Goal: Task Accomplishment & Management: Use online tool/utility

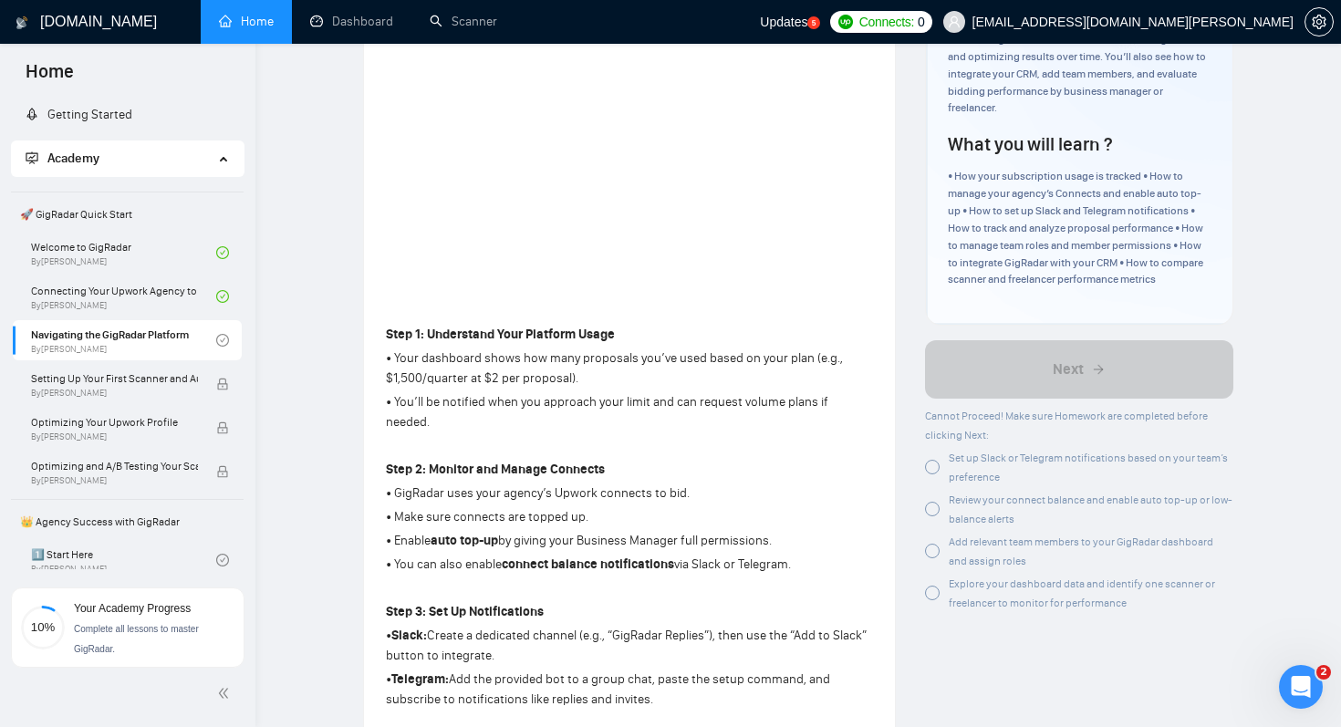
scroll to position [290, 0]
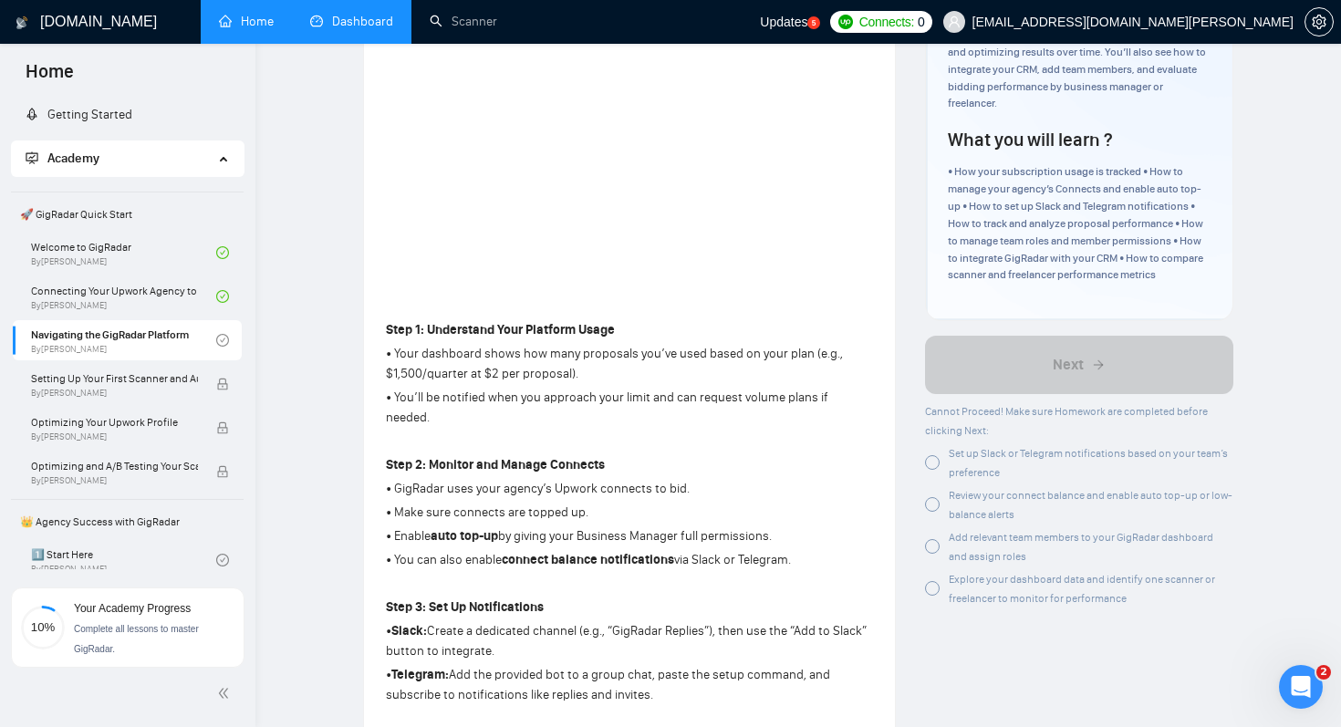
click at [361, 25] on link "Dashboard" at bounding box center [351, 22] width 83 height 16
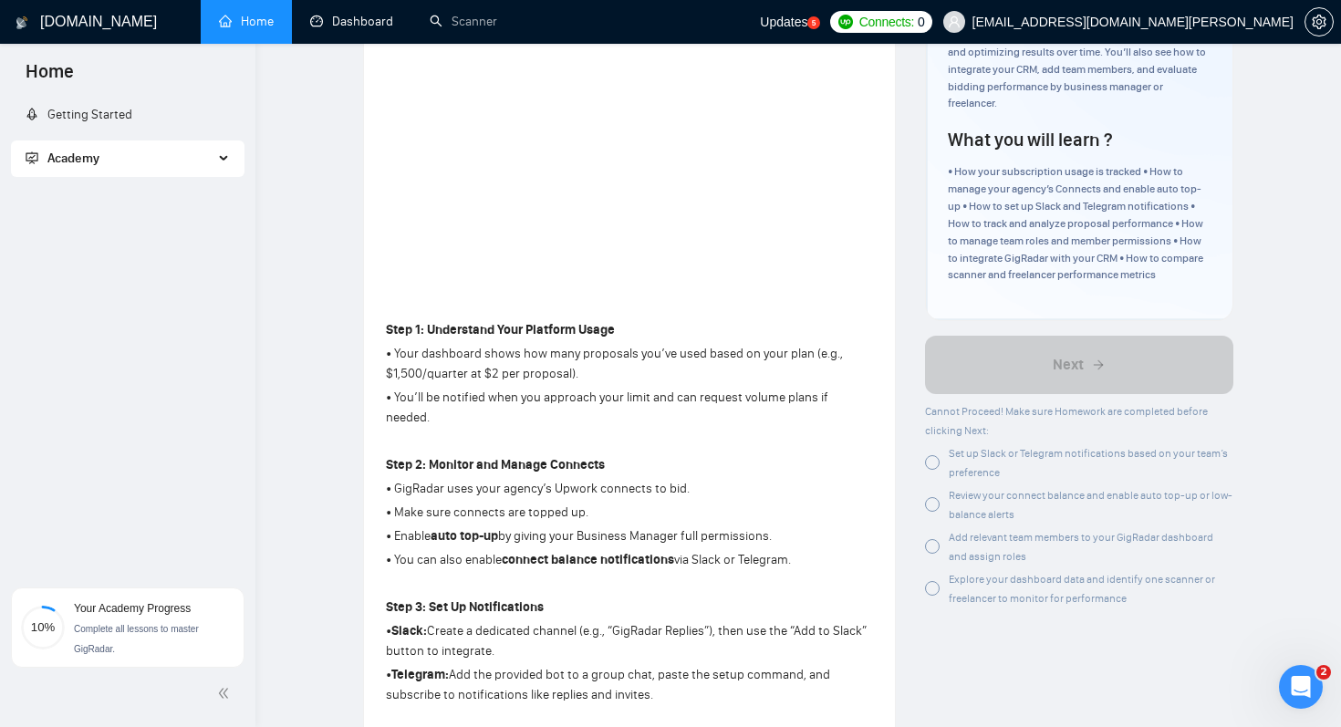
click at [935, 541] on div at bounding box center [932, 546] width 15 height 15
click at [932, 502] on div at bounding box center [932, 504] width 15 height 15
click at [929, 512] on div at bounding box center [932, 504] width 15 height 15
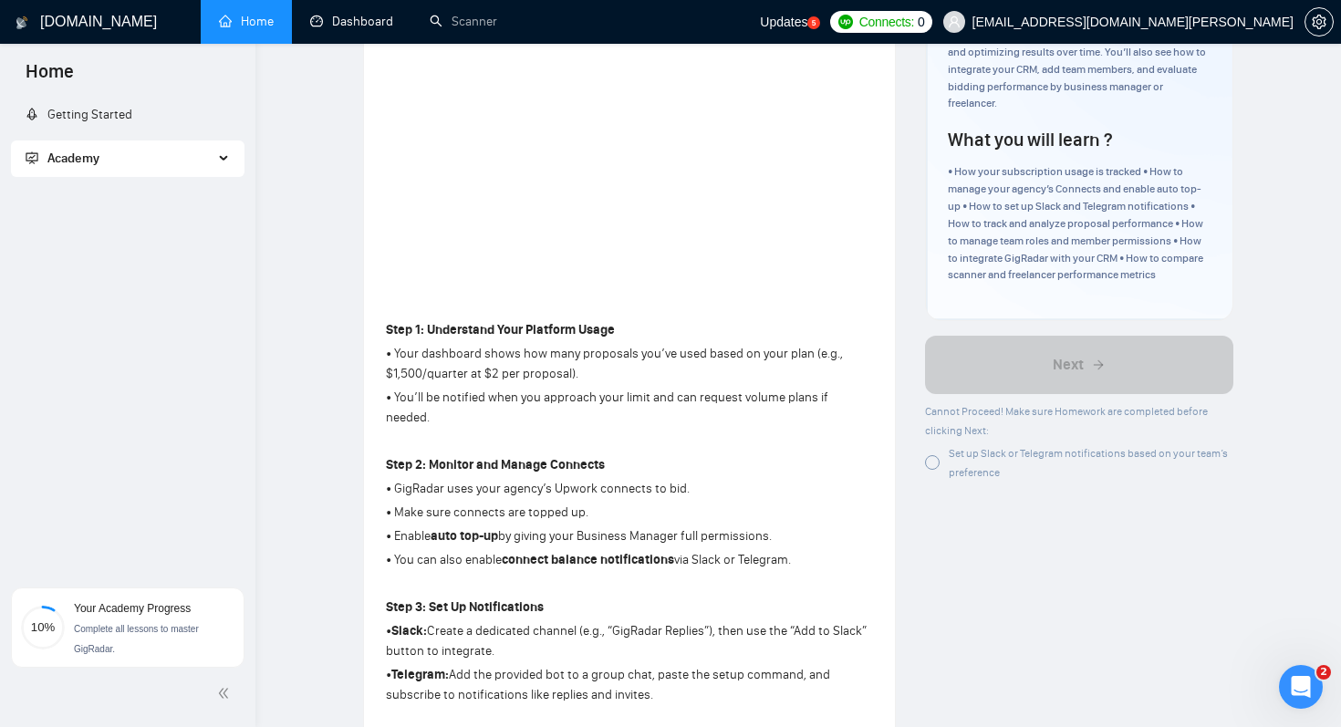
click at [932, 462] on div at bounding box center [932, 462] width 15 height 15
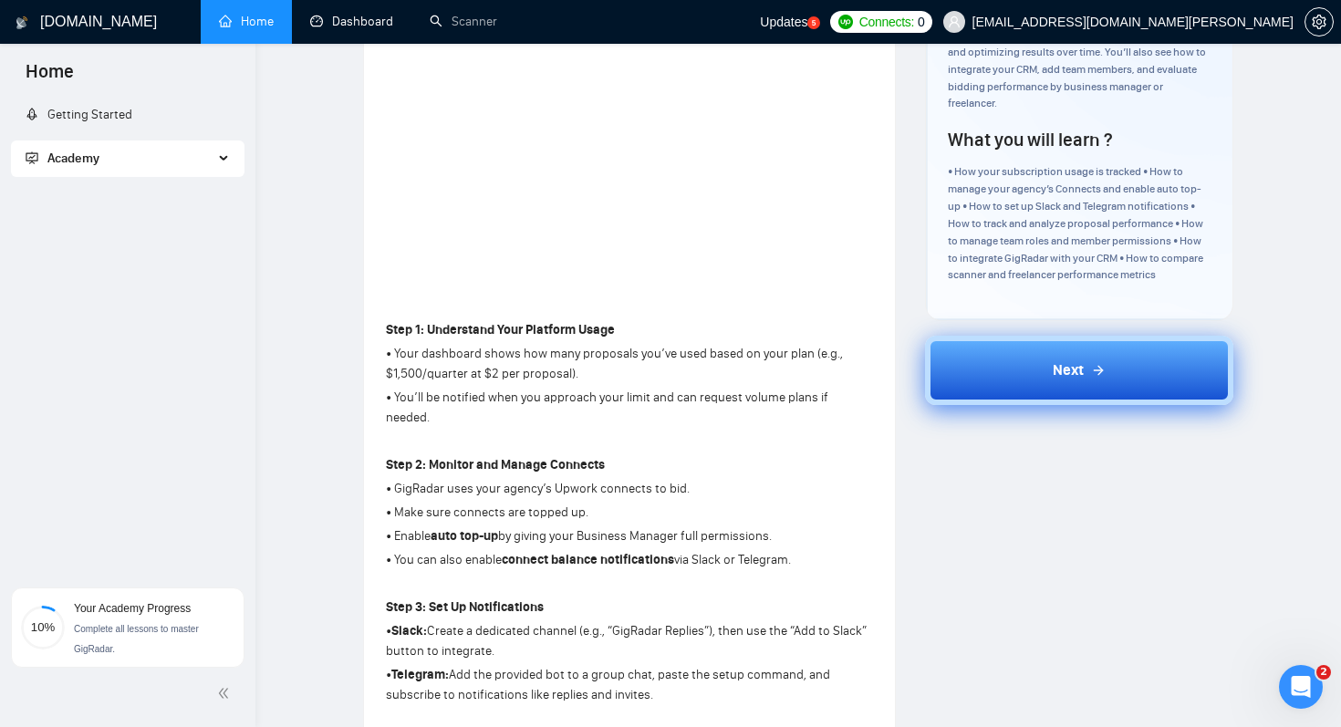
click at [998, 372] on button "Next" at bounding box center [1079, 370] width 308 height 69
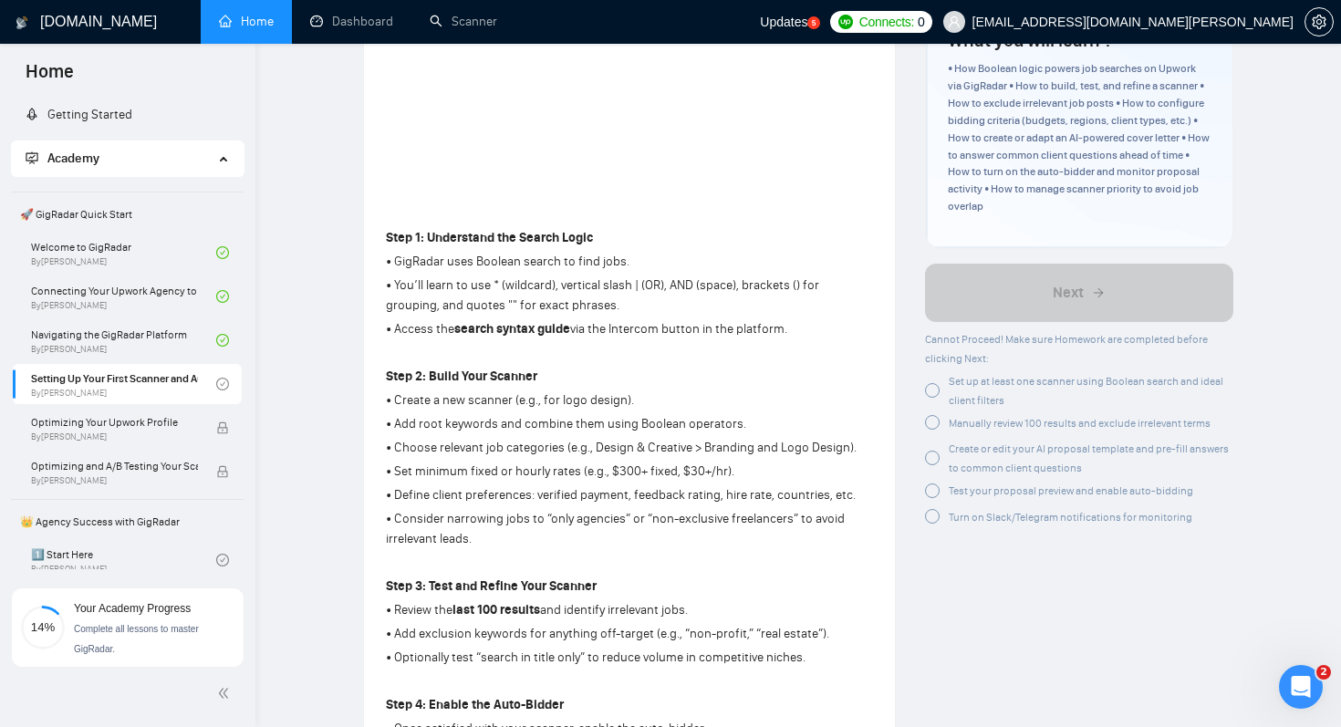
scroll to position [386, 0]
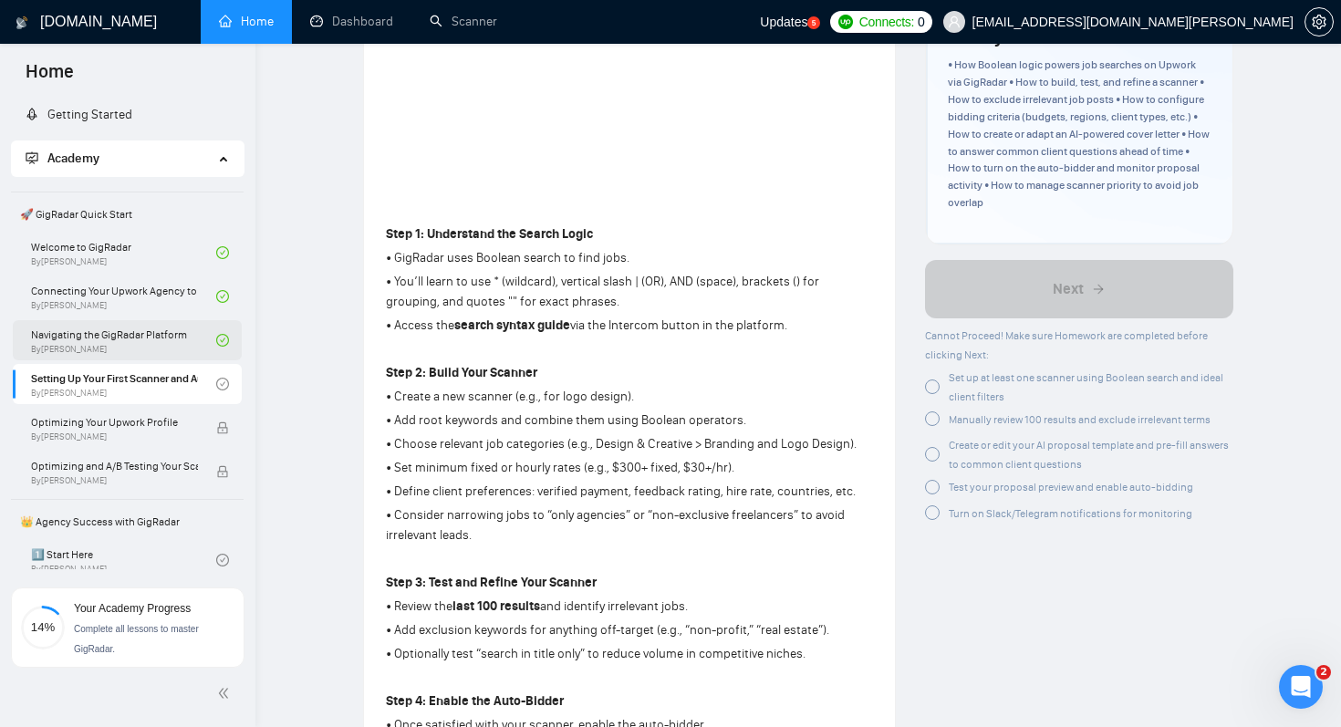
click at [106, 342] on link "Navigating the GigRadar Platform By Vlad Timinsky" at bounding box center [123, 340] width 185 height 40
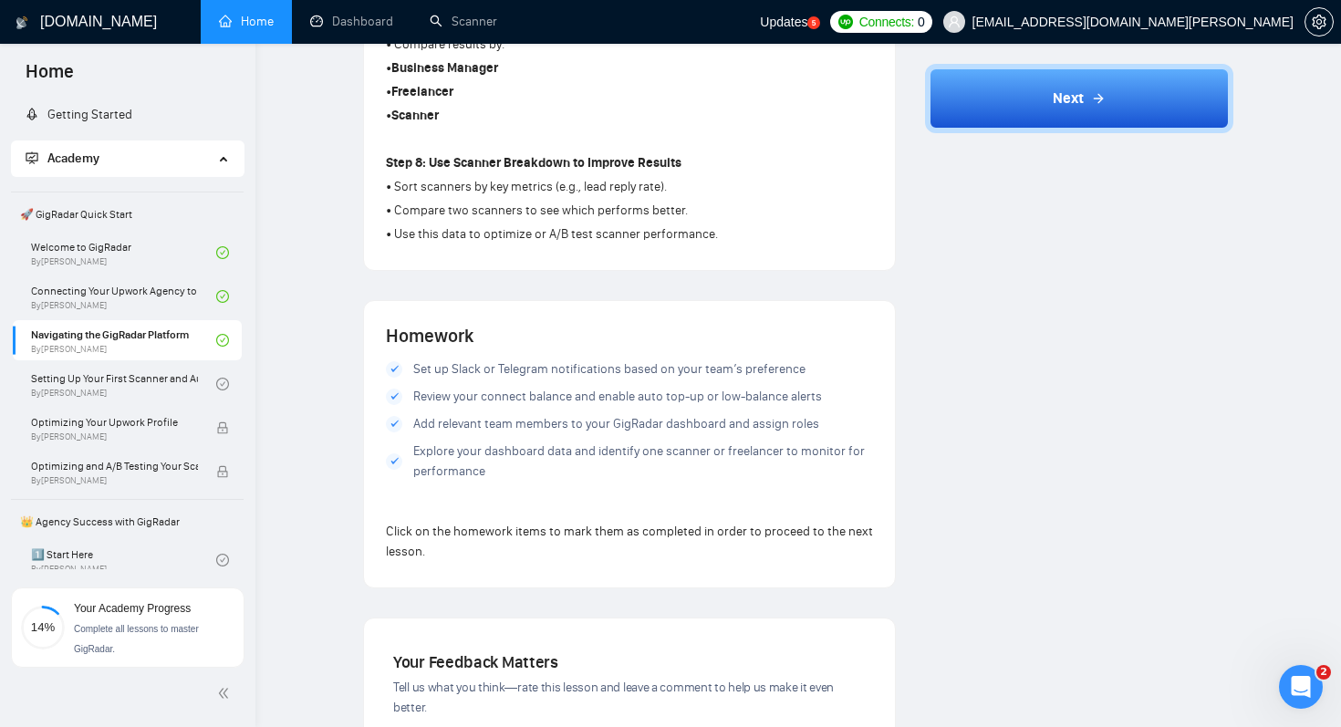
scroll to position [1477, 0]
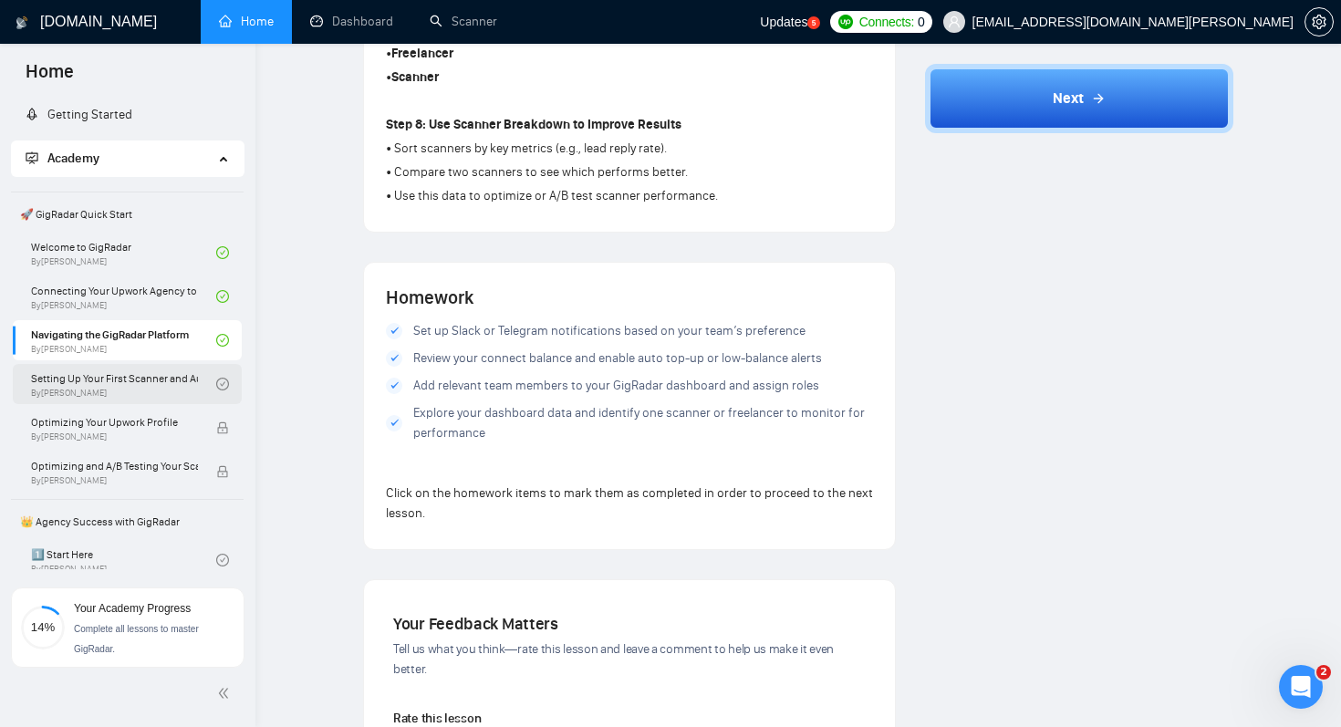
click at [109, 389] on link "Setting Up Your First Scanner and Auto-Bidder By Vlad Timinsky" at bounding box center [123, 384] width 185 height 40
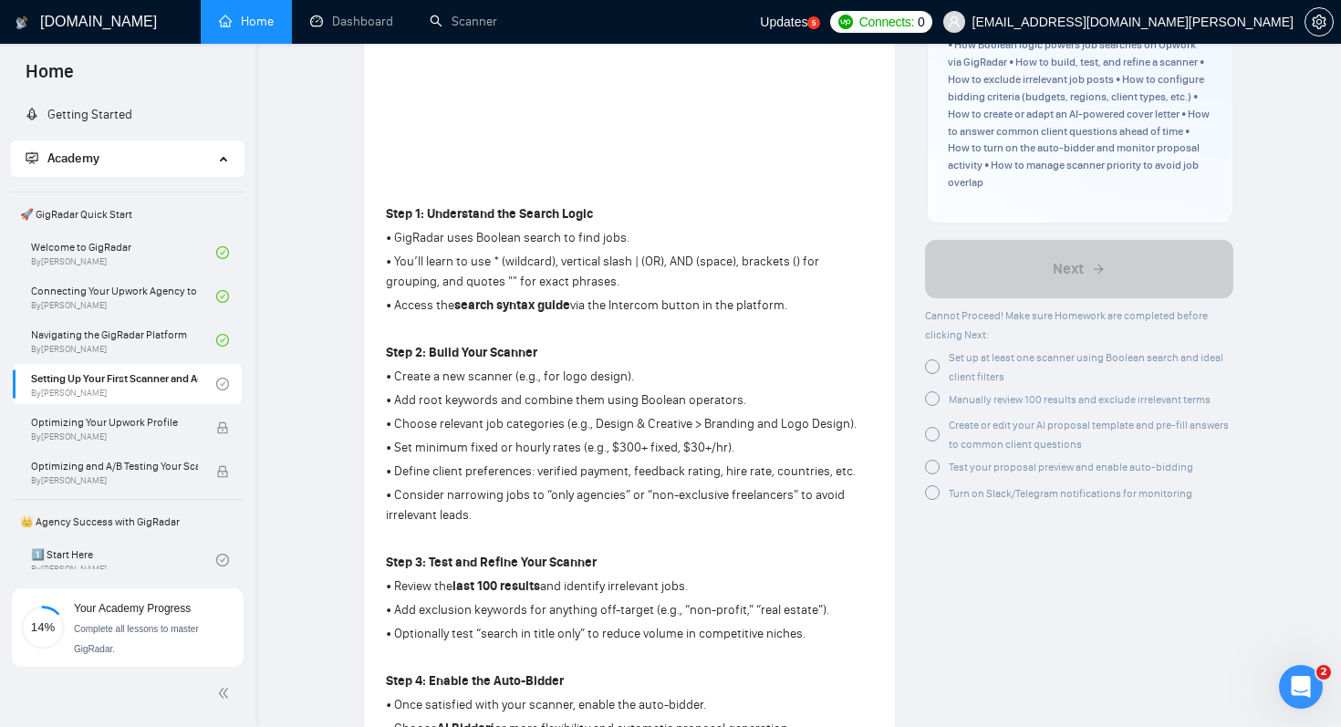
scroll to position [410, 0]
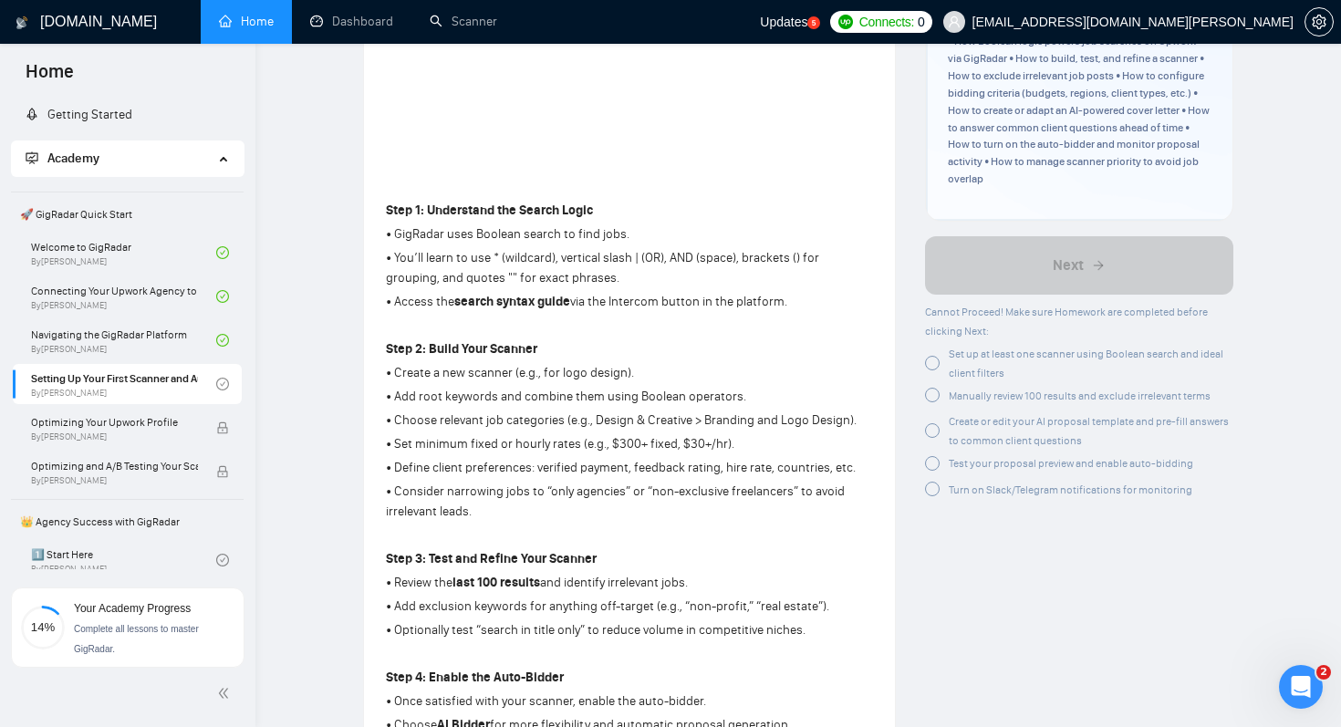
click at [532, 301] on strong "search syntax guide" at bounding box center [512, 302] width 116 height 16
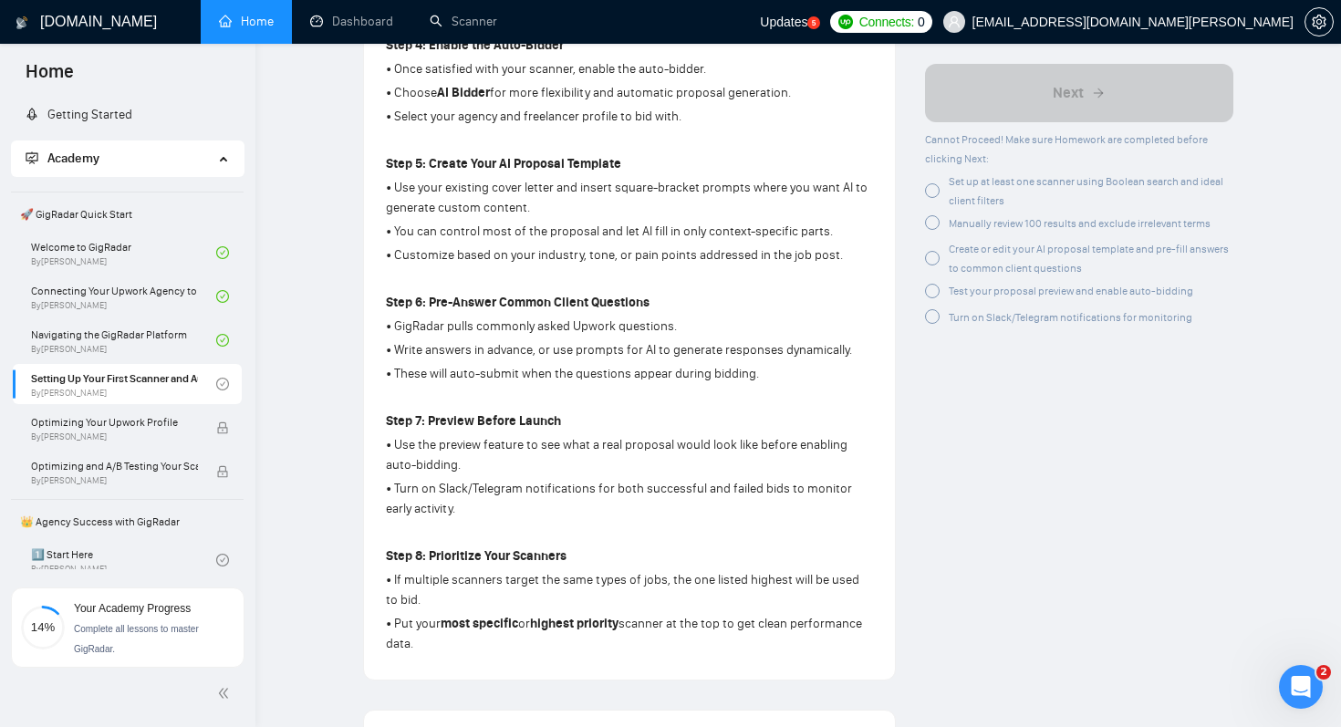
scroll to position [1011, 0]
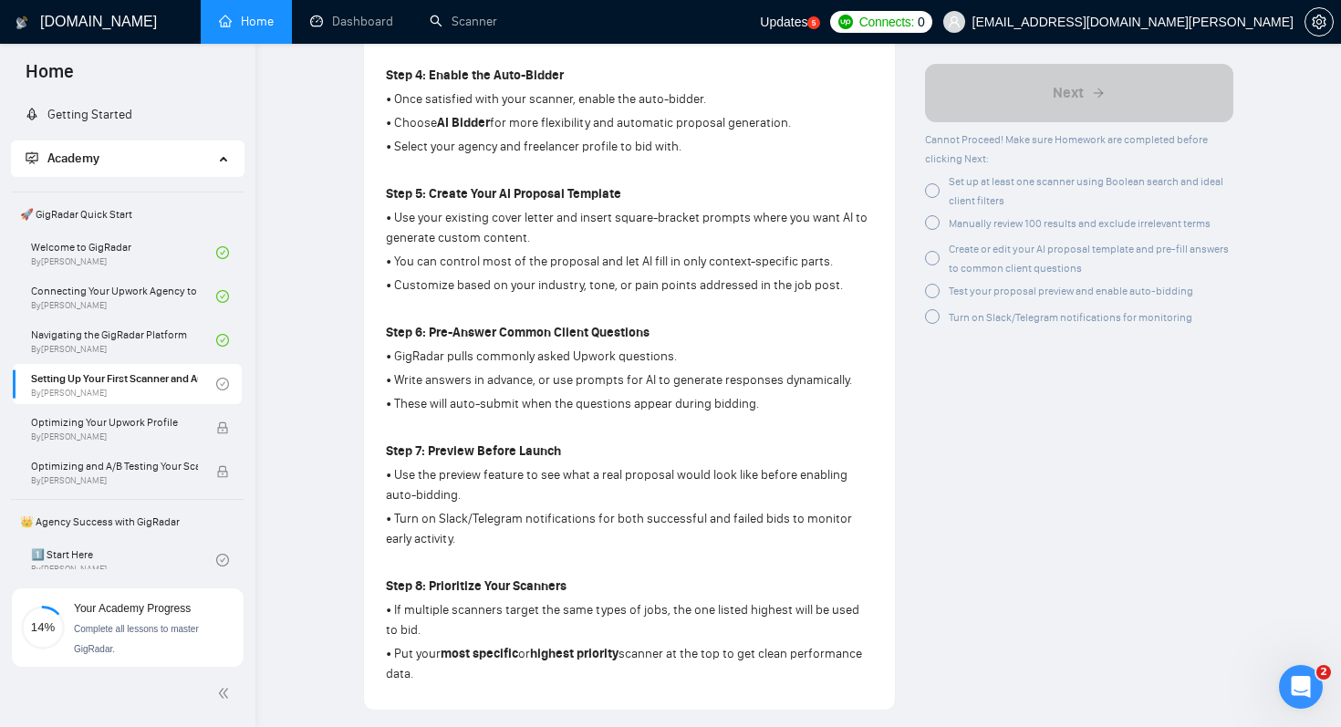
click at [936, 192] on div at bounding box center [932, 190] width 15 height 15
click at [936, 229] on div at bounding box center [932, 223] width 15 height 15
click at [936, 254] on div at bounding box center [932, 255] width 15 height 15
click at [934, 292] on div at bounding box center [932, 291] width 15 height 15
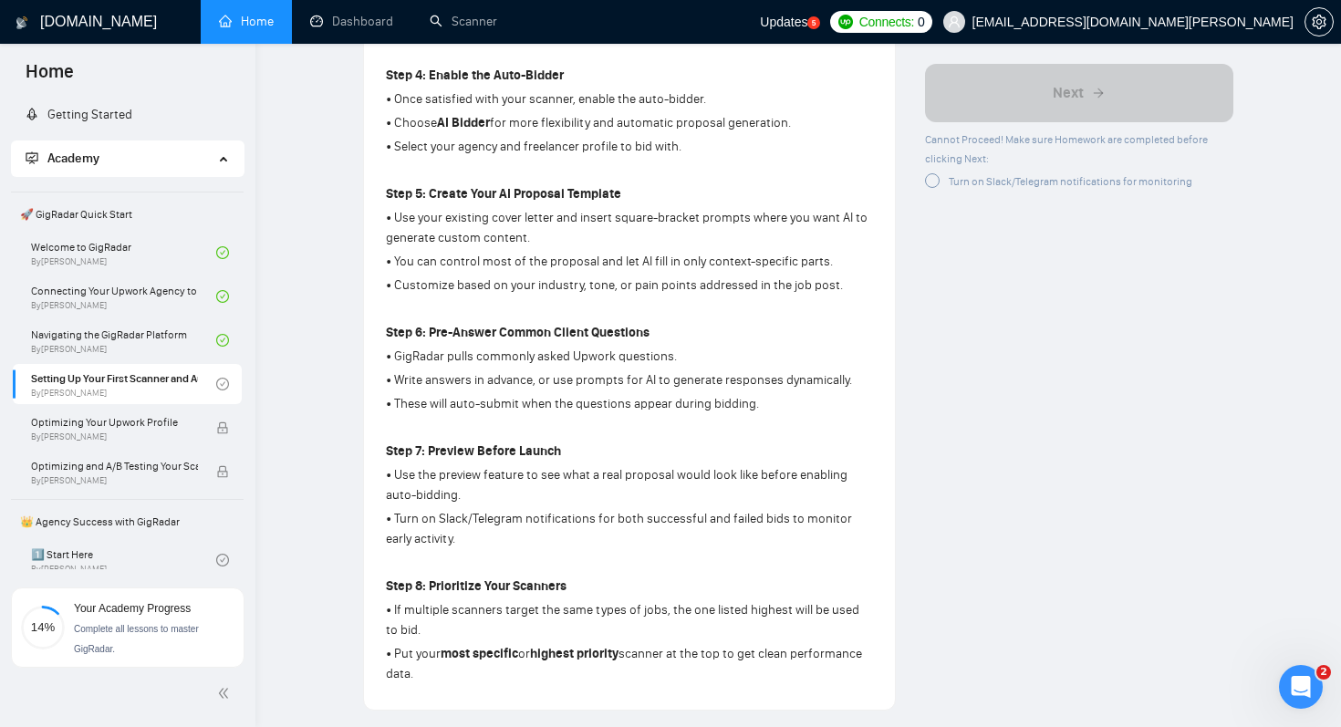
click at [934, 206] on div "Author Vlad Timinsky Growth Manager Space Sales LLC Overview This lesson walks …" at bounding box center [1078, 306] width 337 height 2489
click at [933, 181] on div at bounding box center [932, 181] width 15 height 15
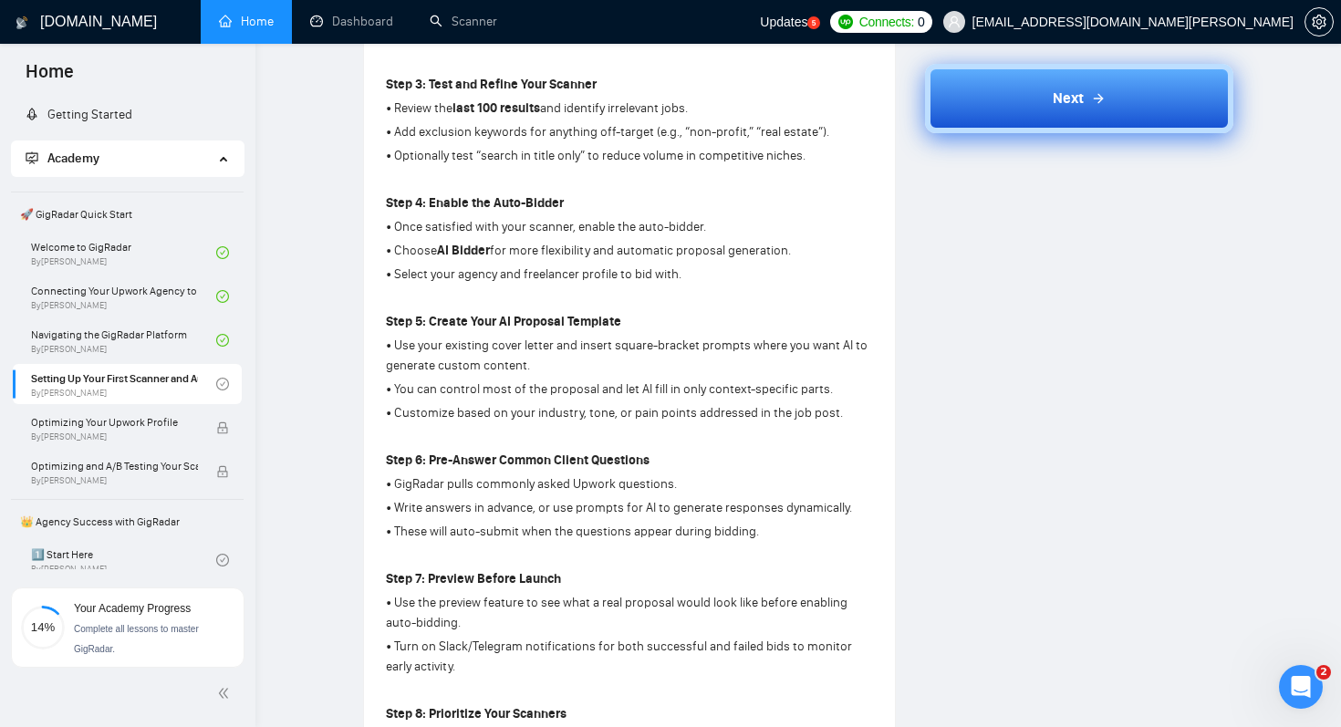
click at [1027, 96] on button "Next" at bounding box center [1079, 98] width 308 height 69
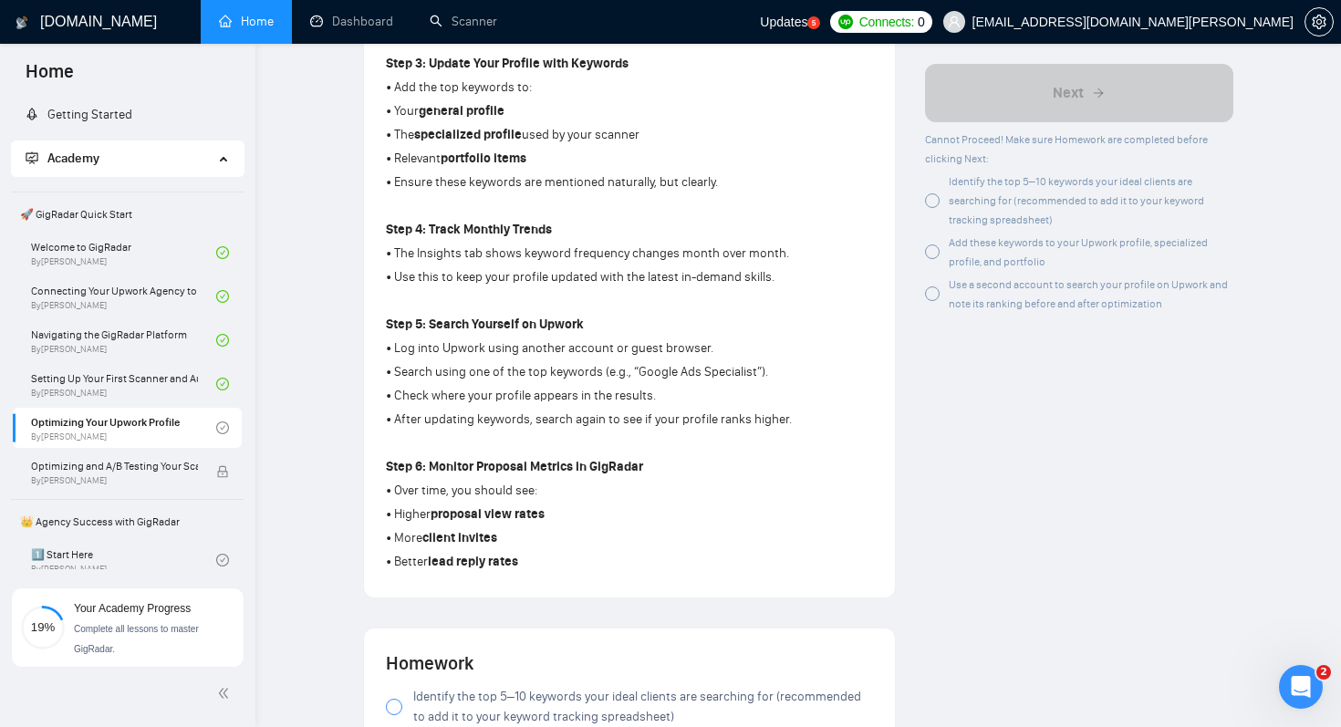
scroll to position [763, 0]
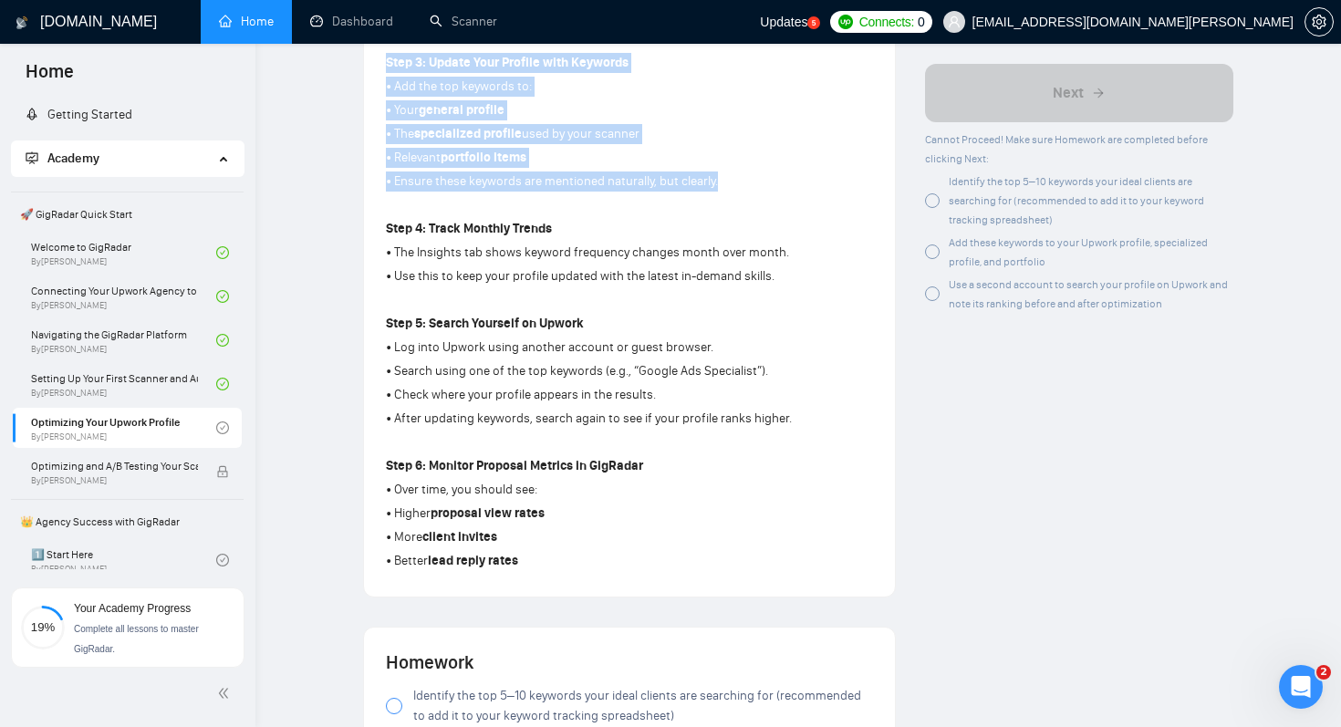
drag, startPoint x: 741, startPoint y: 181, endPoint x: 379, endPoint y: 73, distance: 378.0
copy div "Step 3: Update Your Profile with Keywords • Add the top keywords to: • Your gen…"
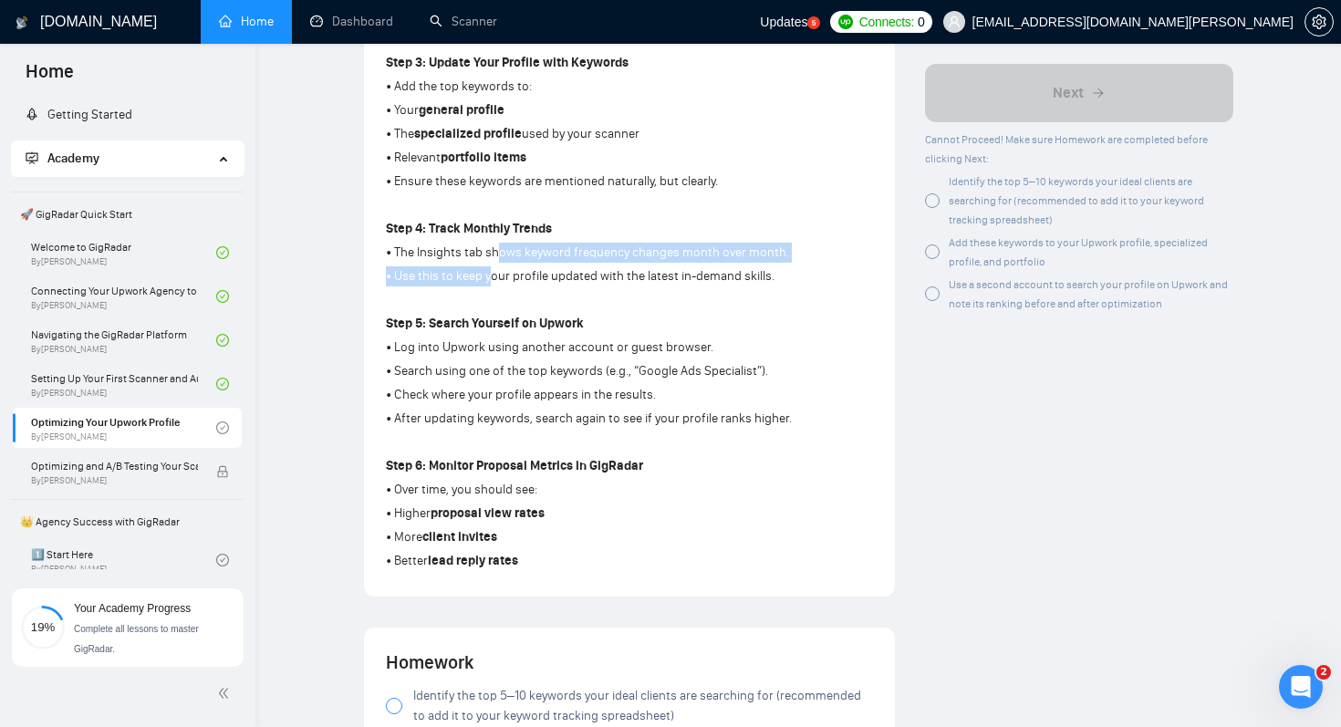
drag, startPoint x: 497, startPoint y: 256, endPoint x: 491, endPoint y: 273, distance: 17.6
click at [492, 273] on div "Step 1: Confirm Your Scanner Is Set Up • Before optimizing, make sure your scan…" at bounding box center [629, 208] width 487 height 731
click at [530, 278] on p "• Use this to keep your profile updated with the latest in-demand skills." at bounding box center [629, 276] width 487 height 20
click at [513, 348] on p "• Log into Upwork using another account or guest browser." at bounding box center [629, 347] width 487 height 20
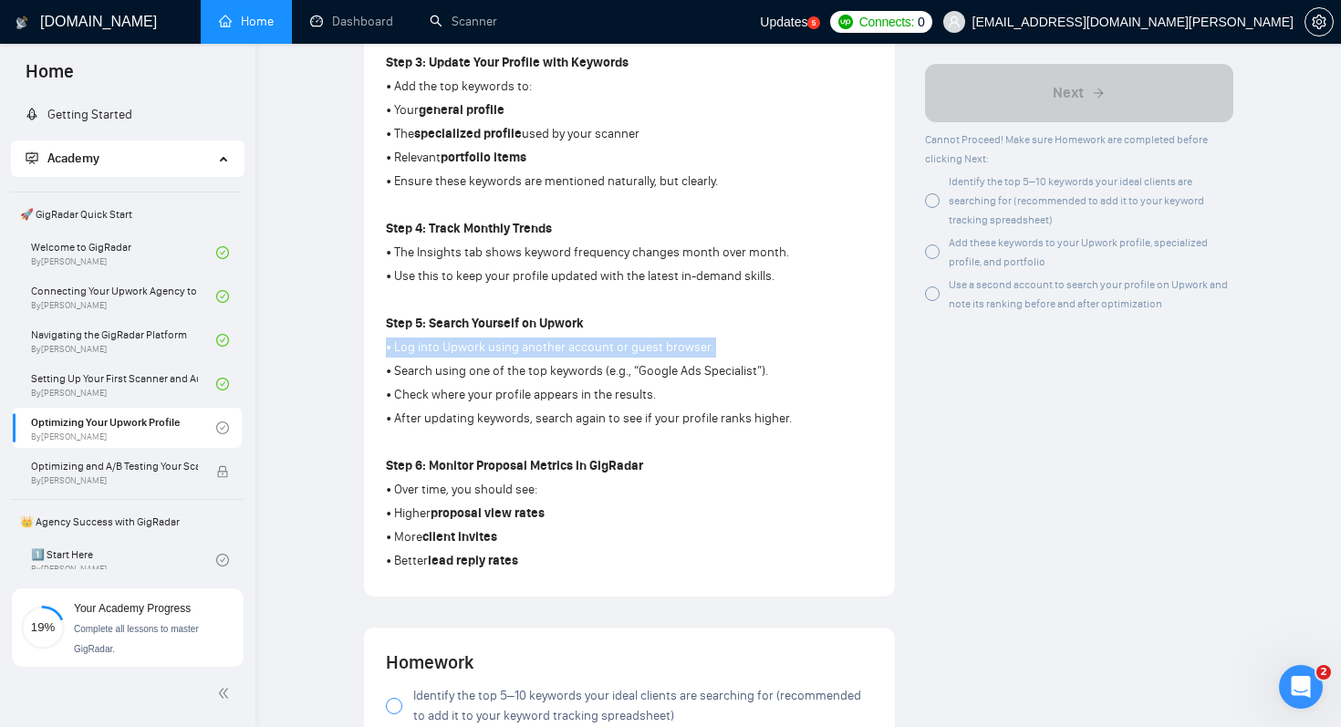
click at [513, 348] on p "• Log into Upwork using another account or guest browser." at bounding box center [629, 347] width 487 height 20
click at [506, 373] on p "• Search using one of the top keywords (e.g., “Google Ads Specialist”)." at bounding box center [629, 371] width 487 height 20
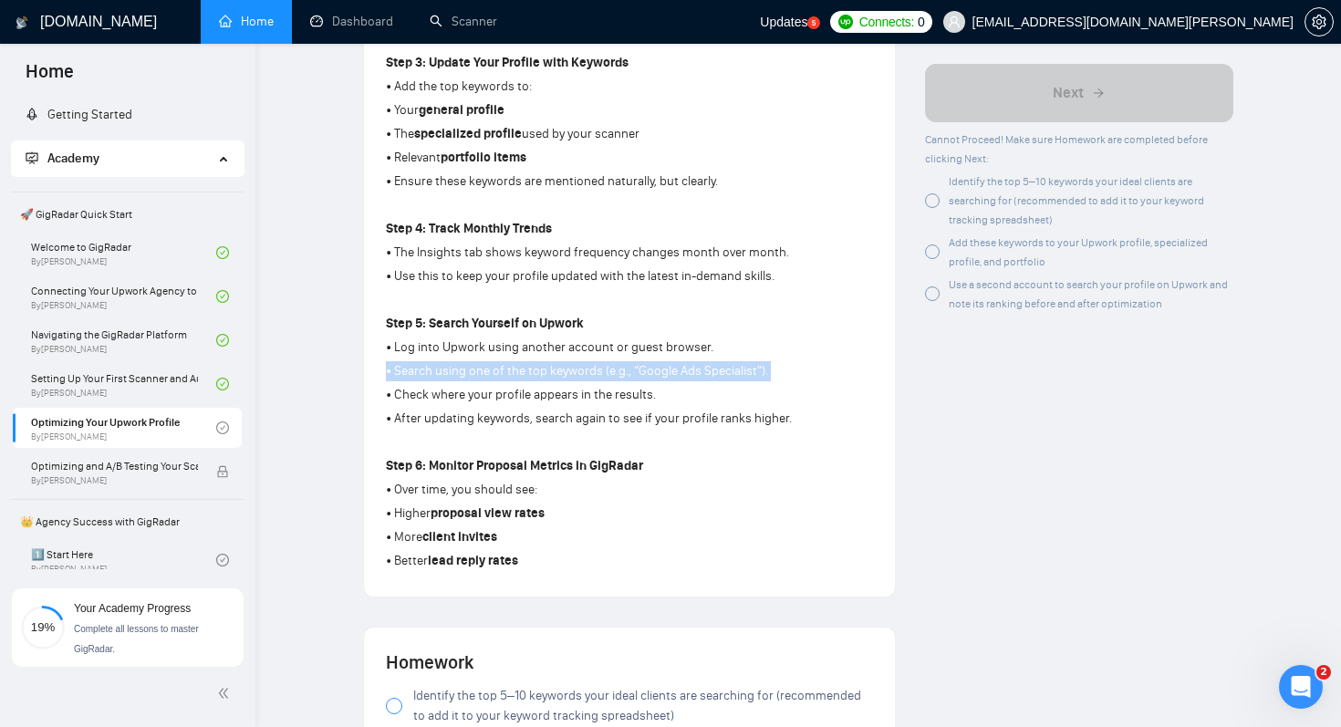
click at [506, 373] on p "• Search using one of the top keywords (e.g., “Google Ads Specialist”)." at bounding box center [629, 371] width 487 height 20
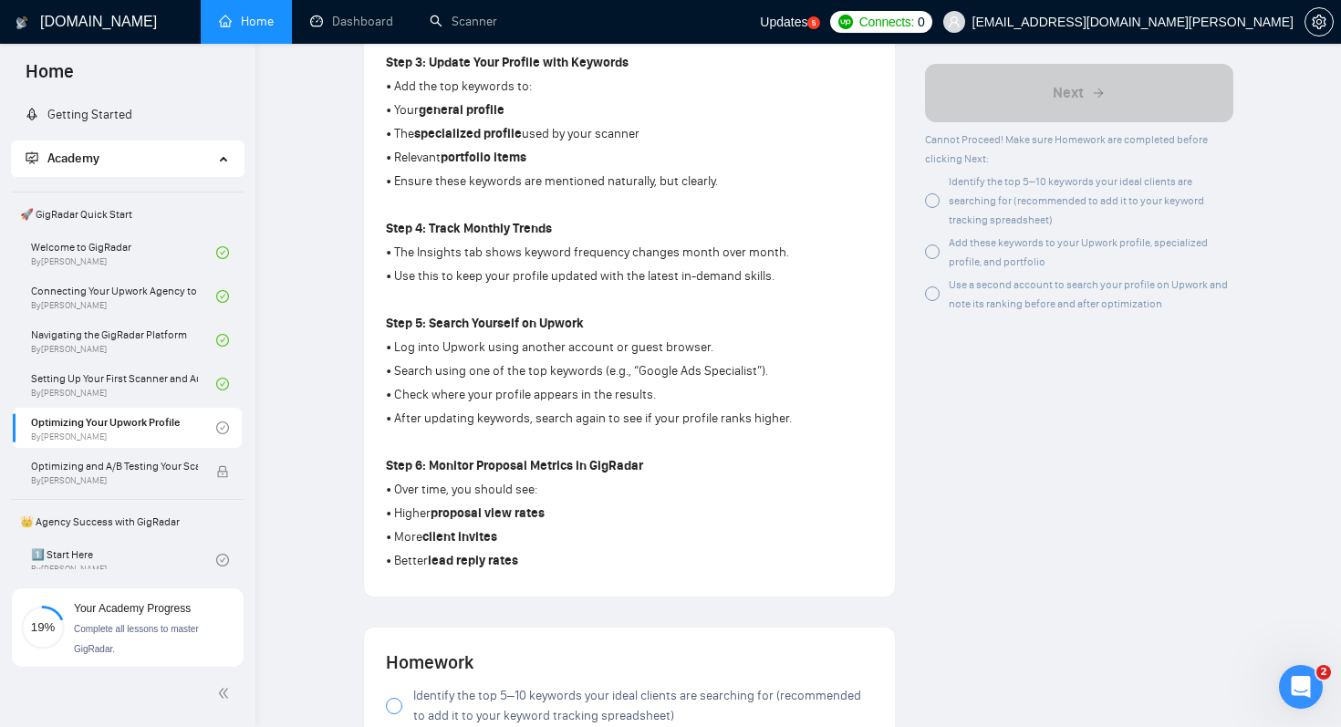
click at [477, 399] on p "• Check where your profile appears in the results." at bounding box center [629, 395] width 487 height 20
click at [570, 419] on p "• After updating keywords, search again to see if your profile ranks higher." at bounding box center [629, 419] width 487 height 20
drag, startPoint x: 635, startPoint y: 378, endPoint x: 753, endPoint y: 377, distance: 118.6
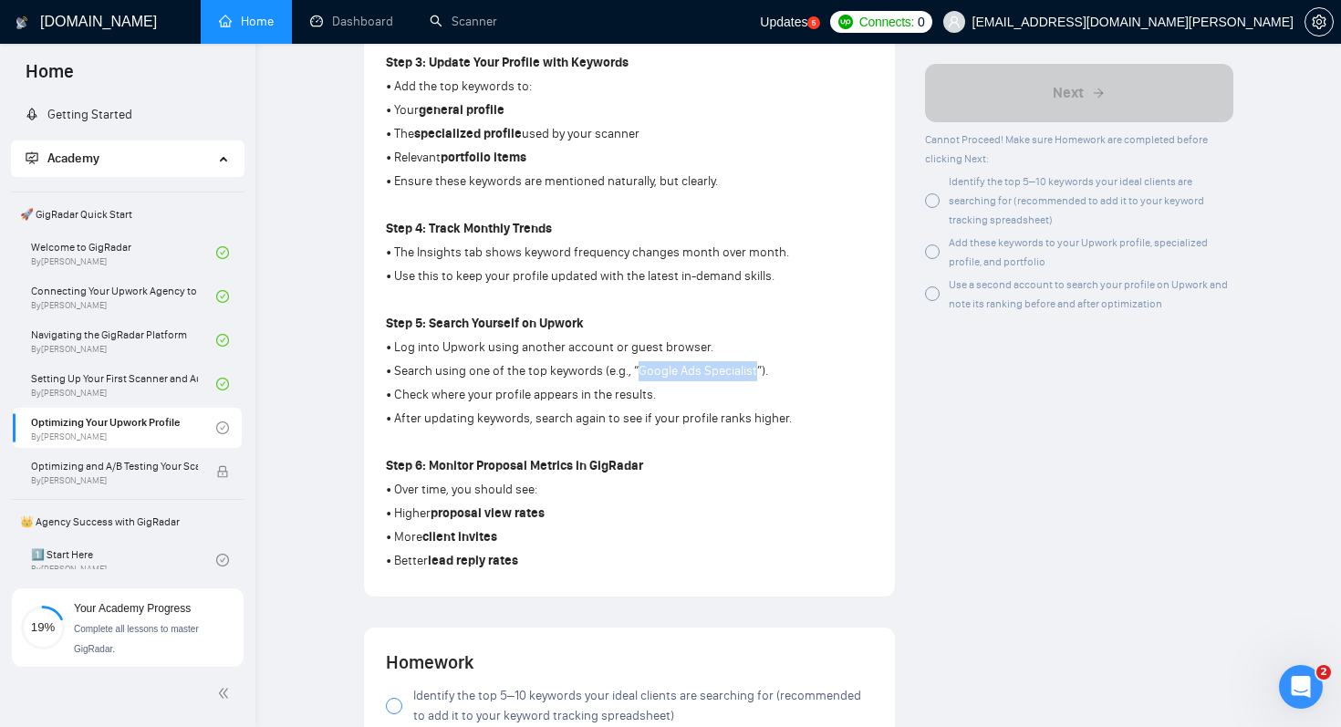
click at [753, 377] on p "• Search using one of the top keywords (e.g., “Google Ads Specialist”)." at bounding box center [629, 371] width 487 height 20
copy p "Google Ads Specialist"
click at [586, 399] on p "• Check where your profile appears in the results." at bounding box center [629, 395] width 487 height 20
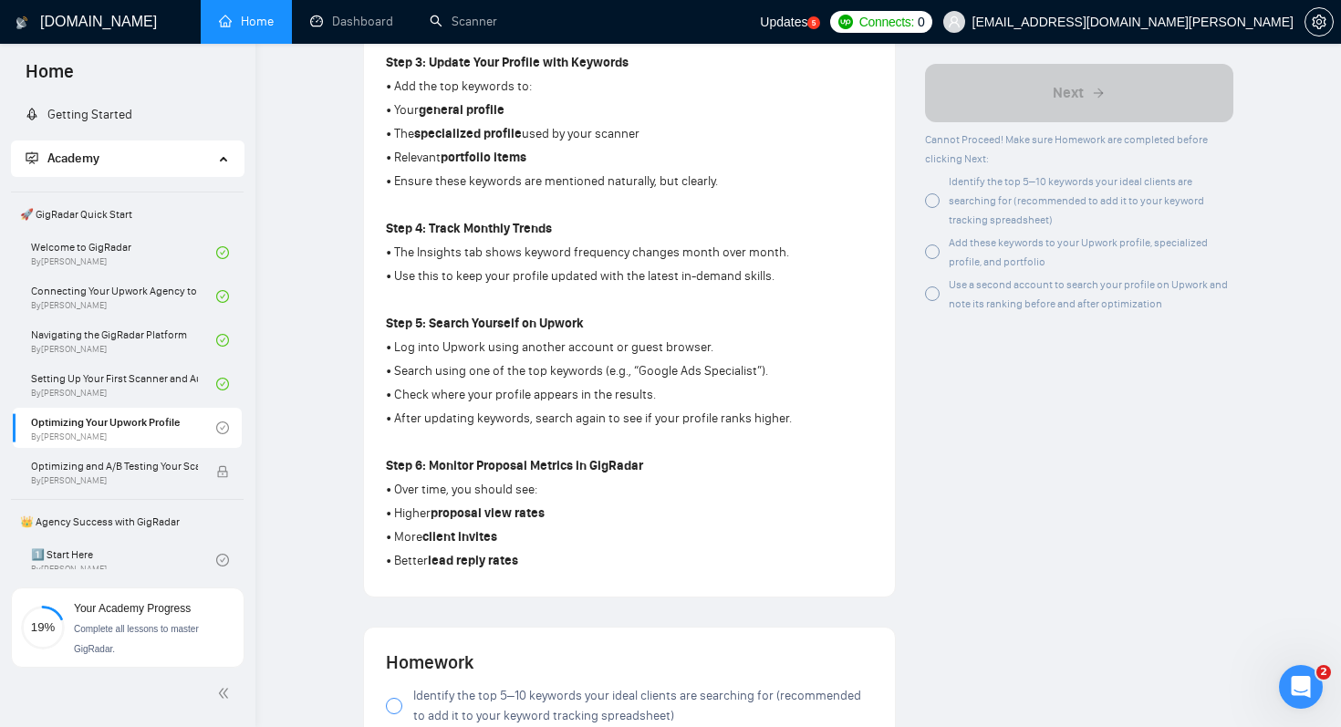
click at [569, 427] on p "• After updating keywords, search again to see if your profile ranks higher." at bounding box center [629, 419] width 487 height 20
click at [453, 518] on strong "proposal view rates" at bounding box center [487, 513] width 114 height 16
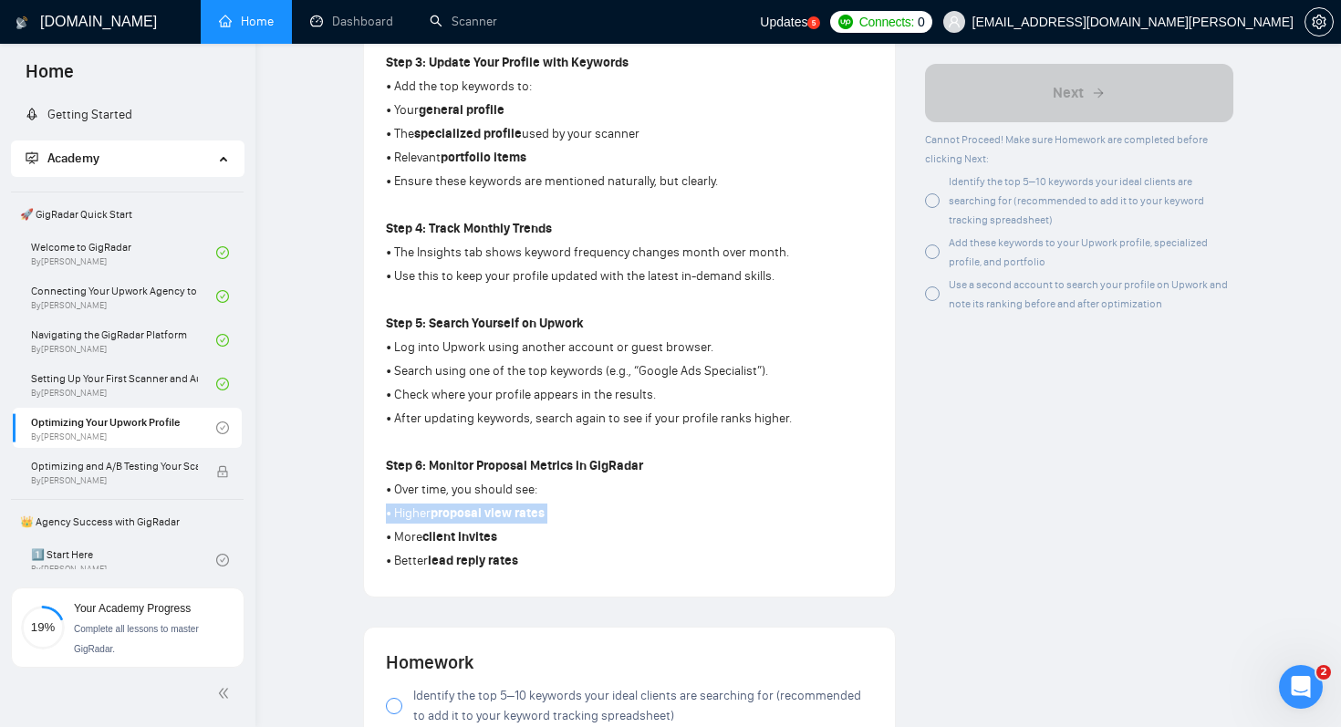
click at [453, 518] on strong "proposal view rates" at bounding box center [487, 513] width 114 height 16
click at [438, 544] on strong "client invites" at bounding box center [459, 537] width 75 height 16
click at [456, 568] on strong "lead reply rates" at bounding box center [473, 561] width 90 height 16
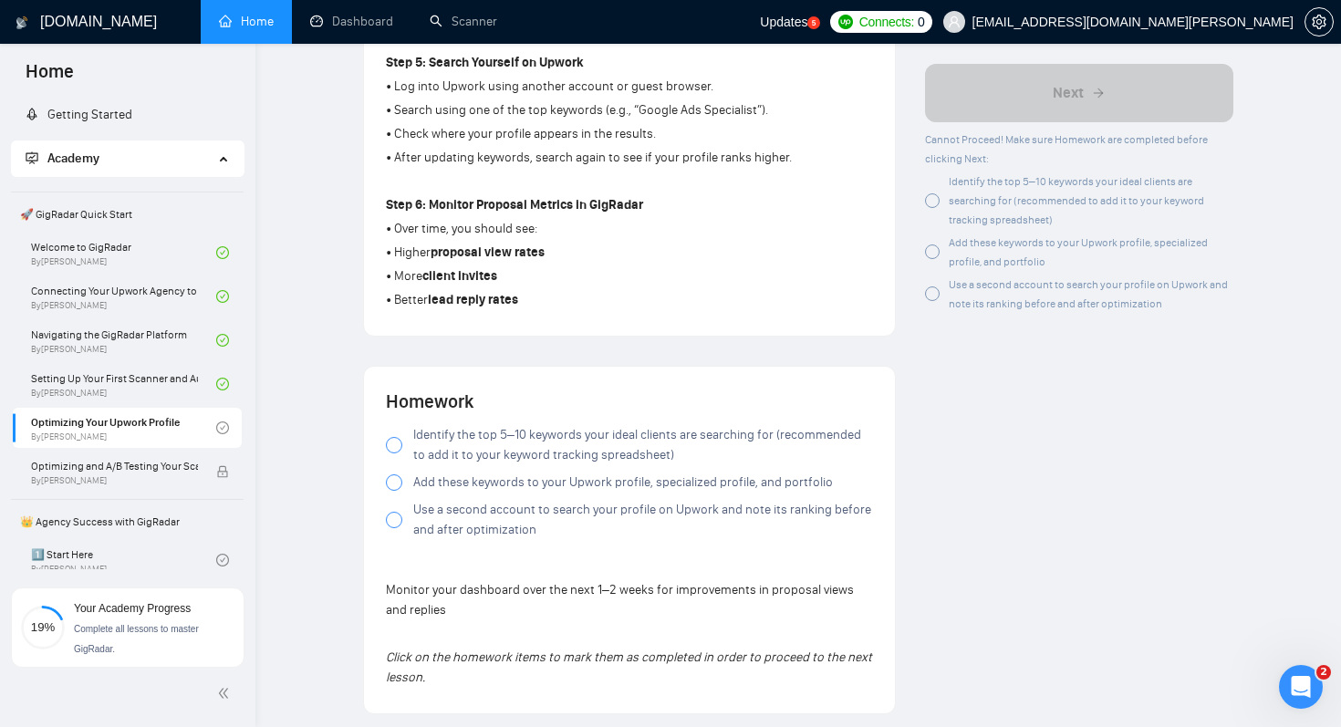
scroll to position [1030, 0]
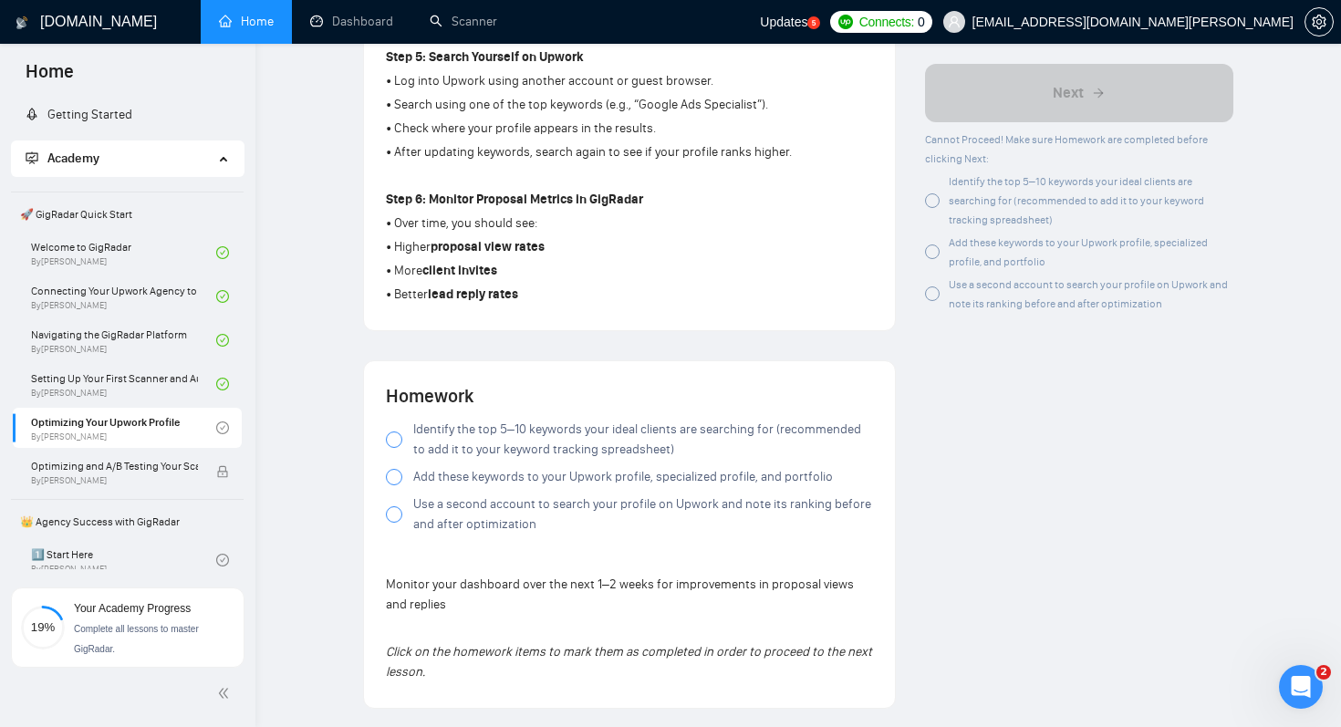
click at [989, 503] on div "Author Vlad Timinsky Growth Manager Space Sales LLC Overview This lesson covers…" at bounding box center [1078, 124] width 337 height 2161
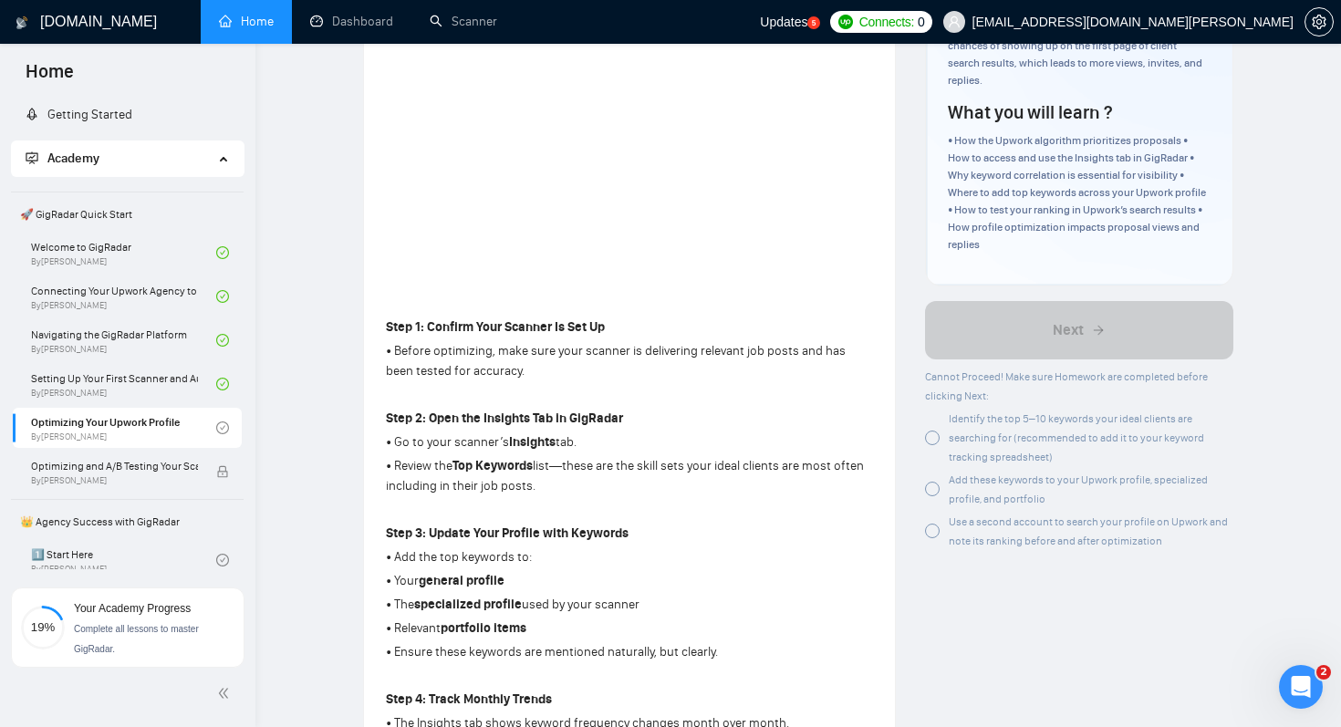
scroll to position [295, 0]
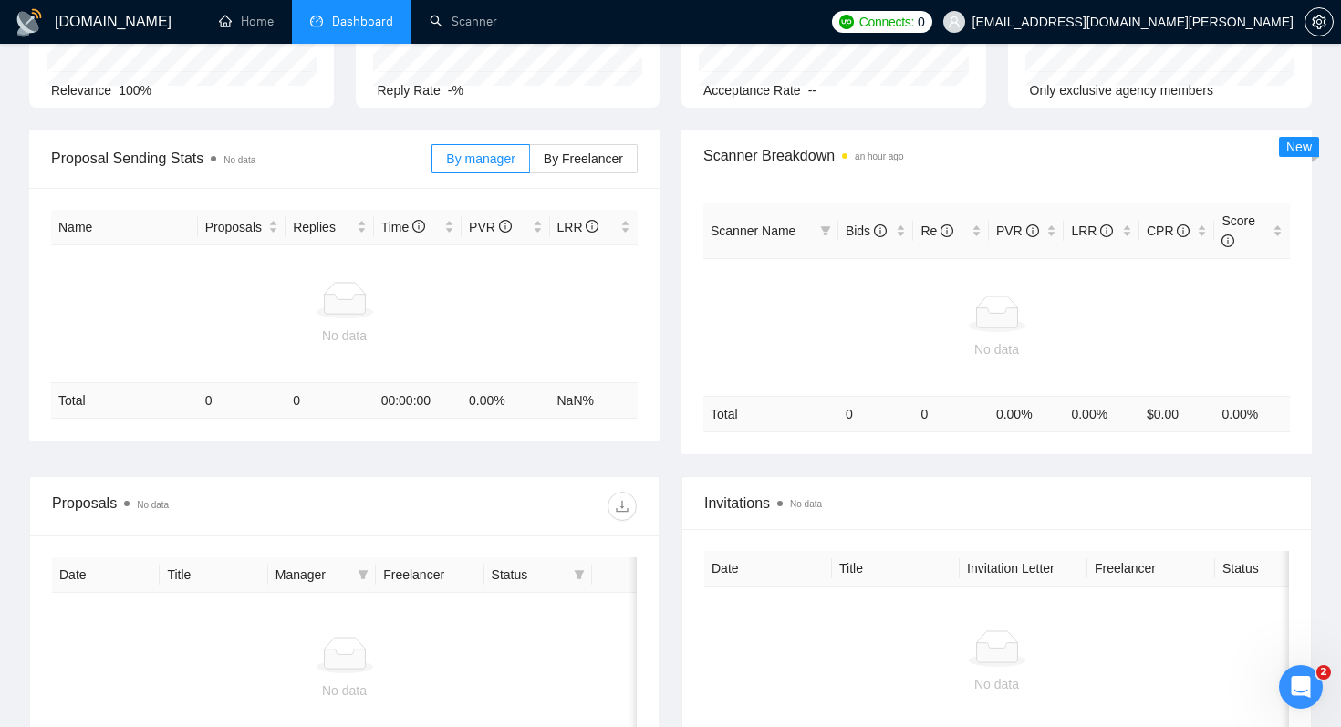
scroll to position [193, 0]
click at [585, 162] on span "By Freelancer" at bounding box center [583, 157] width 79 height 15
click at [530, 161] on input "By Freelancer" at bounding box center [530, 161] width 0 height 0
click at [478, 163] on span "By manager" at bounding box center [480, 157] width 68 height 15
click at [432, 161] on input "By manager" at bounding box center [432, 161] width 0 height 0
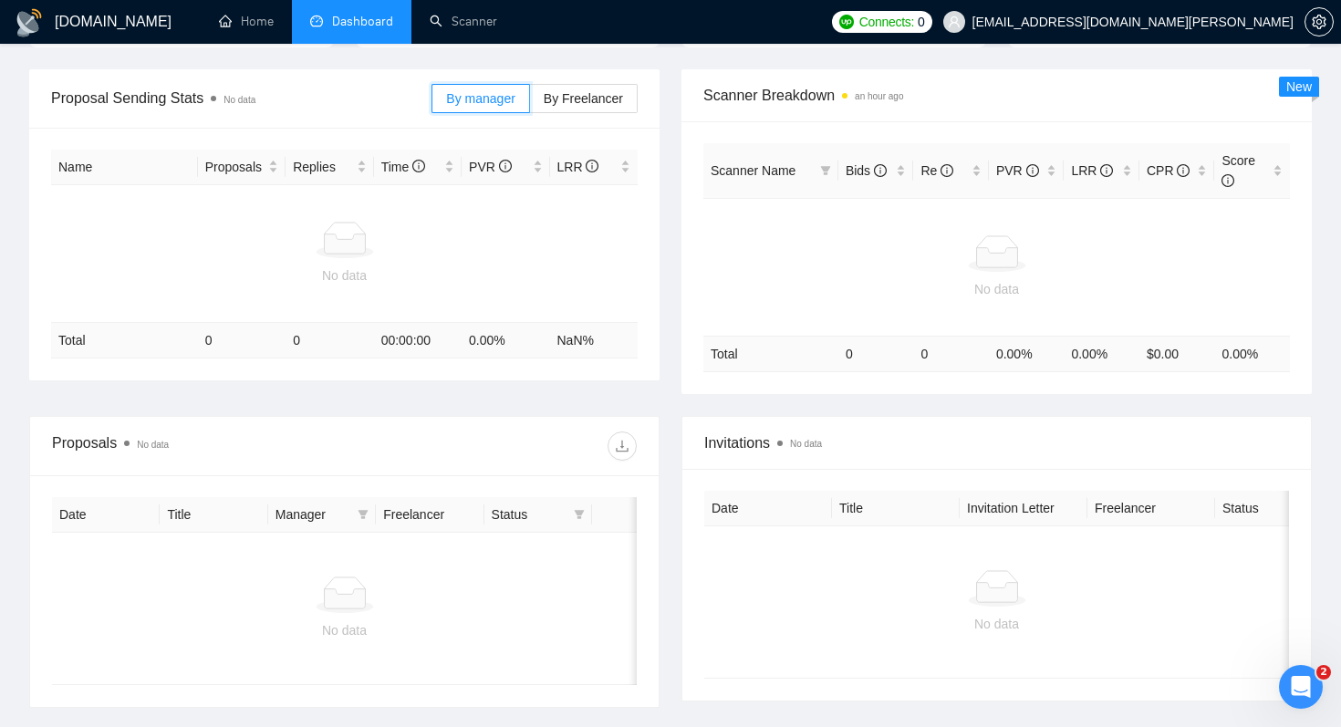
scroll to position [0, 0]
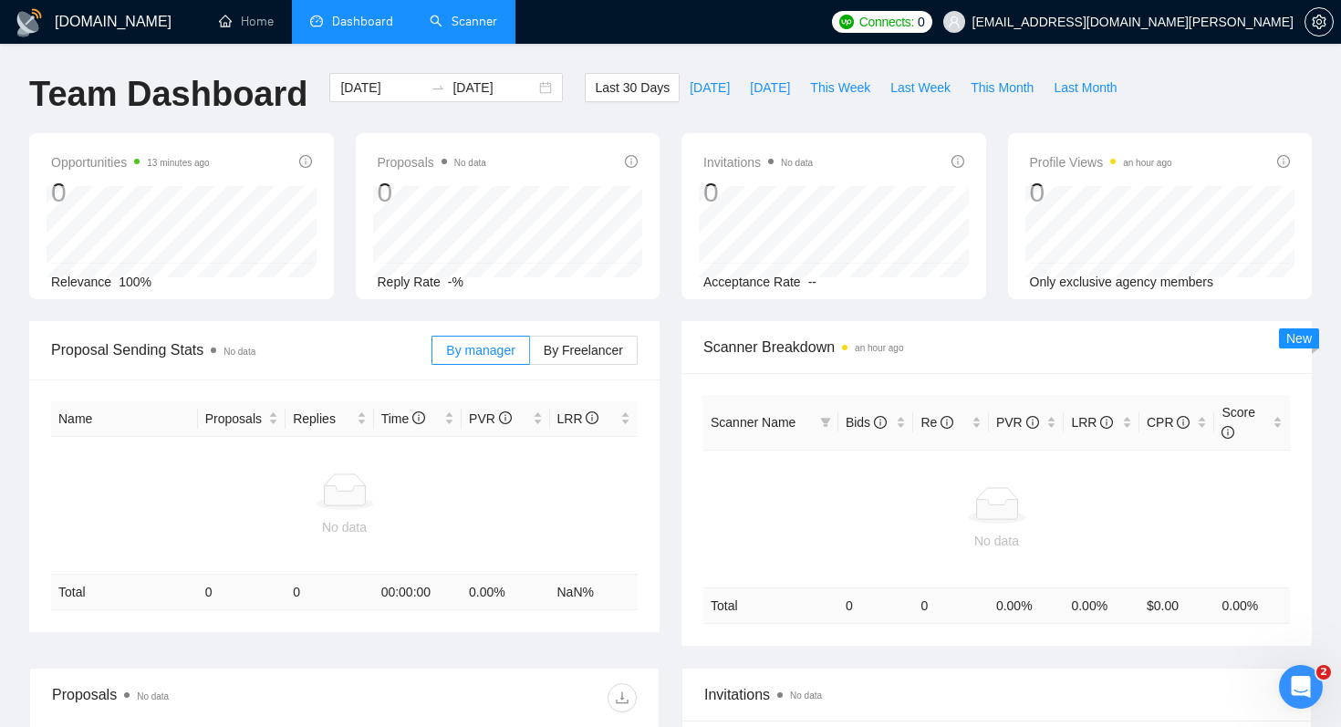
click at [461, 27] on link "Scanner" at bounding box center [463, 22] width 67 height 16
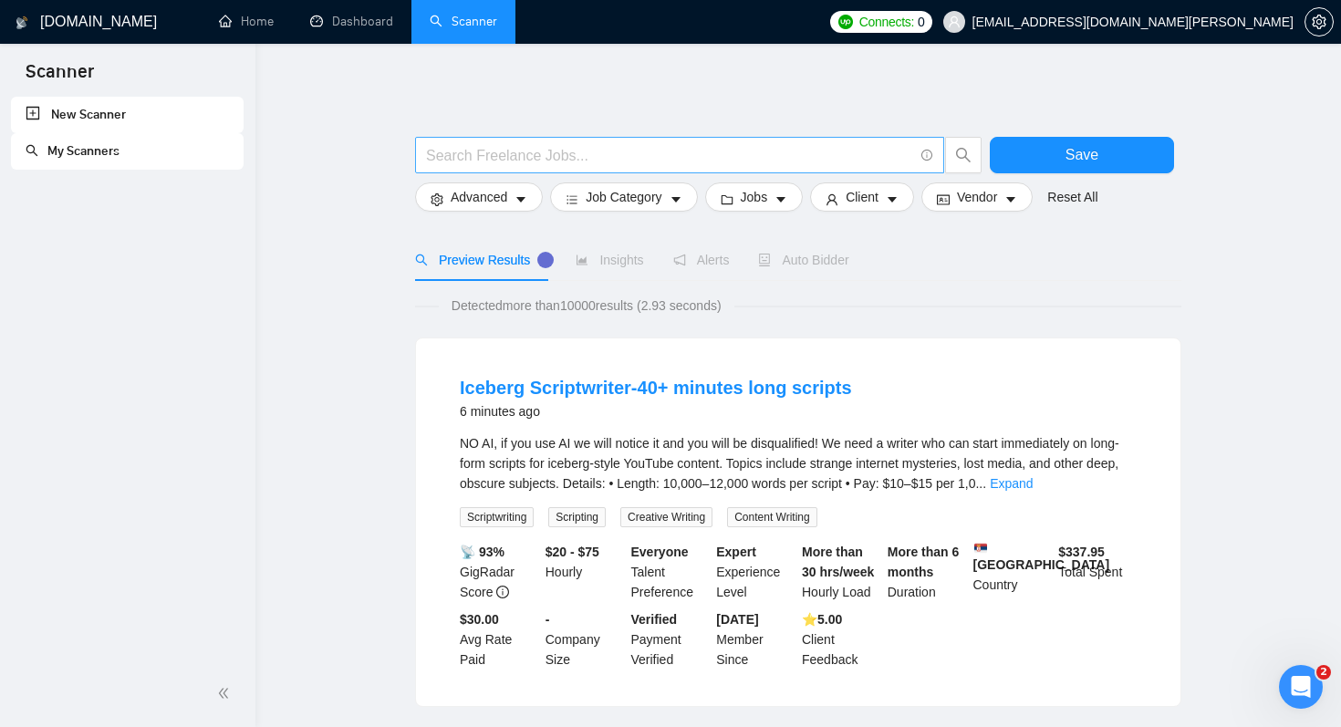
click at [730, 158] on input "text" at bounding box center [669, 155] width 487 height 23
paste input "(Facebook (ad | ads | (advert*) | paid | campaign) (Instagram (ad | ads | (adve…"
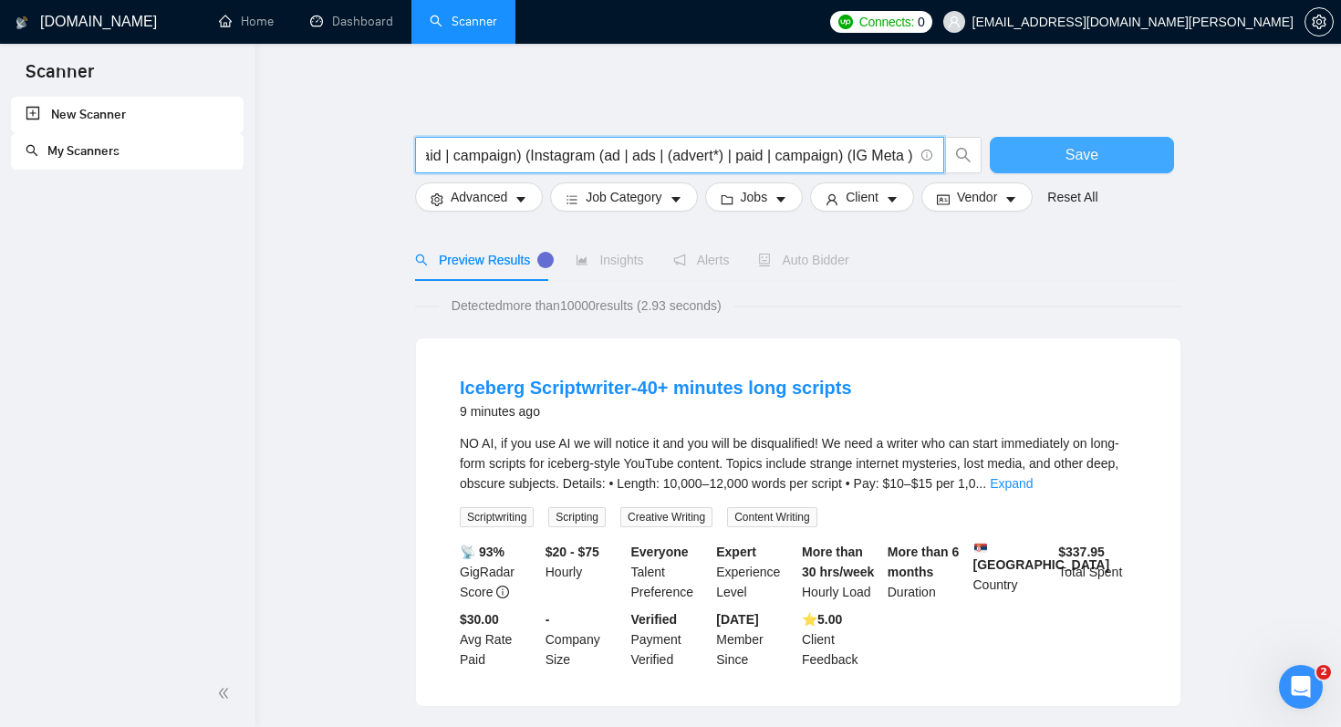
type input "(Facebook (ad | ads | (advert*) | paid | campaign) (Instagram (ad | ads | (adve…"
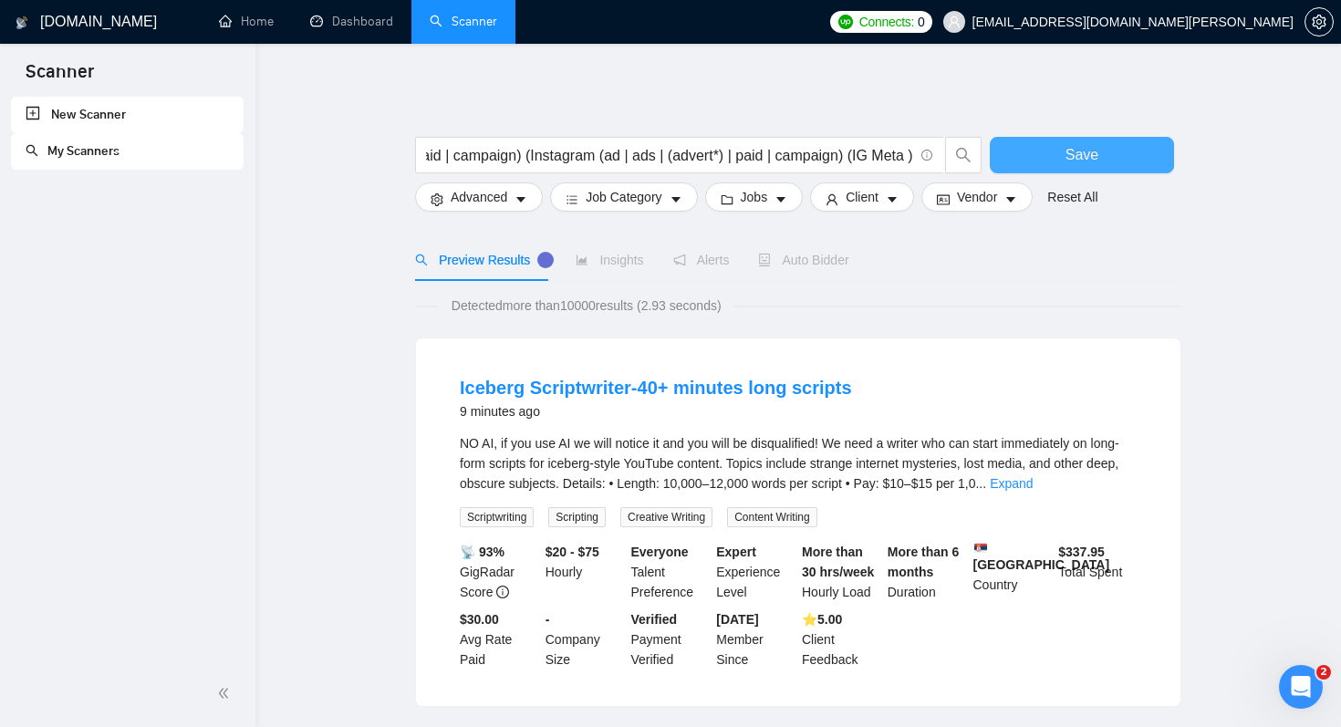
click at [1107, 152] on button "Save" at bounding box center [1082, 155] width 184 height 36
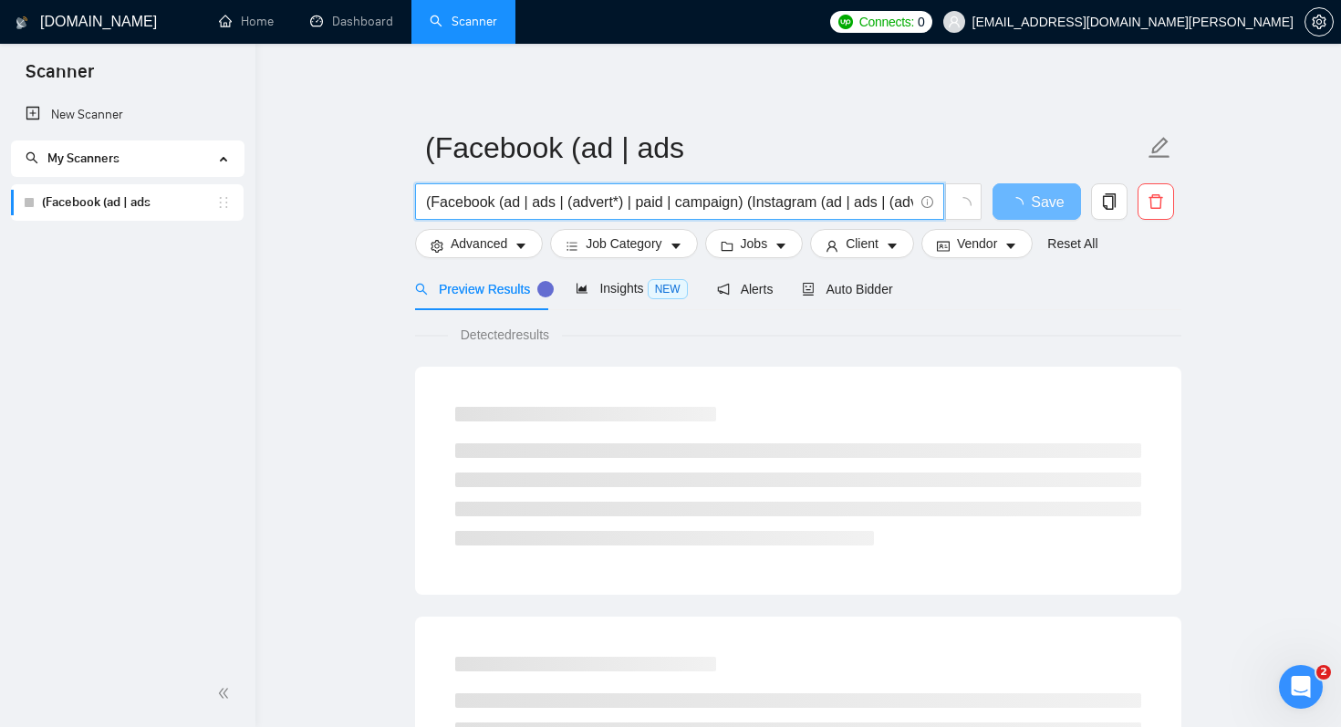
click at [586, 203] on input "(Facebook (ad | ads | (advert*) | paid | campaign) (Instagram (ad | ads | (adve…" at bounding box center [669, 202] width 487 height 23
click at [744, 202] on input "(Facebook (ad | ads | (advert*) | paid | campaign) (Instagram (ad | ads | (adve…" at bounding box center [669, 202] width 487 height 23
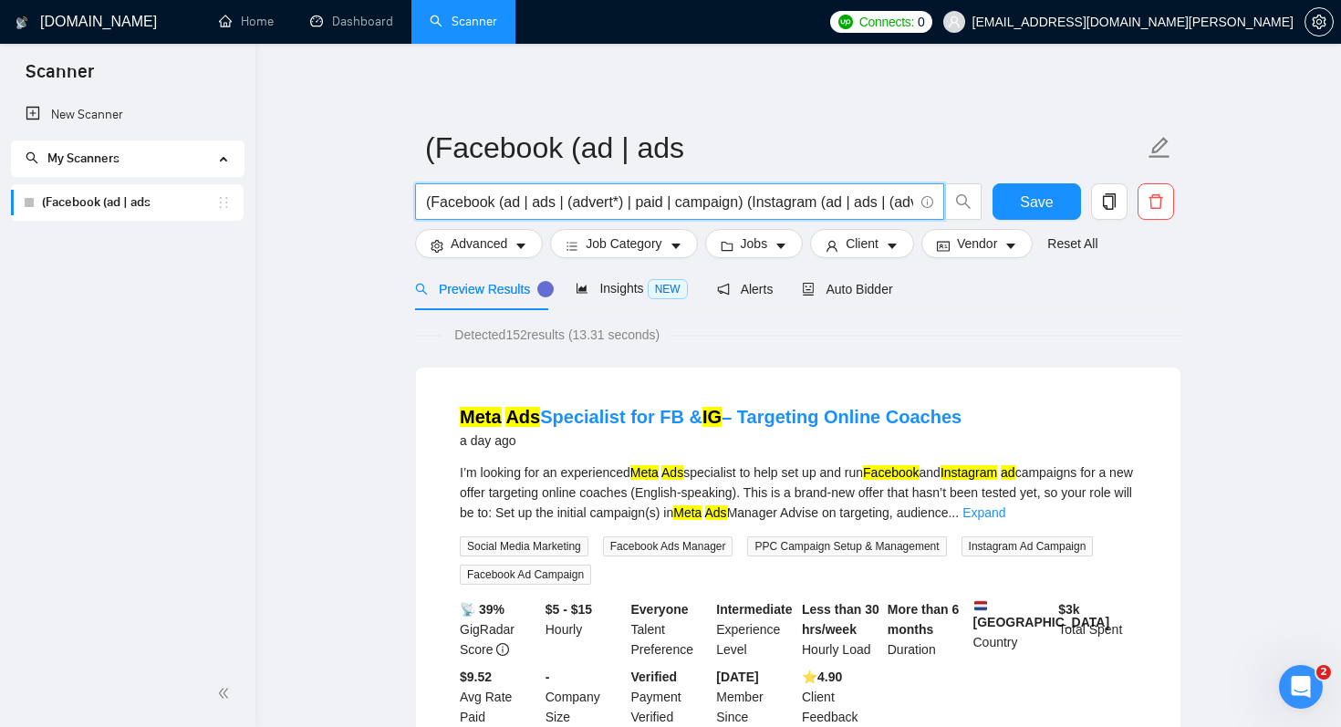
click at [752, 204] on input "(Facebook (ad | ads | (advert*) | paid | campaign) (Instagram (ad | ads | (adve…" at bounding box center [669, 202] width 487 height 23
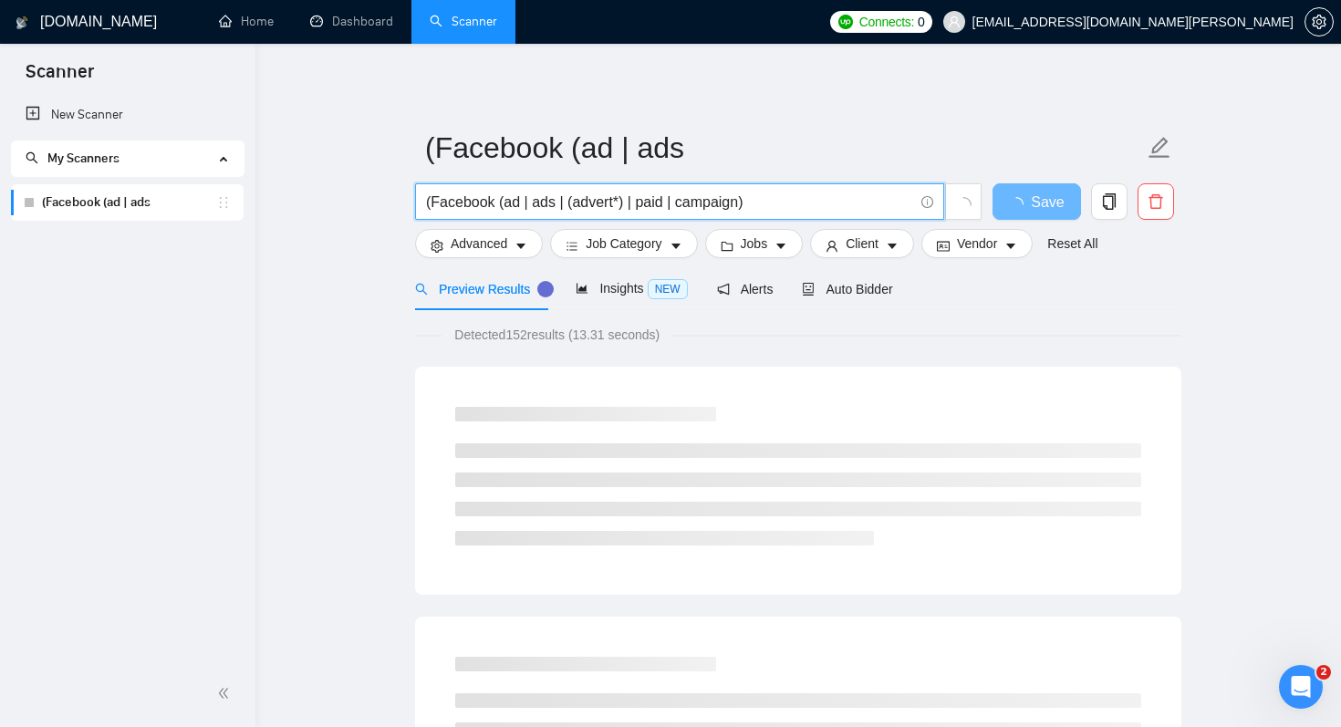
click at [433, 208] on input "(Facebook (ad | ads | (advert*) | paid | campaign)" at bounding box center [669, 202] width 487 height 23
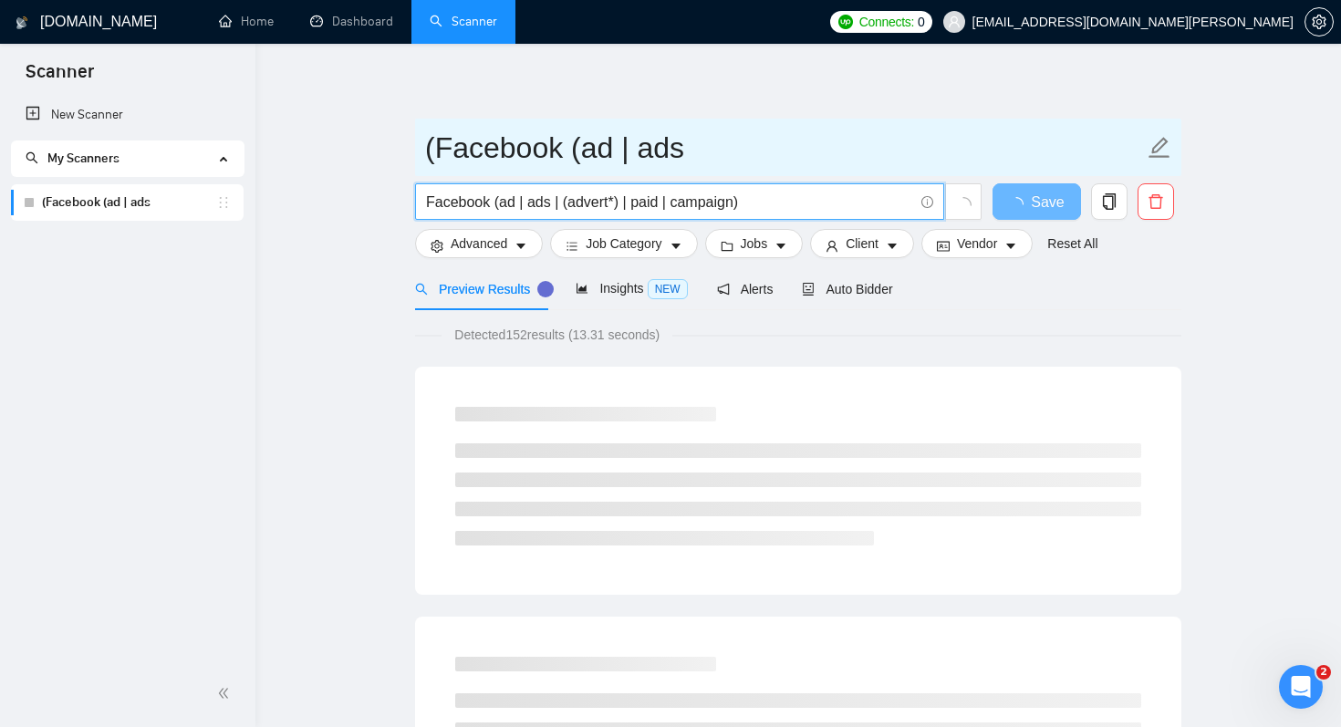
type input "Facebook (ad | ads | (advert*) | paid | campaign)"
click at [738, 150] on input "(Facebook (ad | ads" at bounding box center [784, 148] width 719 height 46
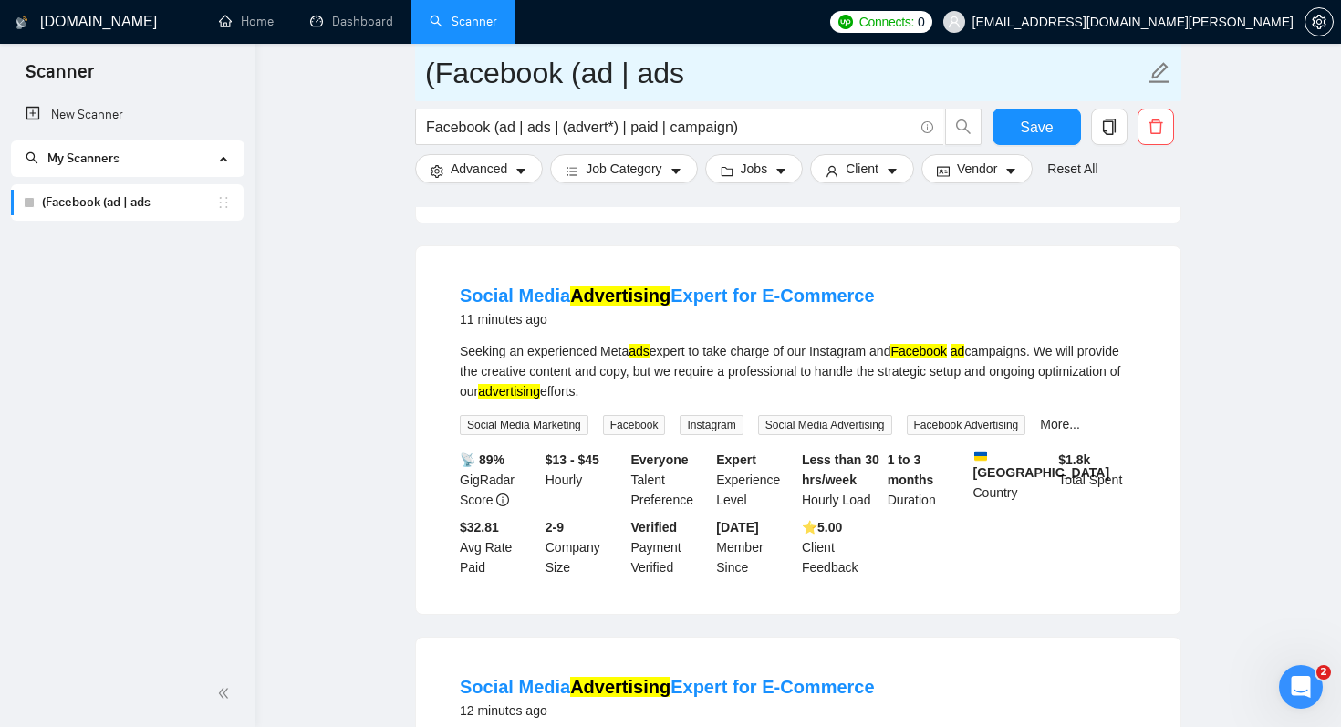
scroll to position [928, 0]
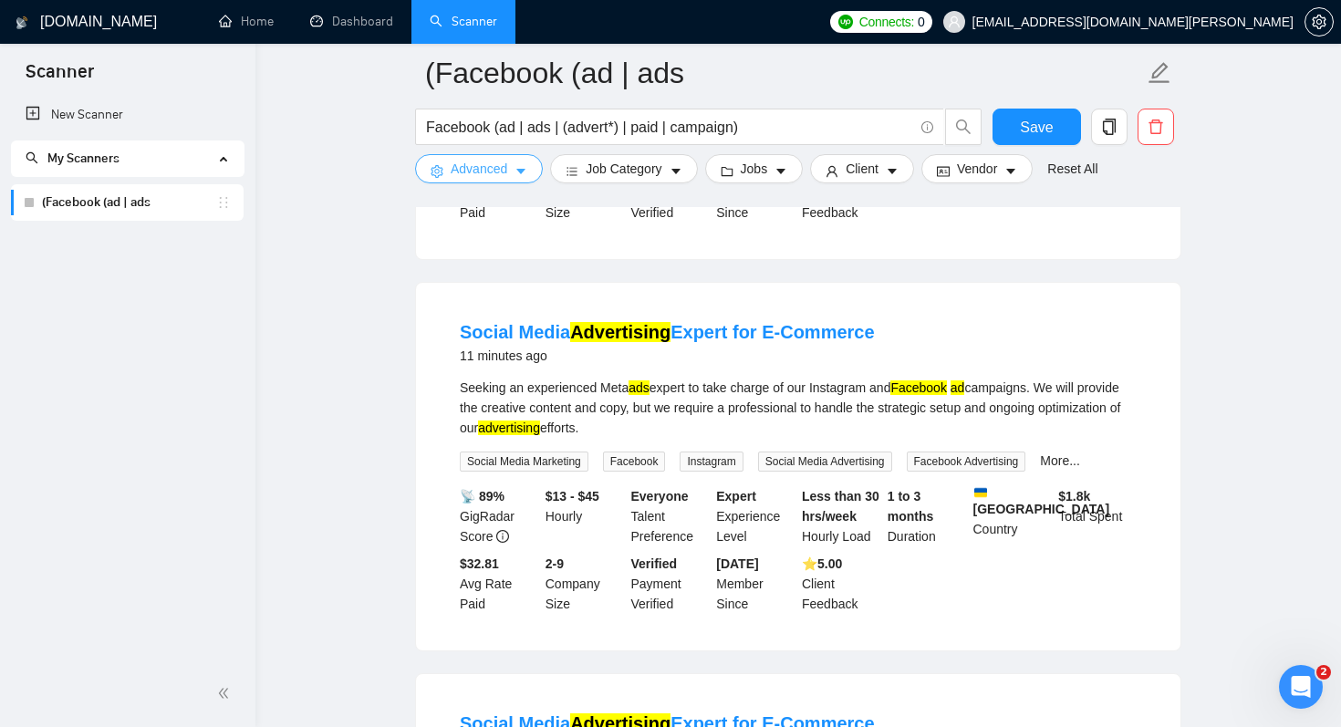
click at [515, 169] on button "Advanced" at bounding box center [479, 168] width 128 height 29
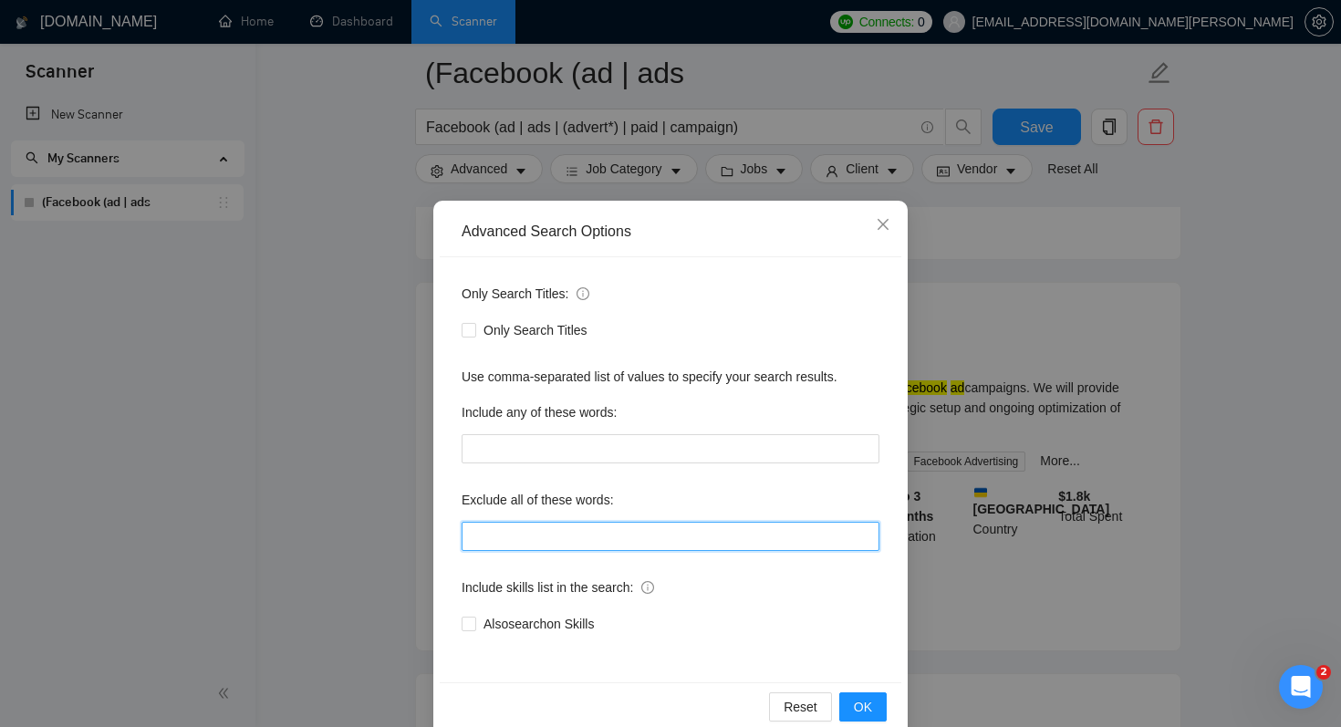
click at [549, 541] on input "text" at bounding box center [670, 536] width 418 height 29
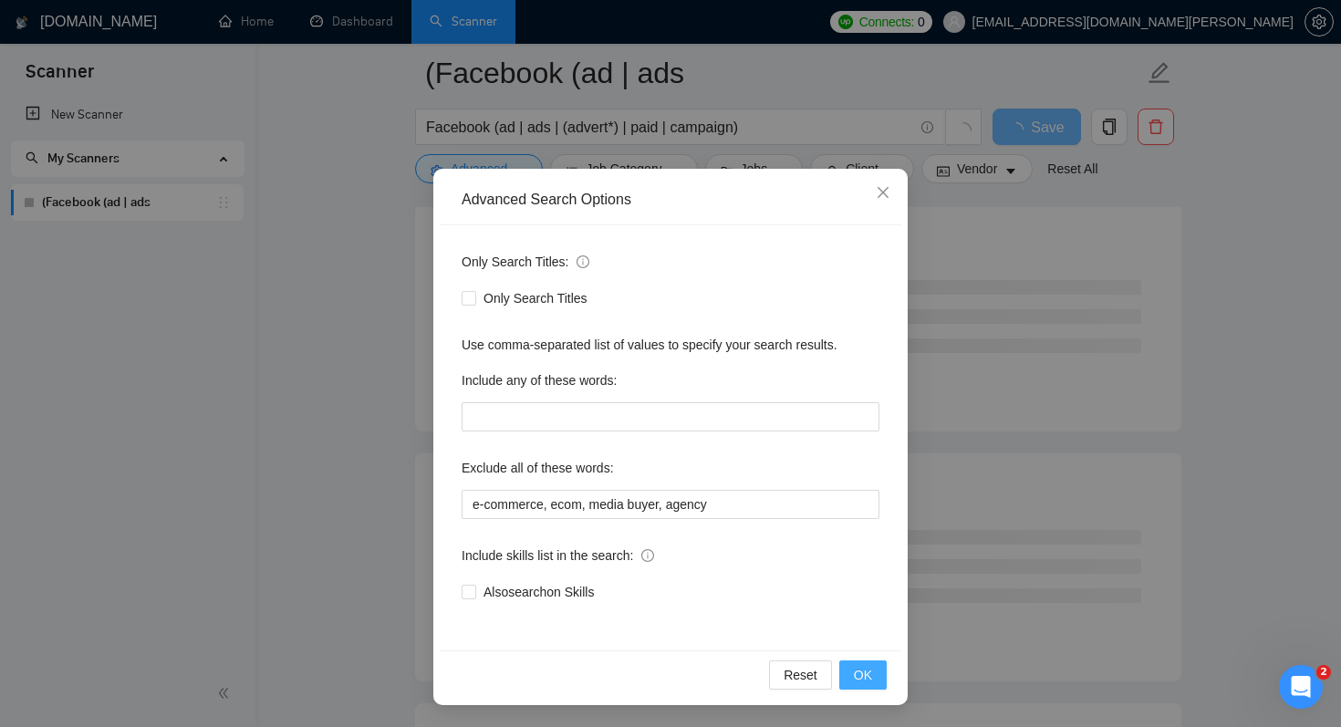
click at [863, 677] on span "OK" at bounding box center [863, 675] width 18 height 20
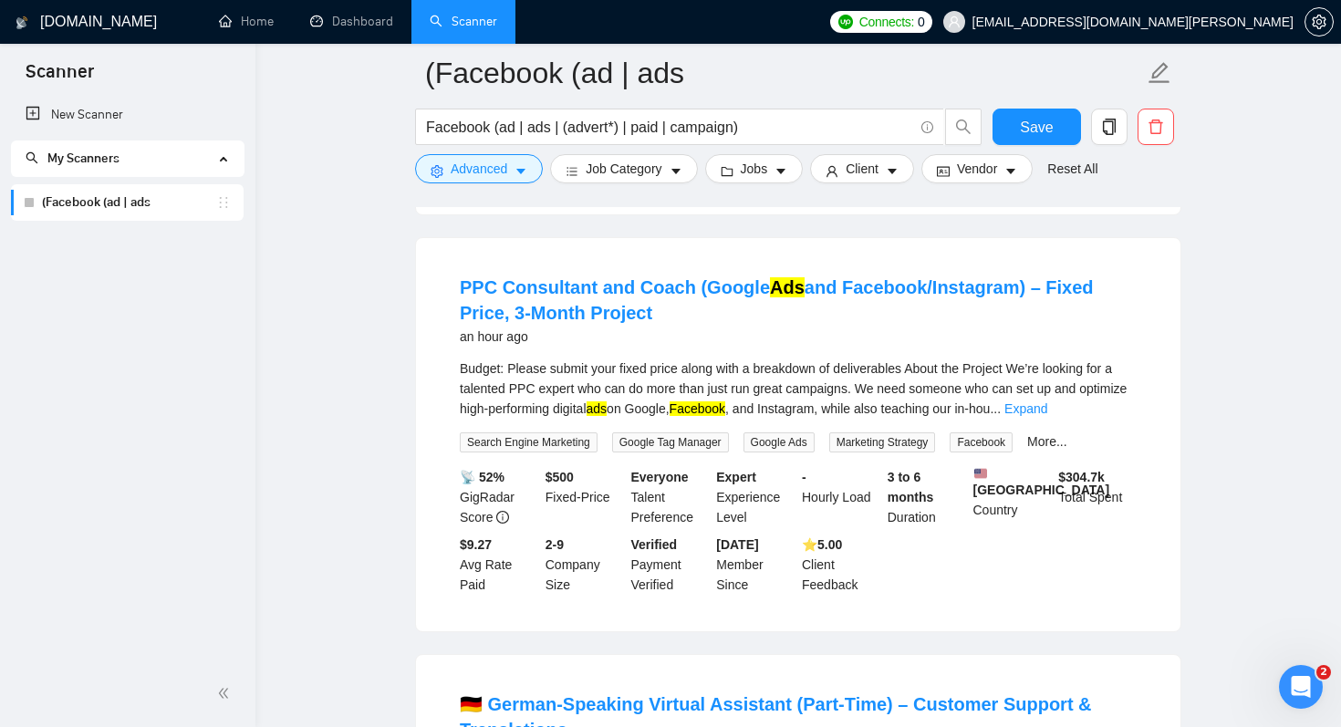
scroll to position [2541, 0]
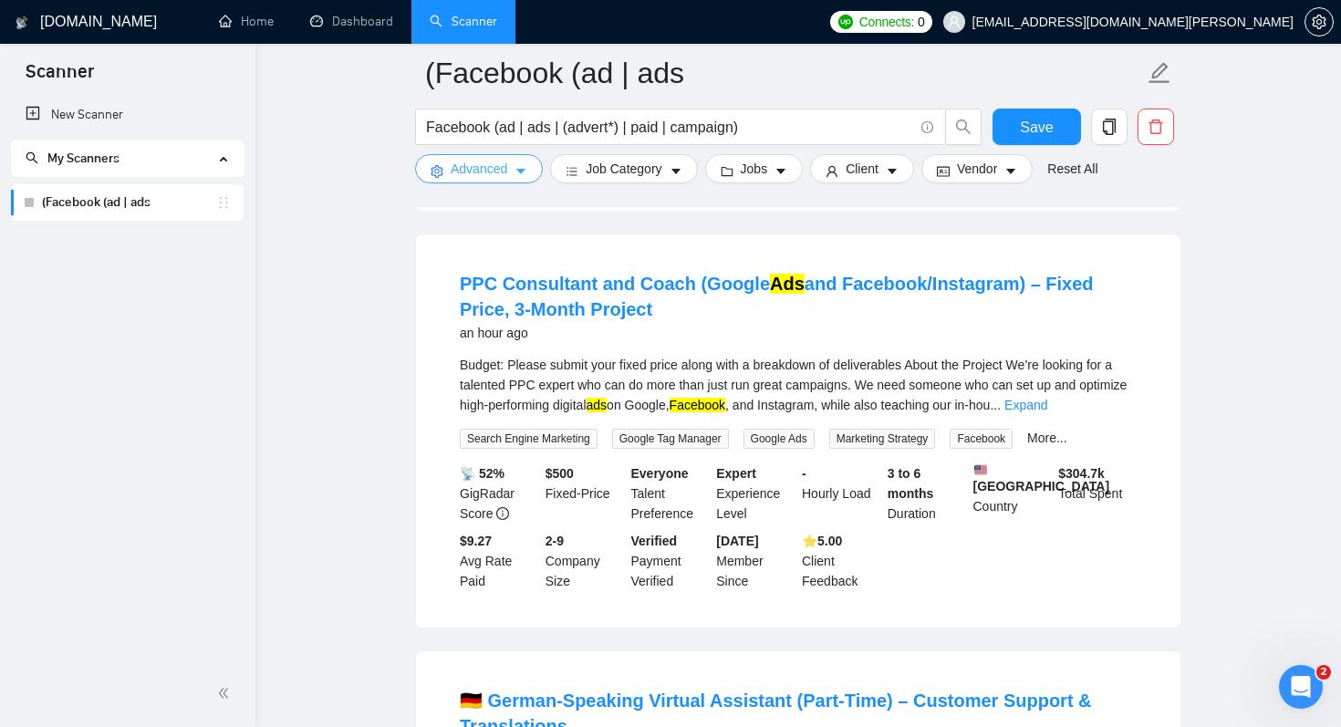
click at [516, 171] on icon "caret-down" at bounding box center [520, 171] width 13 height 13
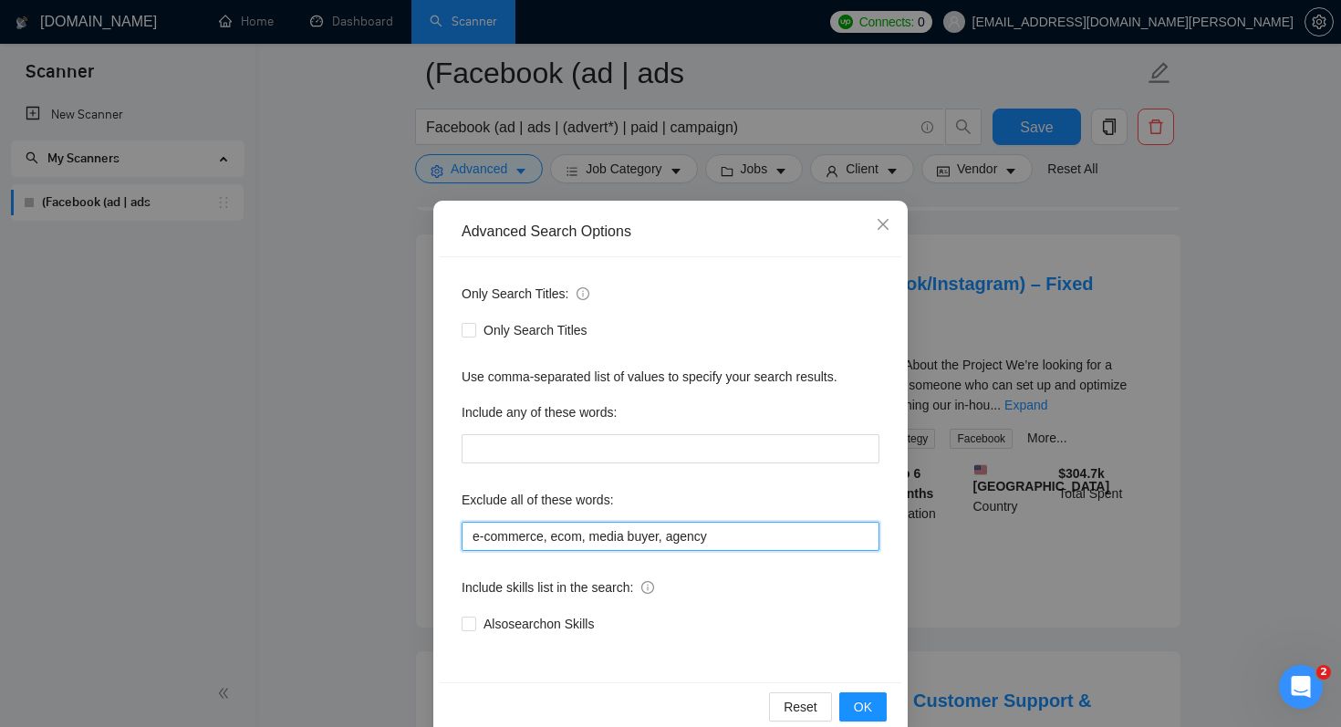
click at [738, 540] on input "e-commerce, ecom, media buyer, agency" at bounding box center [670, 536] width 418 height 29
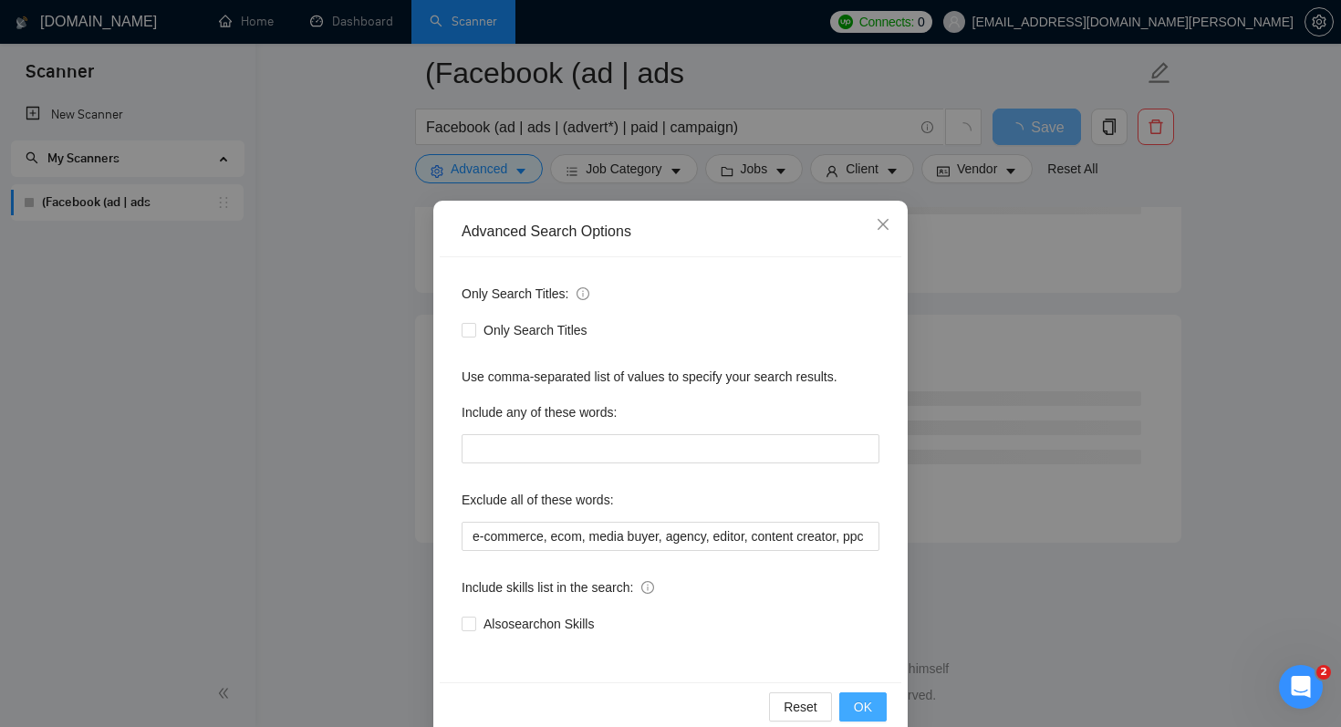
click at [870, 700] on span "OK" at bounding box center [863, 707] width 18 height 20
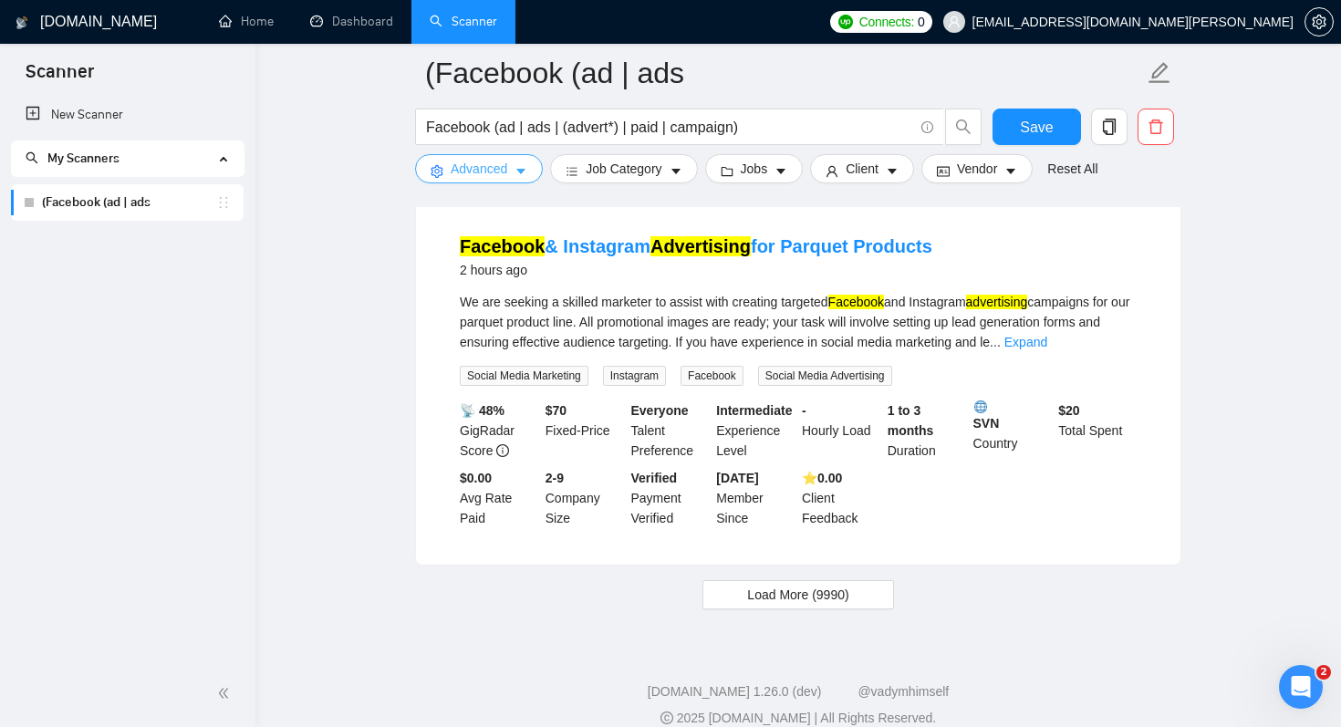
scroll to position [3819, 0]
click at [859, 584] on button "Load More (9990)" at bounding box center [797, 593] width 191 height 29
click at [516, 165] on icon "caret-down" at bounding box center [520, 171] width 13 height 13
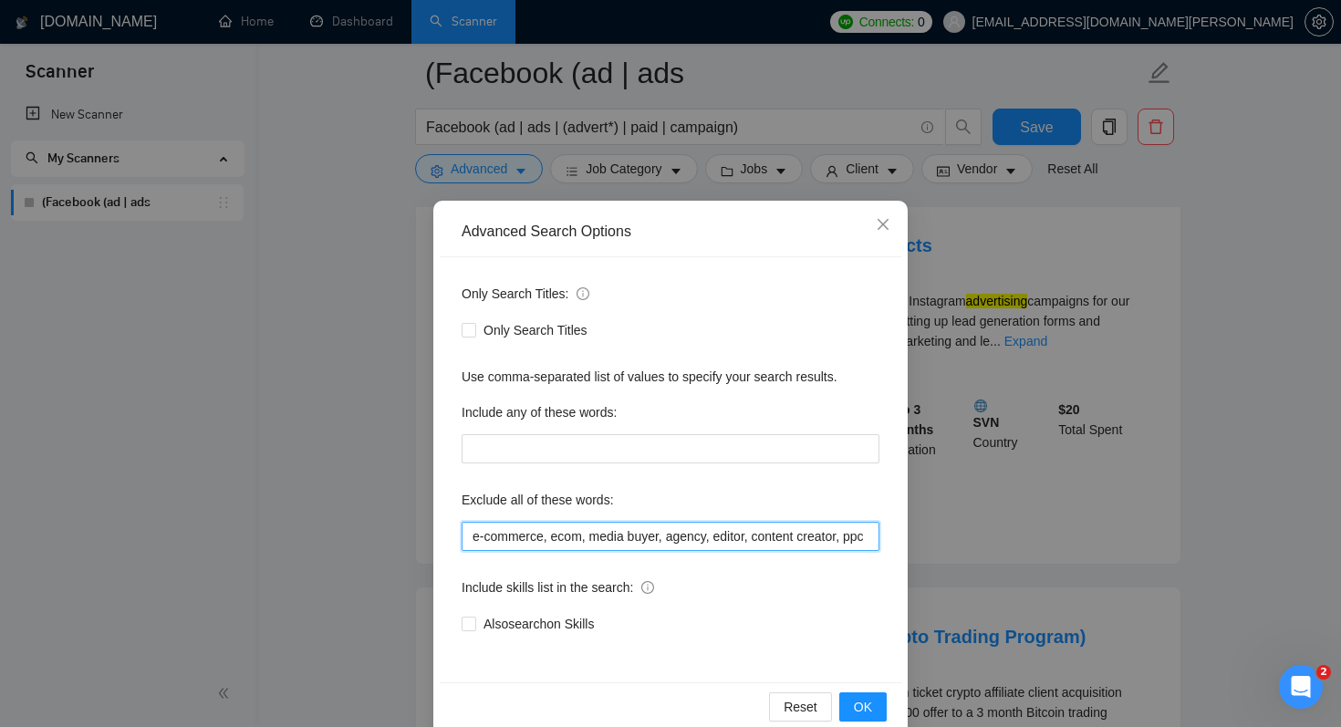
click at [800, 535] on input "e-commerce, ecom, media buyer, agency, editor, content creator, ppc" at bounding box center [670, 536] width 418 height 29
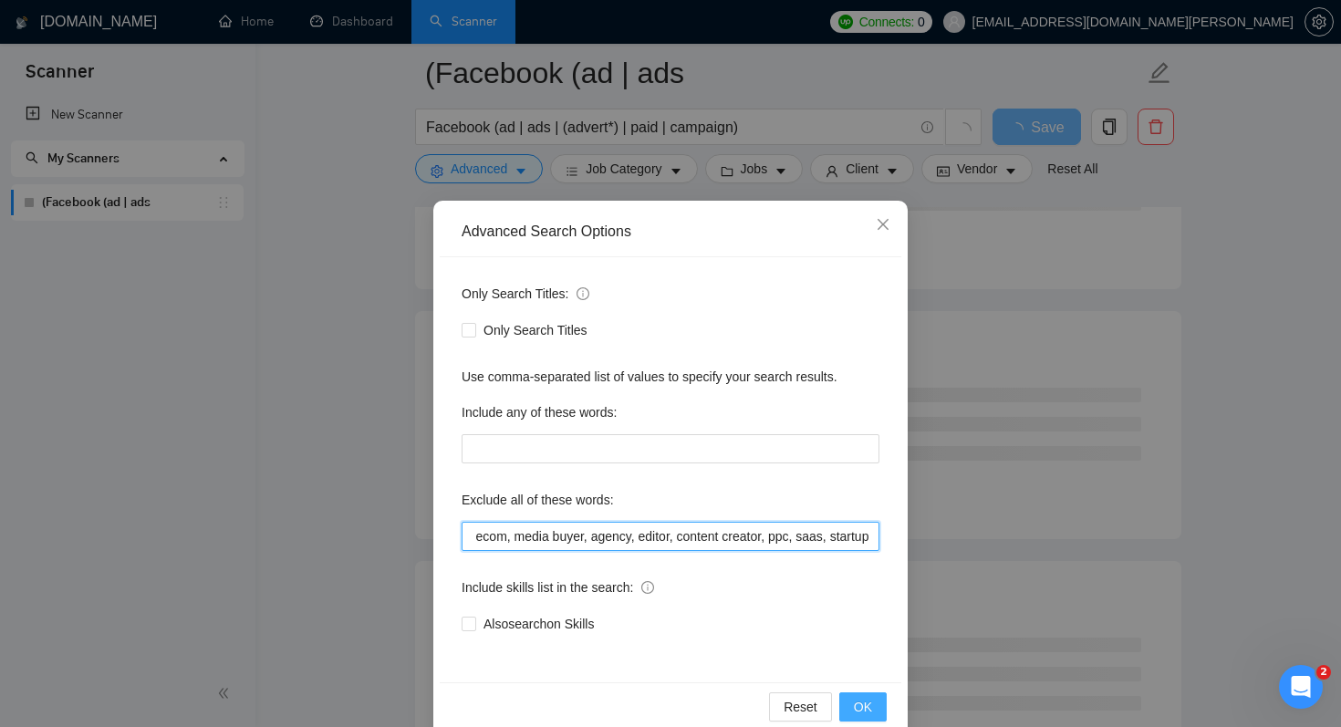
type input "e-commerce, ecom, media buyer, agency, editor, content creator, ppc, saas, star…"
click at [862, 702] on span "OK" at bounding box center [863, 707] width 18 height 20
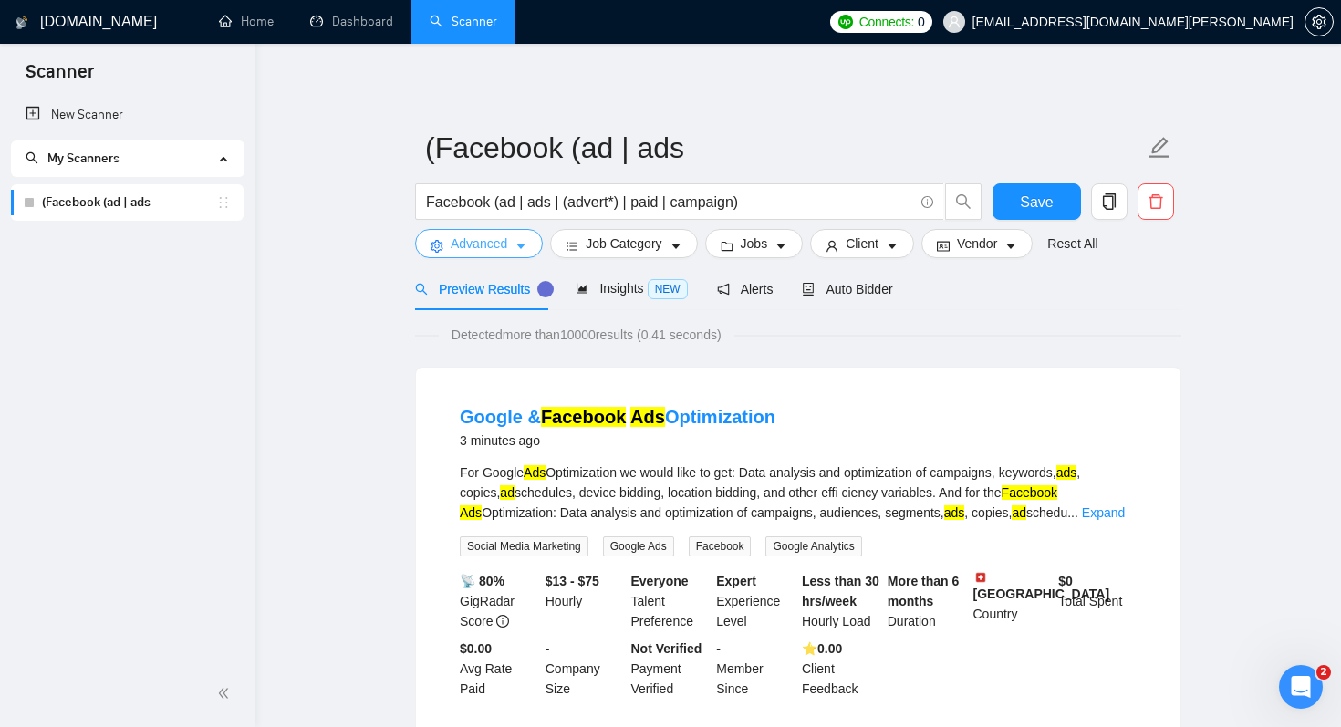
click at [522, 244] on icon "caret-down" at bounding box center [520, 246] width 9 height 5
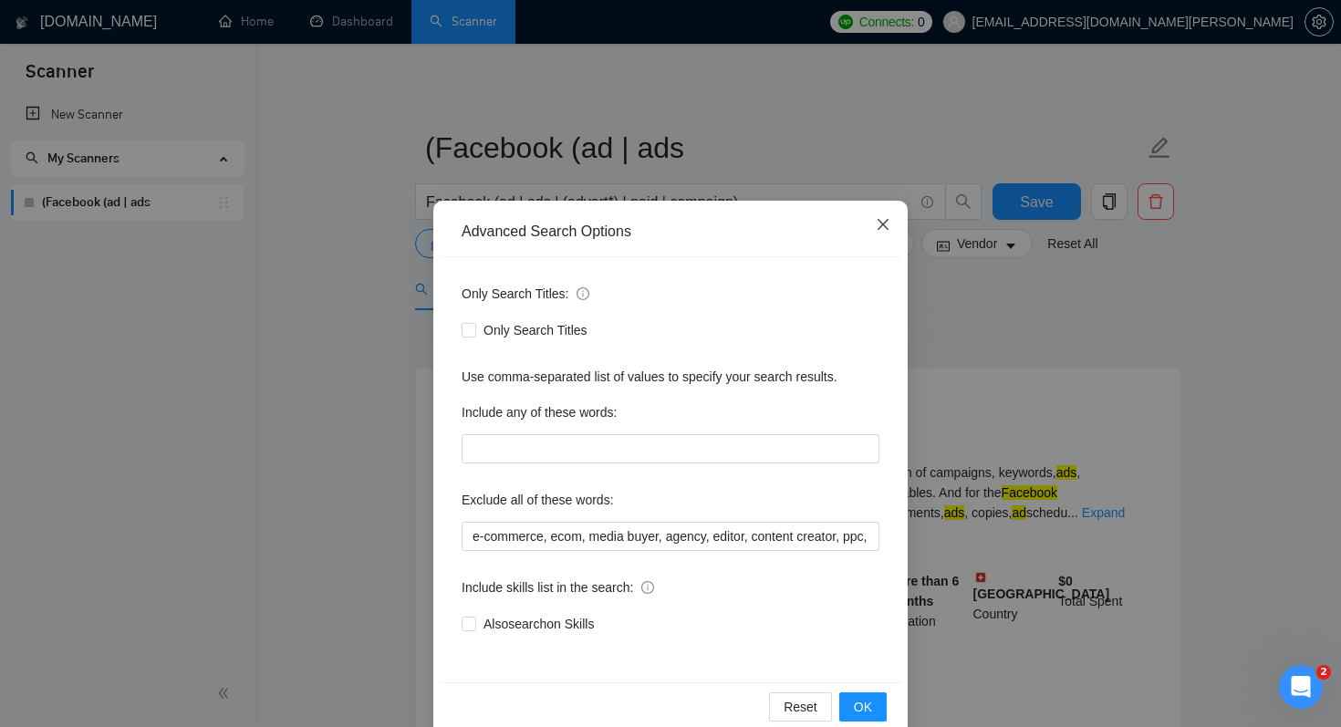
click at [877, 215] on span "Close" at bounding box center [882, 225] width 49 height 49
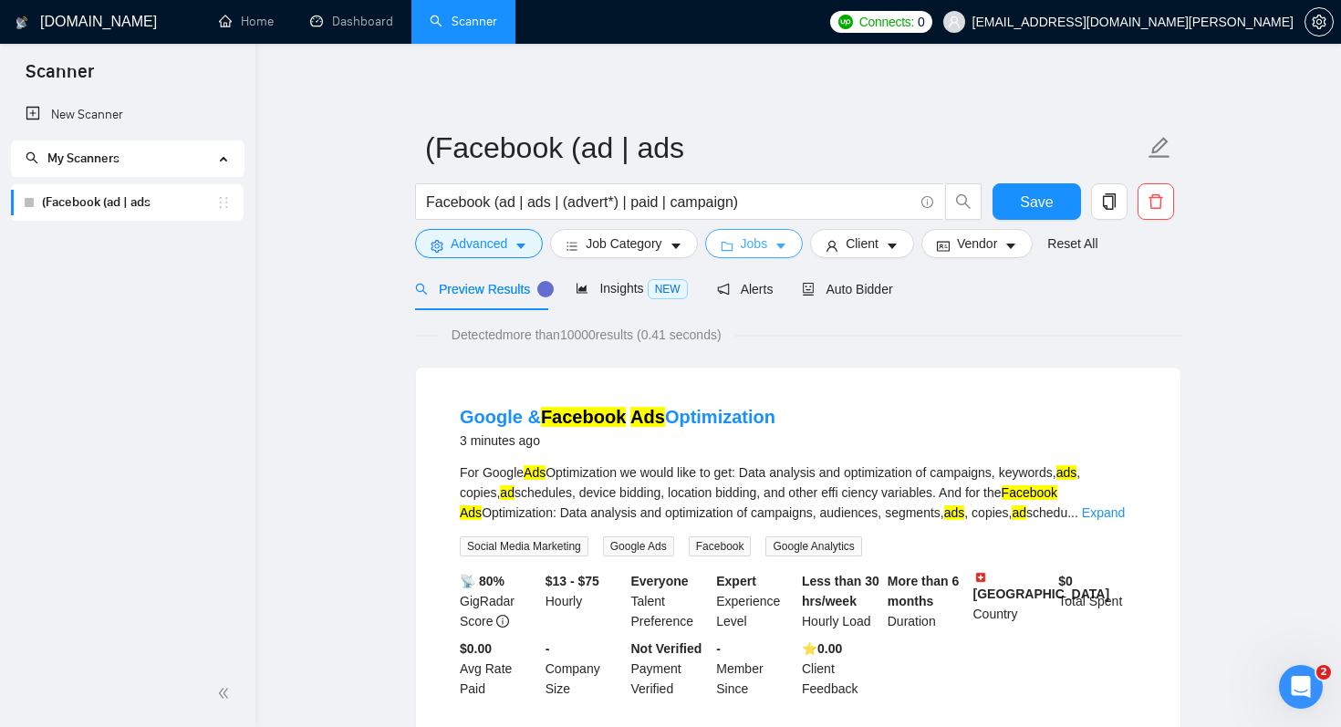
click at [785, 246] on icon "caret-down" at bounding box center [780, 246] width 9 height 5
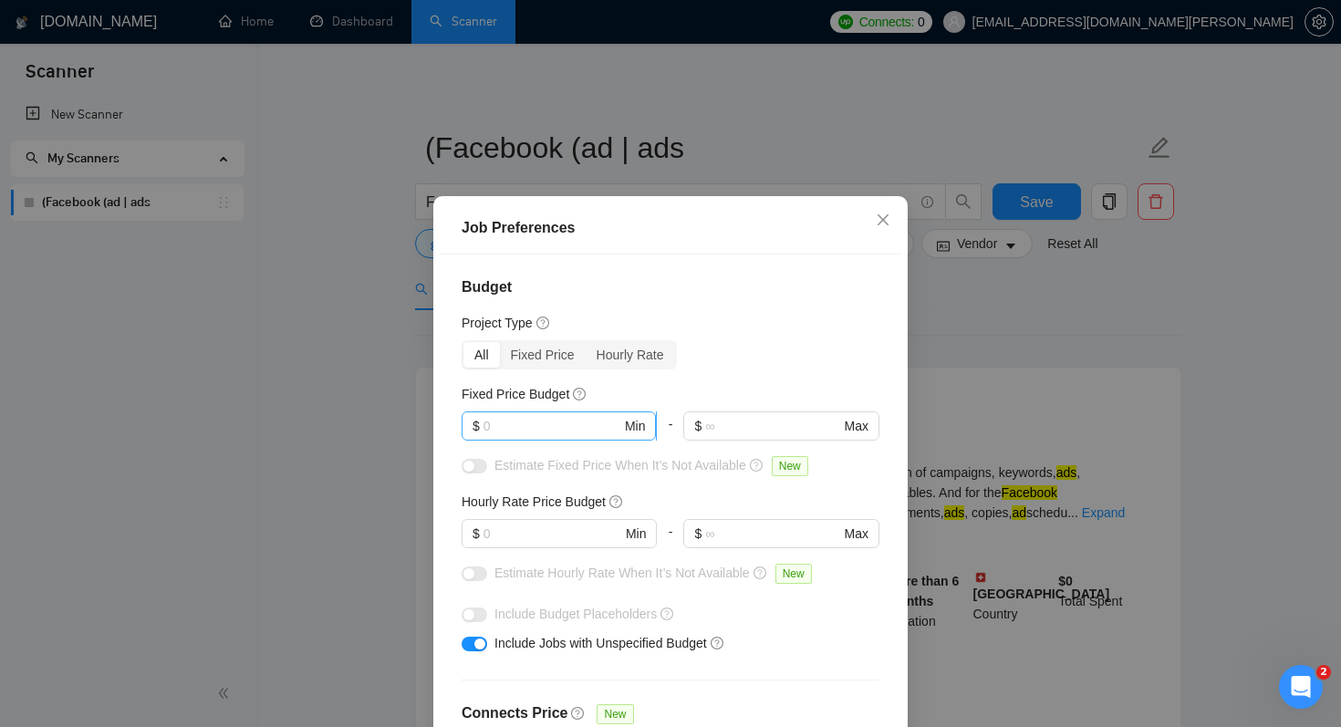
click at [571, 425] on input "text" at bounding box center [552, 426] width 138 height 20
type input "4"
type input "35"
click at [761, 368] on div "All Fixed Price Hourly Rate" at bounding box center [670, 354] width 418 height 29
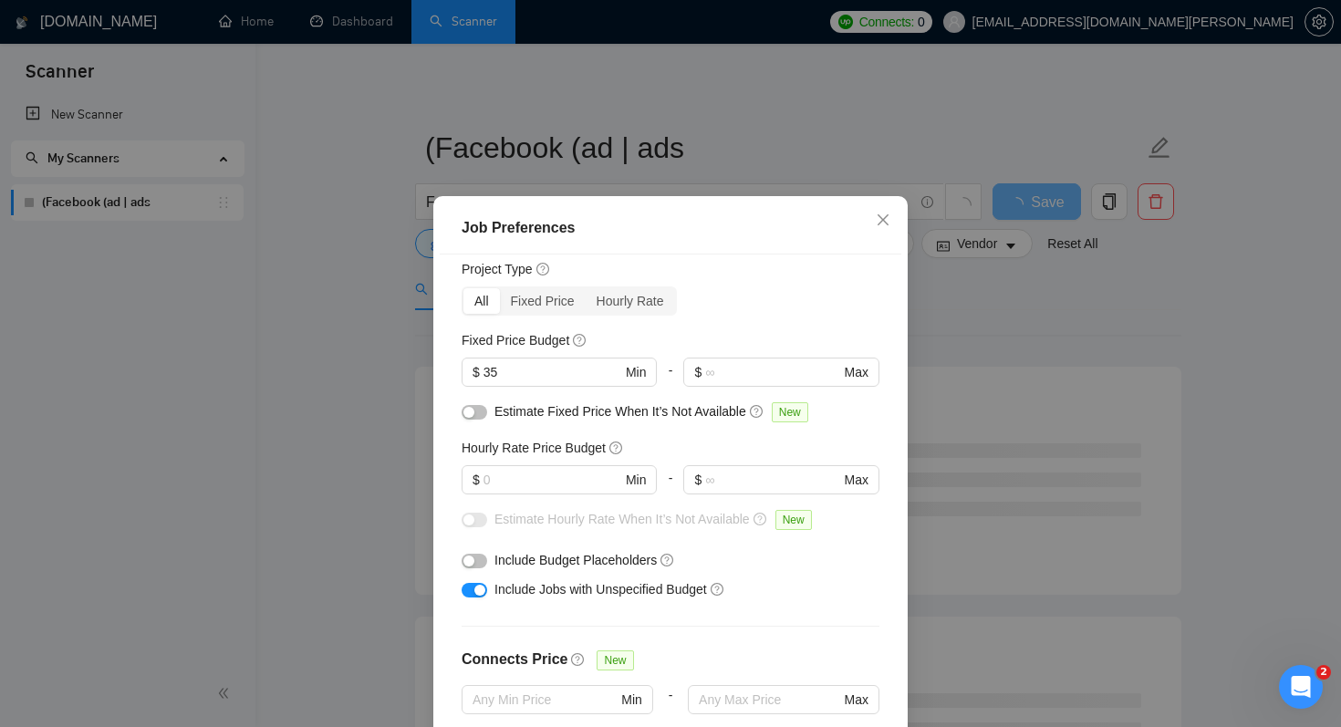
scroll to position [77, 0]
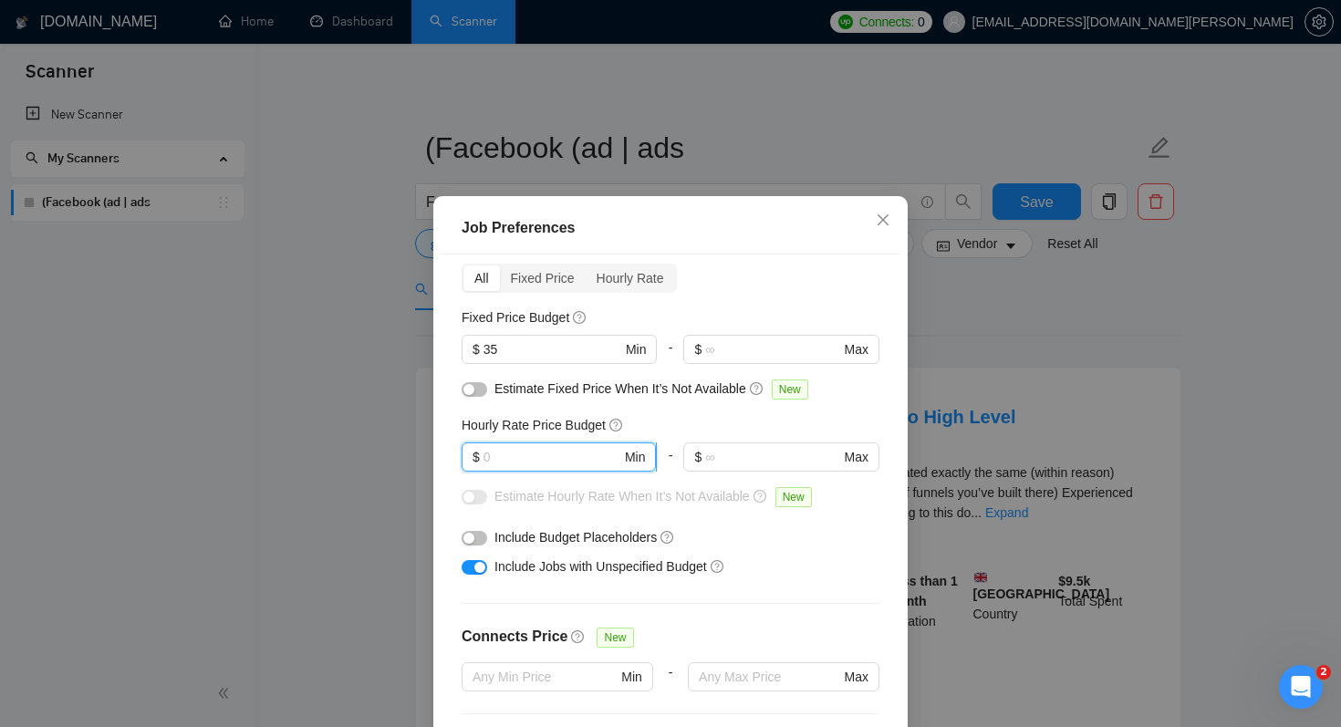
click at [585, 454] on input "text" at bounding box center [552, 457] width 138 height 20
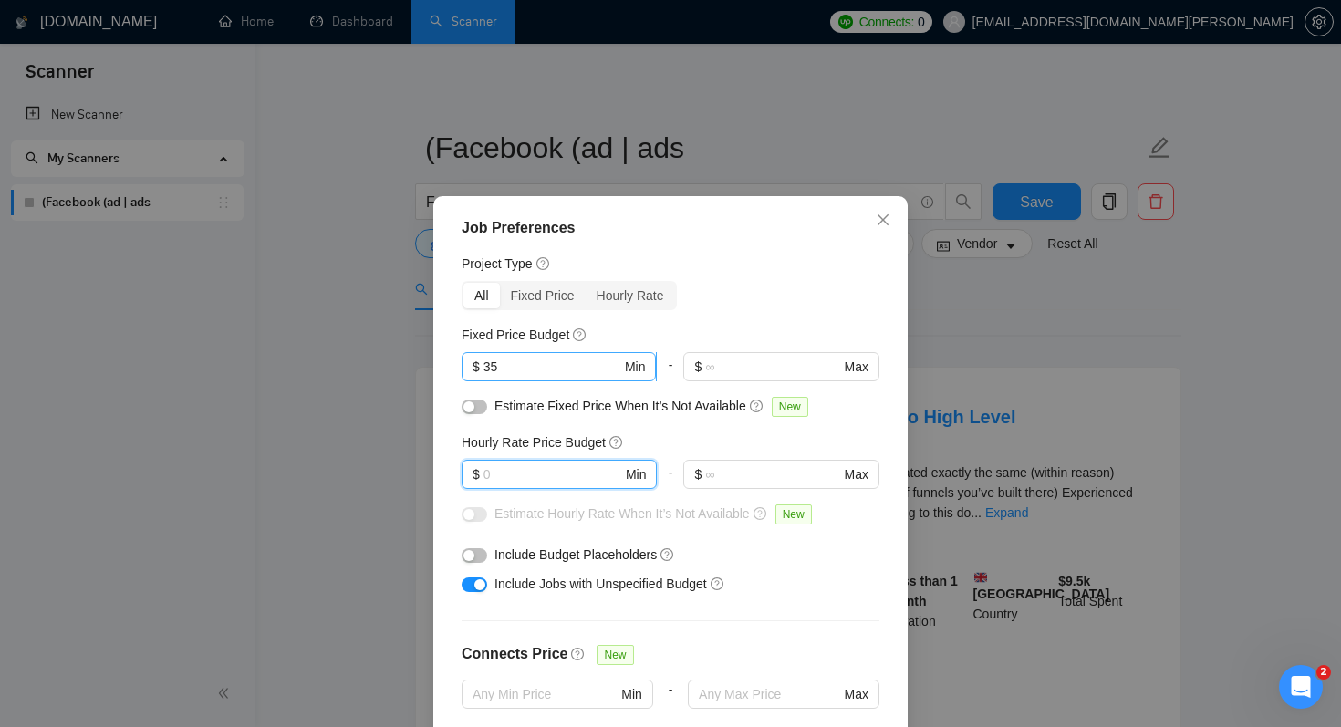
click at [565, 368] on input "35" at bounding box center [552, 367] width 138 height 20
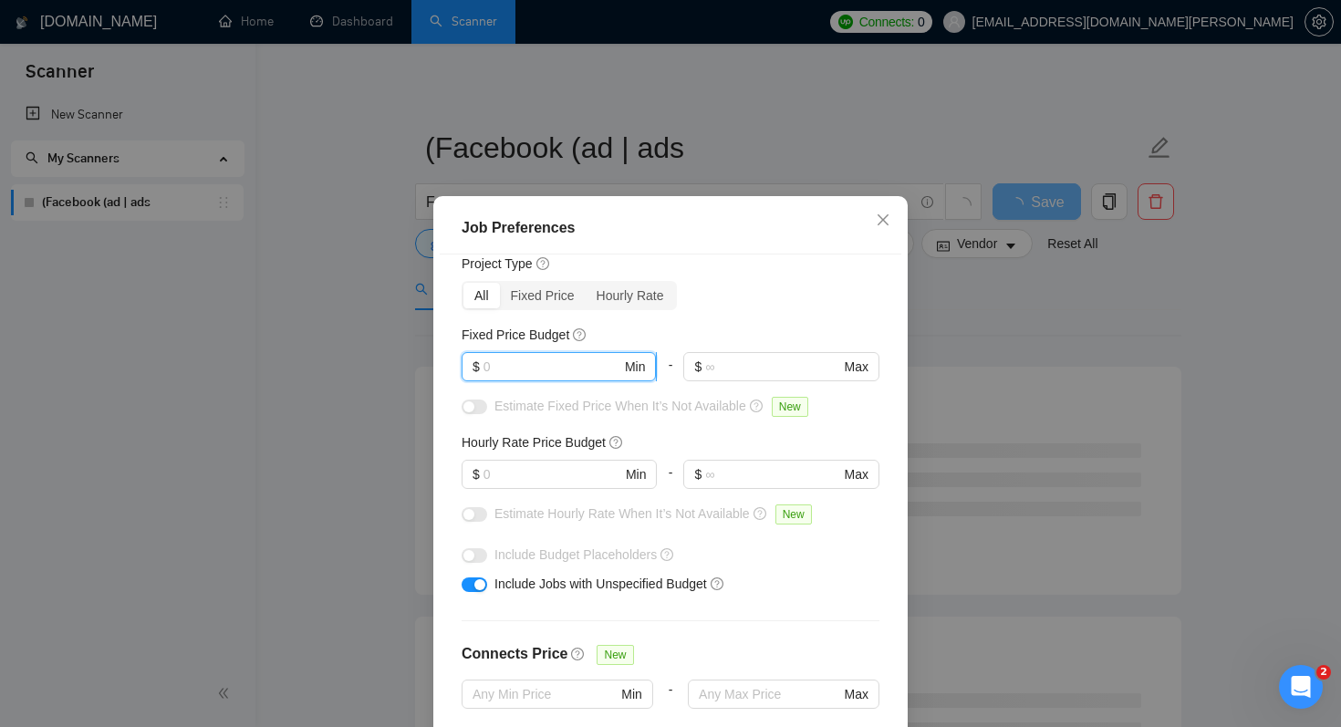
type input "1"
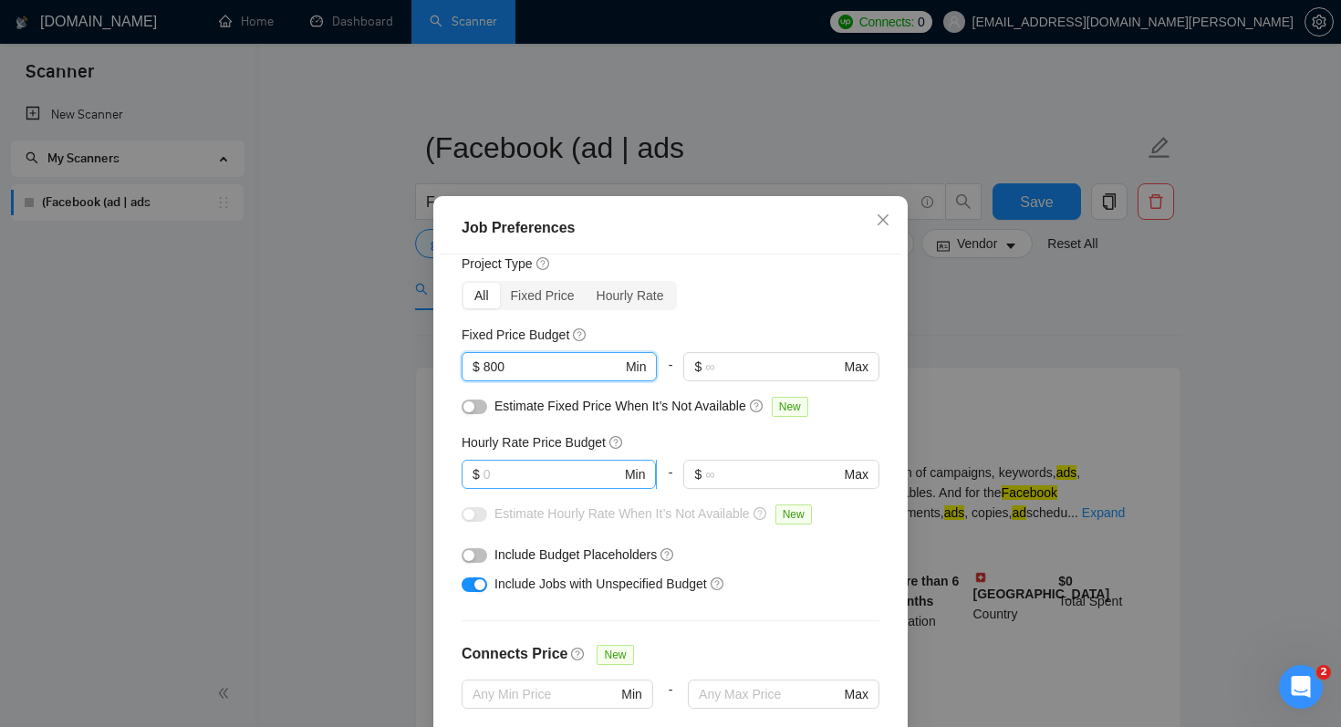
type input "800"
click at [519, 476] on input "text" at bounding box center [552, 474] width 138 height 20
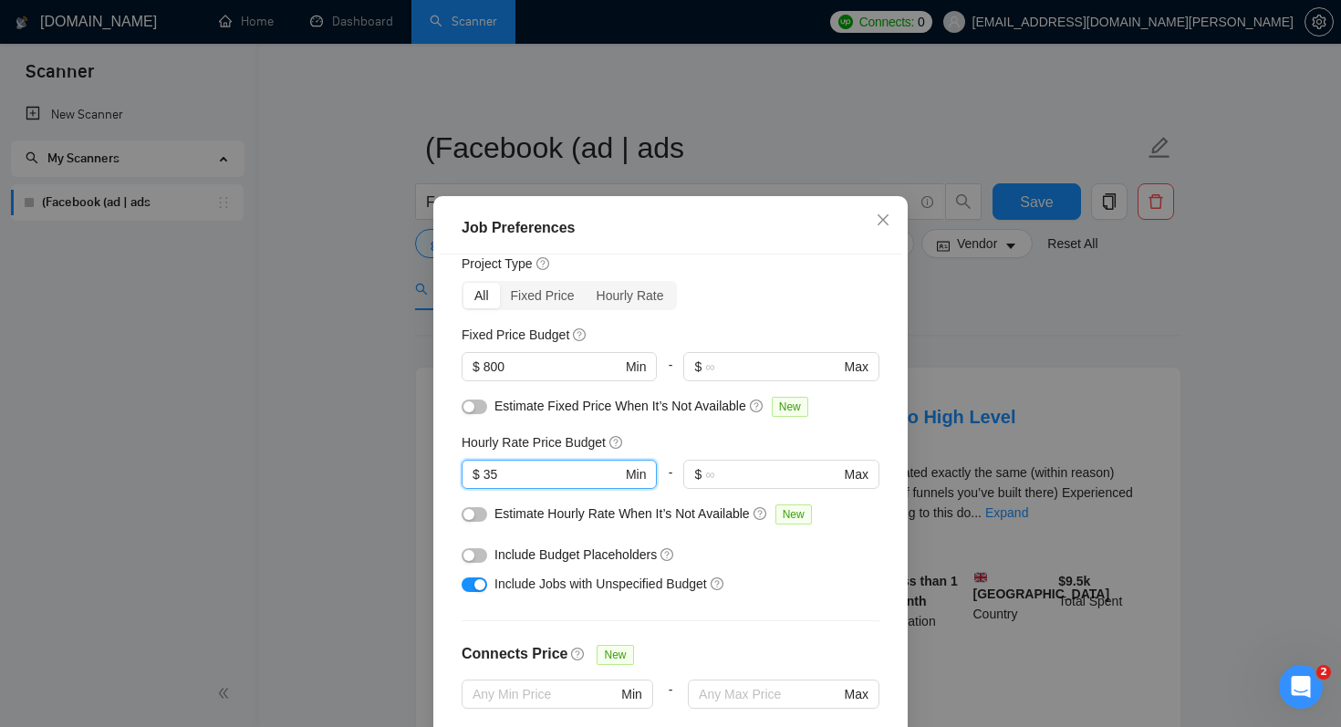
type input "35"
click at [684, 437] on div "Hourly Rate Price Budget" at bounding box center [670, 442] width 418 height 20
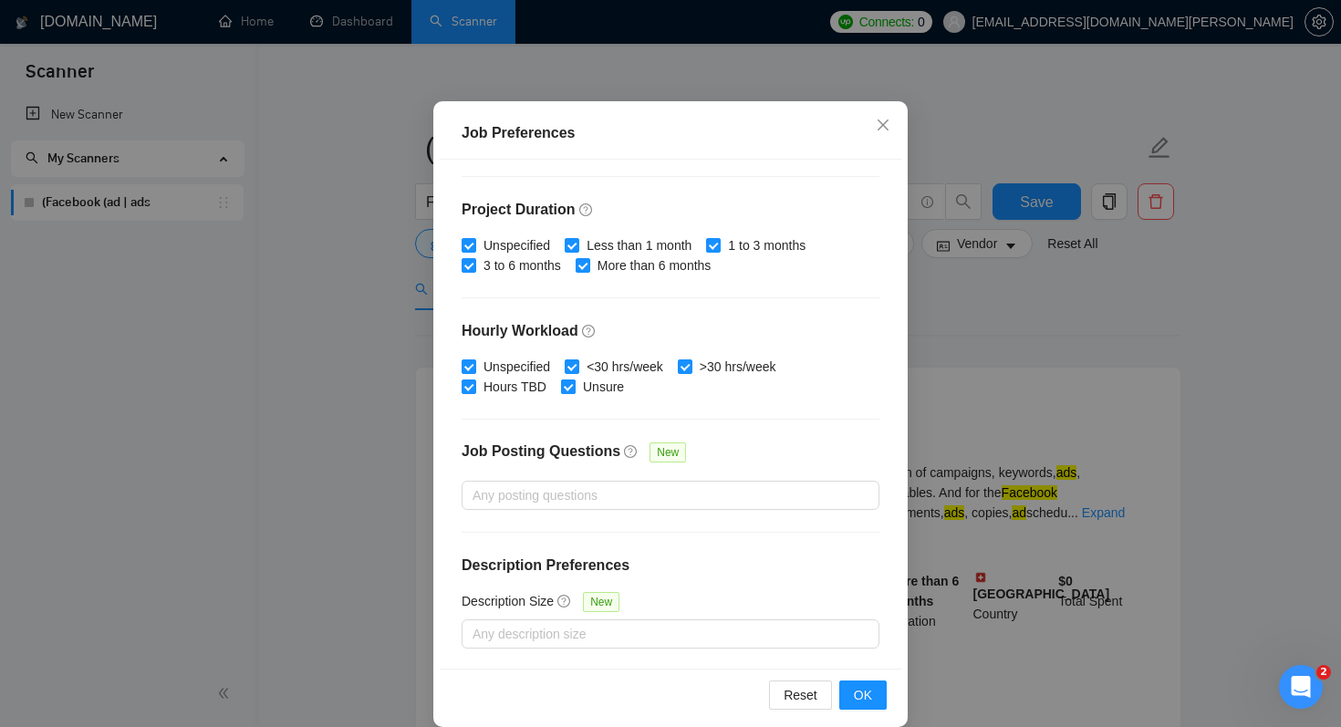
scroll to position [117, 0]
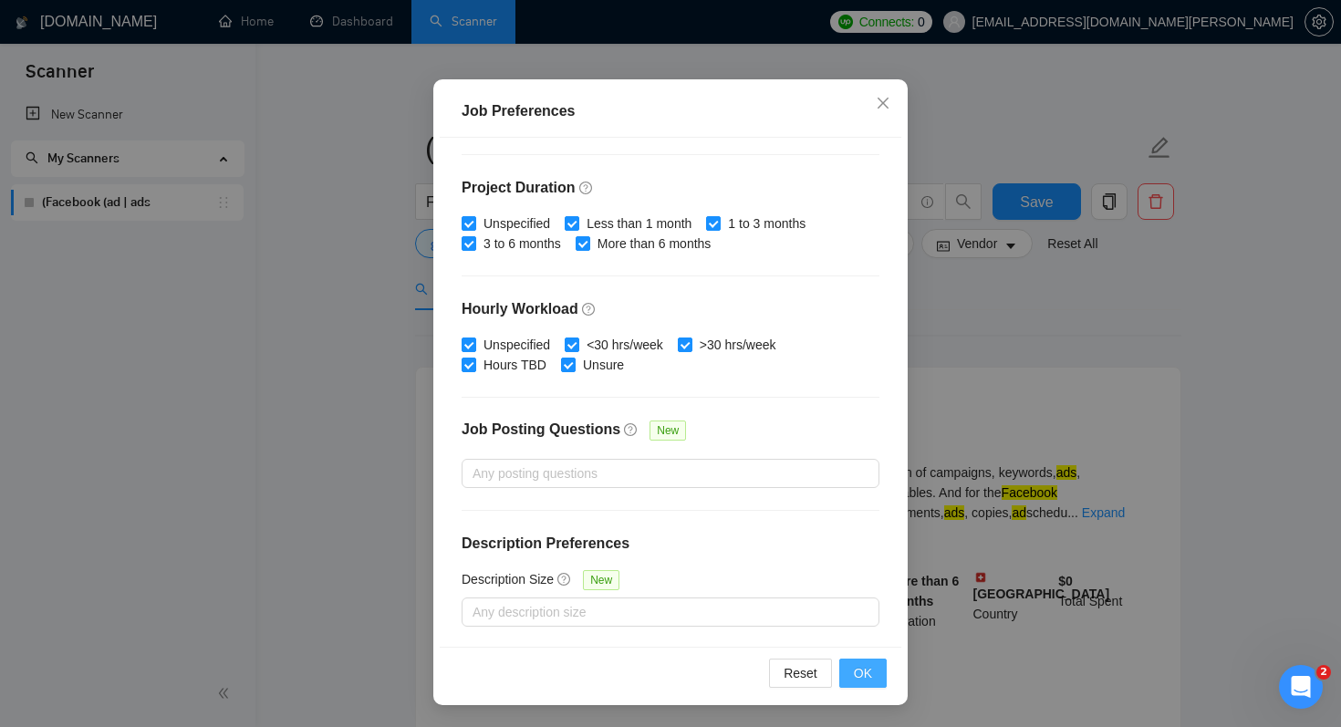
click at [866, 673] on span "OK" at bounding box center [863, 673] width 18 height 20
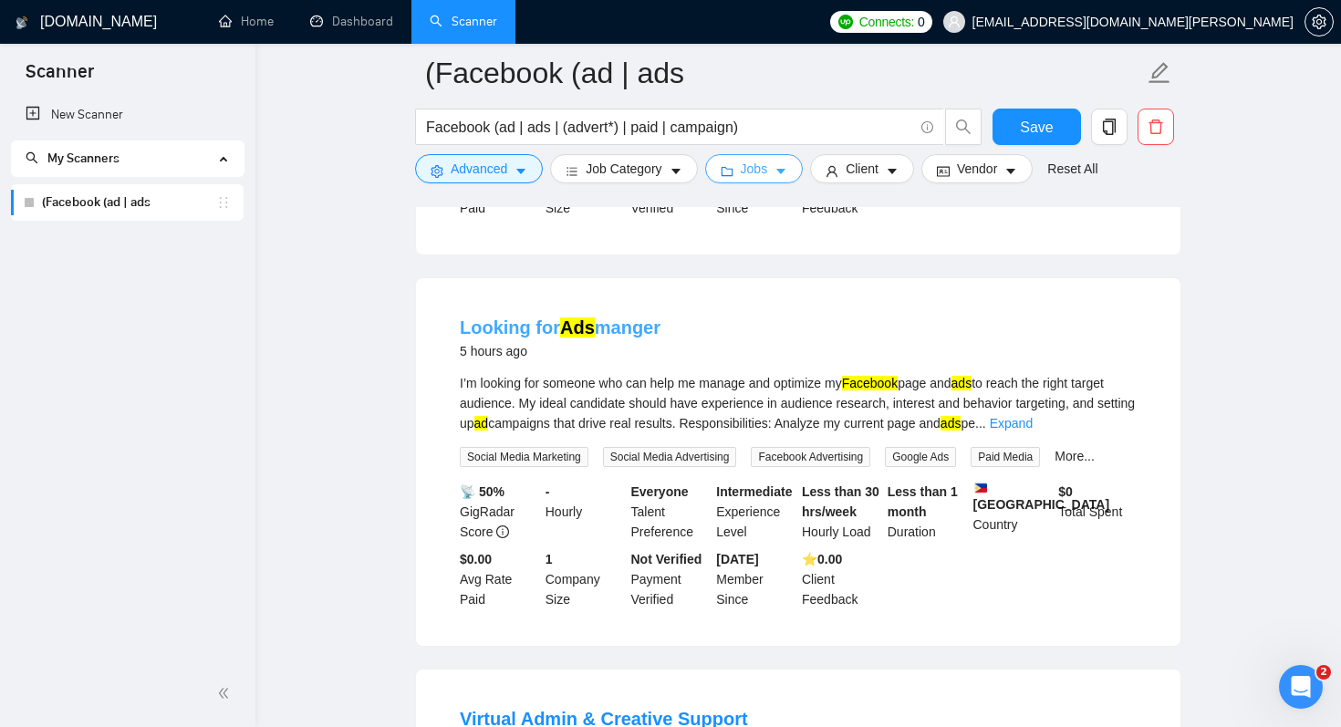
scroll to position [2476, 0]
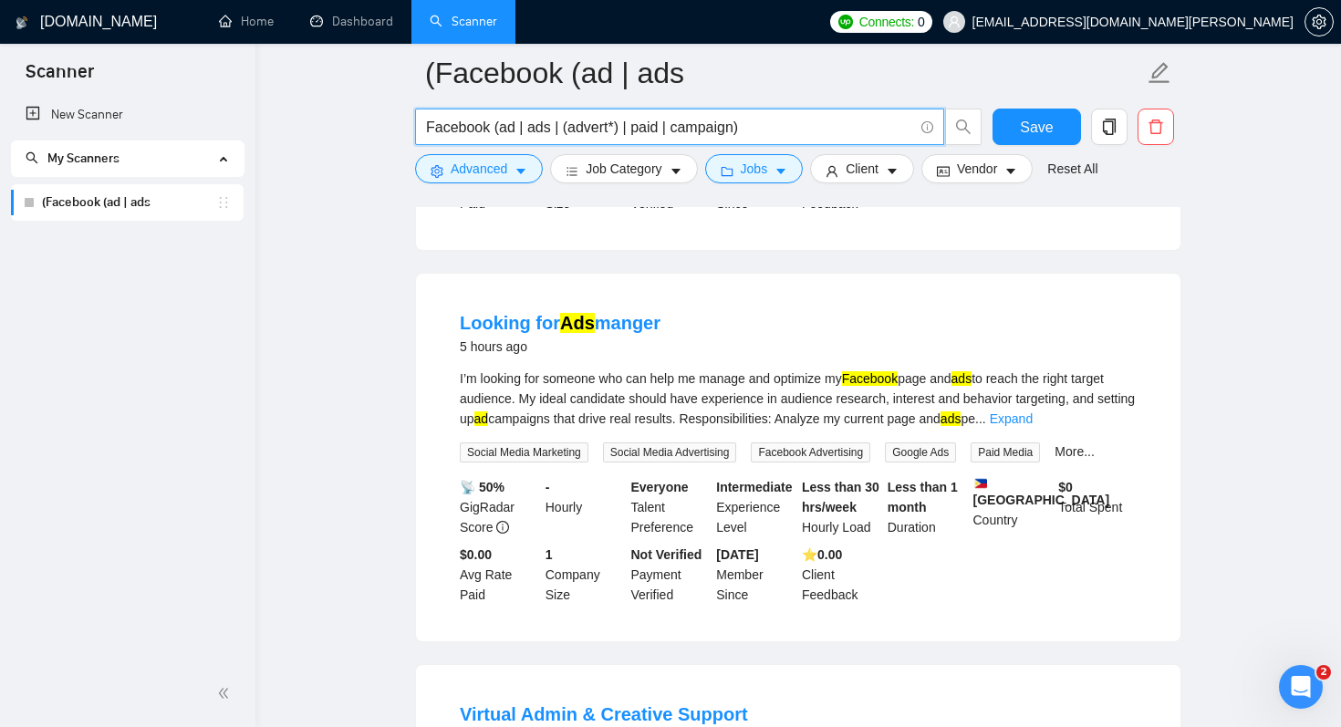
click at [667, 130] on input "Facebook (ad | ads | (advert*) | paid | campaign)" at bounding box center [669, 127] width 487 height 23
paste input "|"
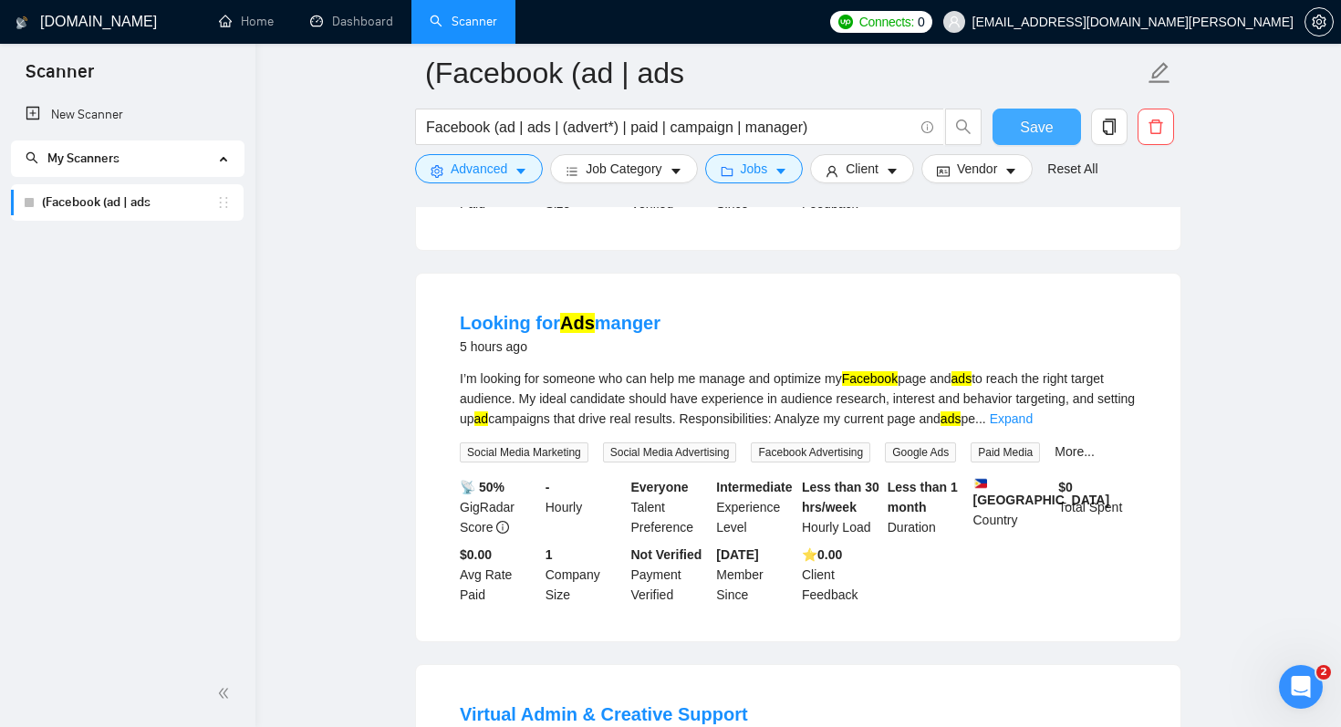
click at [1039, 128] on span "Save" at bounding box center [1036, 127] width 33 height 23
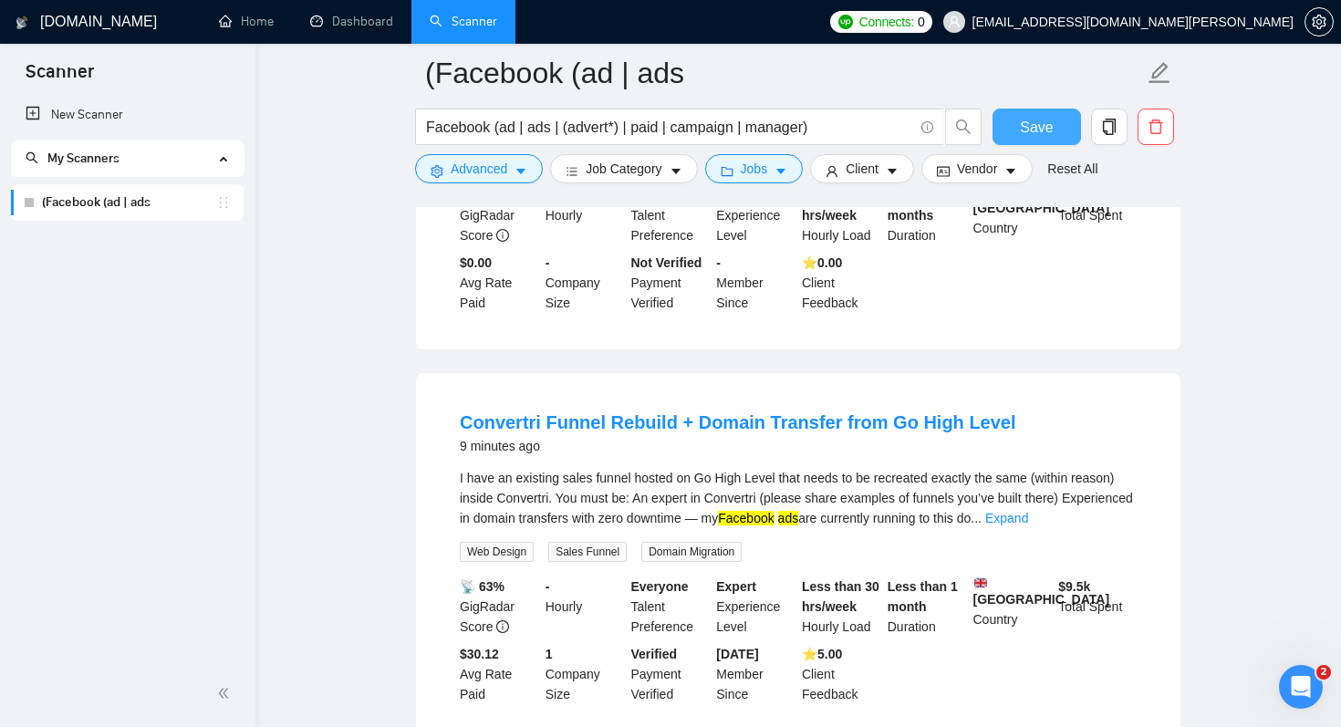
scroll to position [403, 0]
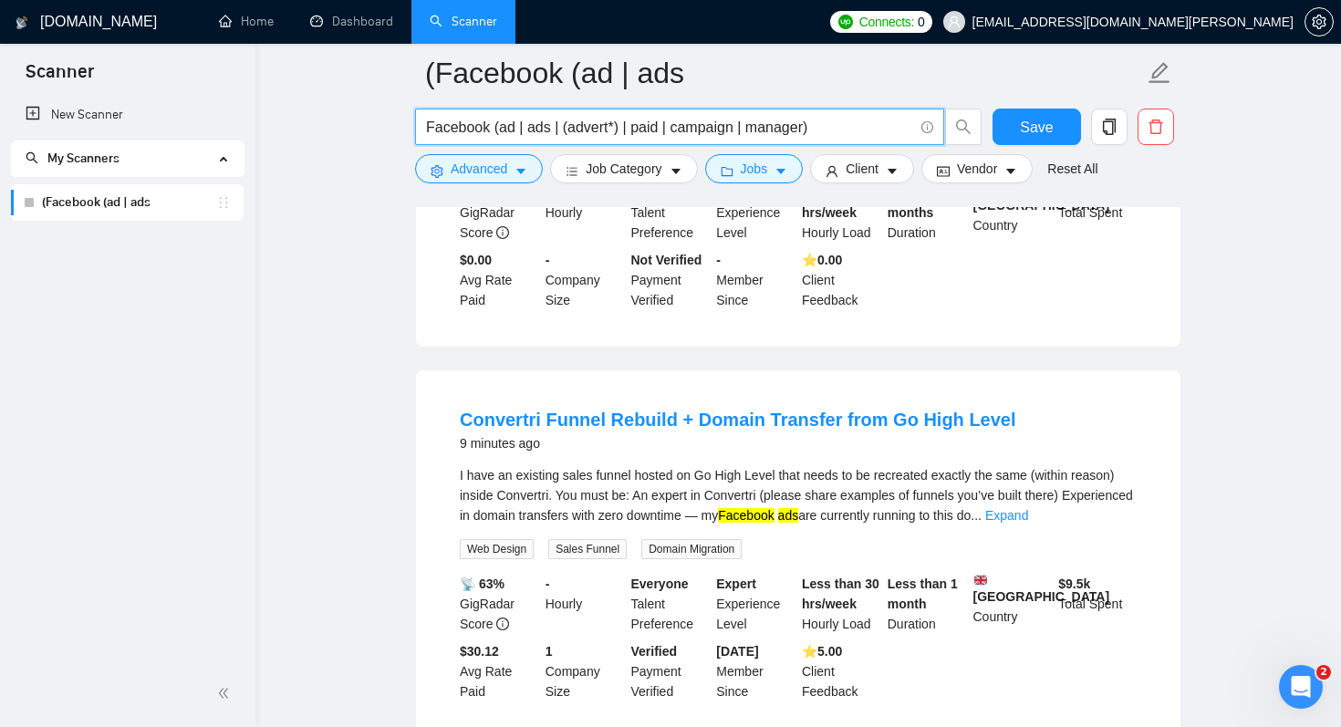
click at [804, 125] on input "Facebook (ad | ads | (advert*) | paid | campaign | manager)" at bounding box center [669, 127] width 487 height 23
click at [828, 130] on input "Facebook (ad | ads | (advert*) | paid | campaign | manager | audit \ optimizati…" at bounding box center [669, 127] width 487 height 23
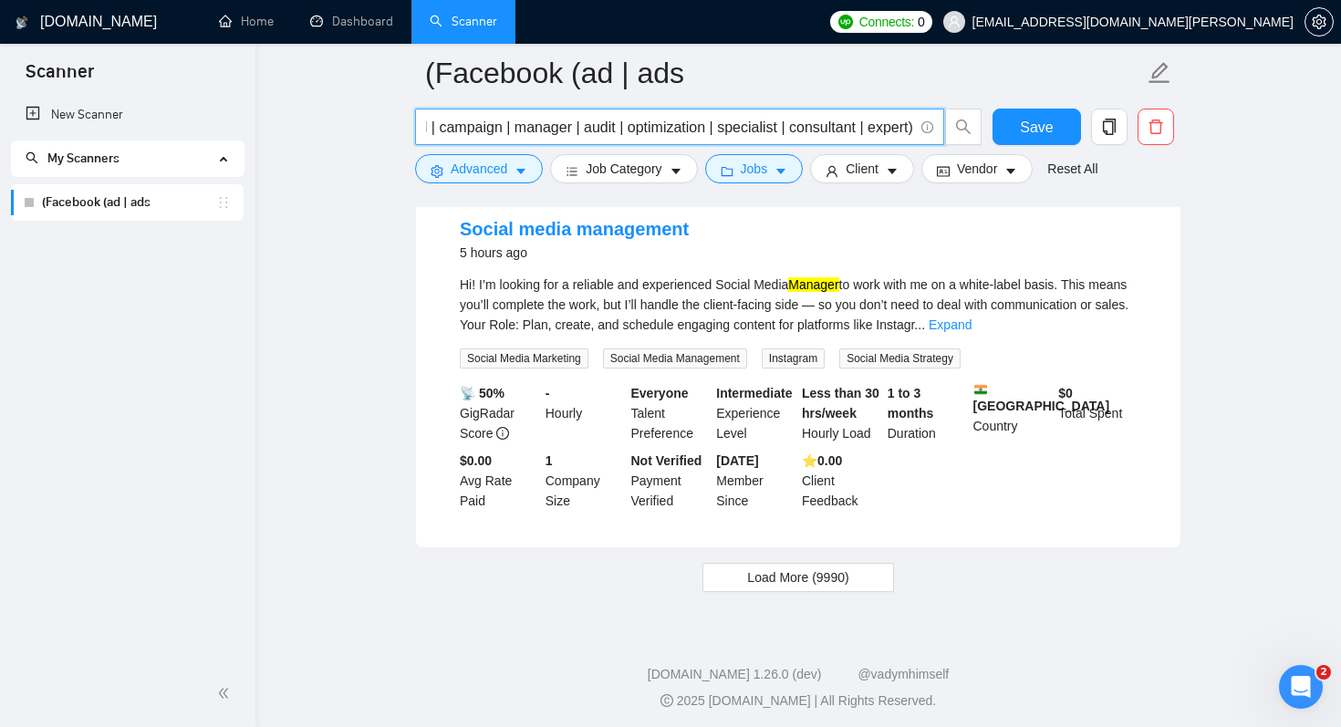
scroll to position [3750, 0]
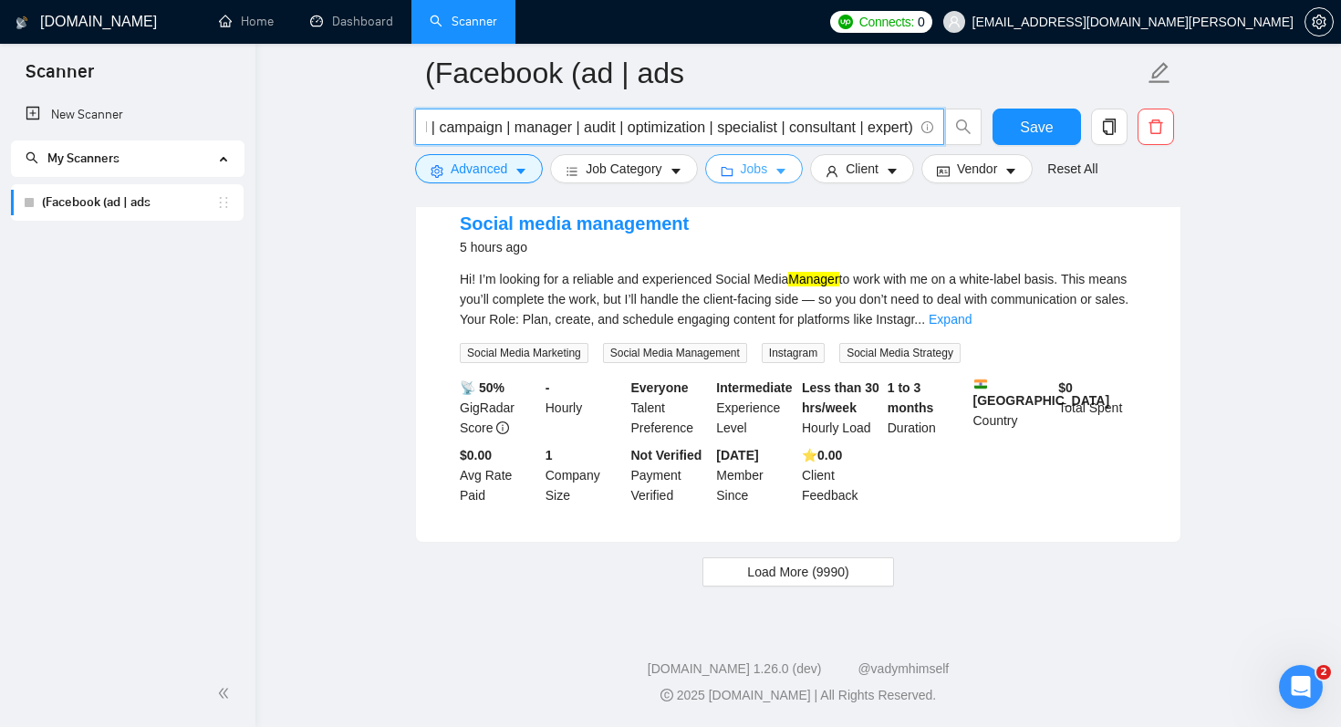
type input "Facebook (ad | ads | (advert*) | paid | campaign | manager | audit | optimizati…"
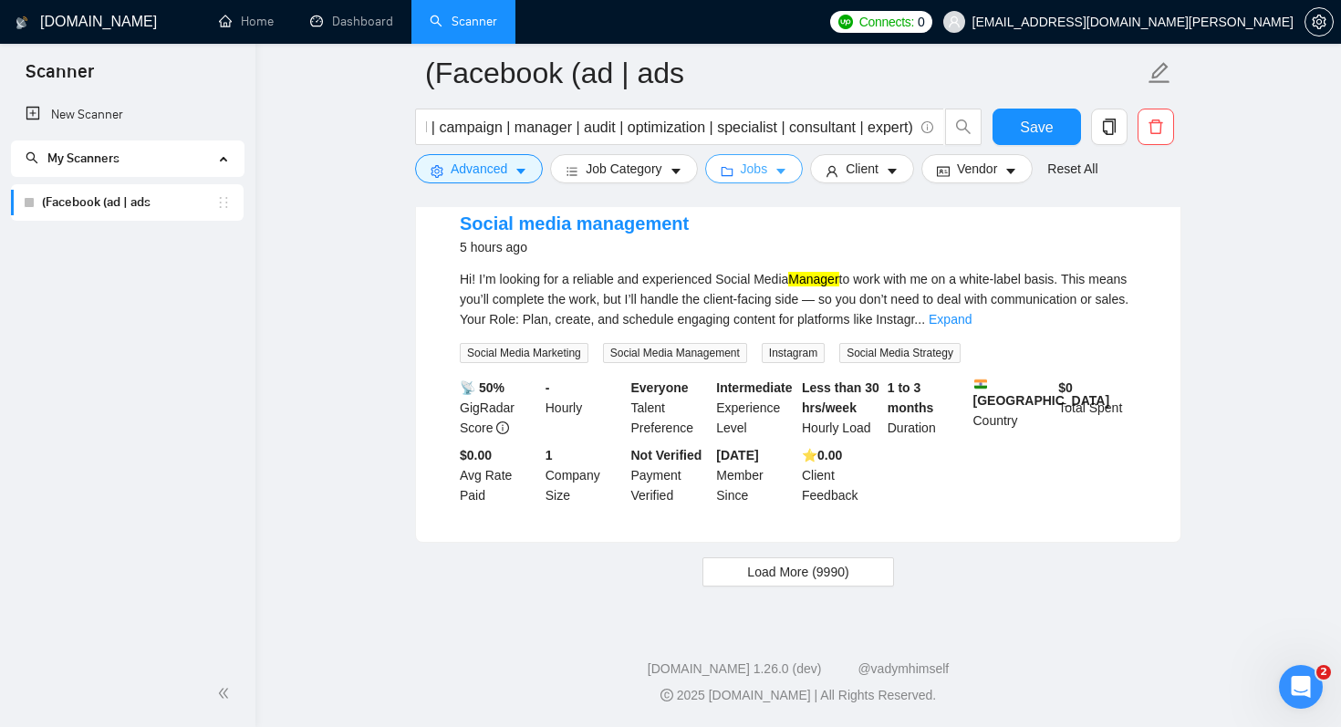
click at [768, 165] on span "Jobs" at bounding box center [754, 169] width 27 height 20
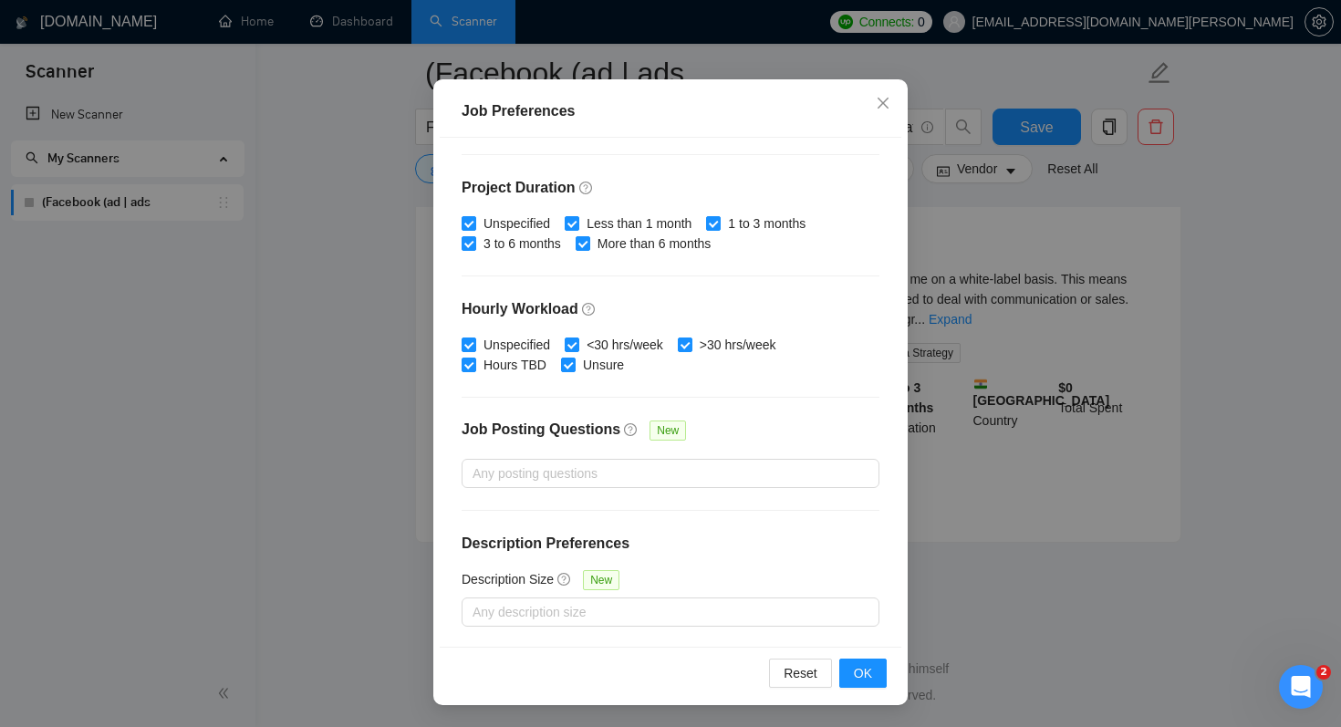
scroll to position [0, 0]
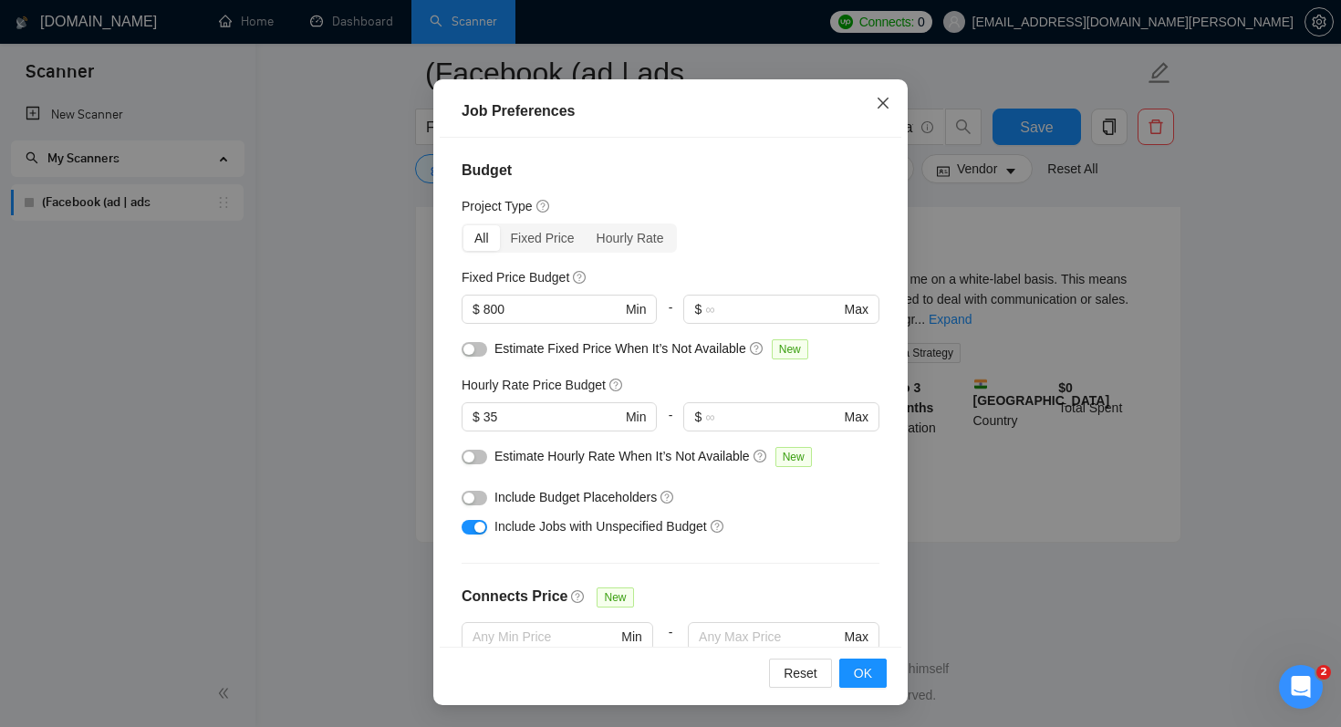
click at [877, 100] on icon "close" at bounding box center [883, 103] width 15 height 15
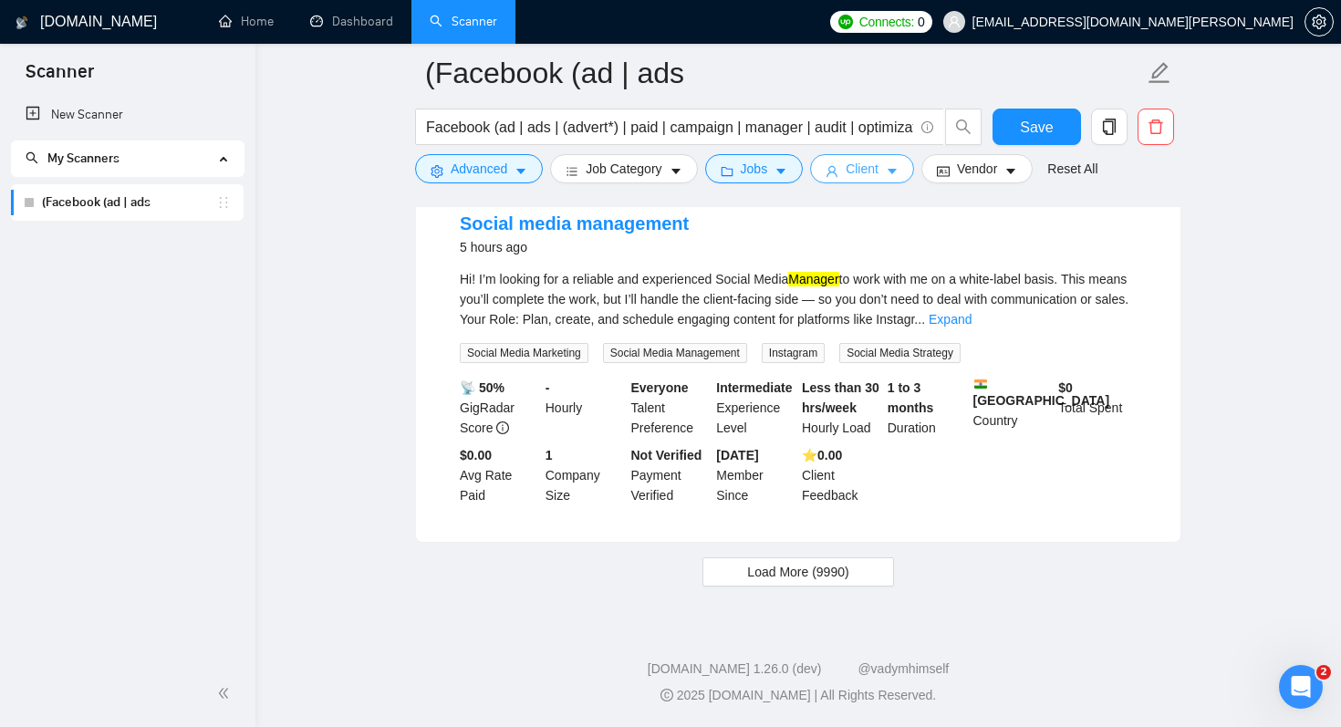
click at [878, 170] on span "Client" at bounding box center [861, 169] width 33 height 20
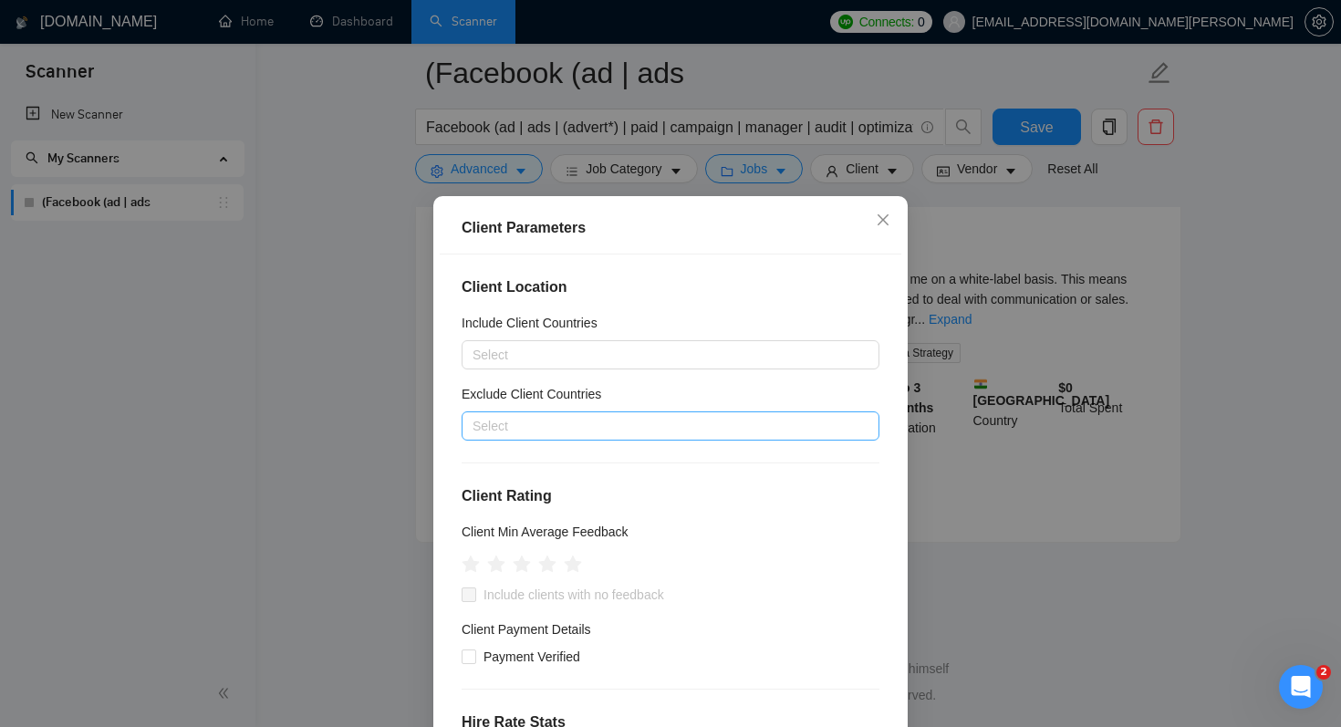
click at [563, 432] on div at bounding box center [661, 426] width 390 height 22
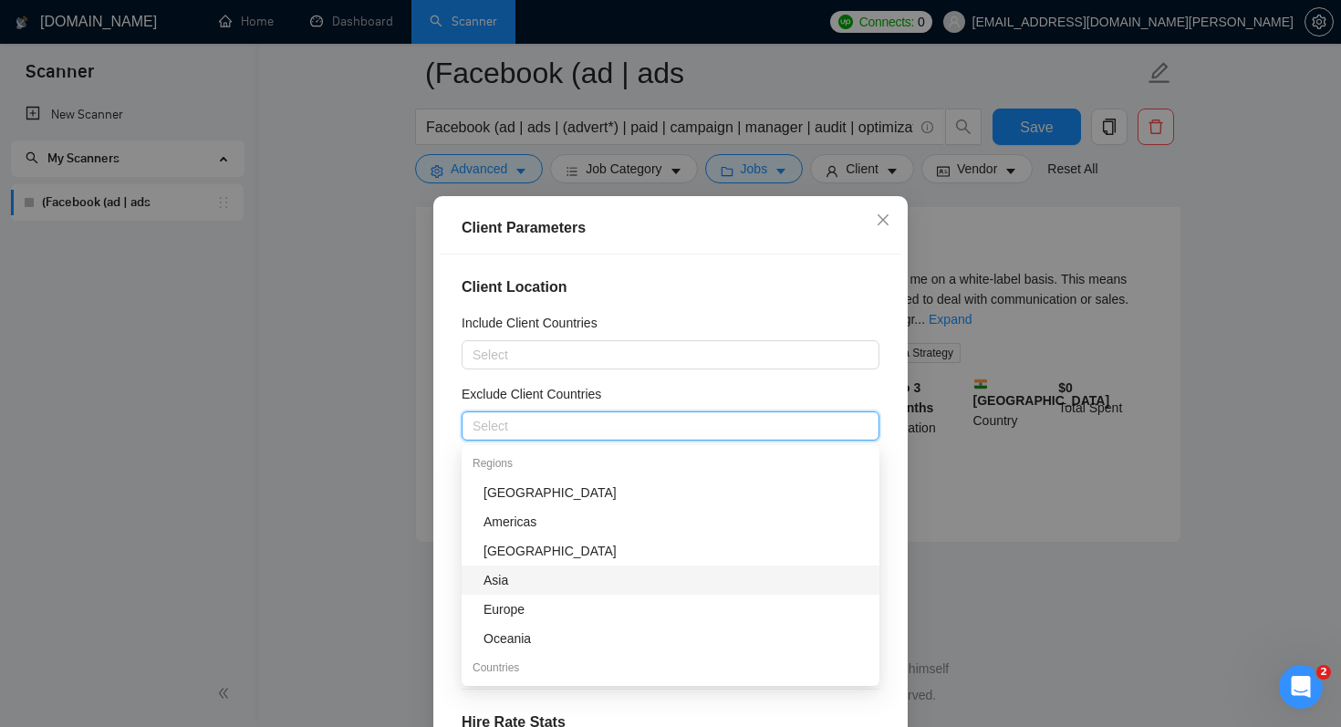
click at [521, 579] on div "Asia" at bounding box center [675, 580] width 385 height 20
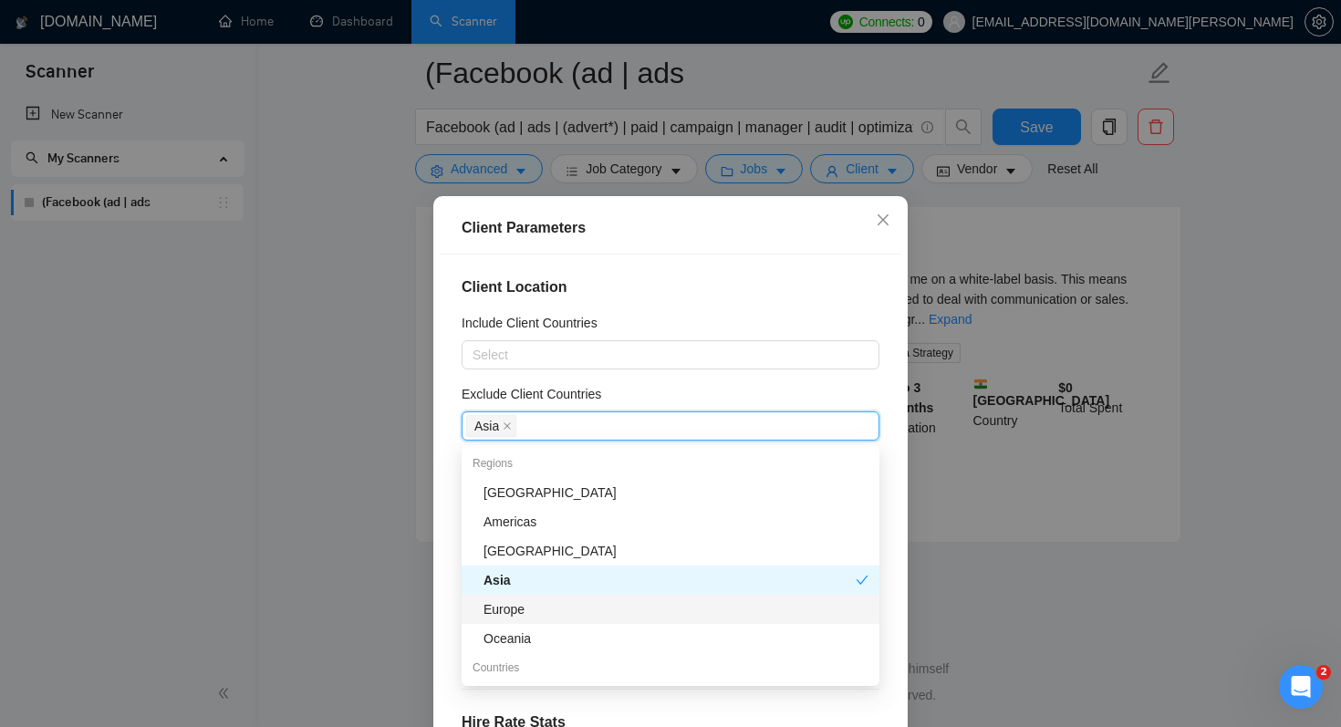
scroll to position [3708, 0]
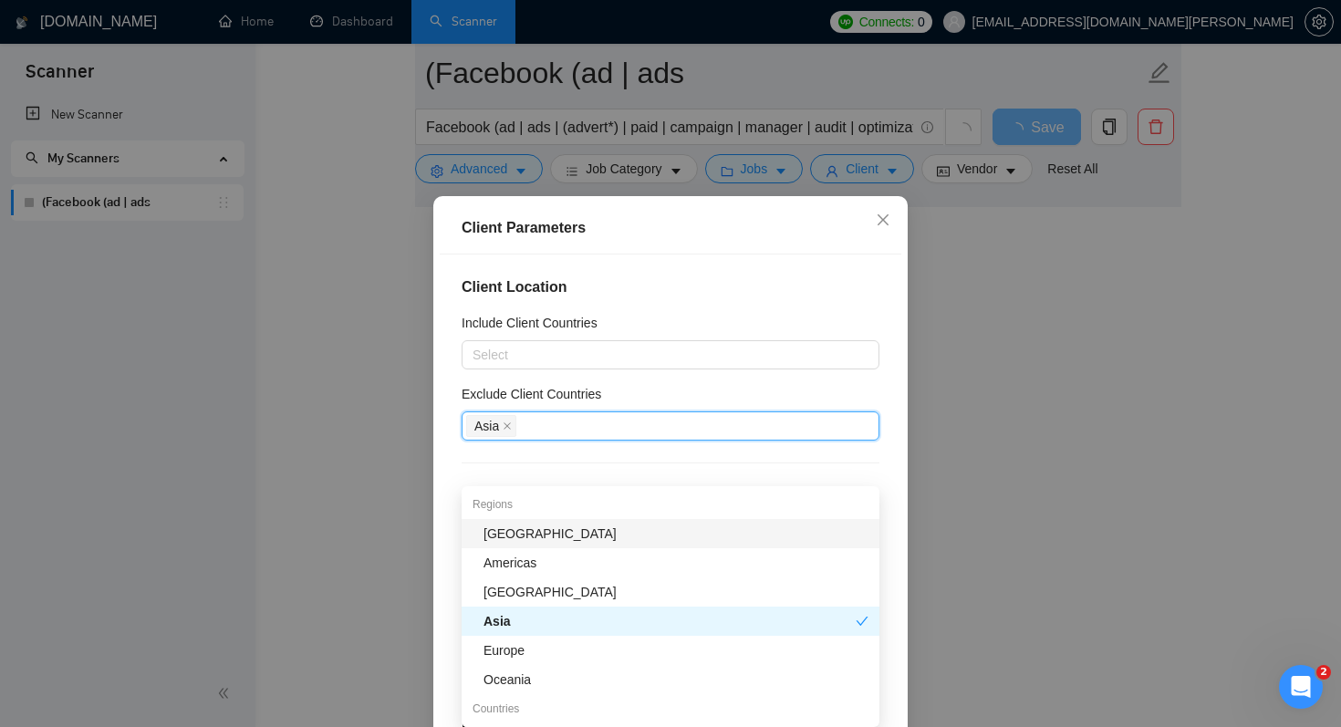
click at [577, 528] on div "Africa" at bounding box center [675, 534] width 385 height 20
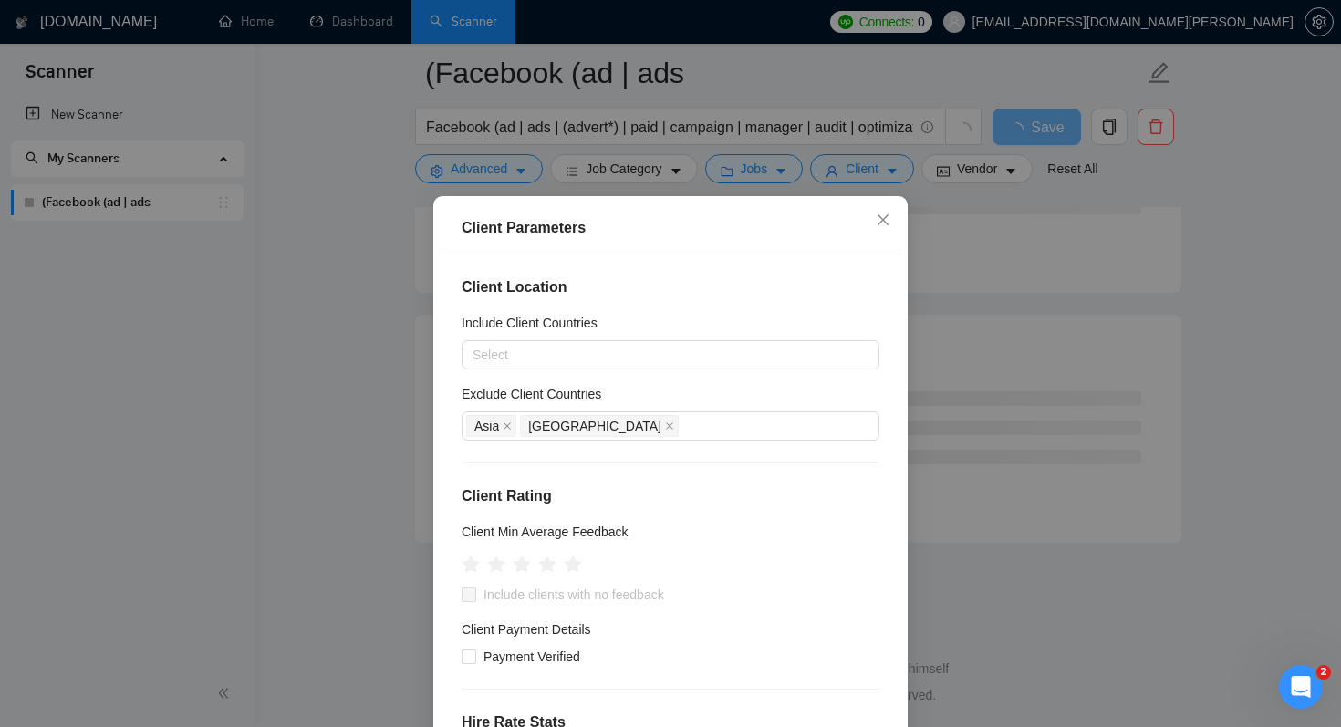
scroll to position [2316, 0]
click at [654, 389] on div "Exclude Client Countries" at bounding box center [670, 397] width 418 height 27
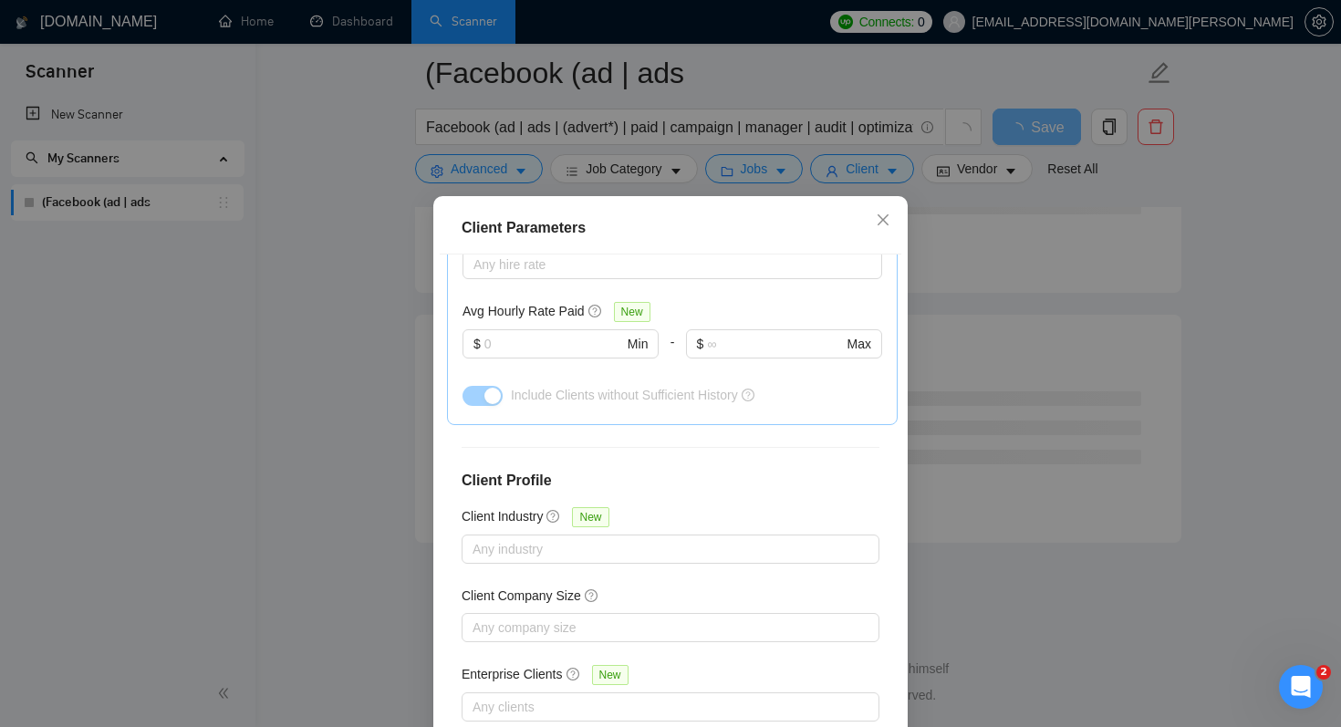
scroll to position [117, 0]
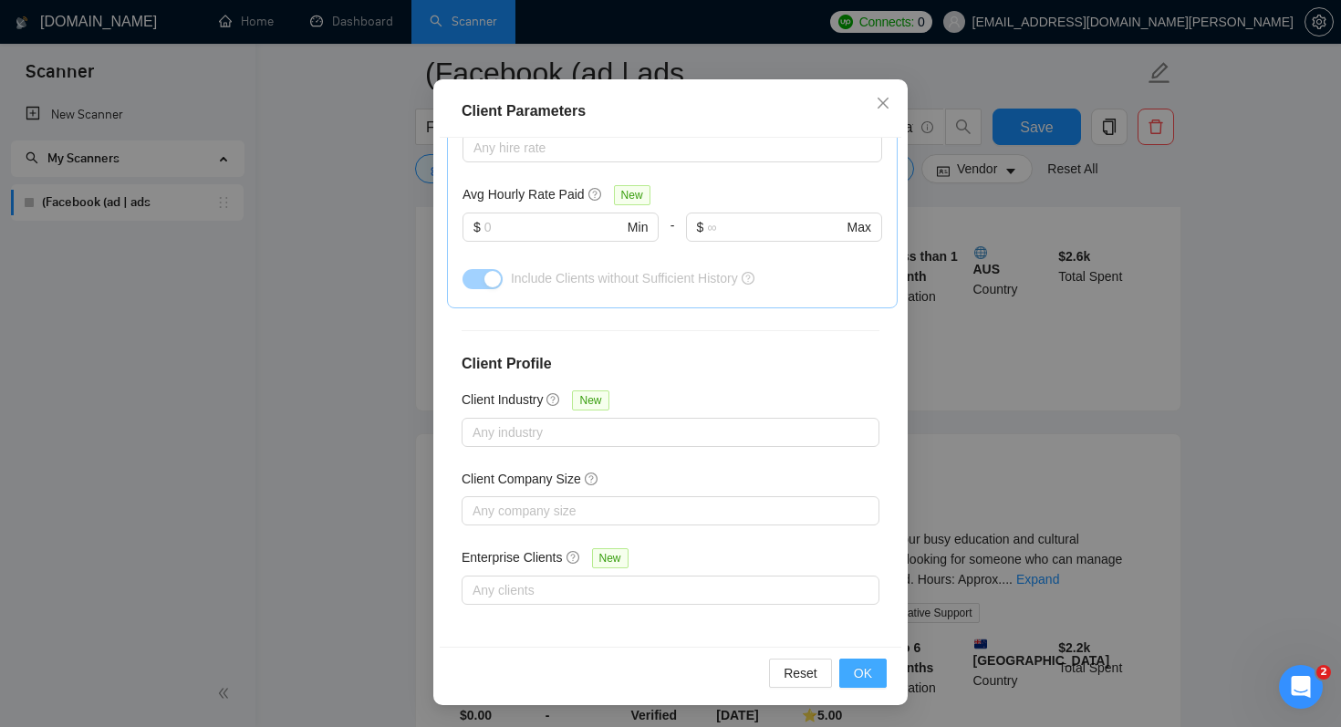
click at [875, 678] on button "OK" at bounding box center [862, 672] width 47 height 29
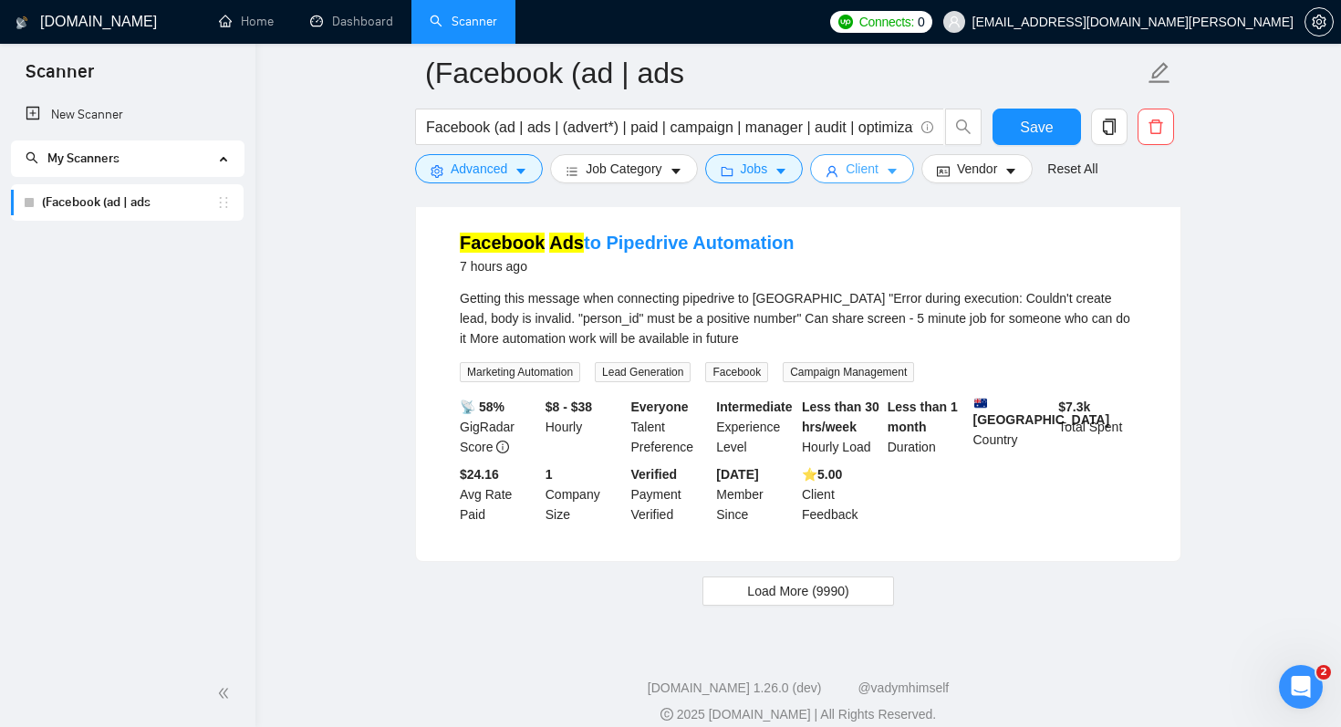
scroll to position [3763, 0]
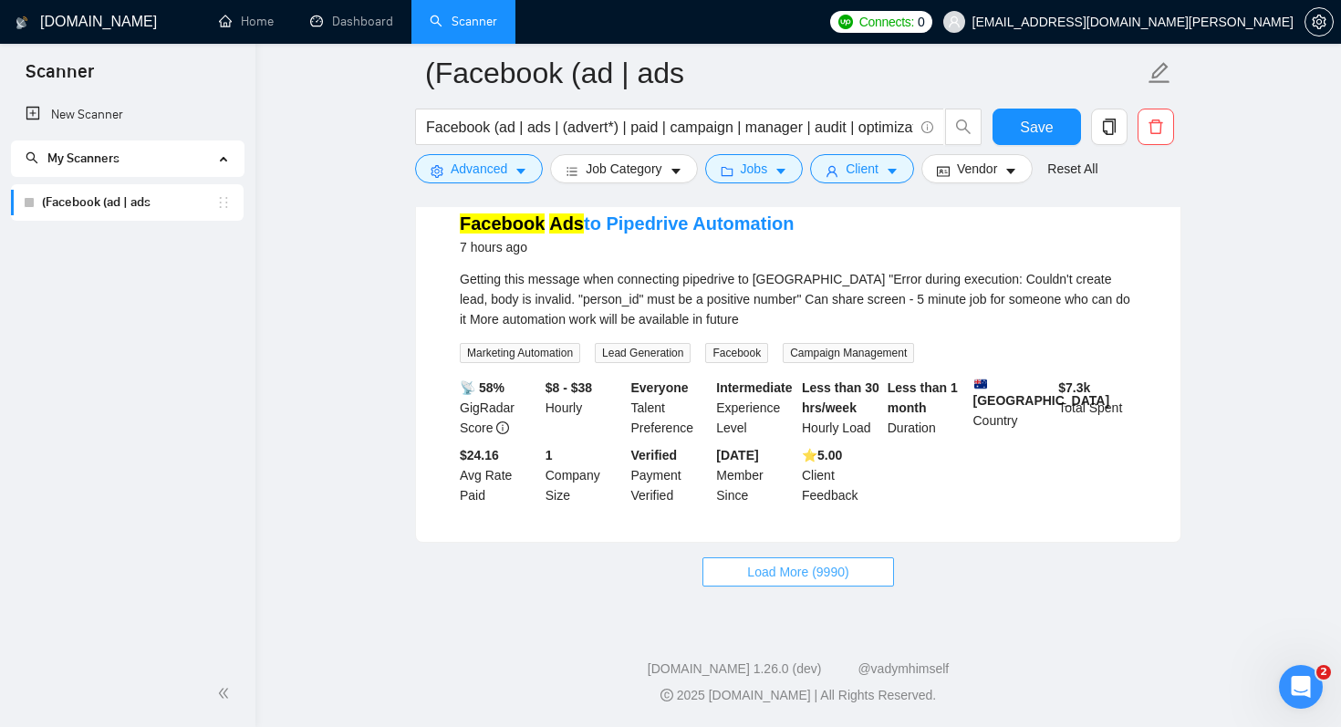
click at [877, 579] on button "Load More (9990)" at bounding box center [797, 571] width 191 height 29
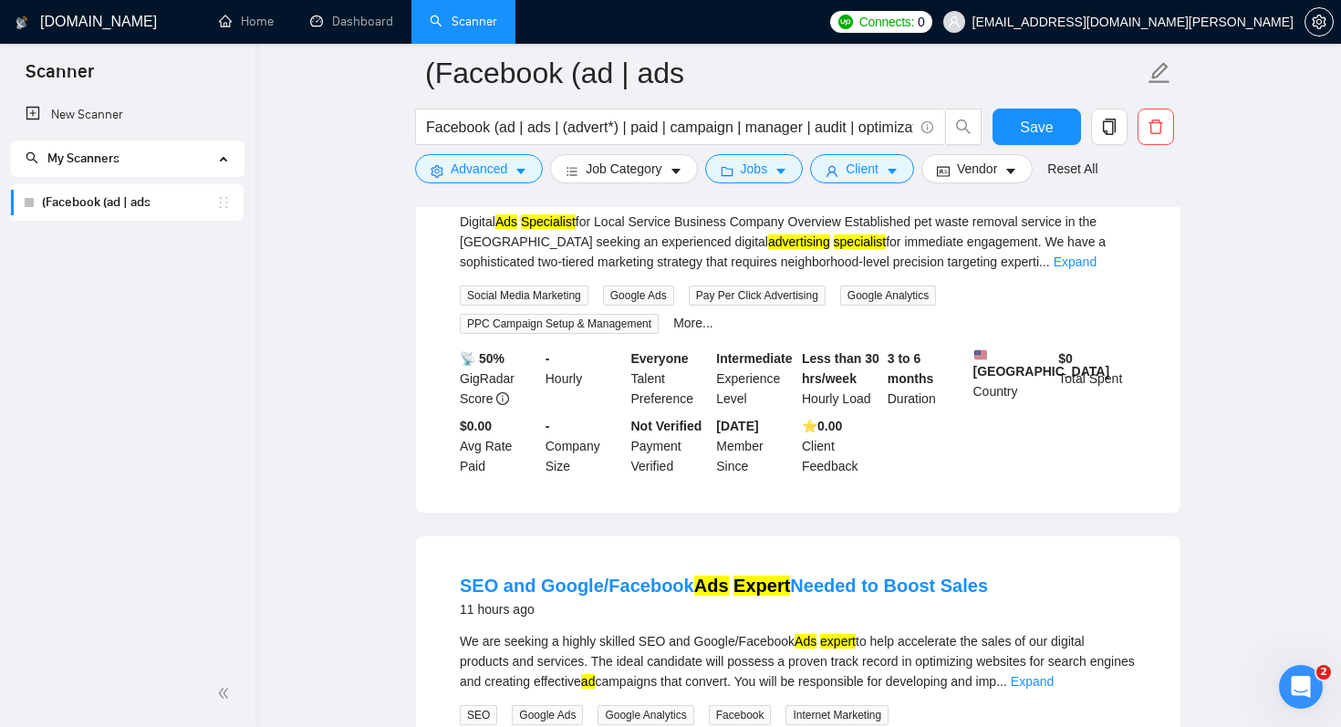
scroll to position [5303, 0]
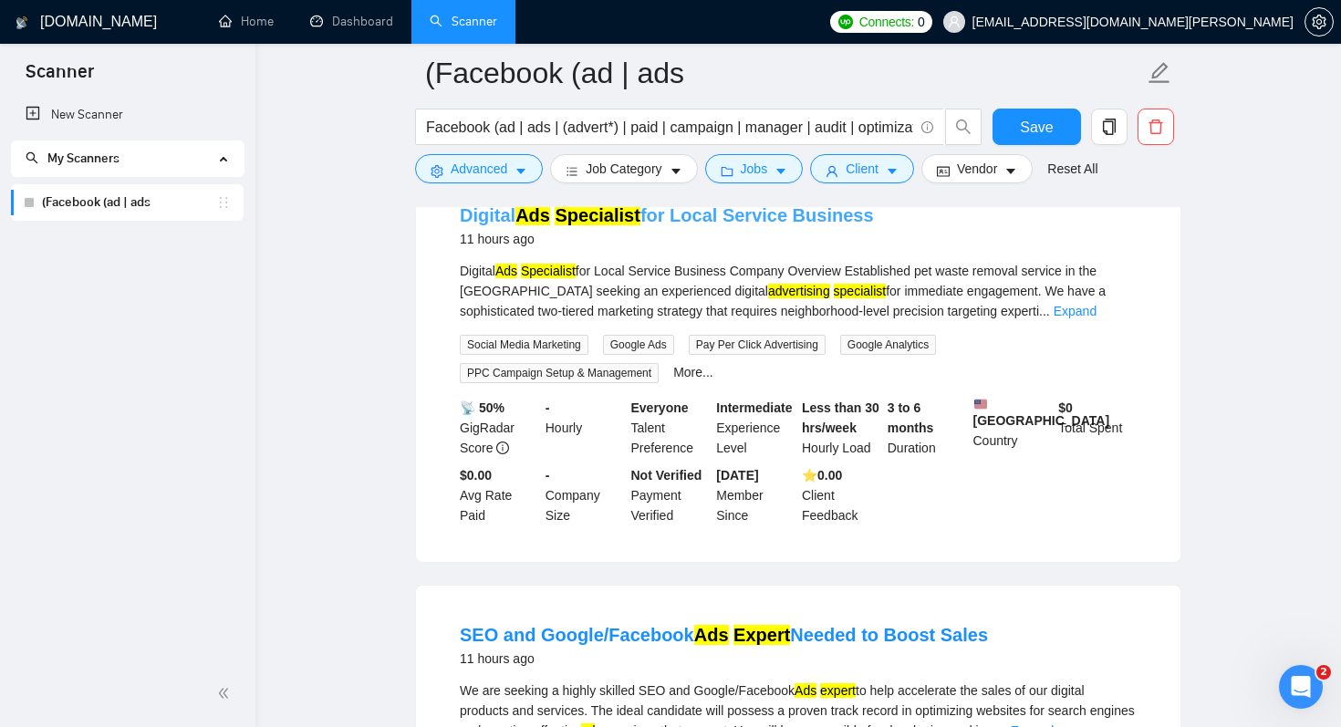
click at [796, 216] on link "Digital Ads Specialist for Local Service Business" at bounding box center [667, 215] width 414 height 20
click at [809, 130] on input "Facebook (ad | ads | (advert*) | paid | campaign | manager | audit | optimizati…" at bounding box center [669, 127] width 487 height 23
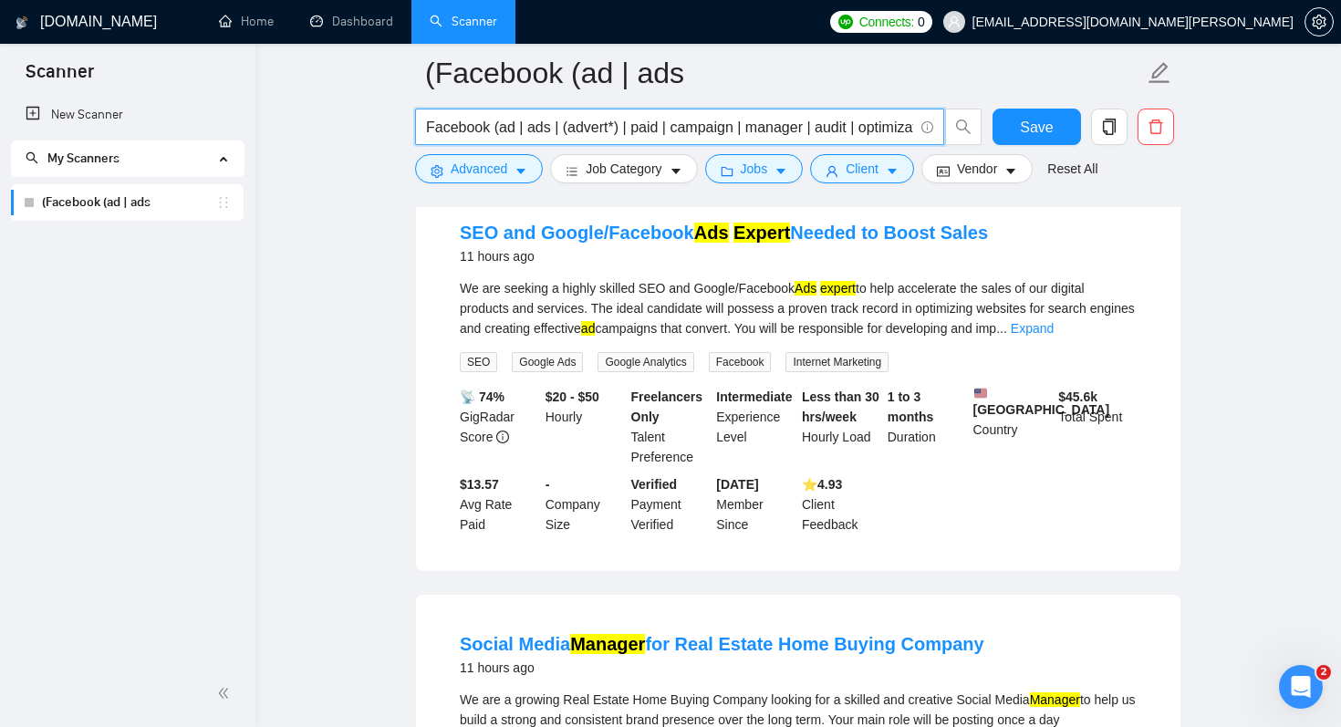
scroll to position [5702, 0]
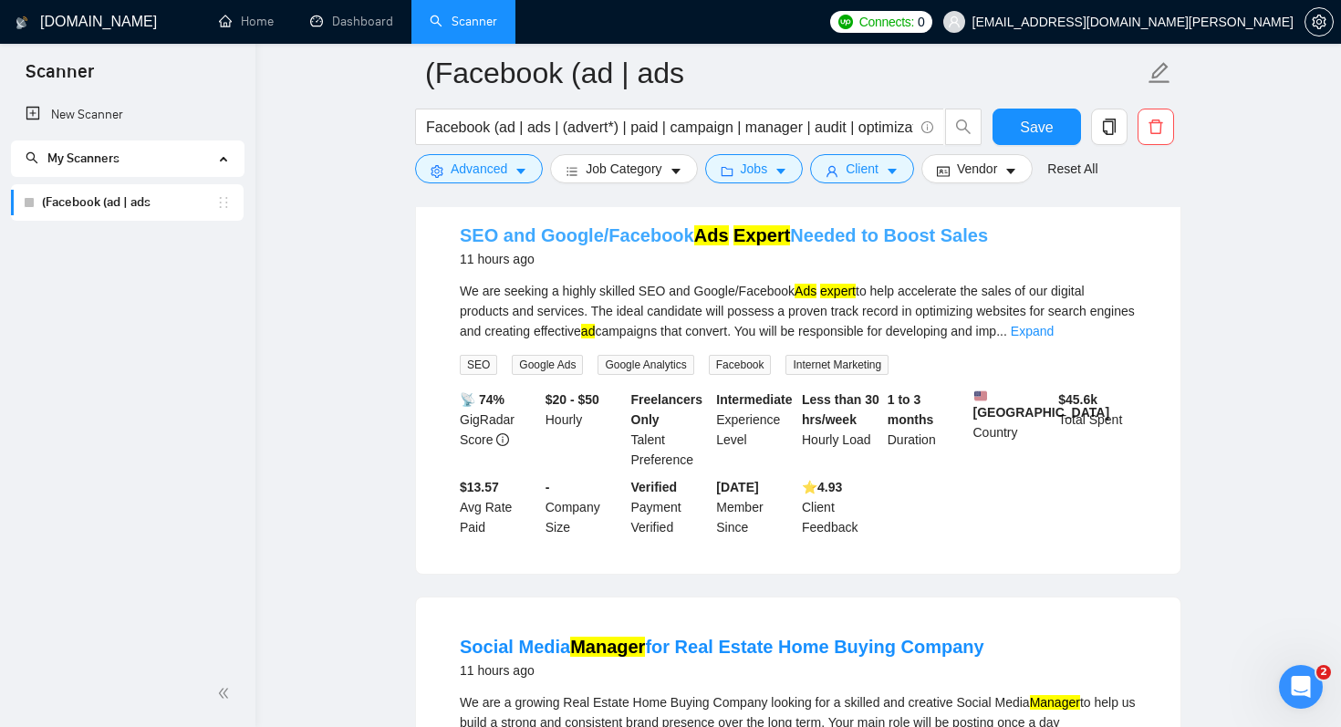
click at [776, 245] on mark "Expert" at bounding box center [761, 235] width 57 height 20
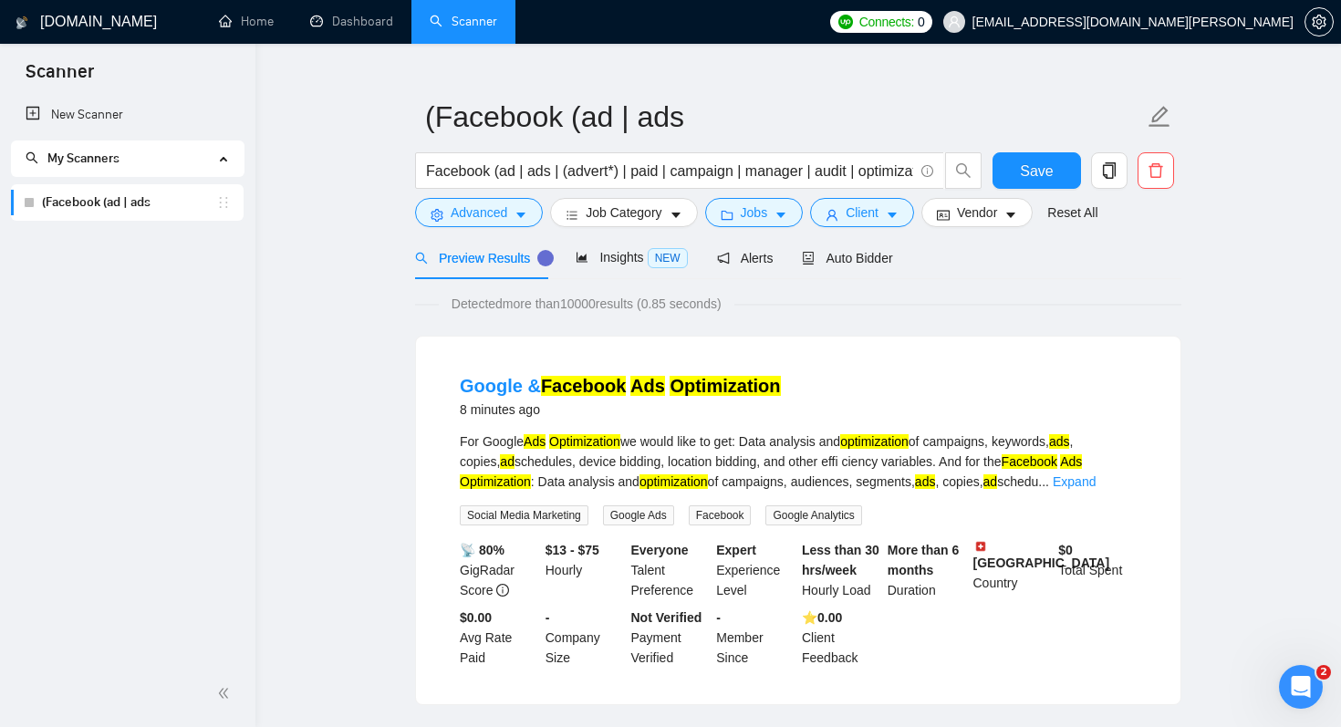
scroll to position [0, 0]
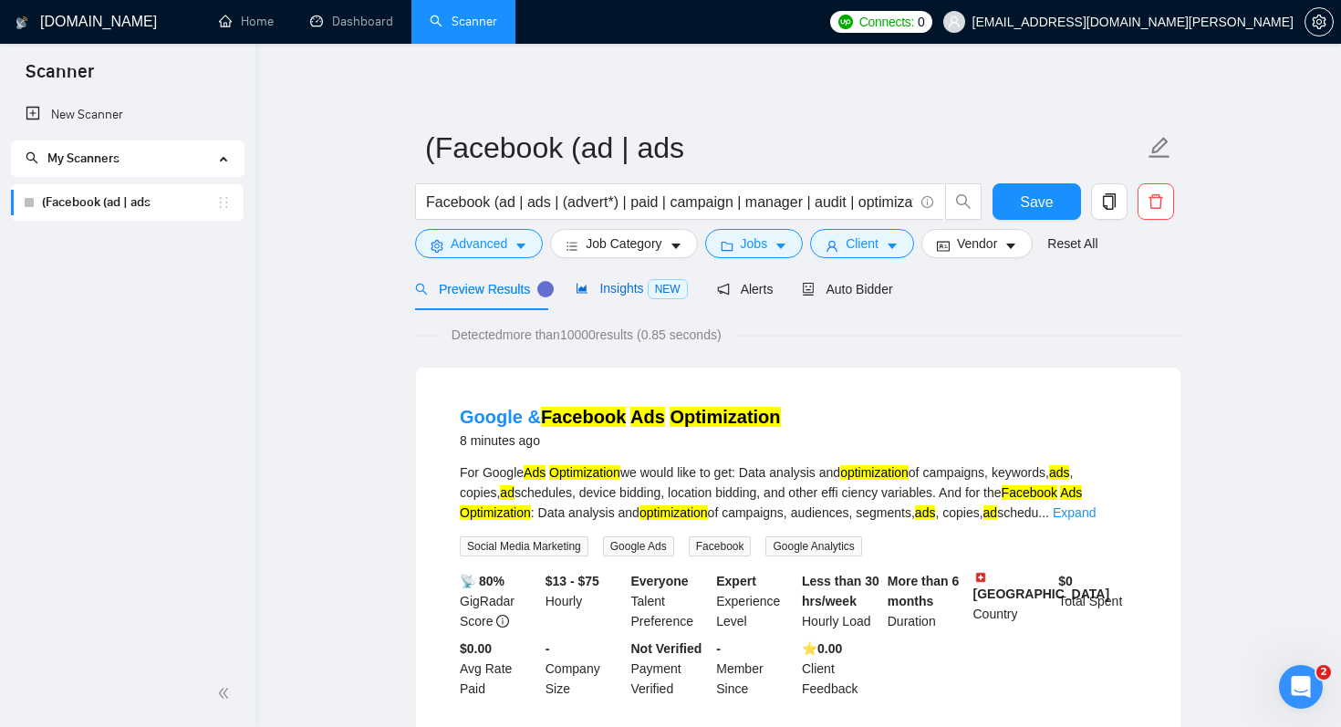
click at [636, 286] on span "Insights NEW" at bounding box center [630, 288] width 111 height 15
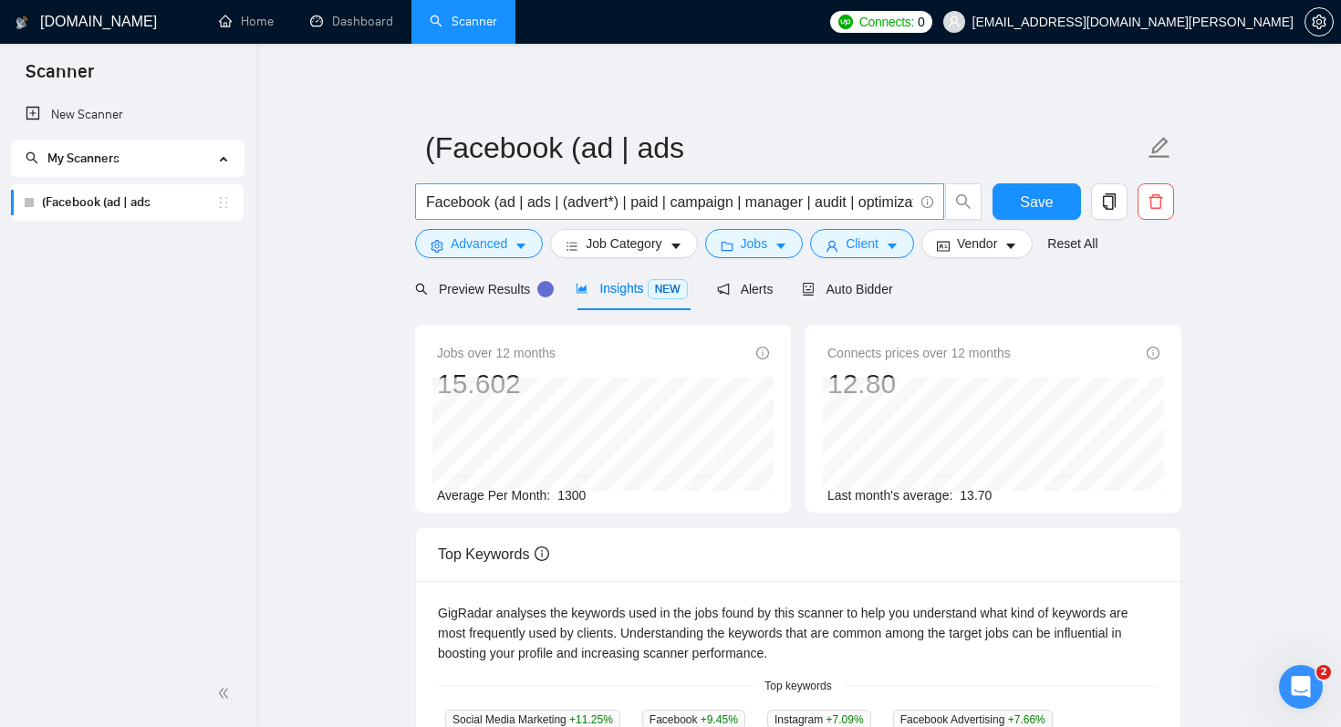
click at [707, 208] on input "Facebook (ad | ads | (advert*) | paid | campaign | manager | audit | optimizati…" at bounding box center [669, 202] width 487 height 23
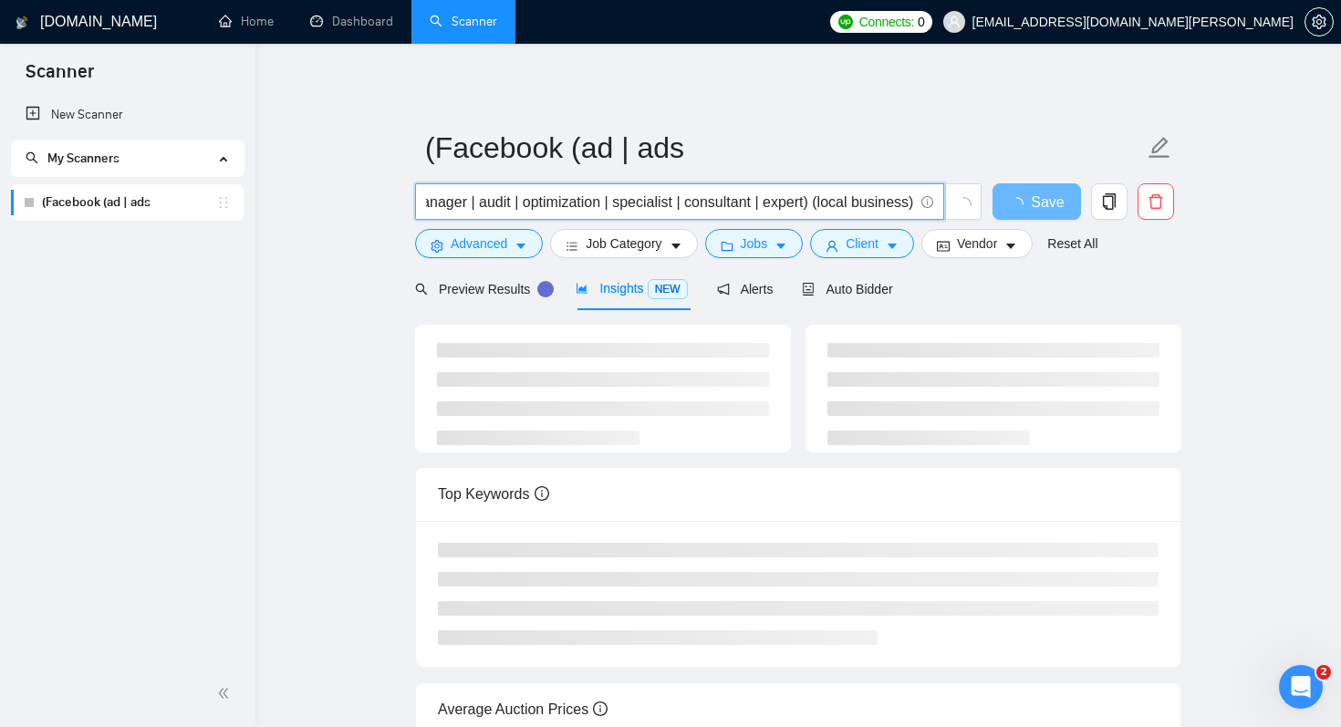
scroll to position [0, 344]
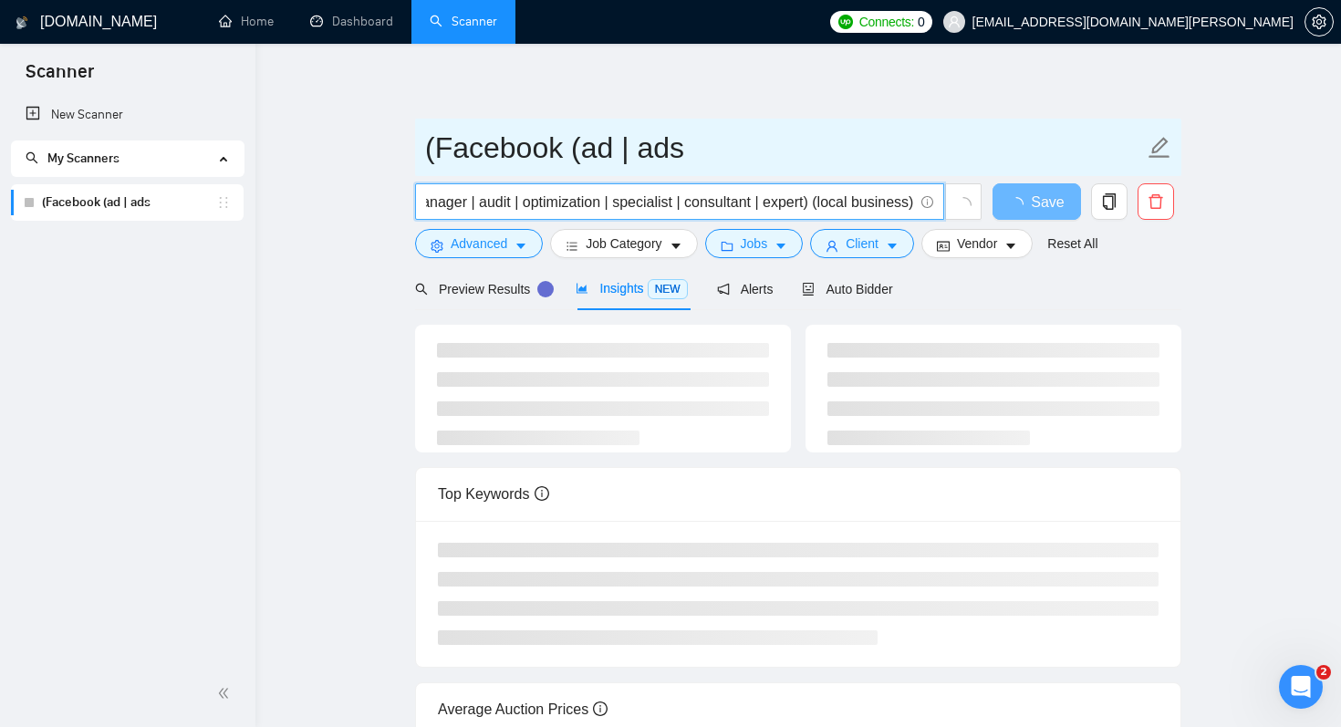
type input "Facebook (ad | ads | (advert*) | paid | campaign | manager | audit | optimizati…"
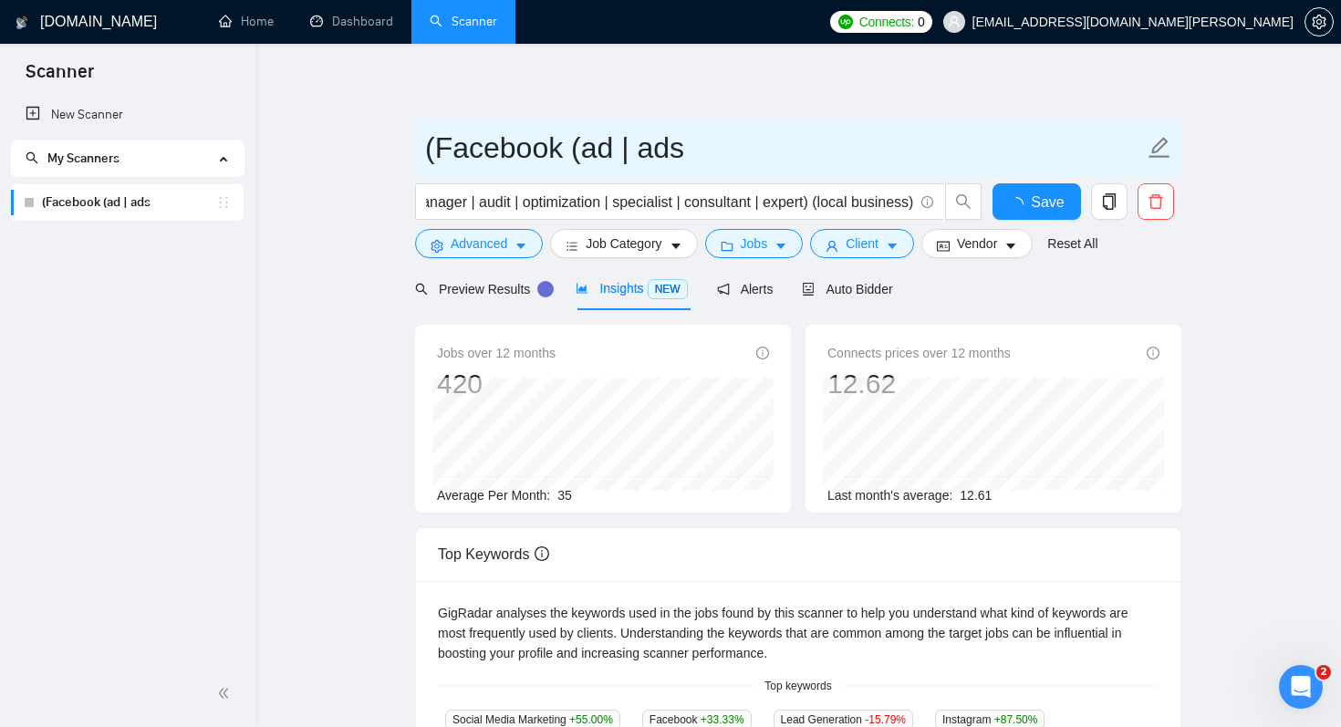
click at [796, 119] on span "(Facebook (ad | ads" at bounding box center [798, 147] width 766 height 57
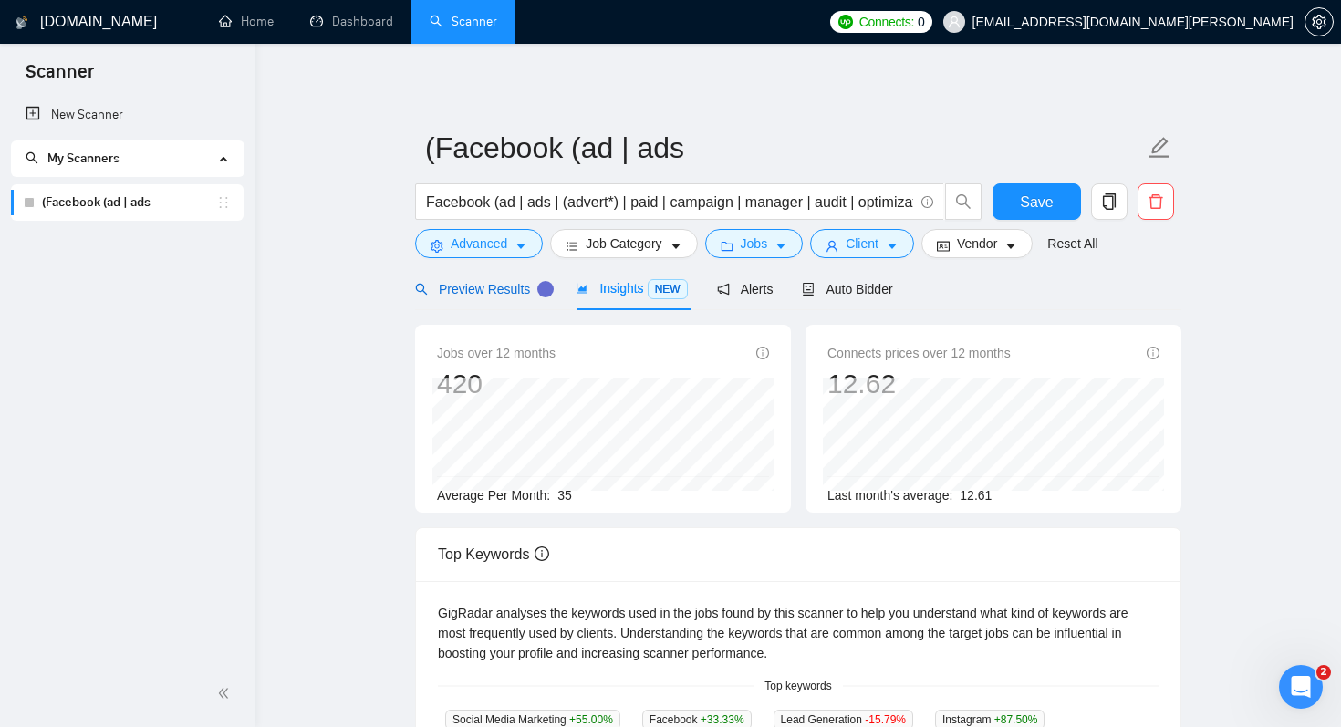
click at [472, 294] on span "Preview Results" at bounding box center [480, 289] width 131 height 15
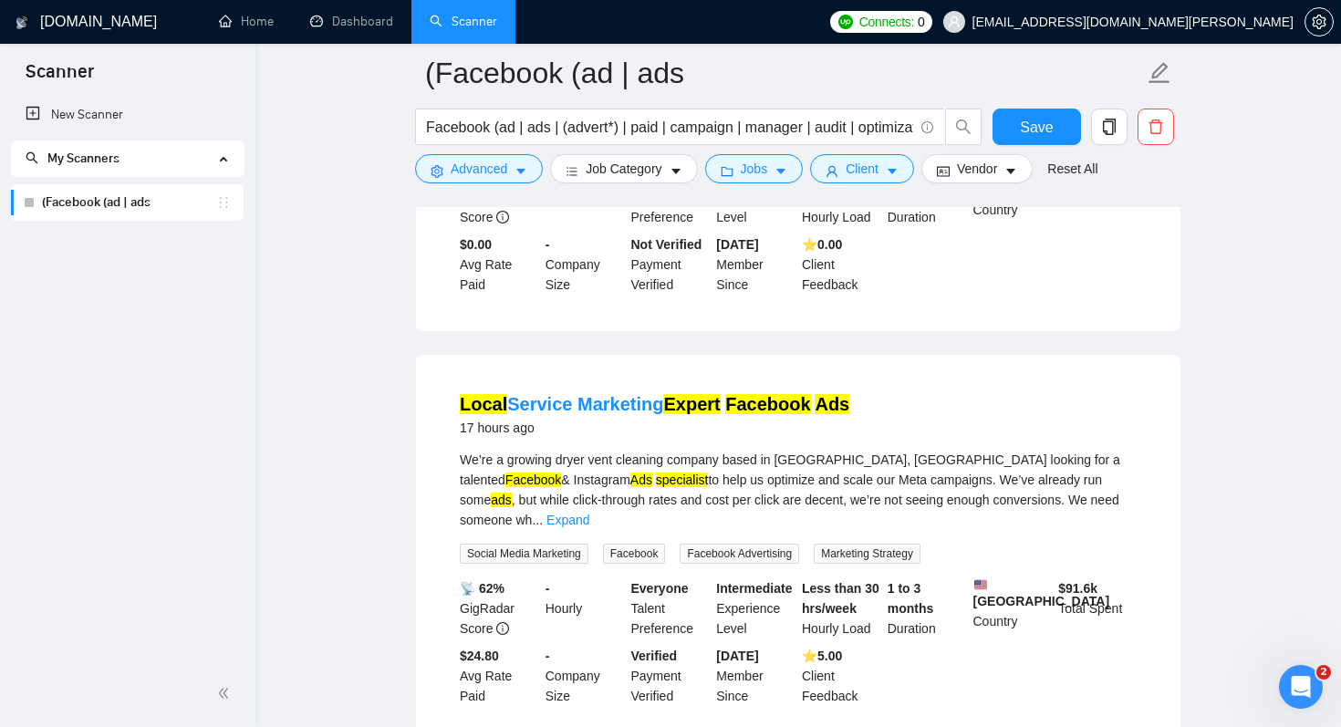
scroll to position [448, 0]
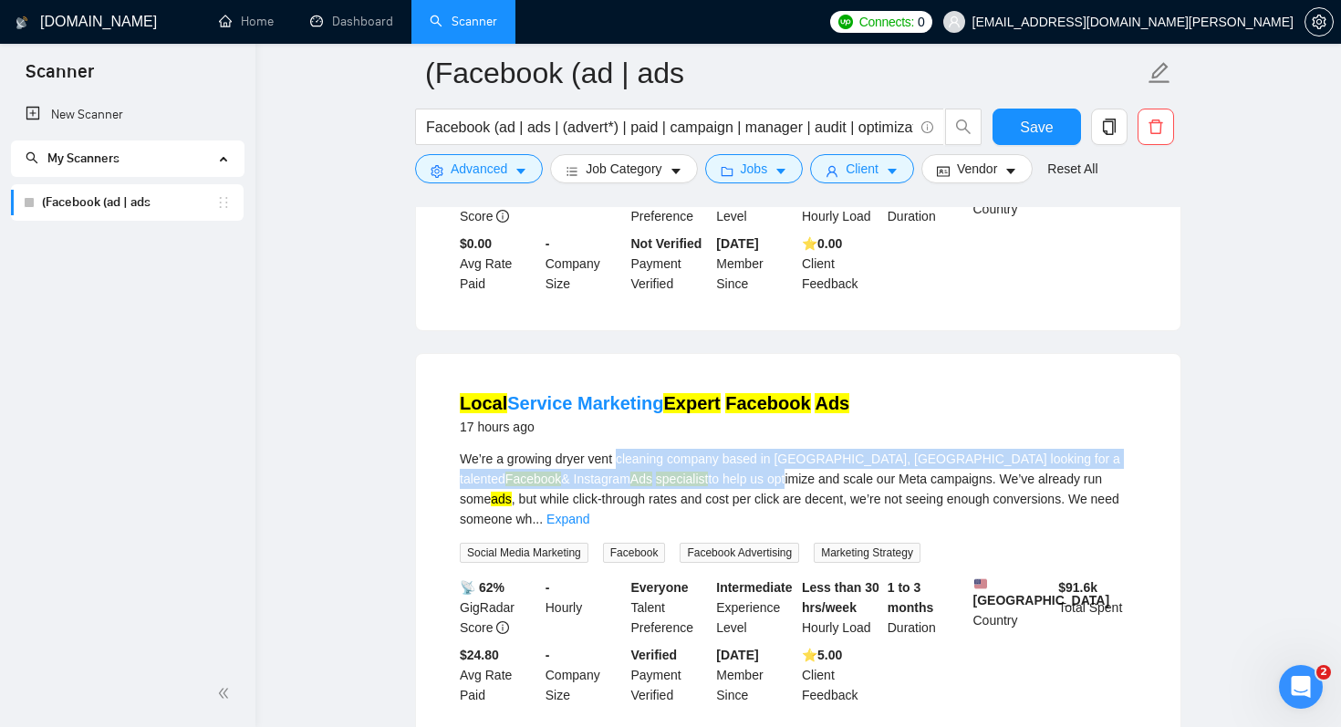
drag, startPoint x: 621, startPoint y: 471, endPoint x: 615, endPoint y: 495, distance: 25.4
click at [616, 495] on div "We’re a growing dryer vent cleaning company based in Loveland, CO looking for a…" at bounding box center [798, 489] width 677 height 80
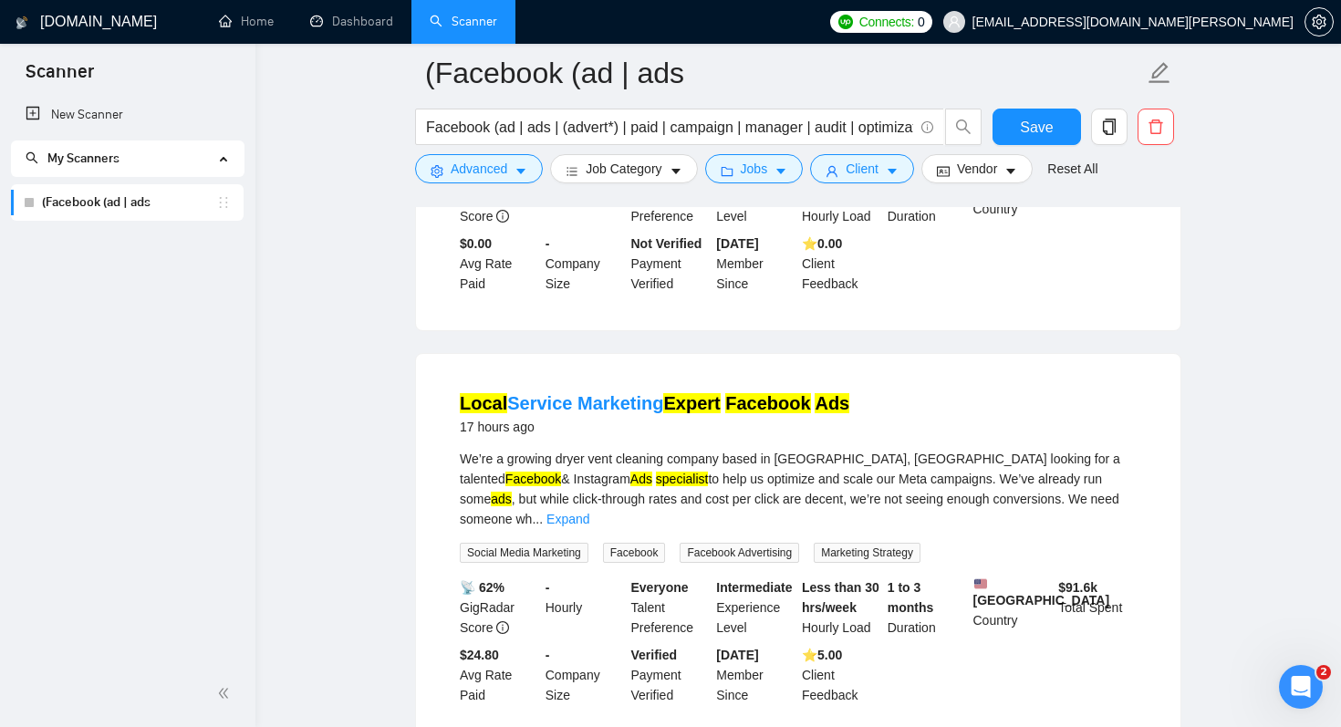
click at [639, 495] on div "We’re a growing dryer vent cleaning company based in Loveland, CO looking for a…" at bounding box center [798, 489] width 677 height 80
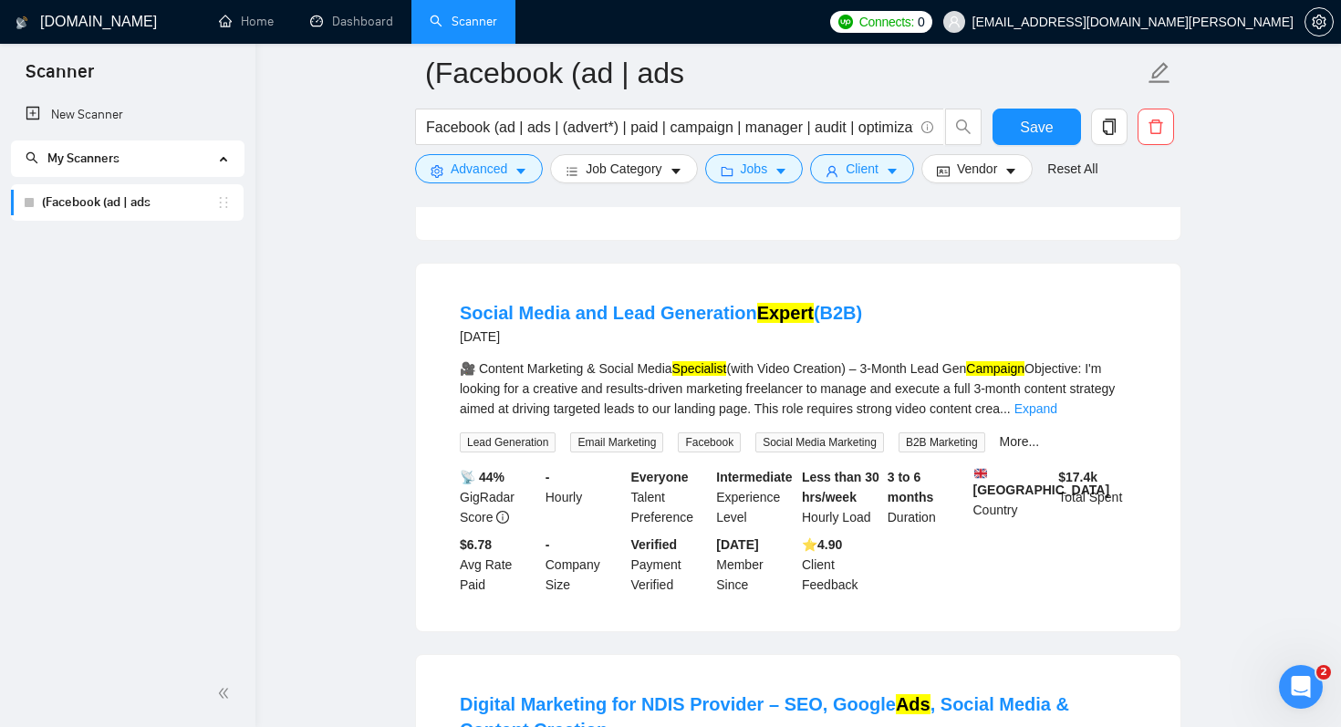
scroll to position [2165, 0]
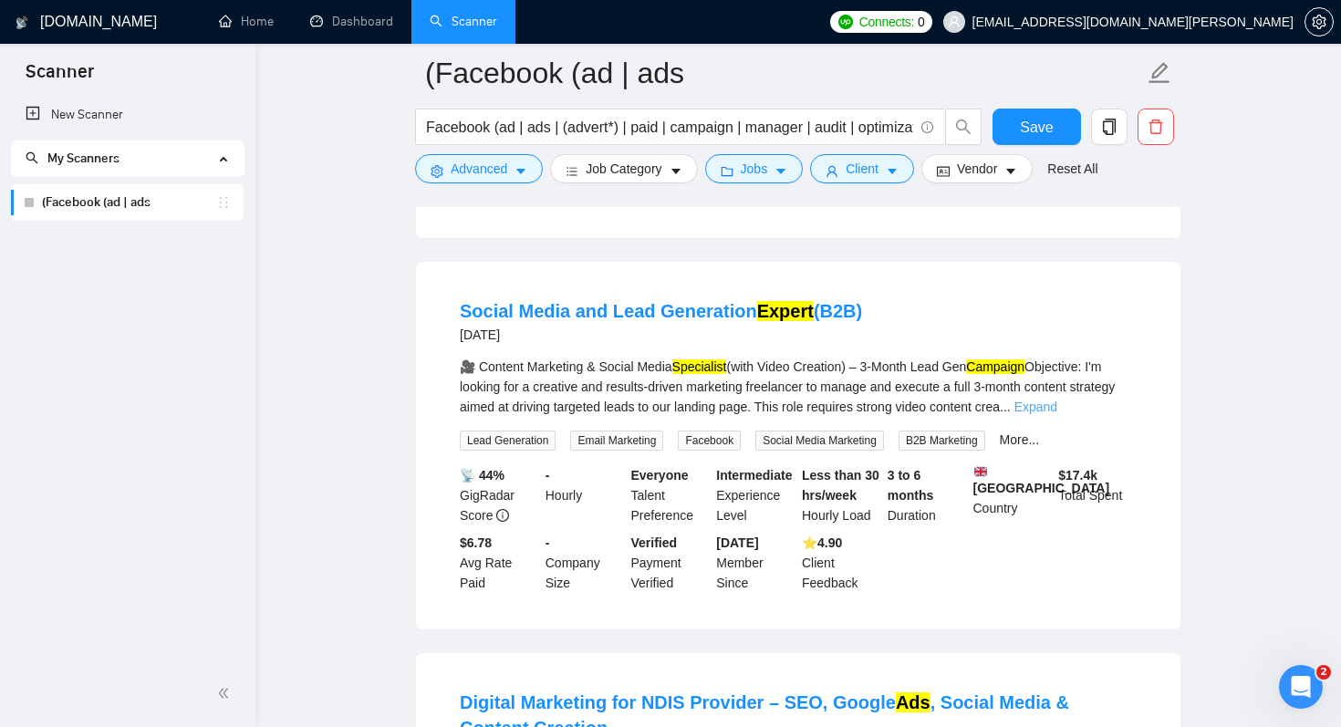
click at [1057, 414] on link "Expand" at bounding box center [1035, 406] width 43 height 15
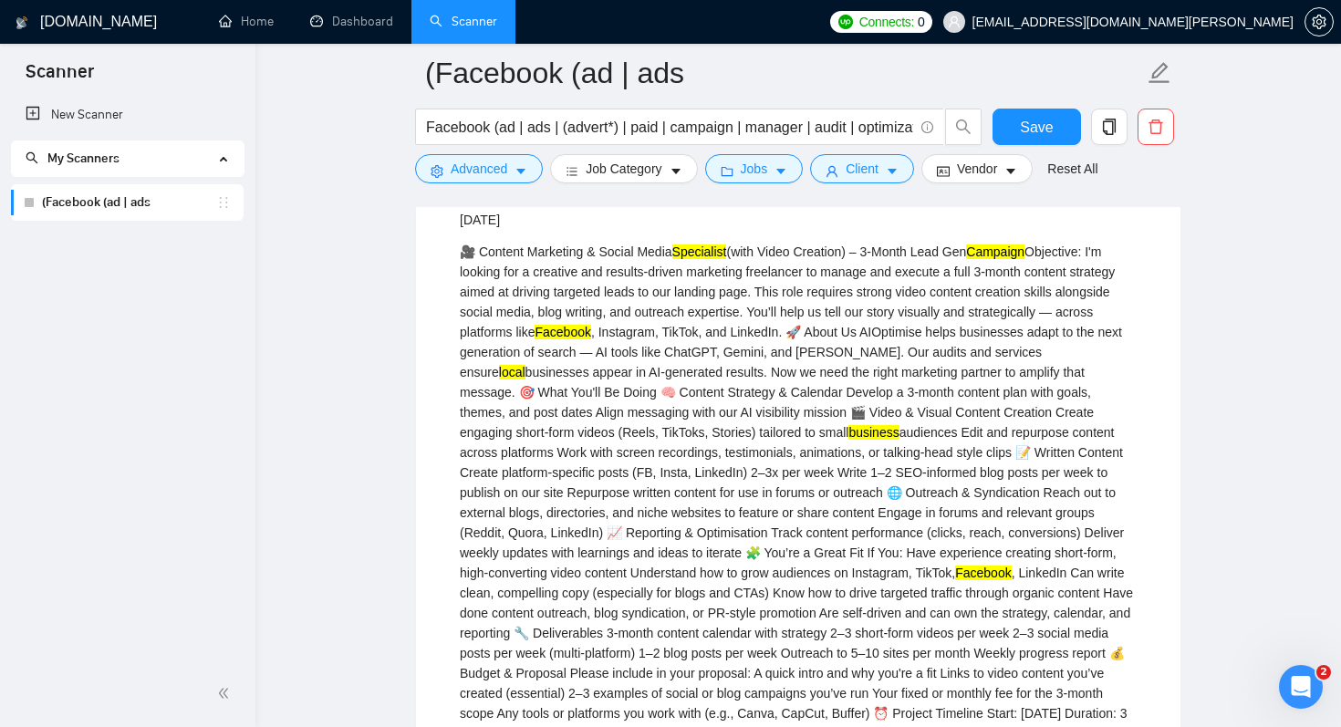
scroll to position [2299, 0]
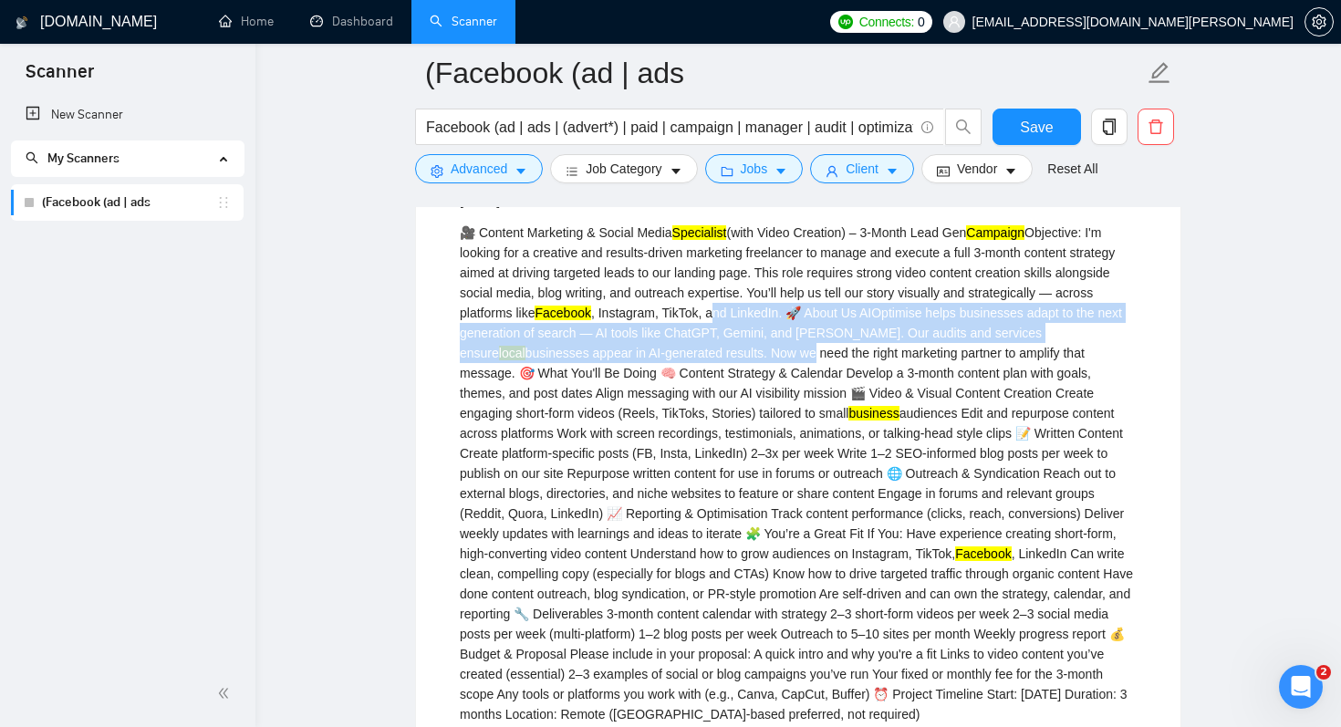
drag, startPoint x: 767, startPoint y: 342, endPoint x: 754, endPoint y: 390, distance: 50.0
click at [754, 390] on div "🎥 Content Marketing & Social Media Specialist (with Video Creation) – 3-Month L…" at bounding box center [798, 474] width 677 height 502
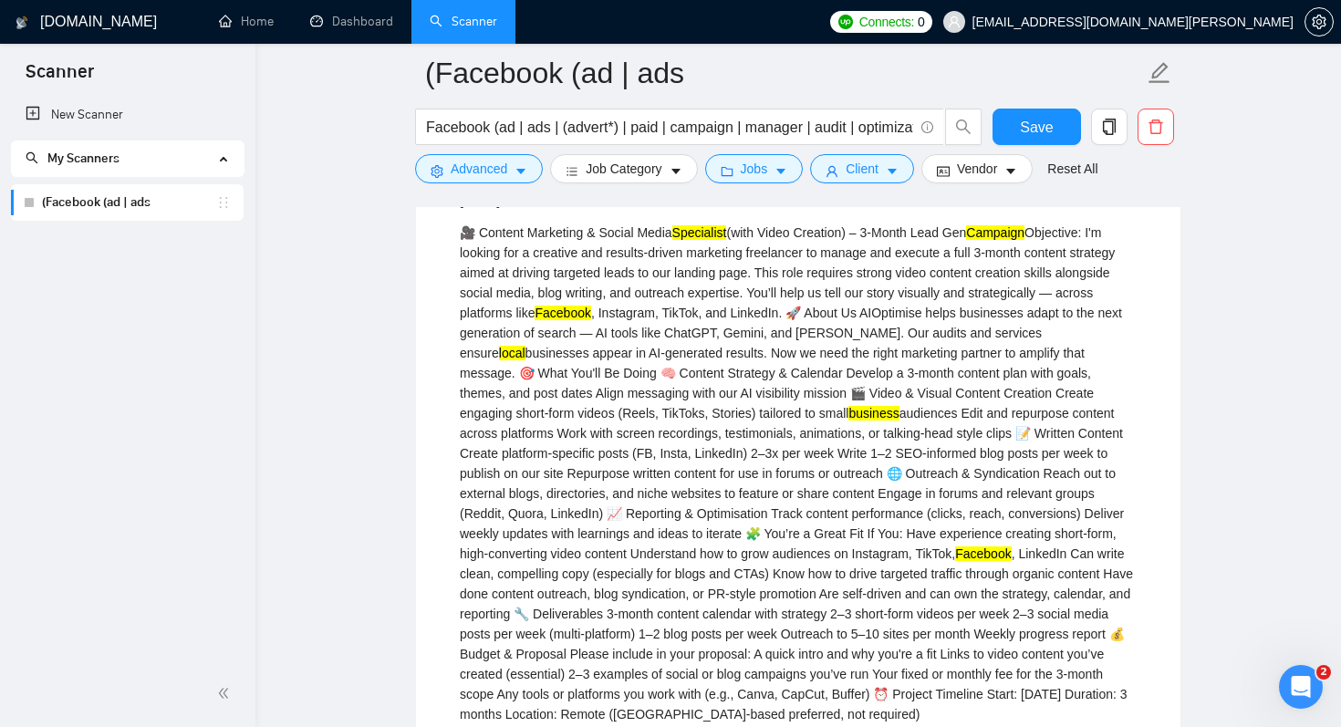
click at [755, 450] on div "🎥 Content Marketing & Social Media Specialist (with Video Creation) – 3-Month L…" at bounding box center [798, 474] width 677 height 502
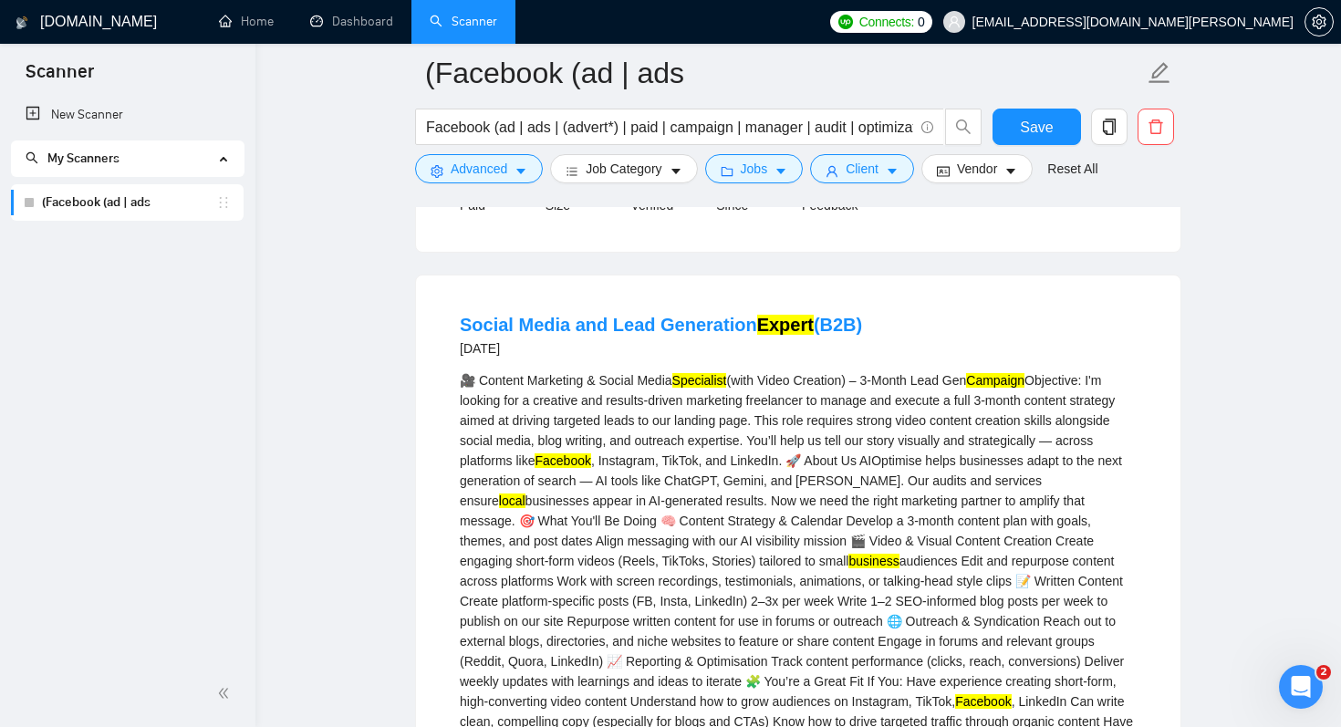
scroll to position [2151, 0]
click at [498, 173] on span "Advanced" at bounding box center [479, 169] width 57 height 20
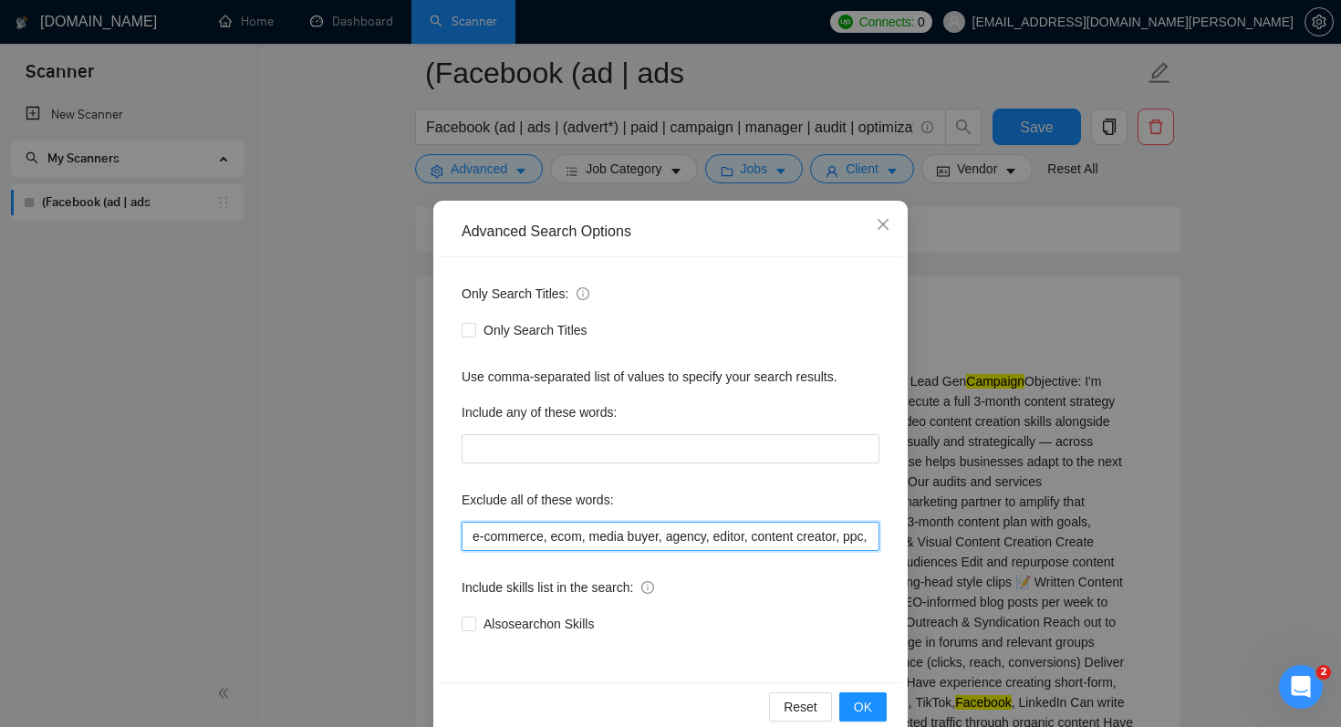
click at [684, 540] on input "e-commerce, ecom, media buyer, agency, editor, content creator, ppc, saas, star…" at bounding box center [670, 536] width 418 height 29
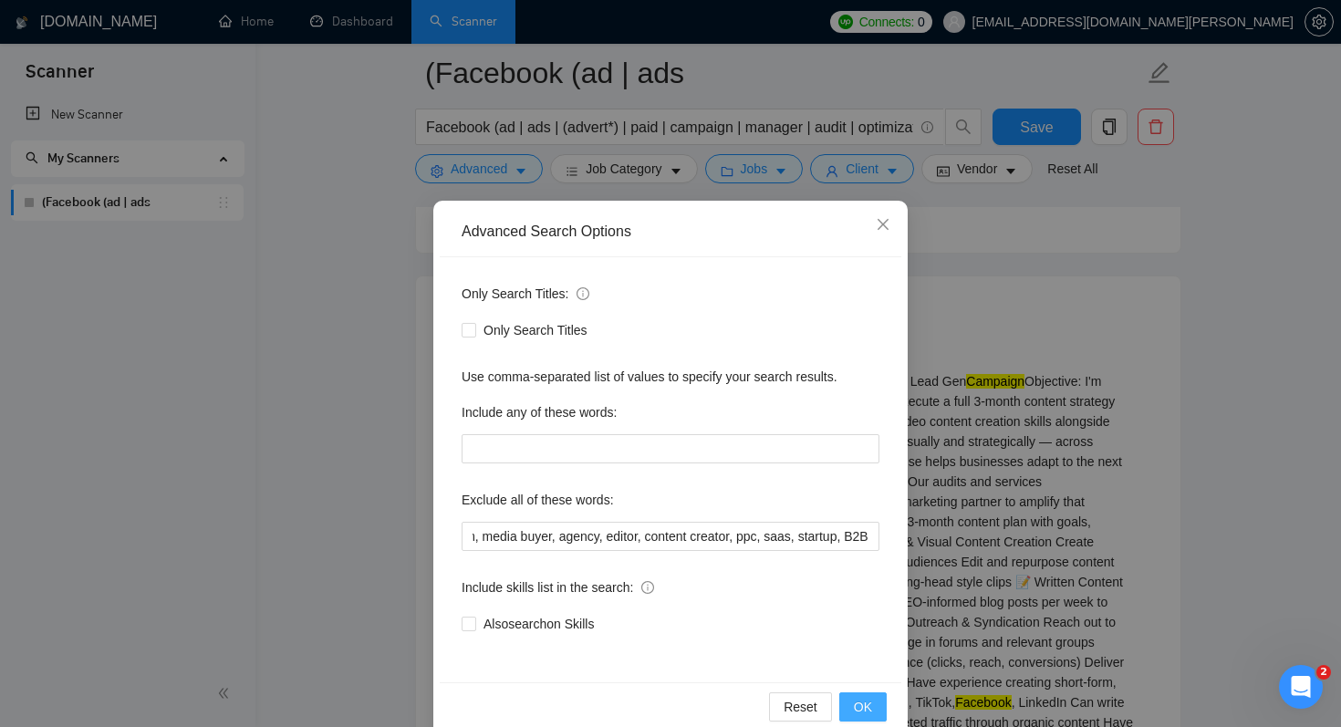
click at [859, 710] on span "OK" at bounding box center [863, 707] width 18 height 20
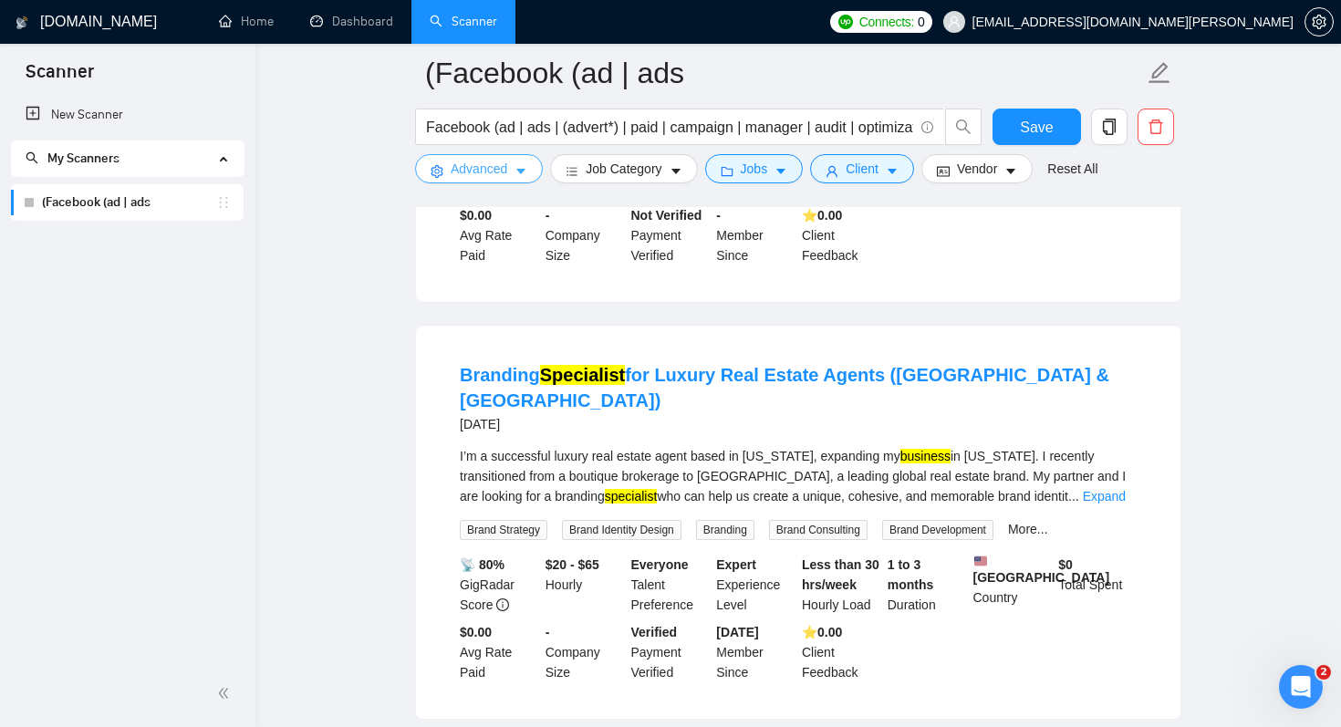
scroll to position [2942, 0]
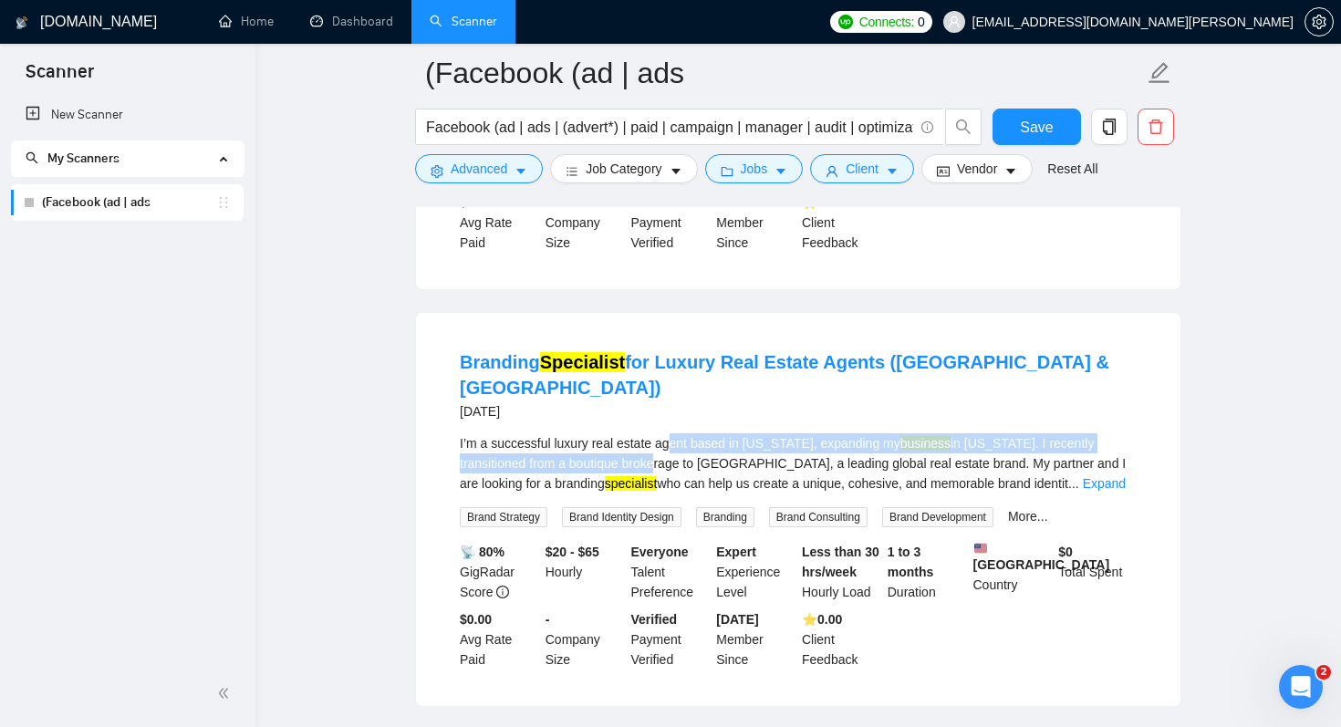
drag, startPoint x: 679, startPoint y: 430, endPoint x: 671, endPoint y: 458, distance: 28.3
click at [671, 458] on div "I’m a successful luxury real estate agent based in New Jersey, expanding my bus…" at bounding box center [798, 463] width 677 height 60
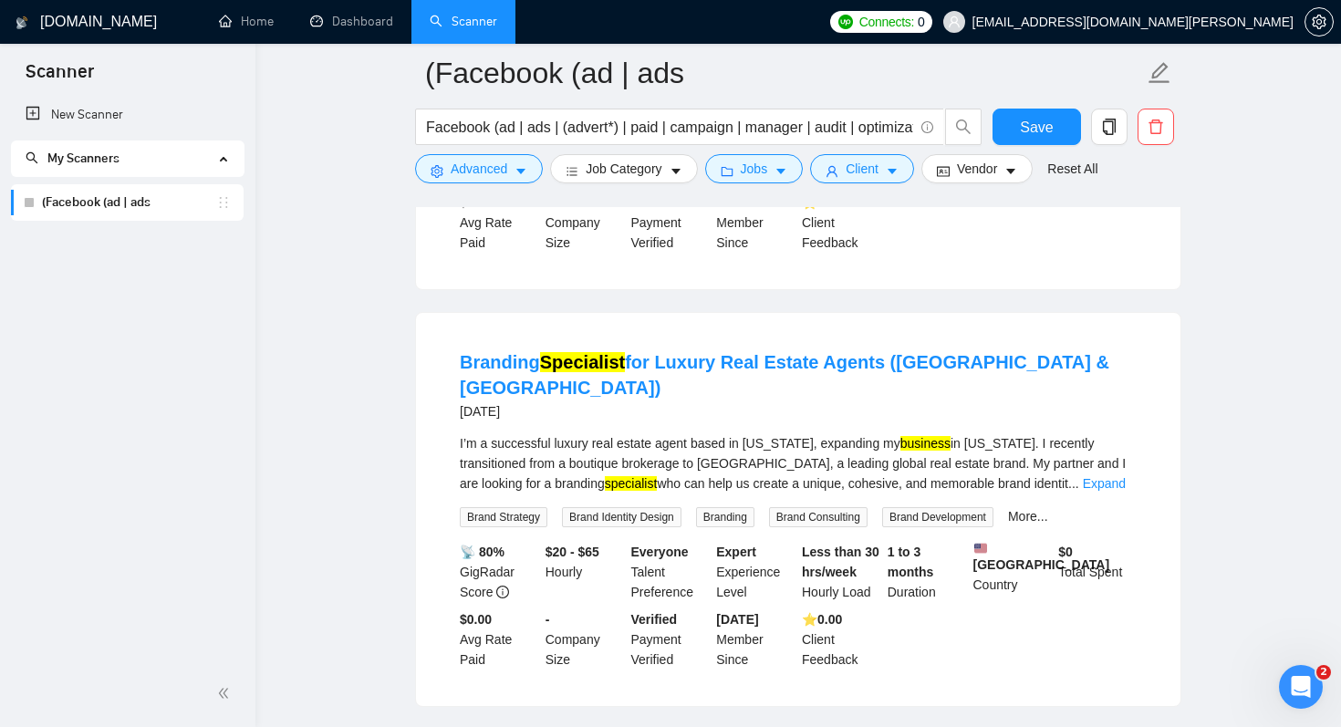
click at [710, 474] on div "I’m a successful luxury real estate agent based in New Jersey, expanding my bus…" at bounding box center [798, 463] width 677 height 60
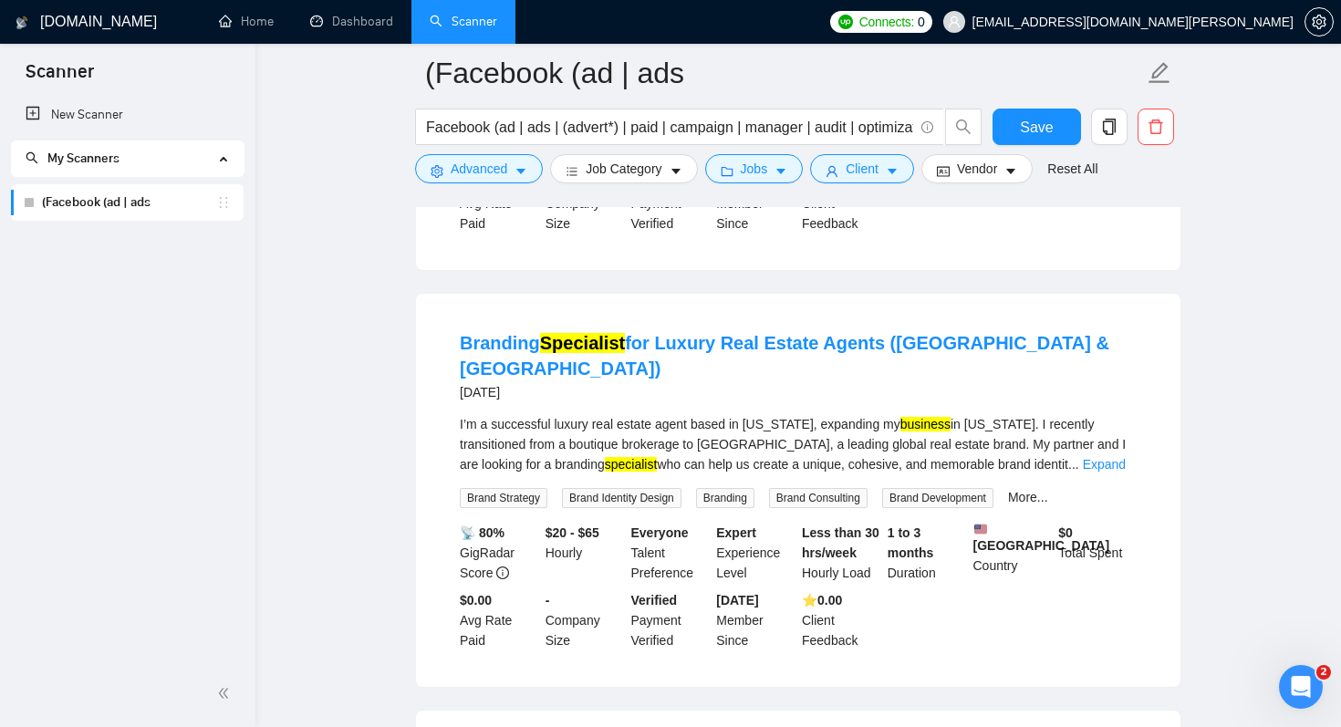
scroll to position [2978, 0]
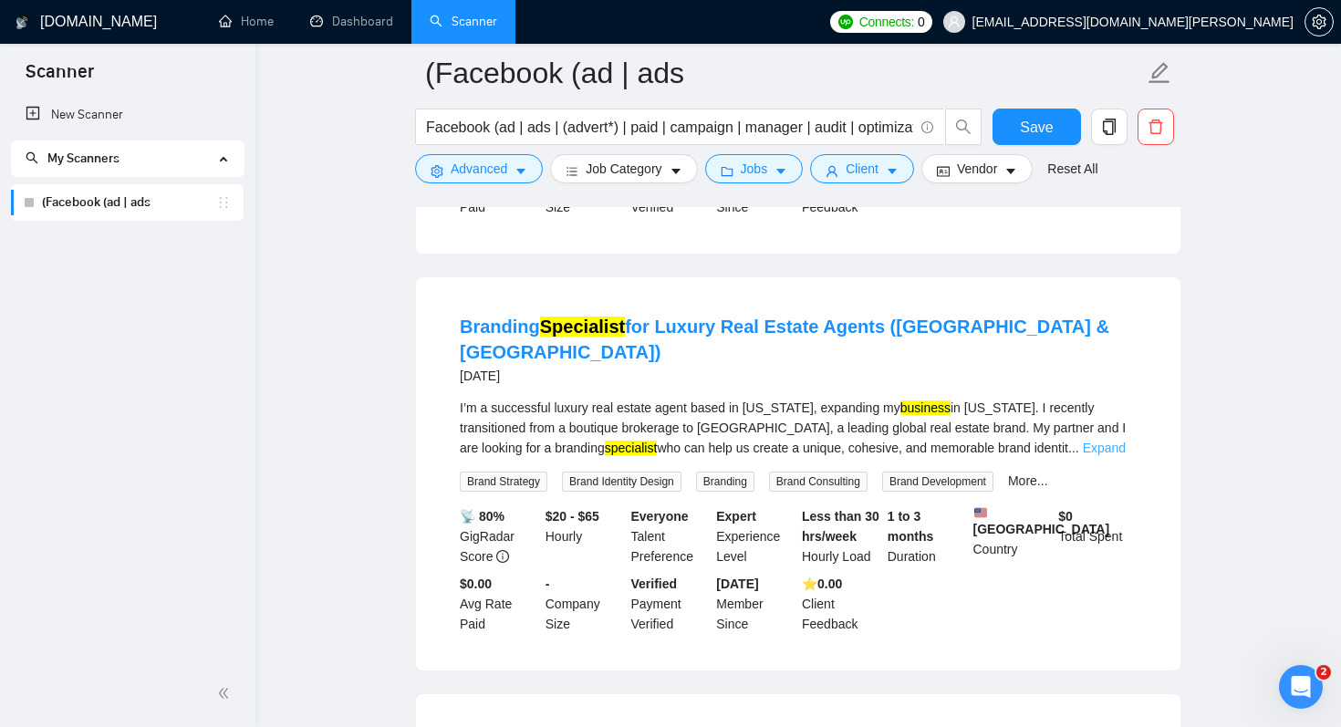
click at [1103, 441] on link "Expand" at bounding box center [1104, 448] width 43 height 15
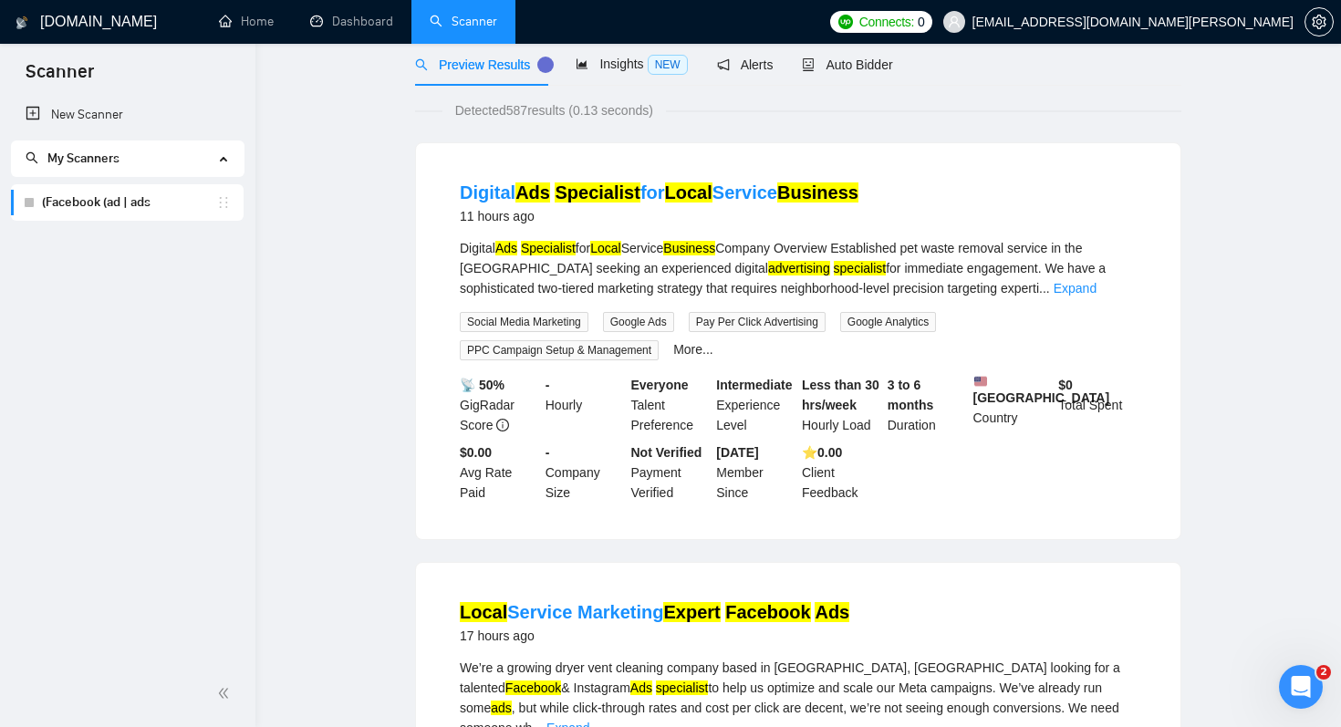
scroll to position [0, 0]
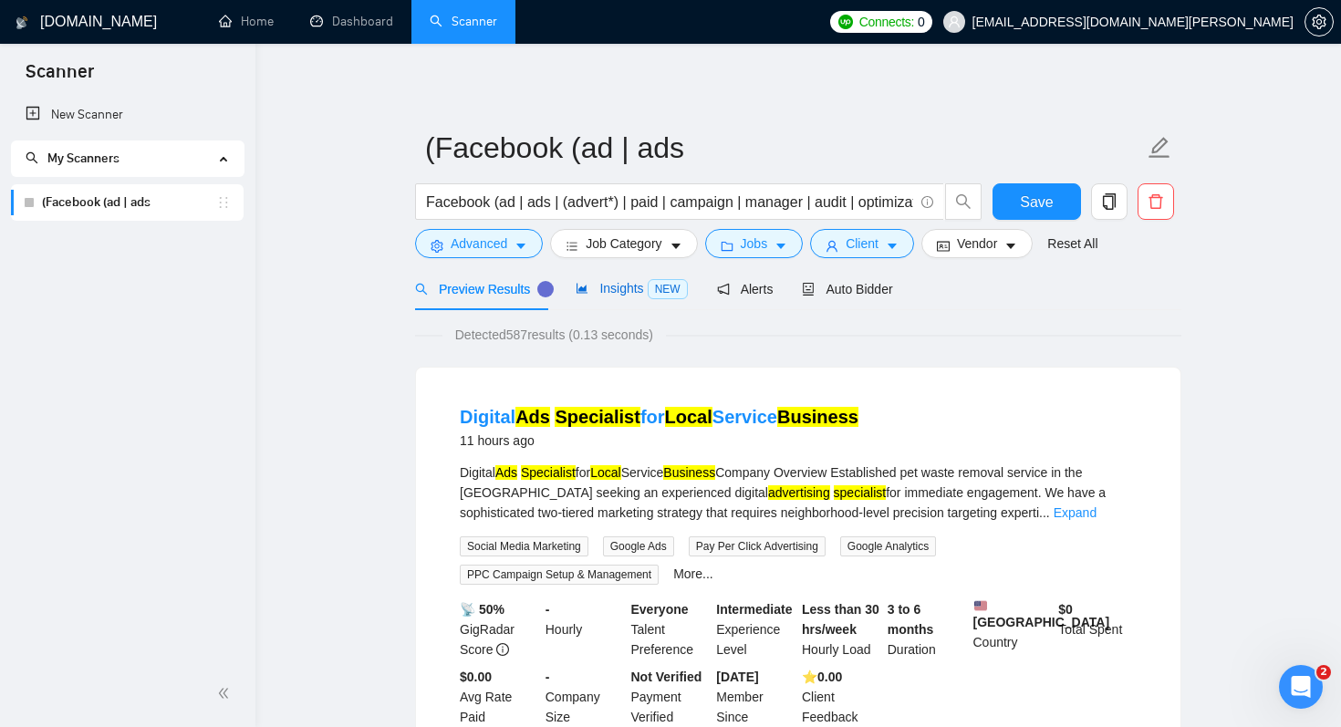
click at [608, 290] on span "Insights NEW" at bounding box center [630, 288] width 111 height 15
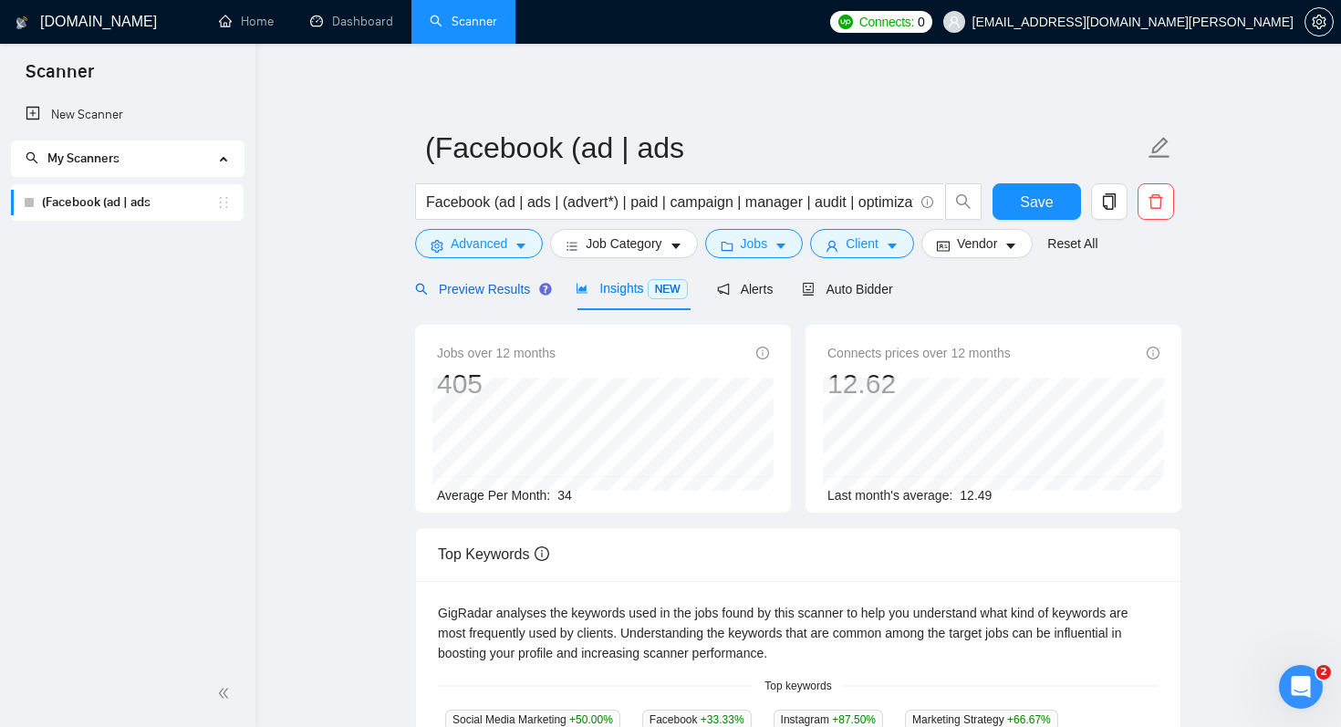
click at [506, 290] on span "Preview Results" at bounding box center [480, 289] width 131 height 15
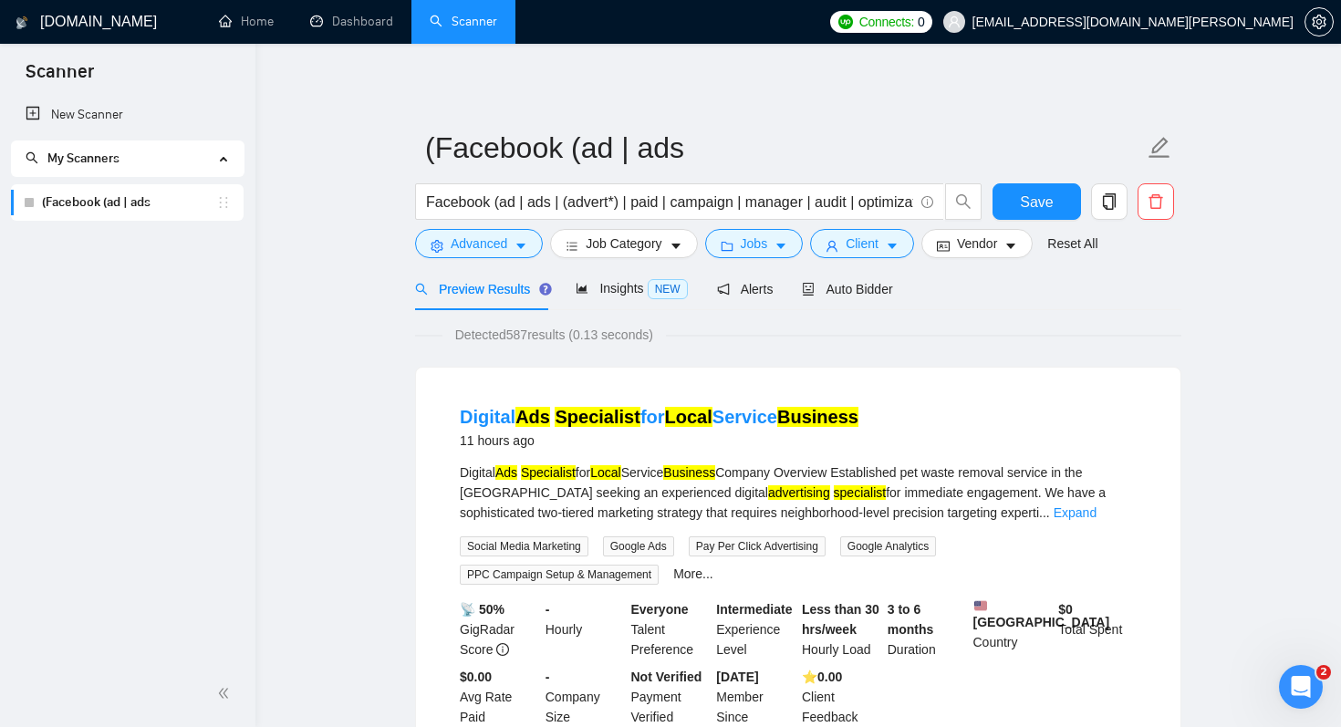
click at [622, 295] on span "Insights NEW" at bounding box center [630, 288] width 111 height 15
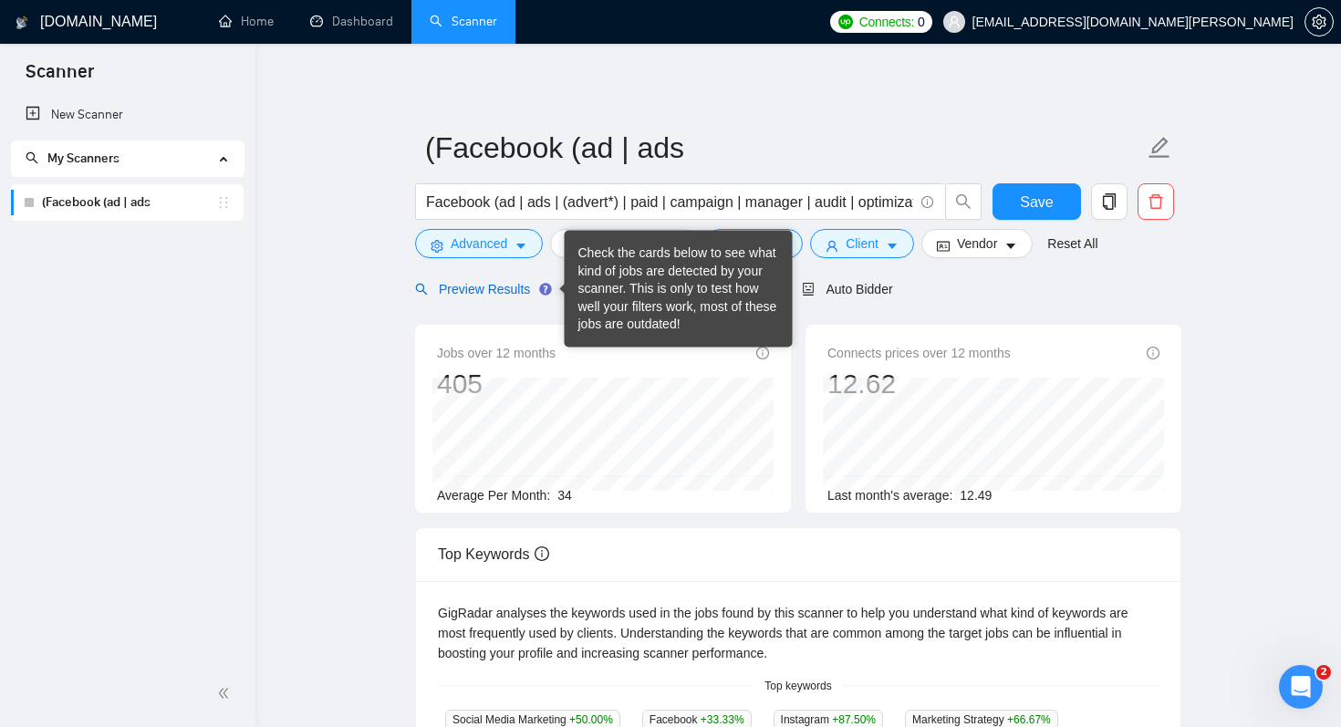
click at [470, 289] on span "Preview Results" at bounding box center [480, 289] width 131 height 15
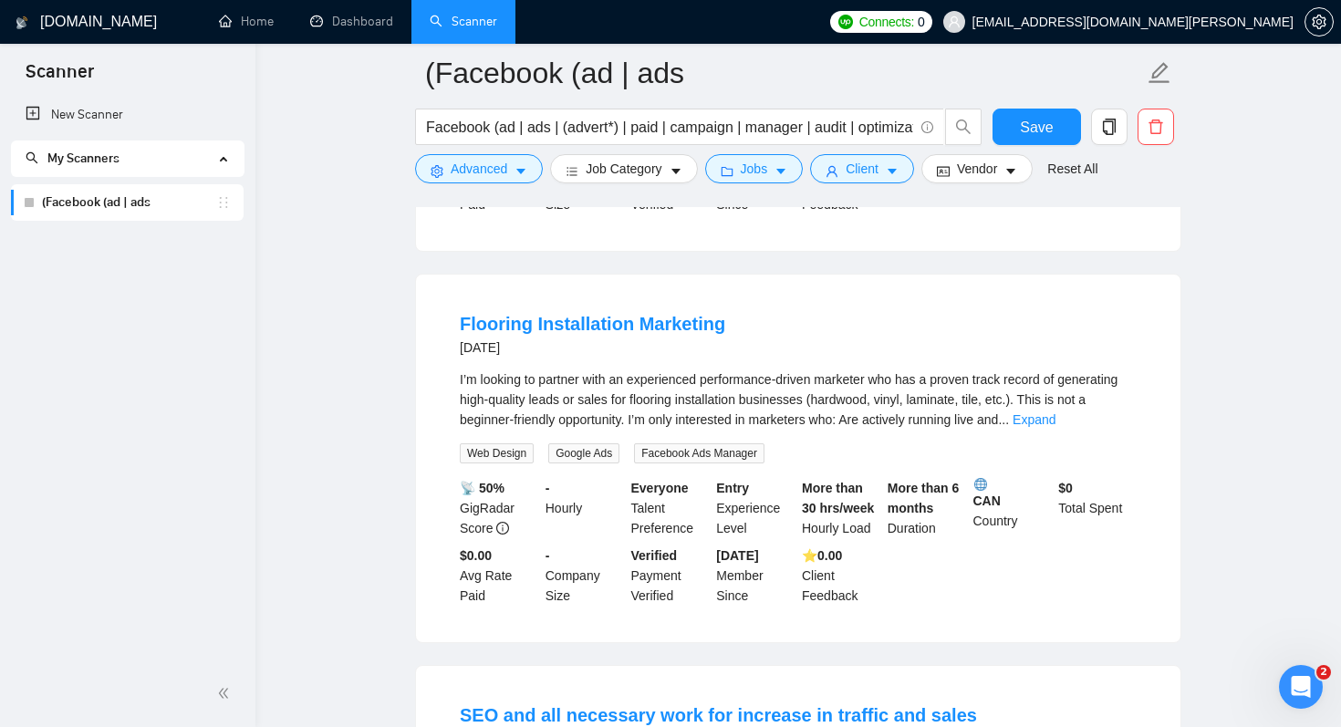
scroll to position [3400, 0]
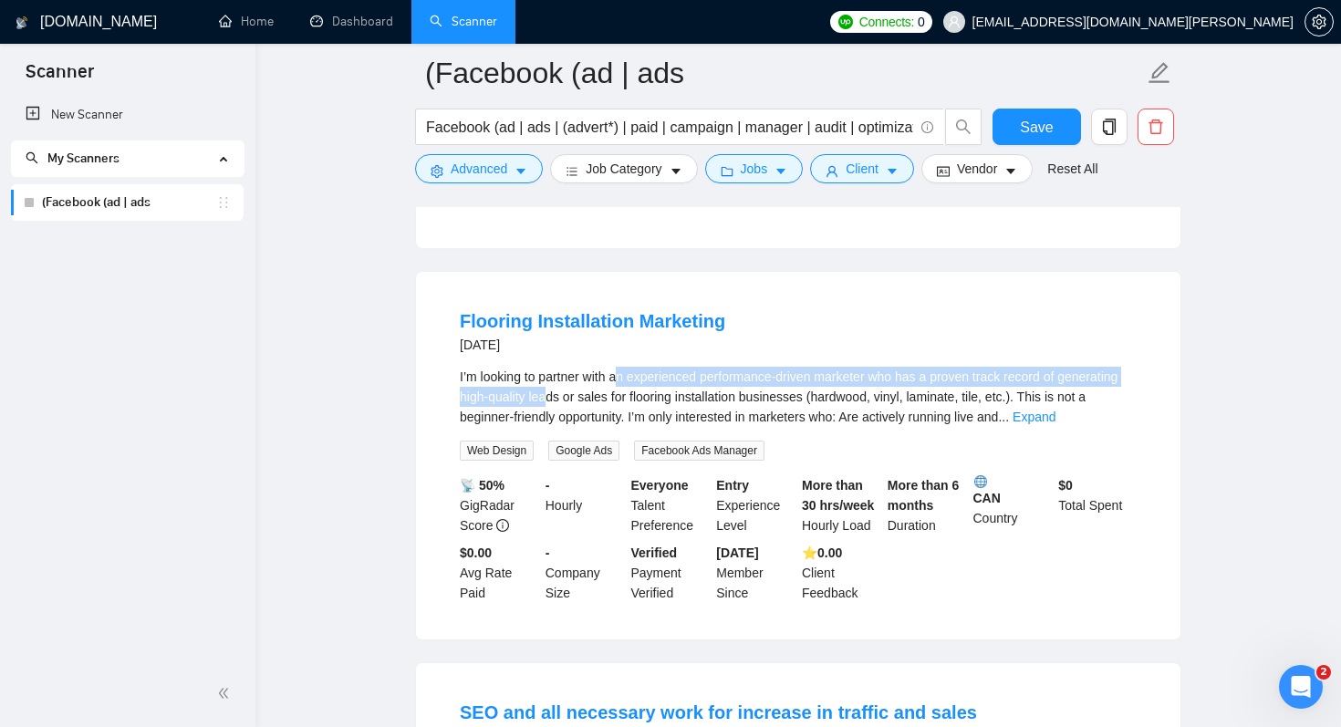
drag, startPoint x: 622, startPoint y: 384, endPoint x: 617, endPoint y: 405, distance: 21.7
click at [617, 405] on div "I’m looking to partner with an experienced performance-driven marketer who has …" at bounding box center [798, 397] width 677 height 60
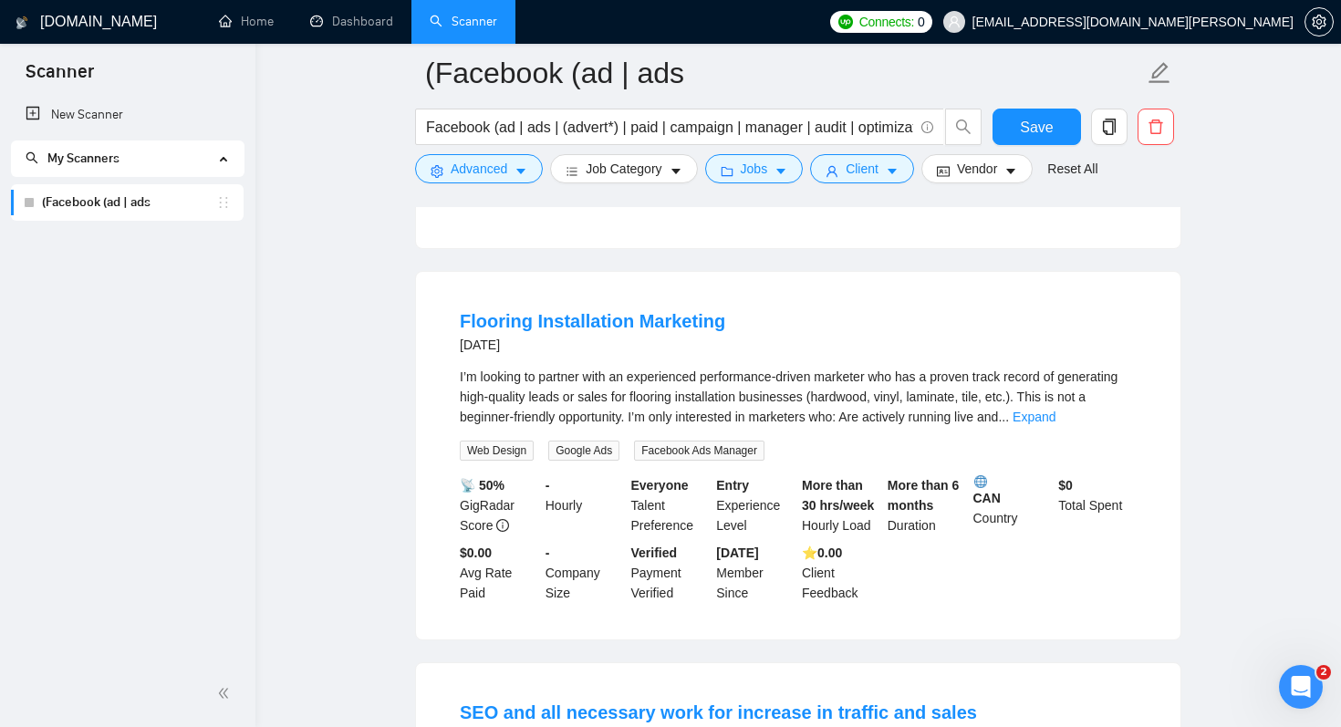
click at [632, 412] on div "I’m looking to partner with an experienced performance-driven marketer who has …" at bounding box center [798, 397] width 677 height 60
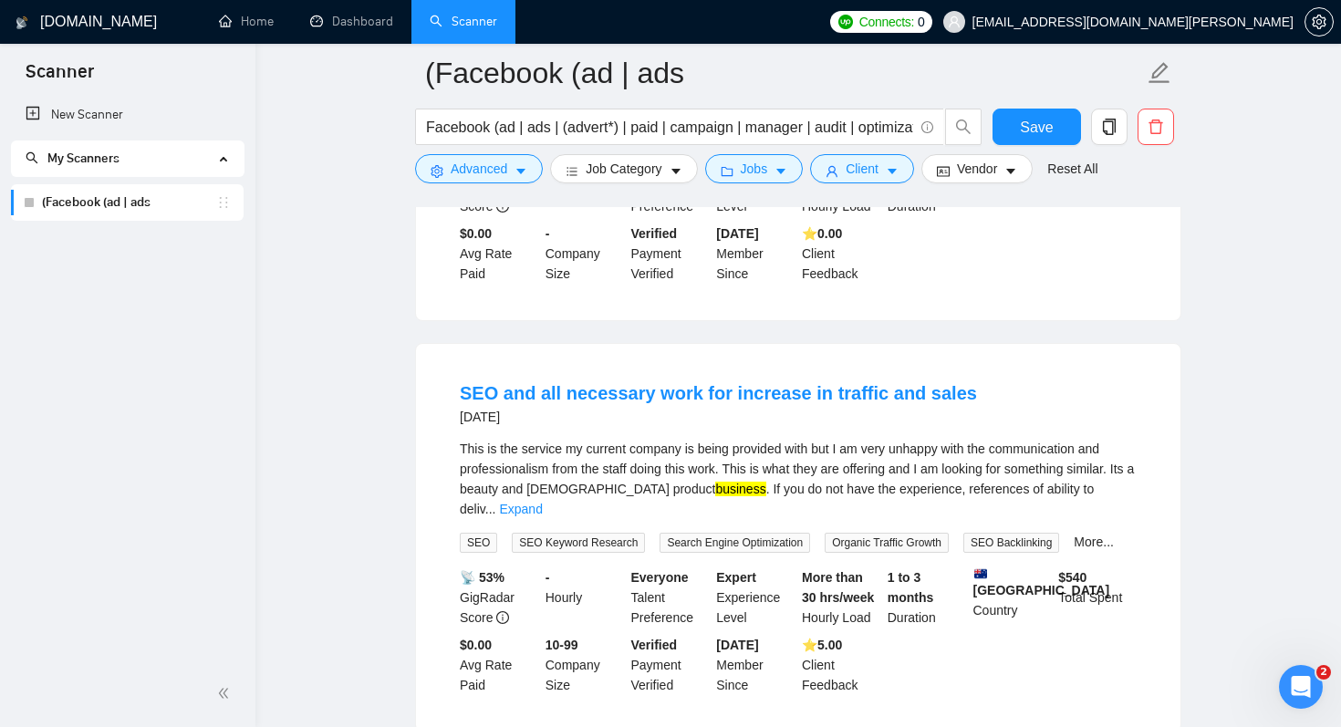
scroll to position [3759, 0]
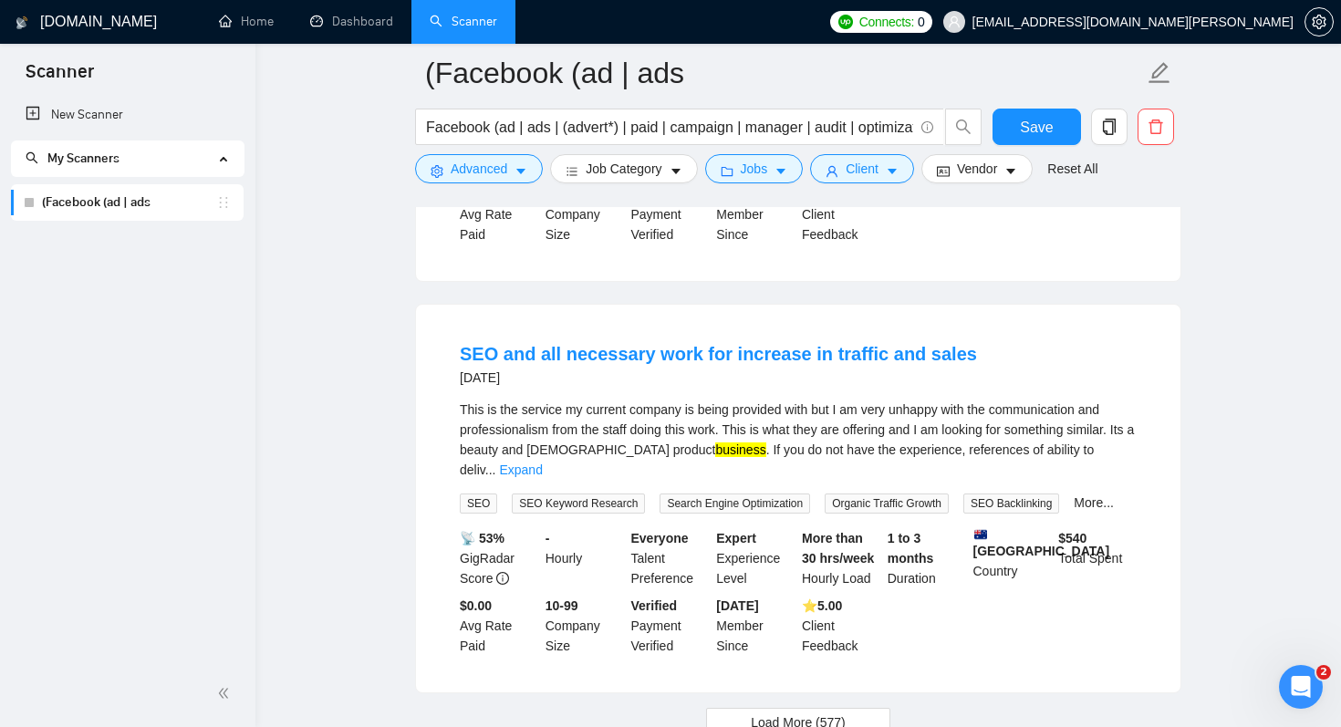
click at [598, 423] on div "This is the service my current company is being provided with but I am very unh…" at bounding box center [798, 439] width 677 height 80
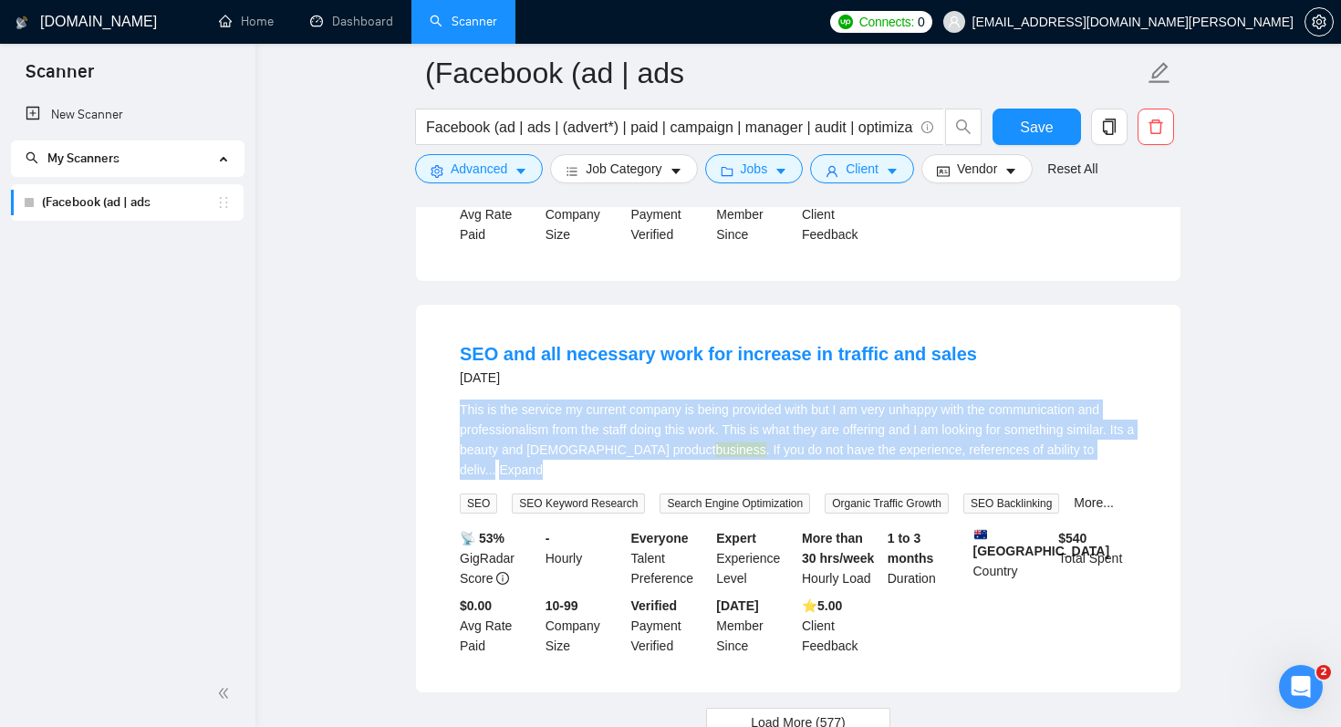
click at [598, 423] on div "This is the service my current company is being provided with but I am very unh…" at bounding box center [798, 439] width 677 height 80
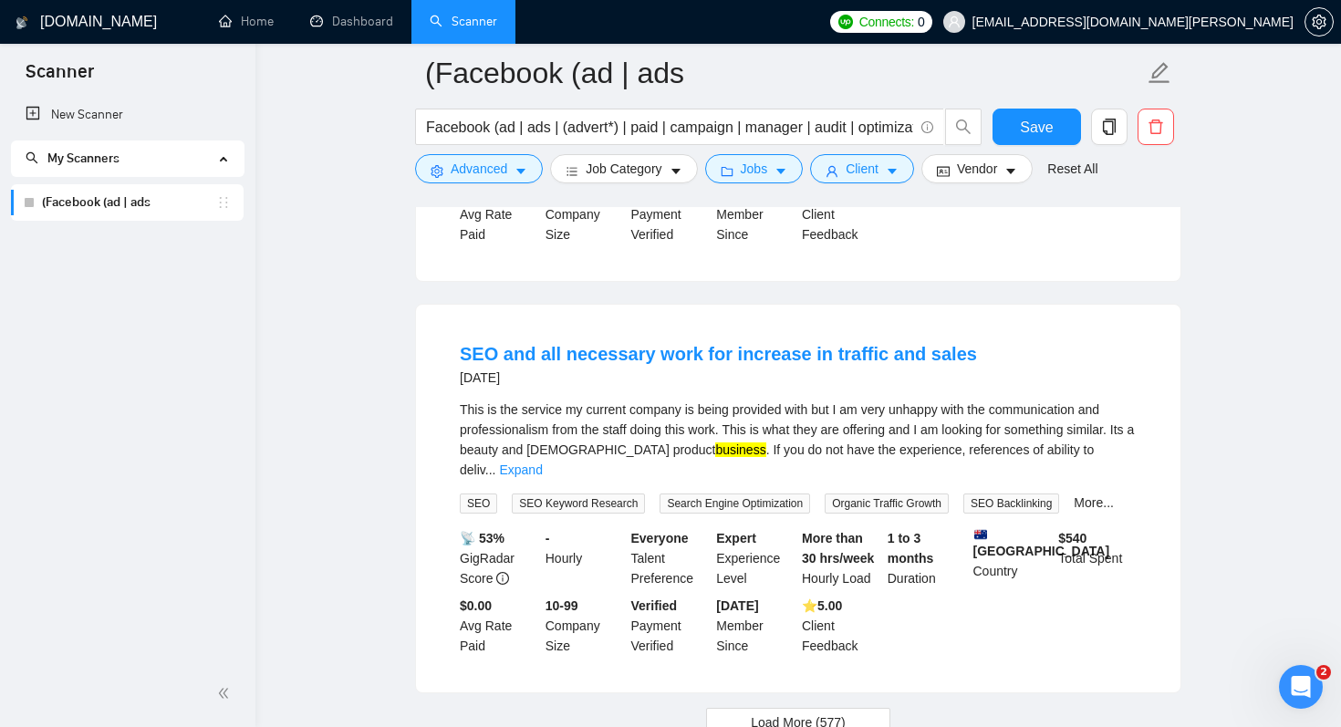
click at [629, 434] on div "This is the service my current company is being provided with but I am very unh…" at bounding box center [798, 439] width 677 height 80
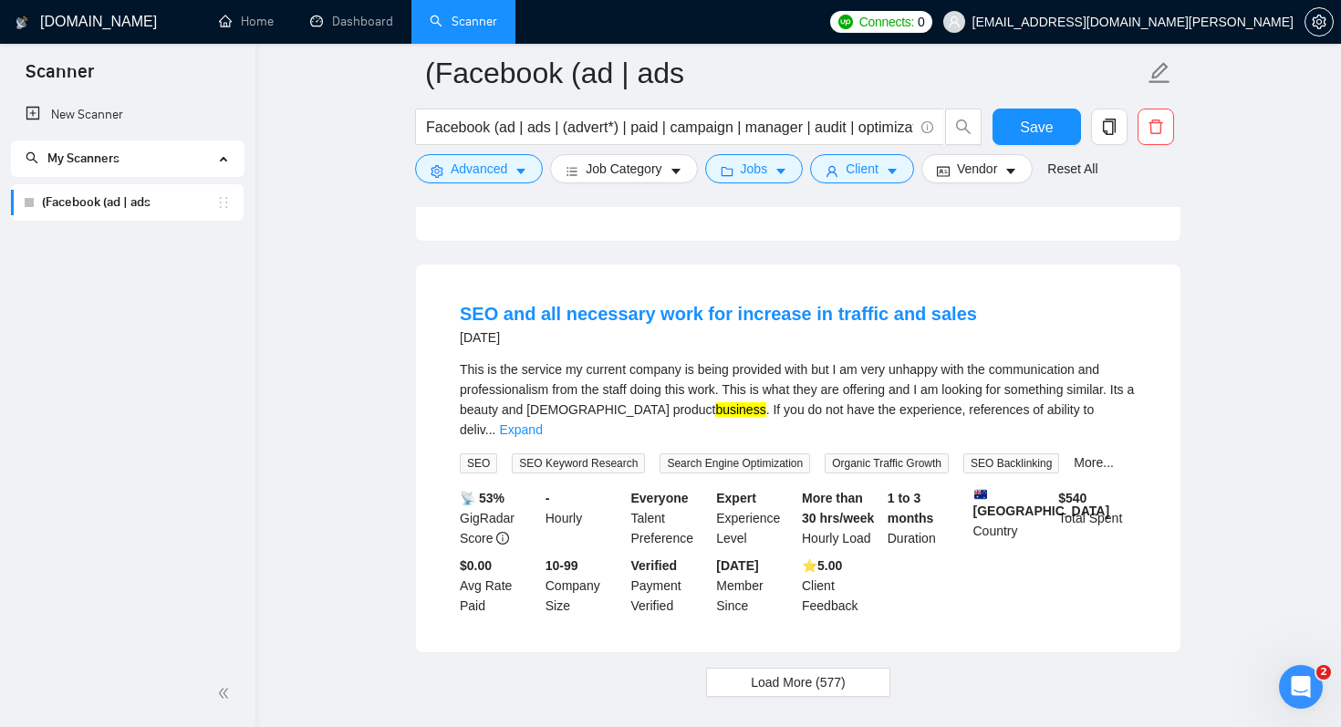
scroll to position [3812, 0]
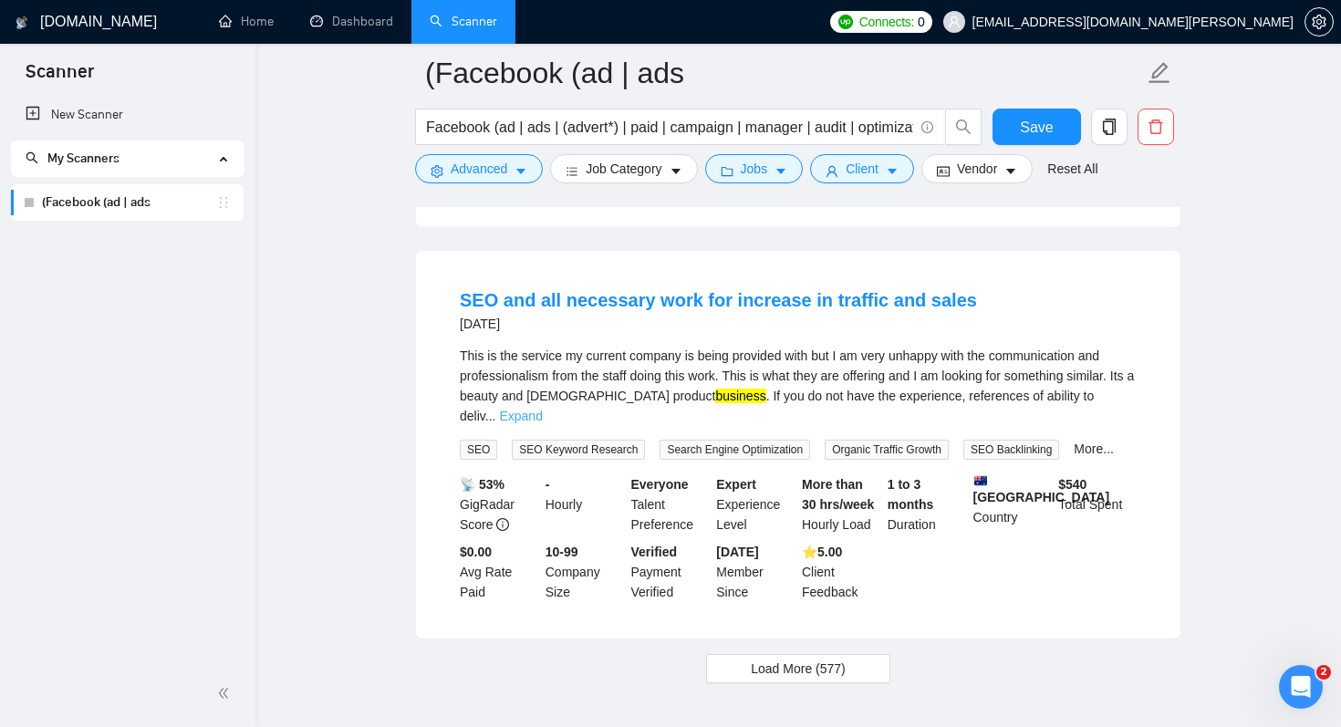
click at [542, 409] on link "Expand" at bounding box center [520, 416] width 43 height 15
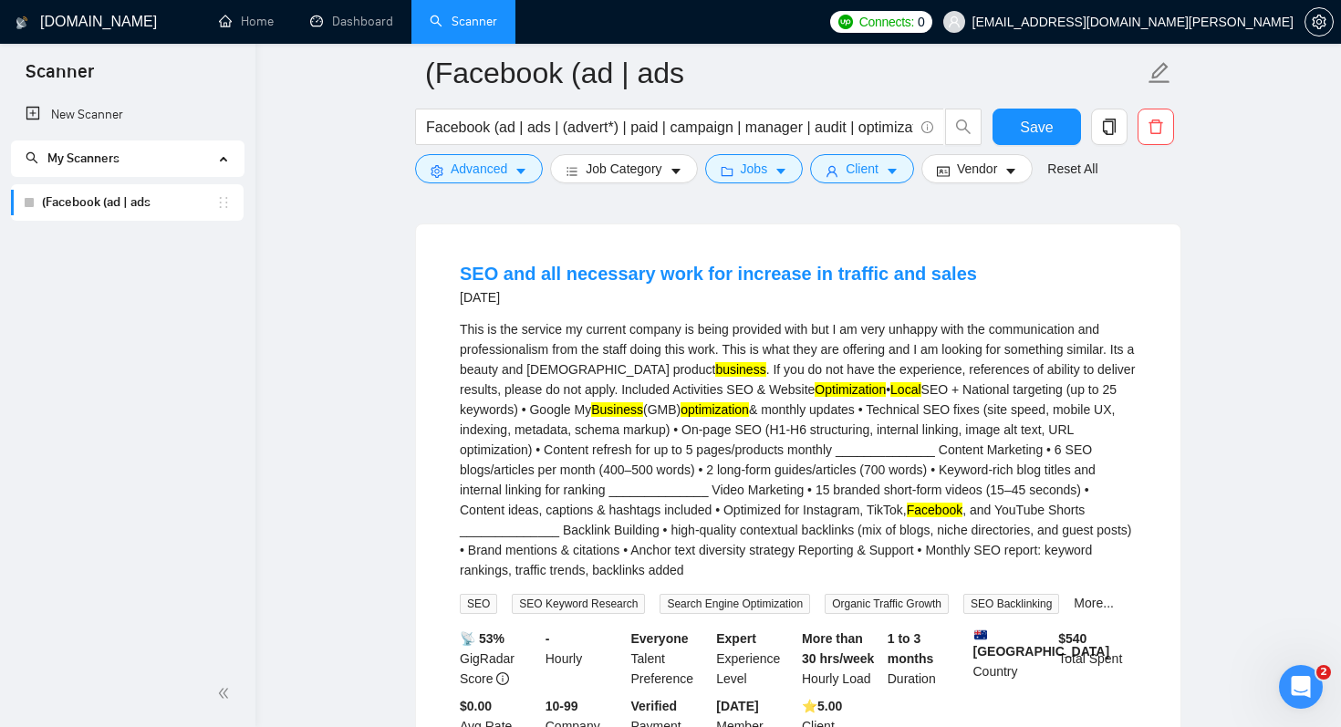
scroll to position [3843, 0]
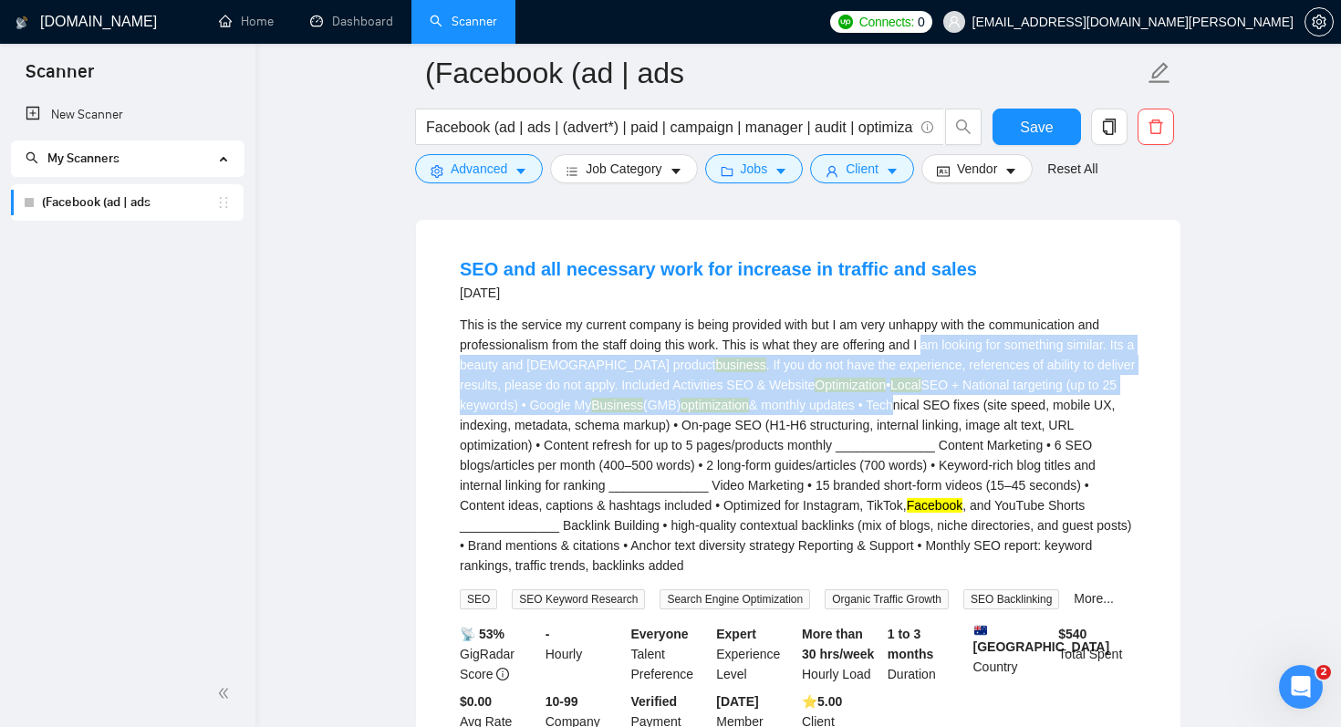
drag, startPoint x: 942, startPoint y: 358, endPoint x: 915, endPoint y: 413, distance: 61.2
click at [915, 413] on div "This is the service my current company is being provided with but I am very unh…" at bounding box center [798, 445] width 677 height 261
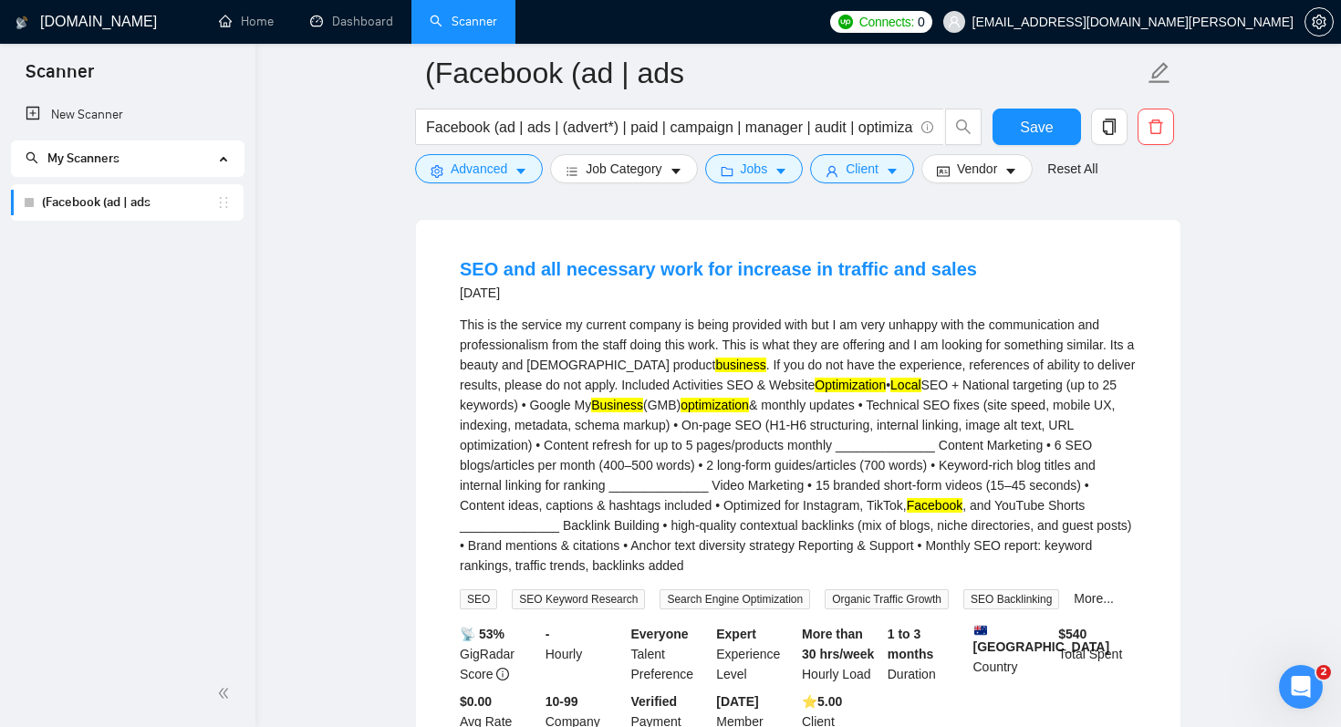
click at [896, 471] on div "This is the service my current company is being provided with but I am very unh…" at bounding box center [798, 445] width 677 height 261
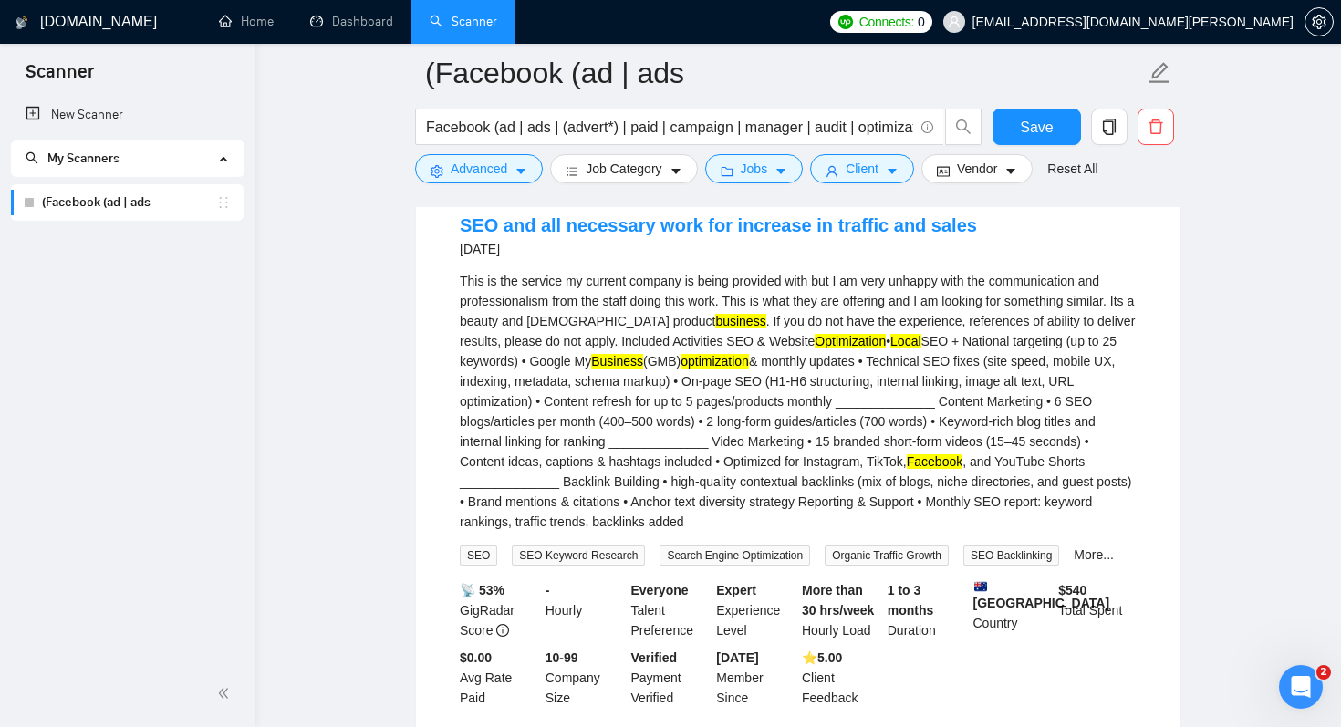
scroll to position [3893, 0]
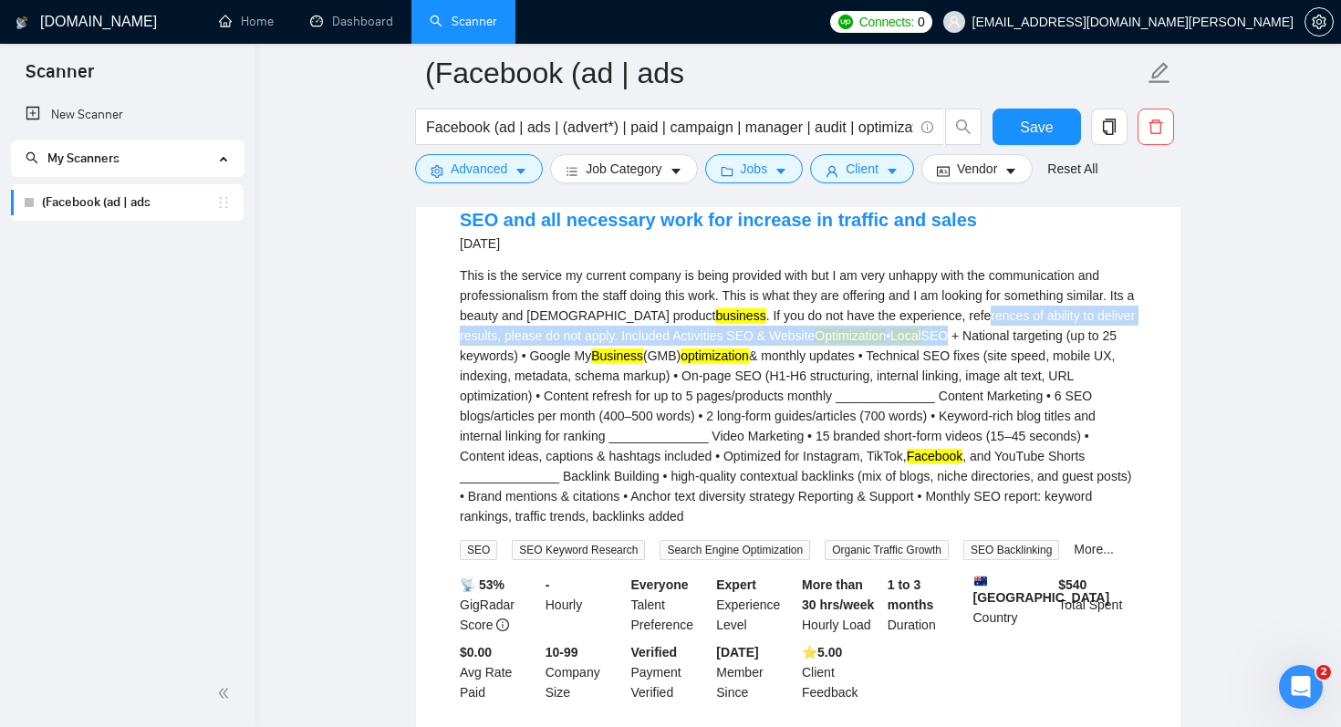
drag, startPoint x: 934, startPoint y: 315, endPoint x: 925, endPoint y: 340, distance: 27.1
click at [925, 340] on div "This is the service my current company is being provided with but I am very unh…" at bounding box center [798, 395] width 677 height 261
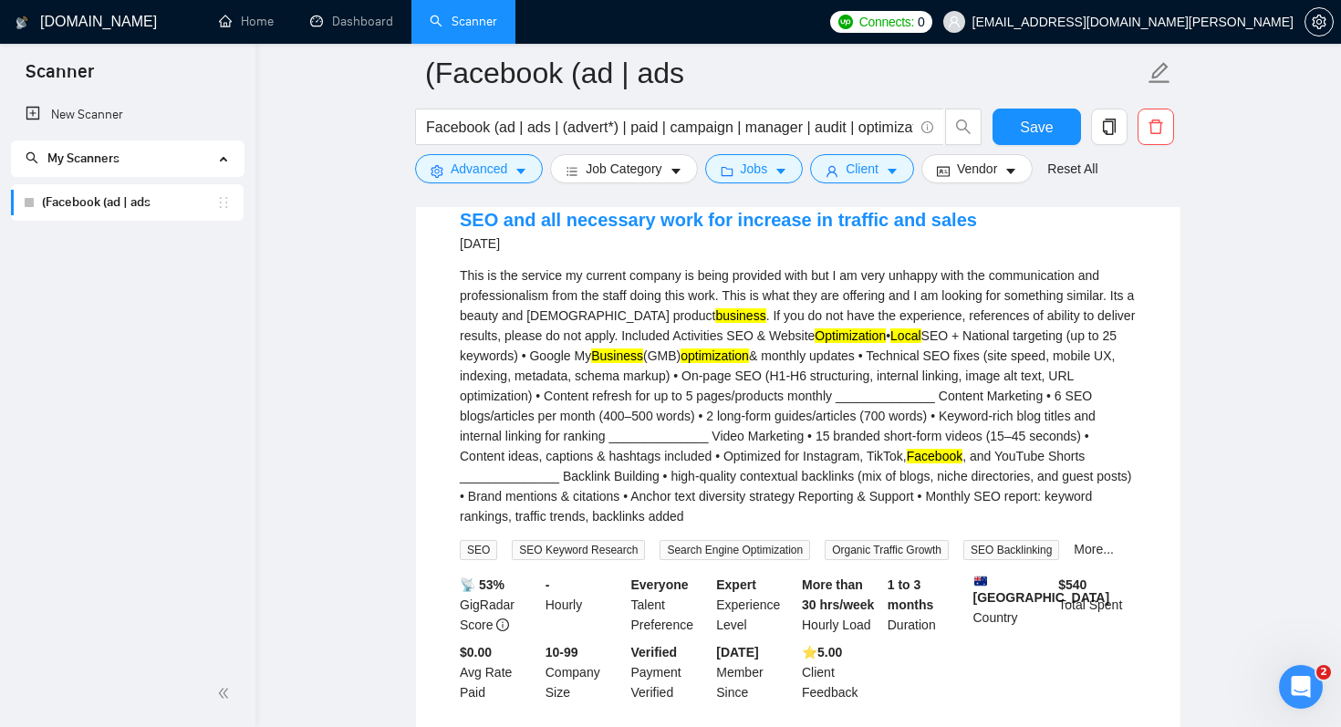
click at [908, 389] on div "This is the service my current company is being provided with but I am very unh…" at bounding box center [798, 395] width 677 height 261
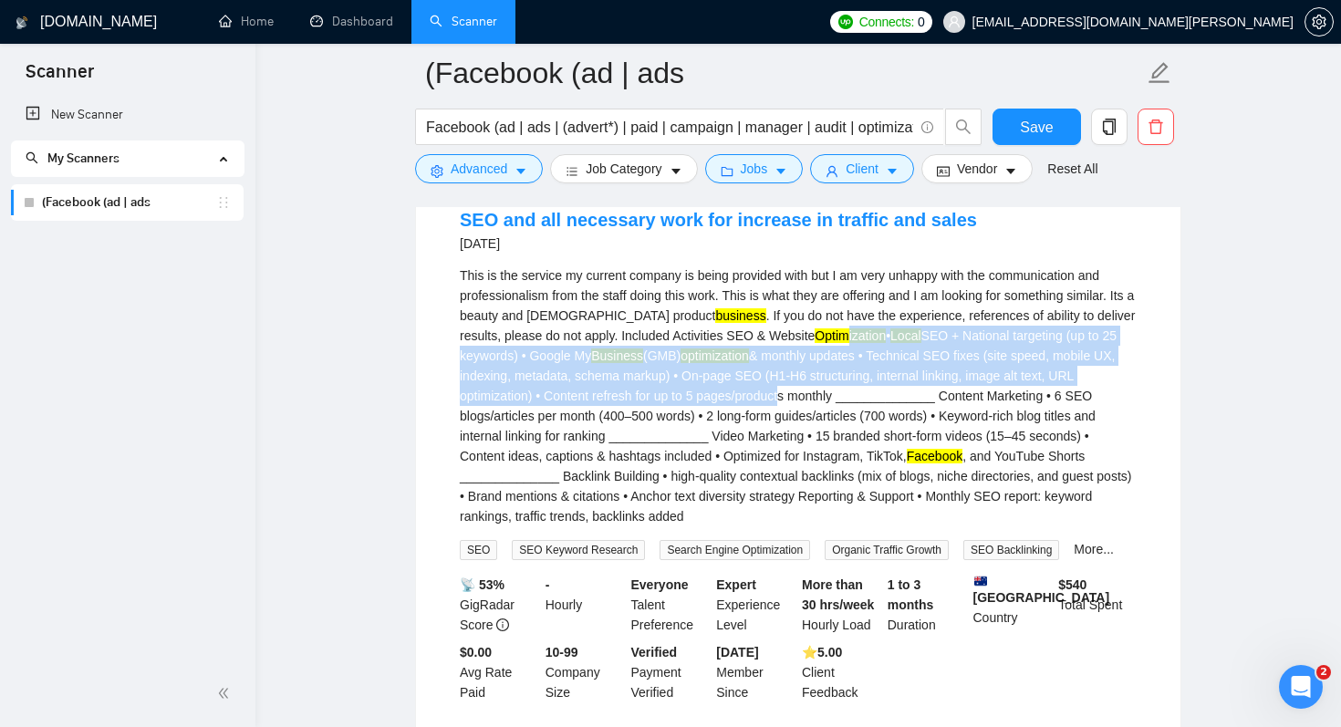
drag, startPoint x: 815, startPoint y: 337, endPoint x: 791, endPoint y: 407, distance: 73.6
click at [792, 407] on div "This is the service my current company is being provided with but I am very unh…" at bounding box center [798, 395] width 677 height 261
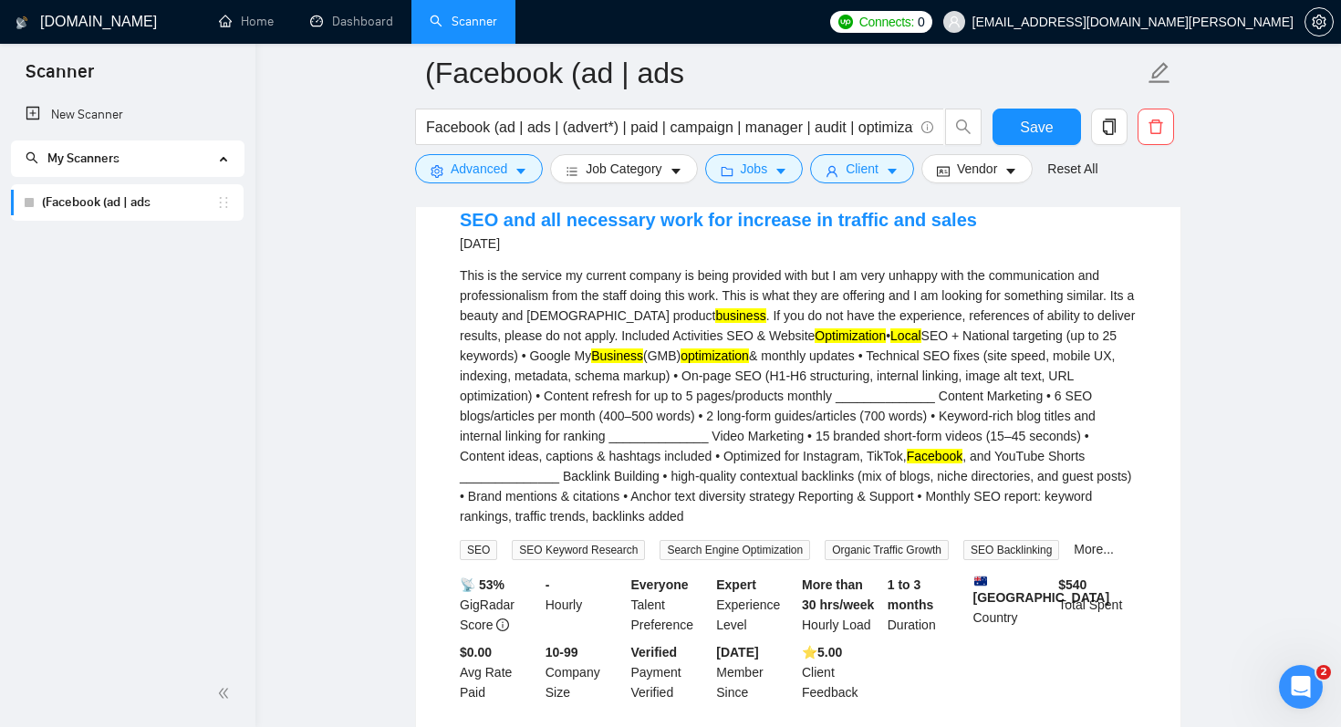
click at [816, 434] on div "This is the service my current company is being provided with but I am very unh…" at bounding box center [798, 395] width 677 height 261
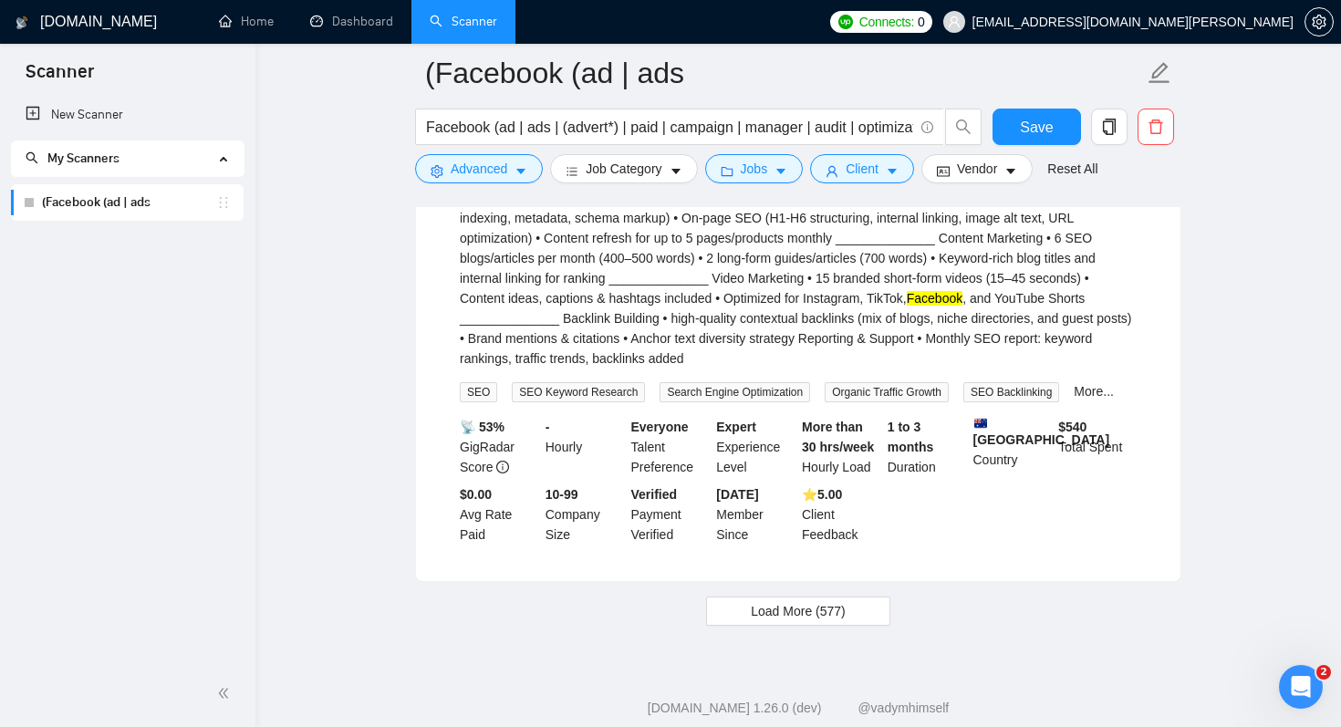
scroll to position [4095, 0]
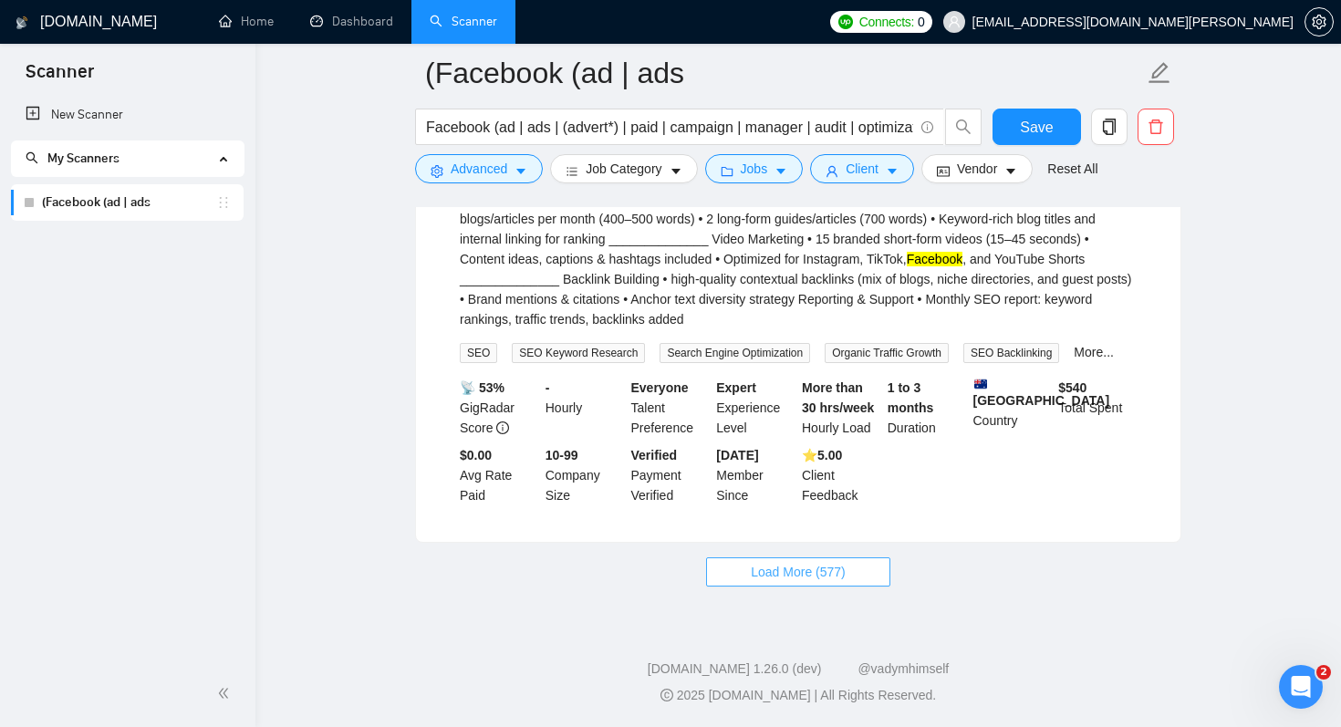
click at [752, 568] on span "Load More (577)" at bounding box center [798, 572] width 95 height 20
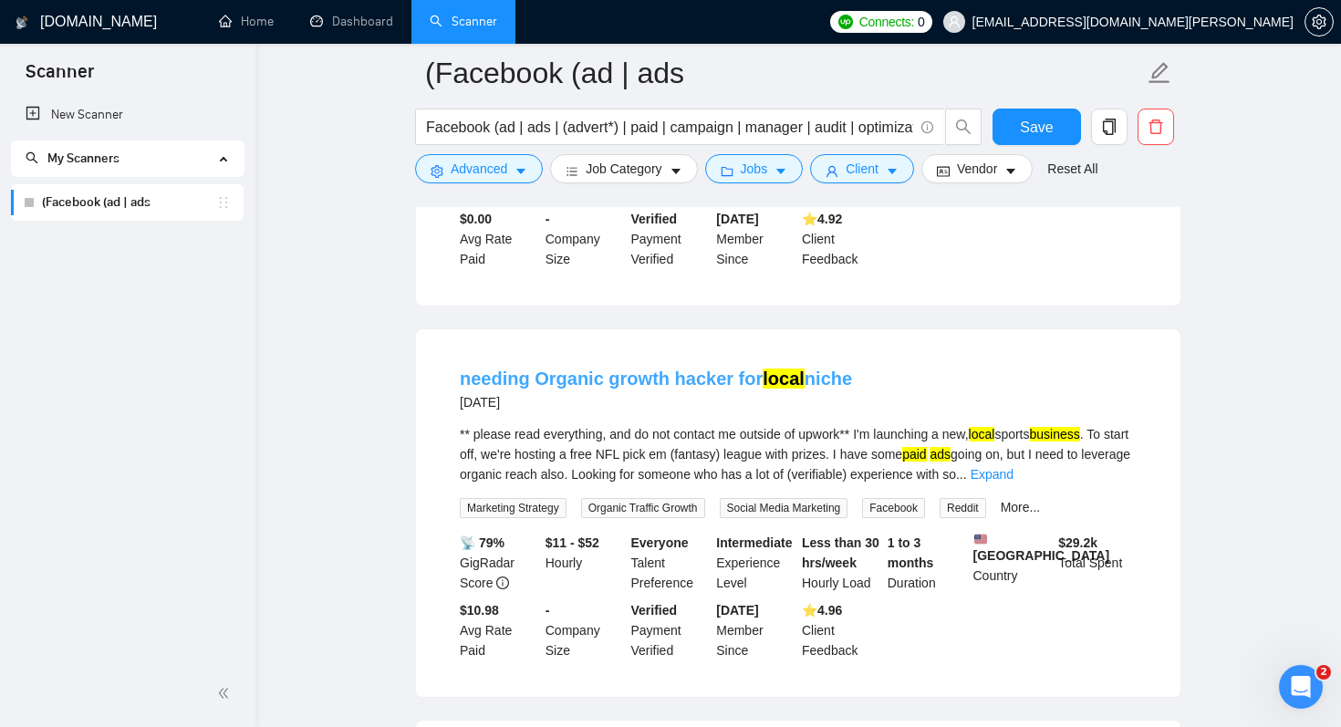
scroll to position [5521, 0]
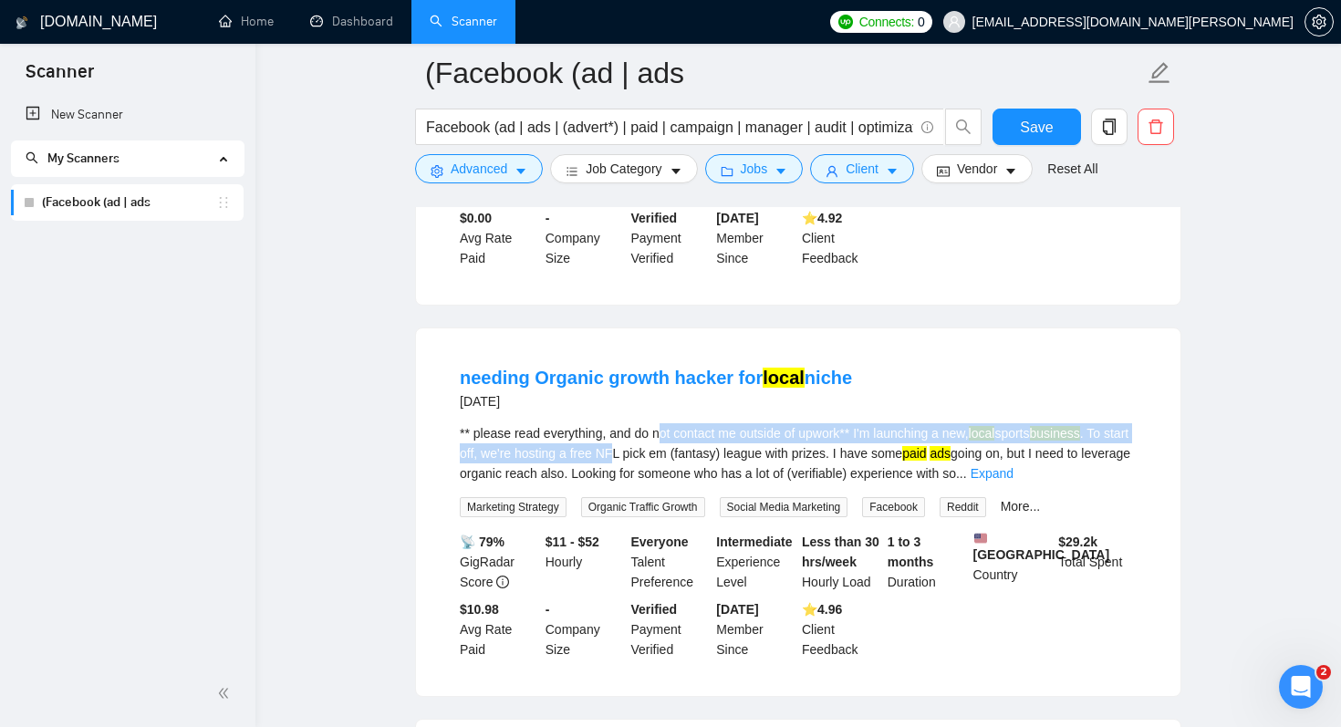
drag, startPoint x: 669, startPoint y: 452, endPoint x: 662, endPoint y: 482, distance: 31.0
click at [662, 482] on div "** please read everything, and do not contact me outside of upwork** I'm launch…" at bounding box center [798, 453] width 677 height 60
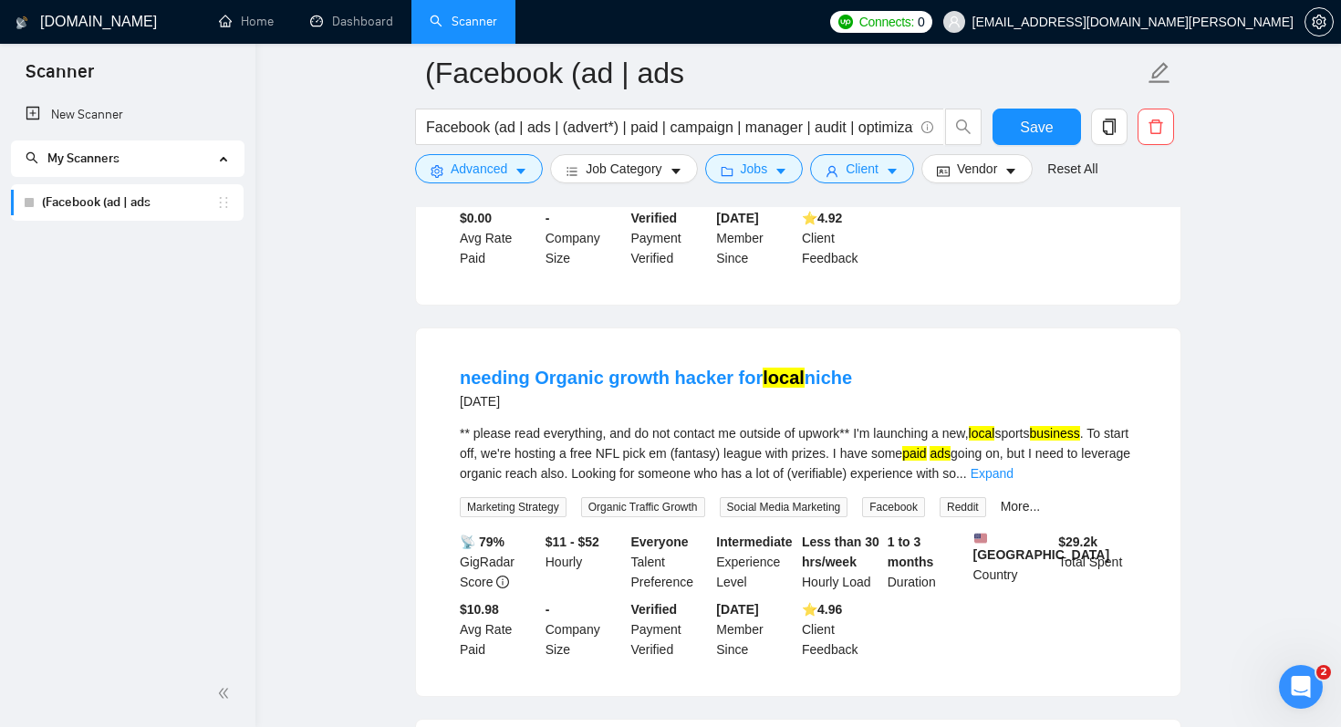
click at [701, 483] on div "** please read everything, and do not contact me outside of upwork** I'm launch…" at bounding box center [798, 453] width 677 height 60
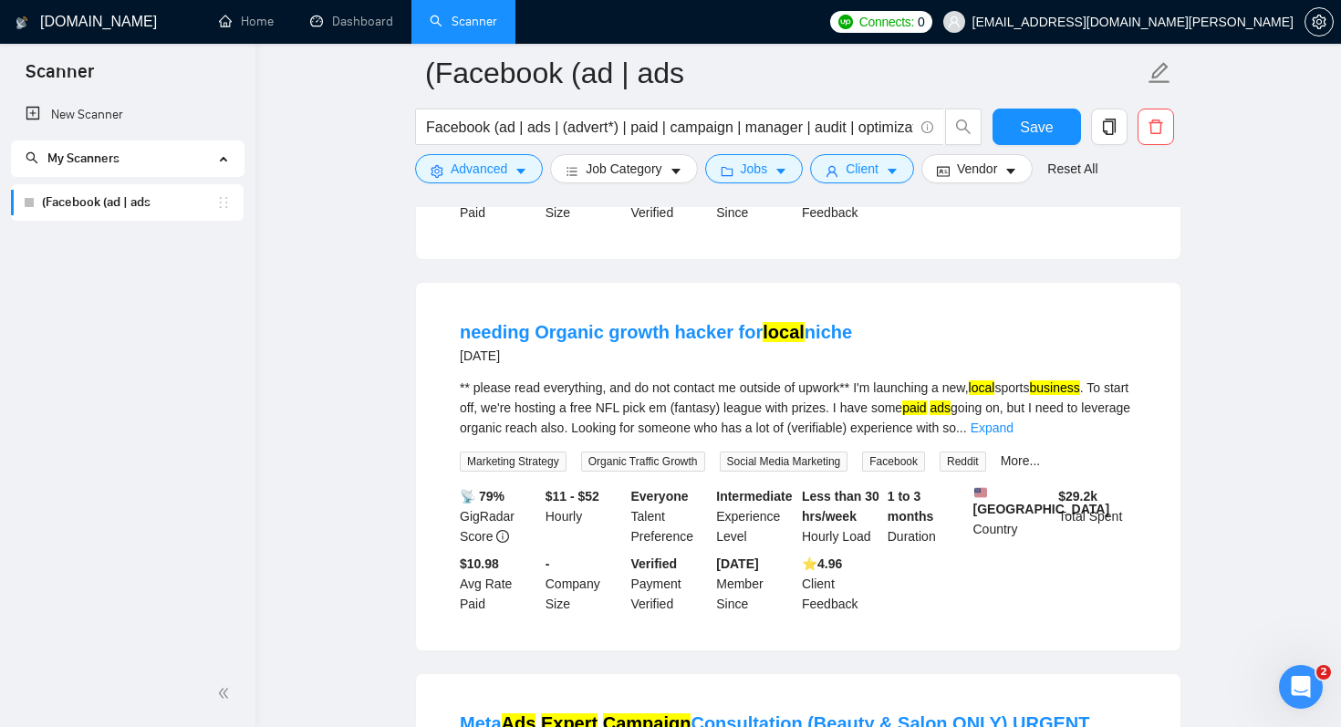
scroll to position [5573, 0]
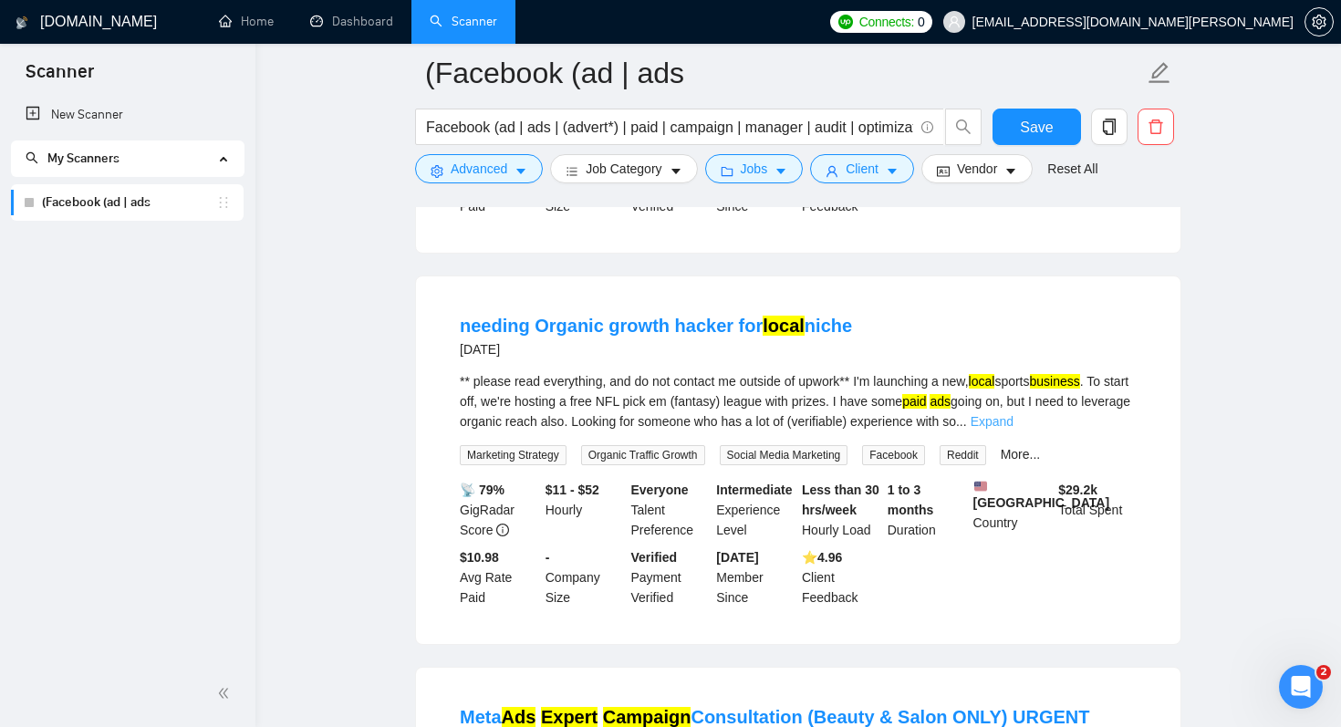
click at [1013, 429] on link "Expand" at bounding box center [991, 421] width 43 height 15
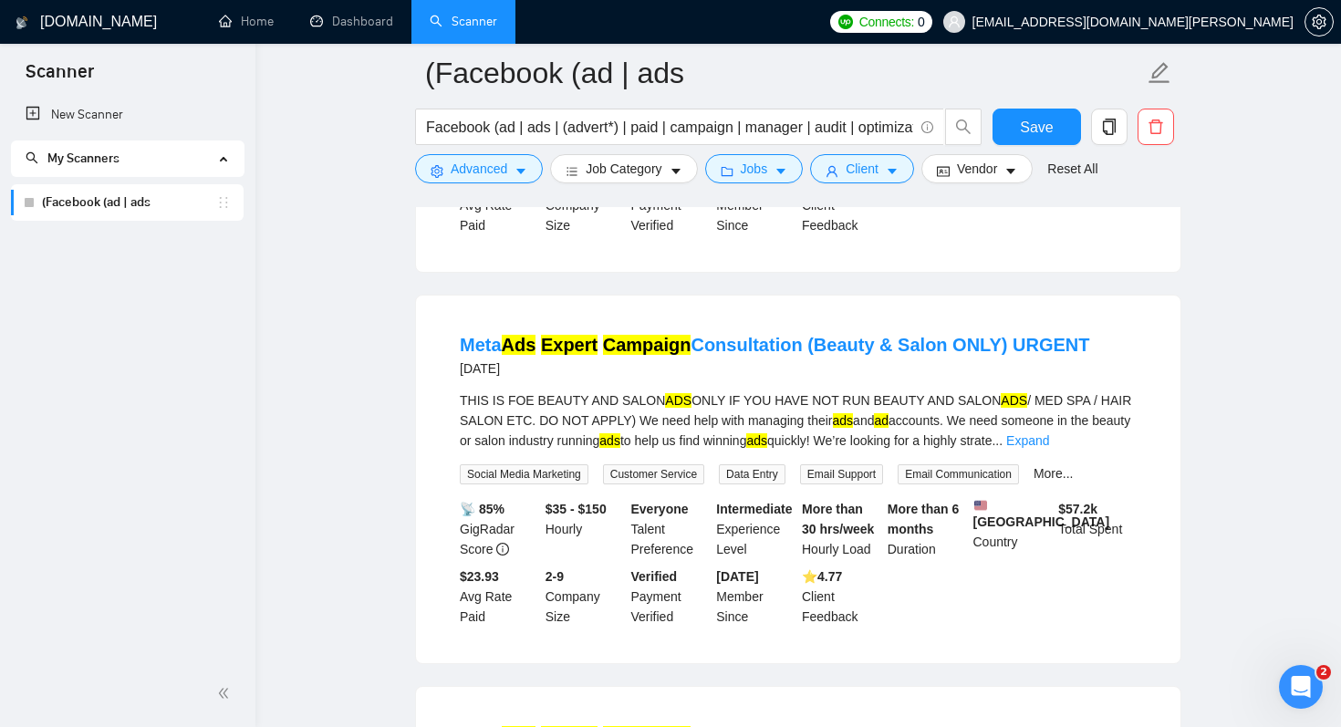
scroll to position [6046, 0]
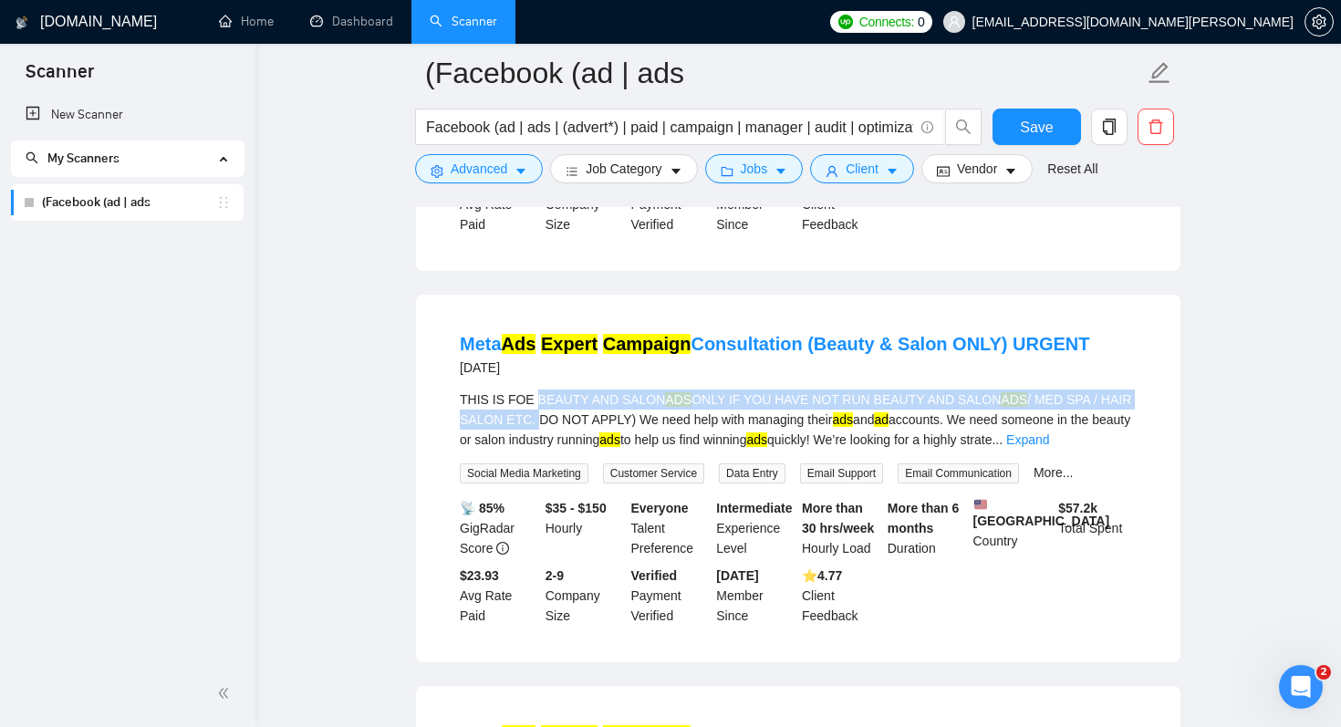
drag, startPoint x: 534, startPoint y: 436, endPoint x: 534, endPoint y: 460, distance: 23.7
click at [534, 450] on div "THIS IS FOE BEAUTY AND SALON ADS ONLY IF YOU HAVE NOT RUN BEAUTY AND SALON ADS …" at bounding box center [798, 419] width 677 height 60
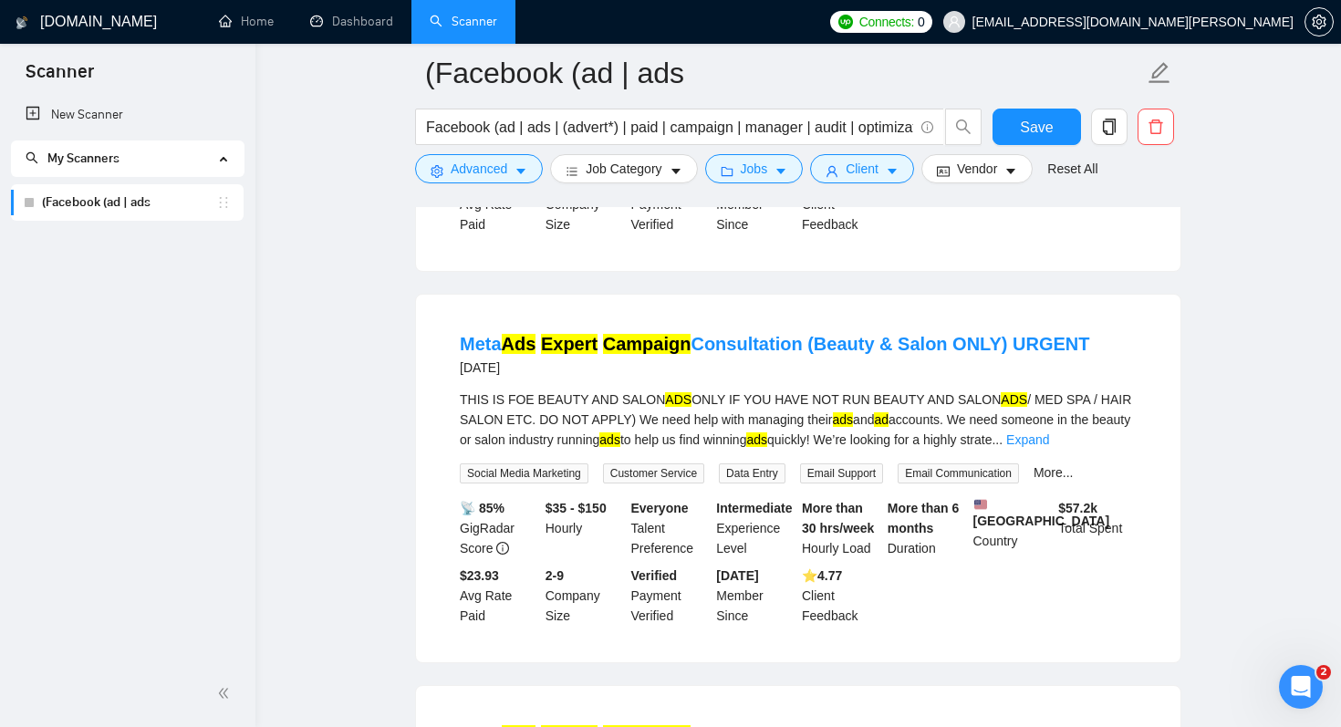
click at [567, 450] on div "THIS IS FOE BEAUTY AND SALON ADS ONLY IF YOU HAVE NOT RUN BEAUTY AND SALON ADS …" at bounding box center [798, 419] width 677 height 60
drag, startPoint x: 694, startPoint y: 460, endPoint x: 801, endPoint y: 461, distance: 106.7
click at [801, 450] on div "THIS IS FOE BEAUTY AND SALON ADS ONLY IF YOU HAVE NOT RUN BEAUTY AND SALON ADS …" at bounding box center [798, 419] width 677 height 60
click at [833, 450] on div "THIS IS FOE BEAUTY AND SALON ADS ONLY IF YOU HAVE NOT RUN BEAUTY AND SALON ADS …" at bounding box center [798, 419] width 677 height 60
click at [1049, 447] on link "Expand" at bounding box center [1027, 439] width 43 height 15
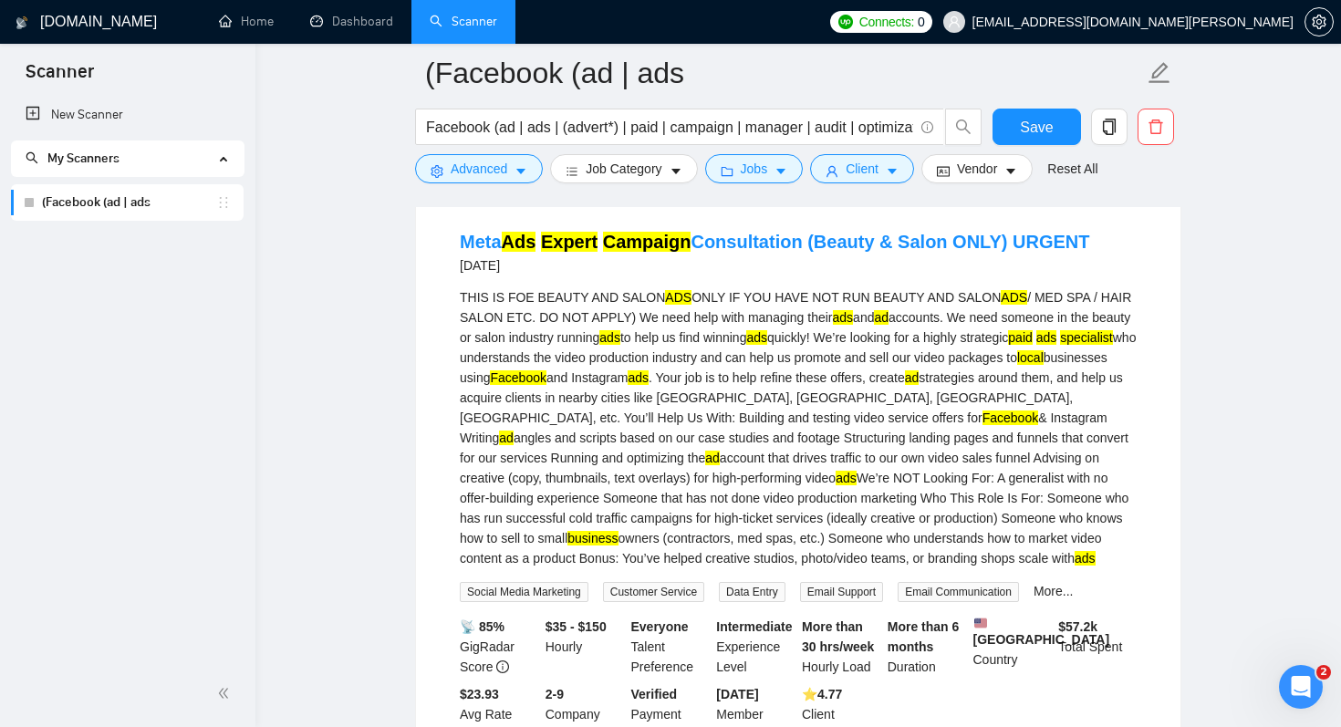
scroll to position [6152, 0]
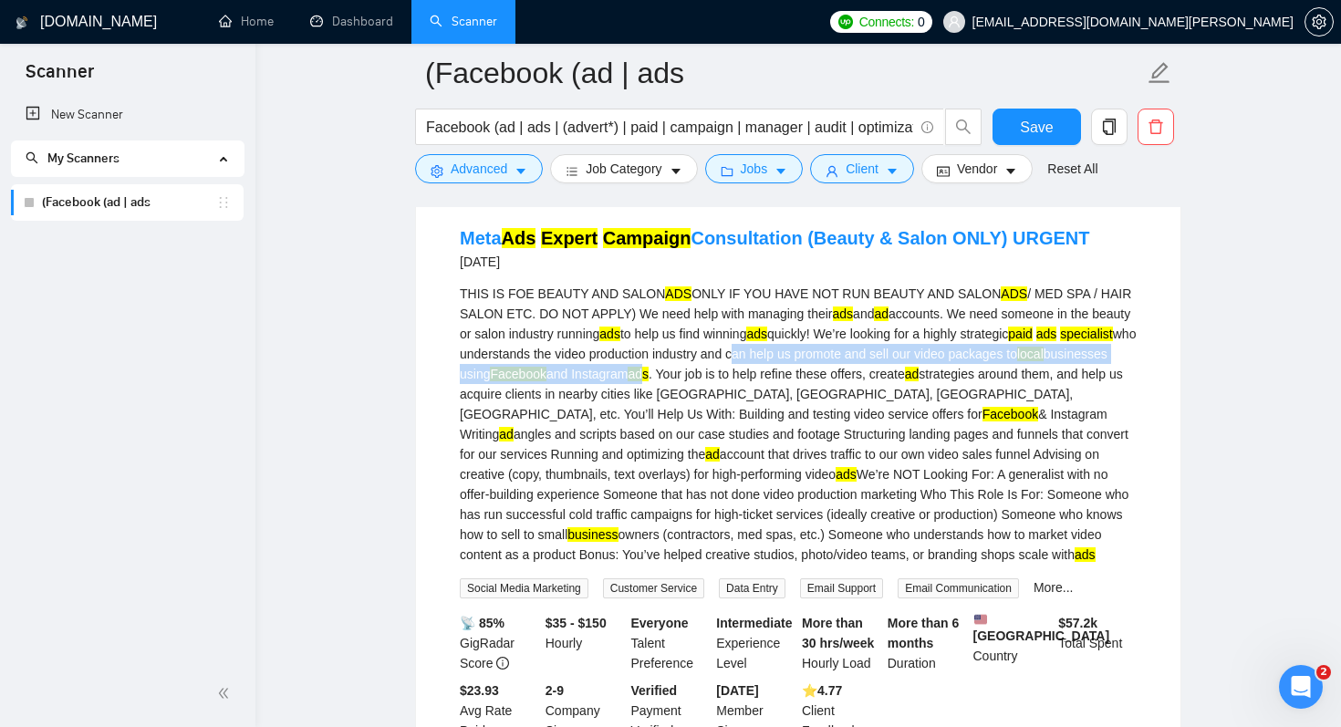
drag, startPoint x: 851, startPoint y: 389, endPoint x: 835, endPoint y: 418, distance: 33.5
click at [835, 418] on div "THIS IS FOE BEAUTY AND SALON ADS ONLY IF YOU HAVE NOT RUN BEAUTY AND SALON ADS …" at bounding box center [798, 424] width 677 height 281
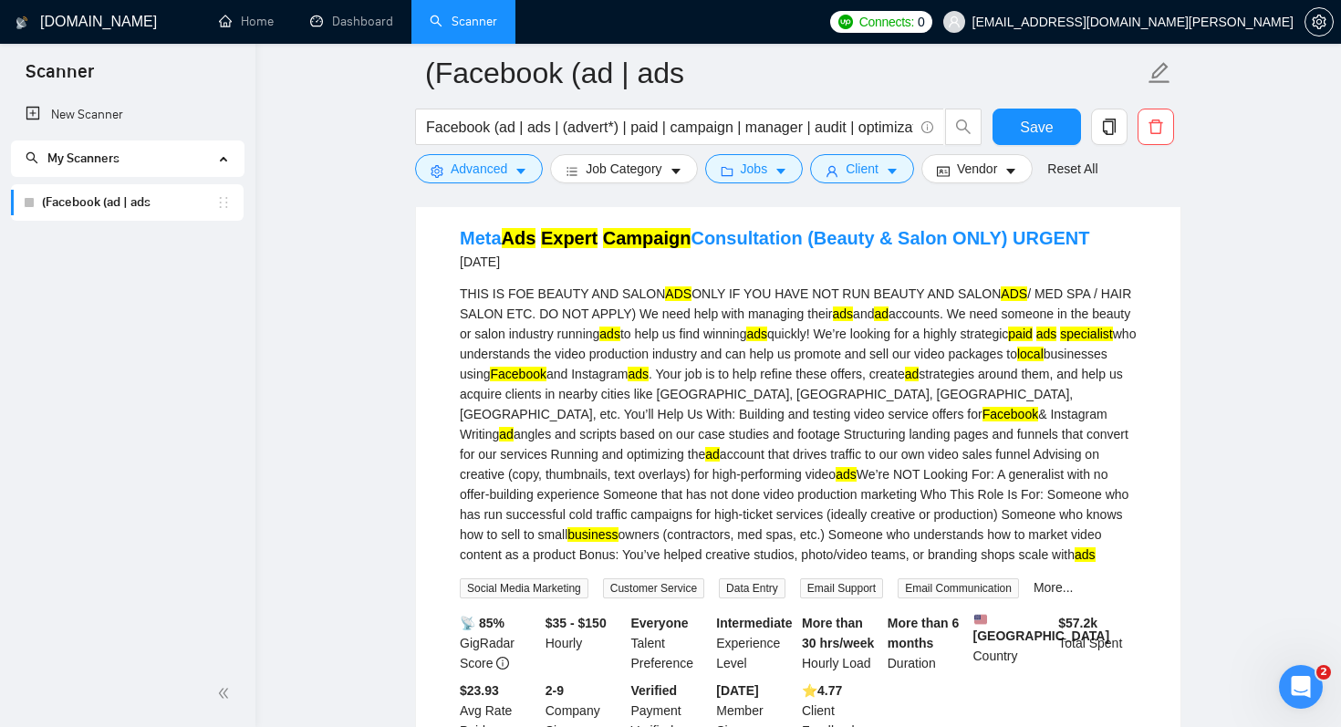
click at [839, 451] on div "THIS IS FOE BEAUTY AND SALON ADS ONLY IF YOU HAVE NOT RUN BEAUTY AND SALON ADS …" at bounding box center [798, 424] width 677 height 281
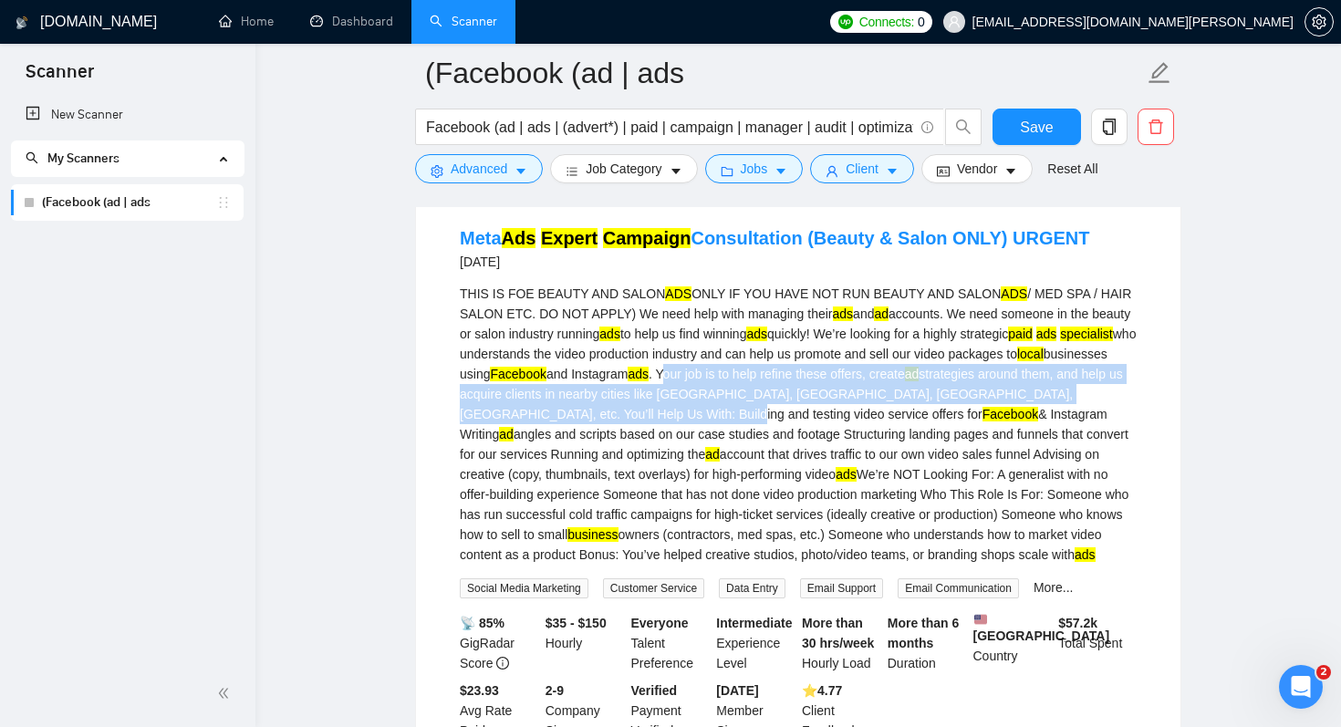
drag, startPoint x: 855, startPoint y: 408, endPoint x: 828, endPoint y: 451, distance: 51.6
click at [828, 451] on div "THIS IS FOE BEAUTY AND SALON ADS ONLY IF YOU HAVE NOT RUN BEAUTY AND SALON ADS …" at bounding box center [798, 424] width 677 height 281
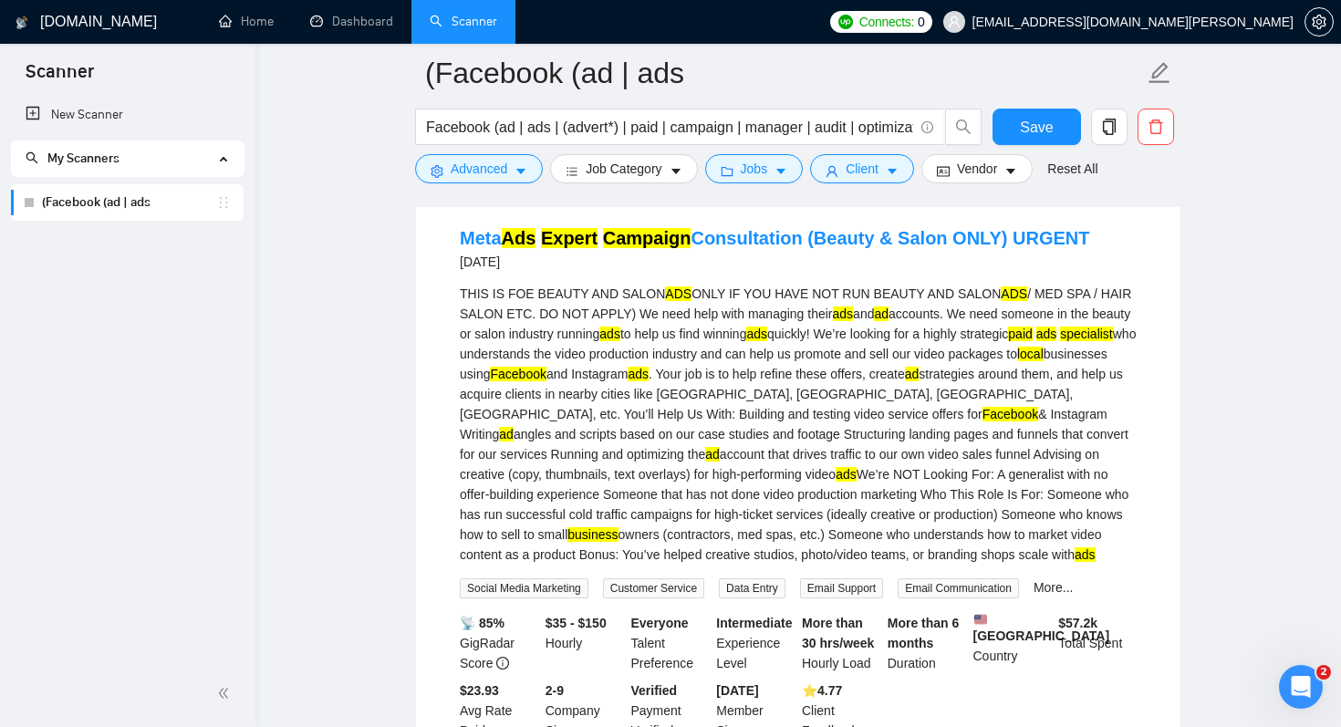
click at [836, 489] on div "THIS IS FOE BEAUTY AND SALON ADS ONLY IF YOU HAVE NOT RUN BEAUTY AND SALON ADS …" at bounding box center [798, 424] width 677 height 281
click at [821, 248] on link "Meta Ads Expert Campaign Consultation (Beauty & Salon ONLY) URGENT" at bounding box center [775, 238] width 630 height 20
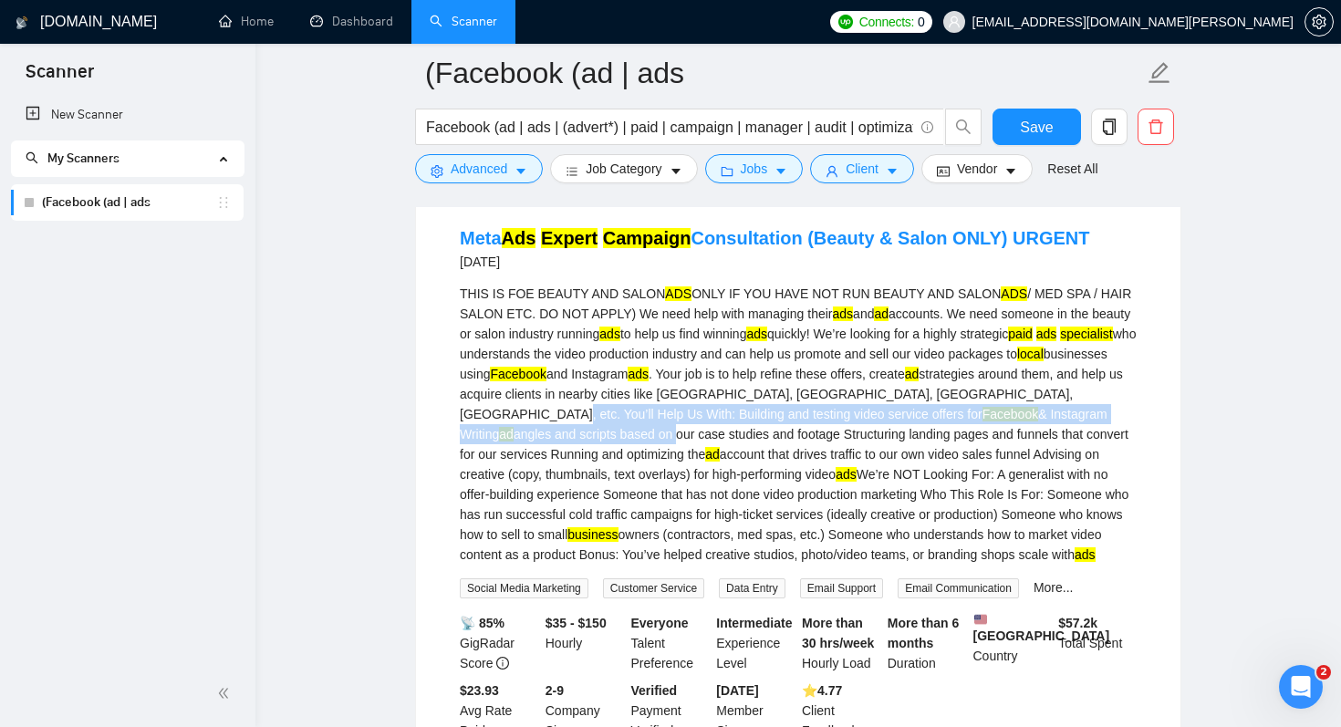
drag, startPoint x: 635, startPoint y: 449, endPoint x: 626, endPoint y: 466, distance: 19.6
click at [626, 466] on div "THIS IS FOE BEAUTY AND SALON ADS ONLY IF YOU HAVE NOT RUN BEAUTY AND SALON ADS …" at bounding box center [798, 424] width 677 height 281
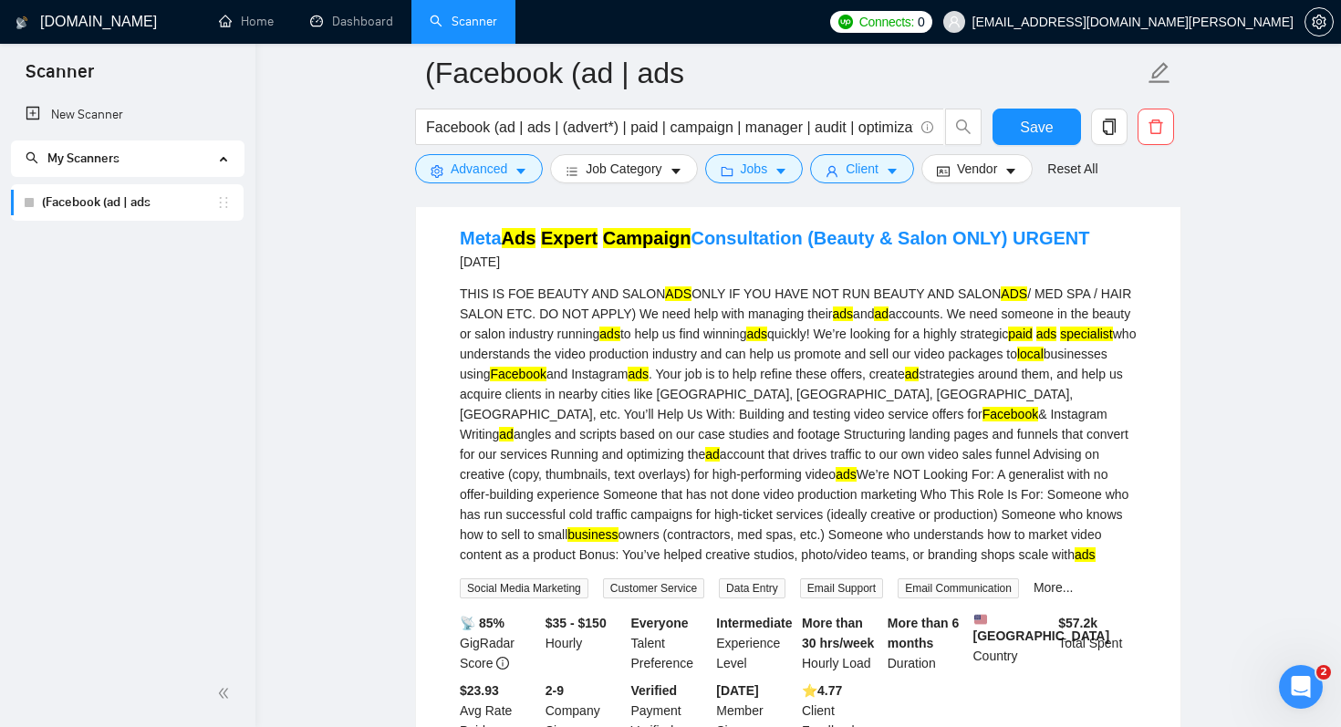
click at [680, 489] on div "THIS IS FOE BEAUTY AND SALON ADS ONLY IF YOU HAVE NOT RUN BEAUTY AND SALON ADS …" at bounding box center [798, 424] width 677 height 281
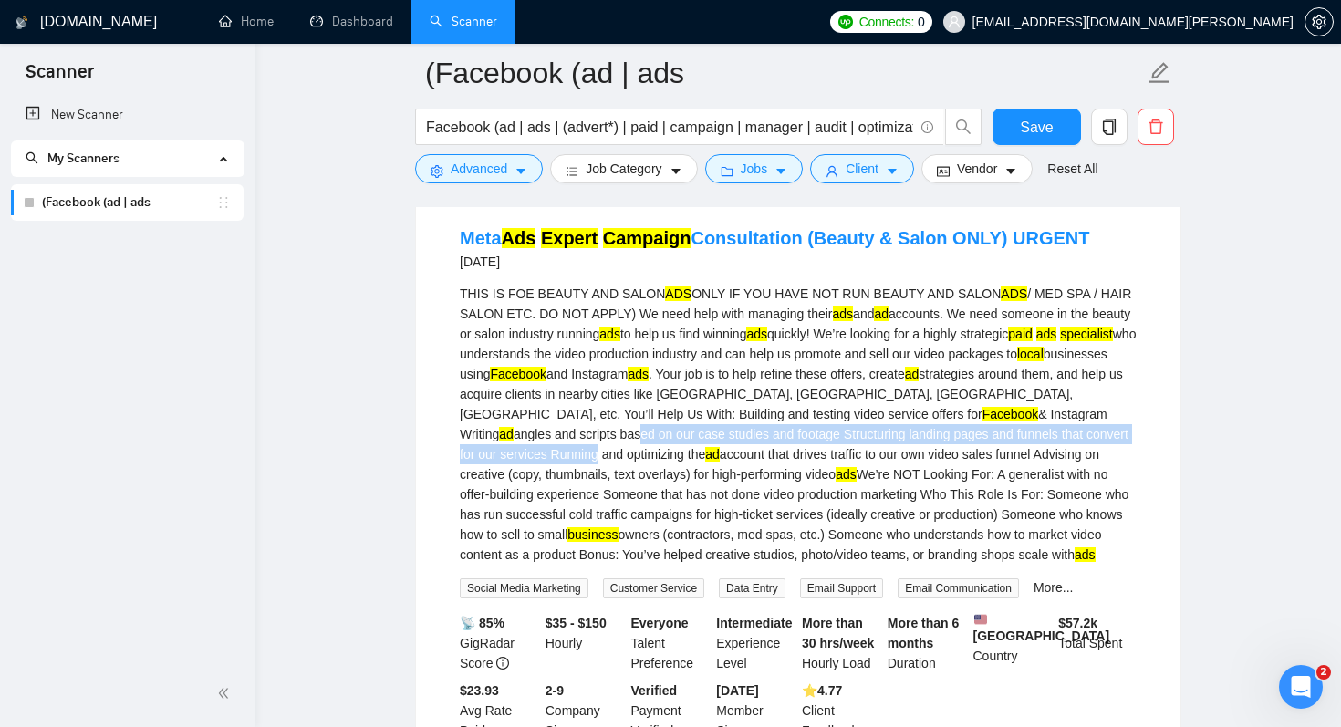
drag, startPoint x: 585, startPoint y: 473, endPoint x: 578, endPoint y: 484, distance: 12.7
click at [578, 484] on div "THIS IS FOE BEAUTY AND SALON ADS ONLY IF YOU HAVE NOT RUN BEAUTY AND SALON ADS …" at bounding box center [798, 424] width 677 height 281
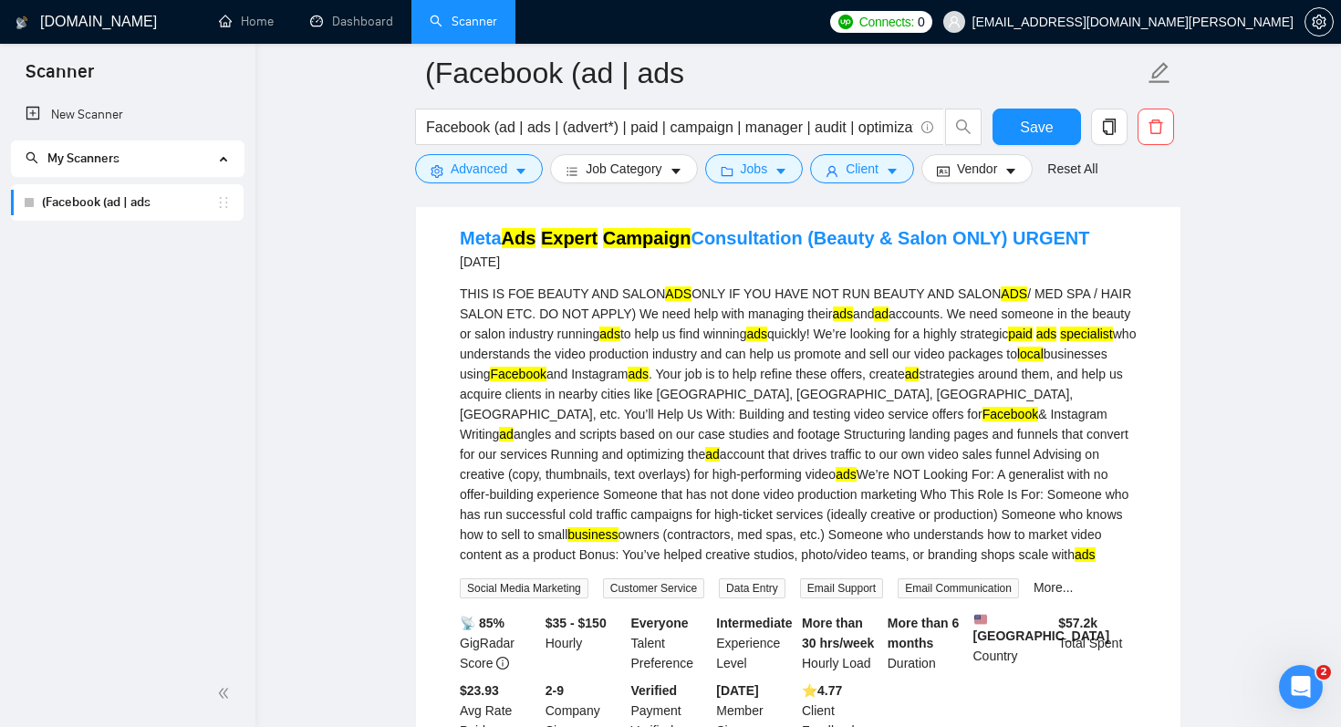
click at [621, 515] on div "THIS IS FOE BEAUTY AND SALON ADS ONLY IF YOU HAVE NOT RUN BEAUTY AND SALON ADS …" at bounding box center [798, 424] width 677 height 281
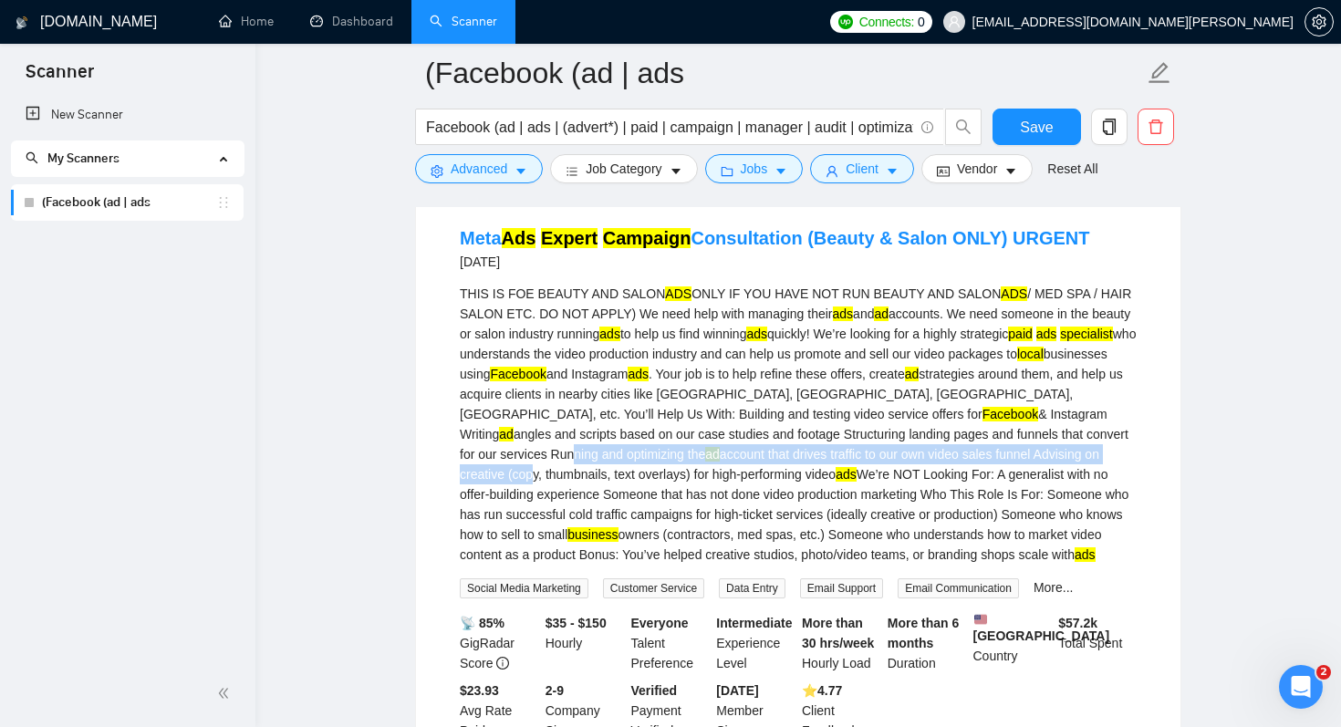
drag, startPoint x: 549, startPoint y: 484, endPoint x: 530, endPoint y: 510, distance: 31.9
click at [530, 510] on div "THIS IS FOE BEAUTY AND SALON ADS ONLY IF YOU HAVE NOT RUN BEAUTY AND SALON ADS …" at bounding box center [798, 424] width 677 height 281
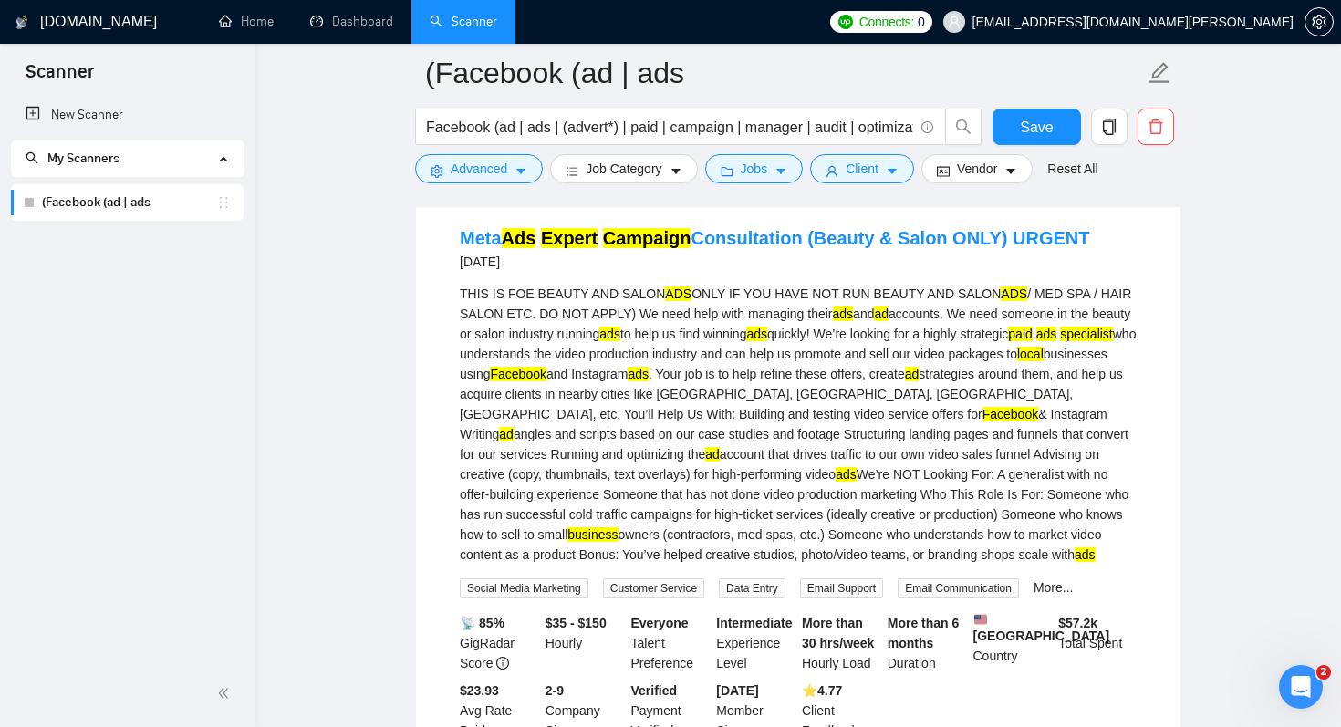
click at [556, 536] on div "THIS IS FOE BEAUTY AND SALON ADS ONLY IF YOU HAVE NOT RUN BEAUTY AND SALON ADS …" at bounding box center [798, 424] width 677 height 281
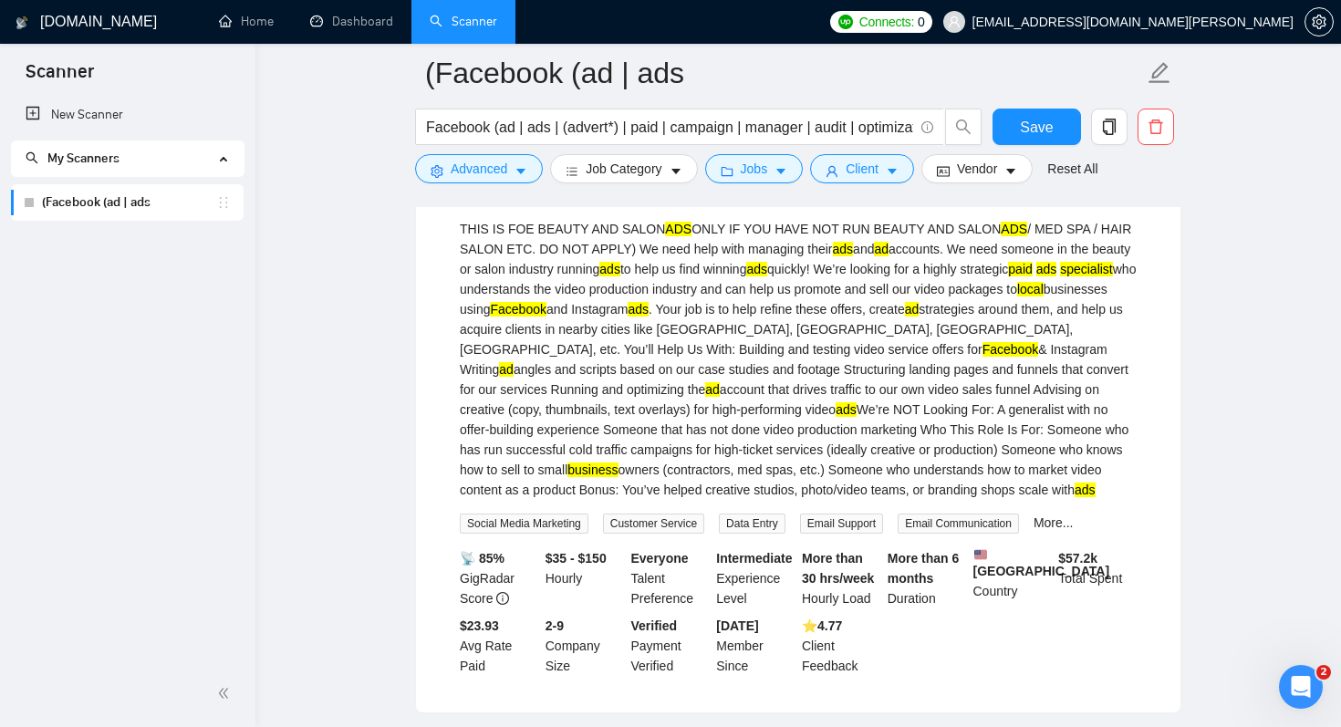
scroll to position [6217, 0]
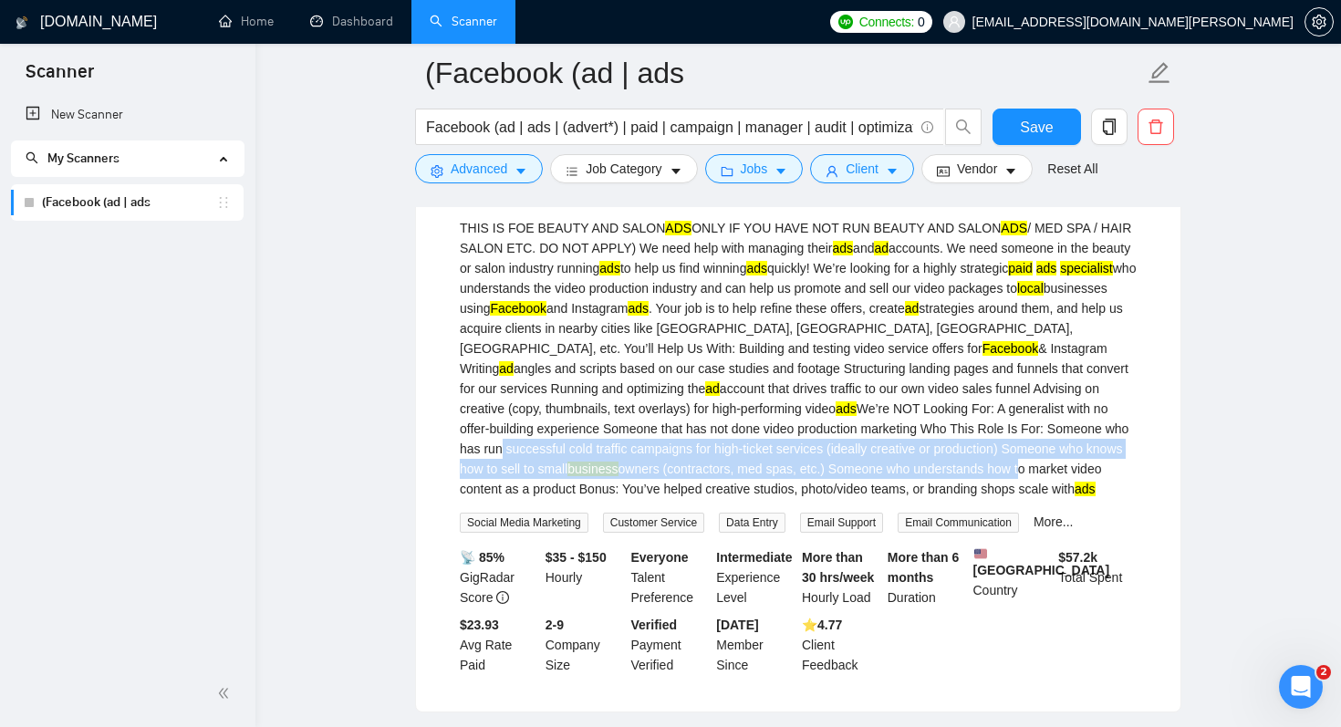
drag, startPoint x: 574, startPoint y: 488, endPoint x: 565, endPoint y: 525, distance: 38.5
click at [565, 499] on div "THIS IS FOE BEAUTY AND SALON ADS ONLY IF YOU HAVE NOT RUN BEAUTY AND SALON ADS …" at bounding box center [798, 358] width 677 height 281
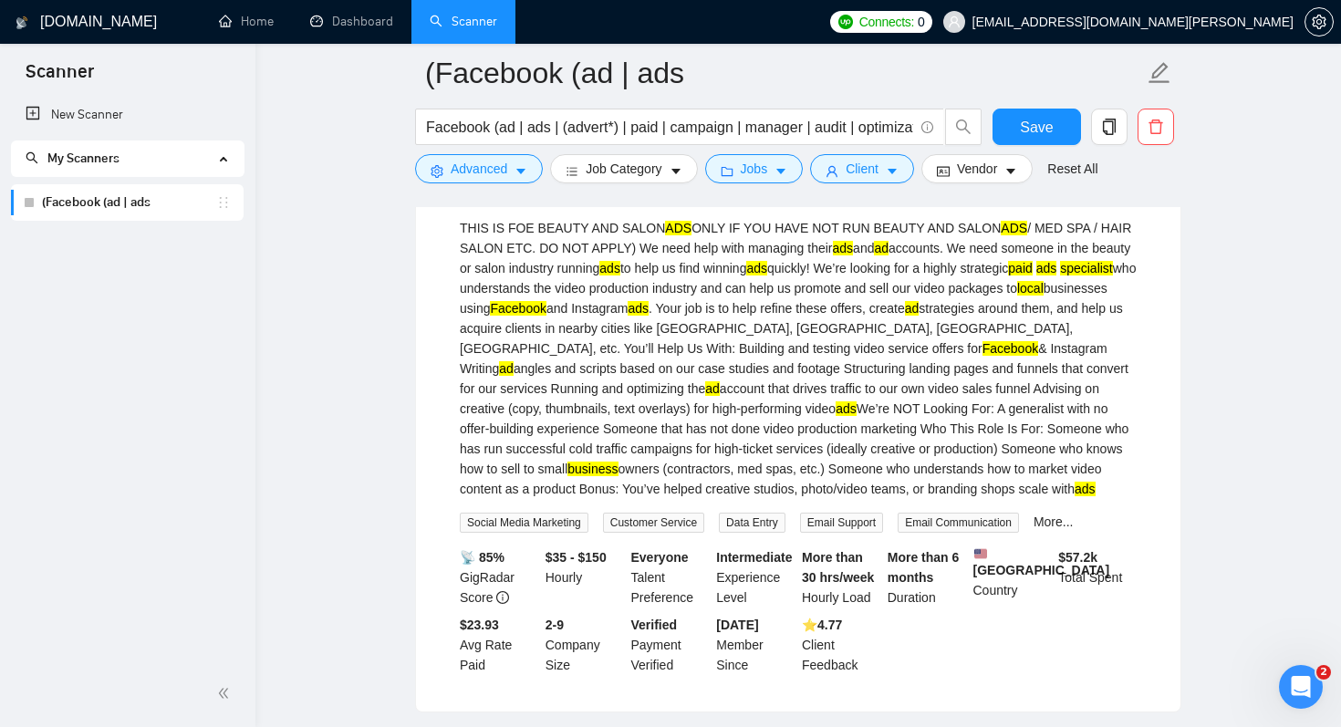
click at [592, 499] on div "THIS IS FOE BEAUTY AND SALON ADS ONLY IF YOU HAVE NOT RUN BEAUTY AND SALON ADS …" at bounding box center [798, 358] width 677 height 281
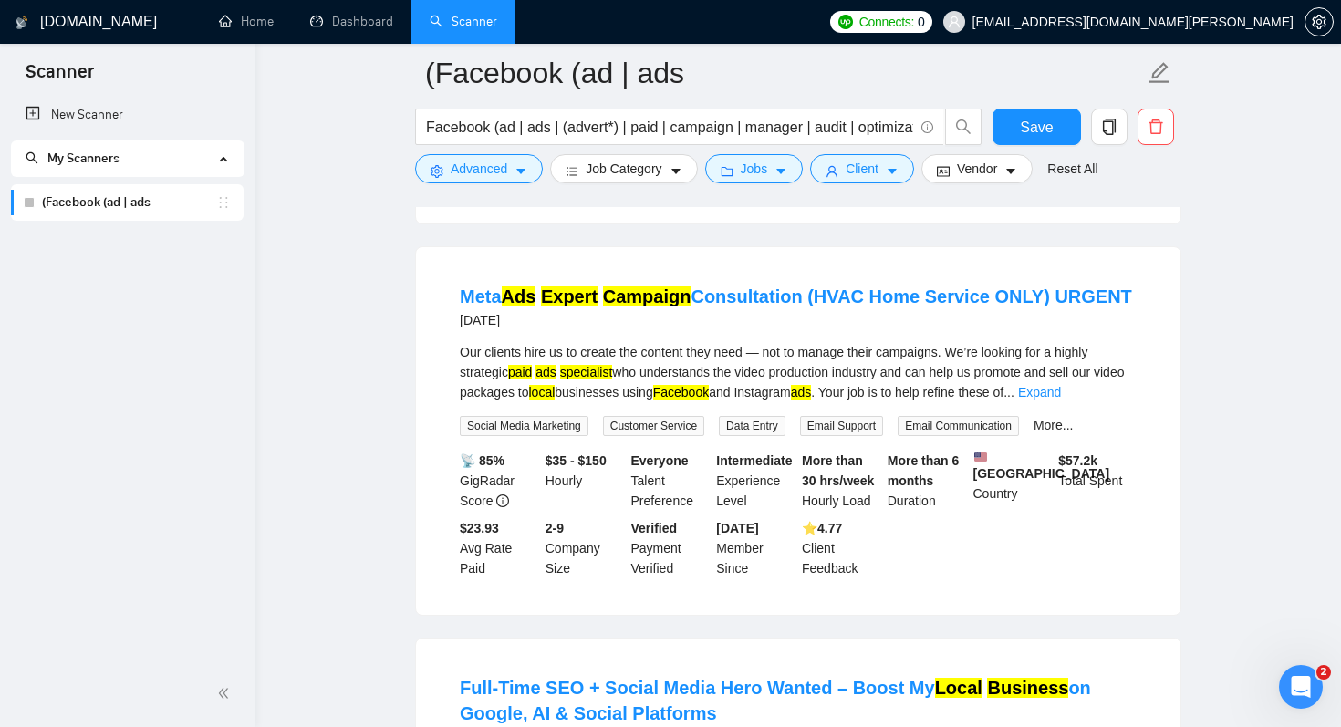
scroll to position [6740, 0]
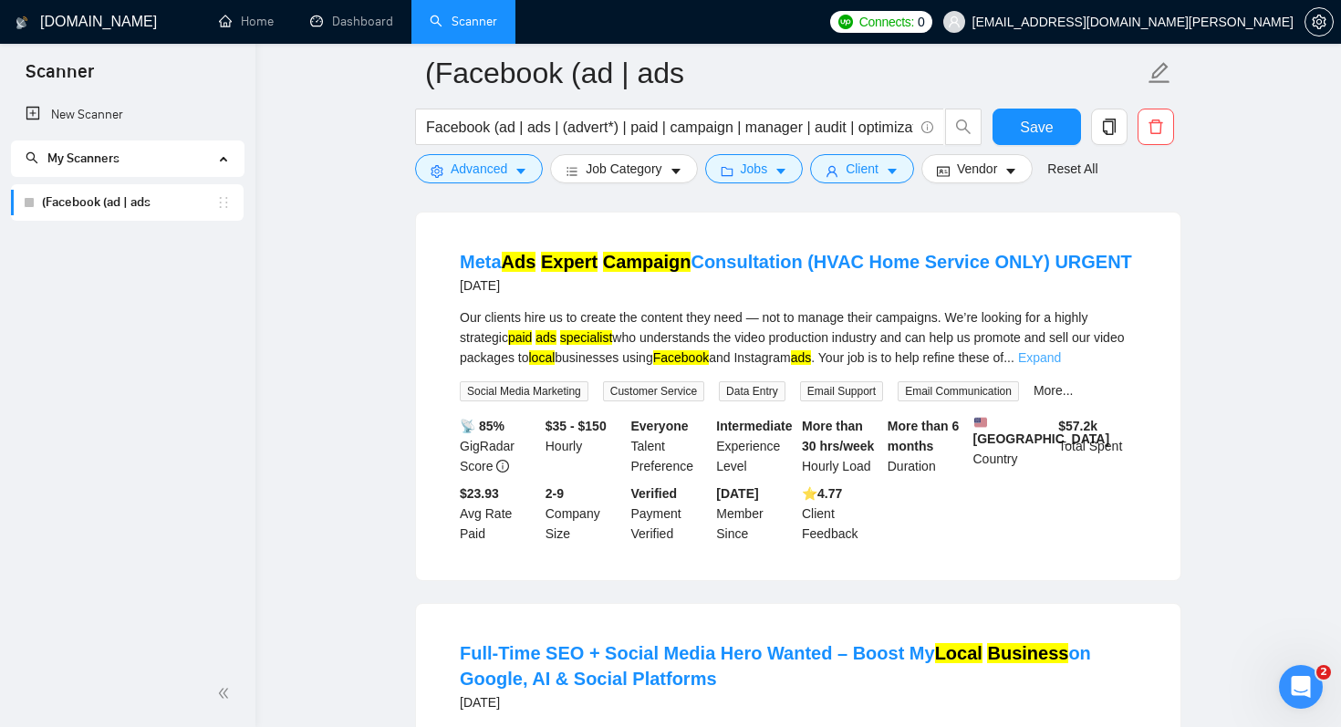
click at [1061, 365] on link "Expand" at bounding box center [1039, 357] width 43 height 15
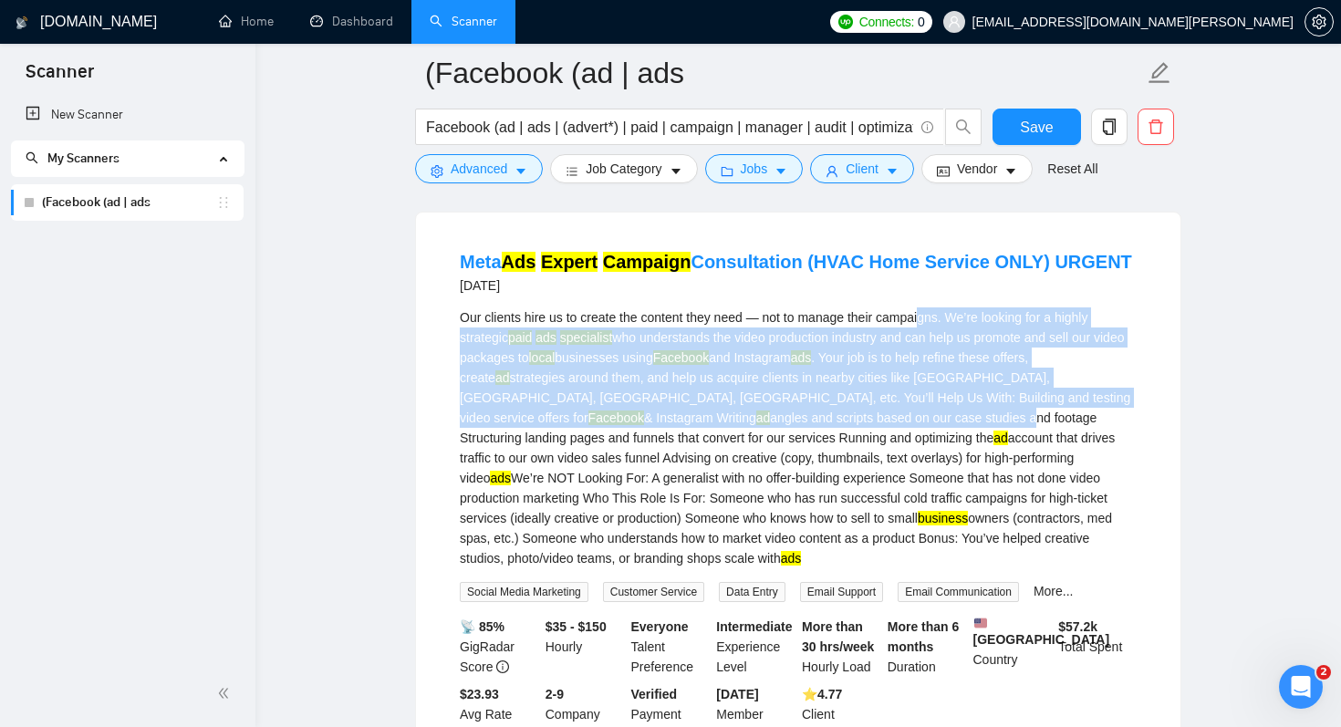
drag, startPoint x: 933, startPoint y: 392, endPoint x: 852, endPoint y: 483, distance: 122.1
click at [853, 483] on div "Our clients hire us to create the content they need — not to manage their campa…" at bounding box center [798, 437] width 677 height 261
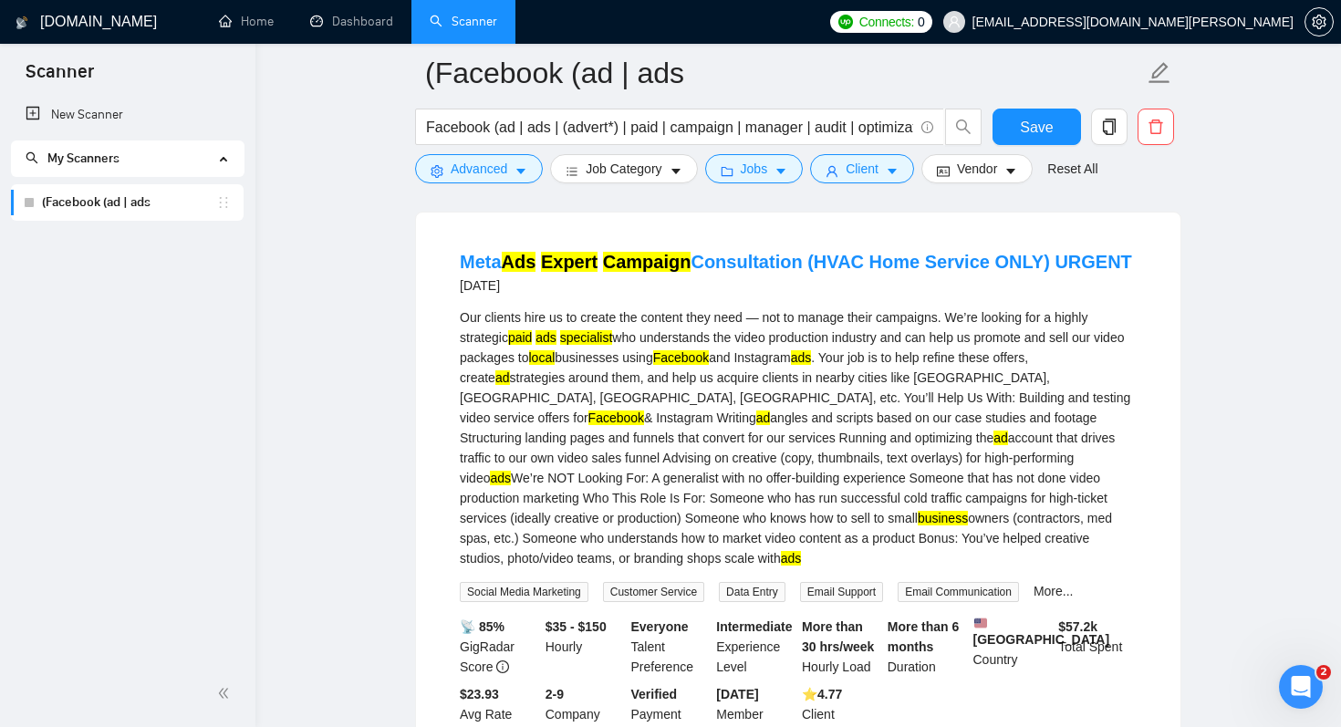
click at [850, 520] on div "Our clients hire us to create the content they need — not to manage their campa…" at bounding box center [798, 437] width 677 height 261
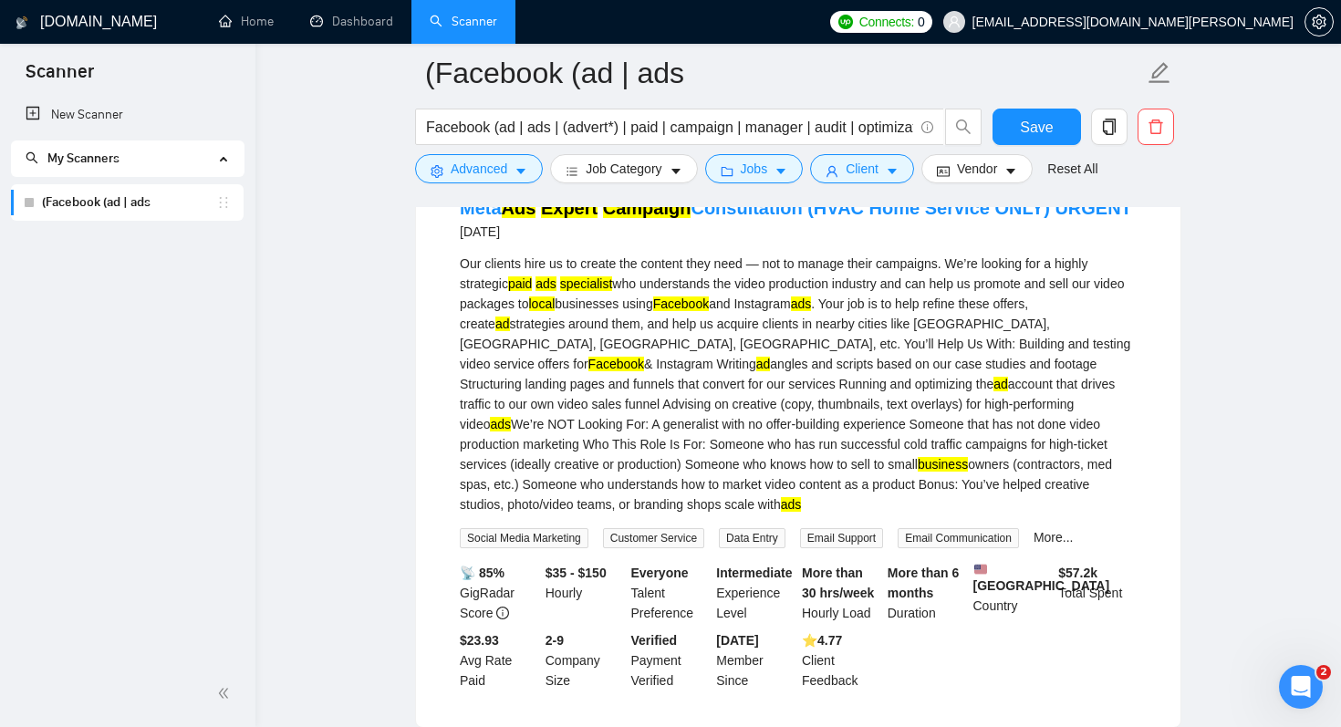
scroll to position [6795, 0]
click at [940, 217] on link "Meta Ads Expert Campaign Consultation (HVAC Home Service ONLY) URGENT" at bounding box center [796, 207] width 672 height 20
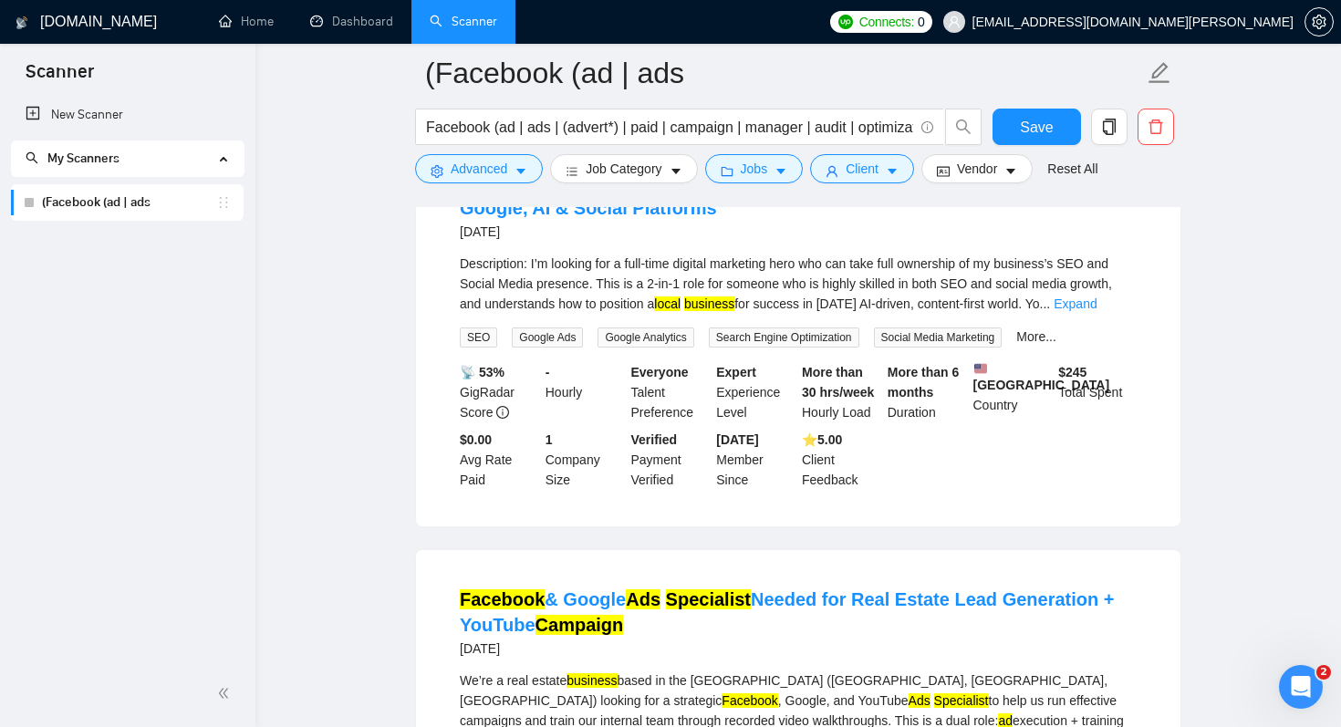
scroll to position [7414, 0]
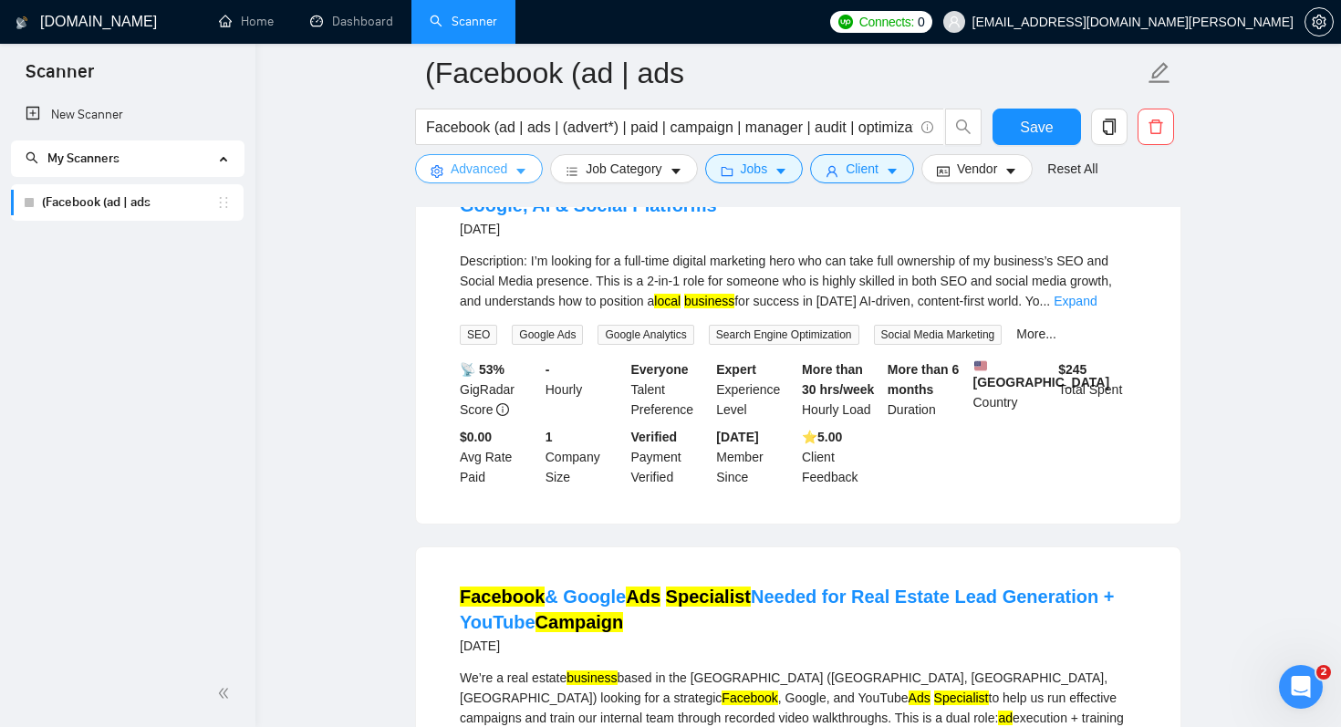
click at [496, 163] on span "Advanced" at bounding box center [479, 169] width 57 height 20
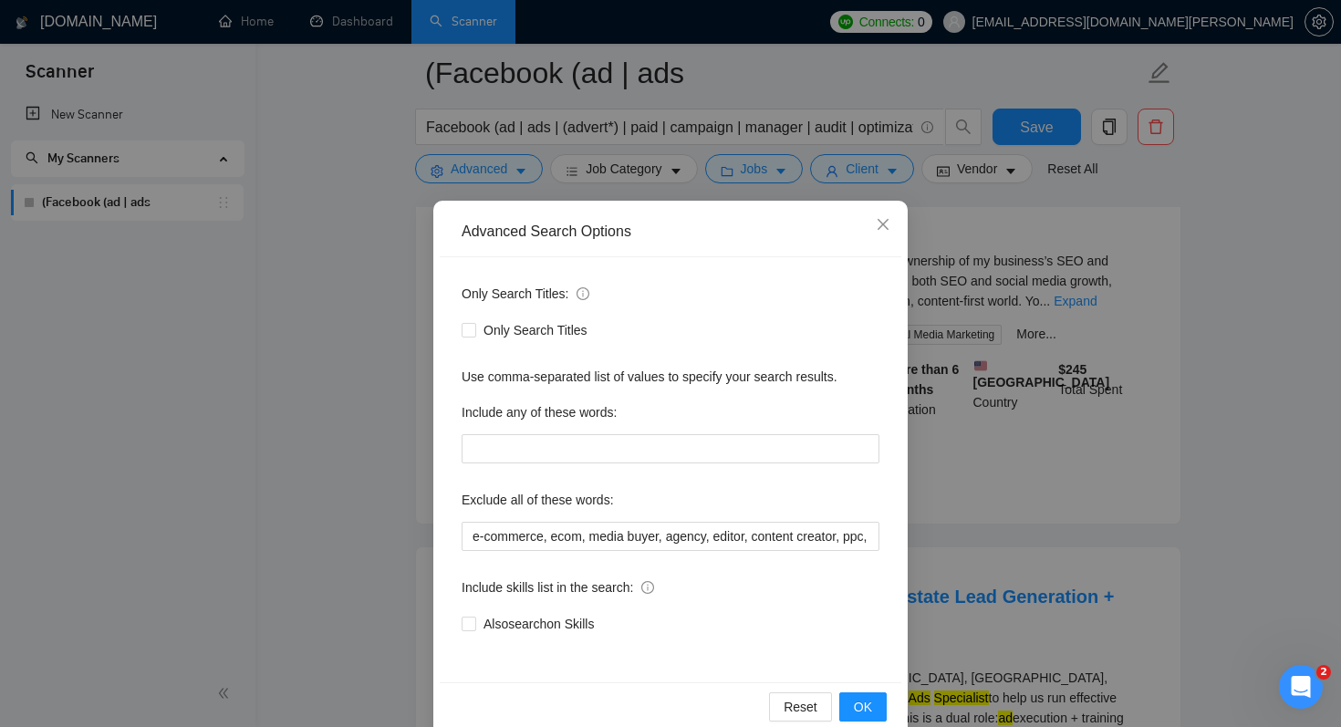
scroll to position [32, 0]
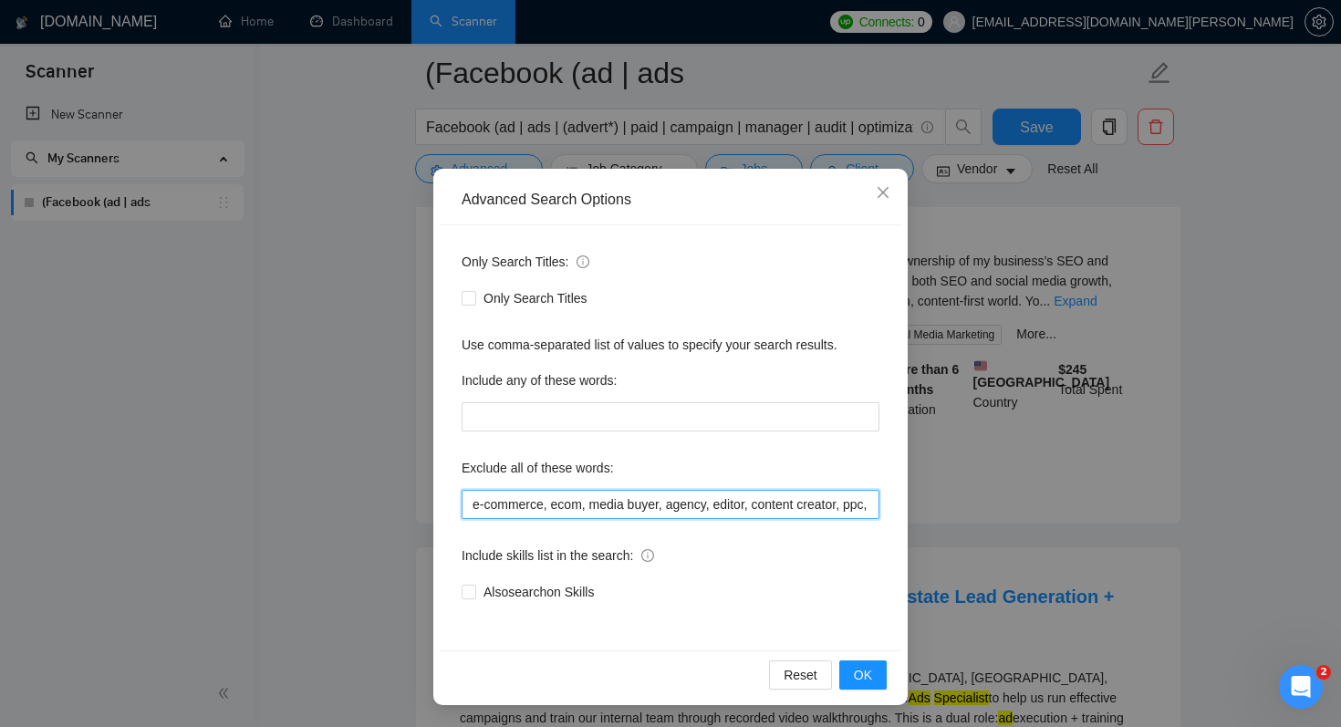
click at [762, 506] on input "e-commerce, ecom, media buyer, agency, editor, content creator, ppc, saas, star…" at bounding box center [670, 504] width 418 height 29
type input "e-commerce, ecom, media buyer, agency, editor, content creator, ppc, saas, star…"
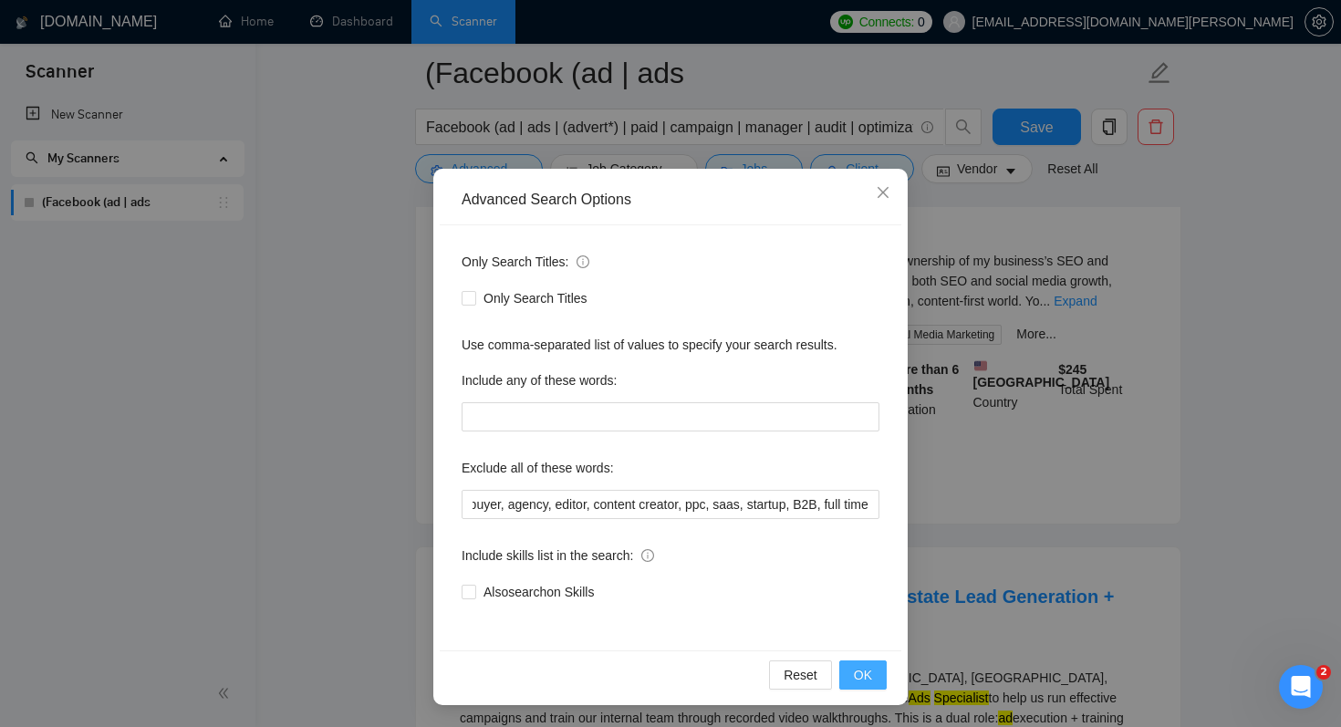
click at [873, 679] on button "OK" at bounding box center [862, 674] width 47 height 29
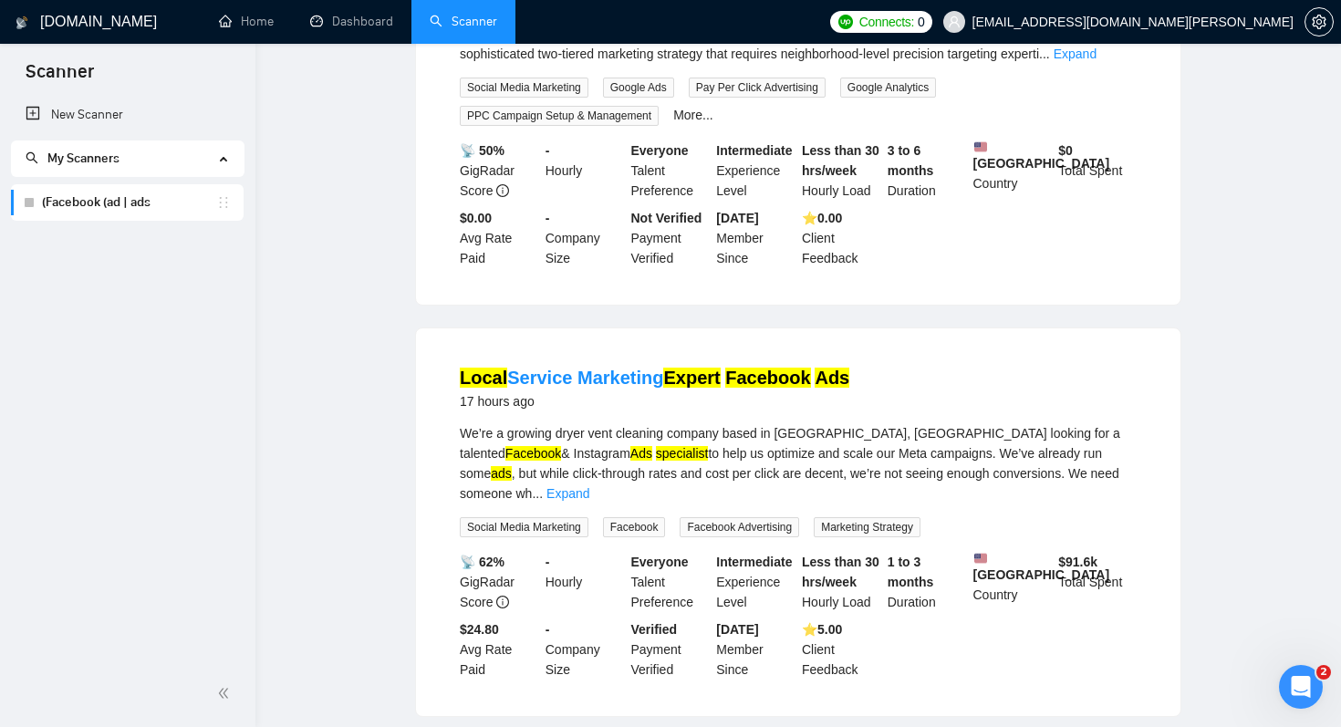
scroll to position [0, 0]
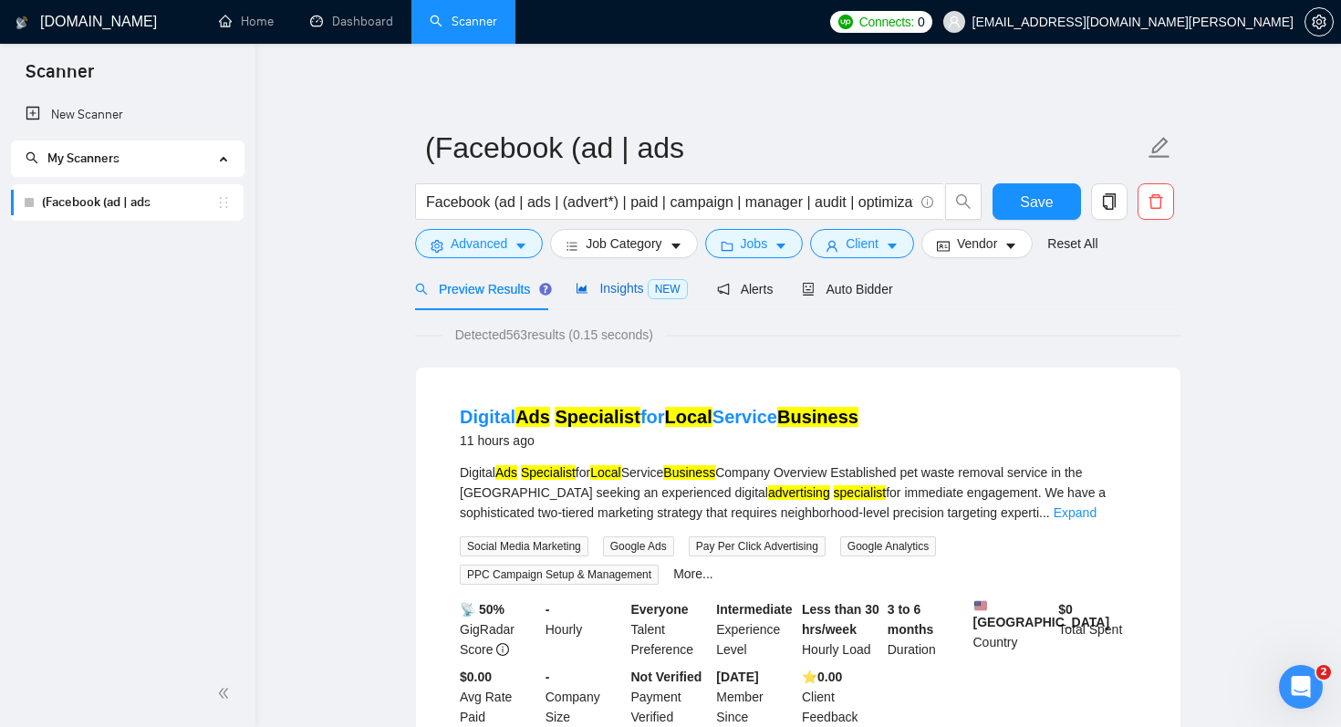
click at [621, 289] on span "Insights NEW" at bounding box center [630, 288] width 111 height 15
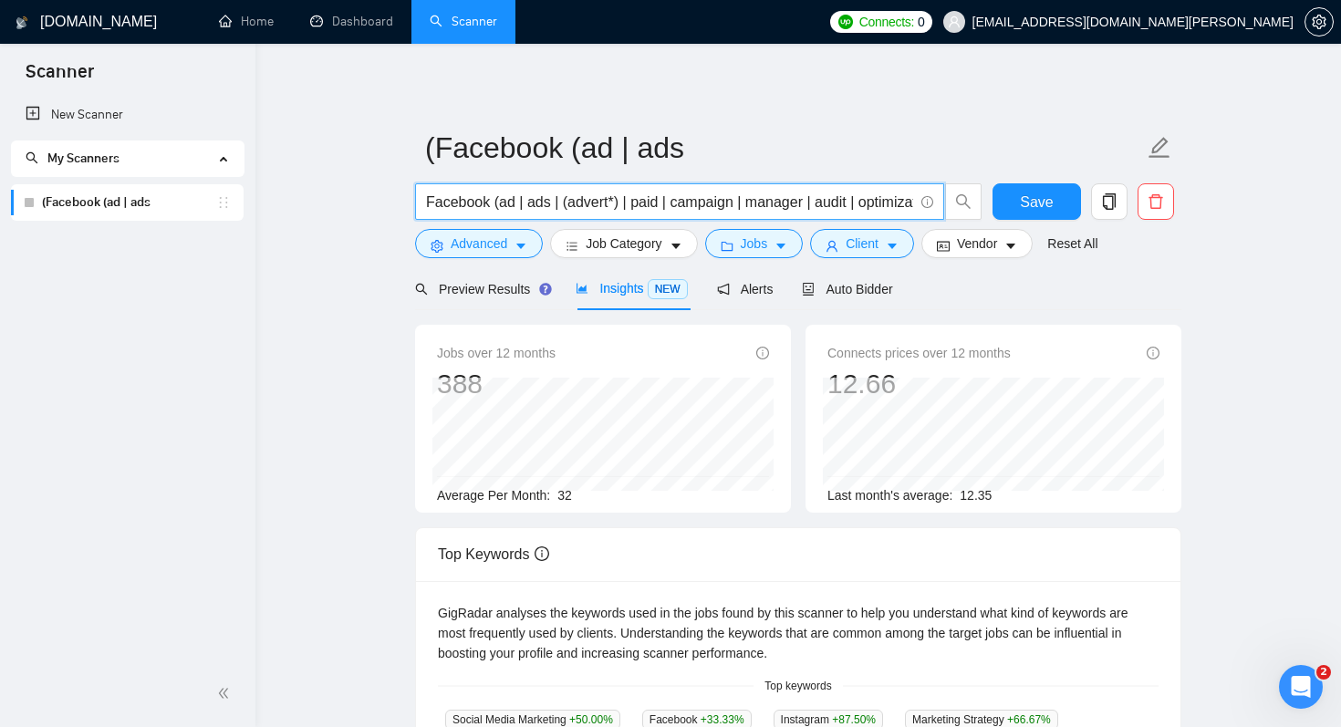
click at [810, 200] on input "Facebook (ad | ads | (advert*) | paid | campaign | manager | audit | optimizati…" at bounding box center [669, 202] width 487 height 23
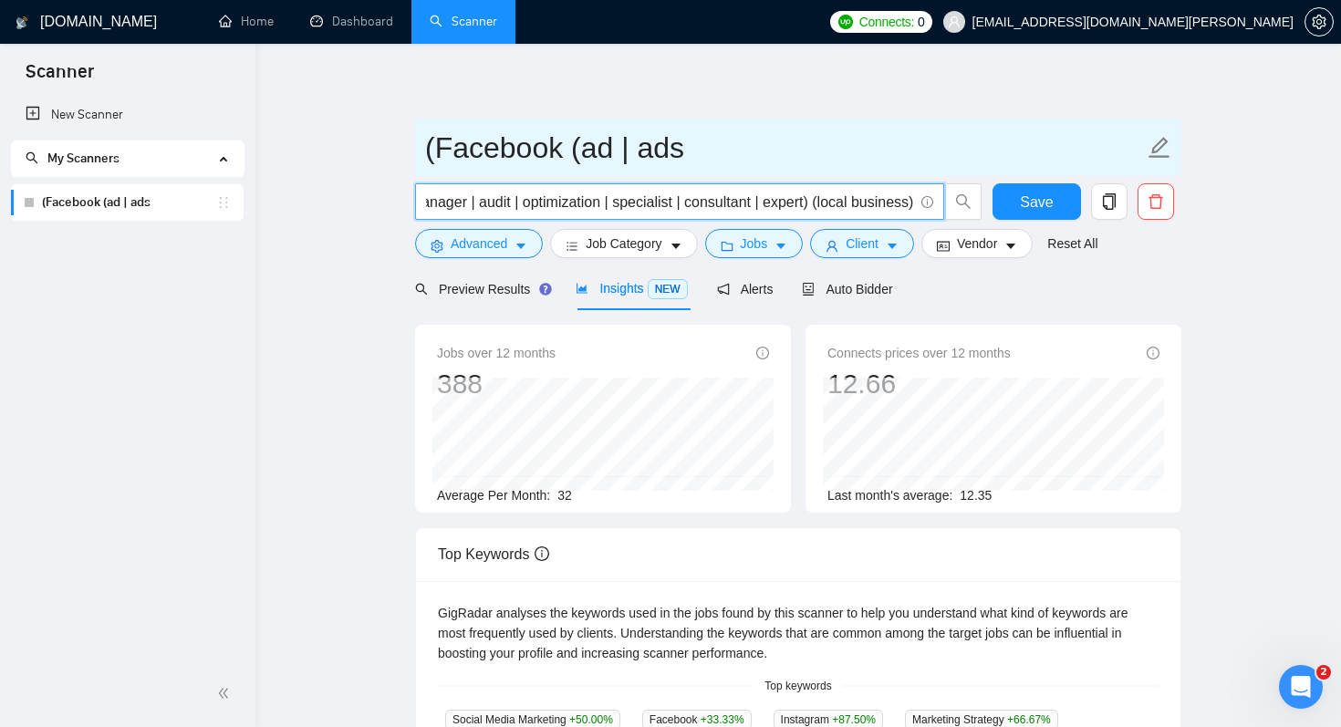
click at [624, 155] on input "(Facebook (ad | ads" at bounding box center [784, 148] width 719 height 46
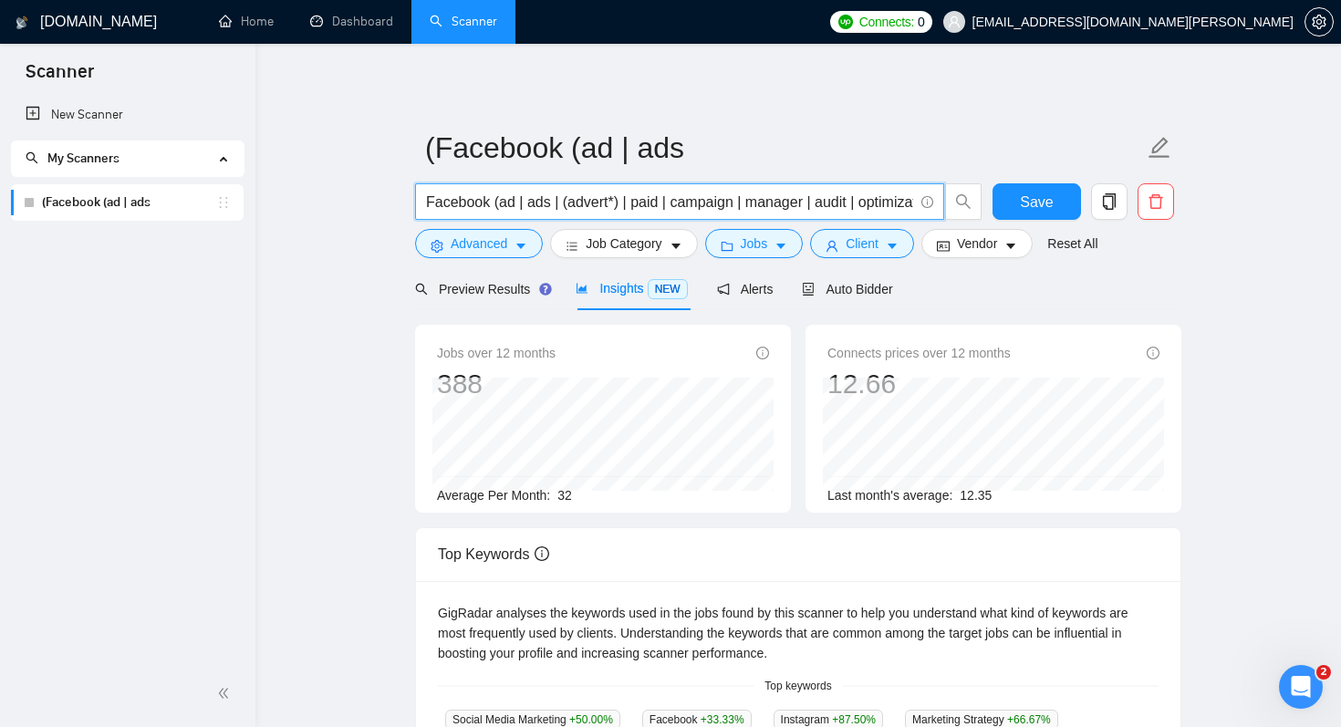
click at [490, 203] on input "Facebook (ad | ads | (advert*) | paid | campaign | manager | audit | optimizati…" at bounding box center [669, 202] width 487 height 23
click at [524, 200] on input "Facebook Instagram (ad | ads | (advert*) | paid | campaign | manager | audit | …" at bounding box center [669, 202] width 487 height 23
click at [561, 202] on input "Facebook (ad | ads | (advert*) | paid | campaign | manager | audit | optimizati…" at bounding box center [669, 202] width 487 height 23
click at [773, 201] on input "Facebook (ad | ads | (advert*) | paid | campaign | manager | audit | optimizati…" at bounding box center [669, 202] width 487 height 23
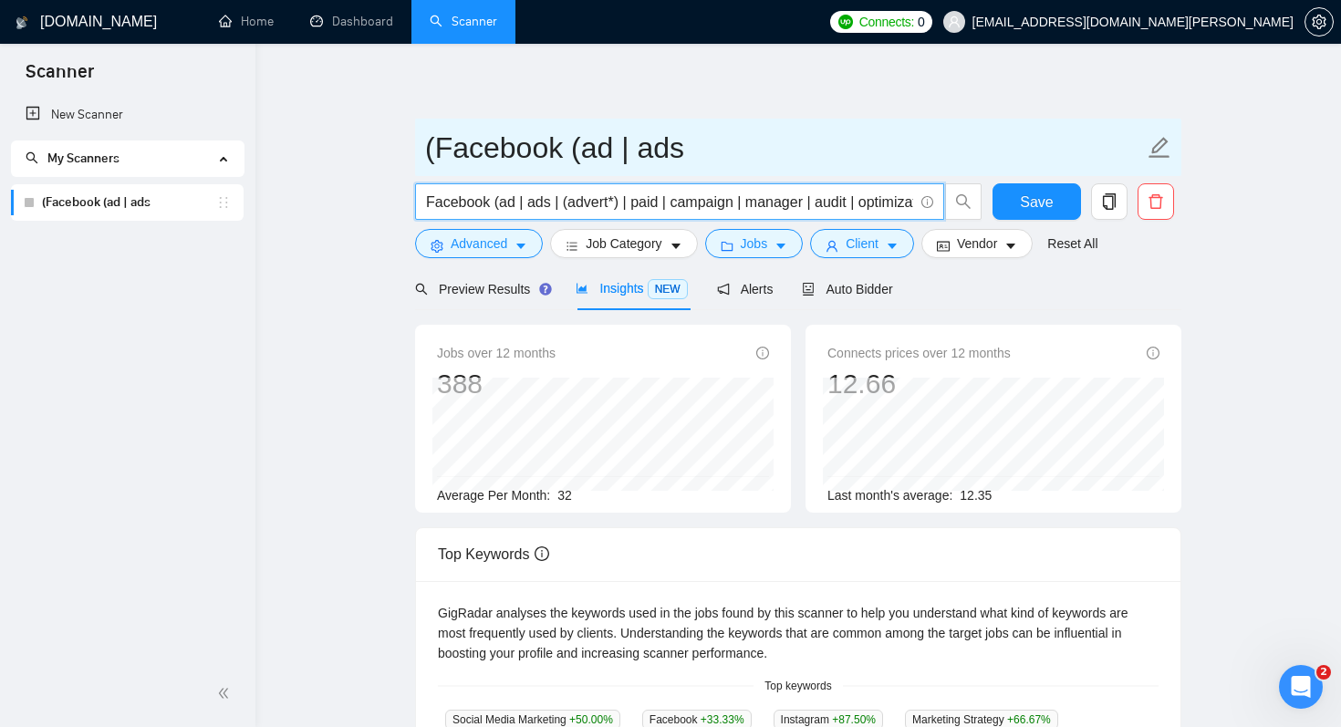
scroll to position [0, 273]
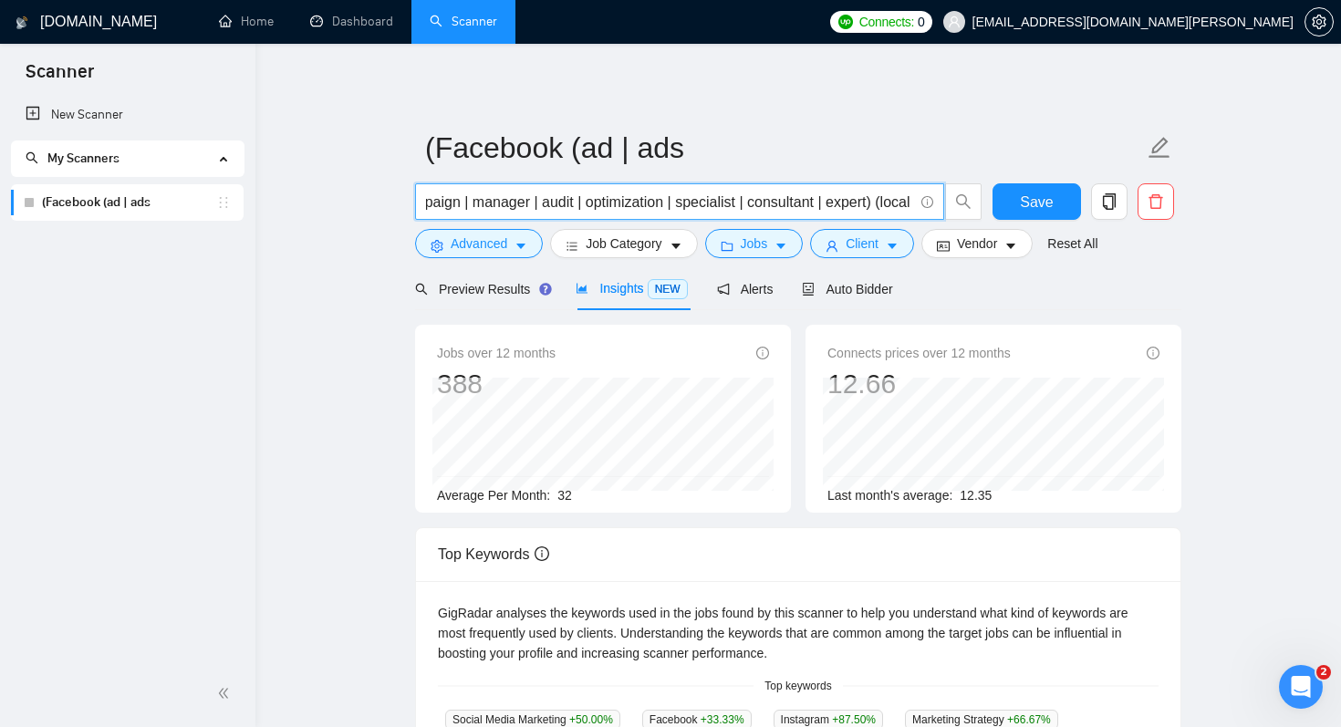
click at [876, 205] on input "Facebook (ad | ads | (advert*) | paid | campaign | manager | audit | optimizati…" at bounding box center [669, 202] width 487 height 23
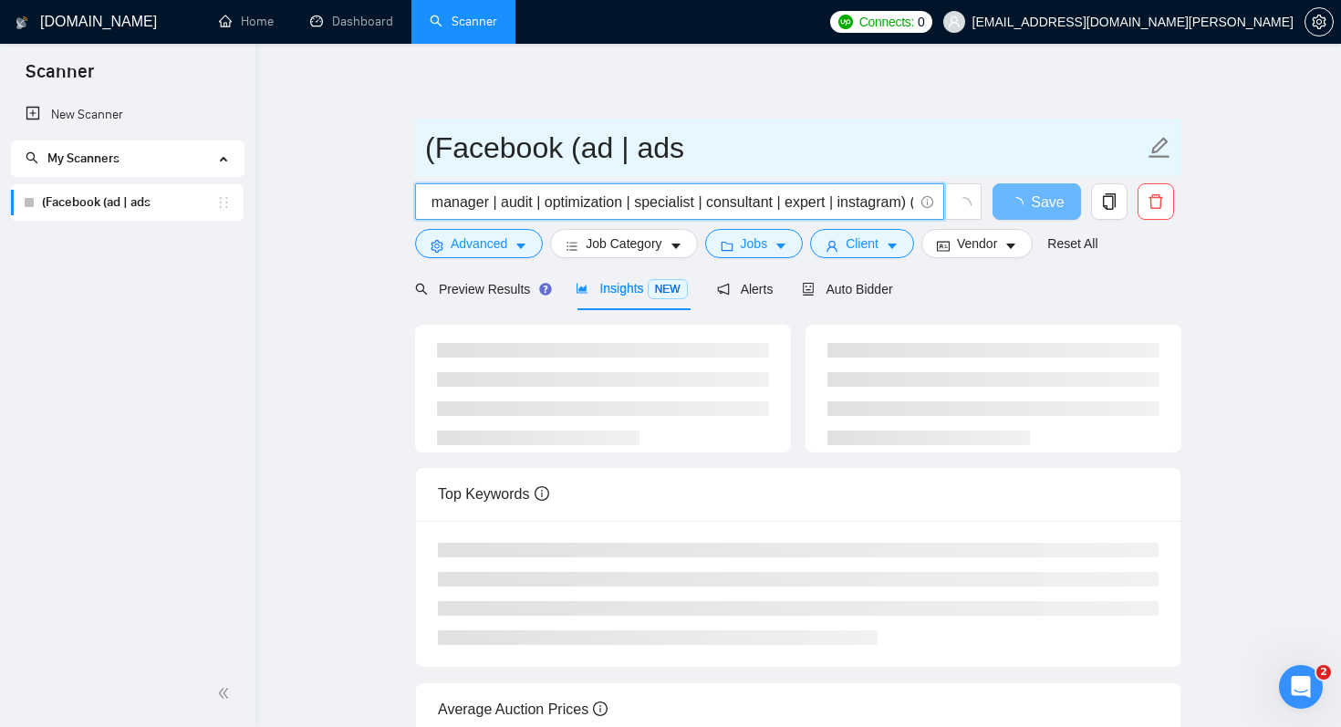
type input "Facebook (ad | ads | (advert*) | paid | campaign | manager | audit | optimizati…"
click at [942, 138] on input "(Facebook (ad | ads" at bounding box center [784, 148] width 719 height 46
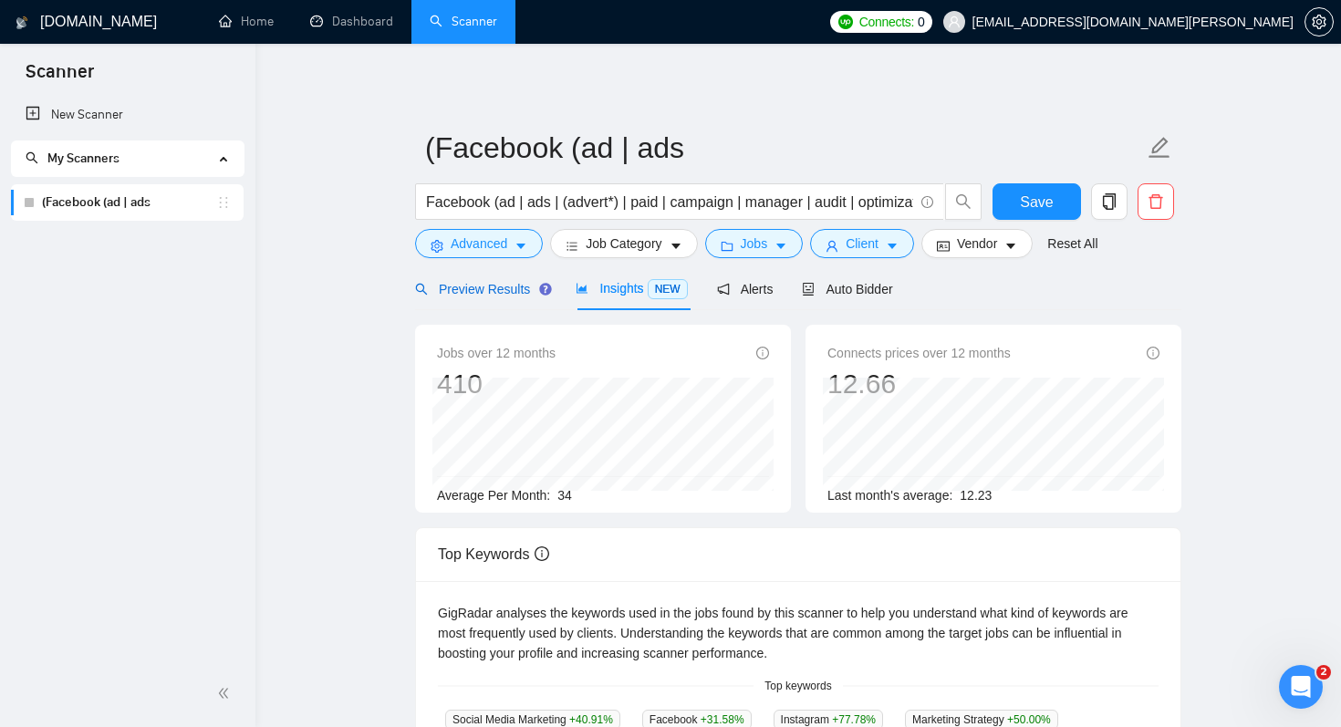
click at [475, 288] on span "Preview Results" at bounding box center [480, 289] width 131 height 15
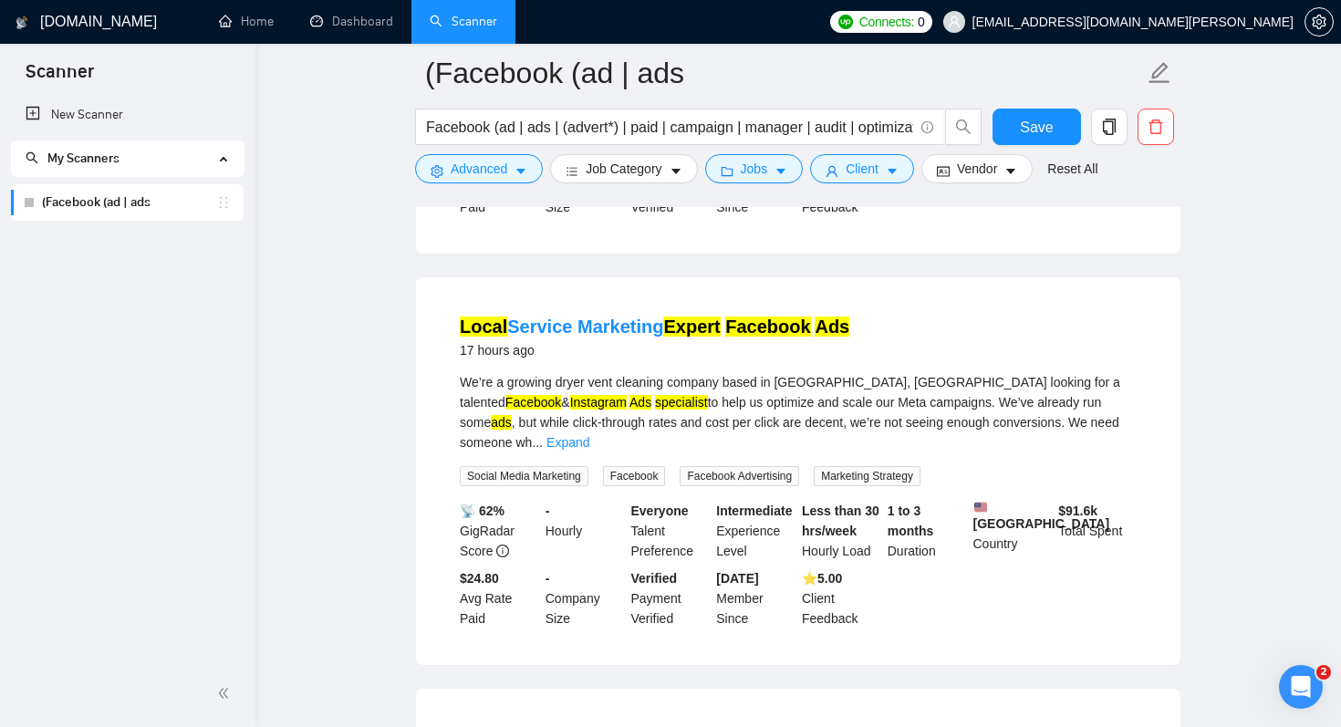
scroll to position [521, 0]
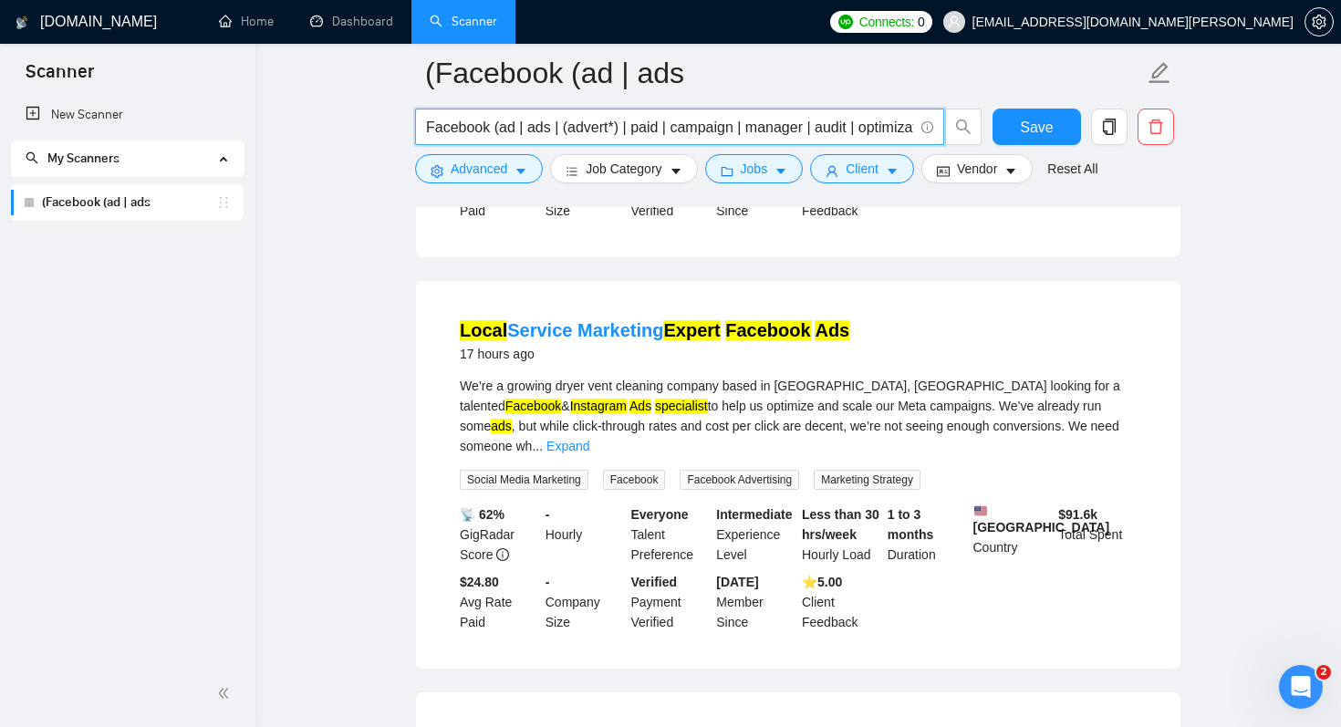
click at [698, 126] on input "Facebook (ad | ads | (advert*) | paid | campaign | manager | audit | optimizati…" at bounding box center [669, 127] width 487 height 23
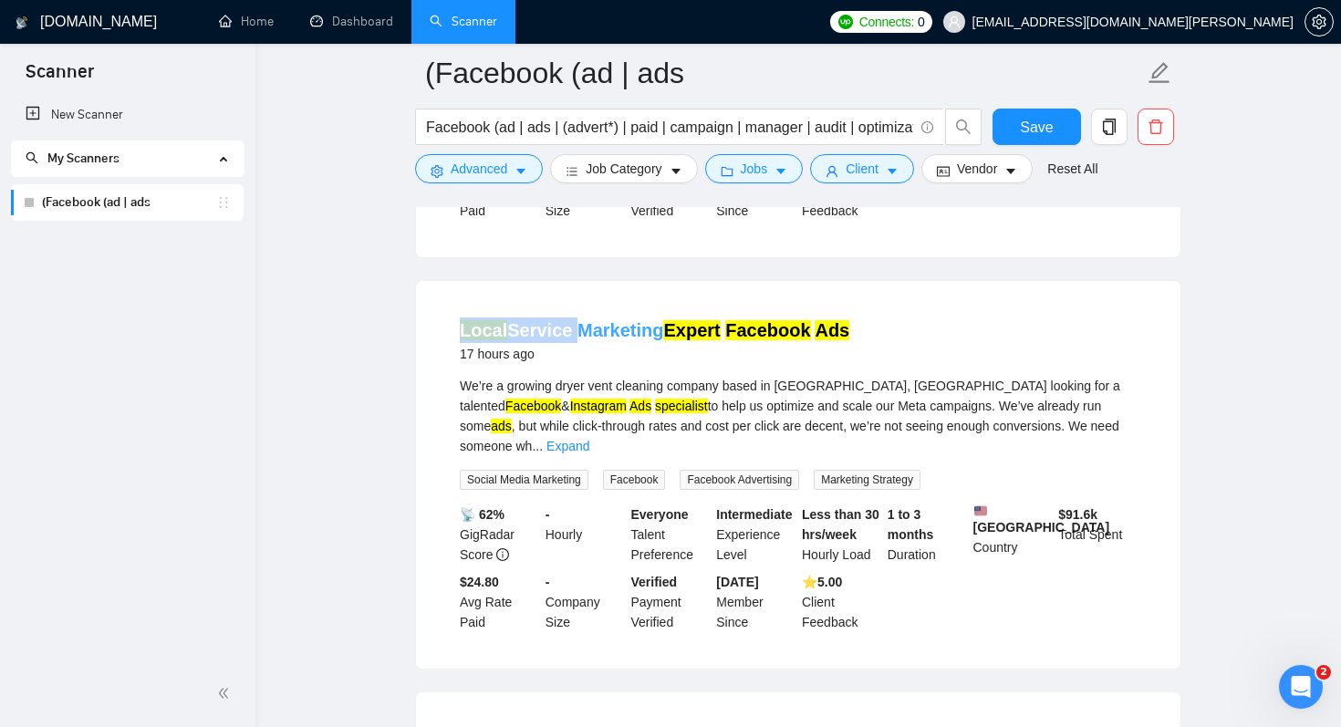
drag, startPoint x: 451, startPoint y: 340, endPoint x: 571, endPoint y: 341, distance: 120.4
click at [571, 341] on li "Local Service Marketing Expert Facebook Ads 17 hours ago We’re a growing dryer …" at bounding box center [798, 475] width 721 height 344
copy link "Local Service"
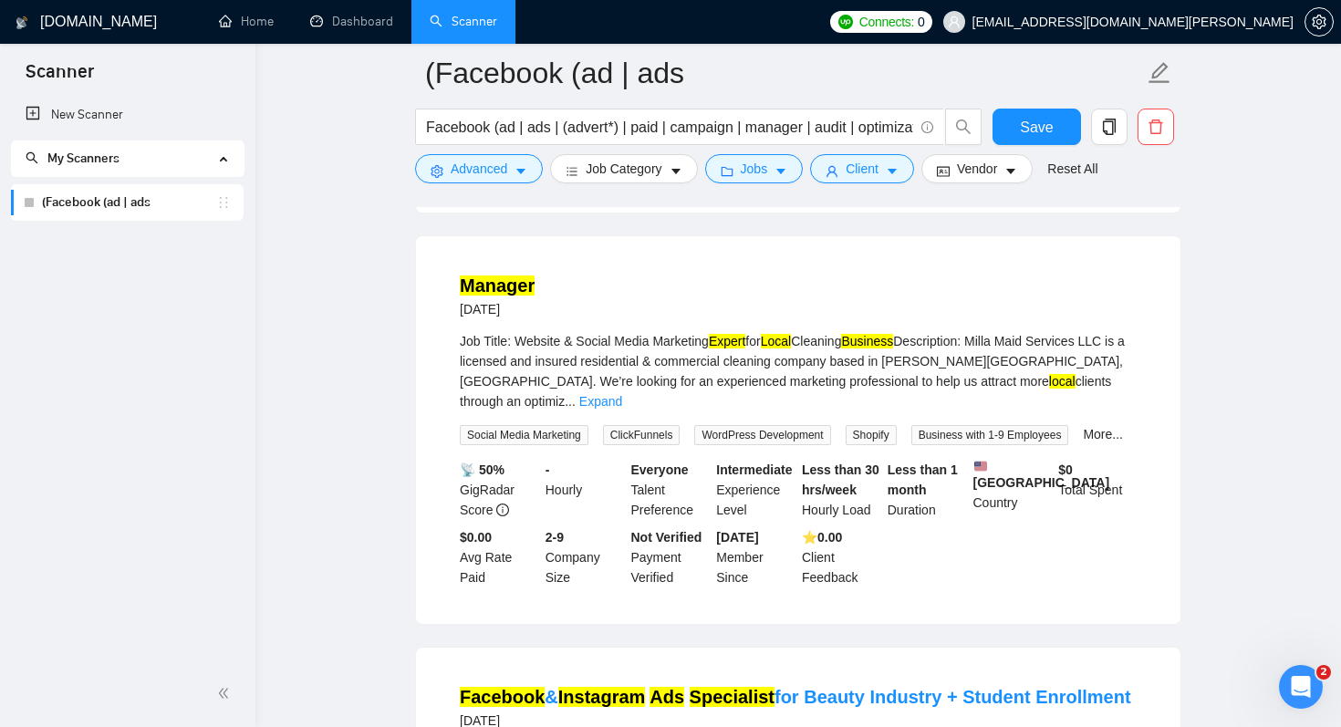
scroll to position [978, 0]
drag, startPoint x: 784, startPoint y: 340, endPoint x: 868, endPoint y: 346, distance: 84.1
click at [868, 346] on div "Job Title: Website & Social Media Marketing Expert for Local Cleaning Business …" at bounding box center [798, 370] width 677 height 80
copy div "Local Cleaning"
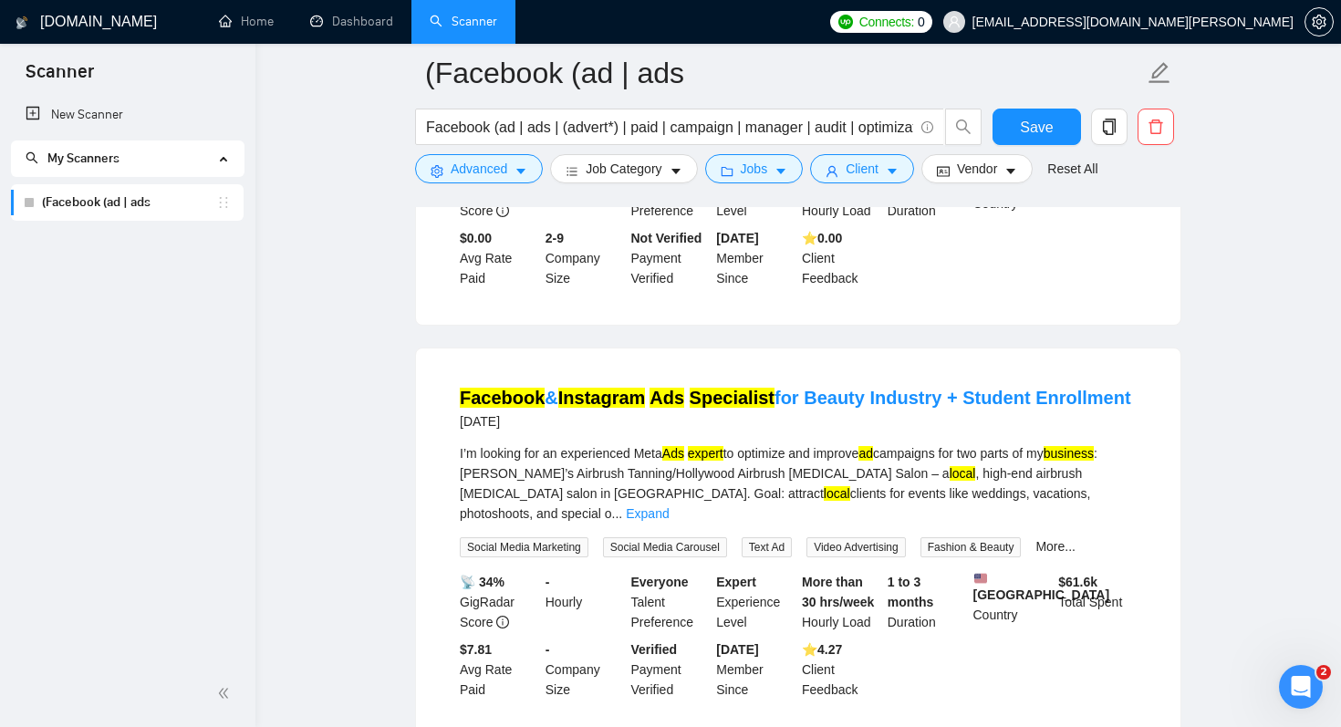
scroll to position [1277, 0]
drag, startPoint x: 797, startPoint y: 496, endPoint x: 882, endPoint y: 495, distance: 84.8
click at [882, 495] on div "I’m looking for an experienced Meta Ads expert to optimize and improve ad campa…" at bounding box center [798, 482] width 677 height 80
copy div "Tanning Salon"
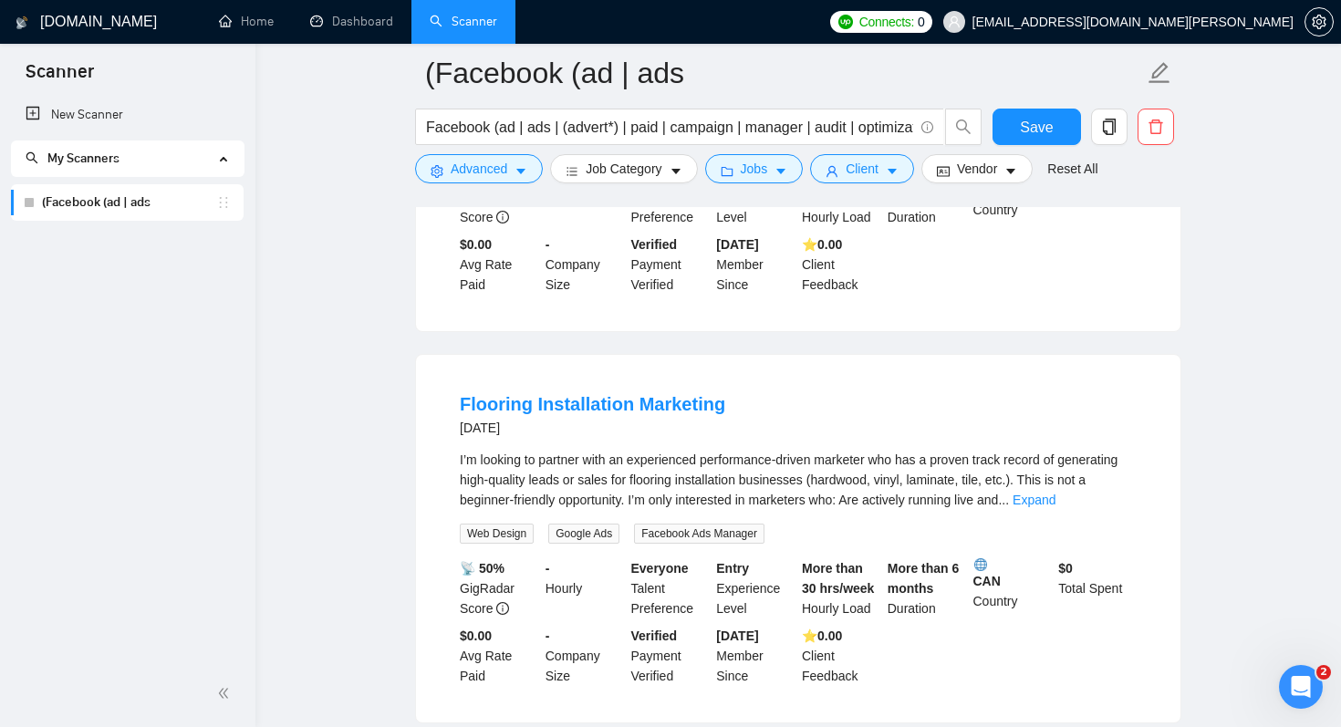
scroll to position [3318, 0]
drag, startPoint x: 451, startPoint y: 410, endPoint x: 625, endPoint y: 401, distance: 174.4
click at [625, 401] on li "Flooring Installation Marketing 6 days ago I’m looking to partner with an exper…" at bounding box center [798, 538] width 721 height 324
copy link "Flooring Installation"
drag, startPoint x: 615, startPoint y: 484, endPoint x: 731, endPoint y: 492, distance: 116.1
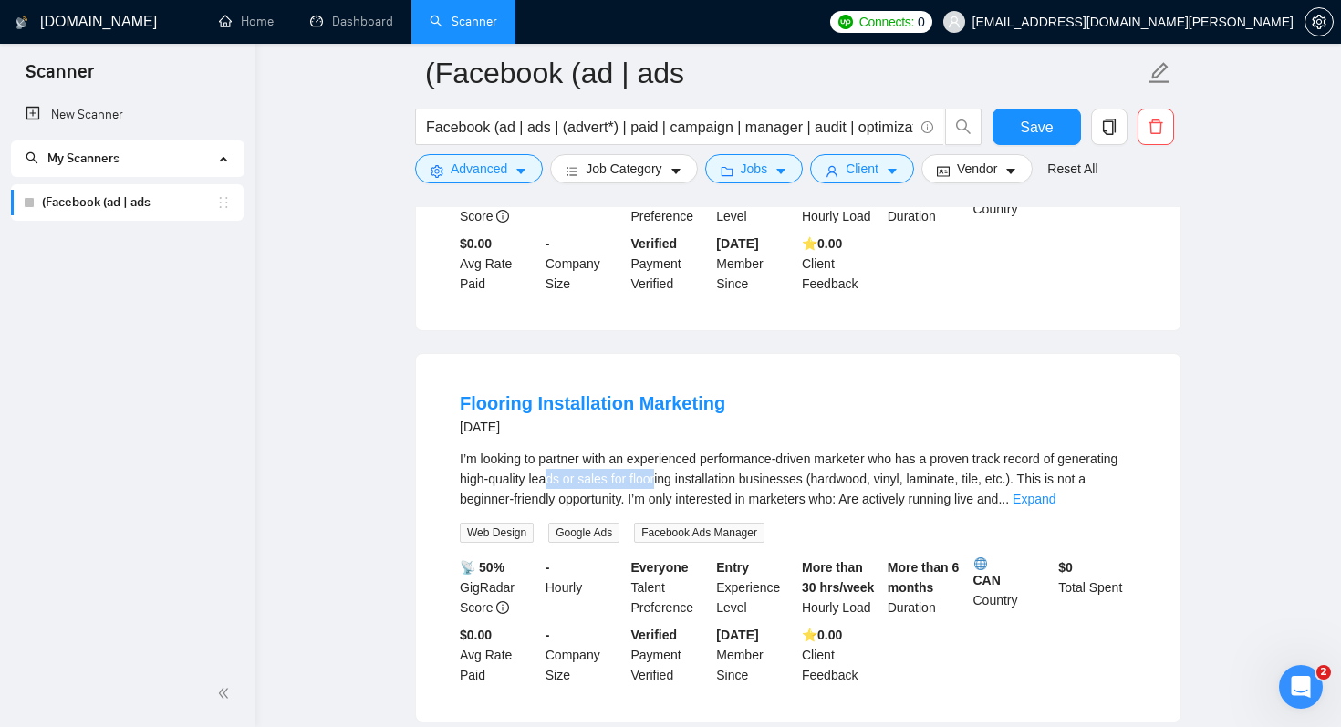
click at [731, 492] on div "I’m looking to partner with an experienced performance-driven marketer who has …" at bounding box center [798, 479] width 677 height 60
click at [774, 489] on div "I’m looking to partner with an experienced performance-driven marketer who has …" at bounding box center [798, 479] width 677 height 60
drag, startPoint x: 894, startPoint y: 485, endPoint x: 1100, endPoint y: 482, distance: 206.2
click at [1100, 482] on div "I’m looking to partner with an experienced performance-driven marketer who has …" at bounding box center [798, 479] width 677 height 60
copy div "hardwood, vinyl, laminate, tile, etc.)"
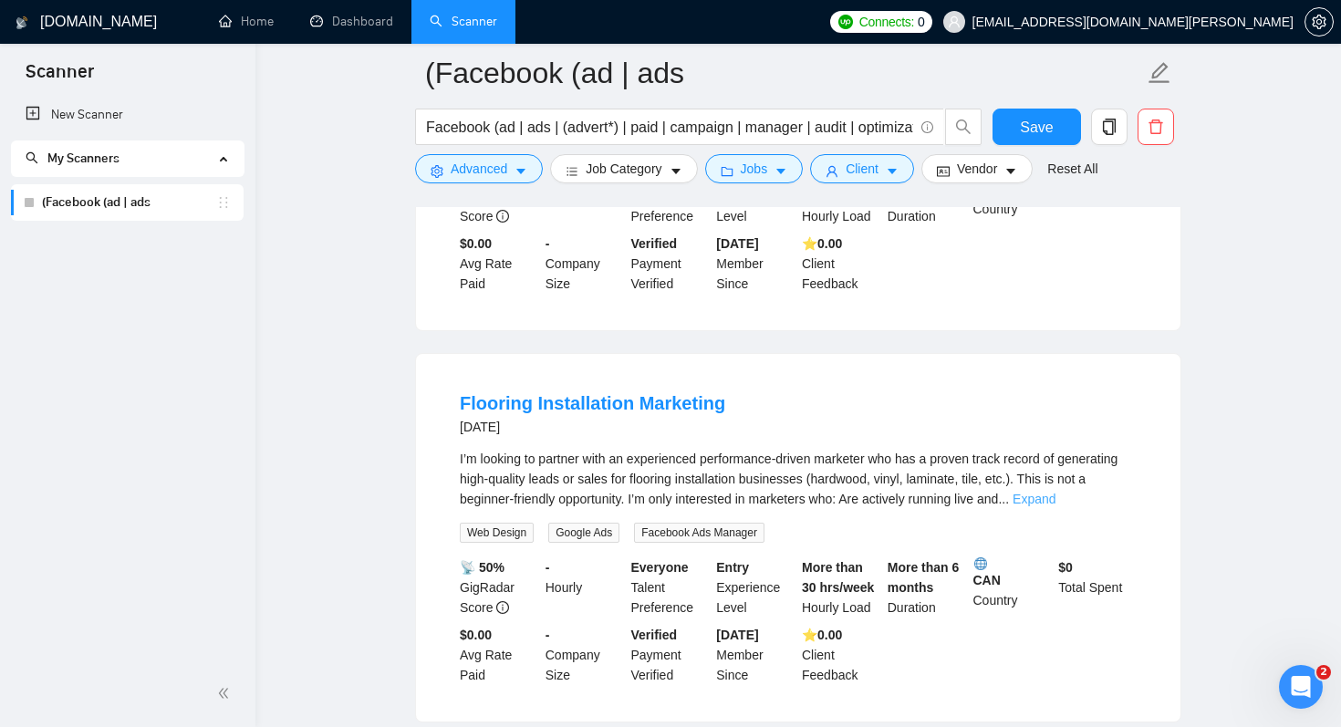
click at [1055, 504] on link "Expand" at bounding box center [1033, 499] width 43 height 15
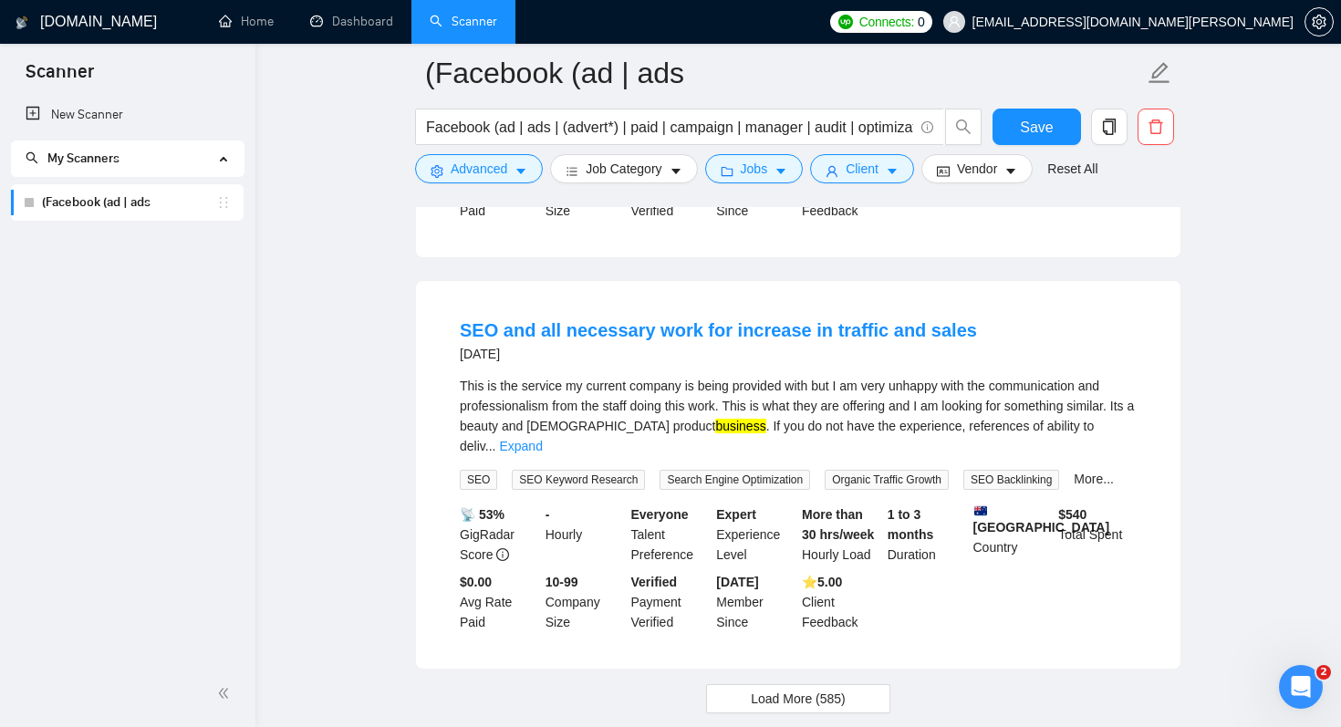
scroll to position [3905, 0]
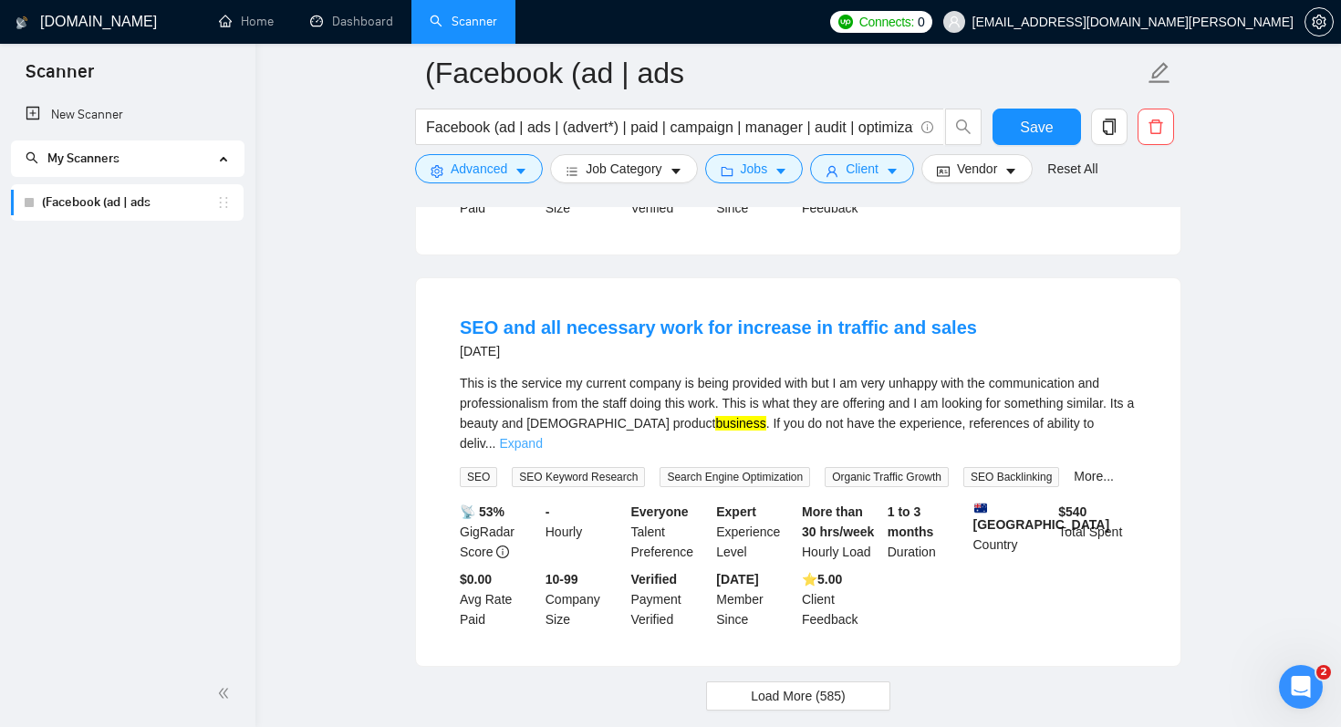
click at [542, 436] on link "Expand" at bounding box center [520, 443] width 43 height 15
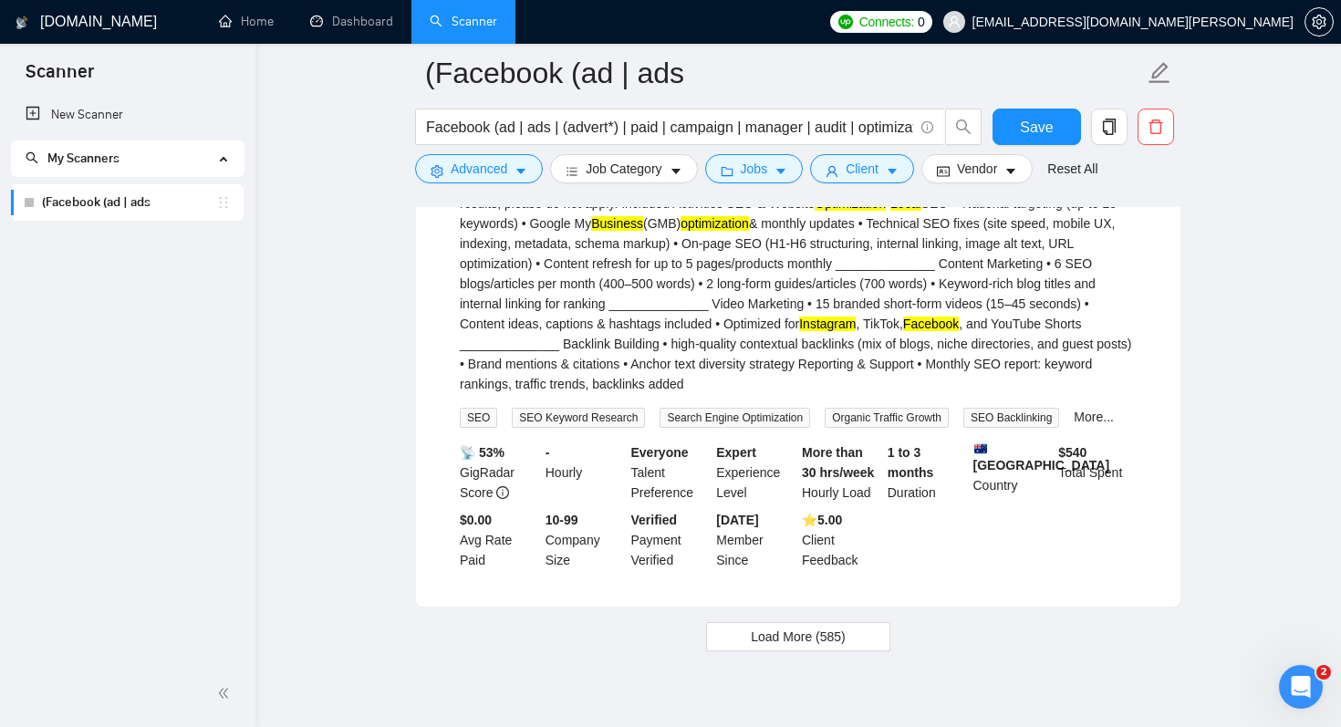
scroll to position [4215, 0]
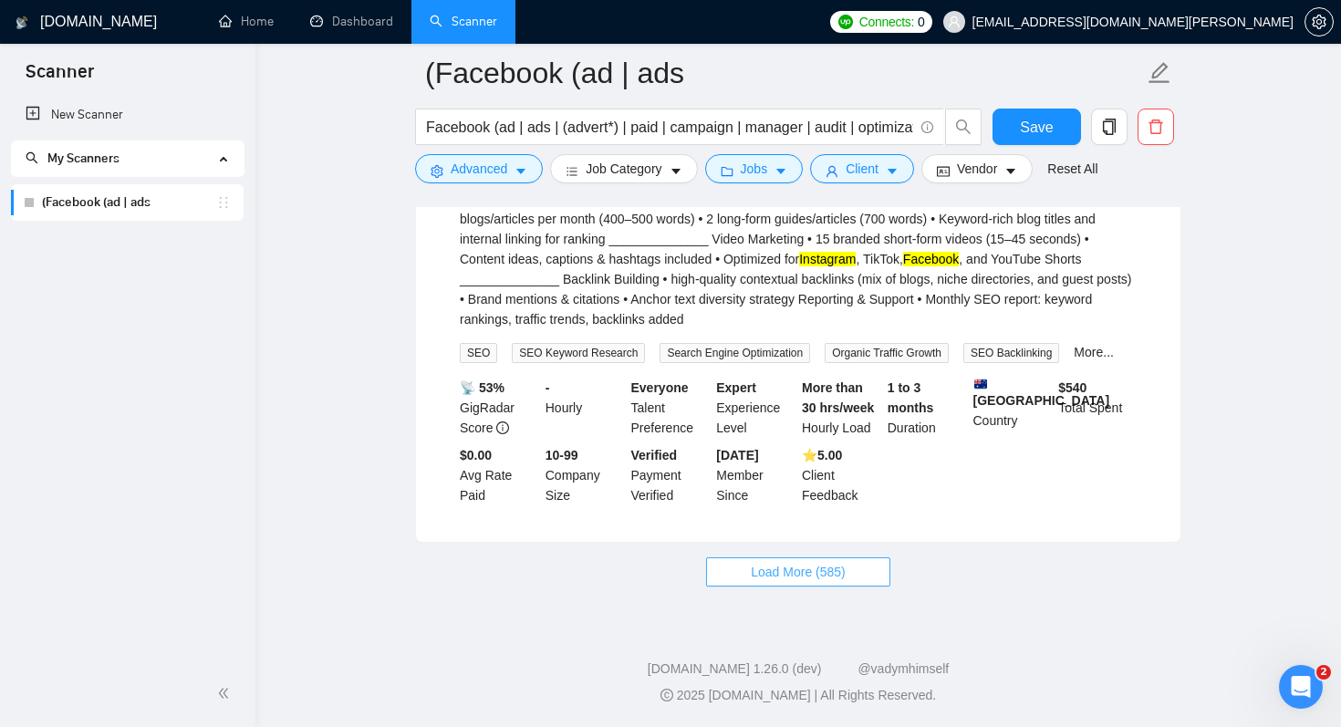
click at [826, 575] on span "Load More (585)" at bounding box center [798, 572] width 95 height 20
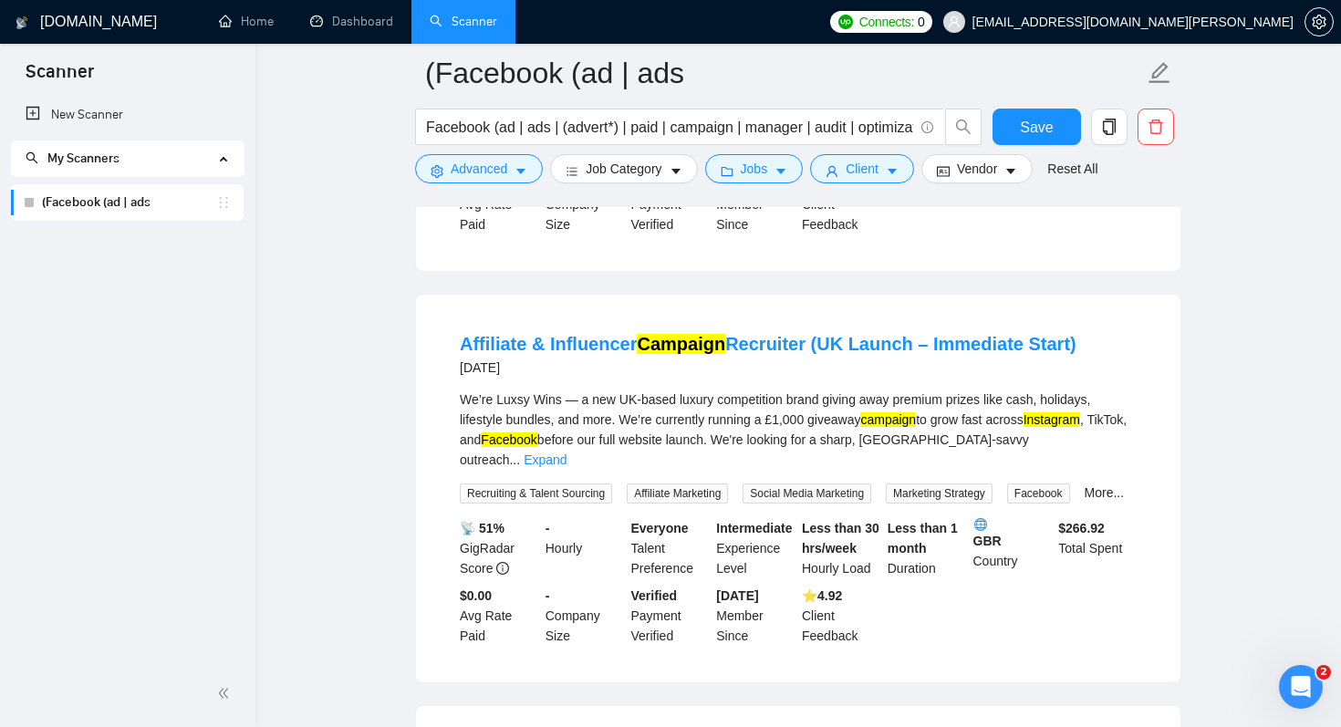
scroll to position [4482, 0]
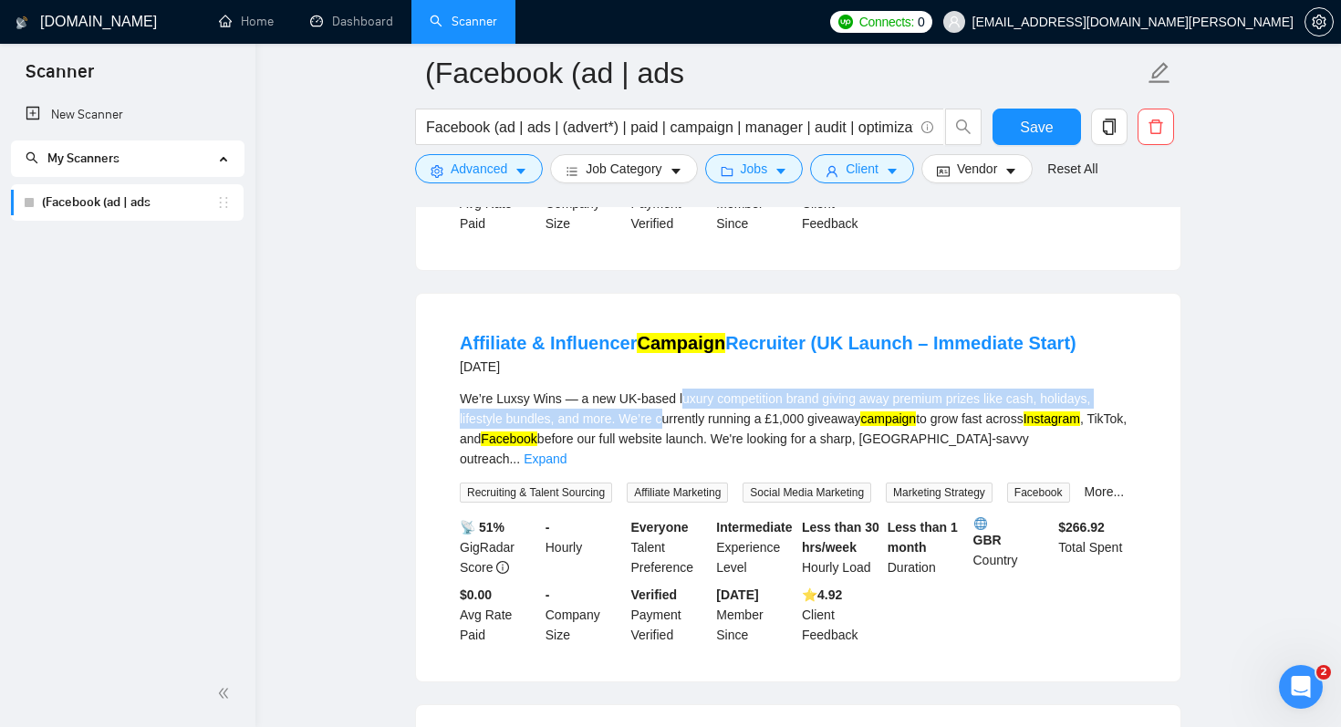
drag, startPoint x: 687, startPoint y: 406, endPoint x: 673, endPoint y: 433, distance: 30.6
click at [673, 433] on div "We’re Luxsy Wins — a new UK-based luxury competition brand giving away premium …" at bounding box center [798, 429] width 677 height 80
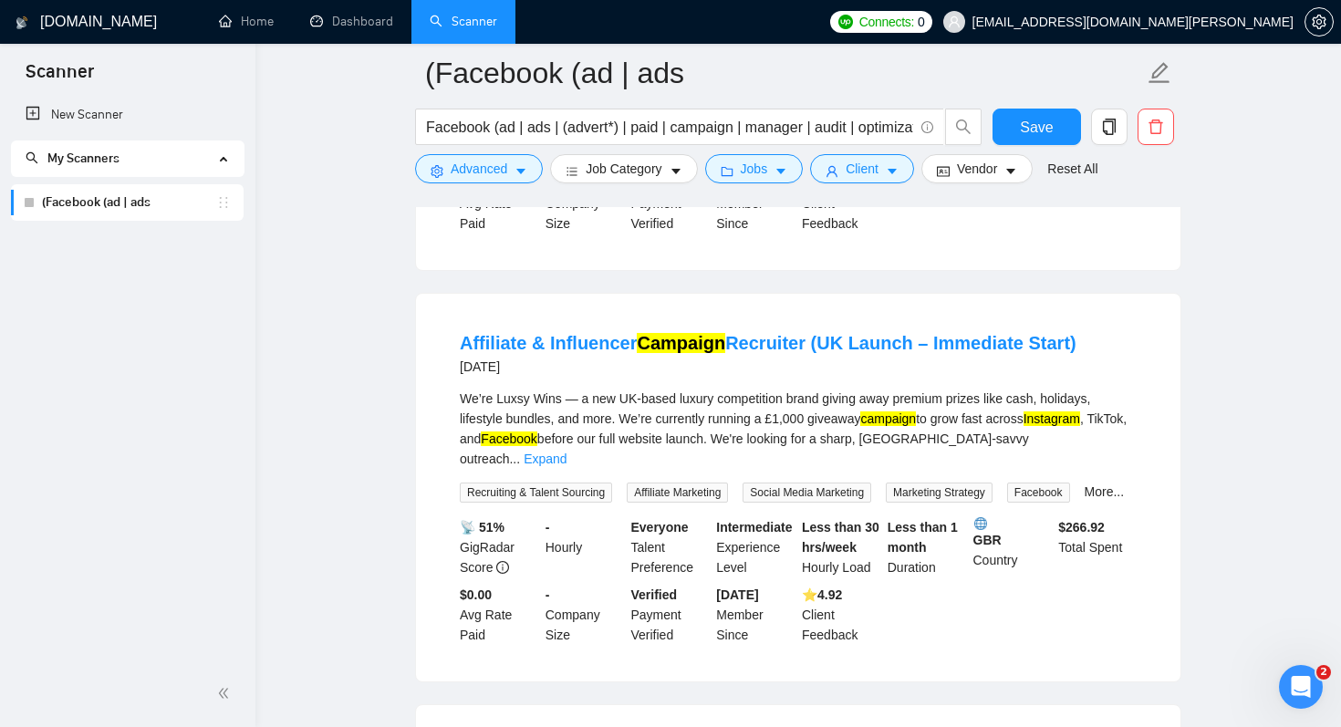
click at [711, 435] on div "We’re Luxsy Wins — a new UK-based luxury competition brand giving away premium …" at bounding box center [798, 429] width 677 height 80
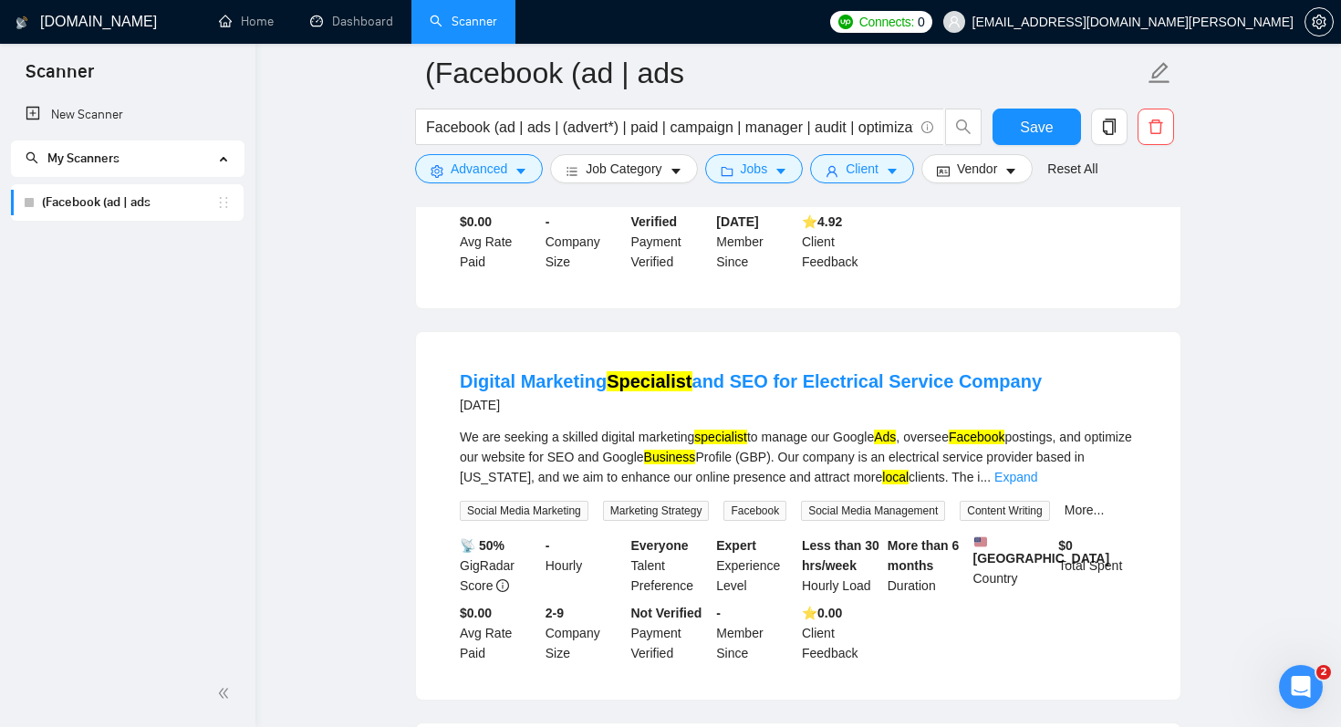
scroll to position [4859, 0]
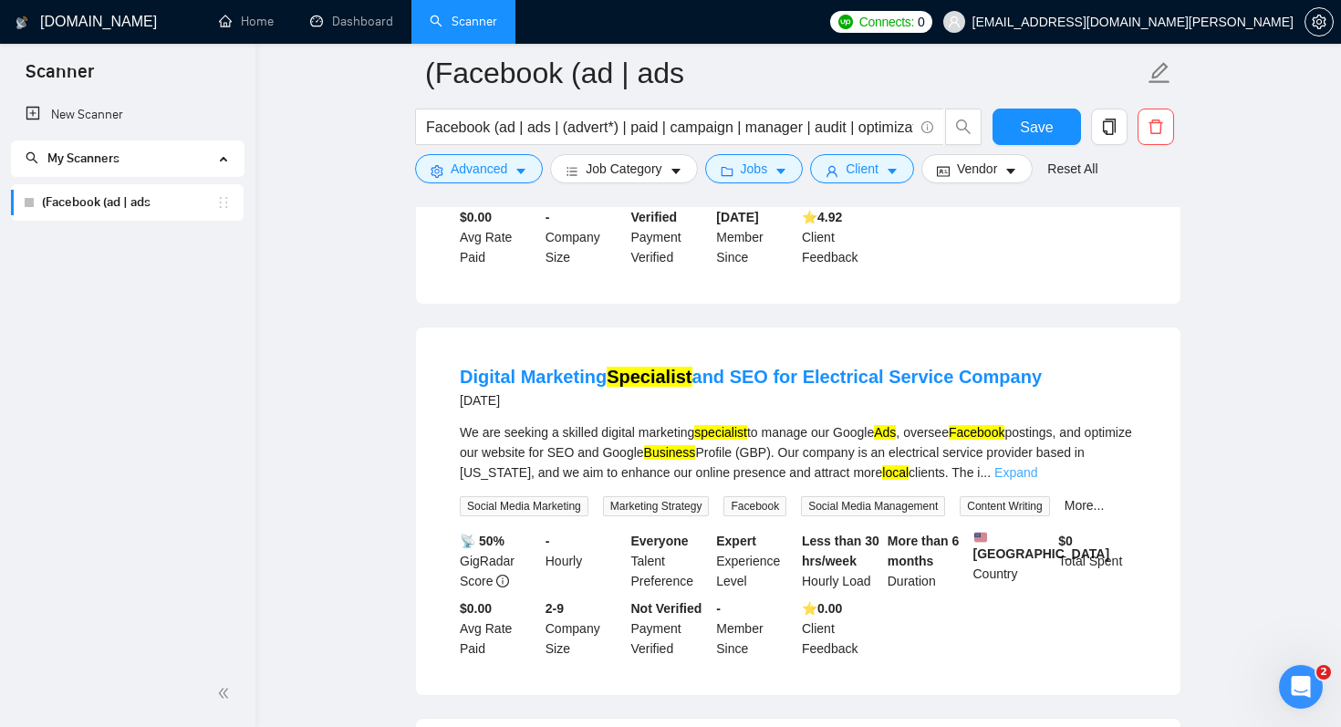
click at [1037, 480] on link "Expand" at bounding box center [1015, 472] width 43 height 15
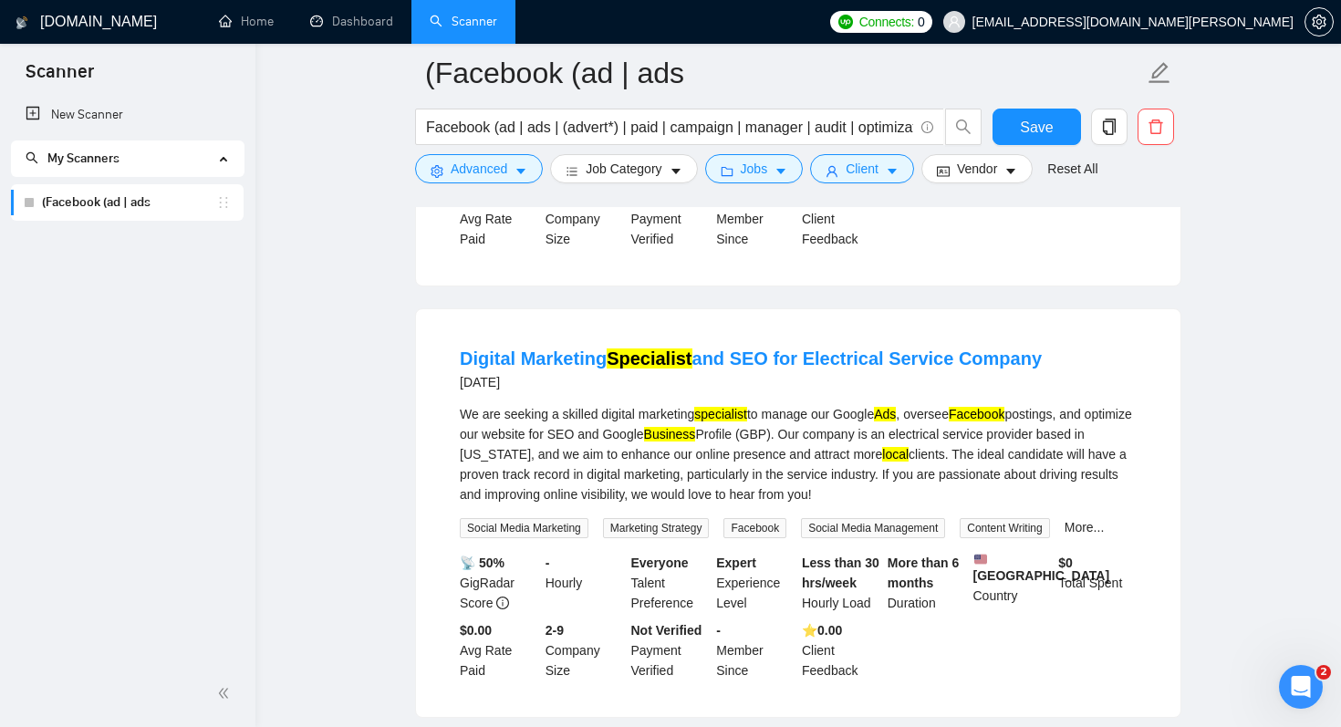
scroll to position [4879, 0]
drag, startPoint x: 930, startPoint y: 484, endPoint x: 1021, endPoint y: 486, distance: 91.2
click at [1021, 486] on div "We are seeking a skilled digital marketing specialist to manage our Google Ads …" at bounding box center [798, 453] width 677 height 100
copy div "service industry"
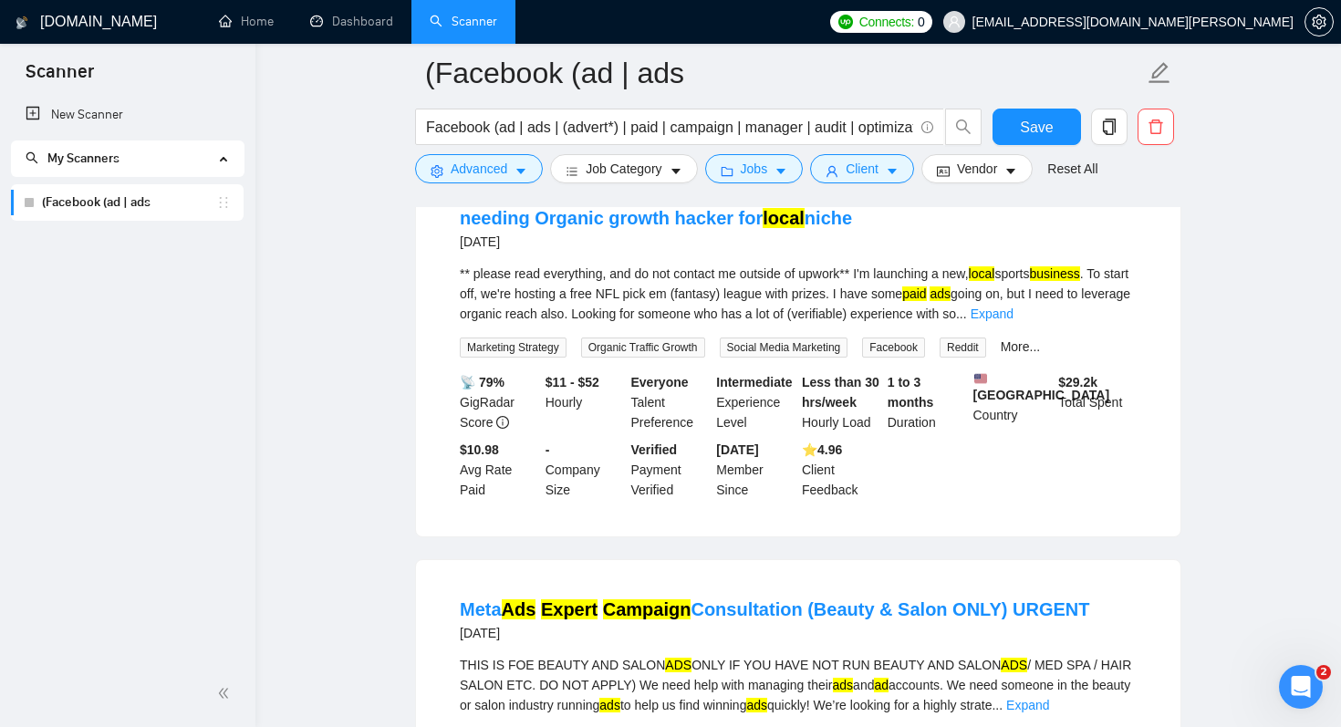
scroll to position [5842, 0]
click at [1013, 320] on link "Expand" at bounding box center [991, 313] width 43 height 15
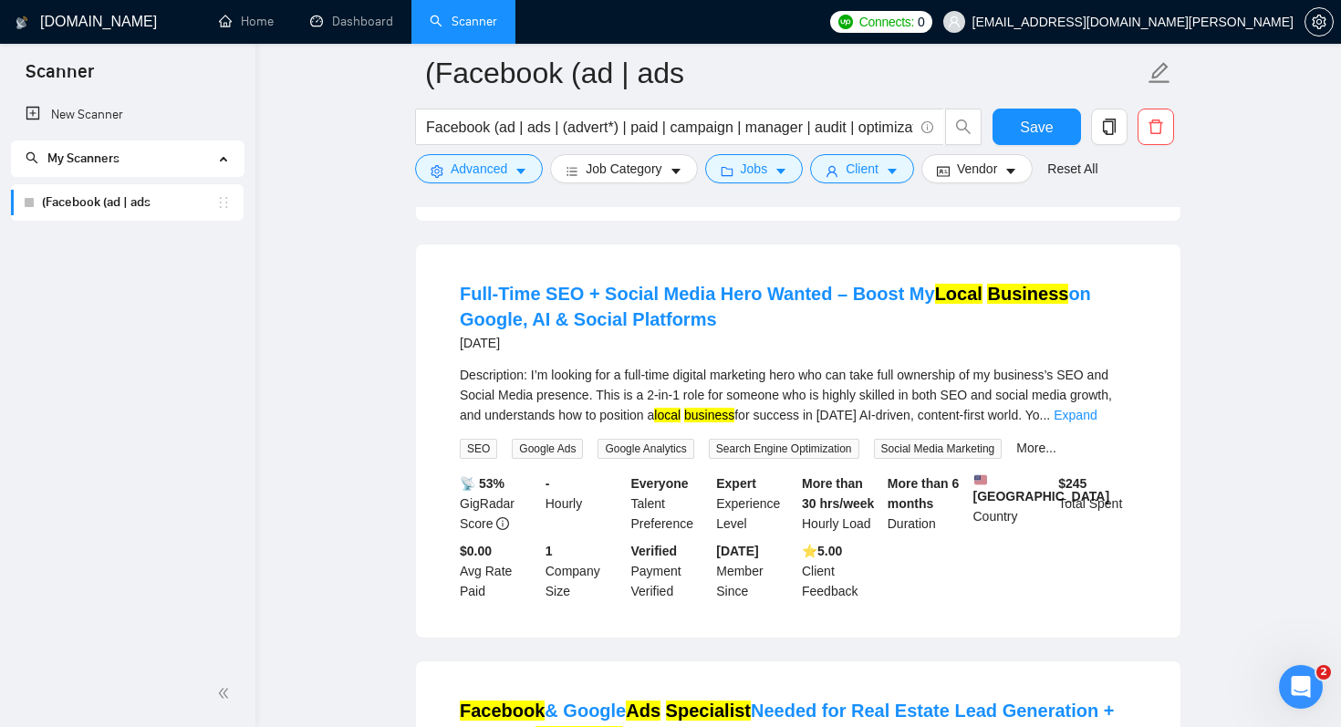
scroll to position [7040, 0]
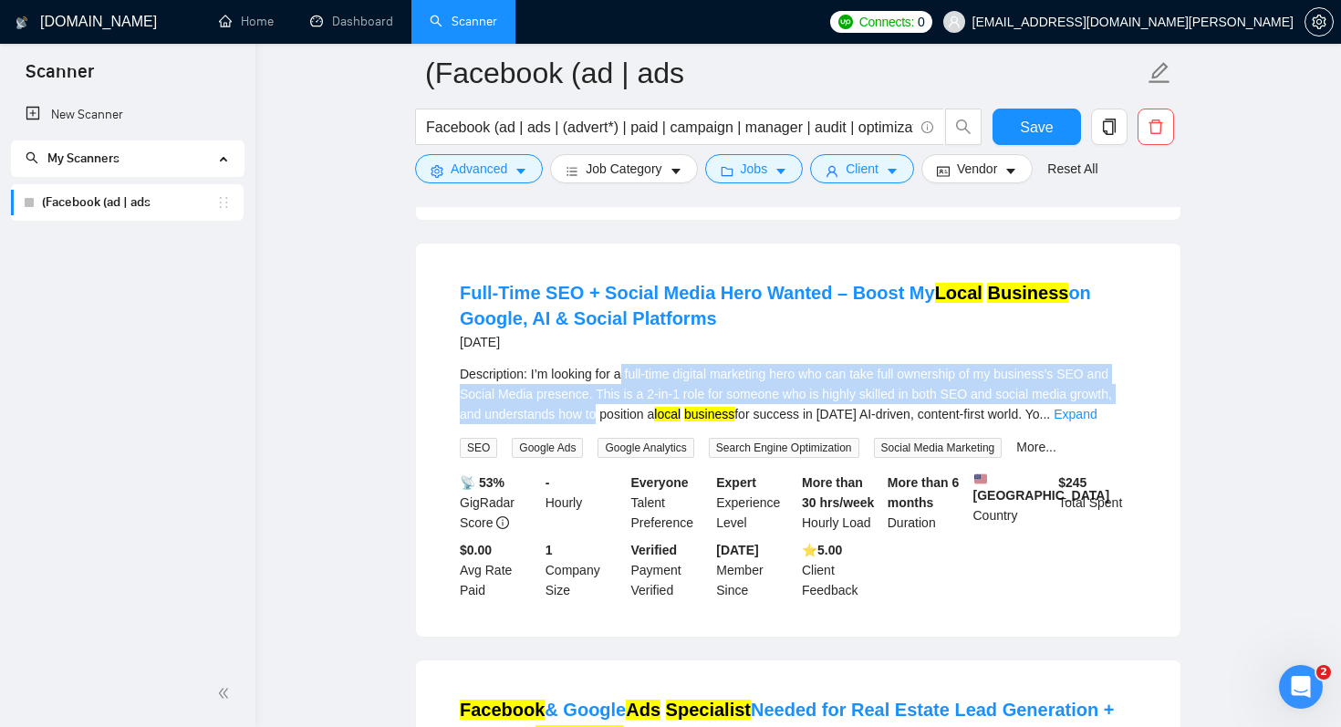
drag, startPoint x: 626, startPoint y: 433, endPoint x: 598, endPoint y: 470, distance: 45.6
click at [598, 424] on div "Description: I’m looking for a full-time digital marketing hero who can take fu…" at bounding box center [798, 394] width 677 height 60
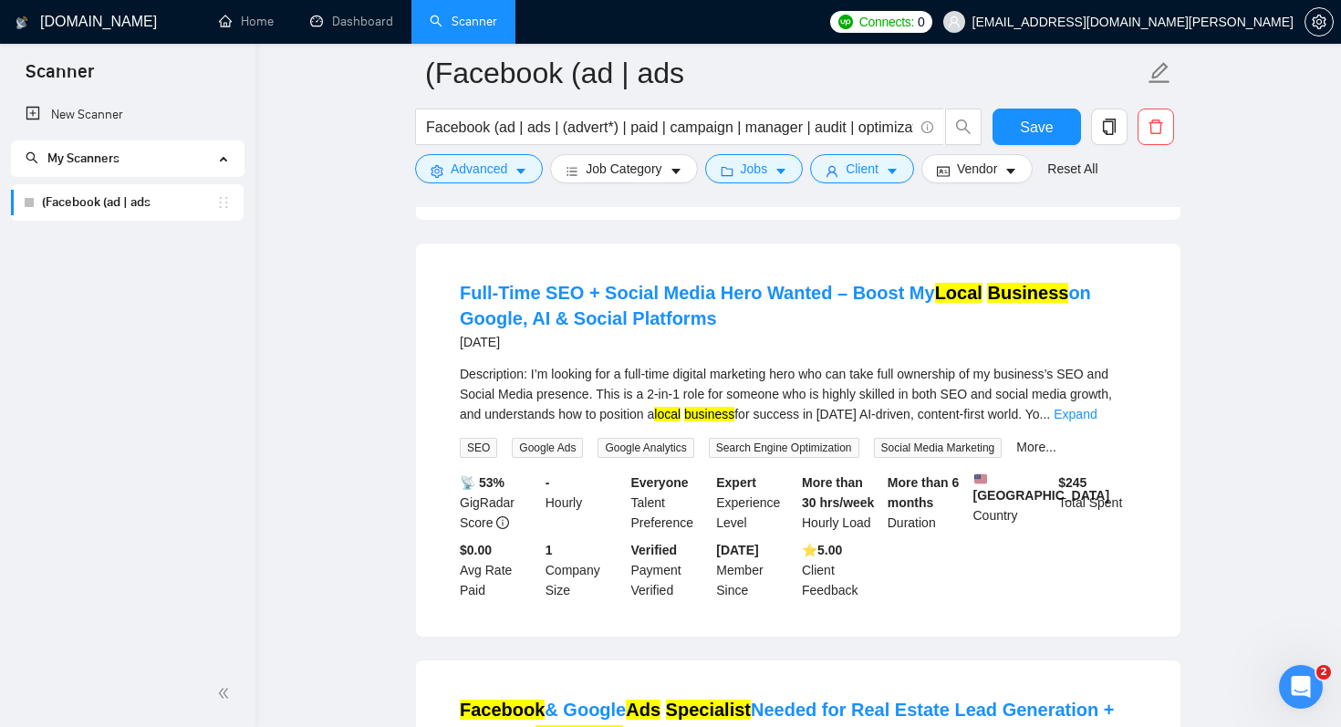
click at [628, 424] on div "Description: I’m looking for a full-time digital marketing hero who can take fu…" at bounding box center [798, 394] width 677 height 60
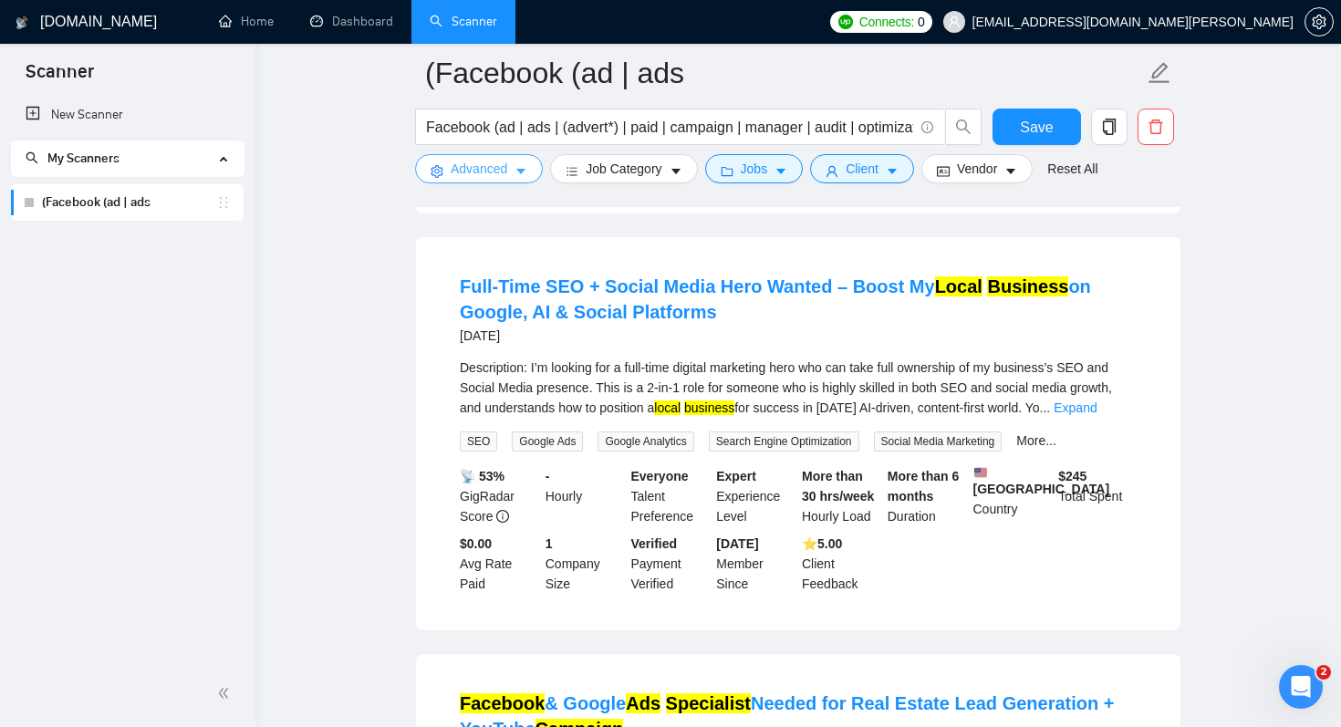
click at [515, 172] on icon "caret-down" at bounding box center [520, 171] width 13 height 13
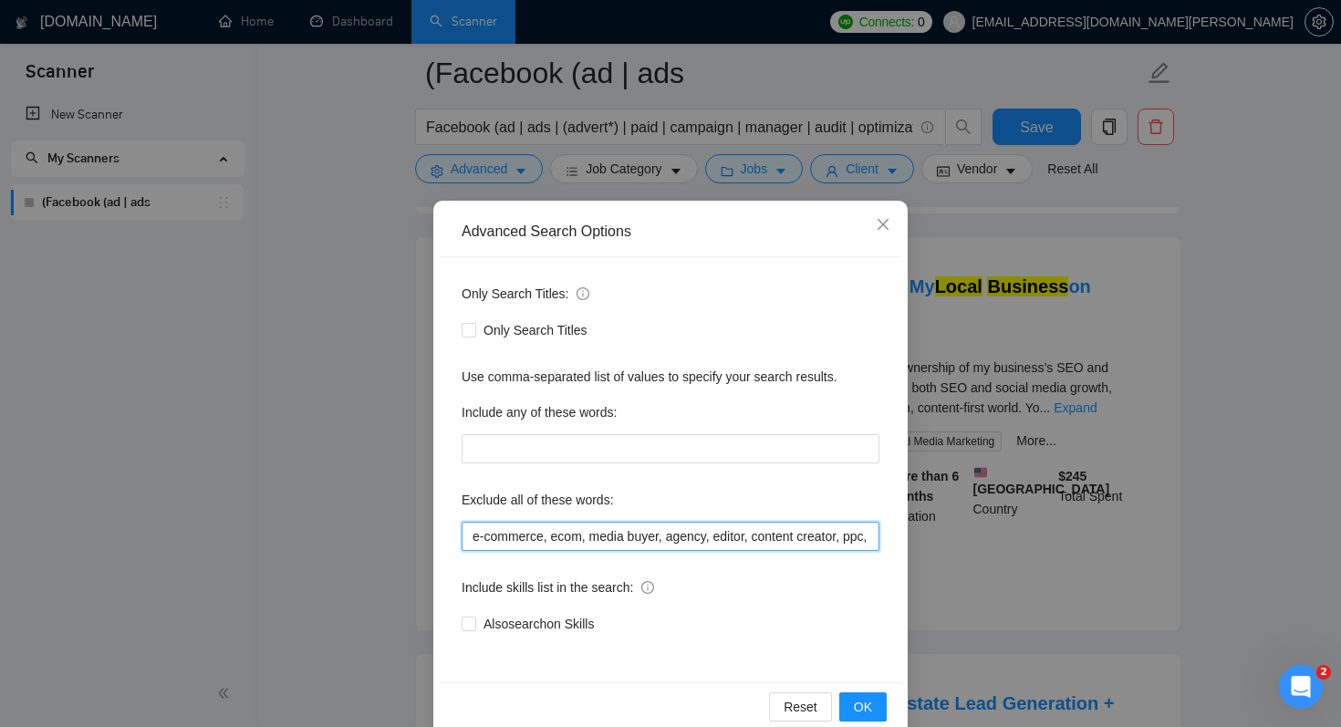
click at [695, 525] on input "e-commerce, ecom, media buyer, agency, editor, content creator, ppc, saas, star…" at bounding box center [670, 536] width 418 height 29
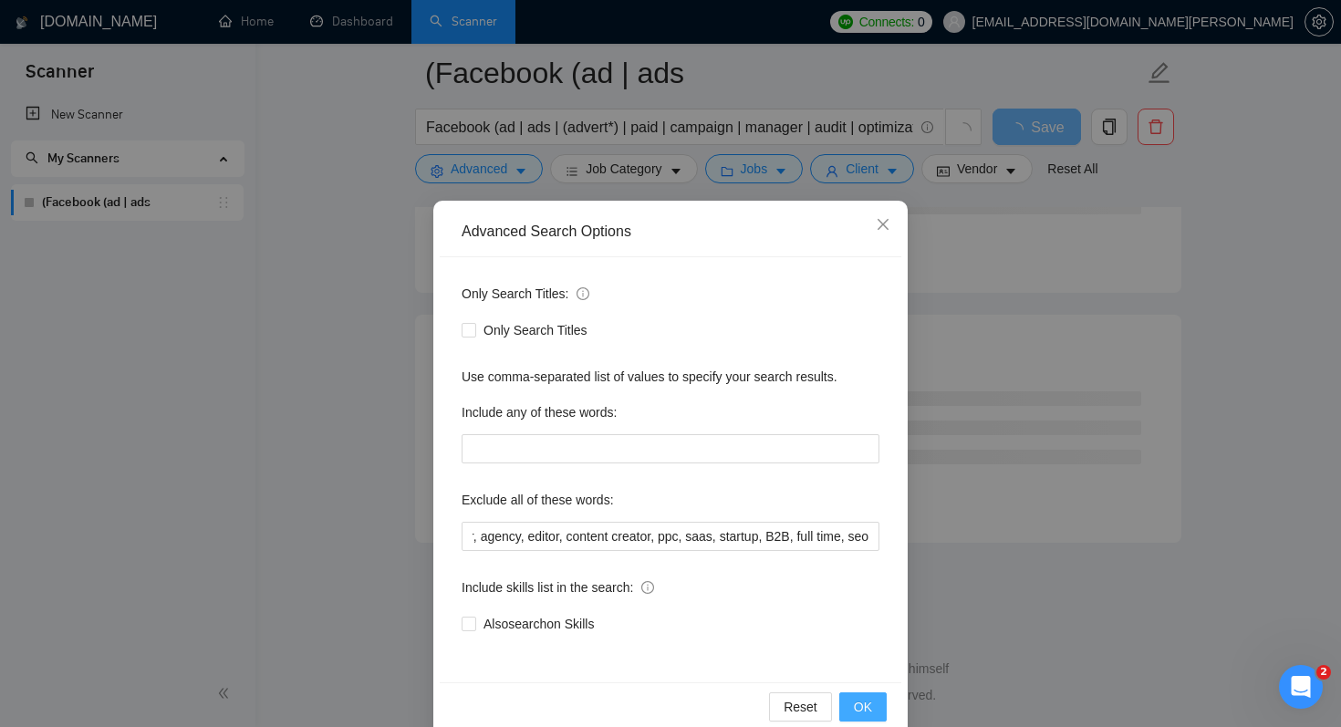
click at [870, 708] on span "OK" at bounding box center [863, 707] width 18 height 20
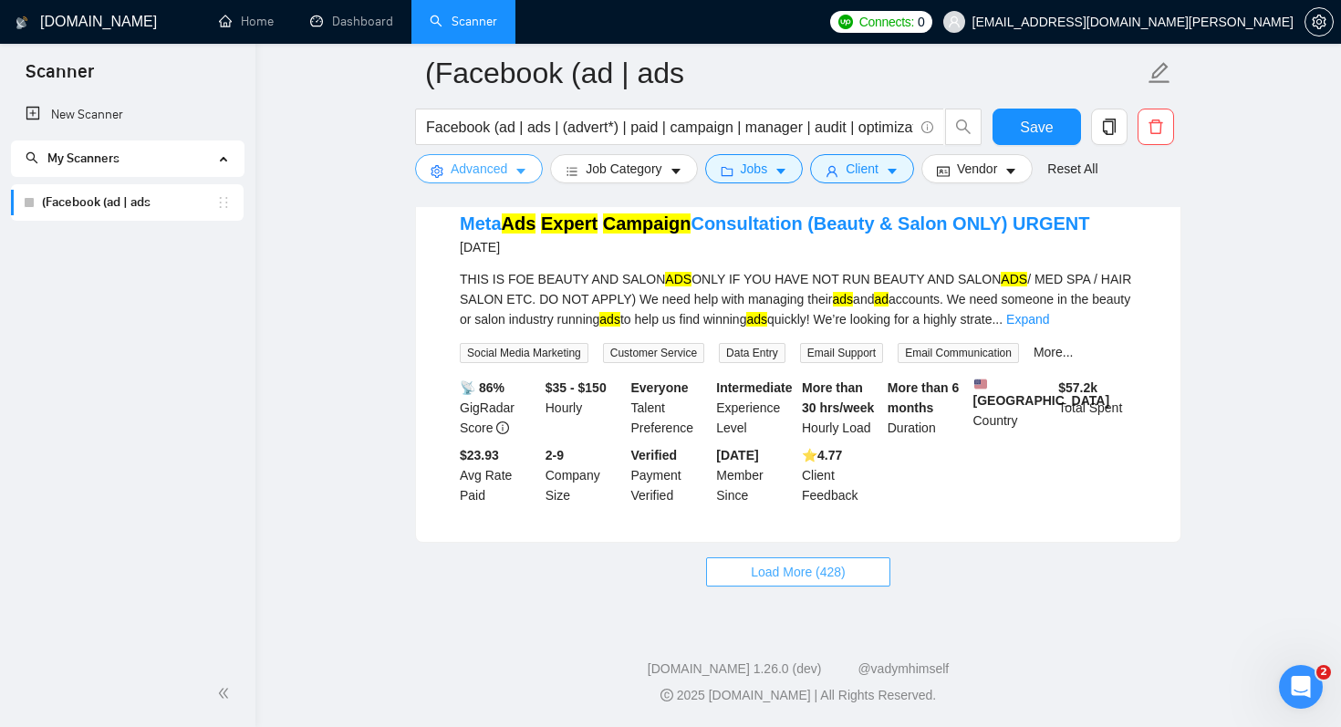
scroll to position [3849, 0]
click at [811, 582] on span "Load More (428)" at bounding box center [798, 572] width 95 height 20
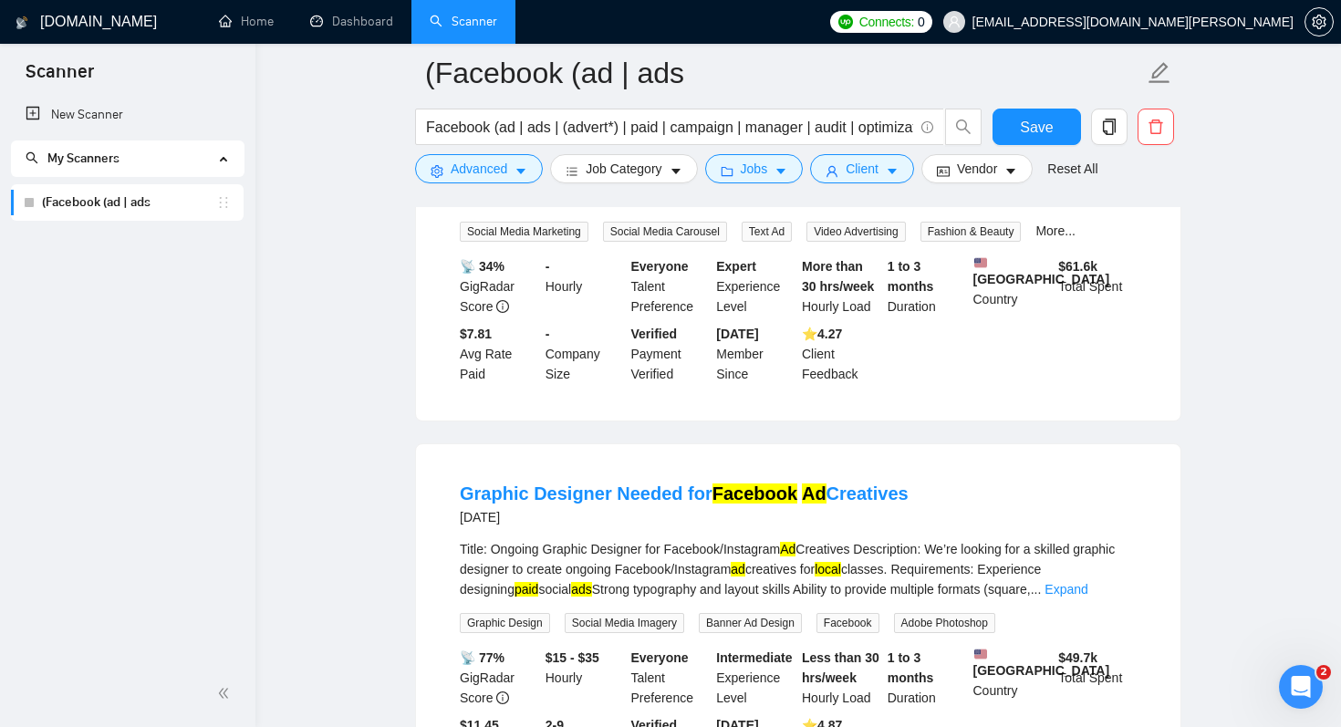
scroll to position [0, 0]
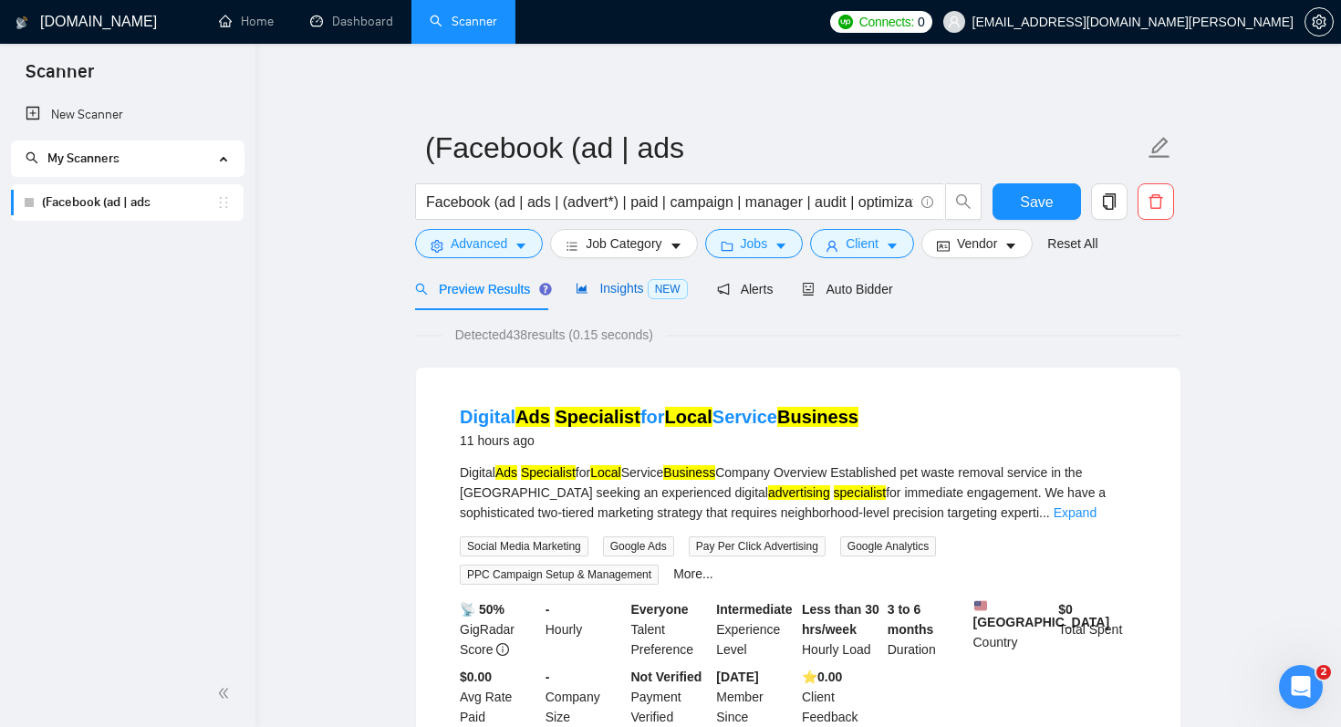
click at [614, 289] on span "Insights NEW" at bounding box center [630, 288] width 111 height 15
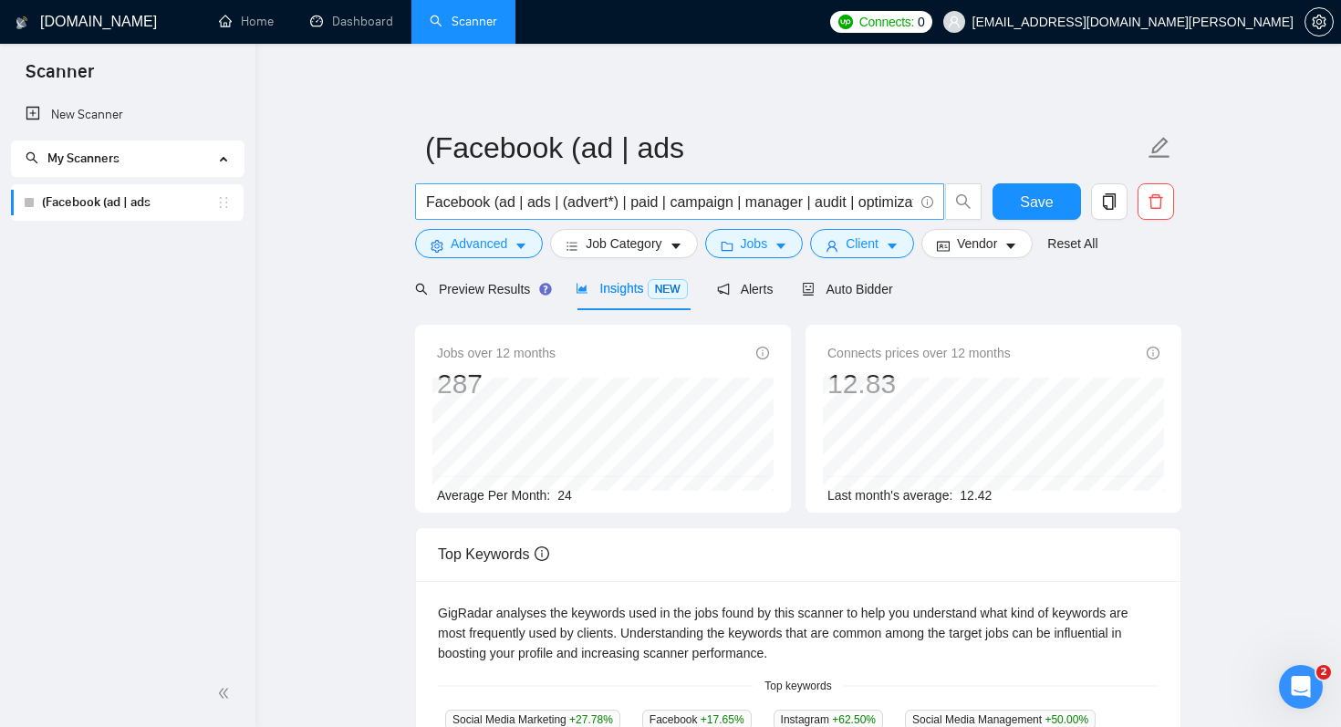
click at [627, 196] on input "Facebook (ad | ads | (advert*) | paid | campaign | manager | audit | optimizati…" at bounding box center [669, 202] width 487 height 23
click at [509, 246] on button "Advanced" at bounding box center [479, 243] width 128 height 29
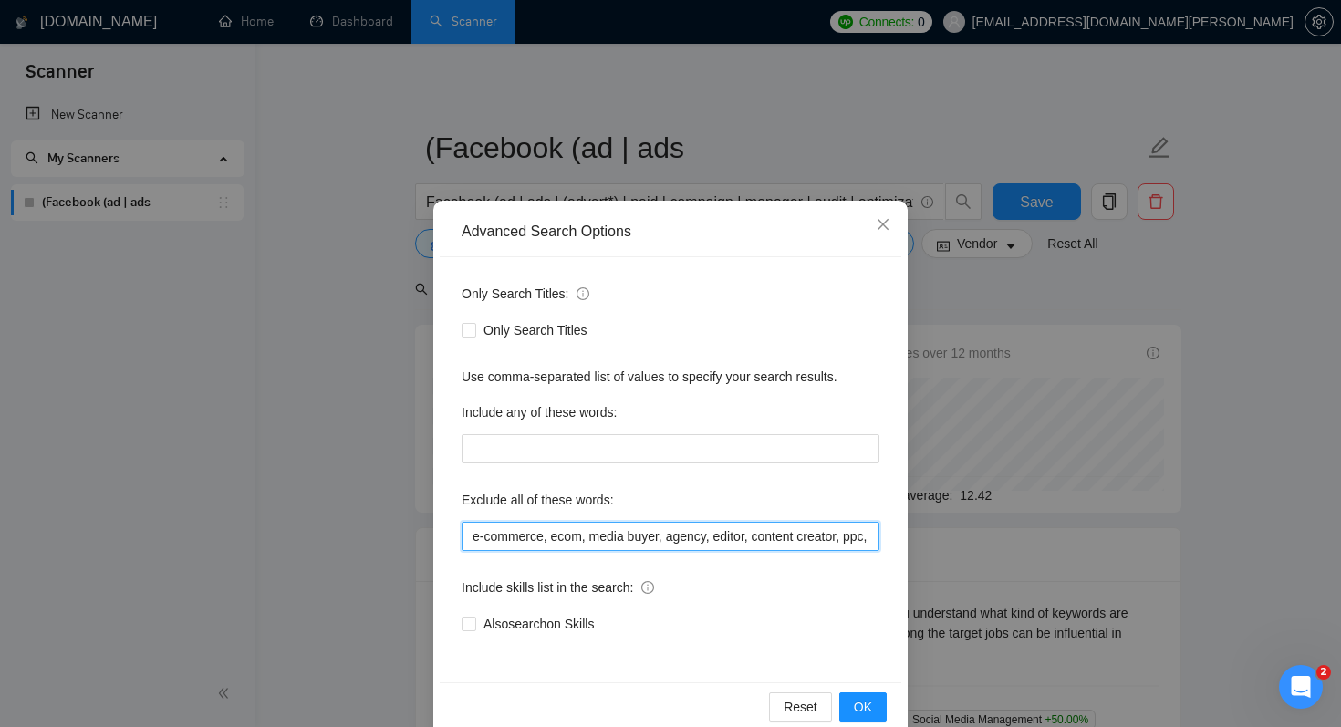
click at [685, 537] on input "e-commerce, ecom, media buyer, agency, editor, content creator, ppc, saas, star…" at bounding box center [670, 536] width 418 height 29
type input "e-commerce, ecom, media buyer, agency, editor, content creator, ppc, saas, star…"
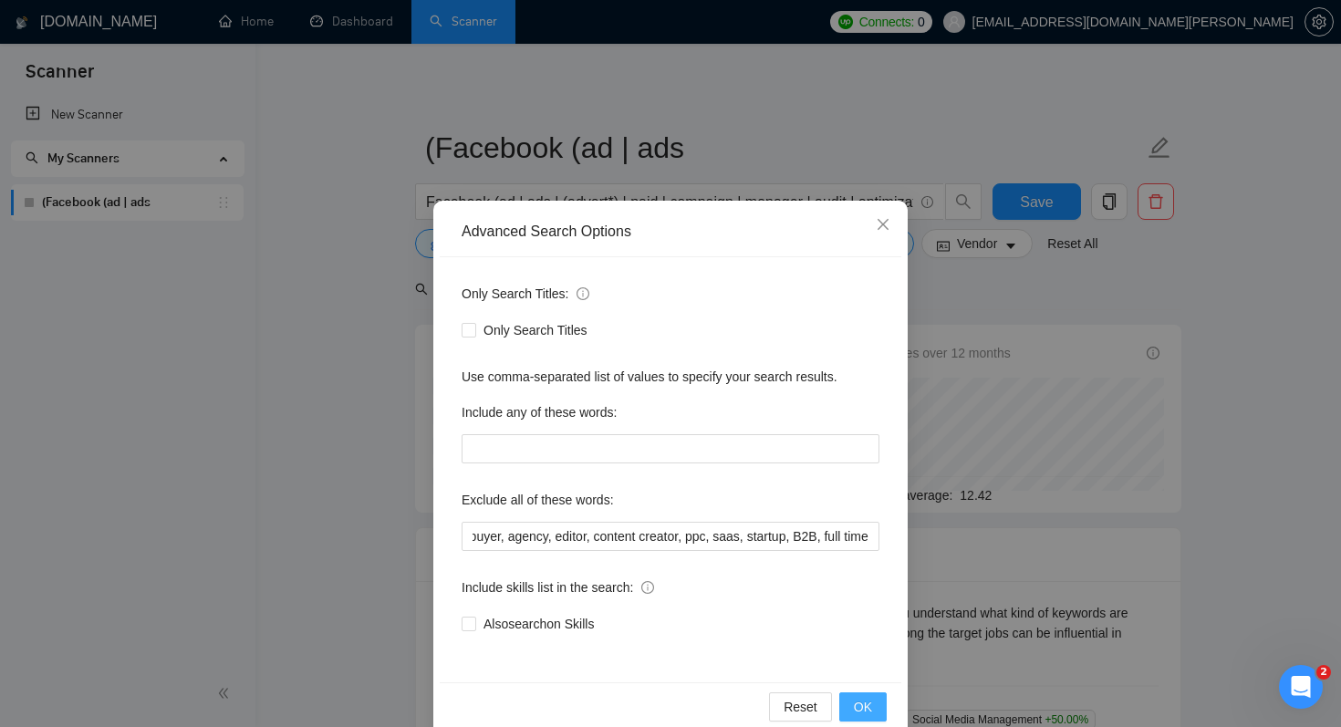
click at [872, 708] on button "OK" at bounding box center [862, 706] width 47 height 29
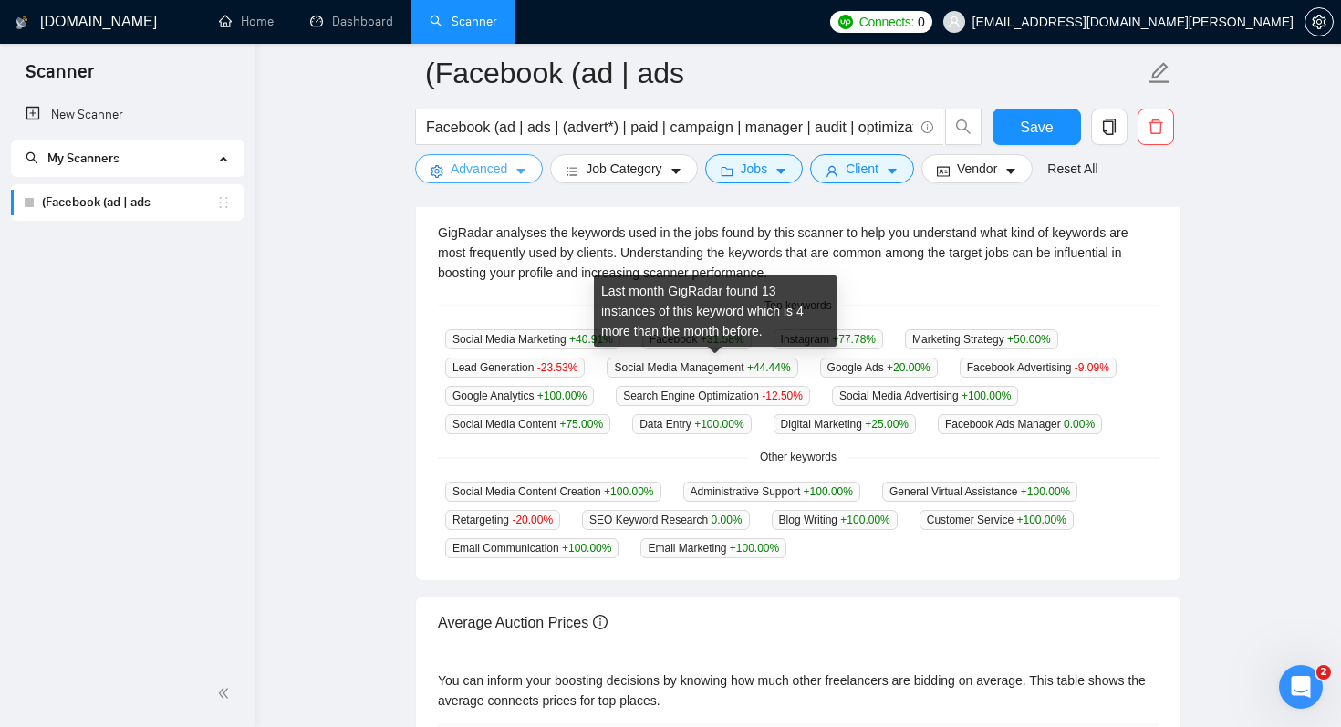
scroll to position [0, 0]
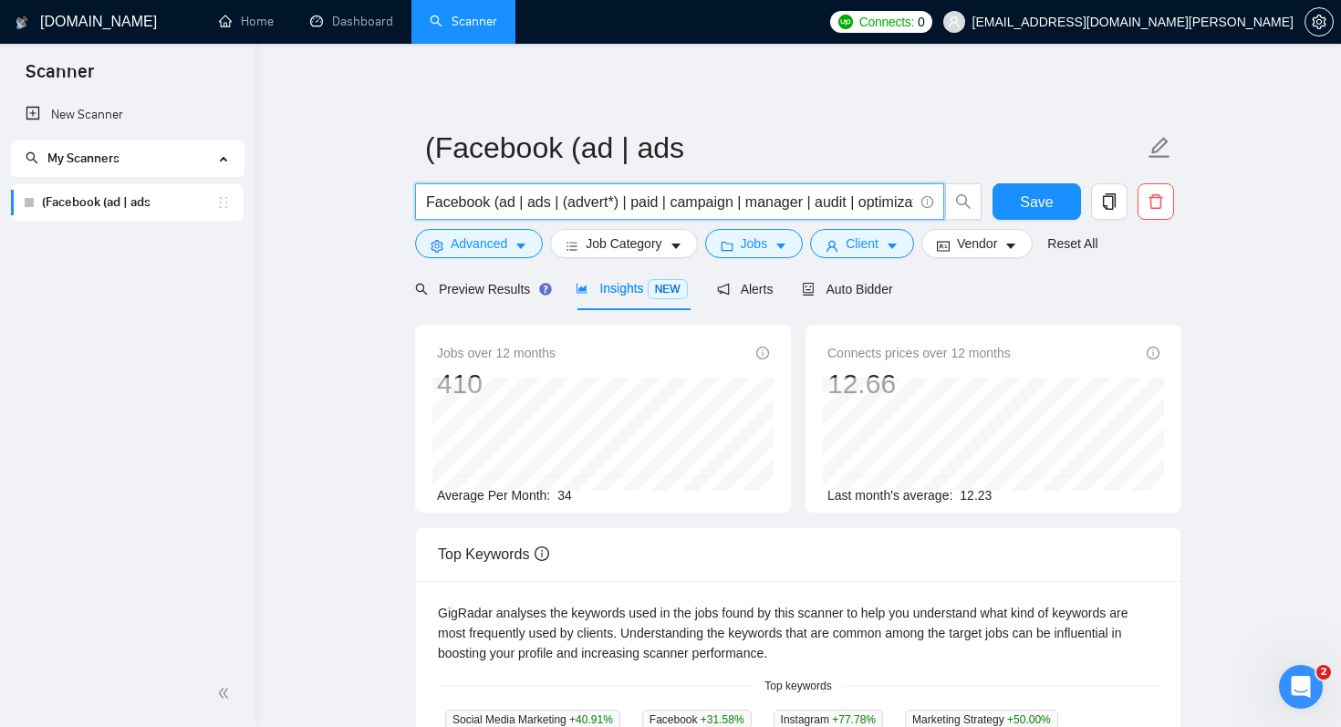
click at [813, 205] on input "Facebook (ad | ads | (advert*) | paid | campaign | manager | audit | optimizati…" at bounding box center [669, 202] width 487 height 23
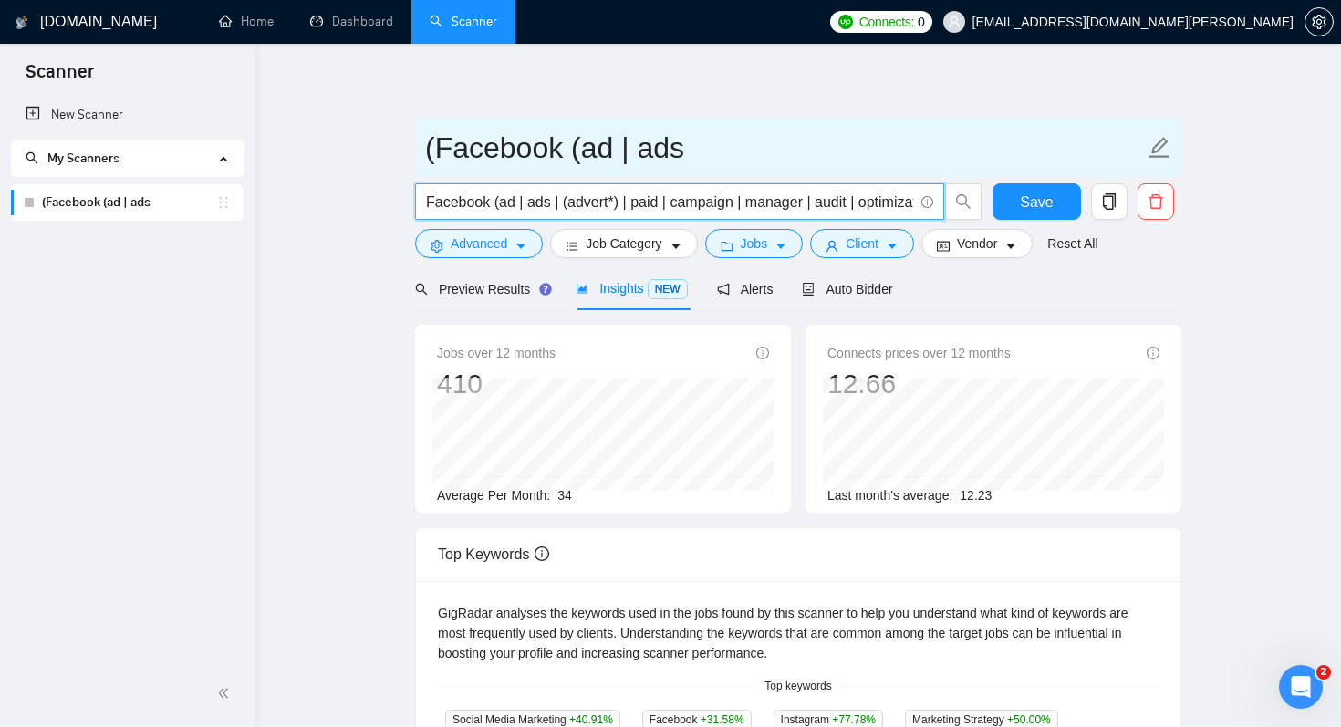
click at [436, 150] on input "(Facebook (ad | ads" at bounding box center [784, 148] width 719 height 46
drag, startPoint x: 551, startPoint y: 151, endPoint x: 684, endPoint y: 156, distance: 133.2
click at [684, 157] on input "Facebook (ad | ads" at bounding box center [784, 148] width 719 height 46
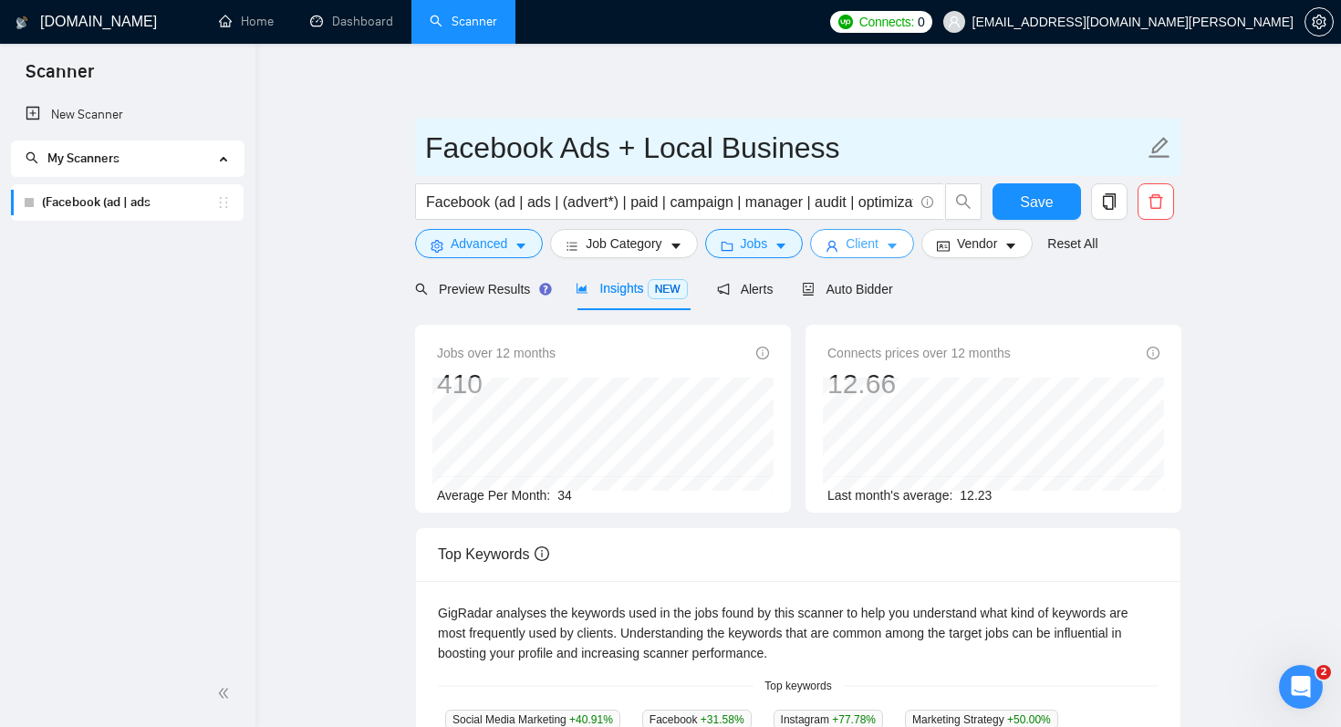
type input "Facebook Ads + Local Business"
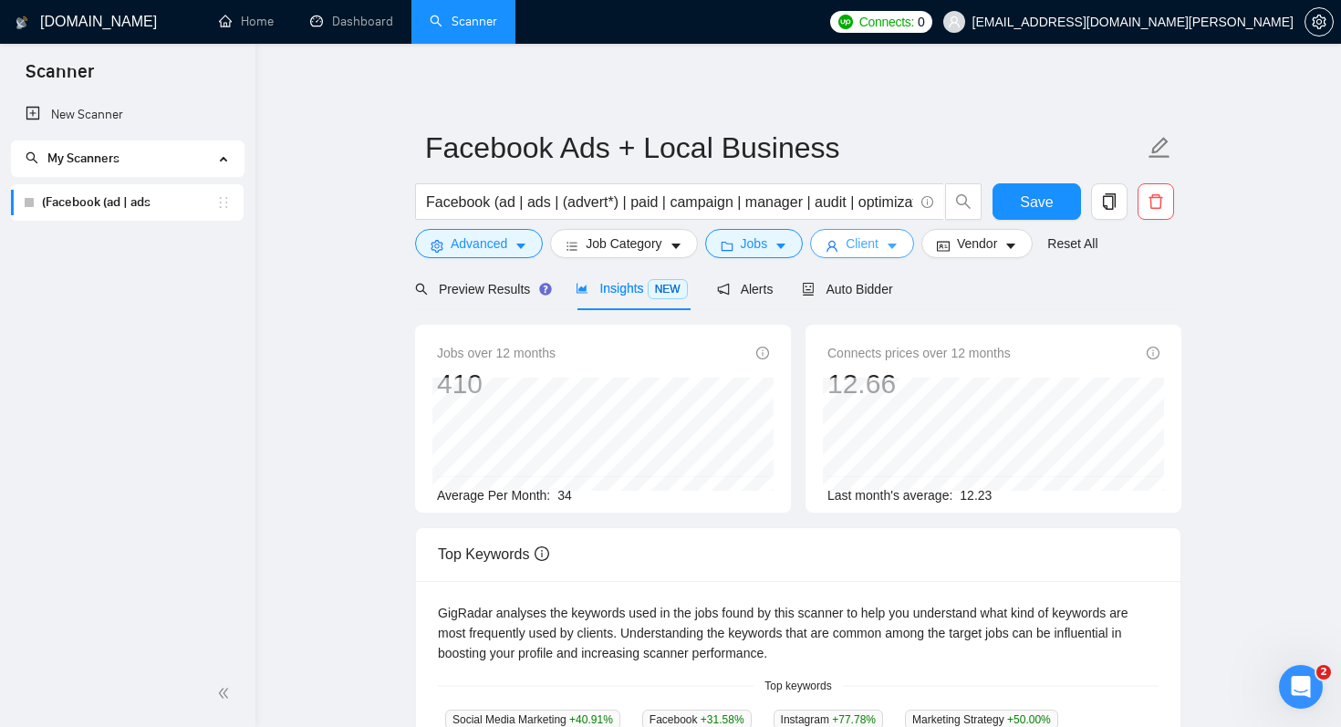
click at [895, 241] on icon "caret-down" at bounding box center [892, 246] width 13 height 13
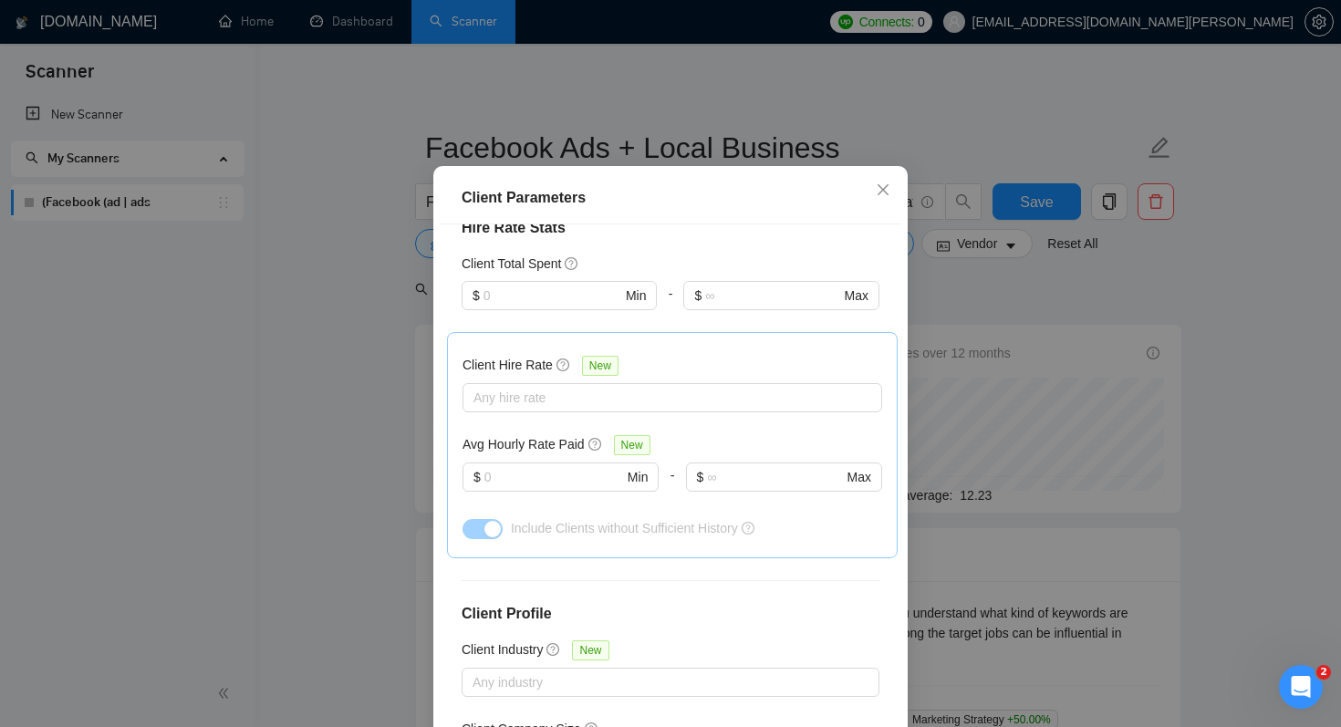
scroll to position [627, 0]
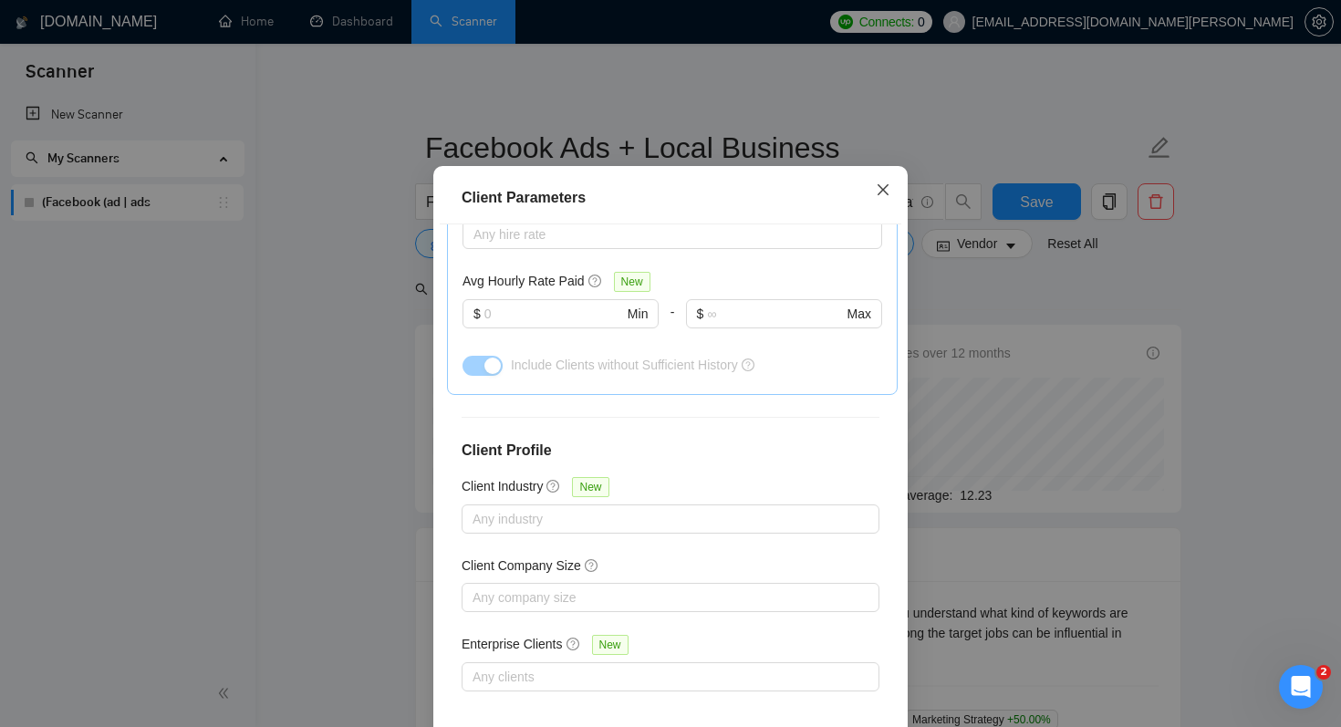
click at [880, 197] on icon "close" at bounding box center [883, 189] width 15 height 15
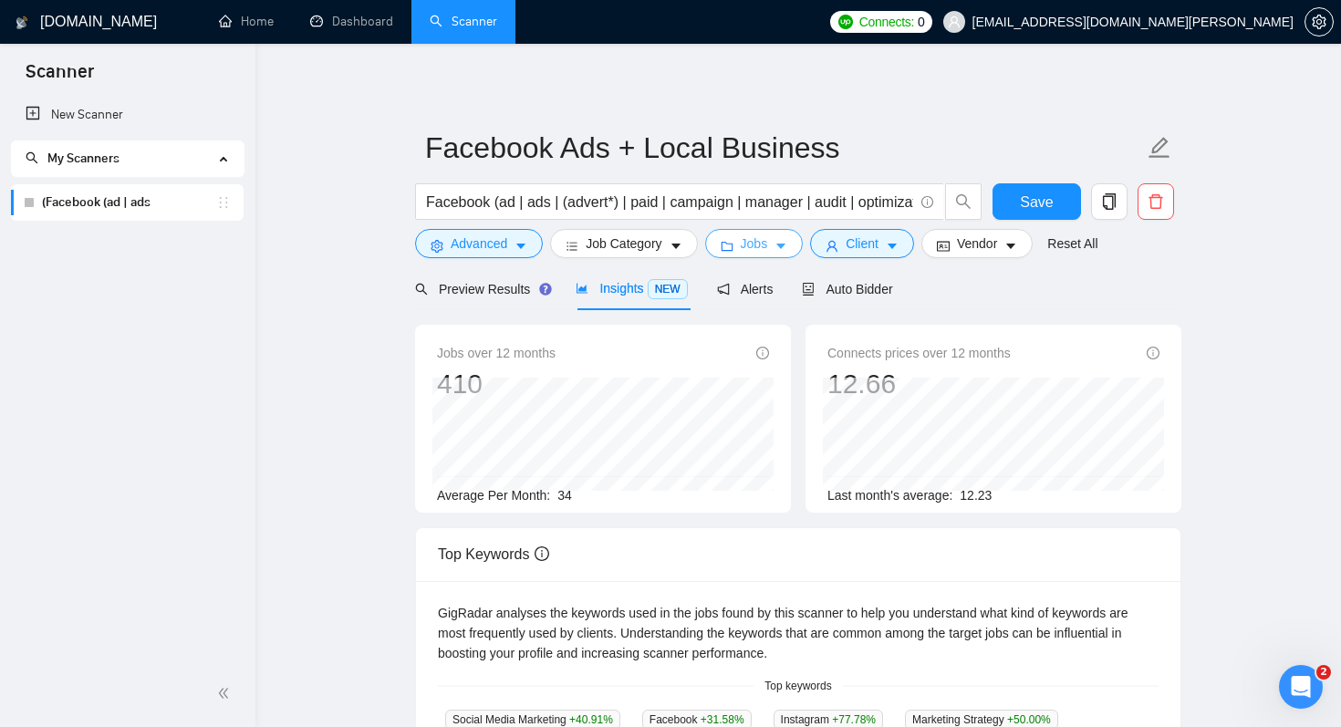
click at [775, 244] on button "Jobs" at bounding box center [754, 243] width 99 height 29
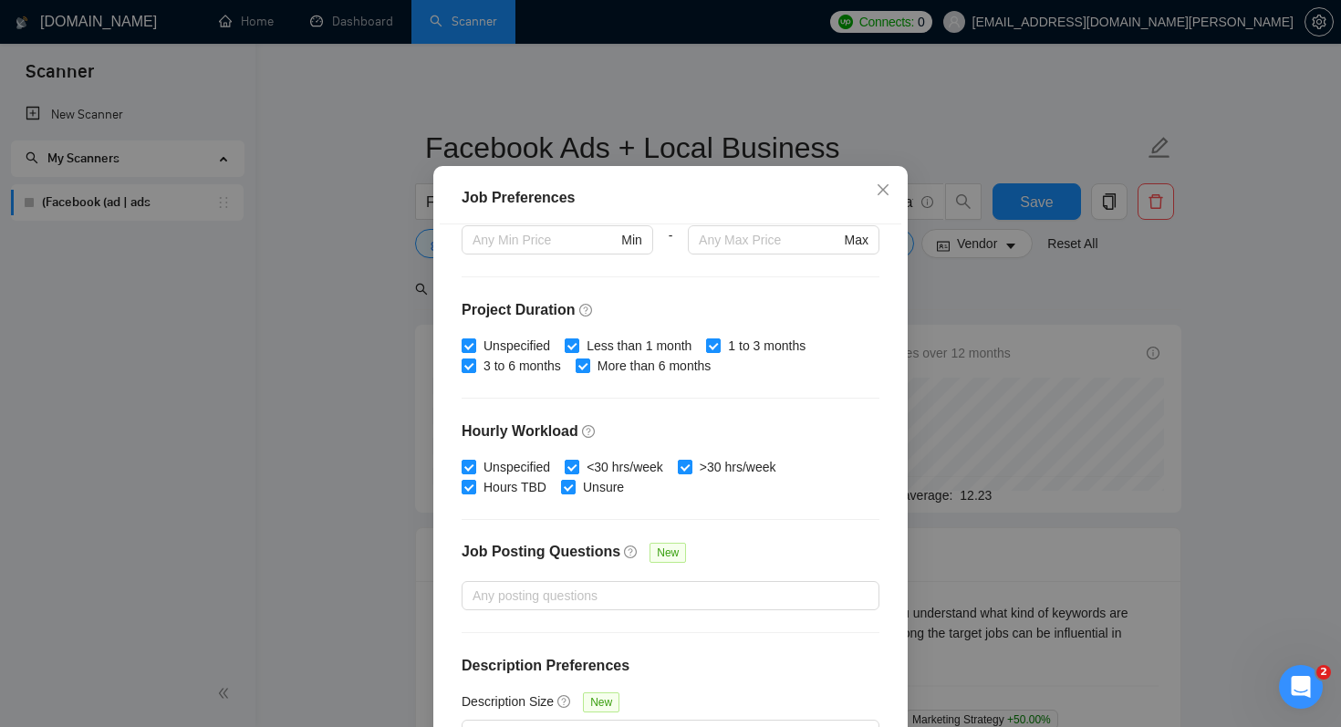
scroll to position [519, 0]
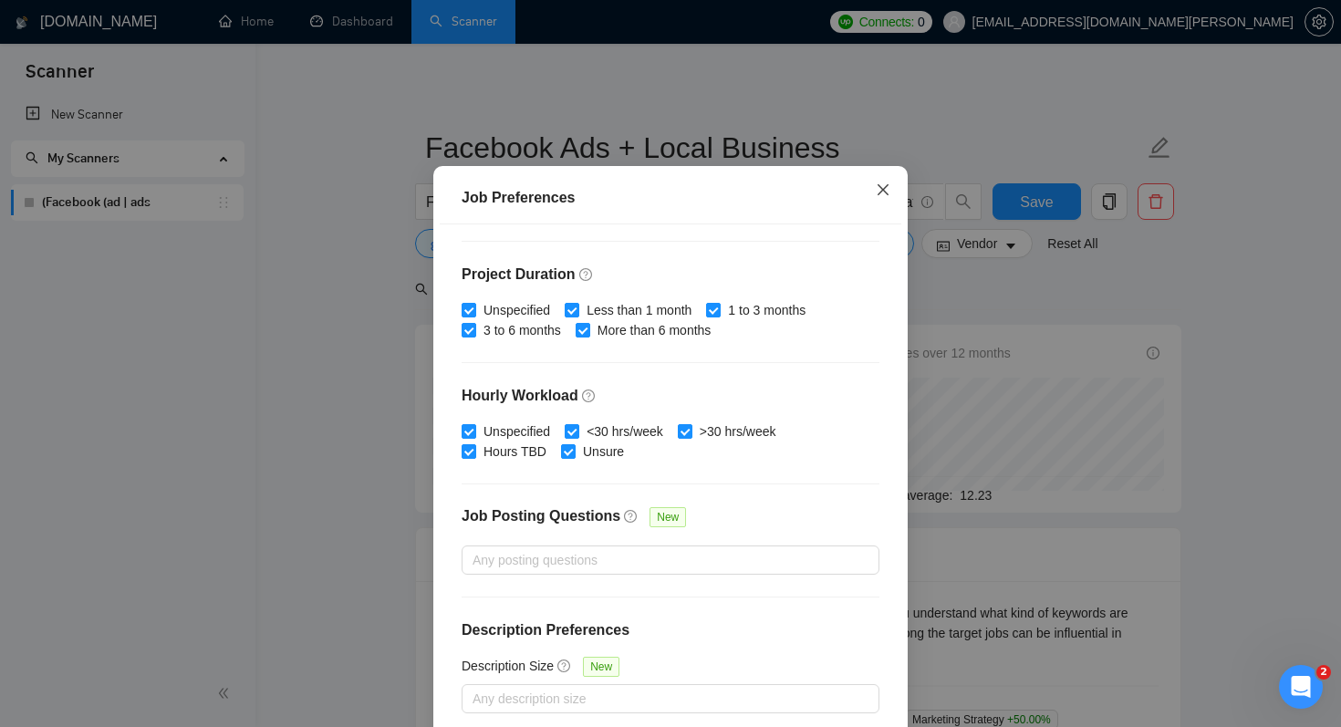
click at [876, 197] on icon "close" at bounding box center [883, 189] width 15 height 15
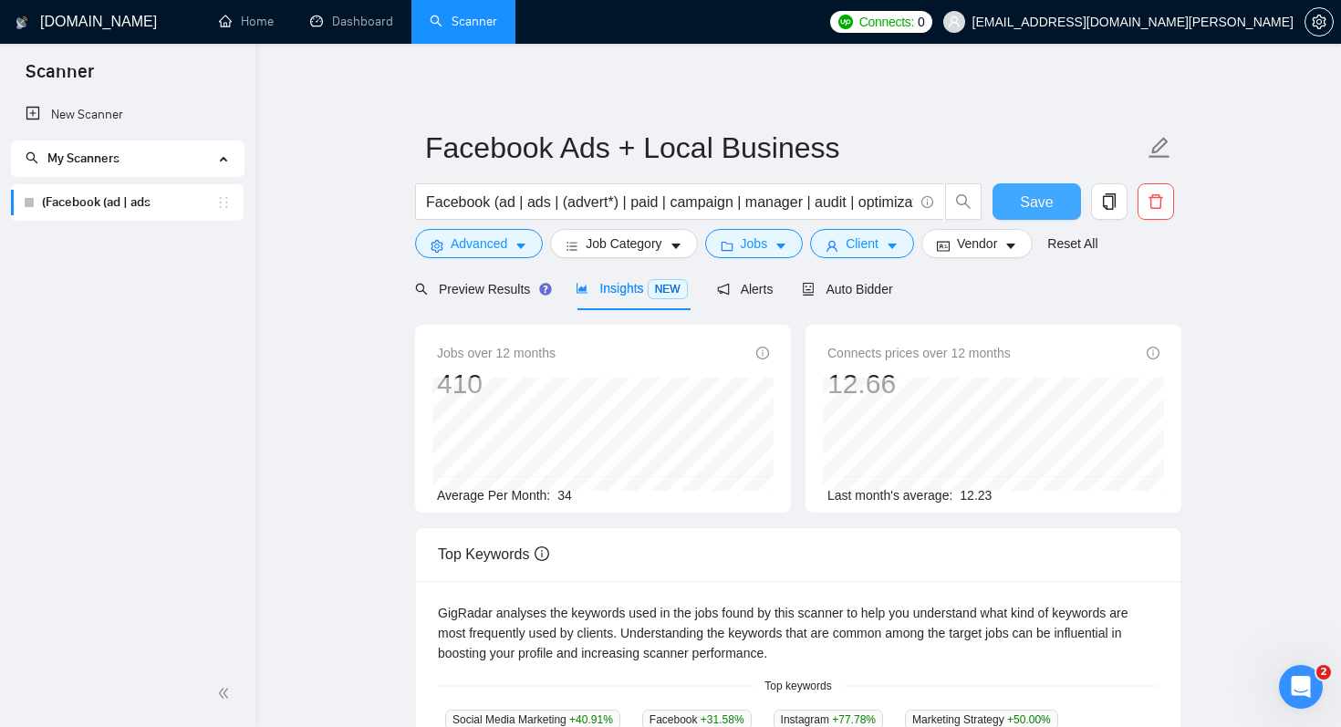
click at [1049, 200] on span "Save" at bounding box center [1036, 202] width 33 height 23
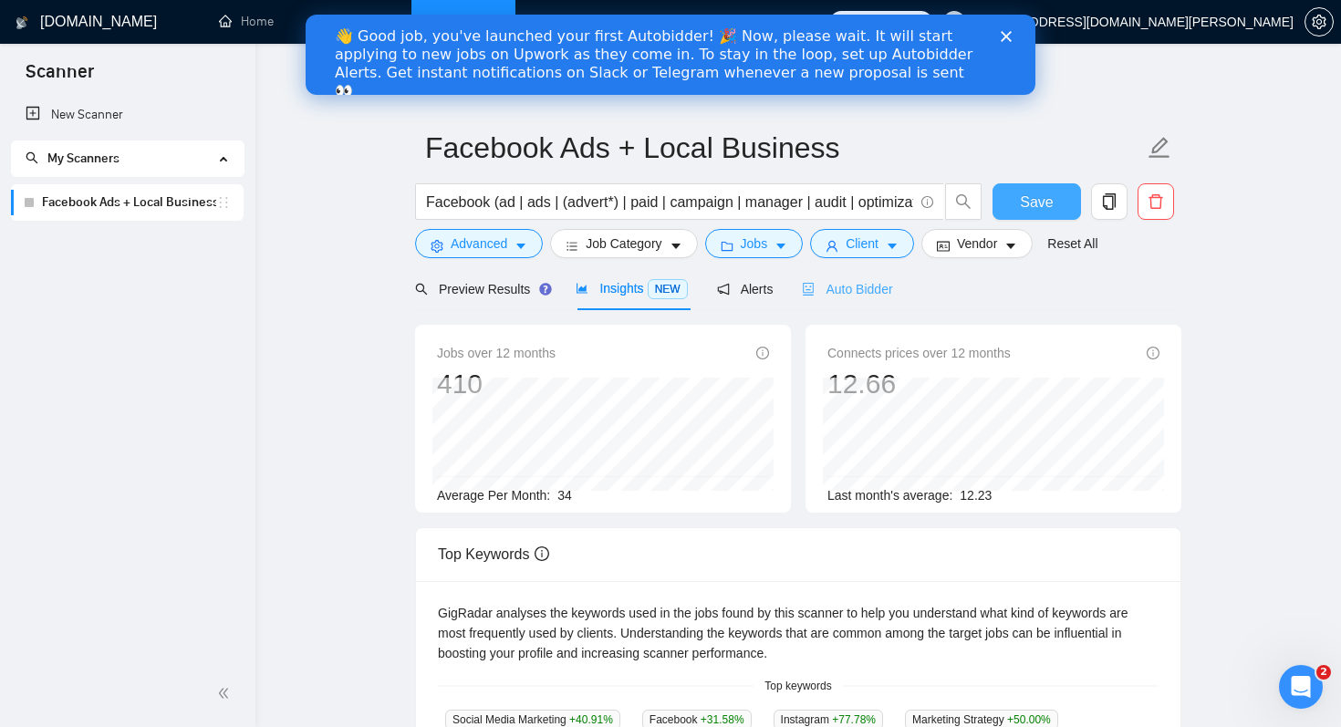
scroll to position [0, 0]
click at [843, 287] on span "Auto Bidder" at bounding box center [847, 289] width 90 height 15
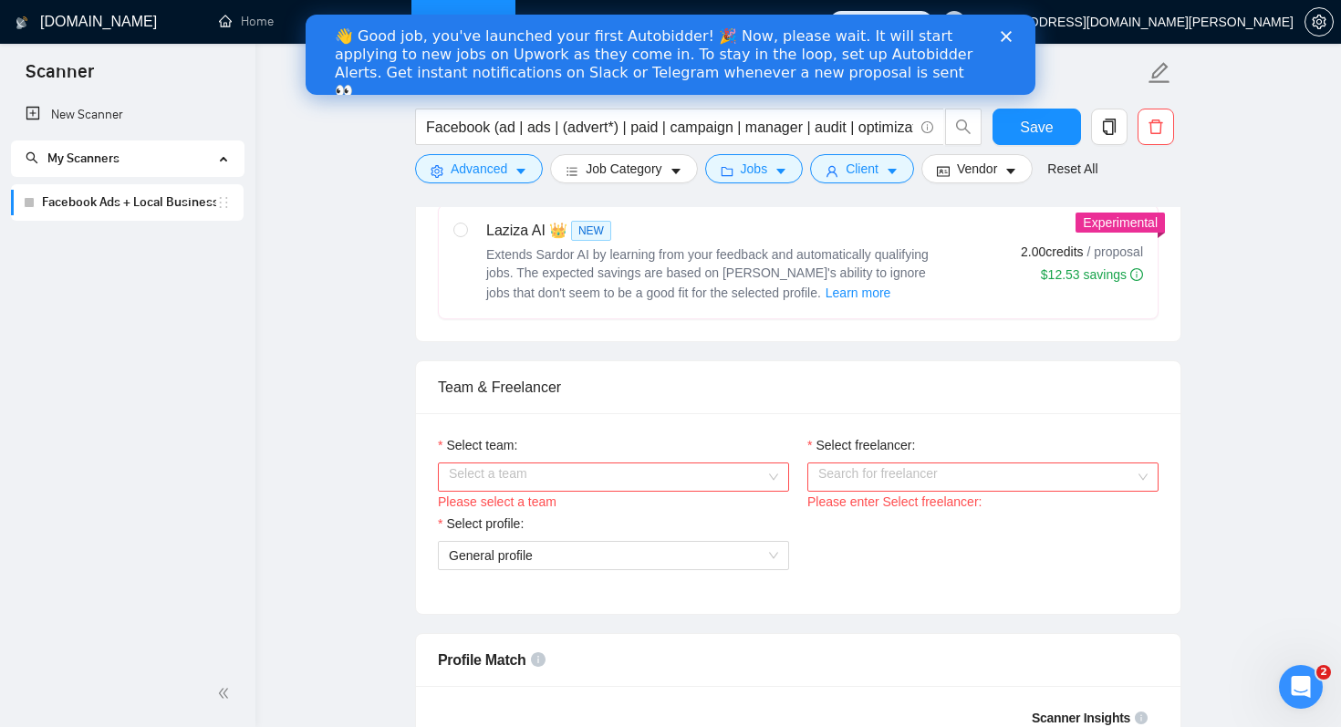
scroll to position [771, 0]
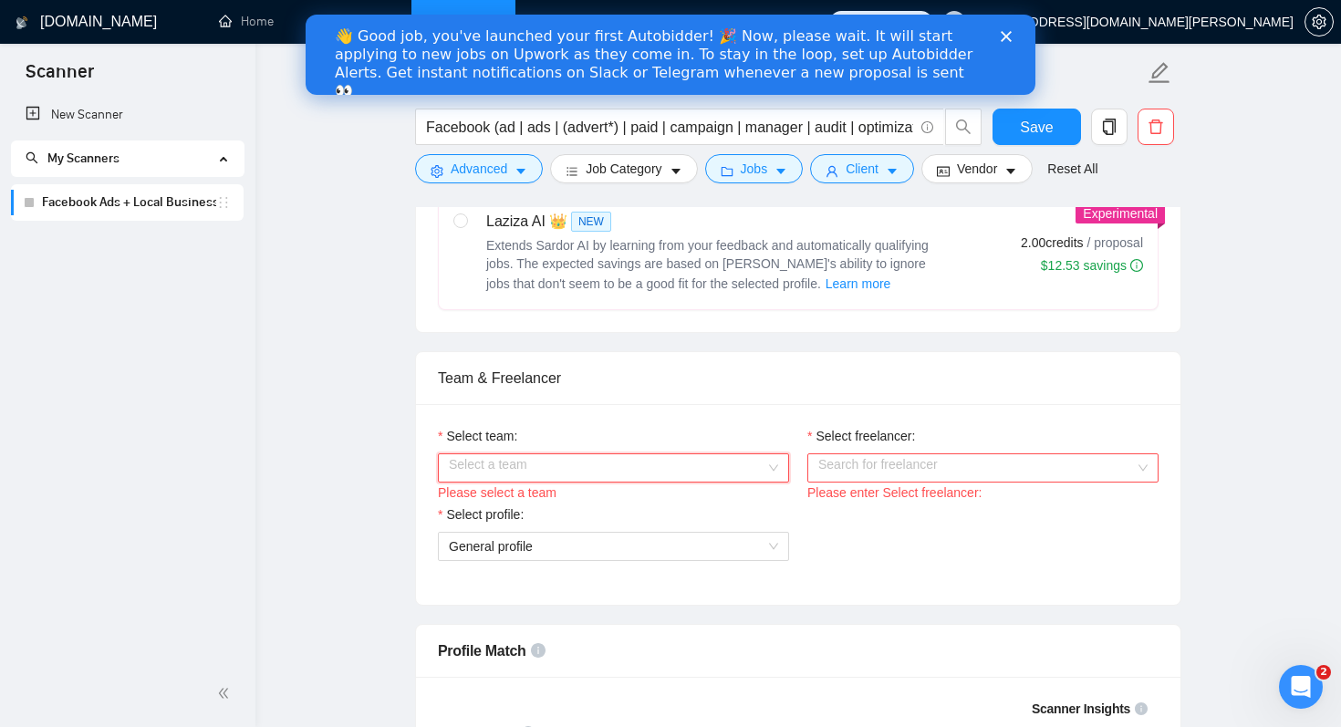
click at [642, 454] on input "Select team:" at bounding box center [607, 467] width 316 height 27
click at [572, 505] on div "PixelPilot | Paid Ads & Automation Agency" at bounding box center [613, 503] width 329 height 20
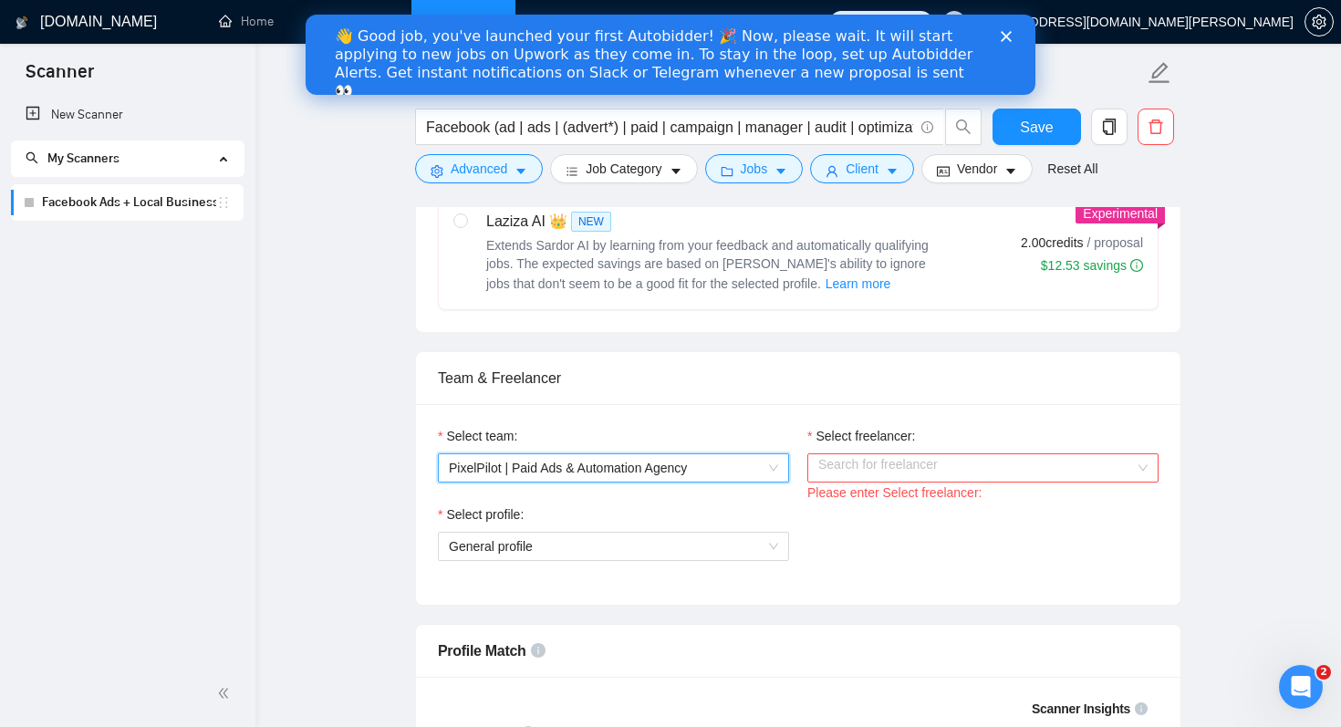
click at [898, 467] on input "Select freelancer:" at bounding box center [976, 467] width 316 height 27
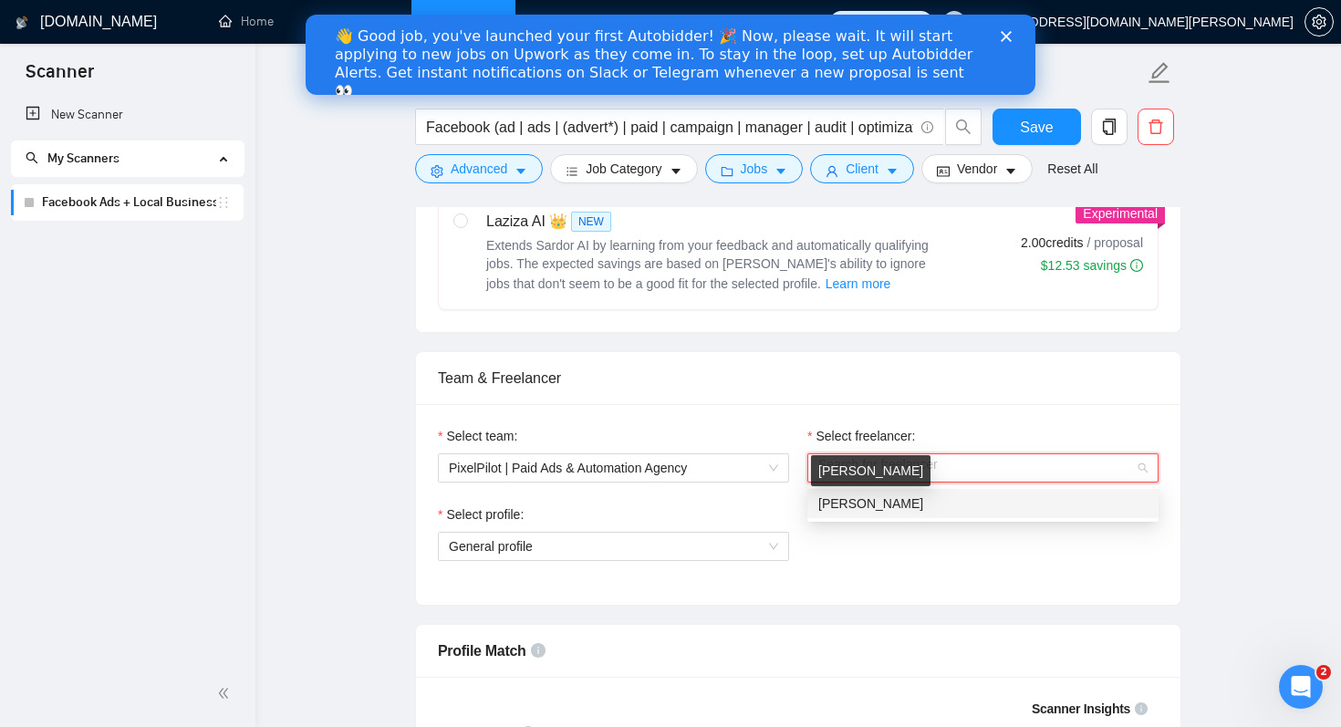
click at [863, 506] on span "Cheily Ochoa" at bounding box center [870, 503] width 105 height 15
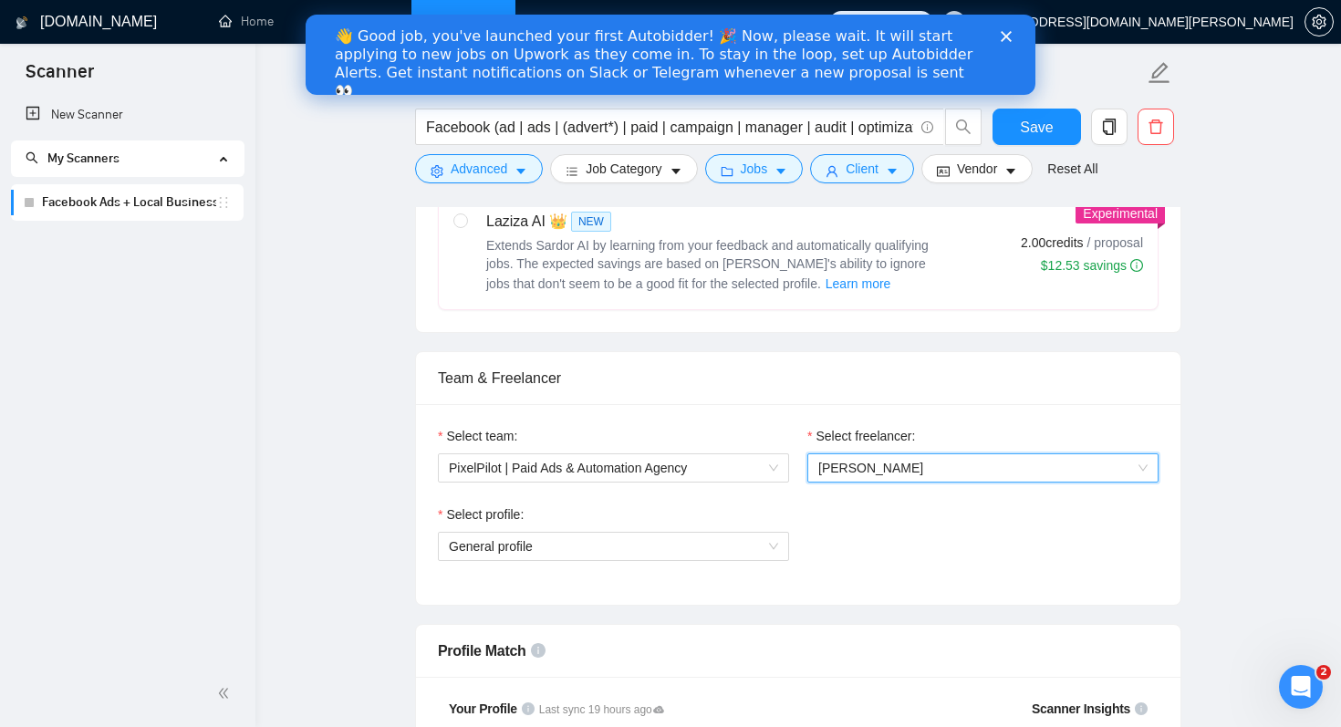
click at [761, 412] on div "Select team: PixelPilot | Paid Ads & Automation Agency Select freelancer: 86144…" at bounding box center [798, 504] width 764 height 201
click at [747, 544] on span "General profile" at bounding box center [613, 546] width 329 height 27
click at [878, 518] on div "Select profile: General profile" at bounding box center [798, 543] width 739 height 78
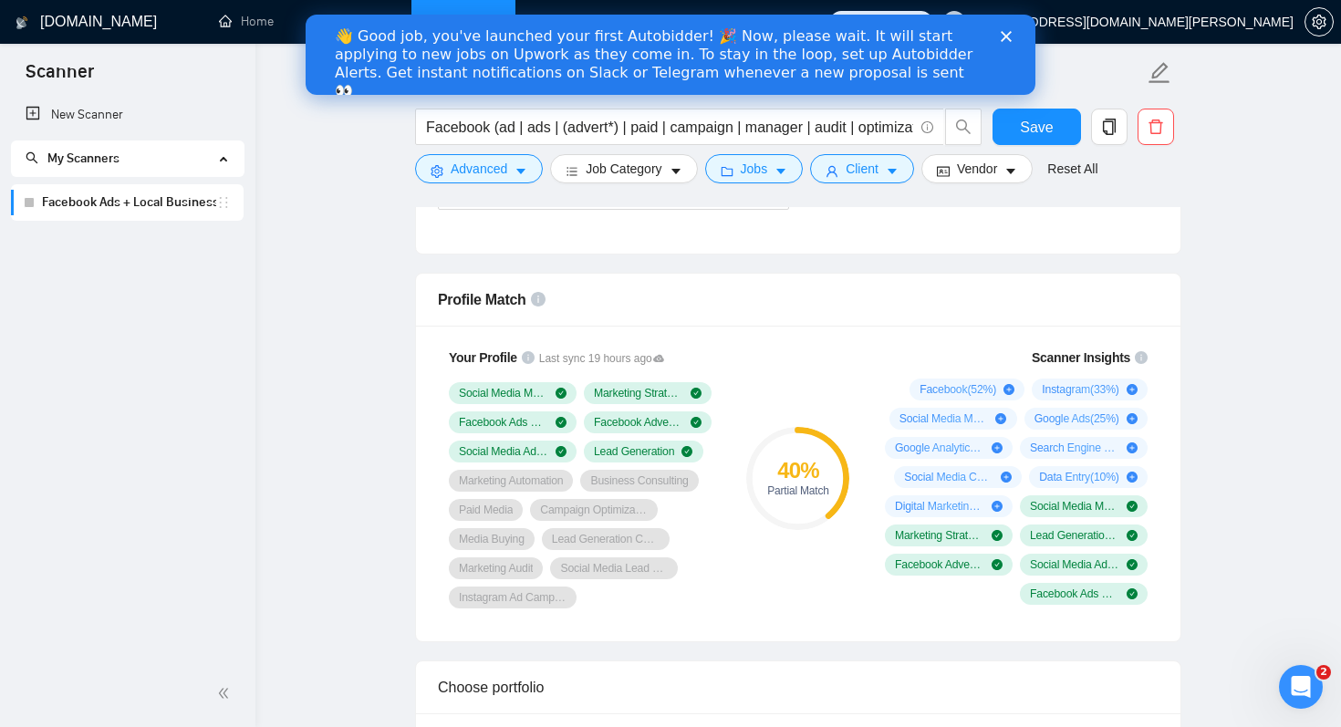
scroll to position [1125, 0]
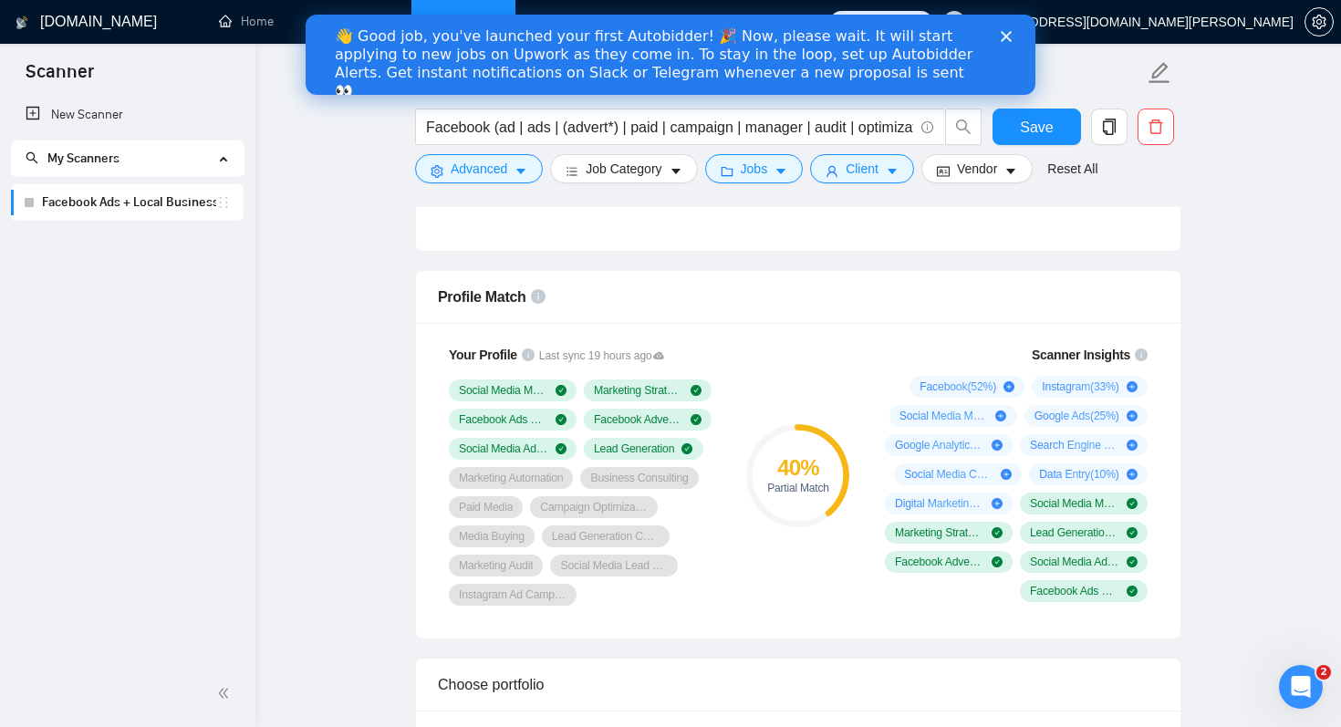
click at [803, 581] on div "40 % Partial Match" at bounding box center [798, 475] width 122 height 283
click at [845, 419] on div "40 % Partial Match" at bounding box center [798, 475] width 122 height 283
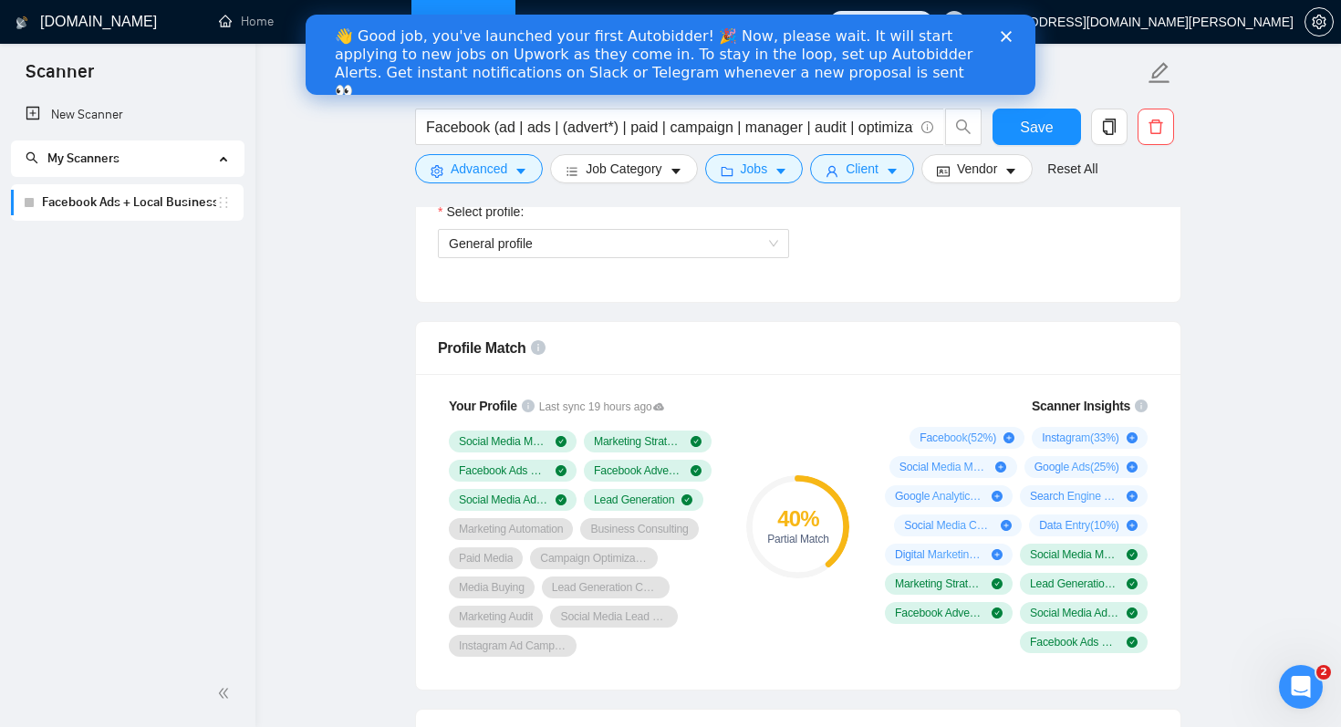
scroll to position [1131, 0]
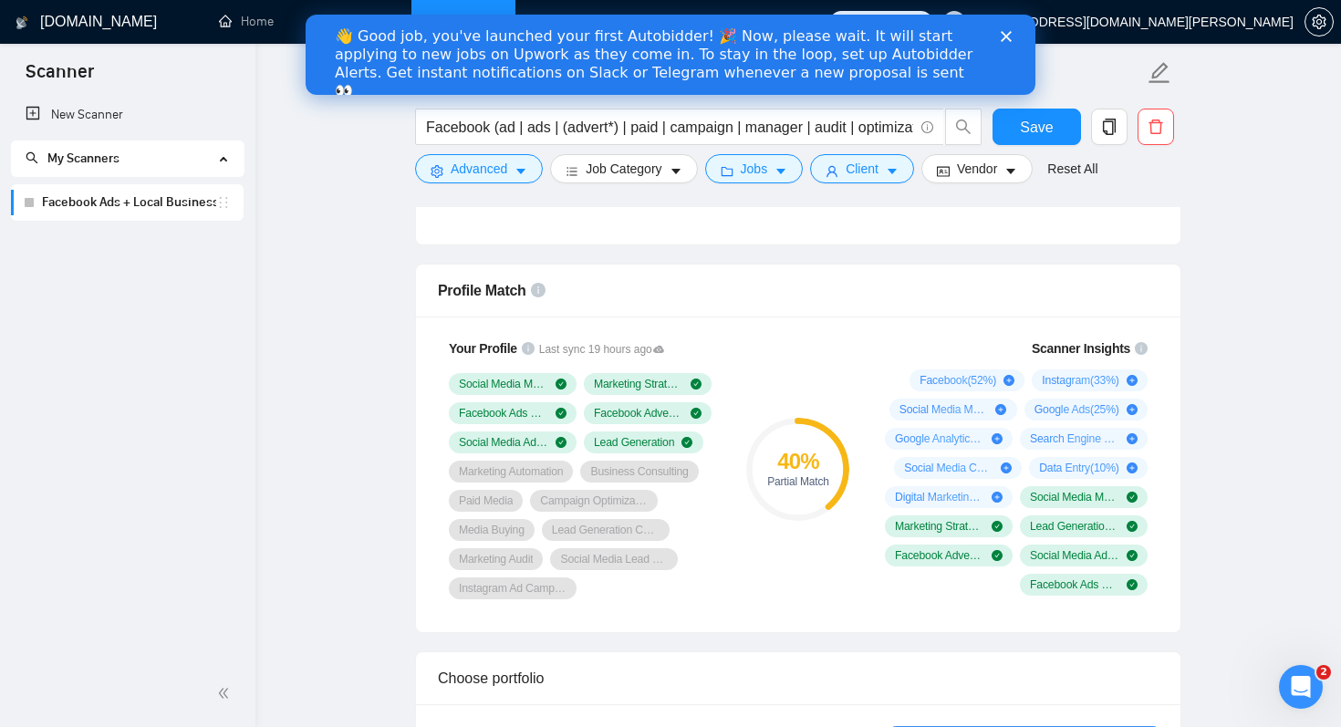
click at [658, 281] on div "Profile Match" at bounding box center [798, 290] width 721 height 52
click at [1024, 292] on div "Profile Match" at bounding box center [798, 290] width 721 height 52
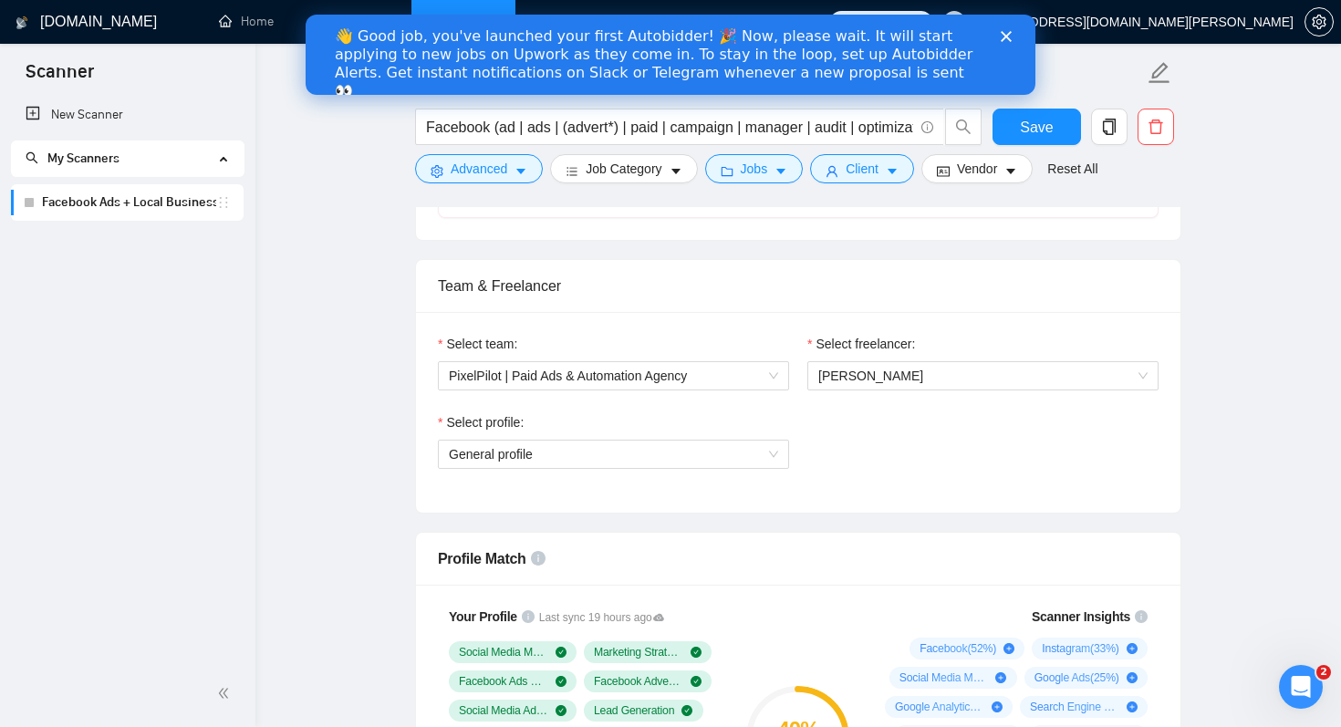
scroll to position [858, 0]
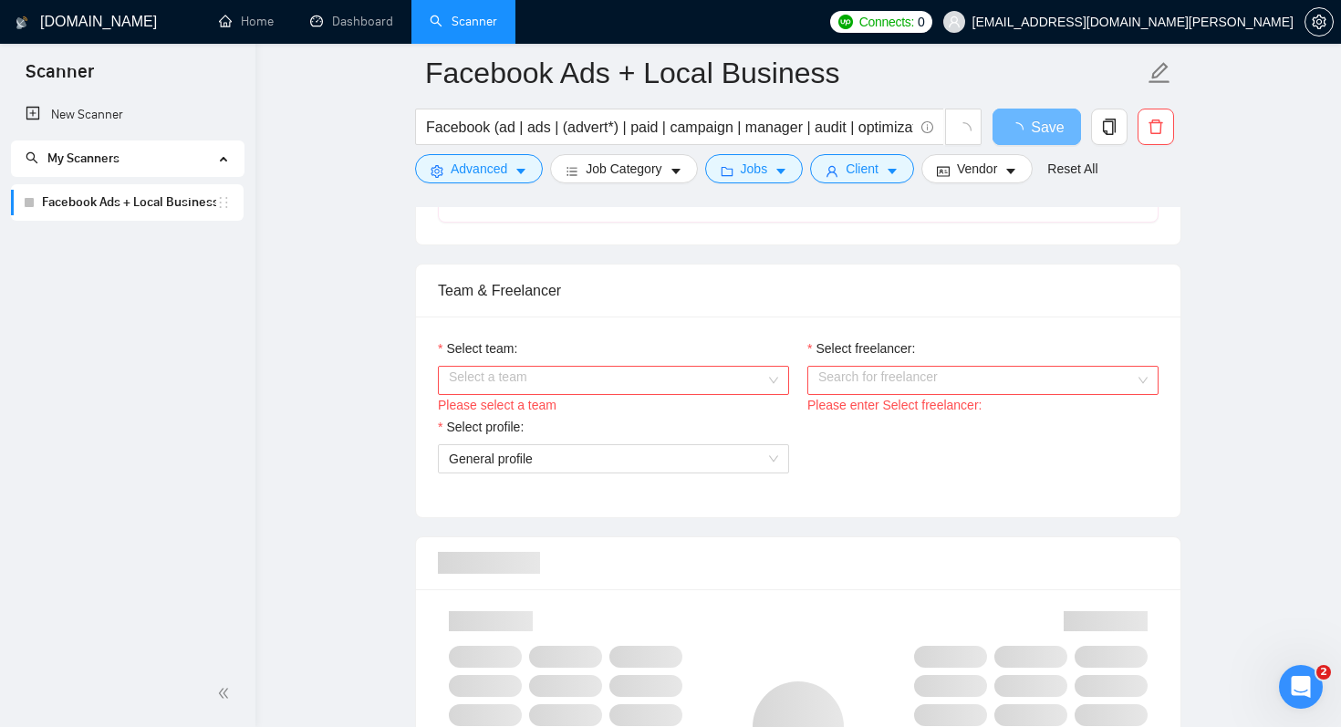
click at [655, 381] on input "Select team:" at bounding box center [607, 380] width 316 height 27
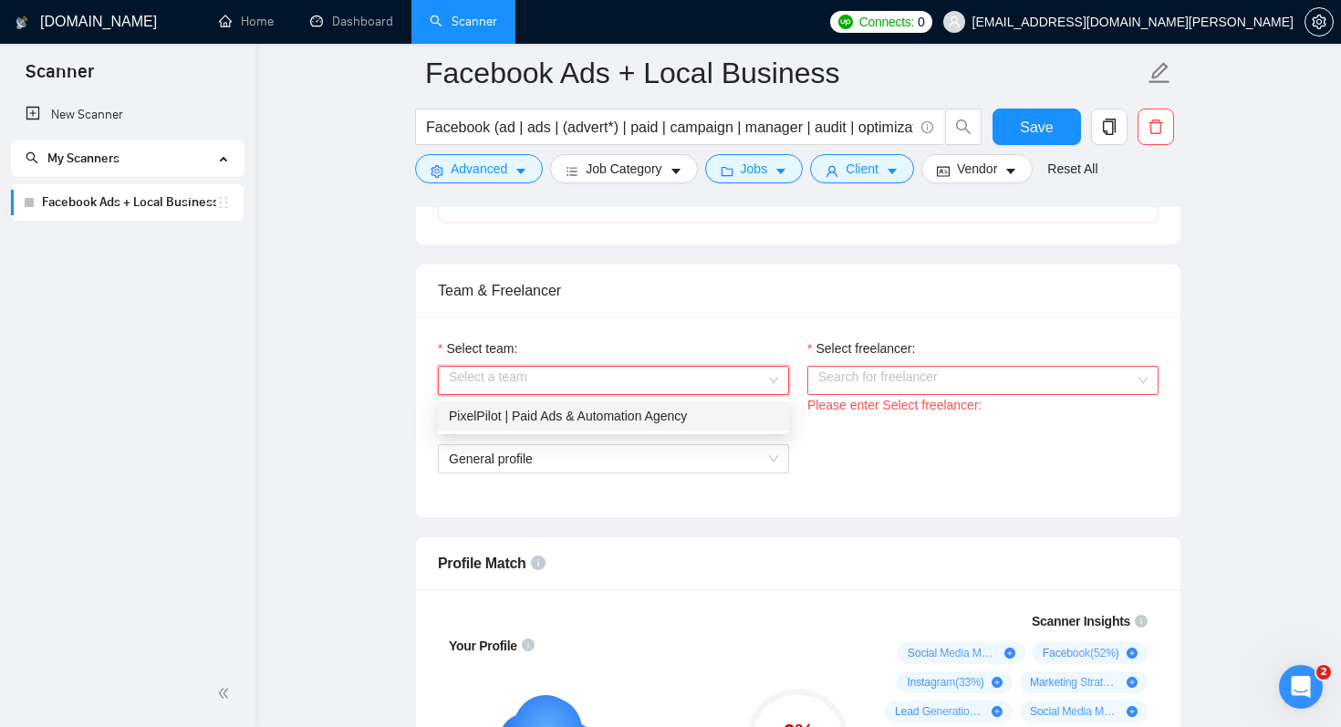
click at [600, 410] on div "PixelPilot | Paid Ads & Automation Agency" at bounding box center [613, 416] width 329 height 20
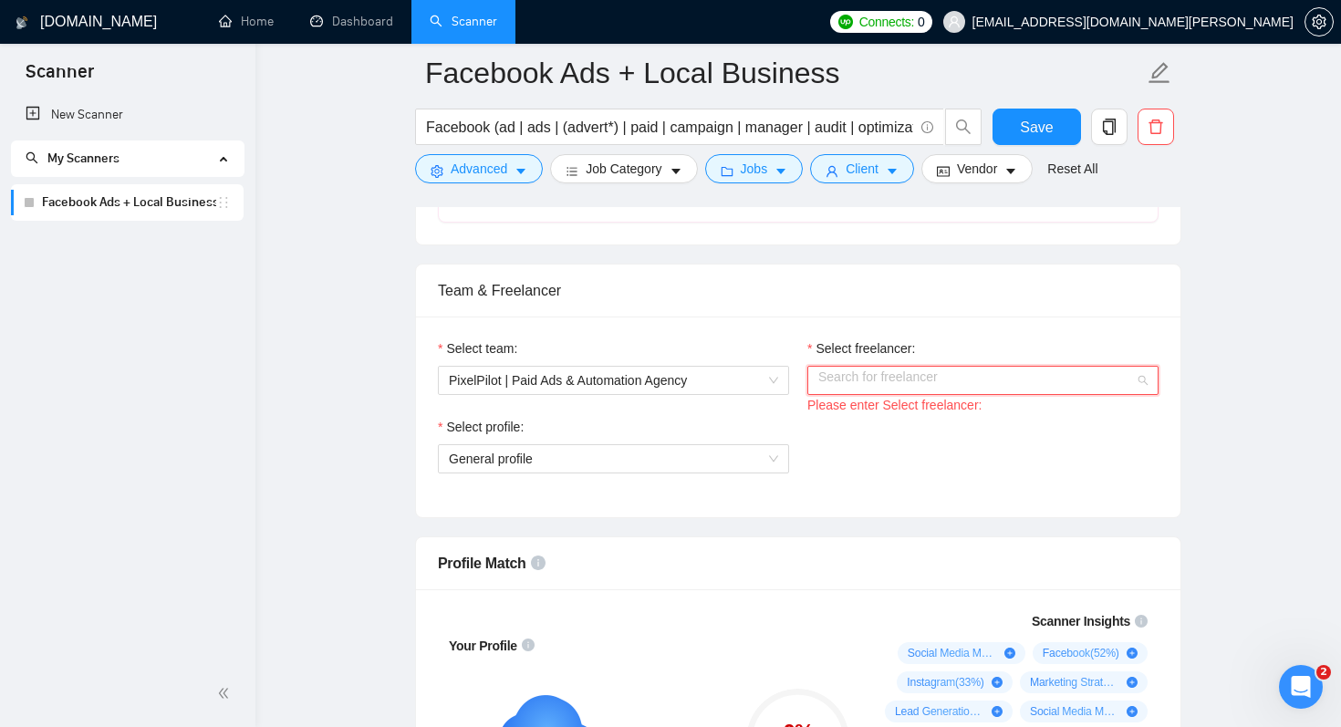
click at [859, 378] on input "Select freelancer:" at bounding box center [976, 380] width 316 height 27
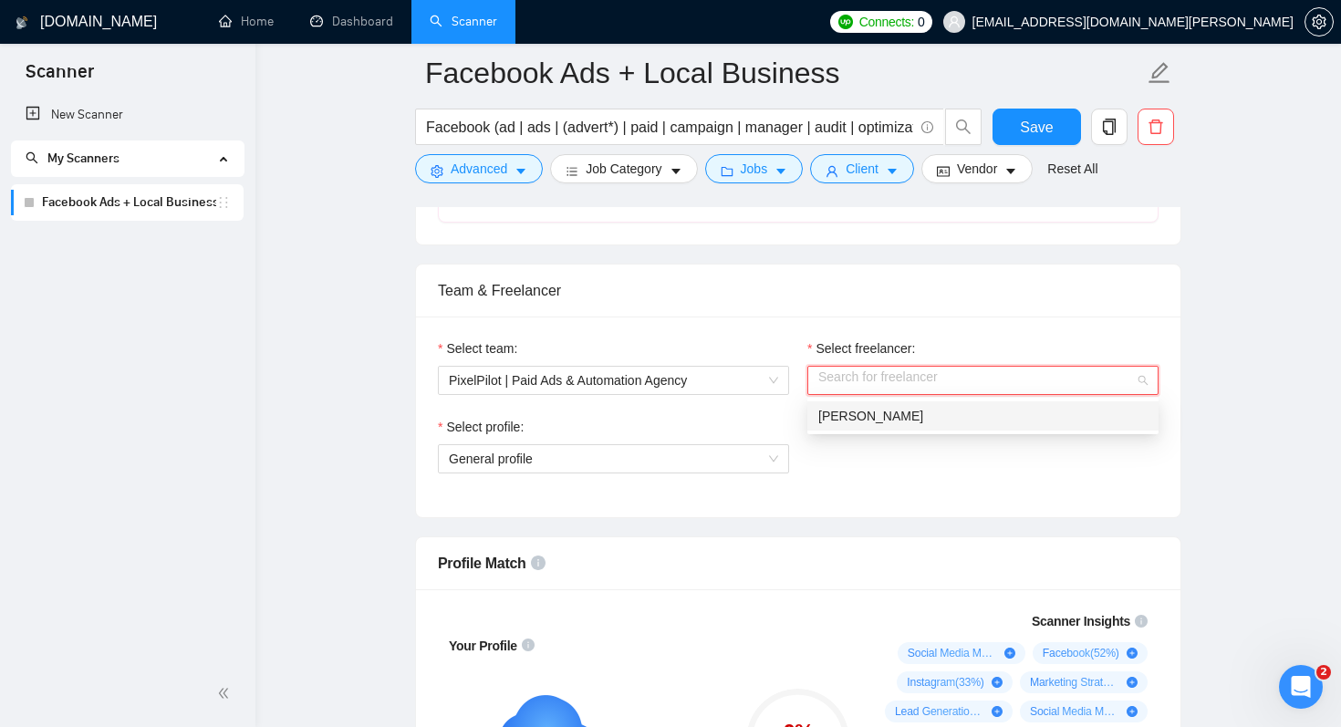
click at [843, 414] on span "Cheily Ochoa" at bounding box center [870, 416] width 105 height 15
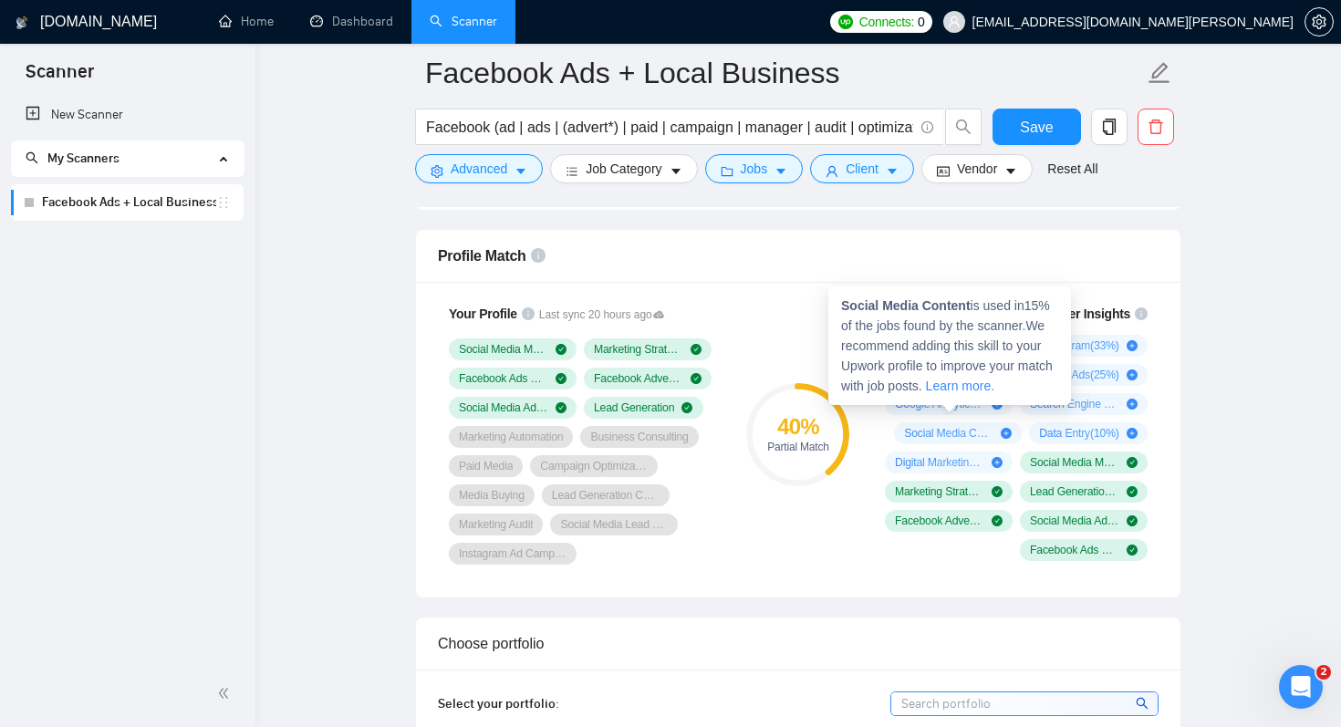
scroll to position [1169, 0]
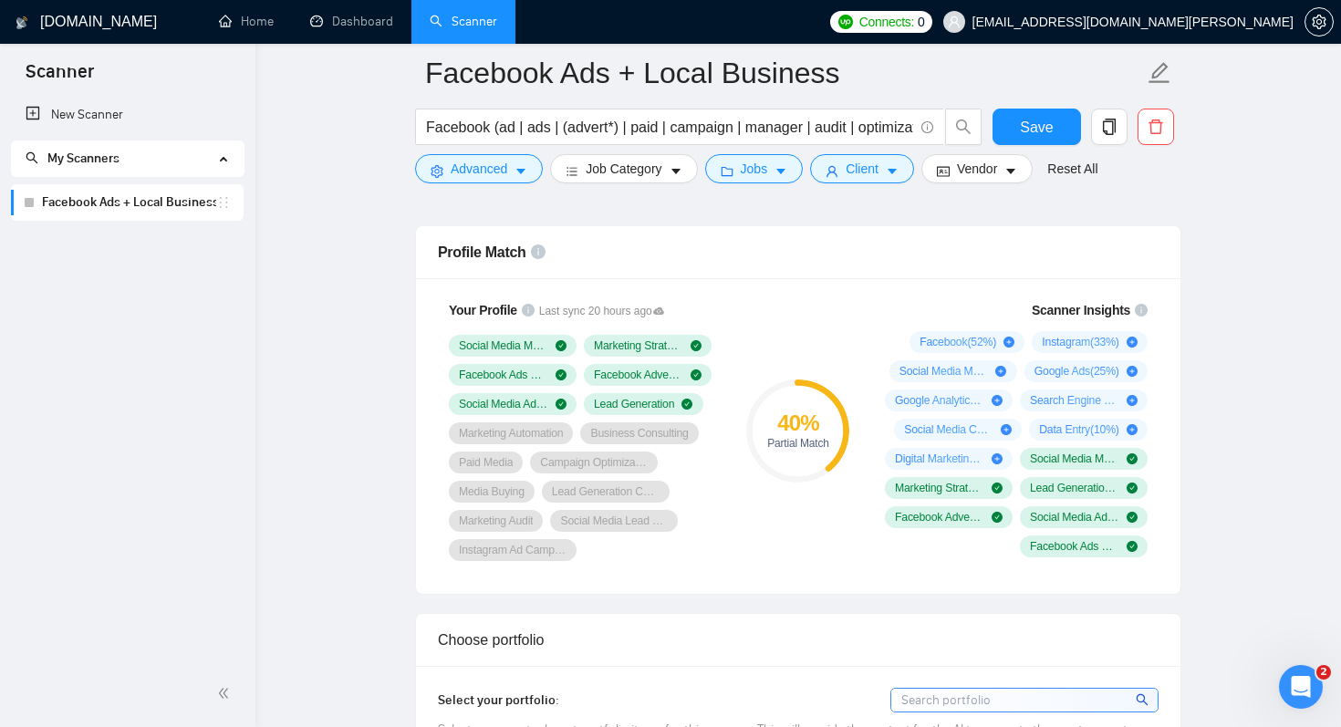
click at [1099, 259] on div "Profile Match" at bounding box center [798, 252] width 721 height 52
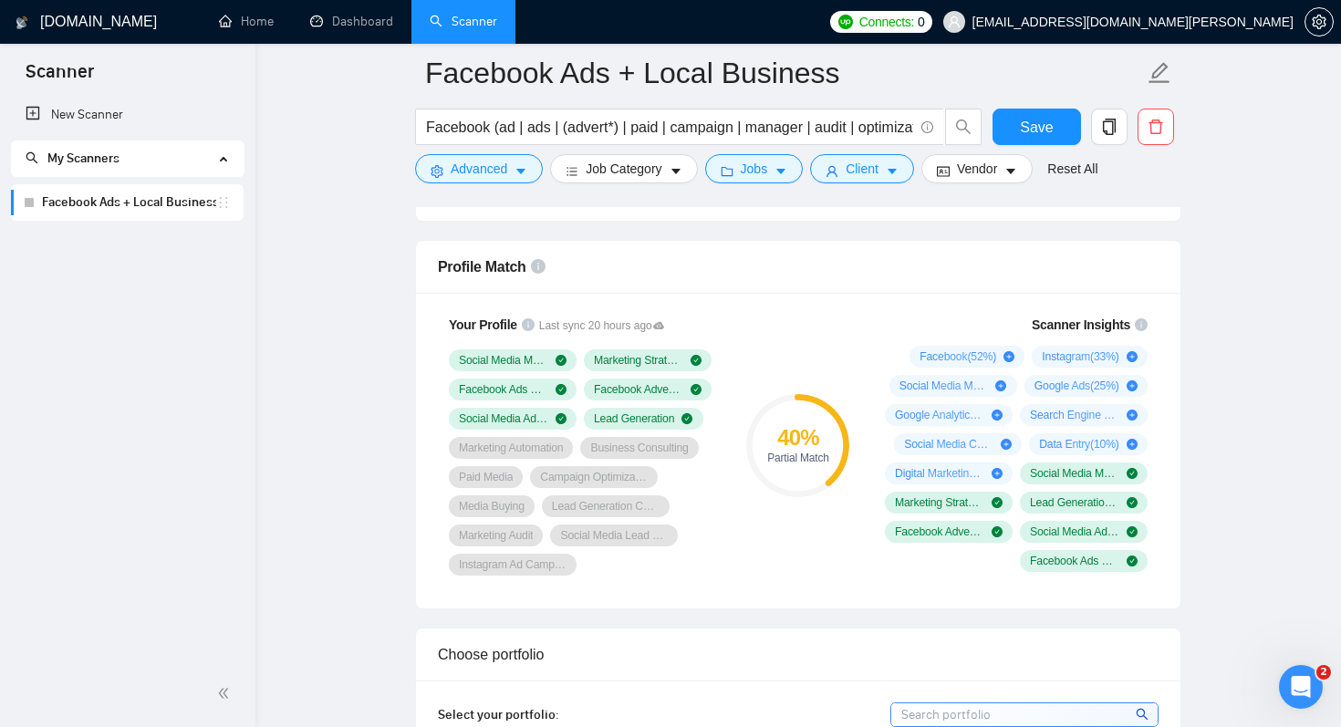
scroll to position [1150, 0]
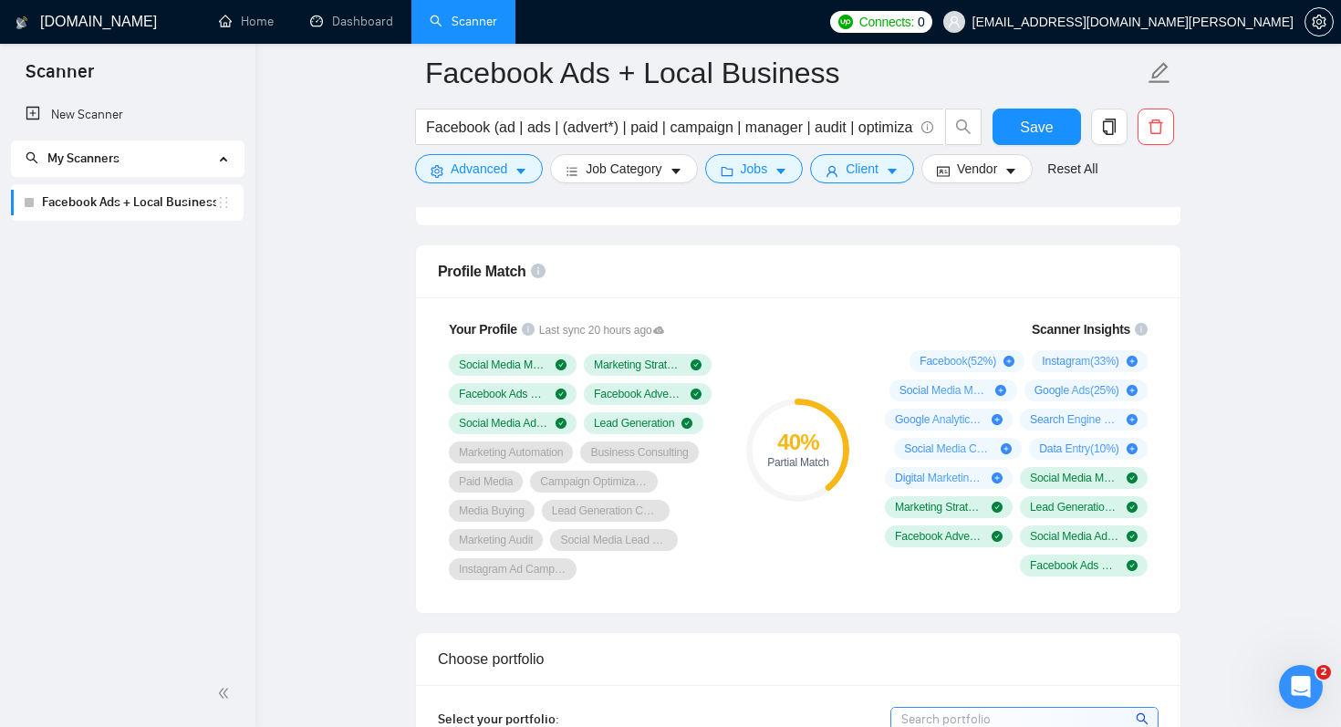
click at [760, 560] on div "40 % Partial Match" at bounding box center [798, 449] width 122 height 283
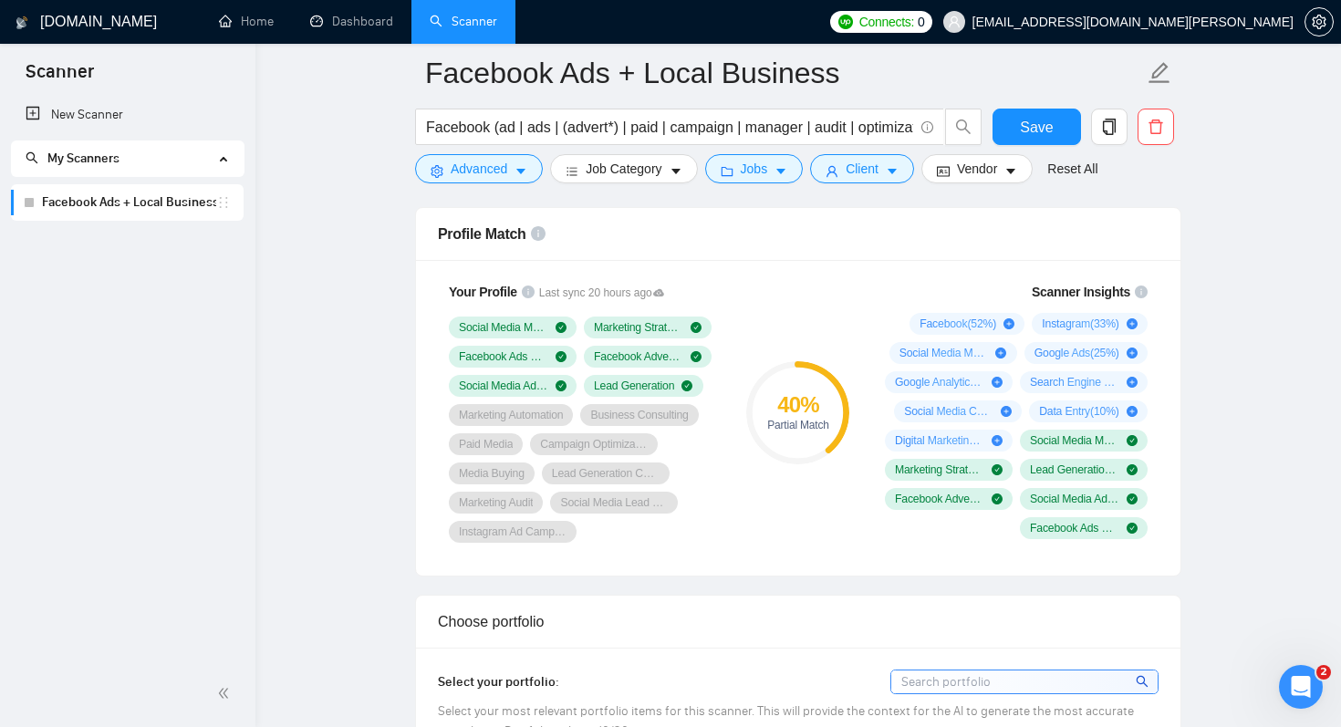
scroll to position [1190, 0]
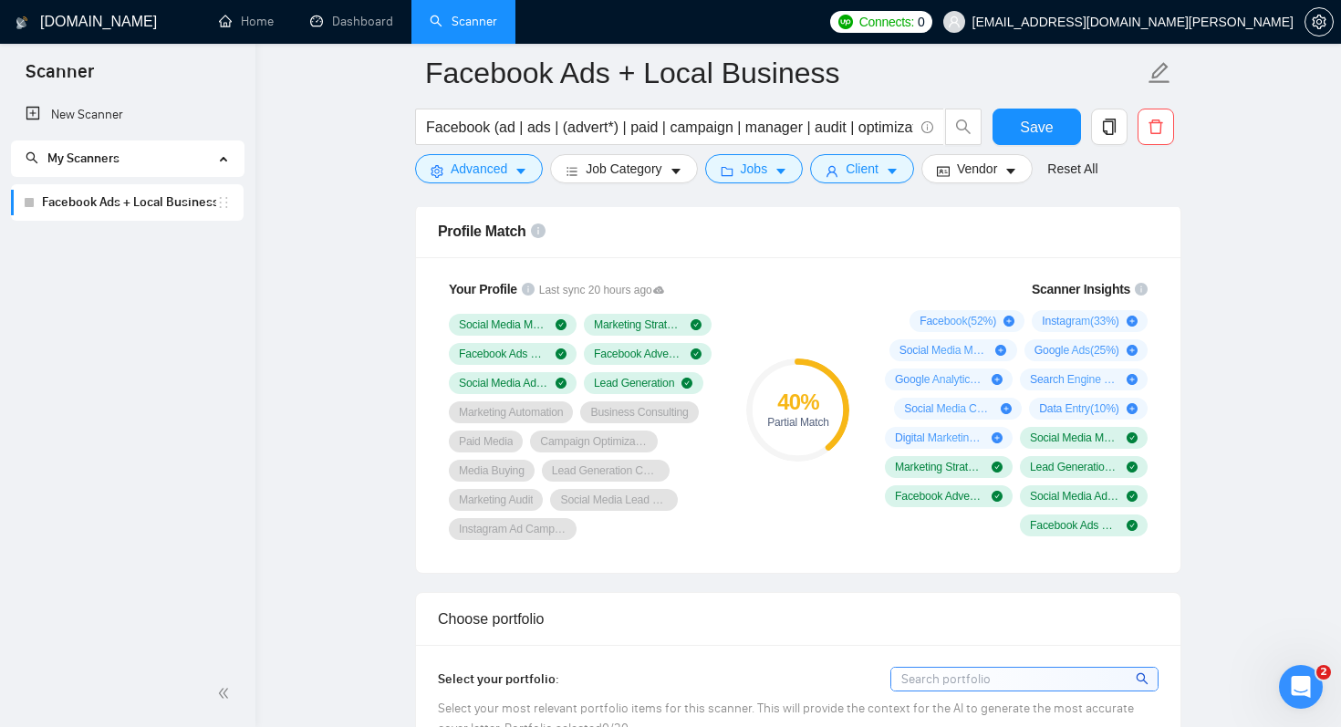
click at [852, 533] on div "40 % Partial Match" at bounding box center [798, 409] width 122 height 283
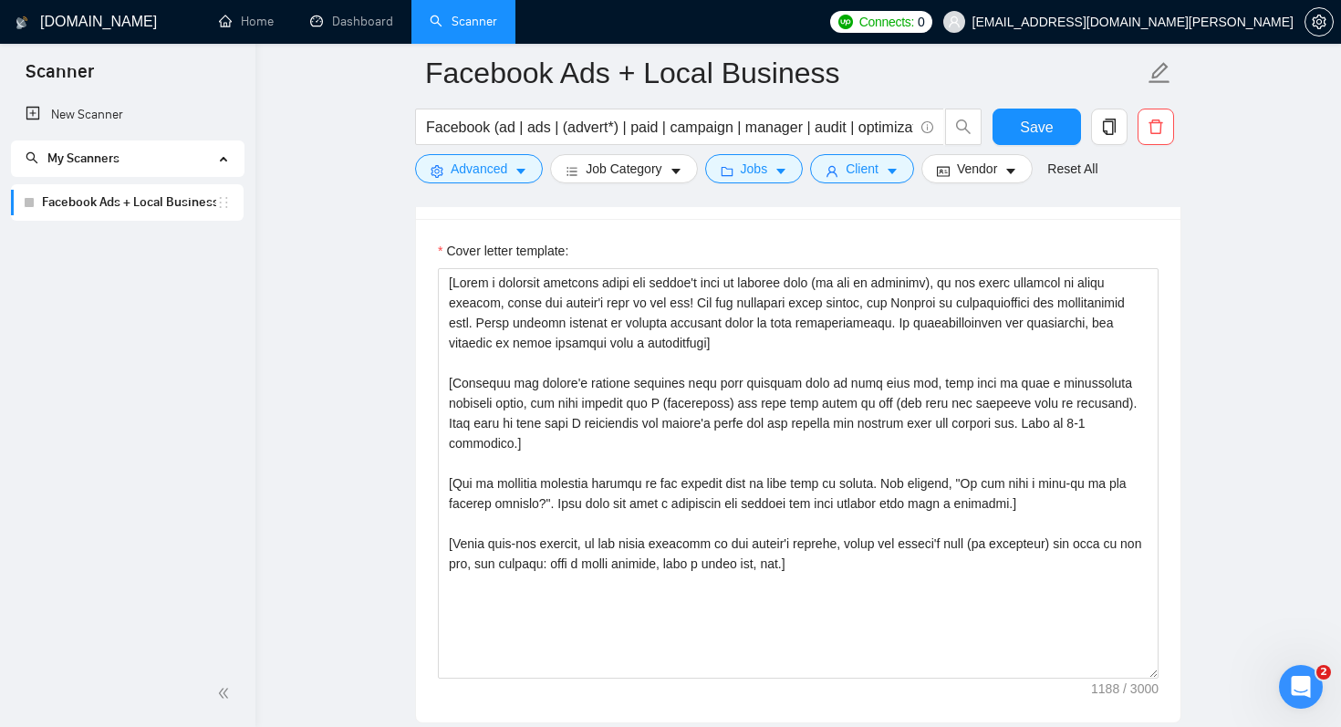
scroll to position [2094, 0]
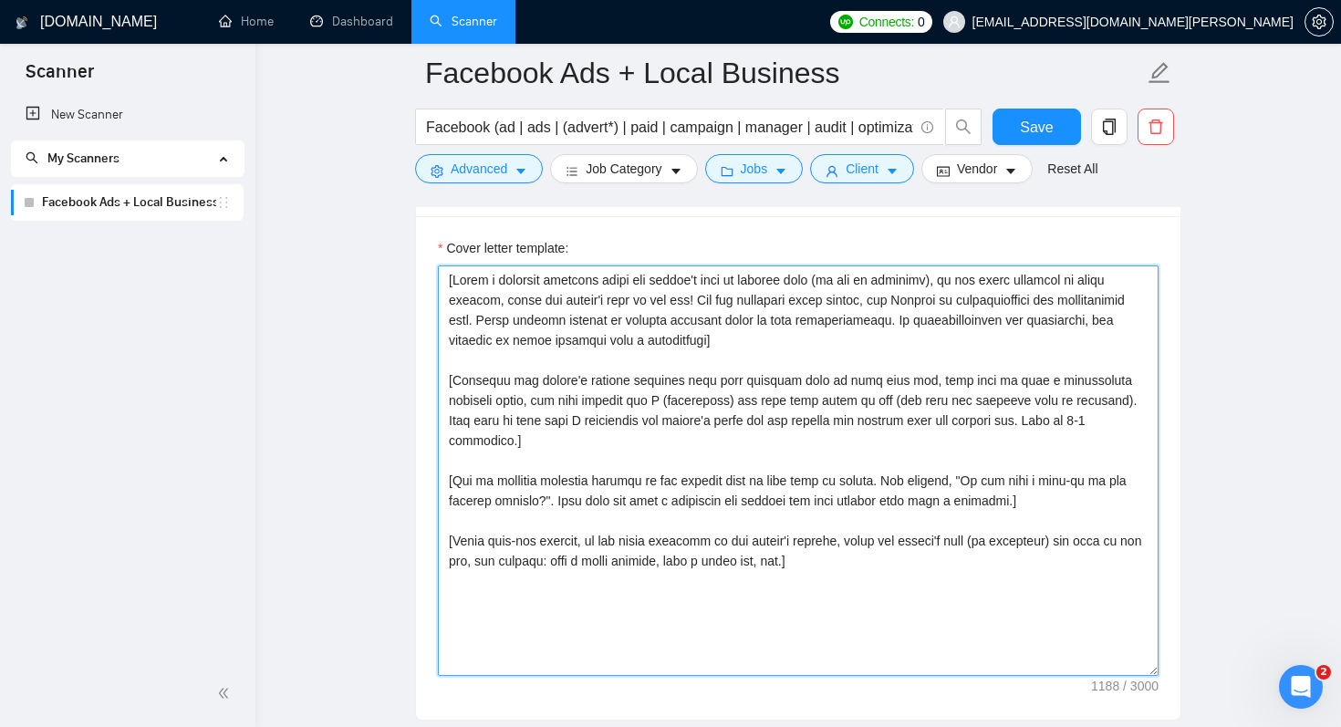
click at [730, 298] on textarea "Cover letter template:" at bounding box center [798, 470] width 721 height 410
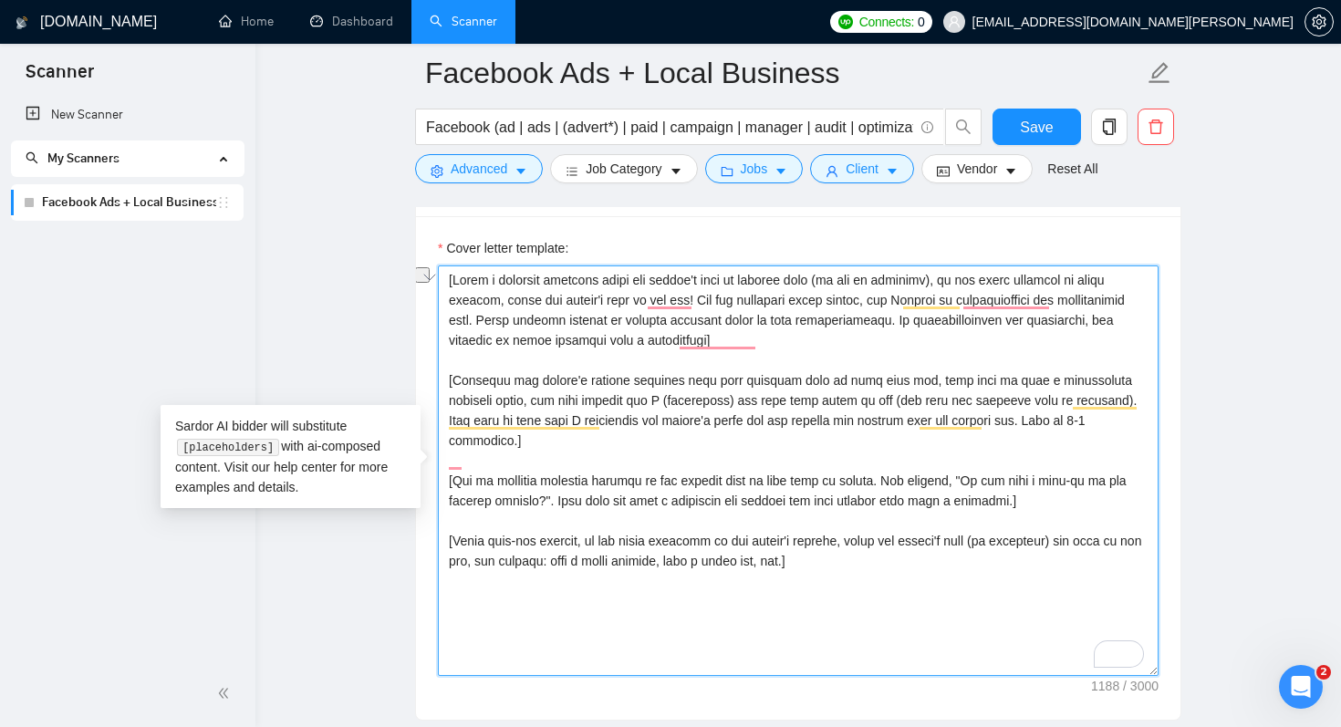
drag, startPoint x: 691, startPoint y: 299, endPoint x: 502, endPoint y: 298, distance: 189.7
click at [502, 298] on textarea "Cover letter template:" at bounding box center [798, 470] width 721 height 410
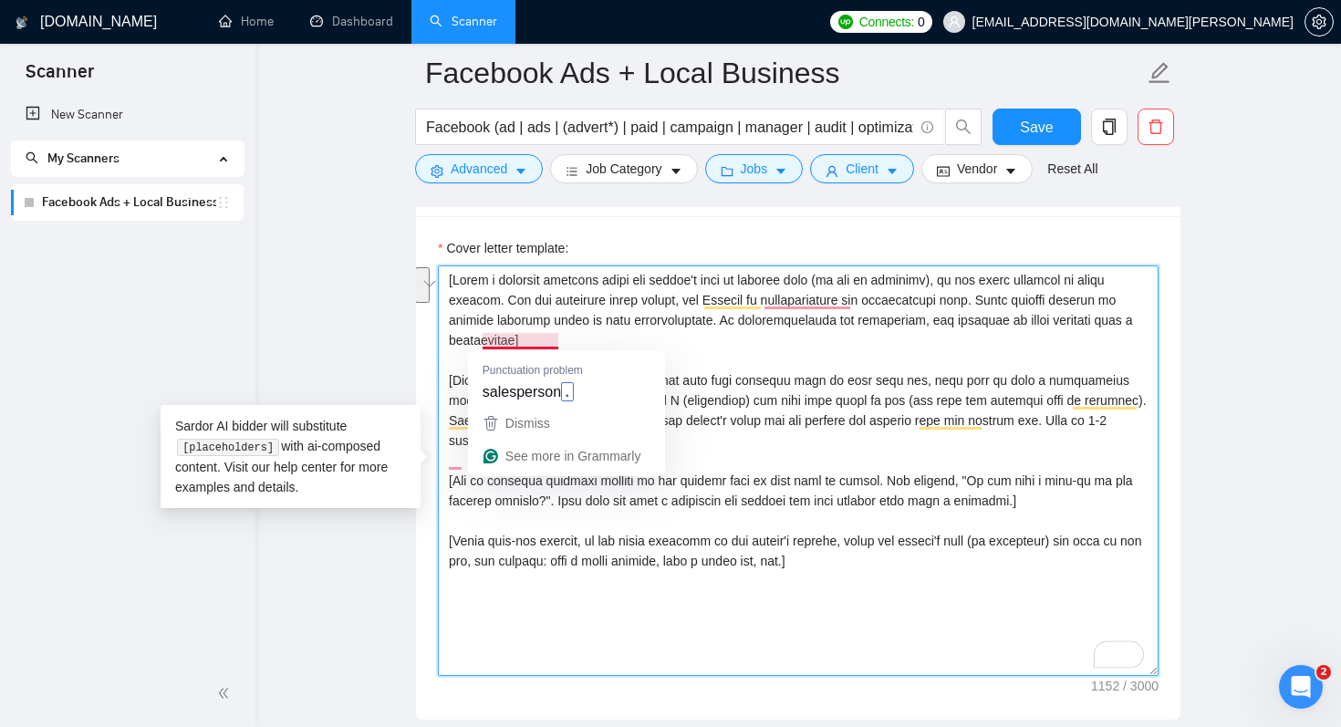
drag, startPoint x: 555, startPoint y: 325, endPoint x: 555, endPoint y: 337, distance: 11.9
click at [555, 337] on textarea "Cover letter template:" at bounding box center [798, 470] width 721 height 410
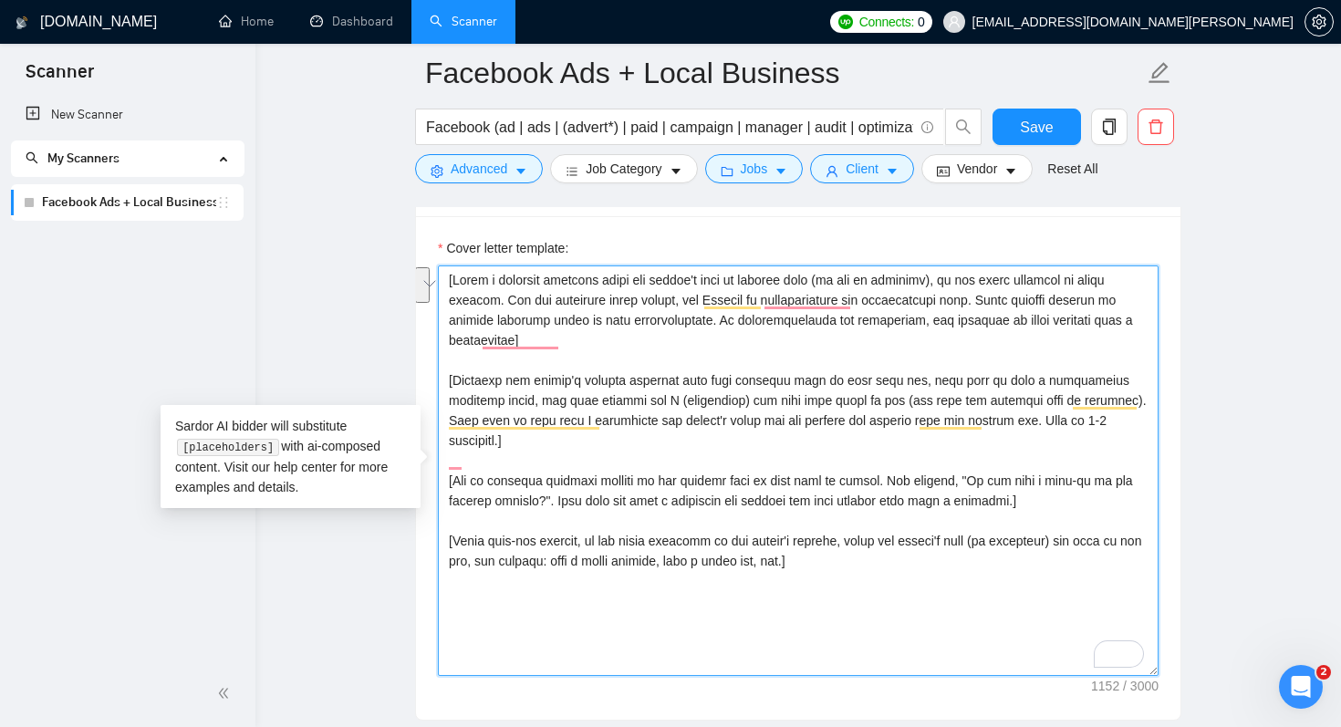
click at [511, 316] on textarea "Cover letter template:" at bounding box center [798, 470] width 721 height 410
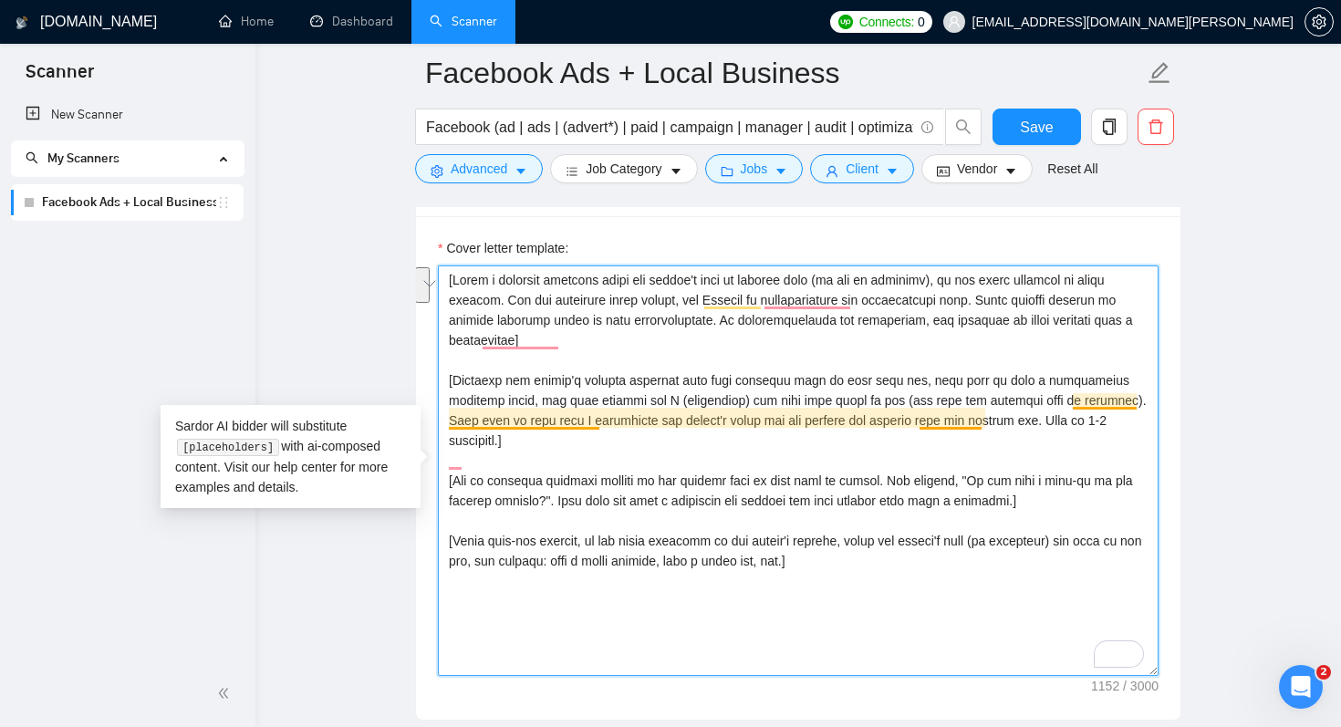
drag, startPoint x: 517, startPoint y: 387, endPoint x: 508, endPoint y: 409, distance: 23.7
click at [508, 409] on textarea "Cover letter template:" at bounding box center [798, 470] width 721 height 410
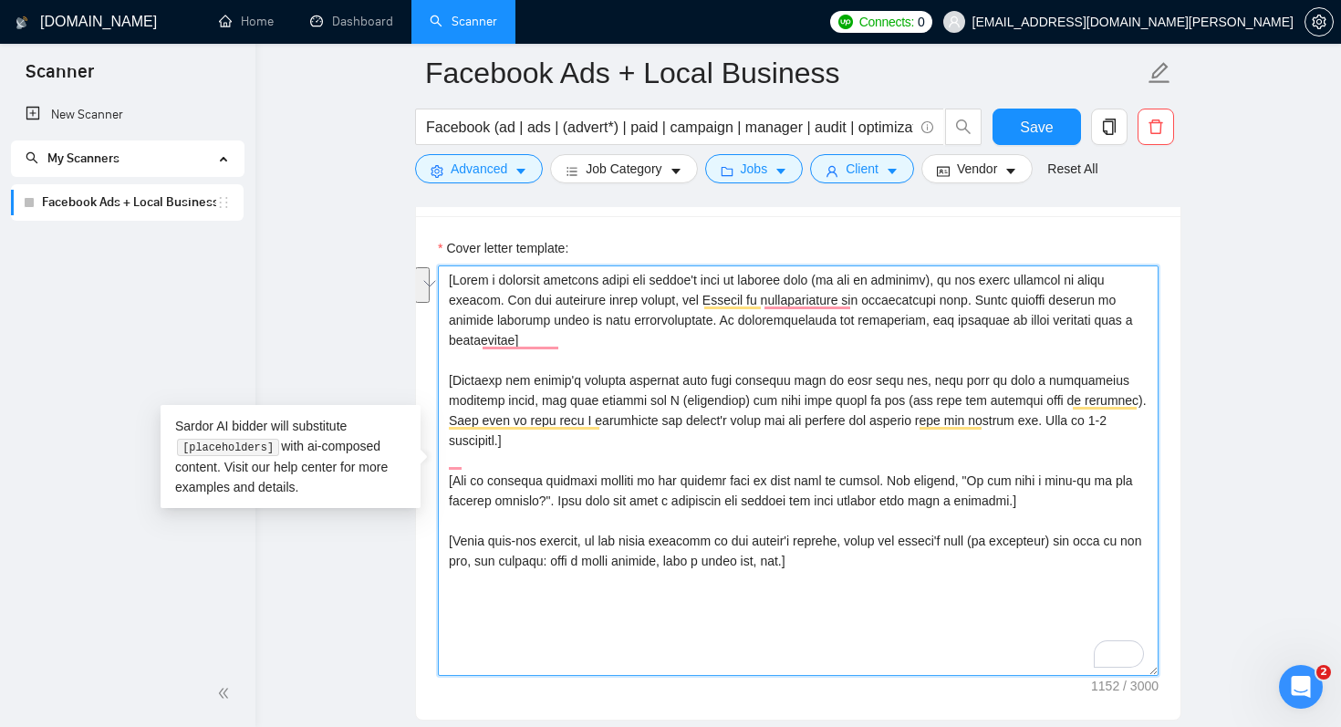
click at [523, 500] on textarea "Cover letter template:" at bounding box center [798, 470] width 721 height 410
drag, startPoint x: 625, startPoint y: 393, endPoint x: 621, endPoint y: 420, distance: 26.7
click at [621, 420] on textarea "Cover letter template:" at bounding box center [798, 470] width 721 height 410
click at [671, 441] on textarea "Cover letter template:" at bounding box center [798, 470] width 721 height 410
drag, startPoint x: 581, startPoint y: 459, endPoint x: 576, endPoint y: 482, distance: 23.3
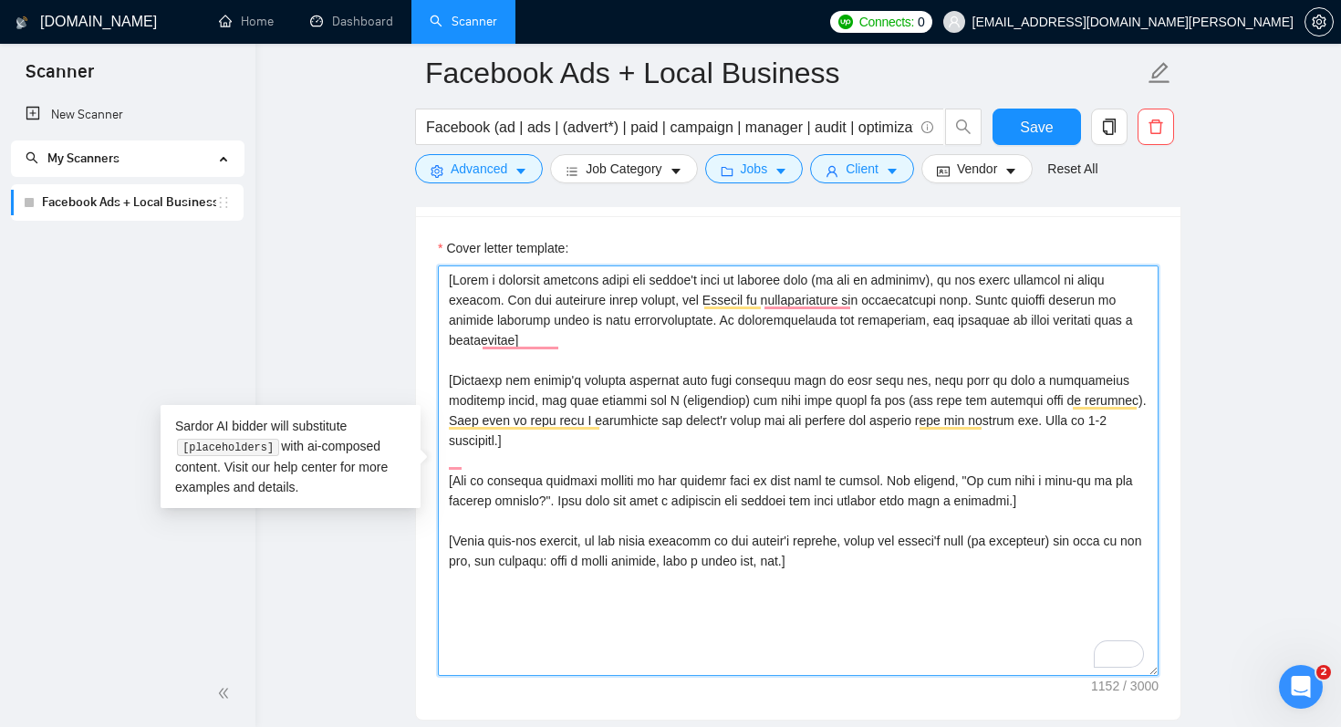
click at [576, 482] on textarea "Cover letter template:" at bounding box center [798, 470] width 721 height 410
click at [638, 495] on textarea "Cover letter template:" at bounding box center [798, 470] width 721 height 410
drag, startPoint x: 983, startPoint y: 461, endPoint x: 568, endPoint y: 489, distance: 415.9
click at [568, 489] on textarea "Cover letter template:" at bounding box center [798, 470] width 721 height 410
click at [614, 475] on textarea "Cover letter template:" at bounding box center [798, 470] width 721 height 410
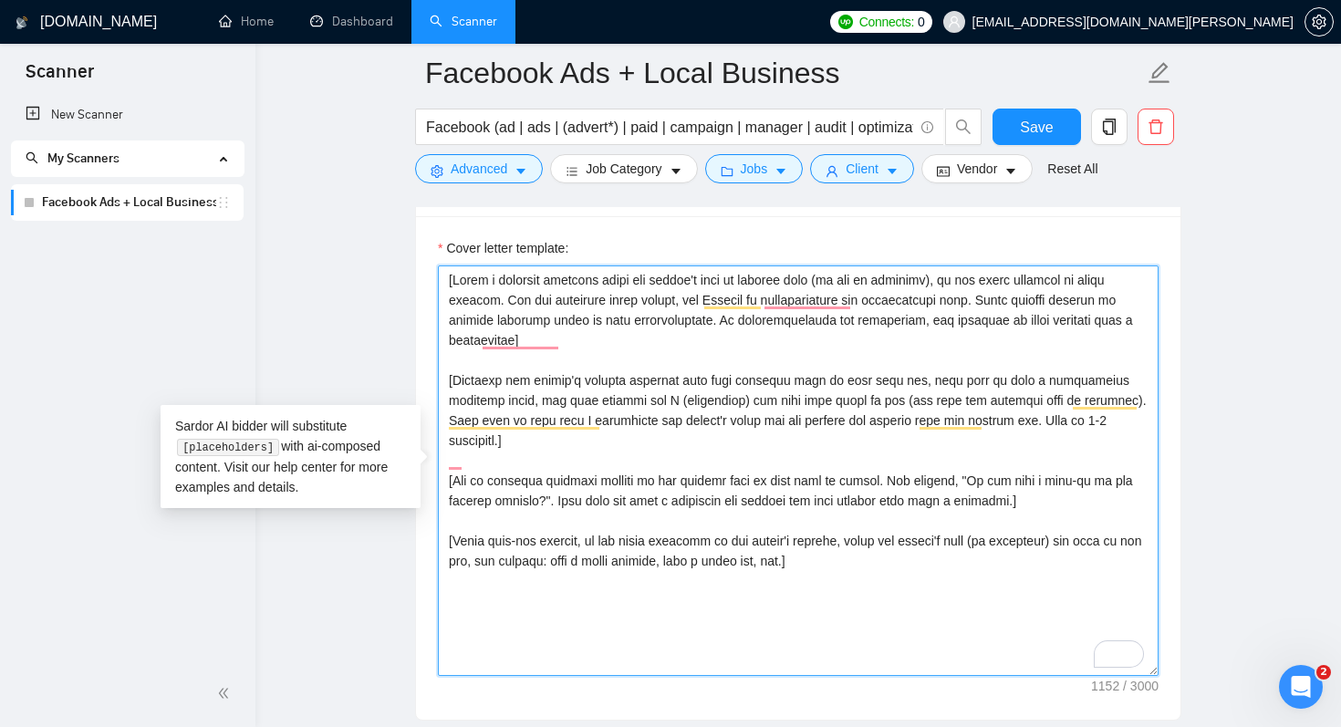
click at [614, 475] on textarea "Cover letter template:" at bounding box center [798, 470] width 721 height 410
click at [980, 486] on textarea "Cover letter template:" at bounding box center [798, 470] width 721 height 410
drag, startPoint x: 986, startPoint y: 462, endPoint x: 569, endPoint y: 482, distance: 417.3
click at [569, 482] on textarea "Cover letter template:" at bounding box center [798, 470] width 721 height 410
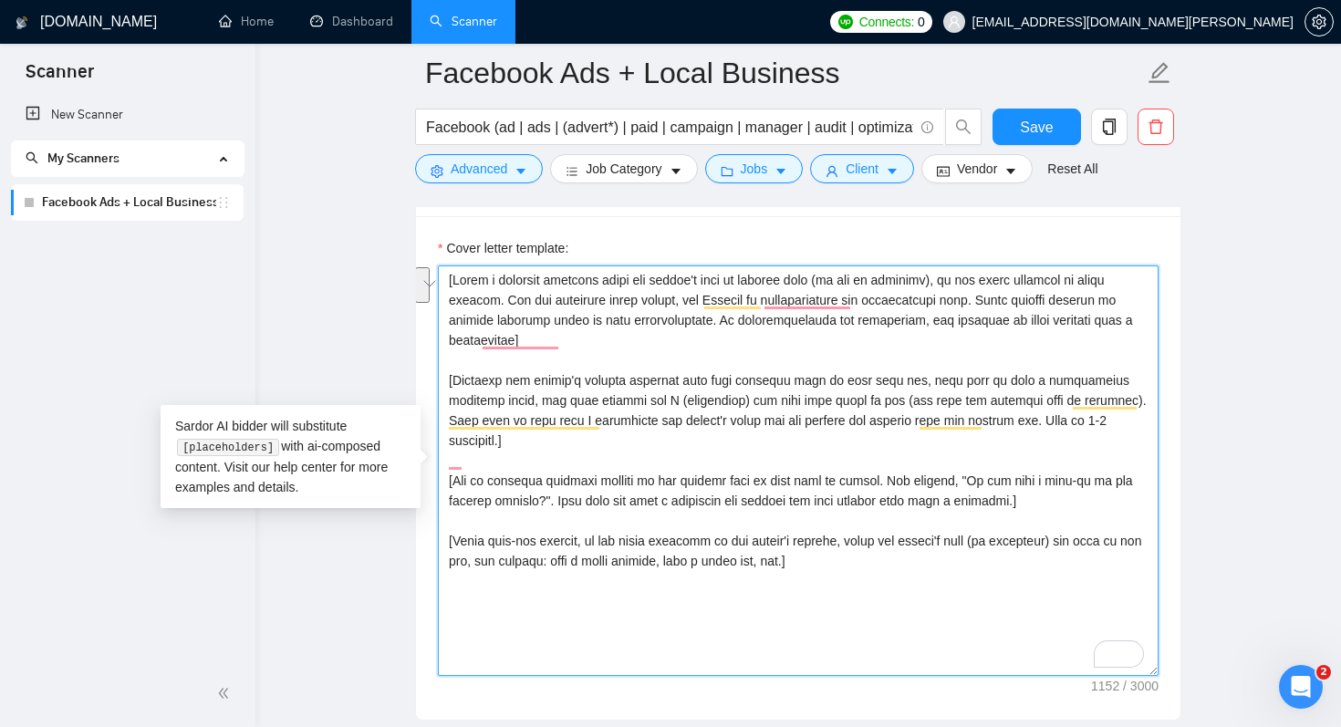
paste textarea "already have a Facebook Pixel installed on your website"
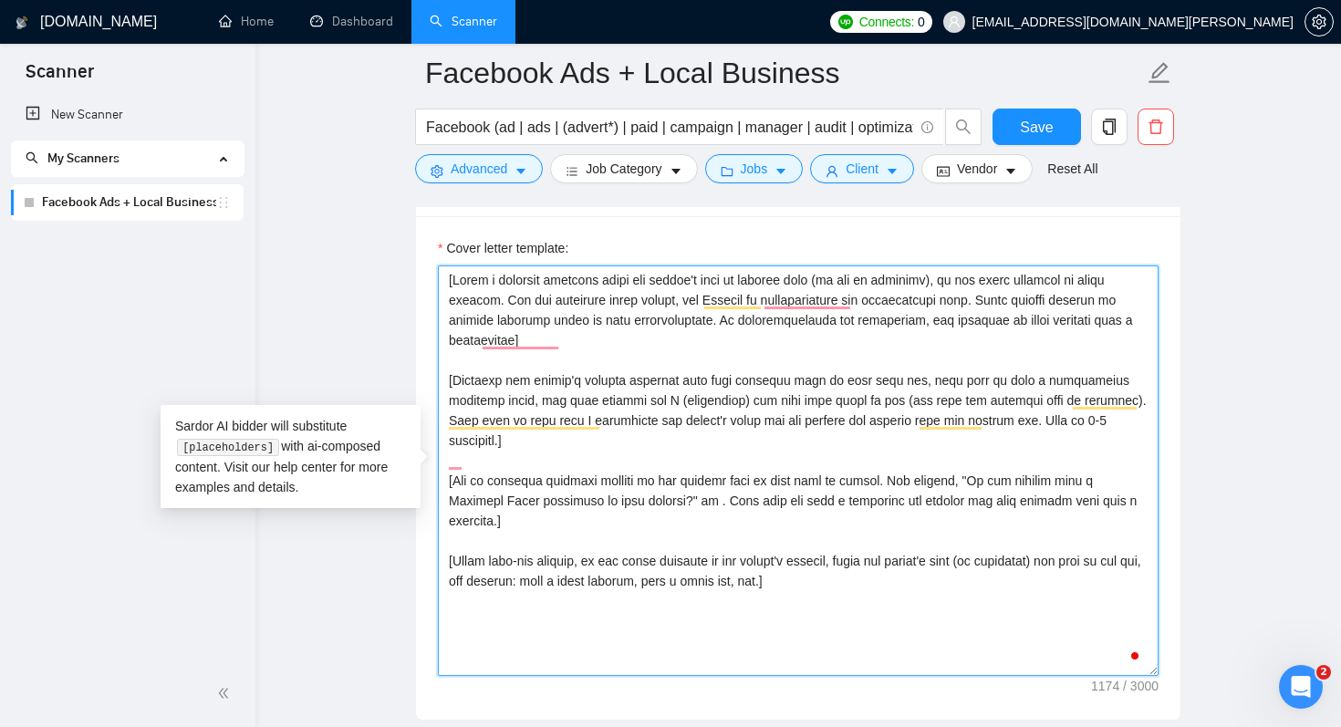
paste textarea "“Do you know your average cost per lead right now, or should I help you find it…"
paste textarea "“Are there any seasonal promotions or events coming up we can leverage?”"
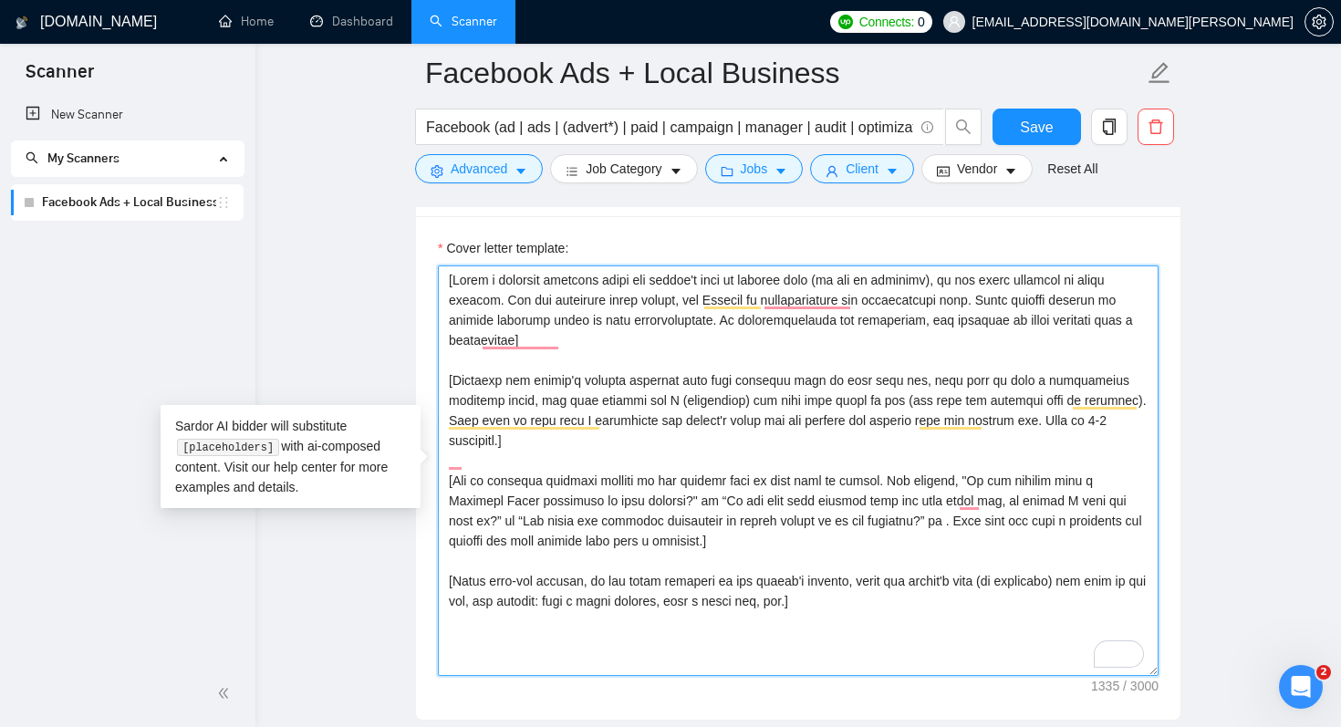
paste textarea "“Do you have a list of your best-selling services so we can highlight them in t…"
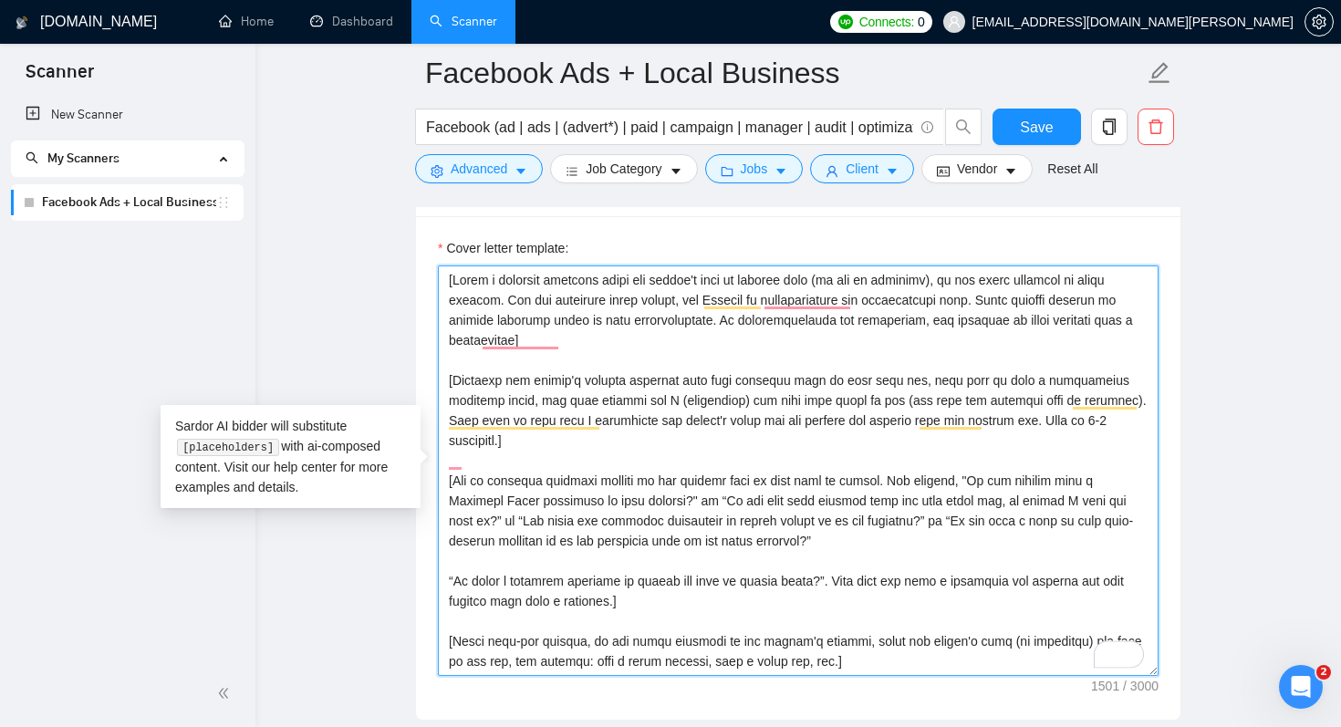
click at [900, 525] on textarea "Cover letter template:" at bounding box center [798, 470] width 721 height 410
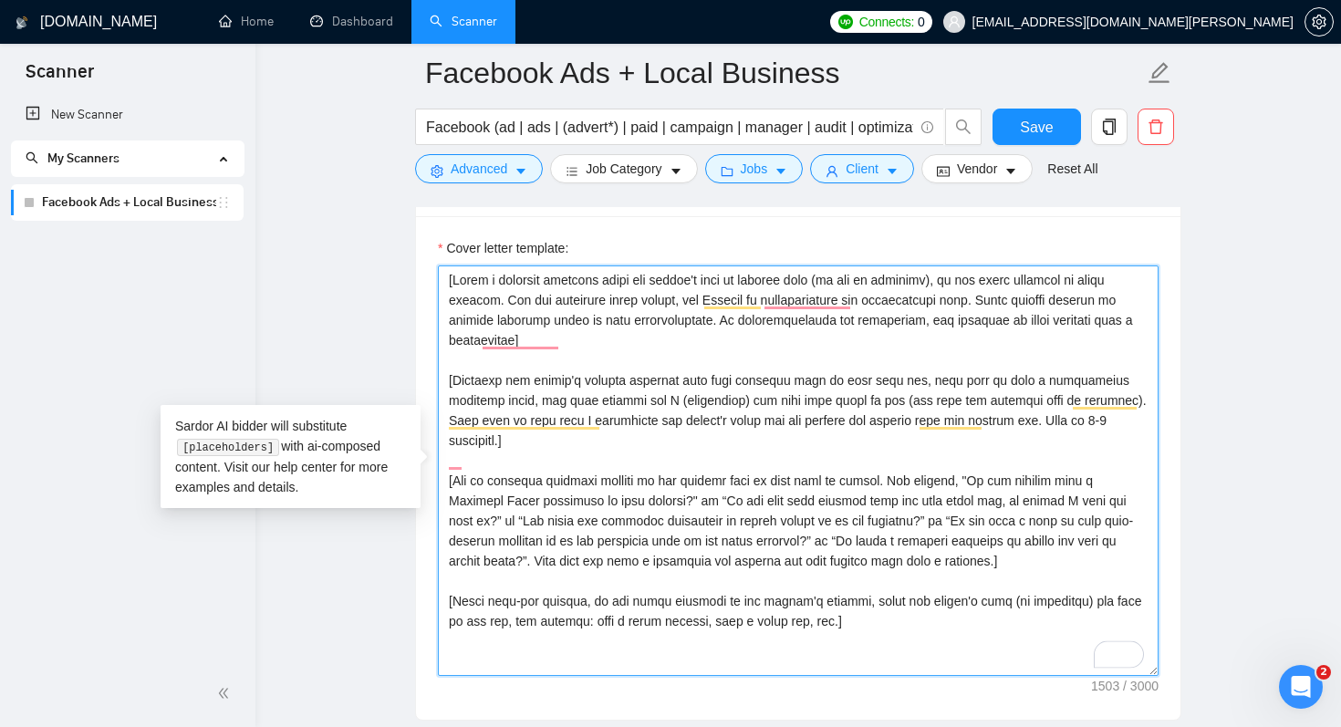
click at [877, 596] on textarea "Cover letter template:" at bounding box center [798, 470] width 721 height 410
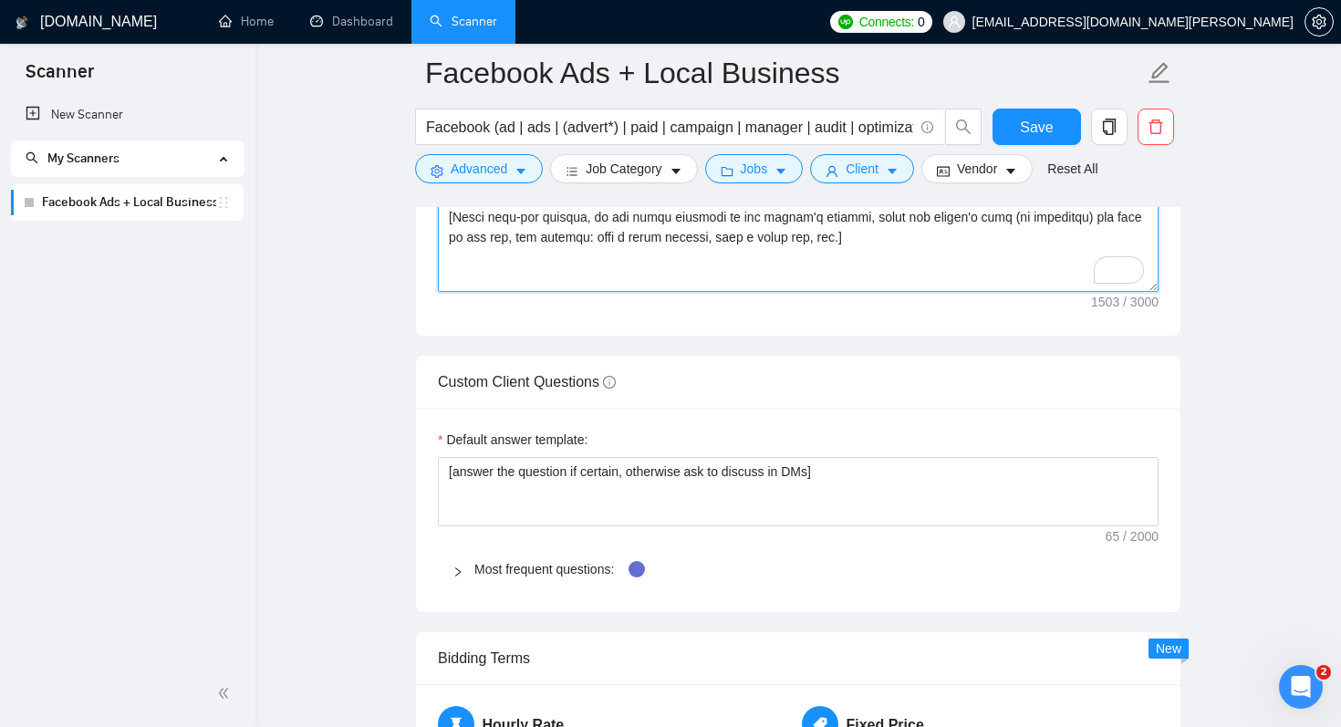
scroll to position [2483, 0]
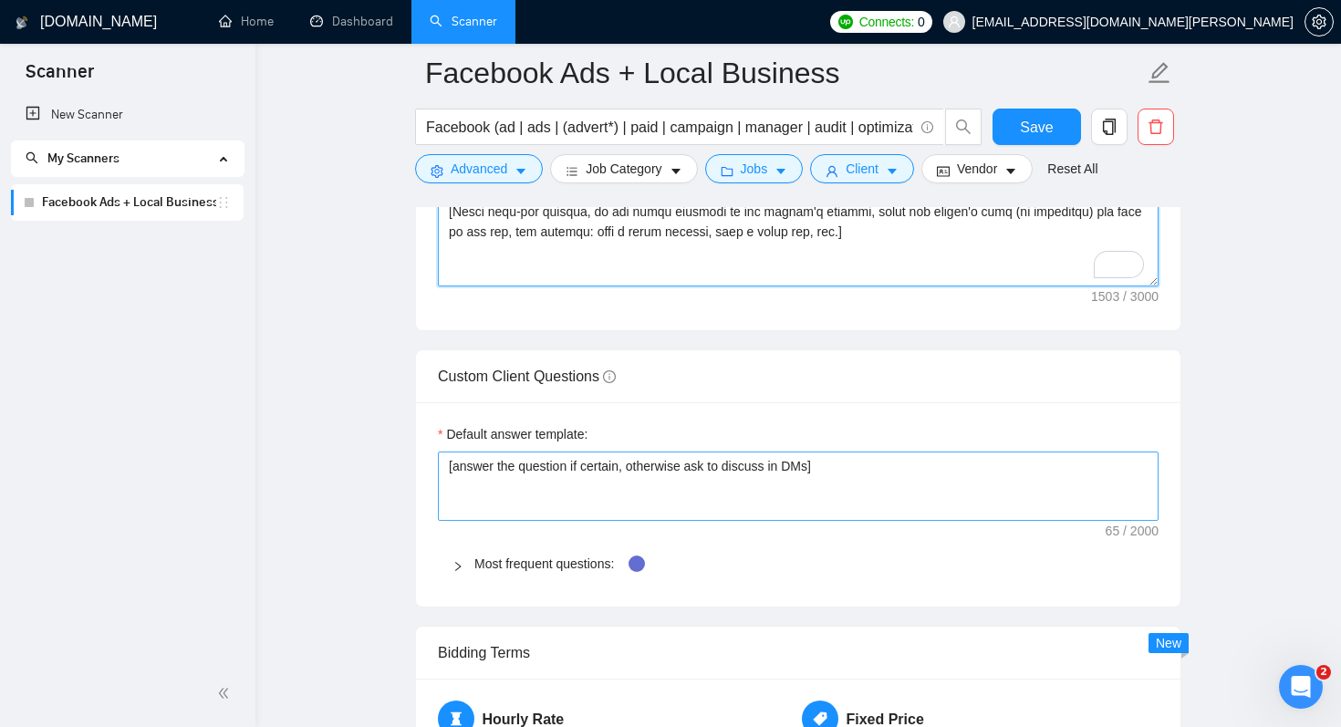
type textarea "[Write a personal greeting using the client's name or company name (if any is p…"
click at [724, 462] on textarea "[answer the question if certain, otherwise ask to discuss in DMs]" at bounding box center [798, 485] width 721 height 69
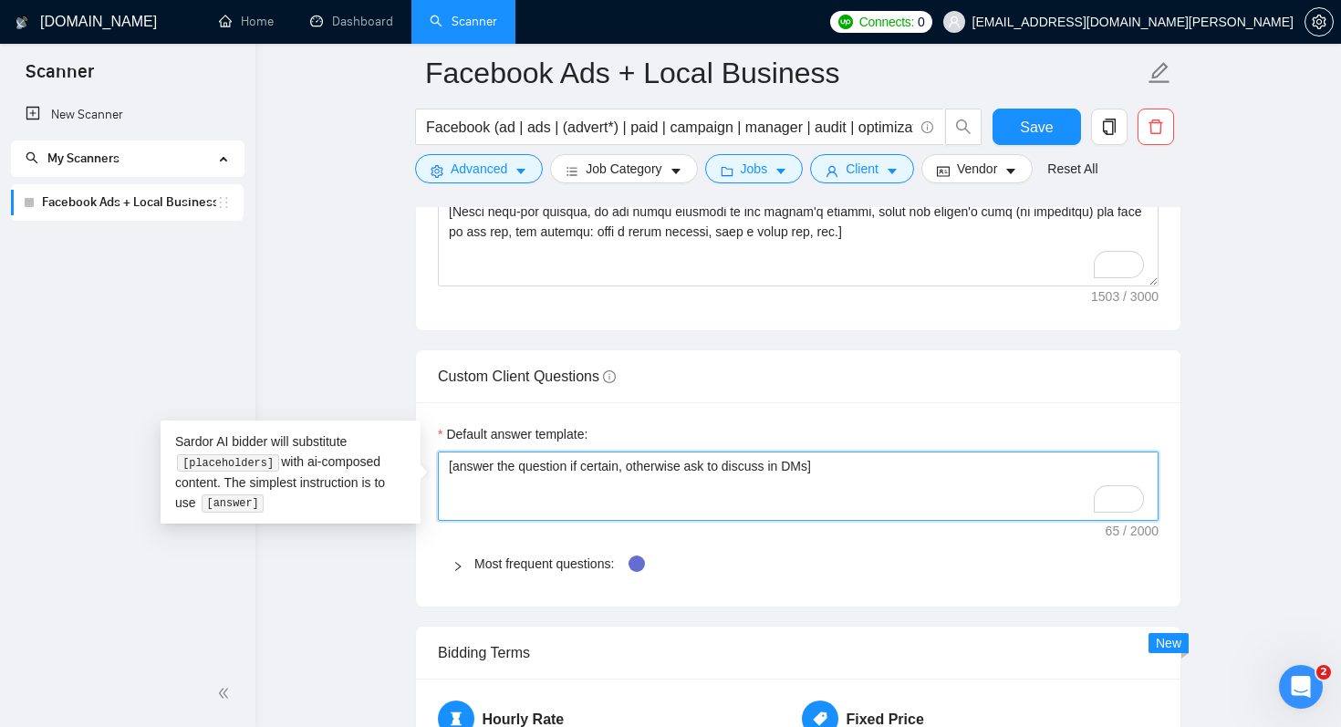
click at [710, 501] on textarea "[answer the question if certain, otherwise ask to discuss in DMs]" at bounding box center [798, 485] width 721 height 69
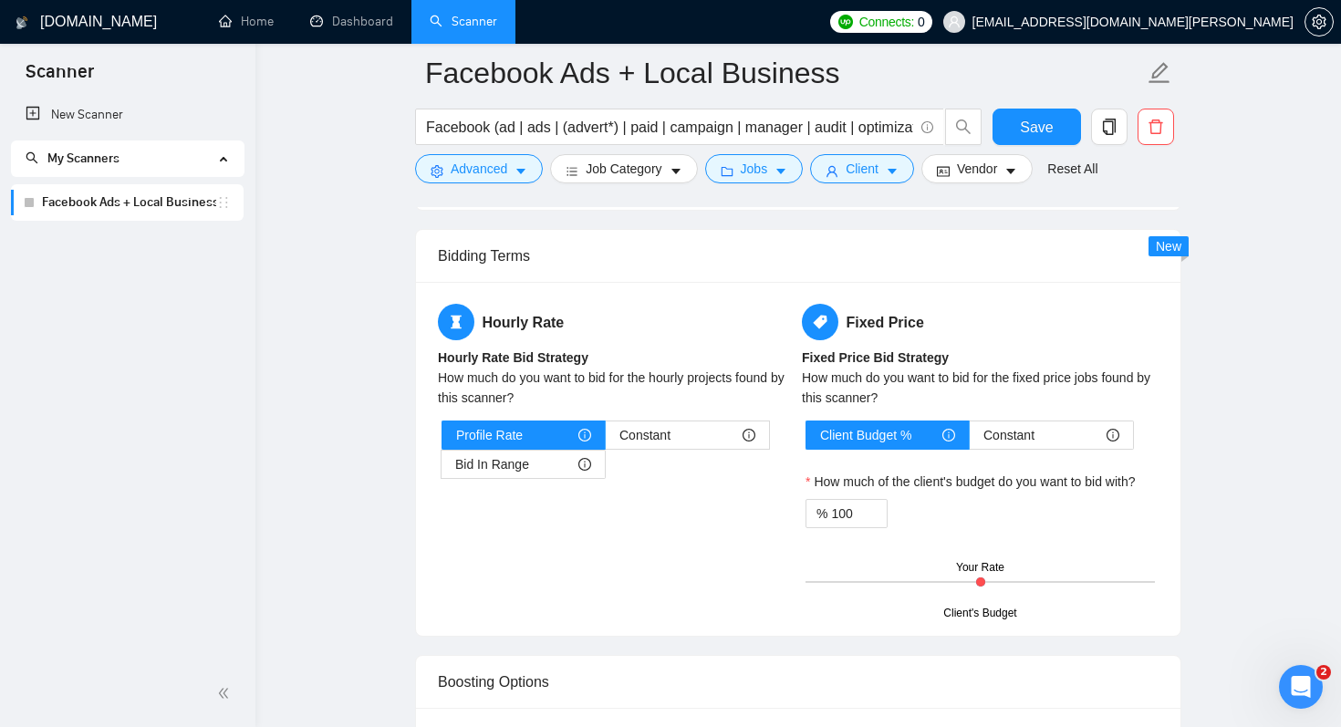
scroll to position [2882, 0]
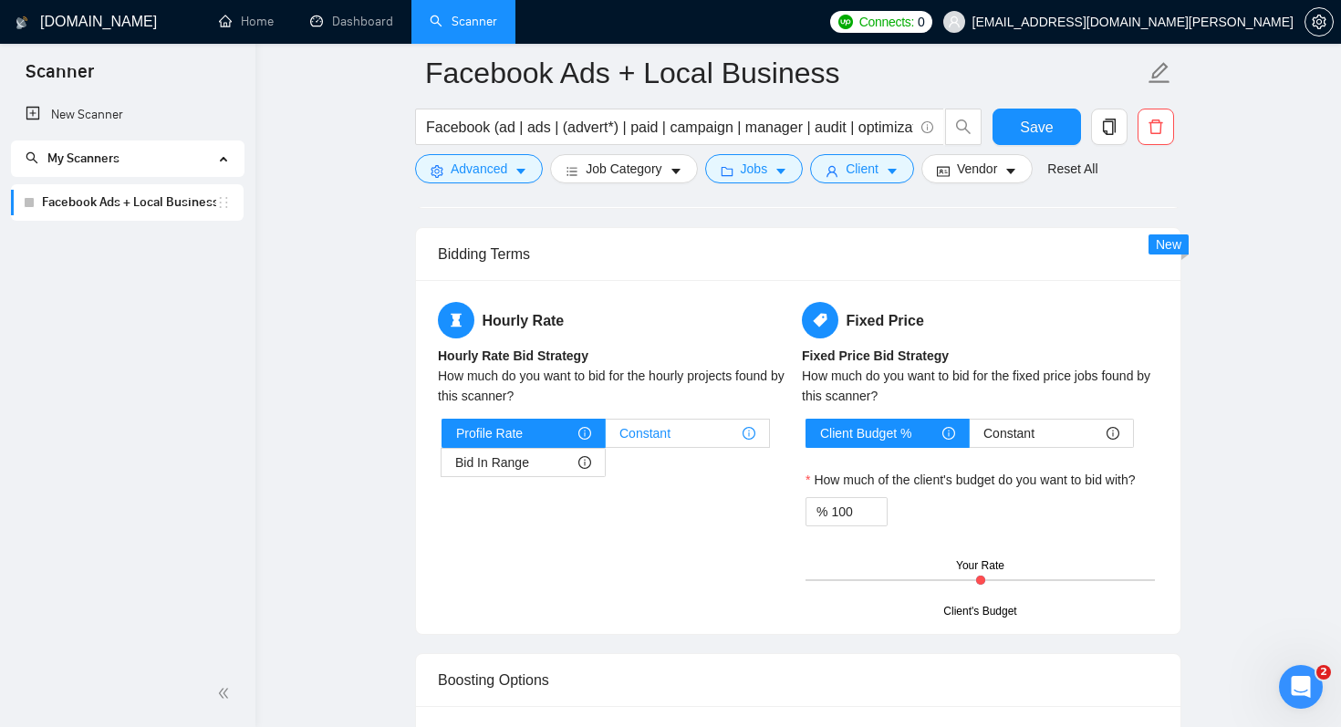
click at [657, 440] on span "Constant" at bounding box center [644, 433] width 51 height 27
click at [606, 438] on input "Constant" at bounding box center [606, 438] width 0 height 0
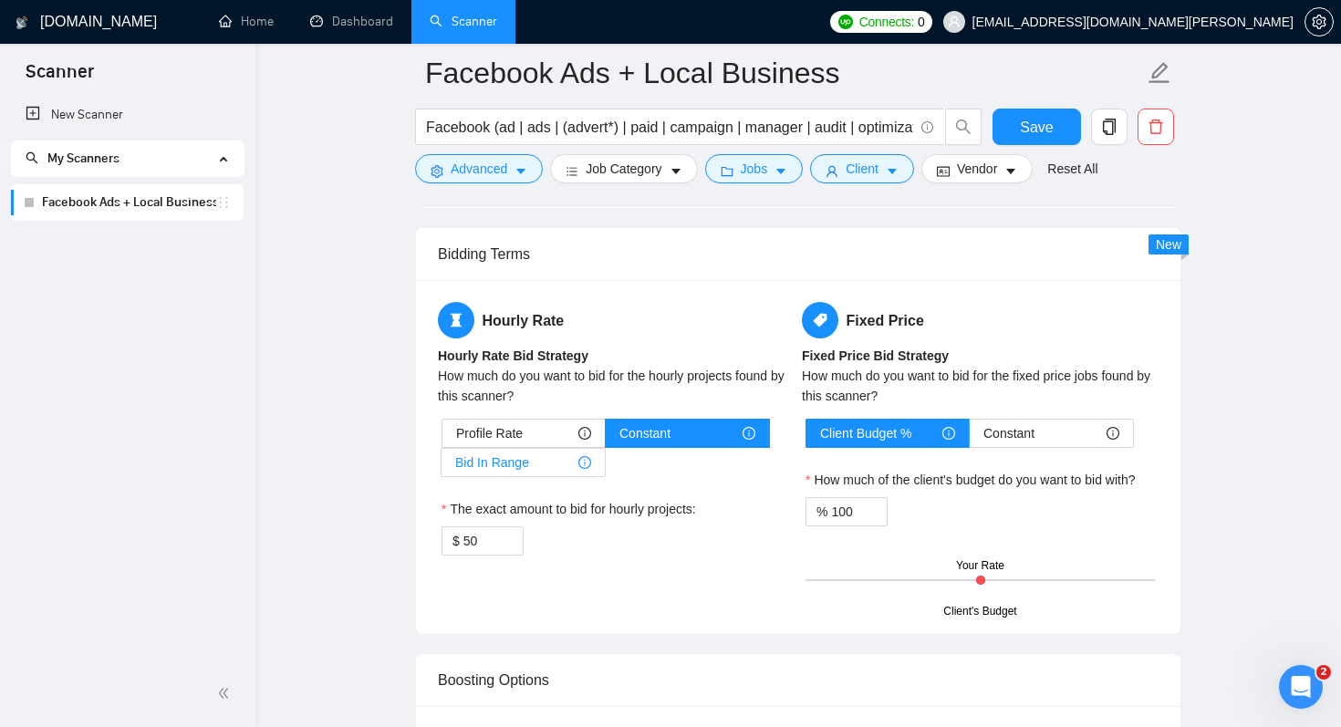
click at [530, 472] on div "Bid In Range" at bounding box center [523, 462] width 136 height 27
click at [441, 467] on input "Bid In Range" at bounding box center [441, 467] width 0 height 0
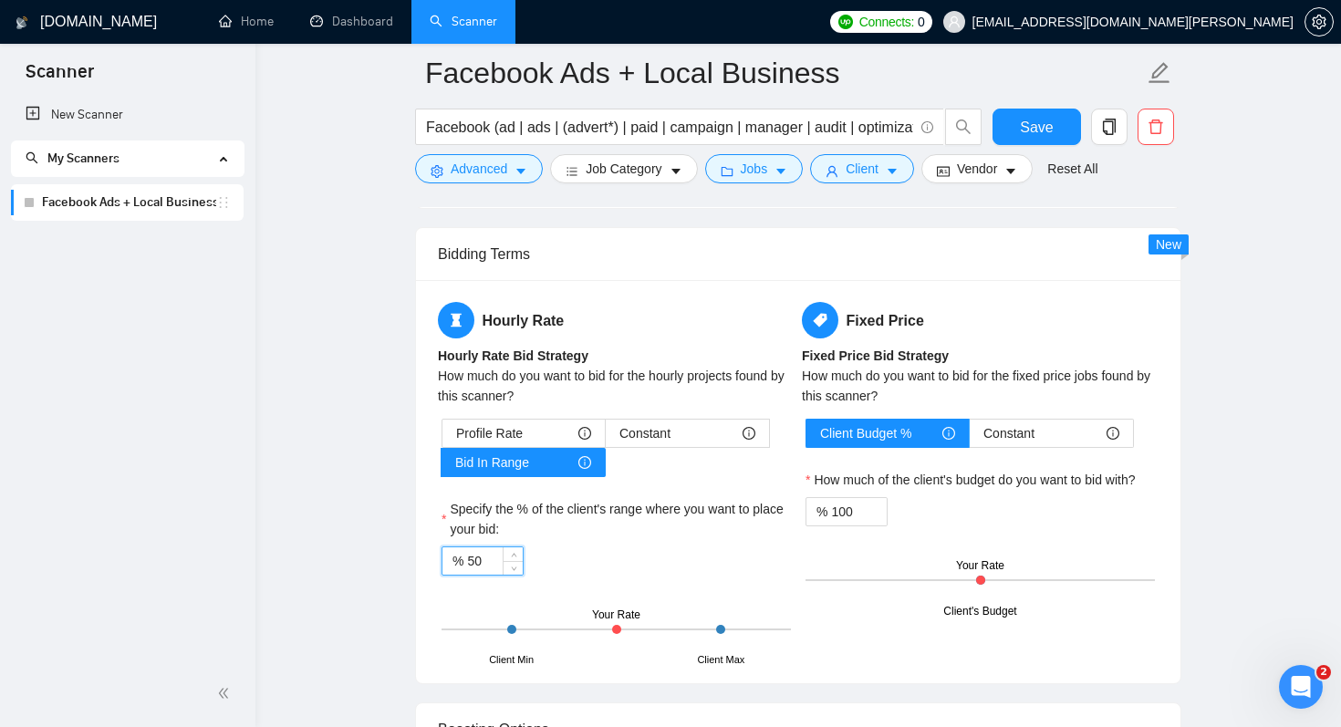
click at [476, 560] on input "50" at bounding box center [495, 560] width 56 height 27
type input "125"
click at [845, 515] on input "100" at bounding box center [859, 511] width 56 height 27
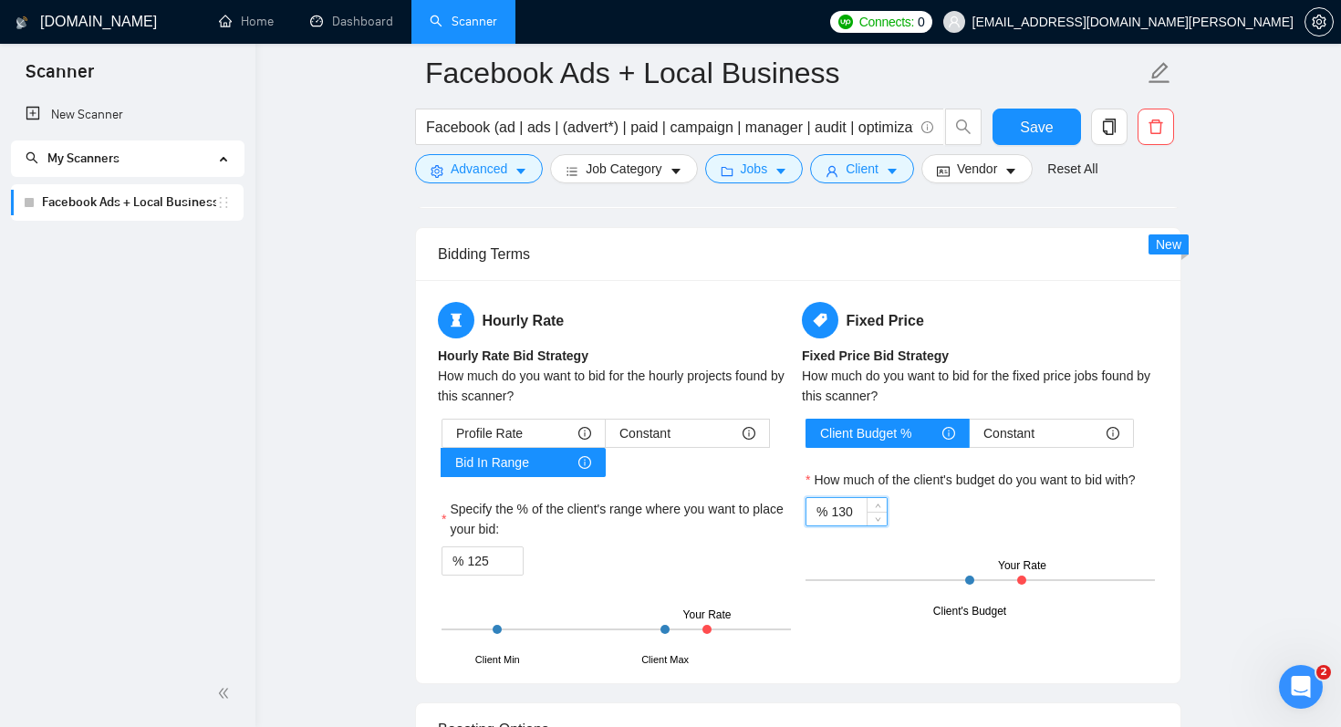
type input "130"
click at [978, 461] on div "Client Budget % Constant How much of the client's budget do you want to bid wit…" at bounding box center [980, 515] width 357 height 193
drag, startPoint x: 476, startPoint y: 562, endPoint x: 493, endPoint y: 563, distance: 17.4
click at [494, 563] on input "125" at bounding box center [495, 560] width 56 height 27
type input "130"
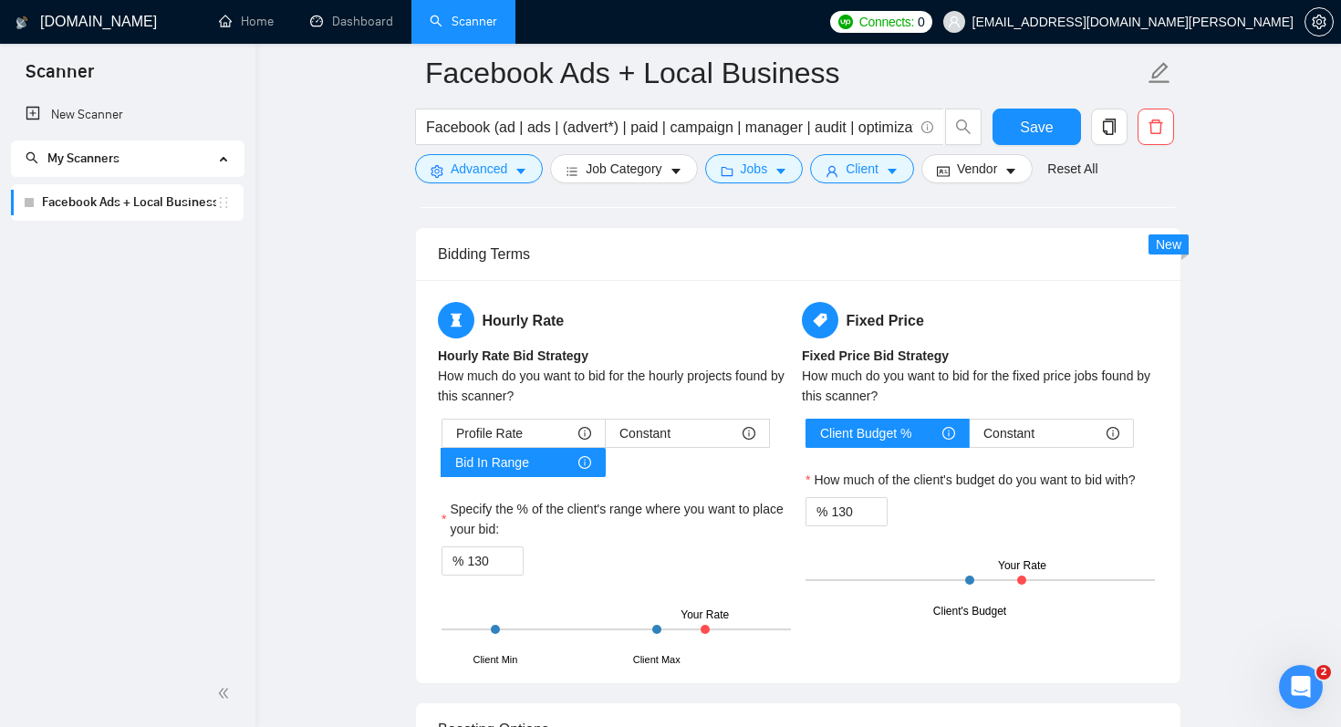
click at [608, 543] on div "Specify the % of the client's range where you want to place your bid:" at bounding box center [615, 522] width 349 height 47
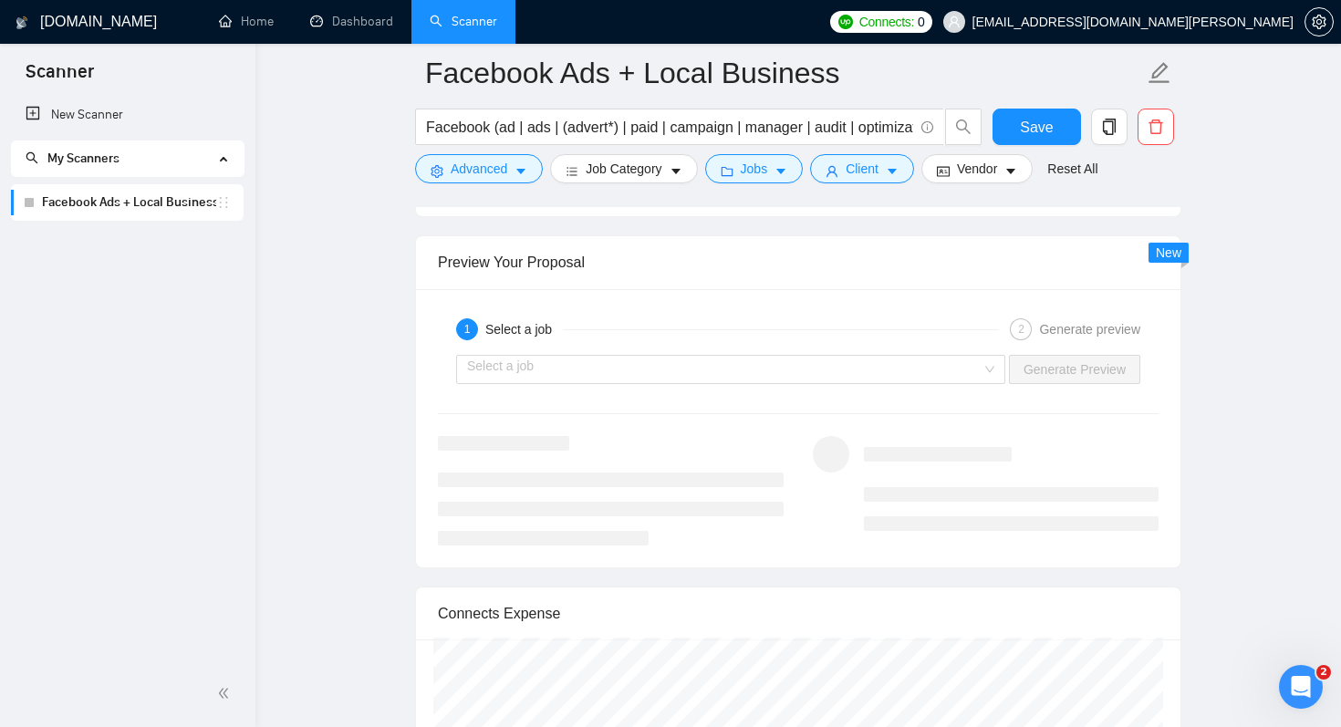
scroll to position [3512, 0]
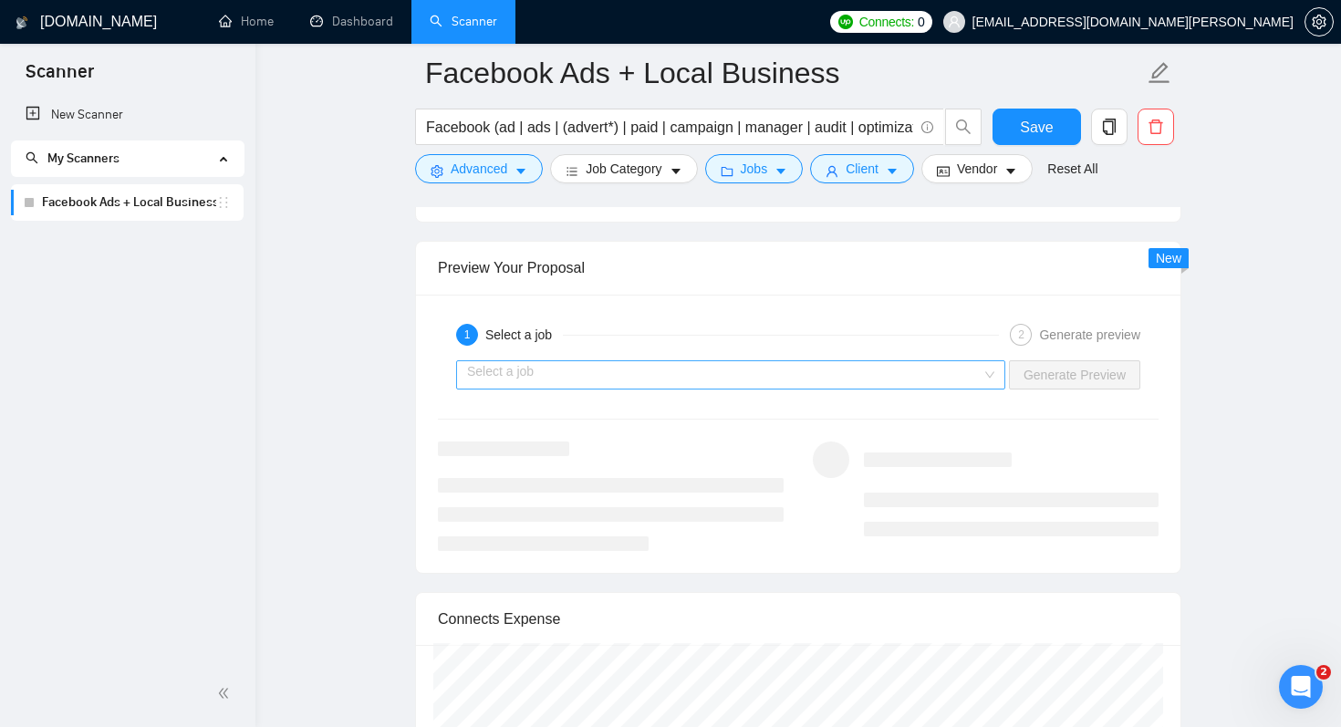
click at [612, 372] on input "search" at bounding box center [724, 374] width 514 height 27
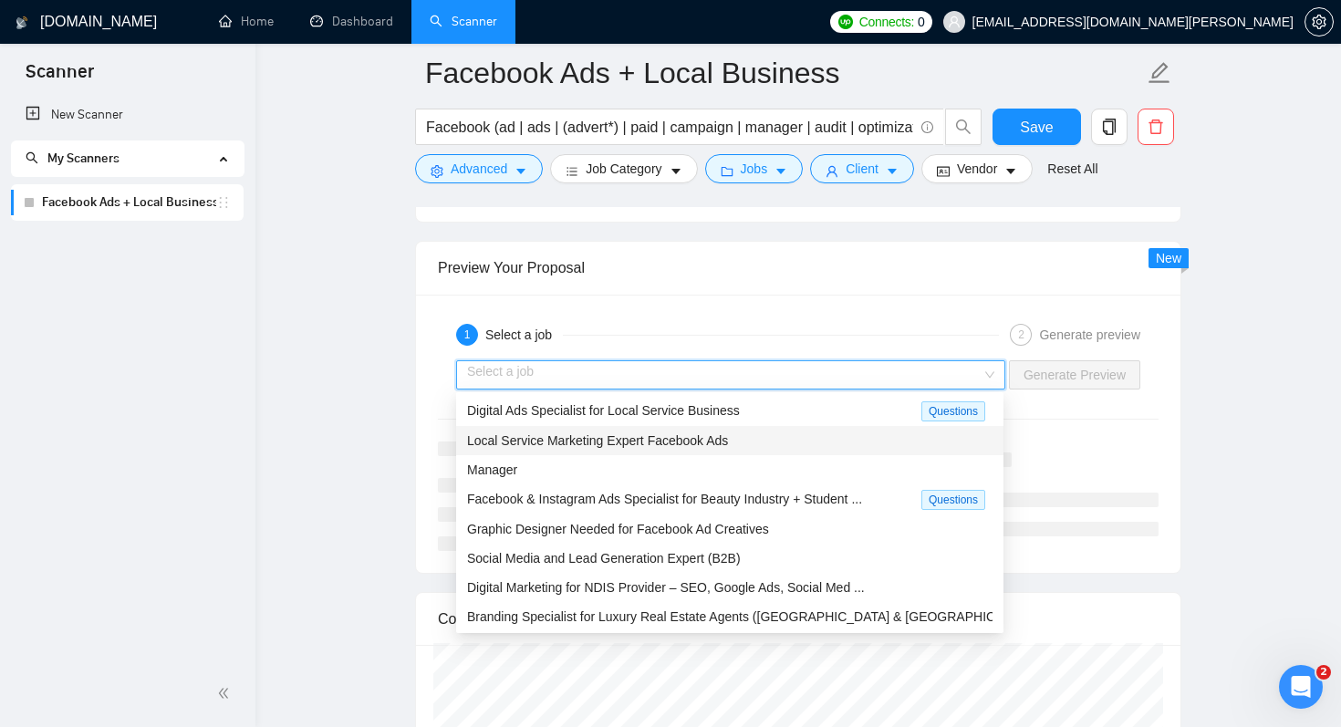
click at [573, 442] on span "Local Service Marketing Expert Facebook Ads" at bounding box center [597, 440] width 261 height 15
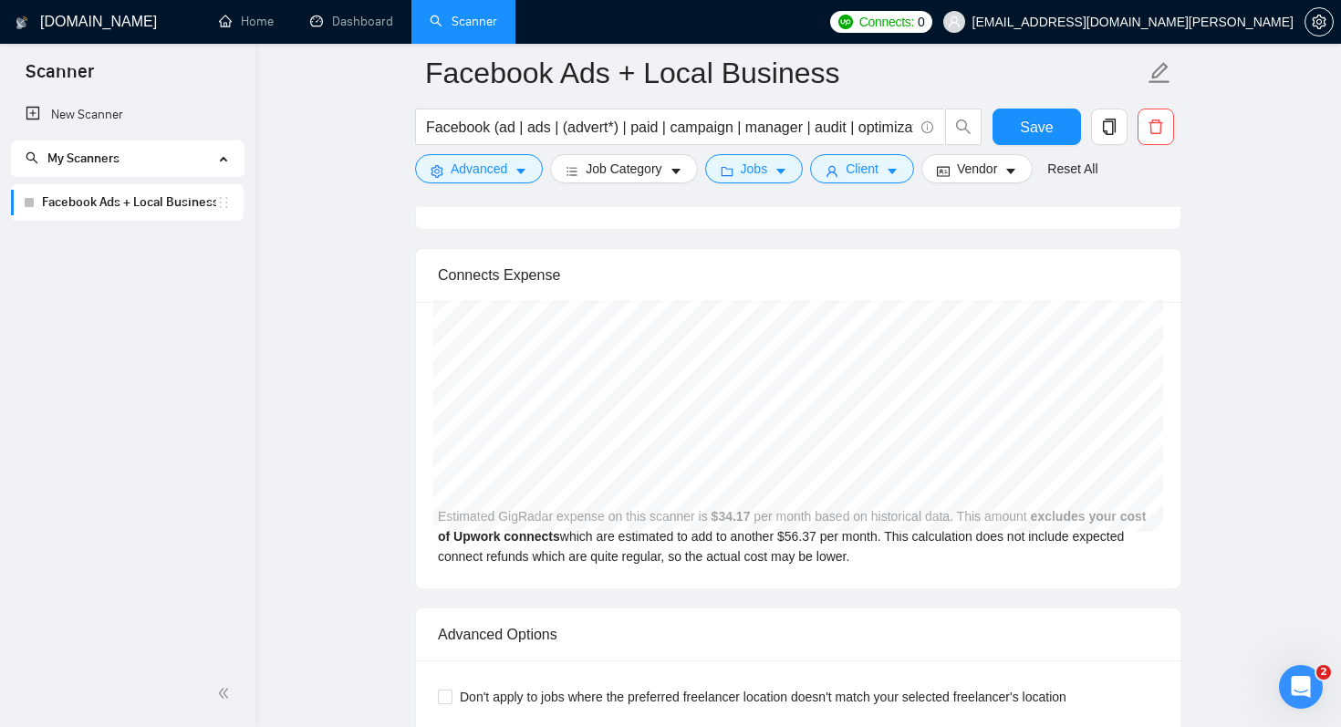
scroll to position [3954, 0]
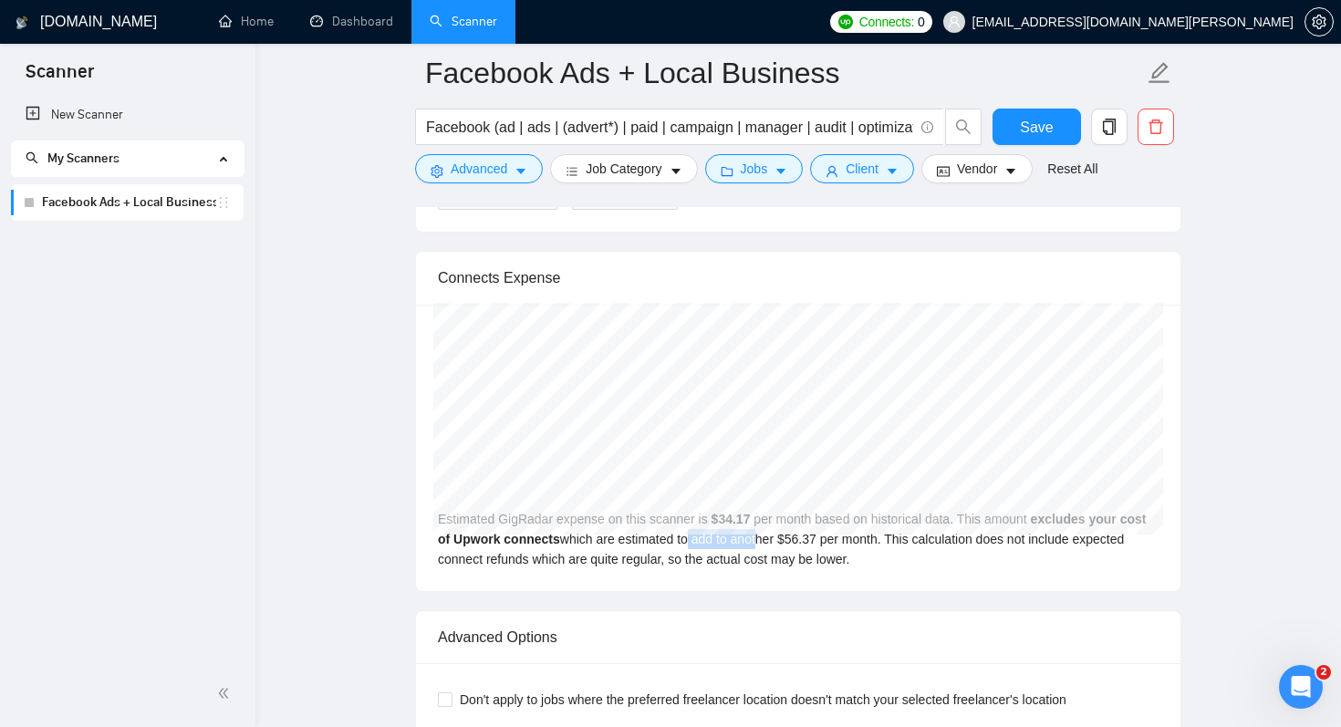
drag, startPoint x: 727, startPoint y: 519, endPoint x: 795, endPoint y: 524, distance: 68.6
click at [795, 524] on div "May 2025 GigRadar $58.00 Upwork Connects $95.69 Estimated GigRadar expense on t…" at bounding box center [798, 448] width 764 height 286
click at [830, 527] on div "May 2025 GigRadar $58.00 Upwork Connects $95.69 Estimated GigRadar expense on t…" at bounding box center [798, 448] width 764 height 286
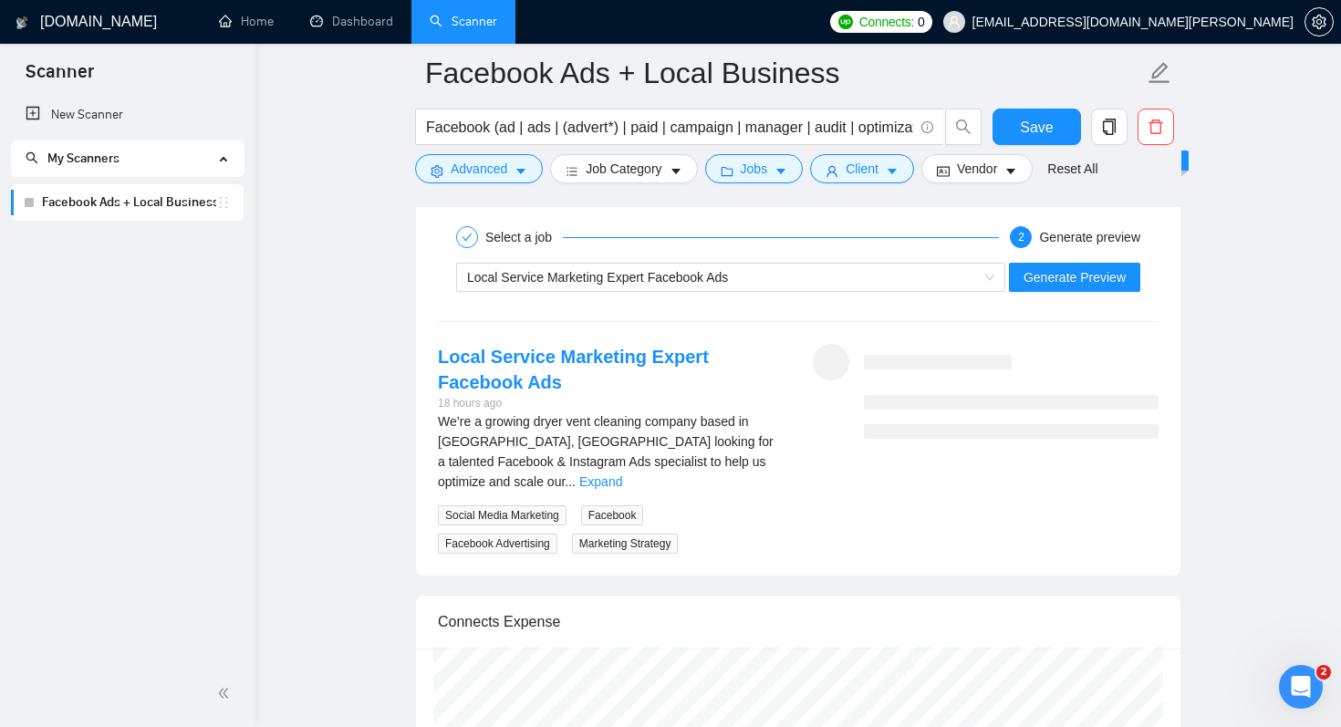
scroll to position [3598, 0]
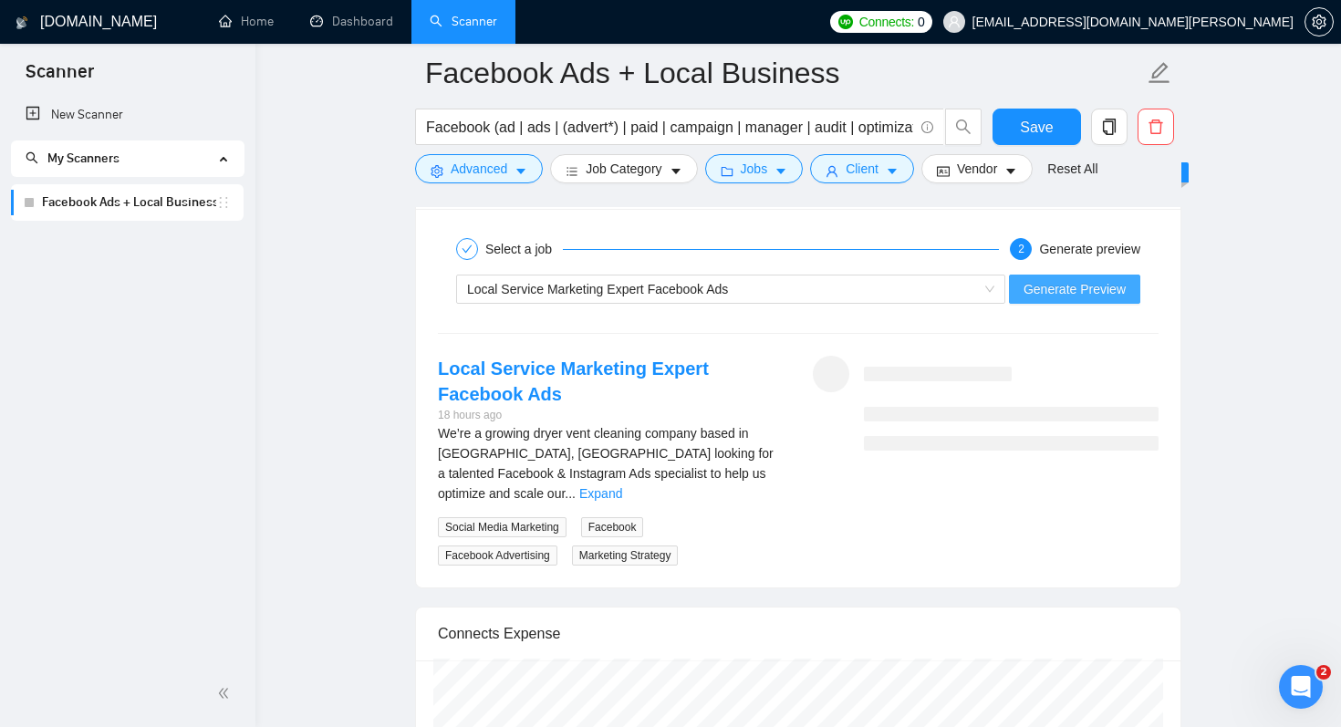
click at [1053, 289] on span "Generate Preview" at bounding box center [1074, 289] width 102 height 20
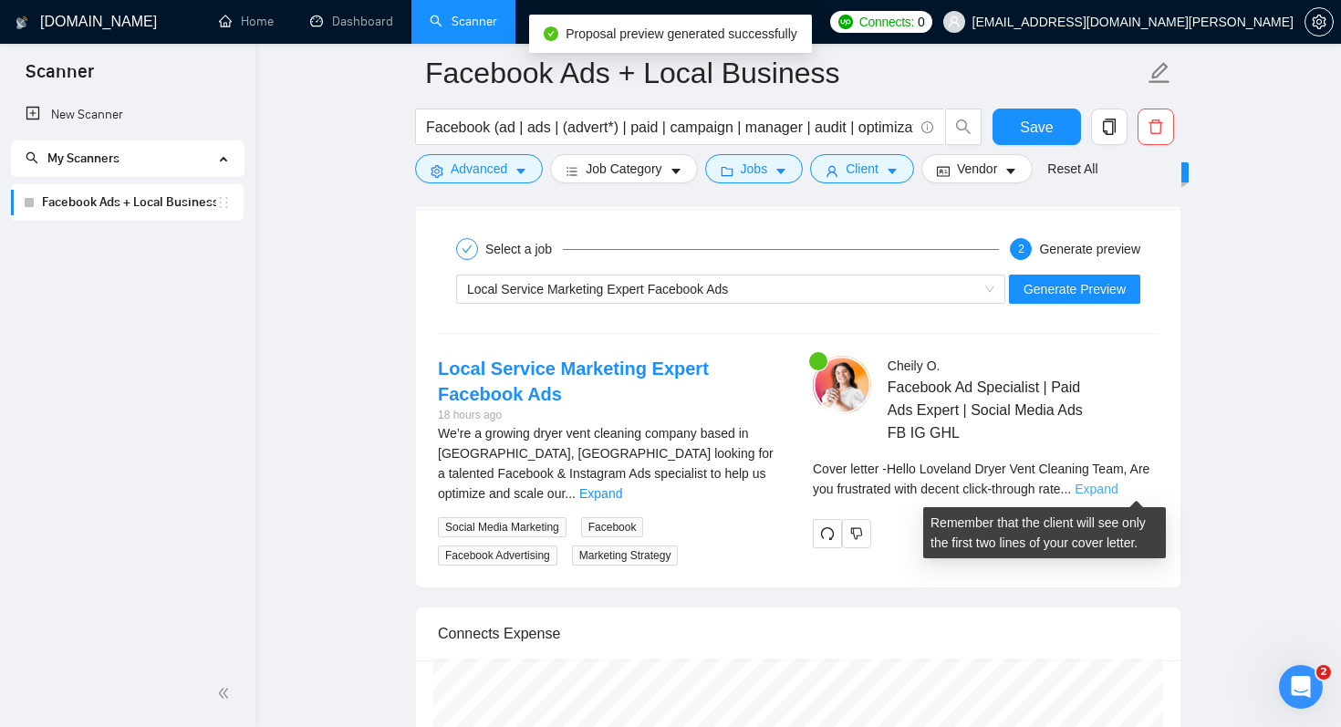
click at [1117, 485] on link "Expand" at bounding box center [1095, 489] width 43 height 15
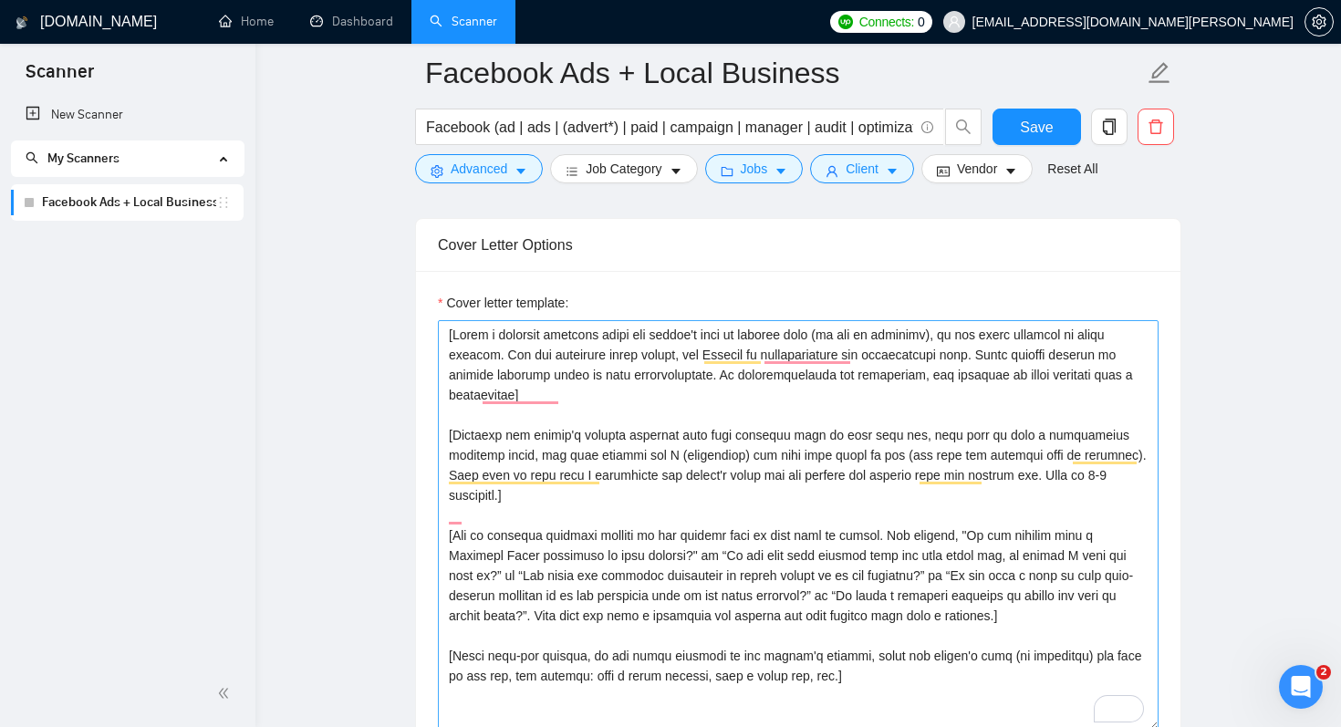
scroll to position [2029, 0]
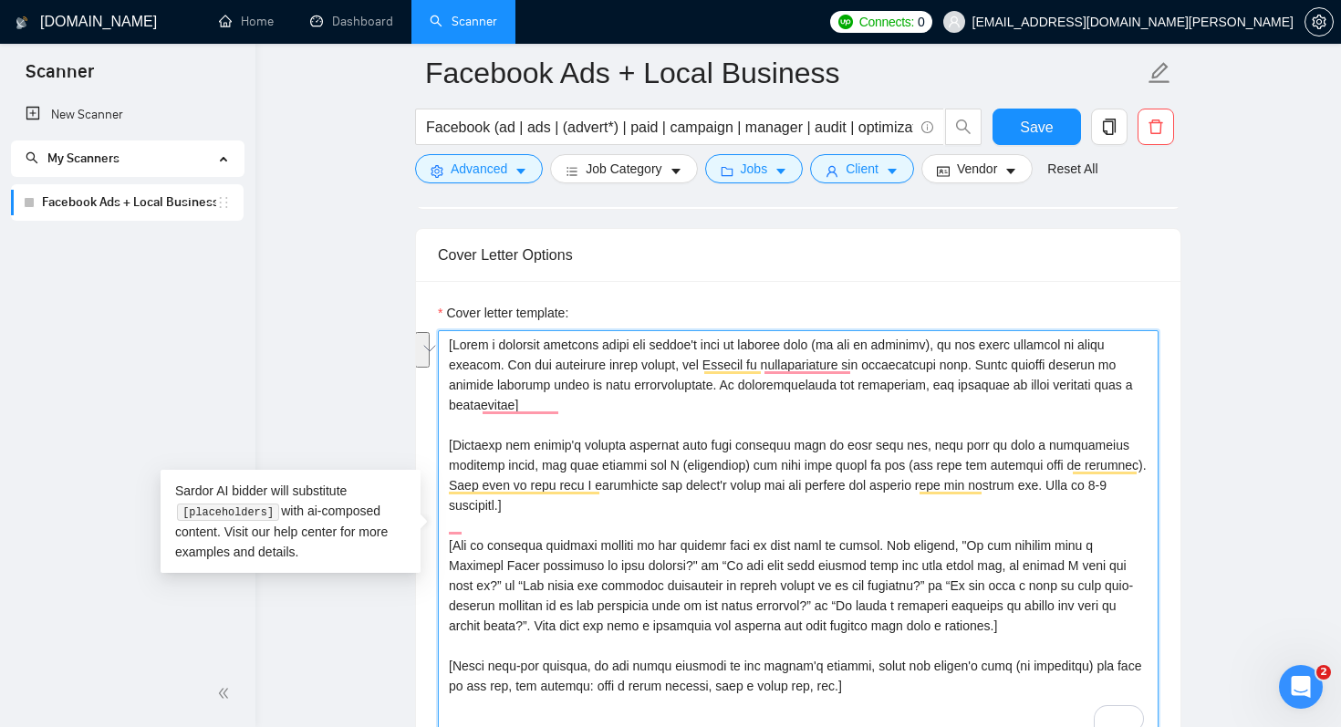
drag, startPoint x: 672, startPoint y: 360, endPoint x: 657, endPoint y: 391, distance: 34.7
click at [657, 391] on textarea "Cover letter template:" at bounding box center [798, 535] width 721 height 410
click at [621, 412] on textarea "Cover letter template:" at bounding box center [798, 535] width 721 height 410
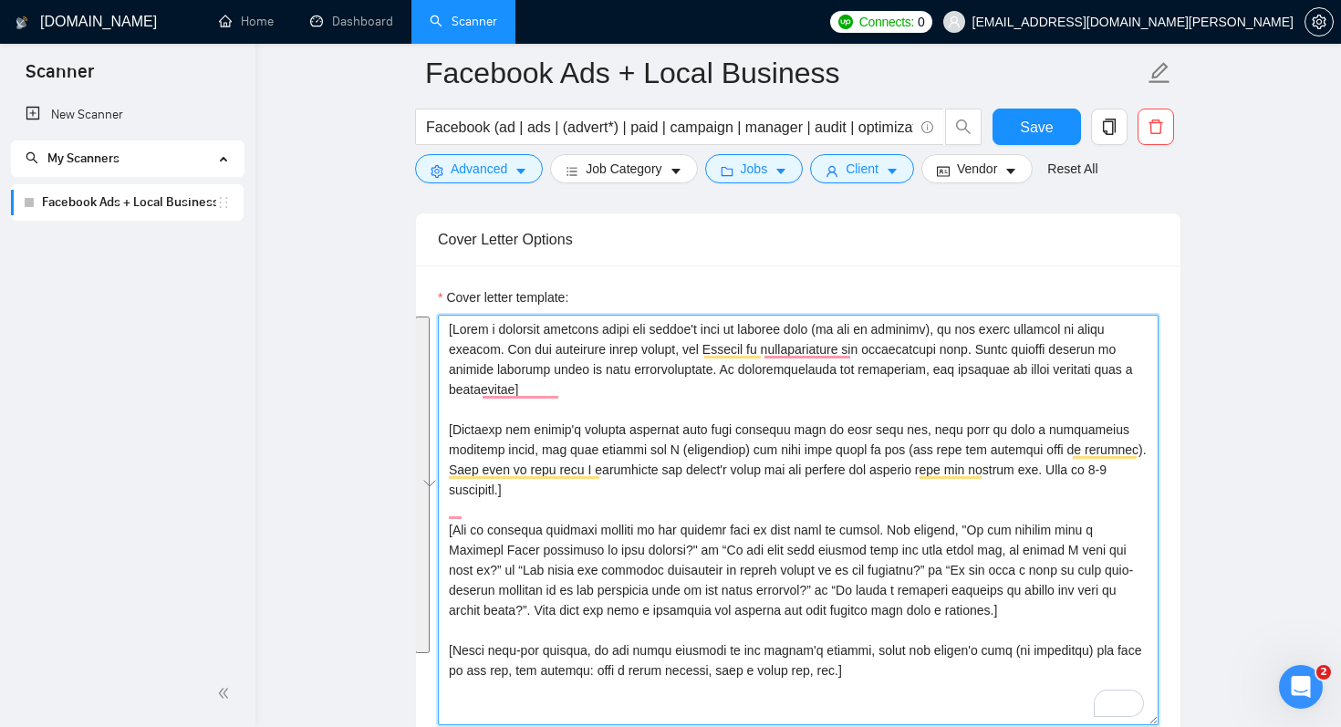
drag, startPoint x: 849, startPoint y: 650, endPoint x: 436, endPoint y: 332, distance: 521.5
click at [436, 332] on div "Cover Letter Options Cover letter template:" at bounding box center [798, 491] width 766 height 557
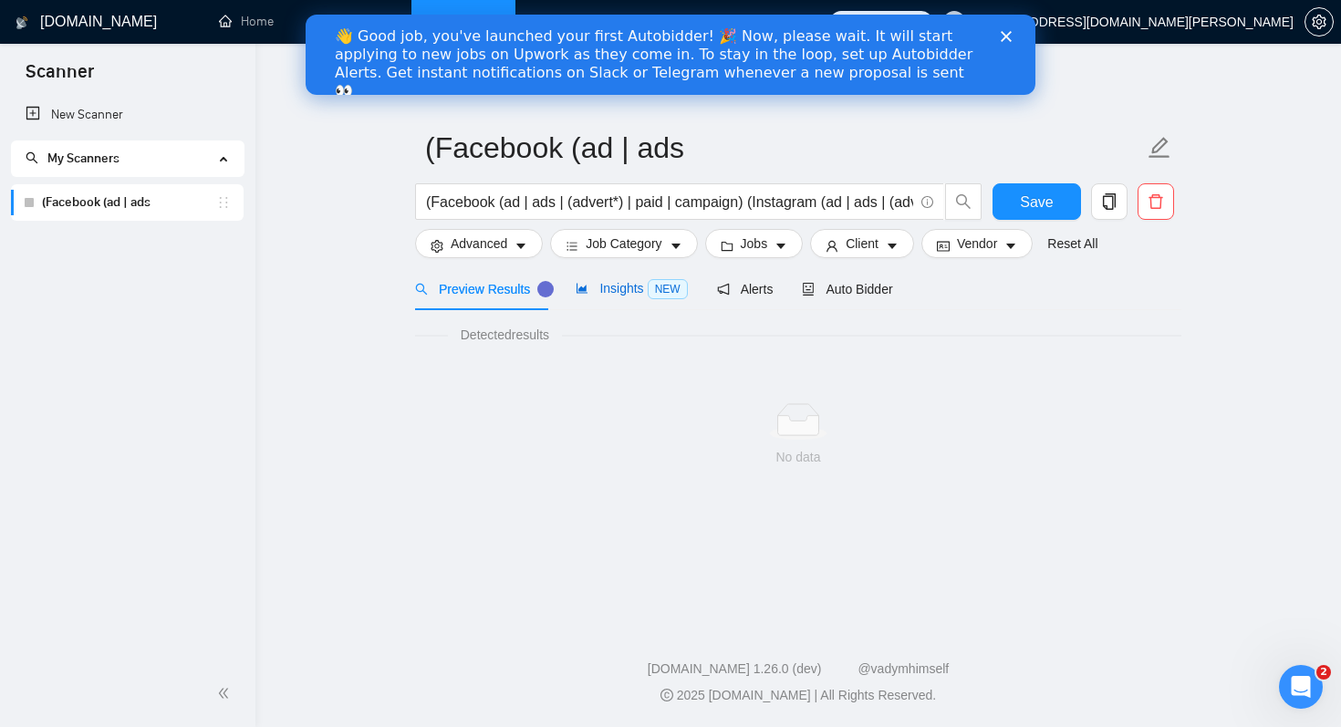
click at [616, 293] on span "Insights NEW" at bounding box center [630, 288] width 111 height 15
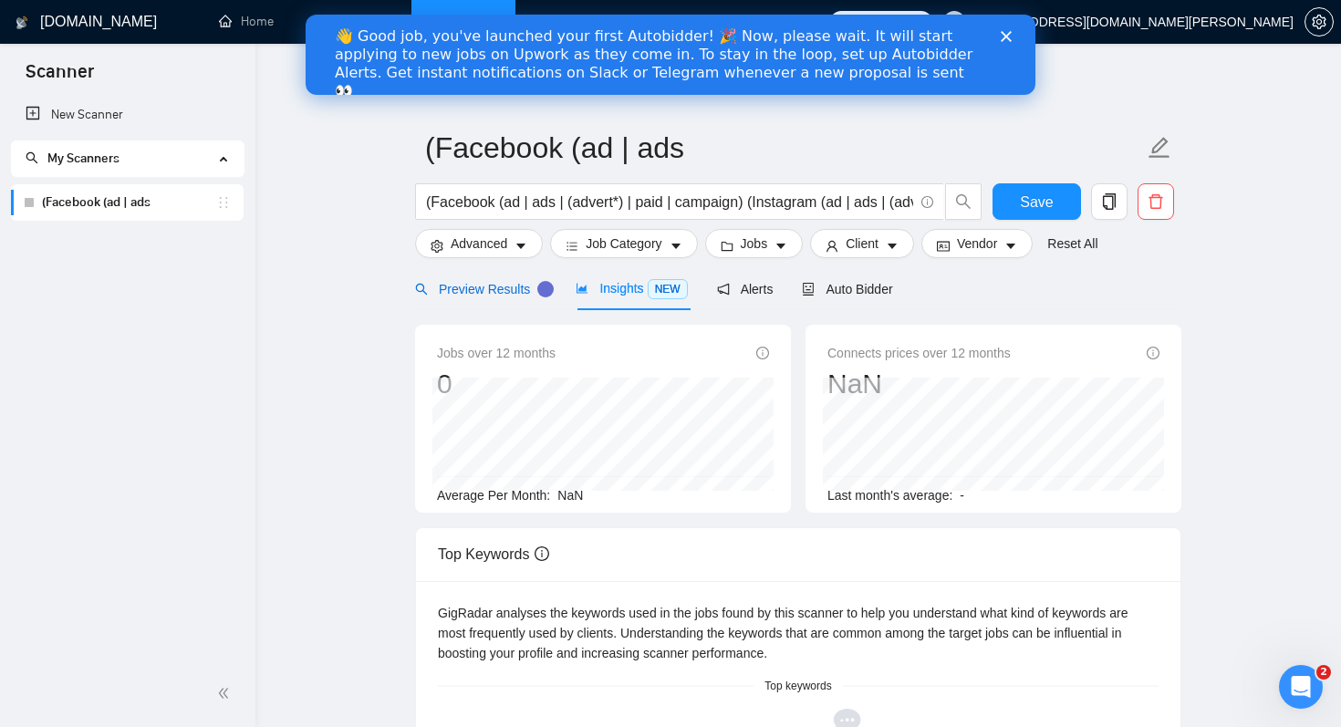
click at [490, 291] on span "Preview Results" at bounding box center [480, 289] width 131 height 15
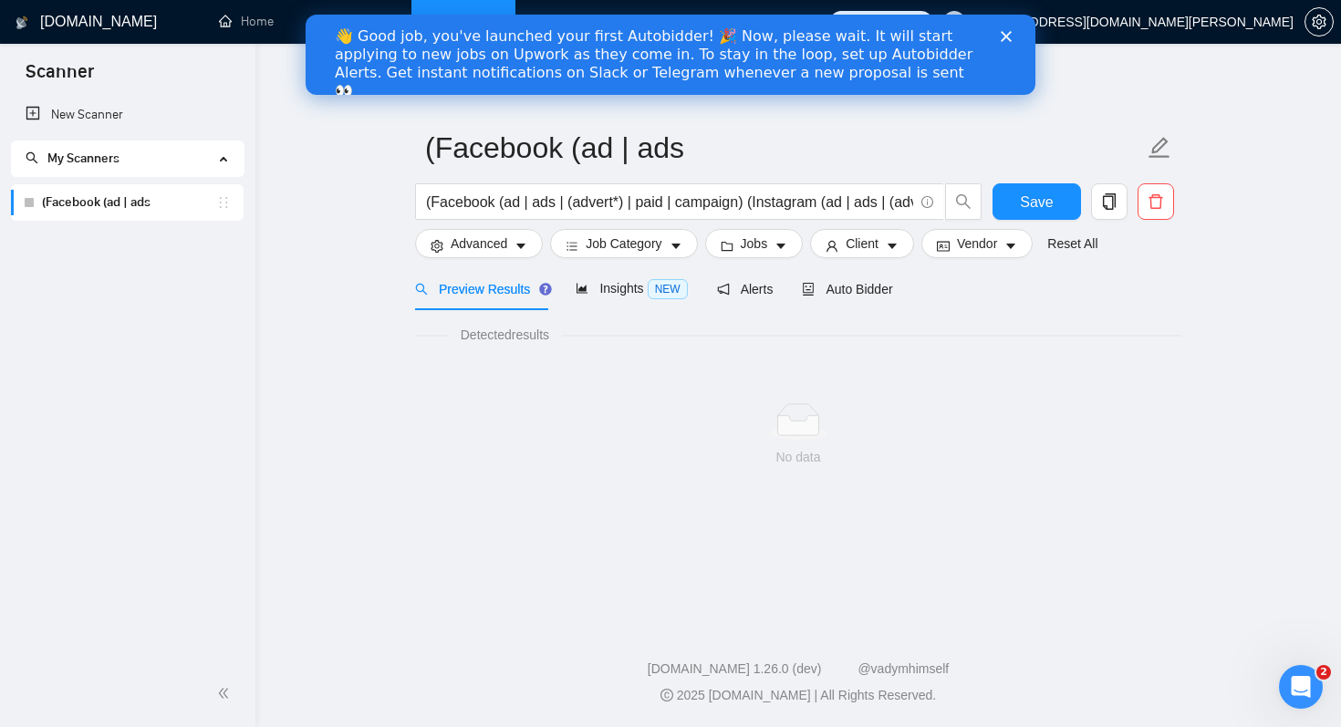
click at [1008, 41] on icon "Close" at bounding box center [1006, 36] width 11 height 11
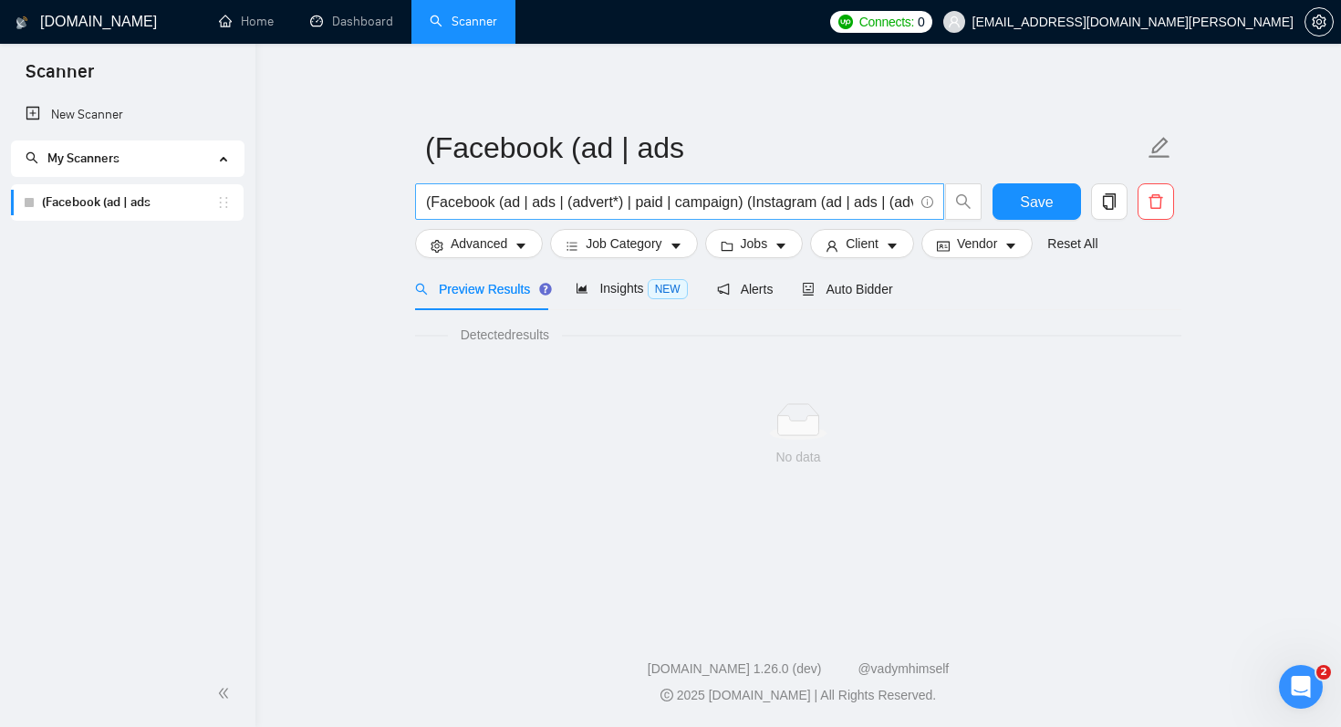
click at [685, 206] on input "(Facebook (ad | ads | (advert*) | paid | campaign) (Instagram (ad | ads | (adve…" at bounding box center [669, 202] width 487 height 23
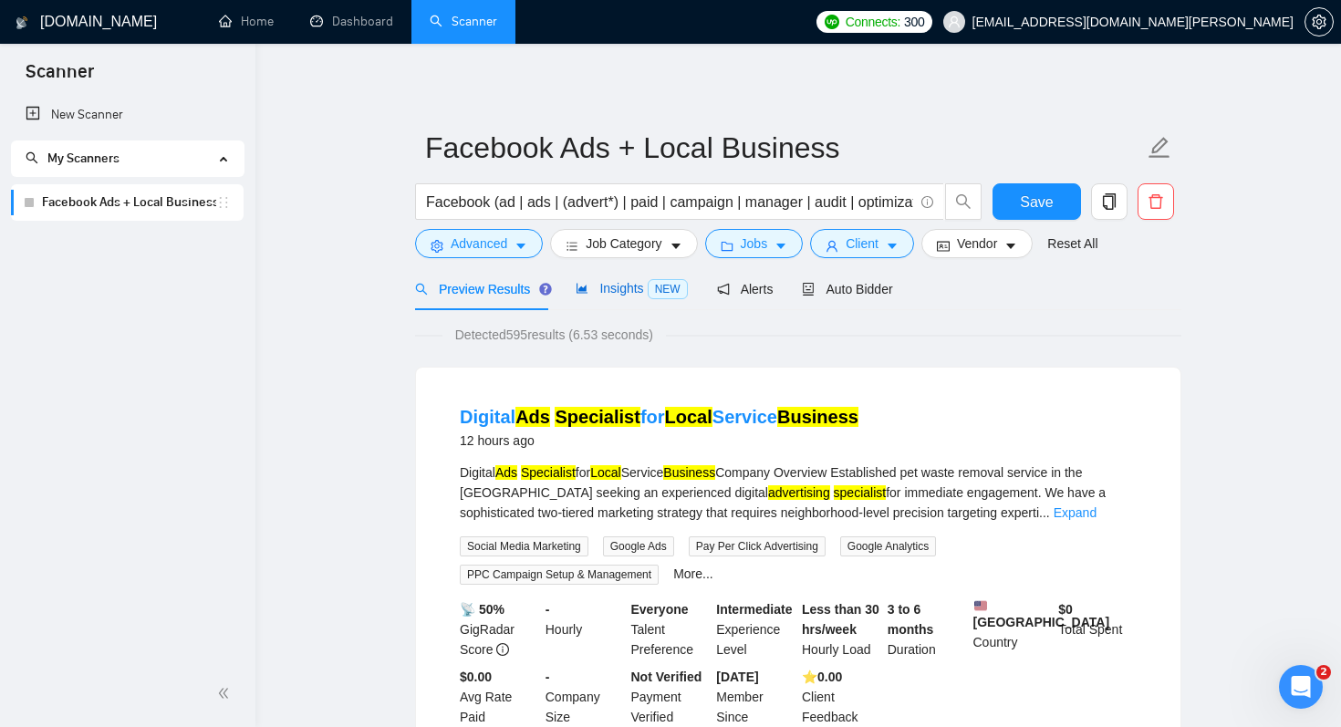
click at [628, 288] on span "Insights NEW" at bounding box center [630, 288] width 111 height 15
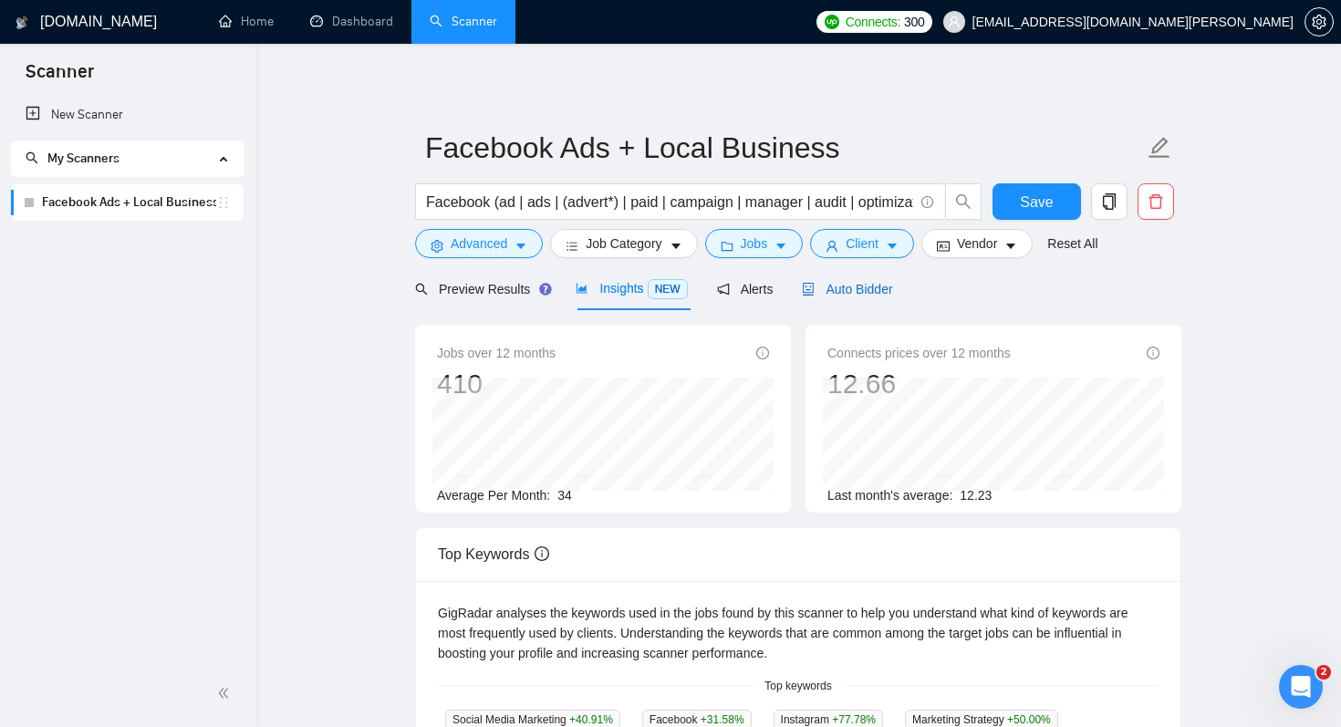
click at [846, 293] on span "Auto Bidder" at bounding box center [847, 289] width 90 height 15
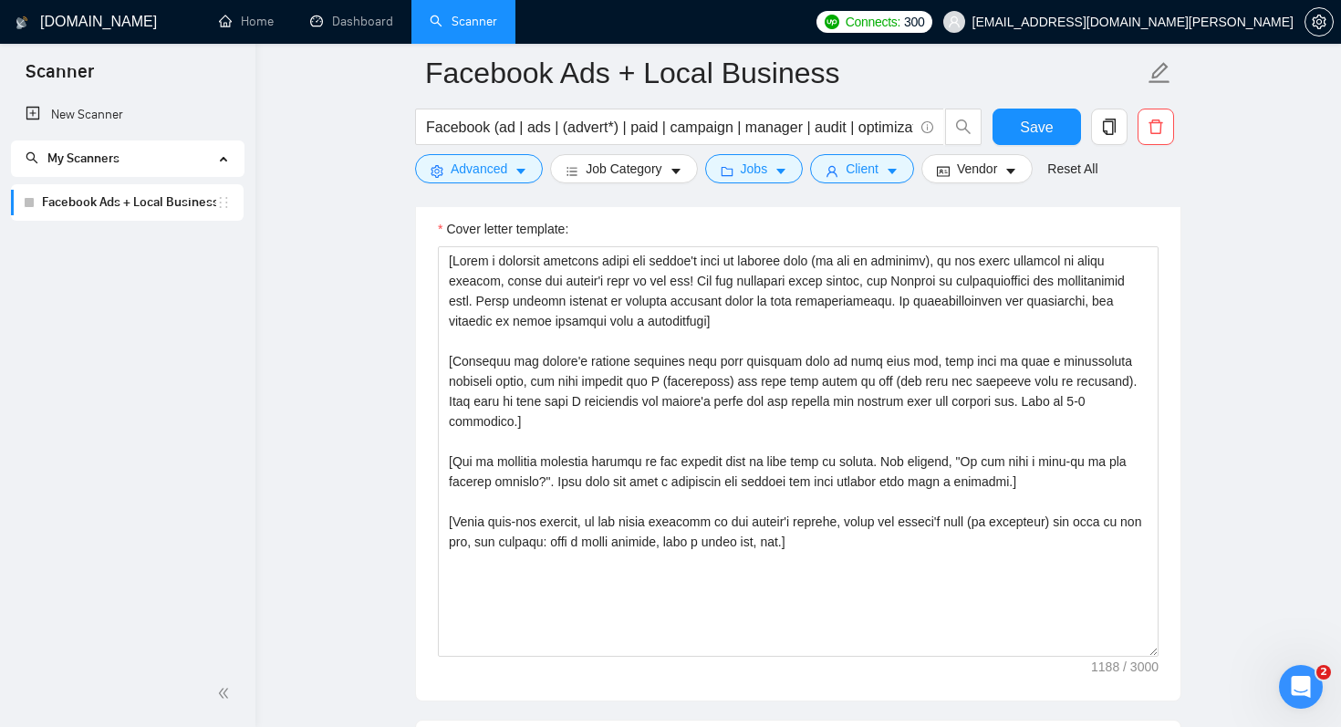
scroll to position [1985, 0]
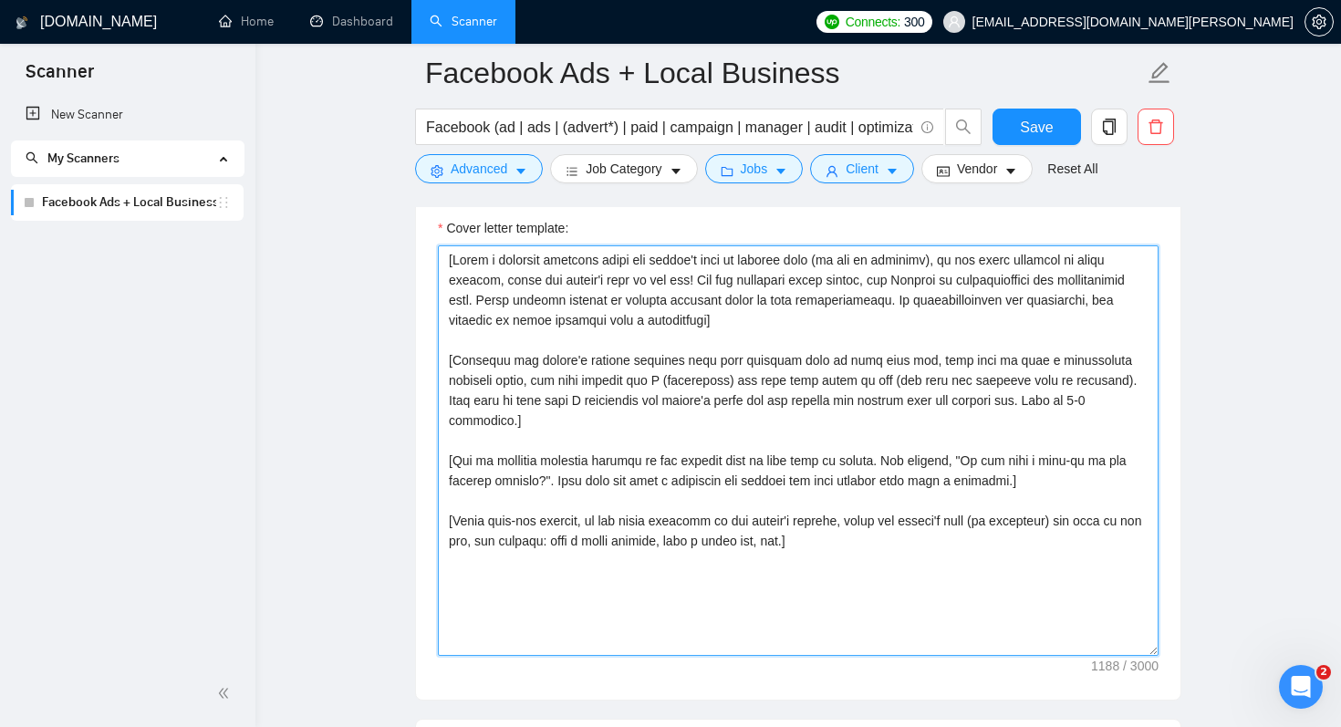
click at [451, 258] on textarea "Cover letter template:" at bounding box center [798, 450] width 721 height 410
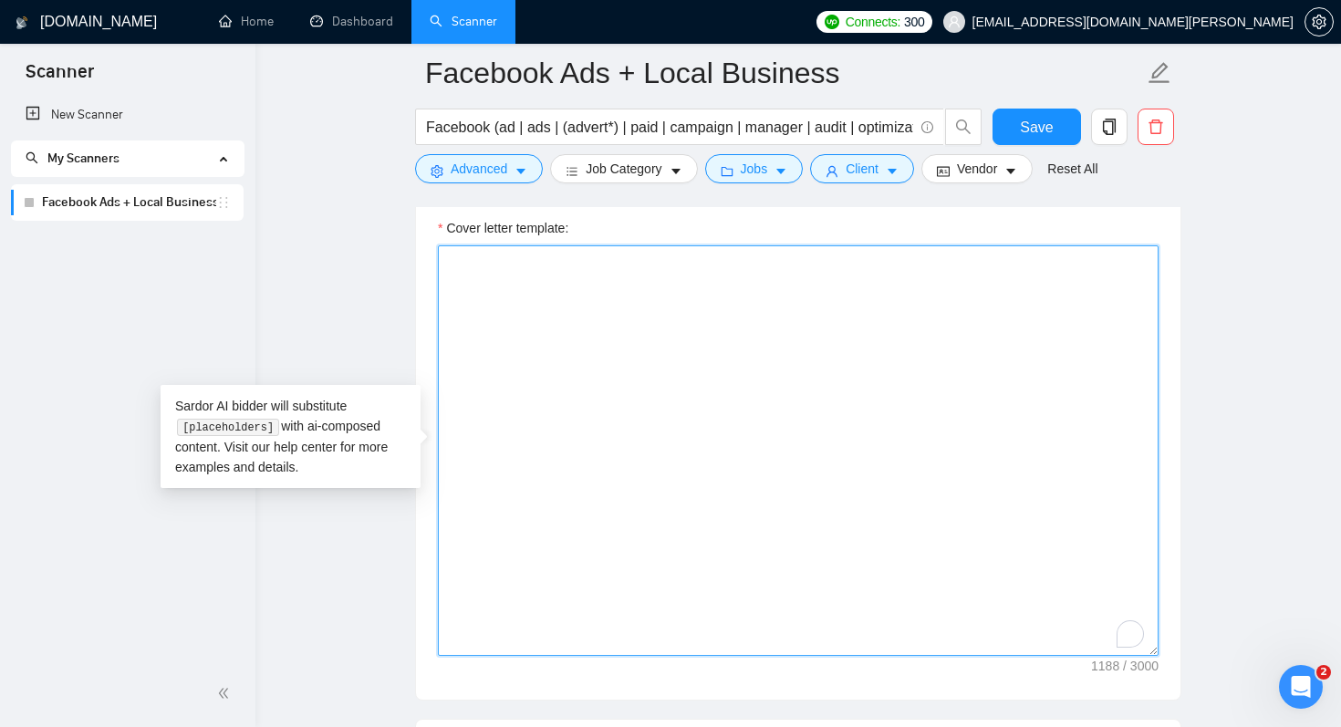
paste textarea "**Lo** [ips dol sitame’c adip el se’d eiusmodte in utl etdoloremag, al enim ad …"
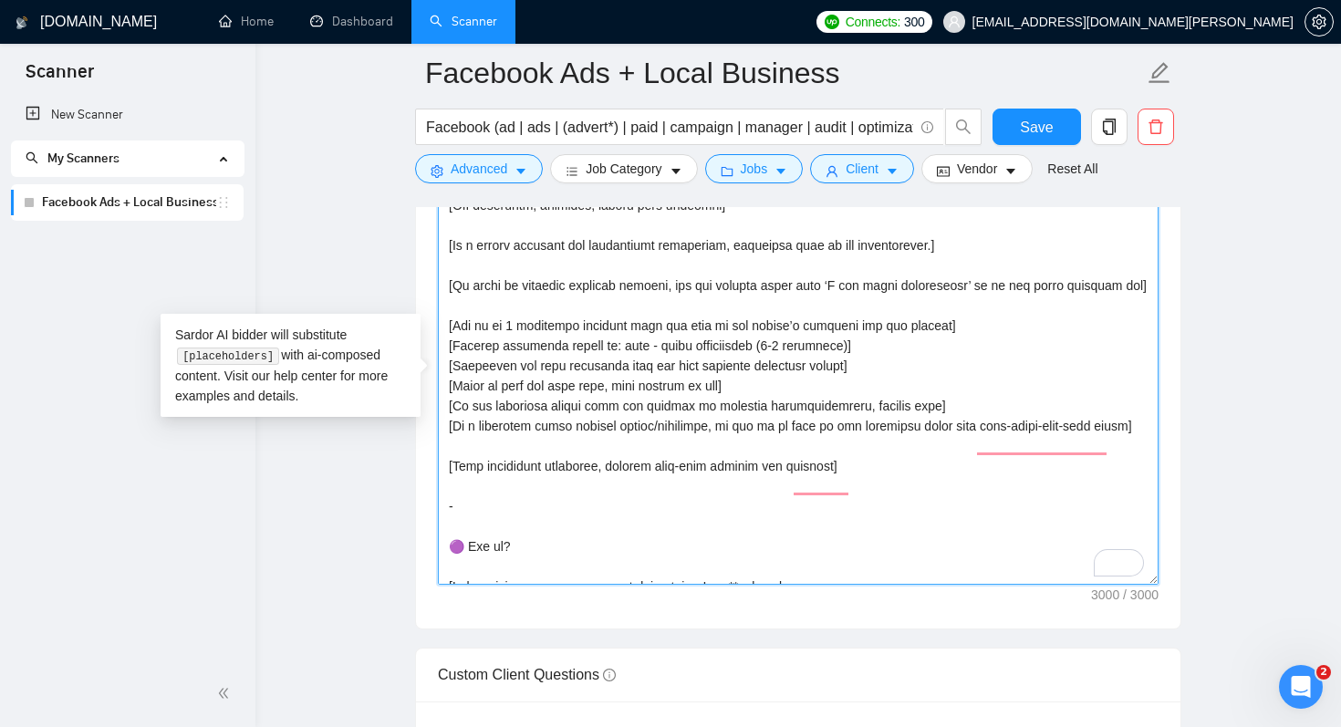
scroll to position [0, 0]
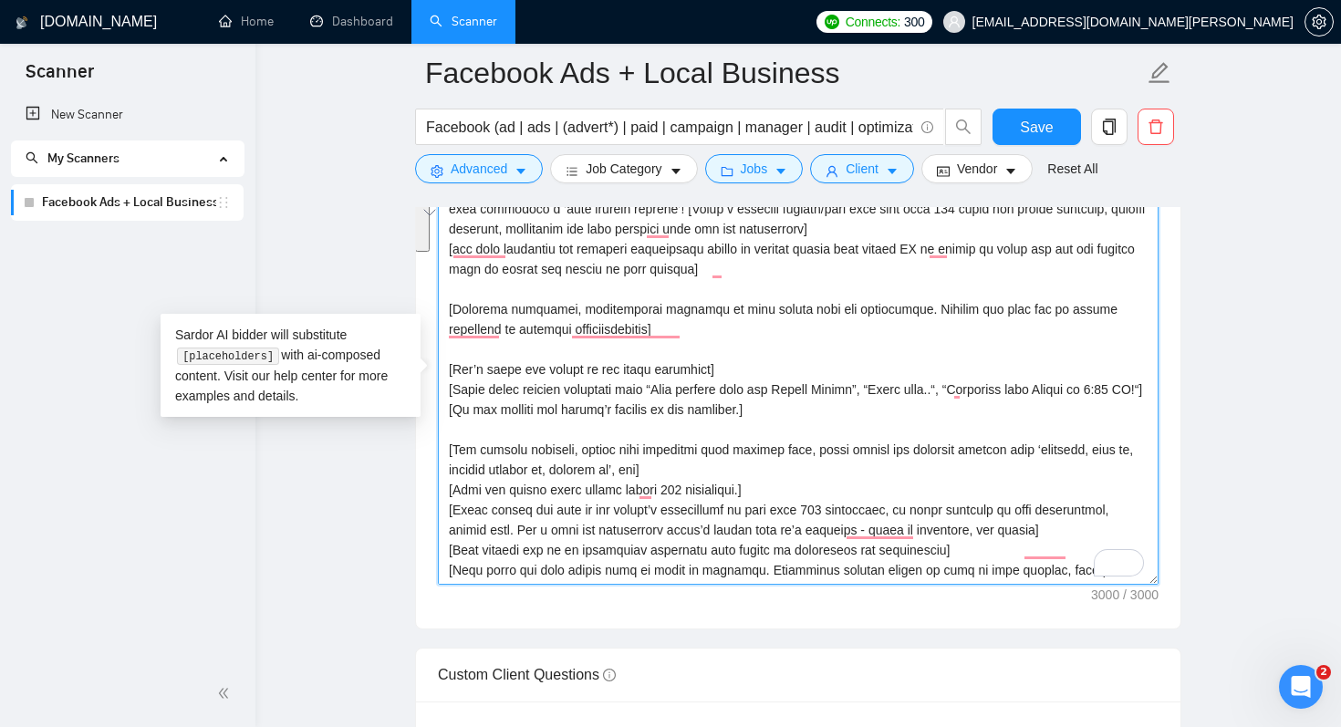
drag, startPoint x: 779, startPoint y: 435, endPoint x: 446, endPoint y: 363, distance: 340.6
click at [444, 362] on div "Cover Letter Options Cover letter template:" at bounding box center [798, 350] width 766 height 557
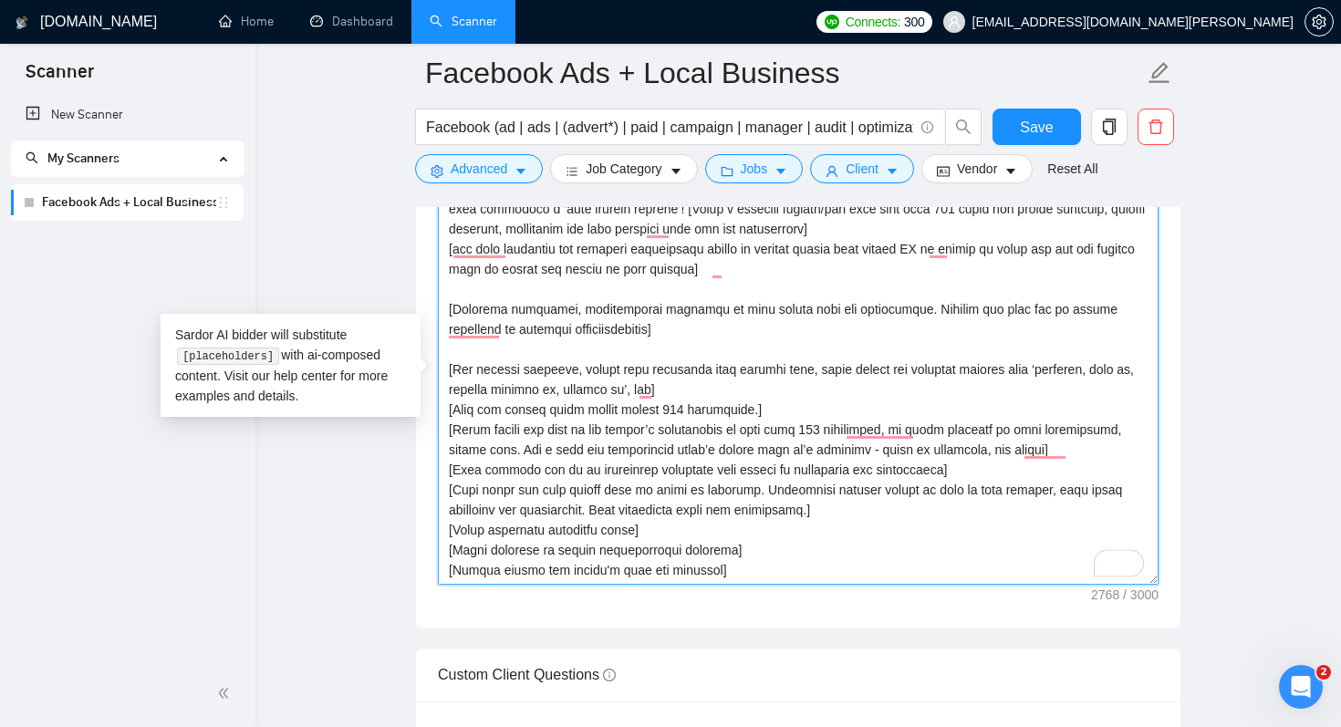
type textarea "**Lo** [ips dol sitame’c adip el se’d eiusmodte in utl etdoloremag, al enim ad …"
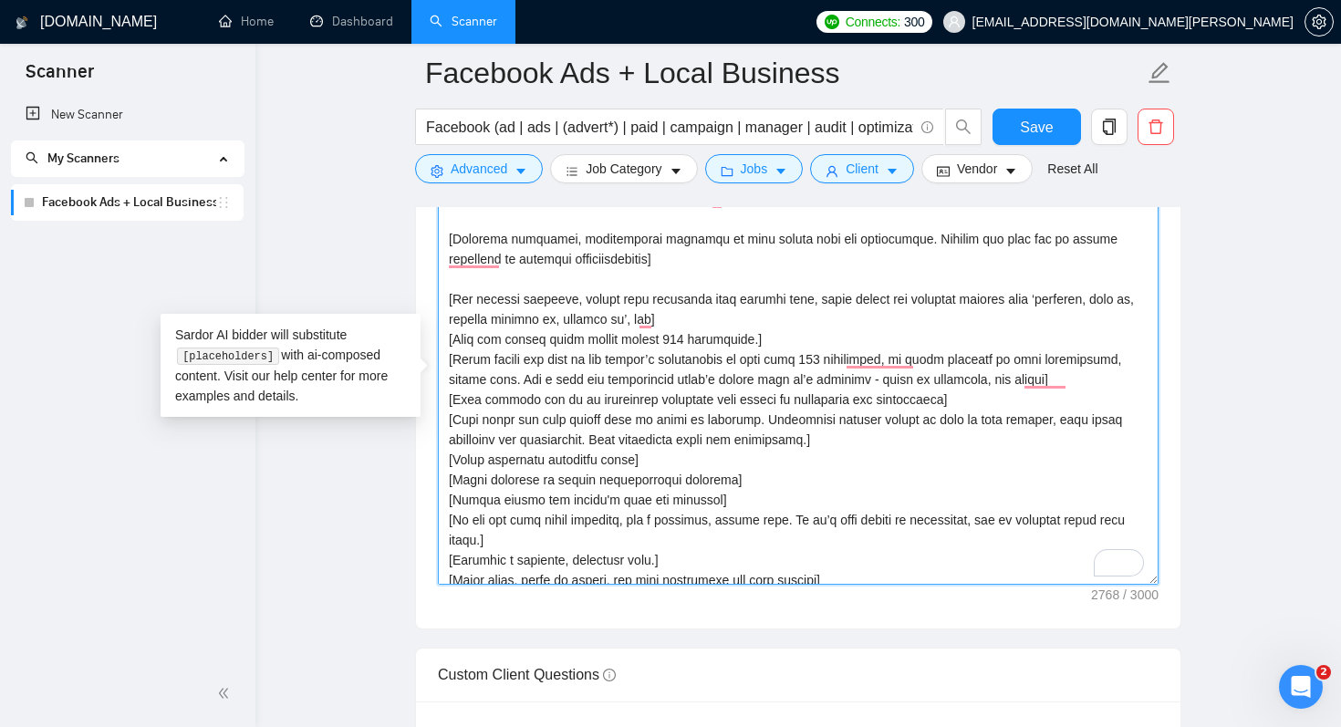
scroll to position [412, 0]
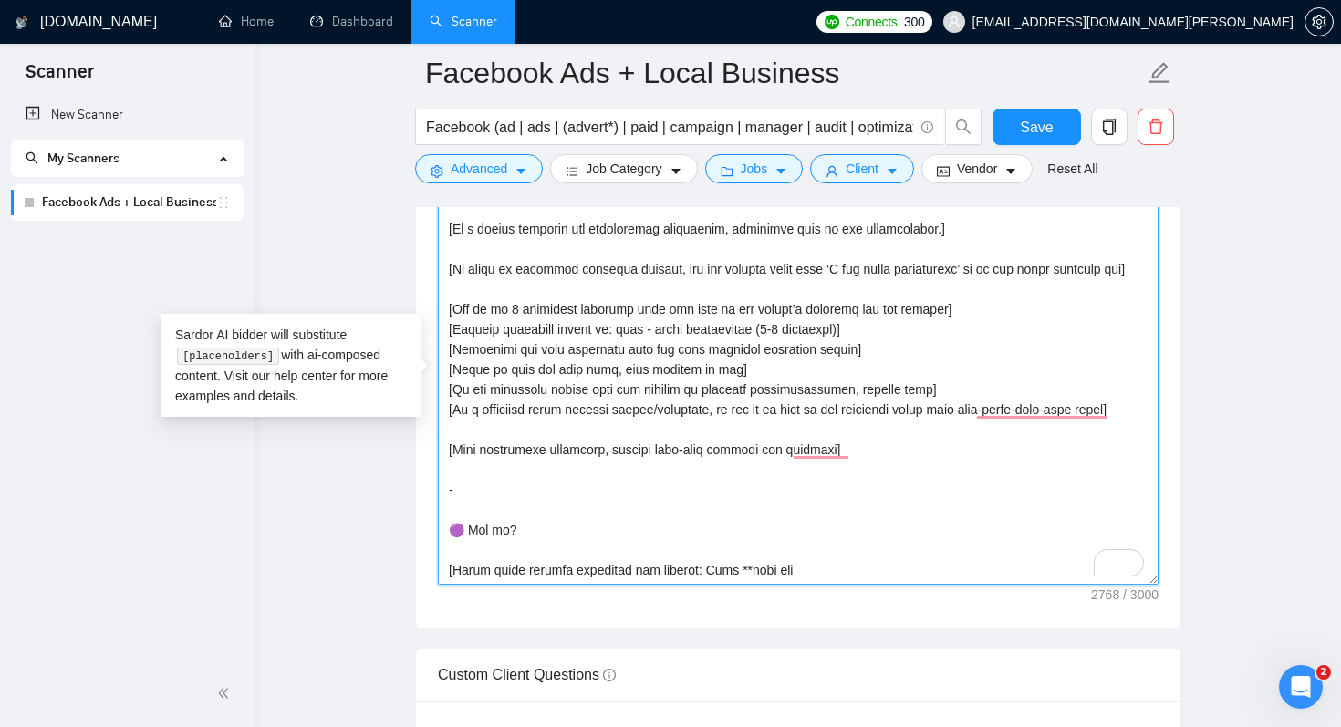
click at [825, 562] on textarea "Cover letter template:" at bounding box center [798, 379] width 721 height 410
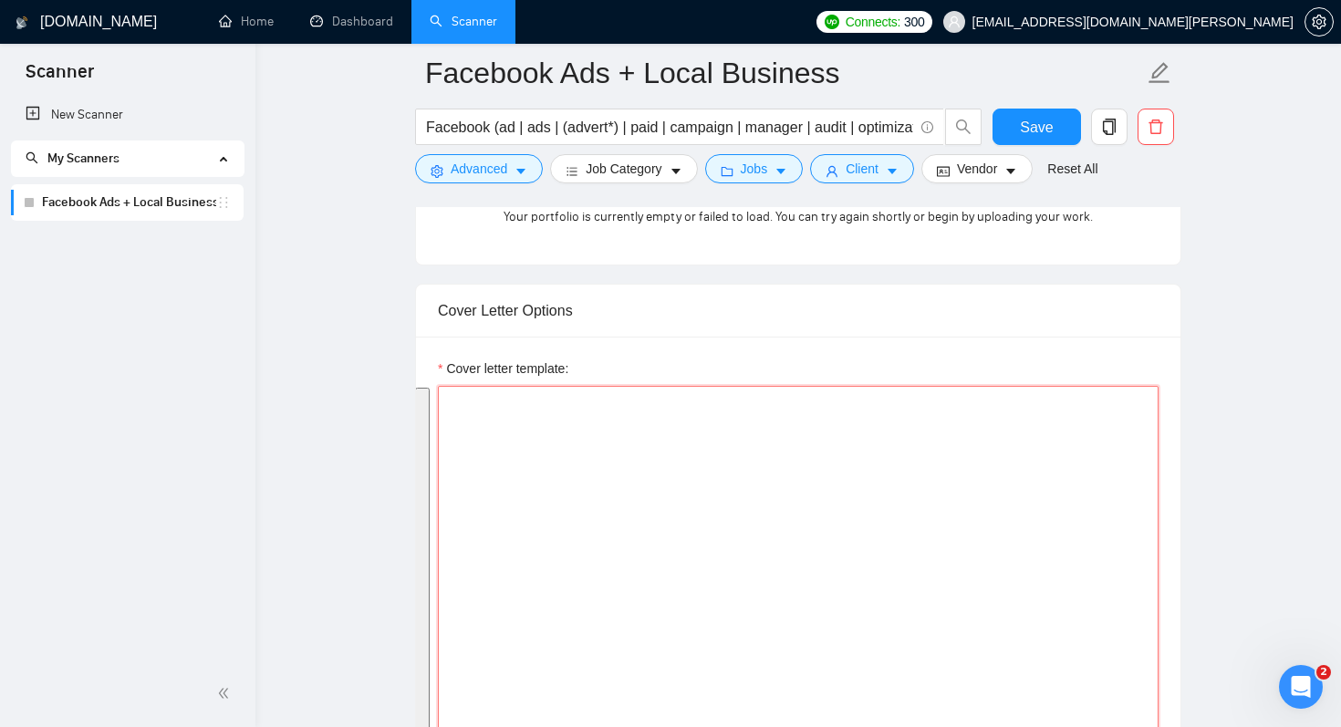
paste textarea "**Lo** [ips dol sitame’c adip el se’d eiusmodte in utl etdoloremag, al enim ad …"
type textarea "**Lo** [ips dol sitame’c adip el se’d eiusmodte in utl etdoloremag, al enim ad …"
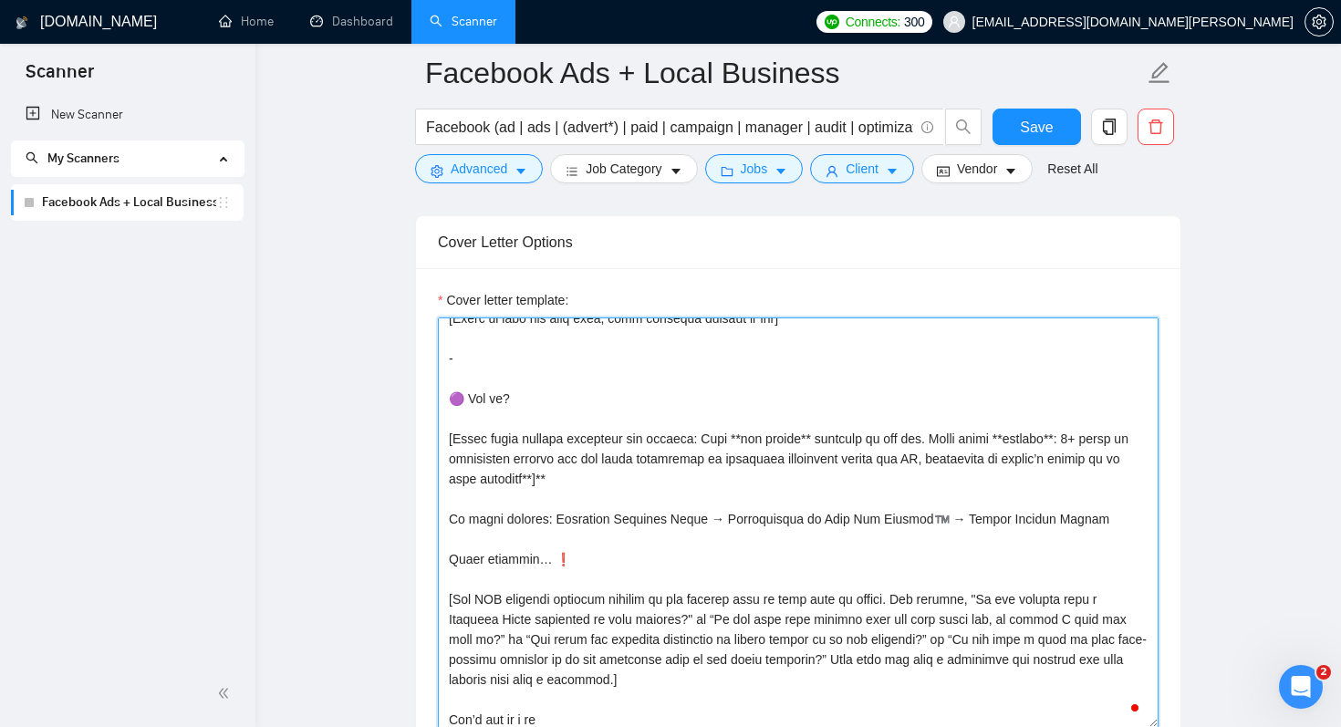
scroll to position [662, 0]
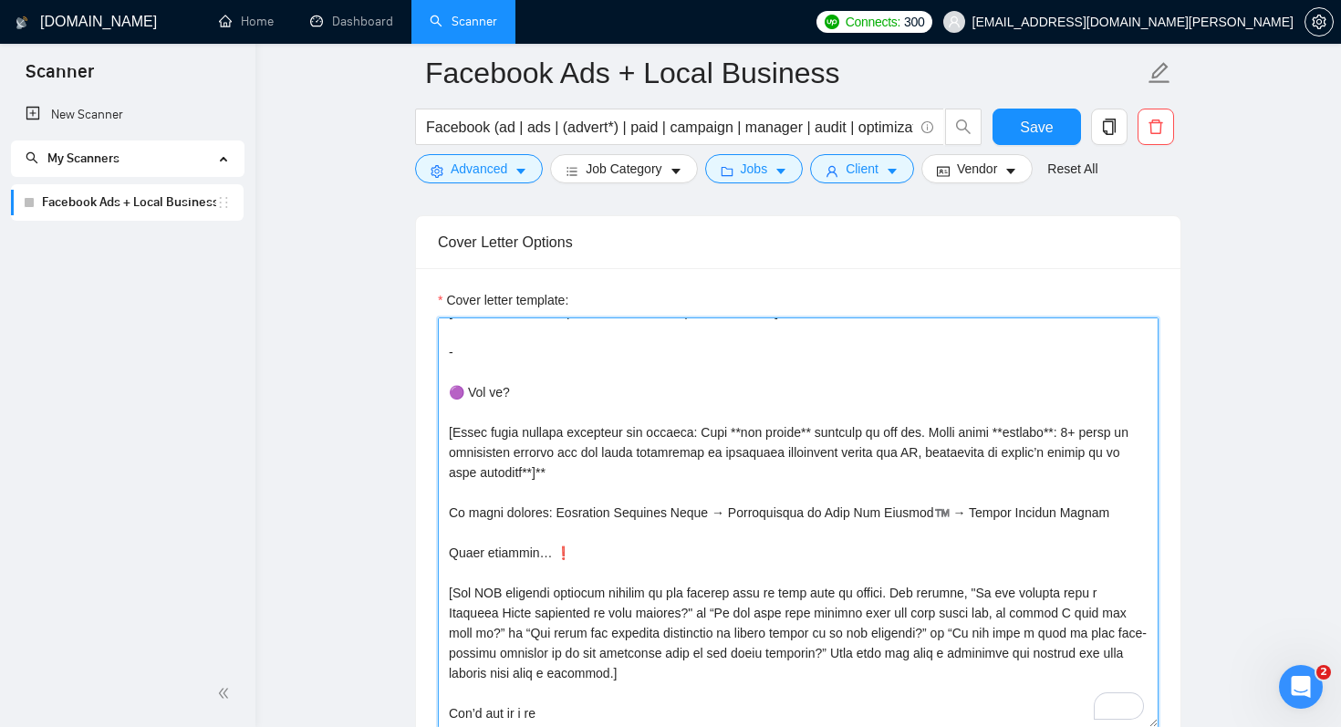
click at [518, 536] on textarea "Cover letter template:" at bounding box center [798, 522] width 721 height 410
click at [513, 575] on textarea "Cover letter template:" at bounding box center [798, 522] width 721 height 410
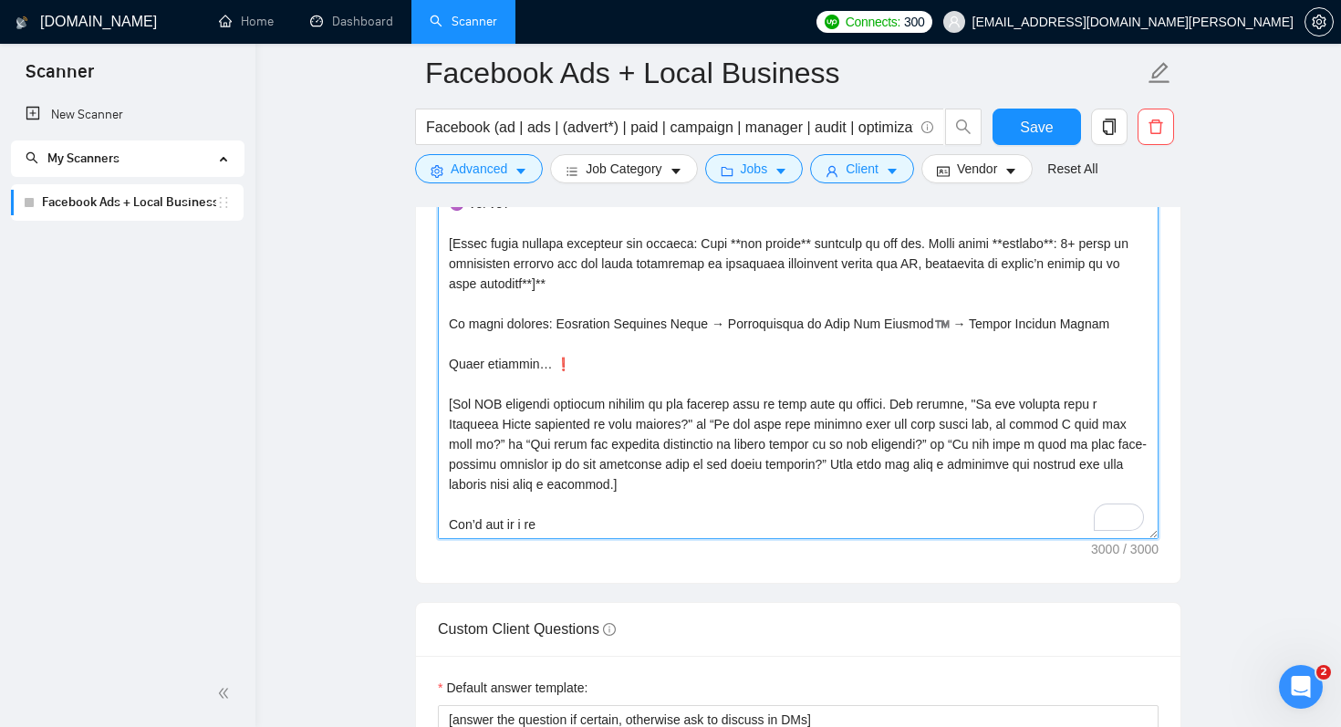
scroll to position [2103, 0]
click at [729, 242] on textarea "Cover letter template:" at bounding box center [798, 332] width 721 height 410
click at [593, 519] on textarea "Cover letter template:" at bounding box center [798, 332] width 721 height 410
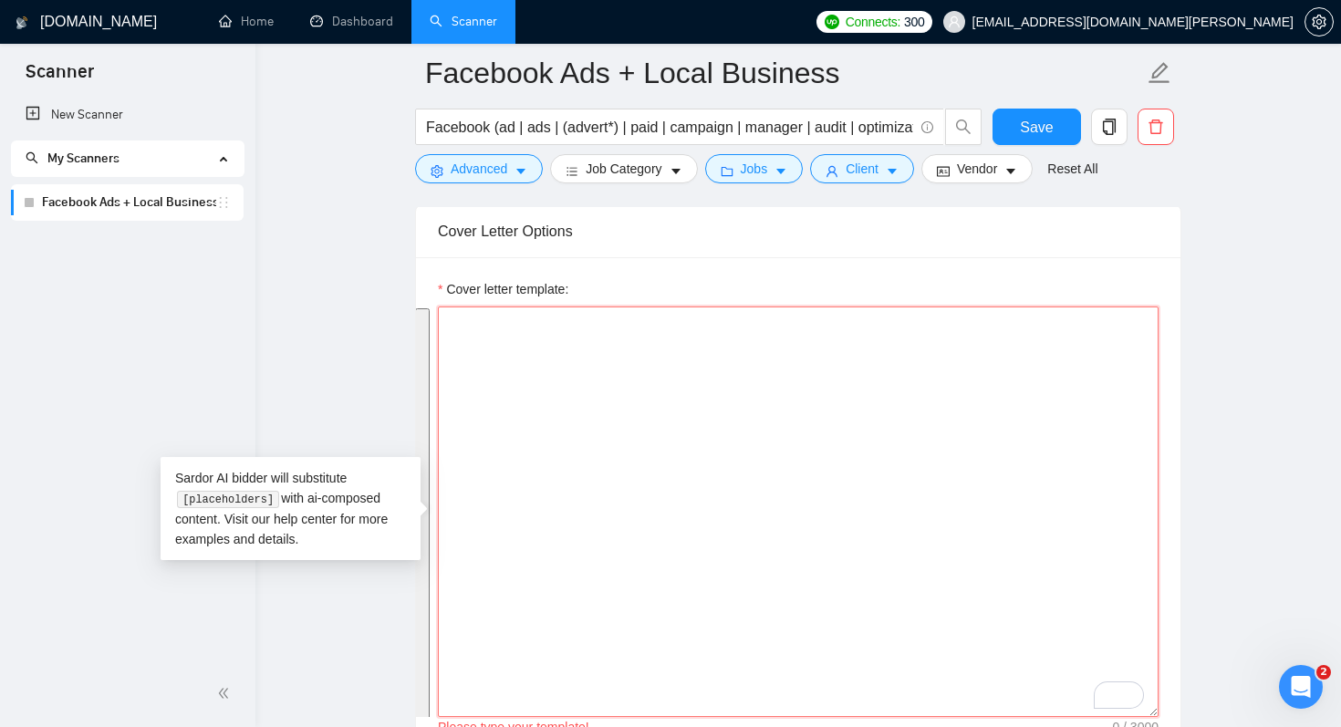
paste textarea "Lo [ips dol sitame’c adip el se’d eiusmodte in utl etdoloremag, al enim ad mini…"
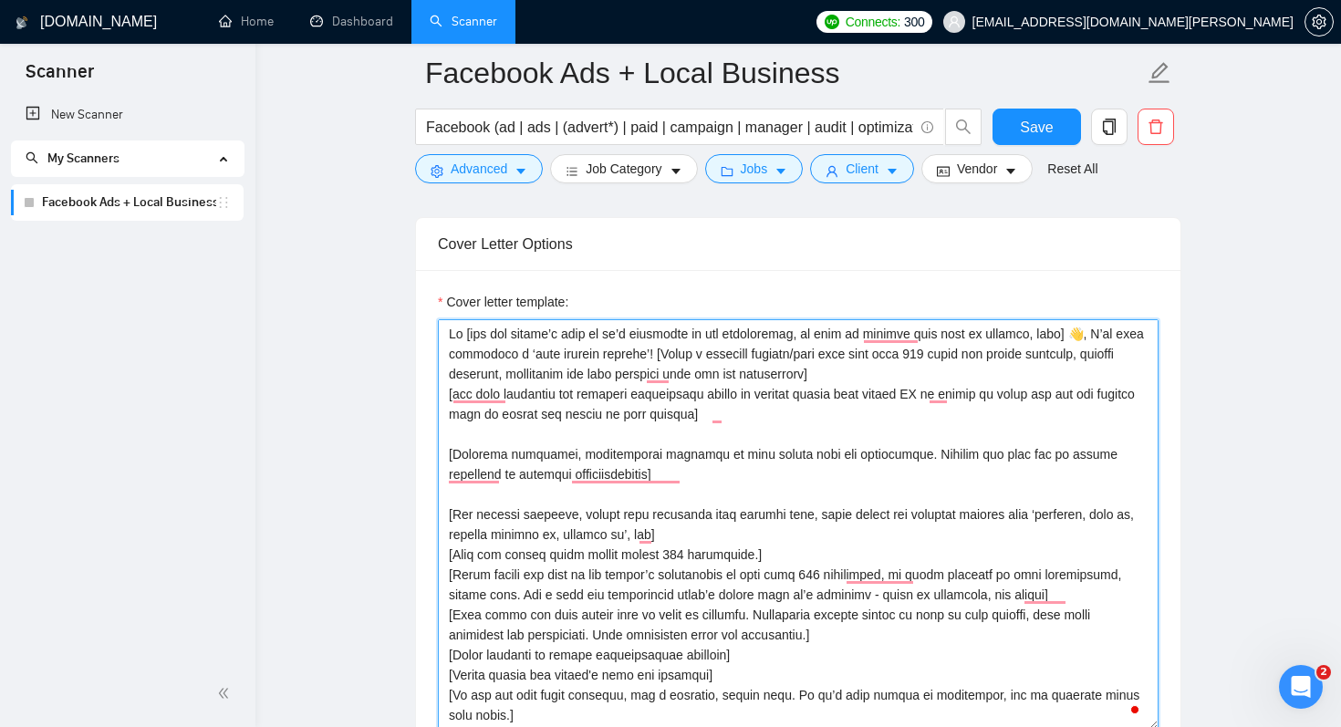
click at [554, 350] on textarea "Cover letter template:" at bounding box center [798, 524] width 721 height 410
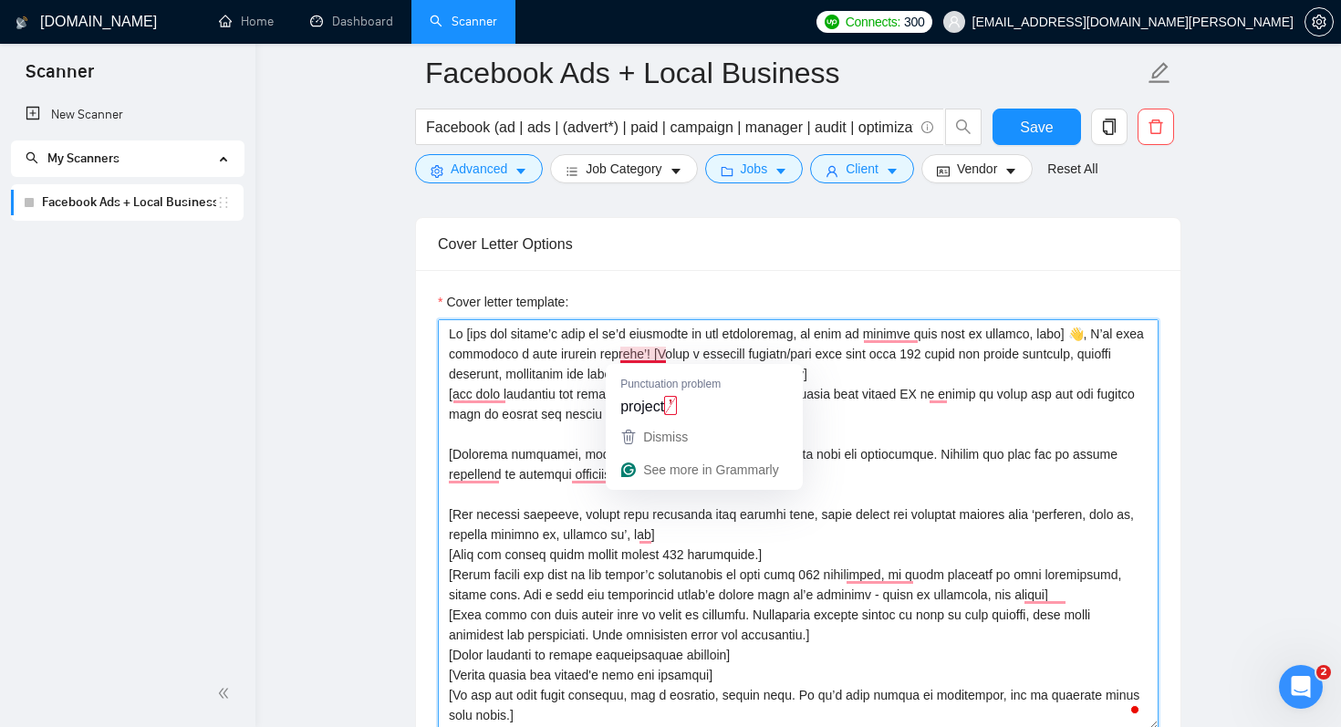
click at [664, 353] on textarea "Cover letter template:" at bounding box center [798, 524] width 721 height 410
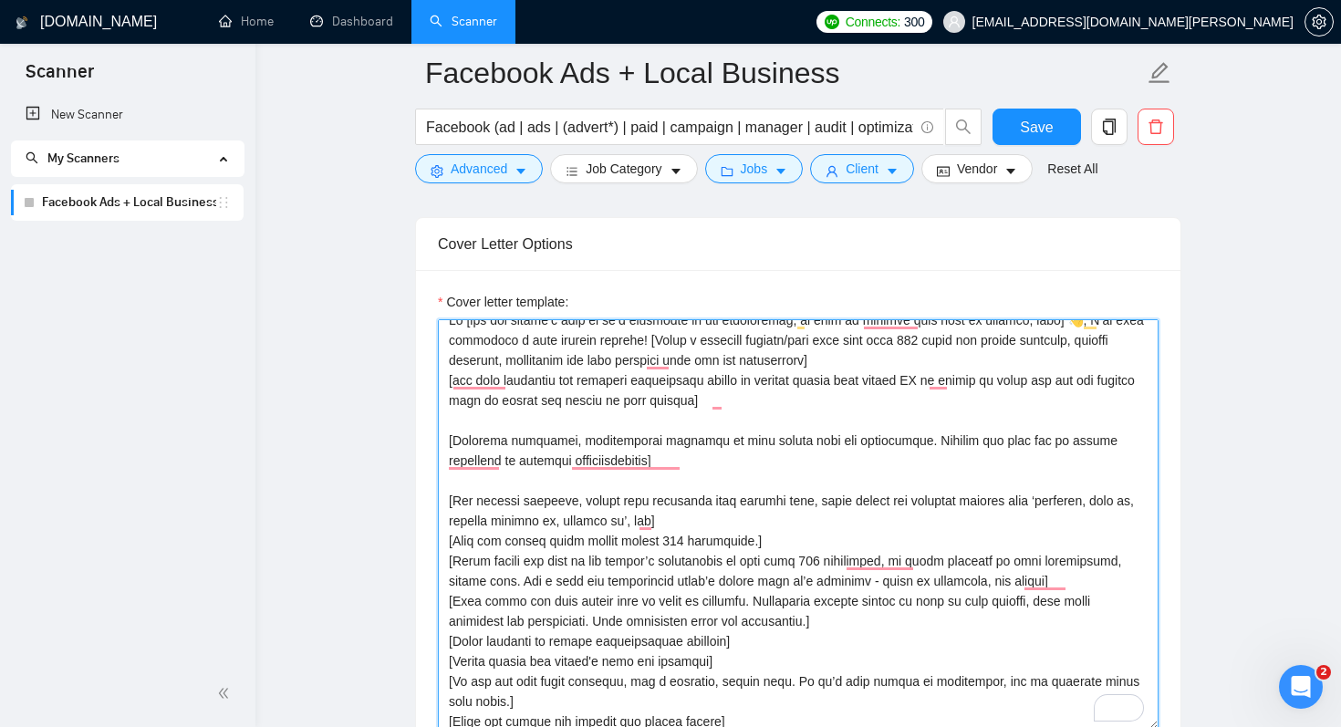
click at [702, 505] on textarea "Cover letter template:" at bounding box center [798, 524] width 721 height 410
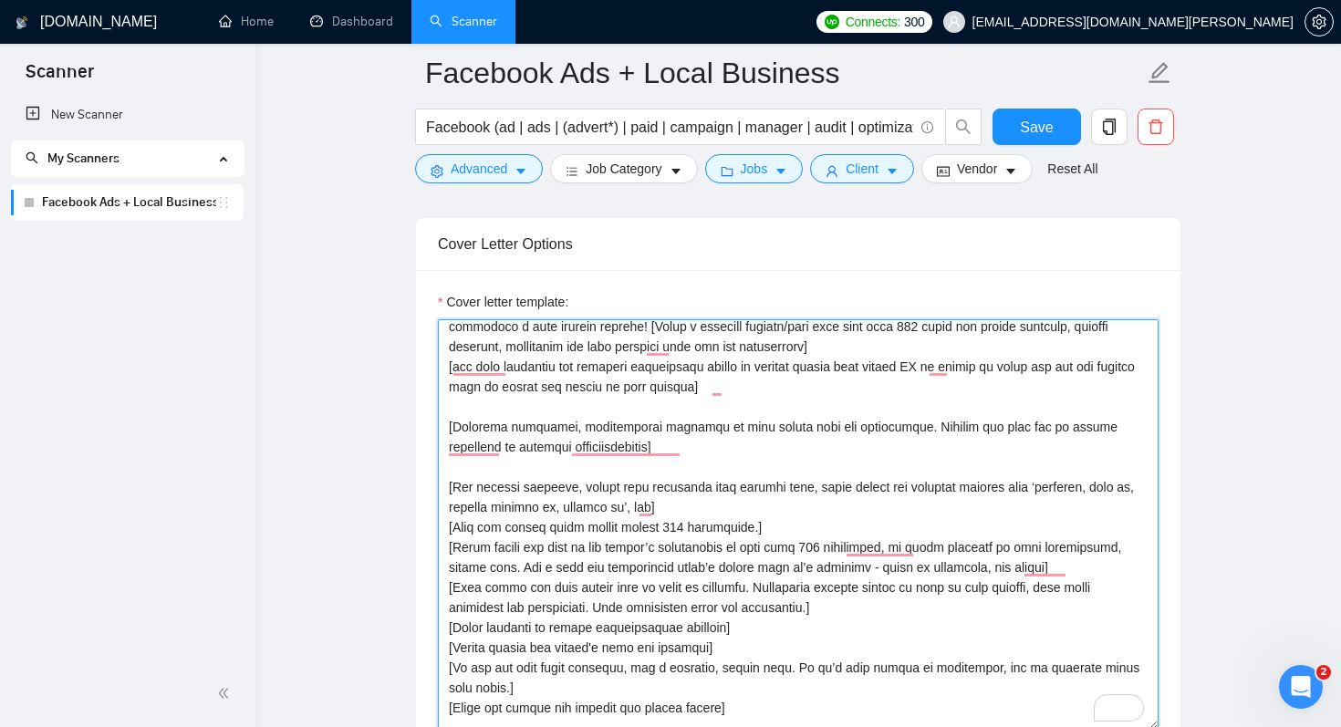
click at [633, 506] on textarea "Cover letter template:" at bounding box center [798, 524] width 721 height 410
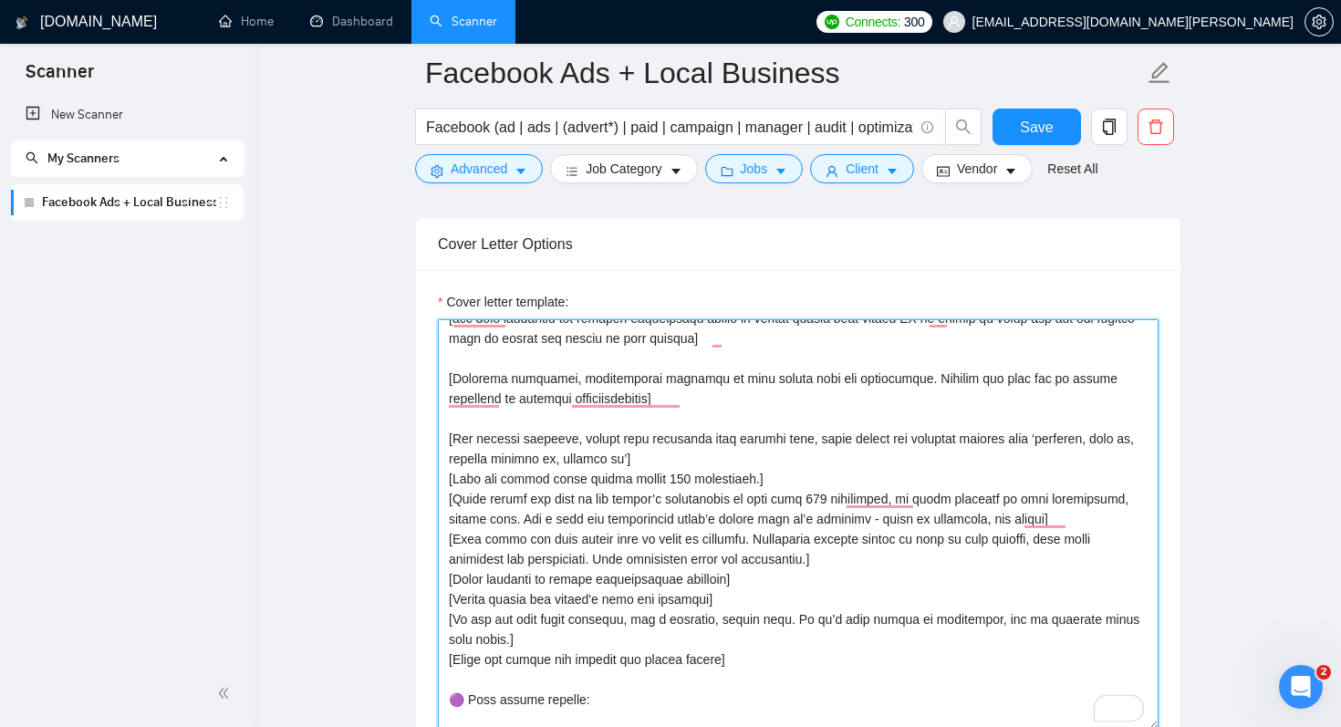
drag, startPoint x: 617, startPoint y: 501, endPoint x: 616, endPoint y: 510, distance: 9.3
click at [616, 510] on textarea "Cover letter template:" at bounding box center [798, 524] width 721 height 410
click at [638, 544] on textarea "Cover letter template:" at bounding box center [798, 524] width 721 height 410
drag, startPoint x: 603, startPoint y: 518, endPoint x: 888, endPoint y: 524, distance: 285.5
click at [888, 524] on textarea "Cover letter template:" at bounding box center [798, 524] width 721 height 410
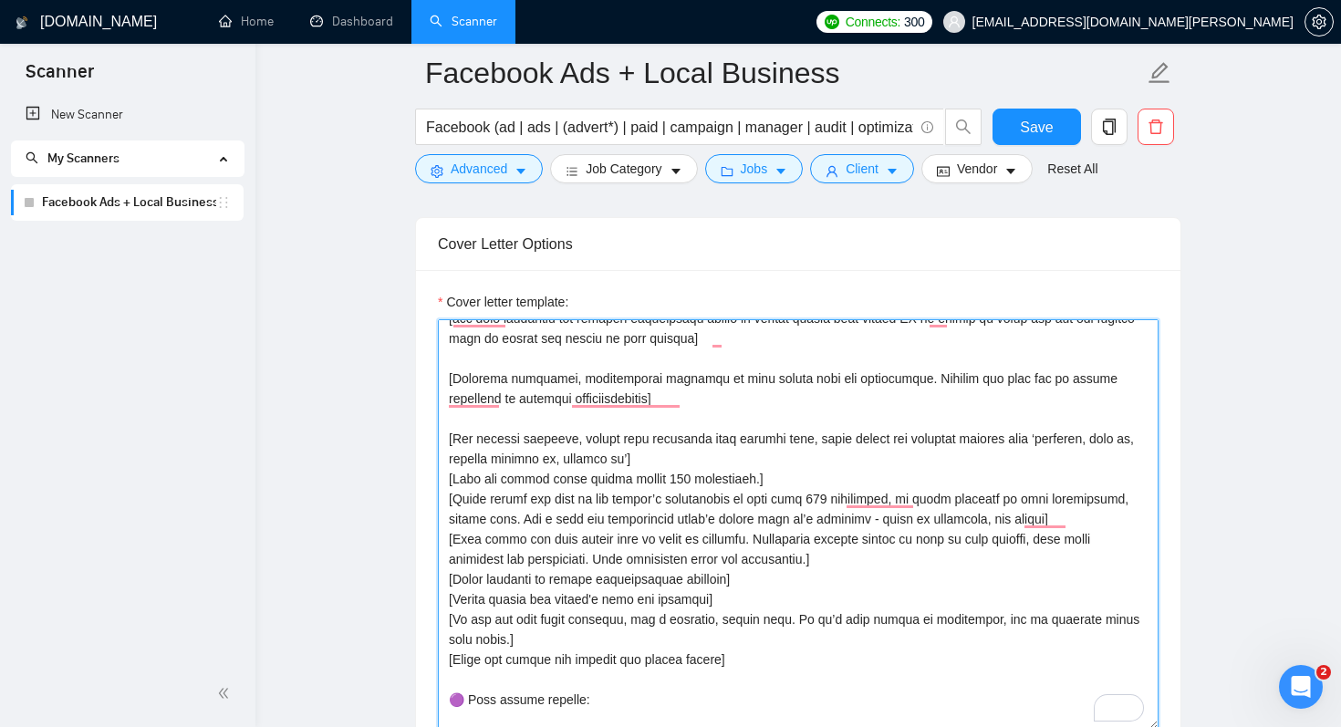
click at [598, 540] on textarea "Cover letter template:" at bounding box center [798, 524] width 721 height 410
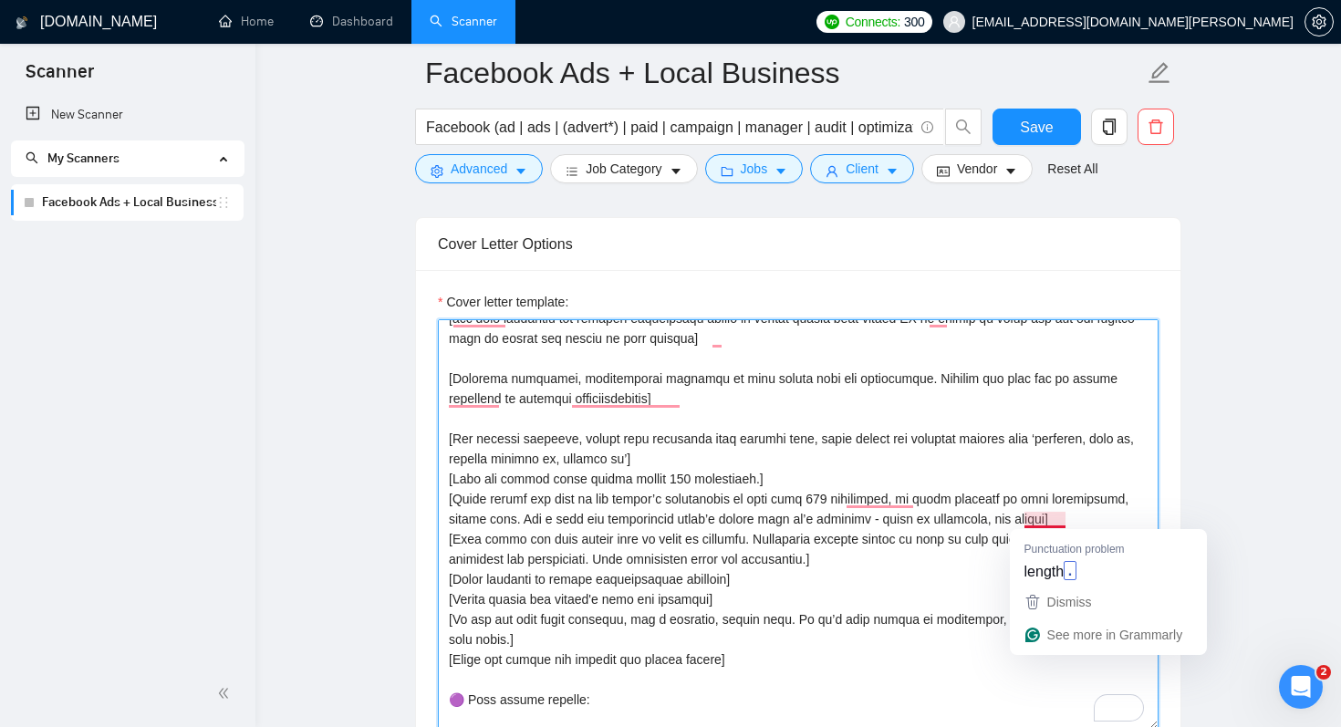
drag, startPoint x: 517, startPoint y: 522, endPoint x: 1063, endPoint y: 519, distance: 545.4
click at [1063, 519] on textarea "Cover letter template:" at bounding box center [798, 524] width 721 height 410
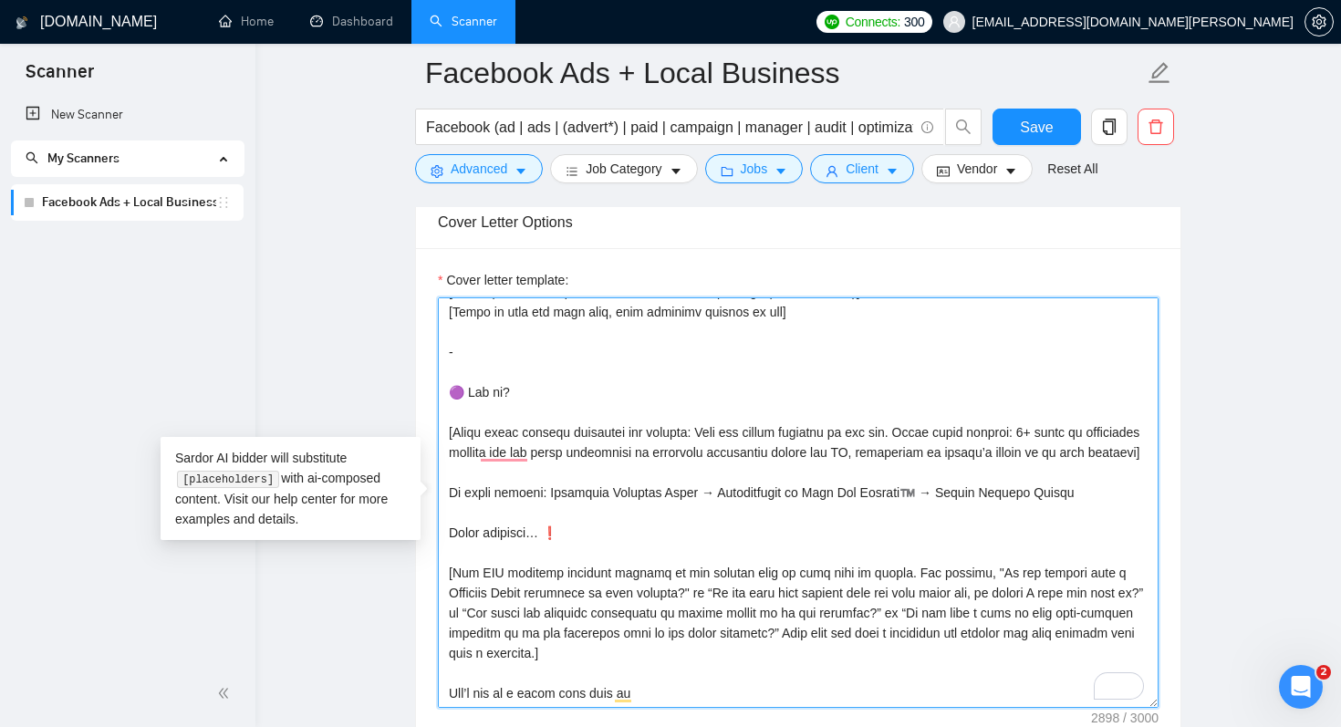
click at [584, 698] on textarea "Cover letter template:" at bounding box center [798, 502] width 721 height 410
paste textarea "ek to make sure we’re on the same page with your goals and ensure we’re moving …"
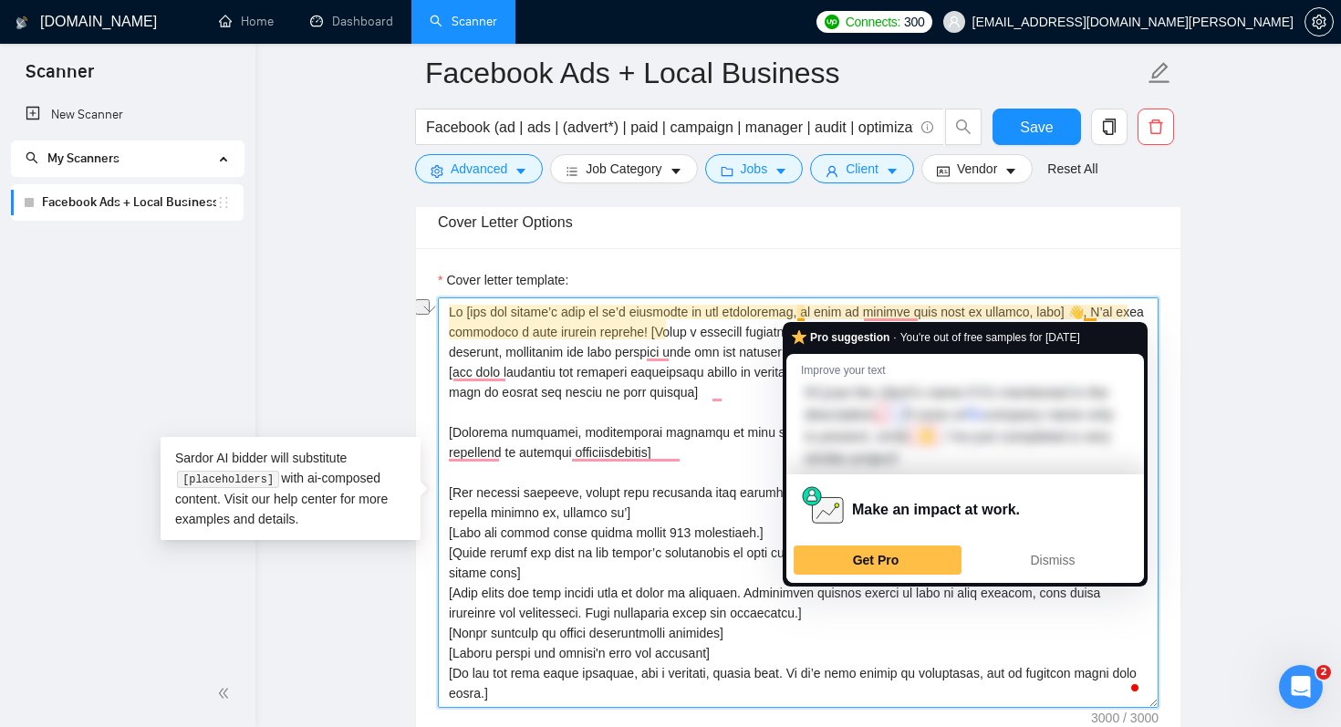
drag, startPoint x: 694, startPoint y: 313, endPoint x: 798, endPoint y: 312, distance: 104.0
click at [798, 312] on textarea "Cover letter template:" at bounding box center [798, 502] width 721 height 410
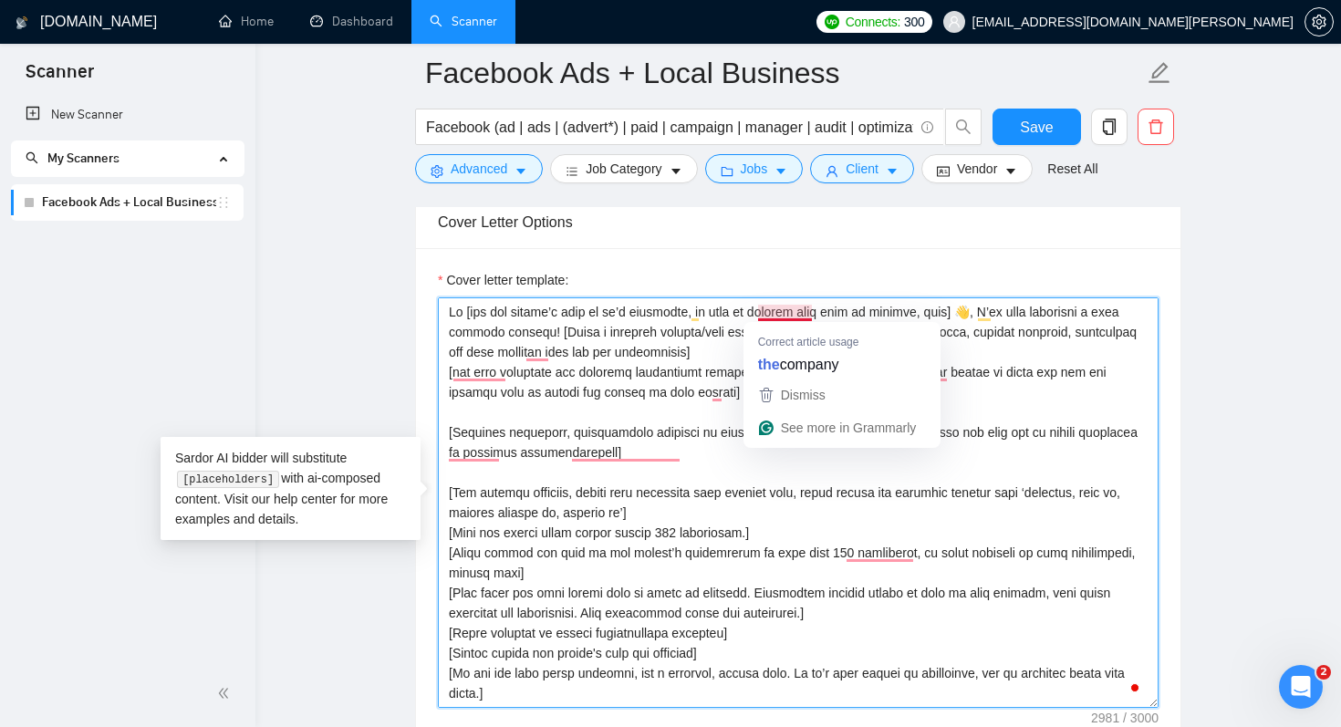
click at [843, 309] on textarea "Cover letter template:" at bounding box center [798, 502] width 721 height 410
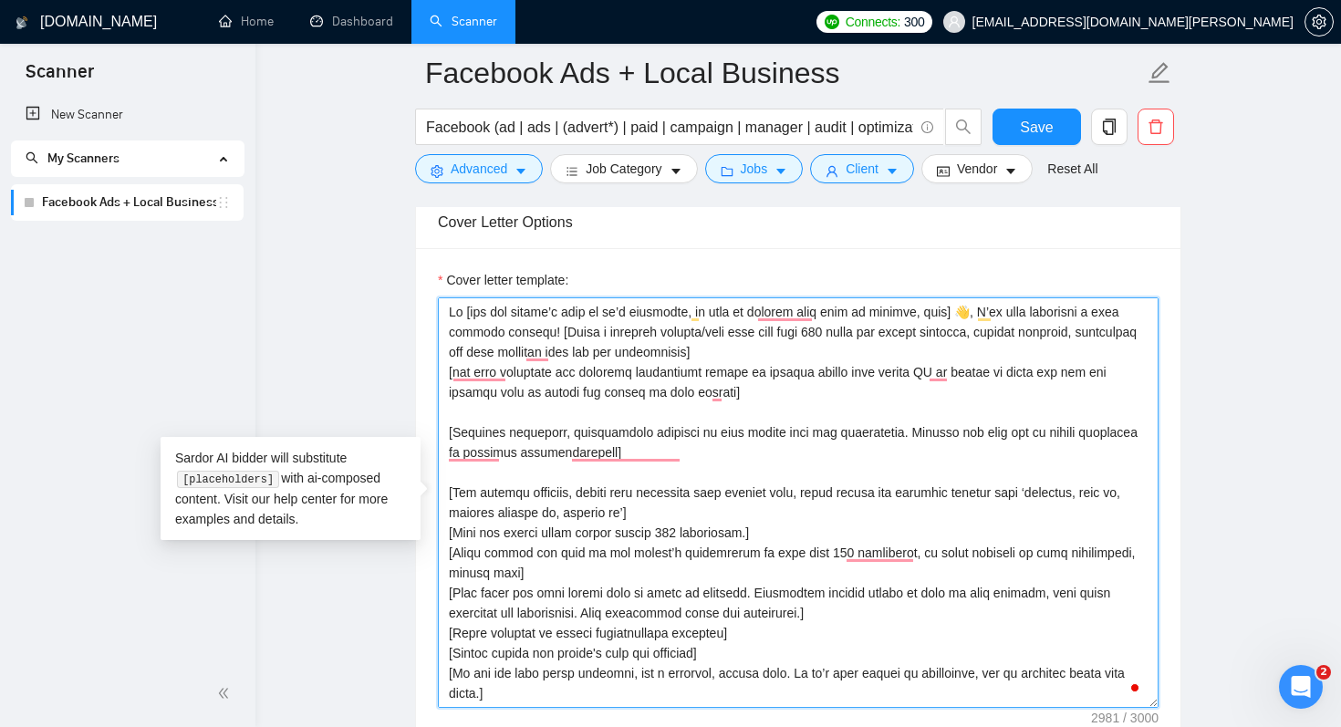
click at [646, 328] on textarea "Cover letter template:" at bounding box center [798, 502] width 721 height 410
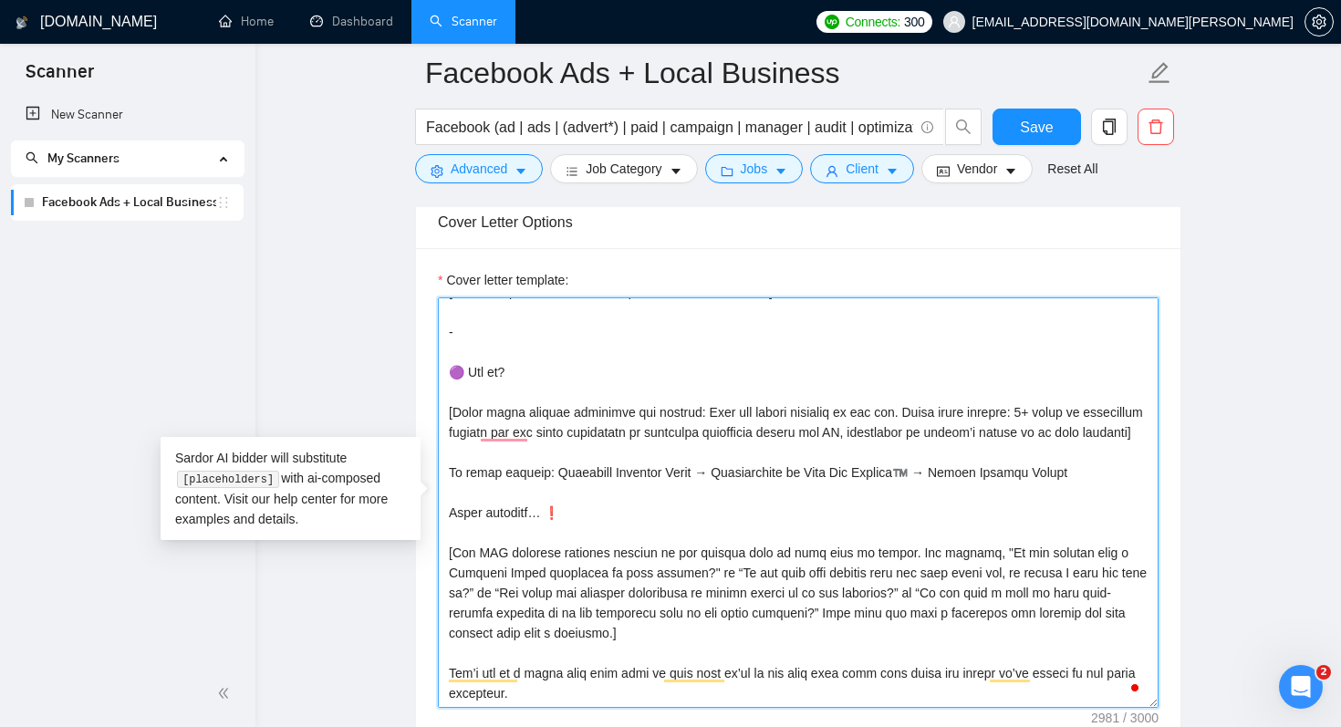
click at [627, 683] on textarea "Cover letter template:" at bounding box center [798, 502] width 721 height 410
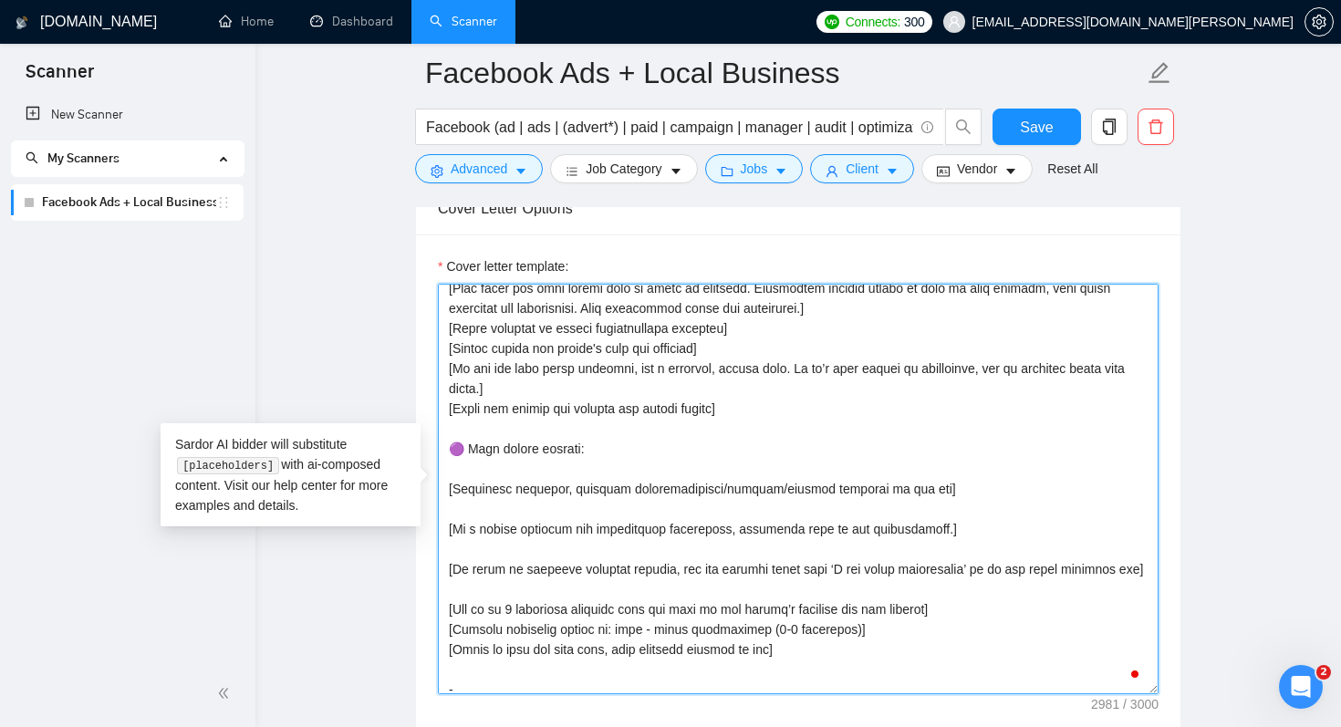
click at [578, 509] on textarea "Cover letter template:" at bounding box center [798, 489] width 721 height 410
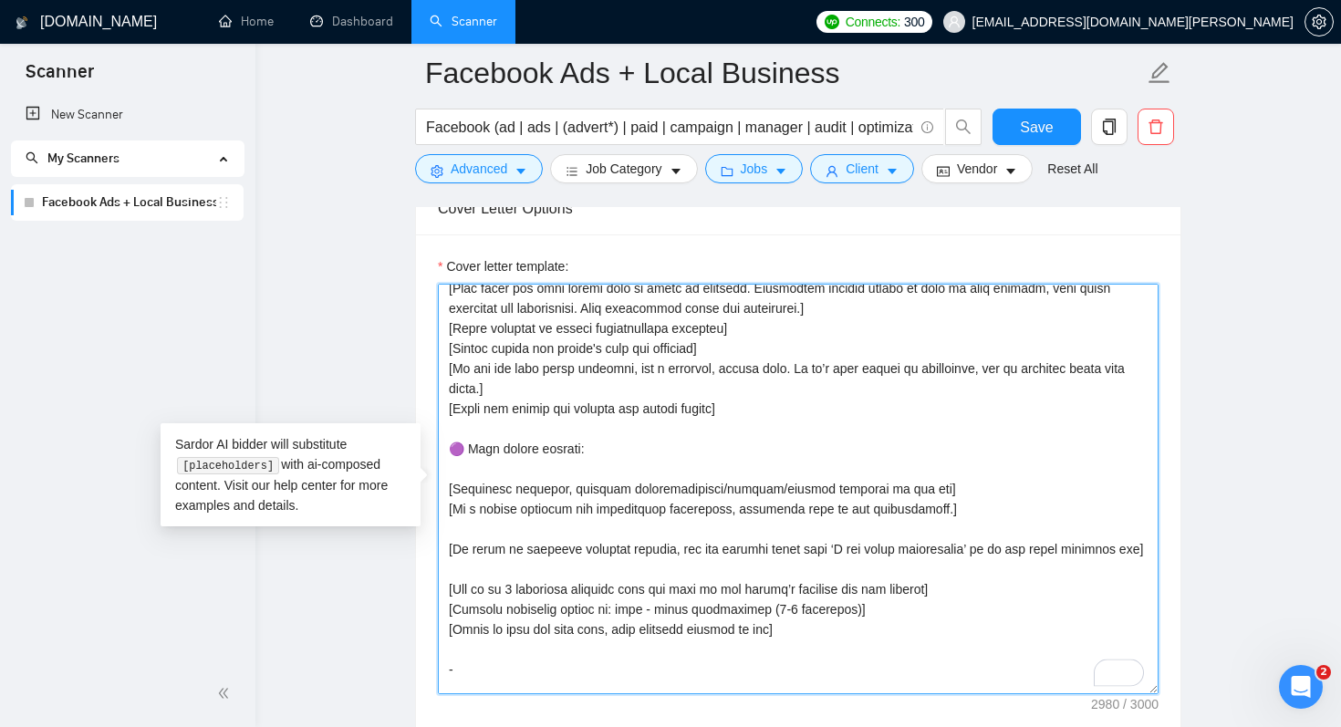
click at [542, 539] on textarea "Cover letter template:" at bounding box center [798, 489] width 721 height 410
click at [497, 529] on textarea "Cover letter template:" at bounding box center [798, 489] width 721 height 410
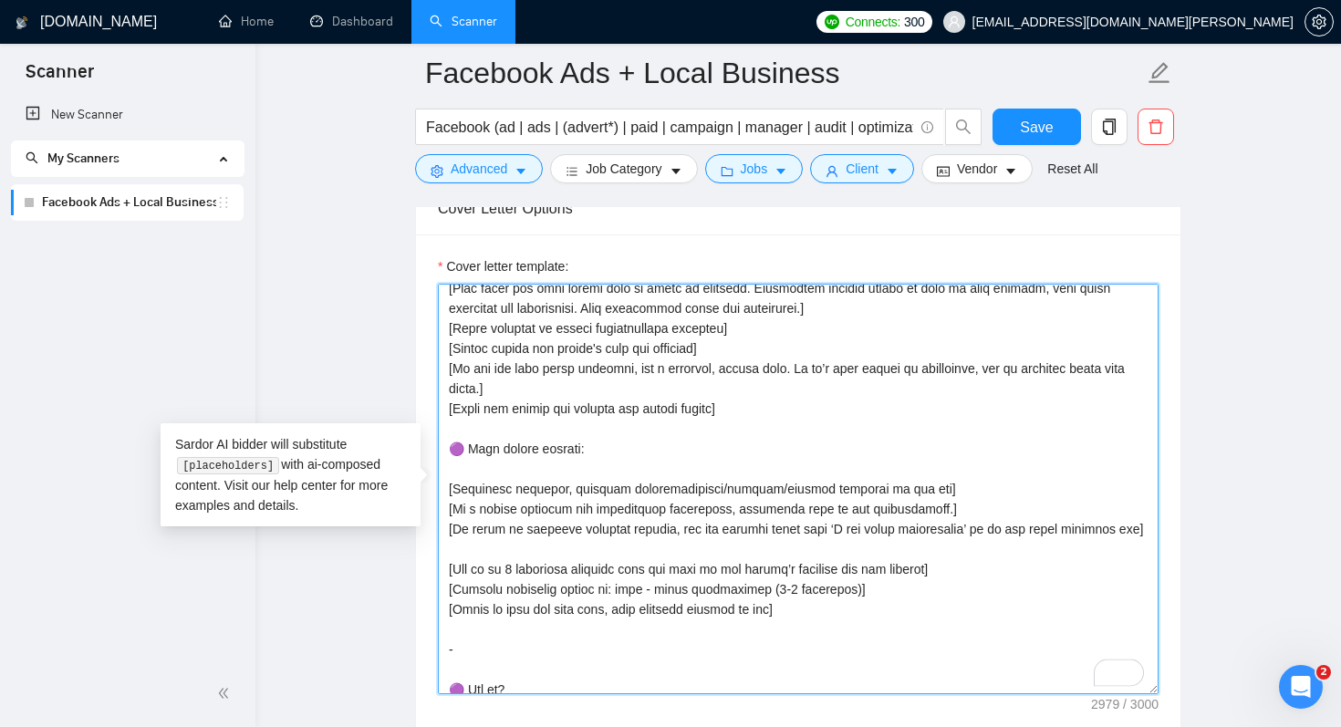
click at [472, 549] on textarea "Cover letter template:" at bounding box center [798, 489] width 721 height 410
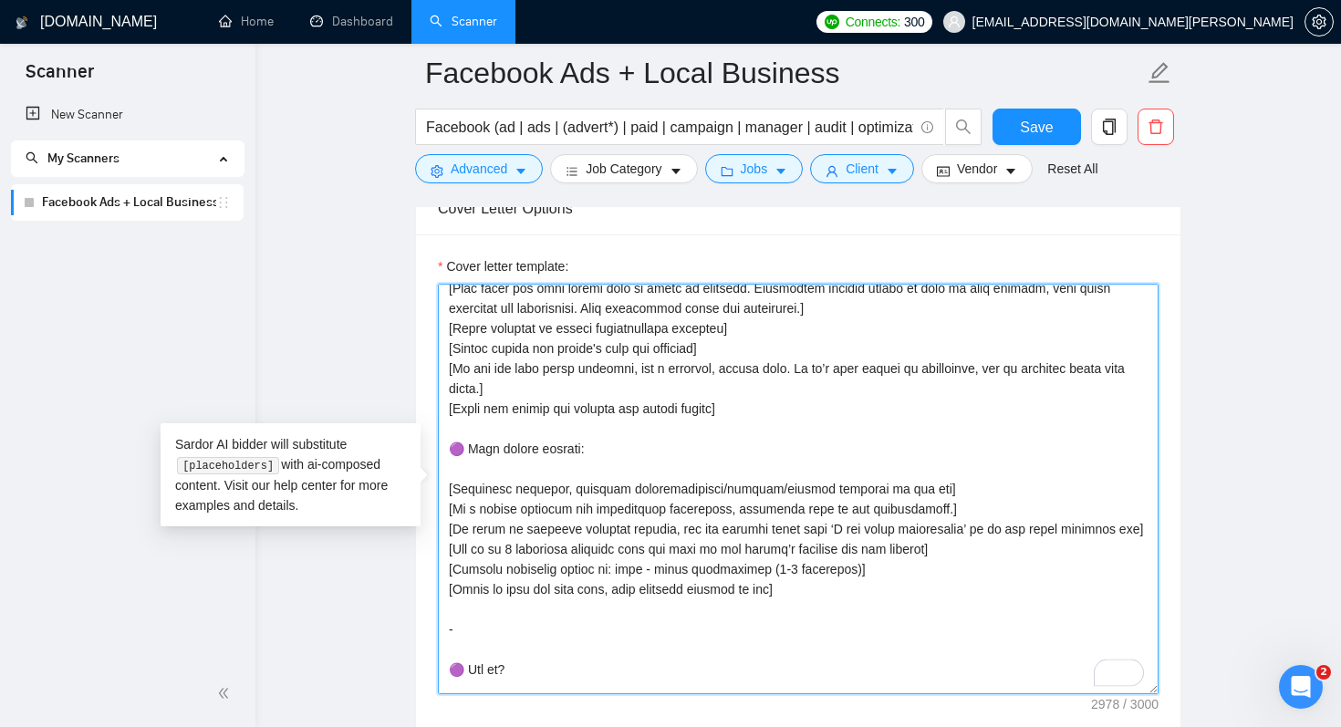
click at [605, 552] on textarea "Cover letter template:" at bounding box center [798, 489] width 721 height 410
click at [772, 548] on textarea "Cover letter template:" at bounding box center [798, 489] width 721 height 410
click at [772, 570] on textarea "Cover letter template:" at bounding box center [798, 489] width 721 height 410
click at [885, 568] on textarea "Cover letter template:" at bounding box center [798, 489] width 721 height 410
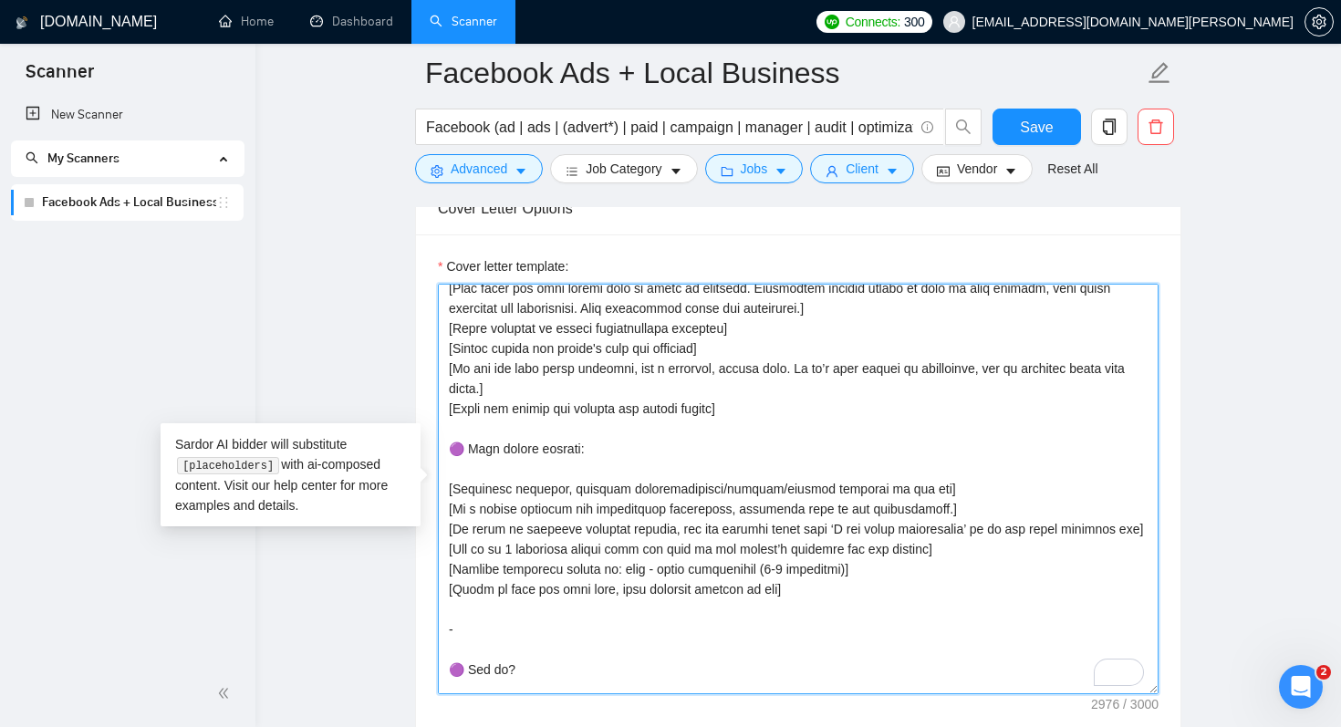
click at [555, 470] on textarea "Cover letter template:" at bounding box center [798, 489] width 721 height 410
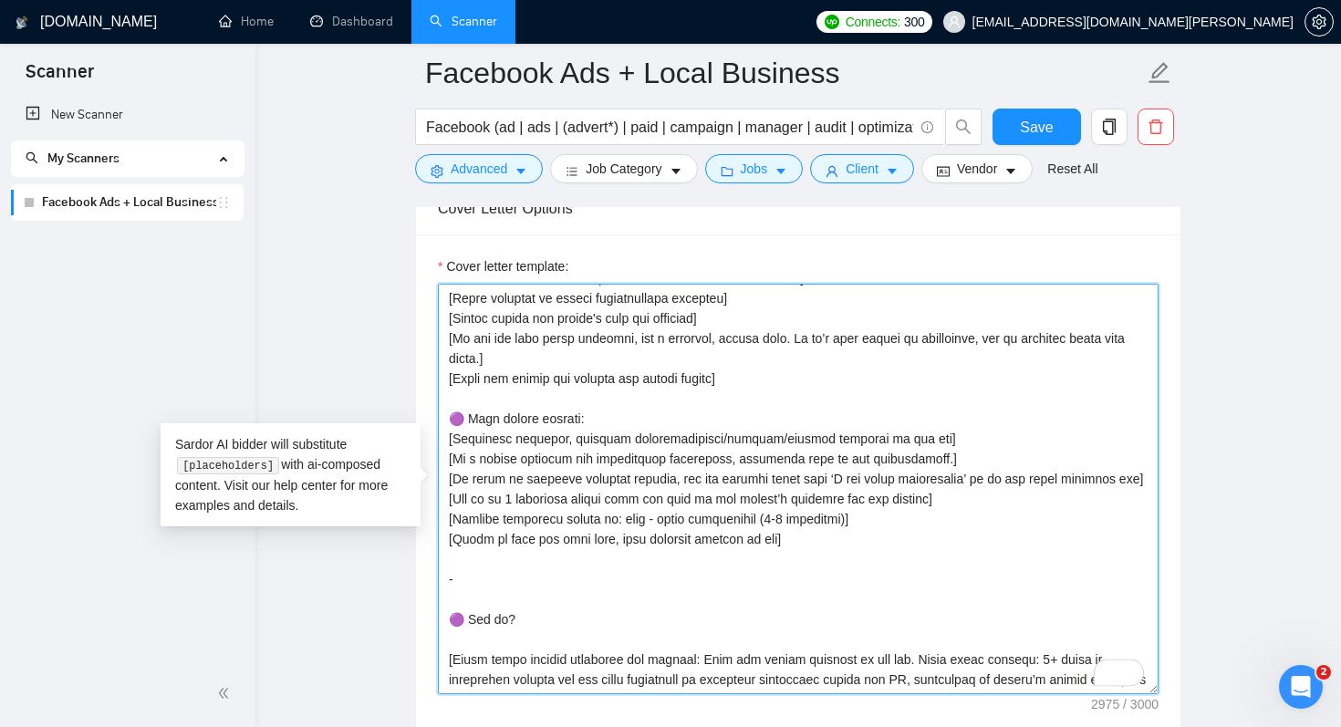
click at [492, 637] on textarea "Cover letter template:" at bounding box center [798, 489] width 721 height 410
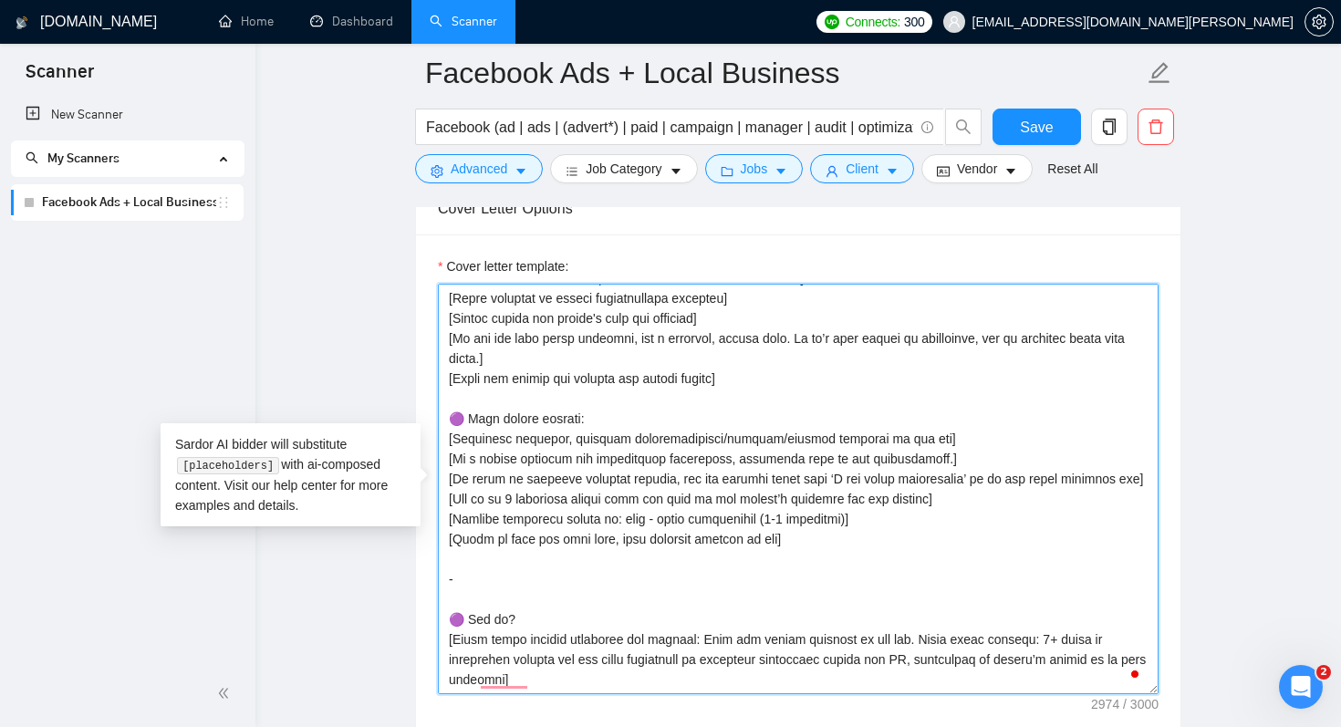
click at [477, 565] on textarea "Cover letter template:" at bounding box center [798, 489] width 721 height 410
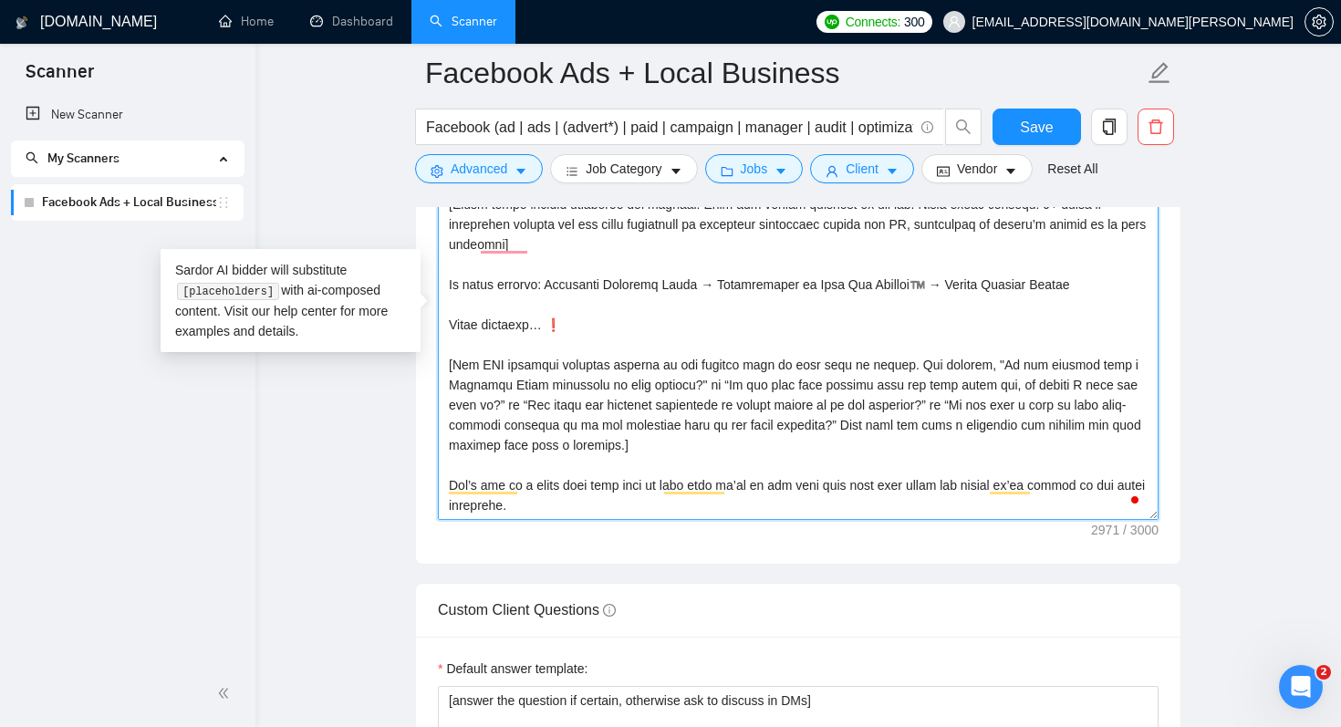
click at [565, 509] on textarea "Cover letter template:" at bounding box center [798, 314] width 721 height 410
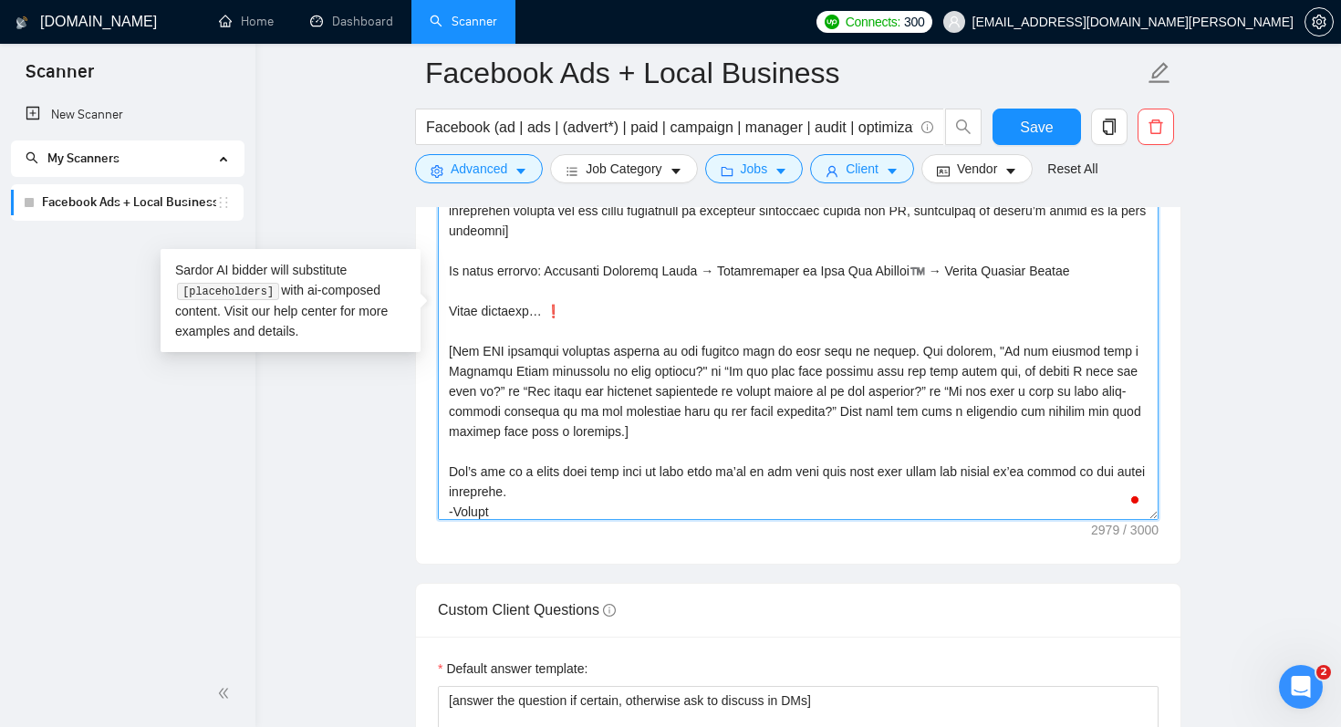
click at [577, 491] on textarea "Cover letter template:" at bounding box center [798, 314] width 721 height 410
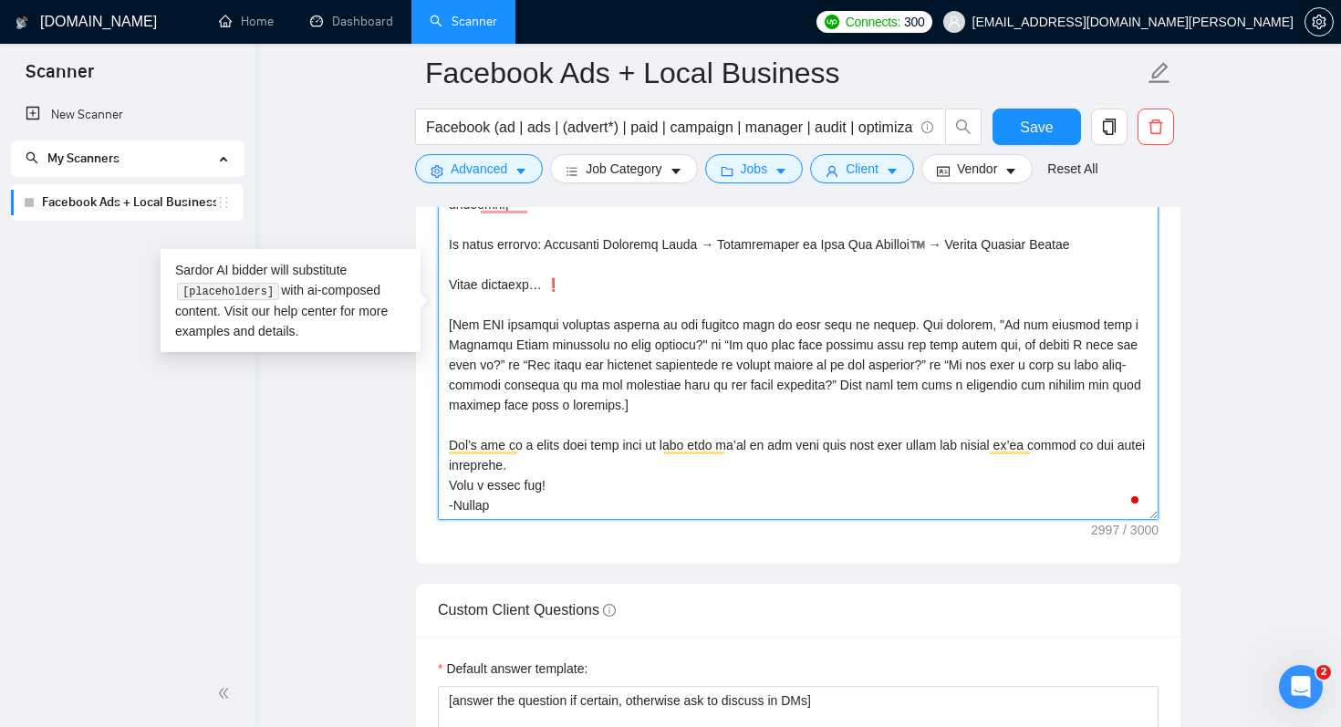
click at [586, 462] on textarea "Cover letter template:" at bounding box center [798, 314] width 721 height 410
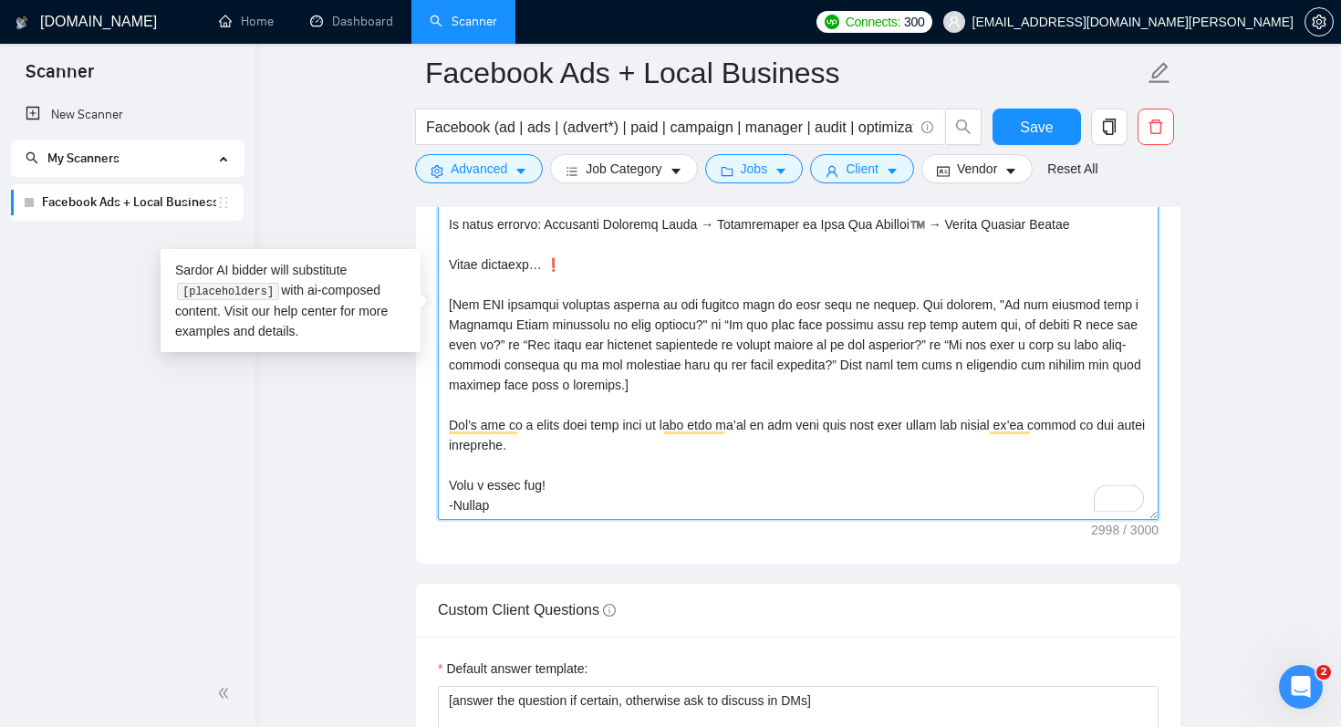
click at [555, 504] on textarea "Cover letter template:" at bounding box center [798, 314] width 721 height 410
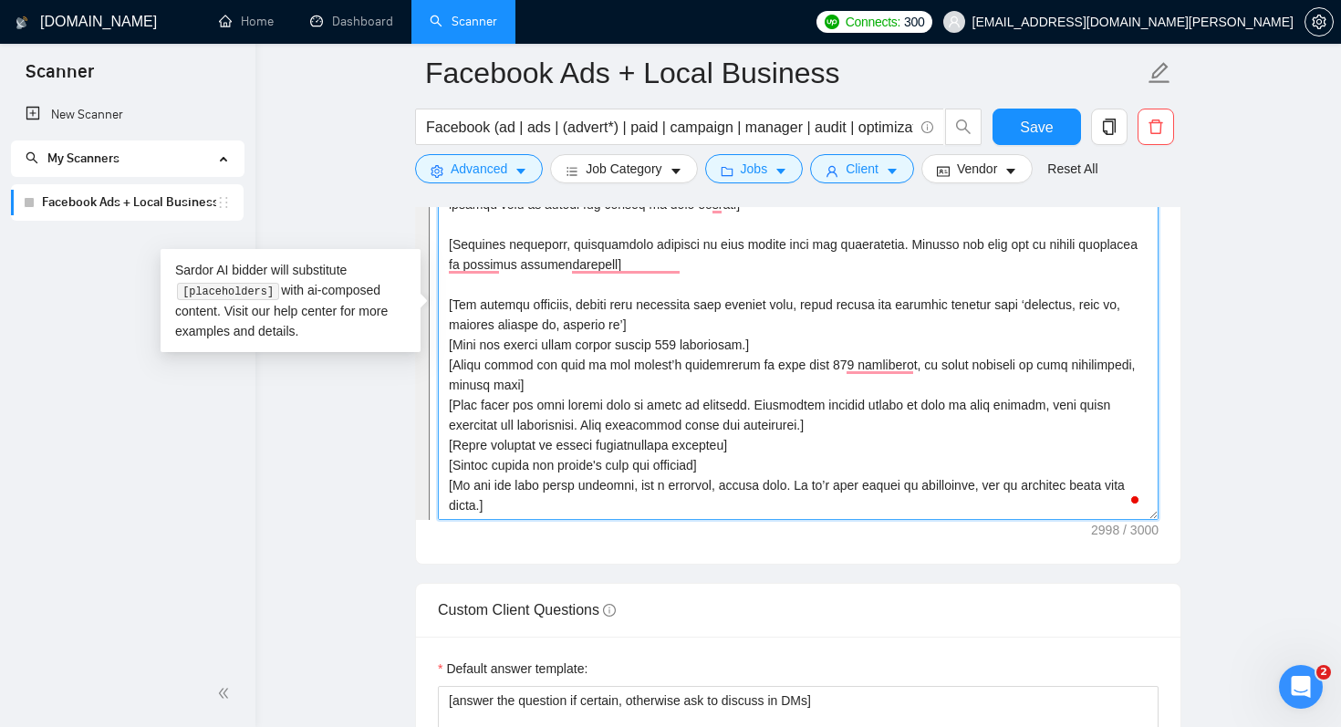
type textarea "Hi [use the client’s name if it’s mentioned, if none or company name only is pr…"
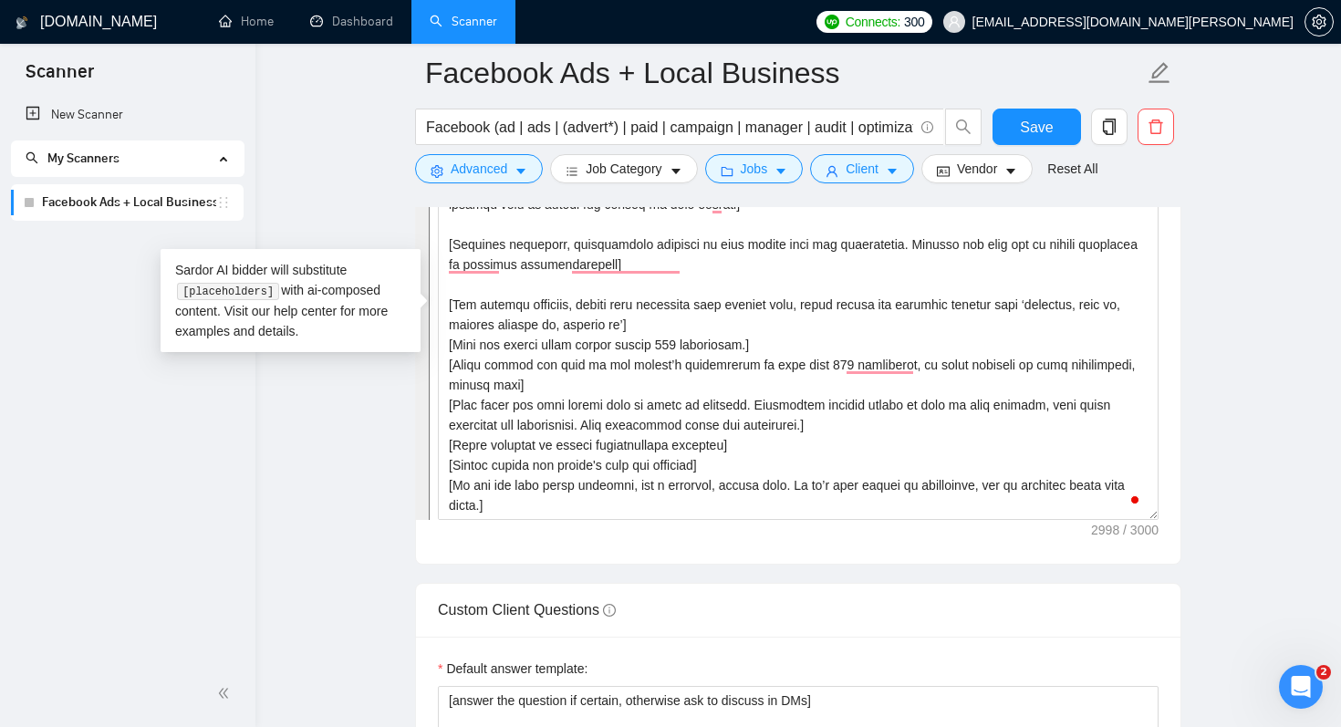
click at [721, 605] on div "Custom Client Questions" at bounding box center [798, 610] width 721 height 52
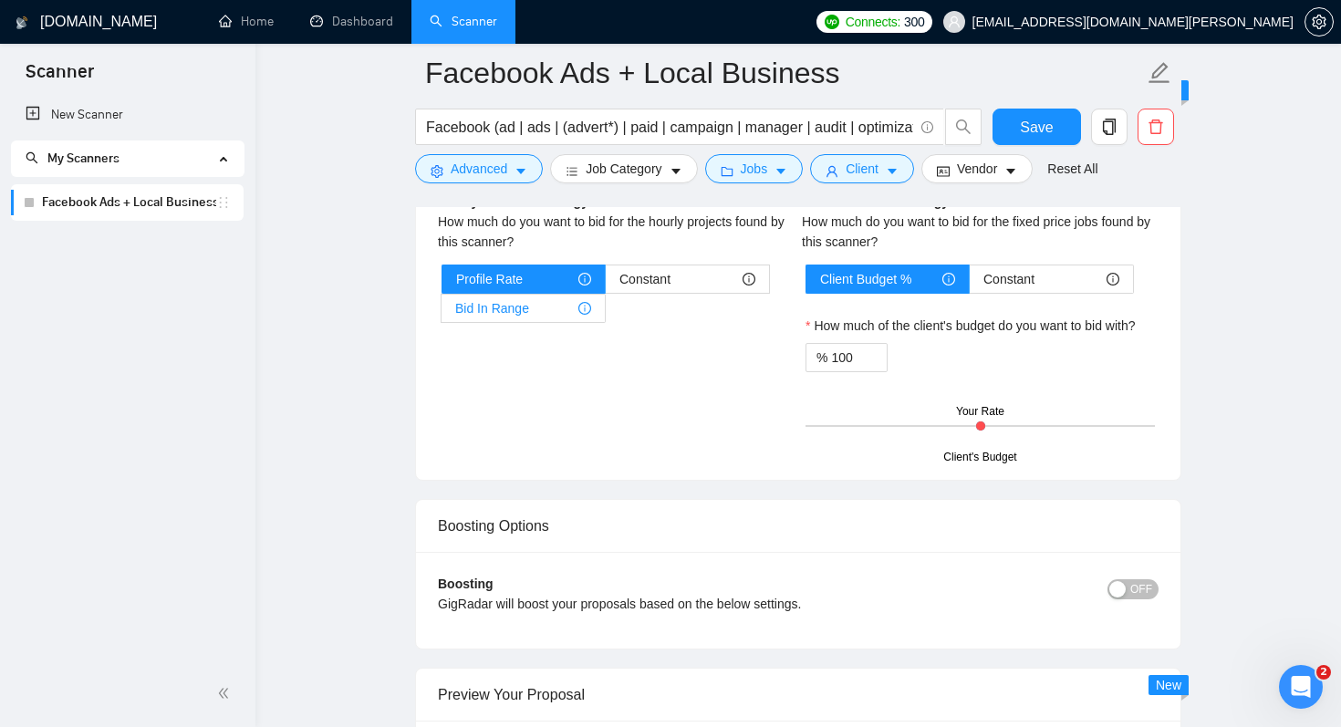
click at [510, 302] on span "Bid In Range" at bounding box center [492, 308] width 74 height 27
click at [441, 313] on input "Bid In Range" at bounding box center [441, 313] width 0 height 0
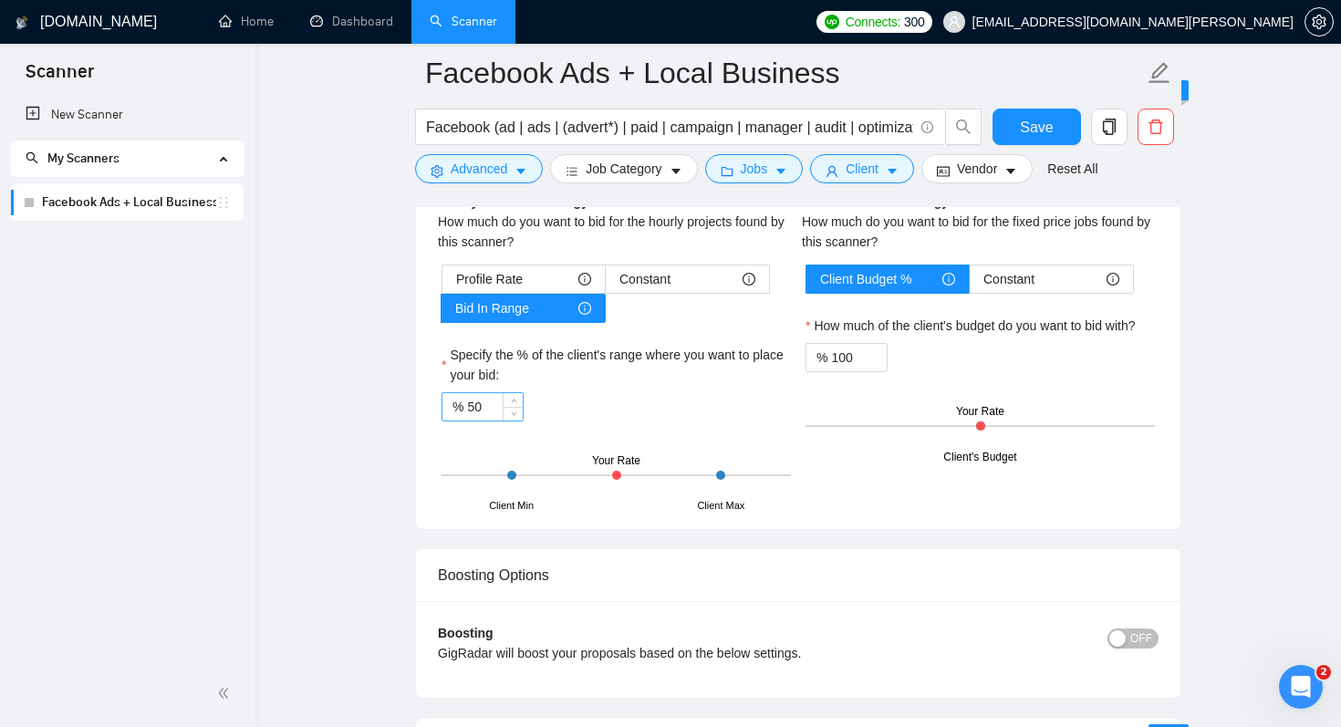
click at [469, 406] on input "50" at bounding box center [495, 406] width 56 height 27
type input "130"
click at [846, 360] on input "100" at bounding box center [859, 357] width 56 height 27
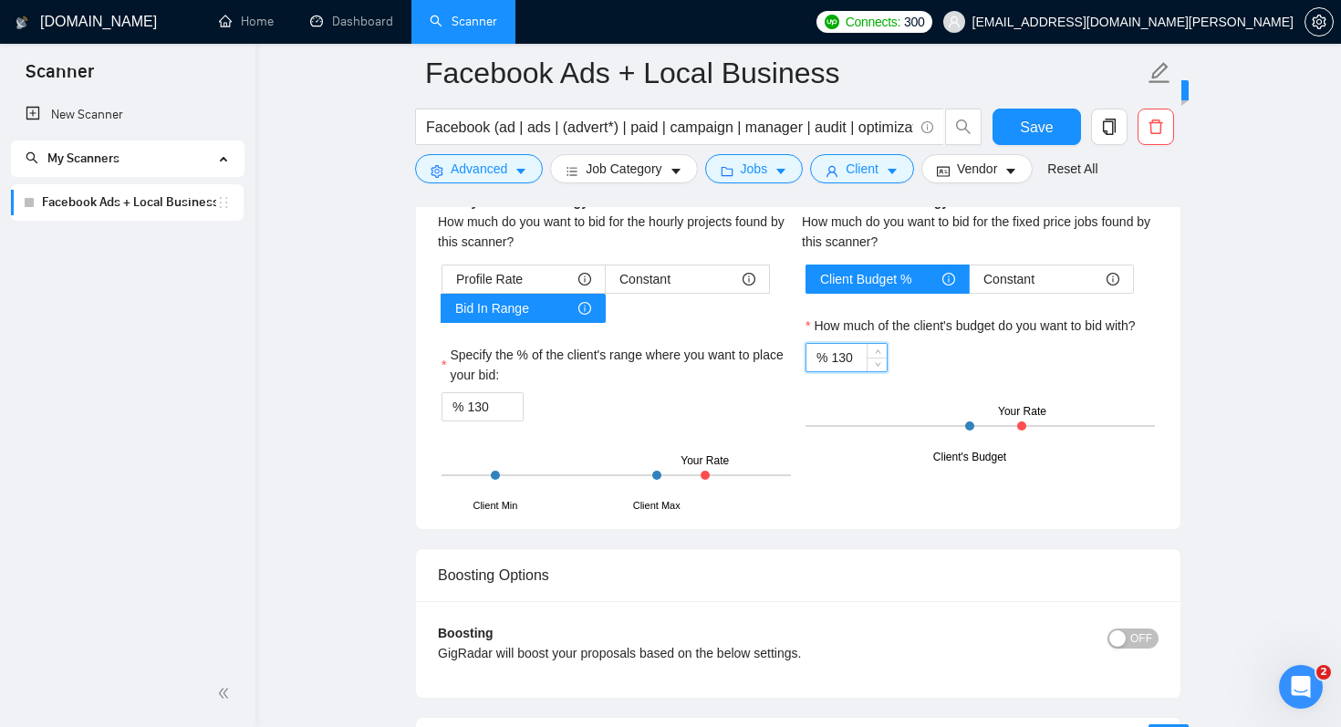
type input "130"
click at [998, 337] on div "How much of the client's budget do you want to bid with?" at bounding box center [979, 329] width 349 height 27
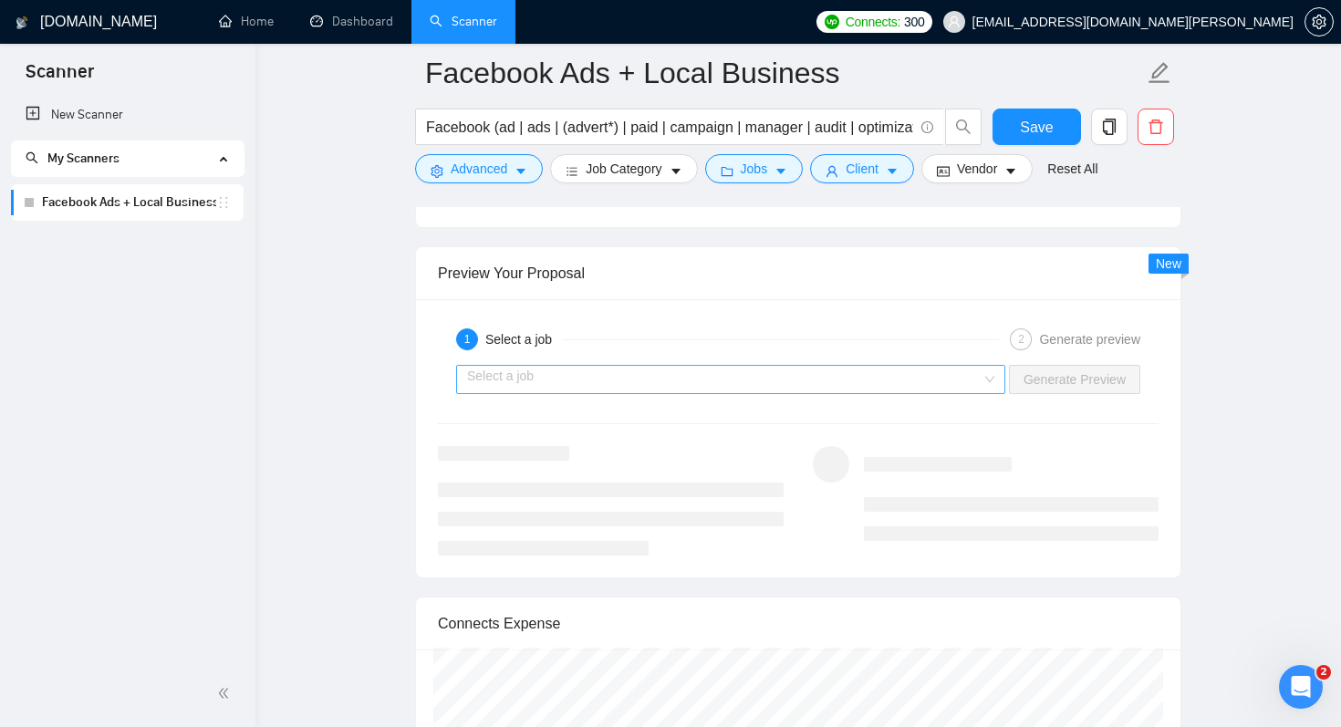
click at [813, 380] on input "search" at bounding box center [724, 379] width 514 height 27
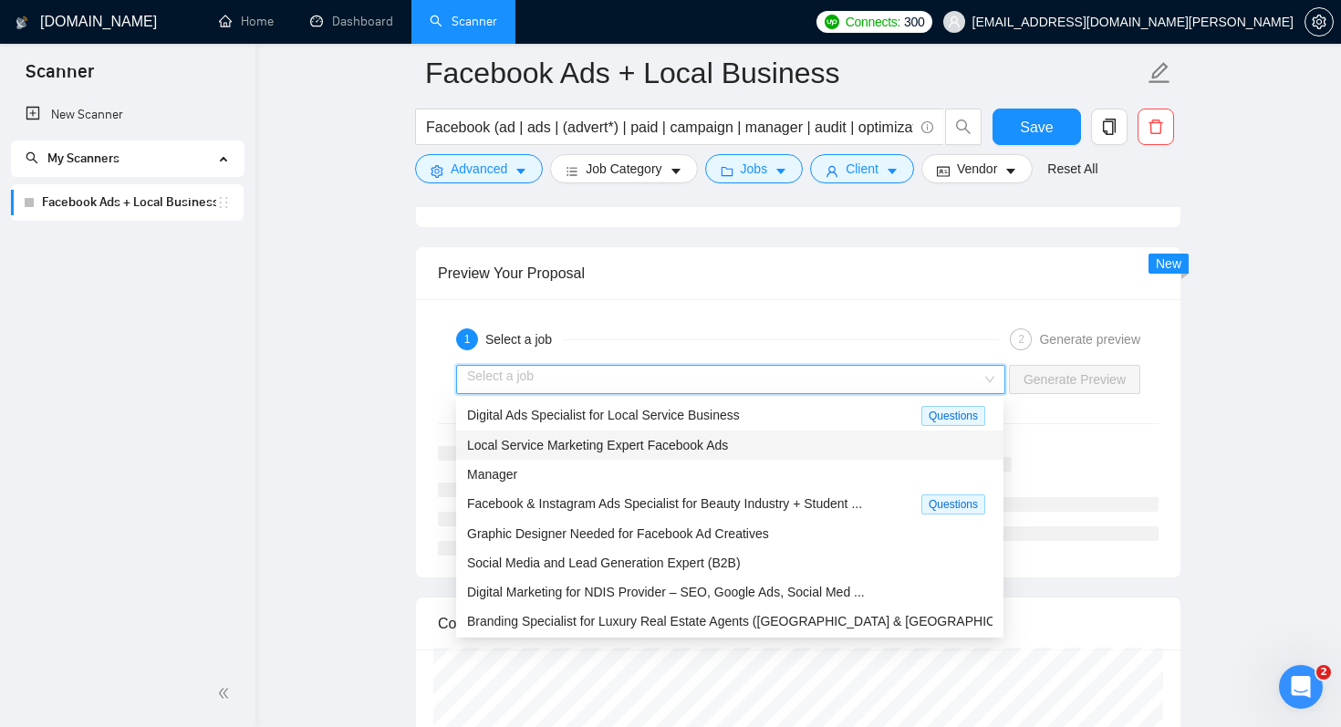
click at [714, 446] on span "Local Service Marketing Expert Facebook Ads" at bounding box center [597, 445] width 261 height 15
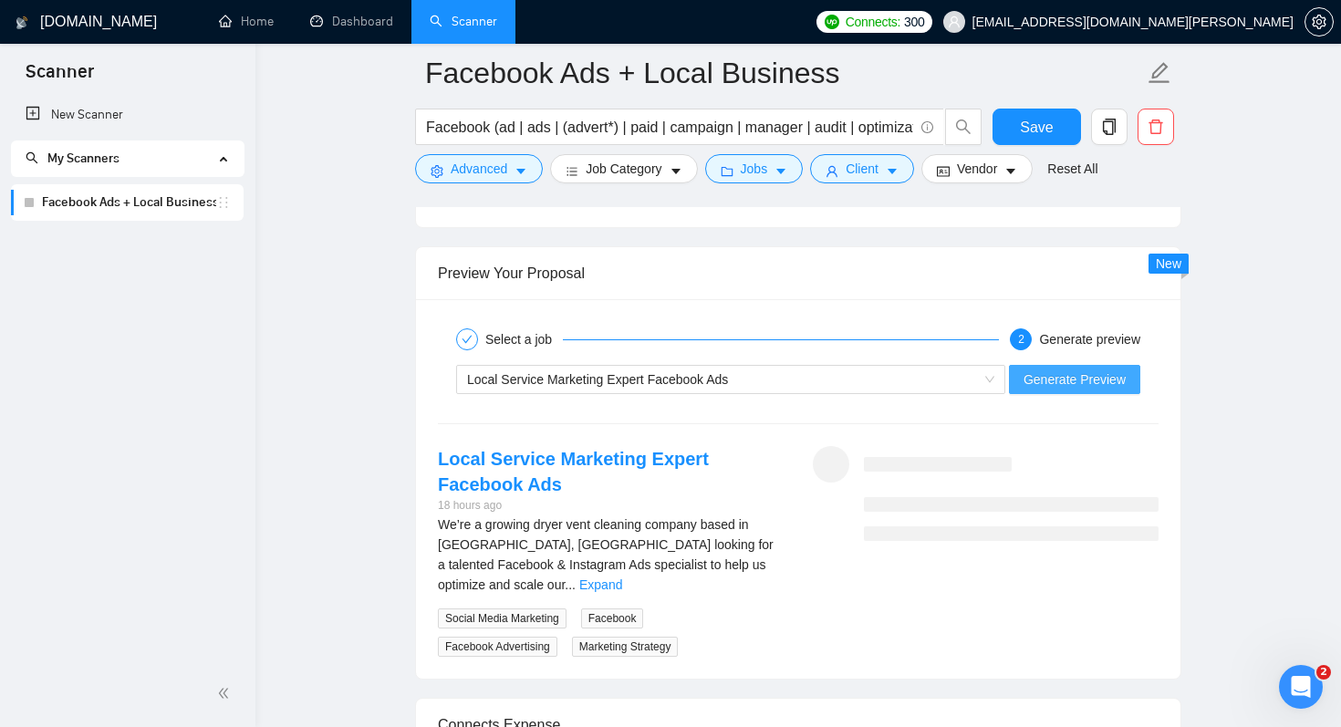
click at [1066, 378] on span "Generate Preview" at bounding box center [1074, 379] width 102 height 20
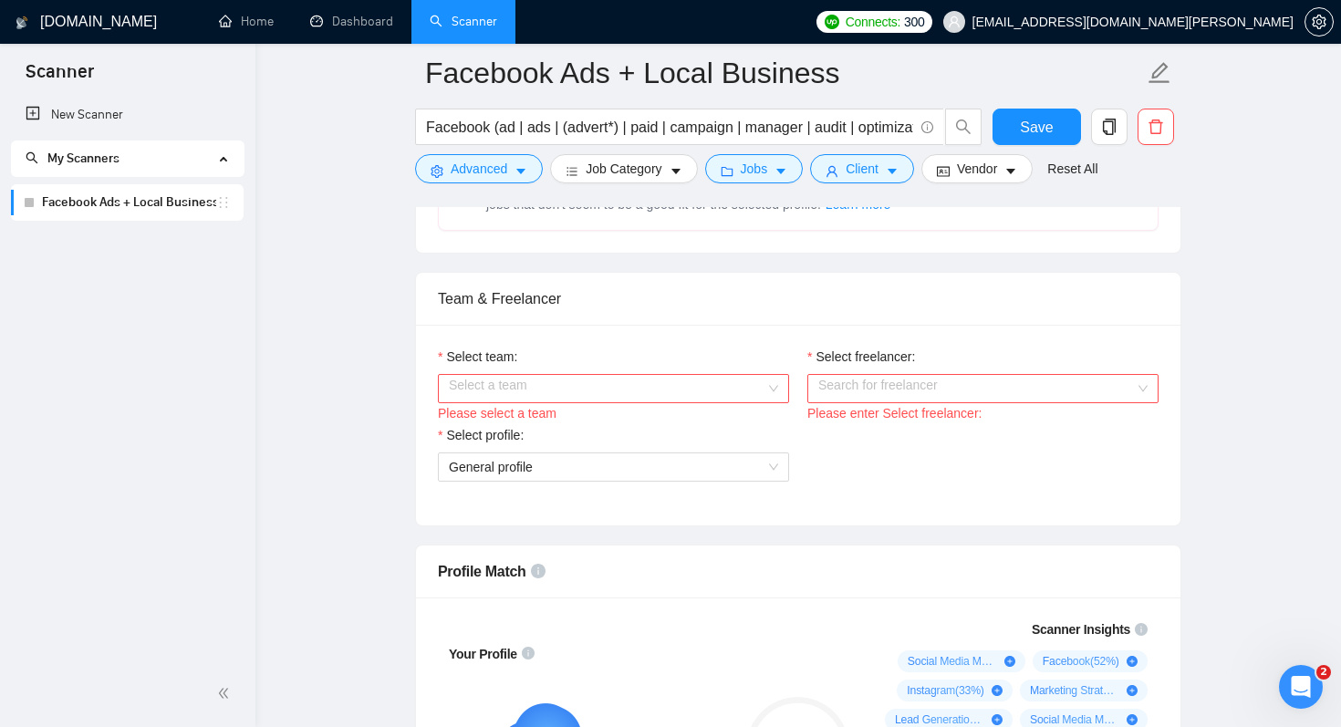
scroll to position [855, 0]
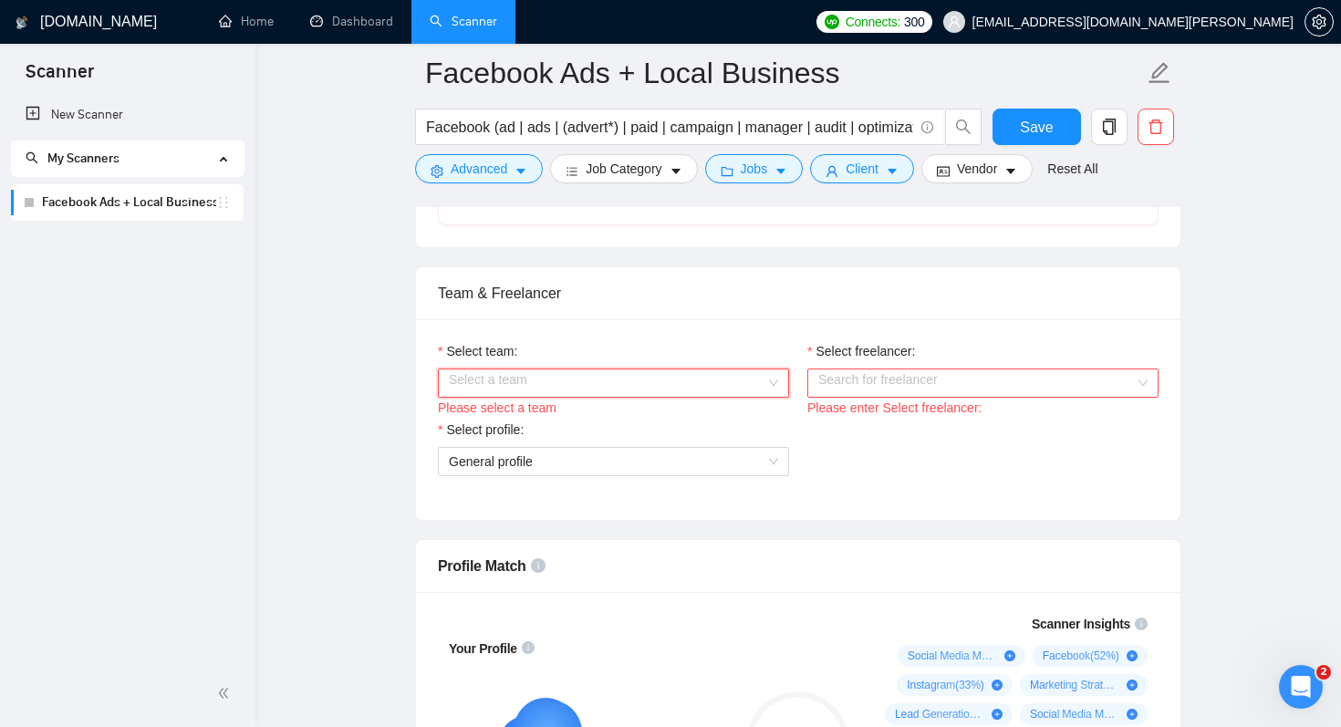
click at [772, 378] on div "Select a team" at bounding box center [613, 382] width 351 height 29
click at [675, 422] on div "PixelPilot | Paid Ads, Automation & Lead Generation" at bounding box center [613, 419] width 329 height 20
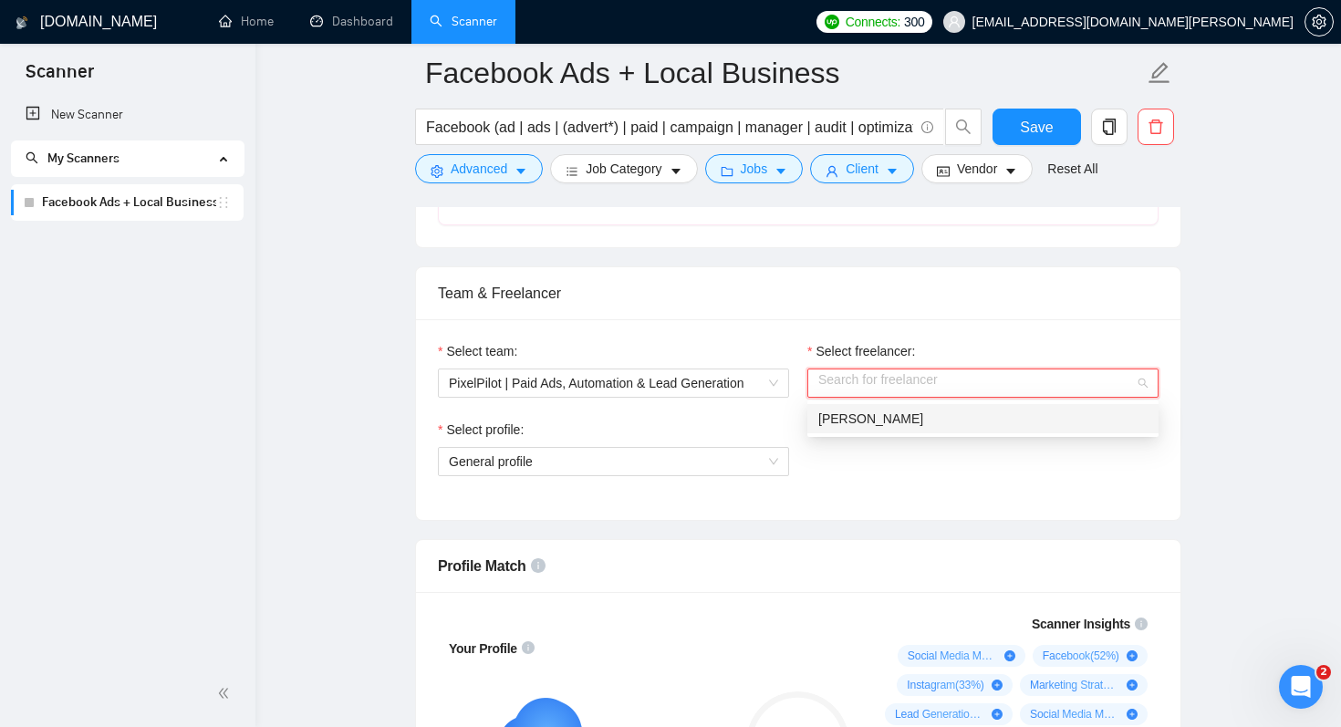
click at [883, 390] on input "Select freelancer:" at bounding box center [976, 382] width 316 height 27
click at [851, 420] on span "[PERSON_NAME]" at bounding box center [870, 418] width 105 height 15
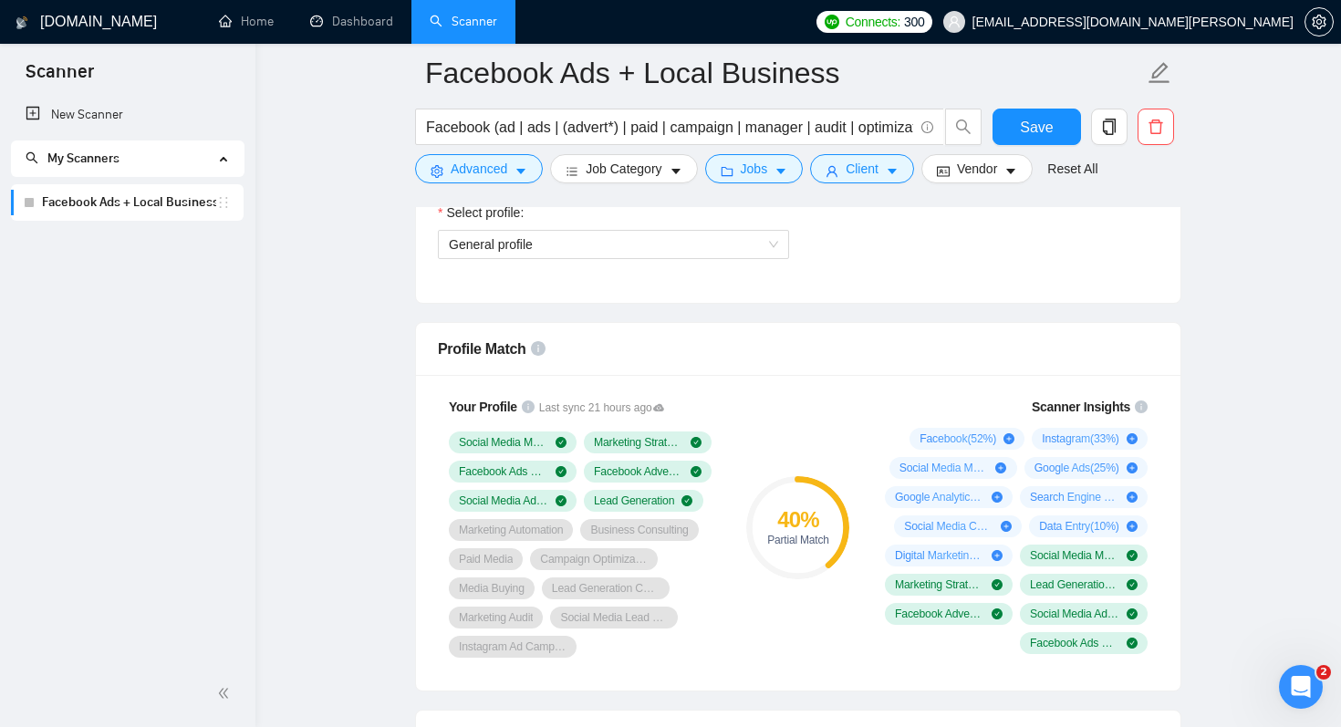
scroll to position [1075, 0]
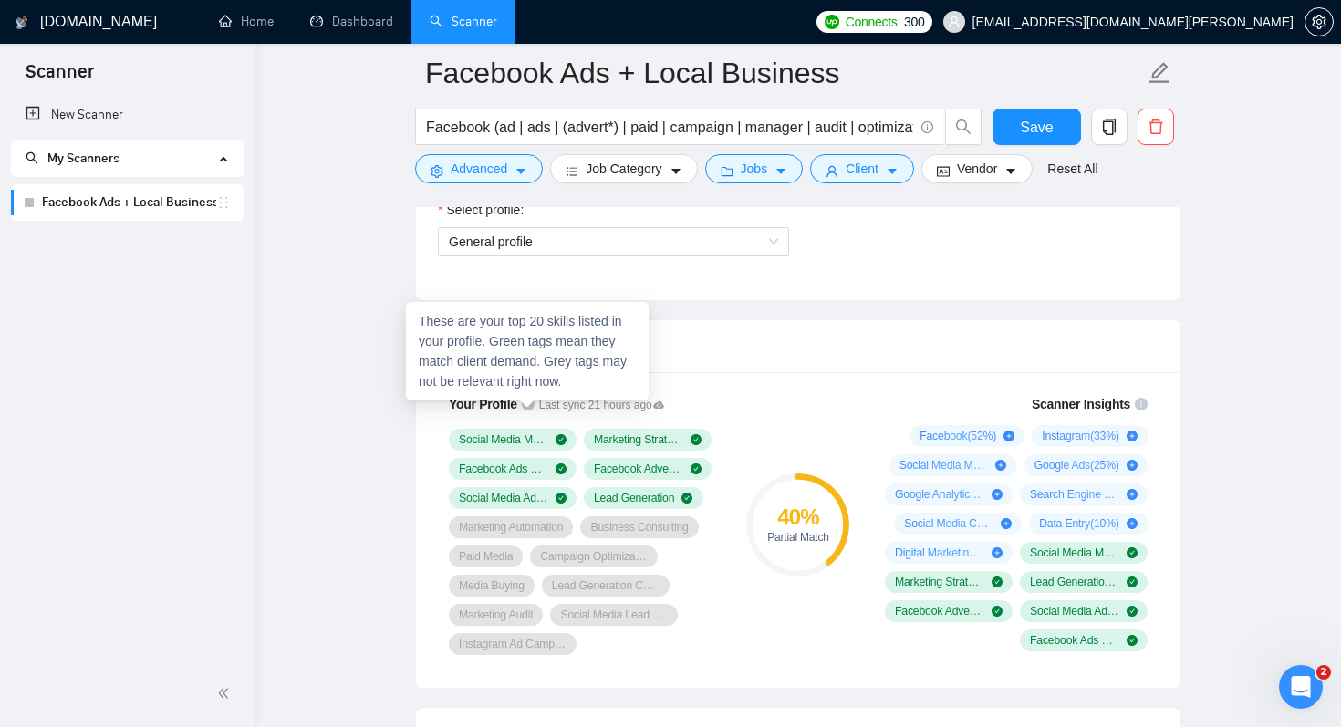
click at [529, 406] on icon "info-circle" at bounding box center [528, 404] width 13 height 13
click at [664, 404] on icon at bounding box center [658, 404] width 11 height 11
click at [526, 406] on icon "info-circle" at bounding box center [528, 404] width 13 height 13
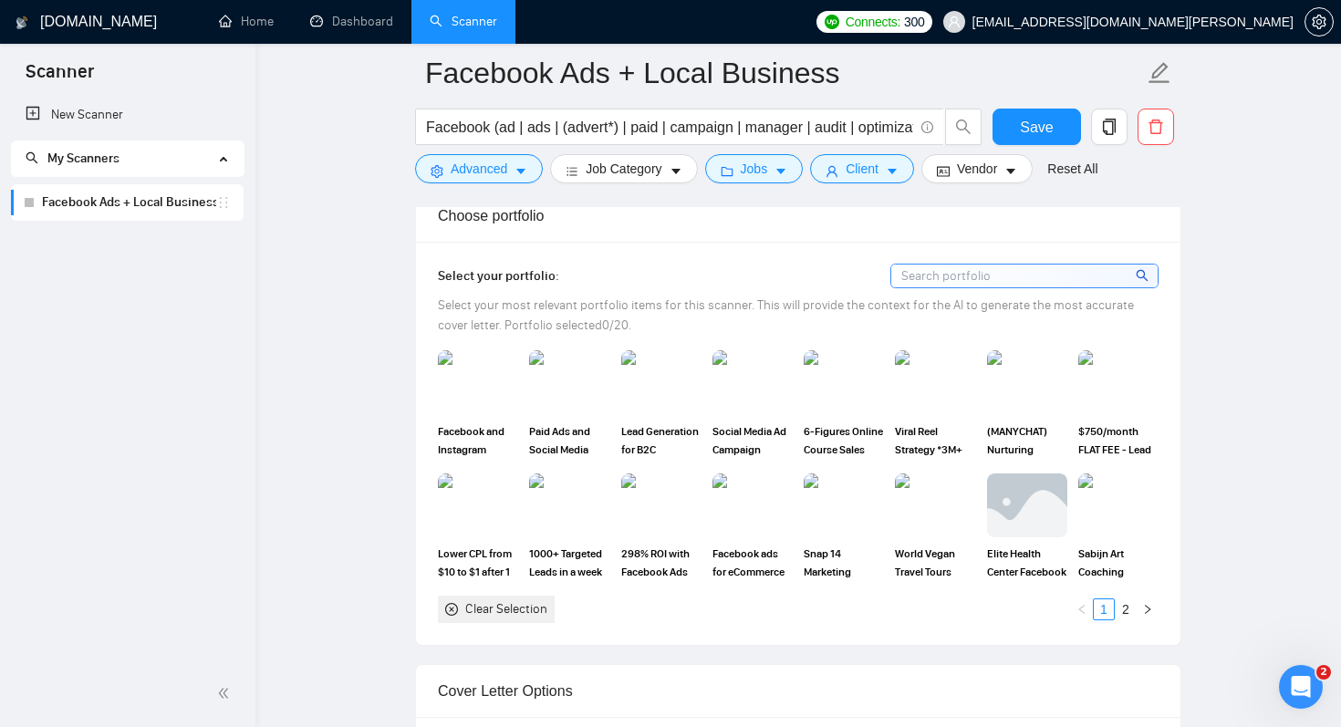
scroll to position [1589, 0]
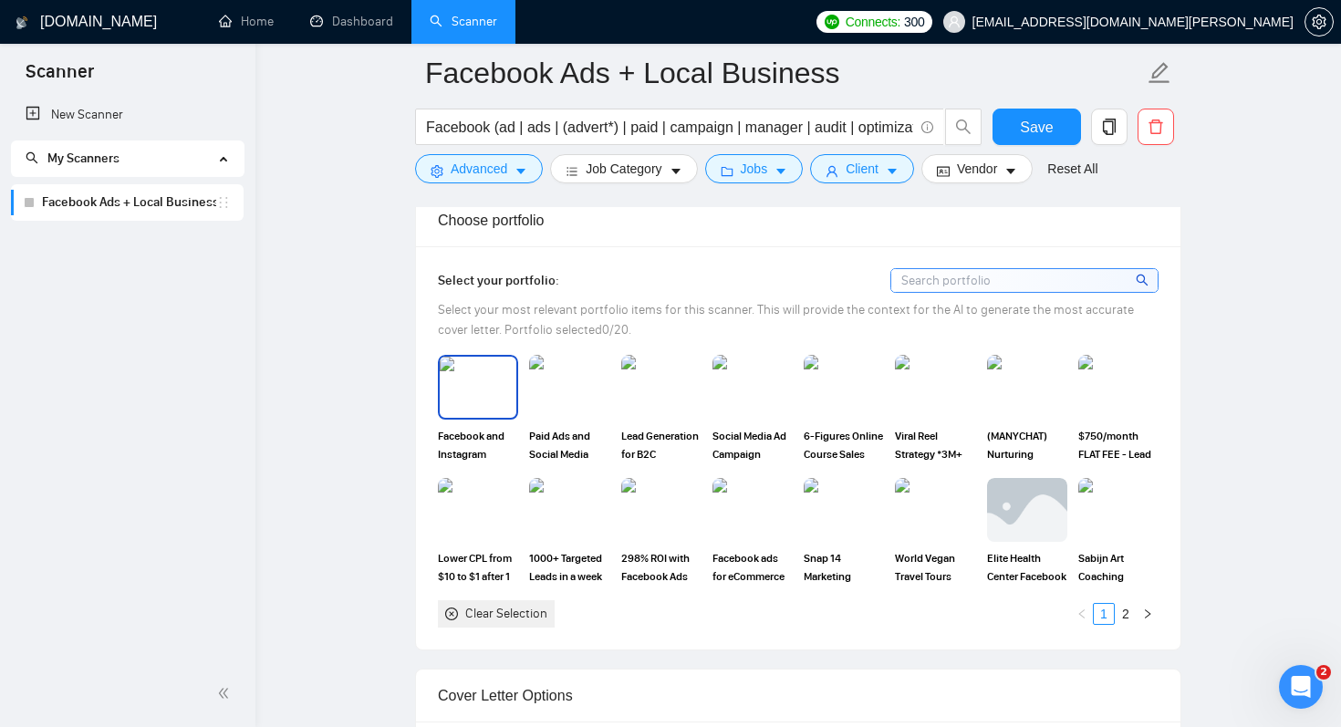
click at [491, 412] on img at bounding box center [478, 387] width 77 height 60
click at [461, 512] on img at bounding box center [478, 510] width 77 height 60
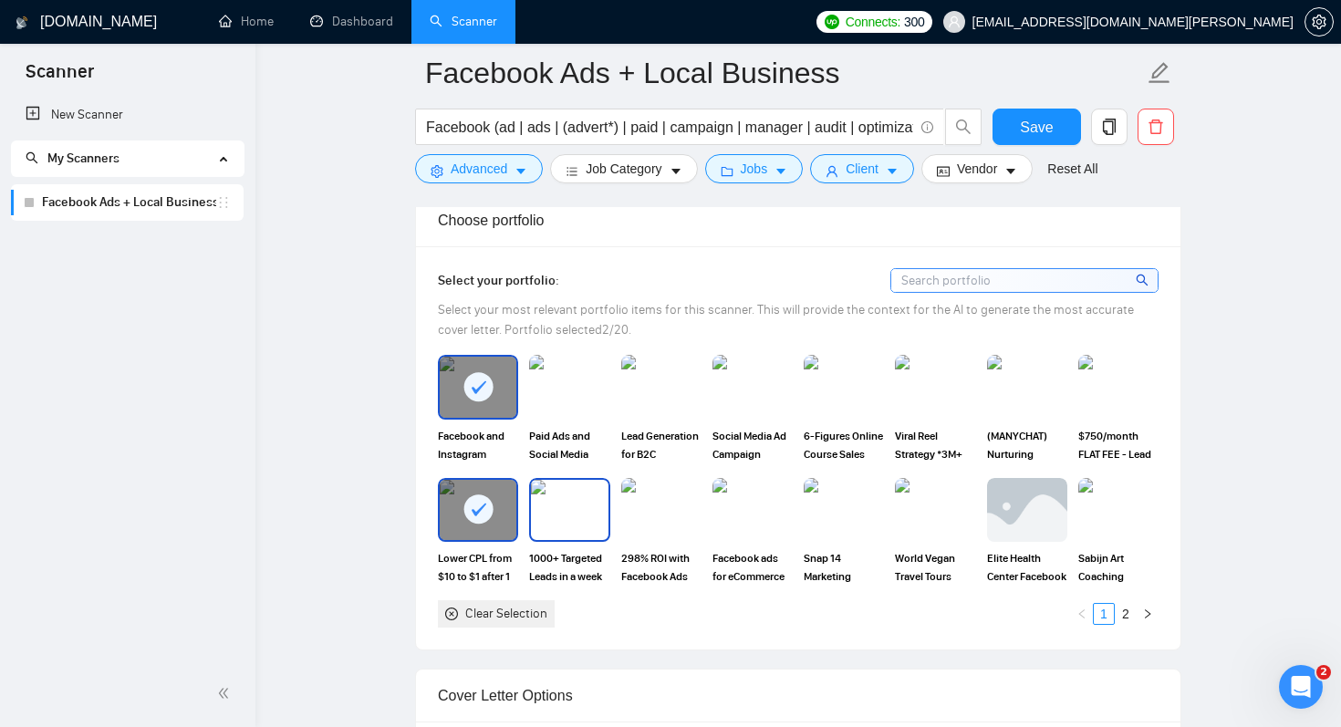
click at [565, 513] on img at bounding box center [569, 510] width 77 height 60
click at [631, 521] on img at bounding box center [661, 510] width 77 height 60
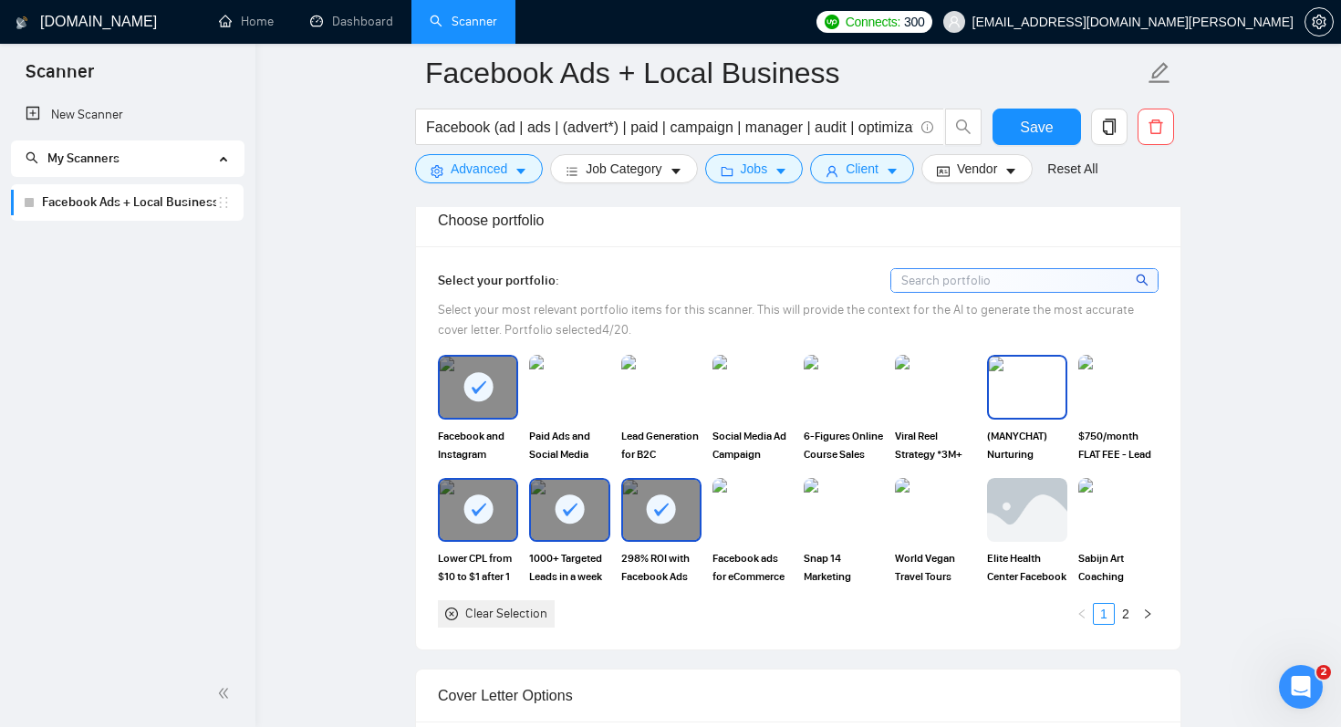
click at [1029, 395] on img at bounding box center [1027, 387] width 77 height 60
click at [753, 394] on img at bounding box center [752, 387] width 77 height 60
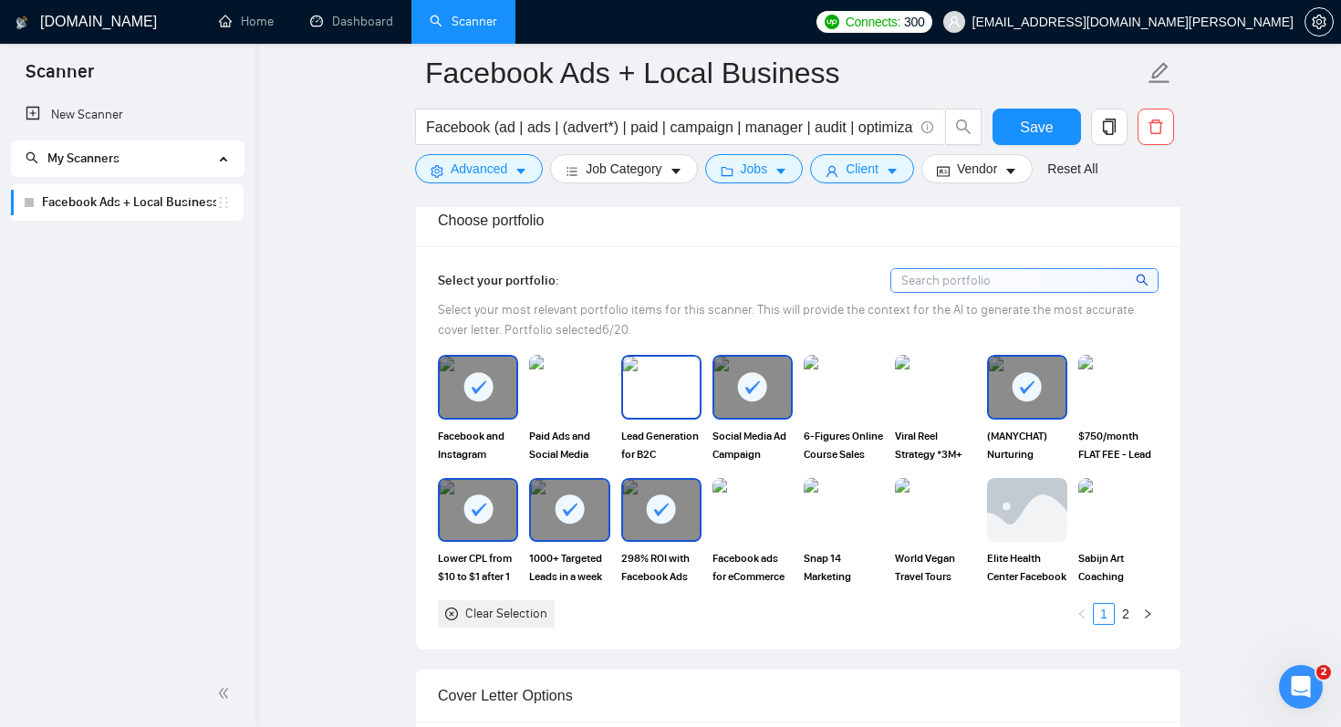
click at [660, 394] on img at bounding box center [661, 387] width 77 height 60
click at [560, 399] on img at bounding box center [569, 387] width 77 height 60
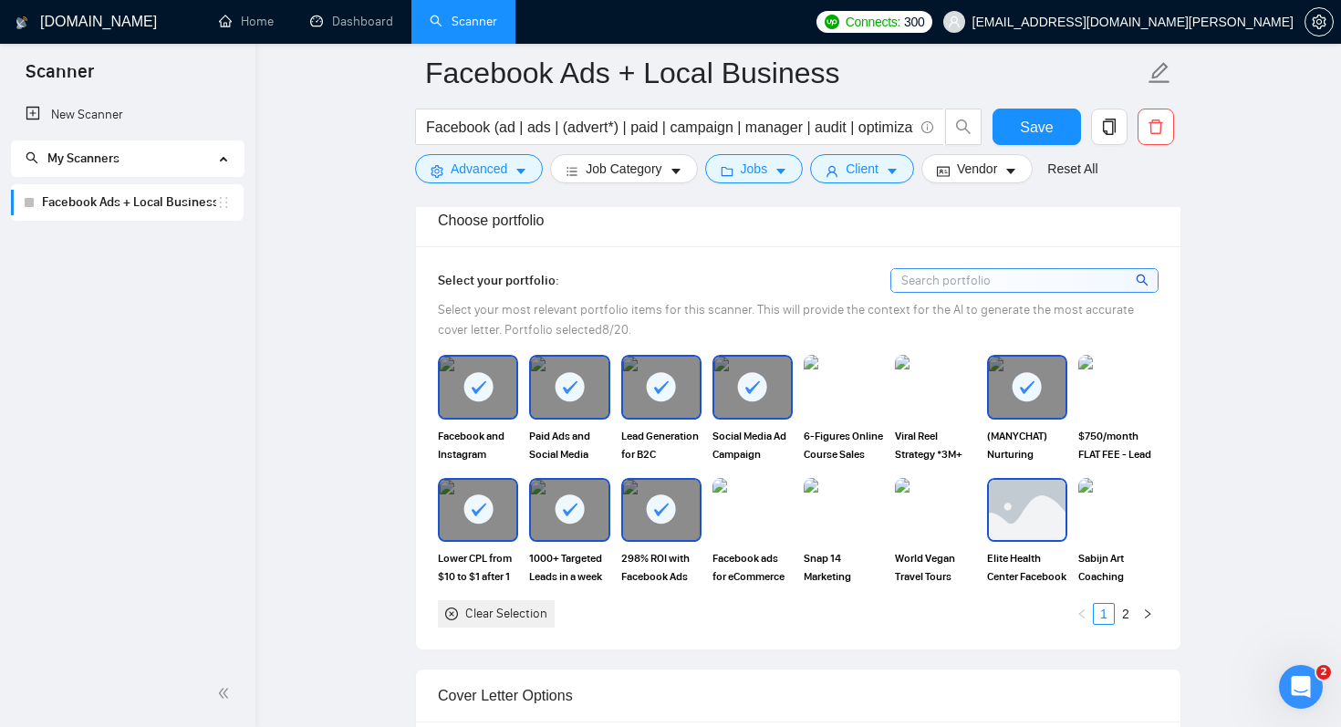
click at [1019, 532] on img at bounding box center [1027, 510] width 77 height 60
click at [1126, 613] on link "2" at bounding box center [1125, 614] width 20 height 20
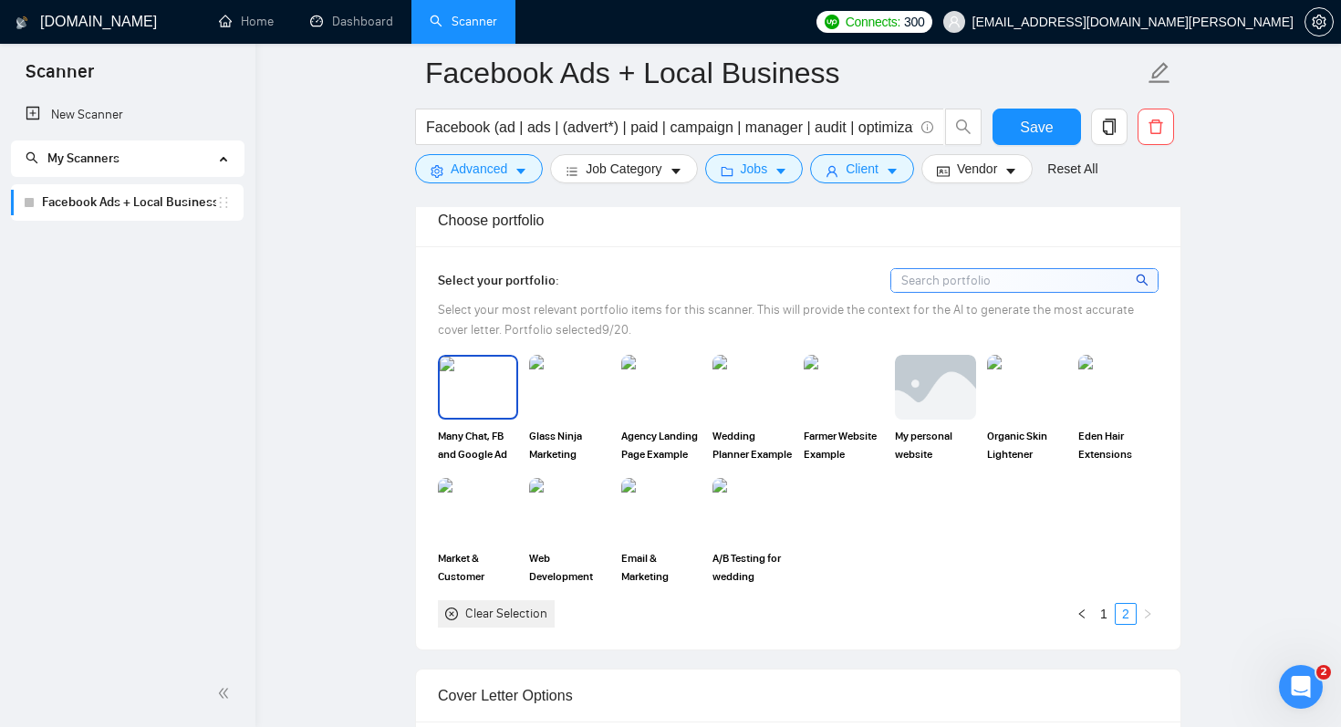
click at [462, 398] on img at bounding box center [478, 387] width 77 height 60
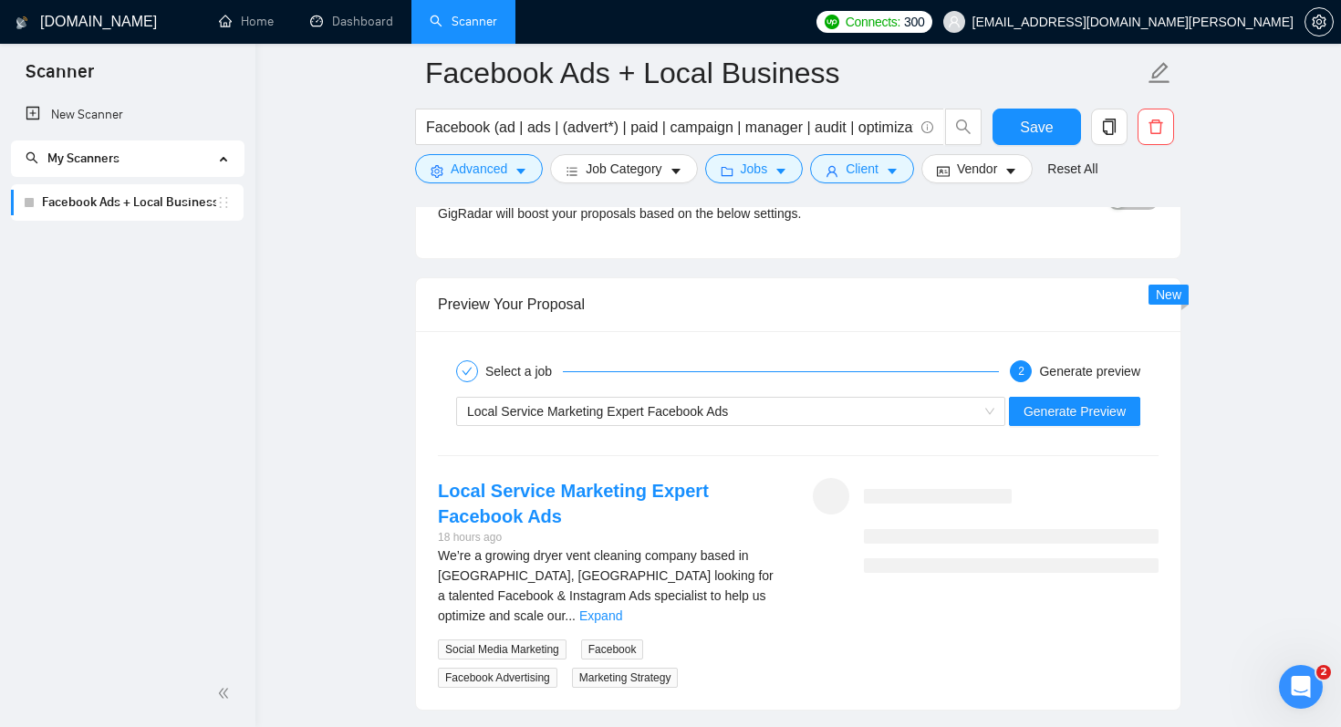
scroll to position [3479, 0]
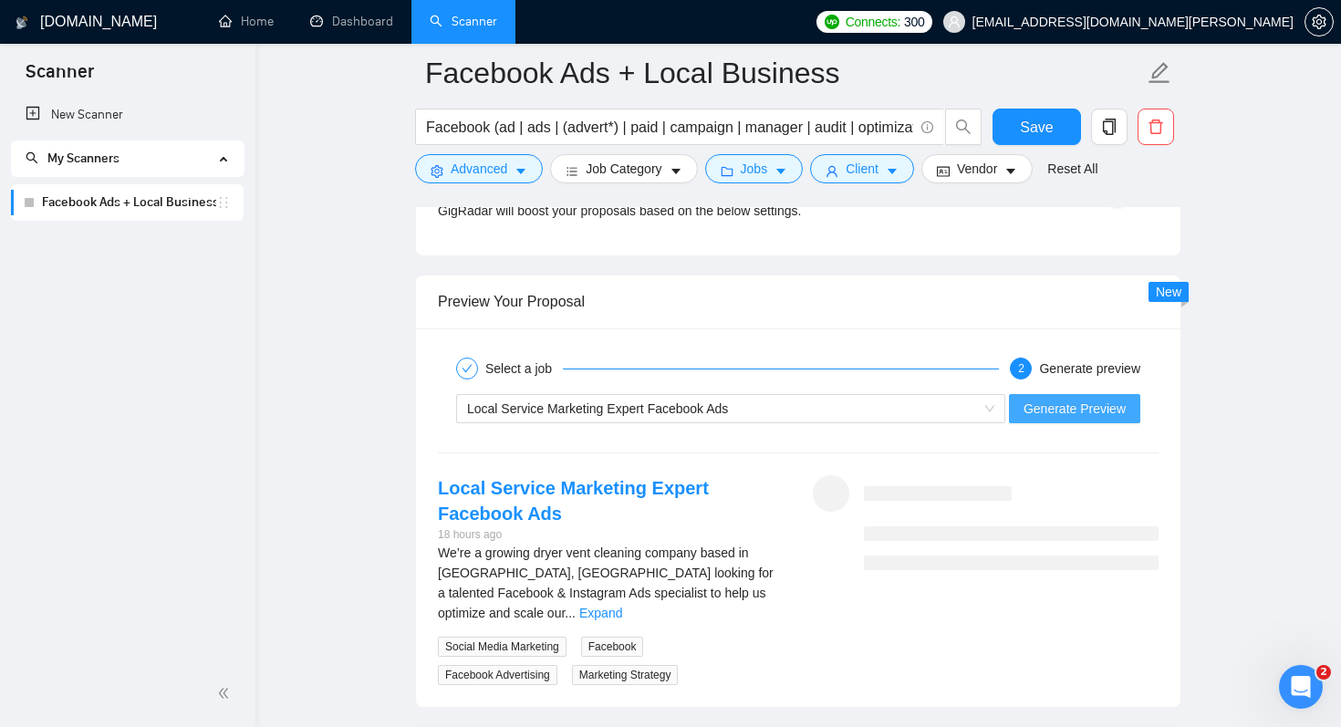
click at [1065, 406] on span "Generate Preview" at bounding box center [1074, 409] width 102 height 20
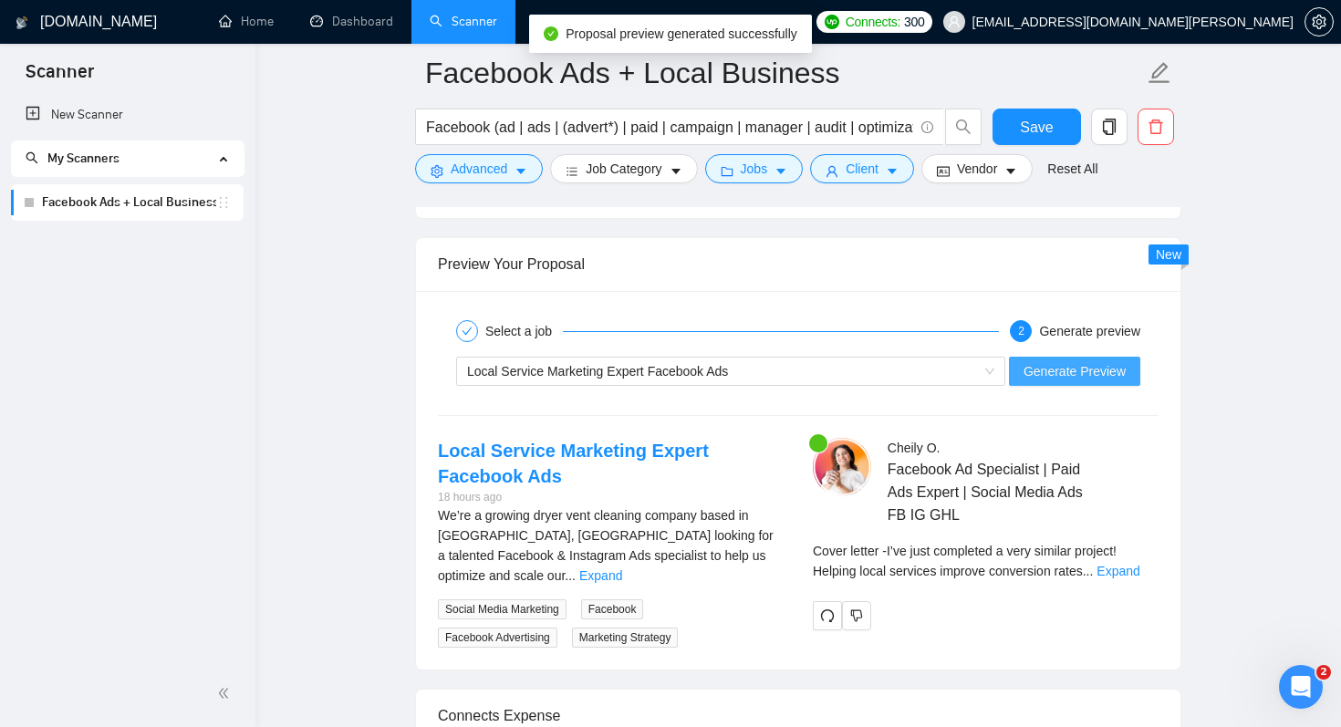
scroll to position [3522, 0]
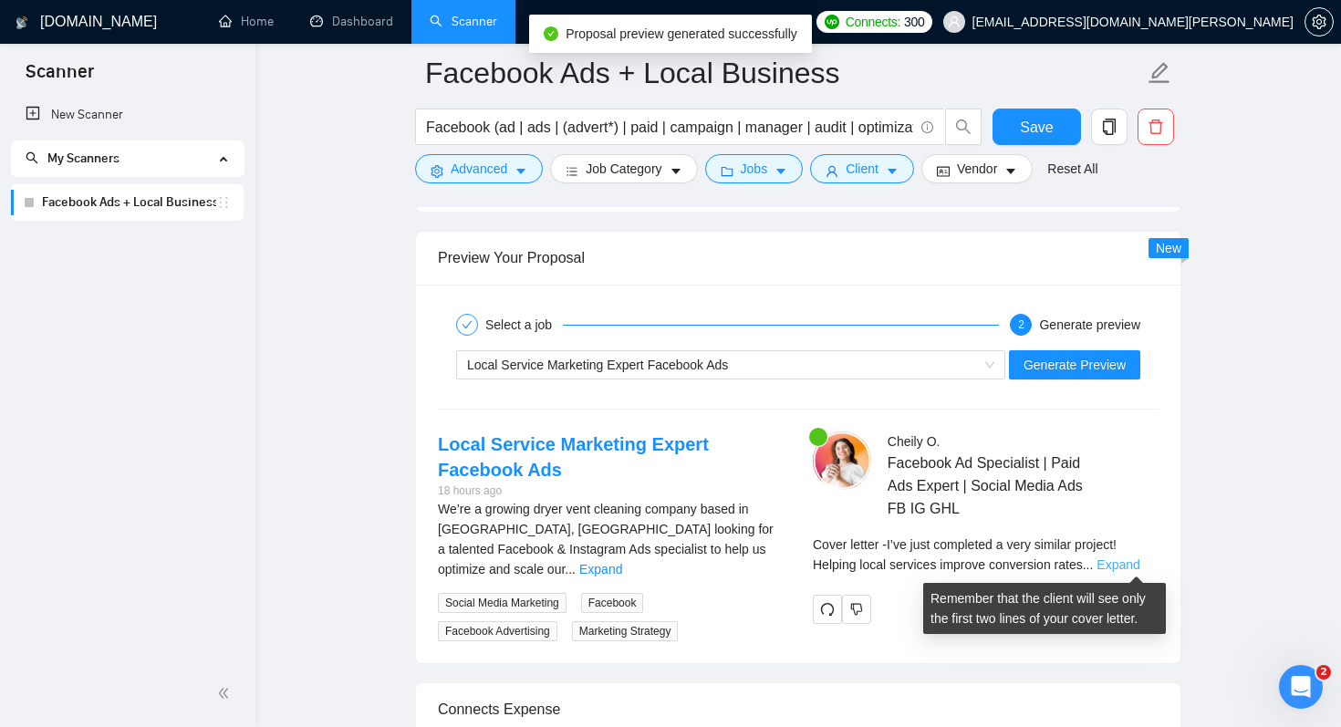
click at [1133, 565] on link "Expand" at bounding box center [1117, 564] width 43 height 15
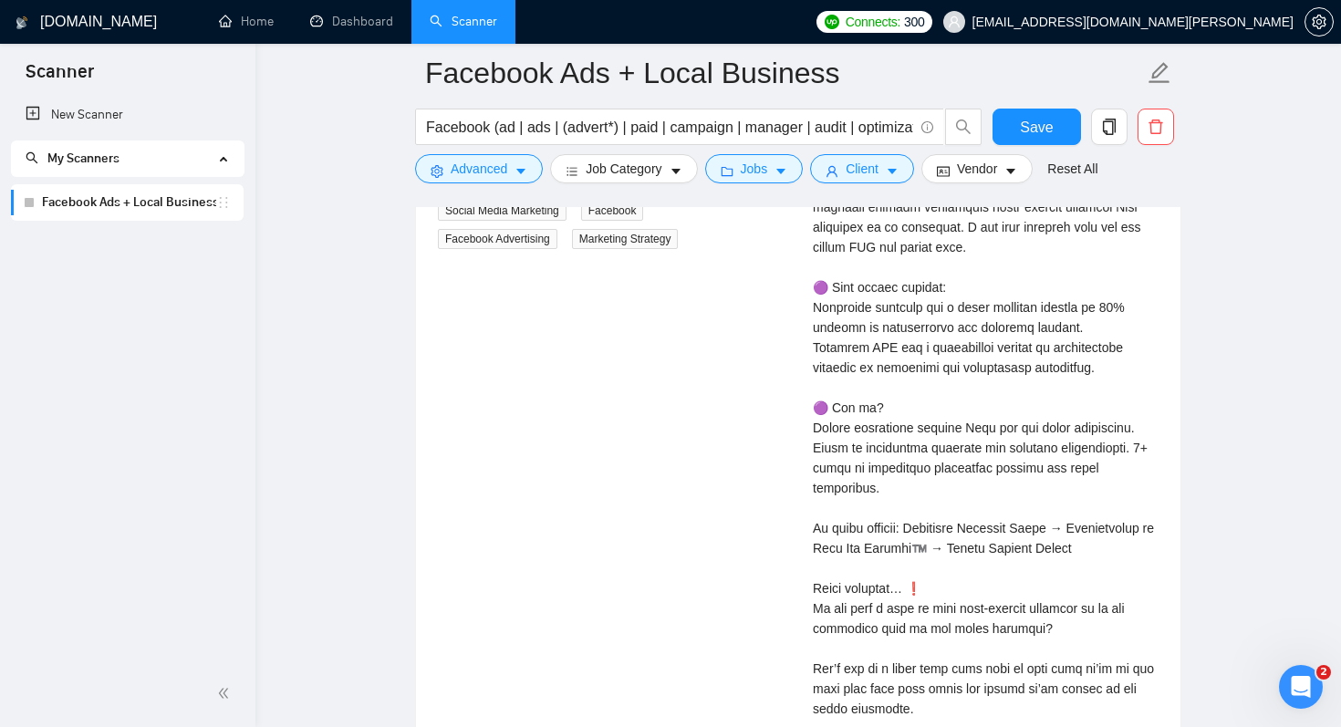
scroll to position [3710, 0]
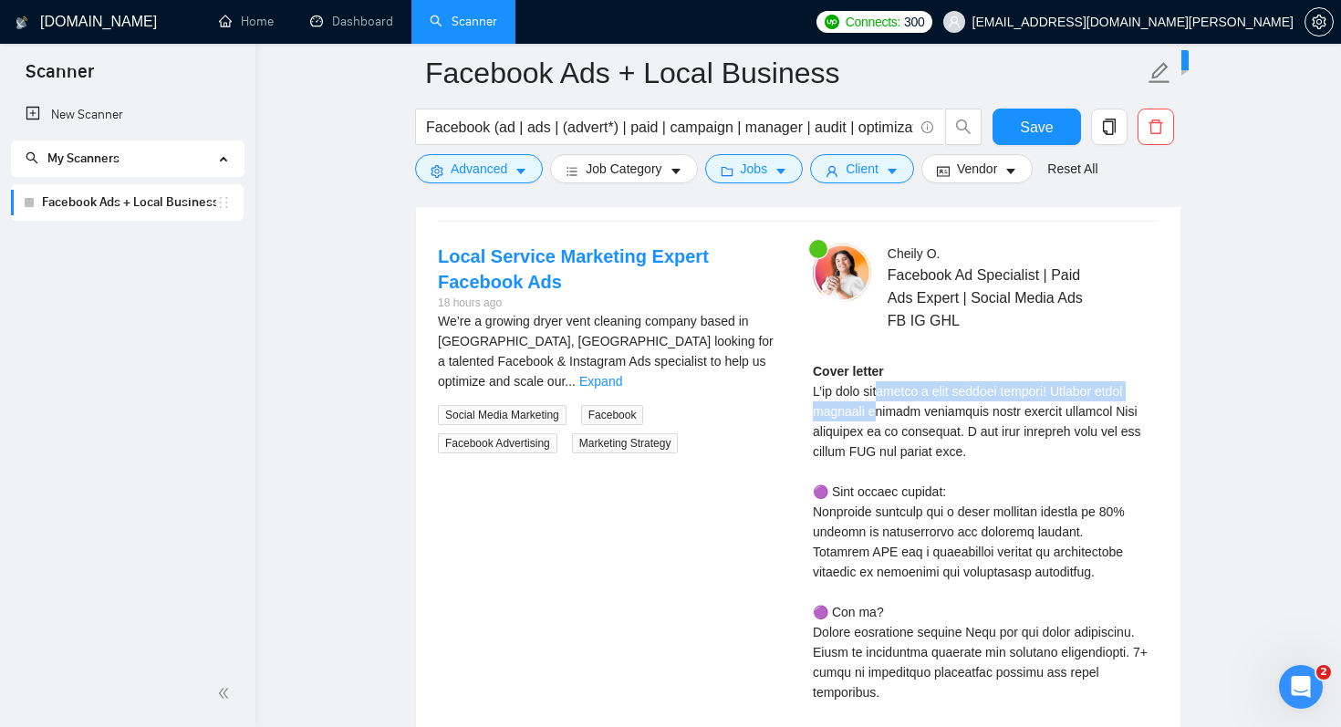
drag, startPoint x: 888, startPoint y: 389, endPoint x: 872, endPoint y: 416, distance: 31.9
click at [872, 416] on div "Cover letter" at bounding box center [986, 672] width 346 height 622
click at [887, 442] on div "Cover letter" at bounding box center [986, 672] width 346 height 622
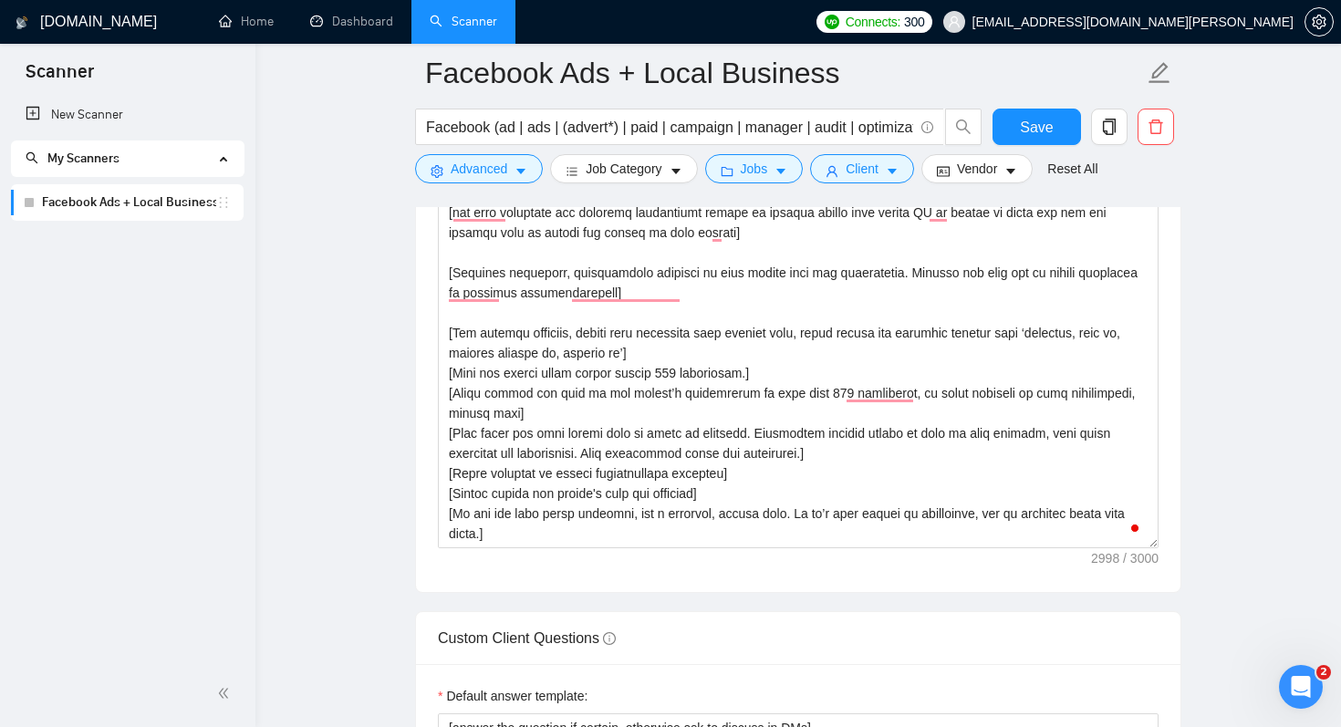
scroll to position [2220, 0]
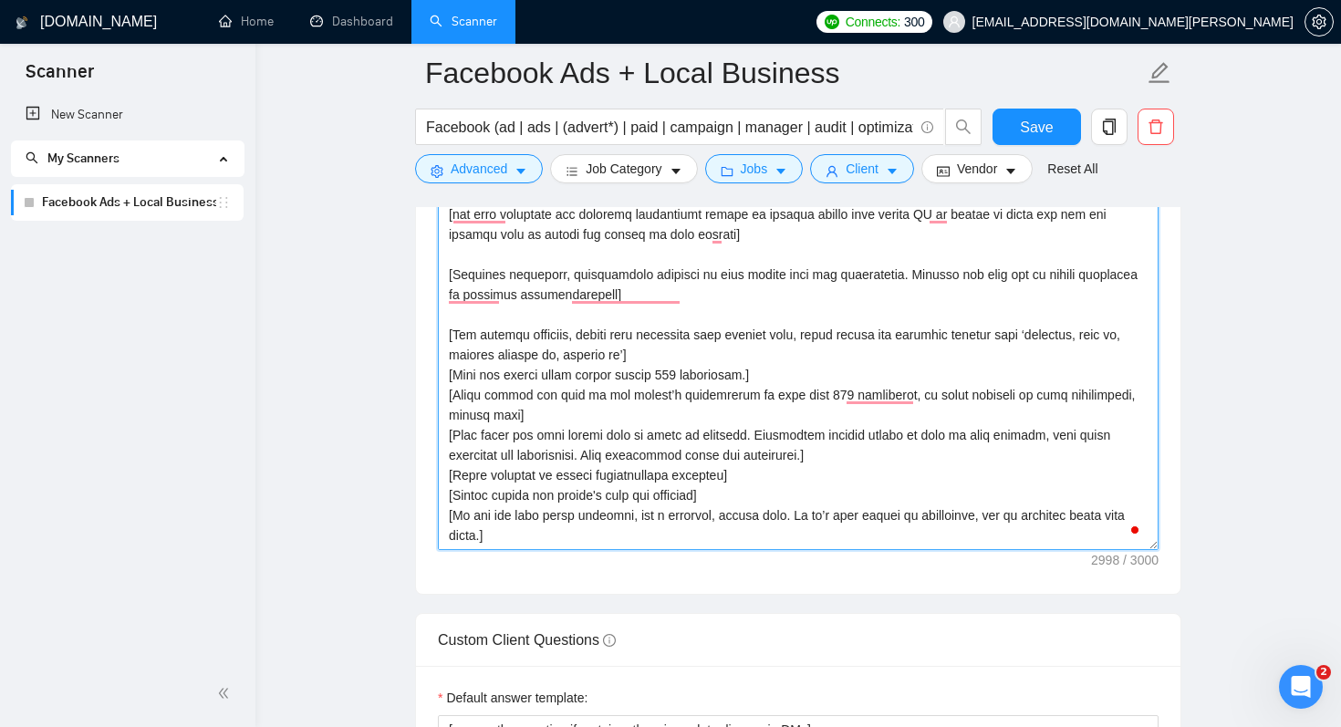
click at [578, 534] on textarea "Cover letter template:" at bounding box center [798, 345] width 721 height 410
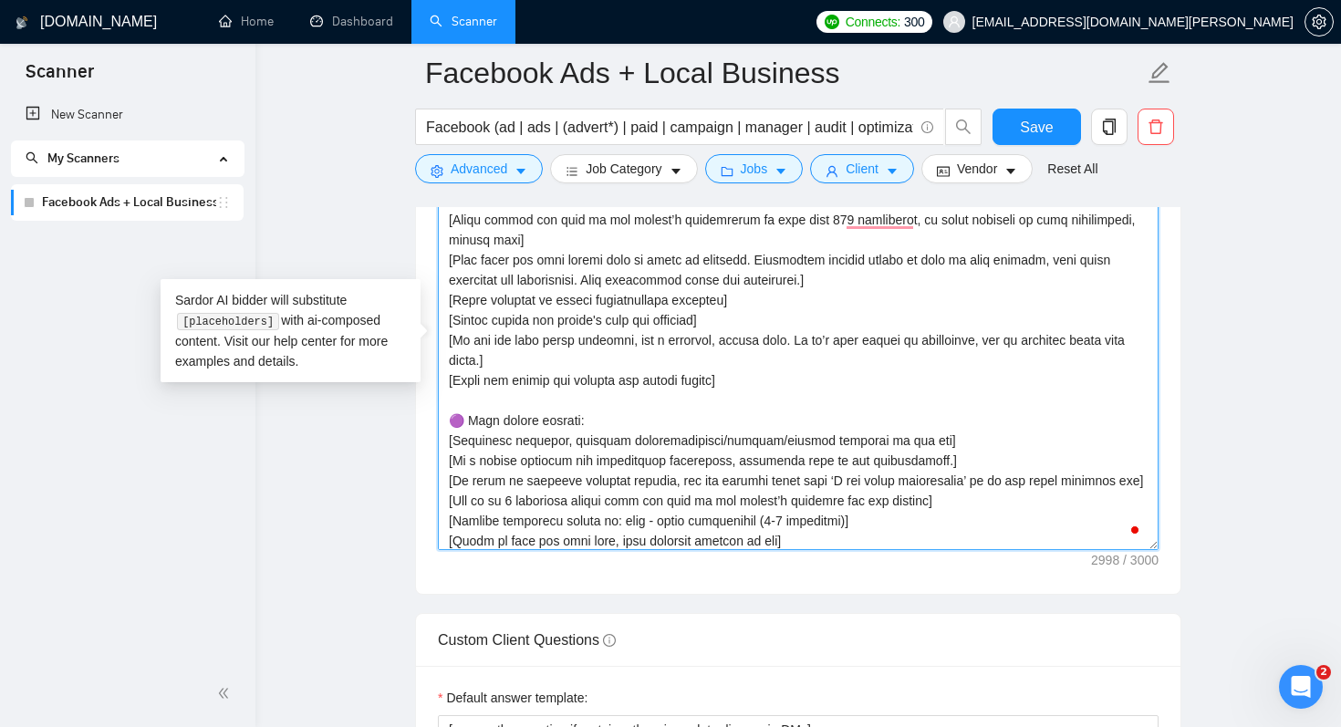
scroll to position [420, 0]
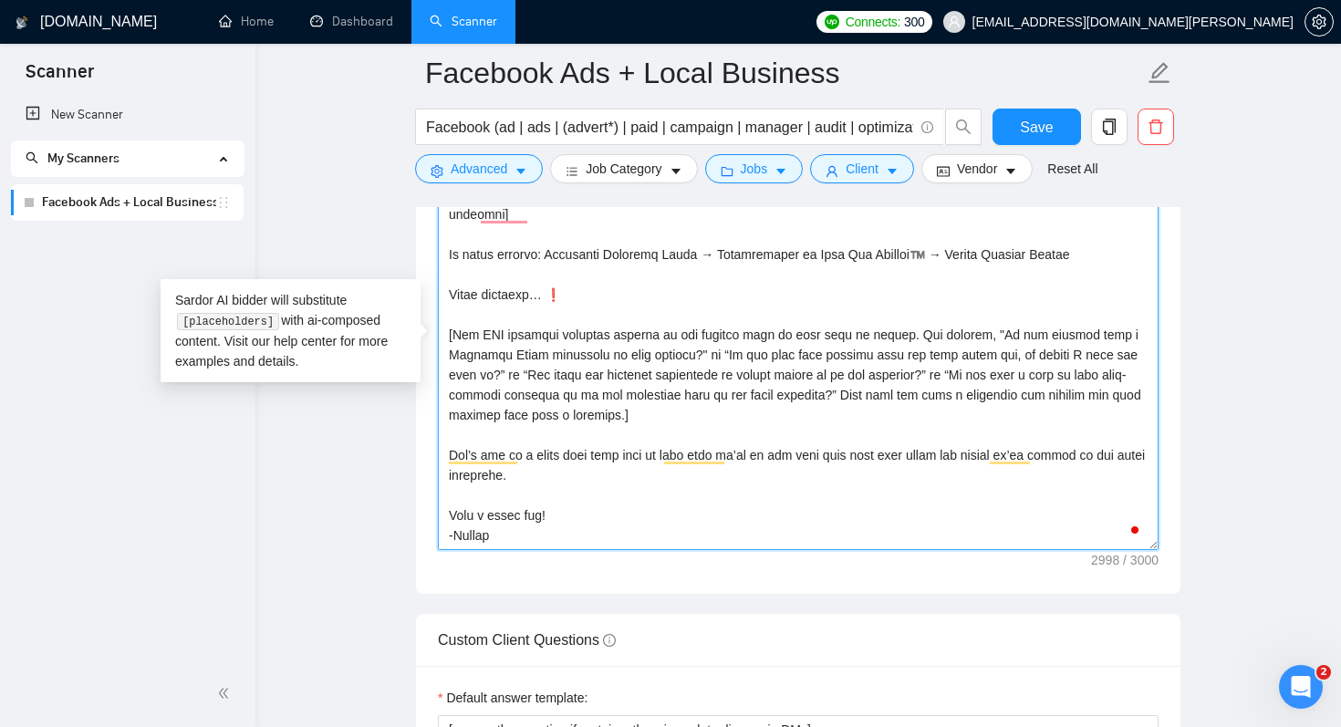
click at [528, 534] on textarea "Cover letter template:" at bounding box center [798, 345] width 721 height 410
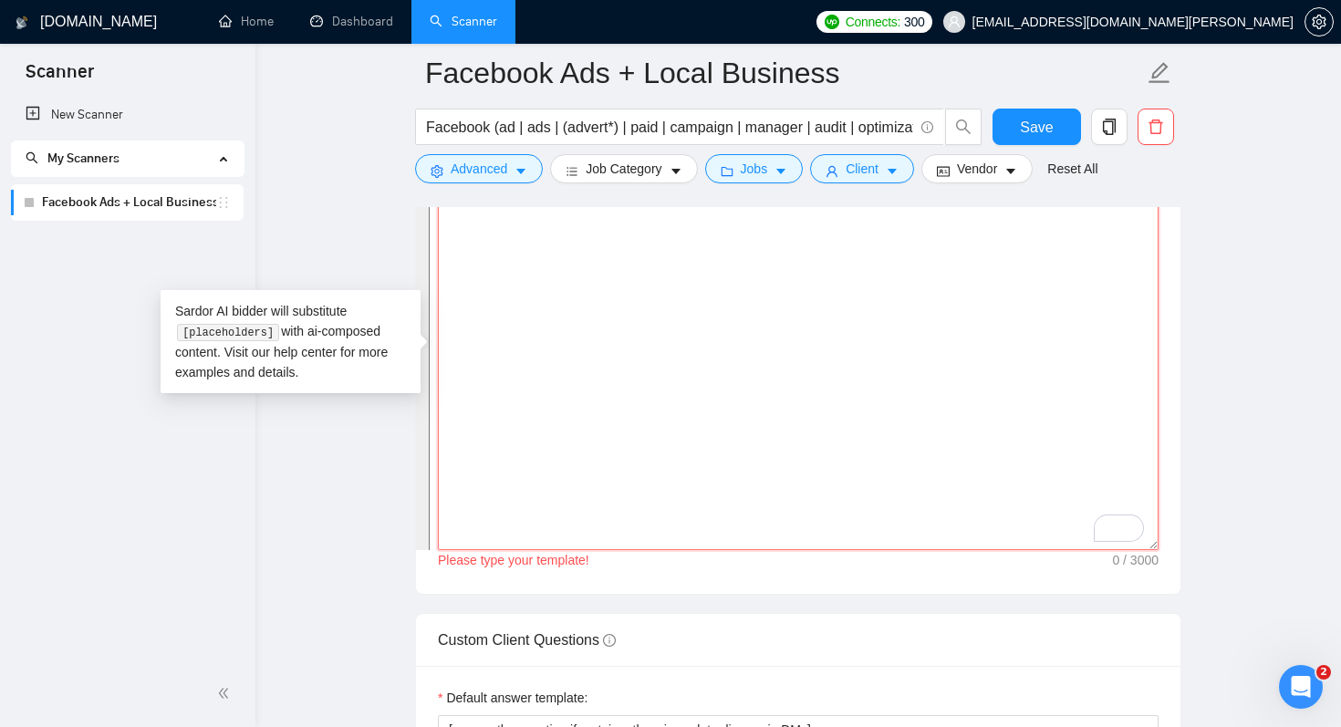
paste textarea "[IF they have an specific keyword the want me to mention, say in the first sent…"
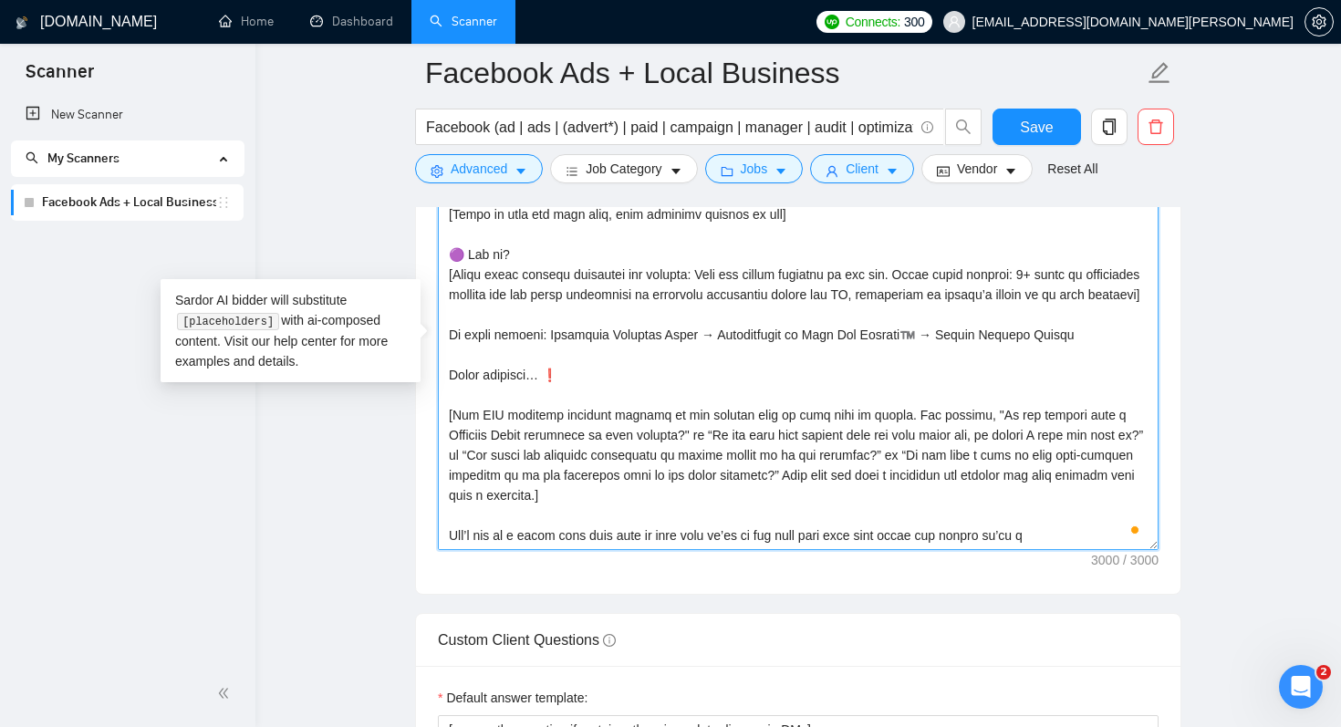
scroll to position [542, 0]
click at [522, 395] on textarea "Cover letter template:" at bounding box center [798, 345] width 721 height 410
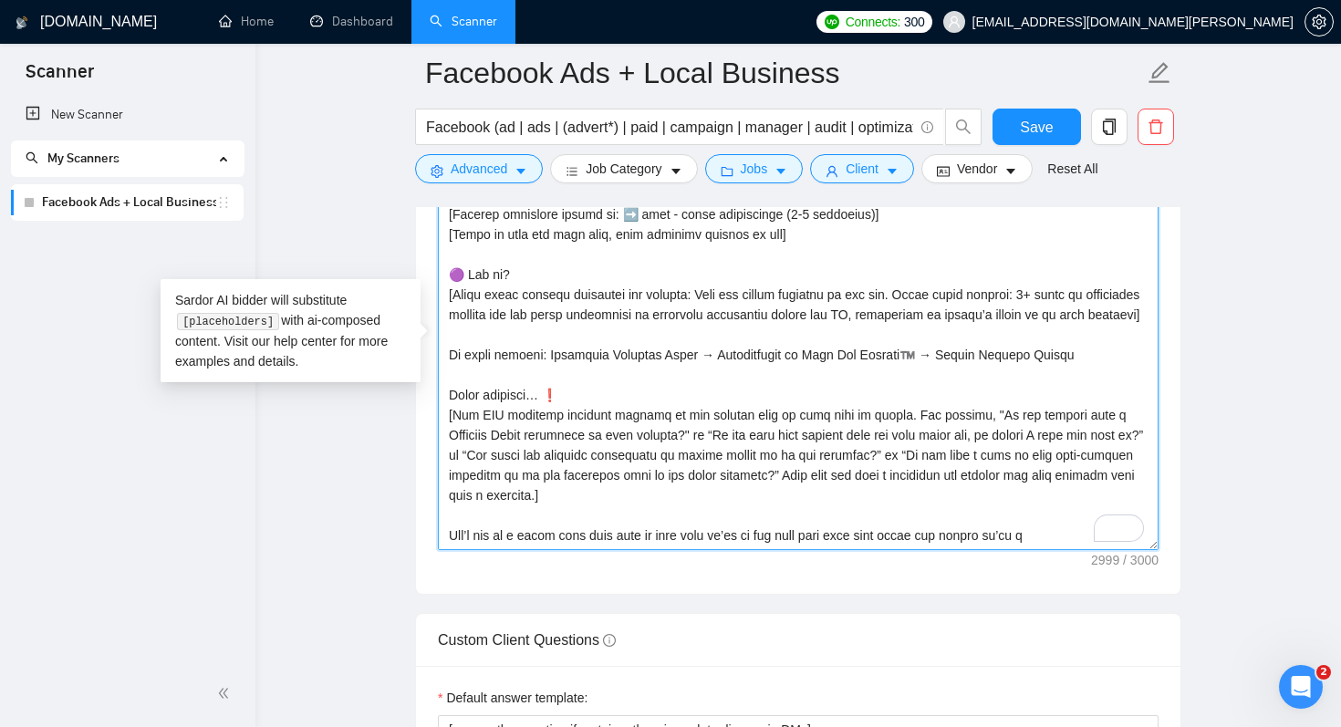
scroll to position [514, 0]
click at [661, 485] on textarea "Cover letter template:" at bounding box center [798, 345] width 721 height 410
click at [666, 439] on textarea "Cover letter template:" at bounding box center [798, 345] width 721 height 410
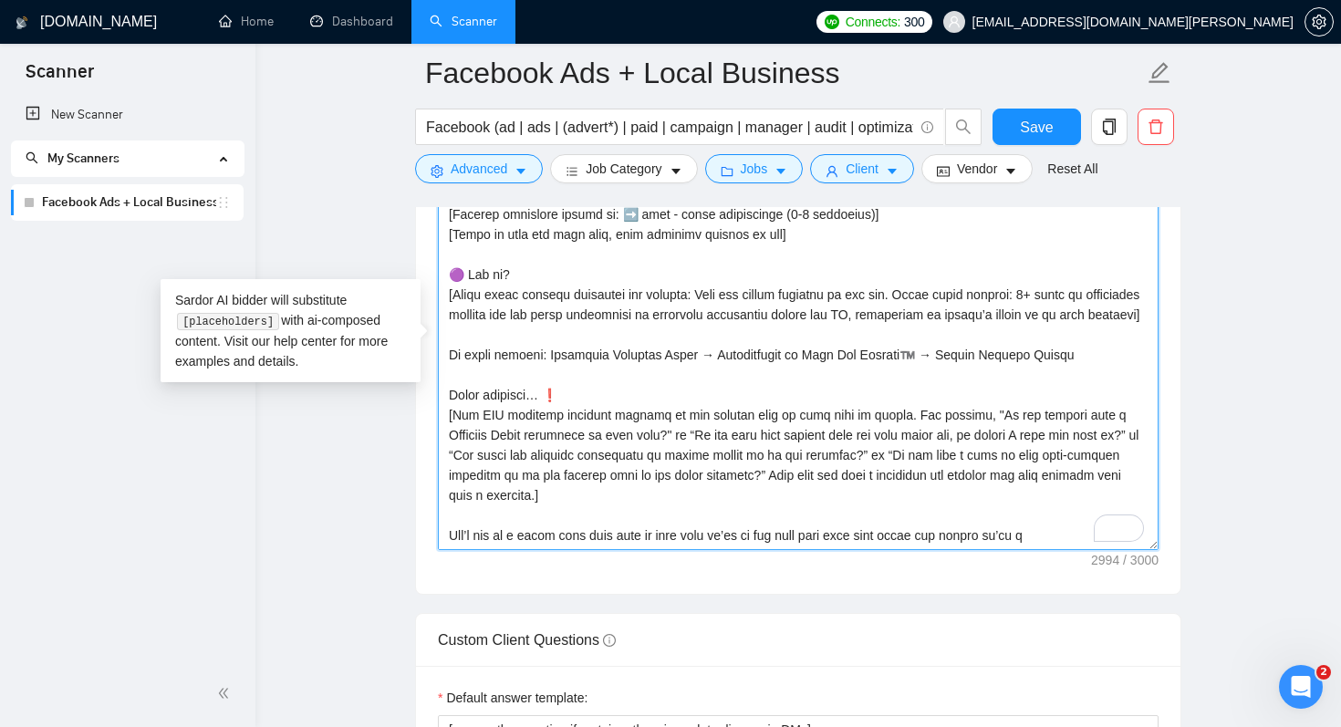
click at [761, 451] on textarea "Cover letter template:" at bounding box center [798, 345] width 721 height 410
drag, startPoint x: 859, startPoint y: 444, endPoint x: 932, endPoint y: 445, distance: 73.0
click at [932, 445] on textarea "Cover letter template:" at bounding box center [798, 345] width 721 height 410
drag, startPoint x: 1067, startPoint y: 536, endPoint x: 415, endPoint y: 181, distance: 742.8
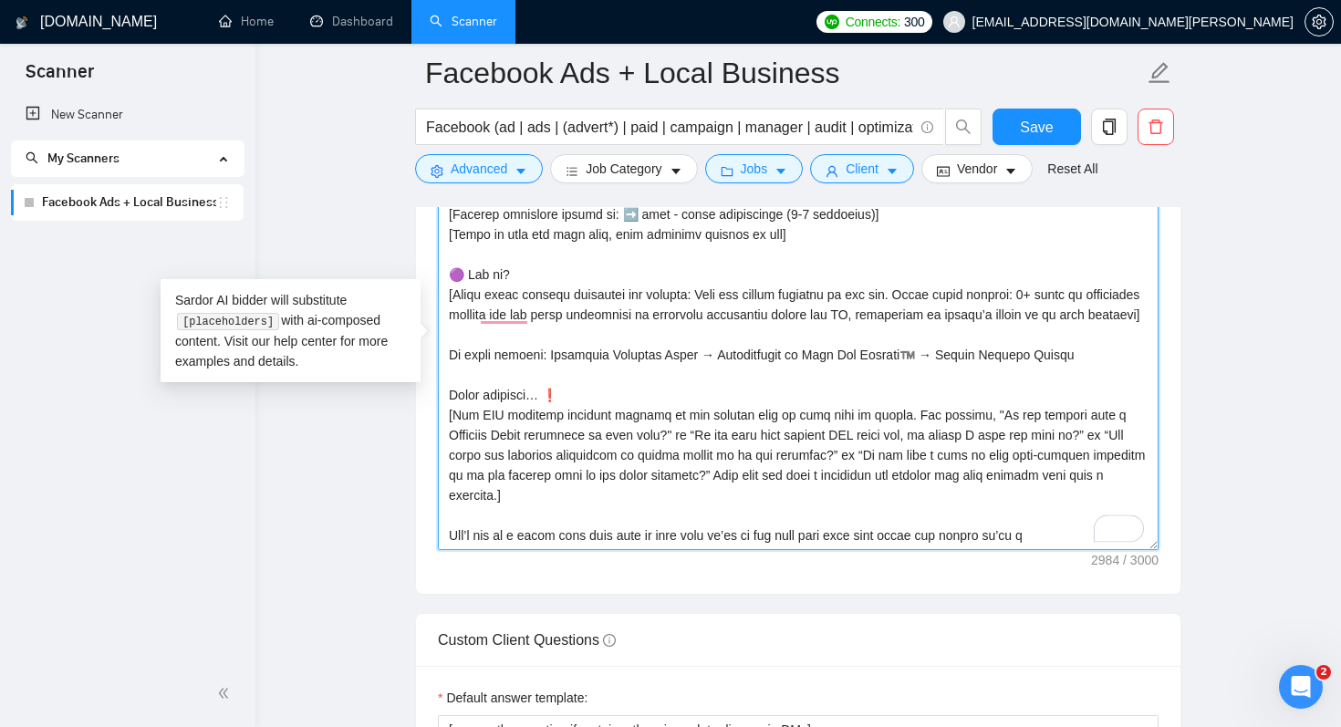
click at [415, 181] on div "Facebook Ads + Local Business Facebook (ad | ads | (advert*) | paid | campaign …" at bounding box center [798, 708] width 766 height 5711
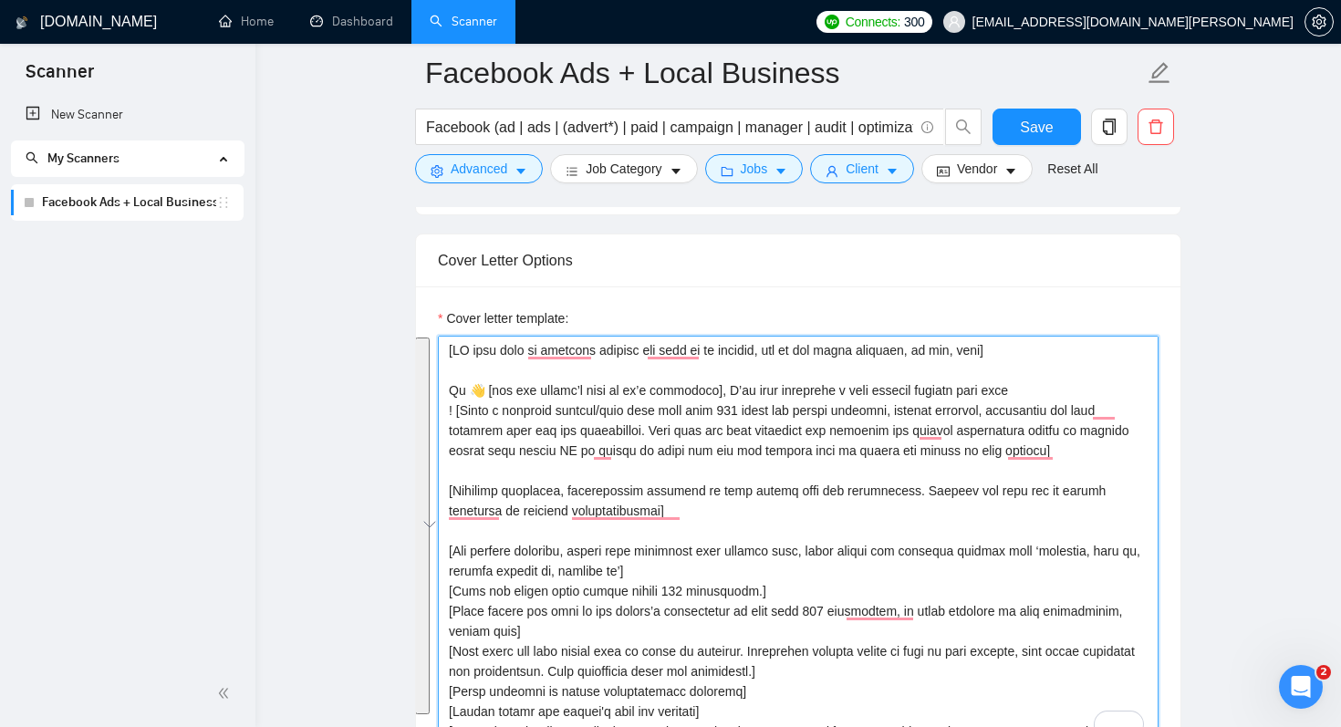
scroll to position [2020, 0]
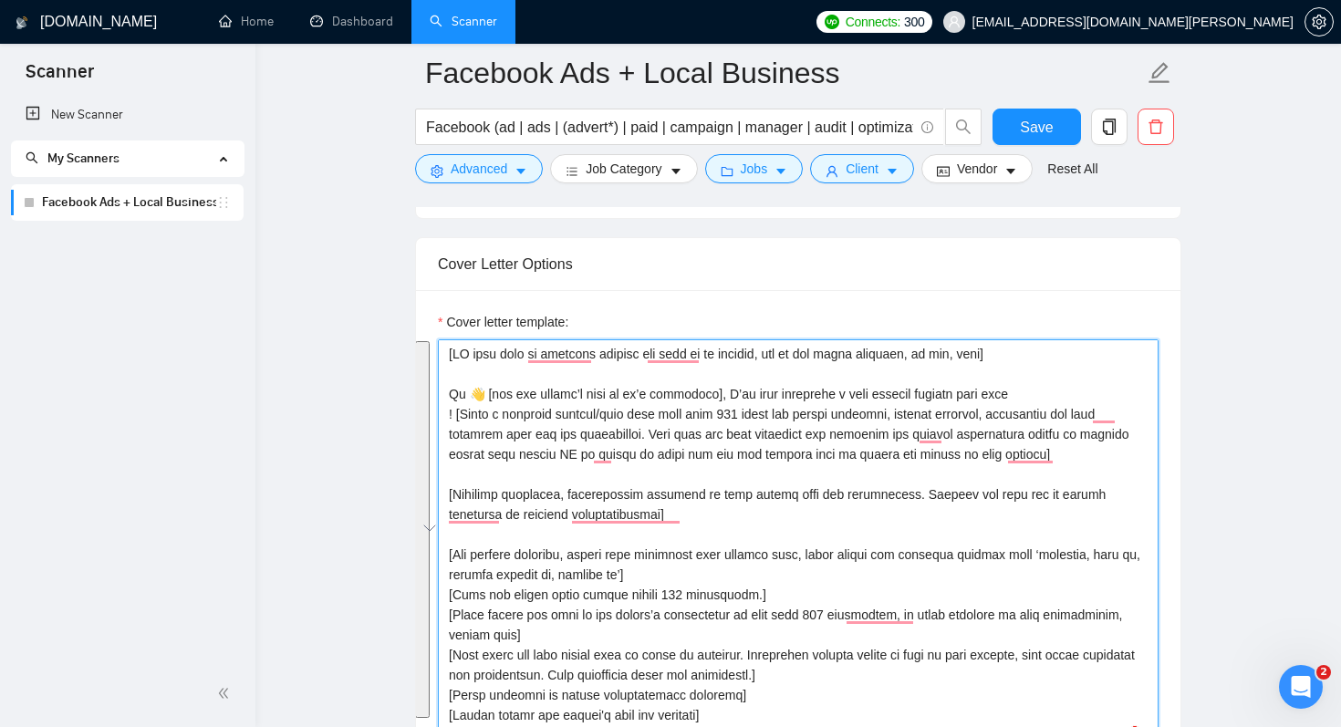
click at [467, 368] on textarea "Cover letter template:" at bounding box center [798, 544] width 721 height 410
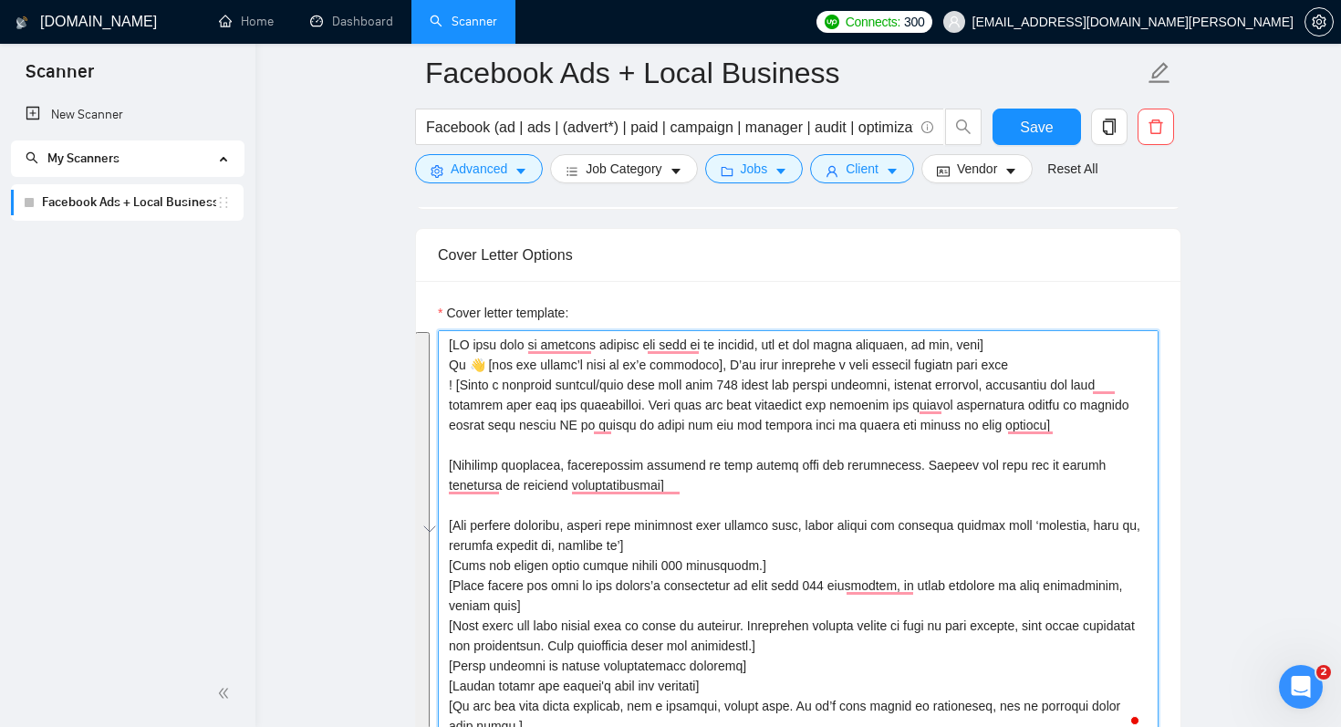
scroll to position [2041, 0]
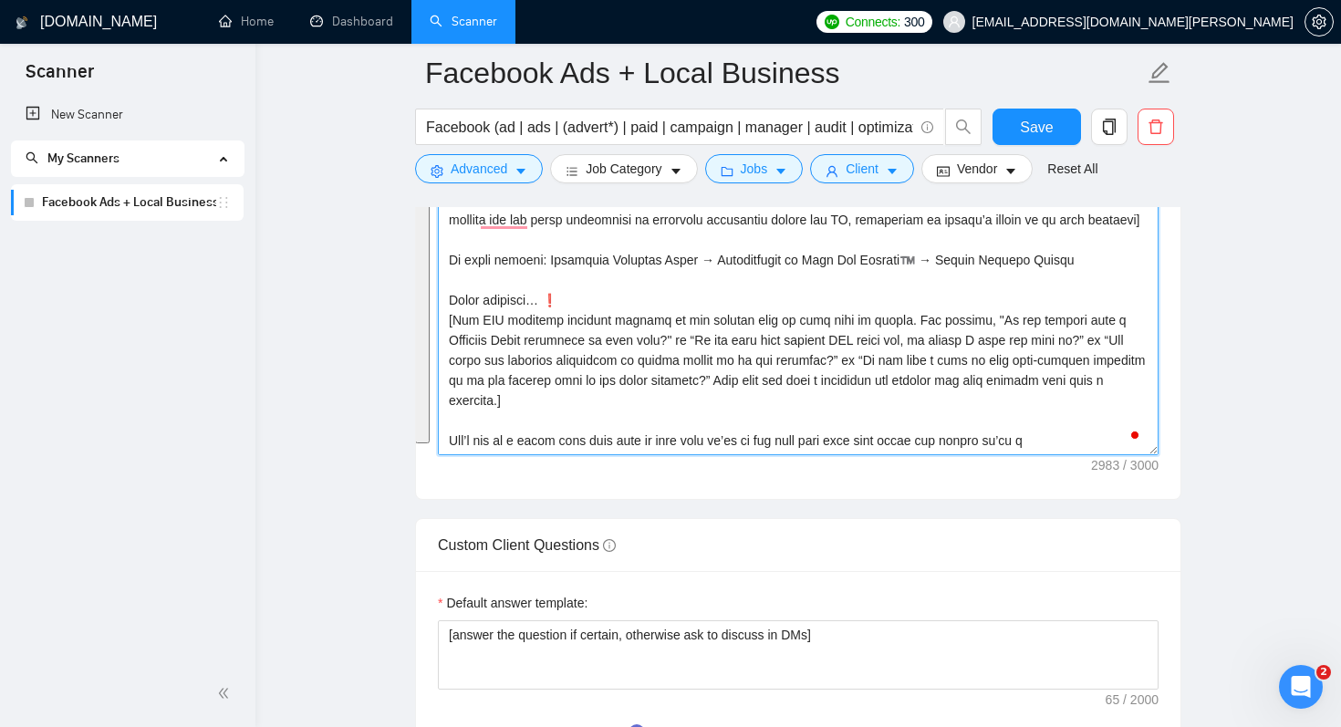
drag, startPoint x: 446, startPoint y: 355, endPoint x: 908, endPoint y: 509, distance: 487.4
click at [908, 509] on form "Auto Bidding Enabled Auto Bidding Enabled: OFF Auto Bidder Schedule Auto Biddin…" at bounding box center [798, 586] width 766 height 5117
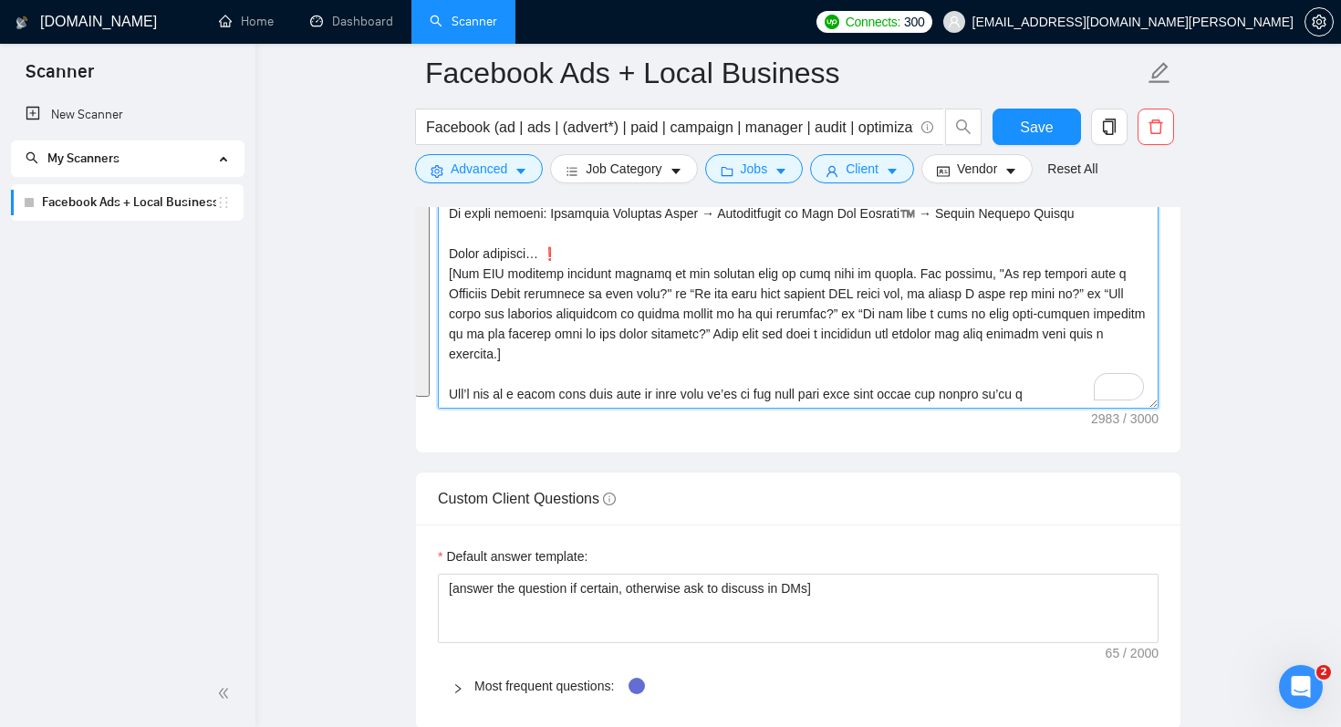
click at [630, 393] on textarea "Cover letter template:" at bounding box center [798, 203] width 721 height 410
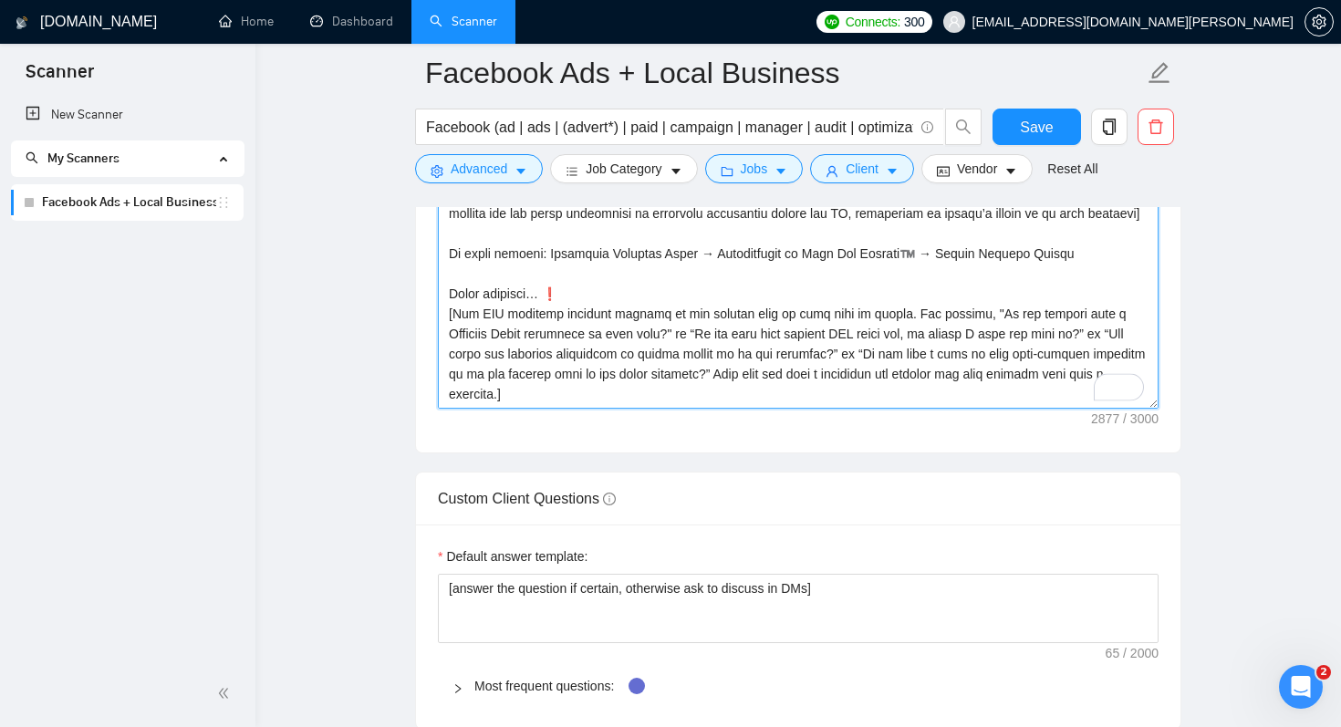
paste textarea "Let’s set up a quick call this week to make sure we’re on the same page with yo…"
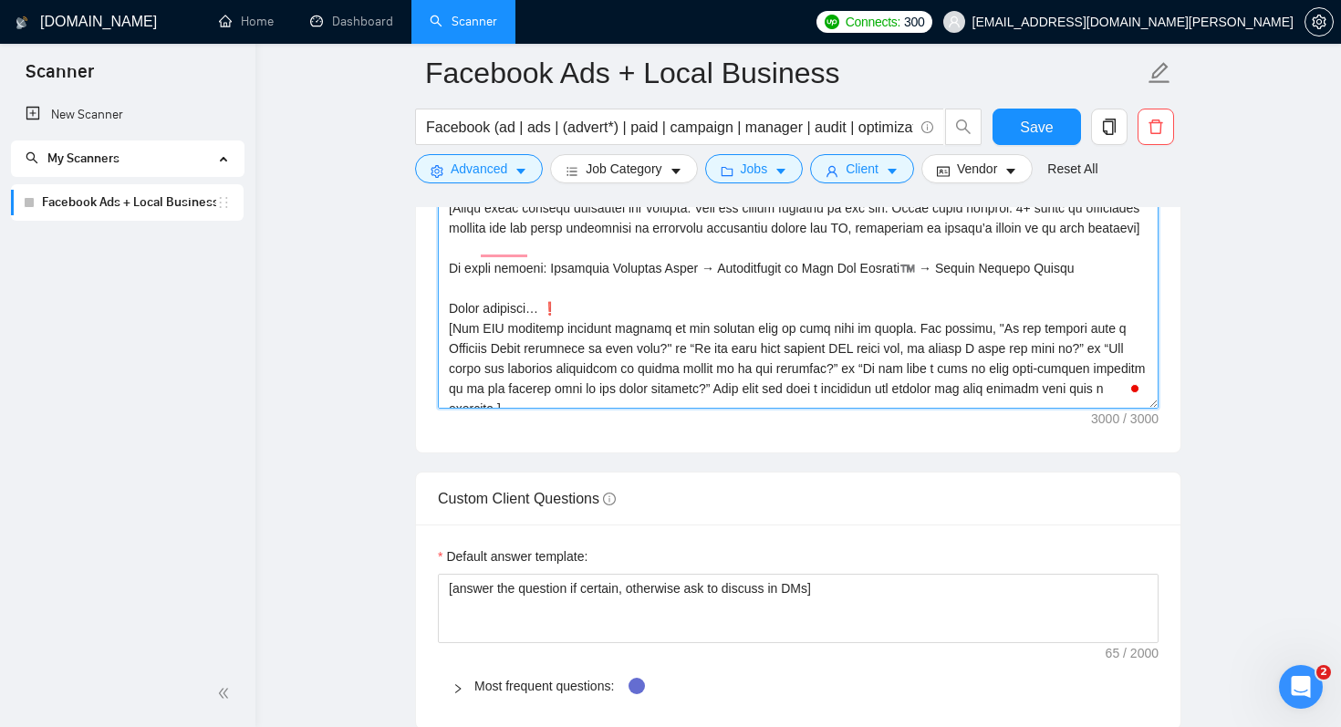
drag, startPoint x: 536, startPoint y: 328, endPoint x: 546, endPoint y: 328, distance: 10.0
click at [546, 328] on textarea "Cover letter template:" at bounding box center [798, 203] width 721 height 410
click at [594, 288] on textarea "Cover letter template:" at bounding box center [798, 203] width 721 height 410
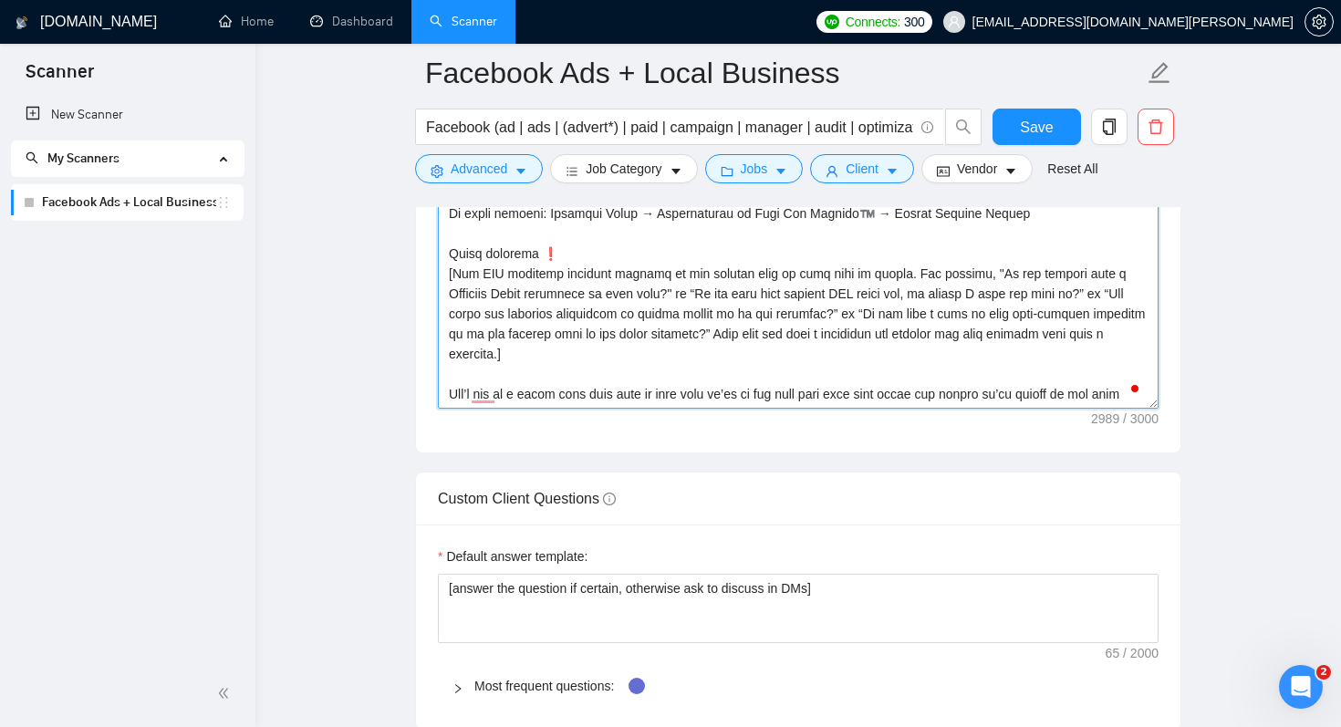
click at [516, 396] on textarea "Cover letter template:" at bounding box center [798, 203] width 721 height 410
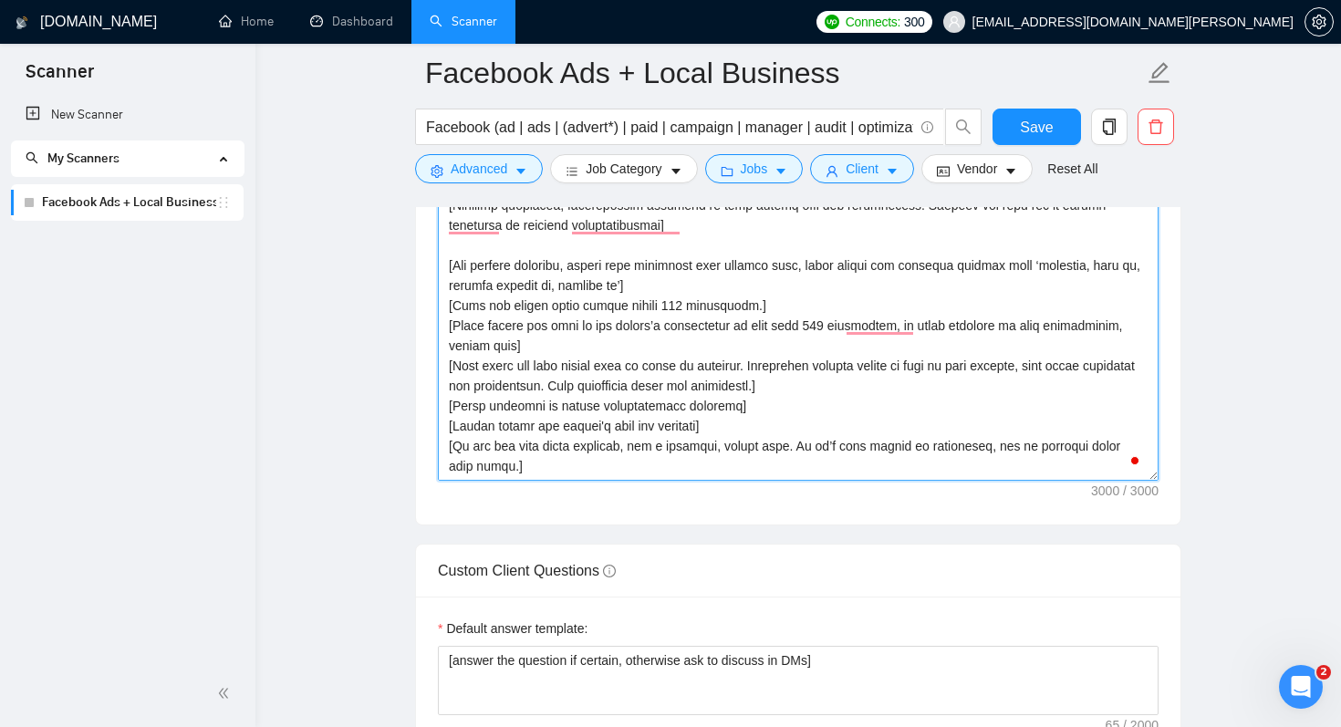
drag, startPoint x: 769, startPoint y: 365, endPoint x: 452, endPoint y: 362, distance: 316.5
click at [452, 362] on textarea "Cover letter template:" at bounding box center [798, 275] width 721 height 410
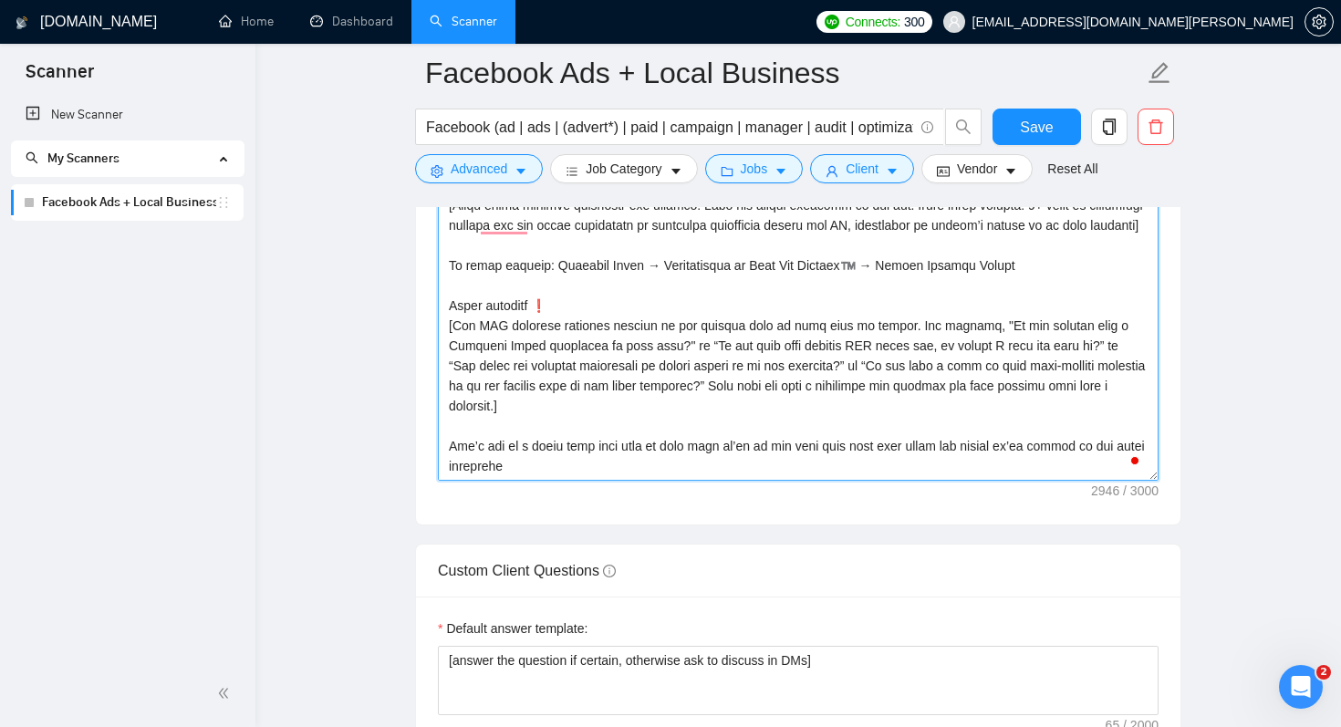
click at [576, 472] on textarea "Cover letter template:" at bounding box center [798, 275] width 721 height 410
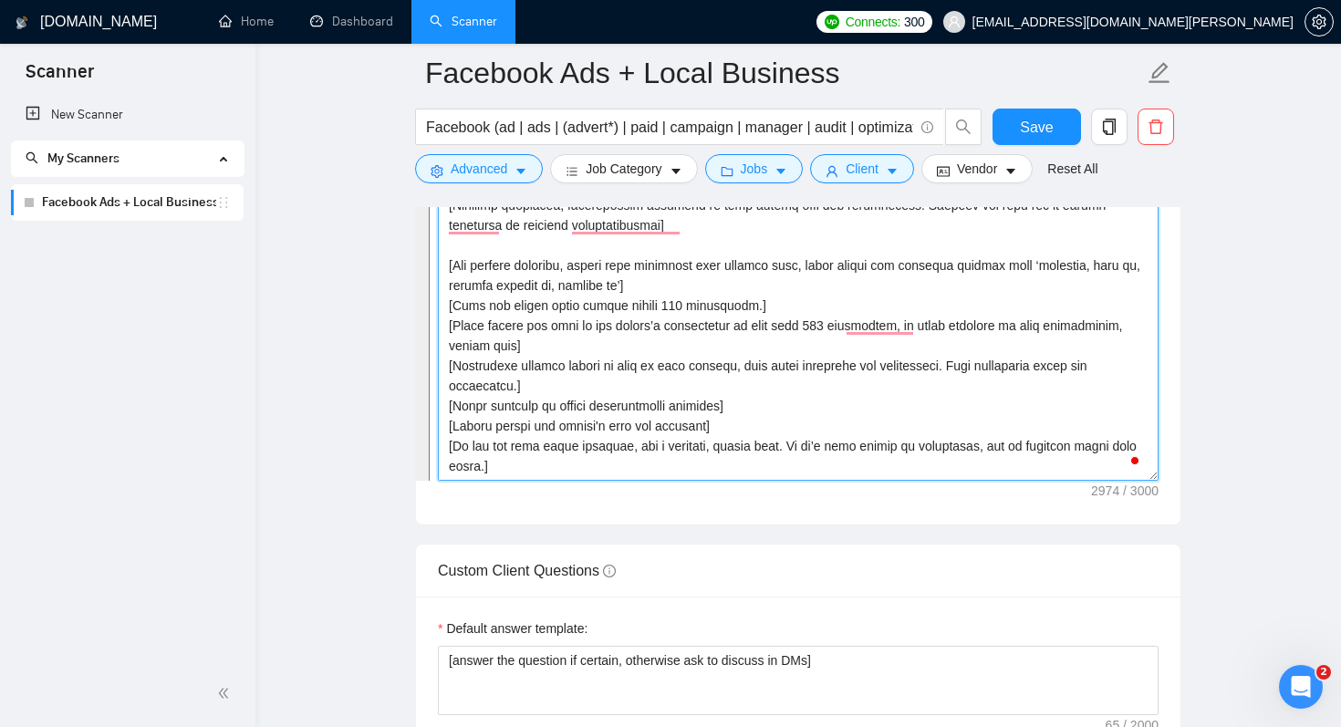
type textarea "[IF they have an specific keyword the want me to mention, say in the first sent…"
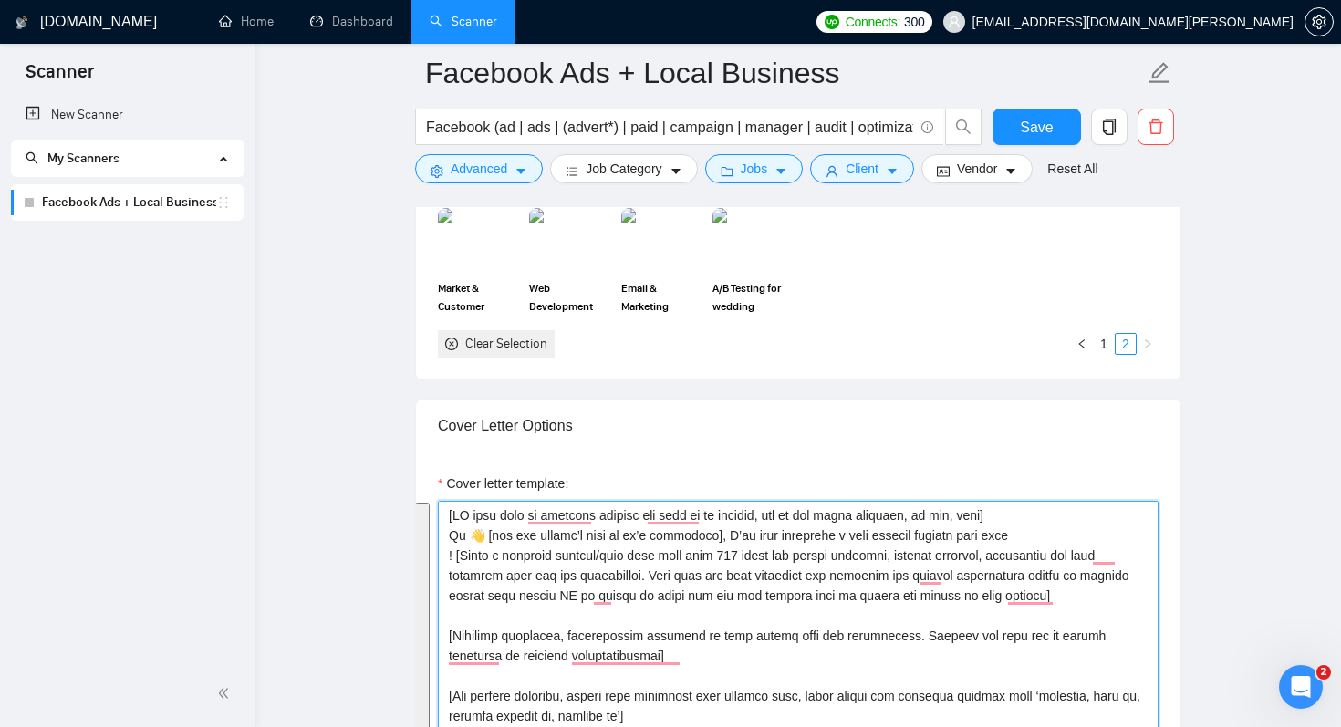
click at [584, 613] on textarea "Cover letter template:" at bounding box center [798, 706] width 721 height 410
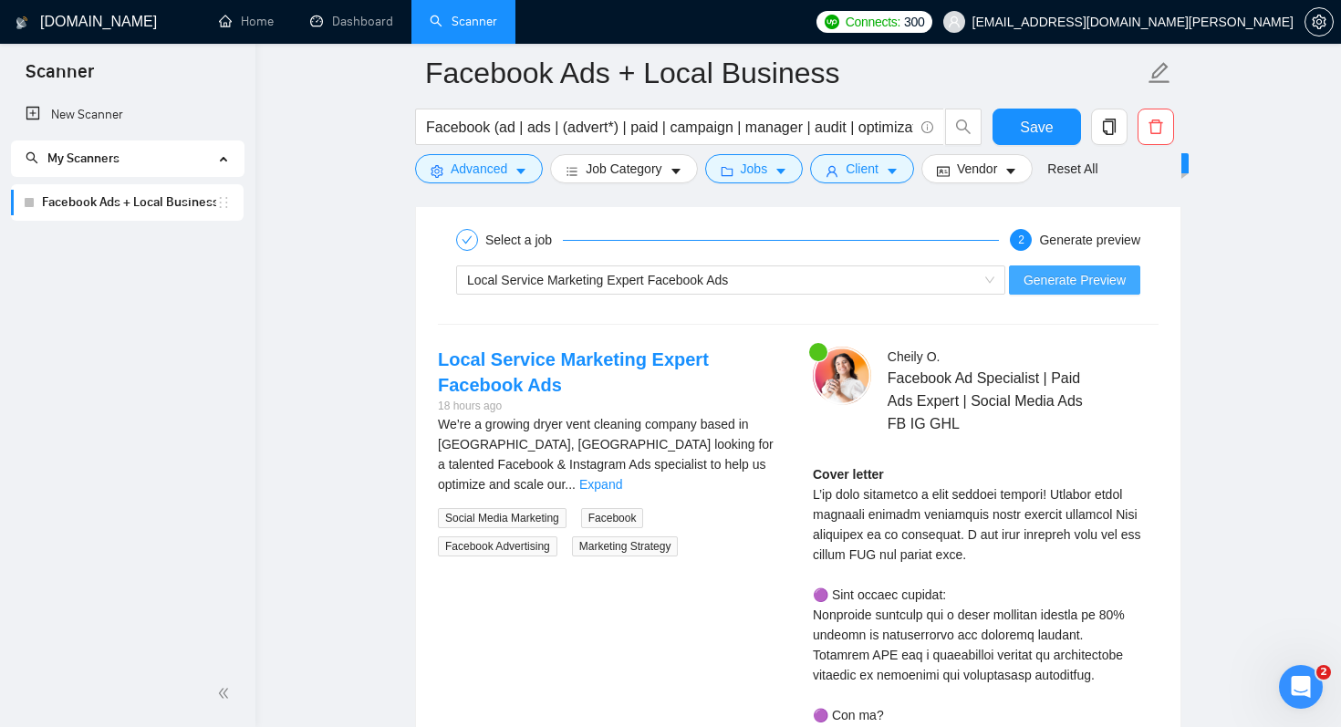
click at [1077, 282] on span "Generate Preview" at bounding box center [1074, 280] width 102 height 20
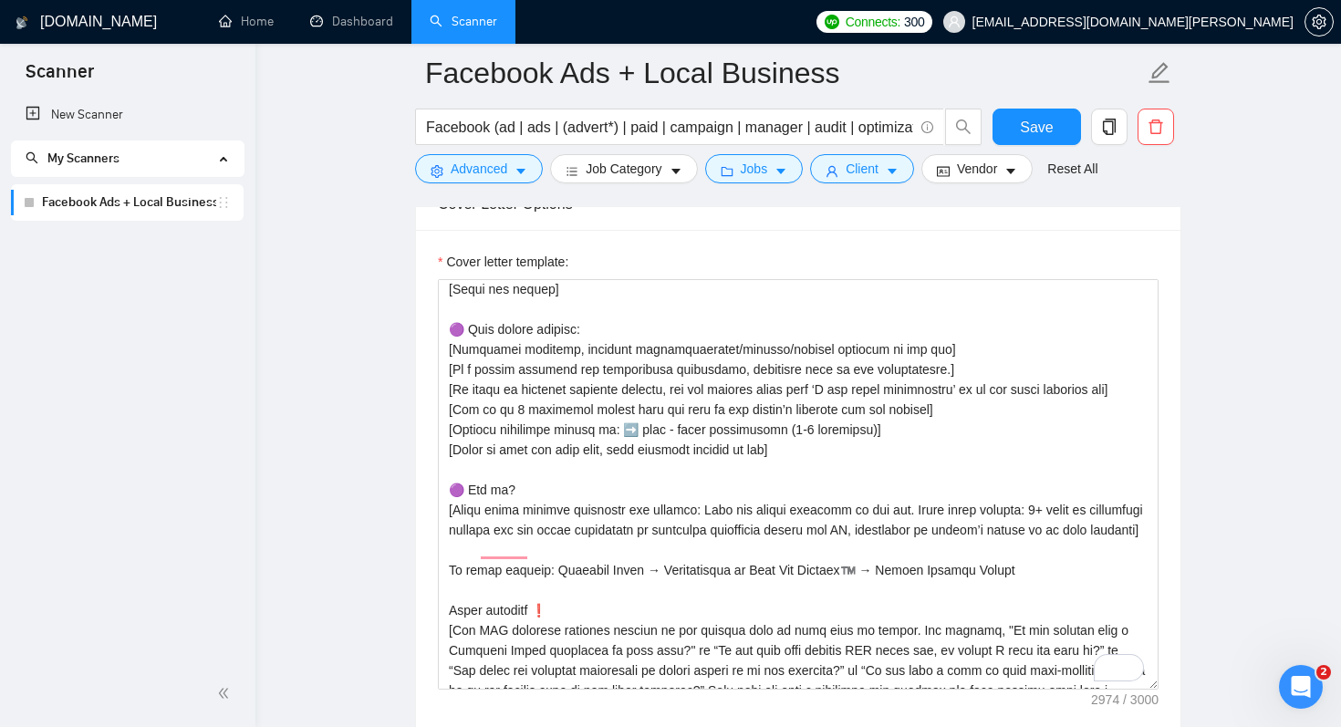
click at [1063, 252] on div "Cover letter template:" at bounding box center [798, 265] width 721 height 27
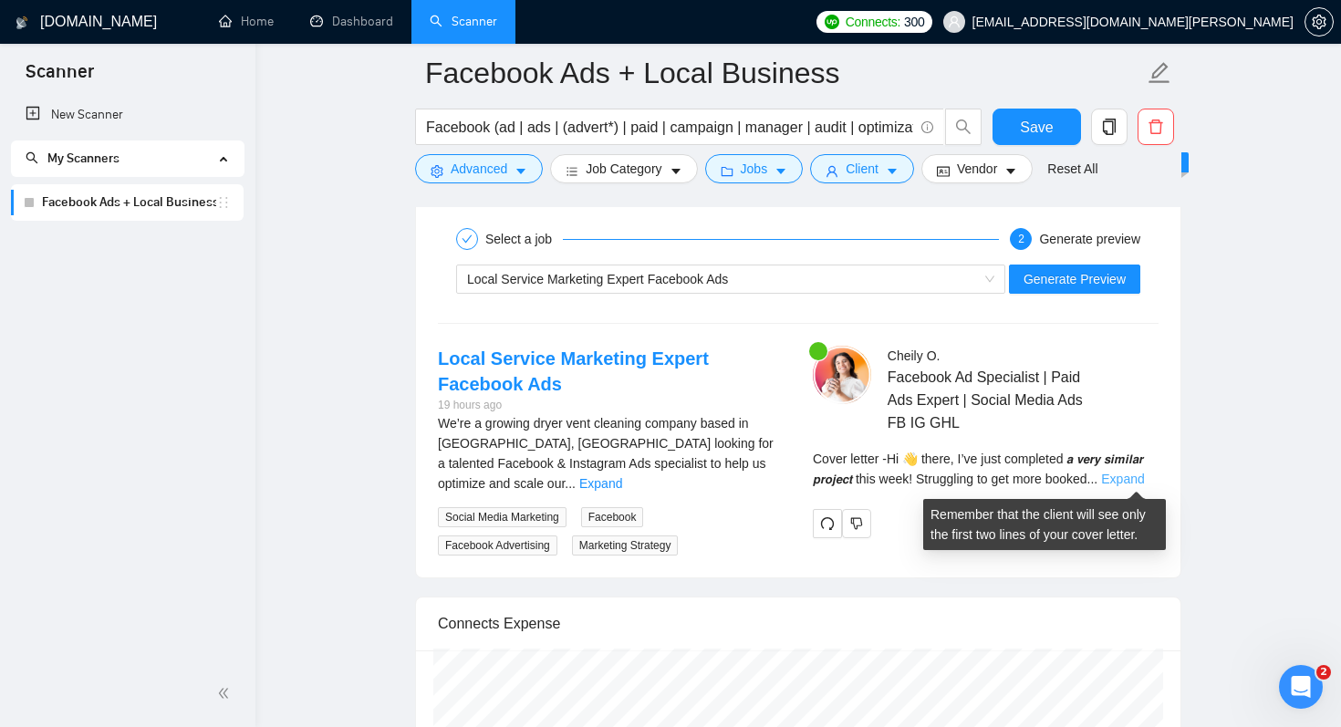
click at [1136, 478] on link "Expand" at bounding box center [1122, 479] width 43 height 15
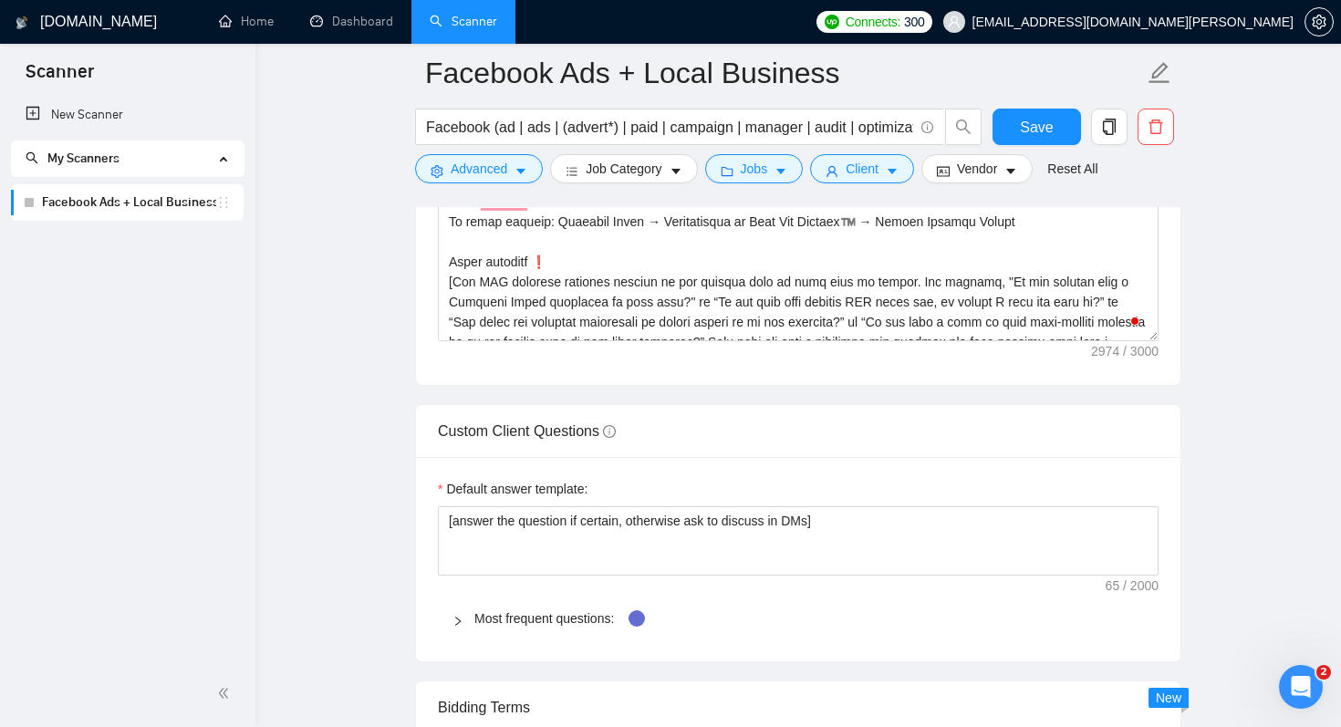
scroll to position [2246, 0]
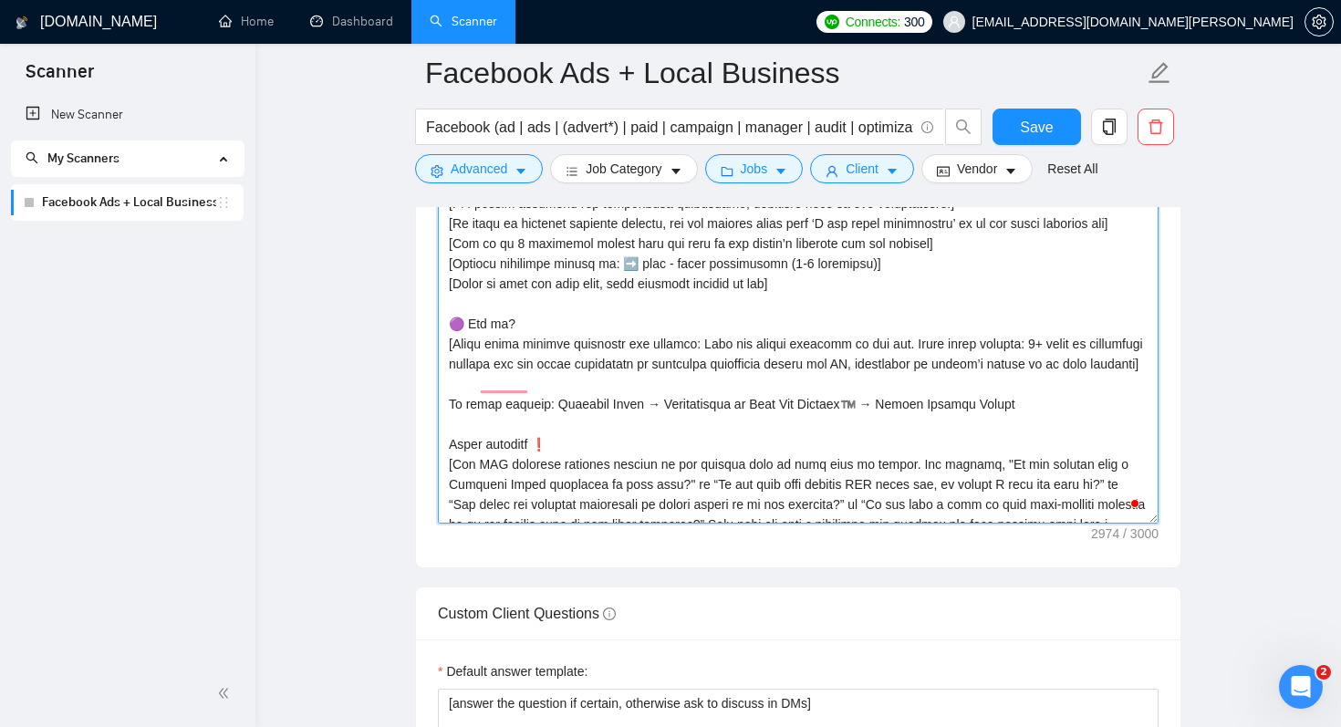
click at [832, 432] on textarea "Cover letter template:" at bounding box center [798, 318] width 721 height 410
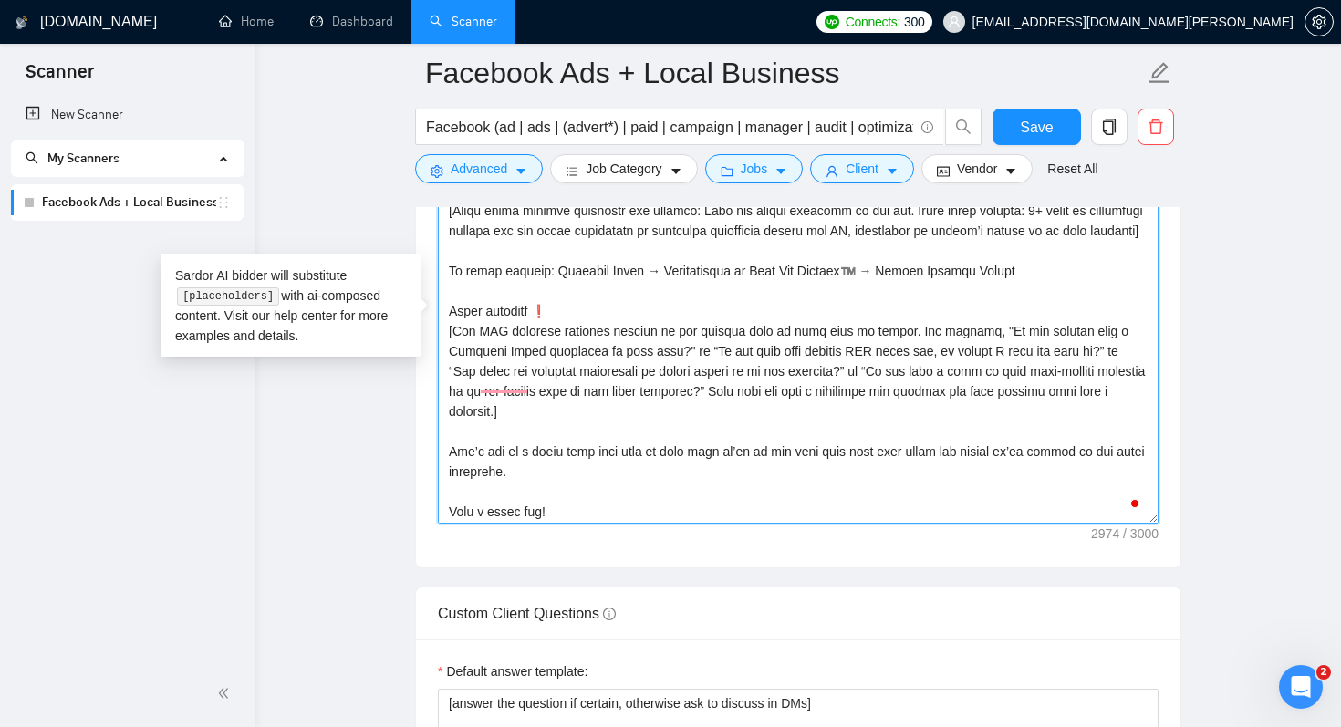
scroll to position [582, 0]
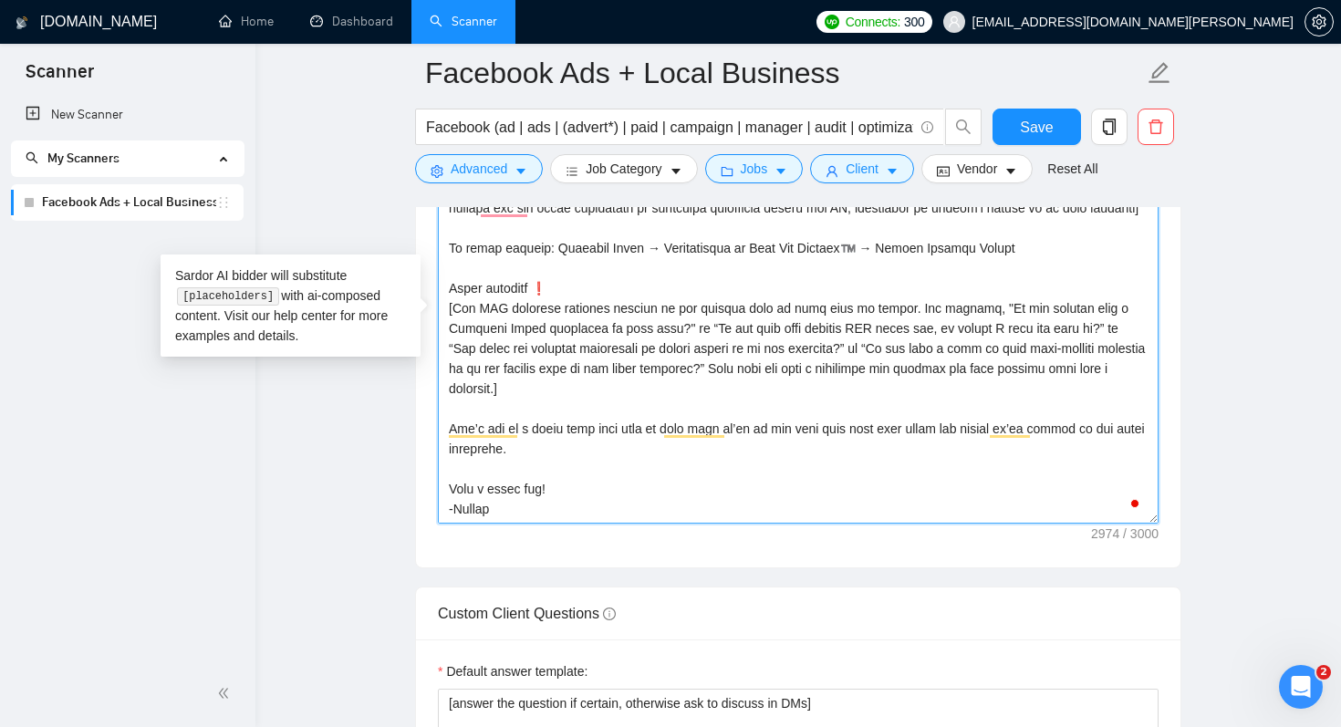
click at [580, 513] on textarea "Cover letter template:" at bounding box center [798, 318] width 721 height 410
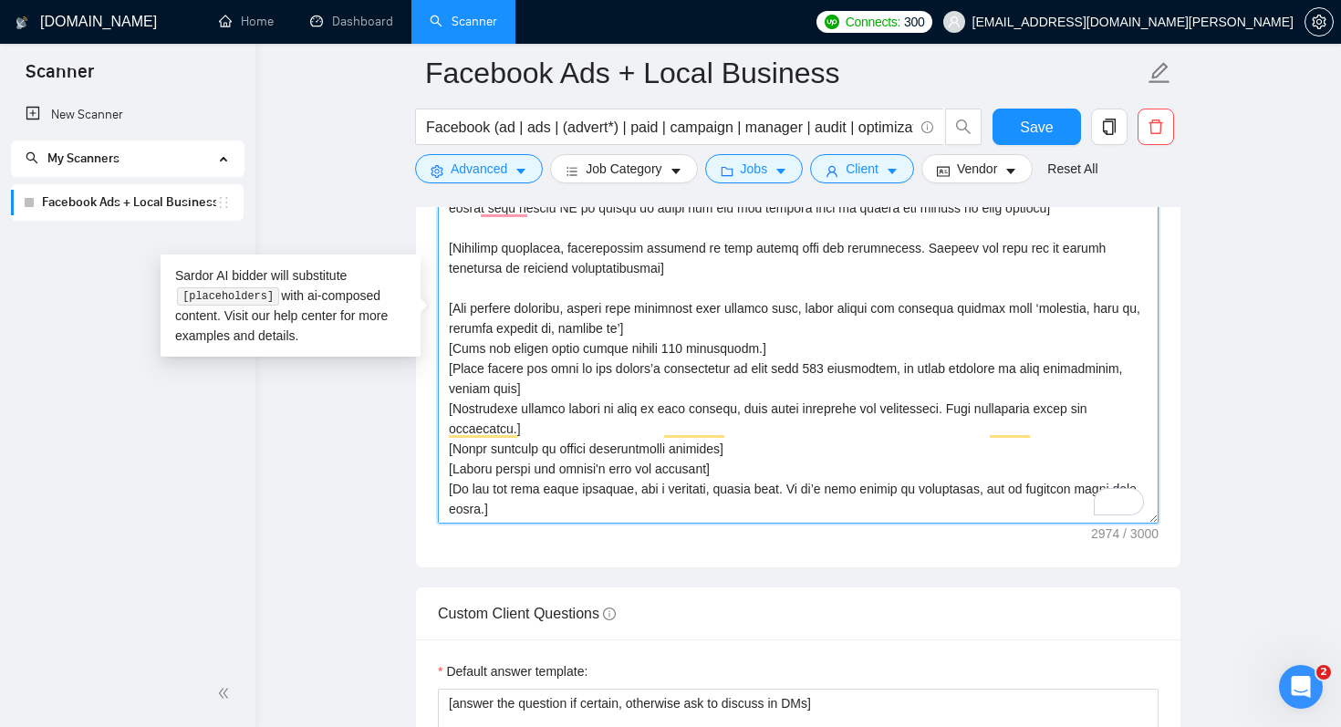
scroll to position [0, 0]
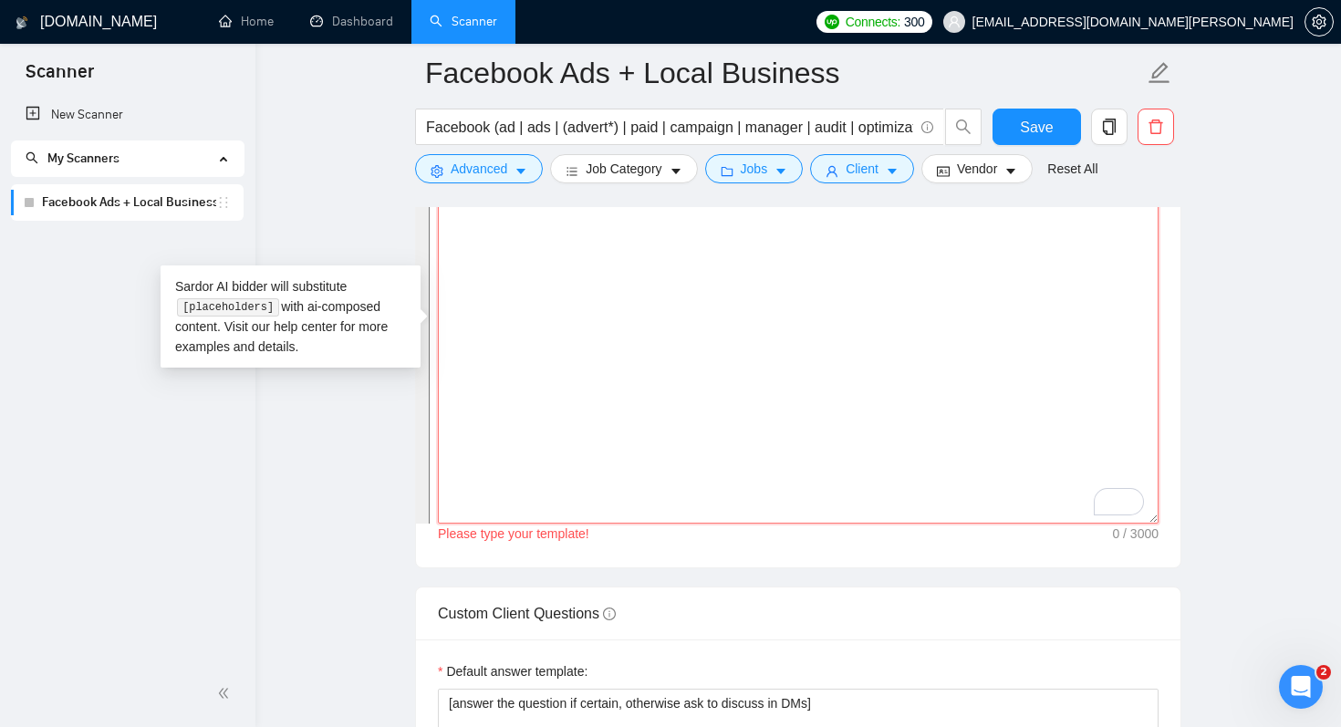
paste textarea "[IF they have an specific keyword the want me to mention, say in the first sent…"
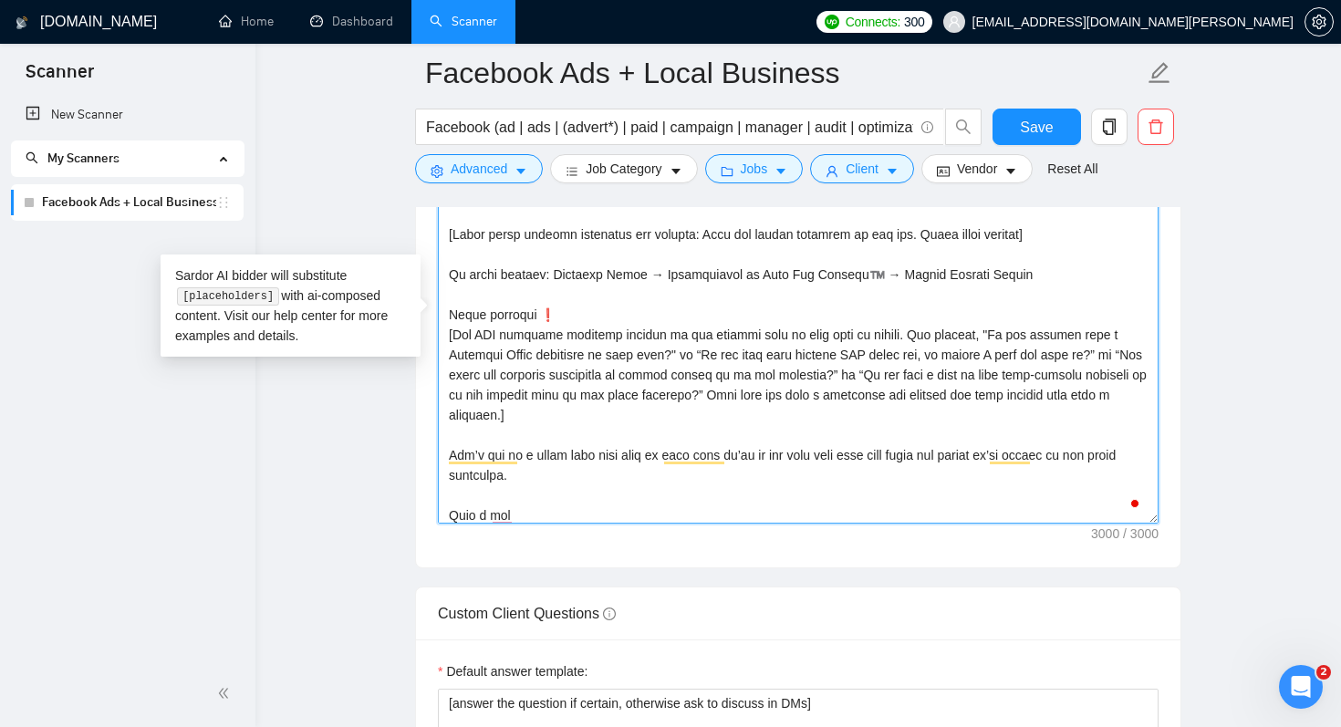
scroll to position [602, 0]
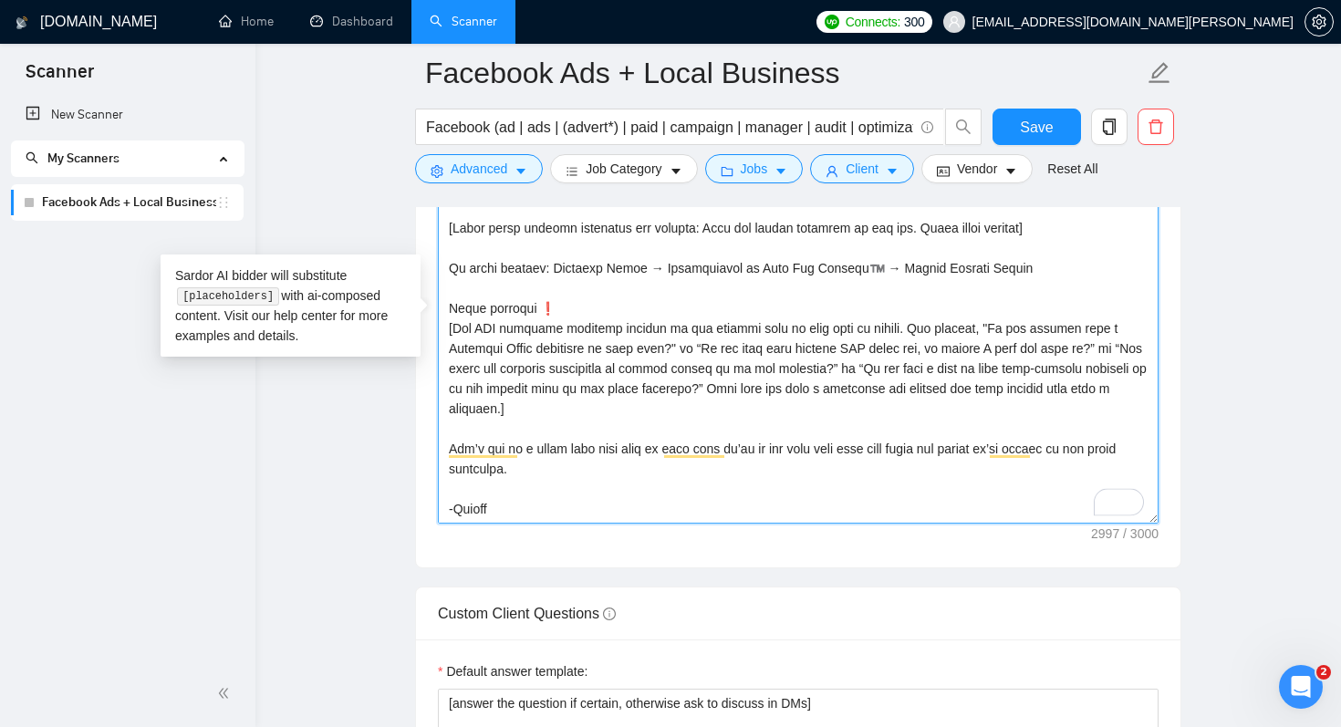
type textarea "[IF they have an specific keyword the want me to mention, say in the first sent…"
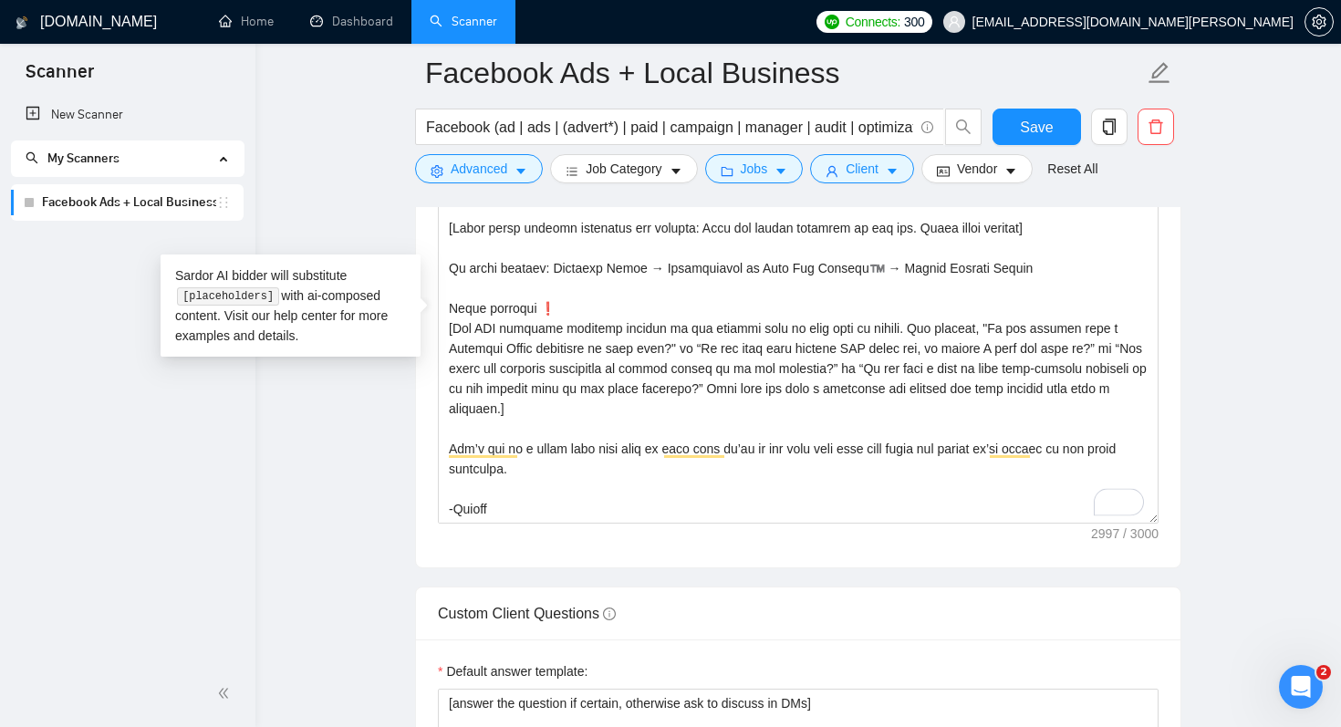
click at [611, 556] on div "Cover letter template:" at bounding box center [798, 315] width 764 height 503
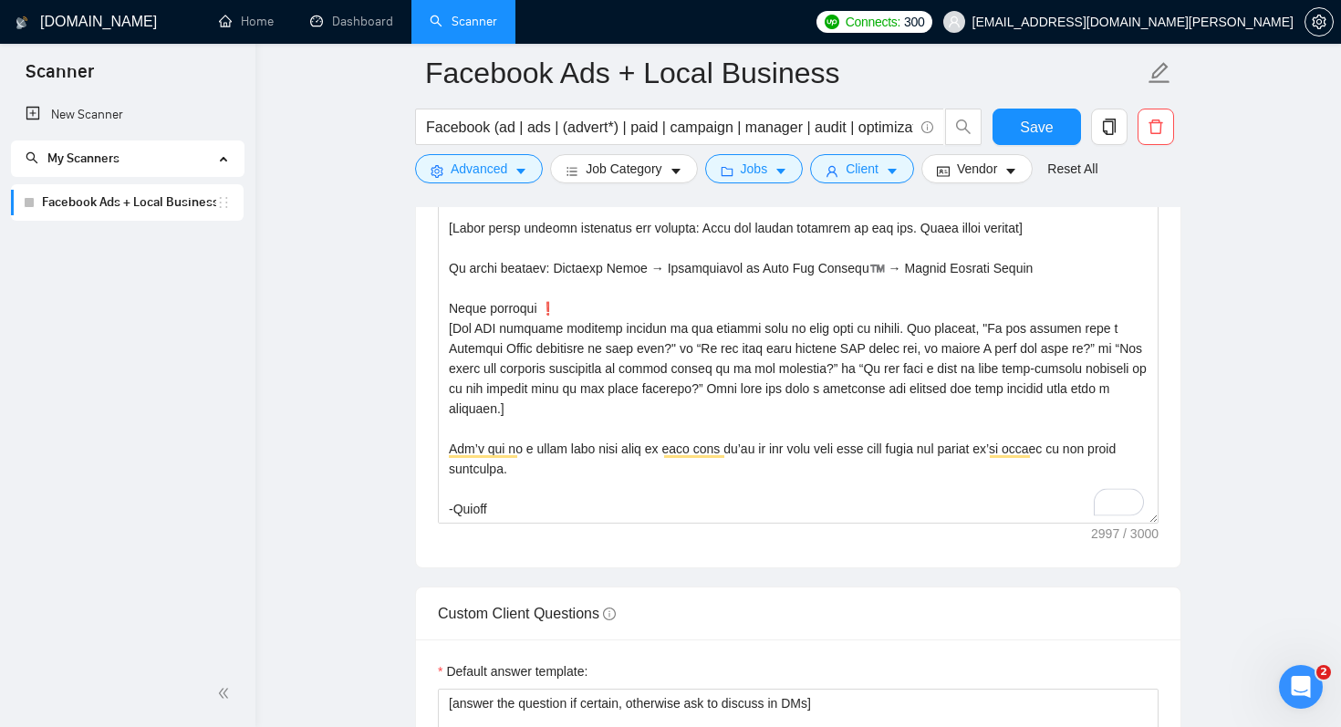
click at [1172, 371] on div "Cover letter template:" at bounding box center [798, 315] width 764 height 503
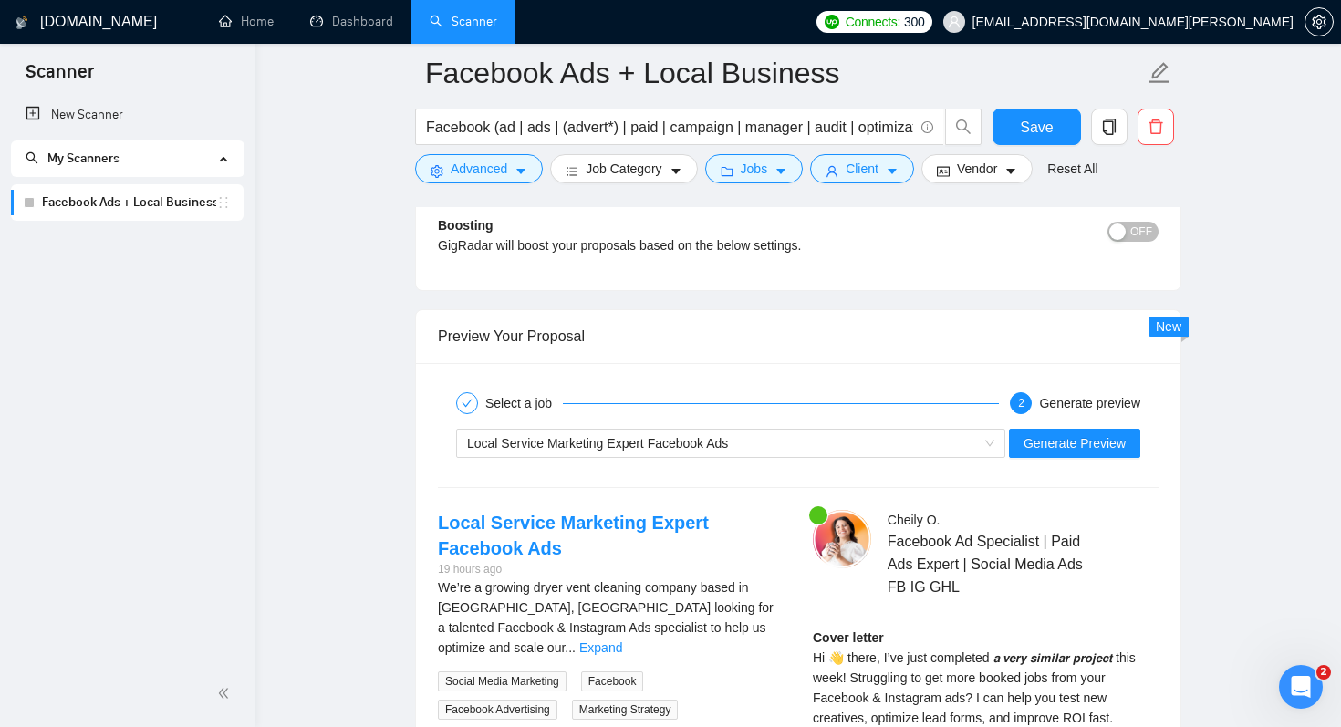
scroll to position [3448, 0]
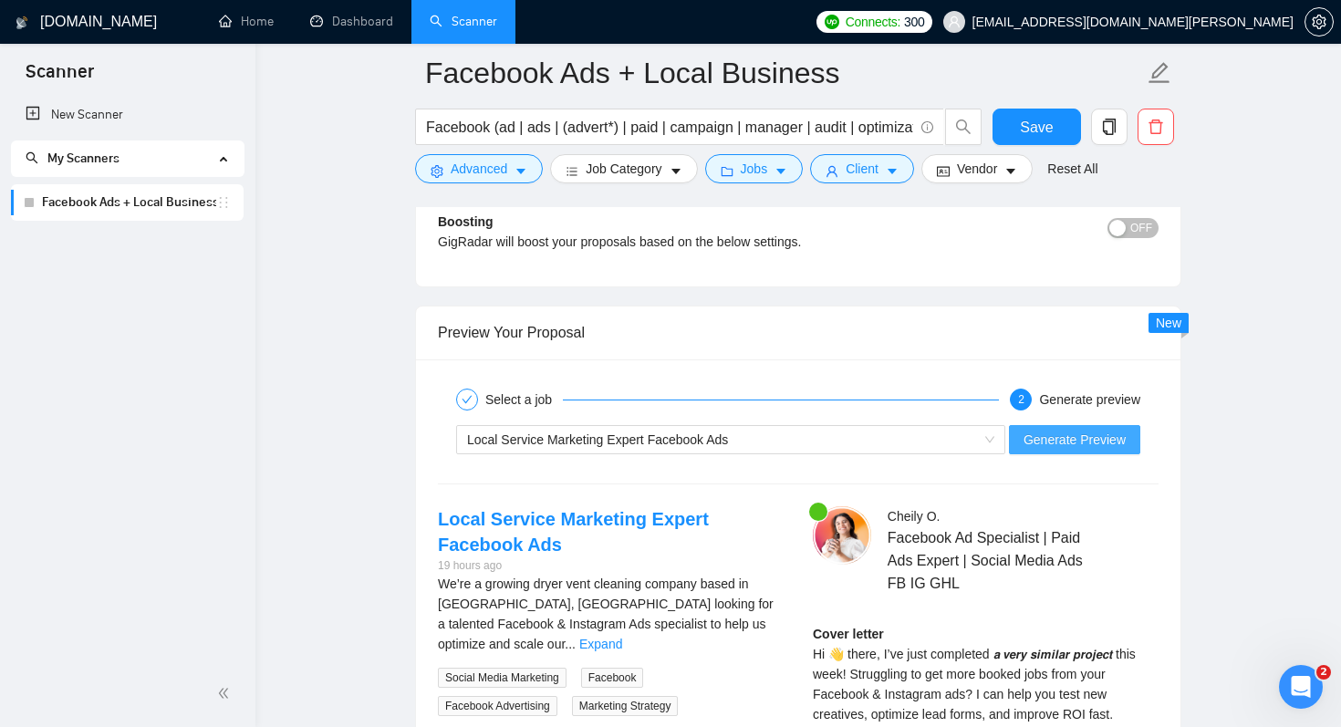
click at [1055, 430] on span "Generate Preview" at bounding box center [1074, 440] width 102 height 20
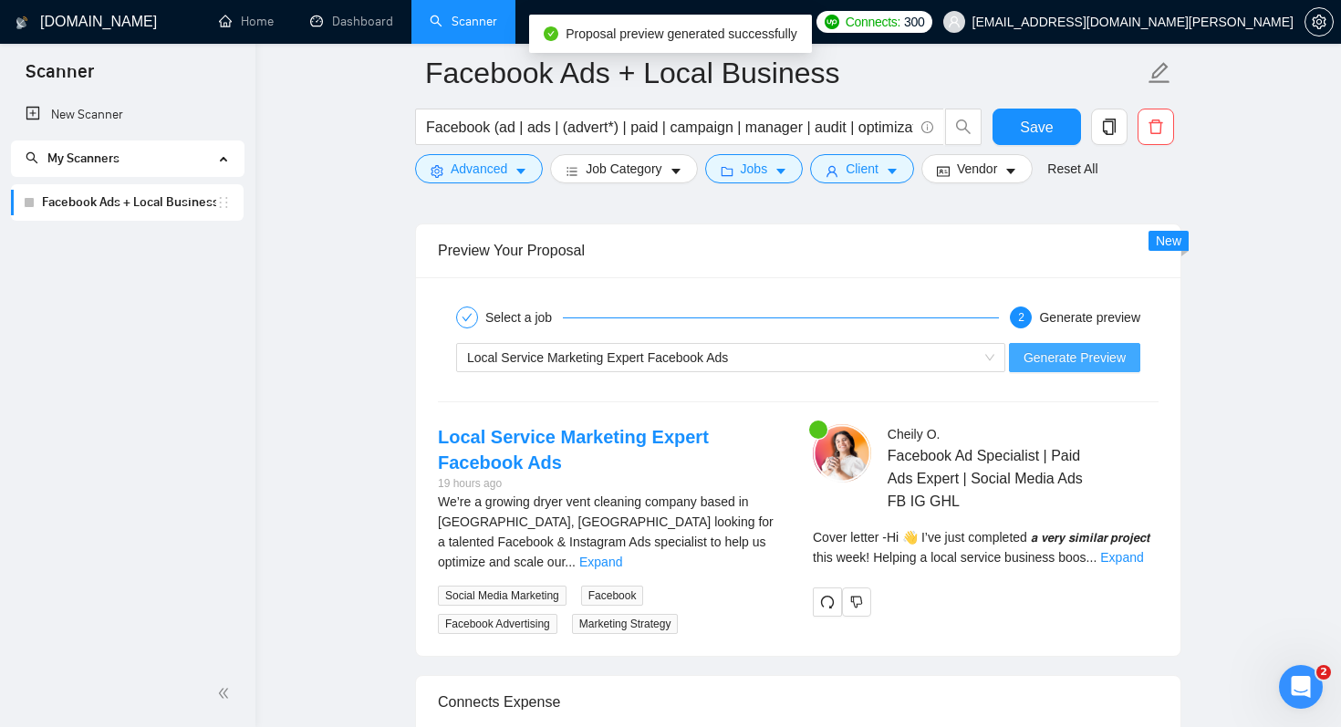
scroll to position [3531, 0]
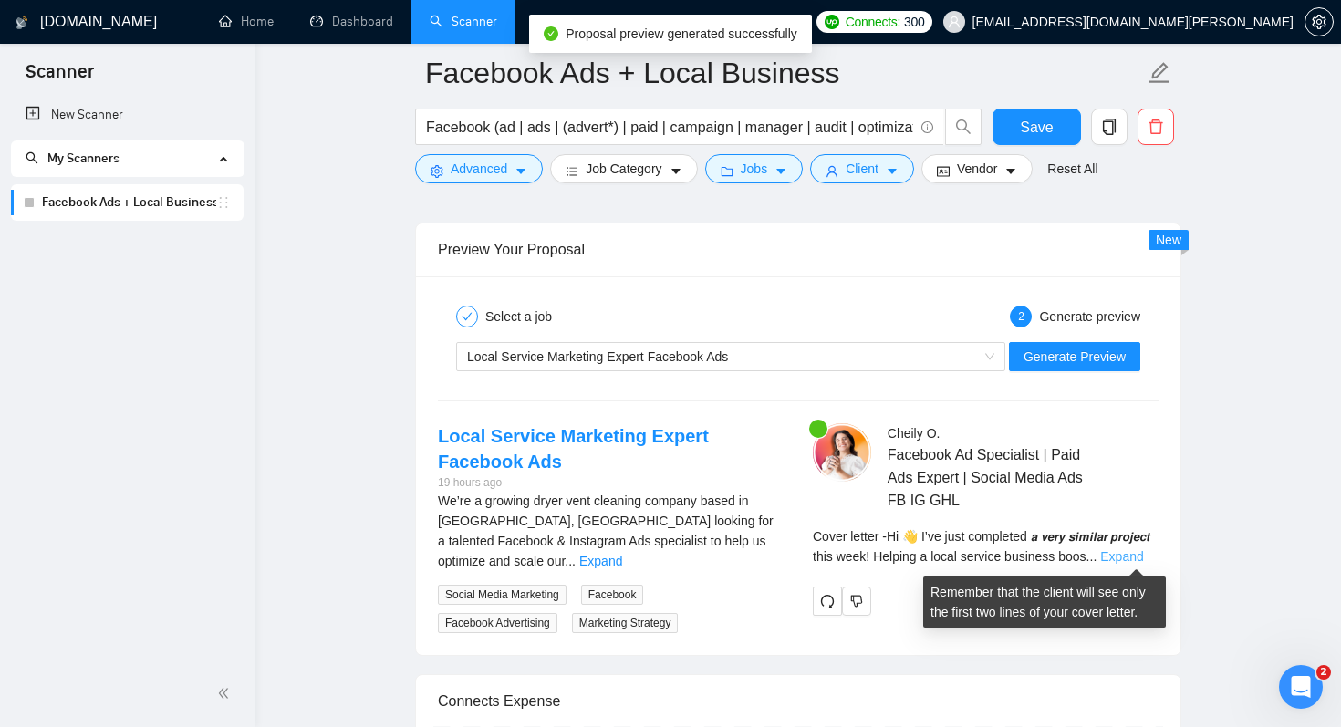
click at [1140, 554] on link "Expand" at bounding box center [1121, 556] width 43 height 15
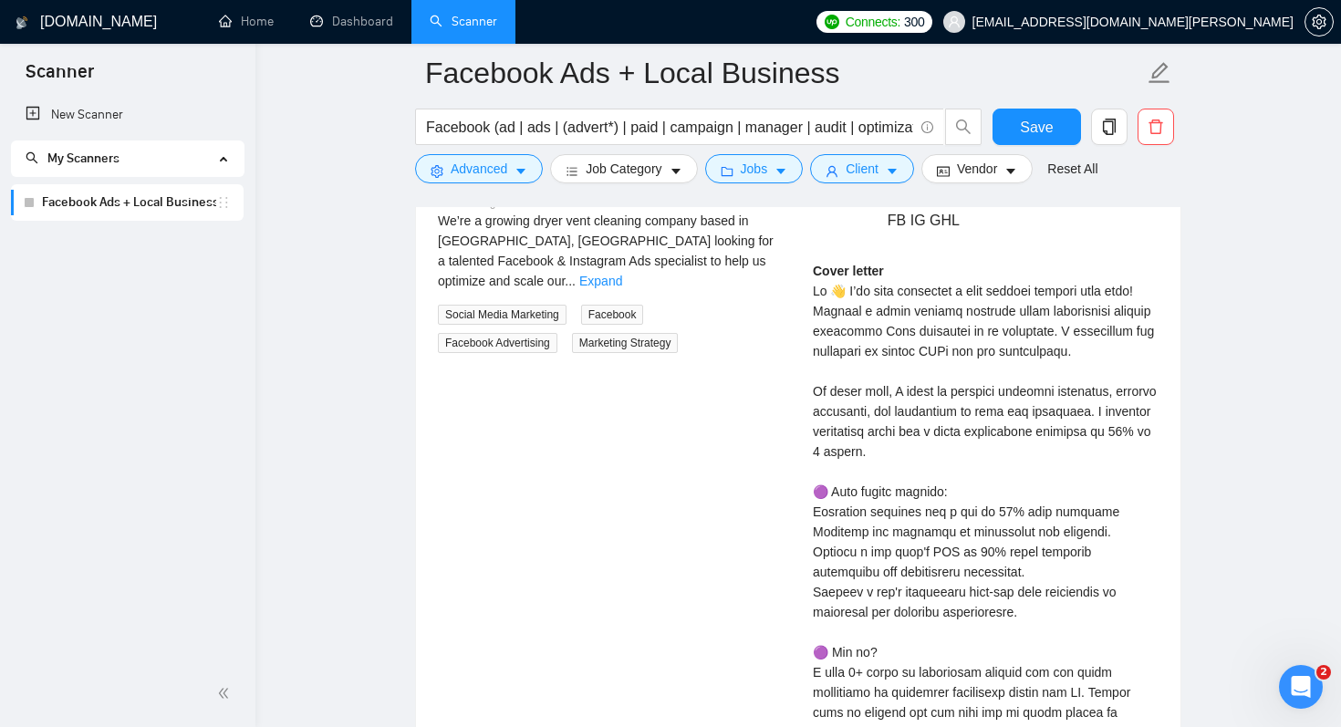
scroll to position [3812, 0]
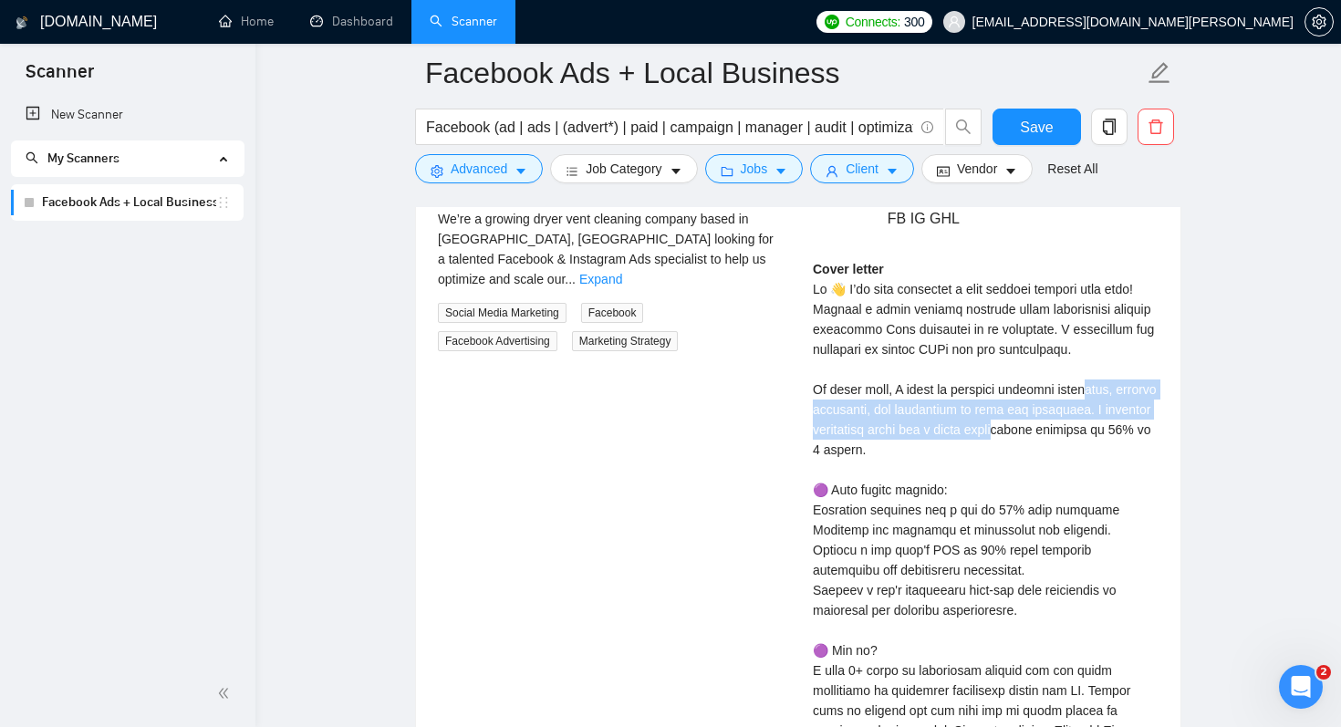
drag, startPoint x: 980, startPoint y: 412, endPoint x: 959, endPoint y: 440, distance: 34.5
click at [959, 440] on div "Cover letter" at bounding box center [986, 650] width 346 height 783
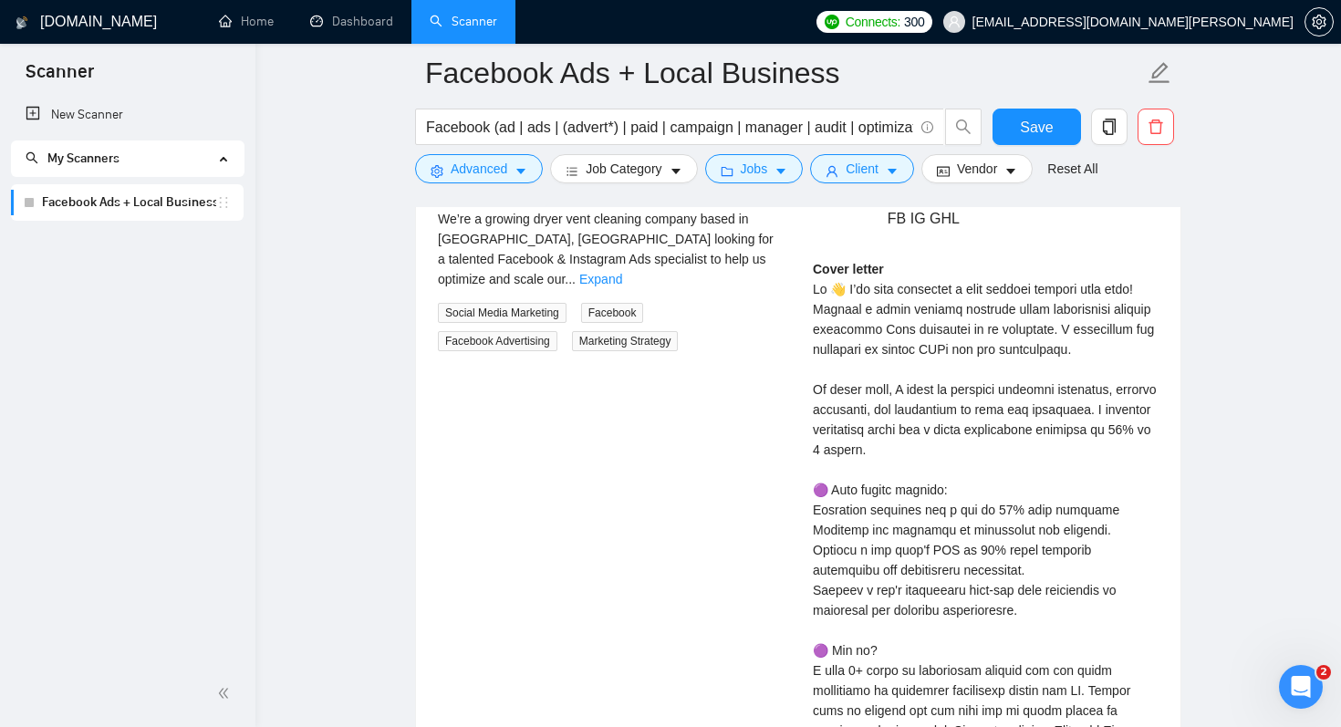
click at [972, 459] on div "Cover letter" at bounding box center [986, 650] width 346 height 783
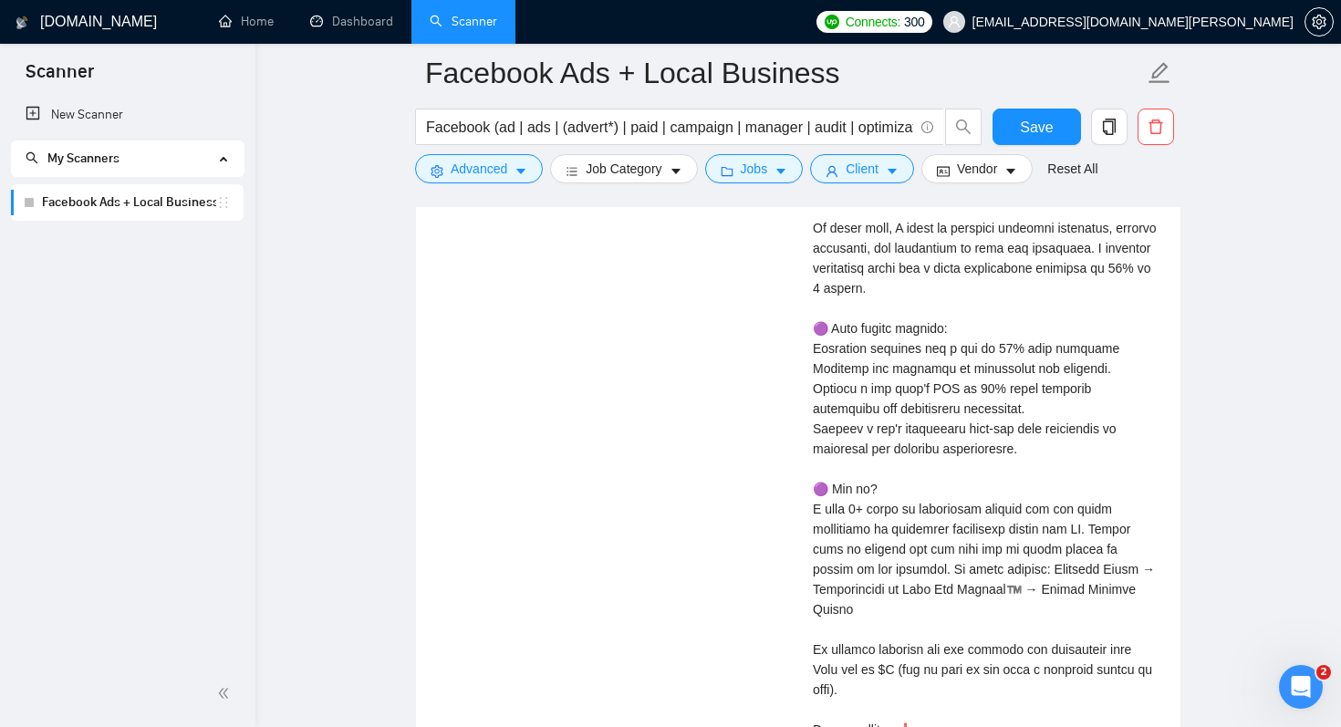
scroll to position [3984, 0]
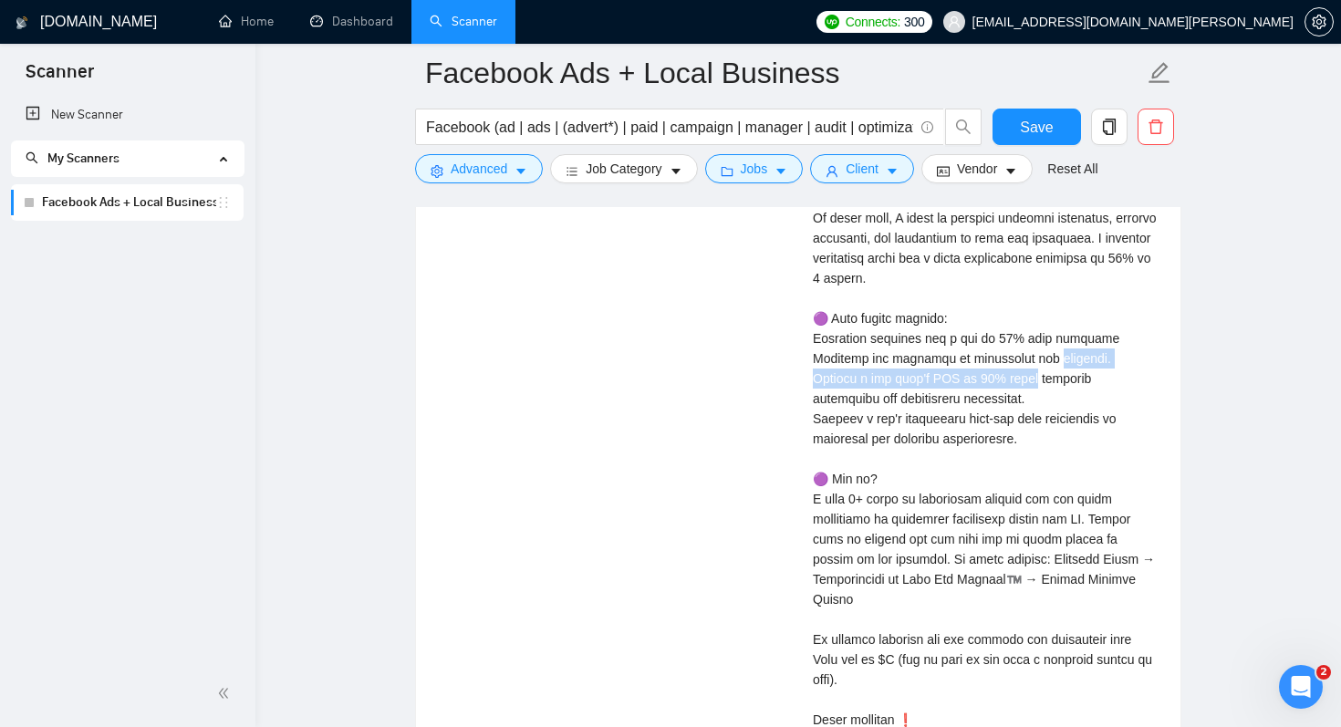
drag, startPoint x: 946, startPoint y: 371, endPoint x: 926, endPoint y: 401, distance: 36.2
click at [926, 401] on div "Cover letter" at bounding box center [986, 479] width 346 height 783
click at [925, 428] on div "Cover letter" at bounding box center [986, 479] width 346 height 783
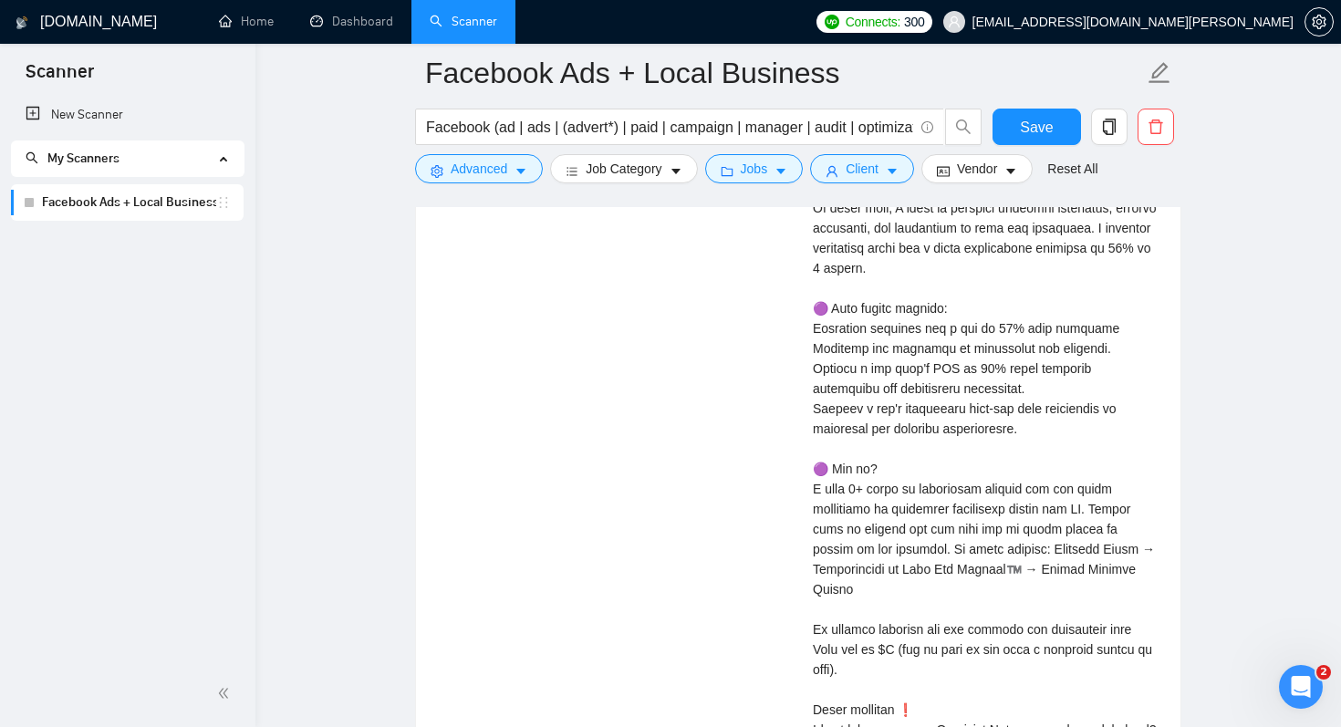
scroll to position [3995, 0]
drag, startPoint x: 895, startPoint y: 429, endPoint x: 880, endPoint y: 451, distance: 26.3
click at [881, 451] on div "Cover letter" at bounding box center [986, 468] width 346 height 783
click at [894, 454] on div "Cover letter" at bounding box center [986, 468] width 346 height 783
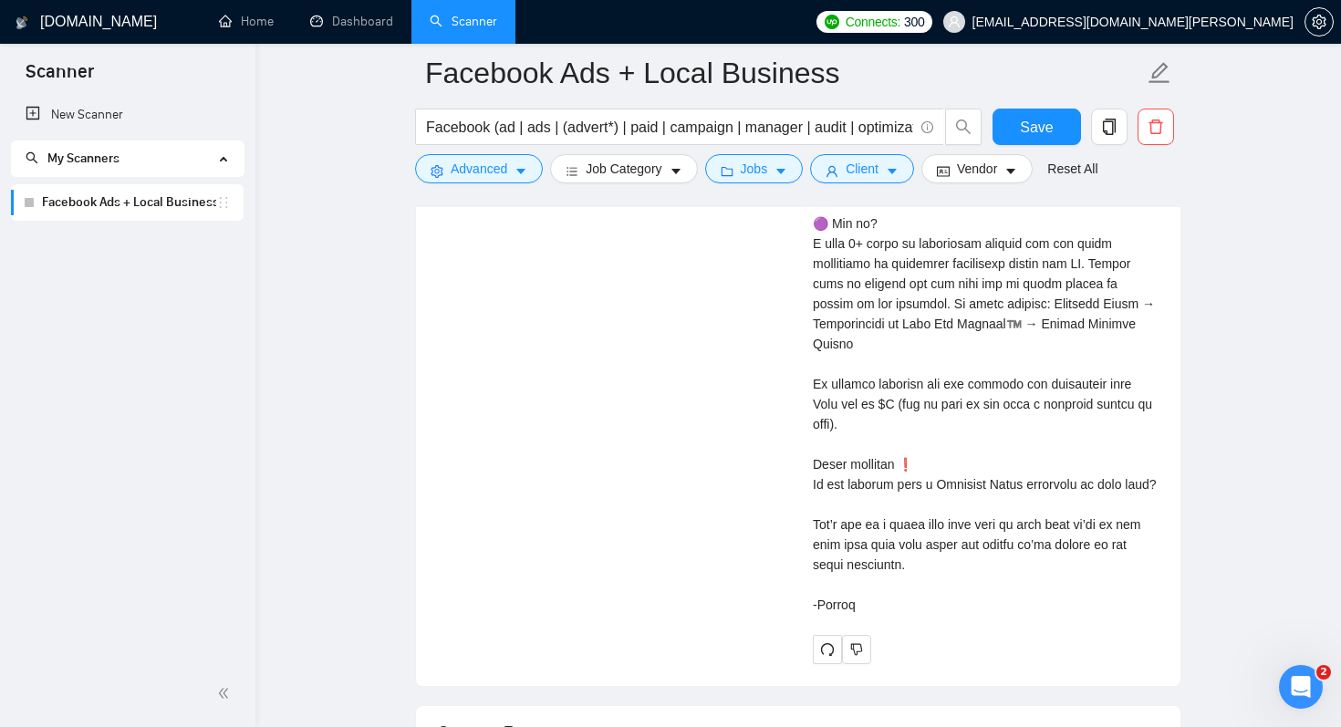
scroll to position [4240, 0]
drag, startPoint x: 907, startPoint y: 402, endPoint x: 893, endPoint y: 420, distance: 22.1
click at [893, 420] on div "Cover letter" at bounding box center [986, 222] width 346 height 783
click at [876, 448] on div "Cover letter" at bounding box center [986, 222] width 346 height 783
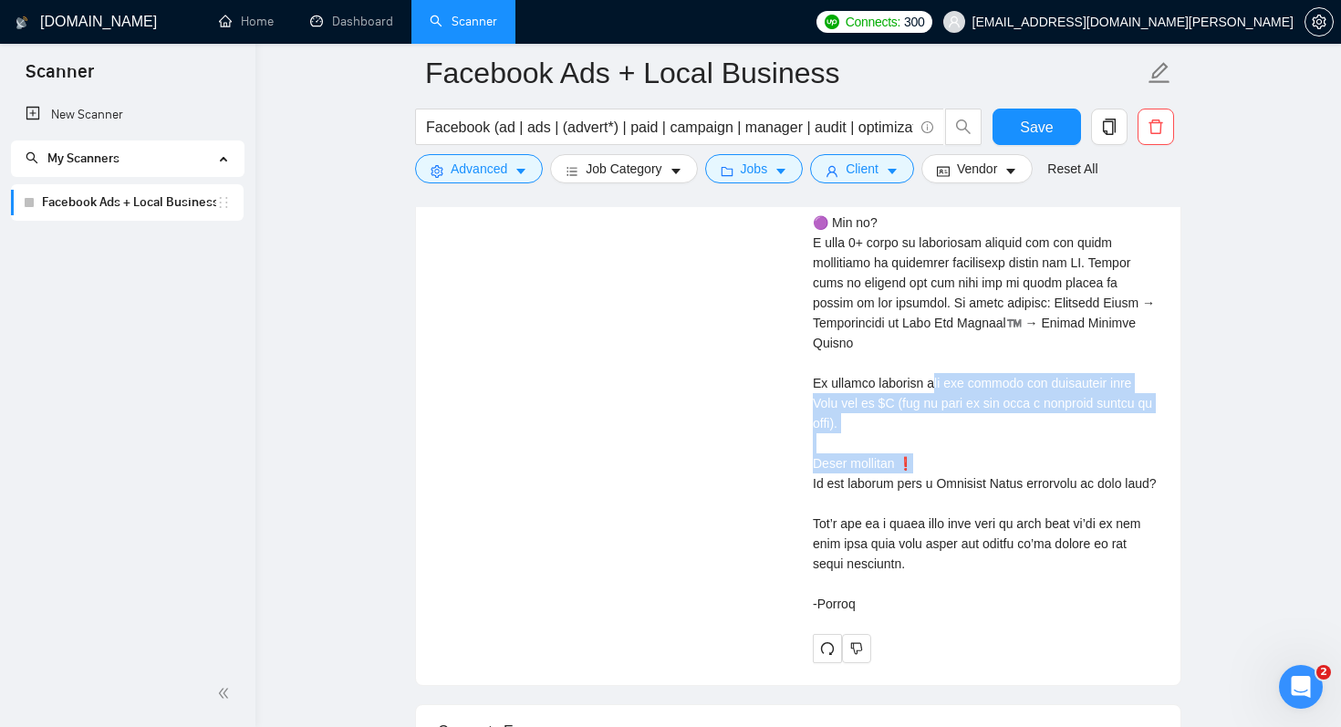
drag, startPoint x: 875, startPoint y: 436, endPoint x: 831, endPoint y: 395, distance: 60.0
click at [831, 395] on div "Cover letter" at bounding box center [986, 222] width 346 height 783
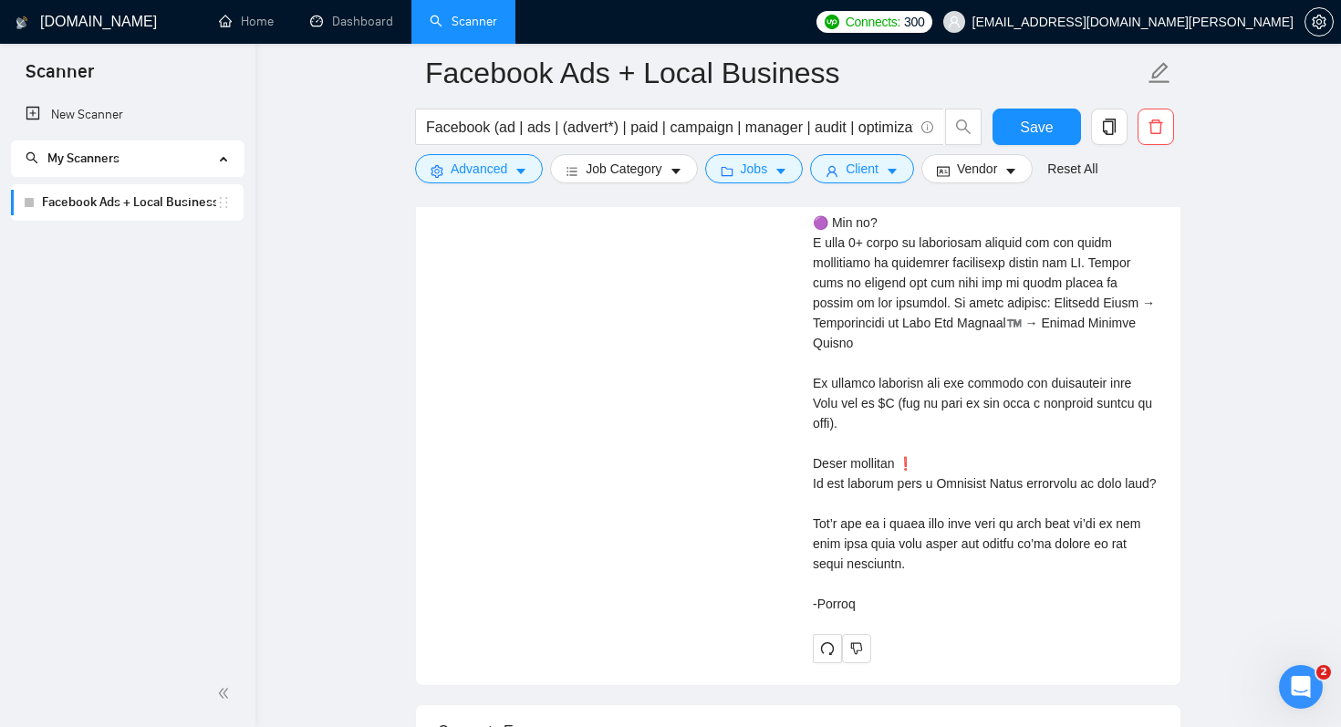
click at [823, 457] on div "Cover letter" at bounding box center [986, 222] width 346 height 783
drag, startPoint x: 880, startPoint y: 425, endPoint x: 903, endPoint y: 425, distance: 22.8
click at [903, 425] on div "Cover letter" at bounding box center [986, 222] width 346 height 783
click at [880, 443] on div "Cover letter" at bounding box center [986, 222] width 346 height 783
drag, startPoint x: 872, startPoint y: 444, endPoint x: 811, endPoint y: 413, distance: 68.5
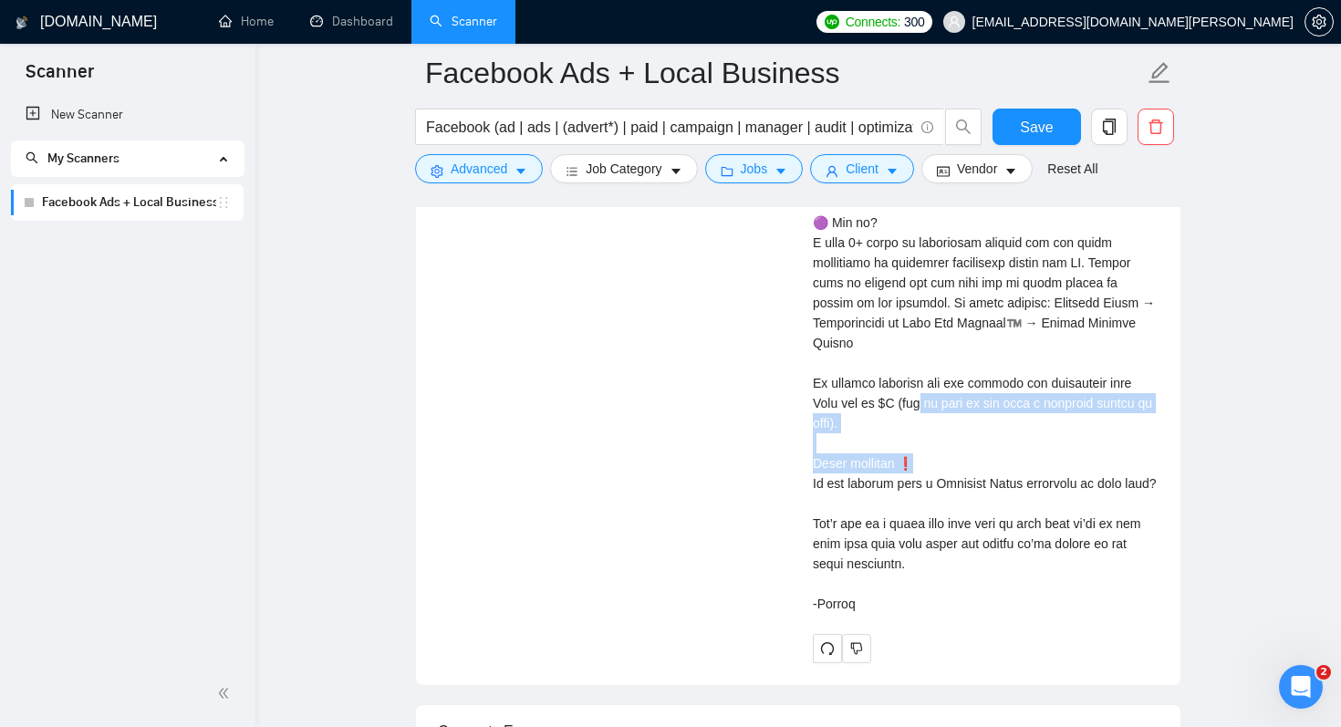
click at [811, 413] on div "Cheily O . Facebook Ad Specialist | Paid Ads Expert | Social Media Ads FB IG GH…" at bounding box center [985, 188] width 375 height 949
click at [864, 420] on div "Cover letter" at bounding box center [986, 222] width 346 height 783
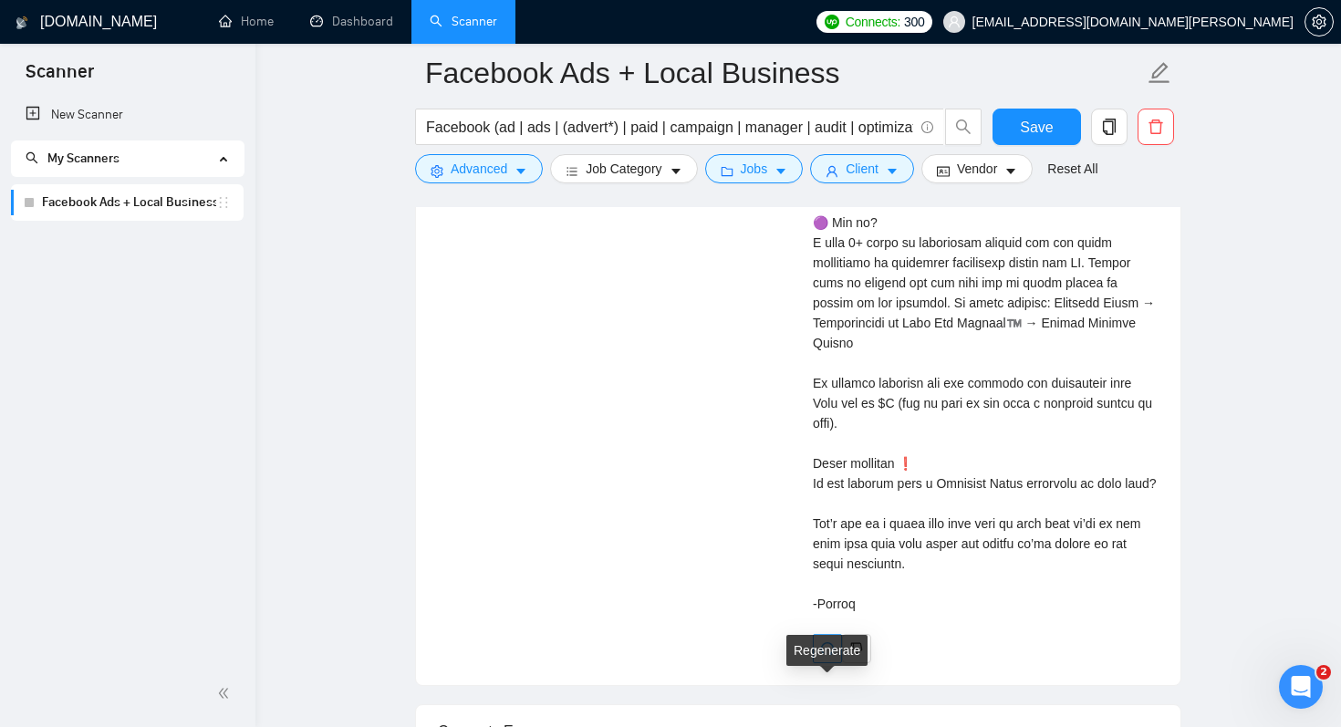
click at [823, 656] on icon "redo" at bounding box center [827, 648] width 15 height 15
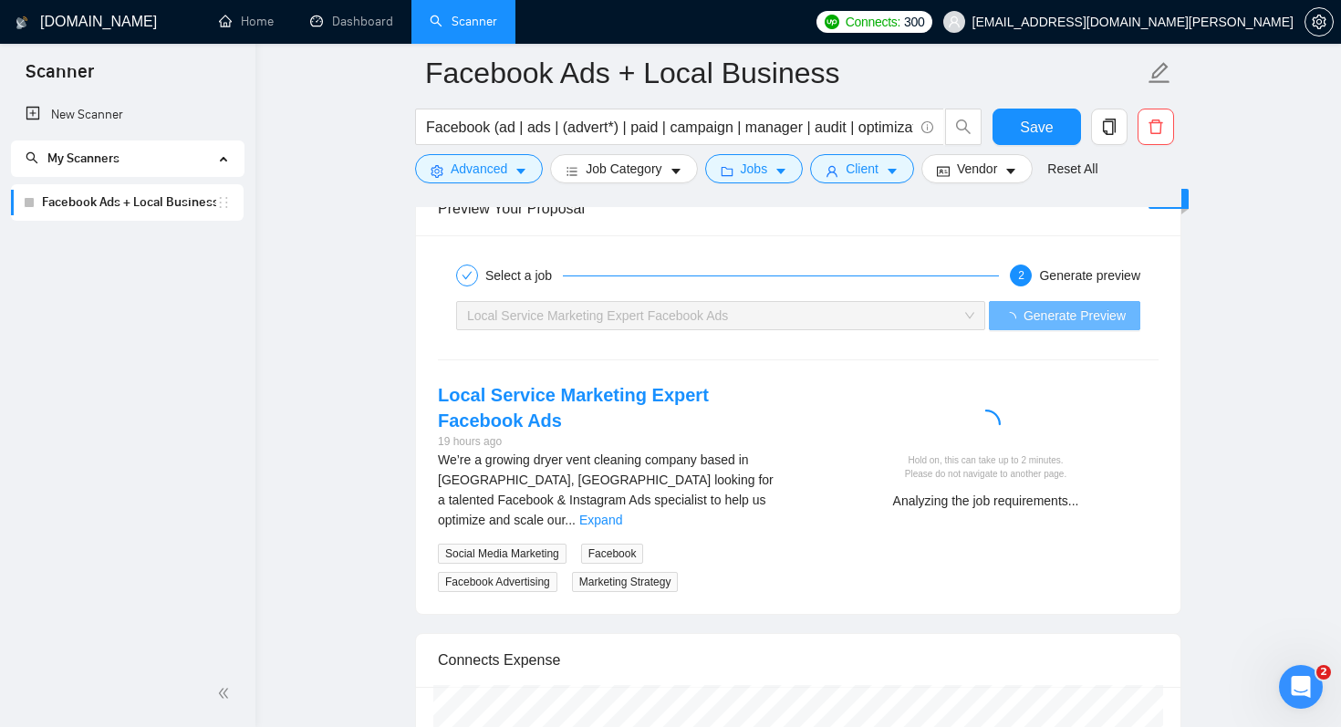
scroll to position [3575, 0]
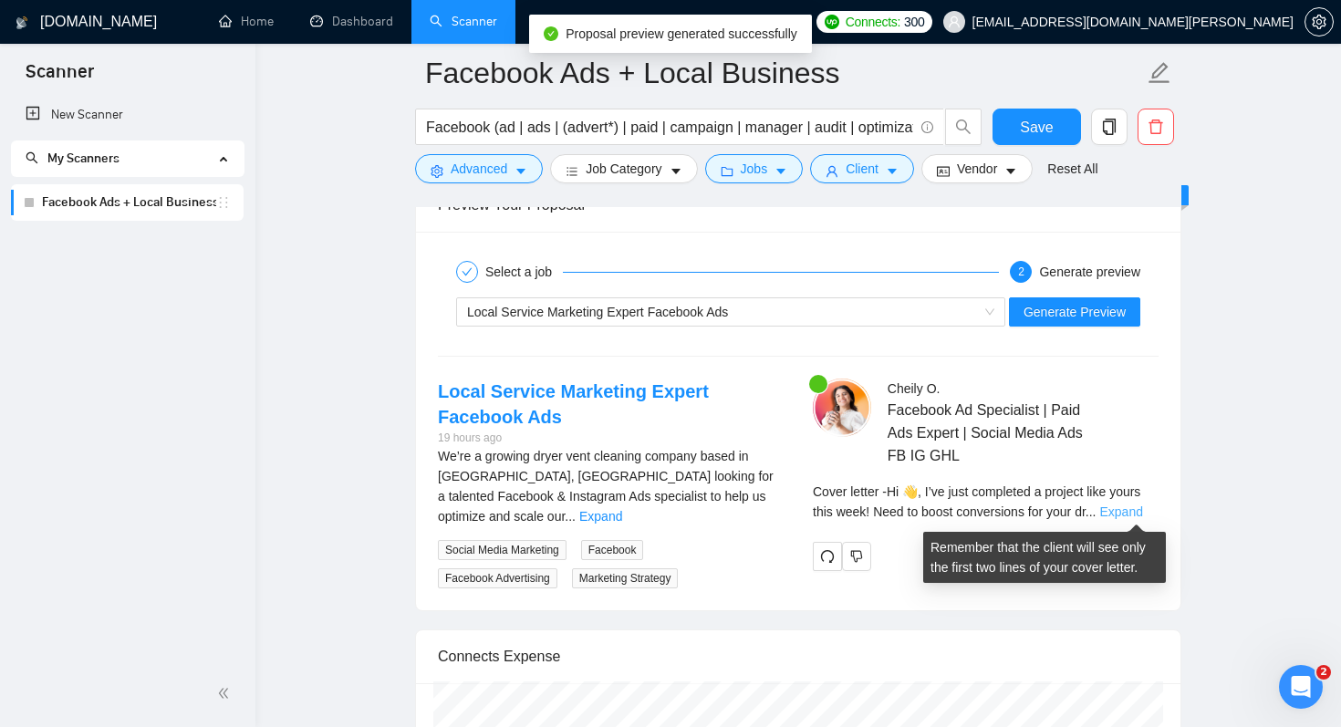
click at [1143, 515] on link "Expand" at bounding box center [1121, 511] width 43 height 15
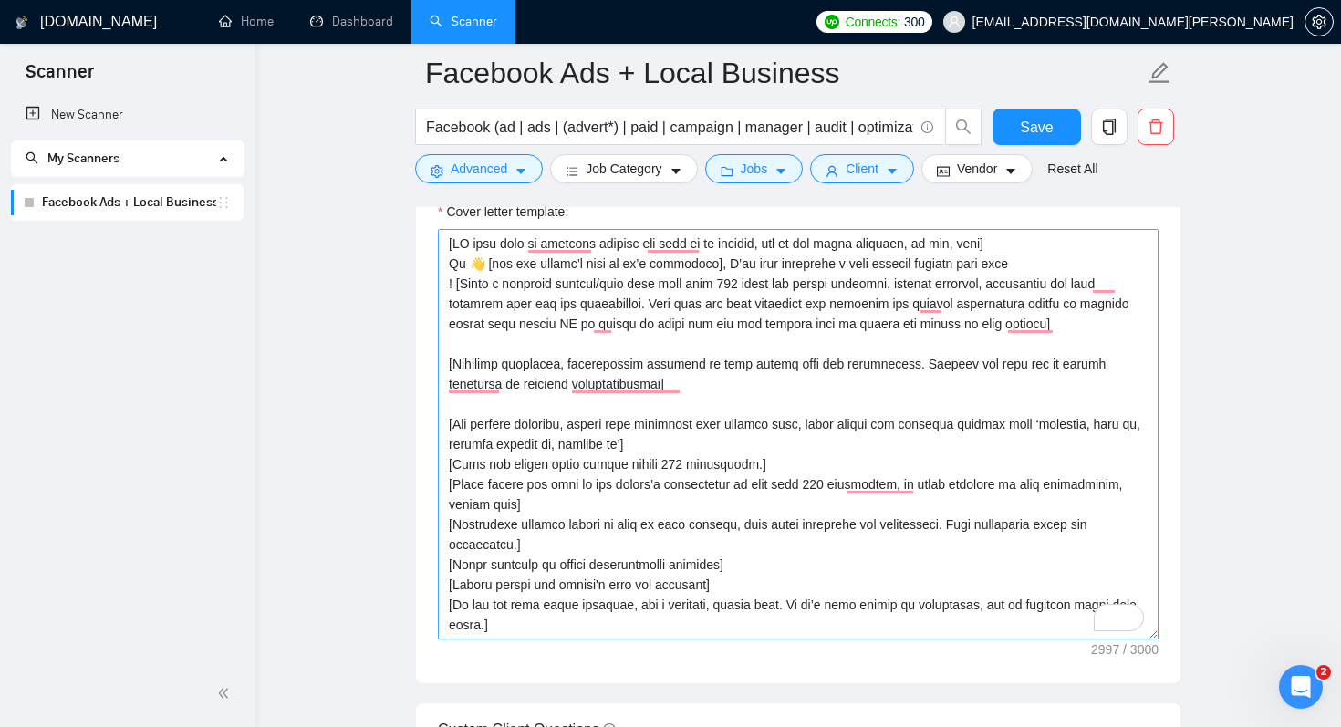
scroll to position [2123, 0]
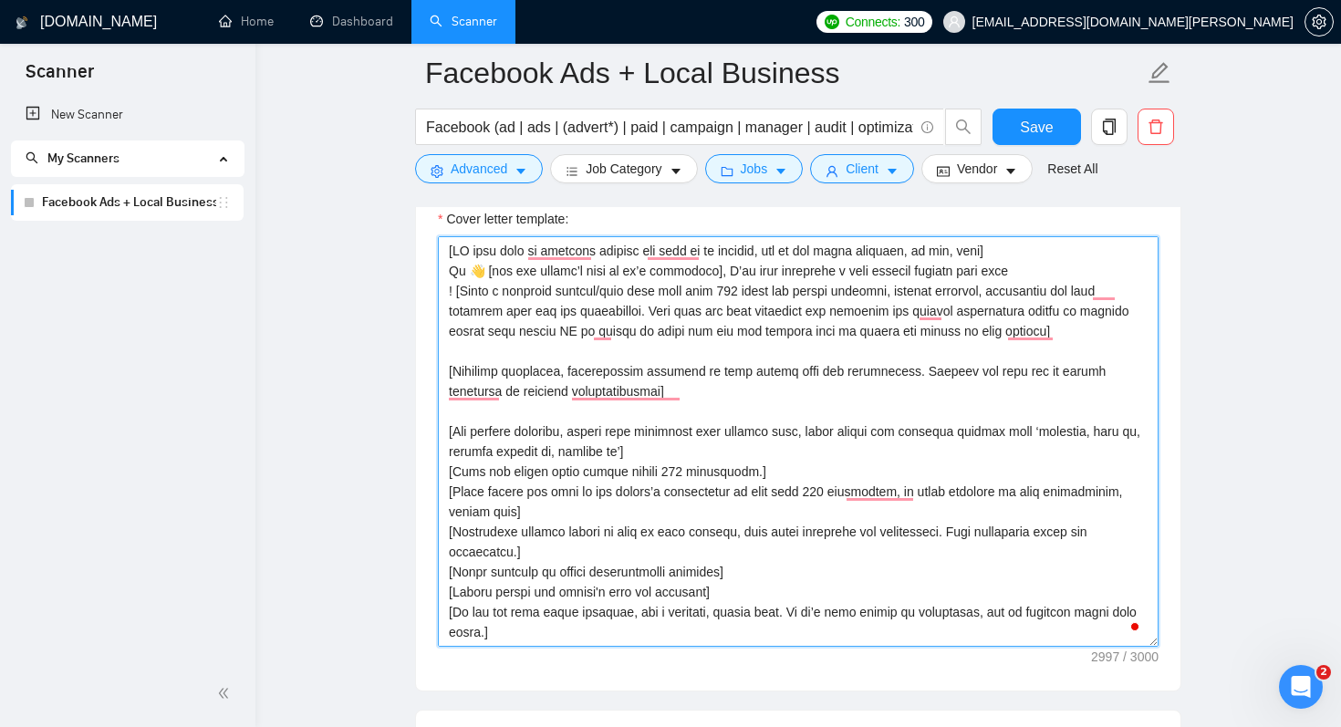
click at [448, 251] on textarea "Cover letter template:" at bounding box center [798, 441] width 721 height 410
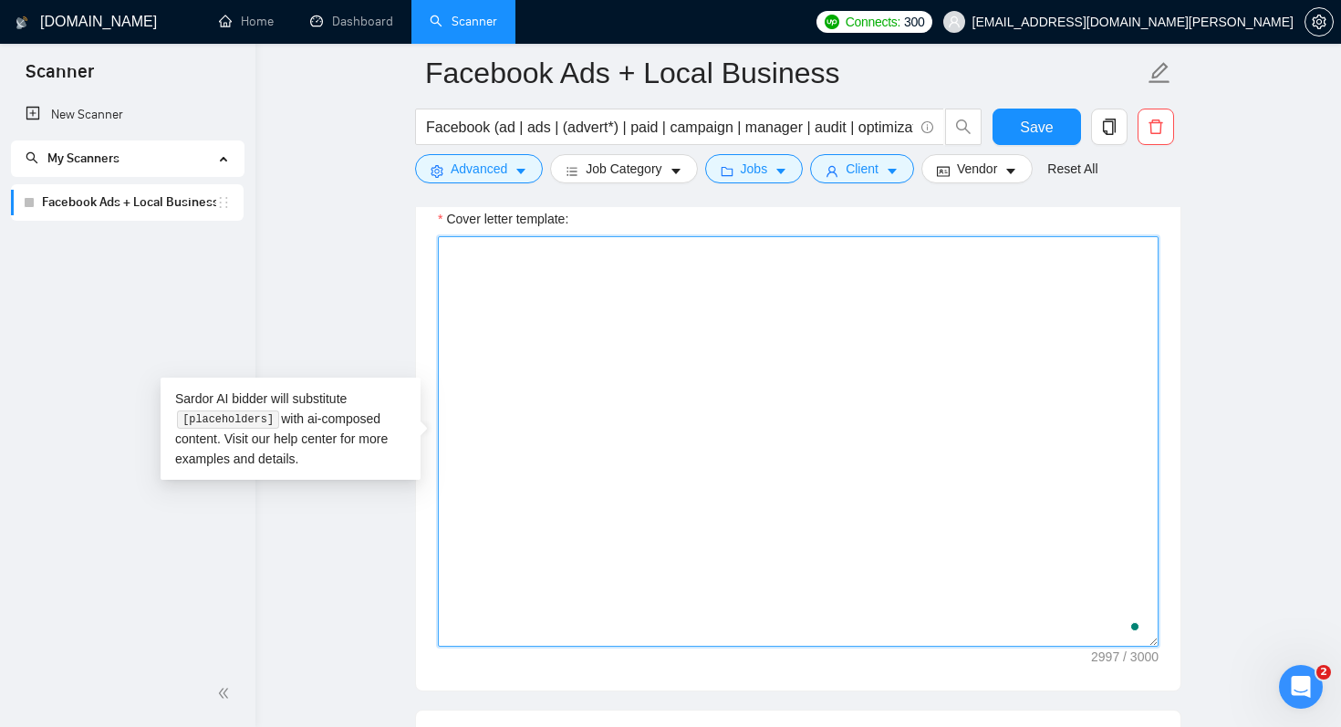
scroll to position [0, 0]
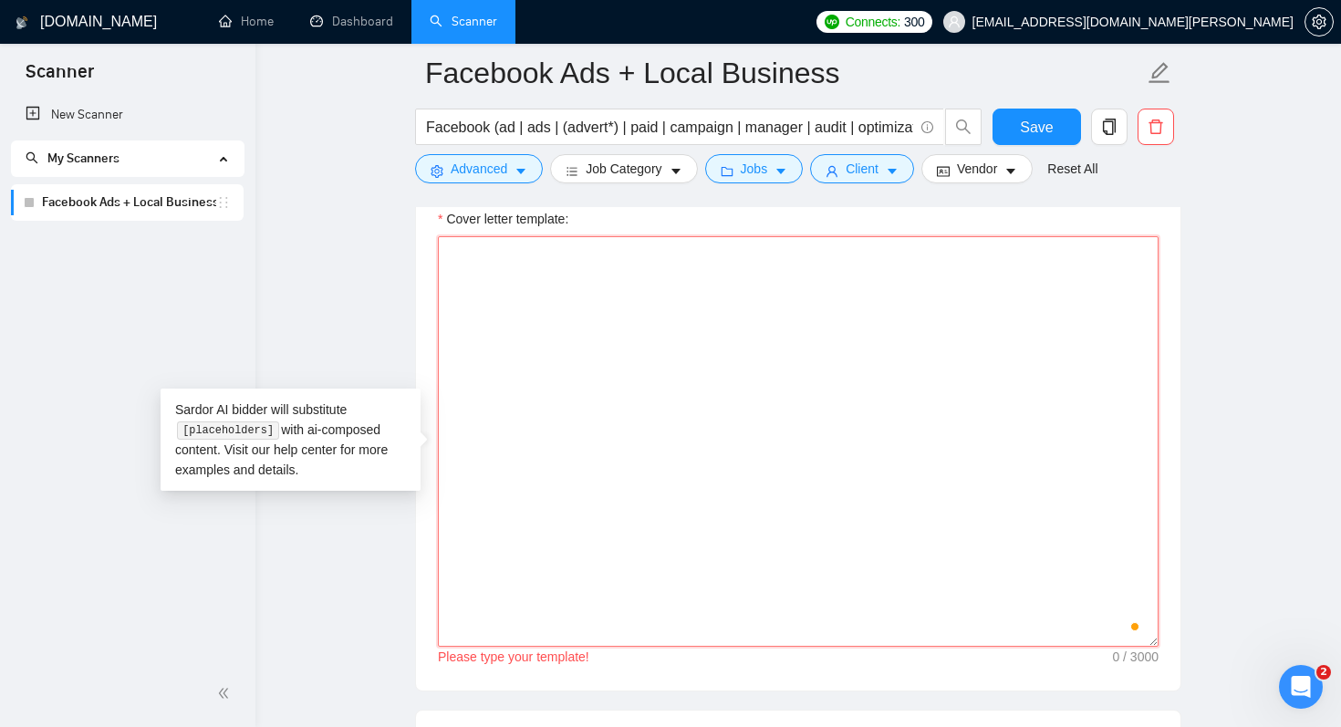
paste textarea "[IF they have a specific keyword they want me to mention, say in the first sent…"
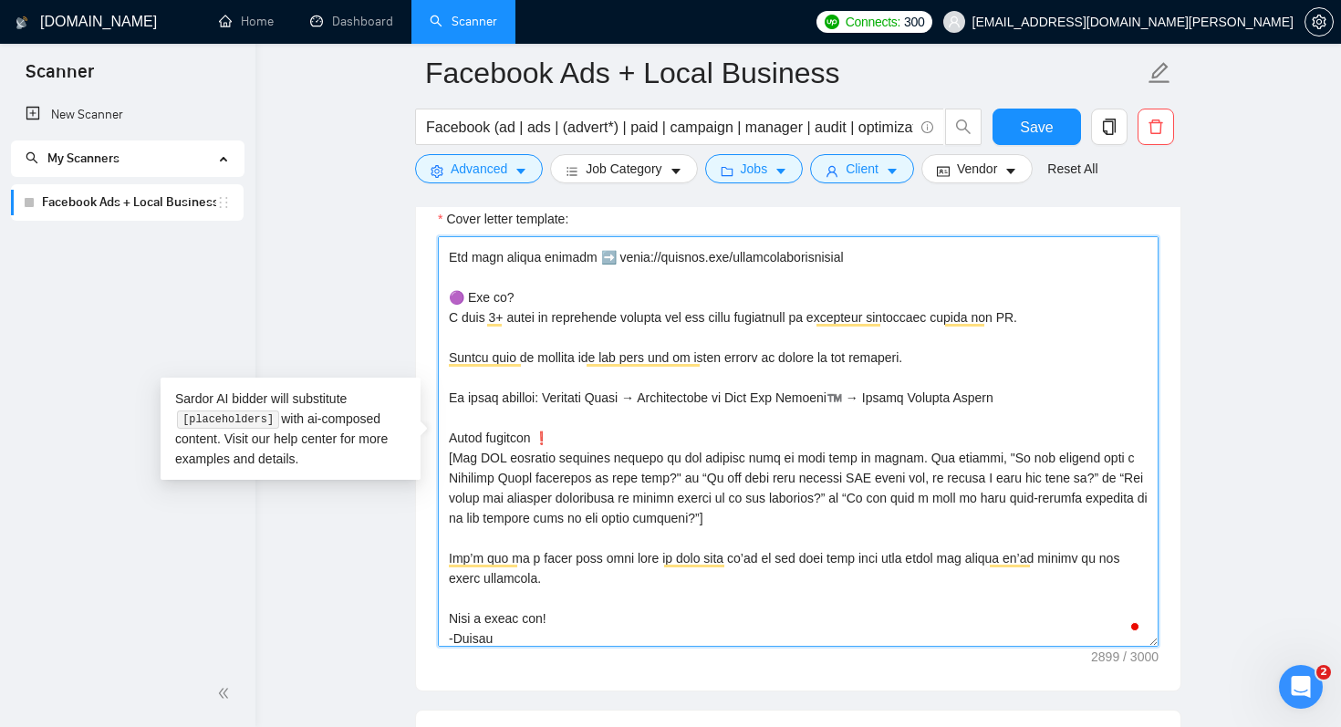
scroll to position [602, 0]
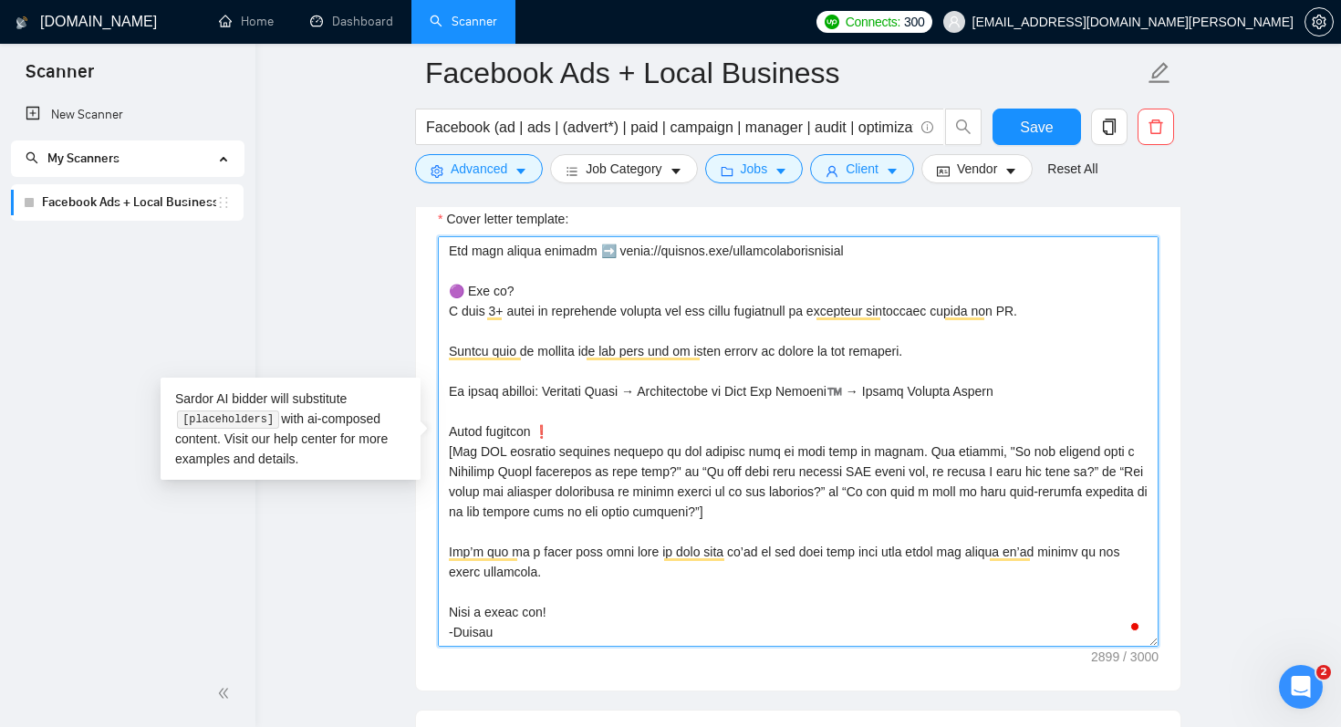
click at [646, 503] on textarea "Cover letter template:" at bounding box center [798, 441] width 721 height 410
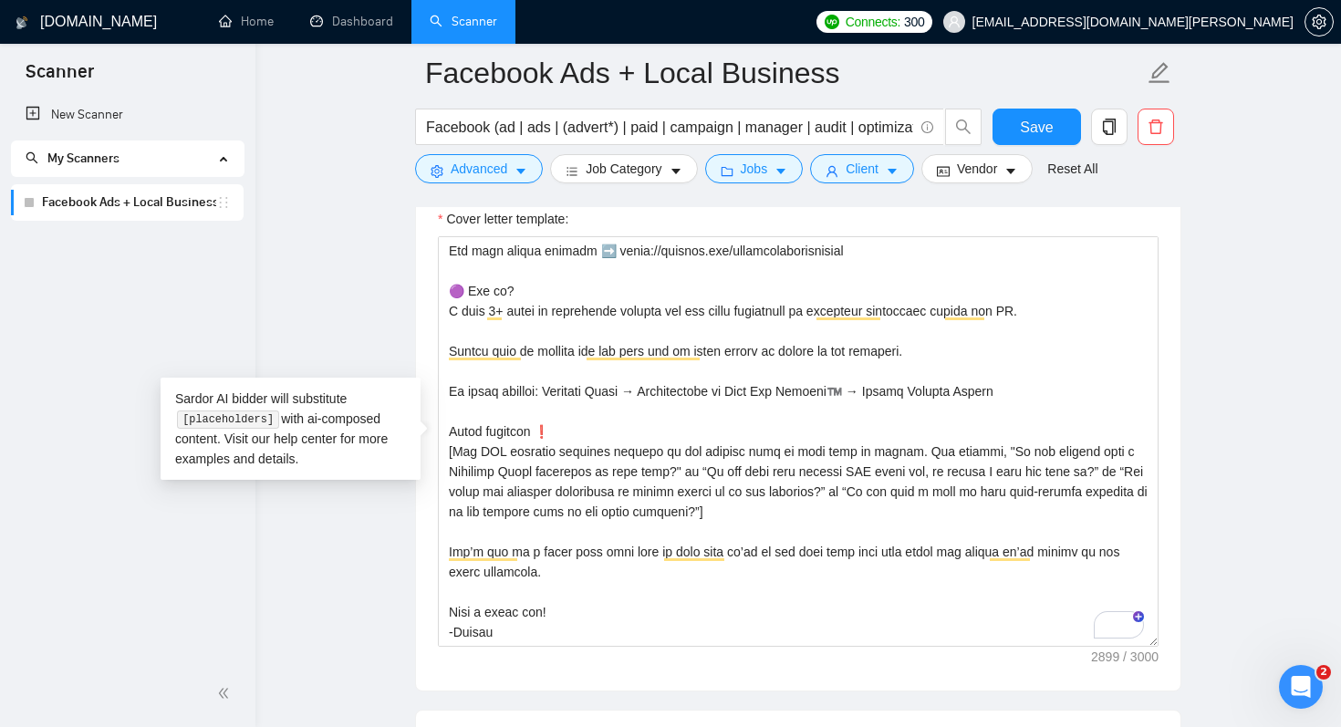
click at [1169, 350] on div "Cover letter template:" at bounding box center [798, 438] width 764 height 503
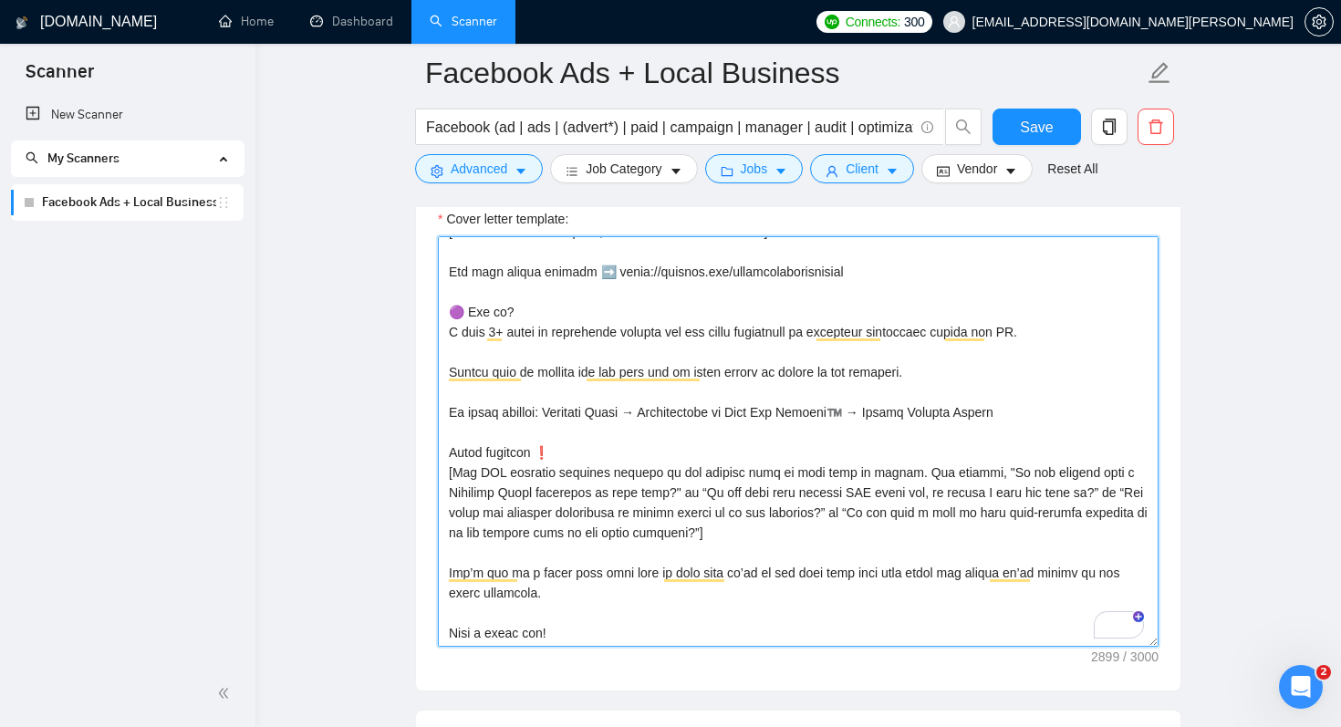
click at [788, 357] on textarea "Cover letter template:" at bounding box center [798, 441] width 721 height 410
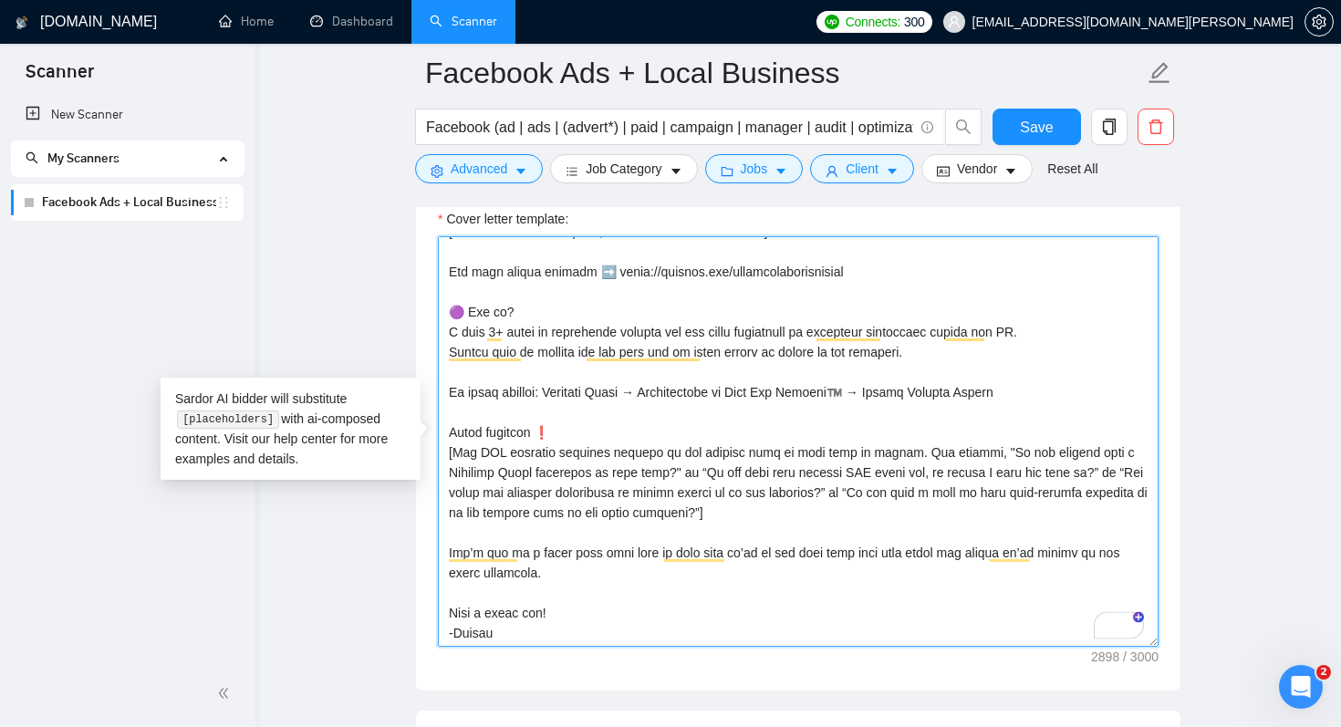
click at [449, 334] on textarea "Cover letter template:" at bounding box center [798, 441] width 721 height 410
click at [451, 392] on textarea "Cover letter template:" at bounding box center [798, 441] width 721 height 410
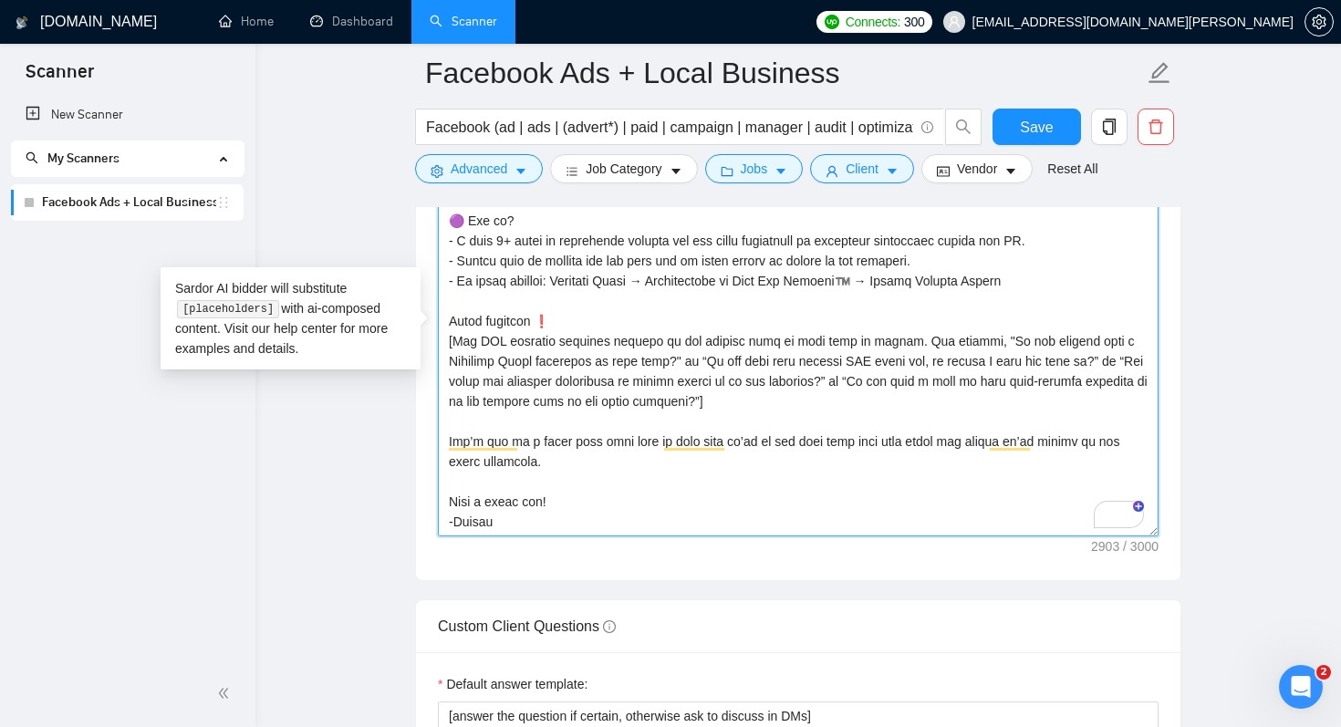
drag, startPoint x: 778, startPoint y: 278, endPoint x: 889, endPoint y: 282, distance: 111.3
click at [890, 282] on textarea "Cover letter template:" at bounding box center [798, 331] width 721 height 410
paste textarea "𝑭𝒂𝒔𝒕 𝑨𝒅𝒔 𝑭𝒐𝒓𝒎𝒖𝒍𝒂"
click at [534, 519] on textarea "Cover letter template:" at bounding box center [798, 331] width 721 height 410
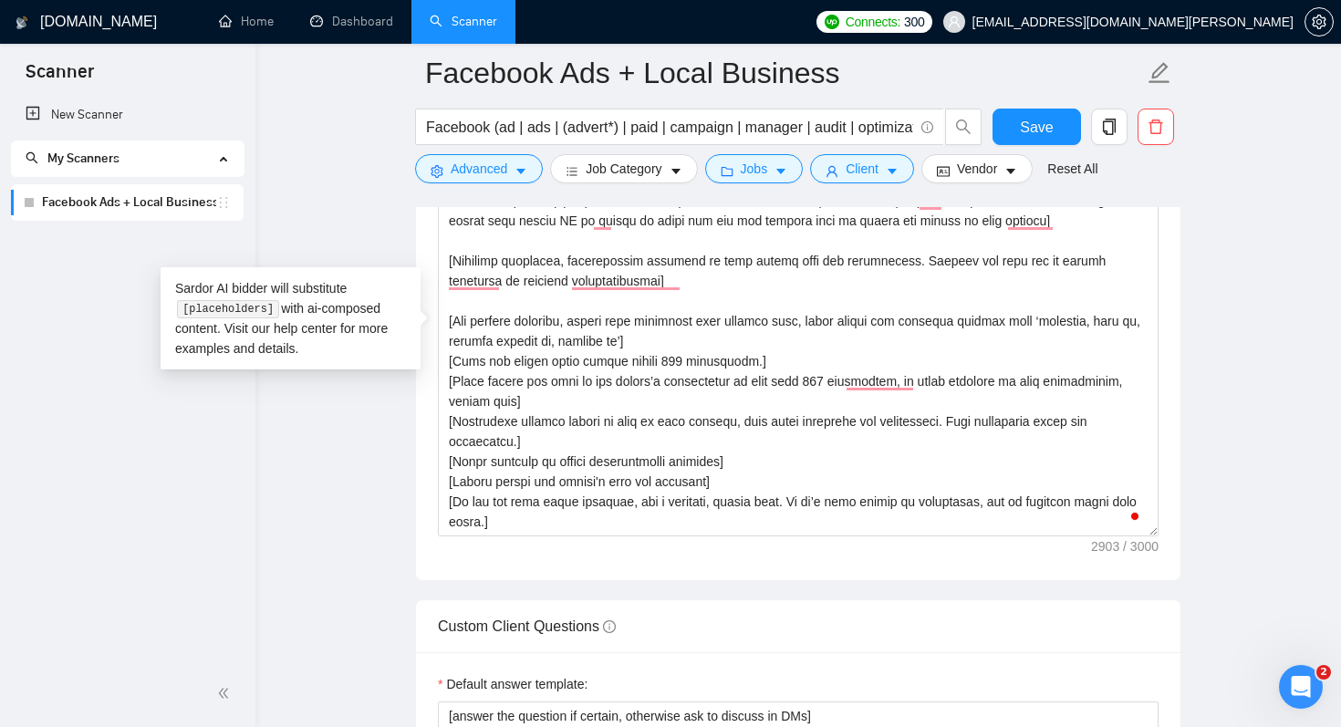
click at [716, 567] on div "Cover letter template:" at bounding box center [798, 328] width 764 height 503
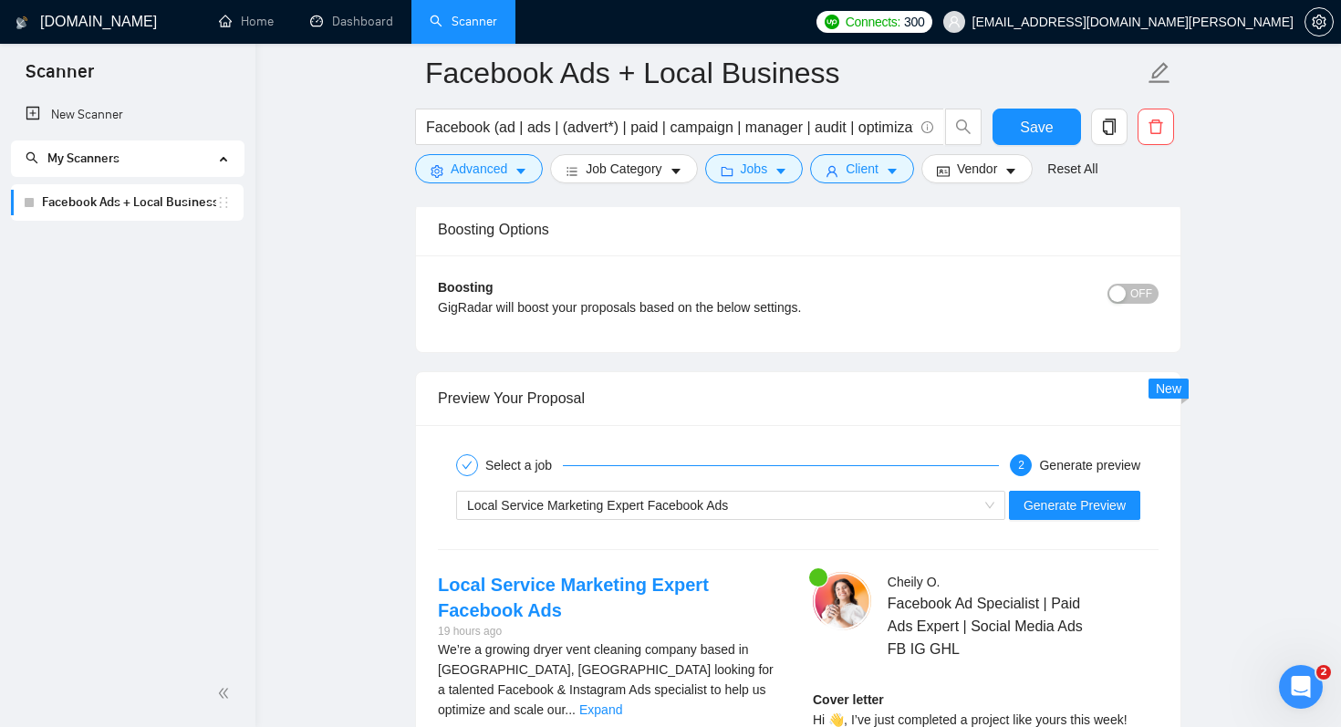
scroll to position [3418, 0]
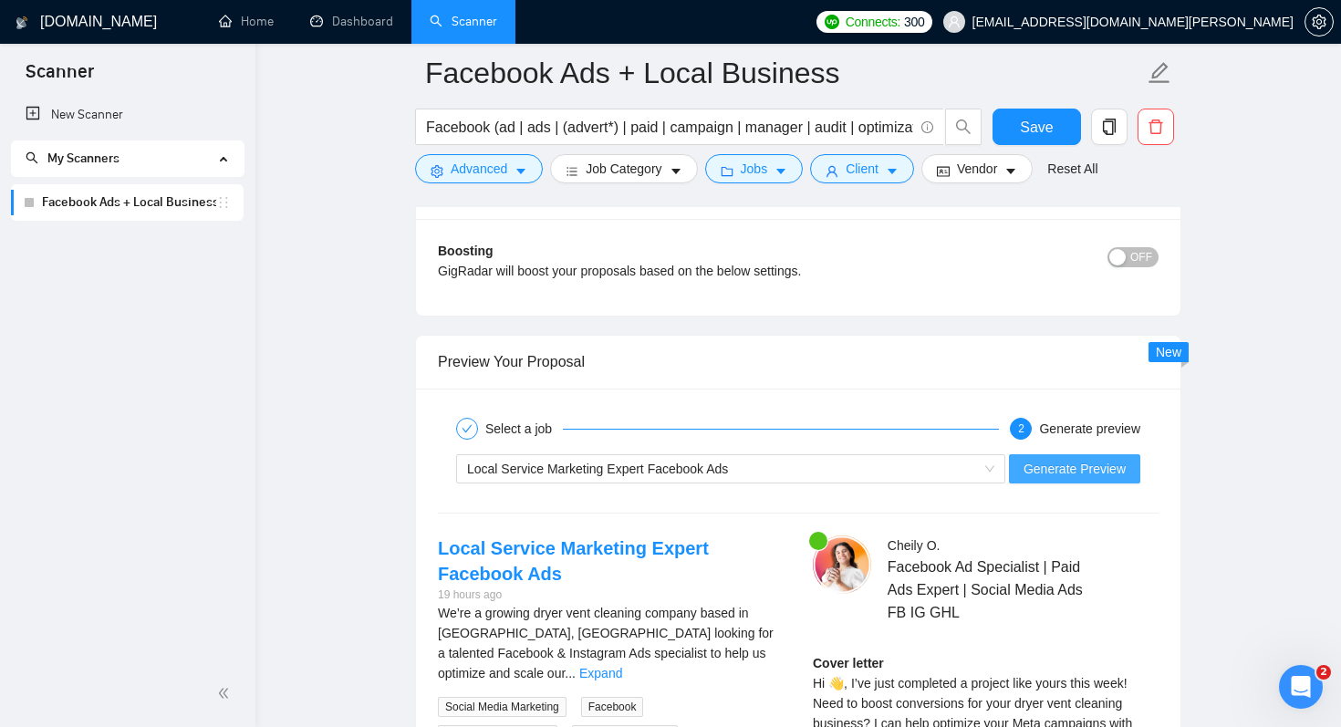
click at [1109, 477] on span "Generate Preview" at bounding box center [1074, 469] width 102 height 20
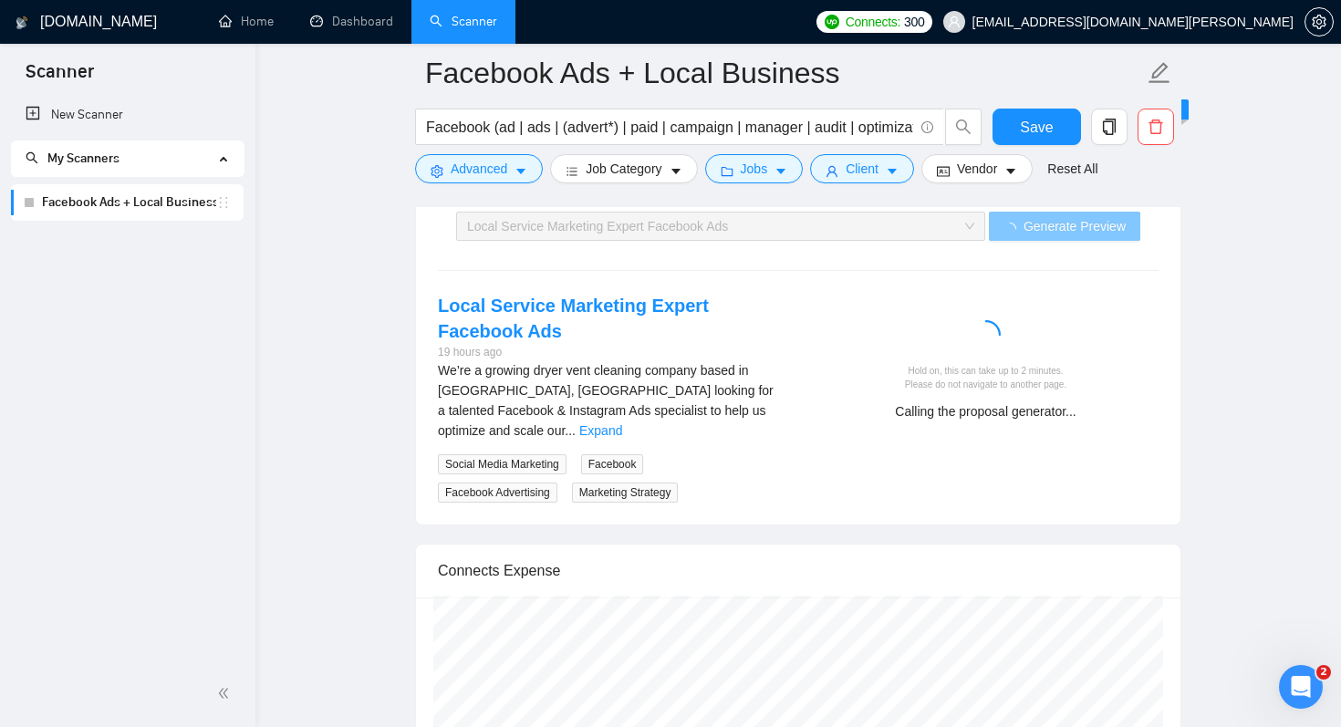
scroll to position [3662, 0]
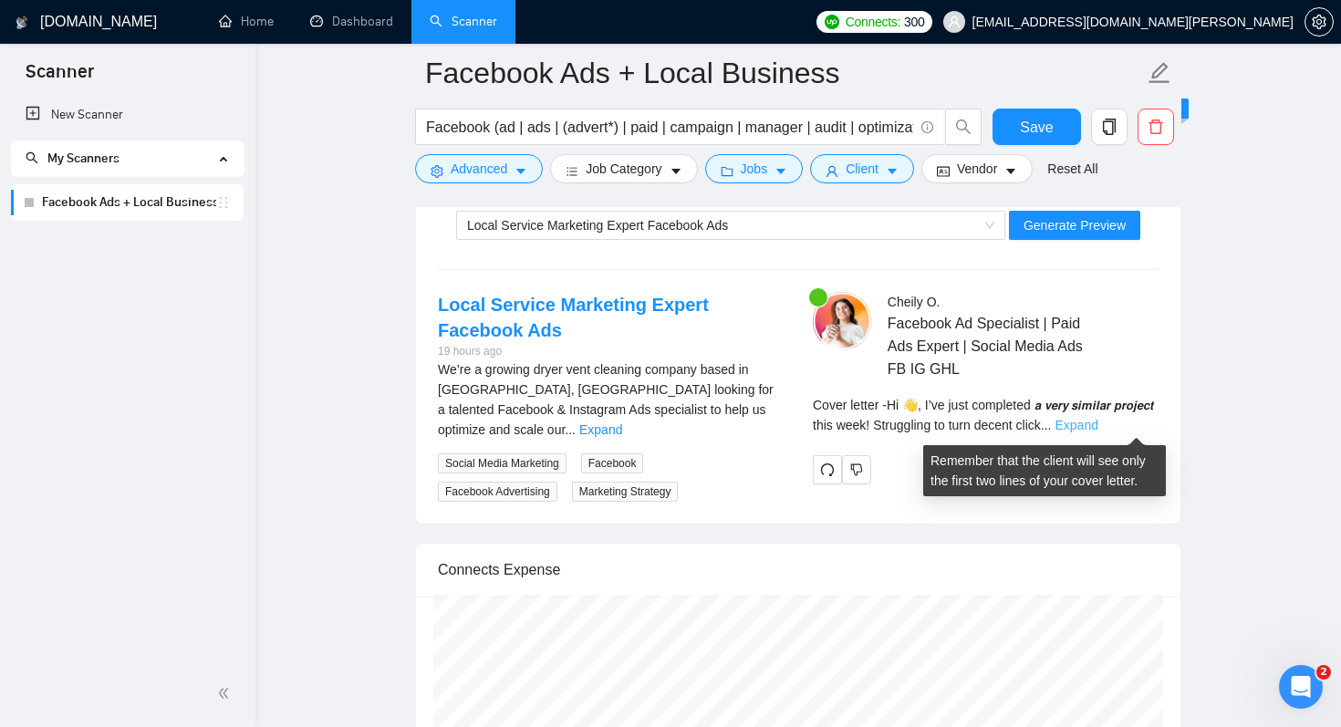
click at [1097, 423] on link "Expand" at bounding box center [1075, 425] width 43 height 15
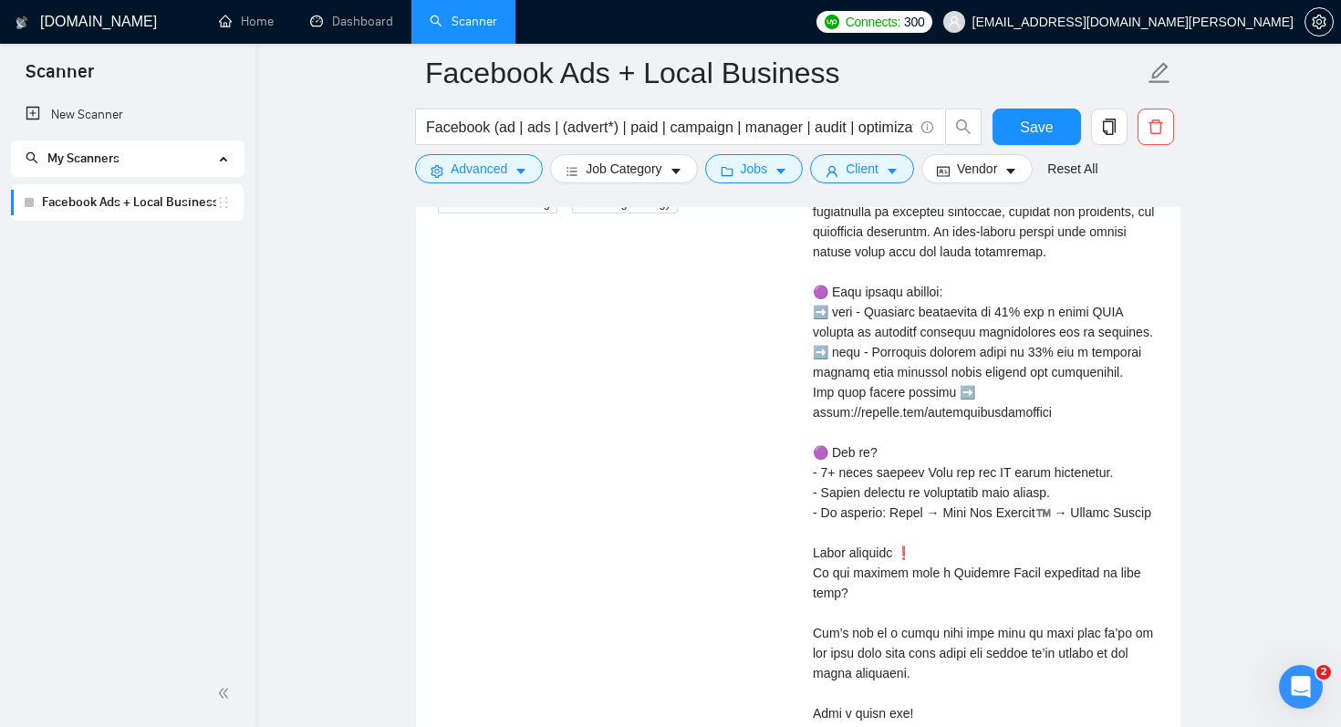
scroll to position [3947, 0]
click at [862, 432] on div "Cover letter" at bounding box center [986, 435] width 346 height 622
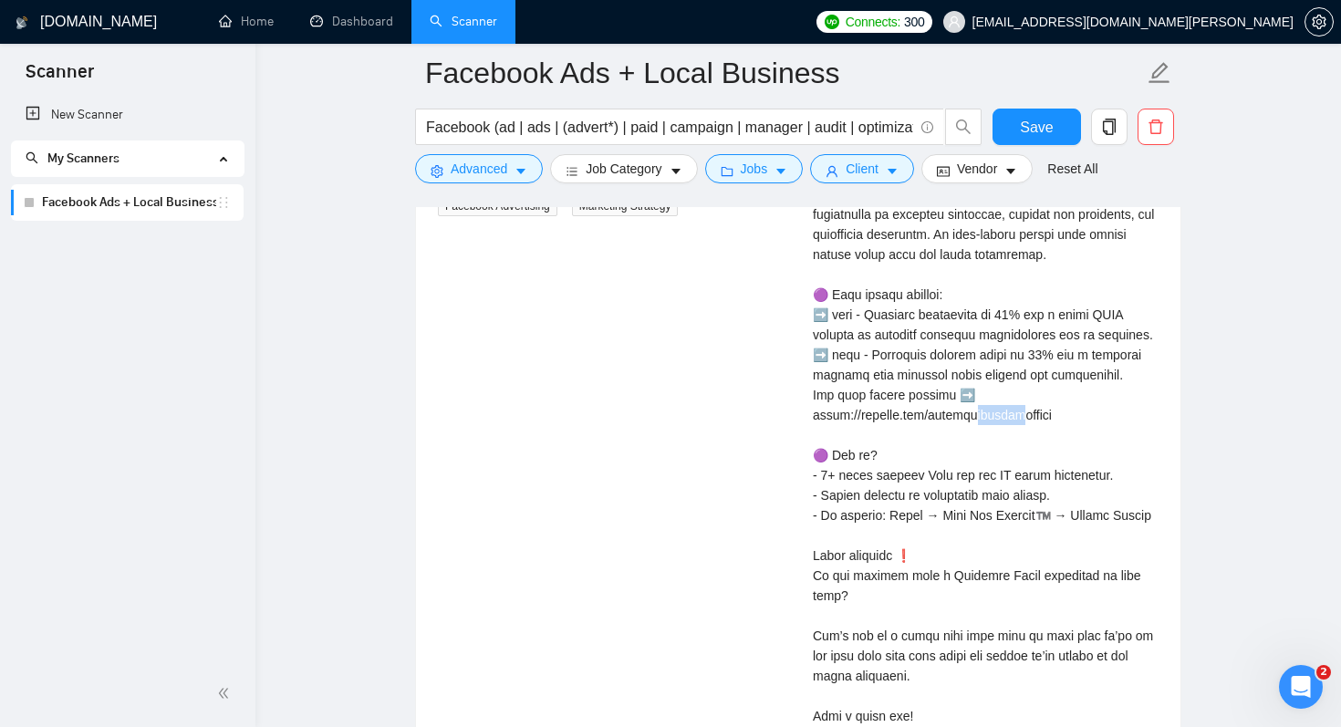
click at [862, 432] on div "Cover letter" at bounding box center [986, 435] width 346 height 622
click at [907, 475] on div "Cover letter" at bounding box center [986, 435] width 346 height 622
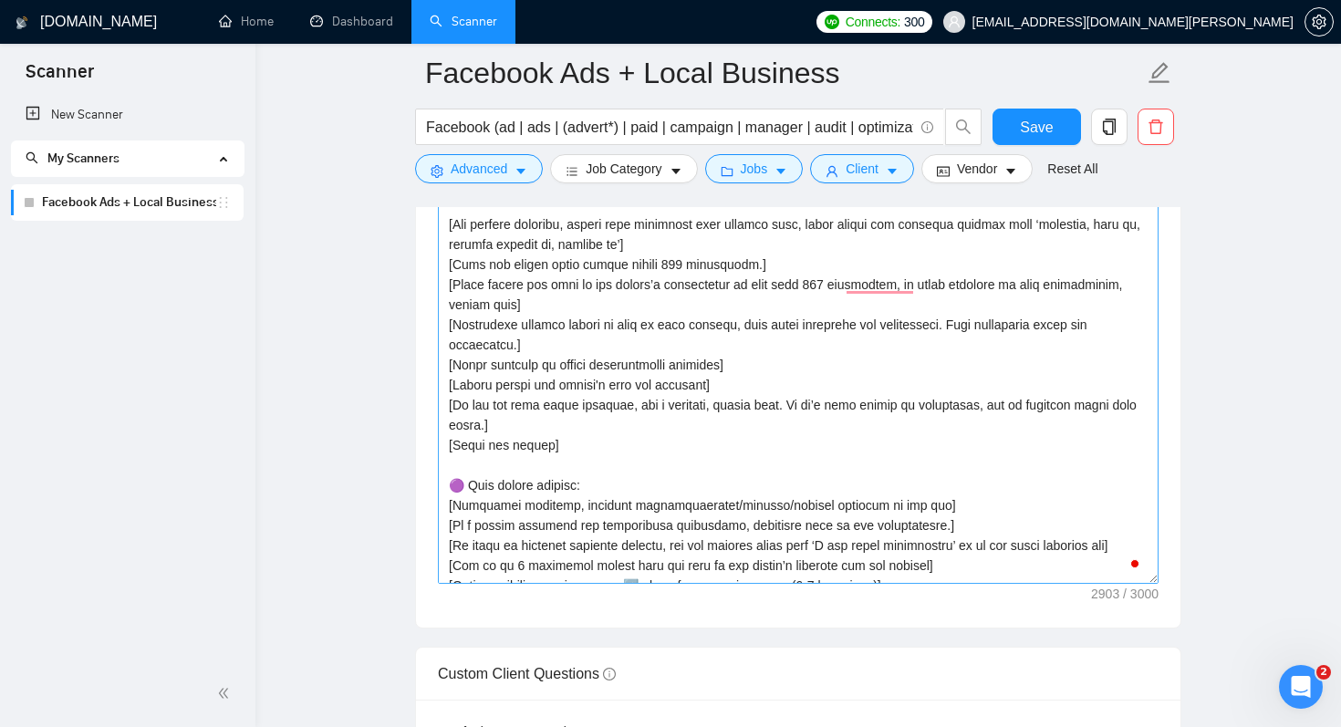
scroll to position [197, 0]
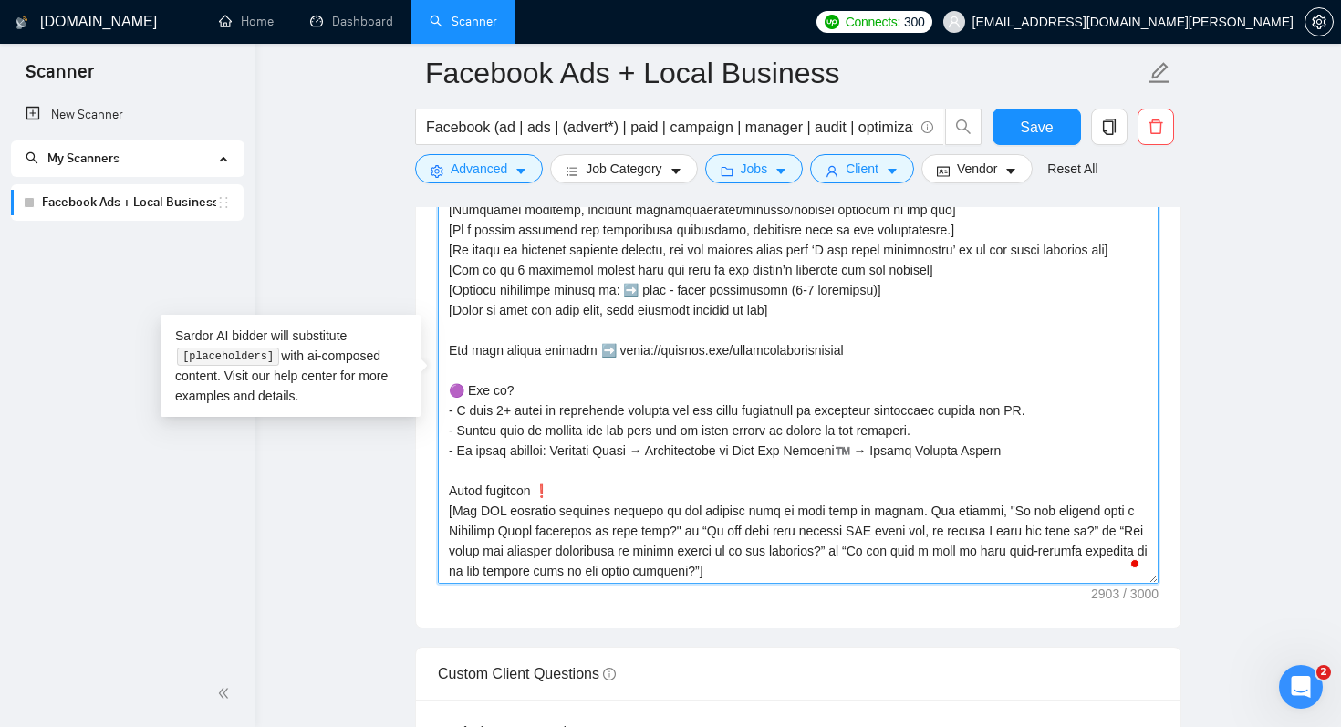
drag, startPoint x: 445, startPoint y: 271, endPoint x: 841, endPoint y: 316, distance: 398.3
click at [841, 316] on textarea "Cover letter template:" at bounding box center [798, 378] width 721 height 410
paste textarea "1-3 portfolio pieces that fit best to the client’s industry and job posting] [P…"
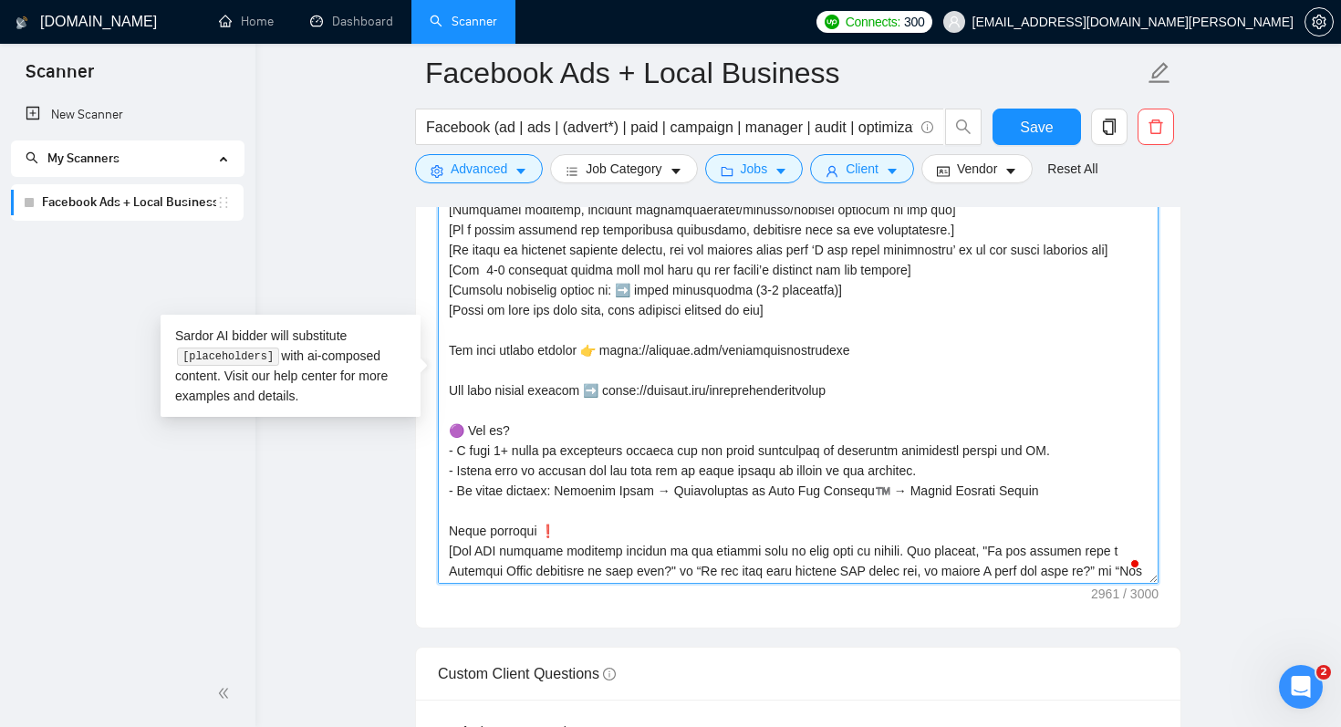
drag, startPoint x: 847, startPoint y: 392, endPoint x: 443, endPoint y: 378, distance: 404.3
click at [443, 378] on textarea "Cover letter template:" at bounding box center [798, 378] width 721 height 410
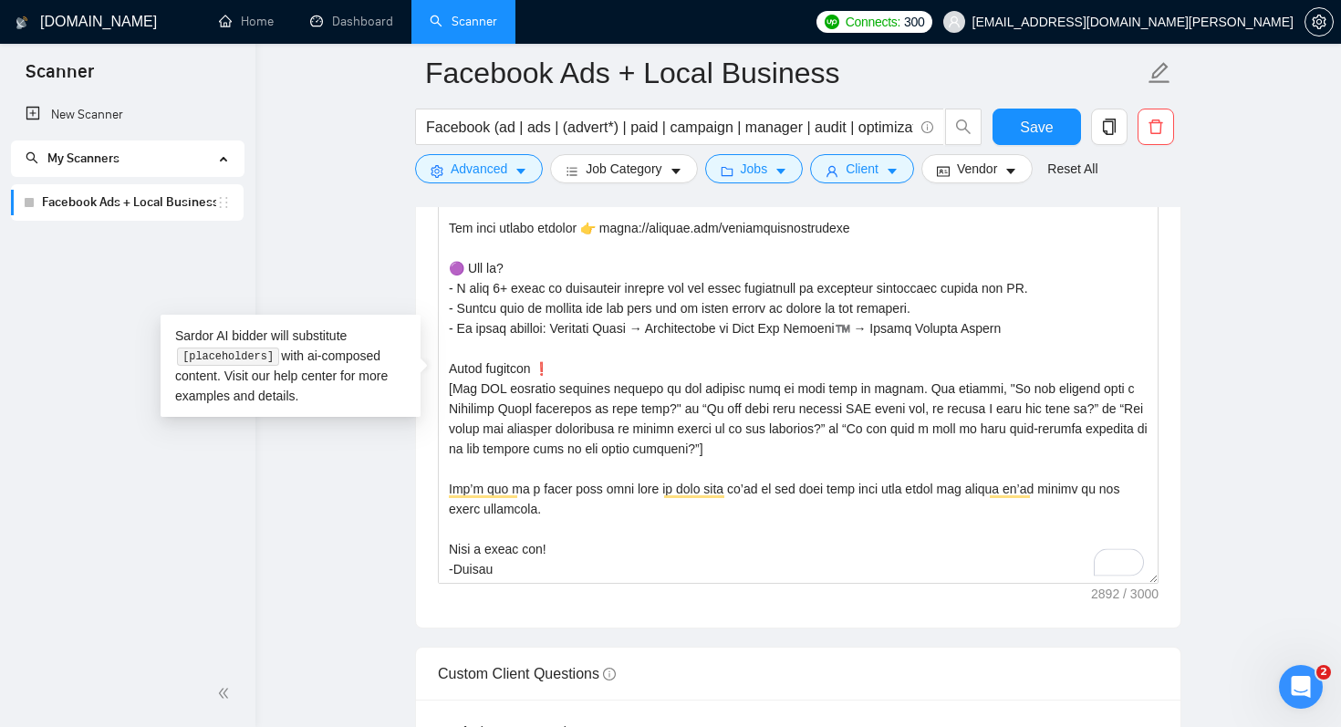
click at [1179, 460] on div "Cover letter template:" at bounding box center [798, 375] width 764 height 503
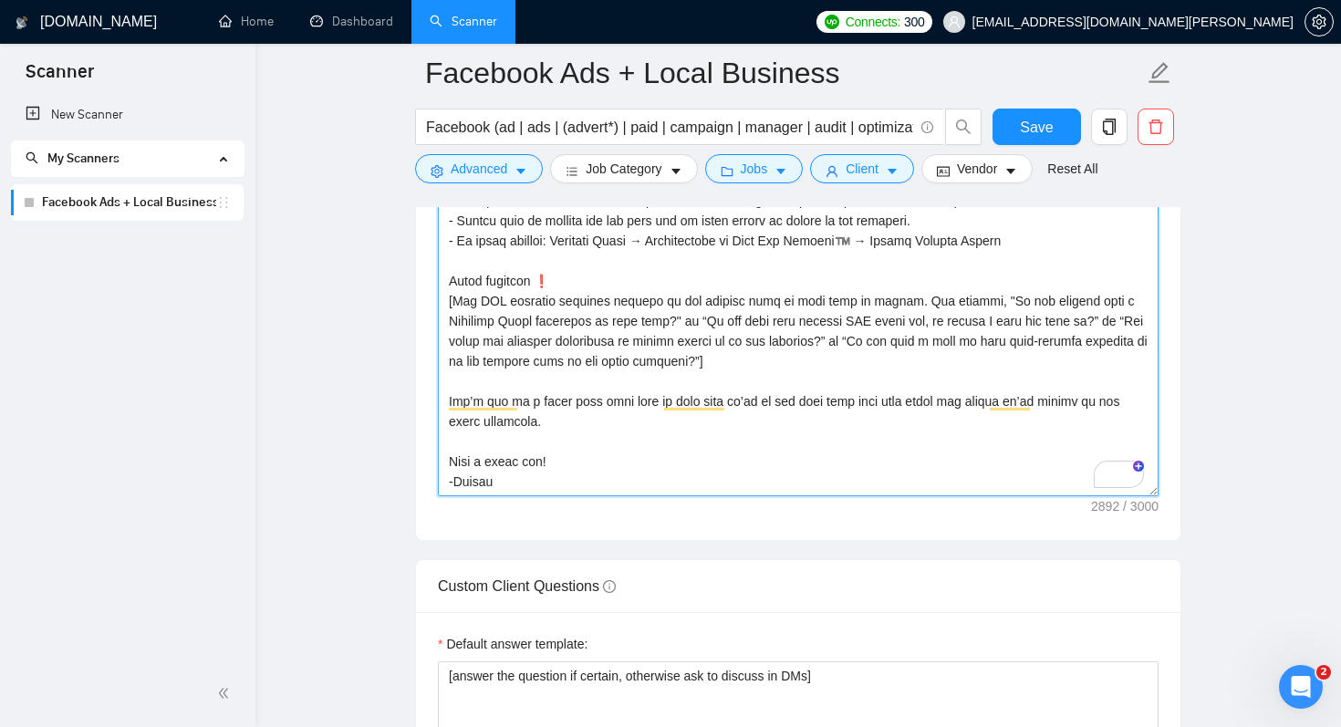
click at [897, 251] on textarea "Cover letter template:" at bounding box center [798, 291] width 721 height 410
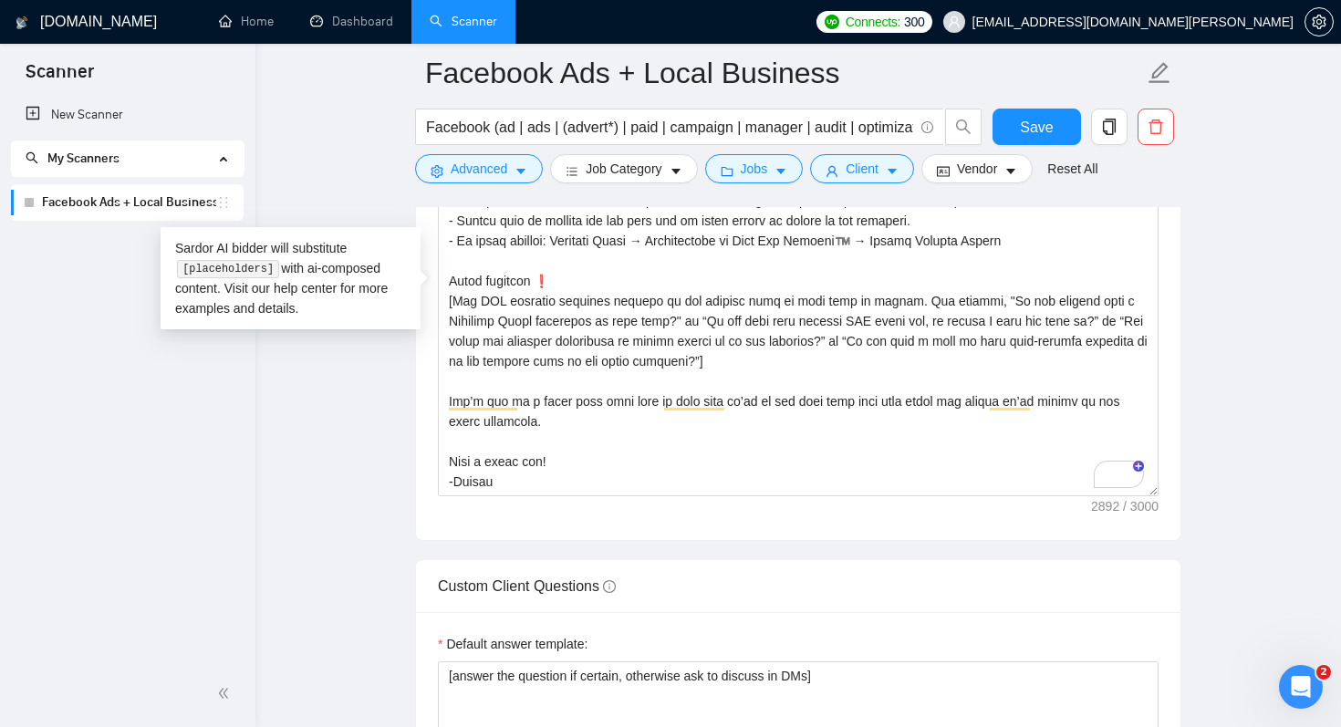
click at [958, 514] on div "Cover letter template:" at bounding box center [798, 287] width 764 height 503
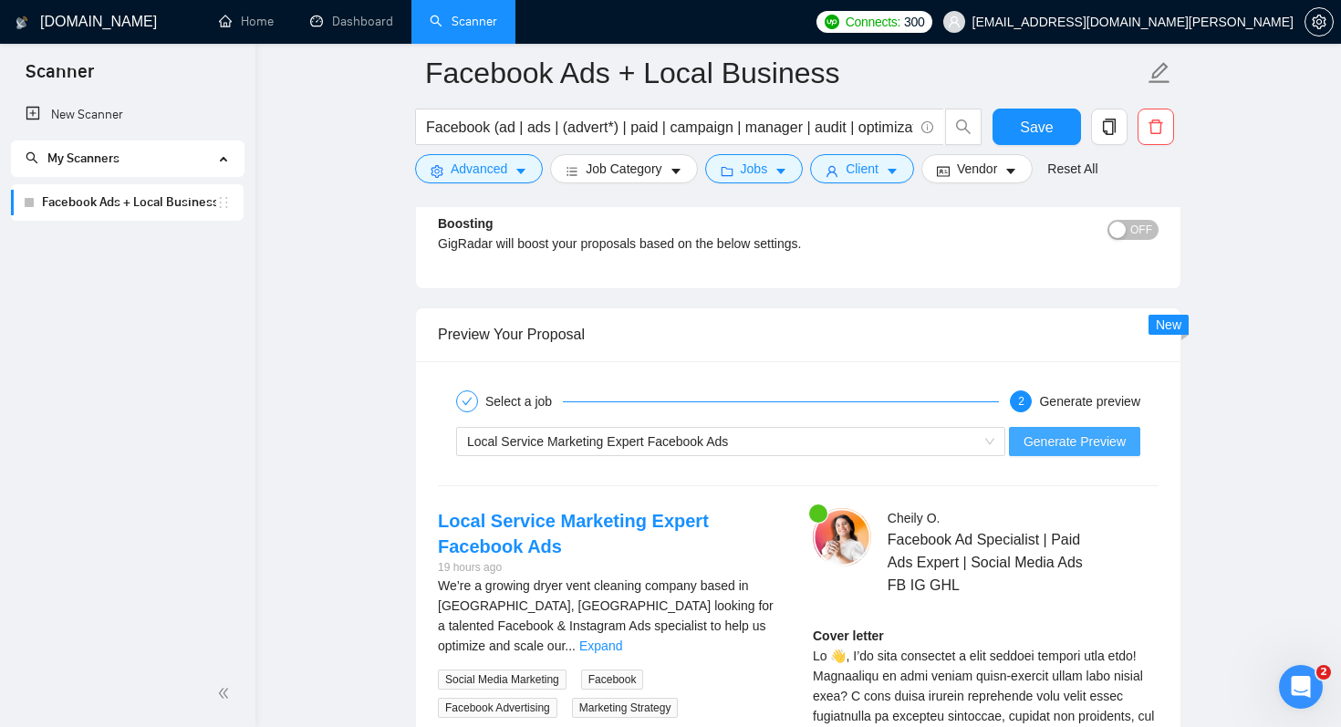
click at [1079, 441] on span "Generate Preview" at bounding box center [1074, 441] width 102 height 20
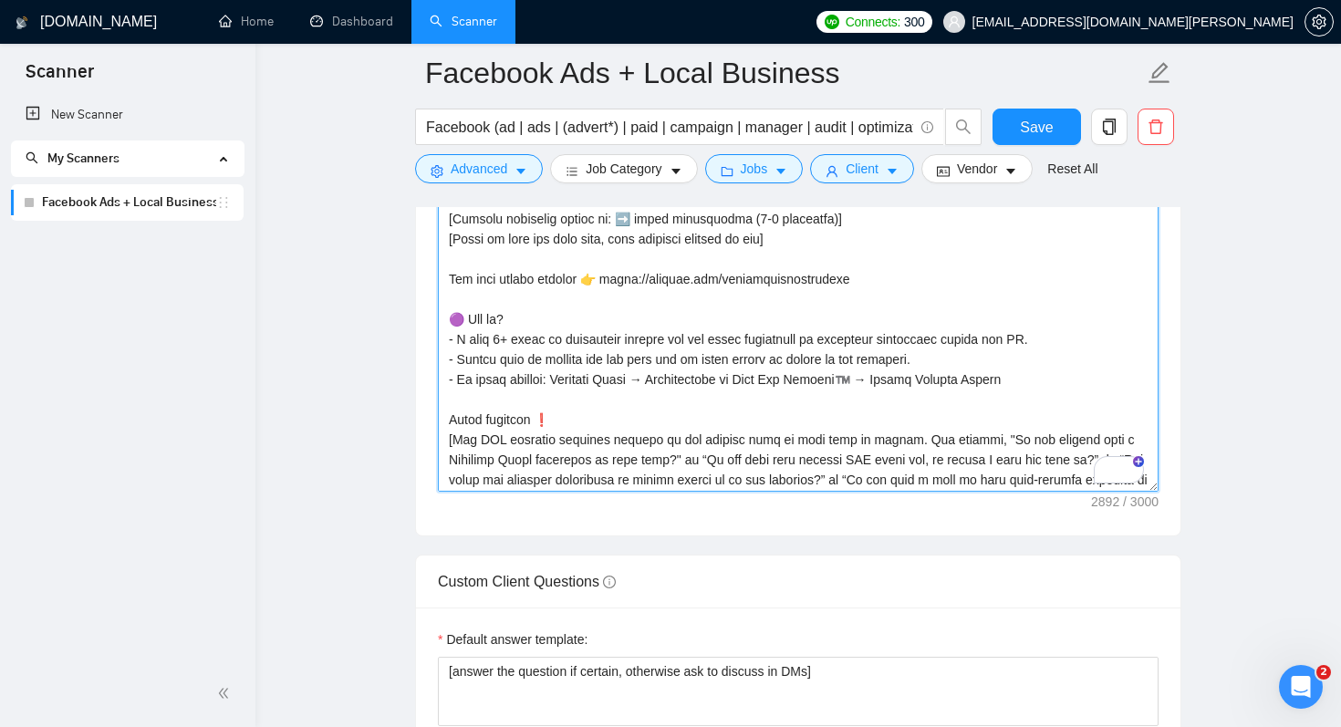
click at [582, 279] on textarea "Cover letter template:" at bounding box center [798, 286] width 721 height 410
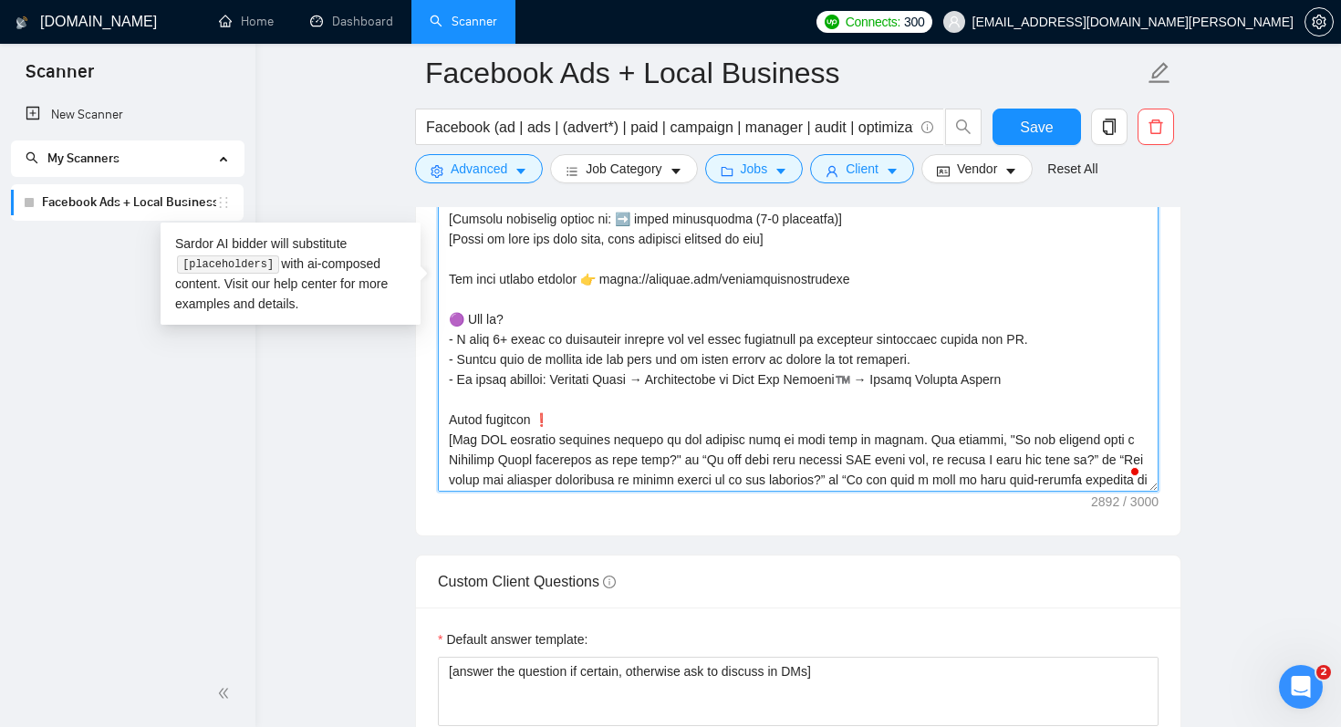
paste textarea "𝗦𝗲𝗲 𝗺𝗼𝗿𝗲 𝗰𝗹𝗶𝗲𝗻𝘁 𝗿𝗲𝘀𝘂𝗹𝘁𝘀"
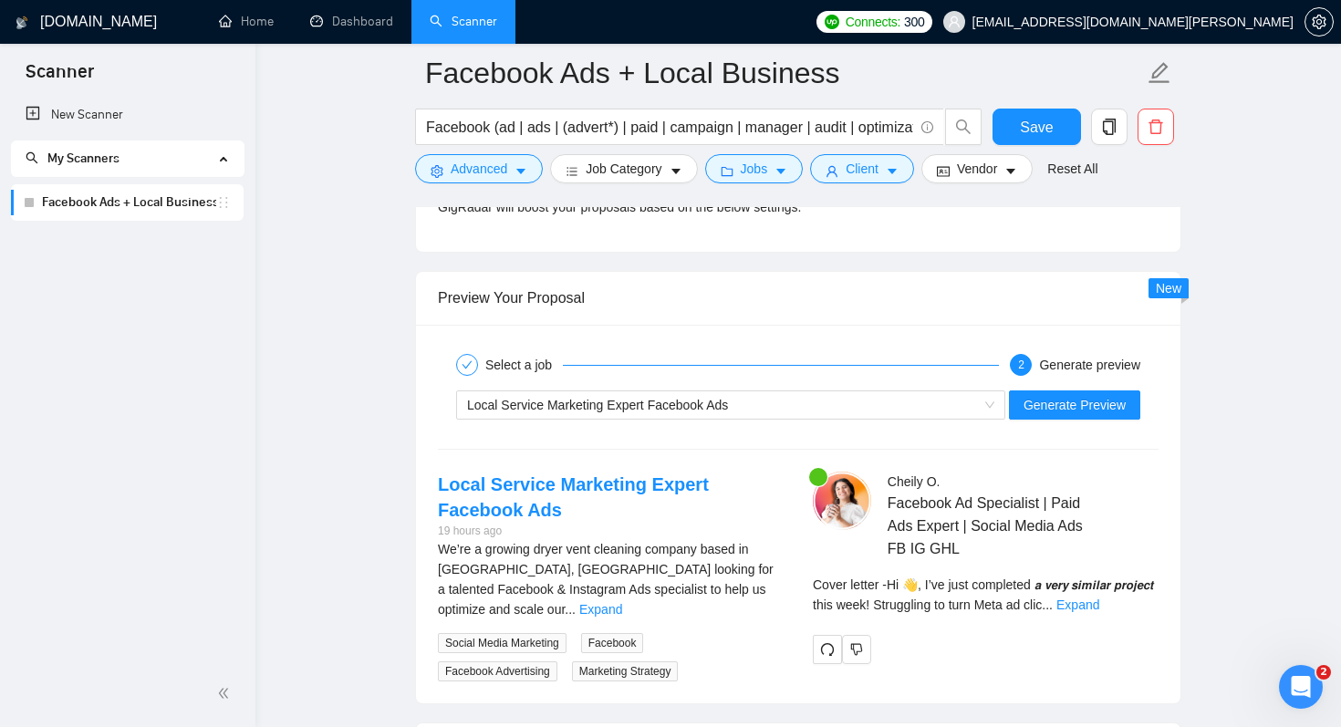
scroll to position [3652, 0]
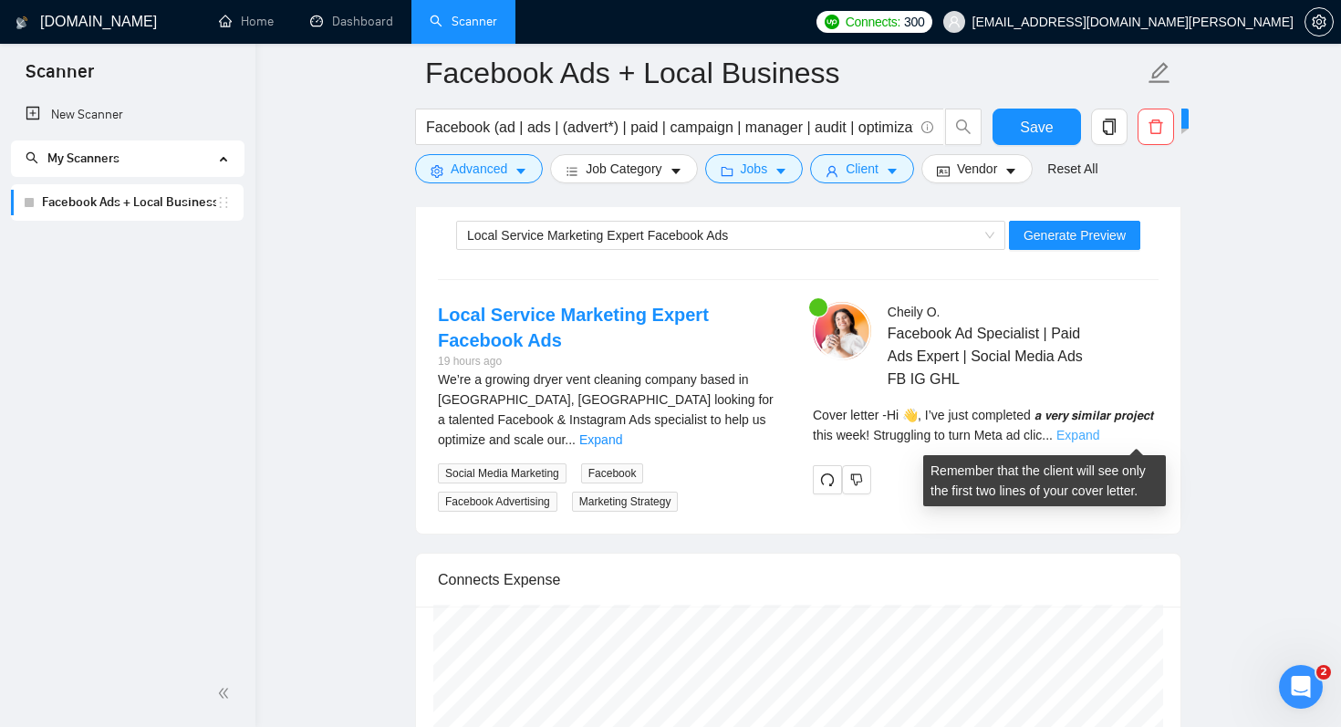
click at [1099, 435] on link "Expand" at bounding box center [1077, 435] width 43 height 15
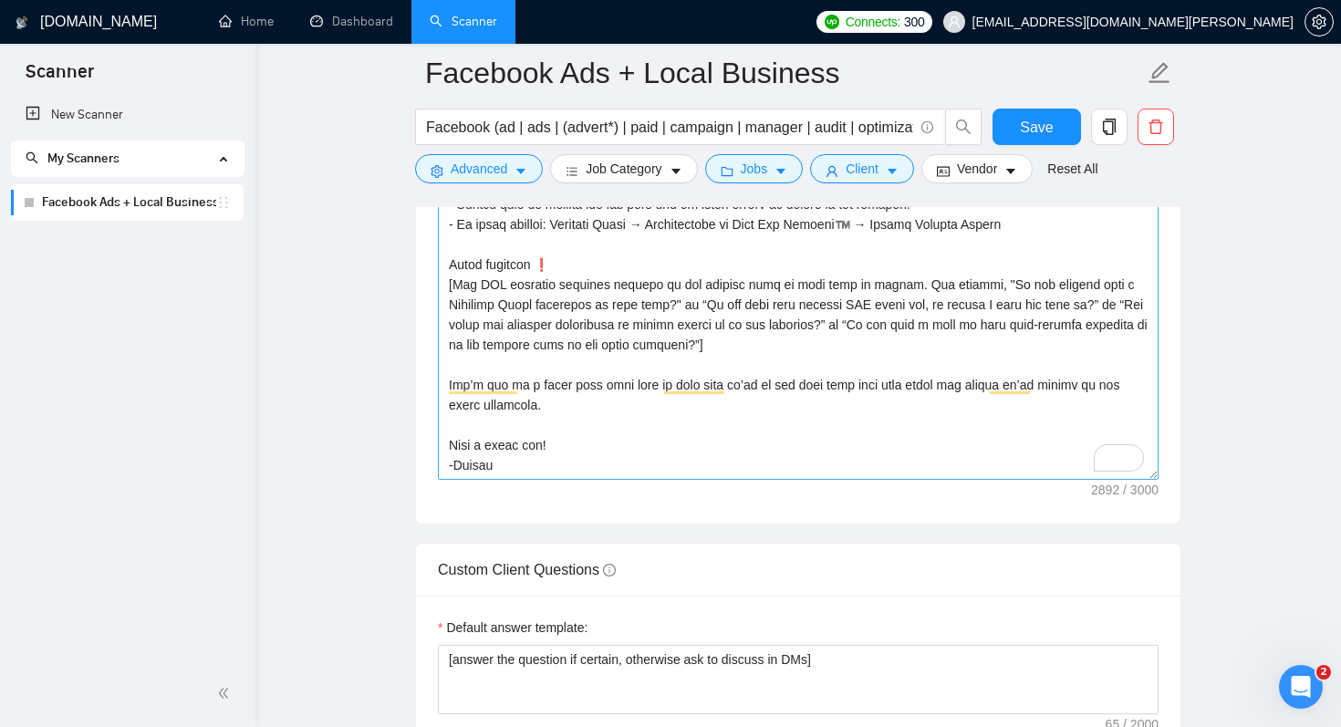
scroll to position [507, 0]
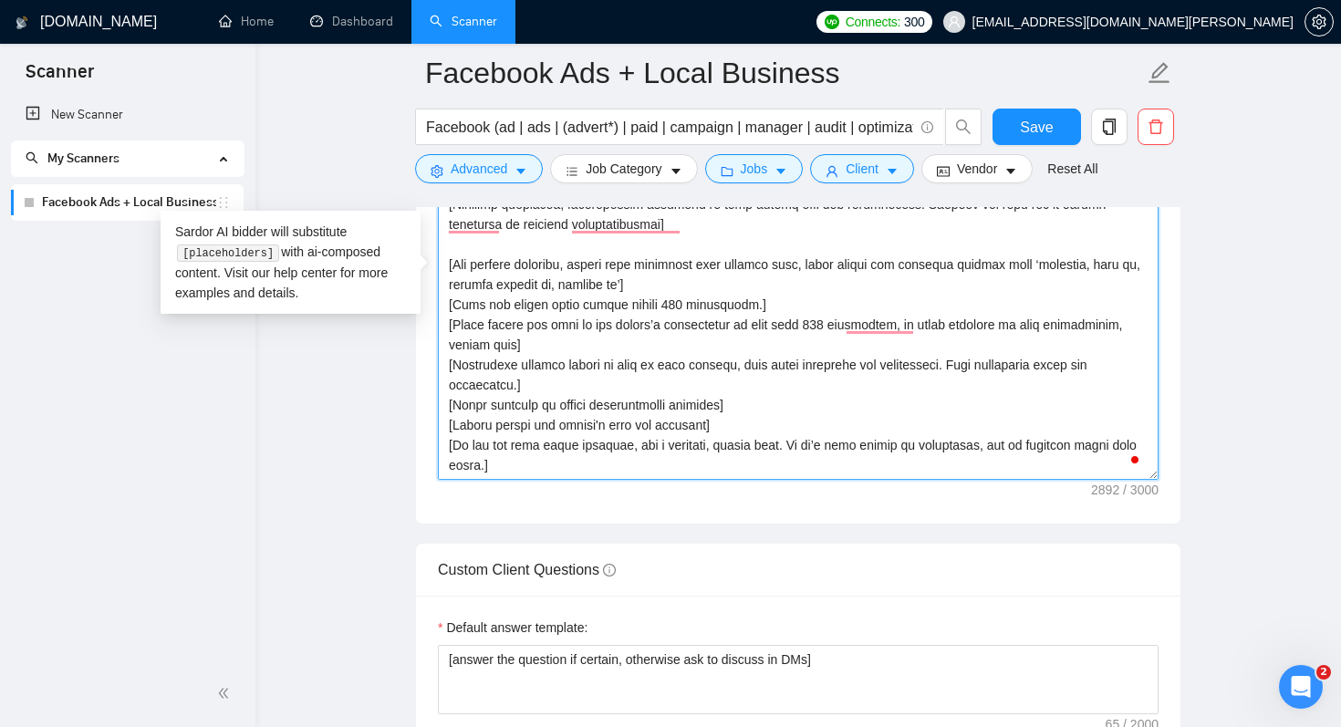
click at [669, 303] on textarea "Cover letter template:" at bounding box center [798, 274] width 721 height 410
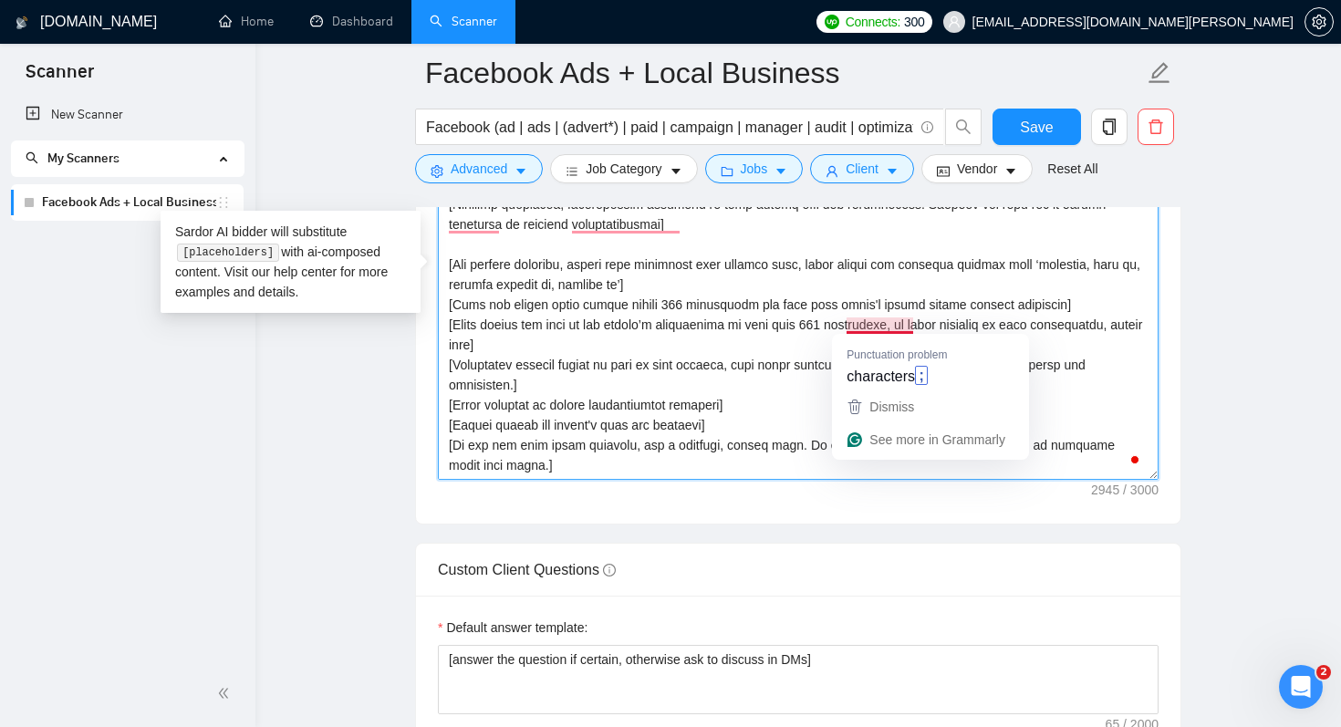
click at [739, 407] on textarea "Cover letter template:" at bounding box center [798, 274] width 721 height 410
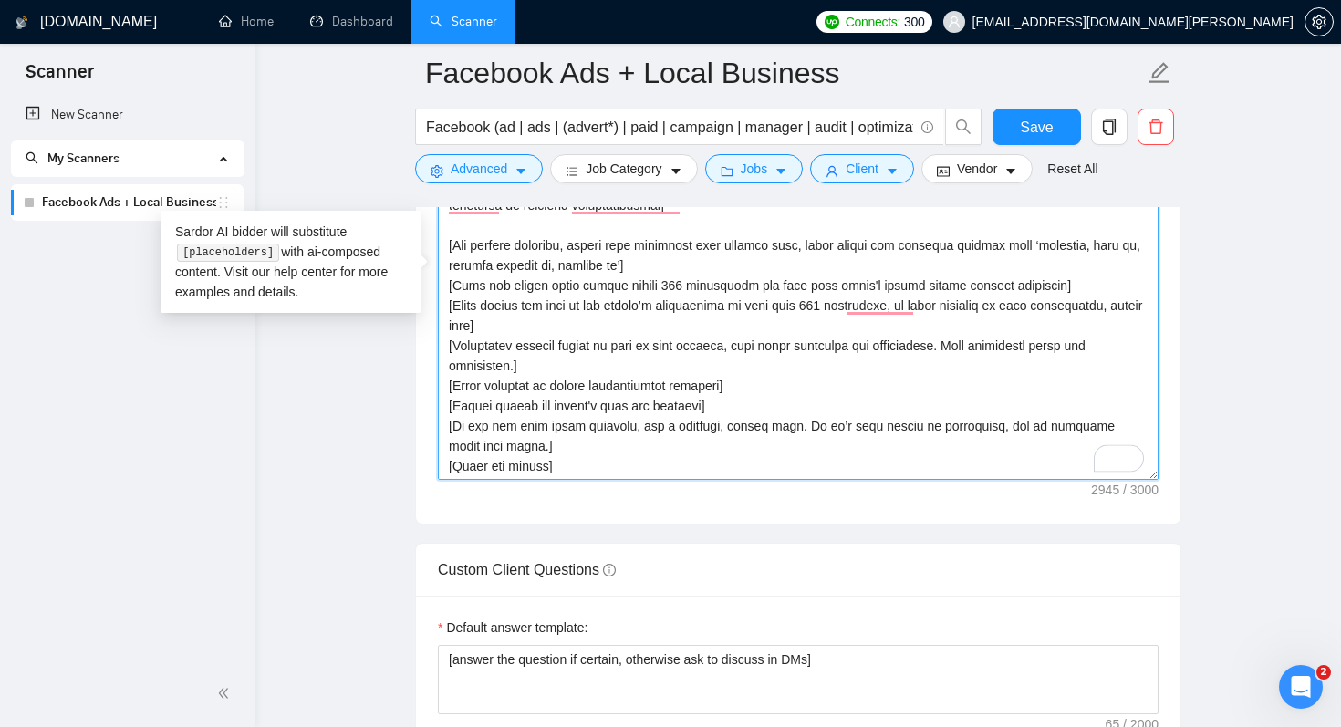
click at [644, 288] on textarea "Cover letter template:" at bounding box center [798, 274] width 721 height 410
drag, startPoint x: 448, startPoint y: 305, endPoint x: 490, endPoint y: 326, distance: 46.9
click at [490, 326] on textarea "Cover letter template:" at bounding box center [798, 274] width 721 height 410
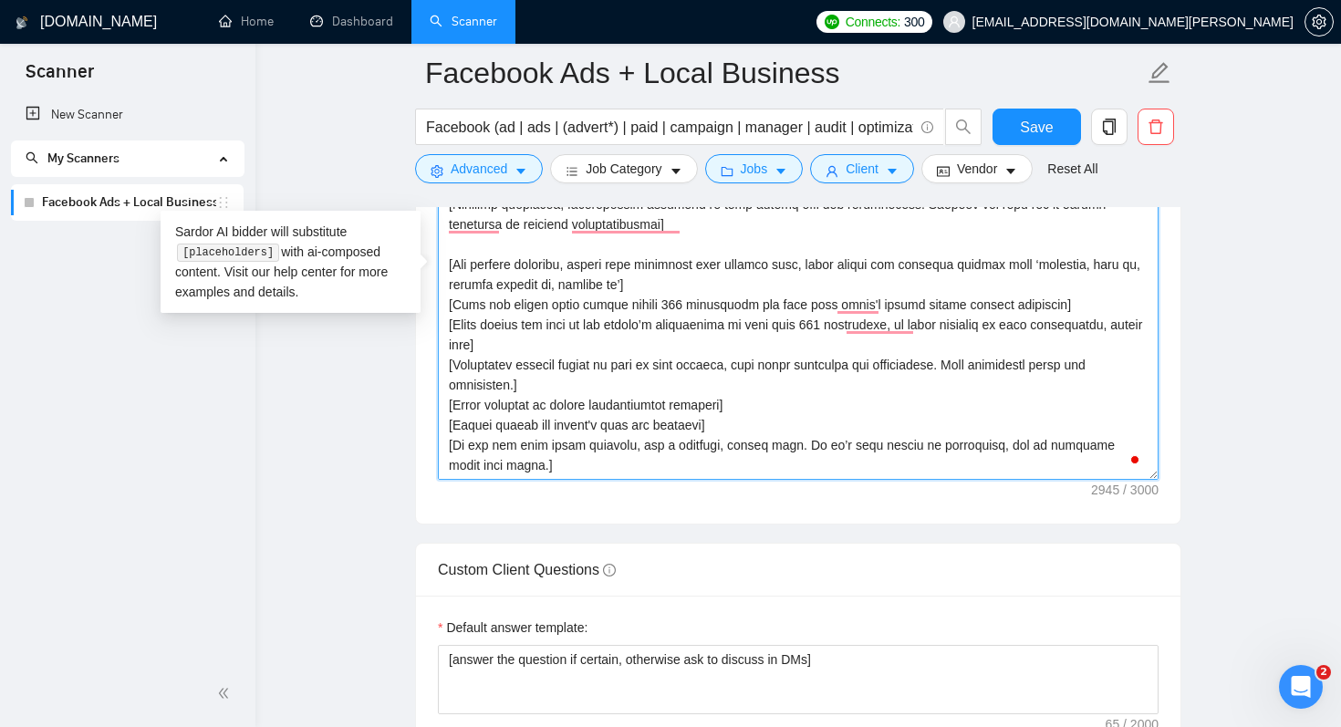
click at [581, 319] on textarea "Cover letter template:" at bounding box center [798, 274] width 721 height 410
click at [622, 285] on textarea "Cover letter template:" at bounding box center [798, 274] width 721 height 410
drag, startPoint x: 542, startPoint y: 341, endPoint x: 445, endPoint y: 327, distance: 97.6
click at [445, 327] on textarea "Cover letter template:" at bounding box center [798, 274] width 721 height 410
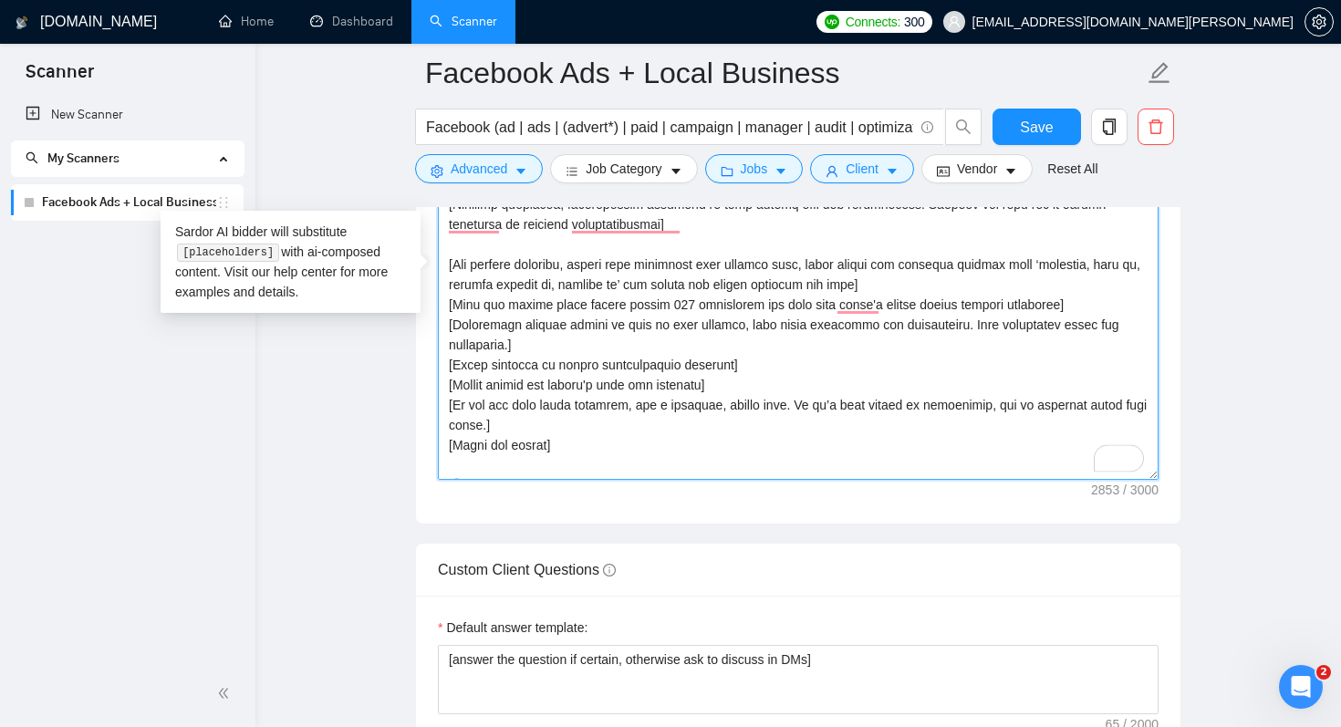
click at [588, 327] on textarea "Cover letter template:" at bounding box center [798, 274] width 721 height 410
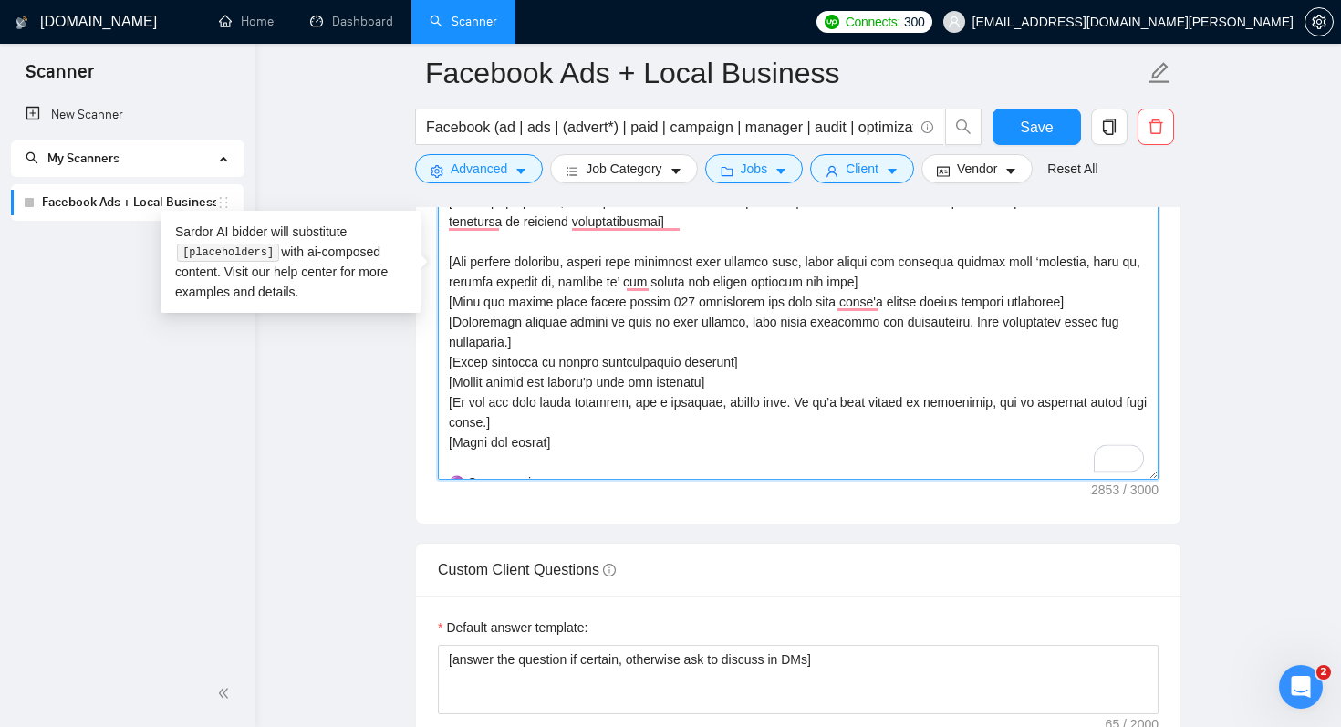
click at [526, 352] on textarea "Cover letter template:" at bounding box center [798, 274] width 721 height 410
click at [510, 327] on textarea "Cover letter template:" at bounding box center [798, 274] width 721 height 410
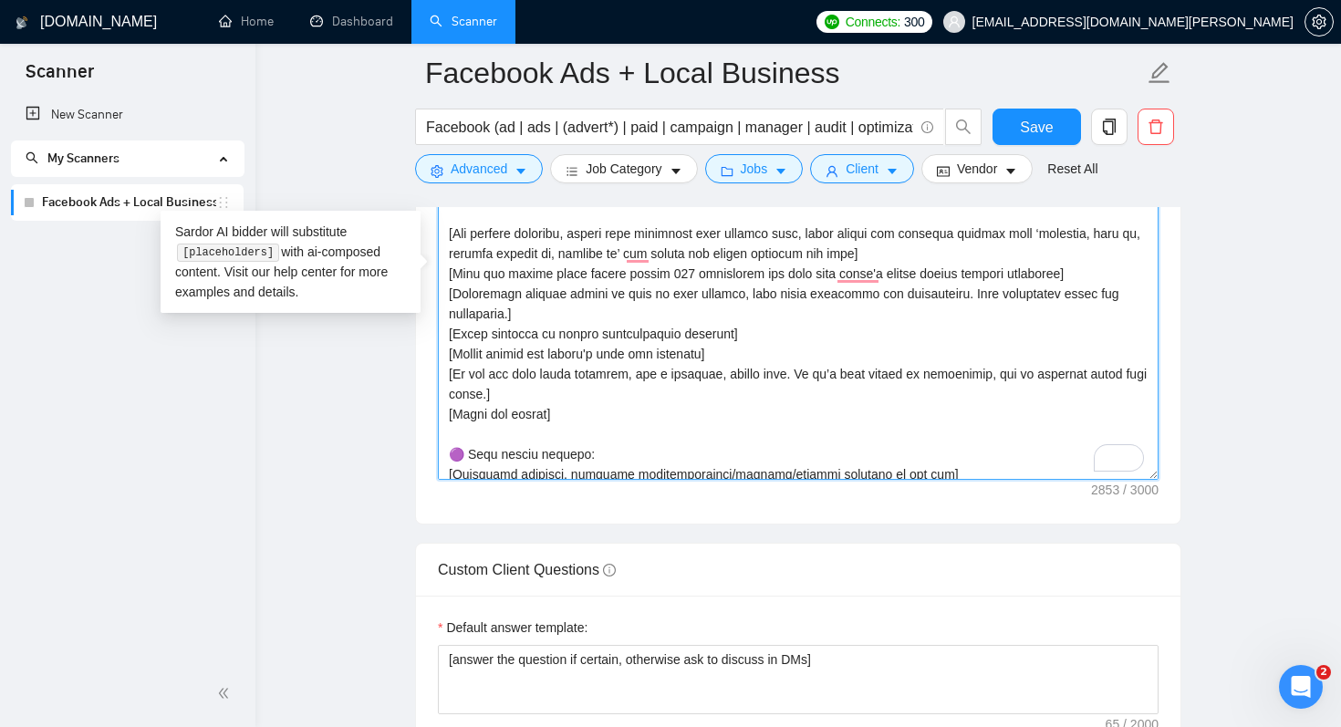
click at [534, 373] on textarea "Cover letter template:" at bounding box center [798, 274] width 721 height 410
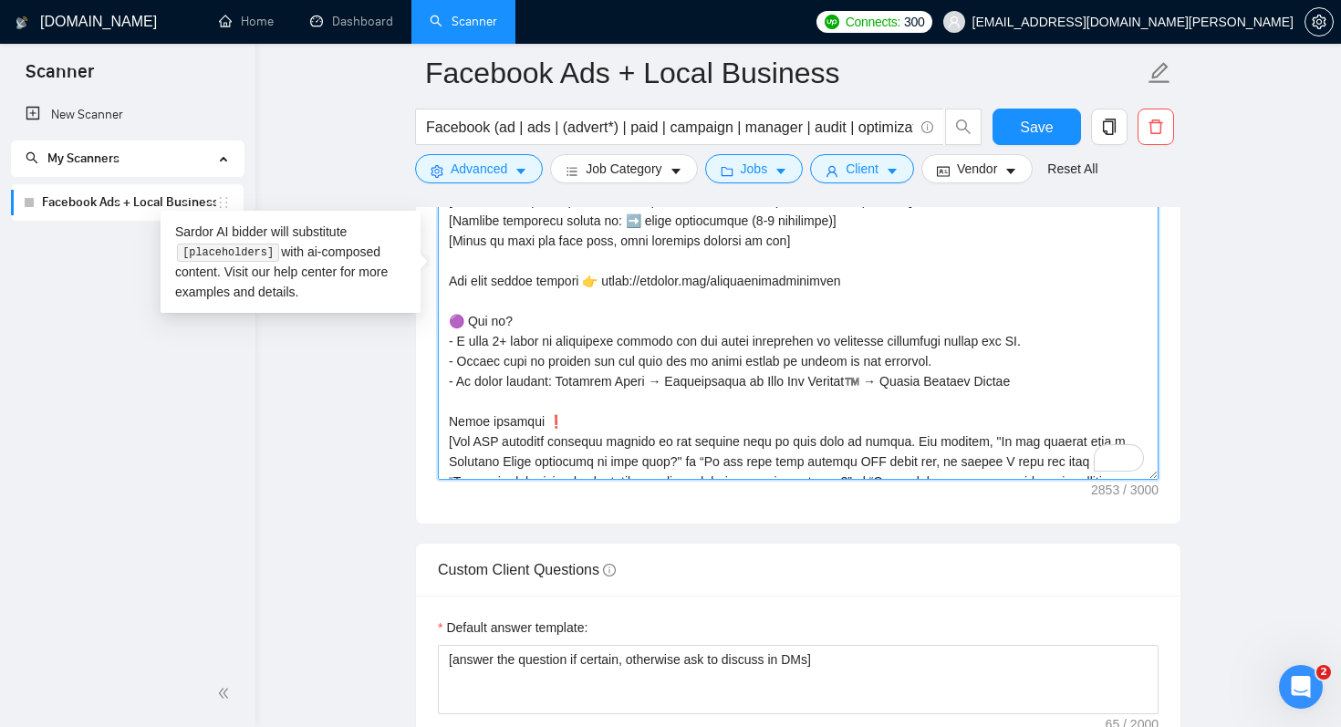
click at [849, 396] on textarea "Cover letter template:" at bounding box center [798, 274] width 721 height 410
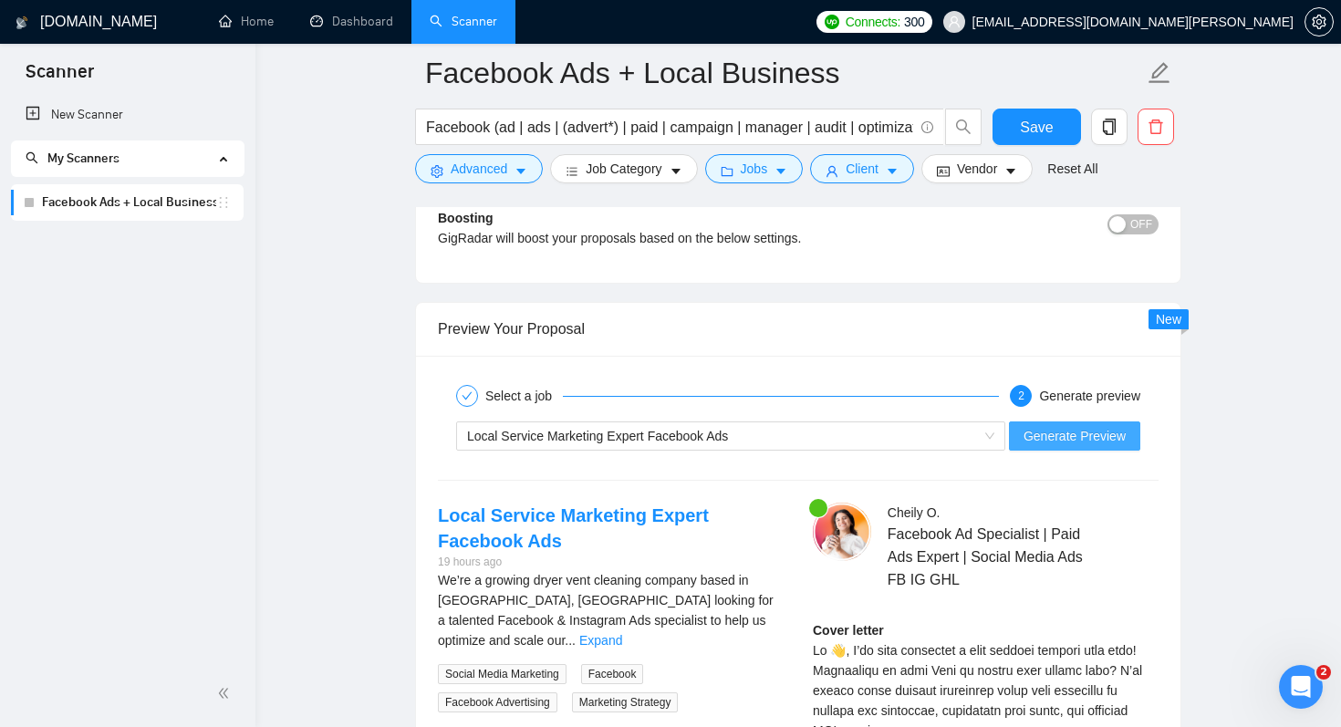
click at [1087, 441] on span "Generate Preview" at bounding box center [1074, 436] width 102 height 20
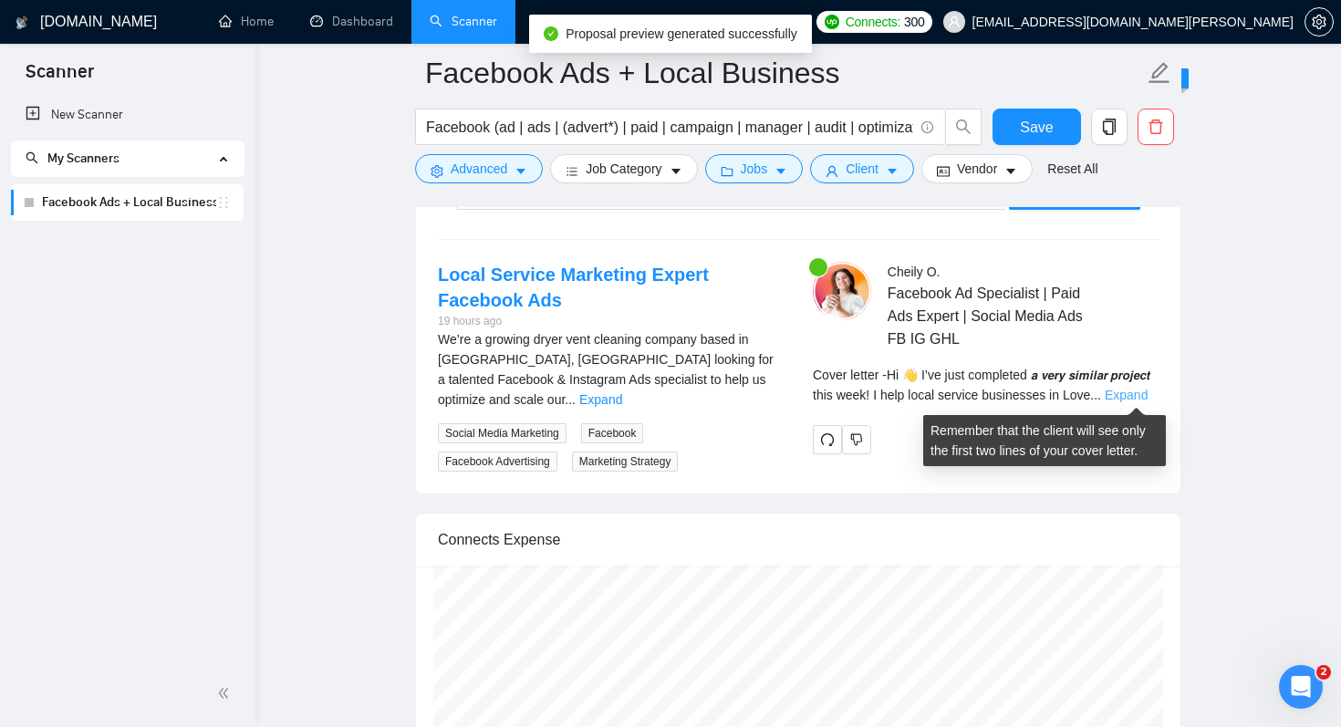
click at [1131, 391] on link "Expand" at bounding box center [1125, 395] width 43 height 15
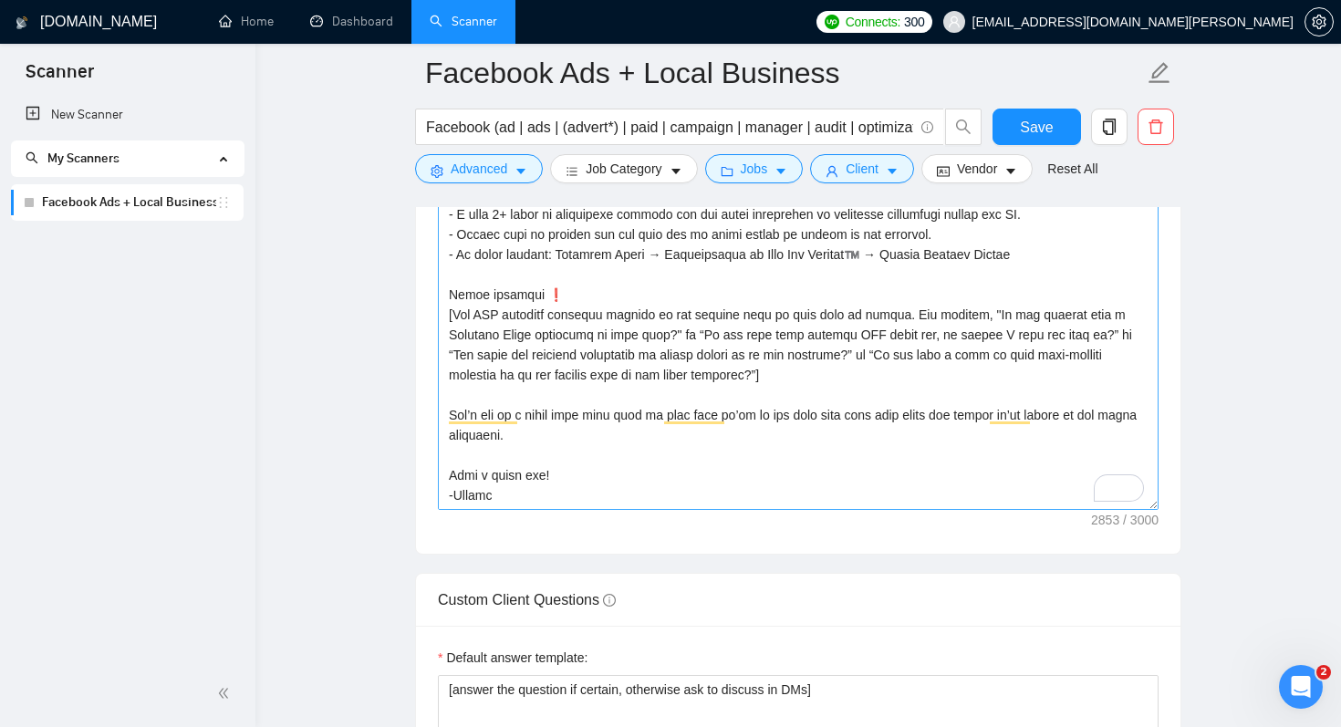
scroll to position [490, 0]
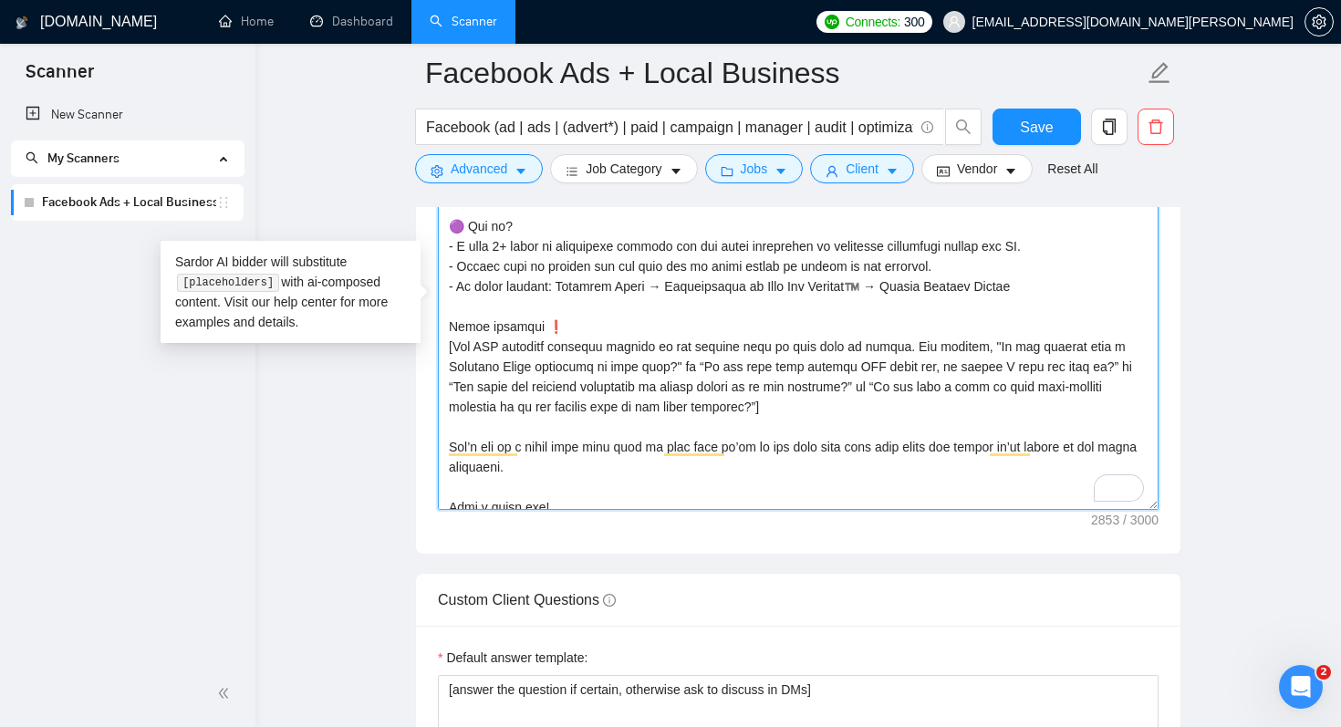
drag, startPoint x: 778, startPoint y: 289, endPoint x: 897, endPoint y: 292, distance: 119.5
click at [897, 292] on textarea "Cover letter template:" at bounding box center [798, 304] width 721 height 410
click at [485, 288] on textarea "Cover letter template:" at bounding box center [798, 304] width 721 height 410
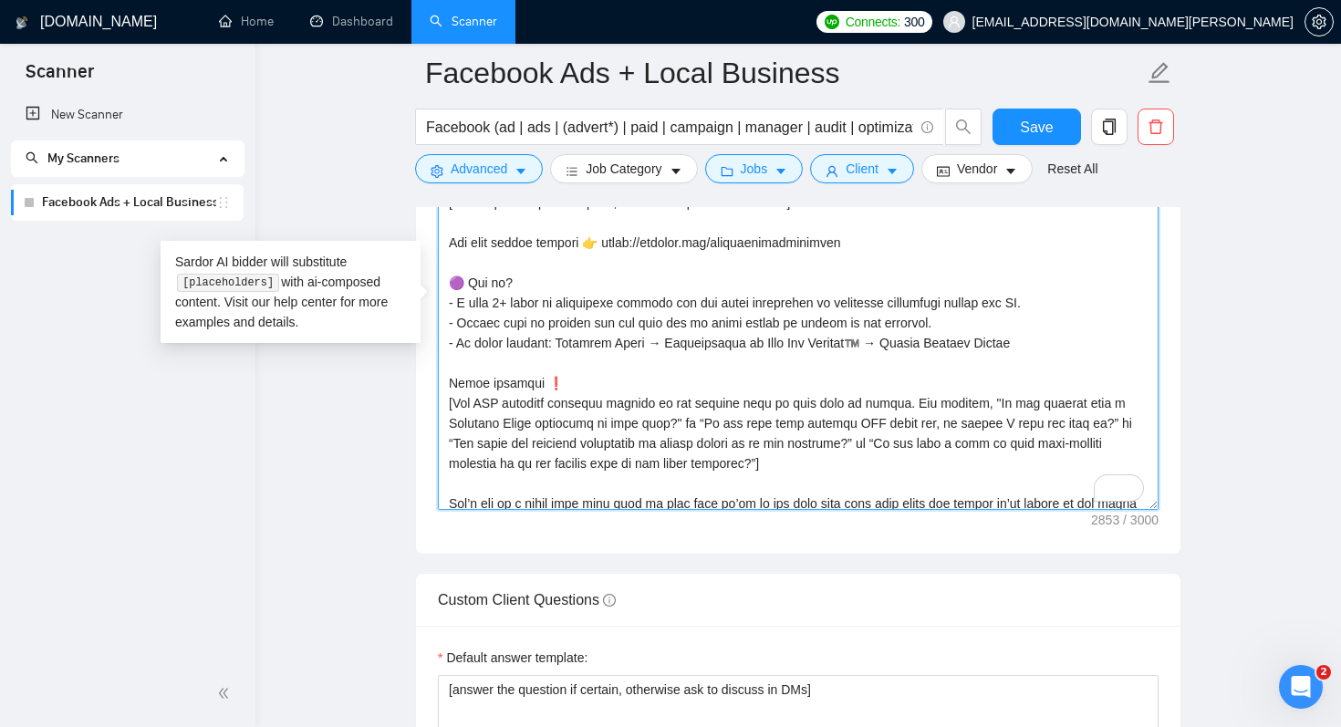
scroll to position [429, 0]
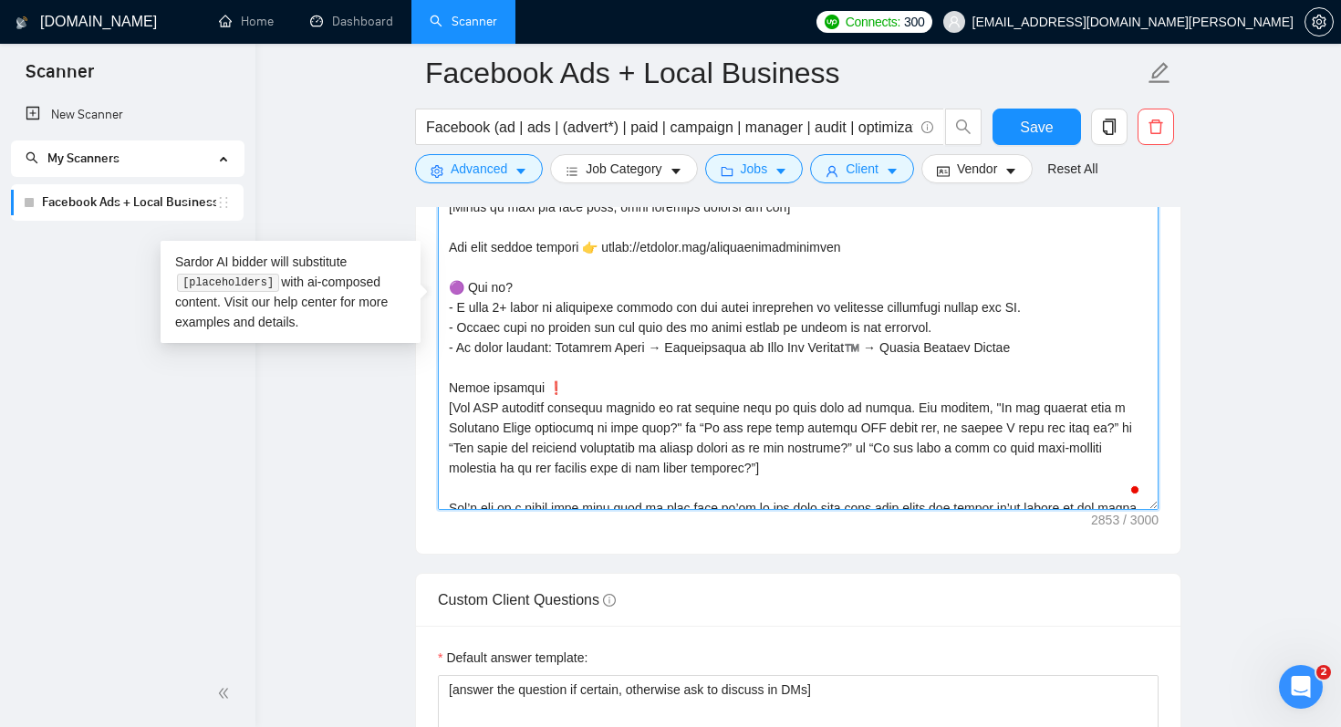
click at [737, 410] on textarea "Cover letter template:" at bounding box center [798, 304] width 721 height 410
click at [791, 411] on textarea "Cover letter template:" at bounding box center [798, 304] width 721 height 410
drag, startPoint x: 744, startPoint y: 403, endPoint x: 906, endPoint y: 402, distance: 161.4
click at [906, 402] on textarea "Cover letter template:" at bounding box center [798, 304] width 721 height 410
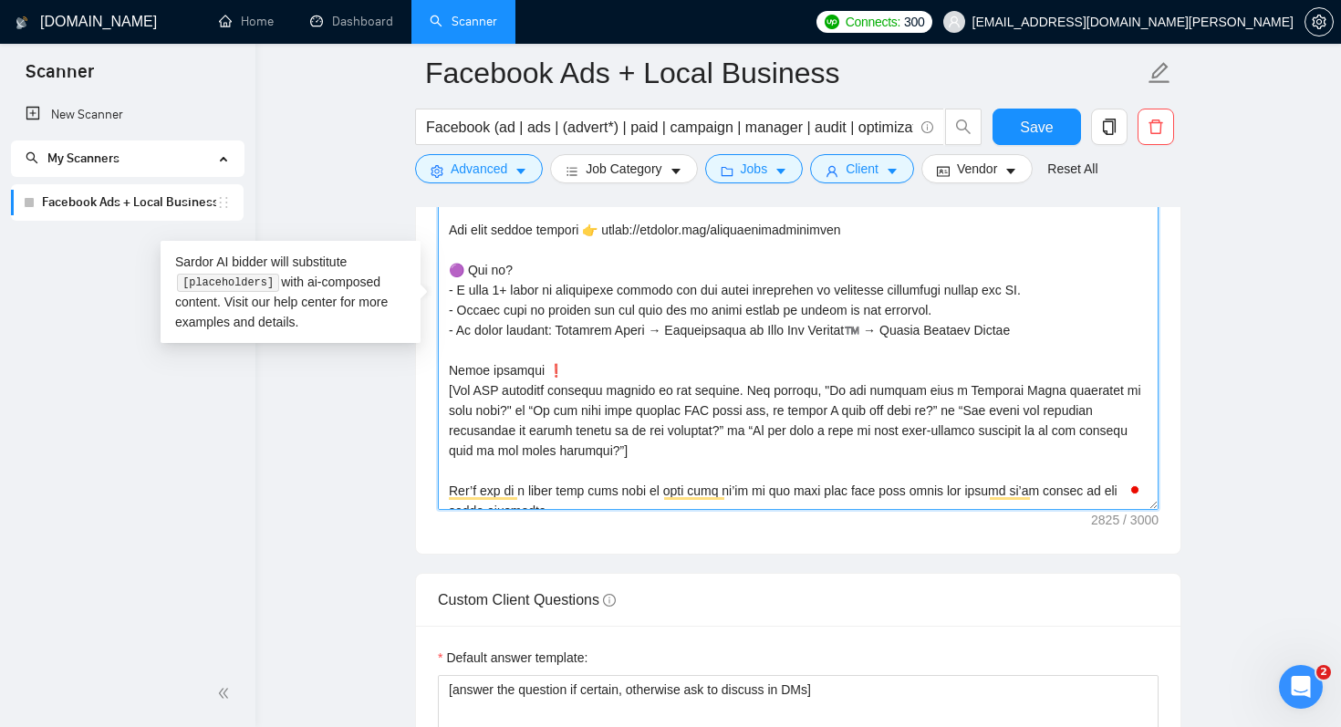
click at [778, 330] on textarea "Cover letter template:" at bounding box center [798, 304] width 721 height 410
click at [1074, 335] on textarea "Cover letter template:" at bounding box center [798, 304] width 721 height 410
click at [669, 451] on textarea "Cover letter template:" at bounding box center [798, 304] width 721 height 410
click at [1079, 321] on textarea "Cover letter template:" at bounding box center [798, 304] width 721 height 410
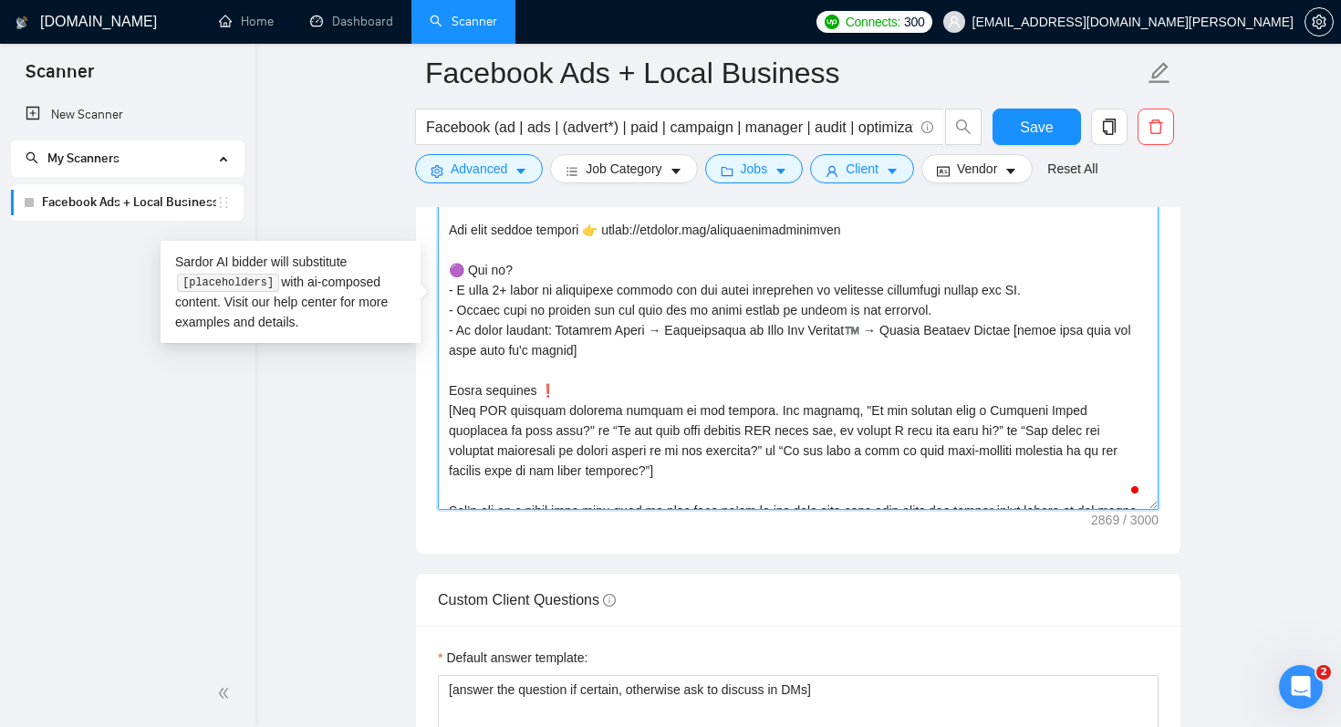
click at [939, 432] on textarea "Cover letter template:" at bounding box center [798, 304] width 721 height 410
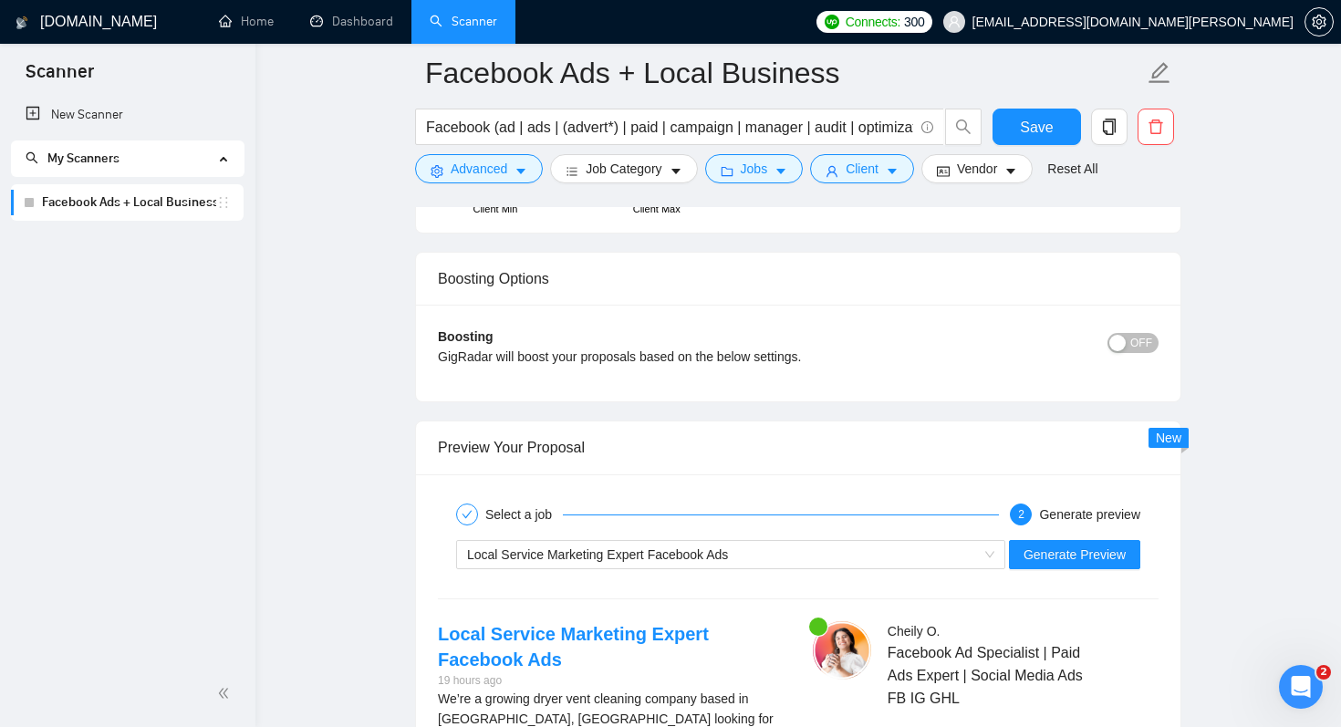
scroll to position [3407, 0]
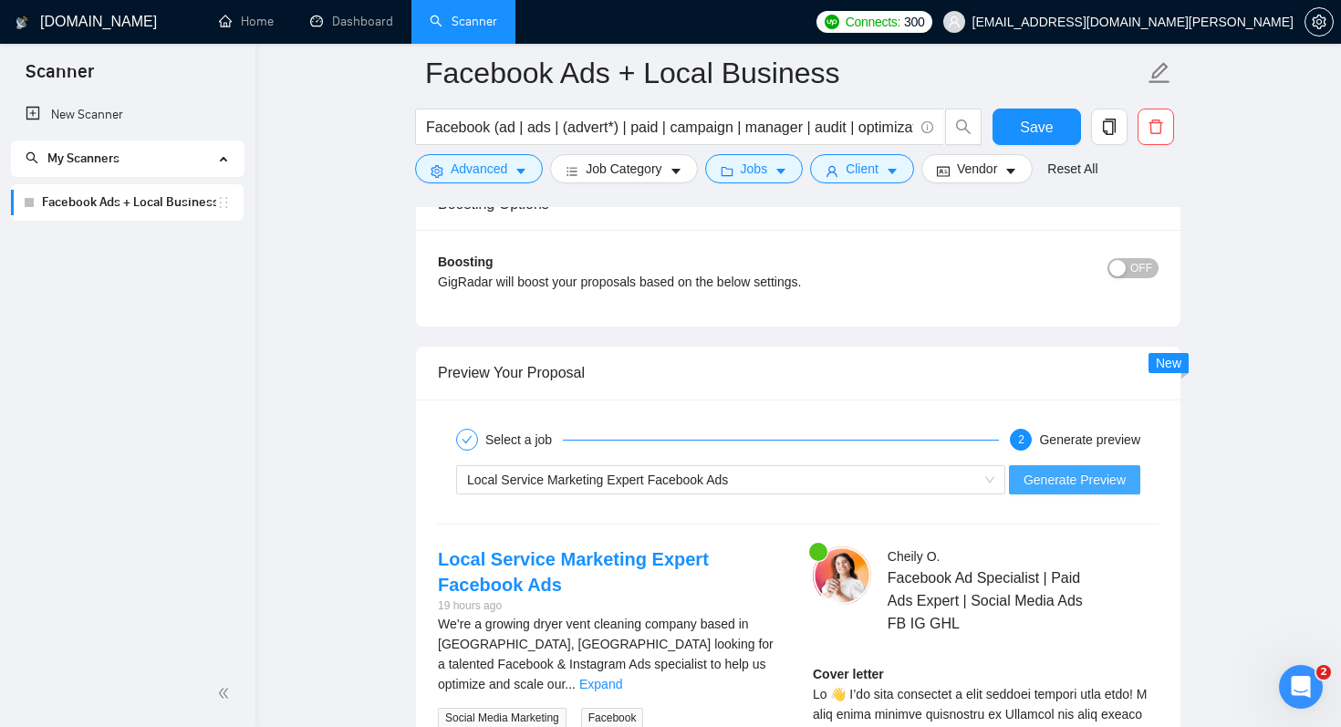
type textarea "[IF they have a specific keyword they want me to mention, say in the first sent…"
click at [1038, 488] on span "Generate Preview" at bounding box center [1074, 480] width 102 height 20
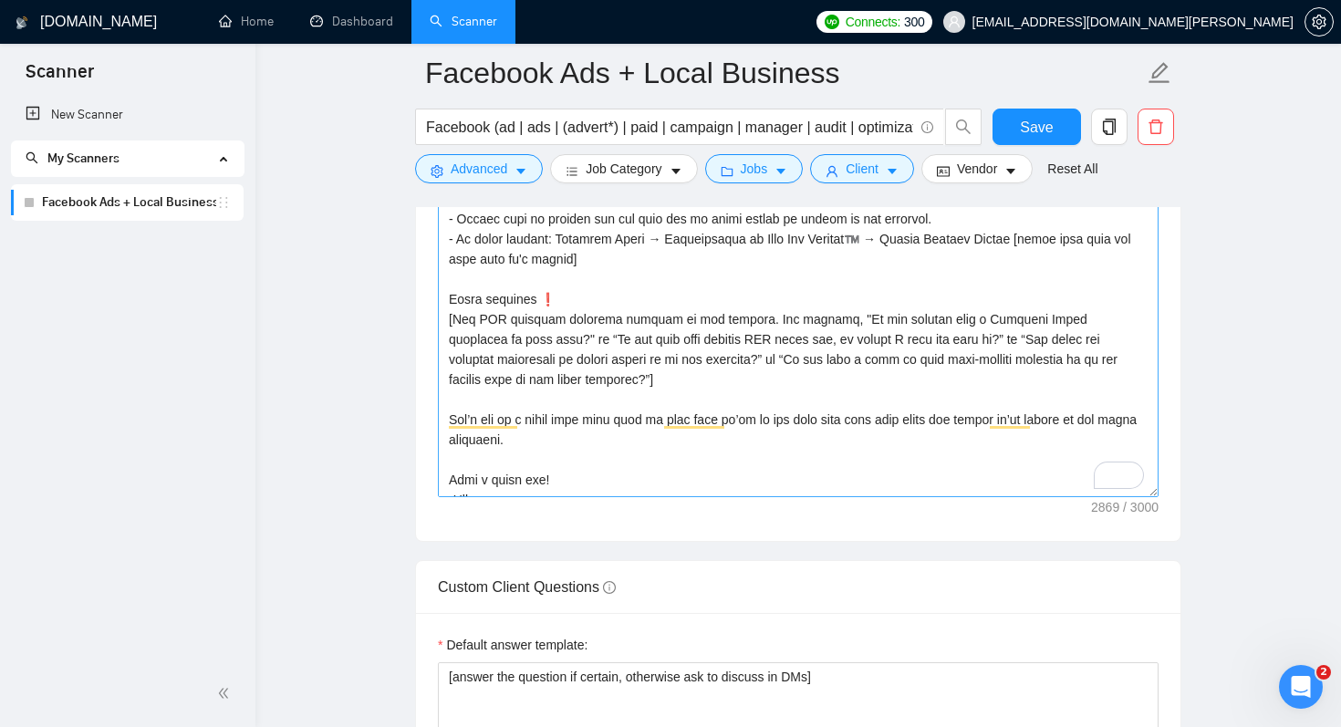
scroll to position [542, 0]
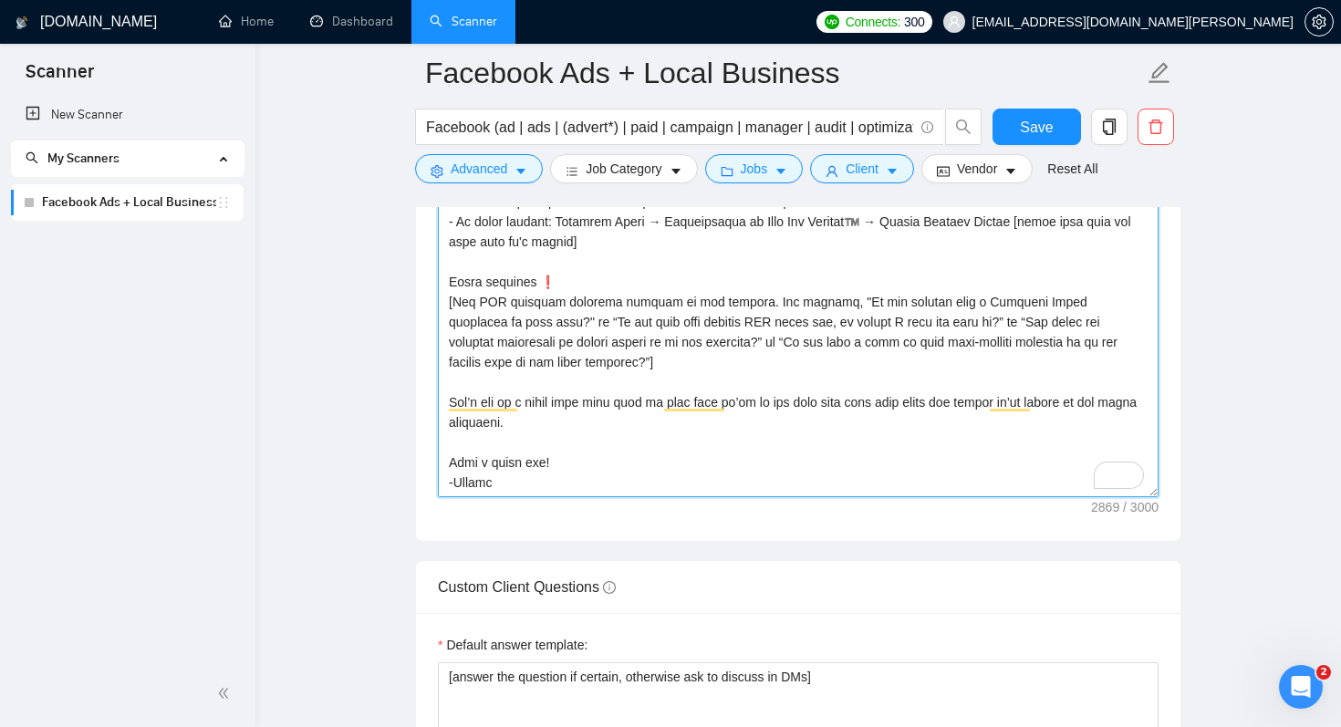
click at [720, 481] on textarea "Cover letter template:" at bounding box center [798, 292] width 721 height 410
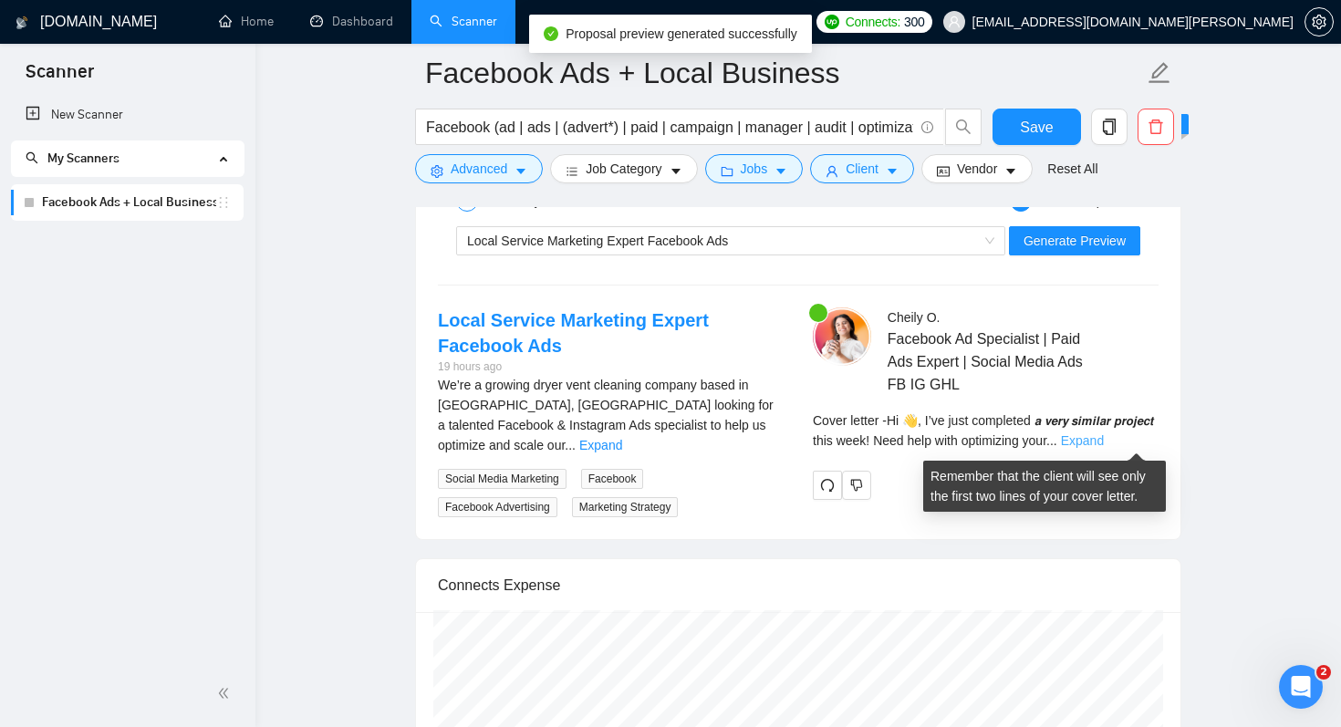
click at [1104, 442] on link "Expand" at bounding box center [1082, 440] width 43 height 15
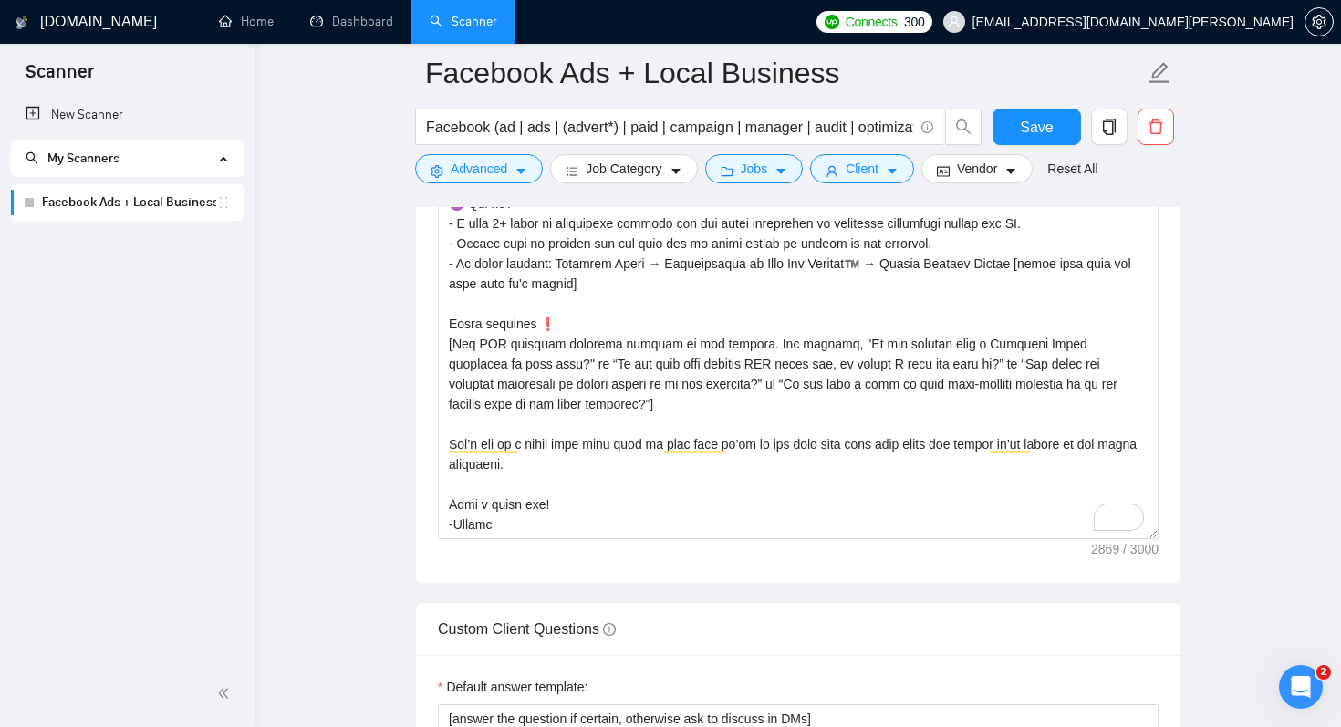
scroll to position [2214, 0]
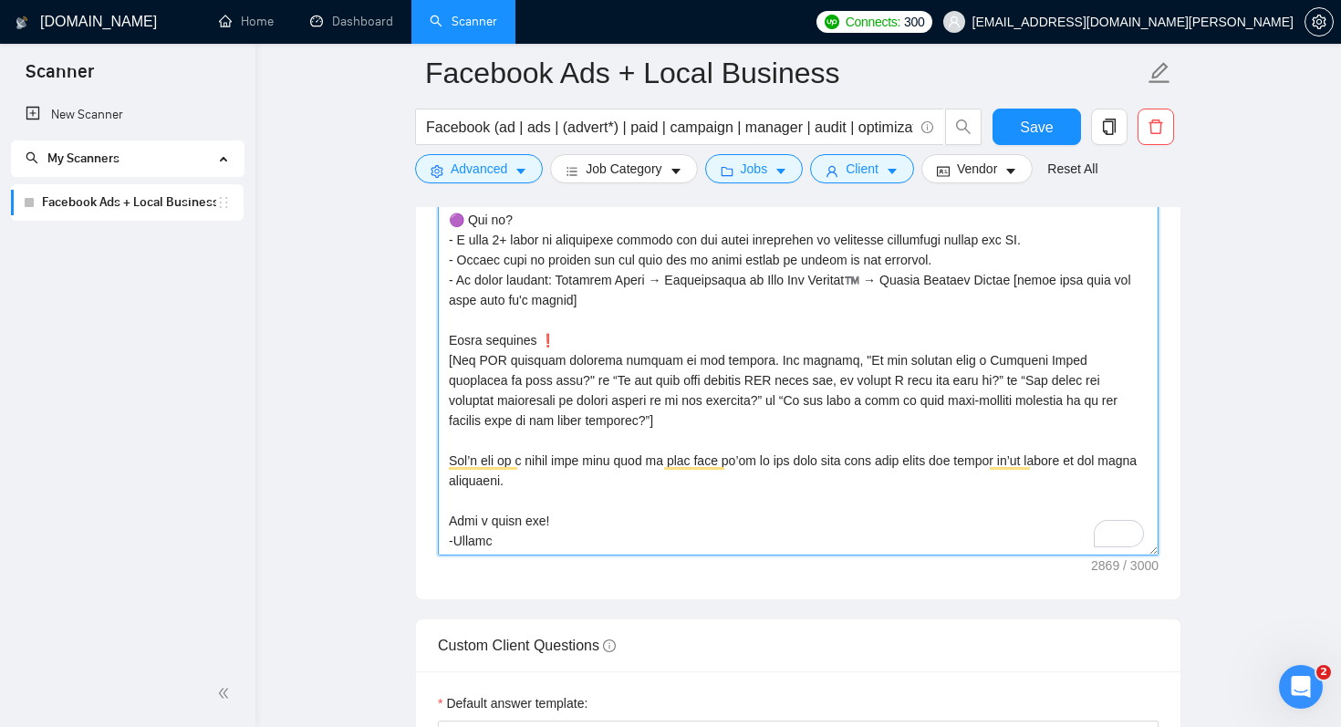
click at [645, 544] on textarea "Cover letter template:" at bounding box center [798, 350] width 721 height 410
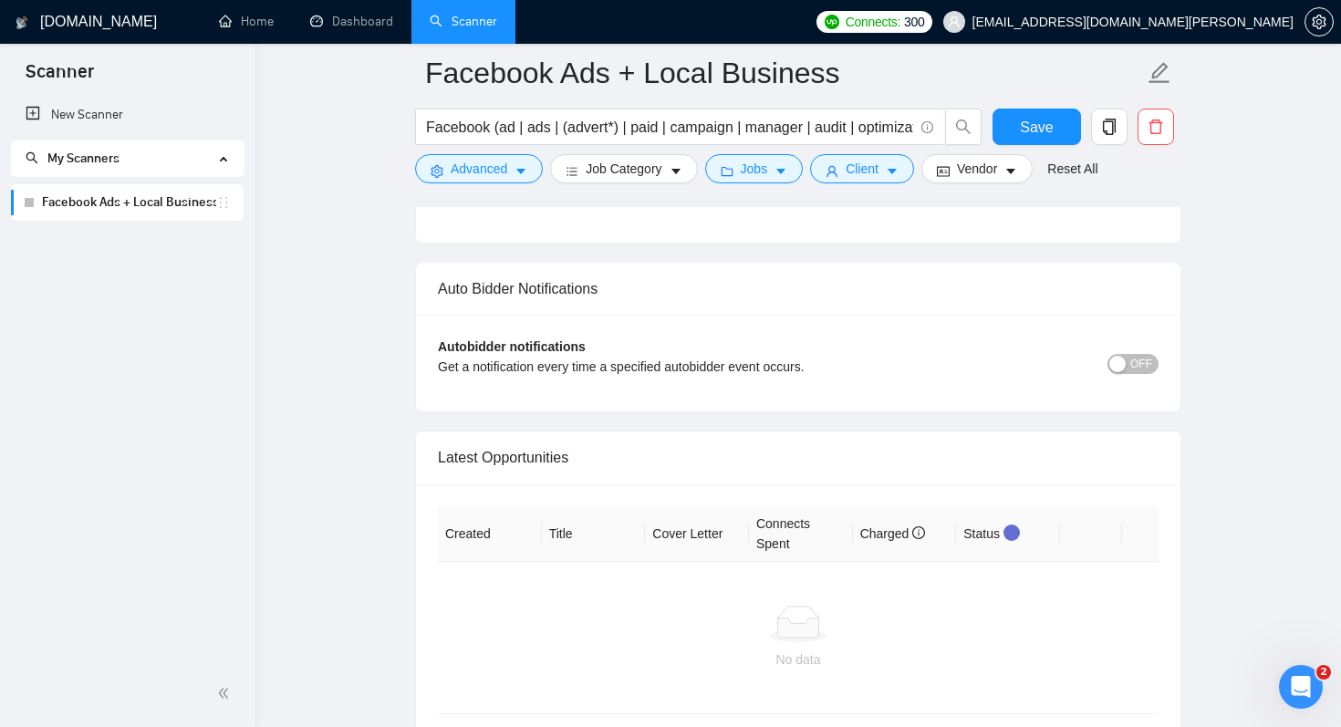
scroll to position [5190, 0]
click at [1128, 372] on button "OFF" at bounding box center [1132, 362] width 51 height 20
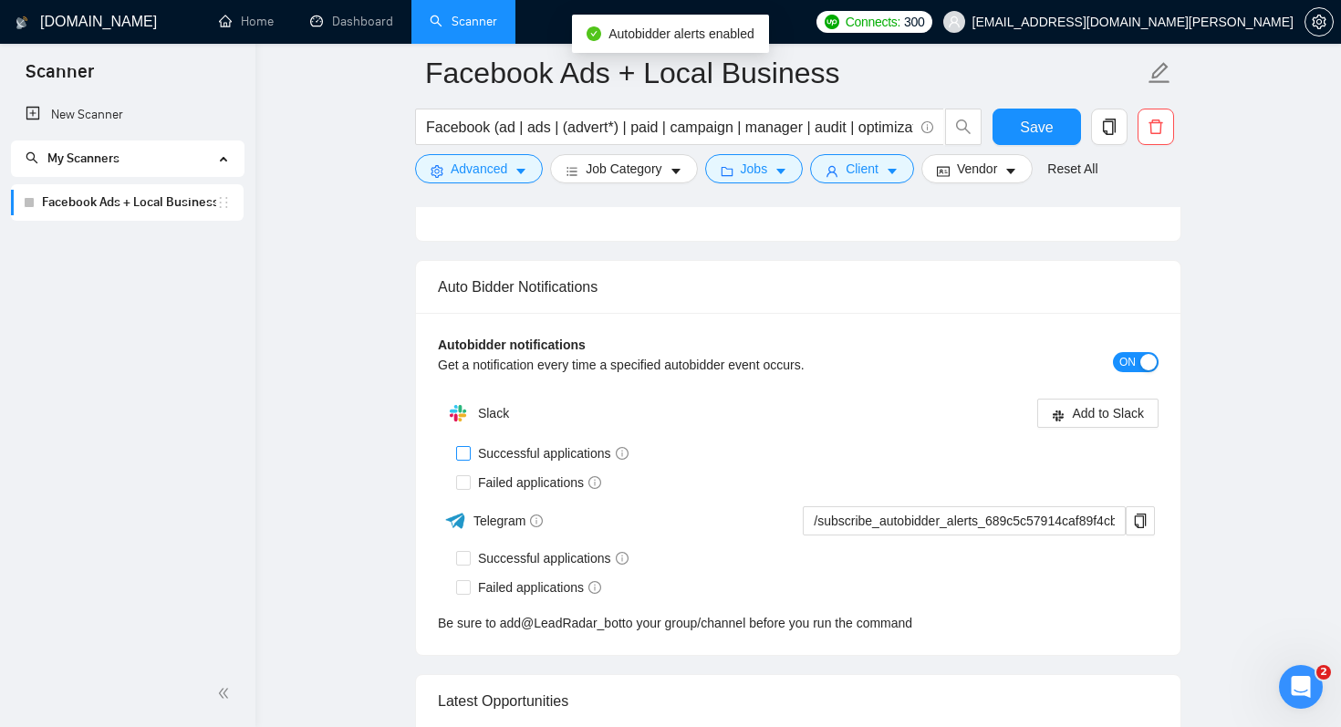
click at [472, 463] on span "Successful applications" at bounding box center [553, 453] width 165 height 20
click at [469, 459] on input "Successful applications" at bounding box center [462, 452] width 13 height 13
checkbox input "true"
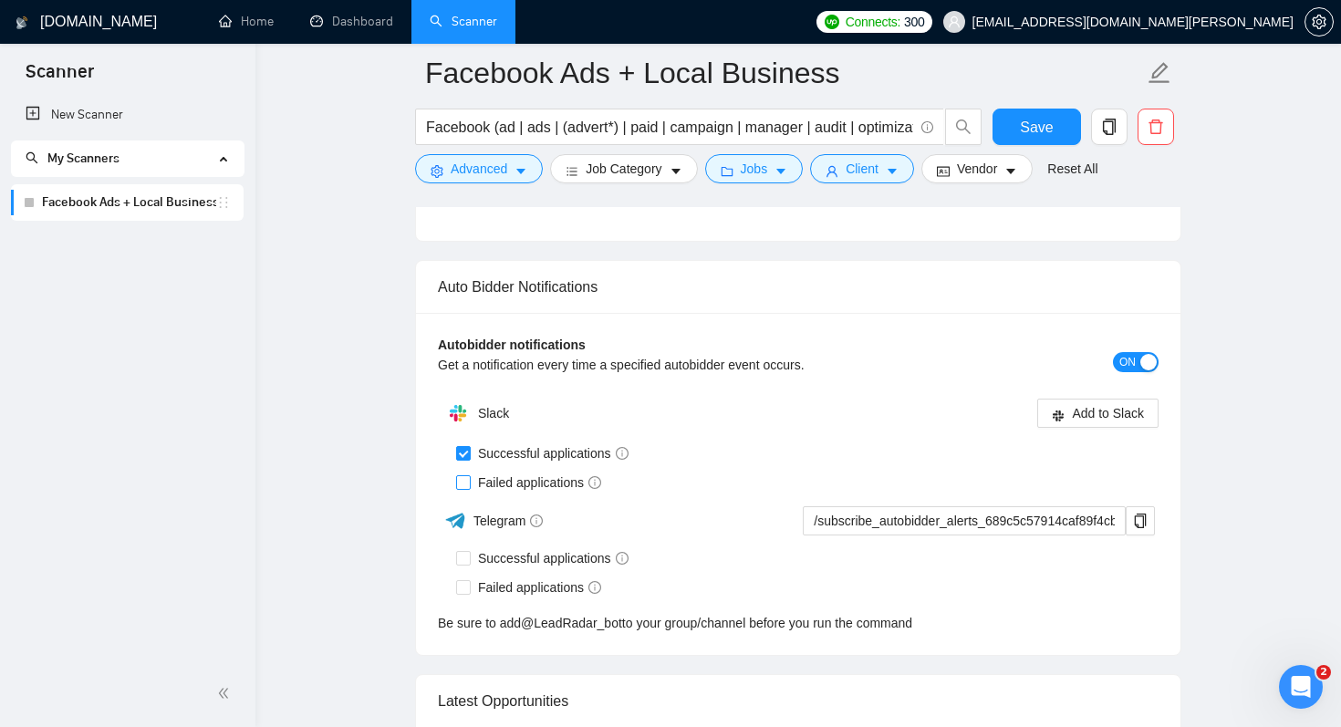
click at [469, 490] on span at bounding box center [463, 482] width 15 height 15
click at [469, 488] on input "Failed applications" at bounding box center [462, 481] width 13 height 13
checkbox input "true"
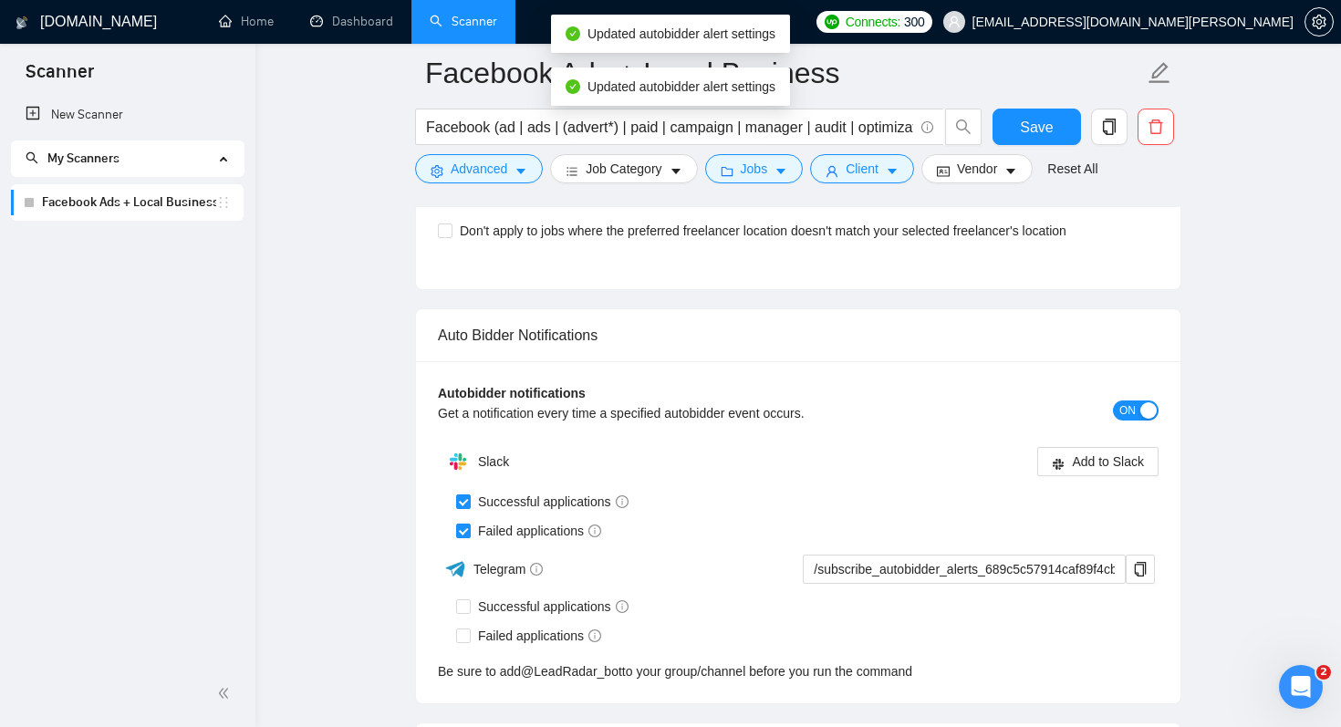
scroll to position [5111, 0]
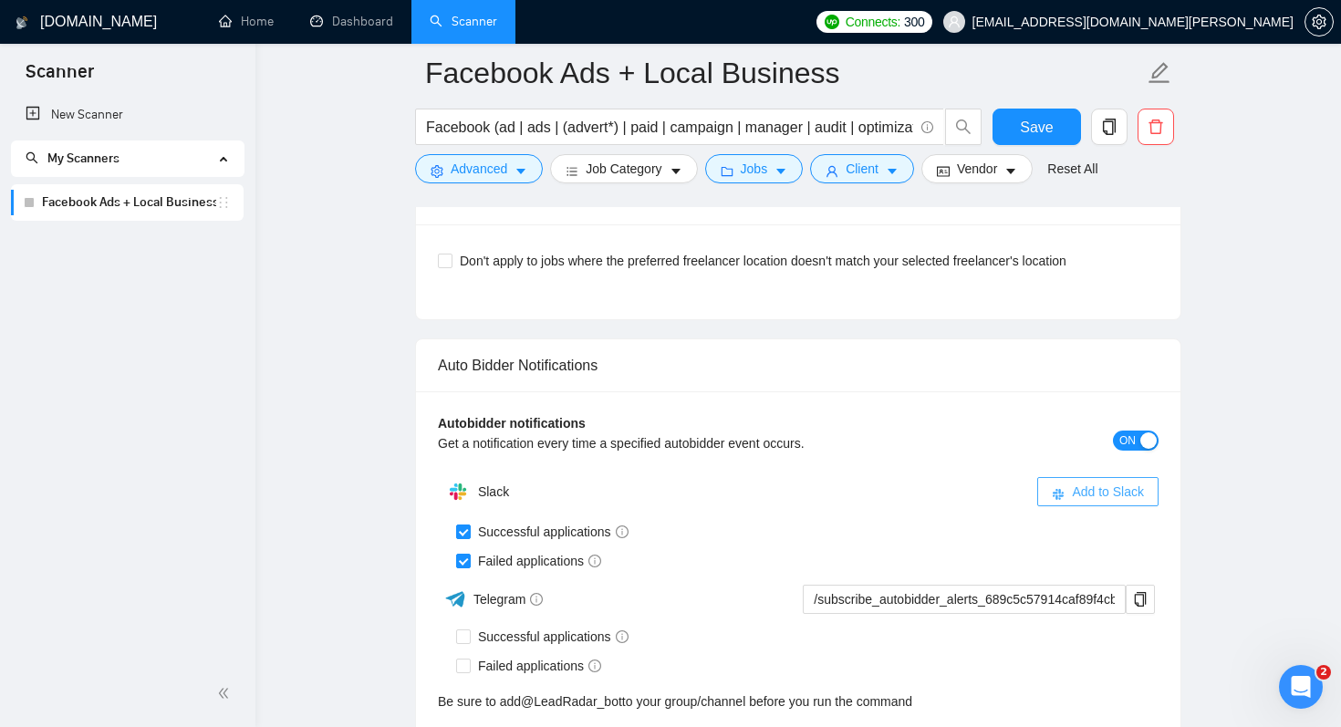
click at [1106, 502] on span "Add to Slack" at bounding box center [1108, 492] width 72 height 20
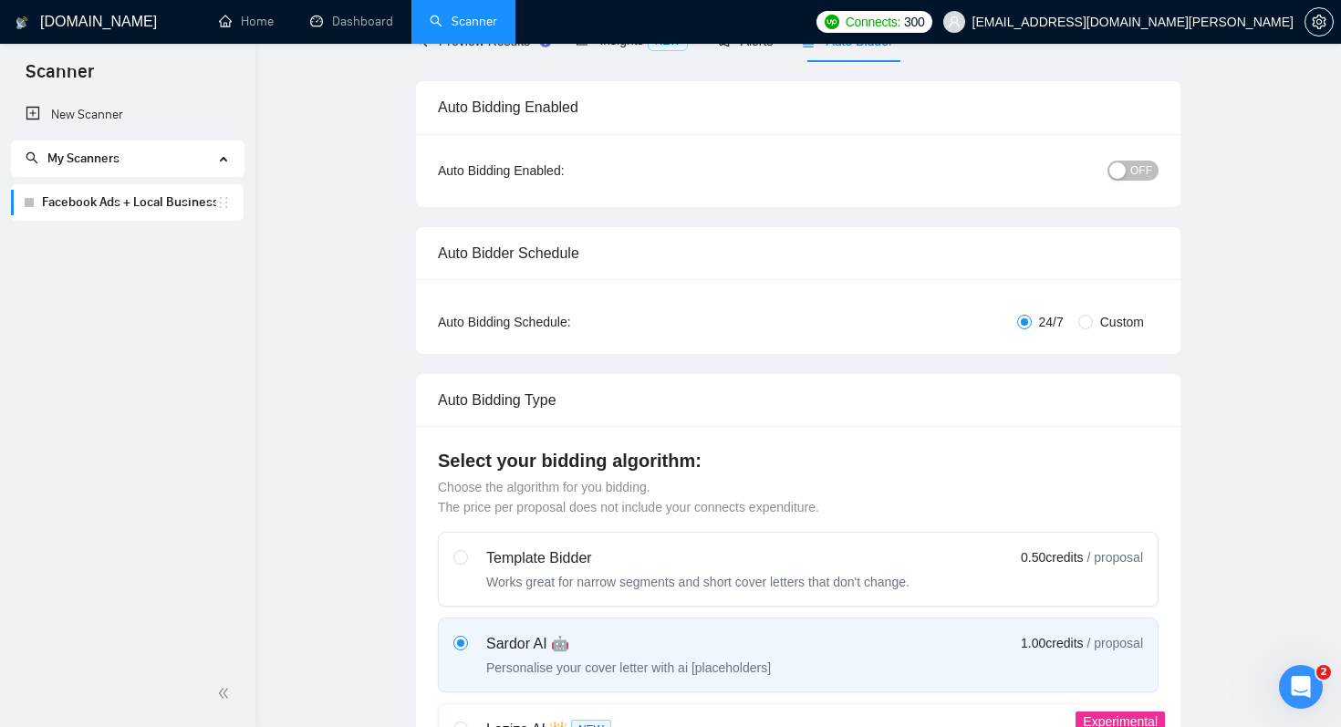
scroll to position [0, 0]
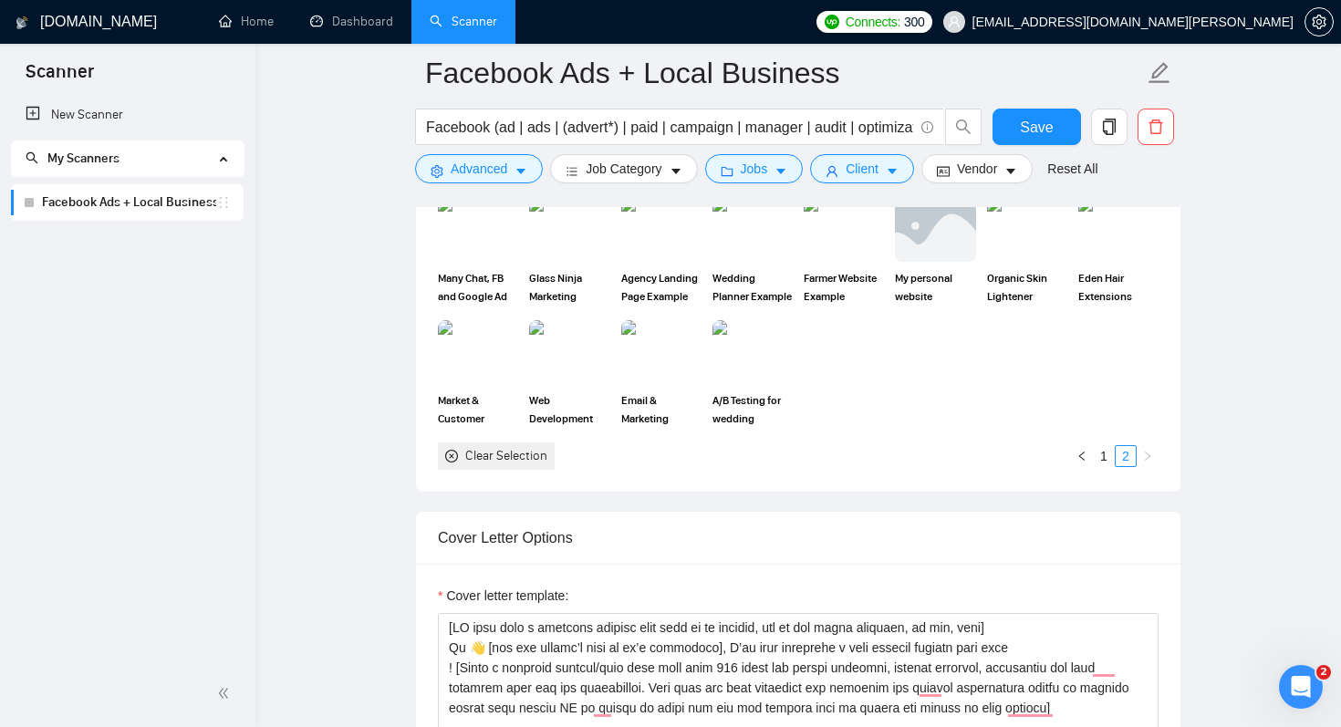
scroll to position [1747, 0]
paste textarea "𝙡𝙞𝙚𝙣"
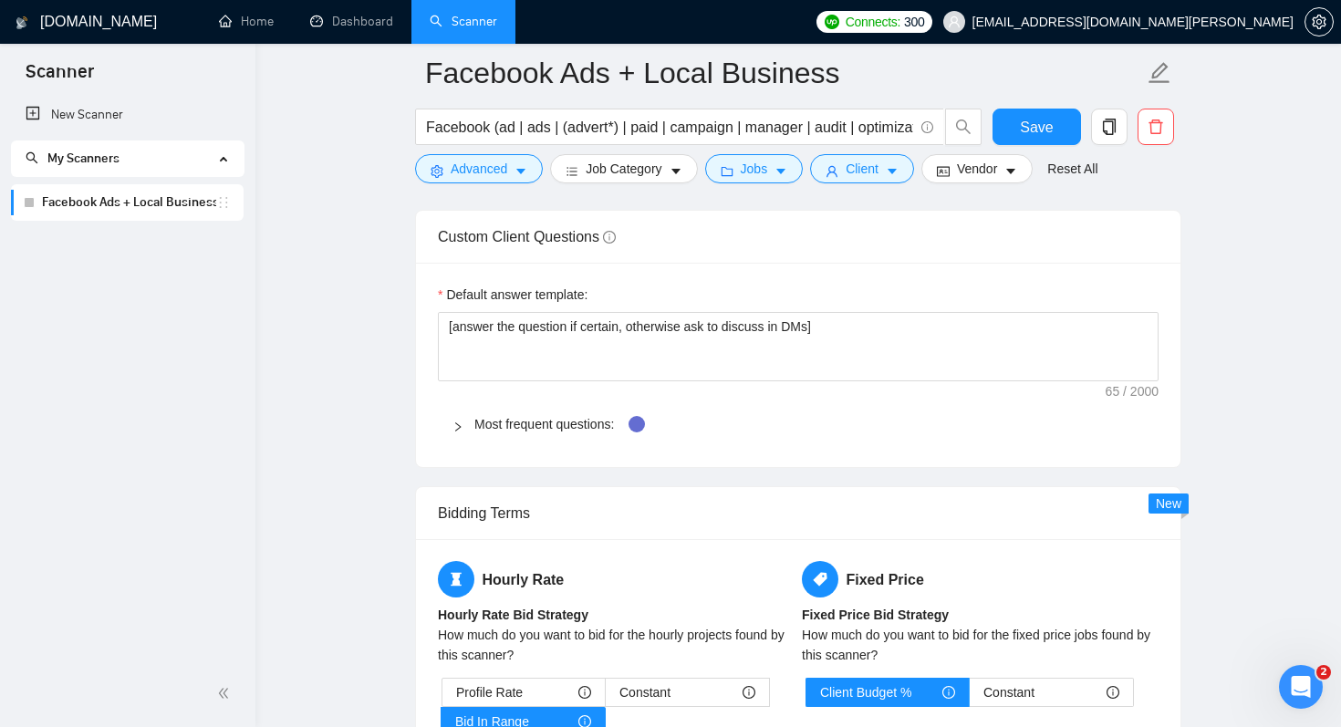
scroll to position [2595, 0]
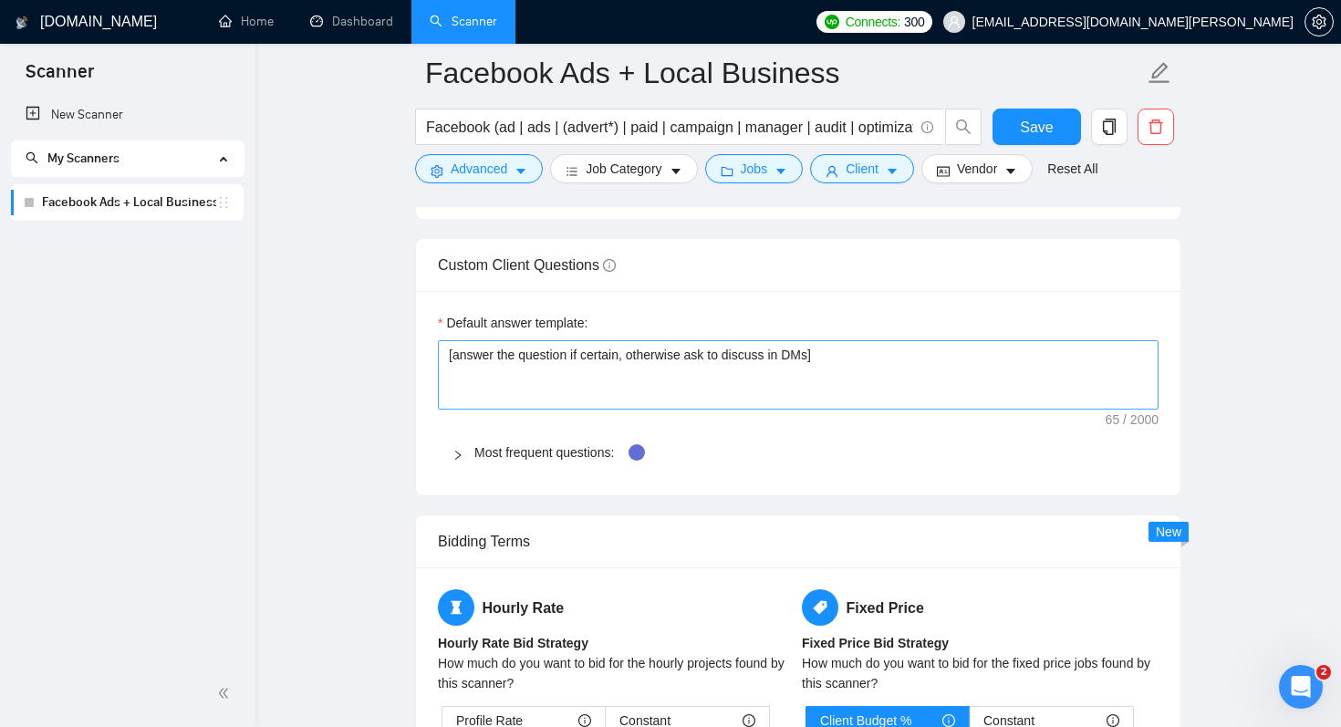
type textarea "[IF they have a specific keyword they want me to mention, say in the first sent…"
click at [724, 360] on textarea "[answer the question if certain, otherwise ask to discuss in DMs]" at bounding box center [798, 374] width 721 height 69
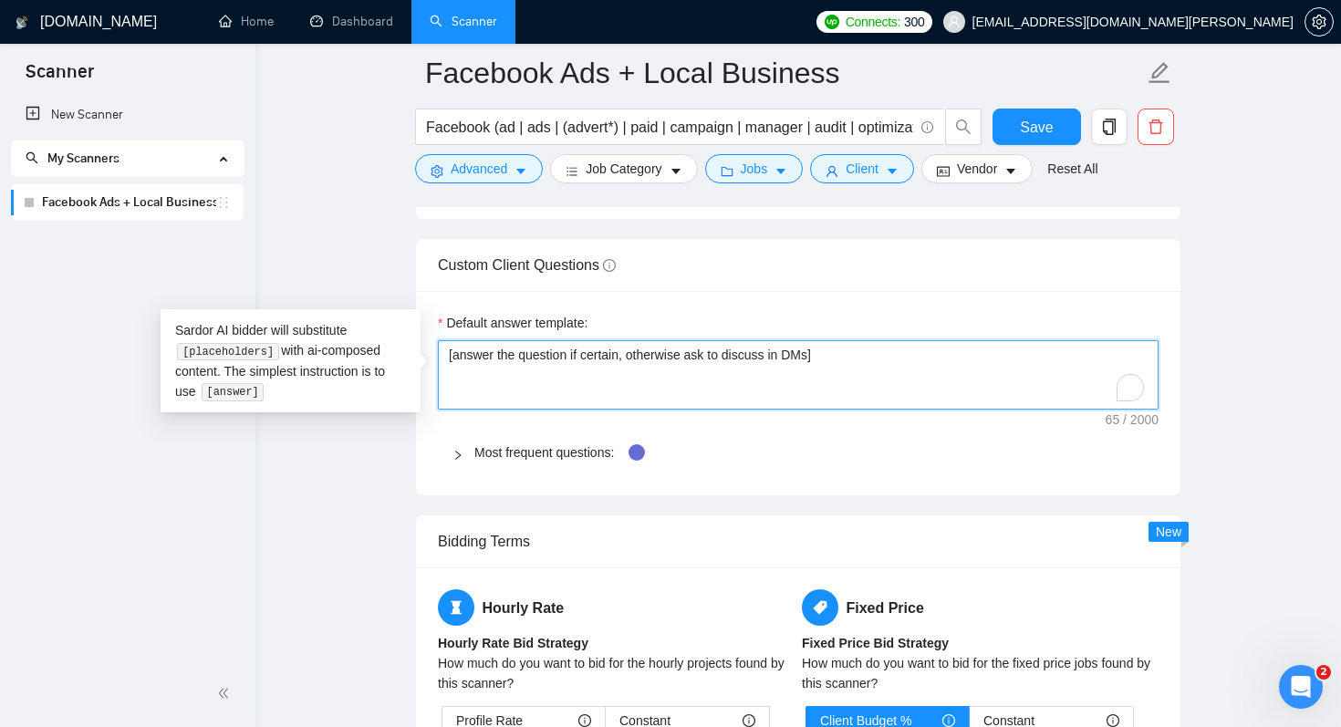
click at [724, 360] on textarea "[answer the question if certain, otherwise ask to discuss in DMs]" at bounding box center [798, 374] width 721 height 69
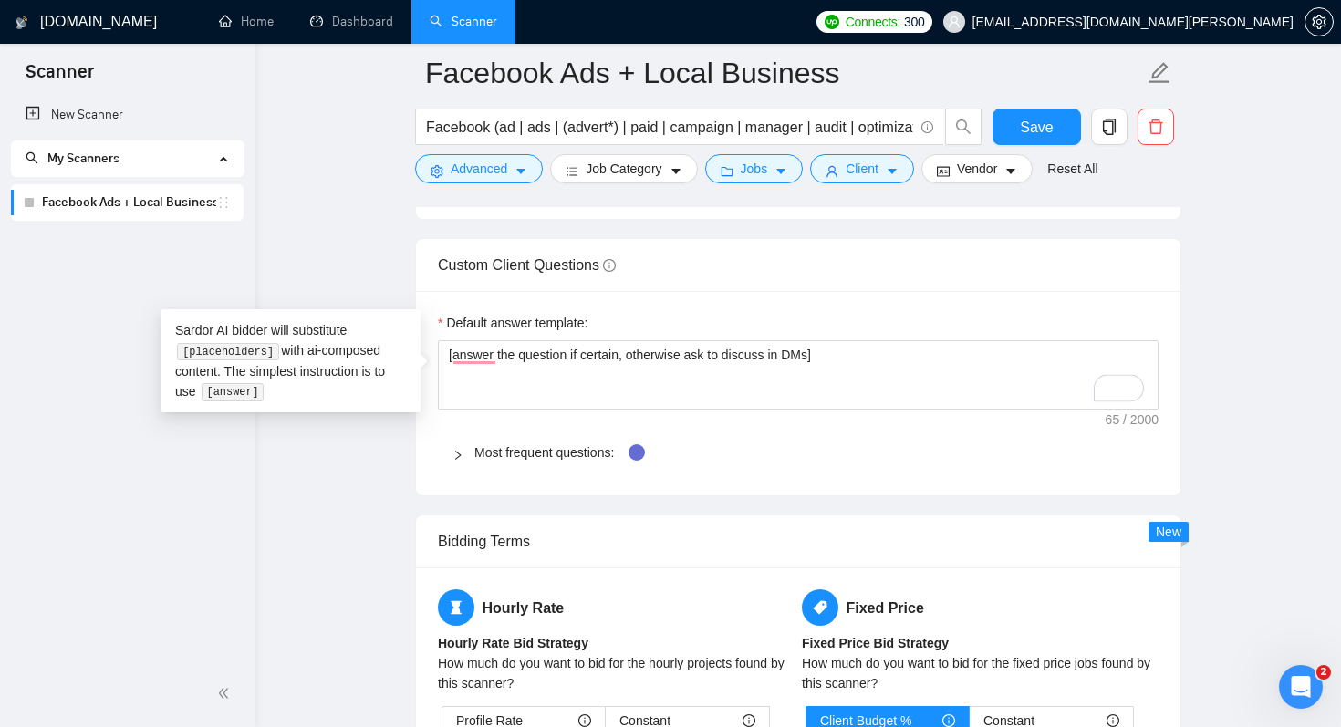
click at [459, 452] on icon "right" at bounding box center [457, 455] width 11 height 11
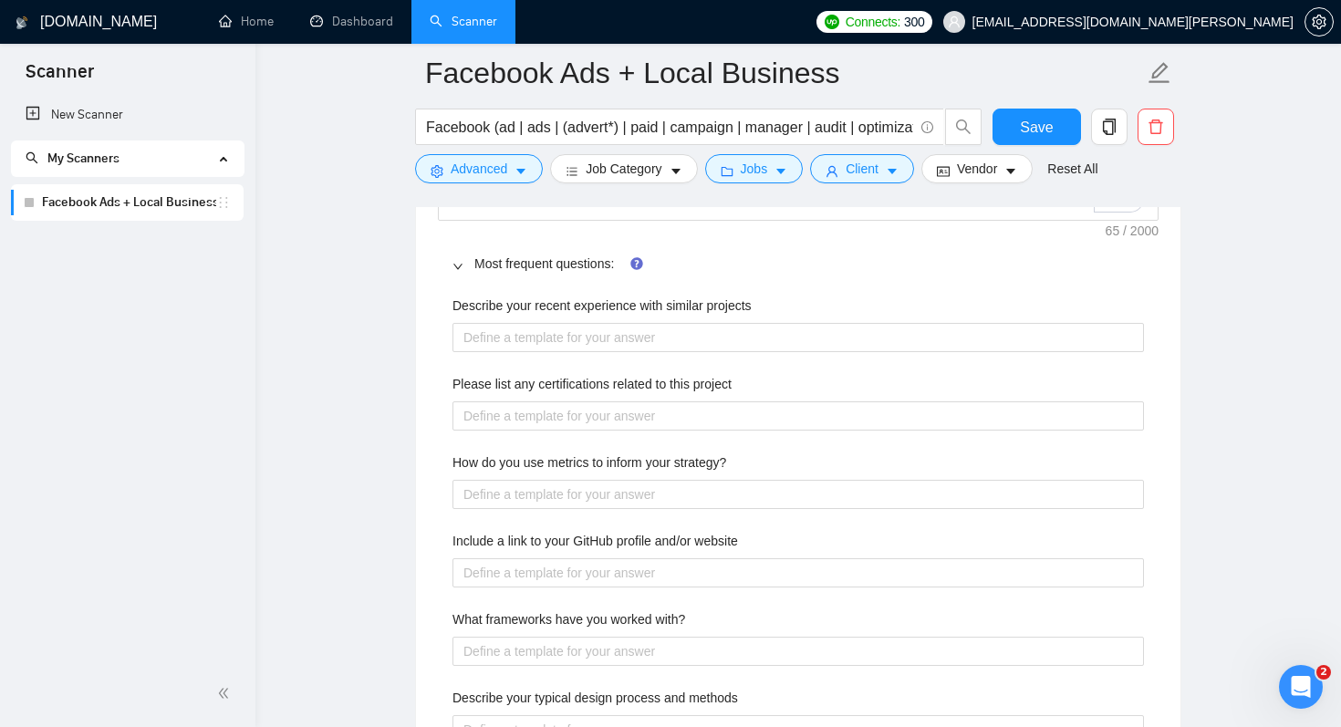
scroll to position [2802, 0]
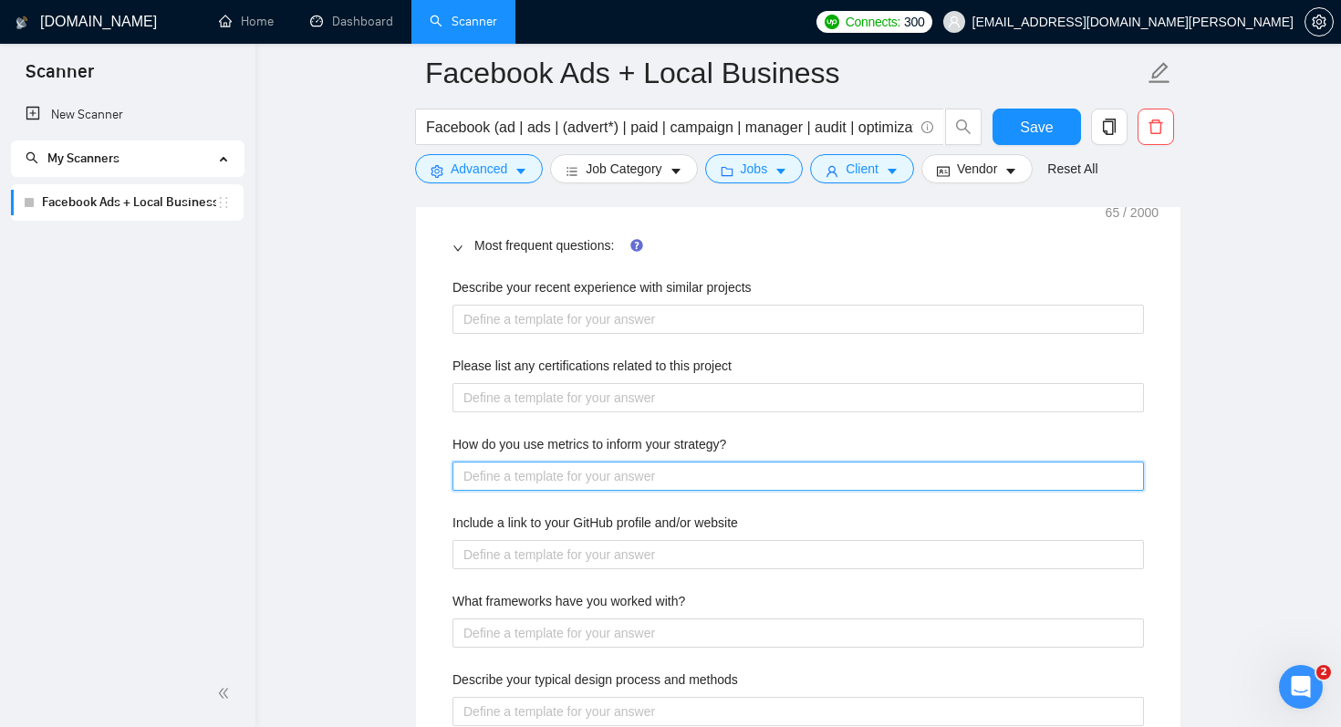
click at [550, 477] on strategy\? "How do you use metrics to inform your strategy?" at bounding box center [797, 475] width 691 height 29
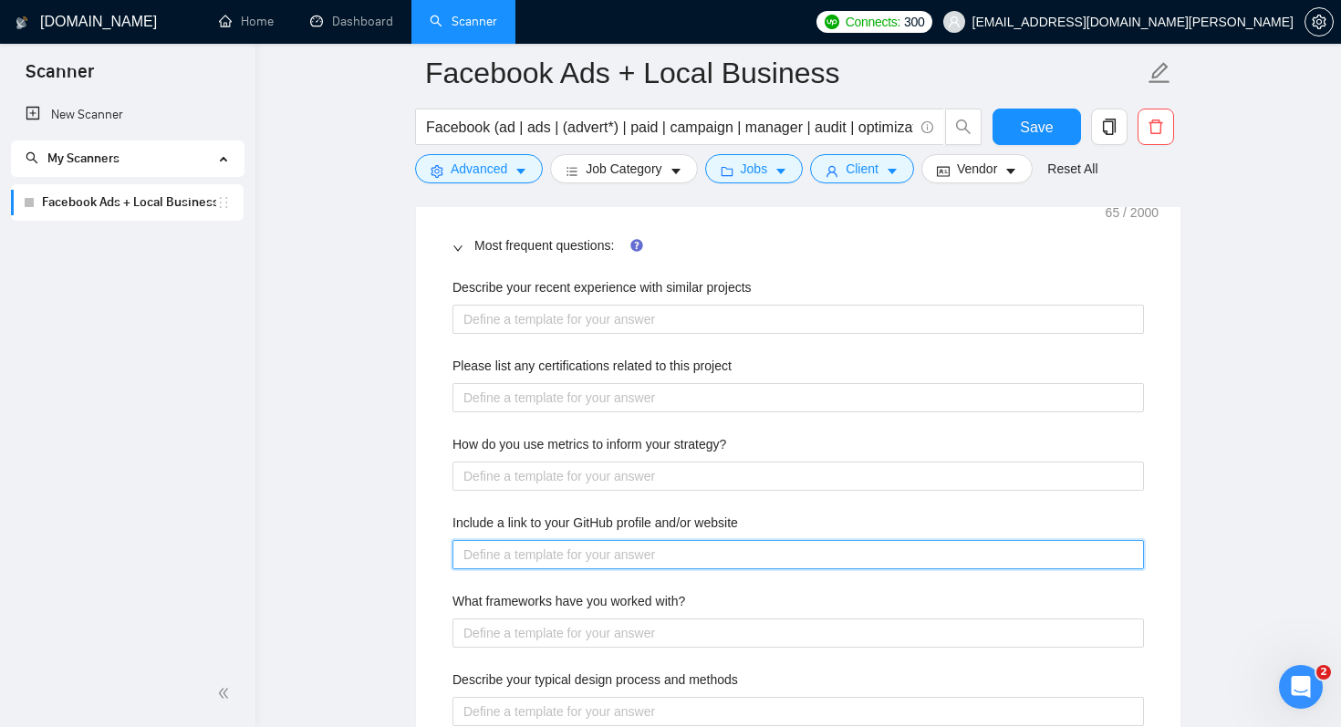
click at [559, 558] on website "Include a link to your GitHub profile and/or website" at bounding box center [797, 554] width 691 height 29
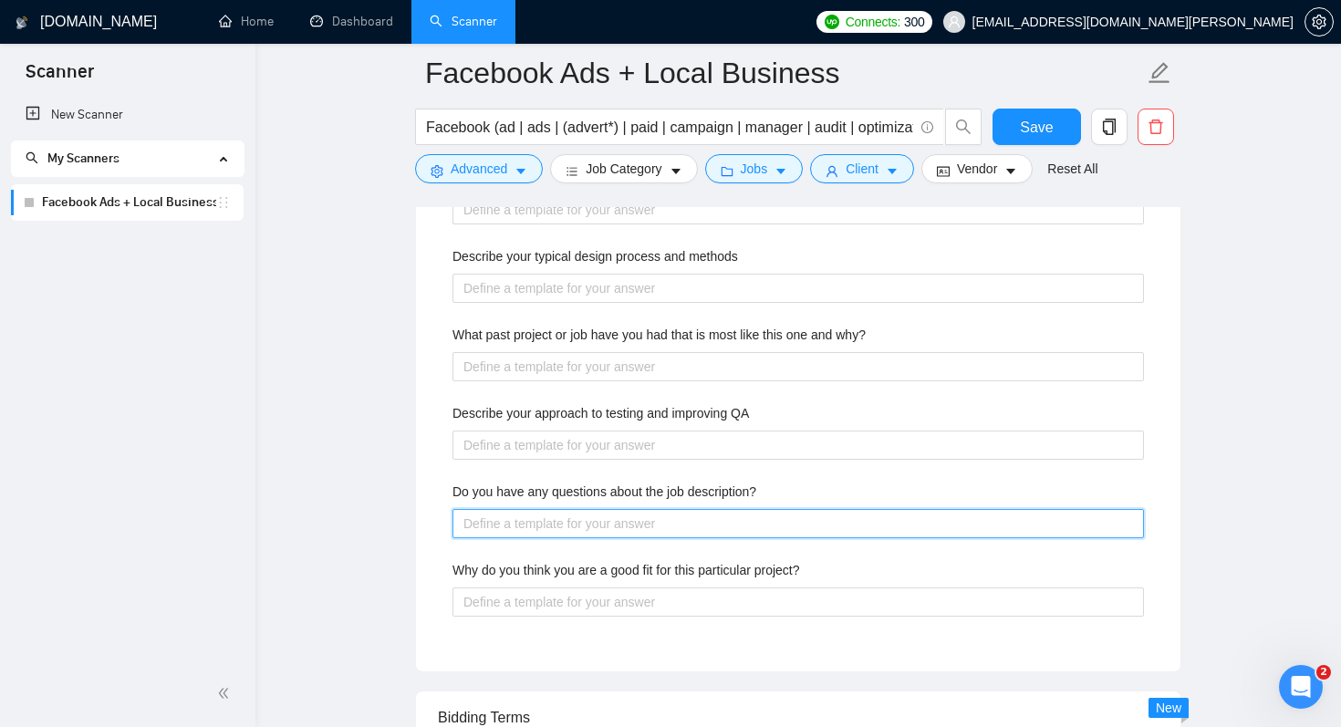
click at [544, 534] on description\? "Do you have any questions about the job description?" at bounding box center [797, 523] width 691 height 29
paste description\? "Do you already have a Facebook Pixel installed on your site?" or “Do you know y…"
type description\? "Do you already have a Facebook Pixel installed on your site?" or “Do you know y…"
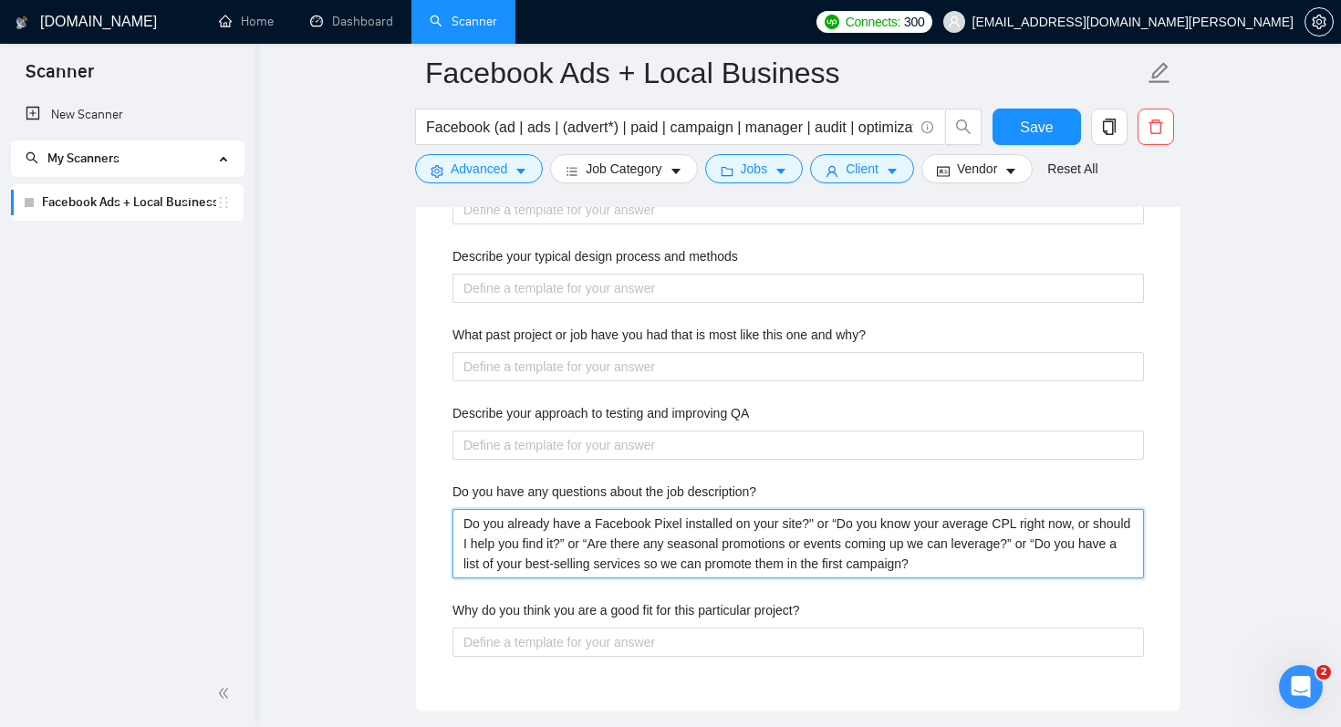
click at [821, 522] on description\? "Do you already have a Facebook Pixel installed on your site?" or “Do you know y…" at bounding box center [797, 543] width 691 height 69
type description\? "Do you already have a Facebook Pixel installed on your site?" or Do you know yo…"
type description\? "Do you already have a Facebook Pixel installed on your site?" orDo you know you…"
type description\? "Do you already have a Facebook Pixel installed on your site?" oDo you know your…"
type description\? "Do you already have a Facebook Pixel installed on your site?" Do you know your …"
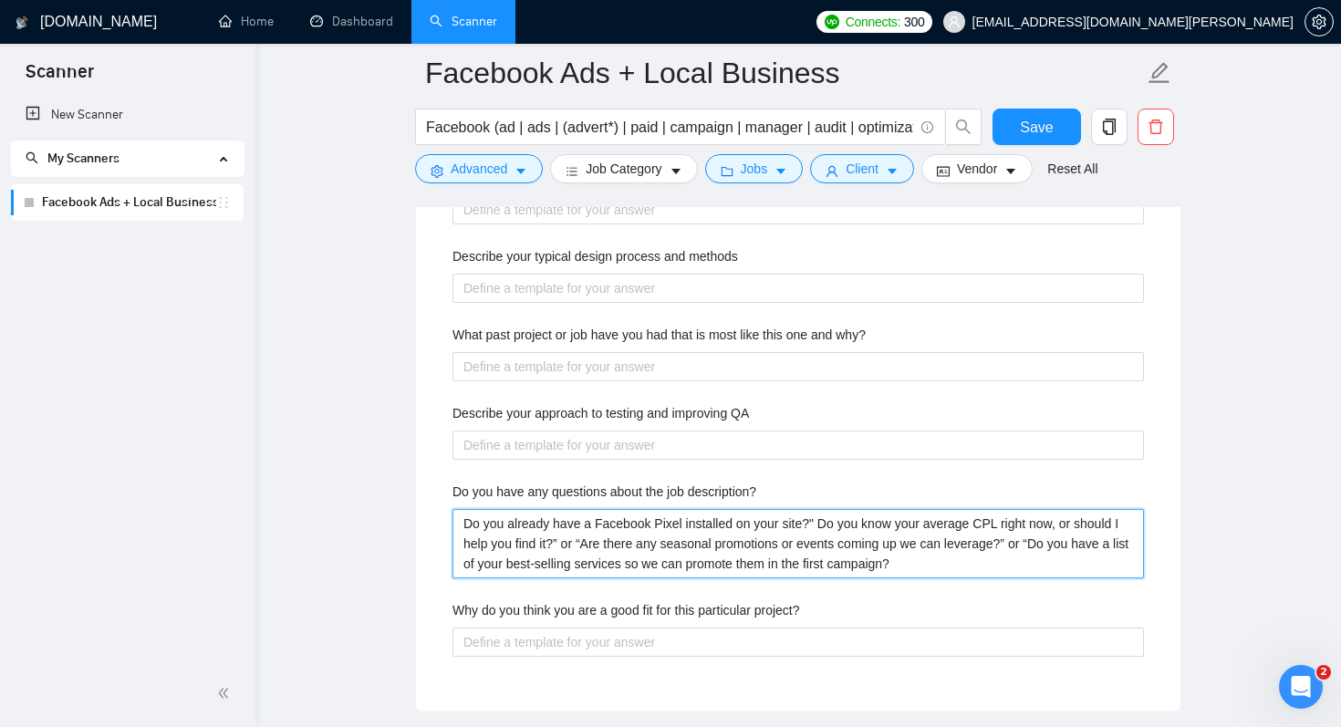
type description\? "Do you already have a Facebook Pixel installed on your site?"Do you know your a…"
type description\? "Do you already have a Facebook Pixel installed on your site?Do you know your av…"
type description\? "Do you already have a Facebook Pixel installed on your site? Do you know your a…"
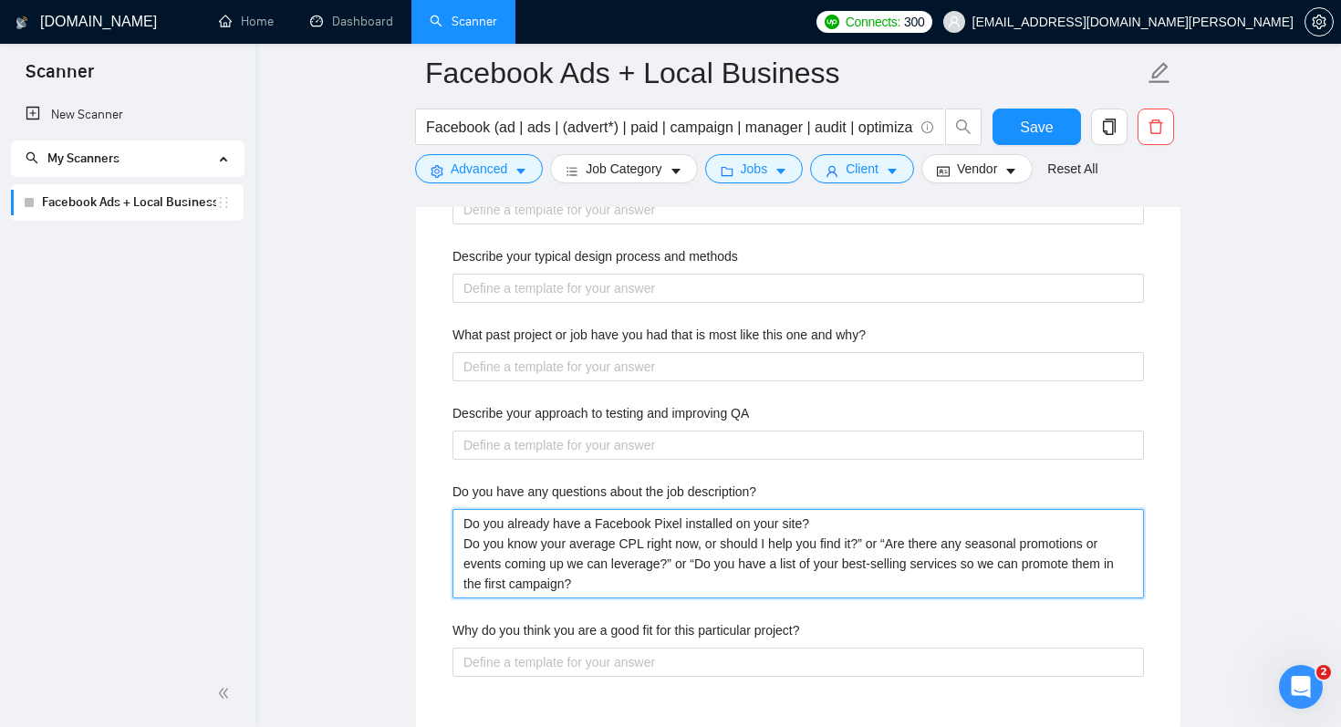
drag, startPoint x: 869, startPoint y: 544, endPoint x: 900, endPoint y: 547, distance: 31.2
click at [900, 547] on description\? "Do you already have a Facebook Pixel installed on your site? Do you know your a…" at bounding box center [797, 553] width 691 height 89
type description\? "Do you already have a Facebook Pixel installed on your site? Do you know your a…"
drag, startPoint x: 897, startPoint y: 562, endPoint x: 924, endPoint y: 571, distance: 28.8
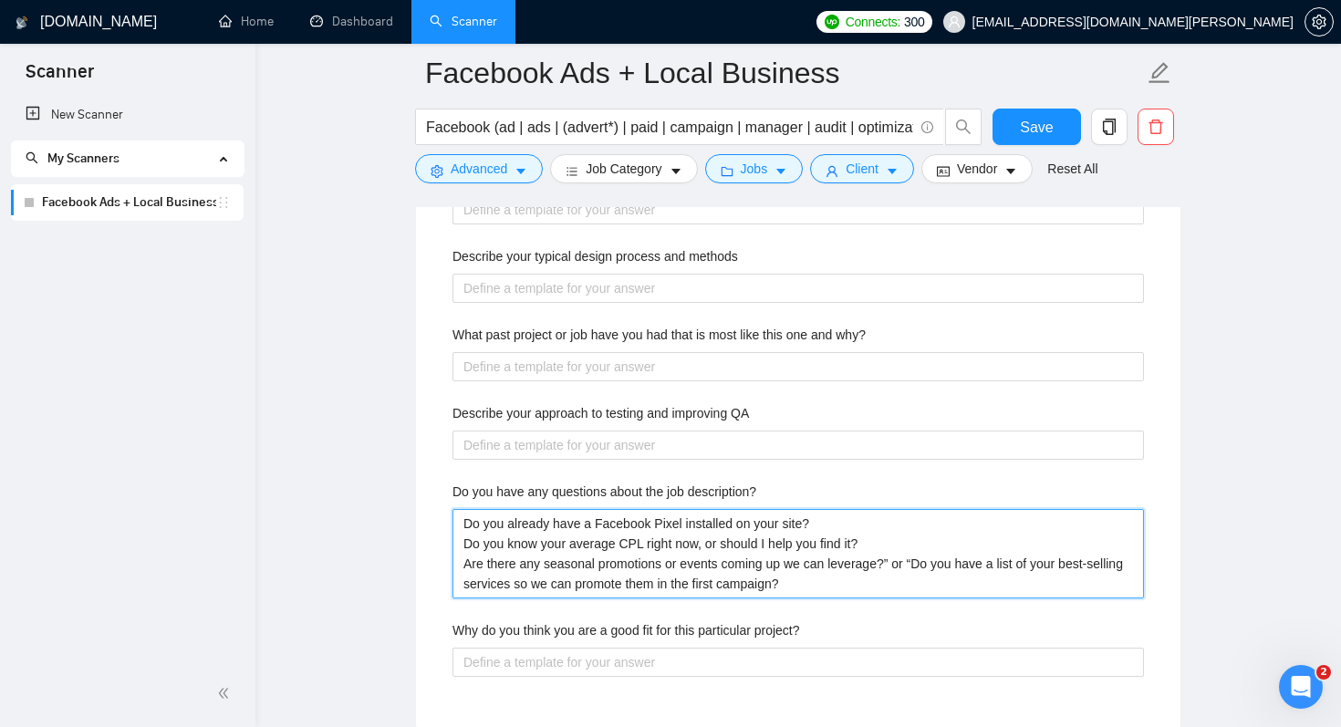
click at [924, 571] on description\? "Do you already have a Facebook Pixel installed on your site? Do you know your a…" at bounding box center [797, 553] width 691 height 89
type description\? "Do you already have a Facebook Pixel installed on your site? Do you know your a…"
click at [464, 523] on description\? "Do you already have a Facebook Pixel installed on your site? Do you know your a…" at bounding box center [797, 553] width 691 height 89
type description\? "Do you already have a Facebook Pixel installed on your site? Do you know your a…"
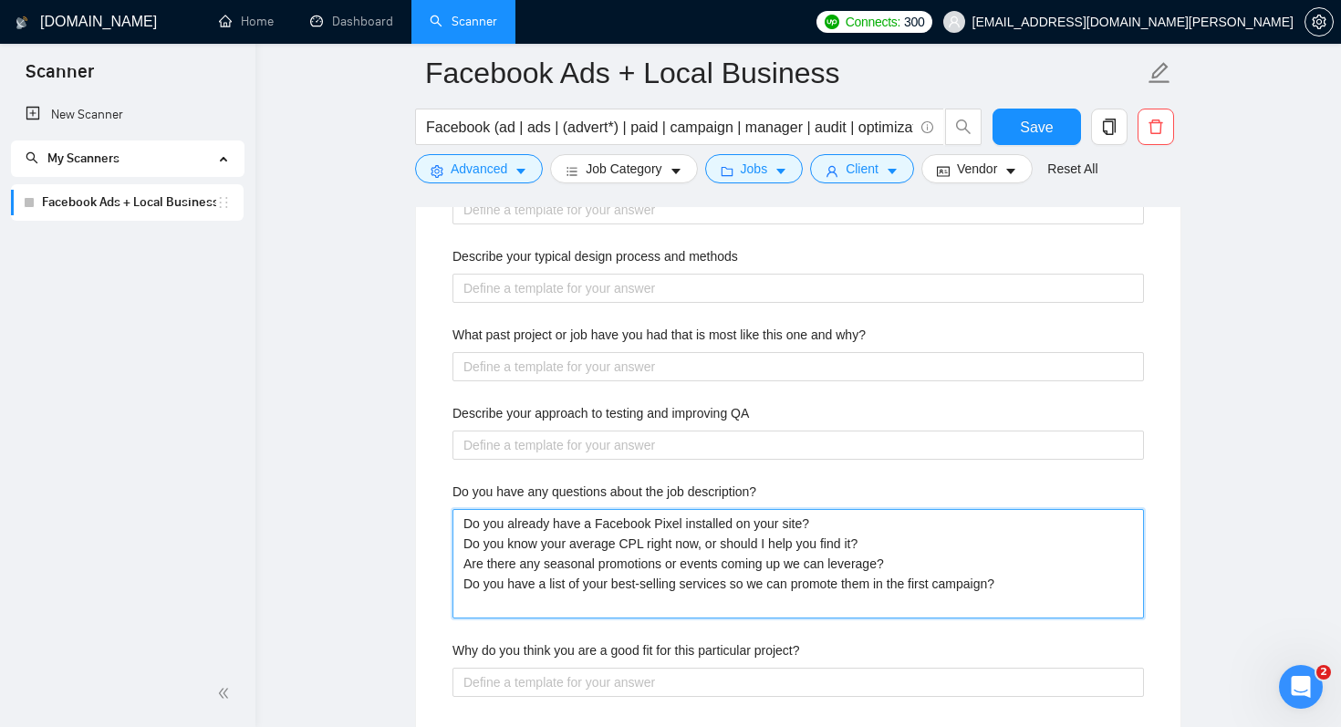
type description\? "y Do you already have a Facebook Pixel installed on your site? Do you know your…"
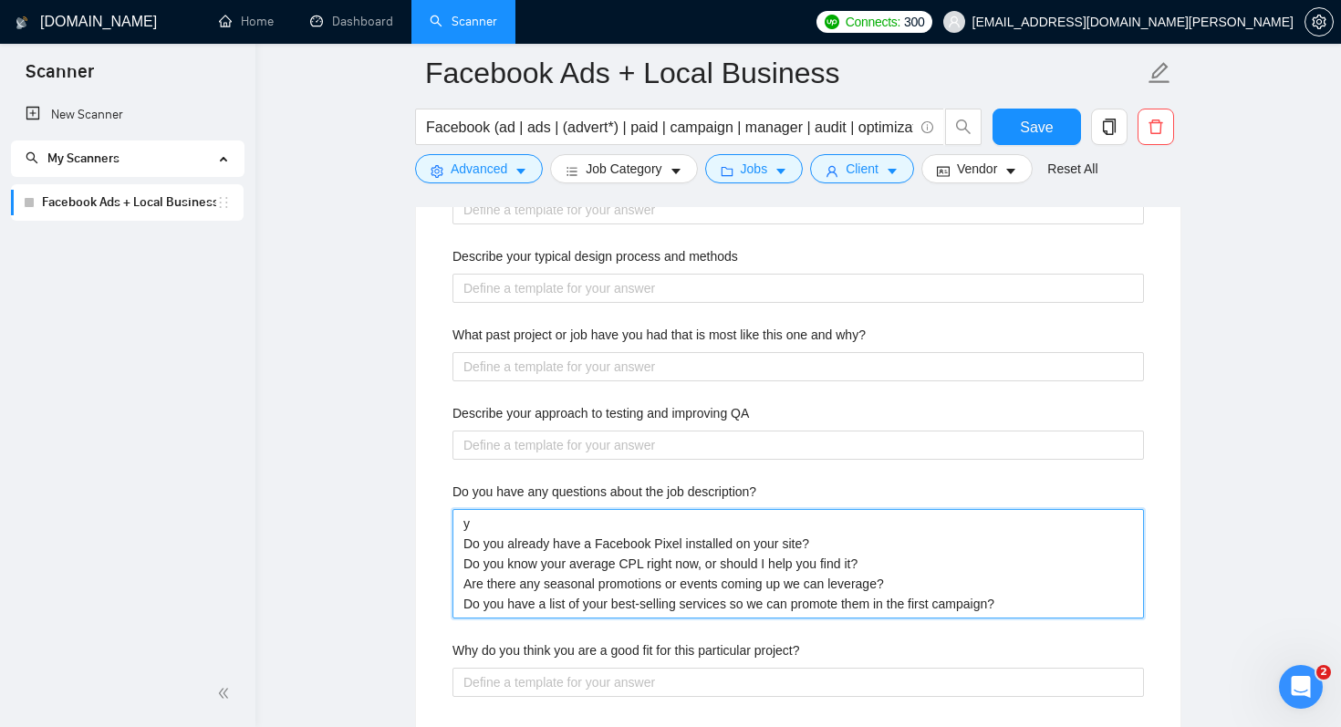
type description\? "Do you already have a Facebook Pixel installed on your site? Do you know your a…"
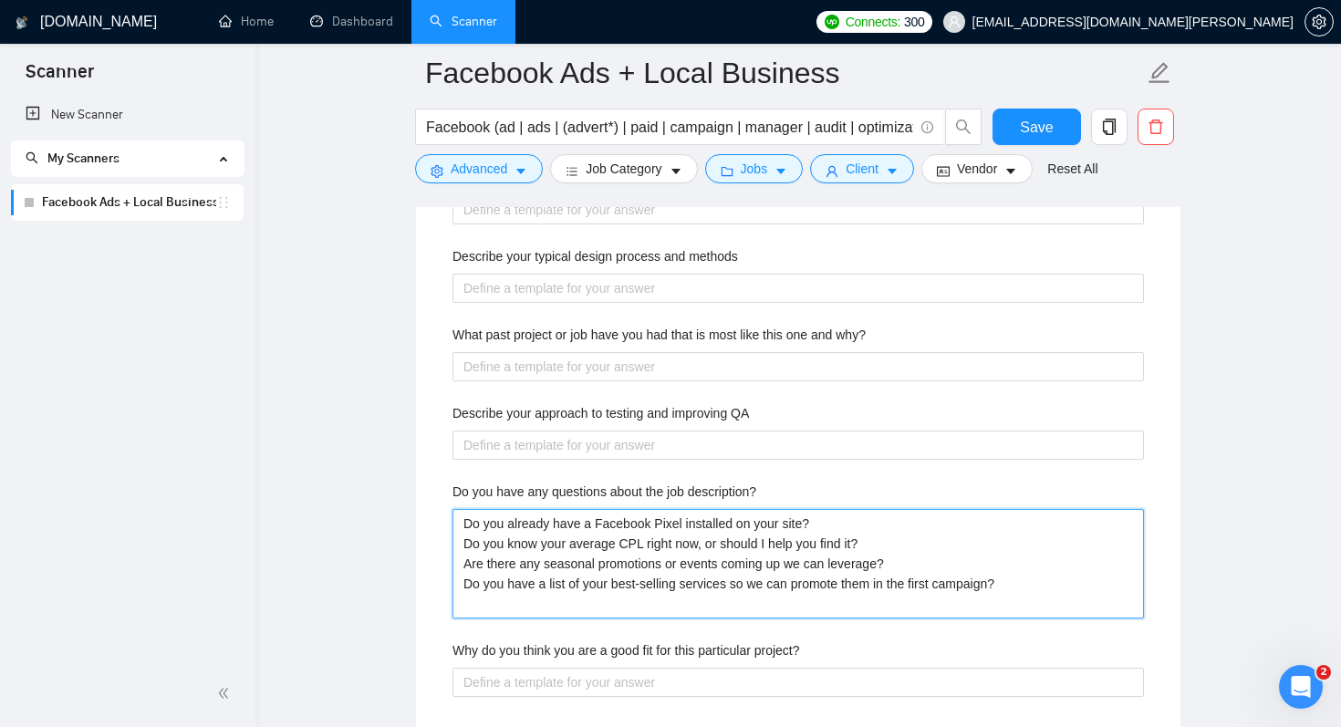
type description\? "Y Do you already have a Facebook Pixel installed on your site? Do you know your…"
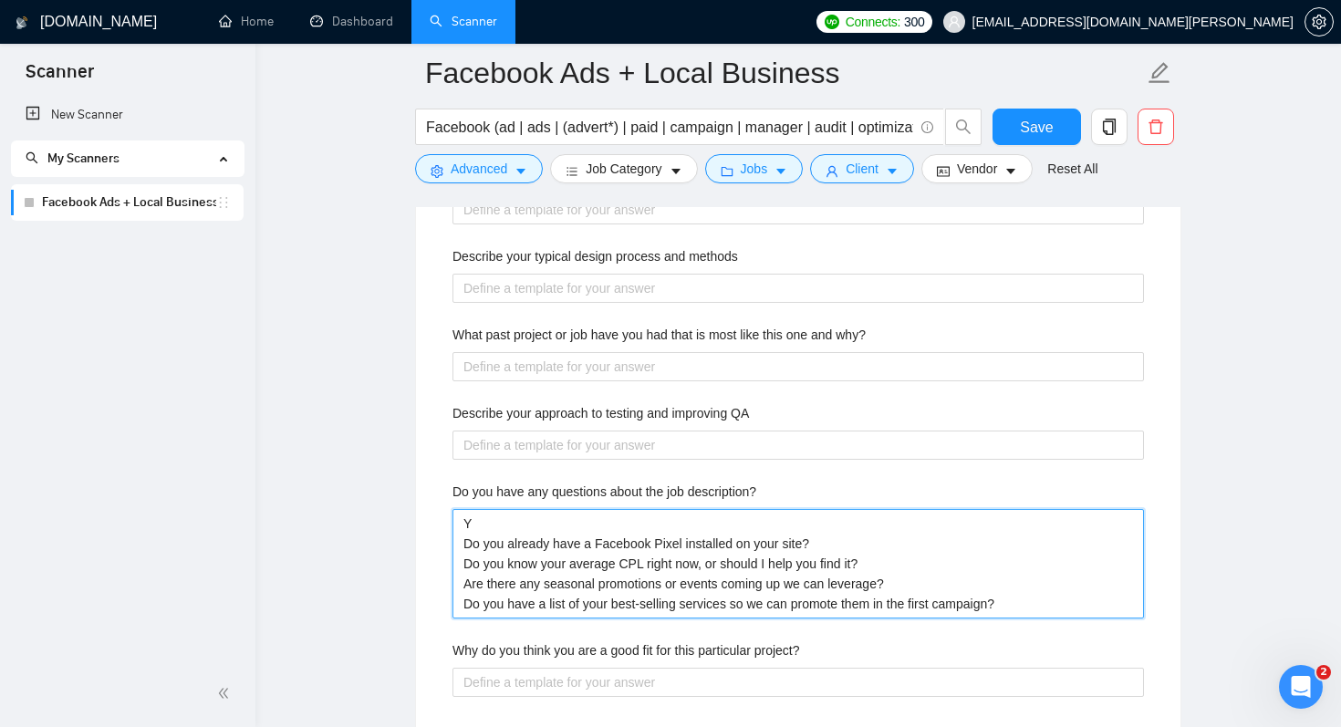
type description\? "Ye Do you already have a Facebook Pixel installed on your site? Do you know you…"
type description\? "Yes Do you already have a Facebook Pixel installed on your site? Do you know yo…"
type description\? "Yes! Do you already have a Facebook Pixel installed on your site? Do you know y…"
type description\? "Yes!. Do you already have a Facebook Pixel installed on your site? Do you know …"
type description\? "Yes!.. Do you already have a Facebook Pixel installed on your site? Do you know…"
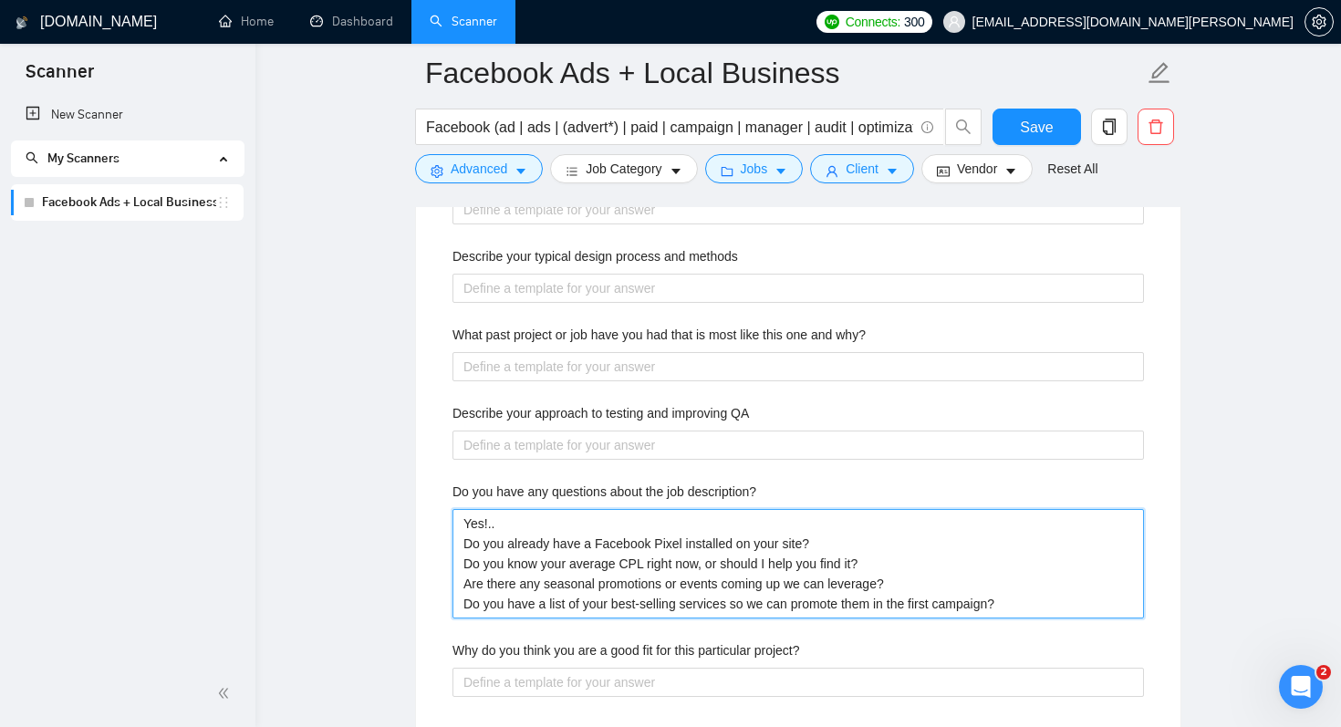
type description\? "Yes!... Do you already have a Facebook Pixel installed on your site? Do you kno…"
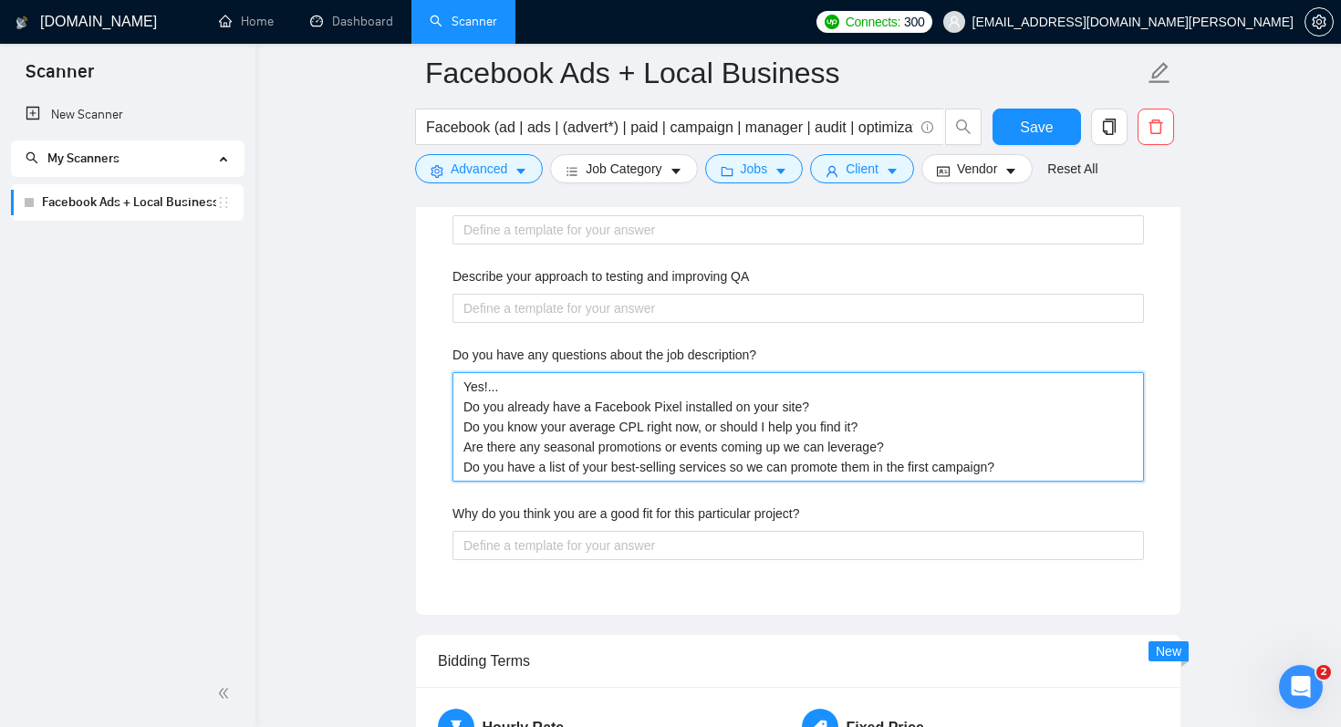
scroll to position [3360, 0]
type description\? "Yes!... Do you already have a Facebook Pixel installed on your site? Do you kno…"
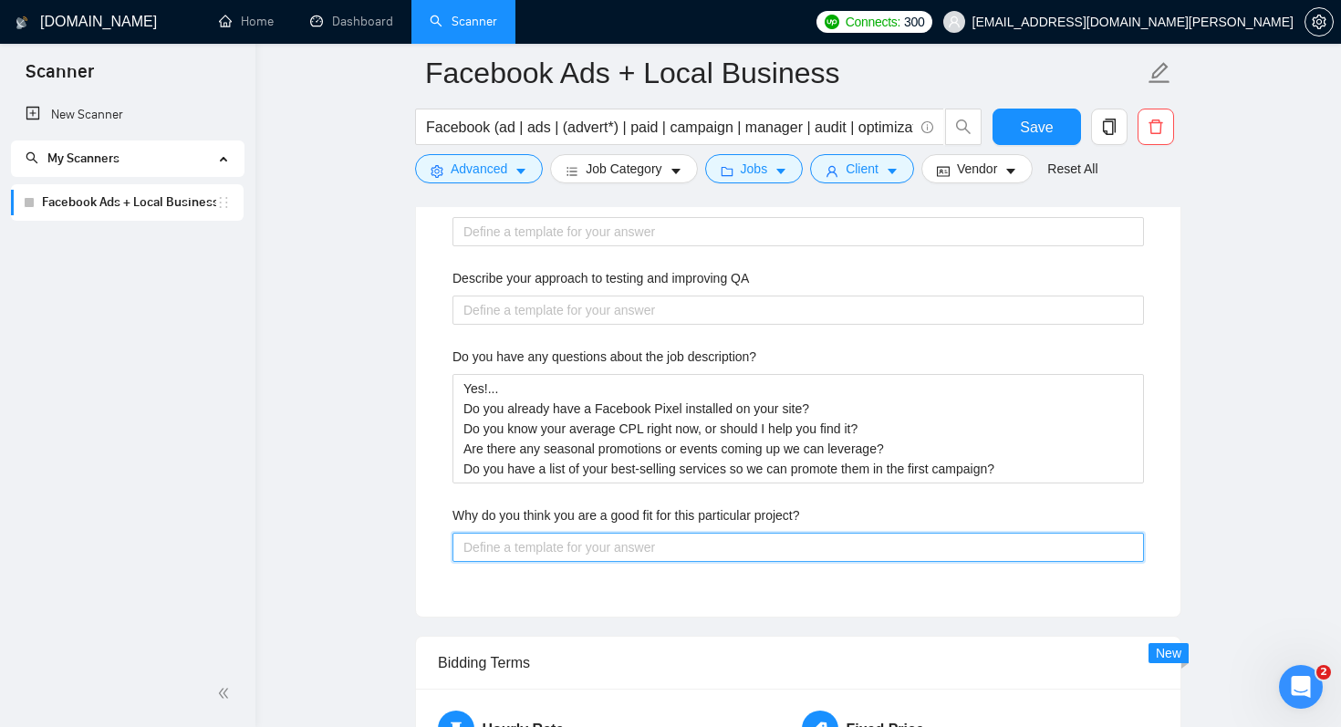
click at [516, 548] on project\? "Why do you think you are a good fit for this particular project?" at bounding box center [797, 547] width 691 height 29
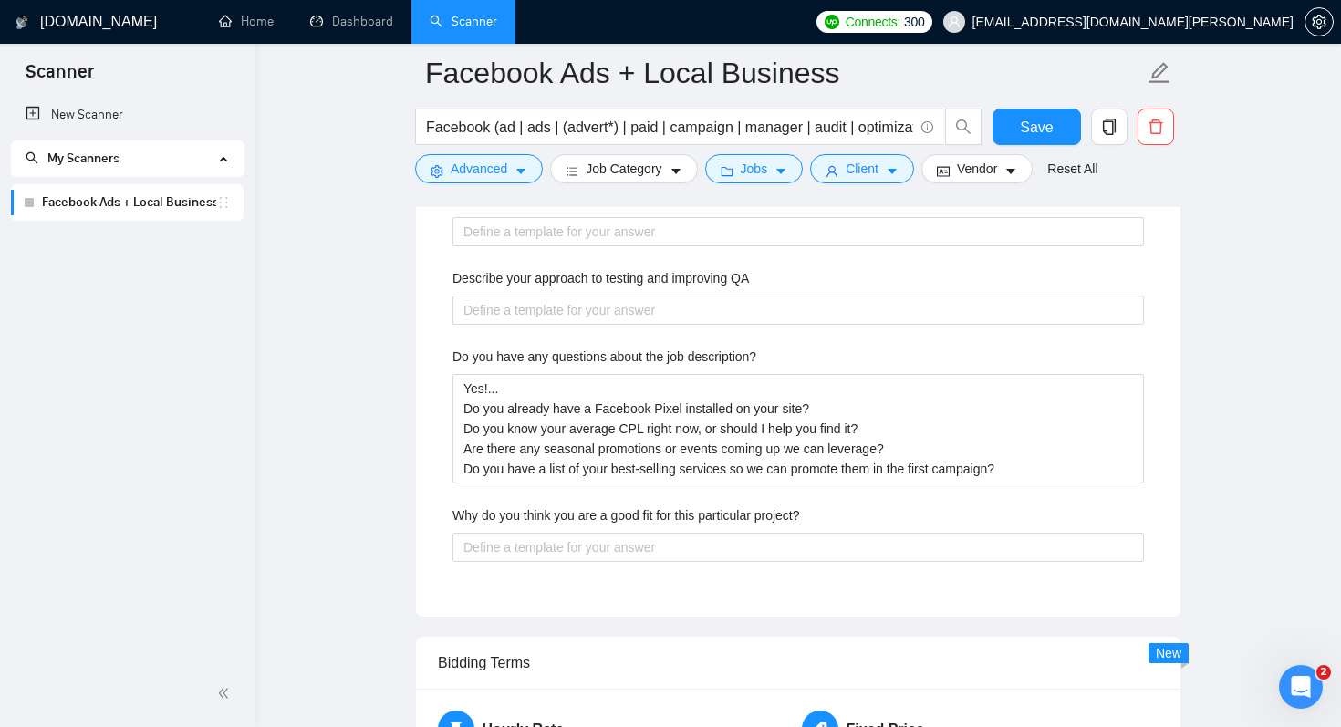
click at [519, 520] on label "Why do you think you are a good fit for this particular project?" at bounding box center [625, 515] width 347 height 20
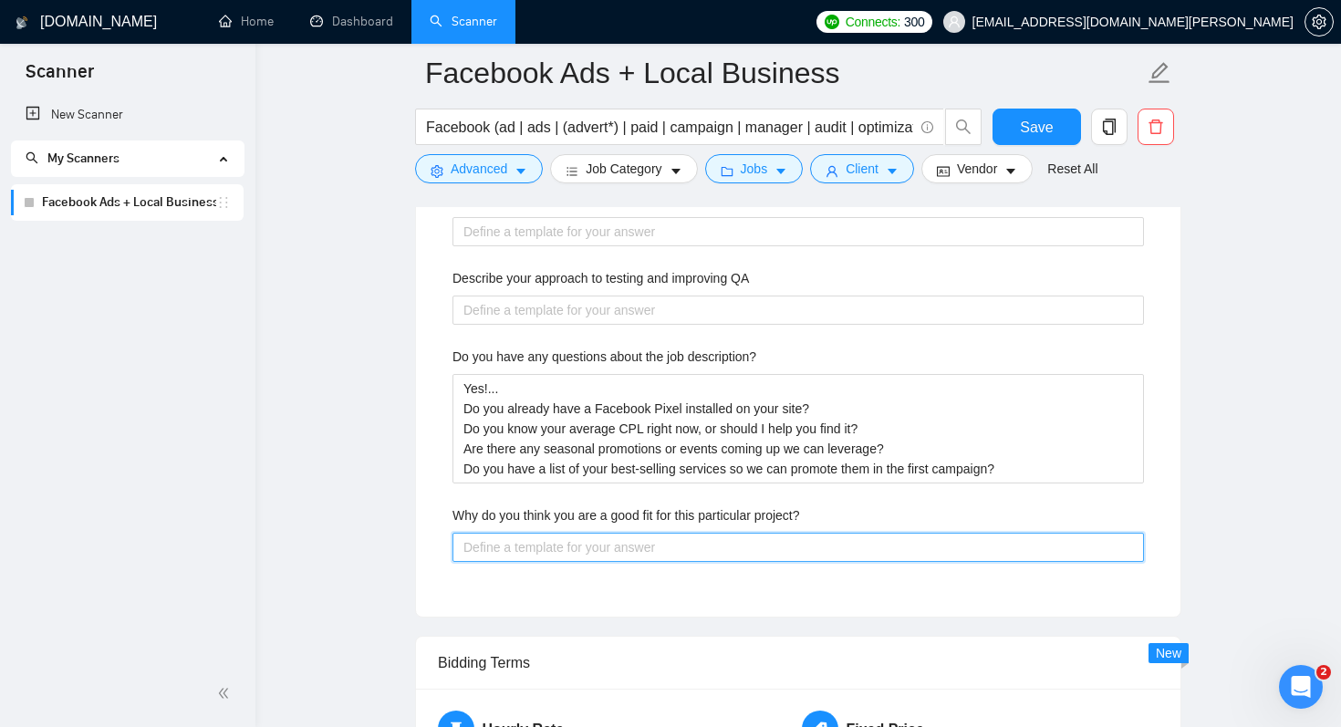
click at [519, 533] on project\? "Why do you think you are a good fit for this particular project?" at bounding box center [797, 547] width 691 height 29
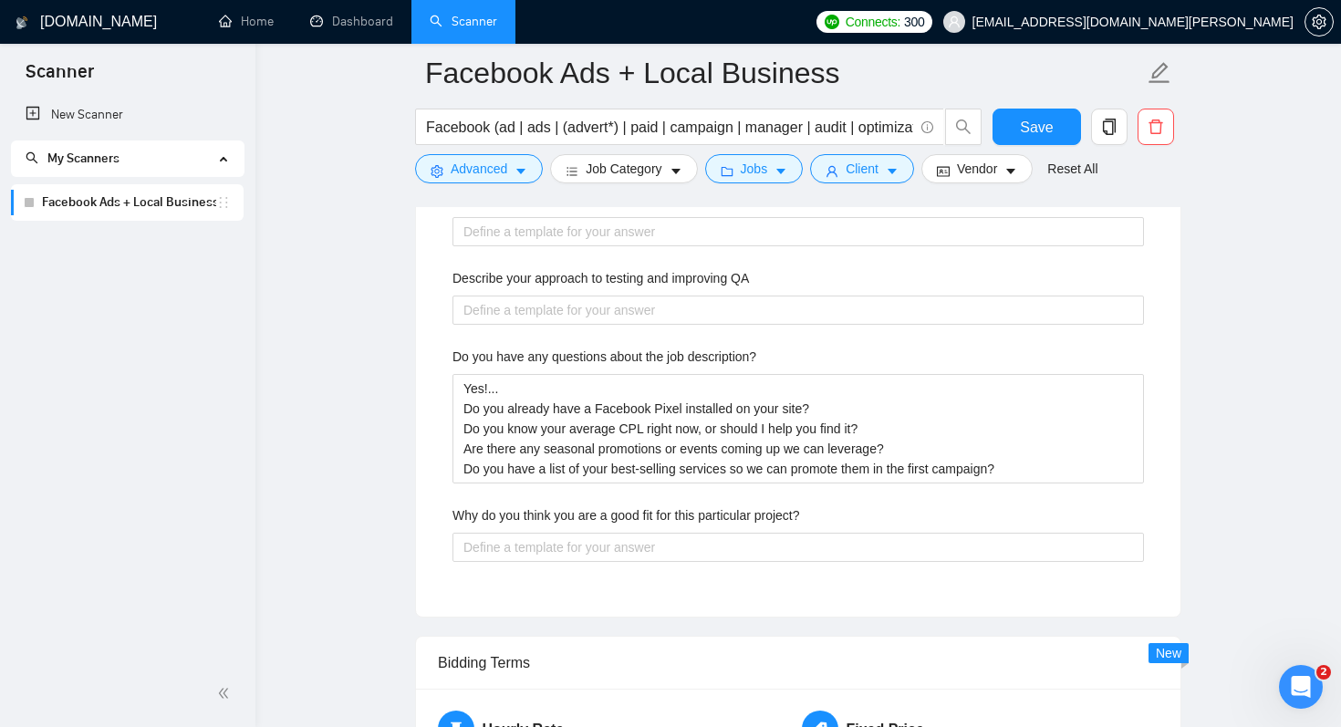
click at [519, 520] on label "Why do you think you are a good fit for this particular project?" at bounding box center [625, 515] width 347 height 20
click at [519, 533] on project\? "Why do you think you are a good fit for this particular project?" at bounding box center [797, 547] width 691 height 29
click at [519, 520] on label "Why do you think you are a good fit for this particular project?" at bounding box center [625, 515] width 347 height 20
click at [519, 533] on project\? "Why do you think you are a good fit for this particular project?" at bounding box center [797, 547] width 691 height 29
copy label "Why do you think you are a good fit for this particular project?"
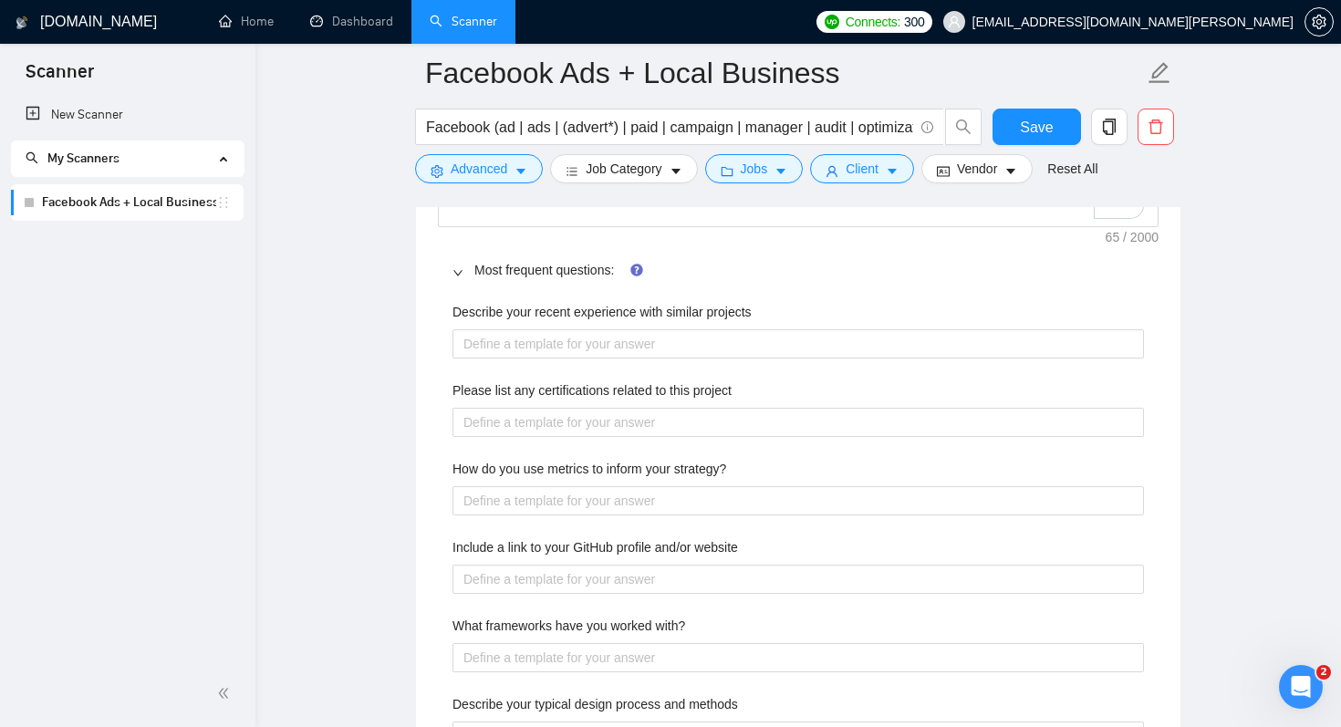
scroll to position [2761, 0]
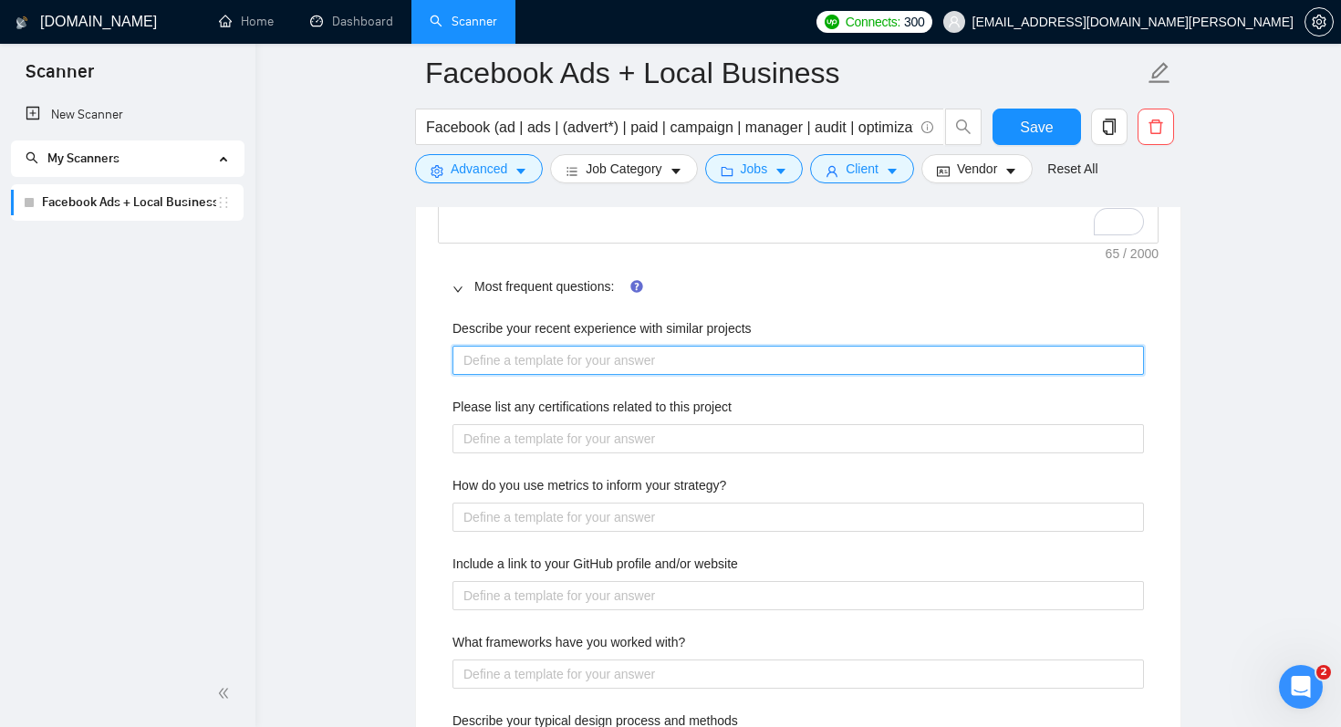
click at [666, 357] on projects "Describe your recent experience with similar projects" at bounding box center [797, 360] width 691 height 29
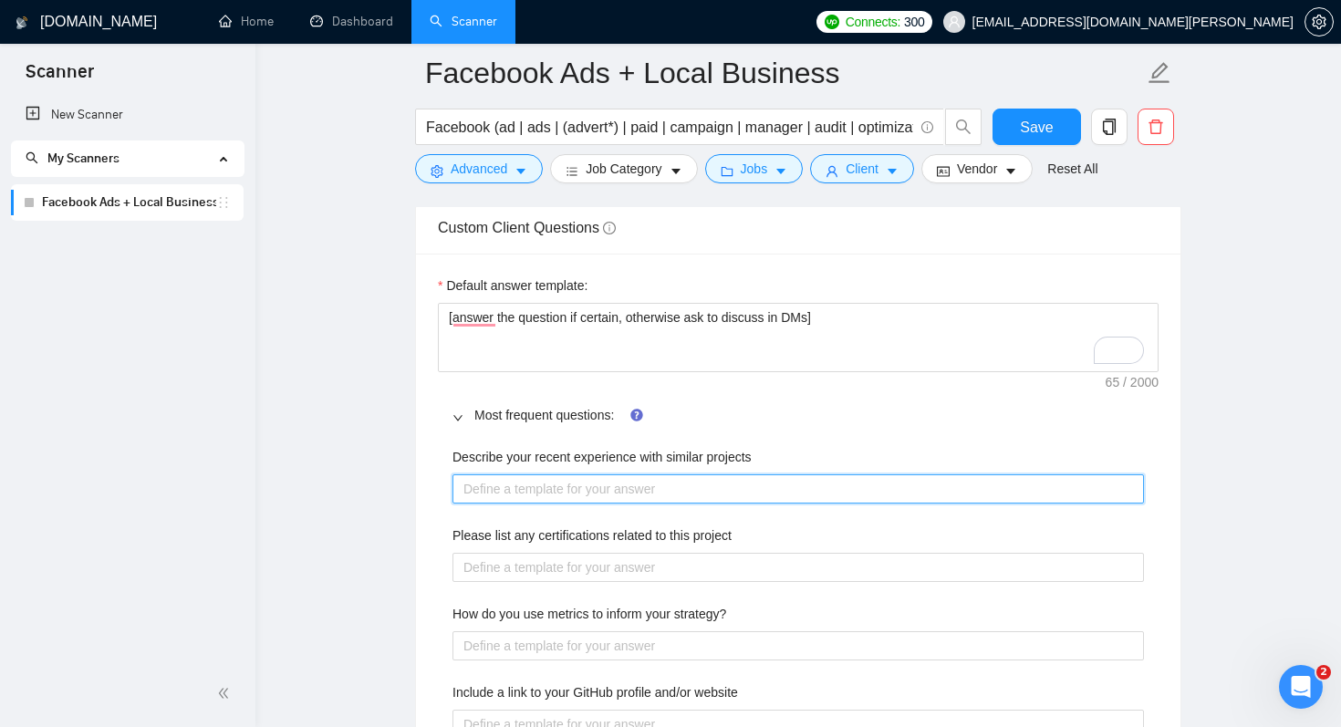
scroll to position [2625, 0]
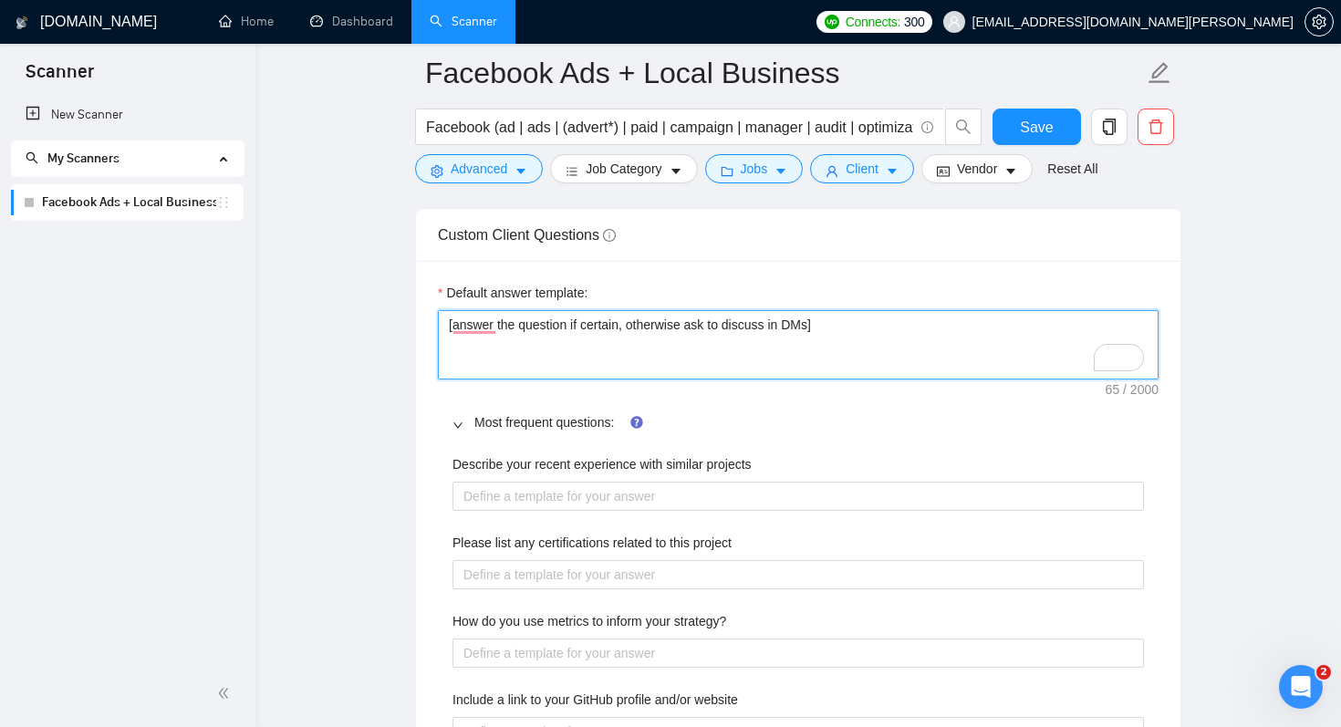
click at [635, 319] on textarea "[answer the question if certain, otherwise ask to discuss in DMs]" at bounding box center [798, 344] width 721 height 69
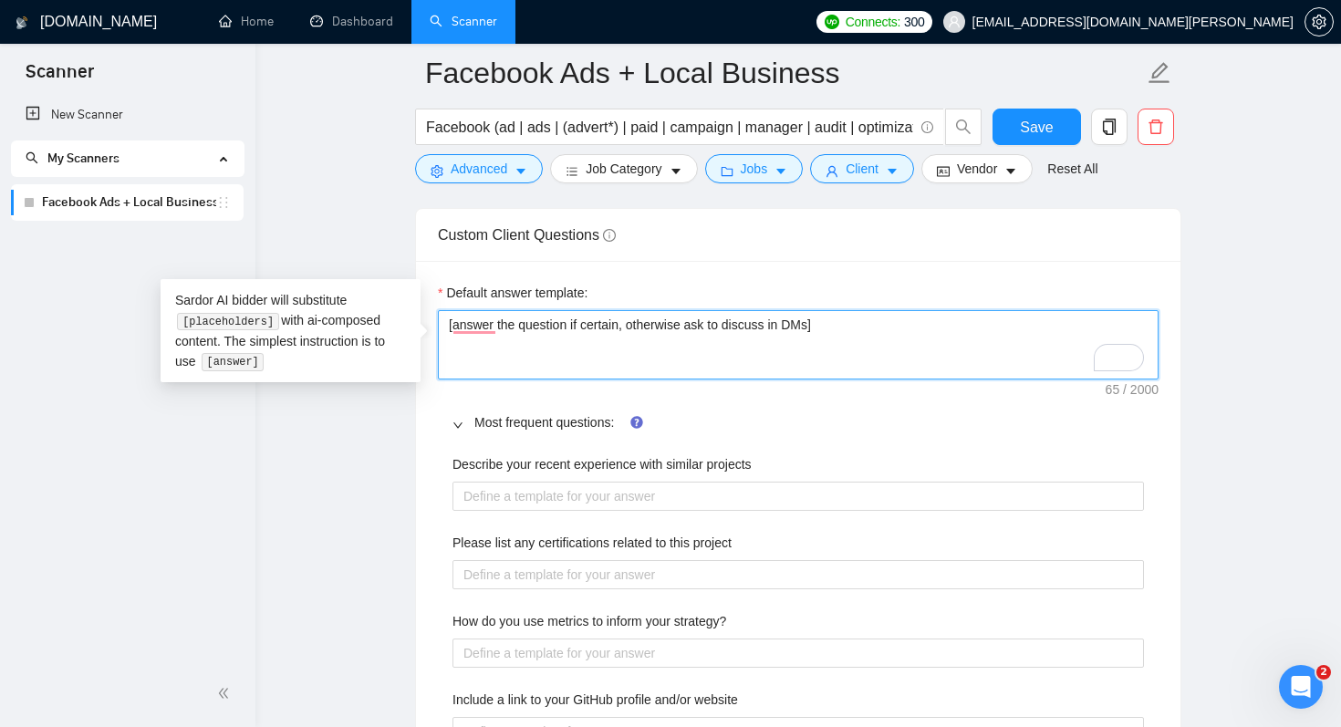
click at [635, 319] on textarea "[answer the question if certain, otherwise ask to discuss in DMs]" at bounding box center [798, 344] width 721 height 69
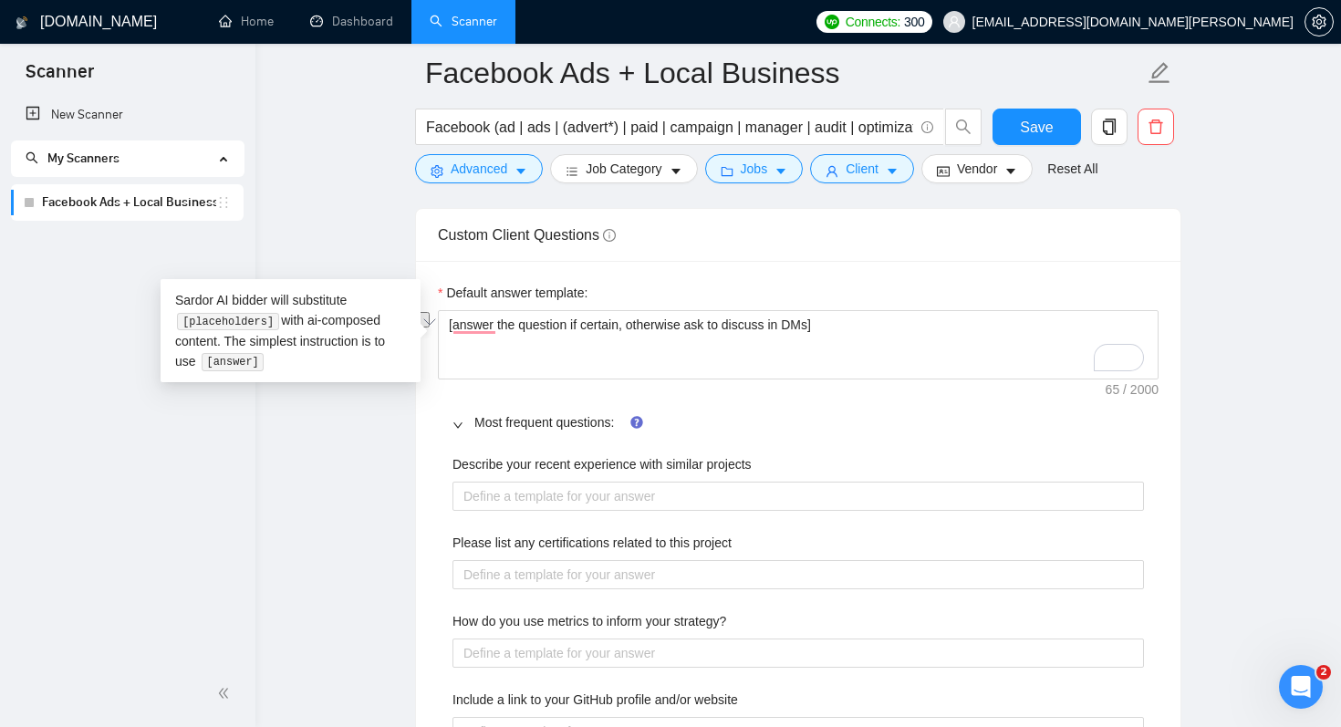
click at [535, 463] on label "Describe your recent experience with similar projects" at bounding box center [601, 464] width 299 height 20
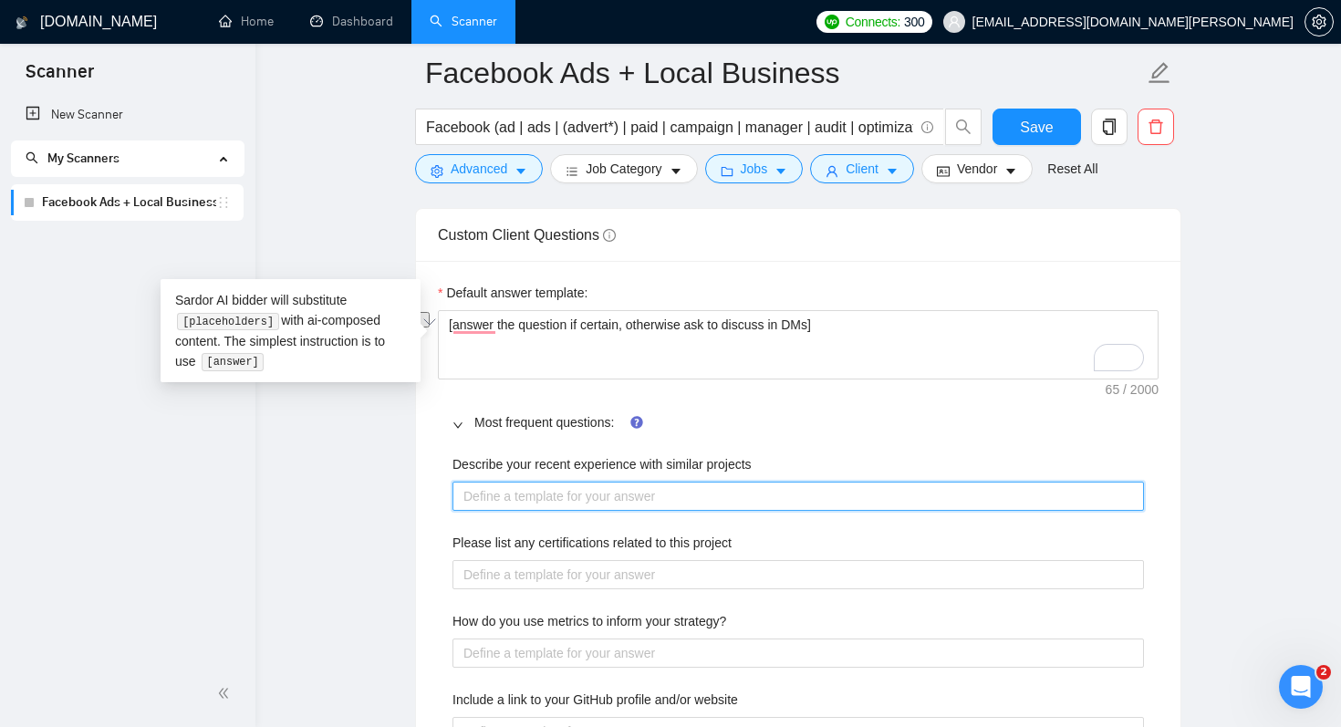
click at [535, 482] on projects "Describe your recent experience with similar projects" at bounding box center [797, 496] width 691 height 29
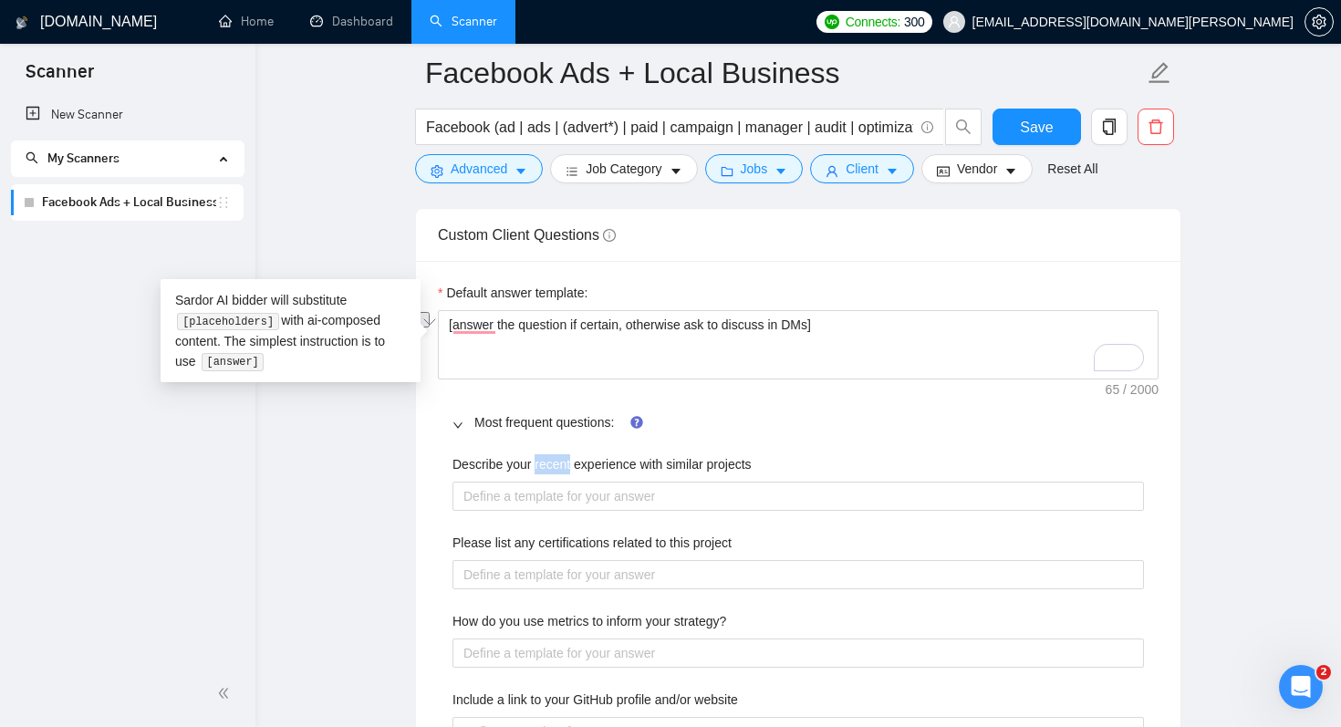
click at [535, 463] on label "Describe your recent experience with similar projects" at bounding box center [601, 464] width 299 height 20
click at [535, 482] on projects "Describe your recent experience with similar projects" at bounding box center [797, 496] width 691 height 29
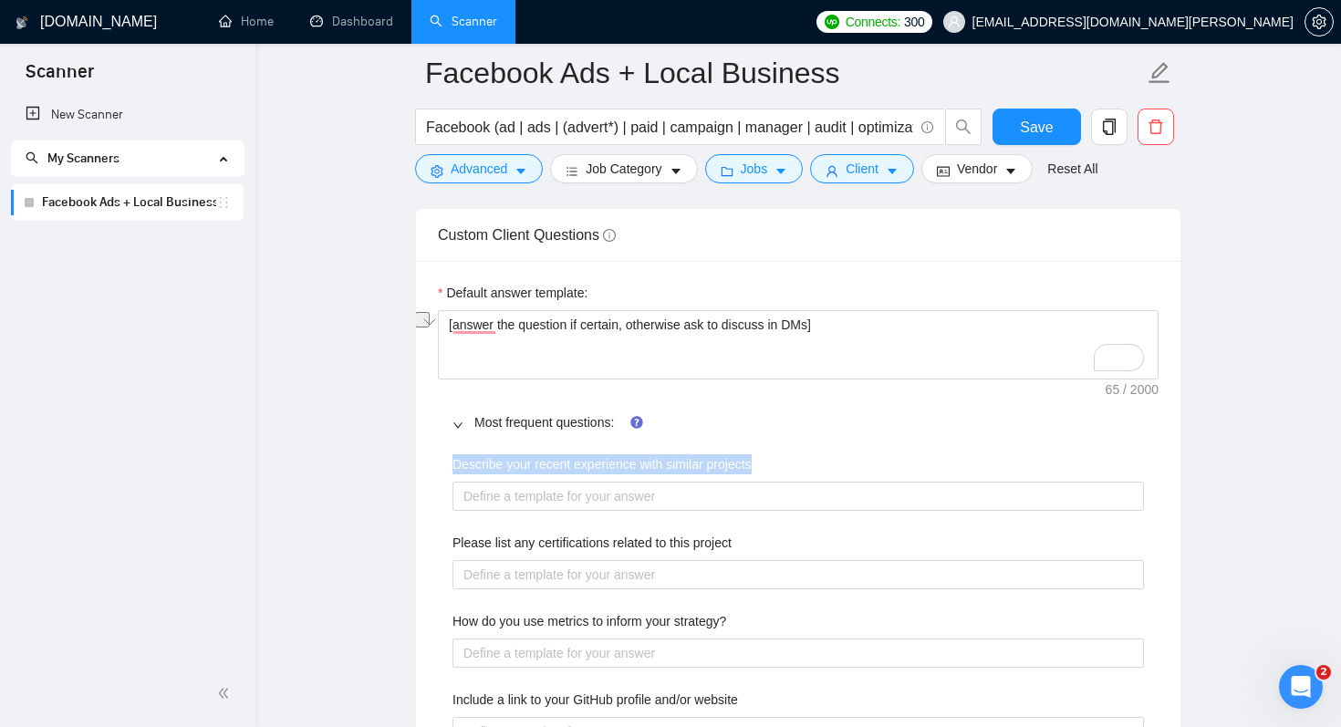
click at [535, 463] on label "Describe your recent experience with similar projects" at bounding box center [601, 464] width 299 height 20
click at [535, 482] on projects "Describe your recent experience with similar projects" at bounding box center [797, 496] width 691 height 29
copy label "Describe your recent experience with similar projects"
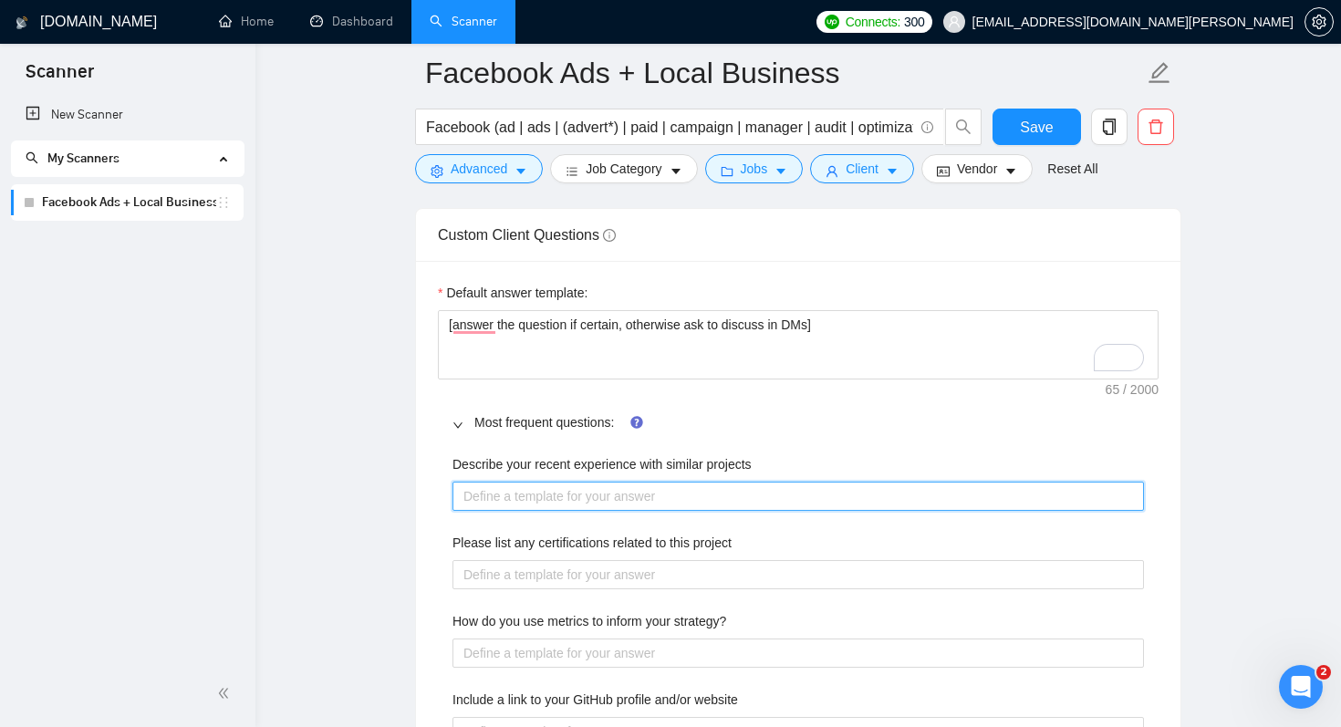
click at [524, 491] on projects "Describe your recent experience with similar projects" at bounding box center [797, 496] width 691 height 29
paste projects "In my recent projects, I’ve worked with a variety of local businesses to design…"
type projects "In my recent projects, I’ve worked with a variety of local businesses to design…"
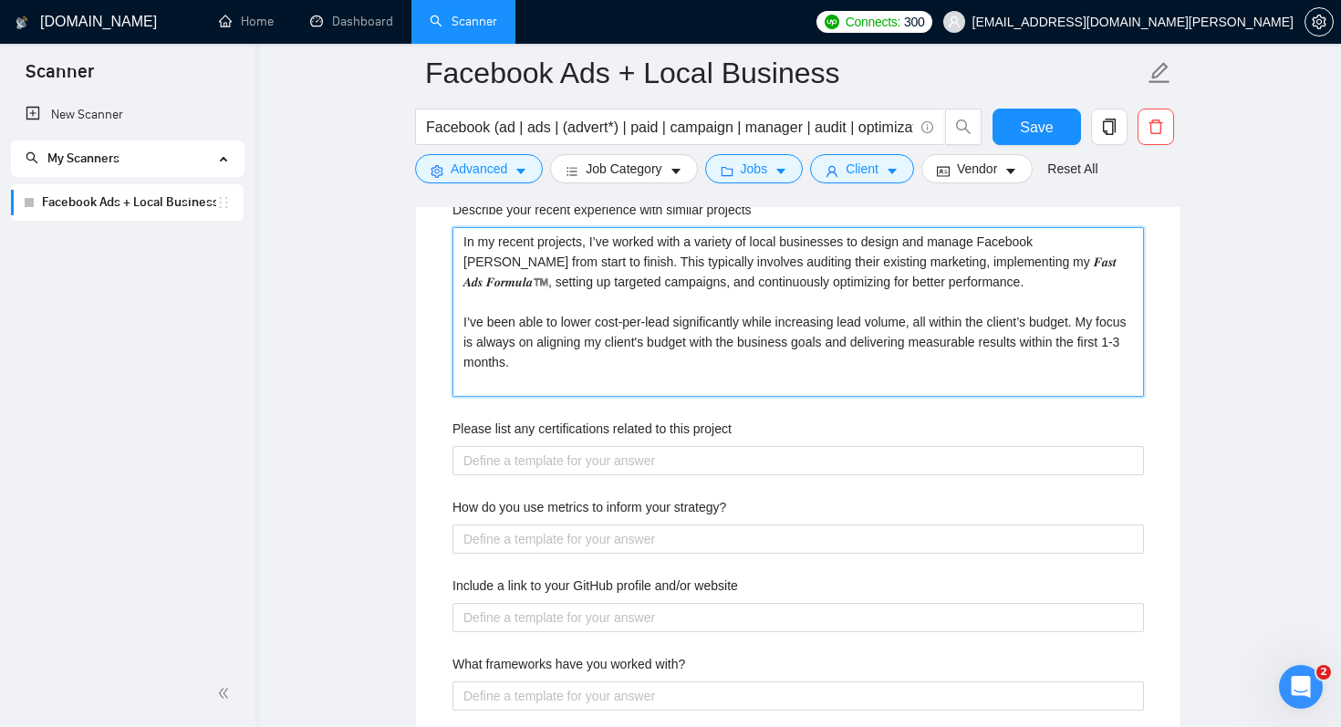
scroll to position [2906, 0]
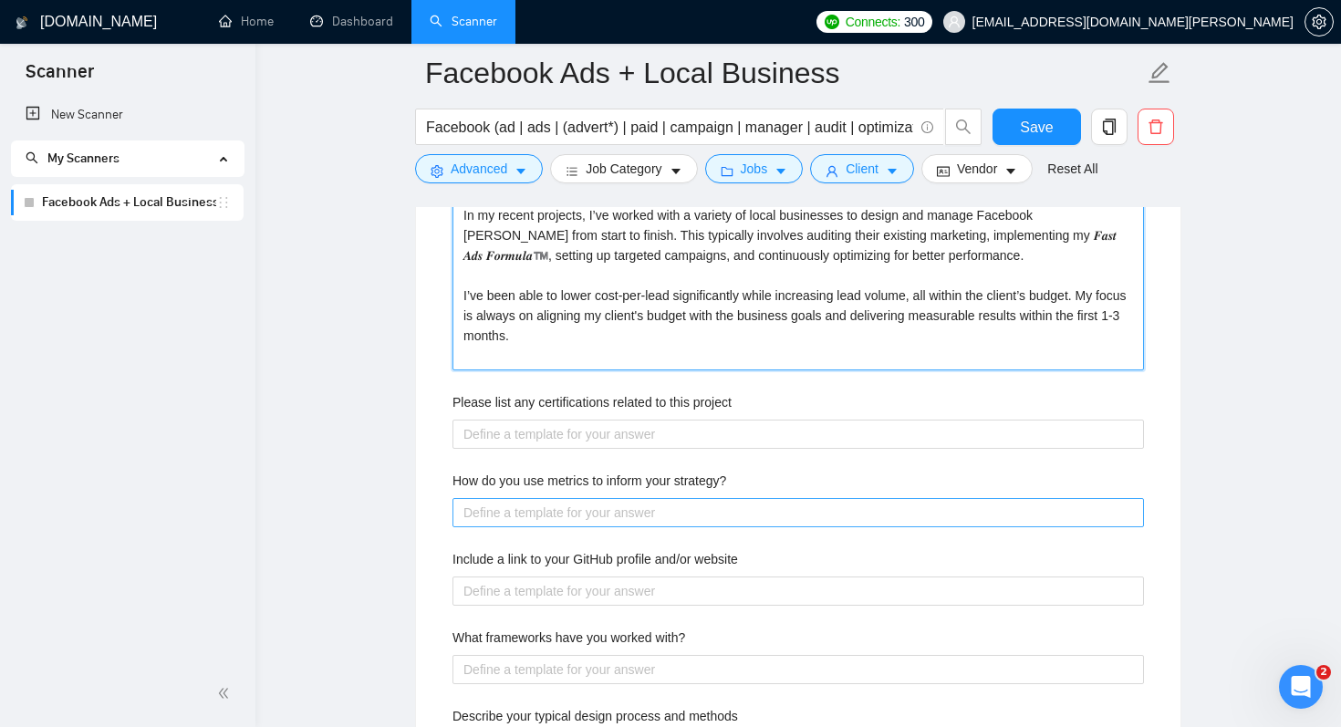
type projects "In my recent projects, I’ve worked with a variety of local businesses to design…"
click at [659, 524] on strategy\? "How do you use metrics to inform your strategy?" at bounding box center [797, 512] width 691 height 29
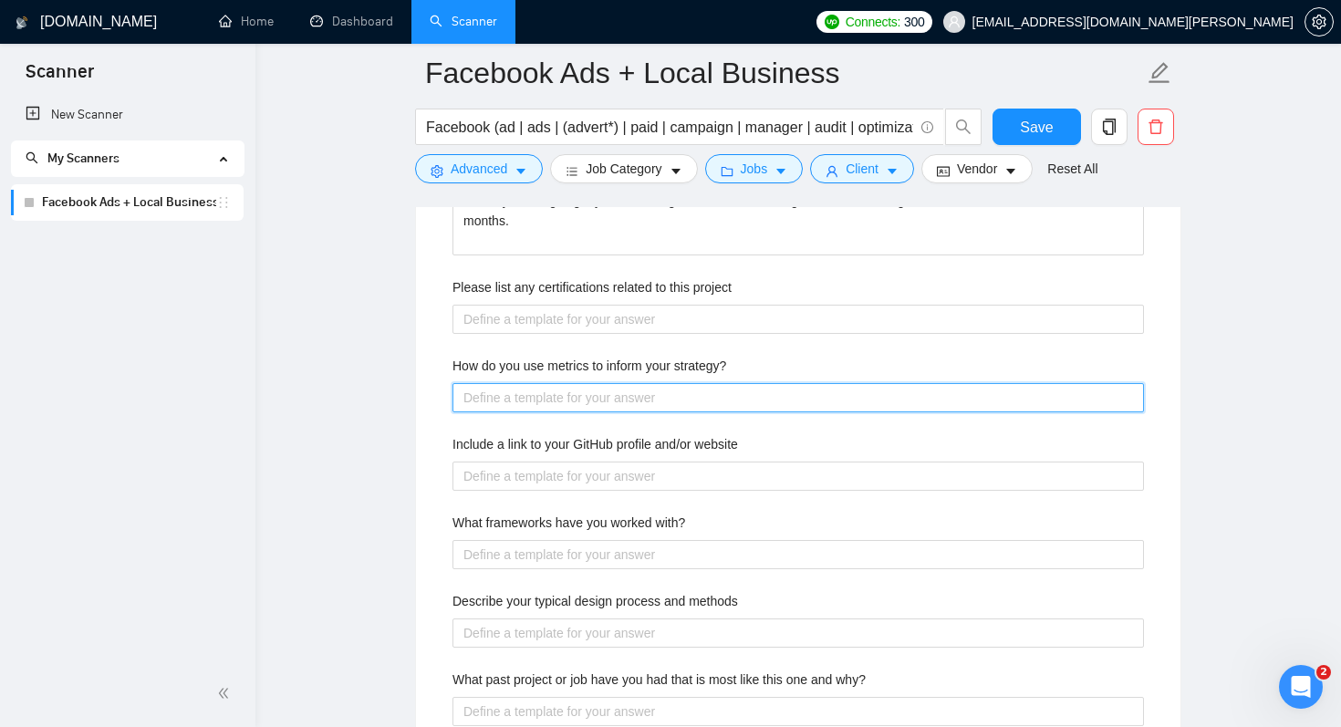
scroll to position [3027, 0]
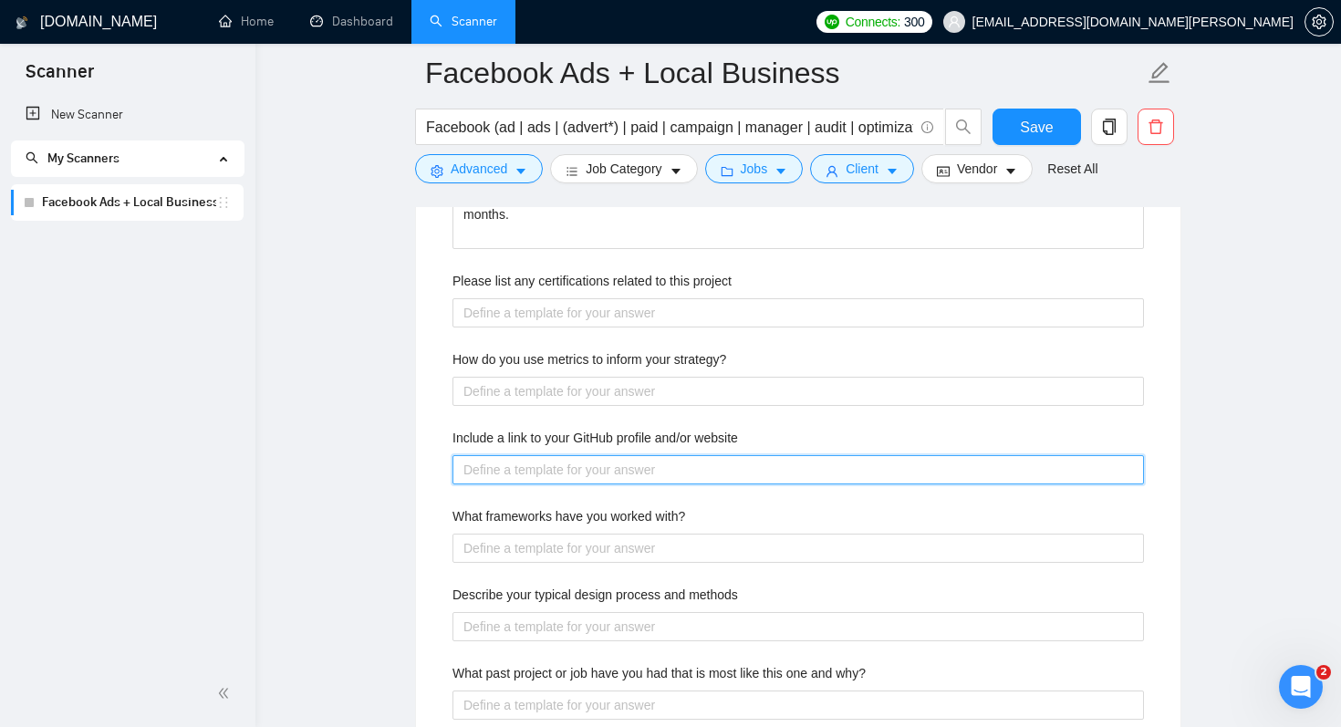
click at [617, 469] on website "Include a link to your GitHub profile and/or website" at bounding box center [797, 469] width 691 height 29
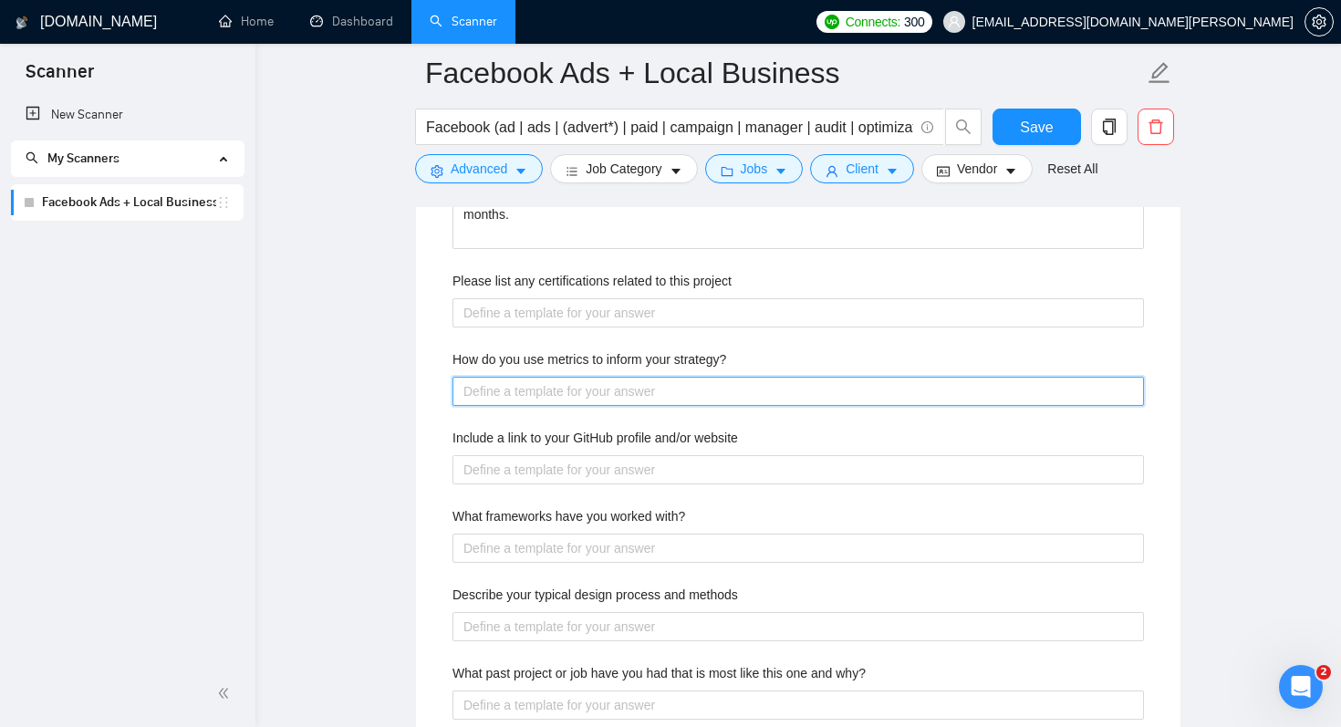
click at [608, 394] on strategy\? "How do you use metrics to inform your strategy?" at bounding box center [797, 391] width 691 height 29
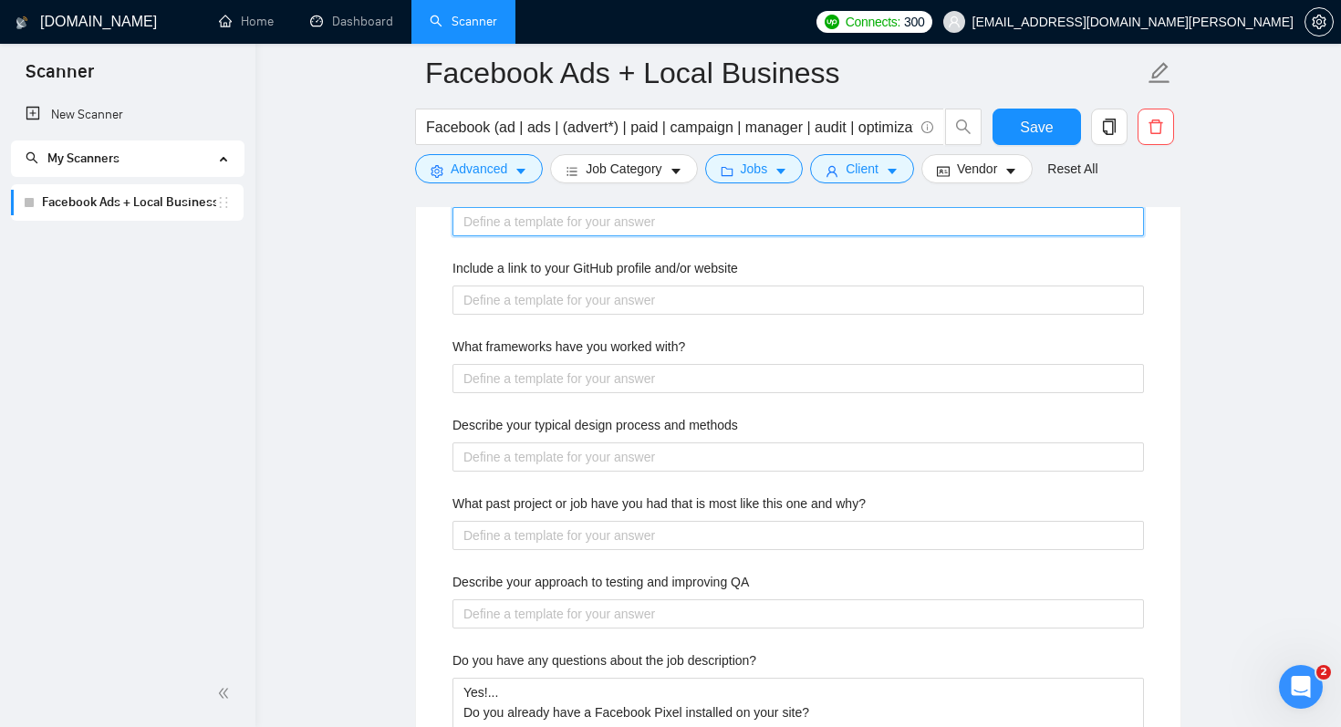
scroll to position [3204, 0]
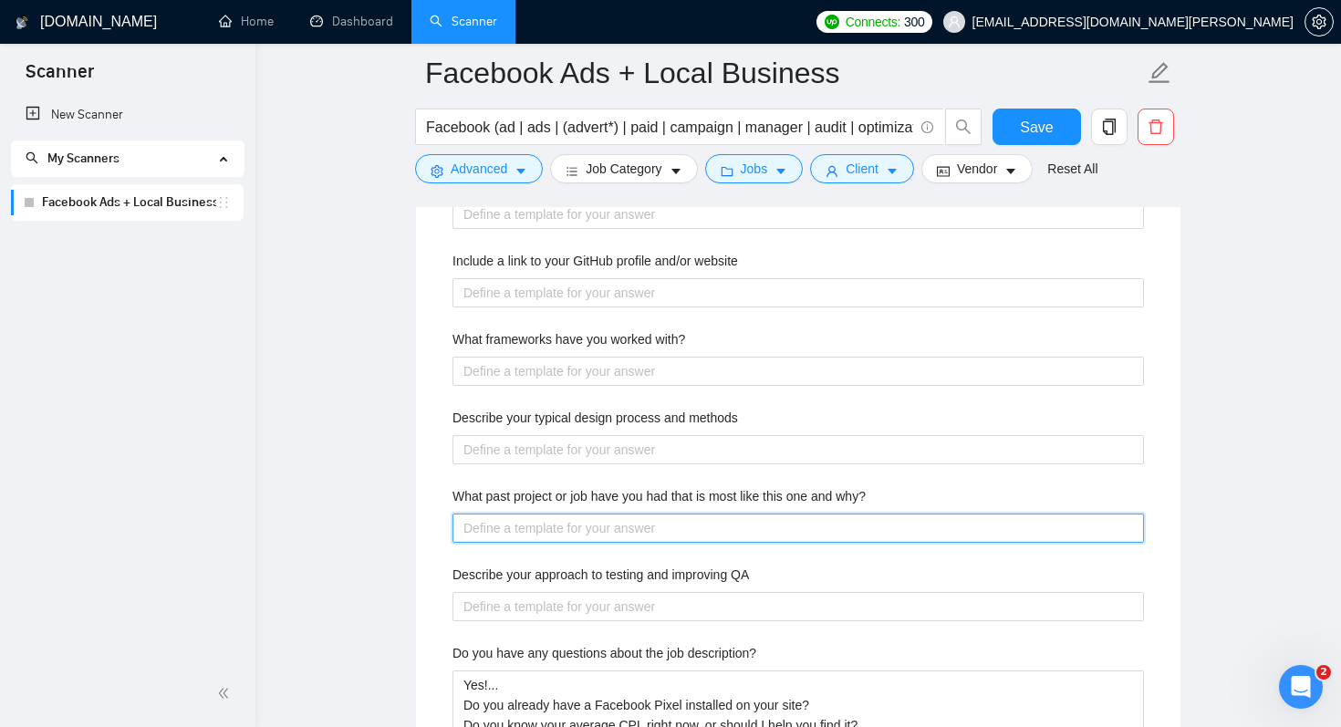
click at [542, 529] on why\? "What past project or job have you had that is most like this one and why?" at bounding box center [797, 527] width 691 height 29
type why\? "H"
type why\? "He"
type why\? "Her"
type why\? "Here"
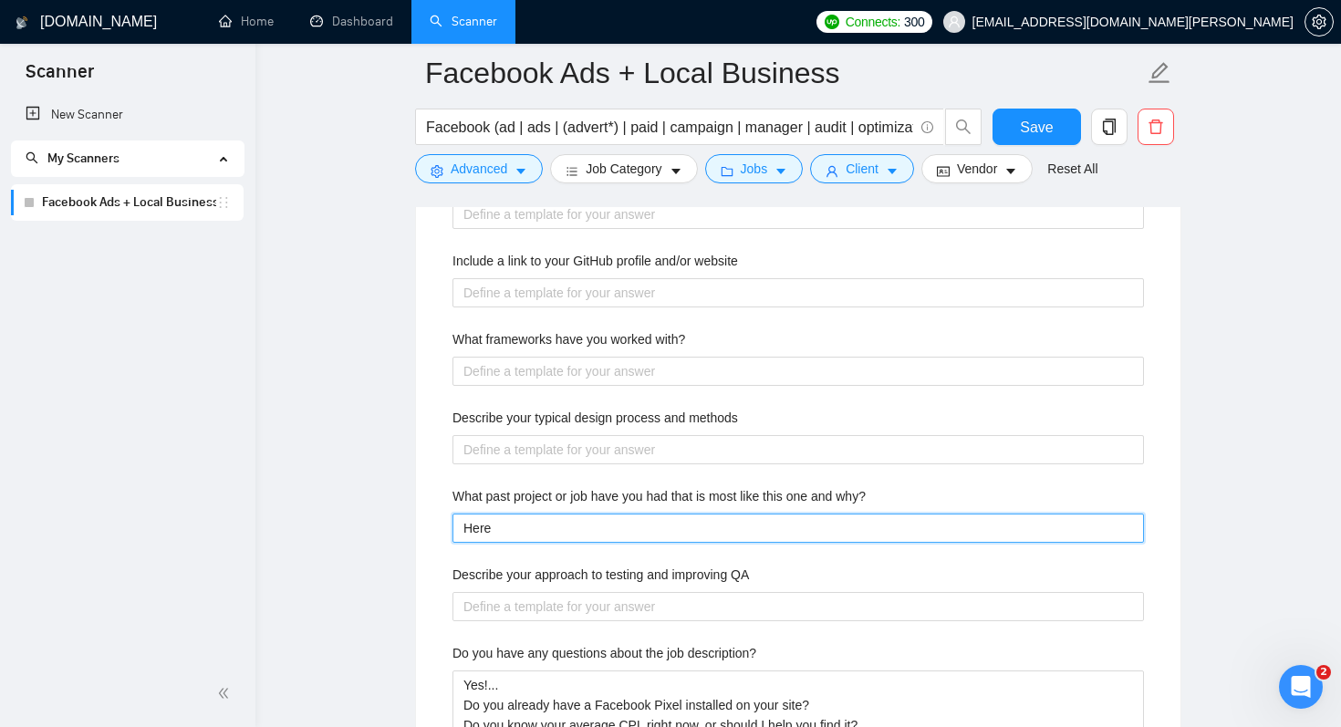
type why\? "Here"
type why\? "Here a"
type why\? "Here ae"
type why\? "Here a"
type why\? "Here ar"
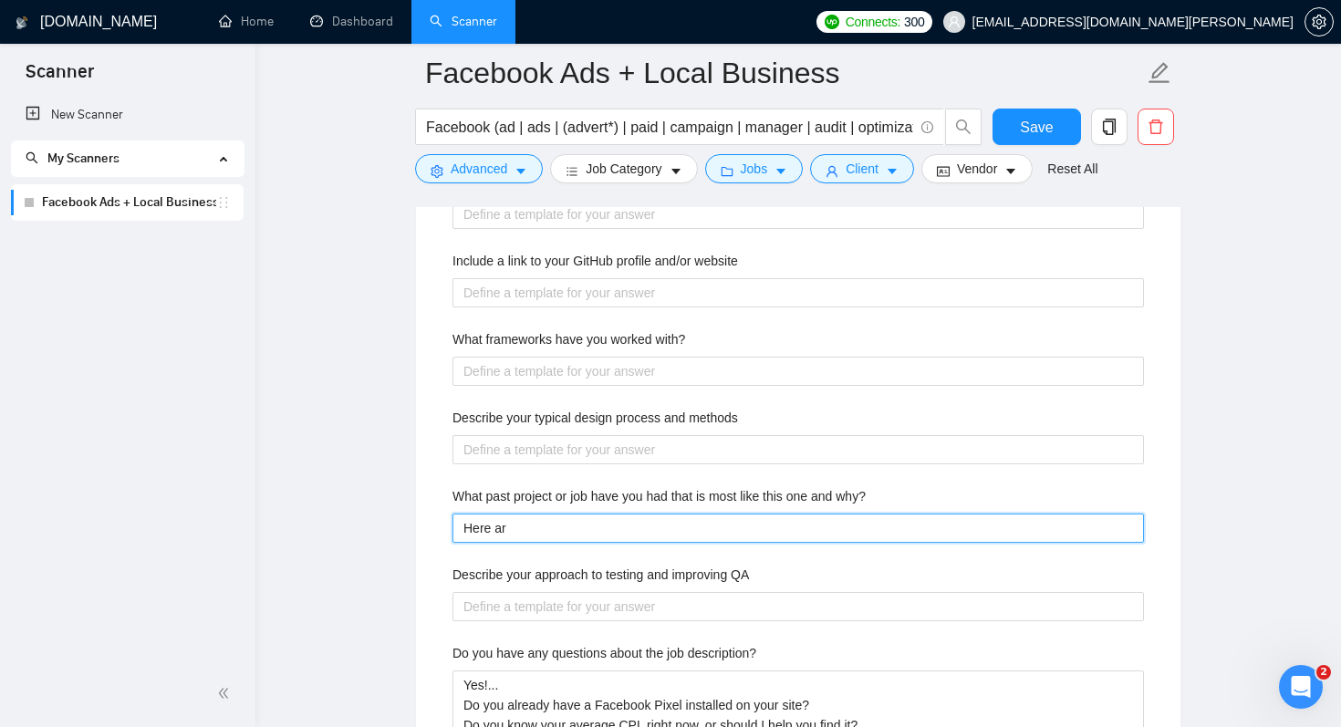
type why\? "Here are"
type why\? "Here are m"
type why\? "Here are my"
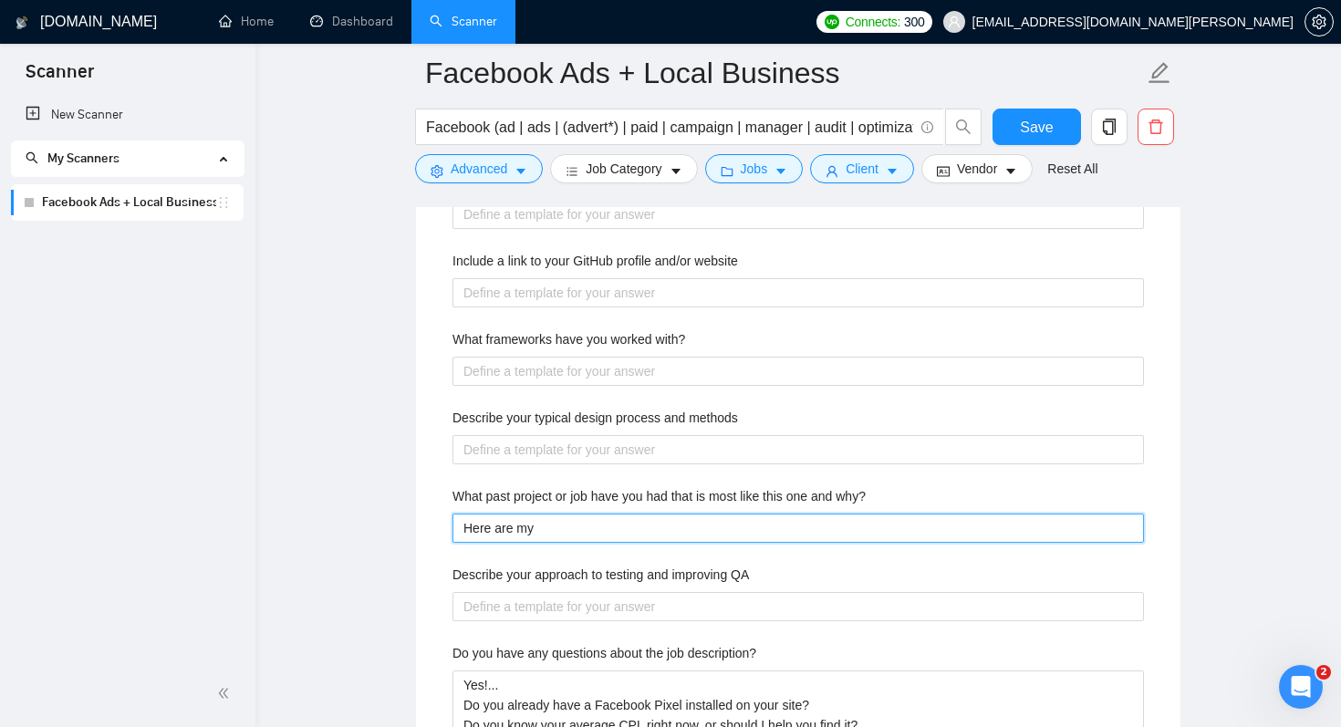
type why\? "Here are my m"
type why\? "Here are my mo"
type why\? "Here are my mos"
type why\? "Here are my most"
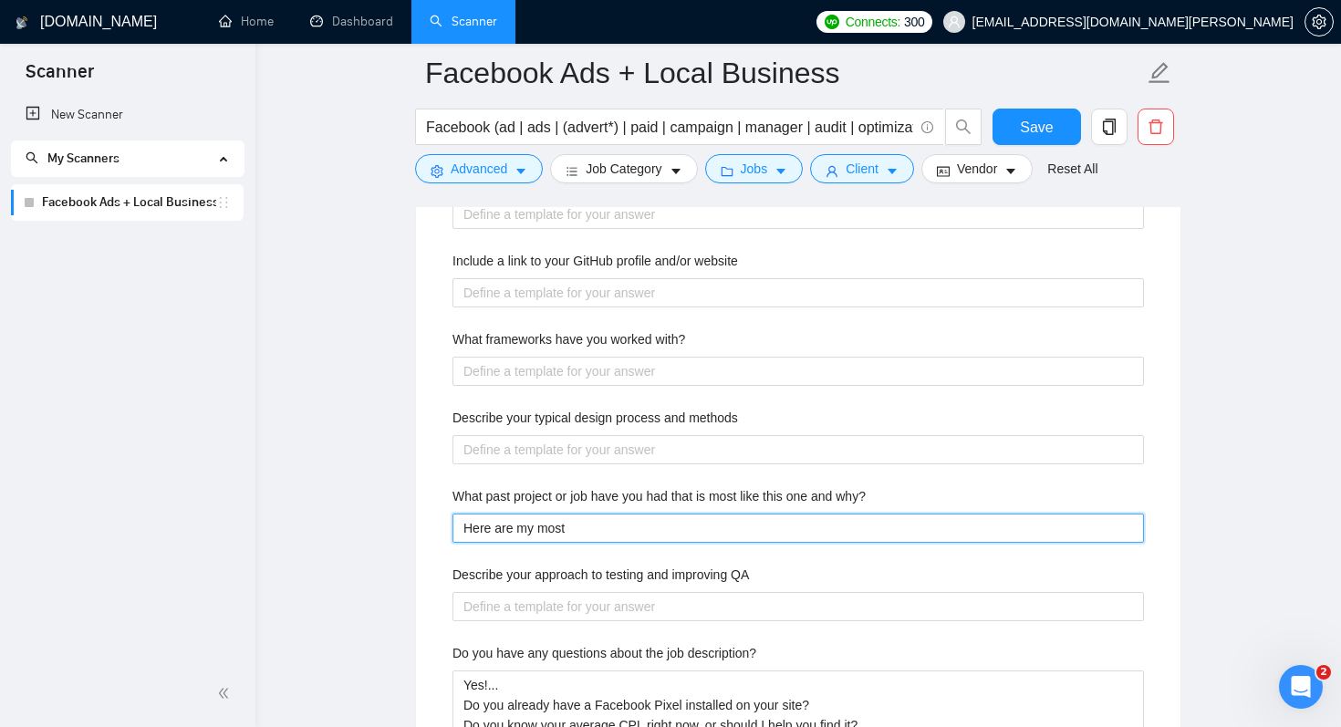
type why\? "Here are my most r"
type why\? "Here are my most re"
type why\? "Here are my most rec"
type why\? "Here are my most rece"
type why\? "Here are my most recen"
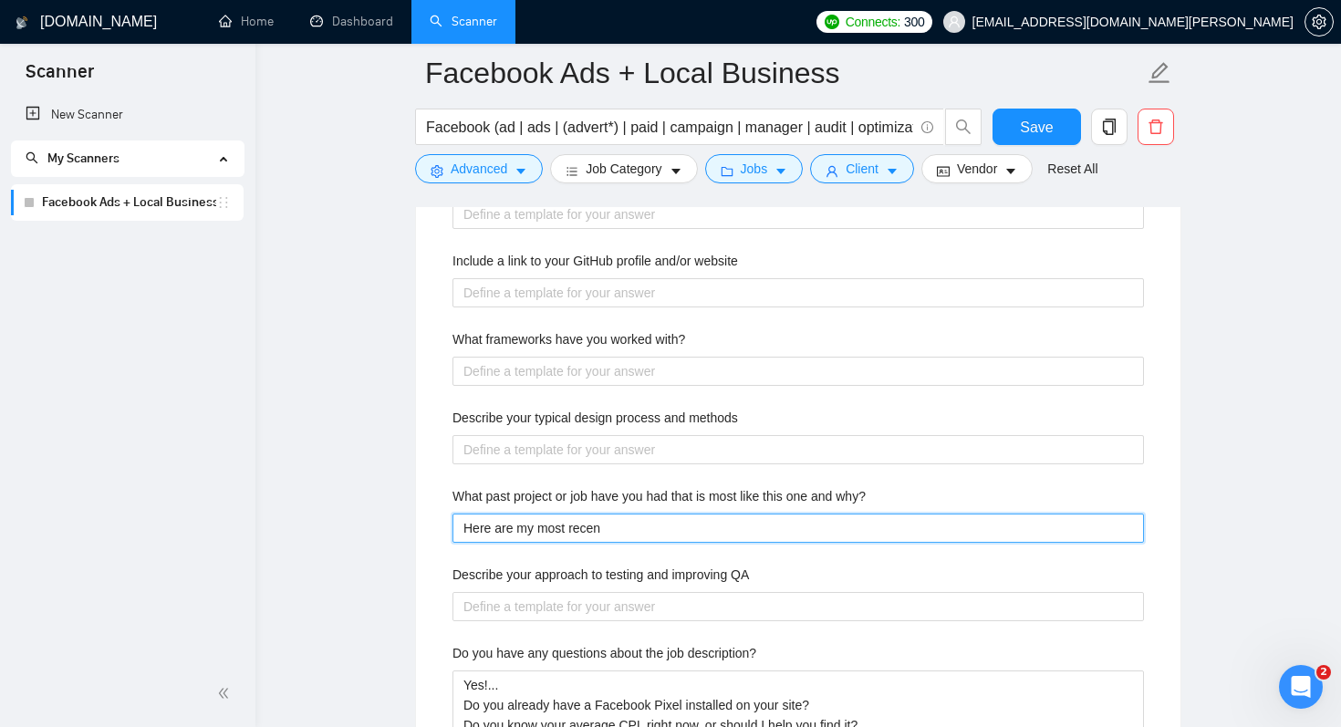
type why\? "Here are my most recent"
type why\? "Here are my most recent c"
type why\? "Here are my most recent cl"
type why\? "Here are my most recent cli"
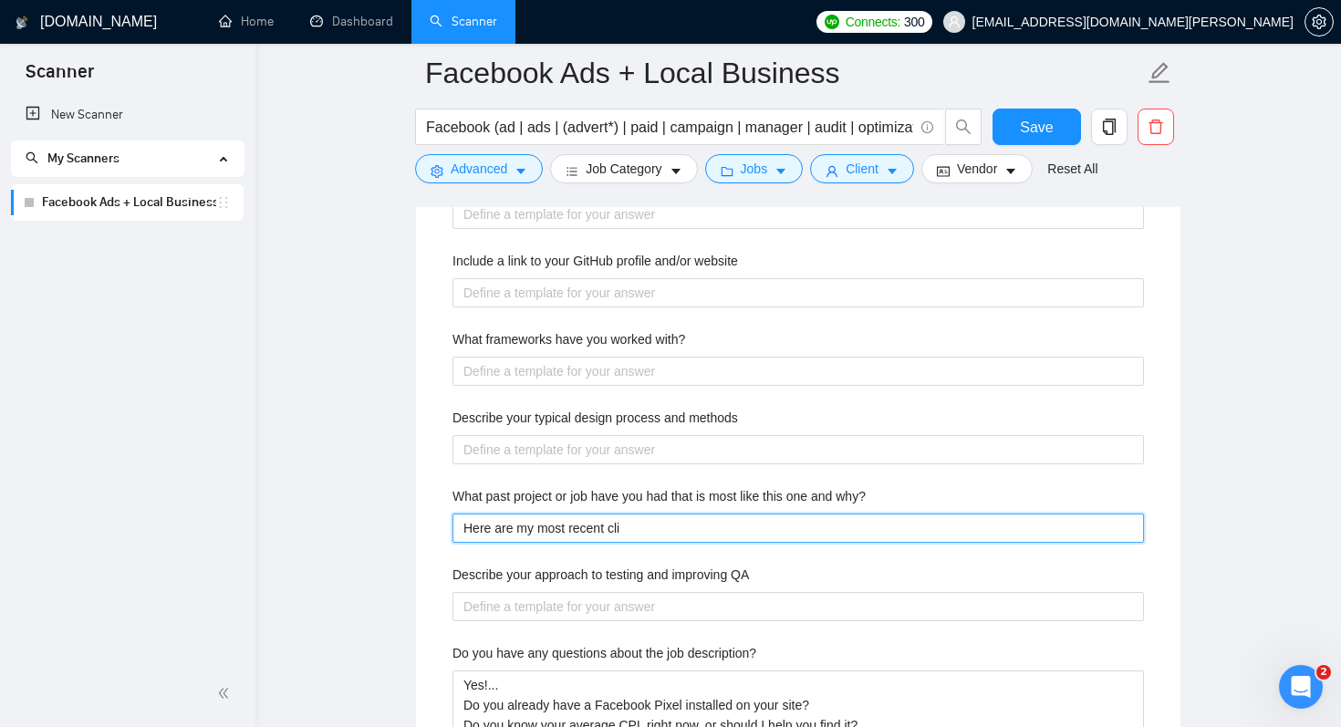
type why\? "Here are my most recent clie"
type why\? "Here are my most recent clien"
type why\? "Here are my most recent client"
type why\? "Here are my most recent client r"
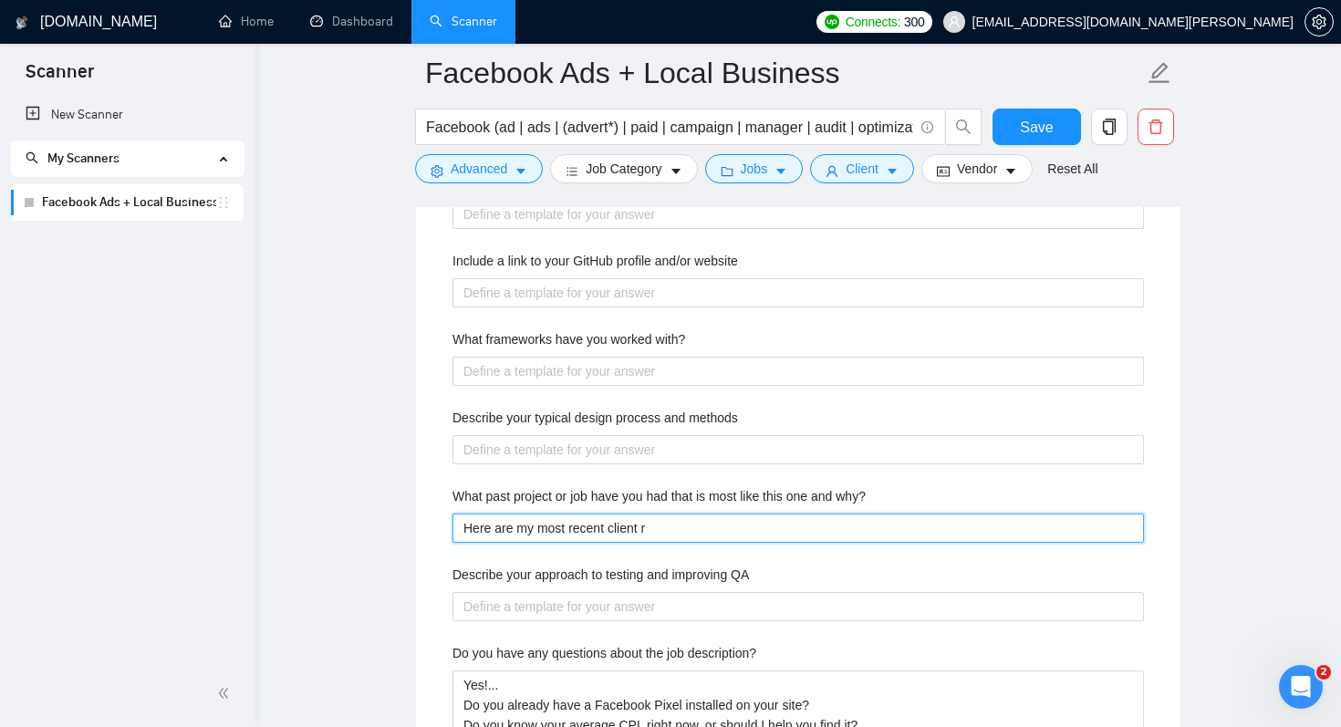
type why\? "Here are my most recent client re"
type why\? "Here are my most recent client res"
type why\? "Here are my most recent client resu"
type why\? "Here are my most recent client resul"
type why\? "Here are my most recent client result"
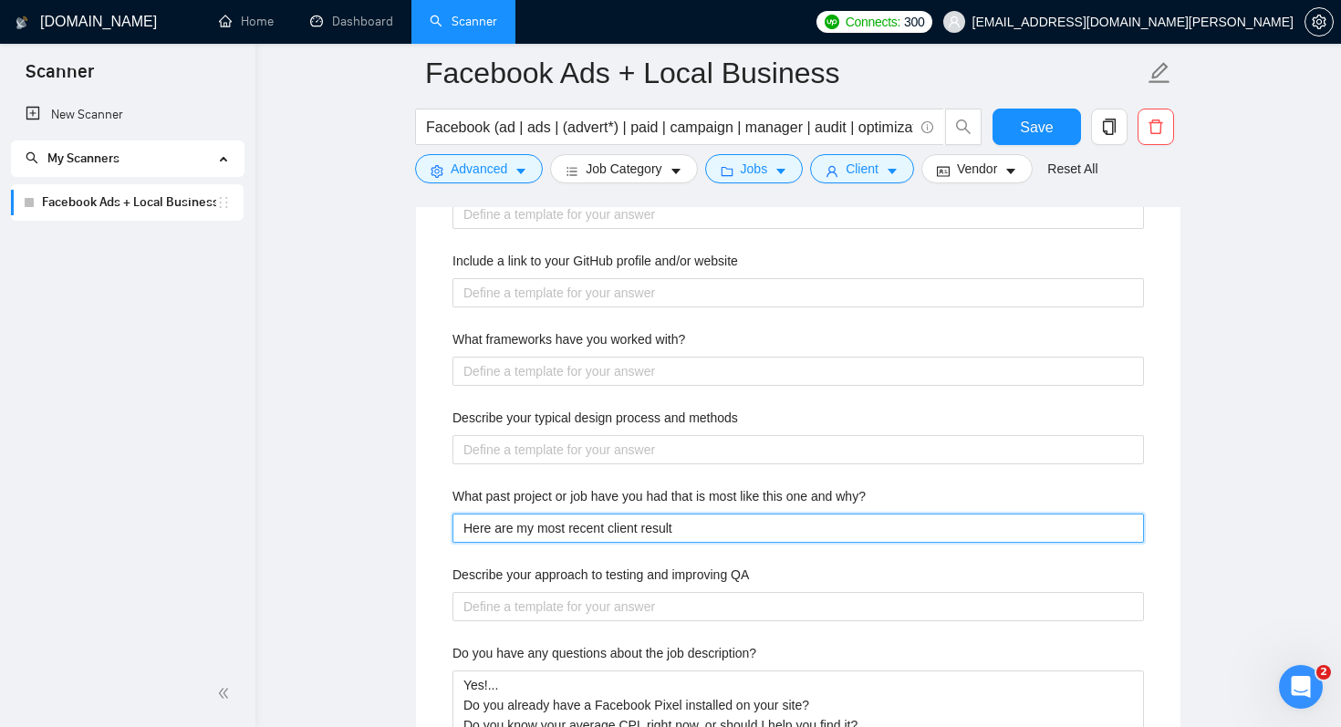
type why\? "Here are my most recent client results"
click at [598, 521] on why\? "Here are my most recent client results" at bounding box center [797, 527] width 691 height 29
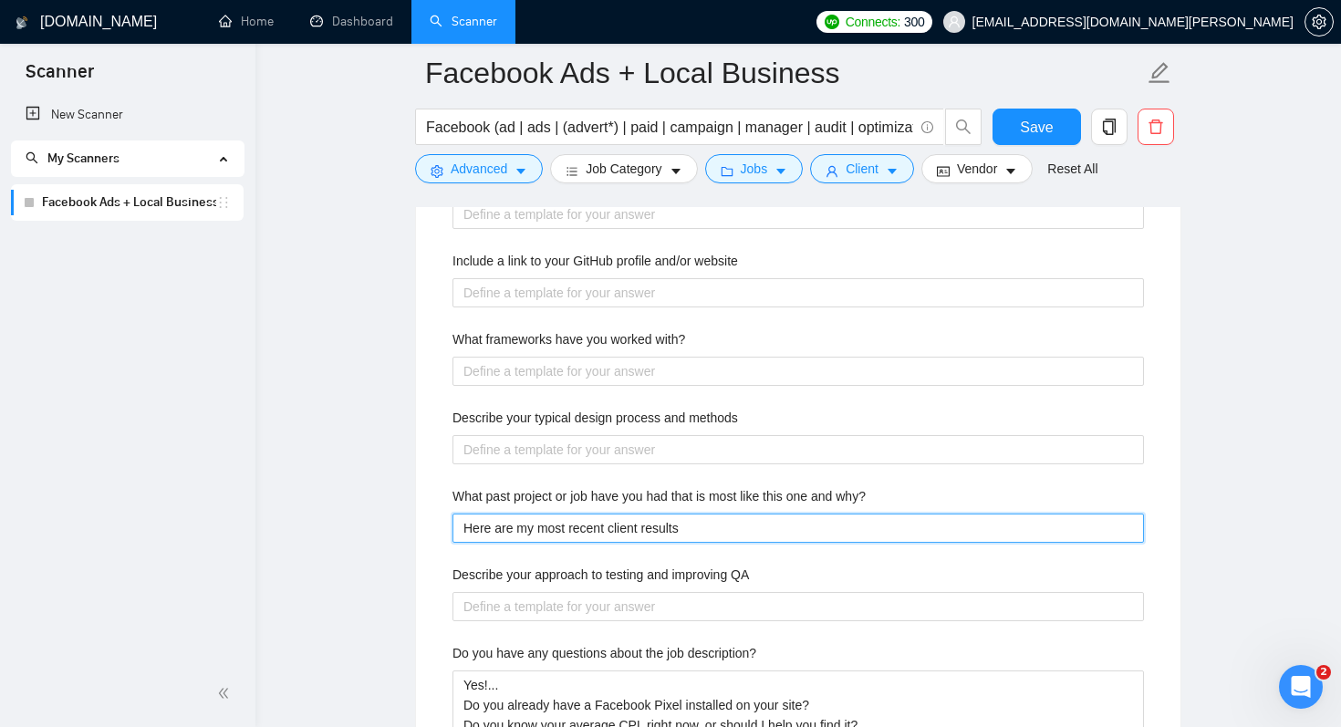
paste why\? "𝗦𝗲𝗲 𝗺𝗼𝗿𝗲 𝗰𝗹𝗶𝗲𝗻𝘁 𝗿𝗲𝘀𝘂𝗹𝘁𝘀 👉 [URL][DOMAIN_NAME]"
type why\? "𝗦𝗲𝗲 𝗺𝗼𝗿𝗲 𝗰𝗹𝗶𝗲𝗻𝘁 𝗿𝗲𝘀𝘂𝗹𝘁𝘀 👉 [URL][DOMAIN_NAME]"
click at [515, 528] on why\? "𝗦𝗲𝗲 𝗺𝗼𝗿𝗲 𝗰𝗹𝗶𝗲𝗻𝘁 𝗿𝗲𝘀𝘂𝗹𝘁𝘀 👉 [URL][DOMAIN_NAME]" at bounding box center [797, 527] width 691 height 29
type why\? "𝗦𝗲𝗲 𝗺𝗼𝗿𝗲 𝗰𝗹𝗶𝗲𝗻𝘁 𝗿𝗲𝘀𝘂𝗹𝘁𝘀 👉 [URL][DOMAIN_NAME]"
paste why\? "𝙧𝙚𝙘𝙚𝙣𝙩"
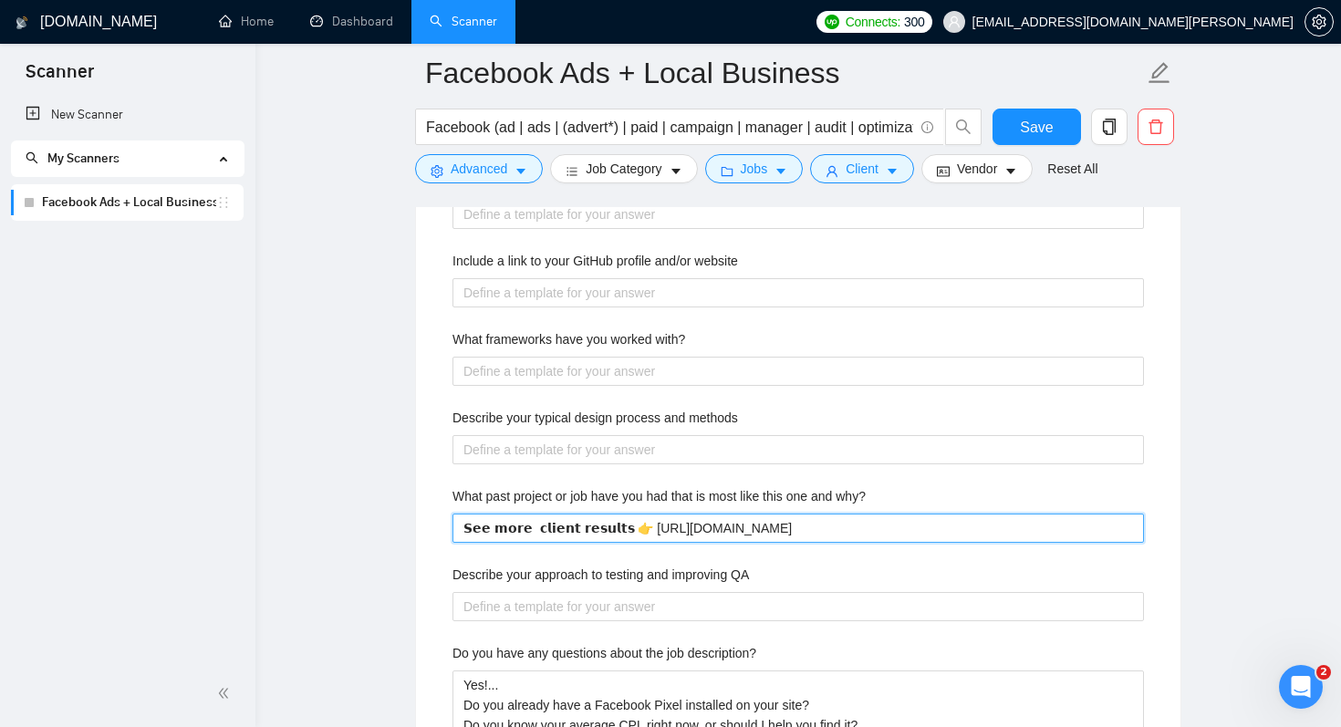
type why\? "𝗦𝗲𝗲 𝗺𝗼𝗿𝗲 𝙧𝙚𝙘𝙚𝙣𝙩 𝗰𝗹𝗶𝗲𝗻𝘁 𝗿𝗲𝘀𝘂𝗹𝘁𝘀 👉 [URL][DOMAIN_NAME]"
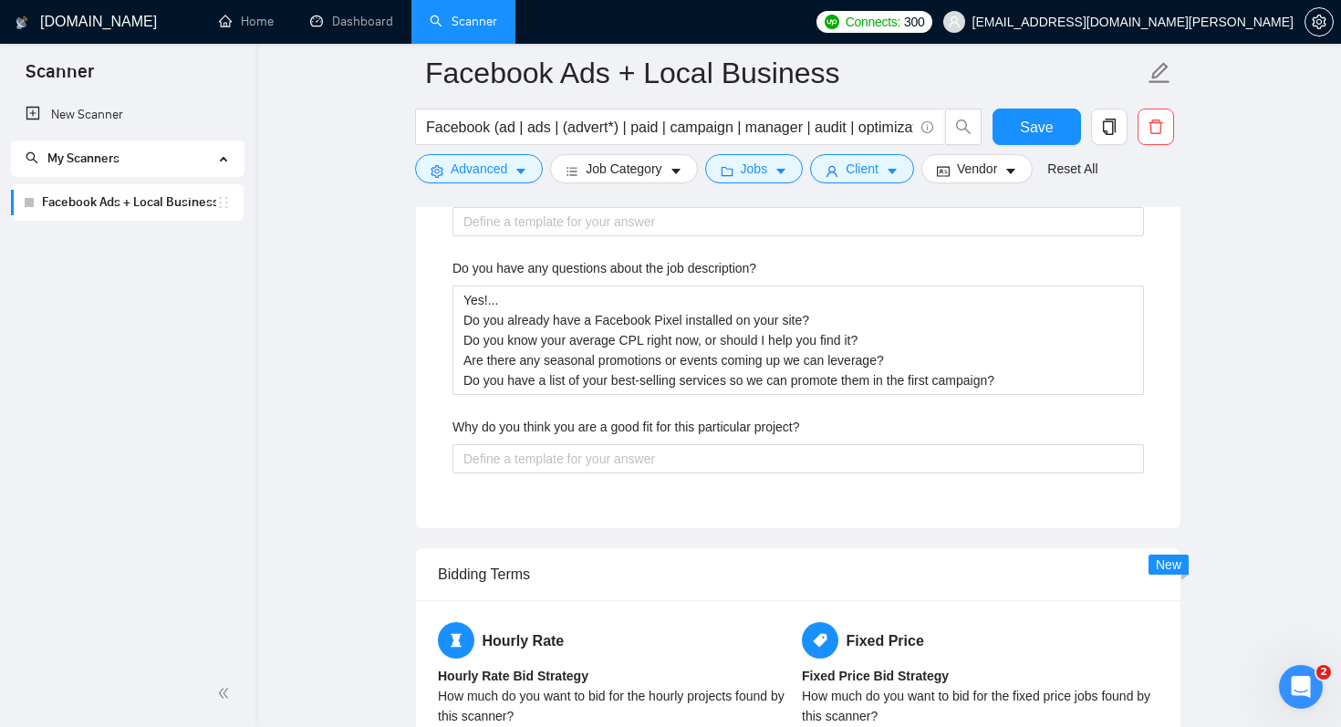
scroll to position [3582, 0]
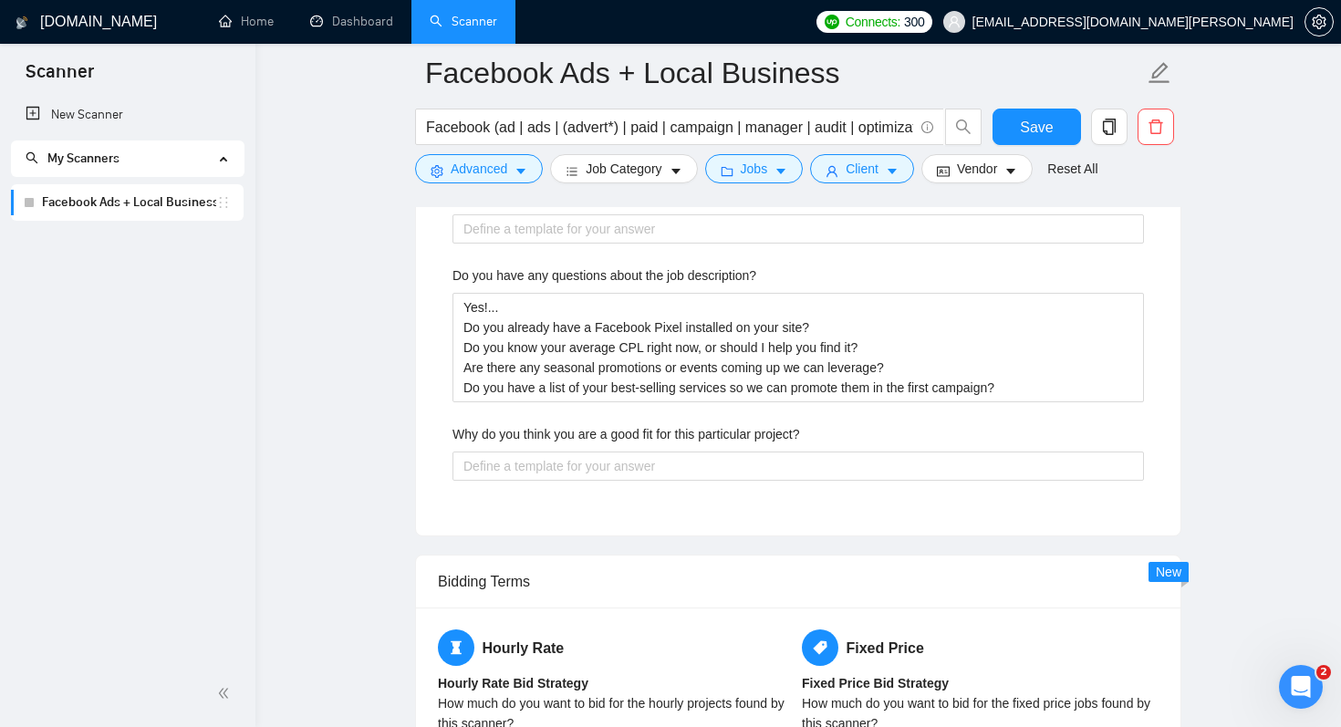
type why\? "𝗦𝗲𝗲 𝗺𝗼𝗿𝗲 𝙧𝙚𝙘𝙚𝙣𝙩 𝗰𝗹𝗶𝗲𝗻𝘁 𝗿𝗲𝘀𝘂𝗹𝘁𝘀 👉 [URL][DOMAIN_NAME]"
click at [625, 447] on div "Why do you think you are a good fit for this particular project?" at bounding box center [797, 437] width 691 height 27
click at [626, 441] on label "Why do you think you are a good fit for this particular project?" at bounding box center [625, 434] width 347 height 20
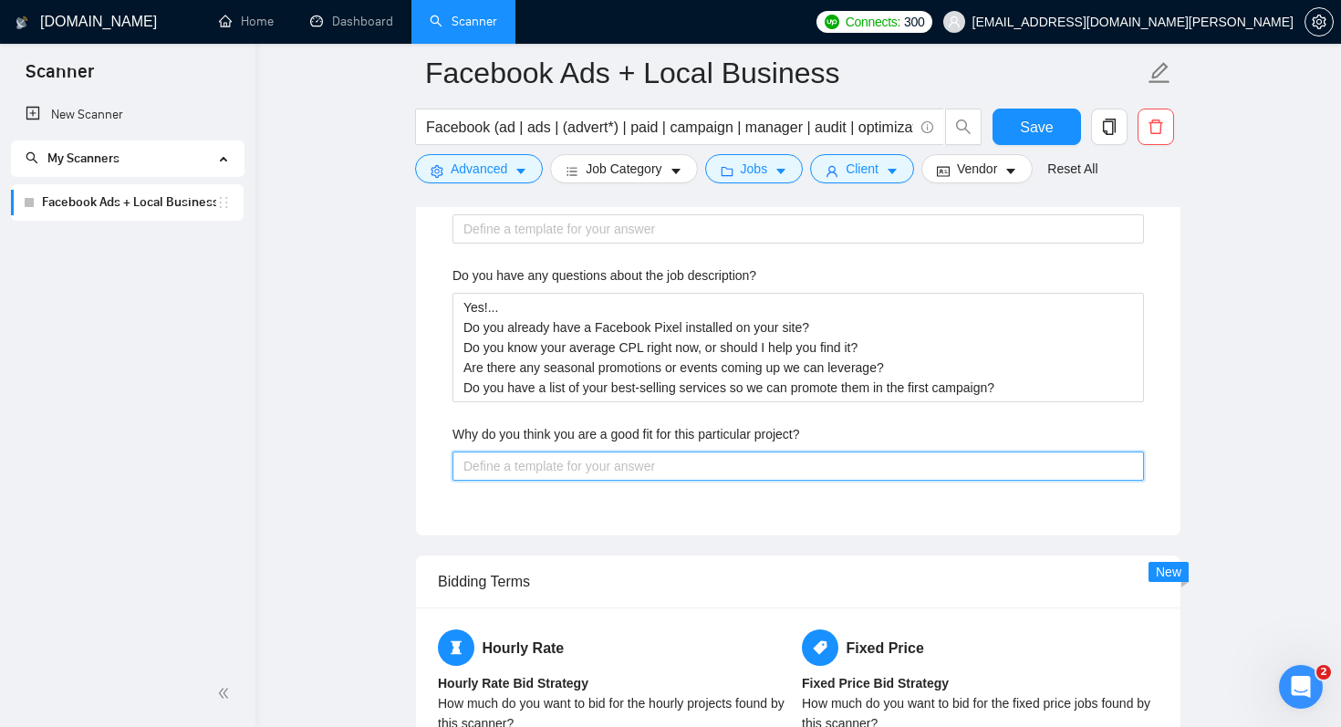
click at [626, 451] on project\? "Why do you think you are a good fit for this particular project?" at bounding box center [797, 465] width 691 height 29
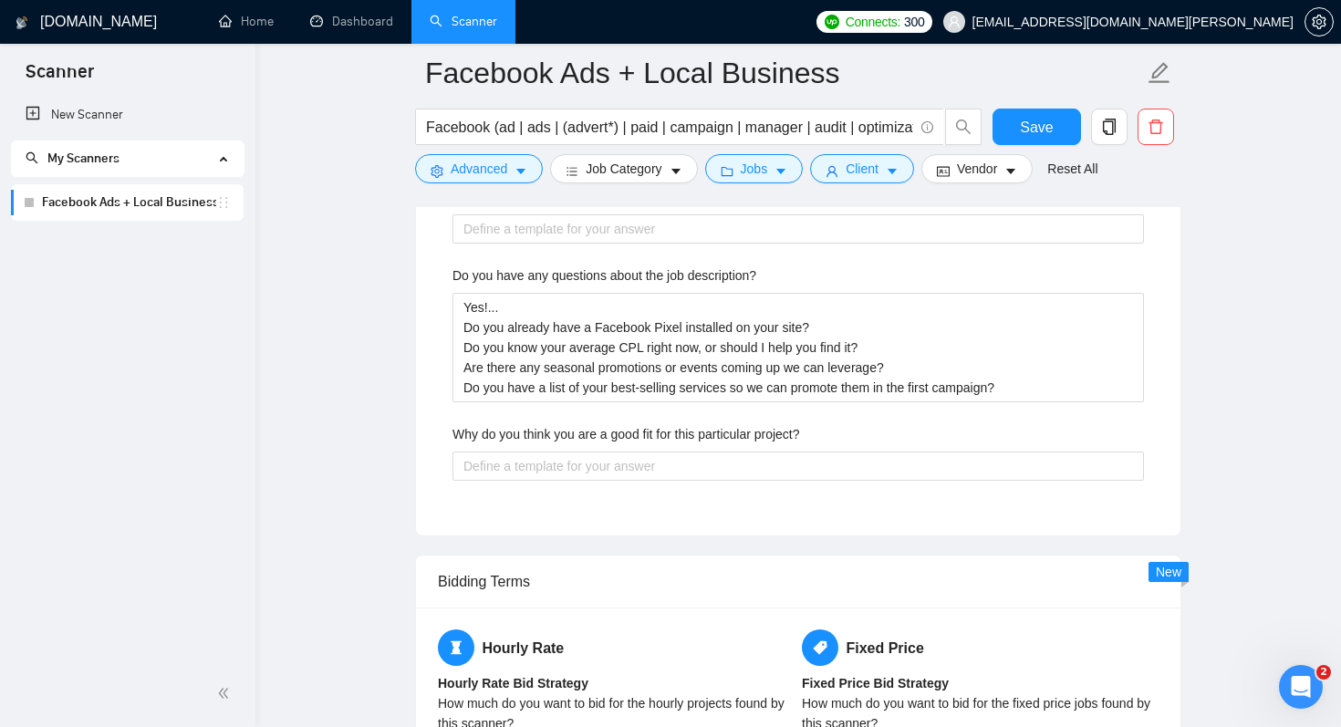
click at [626, 441] on label "Why do you think you are a good fit for this particular project?" at bounding box center [625, 434] width 347 height 20
click at [626, 451] on project\? "Why do you think you are a good fit for this particular project?" at bounding box center [797, 465] width 691 height 29
click at [626, 441] on label "Why do you think you are a good fit for this particular project?" at bounding box center [625, 434] width 347 height 20
click at [626, 451] on project\? "Why do you think you are a good fit for this particular project?" at bounding box center [797, 465] width 691 height 29
copy label "Why do you think you are a good fit for this particular project?"
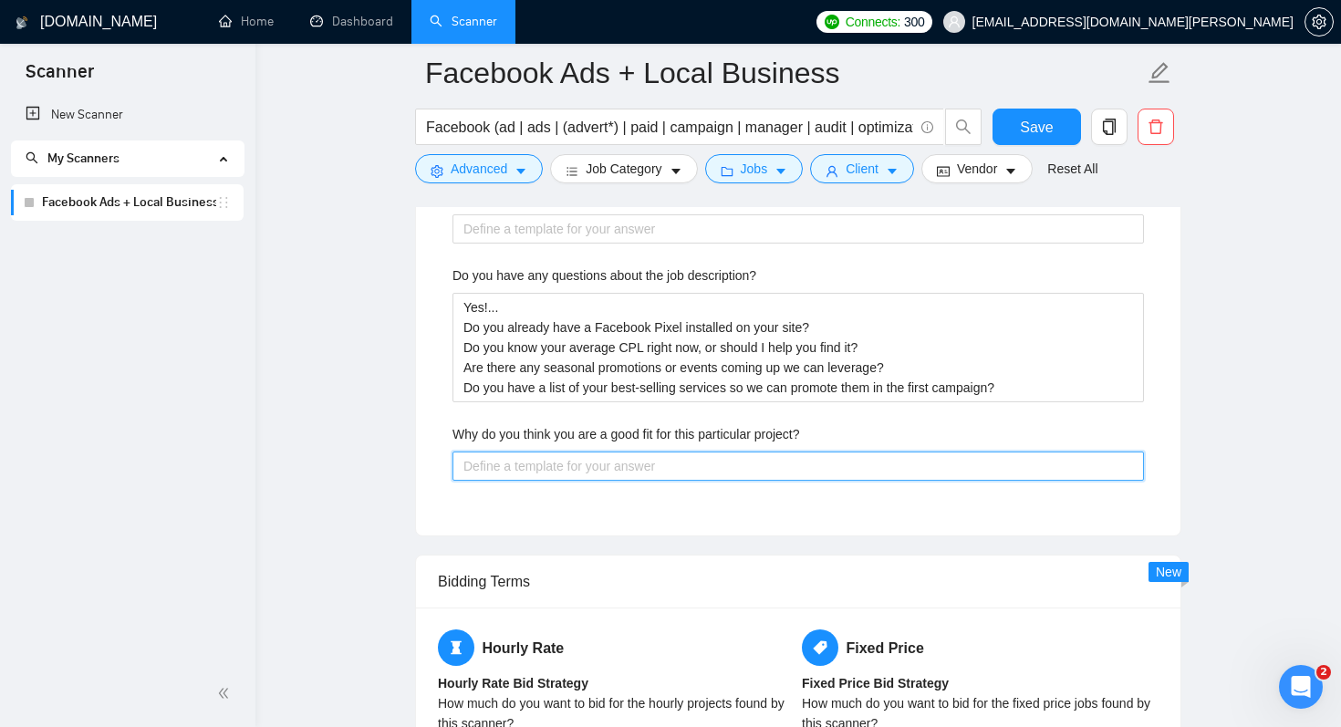
click at [546, 466] on project\? "Why do you think you are a good fit for this particular project?" at bounding box center [797, 465] width 691 height 29
paste project\? "Over the past 7+ years, I’ve partnered with select local businesses across the …"
type project\? "Over the past 7+ years, I’ve partnered with select local businesses across the …"
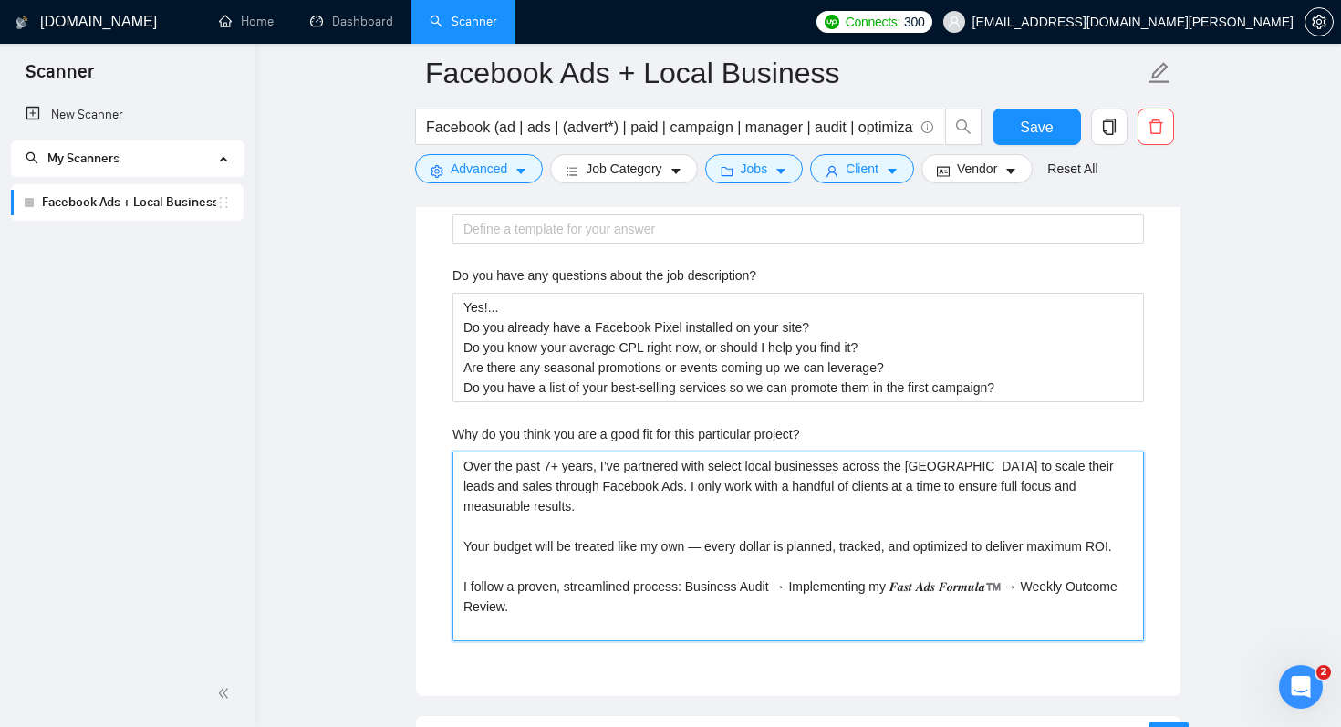
click at [466, 465] on project\? "Over the past 7+ years, I’ve partnered with select local businesses across the …" at bounding box center [797, 546] width 691 height 190
type project\? "-Over the past 7+ years, I’ve partnered with select local businesses across the…"
click at [465, 527] on project\? "-Over the past 7+ years, I’ve partnered with select local businesses across the…" at bounding box center [797, 546] width 691 height 190
type project\? "-Over the past 7+ years, I’ve partnered with select local businesses across the…"
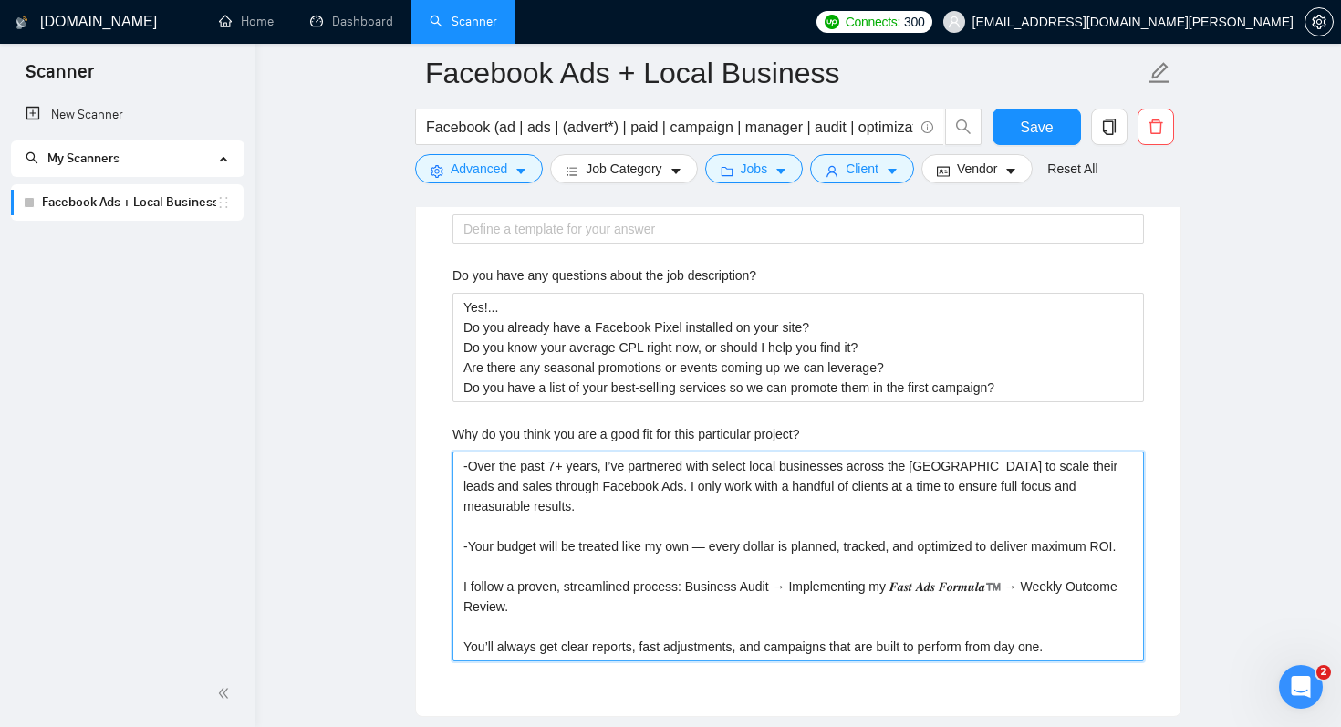
click at [461, 586] on project\? "-Over the past 7+ years, I’ve partnered with select local businesses across the…" at bounding box center [797, 556] width 691 height 210
type project\? "-Over the past 7+ years, I’ve partnered with select local businesses across the…"
click at [473, 471] on project\? "-Over the past 7+ years, I’ve partnered with select local businesses across the…" at bounding box center [797, 556] width 691 height 210
type project\? "--Over the past 7+ years, I’ve partnered with select local businesses across th…"
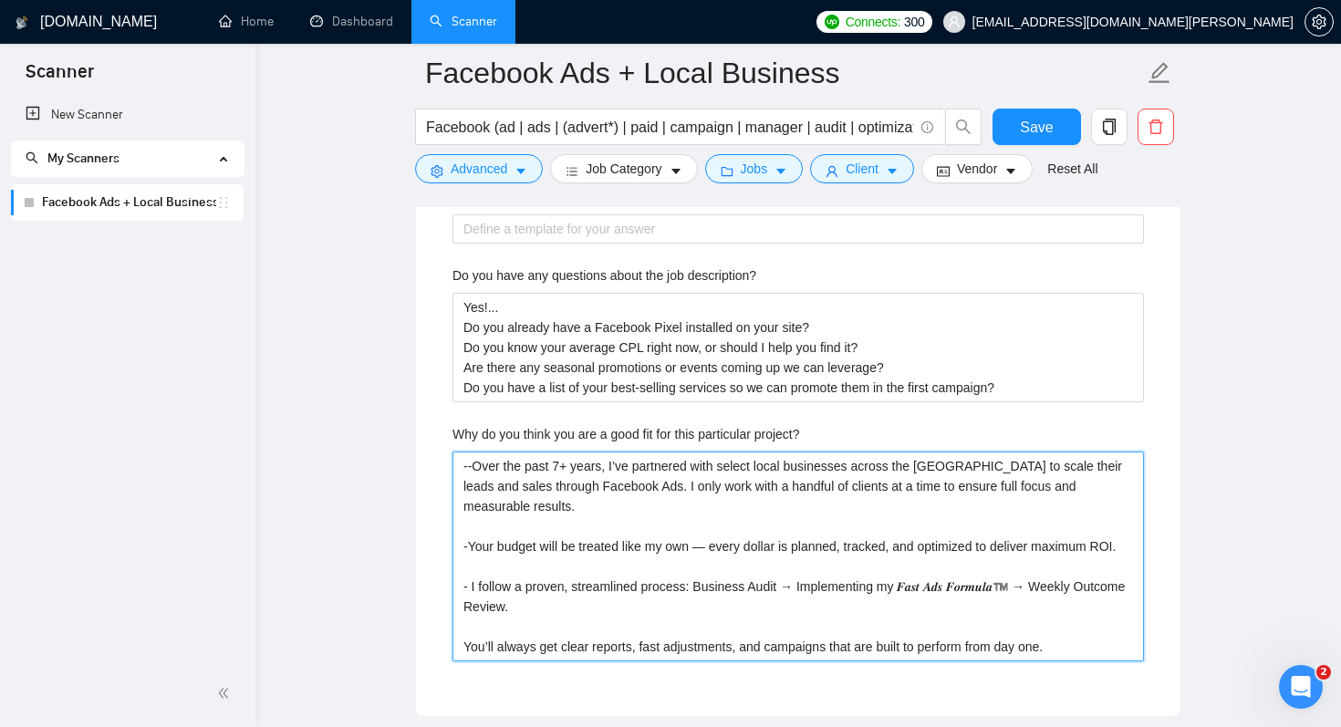
type project\? "-Over the past 7+ years, I’ve partnered with select local businesses across the…"
type project\? "- Over the past 7+ years, I’ve partnered with select local businesses across th…"
click at [472, 527] on project\? "- Over the past 7+ years, I’ve partnered with select local businesses across th…" at bounding box center [797, 556] width 691 height 210
type project\? "- Over the past 7+ years, I’ve partnered with select local businesses across th…"
drag, startPoint x: 551, startPoint y: 525, endPoint x: 700, endPoint y: 533, distance: 149.8
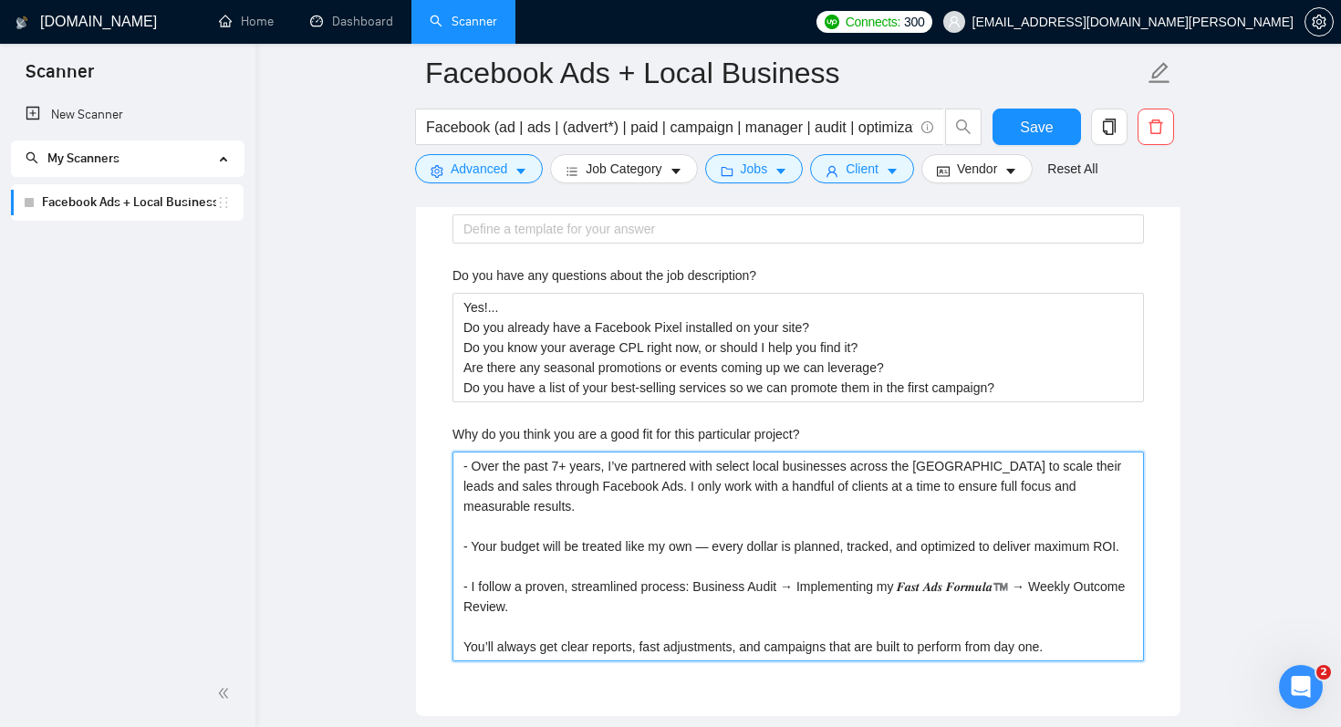
click at [700, 533] on project\? "- Over the past 7+ years, I’ve partnered with select local businesses across th…" at bounding box center [797, 556] width 691 height 210
type project\? "- Over the past 7+ years, I’ve partnered with select local businesses across th…"
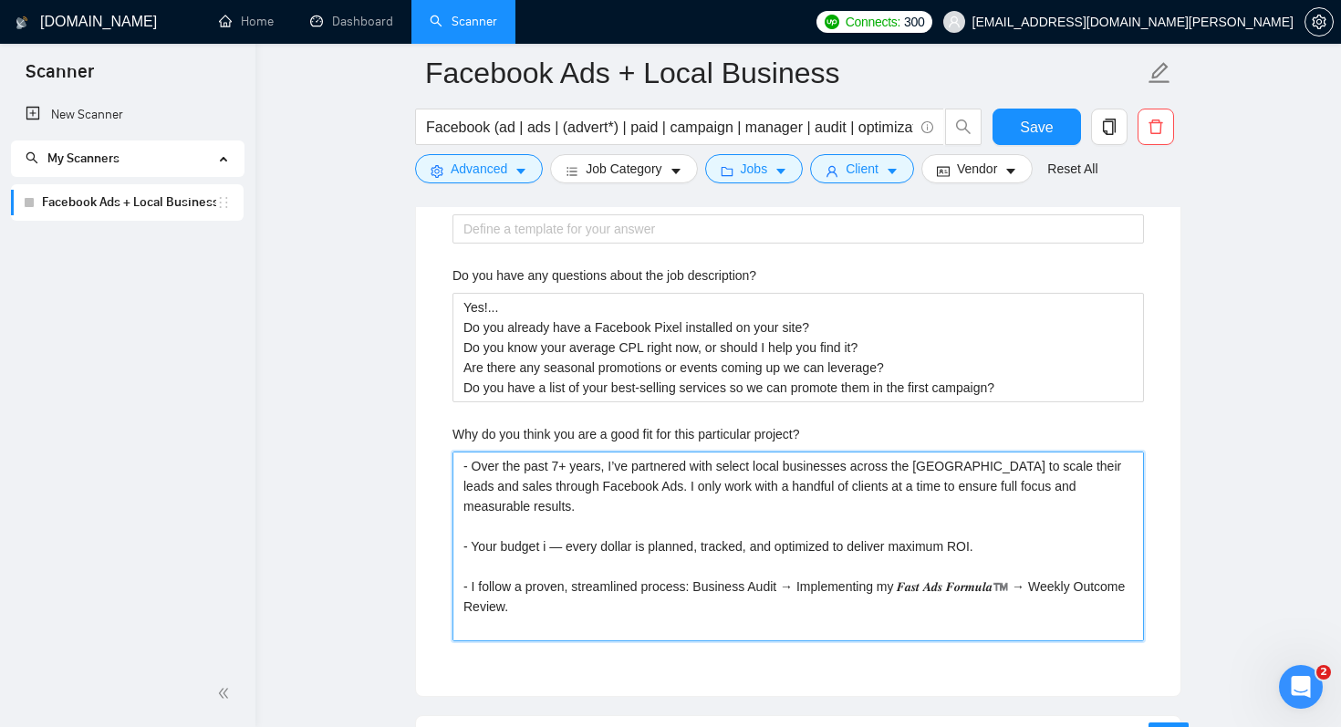
type project\? "- Over the past 7+ years, I’ve partnered with select local businesses across th…"
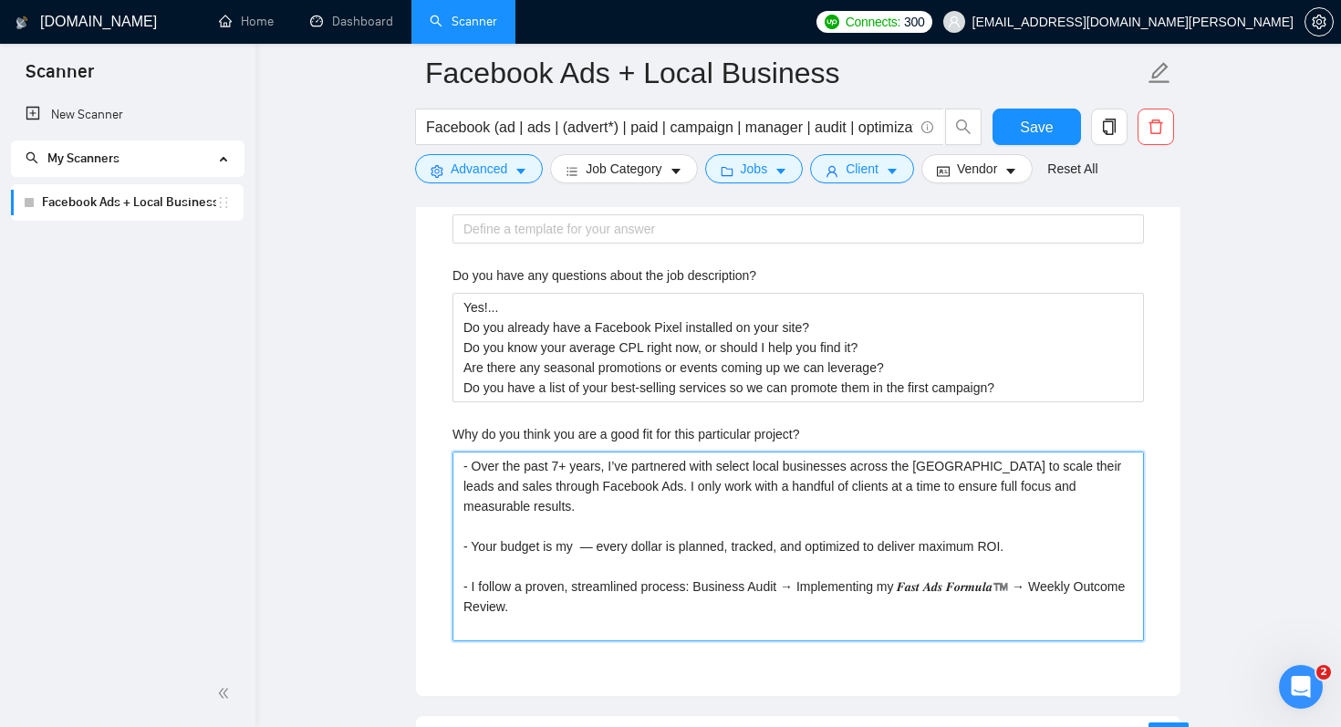
type project\? "- Over the past 7+ years, I’ve partnered with select local businesses across th…"
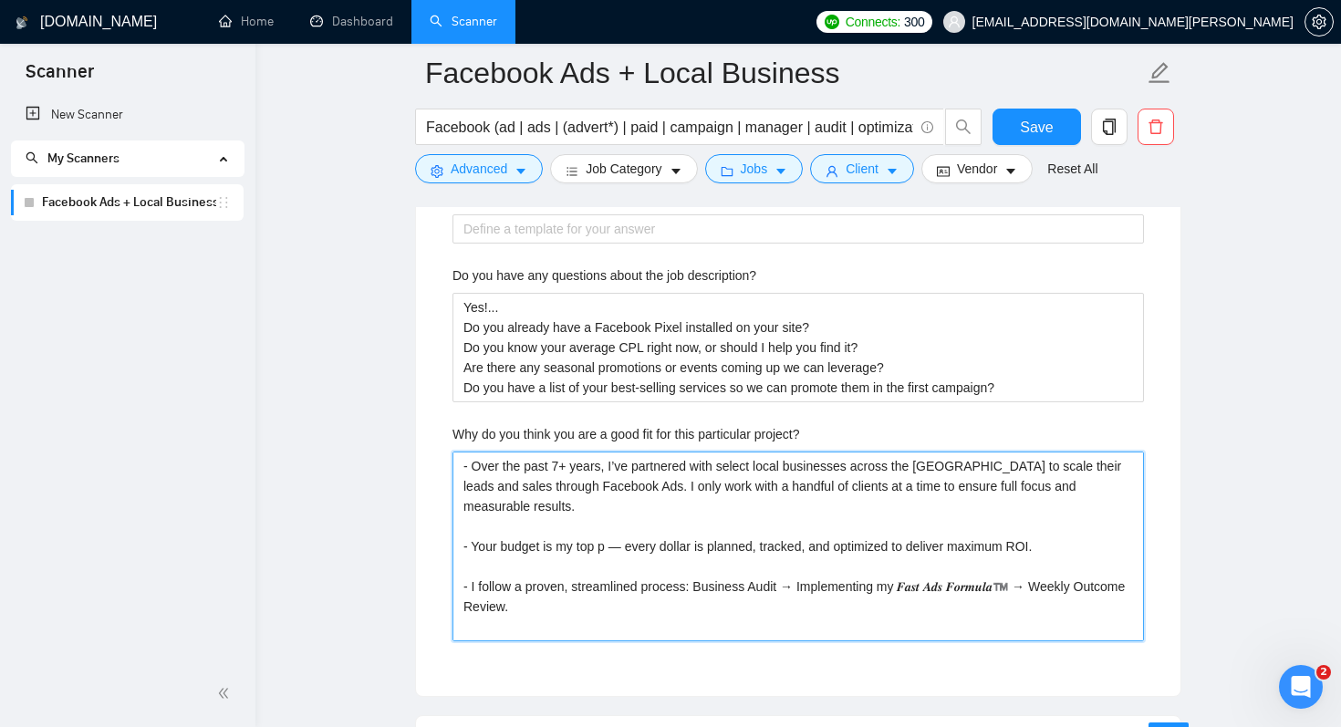
type project\? "- Over the past 7+ years, I’ve partnered with select local businesses across th…"
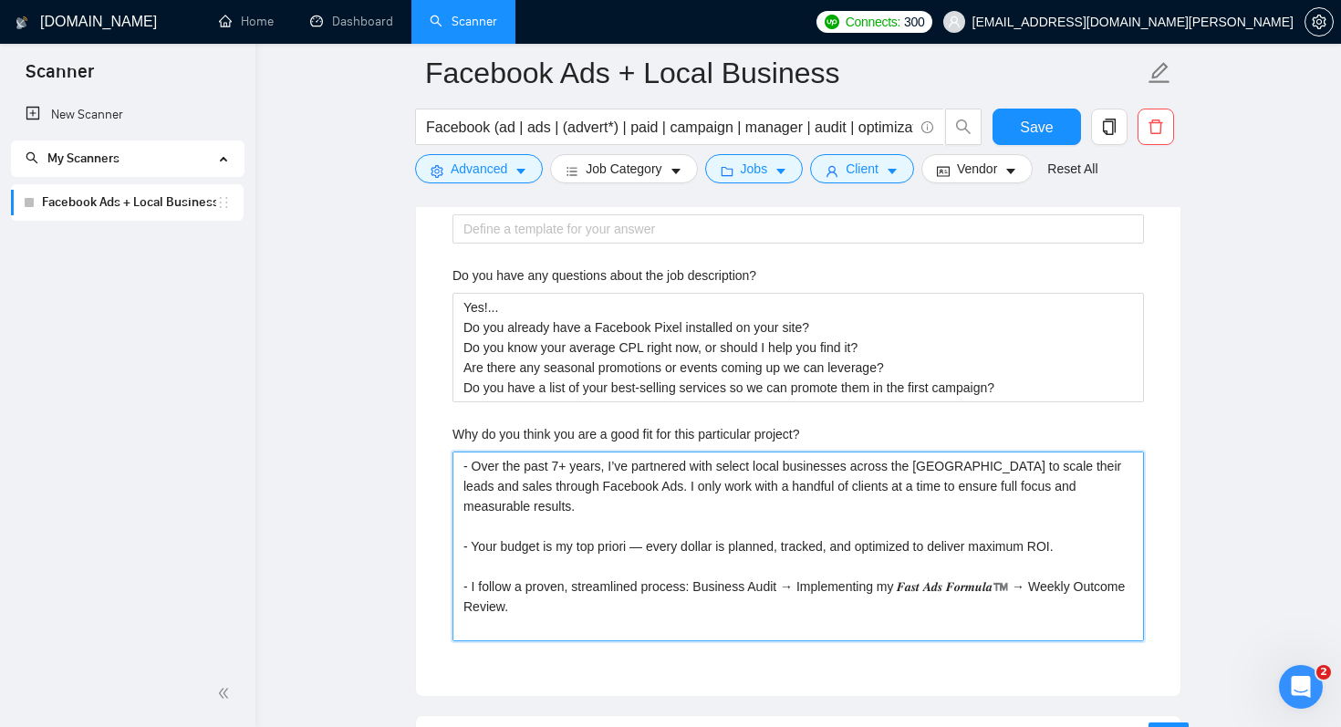
type project\? "- Over the past 7+ years, I’ve partnered with select local businesses across th…"
click at [597, 575] on project\? "- Over the past 7+ years, I’ve partnered with select local businesses across th…" at bounding box center [797, 546] width 691 height 190
click at [466, 627] on project\? "- Over the past 7+ years, I’ve partnered with select local businesses across th…" at bounding box center [797, 546] width 691 height 190
click at [1084, 628] on project\? "- Over the past 7+ years, I’ve partnered with select local businesses across th…" at bounding box center [797, 546] width 691 height 190
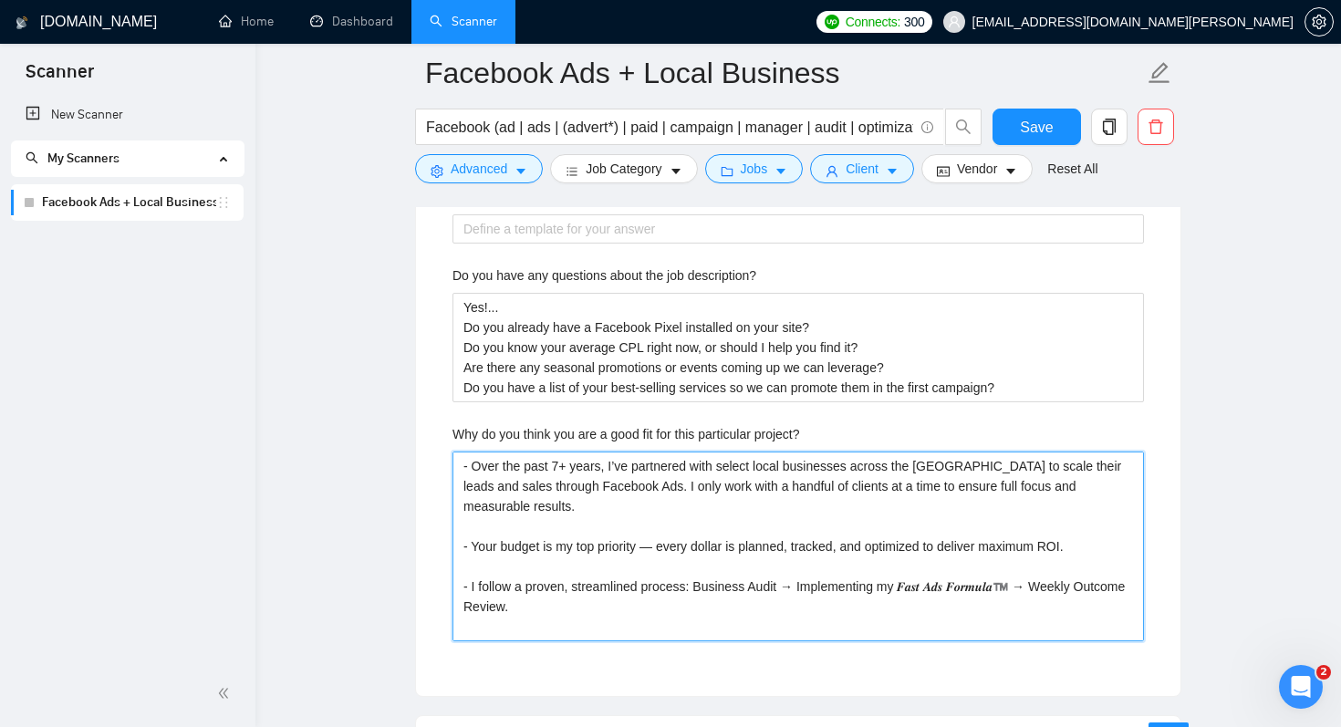
type project\? "- Over the past 7+ years, I’ve partnered with select local businesses across th…"
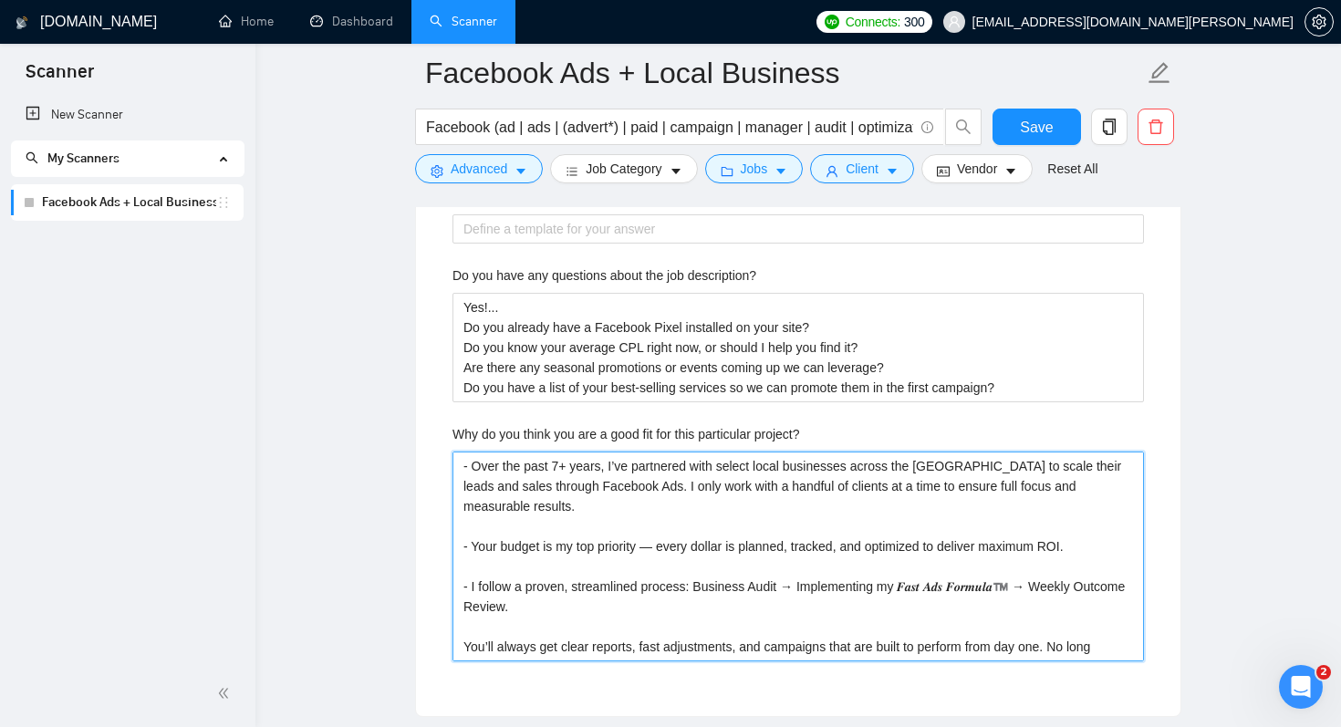
click at [1123, 626] on project\? "- Over the past 7+ years, I’ve partnered with select local businesses across th…" at bounding box center [797, 556] width 691 height 210
click at [1011, 654] on project\? "- Over the past 7+ years, I’ve partnered with select local businesses across th…" at bounding box center [797, 556] width 691 height 210
drag, startPoint x: 1073, startPoint y: 627, endPoint x: 1073, endPoint y: 649, distance: 21.9
click at [1073, 649] on project\? "- Over the past 7+ years, I’ve partnered with select local businesses across th…" at bounding box center [797, 556] width 691 height 210
click at [511, 631] on project\? "- Over the past 7+ years, I’ve partnered with select local businesses across th…" at bounding box center [797, 556] width 691 height 210
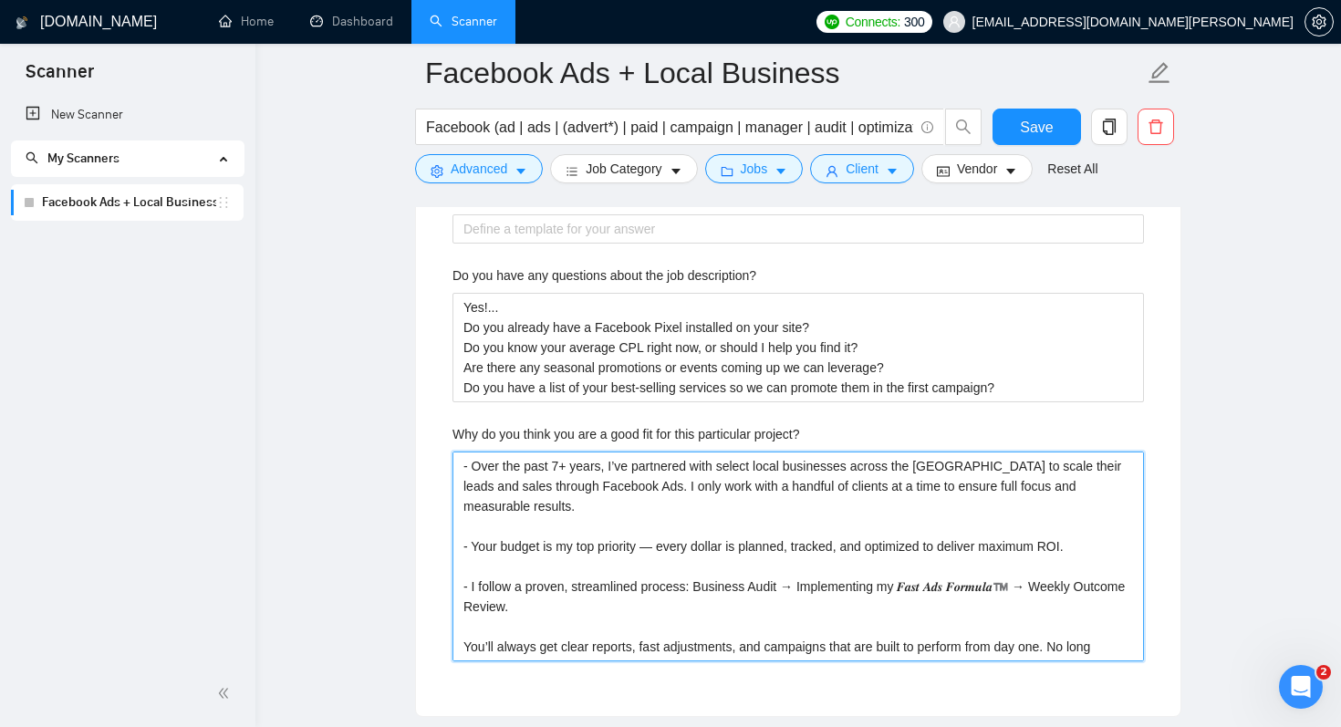
click at [511, 631] on project\? "- Over the past 7+ years, I’ve partnered with select local businesses across th…" at bounding box center [797, 556] width 691 height 210
click at [516, 629] on project\? "- Over the past 7+ years, I’ve partnered with select local businesses across th…" at bounding box center [797, 556] width 691 height 210
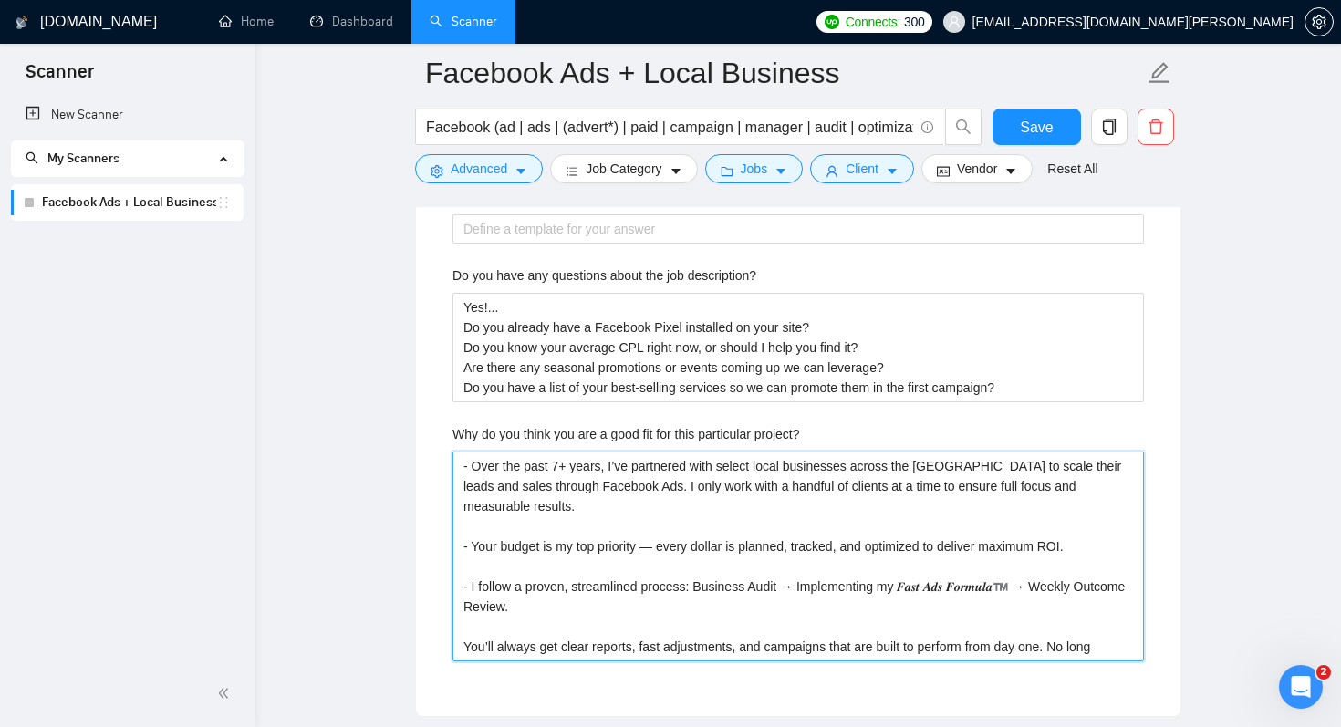
paste project\? "I believe in earning your business month by month. If you’re not happy with the…"
click at [469, 627] on project\? "- Over the past 7+ years, I’ve partnered with select local businesses across th…" at bounding box center [797, 556] width 691 height 210
paste project\? "No long-term contracts"
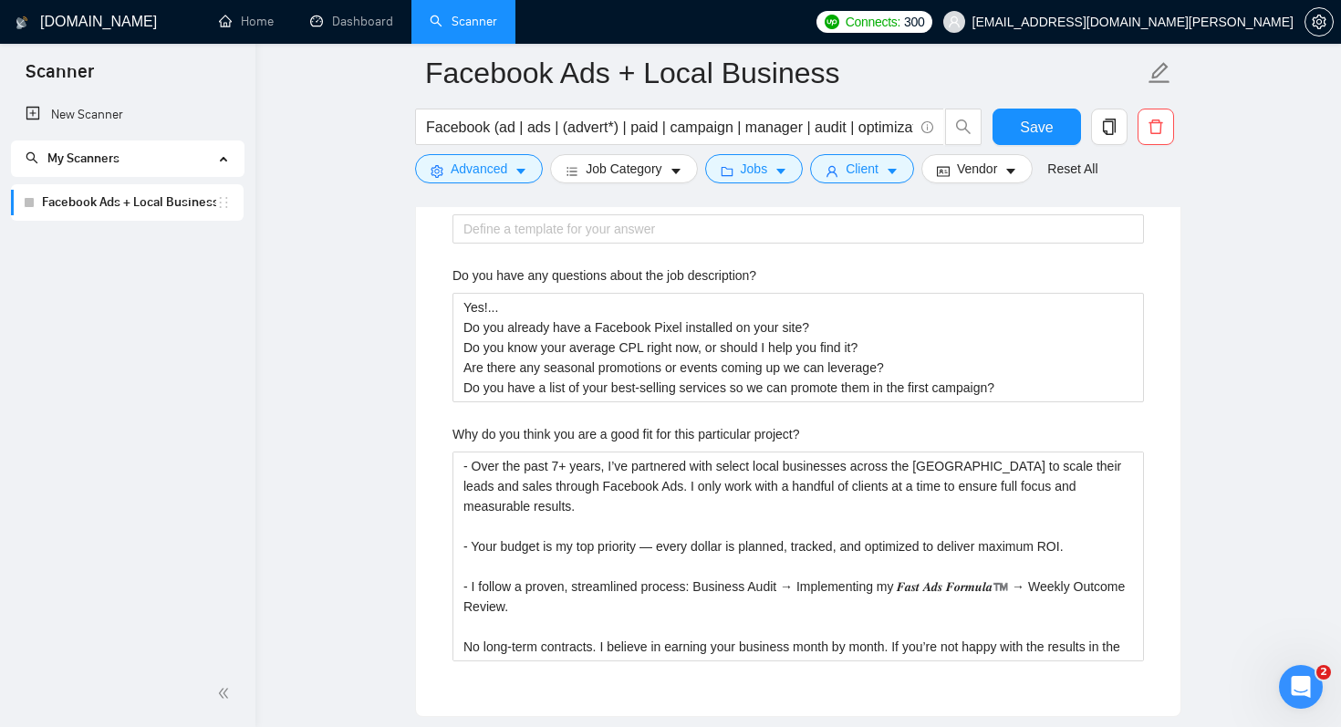
click at [584, 436] on label "Why do you think you are a good fit for this particular project?" at bounding box center [625, 434] width 347 height 20
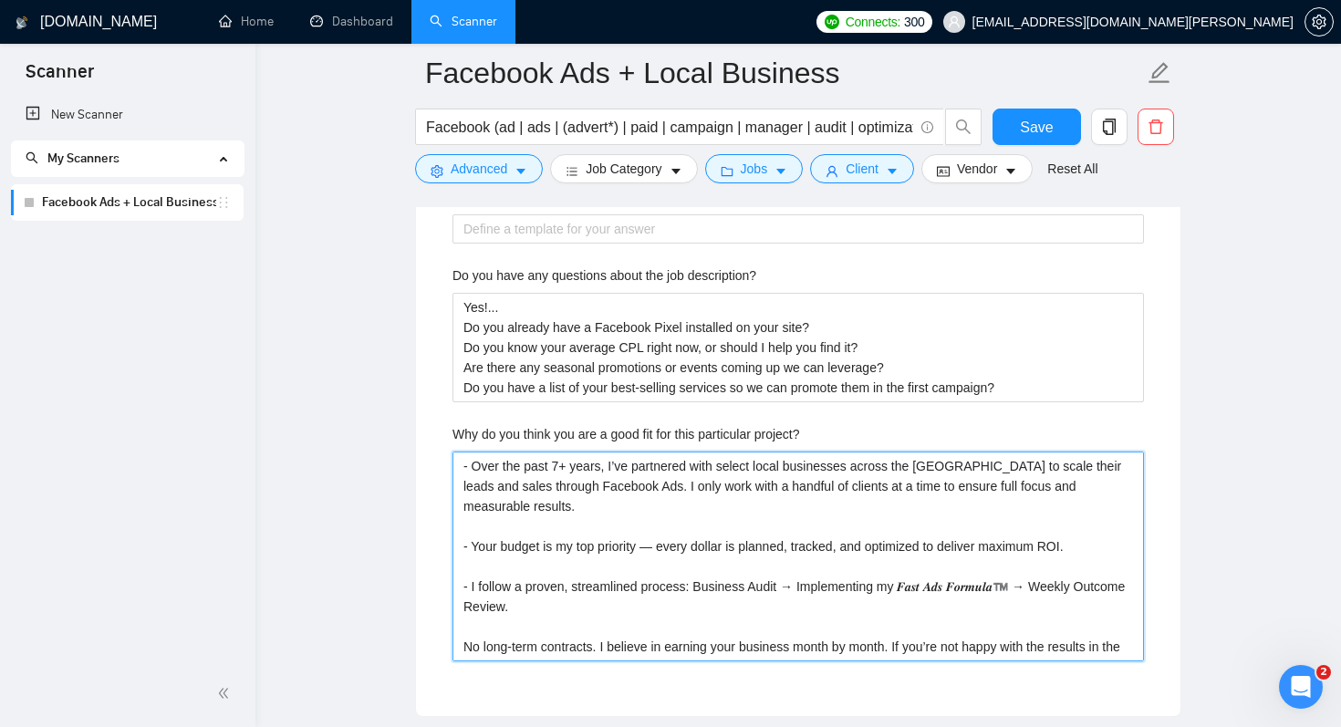
click at [584, 451] on project\? "- Over the past 7+ years, I’ve partnered with select local businesses across th…" at bounding box center [797, 556] width 691 height 210
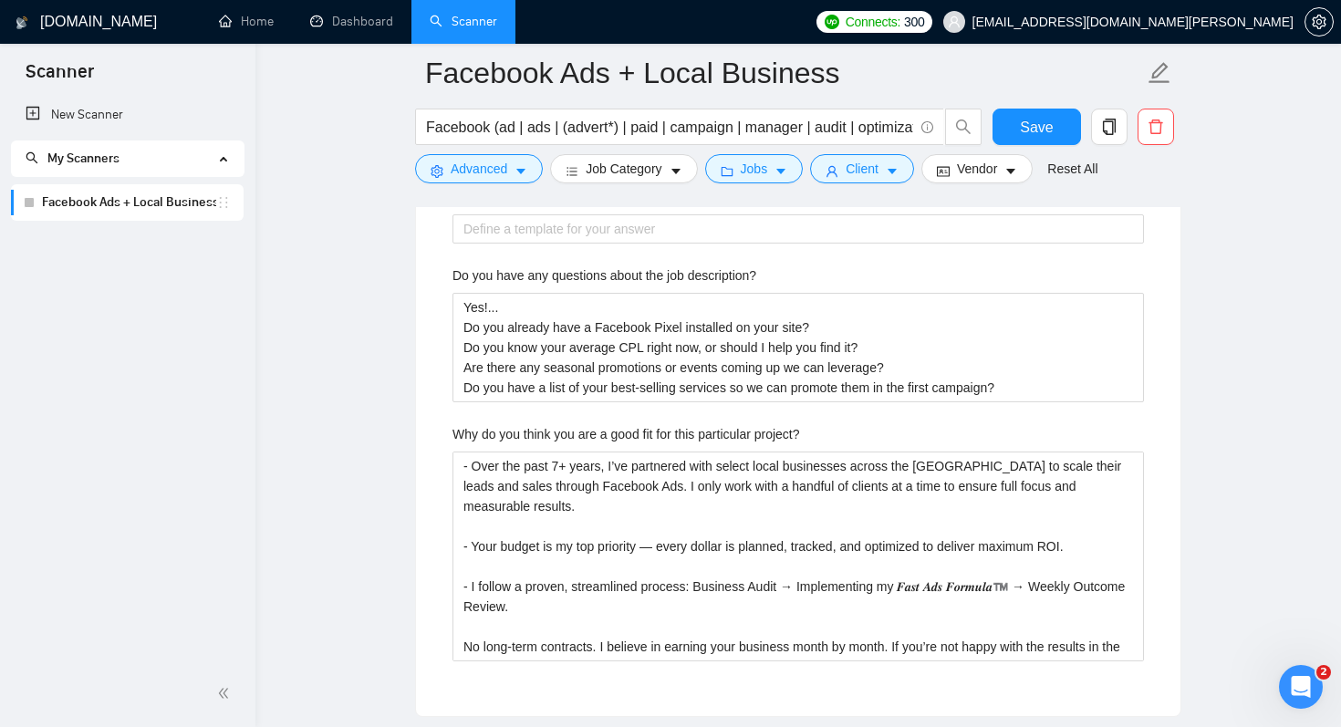
click at [584, 436] on label "Why do you think you are a good fit for this particular project?" at bounding box center [625, 434] width 347 height 20
click at [584, 451] on project\? "- Over the past 7+ years, I’ve partnered with select local businesses across th…" at bounding box center [797, 556] width 691 height 210
click at [584, 436] on label "Why do you think you are a good fit for this particular project?" at bounding box center [625, 434] width 347 height 20
click at [584, 451] on project\? "- Over the past 7+ years, I’ve partnered with select local businesses across th…" at bounding box center [797, 556] width 691 height 210
click at [584, 436] on label "Why do you think you are a good fit for this particular project?" at bounding box center [625, 434] width 347 height 20
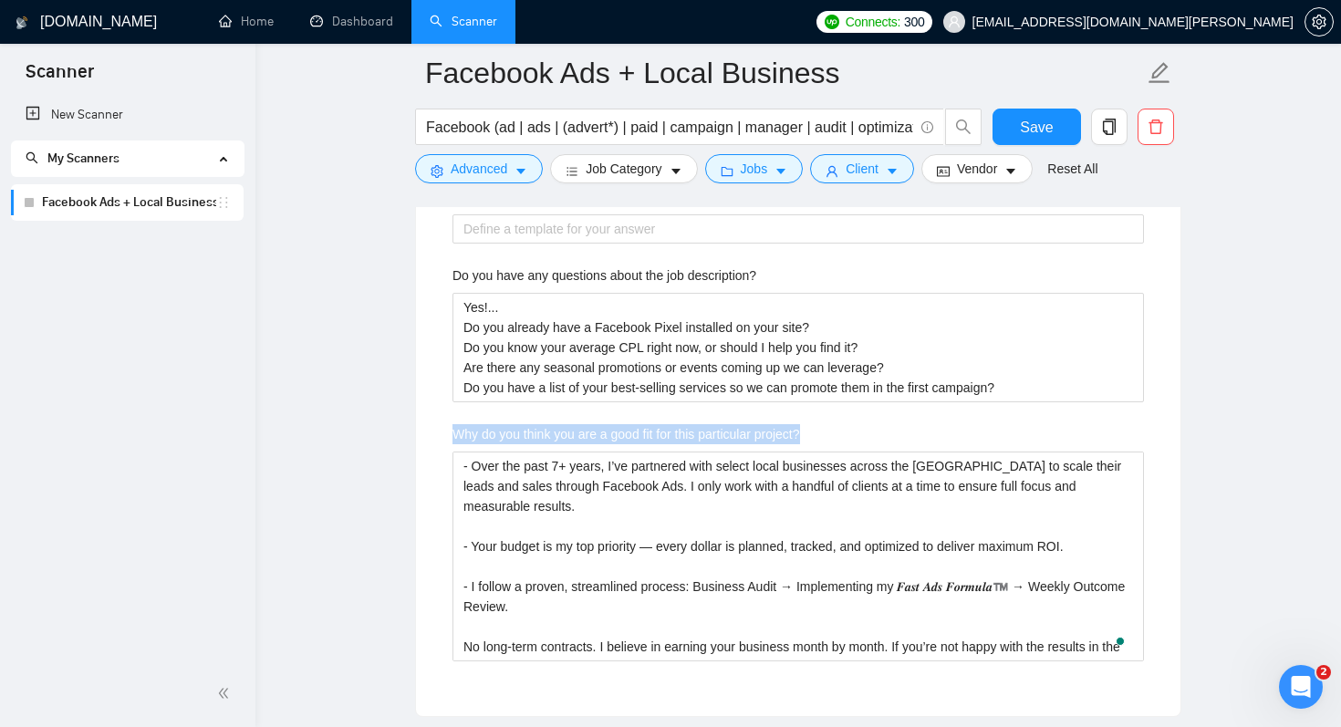
click at [584, 451] on project\? "- Over the past 7+ years, I’ve partnered with select local businesses across th…" at bounding box center [797, 556] width 691 height 210
copy label "Why do you think you are a good fit for this particular project?"
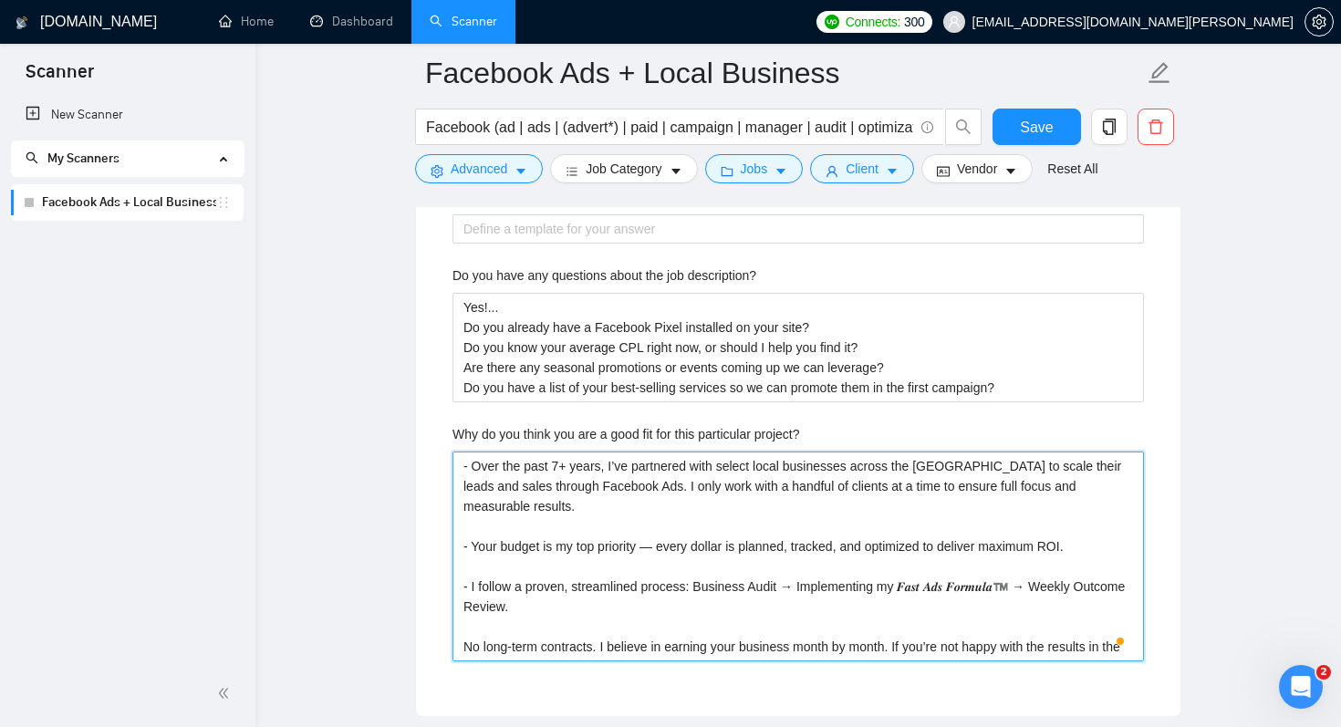
click at [461, 470] on project\? "- Over the past 7+ years, I’ve partnered with select local businesses across th…" at bounding box center [797, 556] width 691 height 210
click at [604, 628] on project\? "- Over the past 7+ years, I’ve partnered with select local businesses across th…" at bounding box center [797, 556] width 691 height 210
click at [804, 645] on project\? "- Over the past 7+ years, I’ve partnered with select local businesses across th…" at bounding box center [797, 556] width 691 height 210
click at [464, 621] on project\? "- Over the past 7+ years, I’ve partnered with select local businesses across th…" at bounding box center [797, 556] width 691 height 210
click at [852, 650] on project\? "- Over the past 7+ years, I’ve partnered with select local businesses across th…" at bounding box center [797, 556] width 691 height 210
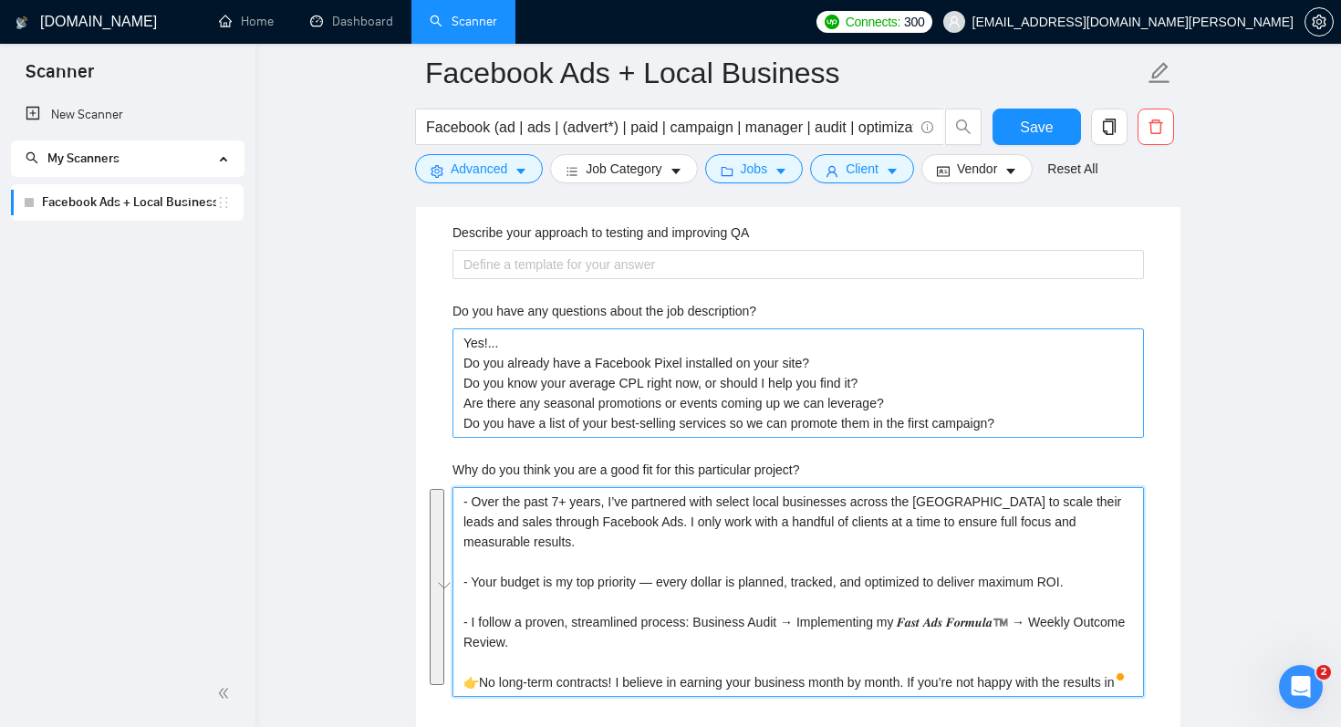
scroll to position [3532, 0]
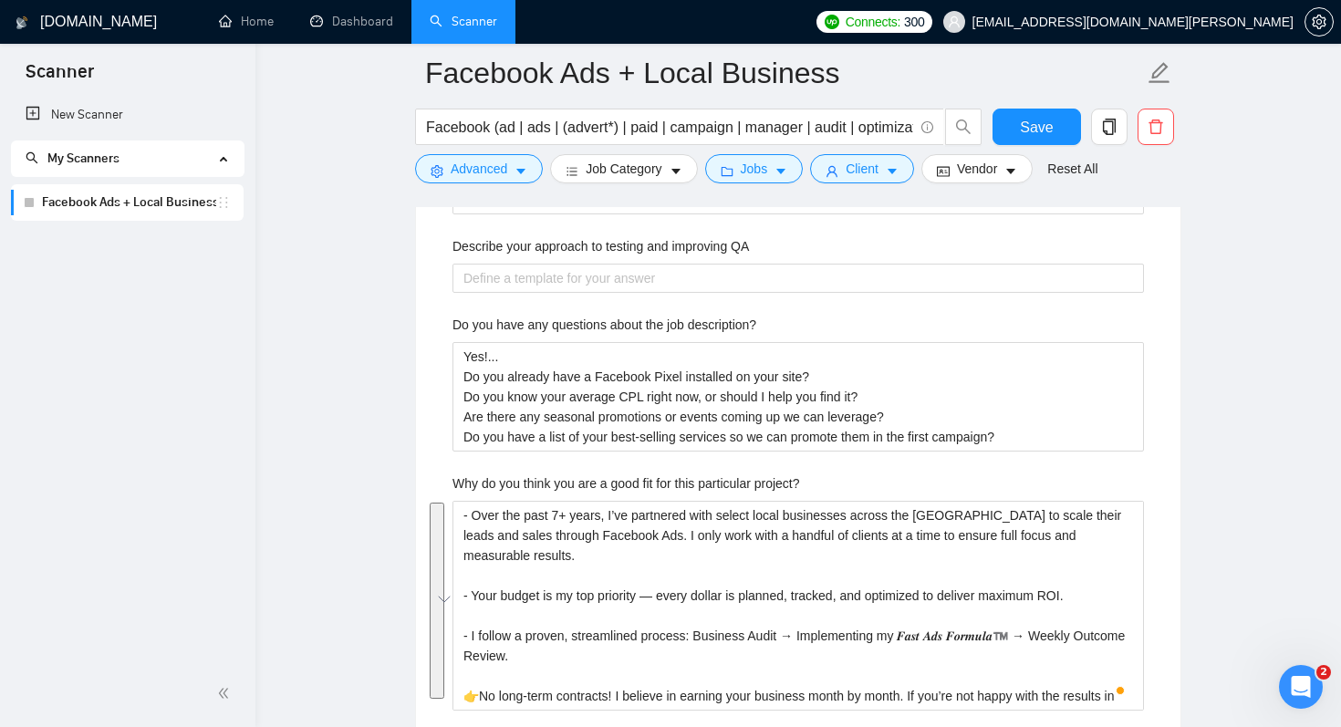
click at [586, 333] on label "Do you have any questions about the job description?" at bounding box center [604, 325] width 304 height 20
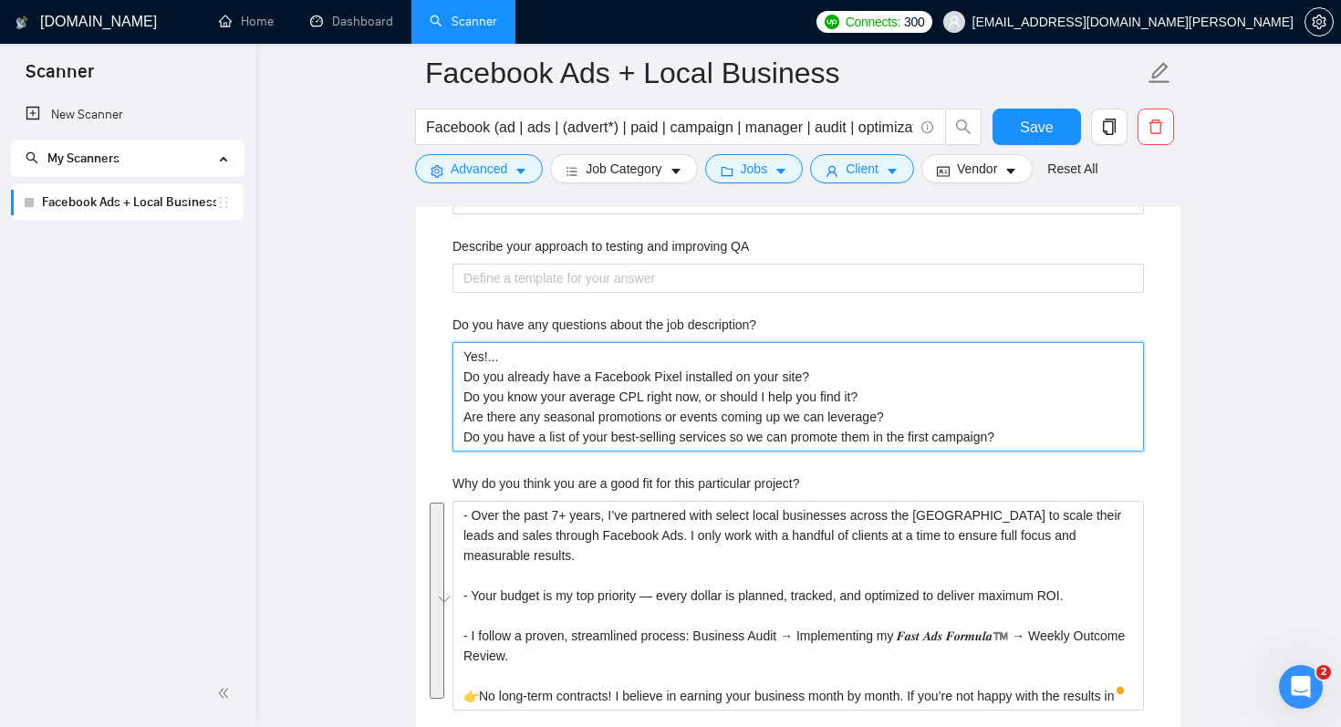
click at [586, 342] on description\? "Yes!... Do you already have a Facebook Pixel installed on your site? Do you kno…" at bounding box center [797, 396] width 691 height 109
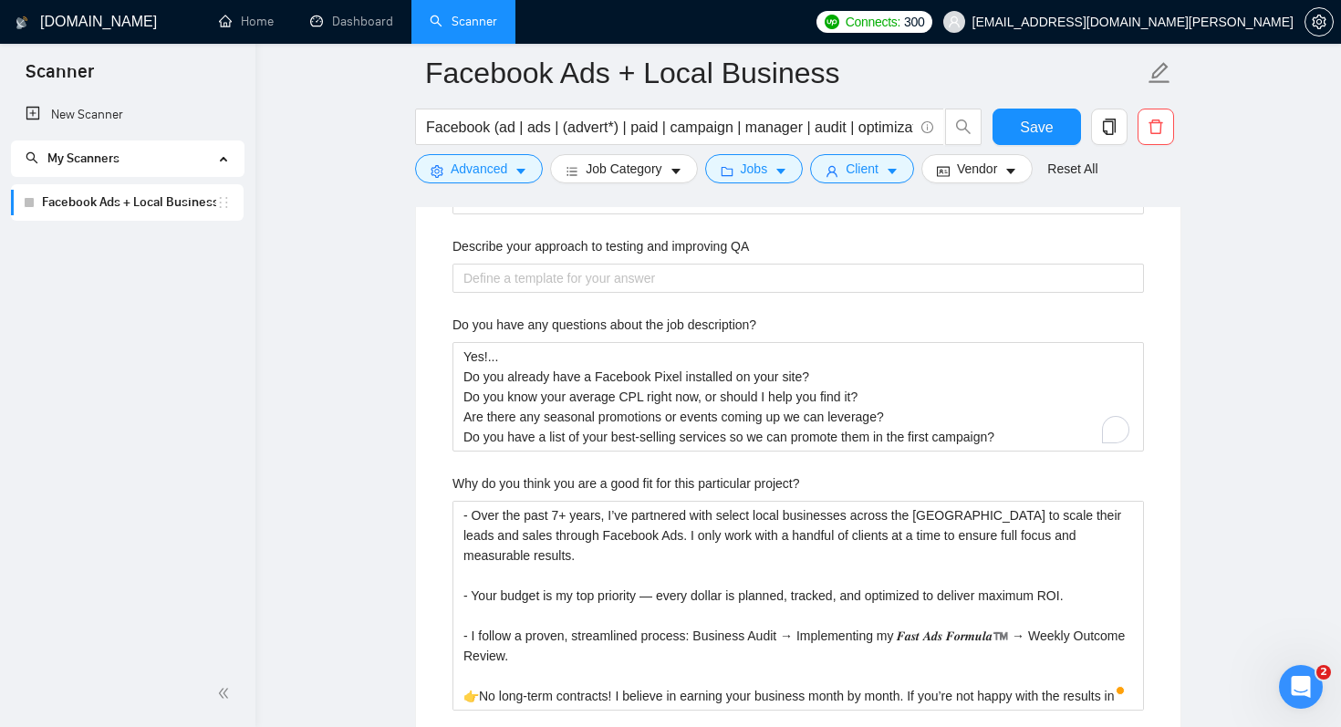
click at [586, 333] on label "Do you have any questions about the job description?" at bounding box center [604, 325] width 304 height 20
click at [586, 342] on description\? "Yes!... Do you already have a Facebook Pixel installed on your site? Do you kno…" at bounding box center [797, 396] width 691 height 109
click at [586, 333] on label "Do you have any questions about the job description?" at bounding box center [604, 325] width 304 height 20
click at [586, 342] on description\? "Yes!... Do you already have a Facebook Pixel installed on your site? Do you kno…" at bounding box center [797, 396] width 691 height 109
copy label "Do you have any questions about the job description?"
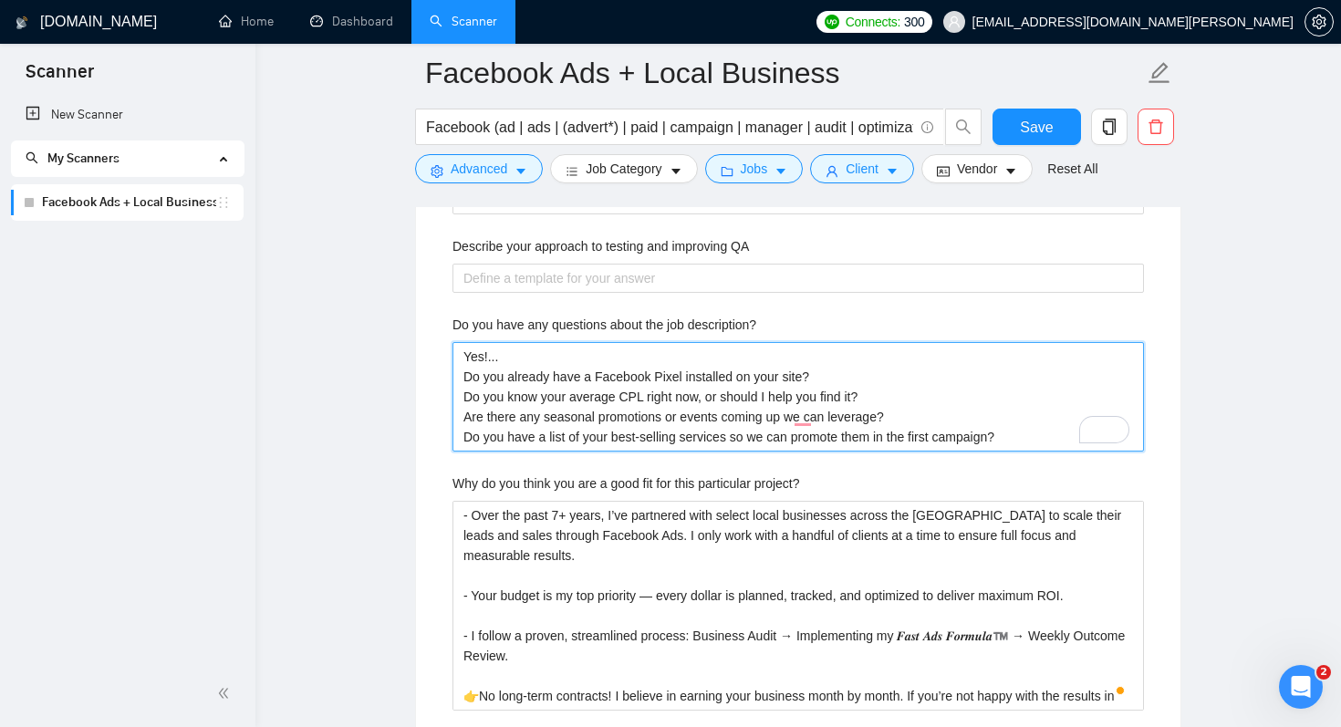
click at [489, 393] on description\? "Yes!... Do you already have a Facebook Pixel installed on your site? Do you kno…" at bounding box center [797, 396] width 691 height 109
click at [465, 352] on description\? "Yes!... Do you already have a Facebook Pixel installed on your site? Do you kno…" at bounding box center [797, 396] width 691 height 109
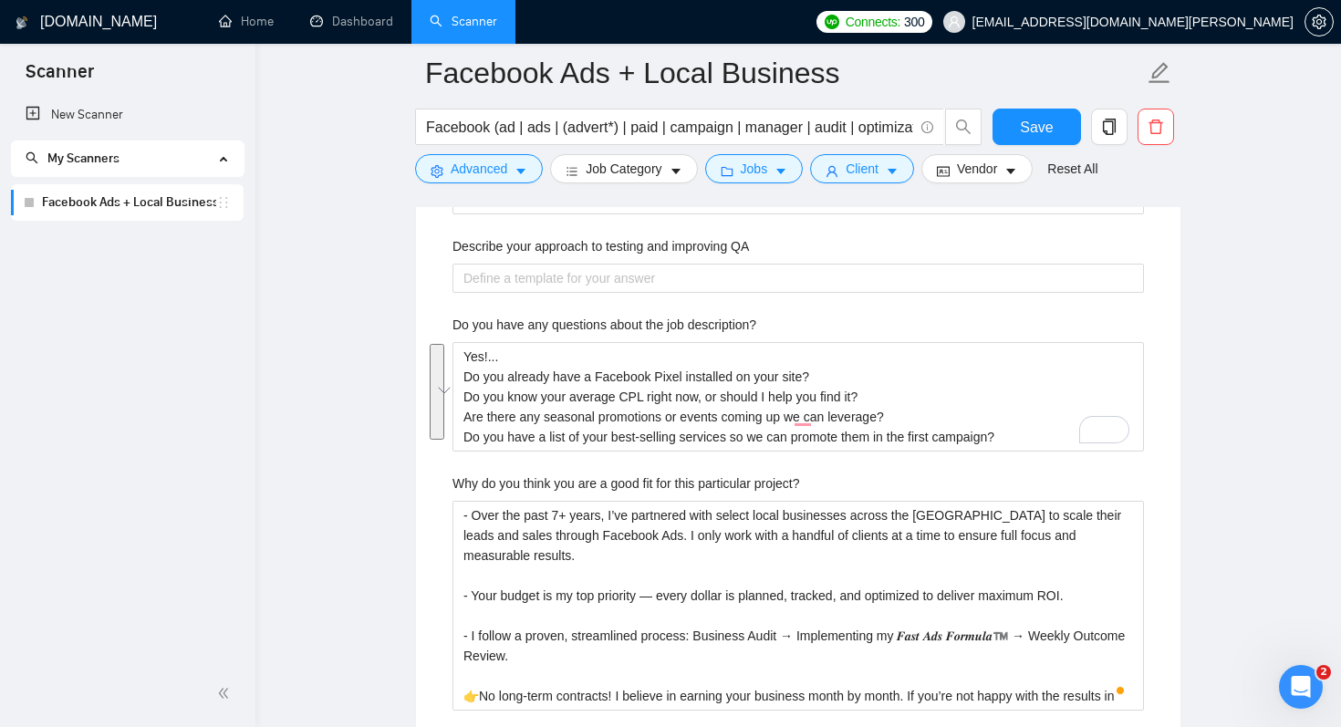
click at [566, 461] on div "Describe your recent experience with similar projects In my recent projects, I’…" at bounding box center [798, 140] width 721 height 1208
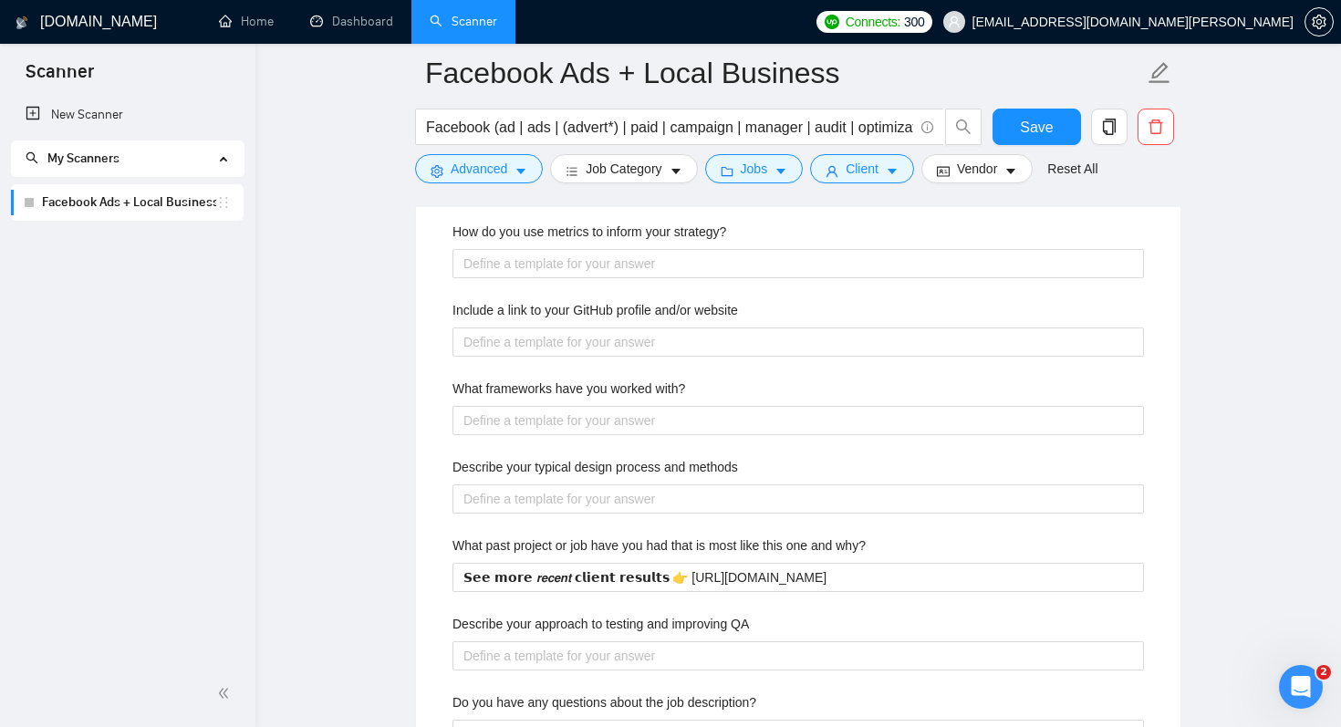
scroll to position [3154, 0]
click at [524, 539] on label "What past project or job have you had that is most like this one and why?" at bounding box center [658, 546] width 413 height 20
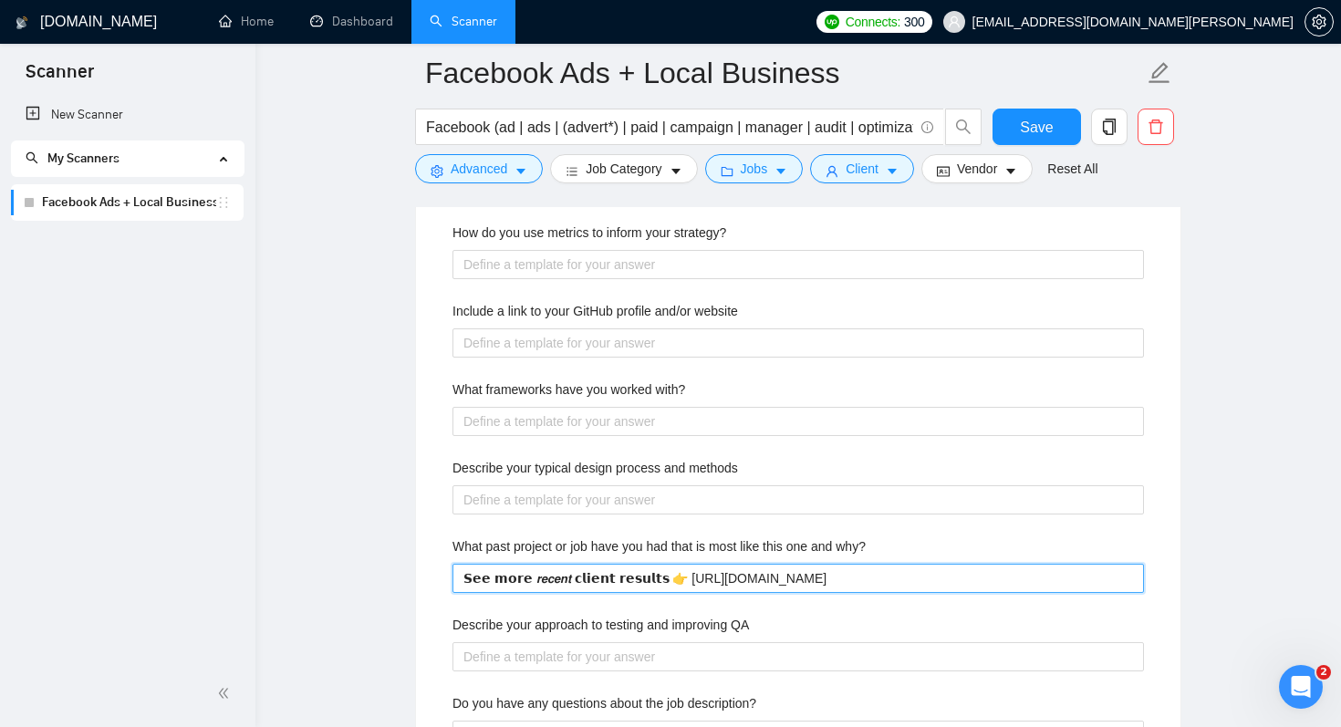
click at [524, 564] on why\? "𝗦𝗲𝗲 𝗺𝗼𝗿𝗲 𝙧𝙚𝙘𝙚𝙣𝙩 𝗰𝗹𝗶𝗲𝗻𝘁 𝗿𝗲𝘀𝘂𝗹𝘁𝘀 👉 [URL][DOMAIN_NAME]" at bounding box center [797, 578] width 691 height 29
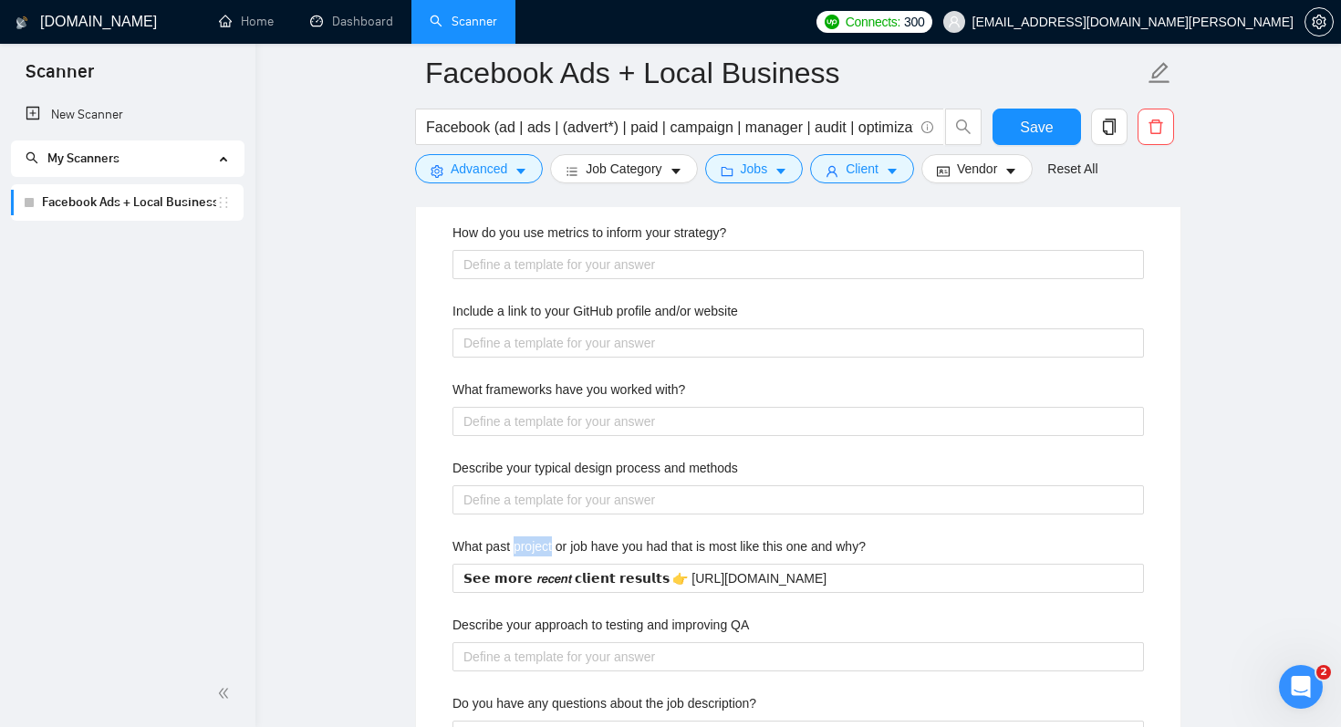
click at [524, 539] on label "What past project or job have you had that is most like this one and why?" at bounding box center [658, 546] width 413 height 20
click at [524, 564] on why\? "𝗦𝗲𝗲 𝗺𝗼𝗿𝗲 𝙧𝙚𝙘𝙚𝙣𝙩 𝗰𝗹𝗶𝗲𝗻𝘁 𝗿𝗲𝘀𝘂𝗹𝘁𝘀 👉 [URL][DOMAIN_NAME]" at bounding box center [797, 578] width 691 height 29
click at [524, 539] on label "What past project or job have you had that is most like this one and why?" at bounding box center [658, 546] width 413 height 20
click at [524, 564] on why\? "𝗦𝗲𝗲 𝗺𝗼𝗿𝗲 𝙧𝙚𝙘𝙚𝙣𝙩 𝗰𝗹𝗶𝗲𝗻𝘁 𝗿𝗲𝘀𝘂𝗹𝘁𝘀 👉 [URL][DOMAIN_NAME]" at bounding box center [797, 578] width 691 height 29
copy label "What past project or job have you had that is most like this one and why?"
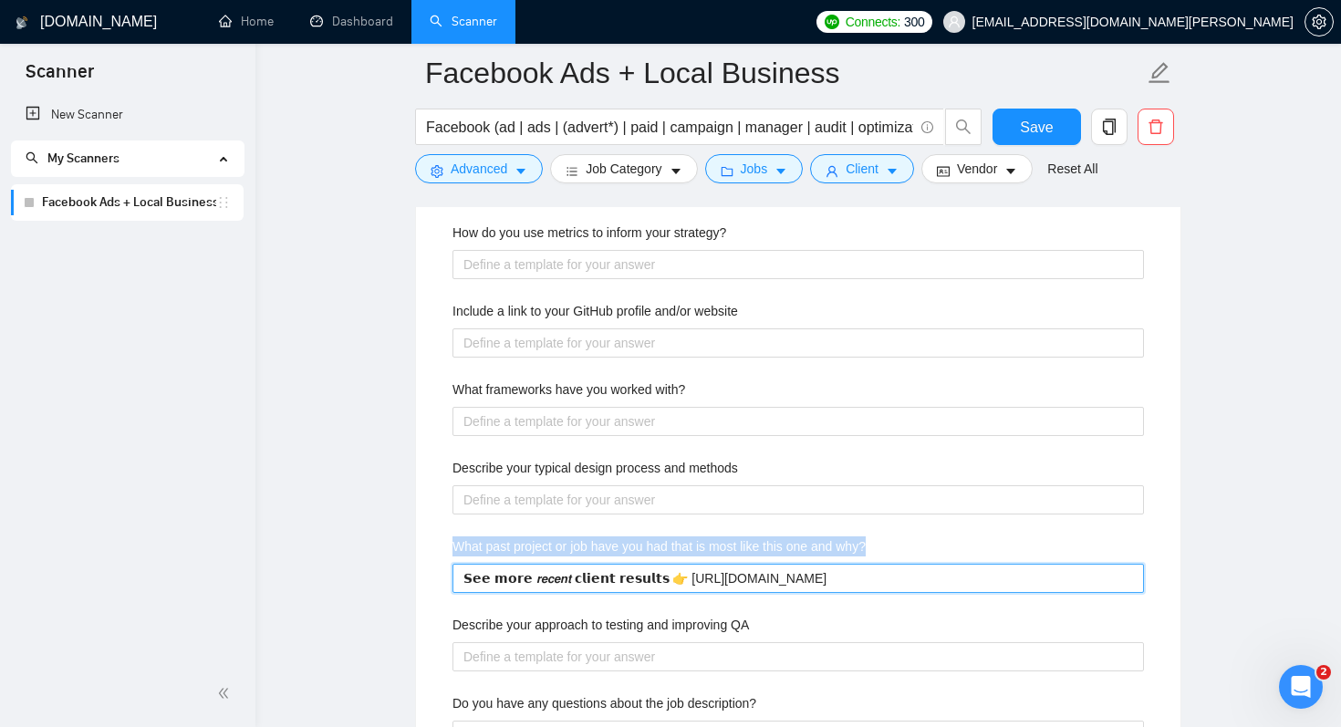
click at [529, 586] on why\? "𝗦𝗲𝗲 𝗺𝗼𝗿𝗲 𝙧𝙚𝙘𝙚𝙣𝙩 𝗰𝗹𝗶𝗲𝗻𝘁 𝗿𝗲𝘀𝘂𝗹𝘁𝘀 👉 [URL][DOMAIN_NAME]" at bounding box center [797, 578] width 691 height 29
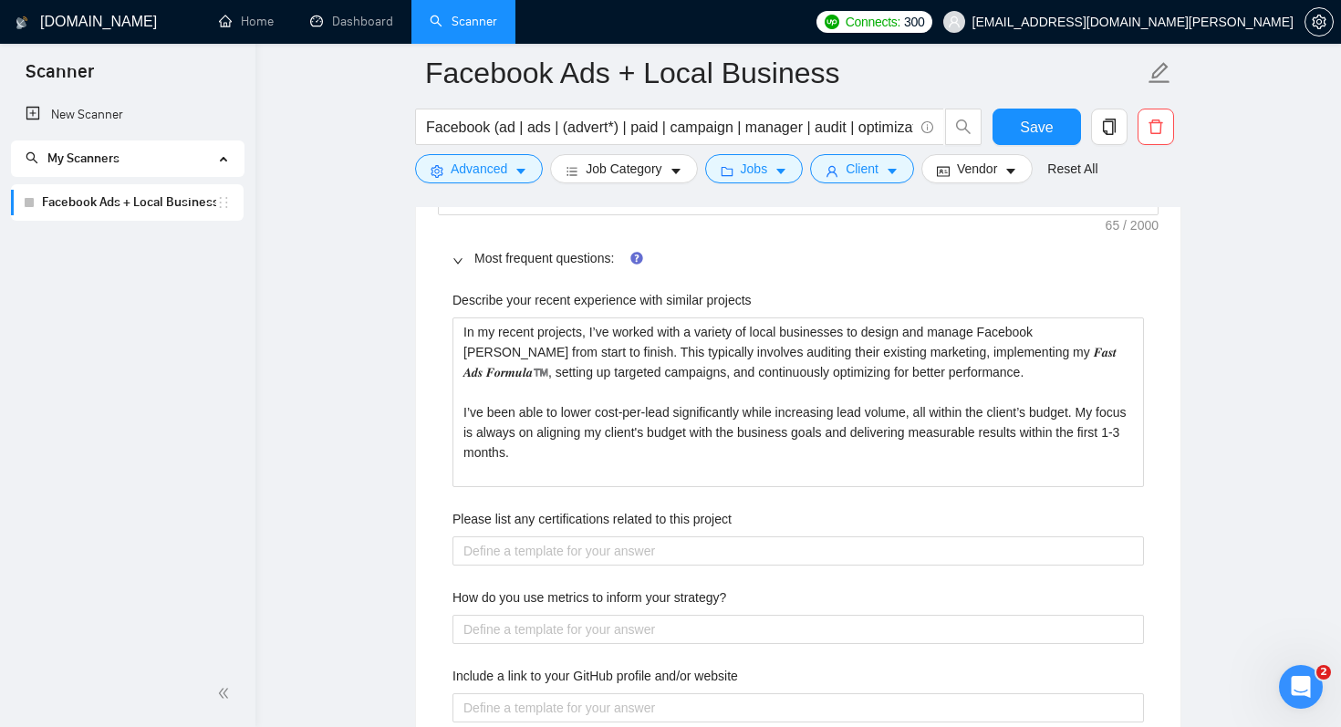
scroll to position [2788, 0]
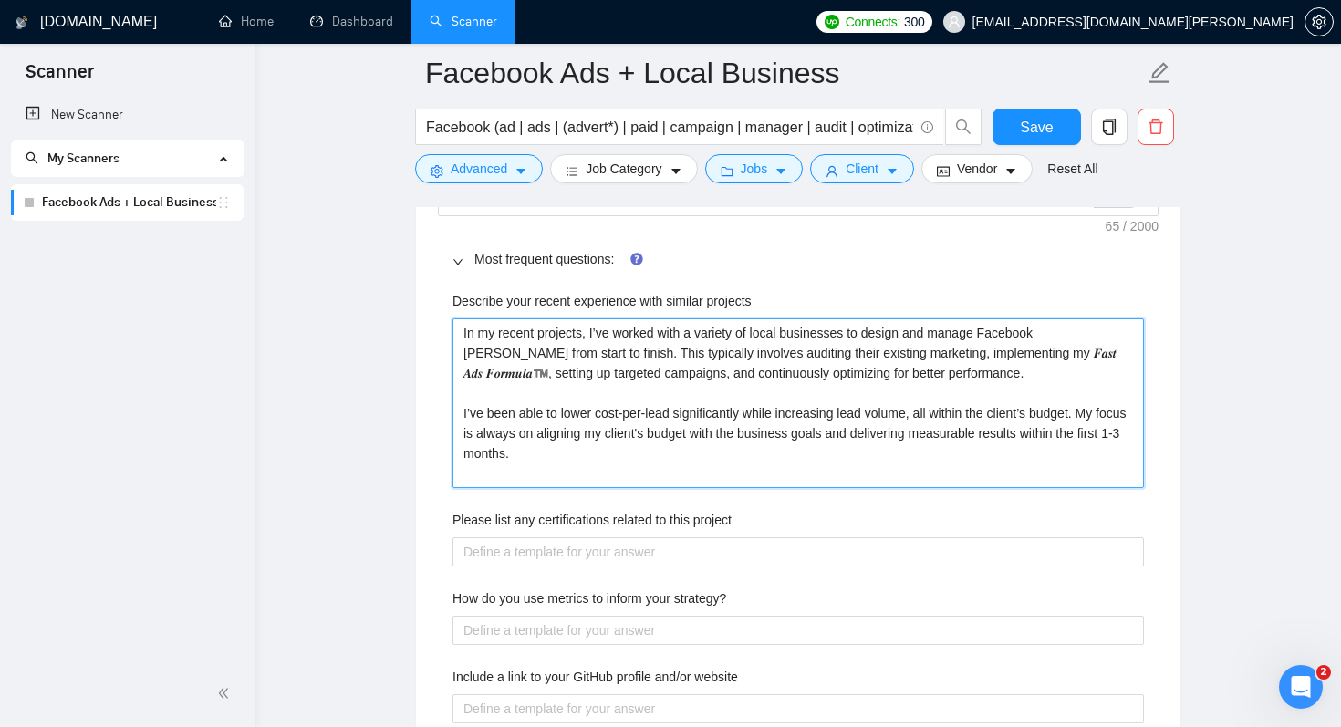
click at [610, 461] on projects "In my recent projects, I’ve worked with a variety of local businesses to design…" at bounding box center [797, 403] width 691 height 170
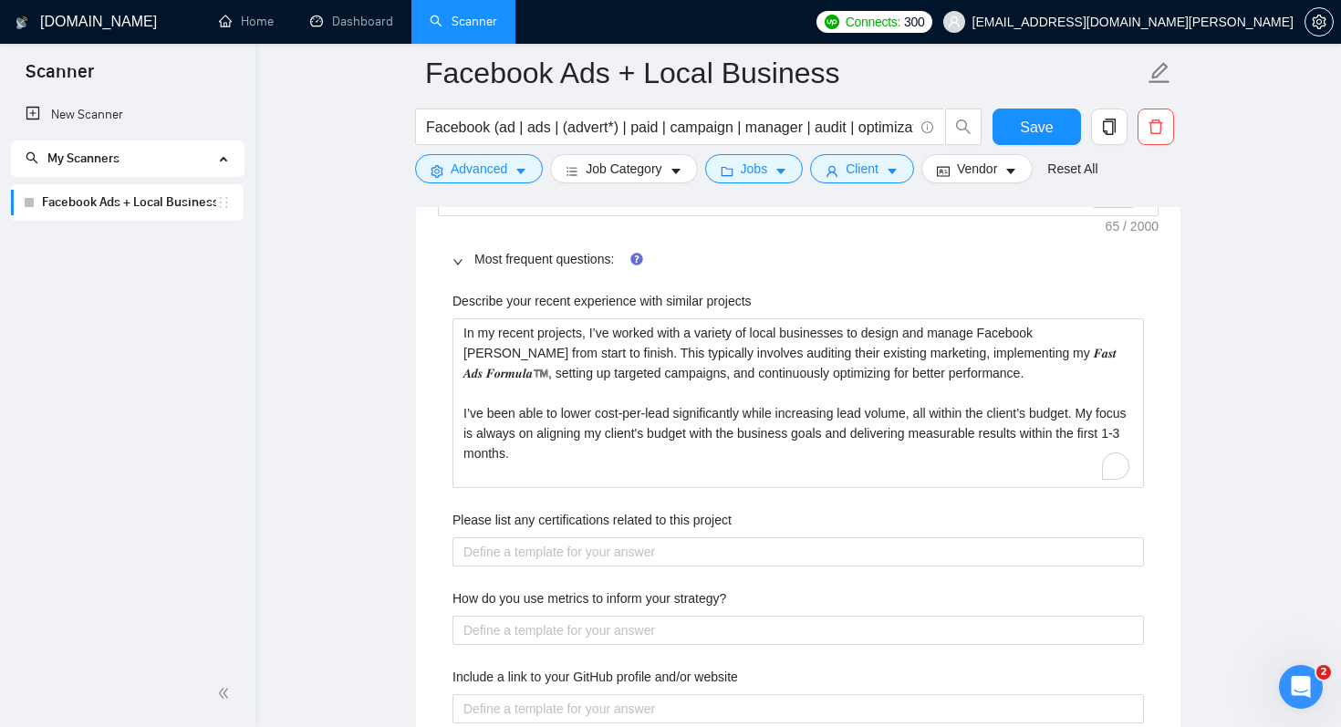
click at [578, 298] on label "Describe your recent experience with similar projects" at bounding box center [601, 301] width 299 height 20
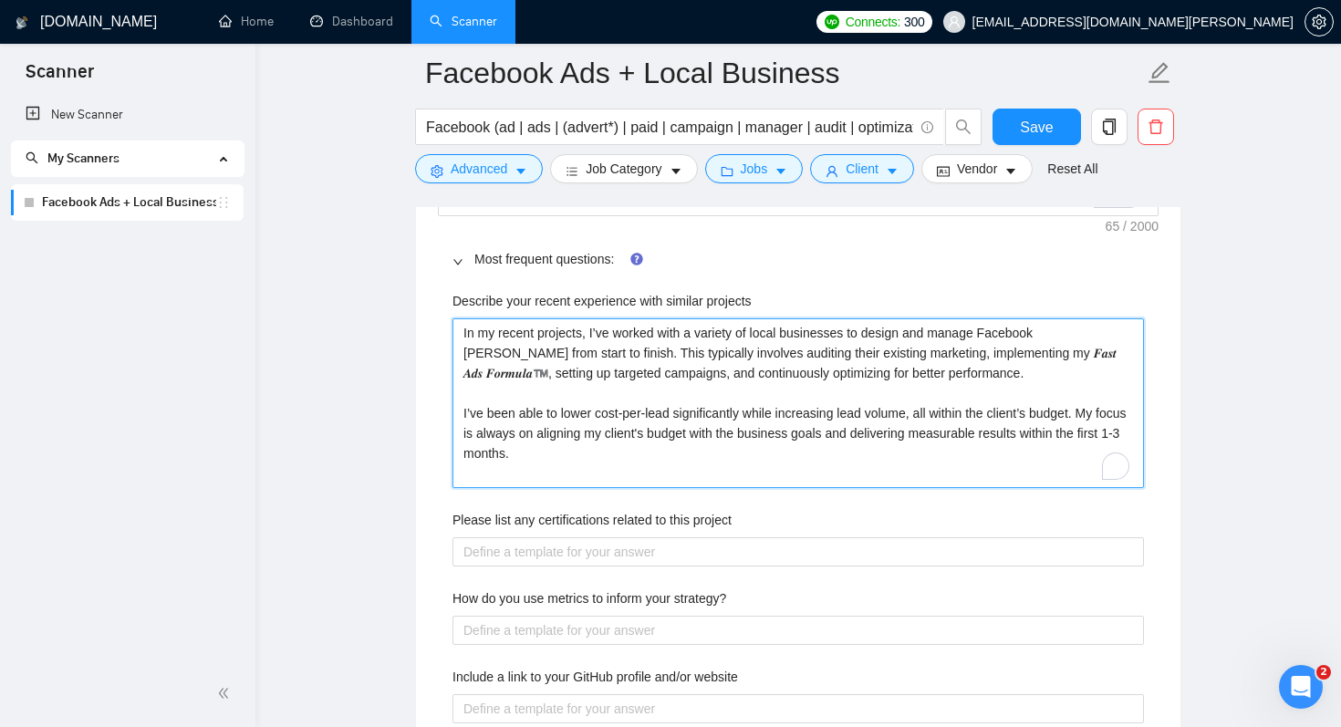
click at [578, 318] on projects "In my recent projects, I’ve worked with a variety of local businesses to design…" at bounding box center [797, 403] width 691 height 170
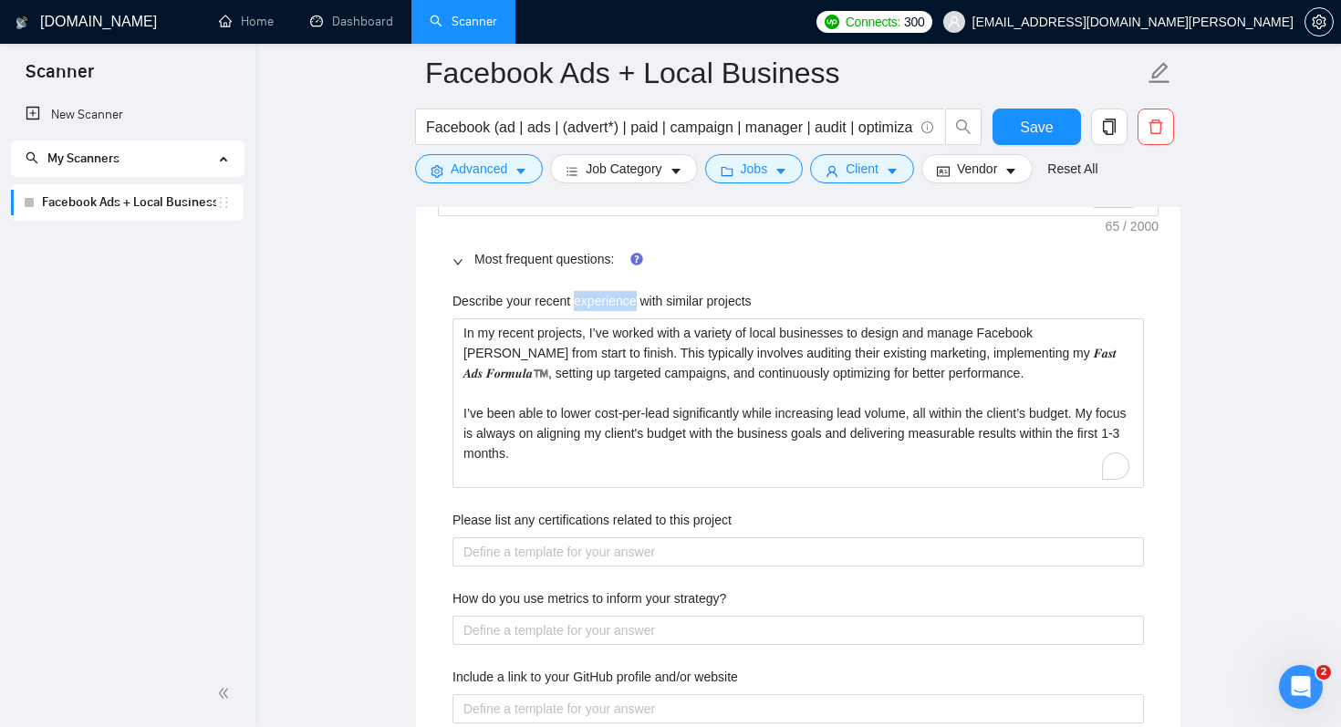
click at [578, 298] on label "Describe your recent experience with similar projects" at bounding box center [601, 301] width 299 height 20
click at [578, 318] on projects "In my recent projects, I’ve worked with a variety of local businesses to design…" at bounding box center [797, 403] width 691 height 170
click at [578, 298] on label "Describe your recent experience with similar projects" at bounding box center [601, 301] width 299 height 20
click at [578, 318] on projects "In my recent projects, I’ve worked with a variety of local businesses to design…" at bounding box center [797, 403] width 691 height 170
copy label "Describe your recent experience with similar projects"
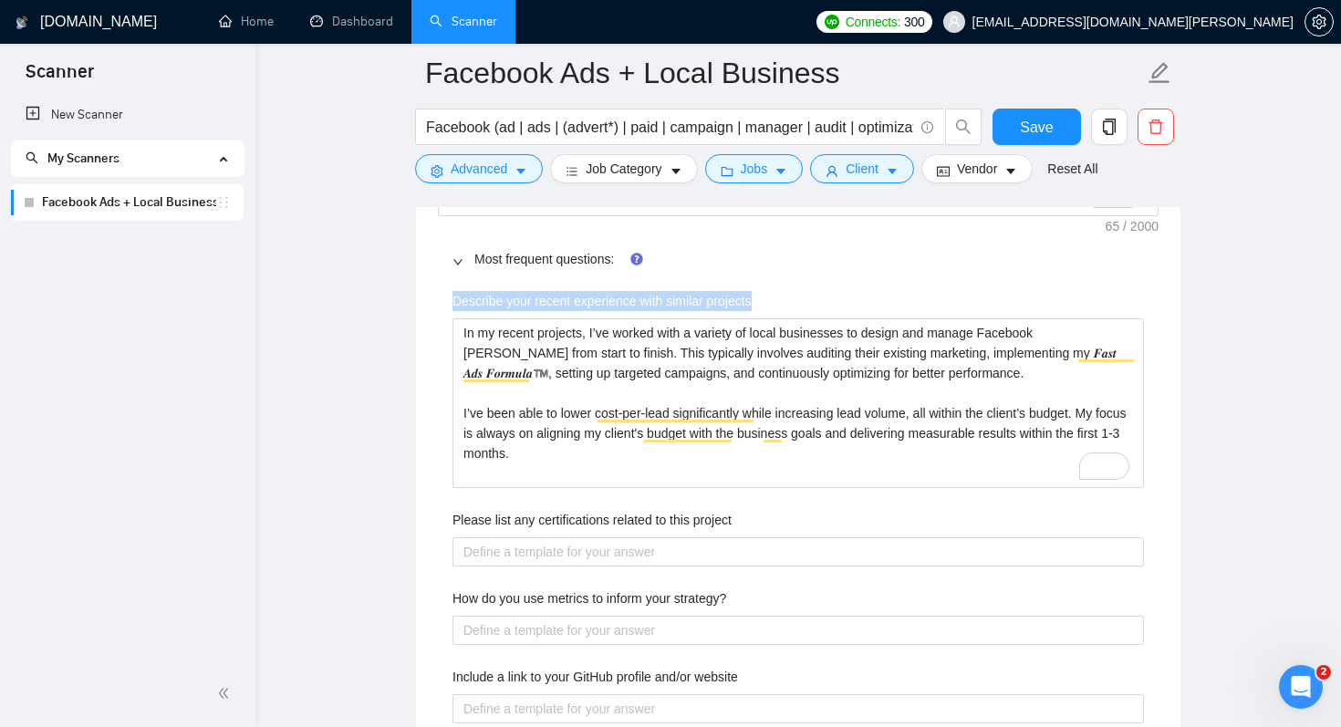
scroll to position [542, 0]
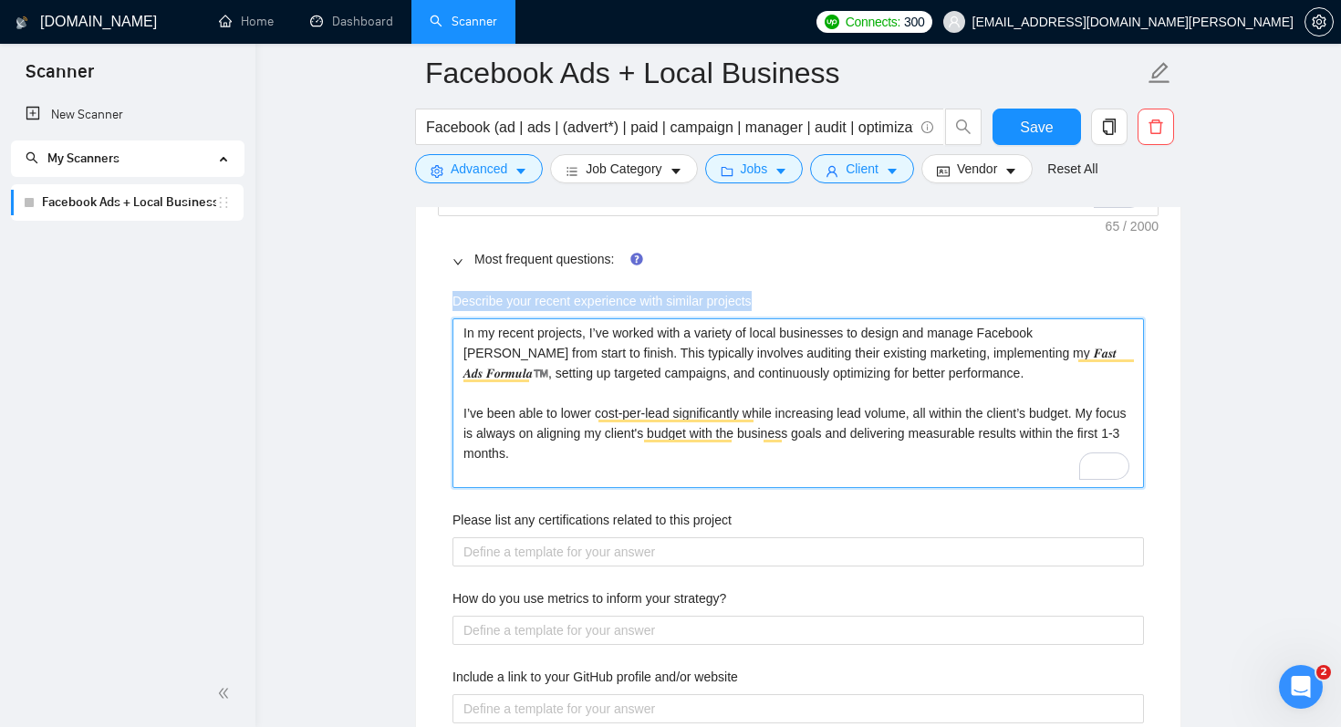
click at [593, 453] on projects "In my recent projects, I’ve worked with a variety of local businesses to design…" at bounding box center [797, 403] width 691 height 170
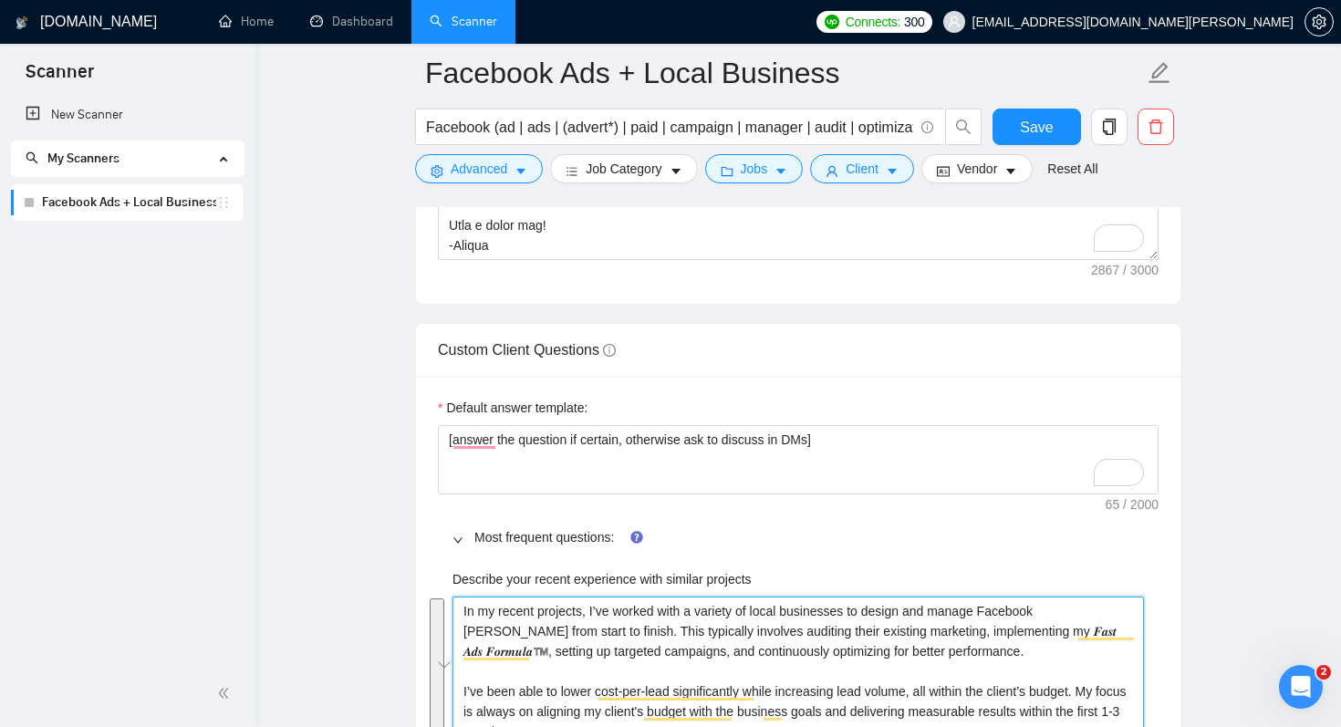
scroll to position [2492, 0]
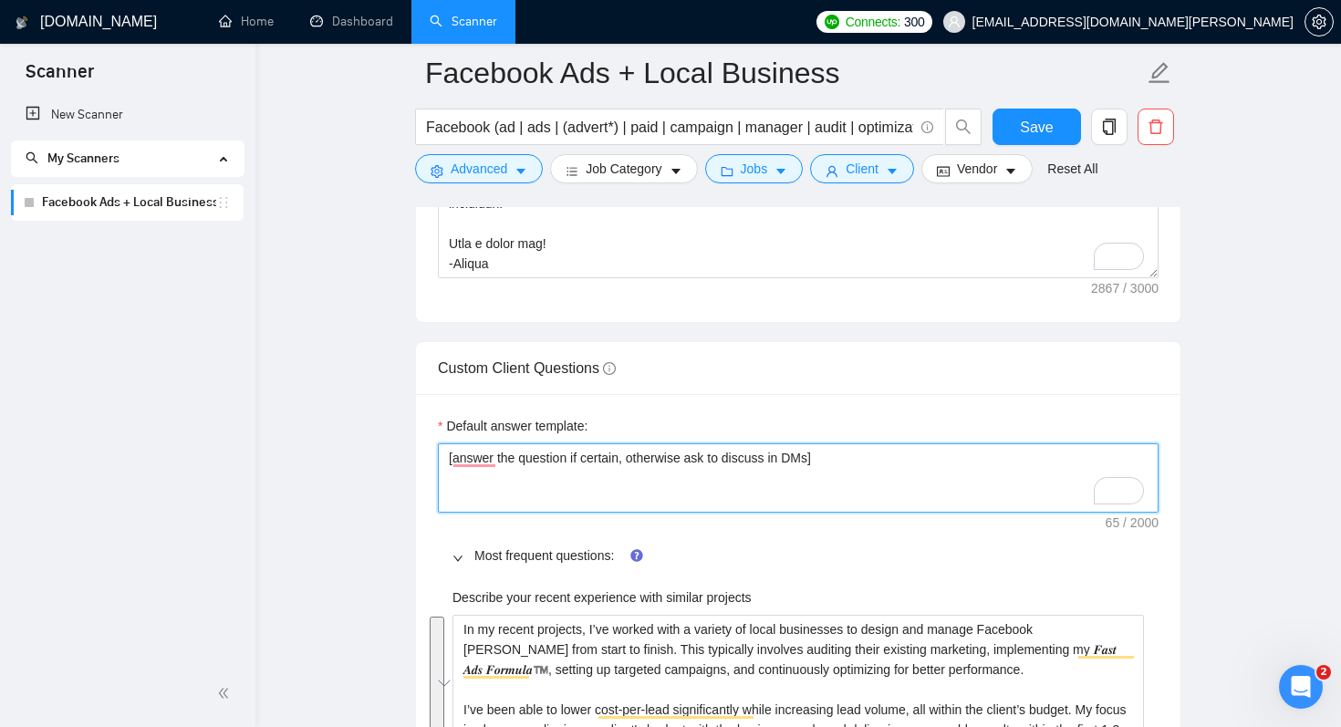
click at [597, 450] on textarea "[answer the question if certain, otherwise ask to discuss in DMs]" at bounding box center [798, 477] width 721 height 69
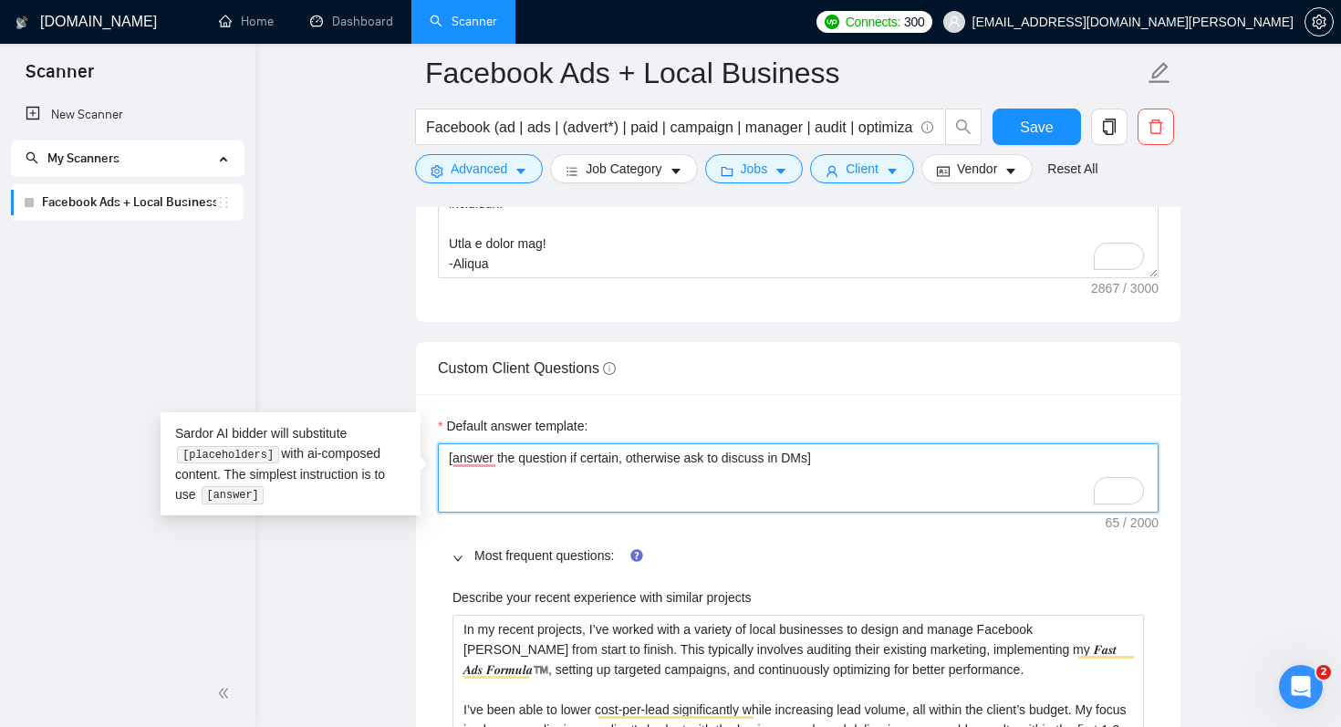
click at [597, 450] on textarea "[answer the question if certain, otherwise ask to discuss in DMs]" at bounding box center [798, 477] width 721 height 69
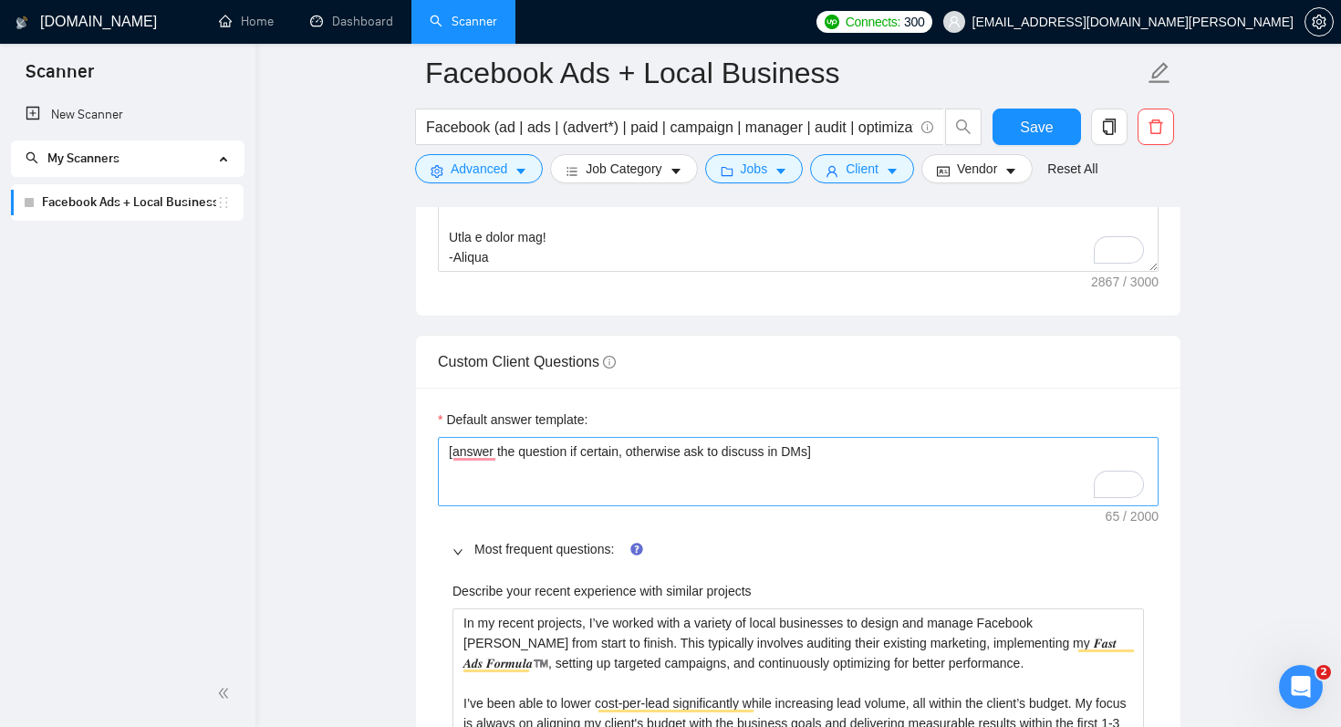
scroll to position [2502, 0]
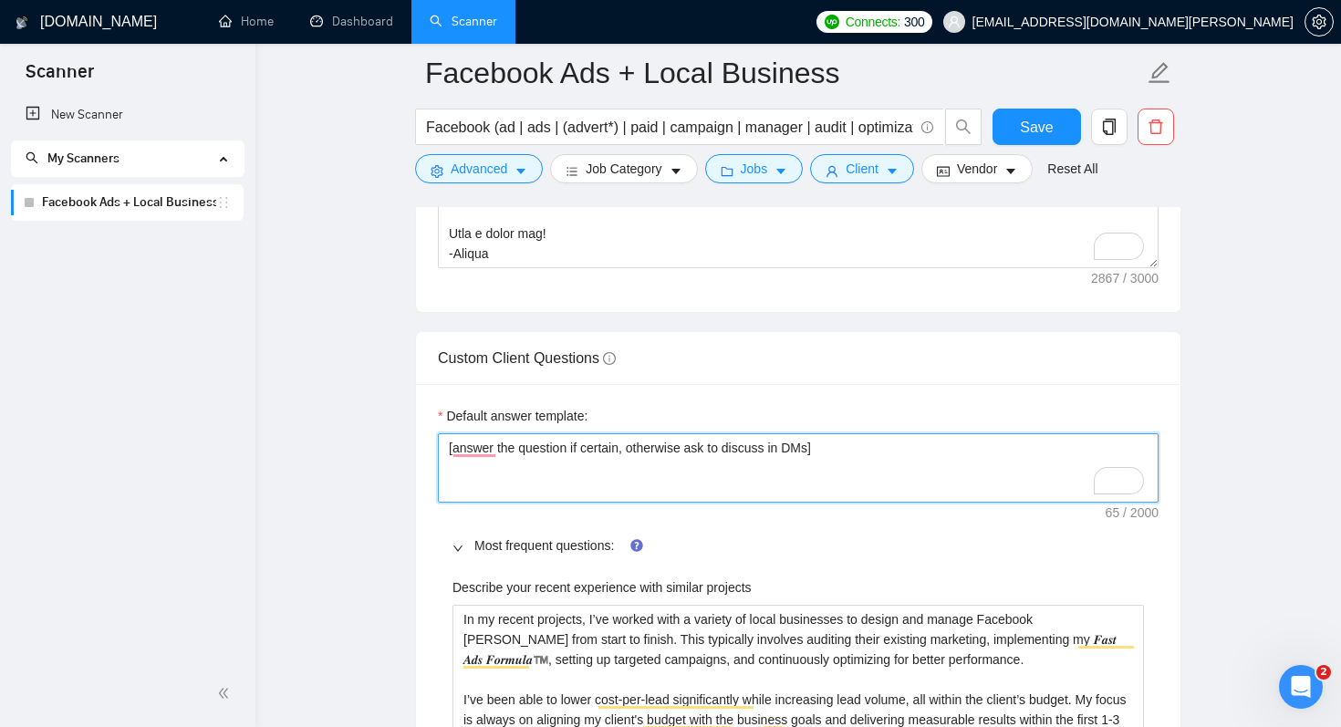
click at [809, 451] on textarea "[answer the question if certain, otherwise ask to discuss in DMs]" at bounding box center [798, 467] width 721 height 69
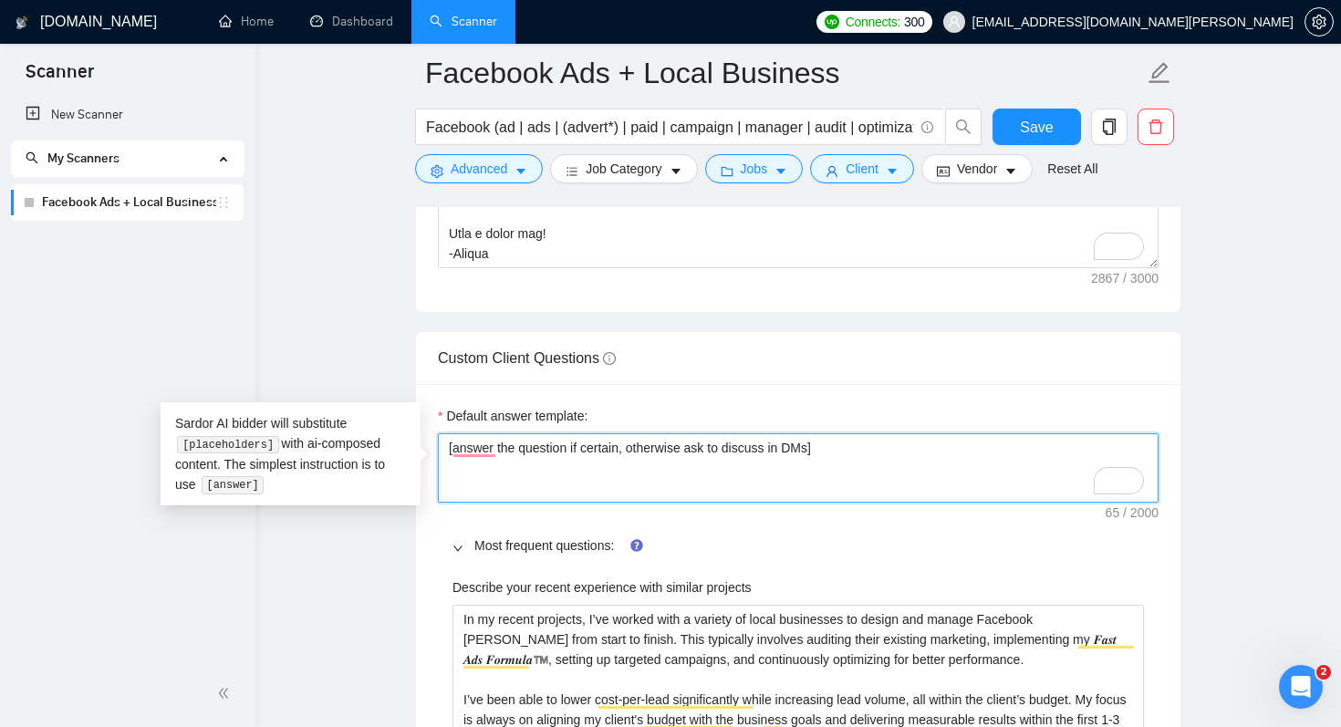
type textarea "[answer the question if certain, otherwise ask to discuss in a]"
type textarea "[answer the question if certain, otherwise ask to discuss in a ]"
type textarea "[answer the question if certain, otherwise ask to discuss in a c]"
type textarea "[answer the question if certain, otherwise ask to discuss in a ca]"
type textarea "[answer the question if certain, otherwise ask to discuss in a cal]"
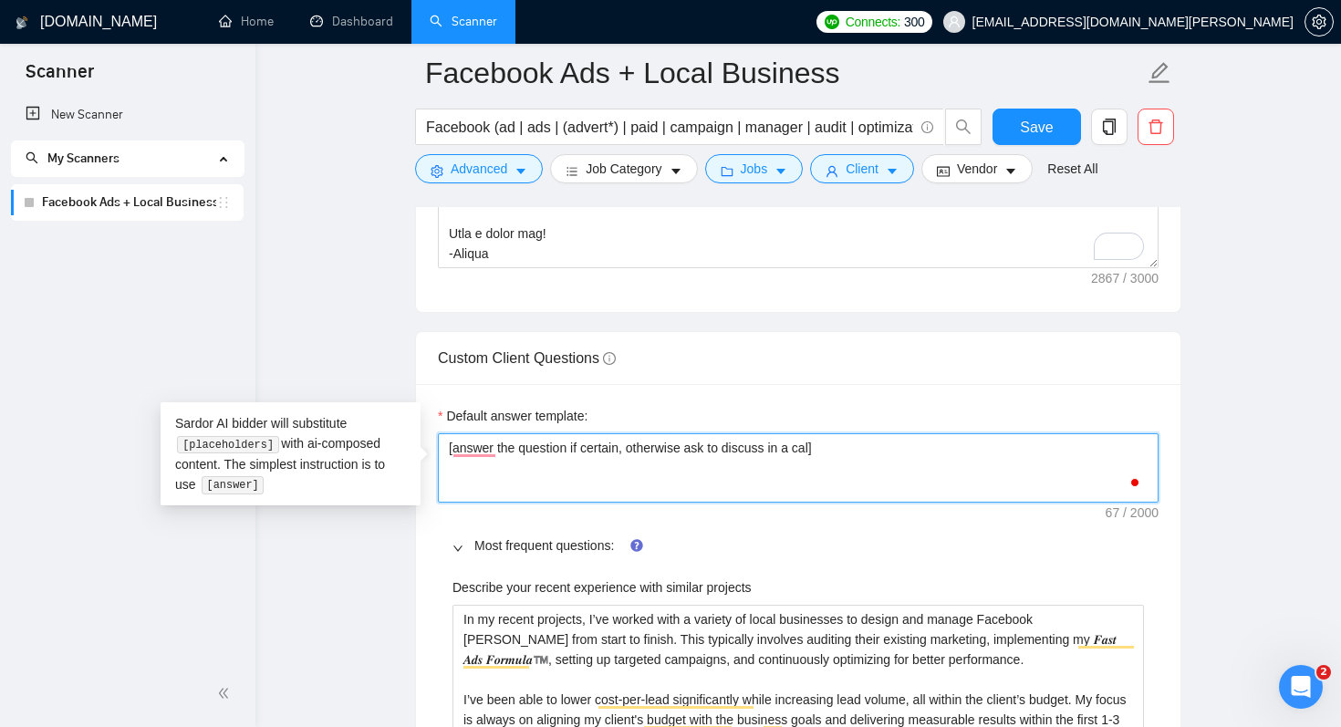
type textarea "[answer the question if certain, otherwise ask to discuss in a call]"
type textarea "[answer the question if certain, otherwise ask to discuss in a qcall]"
type textarea "[answer the question if certain, otherwise ask to discuss in a qucall]"
type textarea "[answer the question if certain, otherwise ask to discuss in a quicall]"
type textarea "[answer the question if certain, otherwise ask to discuss in a quiccall]"
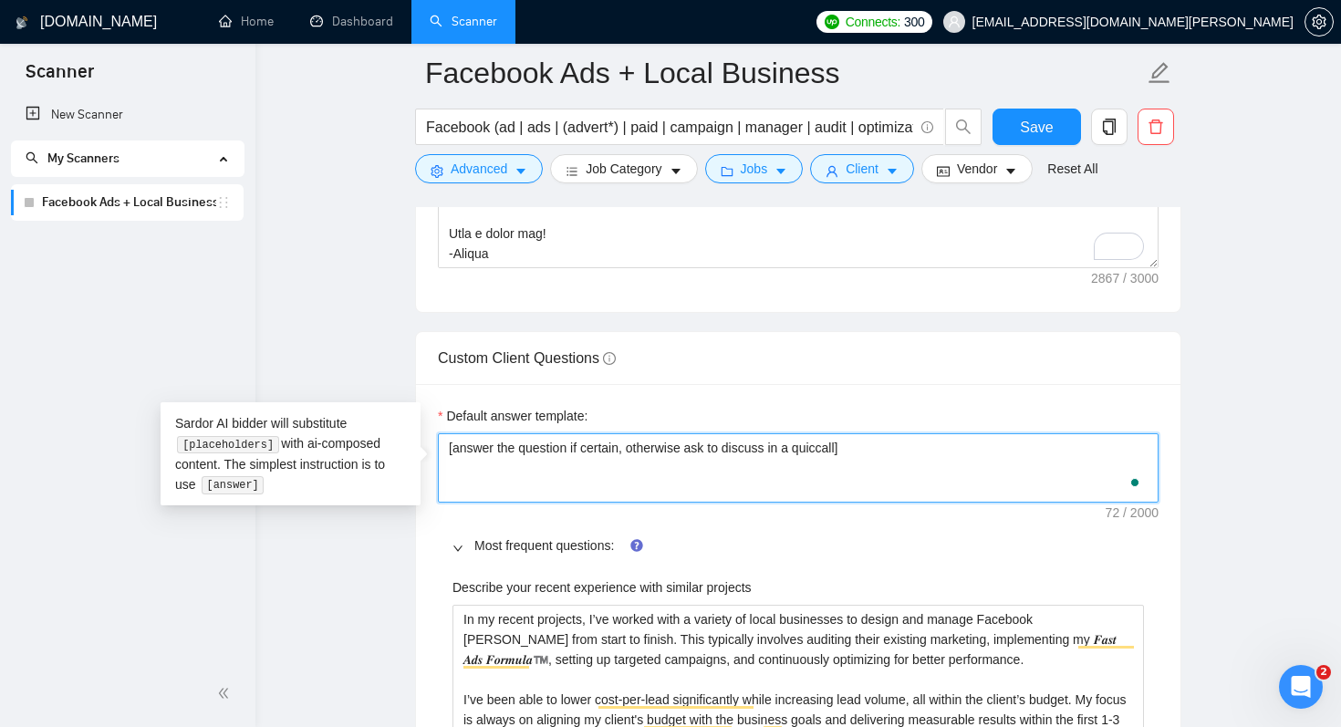
type textarea "[answer the question if certain, otherwise ask to discuss in a quickcall]"
type textarea "[answer the question if certain, otherwise ask to discuss in a quick call]"
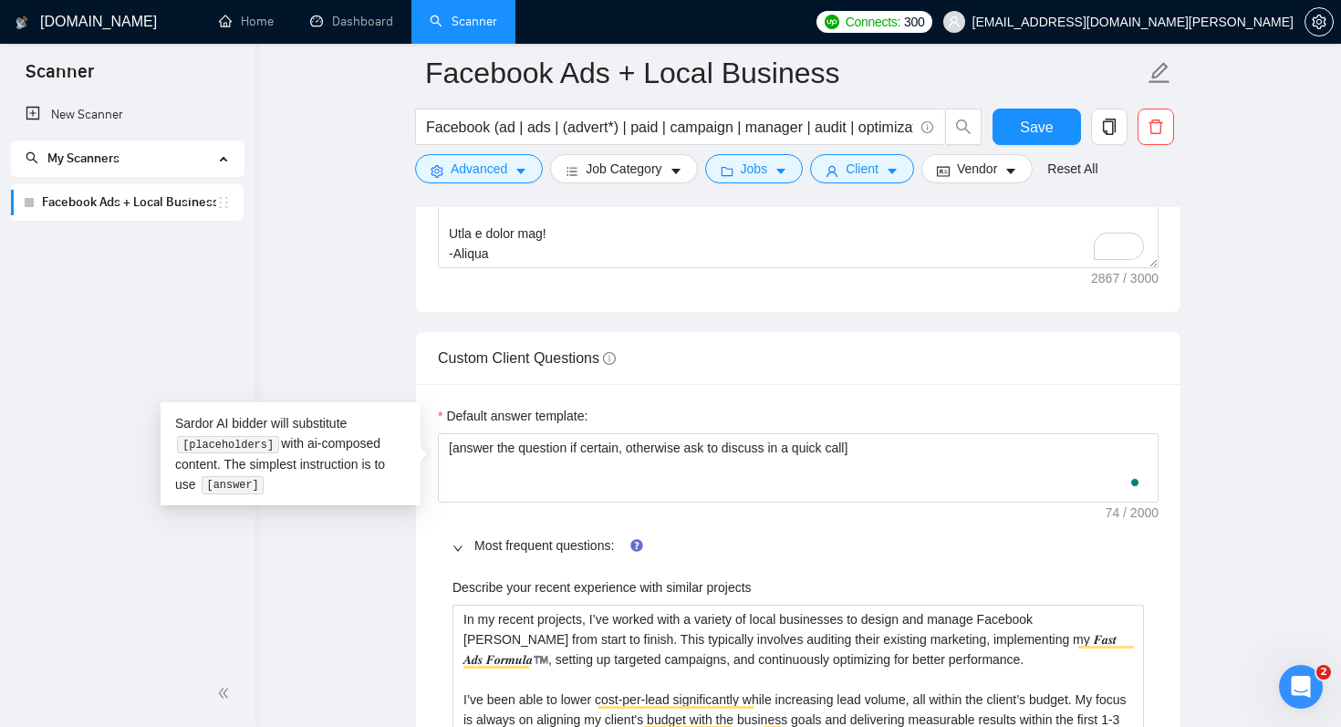
click at [808, 370] on div "Custom Client Questions" at bounding box center [798, 358] width 721 height 52
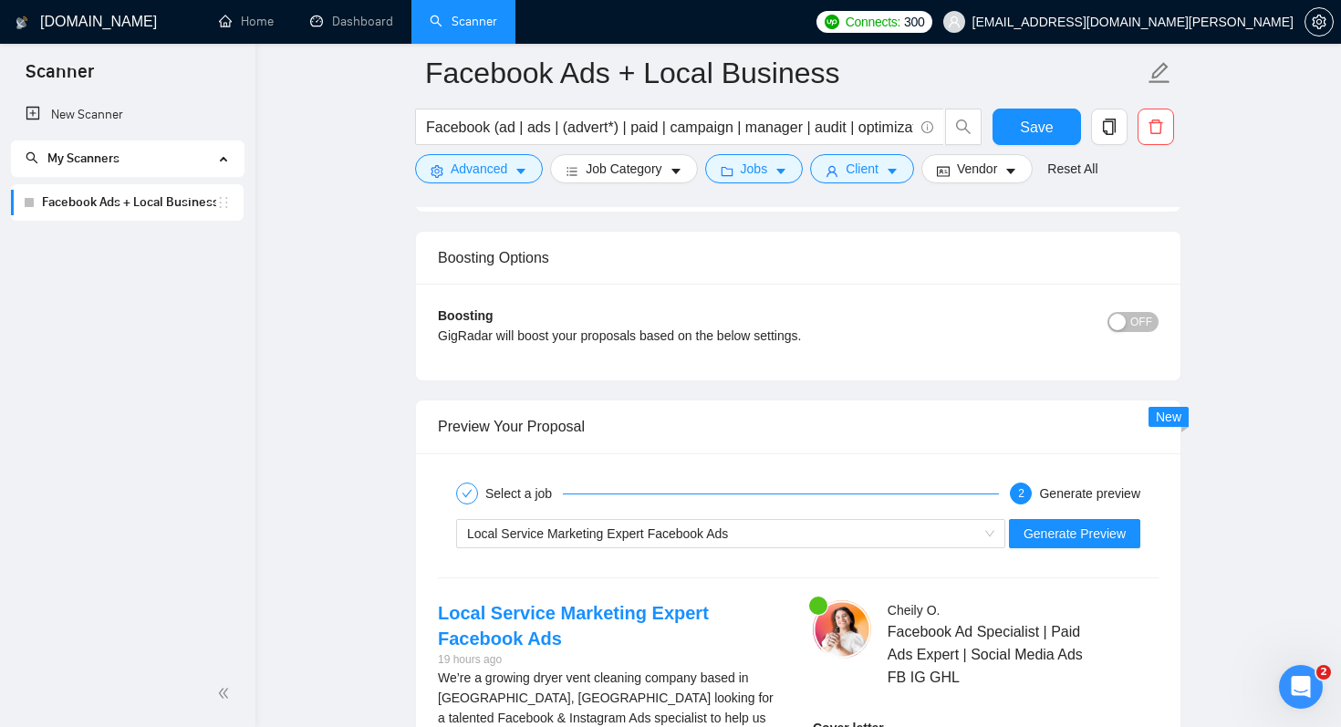
scroll to position [4753, 0]
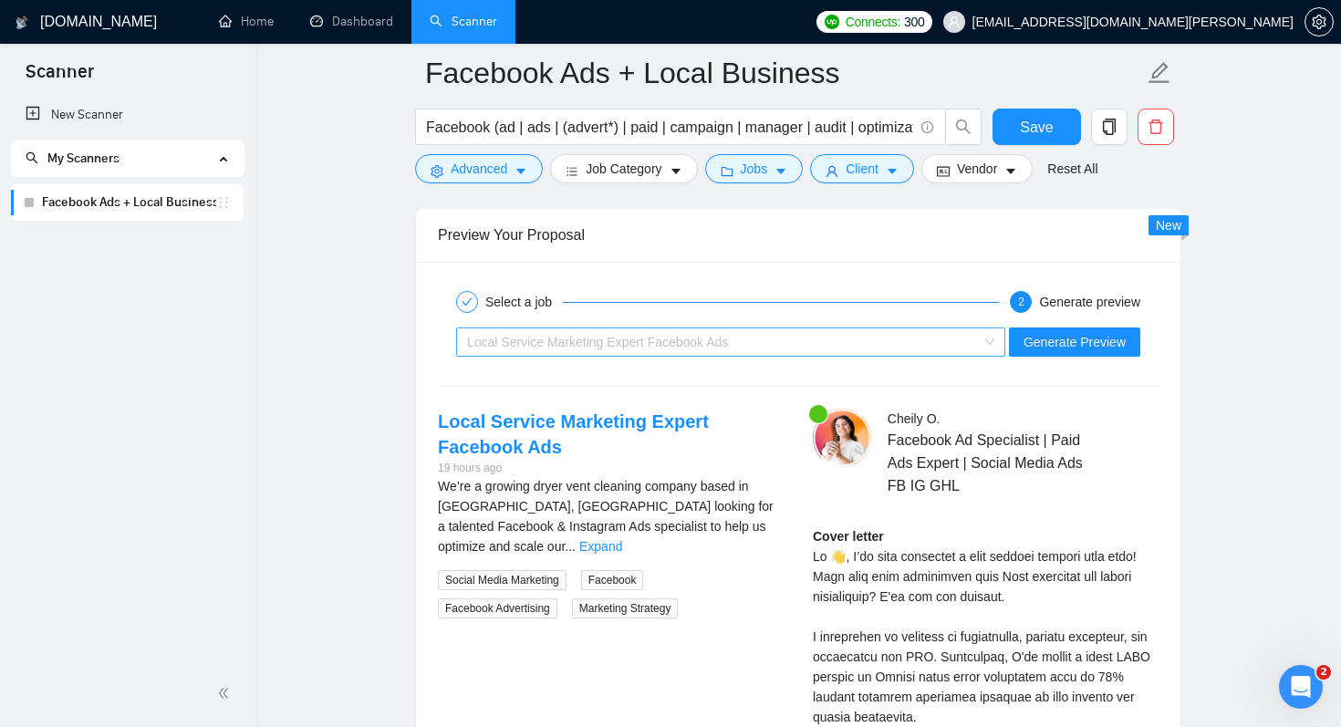
click at [771, 341] on div "Local Service Marketing Expert Facebook Ads" at bounding box center [722, 341] width 511 height 27
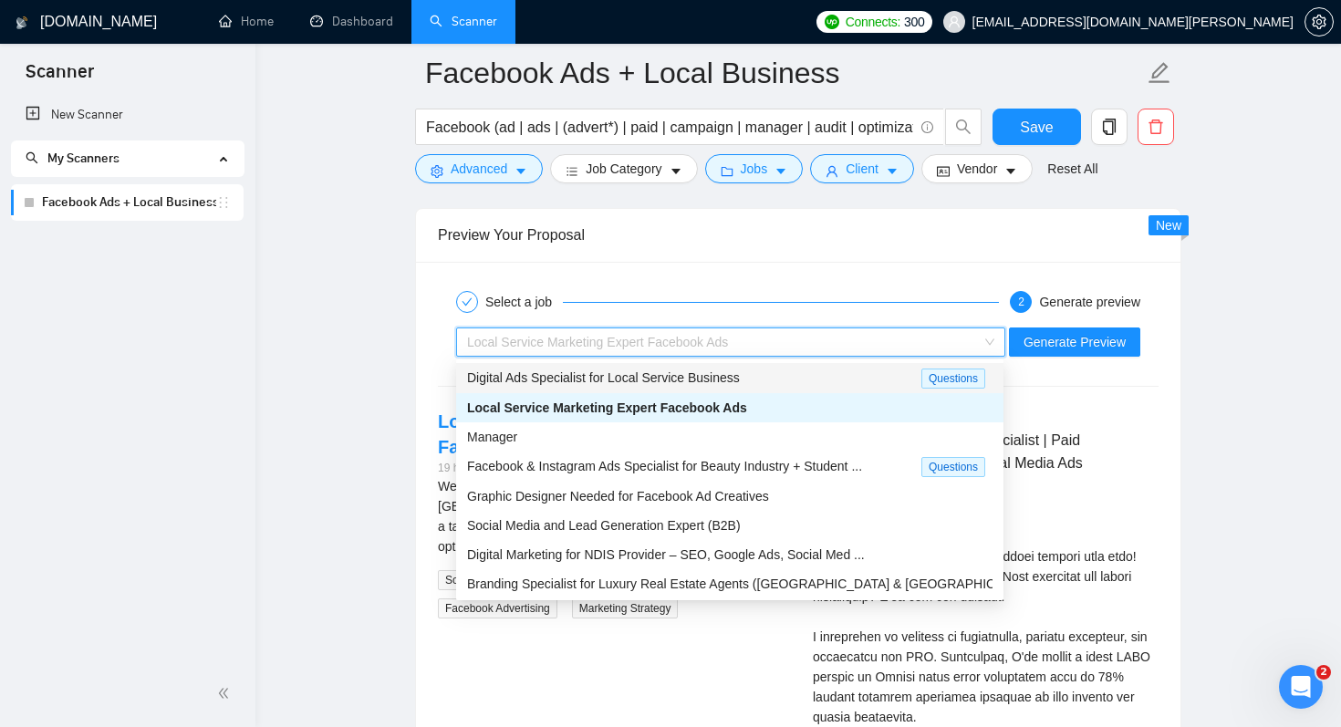
click at [772, 373] on div "Digital Ads Specialist for Local Service Business" at bounding box center [694, 378] width 454 height 21
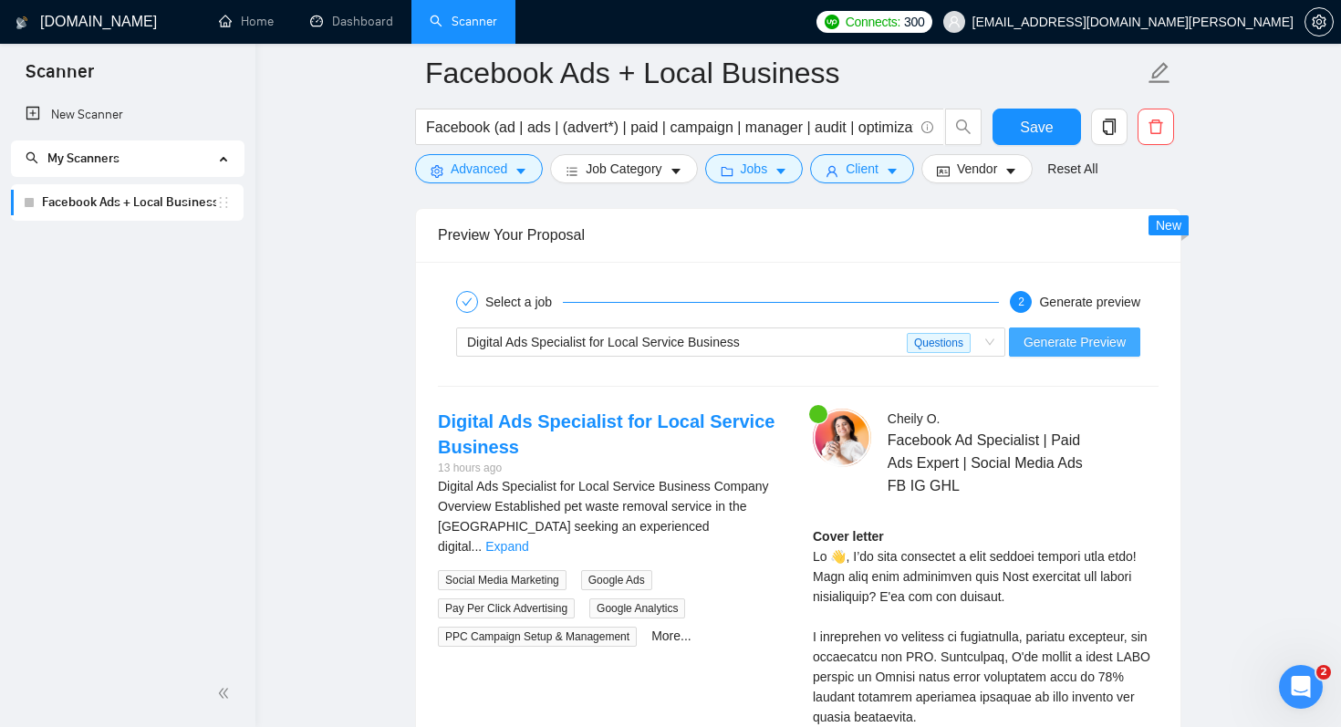
click at [1043, 338] on span "Generate Preview" at bounding box center [1074, 342] width 102 height 20
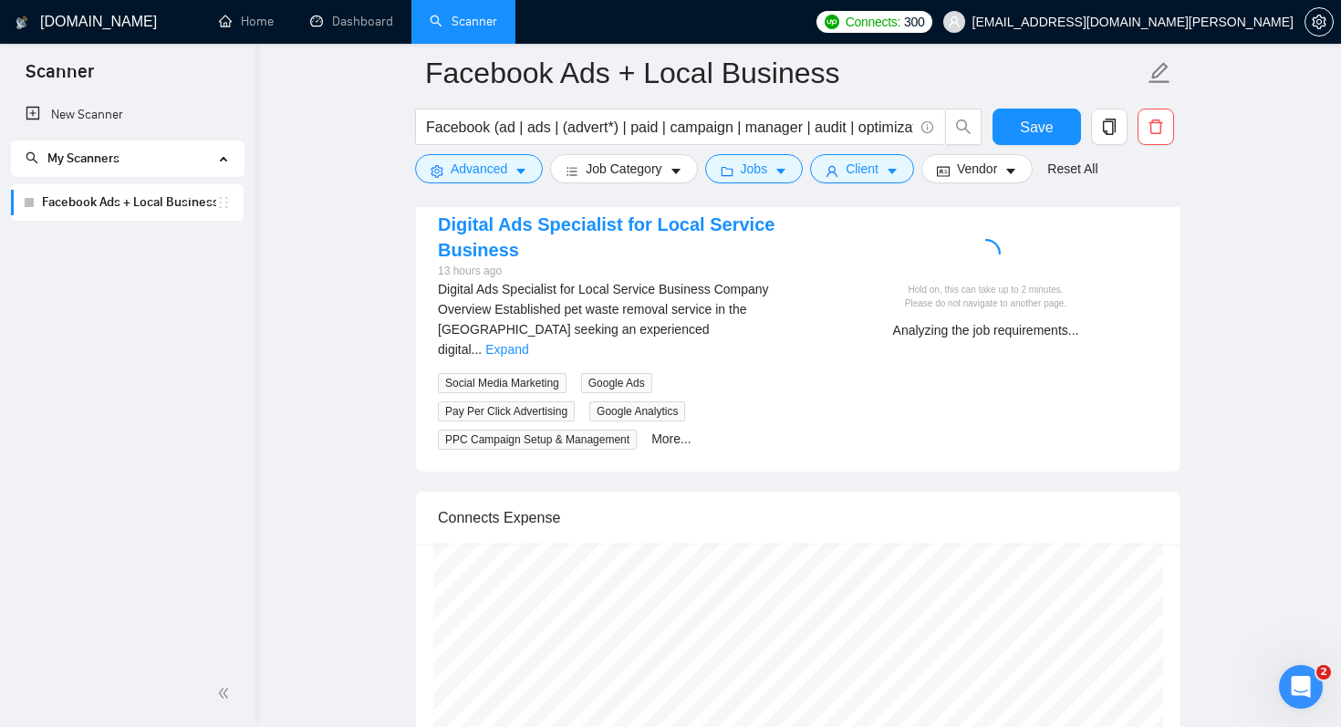
scroll to position [4921, 0]
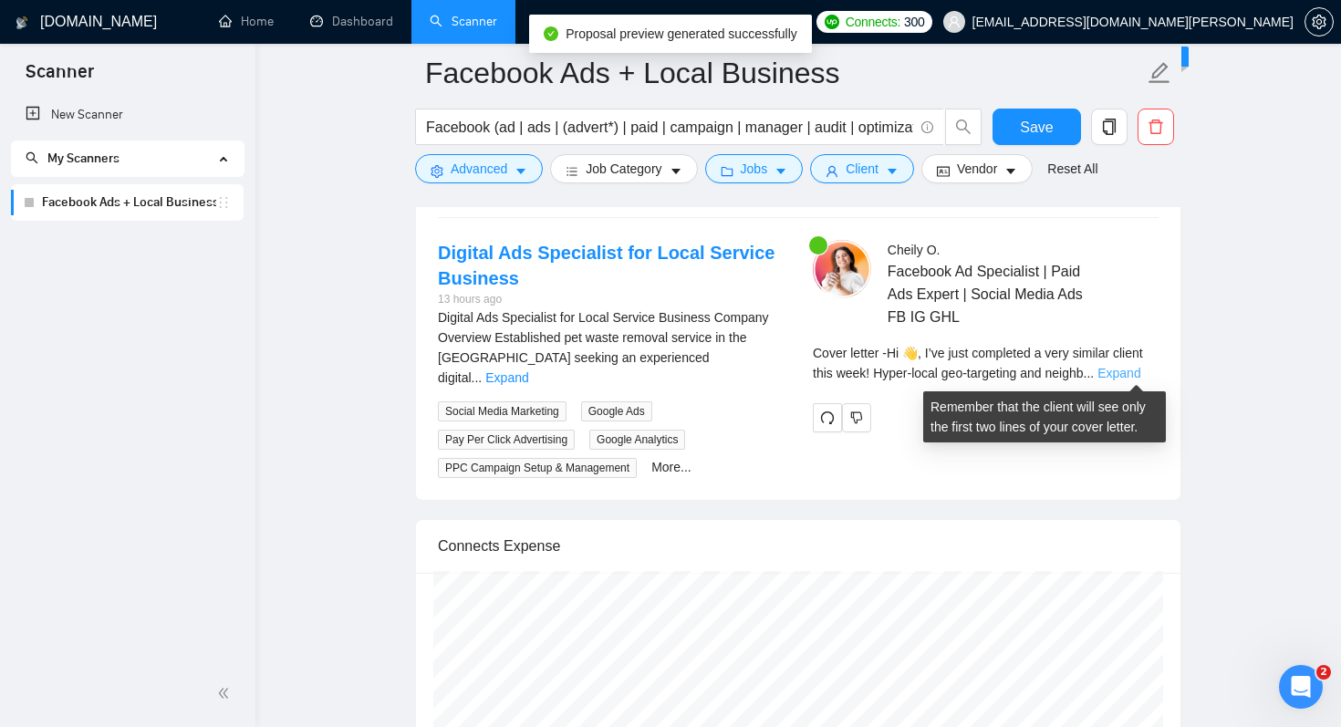
click at [1124, 368] on link "Expand" at bounding box center [1118, 373] width 43 height 15
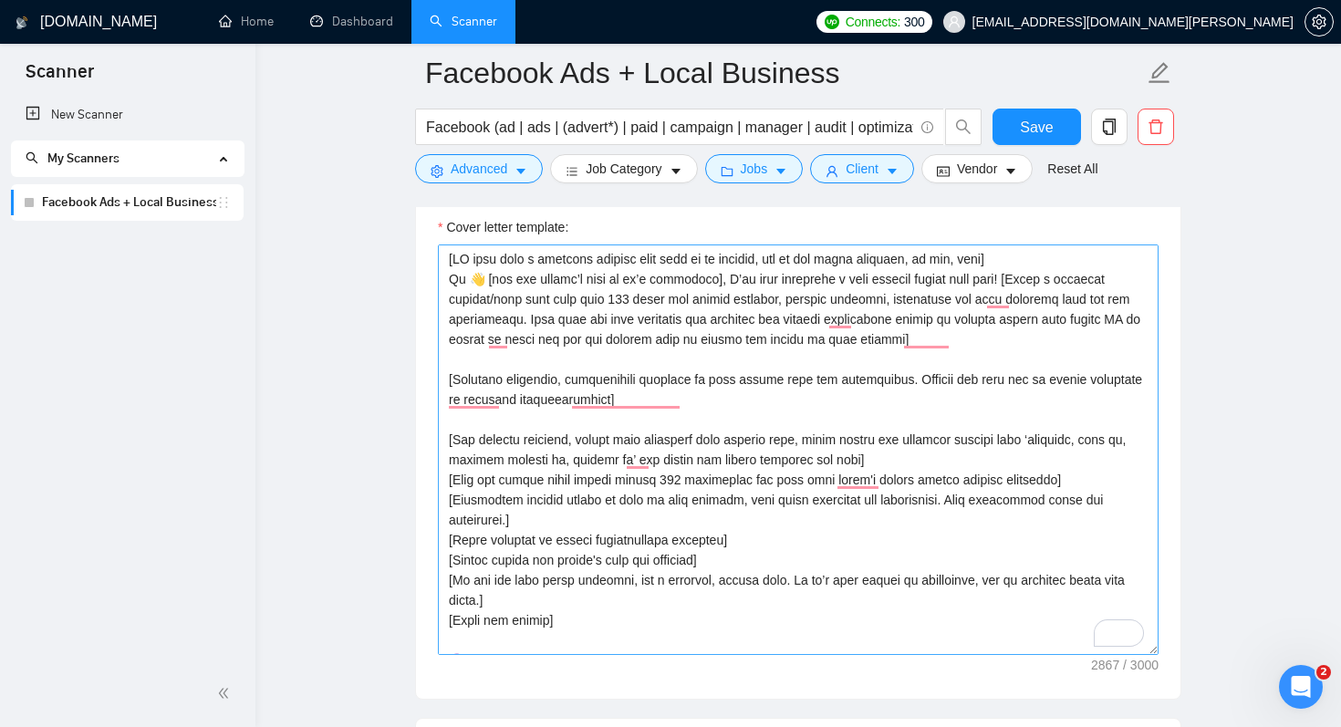
scroll to position [2097, 0]
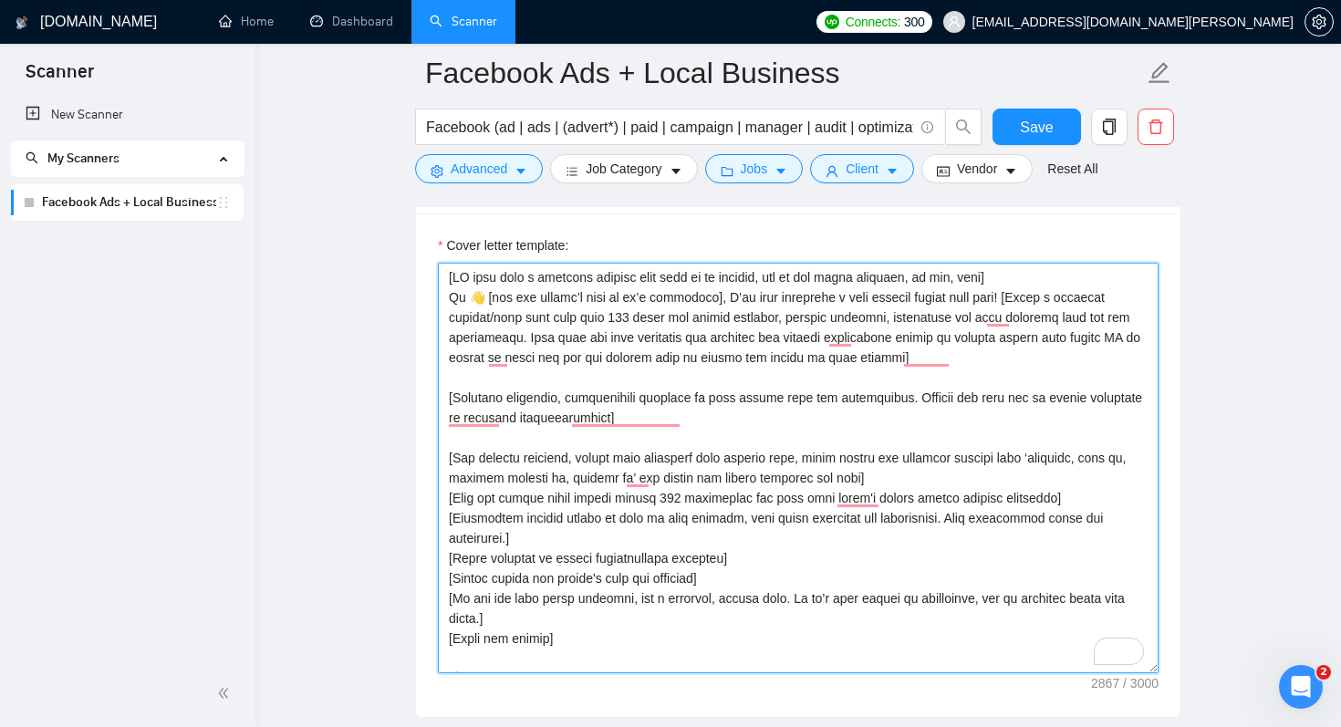
click at [790, 296] on textarea "Cover letter template:" at bounding box center [798, 468] width 721 height 410
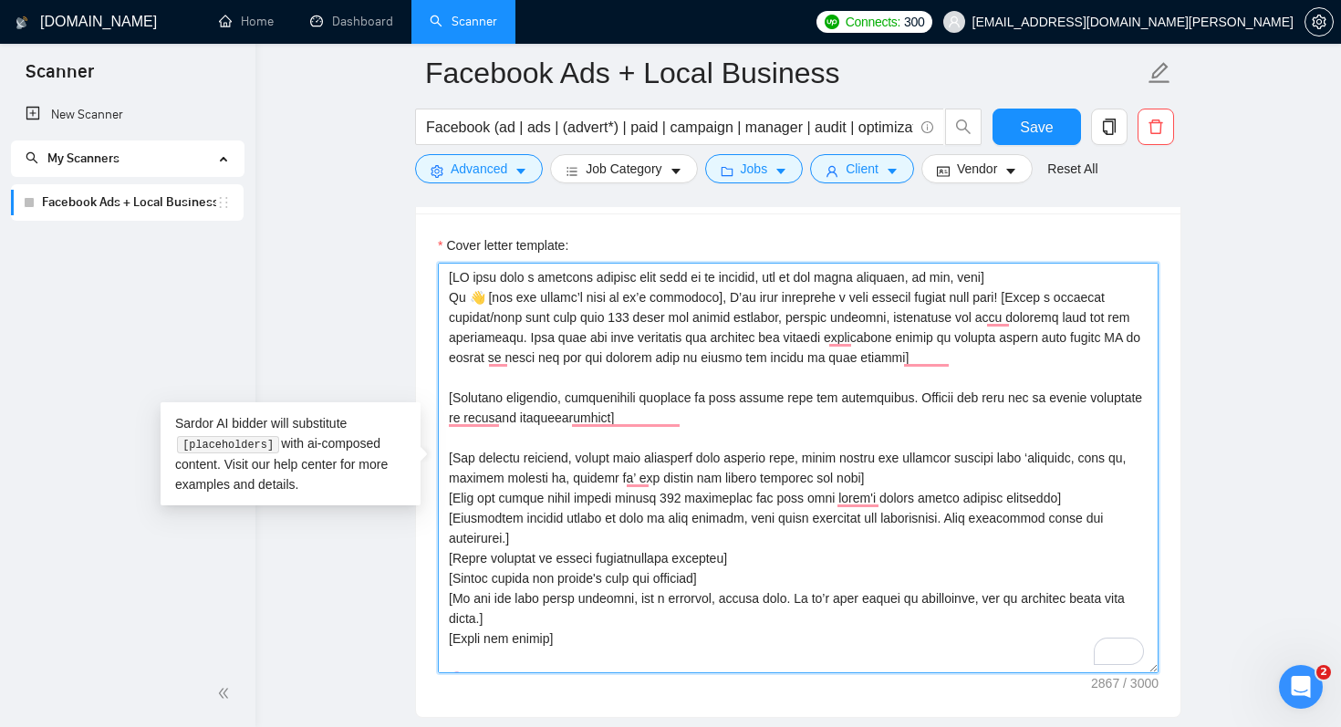
click at [790, 296] on textarea "Cover letter template:" at bounding box center [798, 468] width 721 height 410
paste textarea "work"
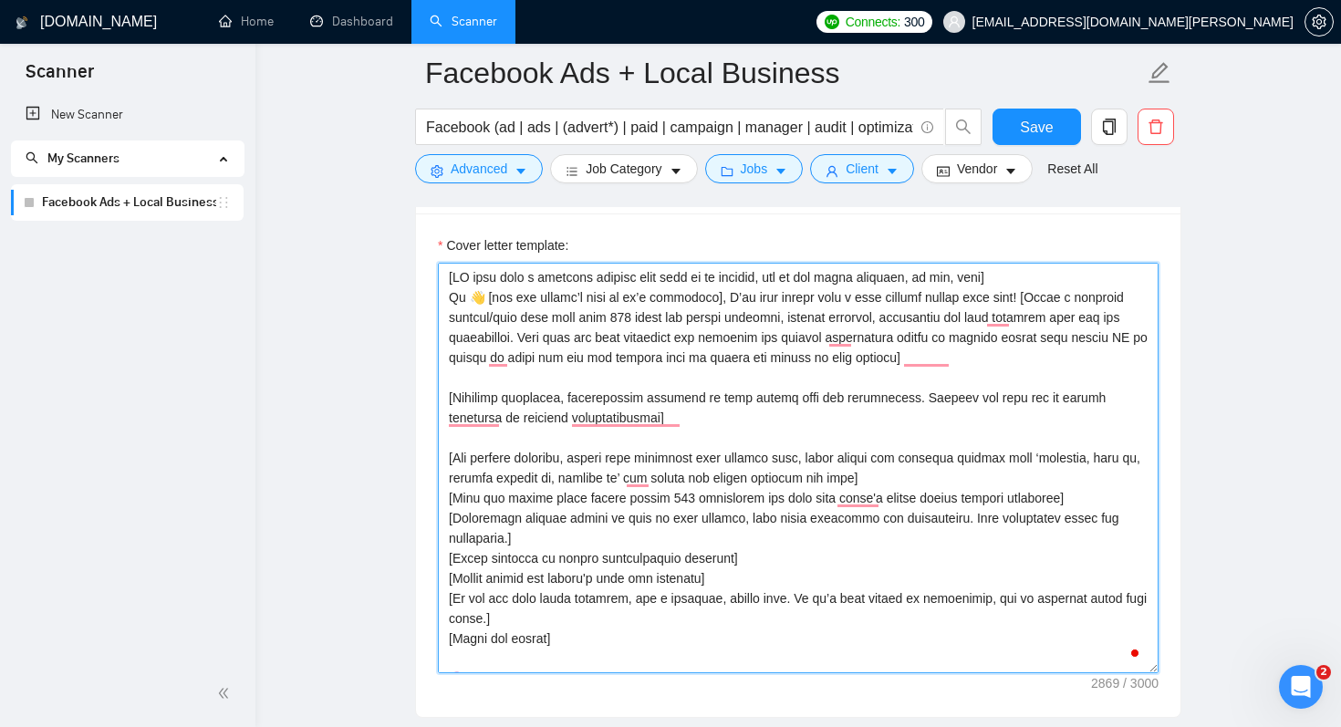
type textarea "[IF they have a specific keyword they want me to mention, say in the first sent…"
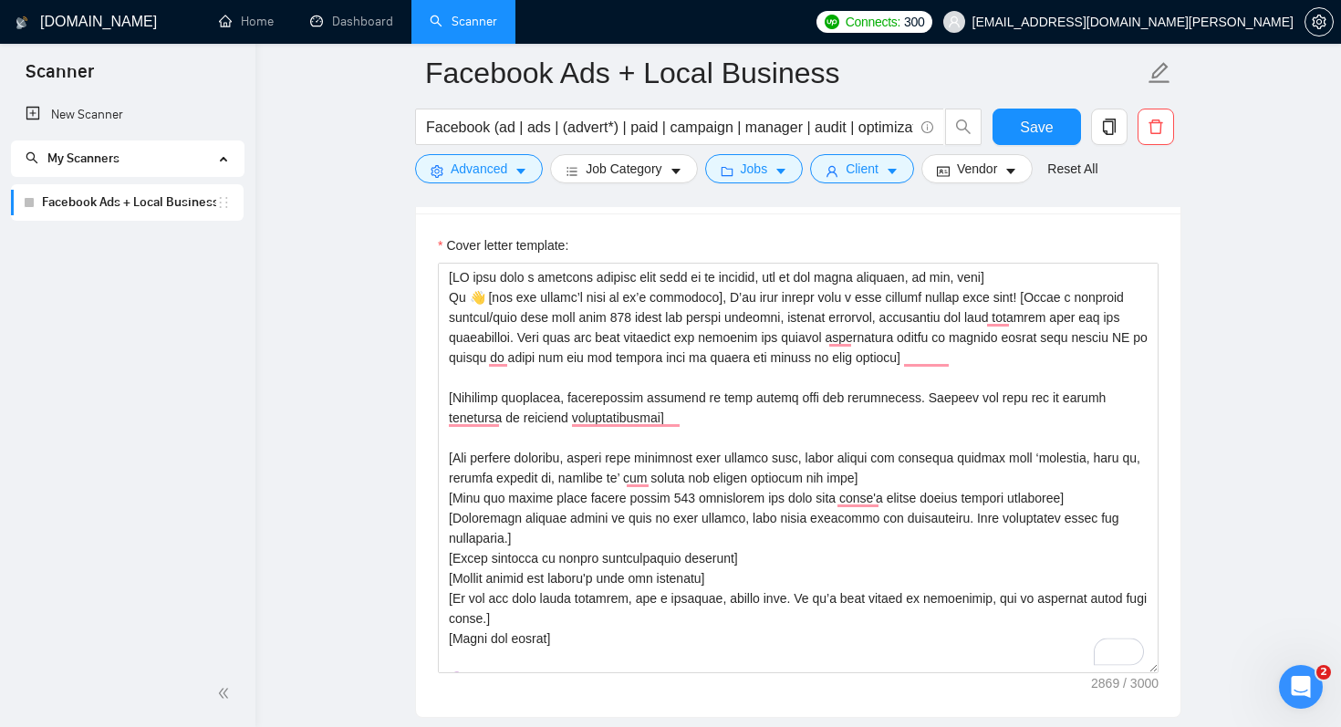
click at [1093, 233] on div "Cover letter template:" at bounding box center [798, 464] width 764 height 503
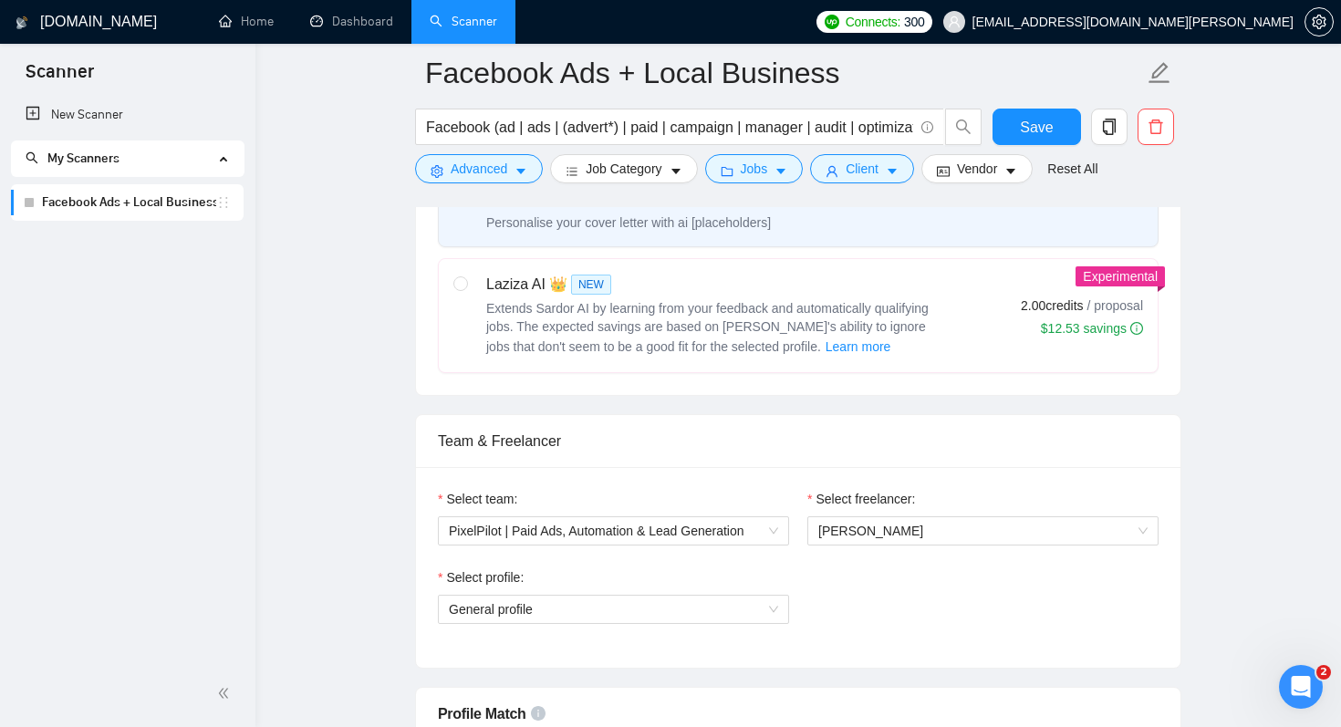
scroll to position [0, 0]
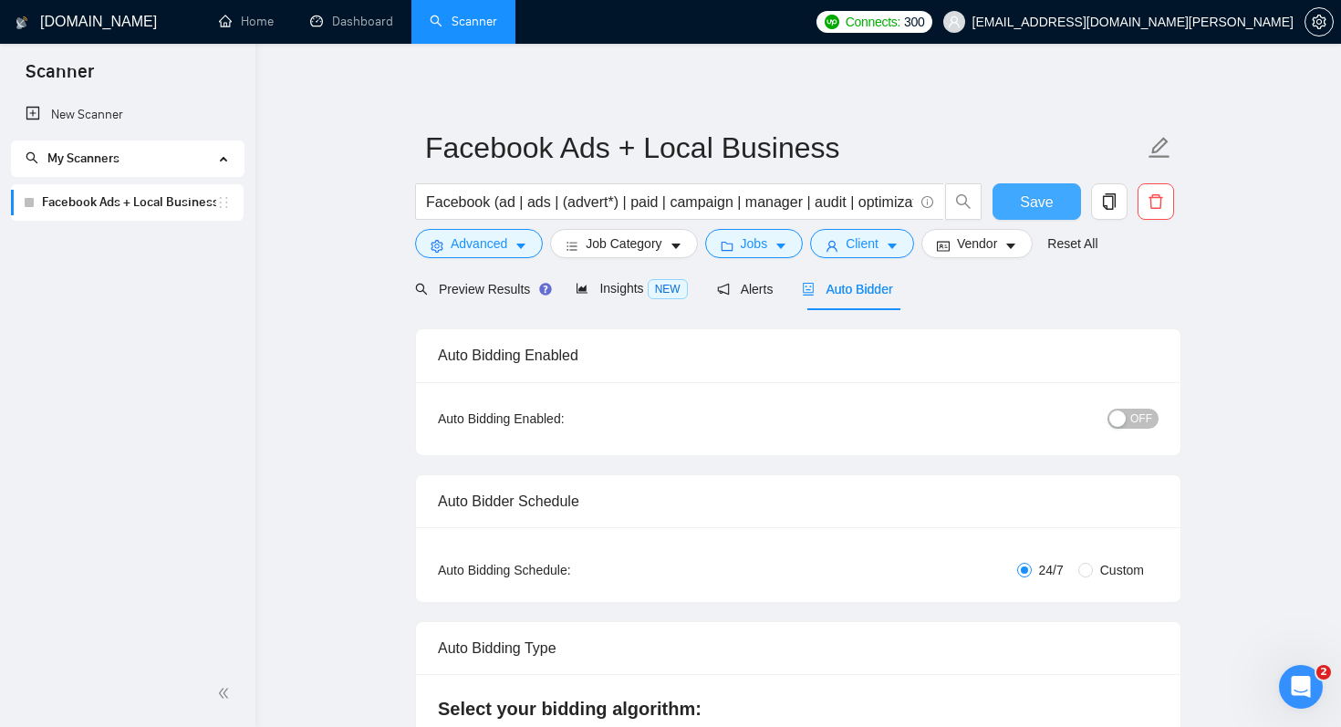
click at [1041, 198] on span "Save" at bounding box center [1036, 202] width 33 height 23
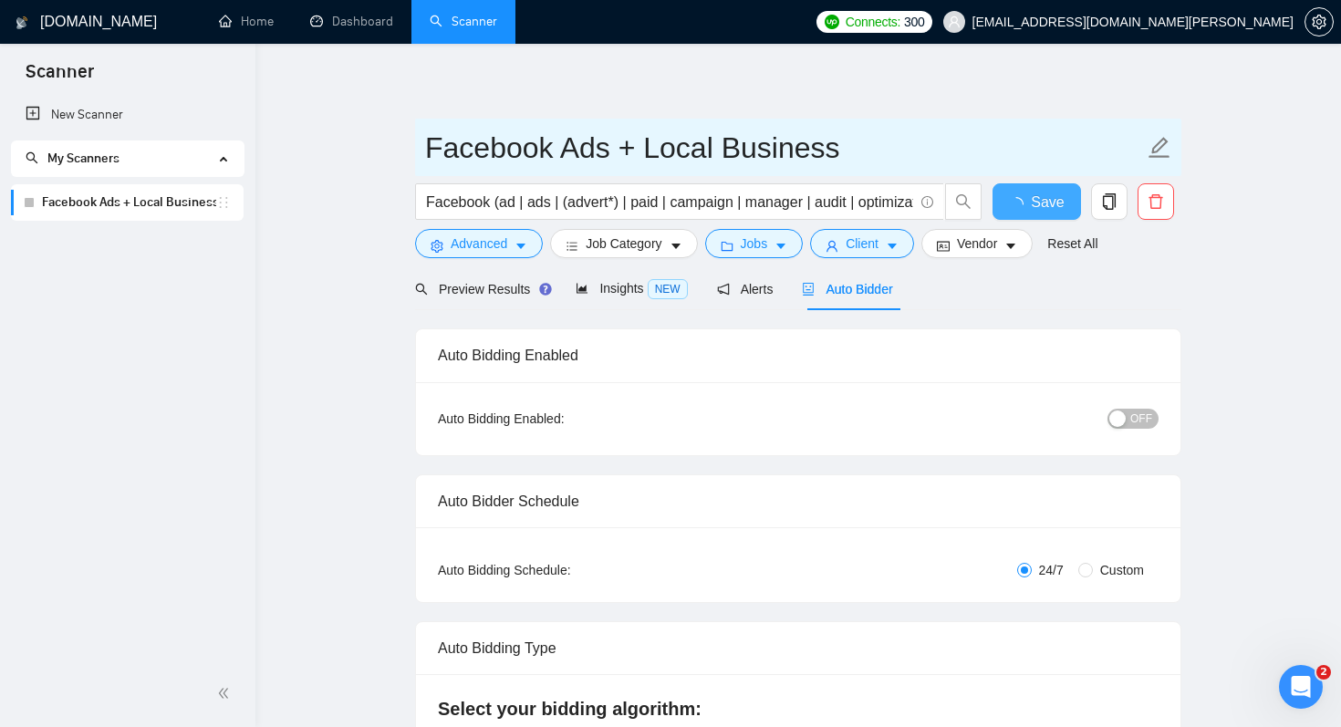
checkbox input "true"
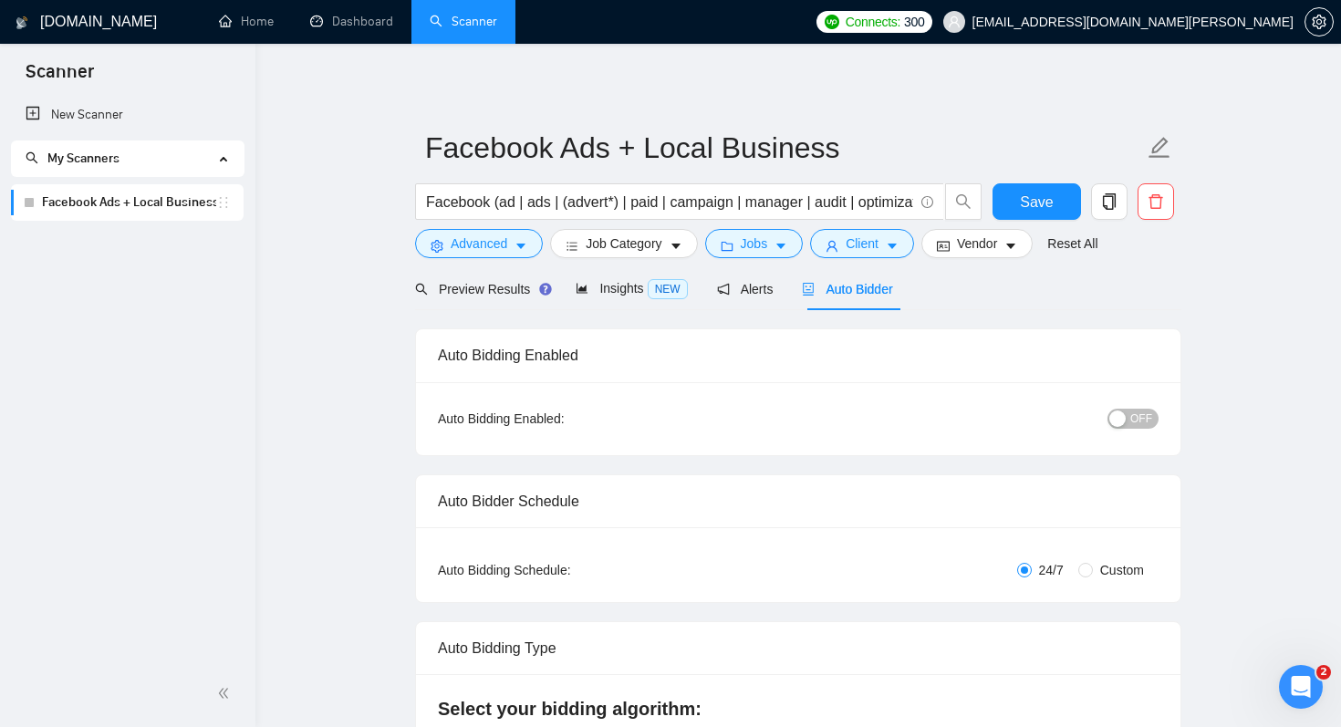
click at [97, 207] on link "Facebook Ads + Local Business" at bounding box center [129, 202] width 174 height 36
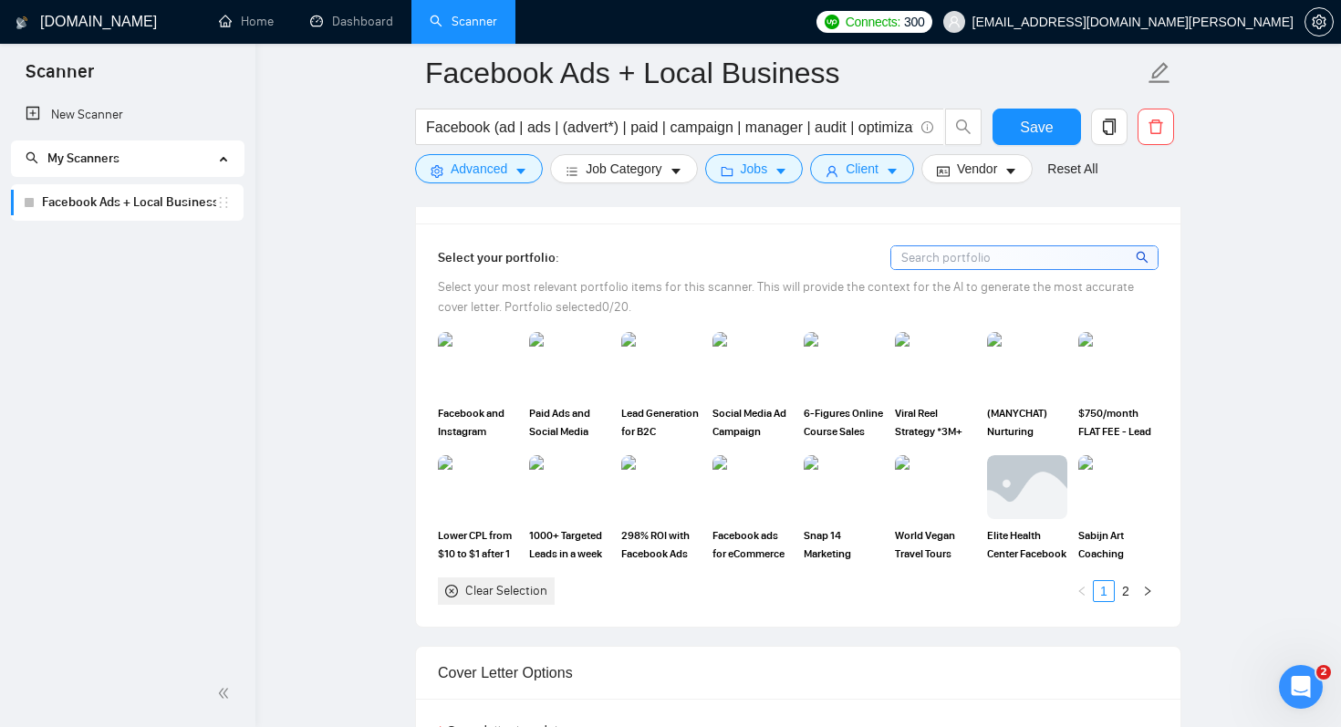
scroll to position [2001, 0]
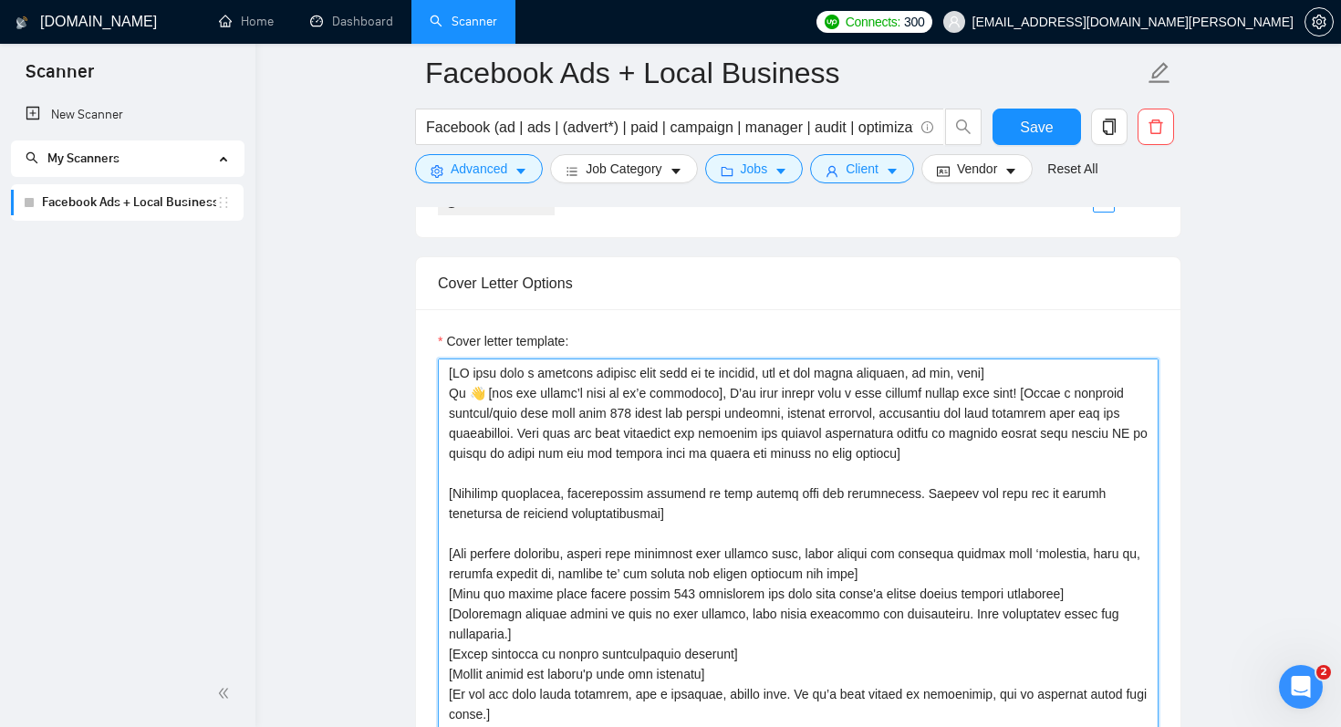
click at [860, 377] on textarea "Cover letter template:" at bounding box center [798, 563] width 721 height 410
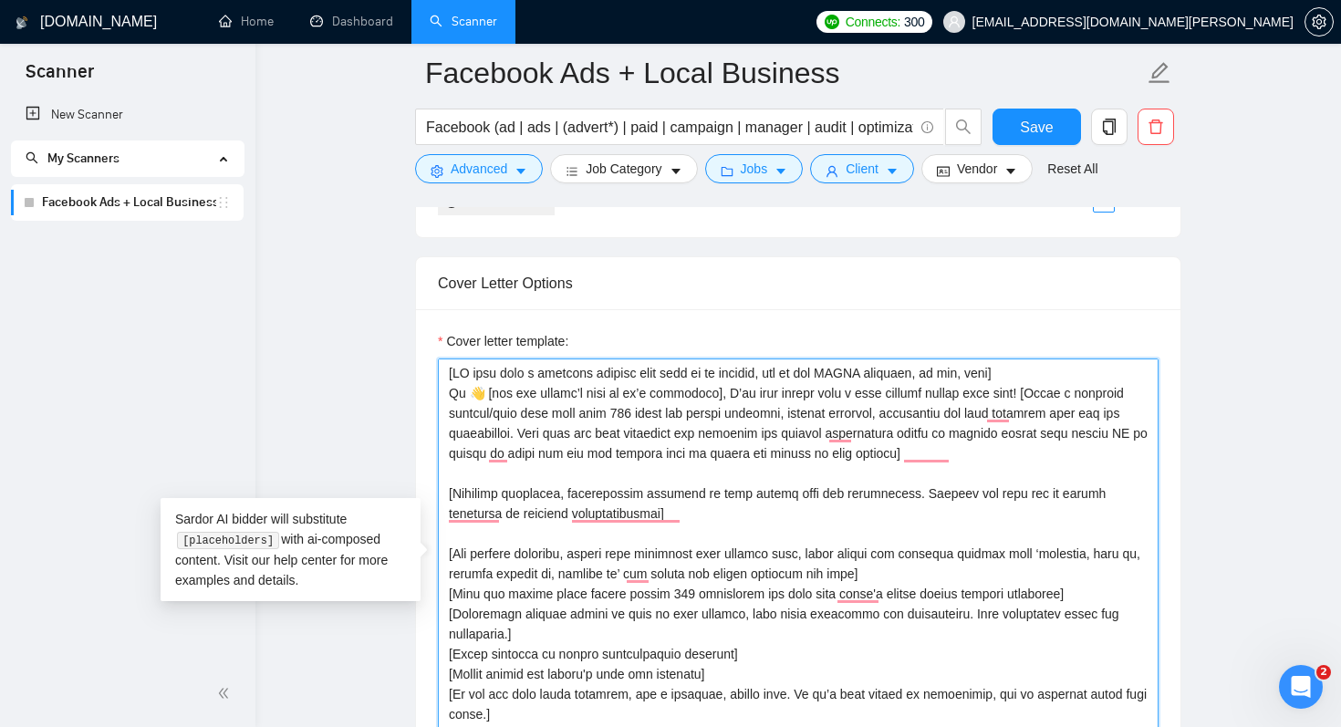
type textarea "[LO ipsu dolo s ametcons adipisc elit sedd ei te incidid, utl et dol MAGNA aliq…"
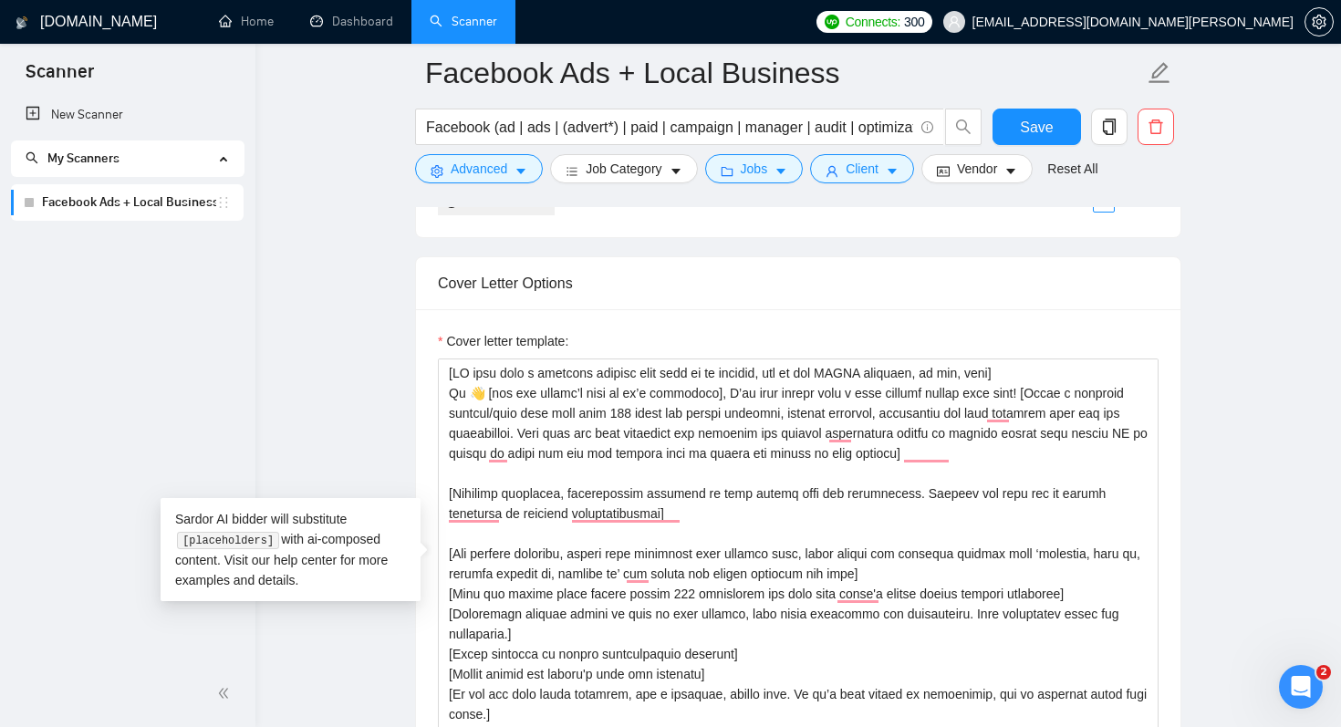
click at [864, 299] on div "Cover Letter Options" at bounding box center [798, 283] width 721 height 52
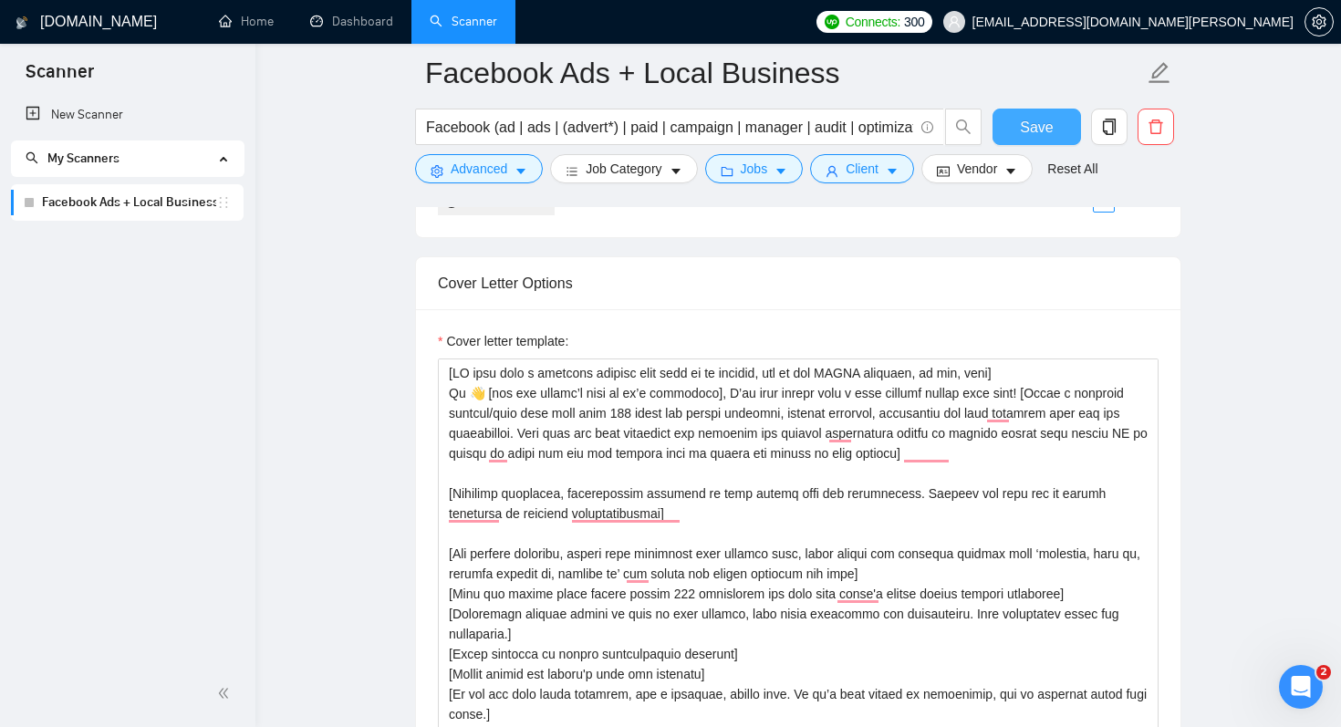
click at [1041, 120] on span "Save" at bounding box center [1036, 127] width 33 height 23
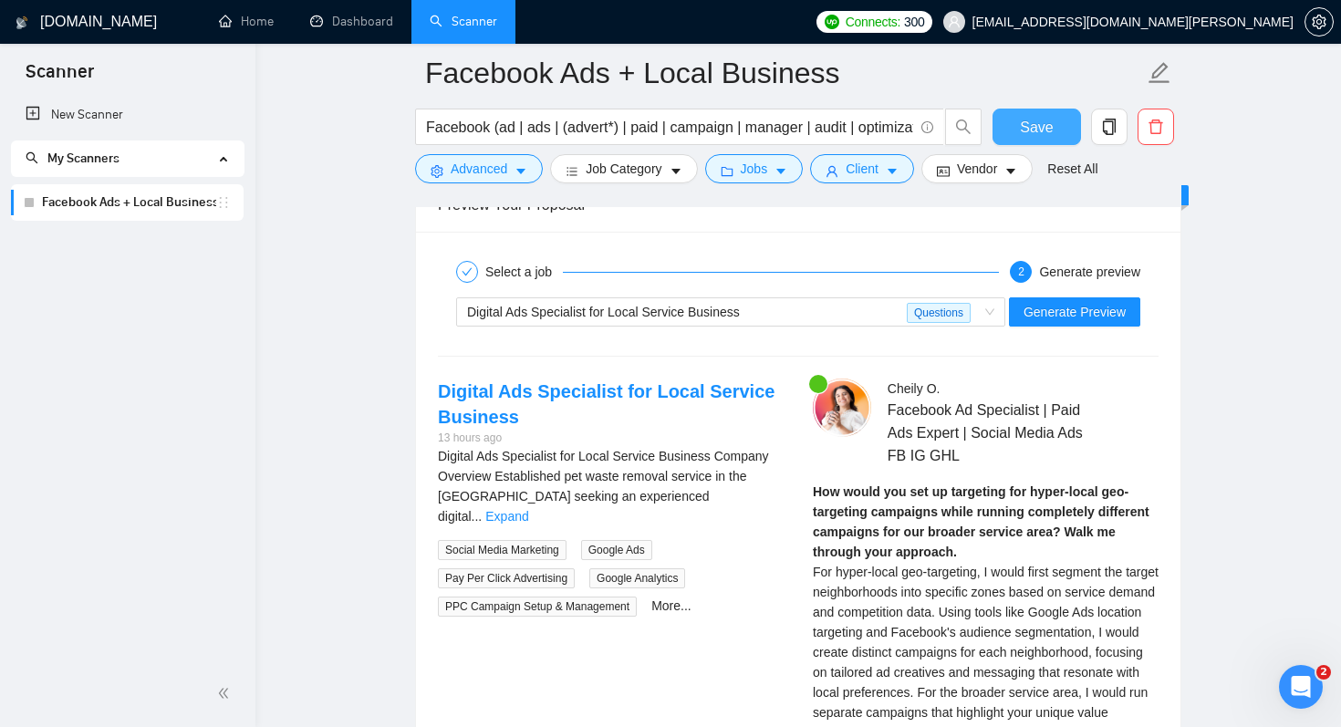
scroll to position [3564, 0]
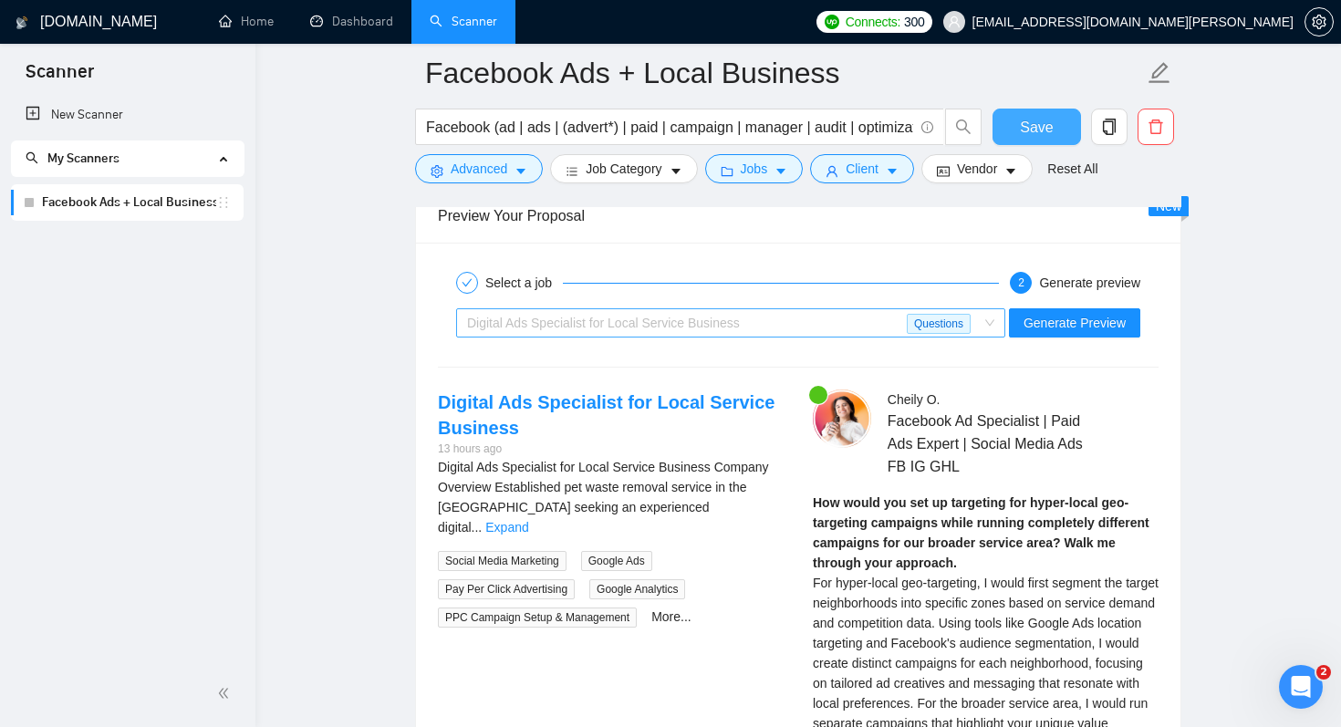
click at [947, 319] on span "Questions" at bounding box center [939, 324] width 64 height 20
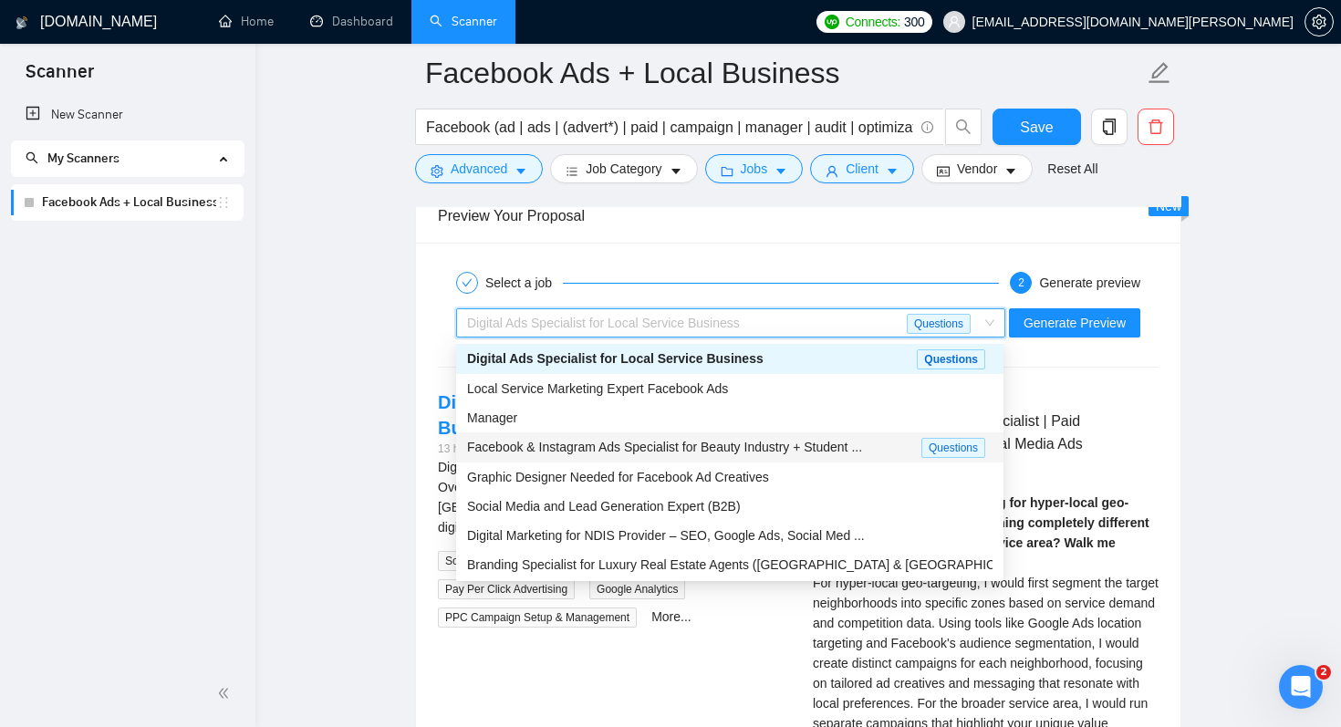
click at [862, 444] on span "Facebook & Instagram Ads Specialist for Beauty Industry + Student ..." at bounding box center [664, 447] width 395 height 15
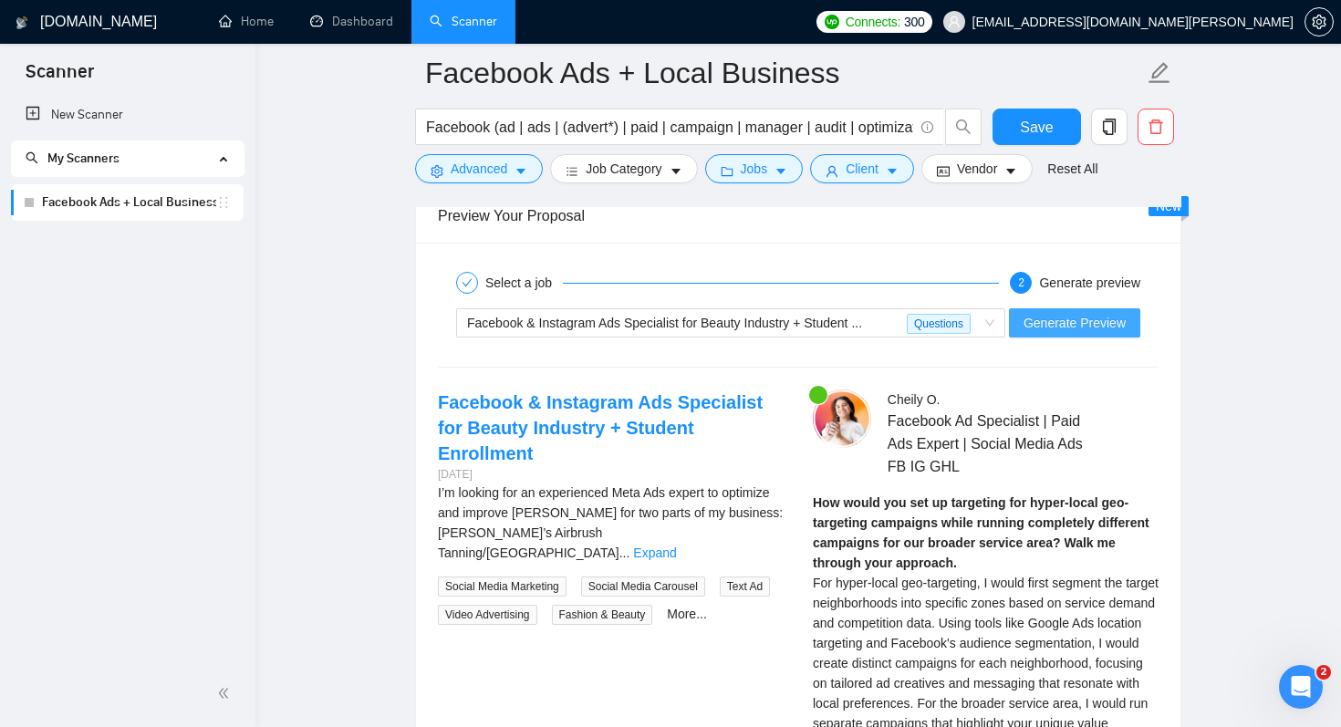
click at [1074, 322] on span "Generate Preview" at bounding box center [1074, 323] width 102 height 20
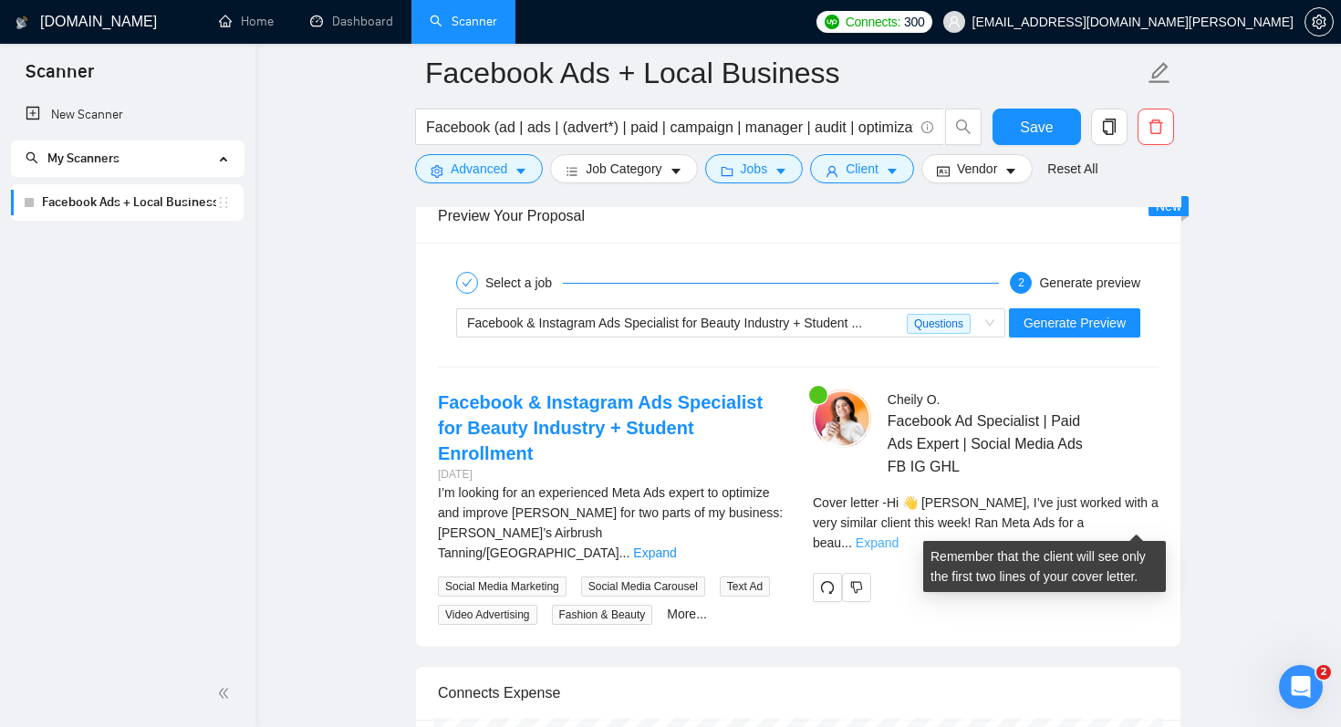
click at [898, 535] on link "Expand" at bounding box center [876, 542] width 43 height 15
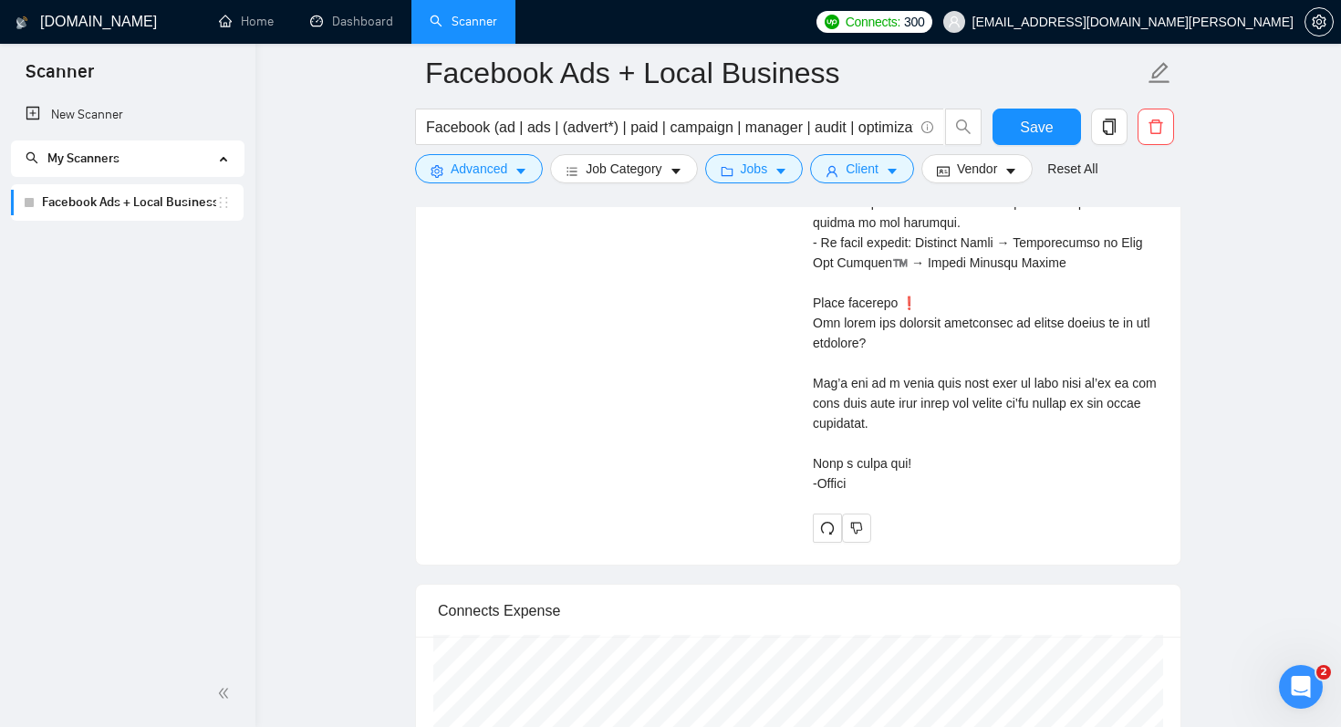
scroll to position [4918, 0]
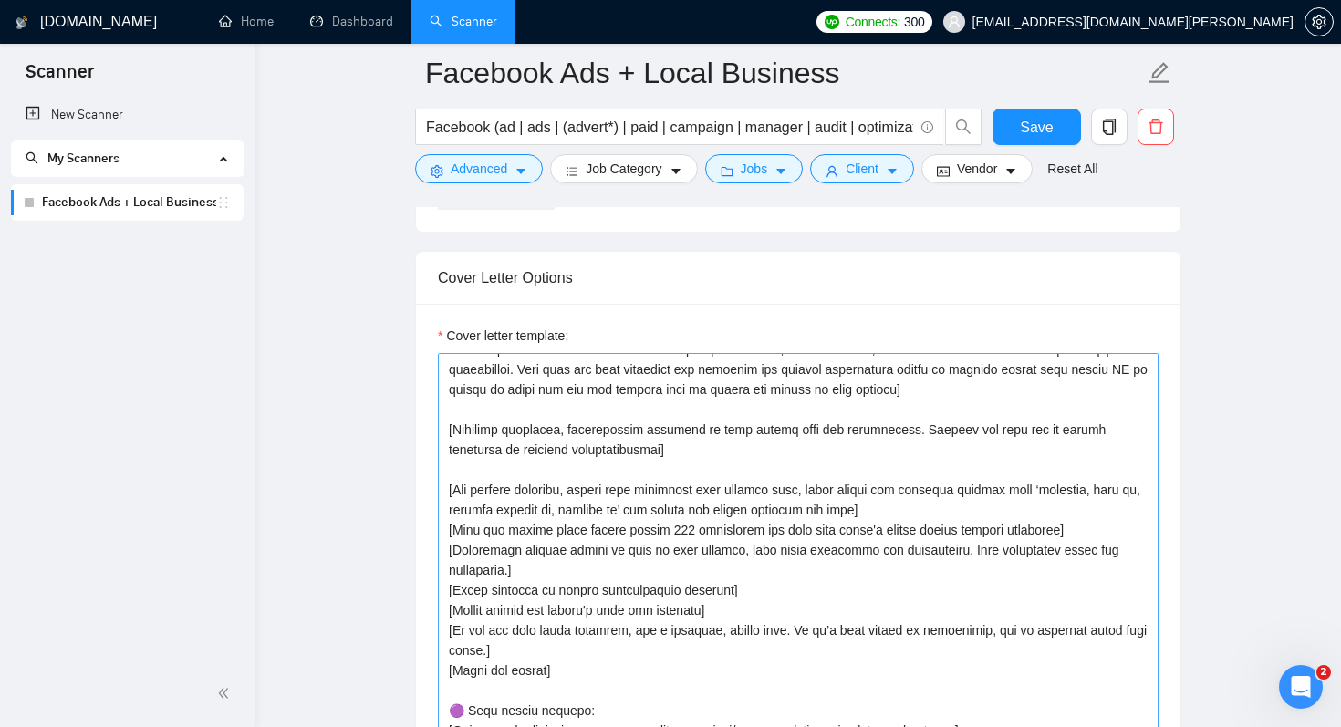
scroll to position [0, 0]
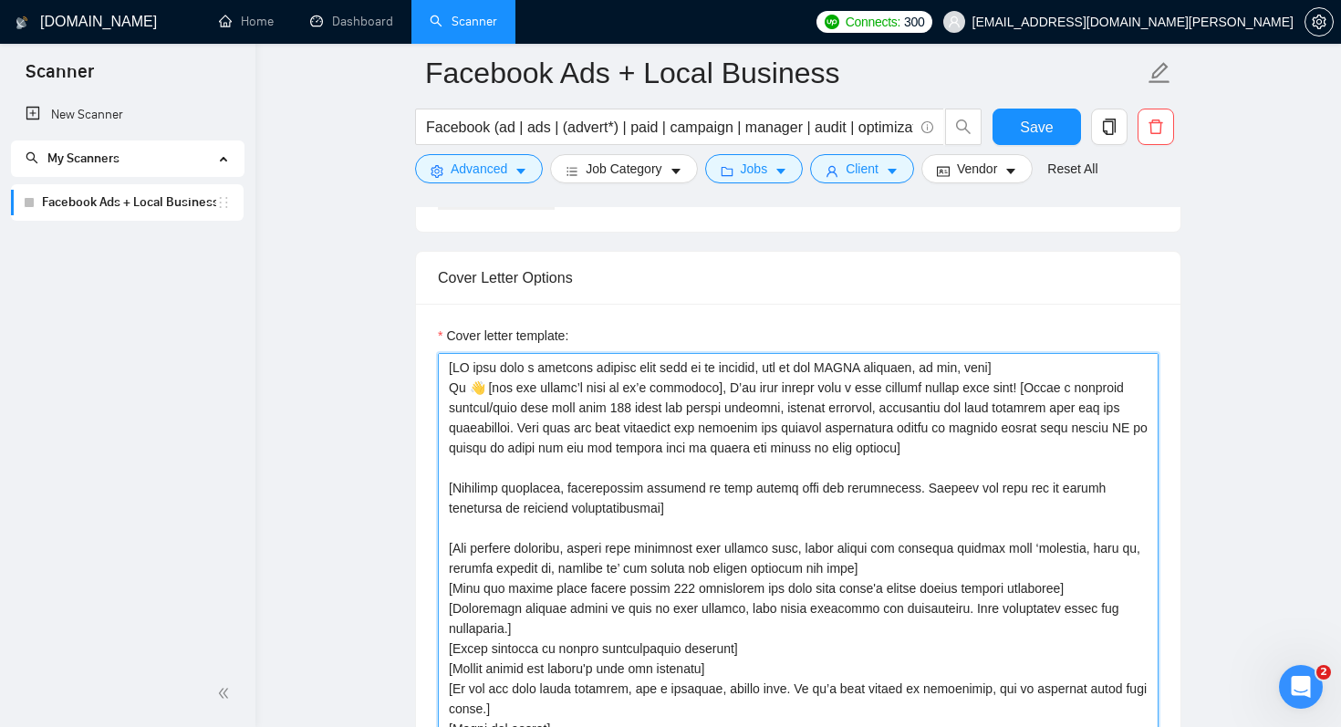
click at [464, 374] on textarea "Cover letter template:" at bounding box center [798, 558] width 721 height 410
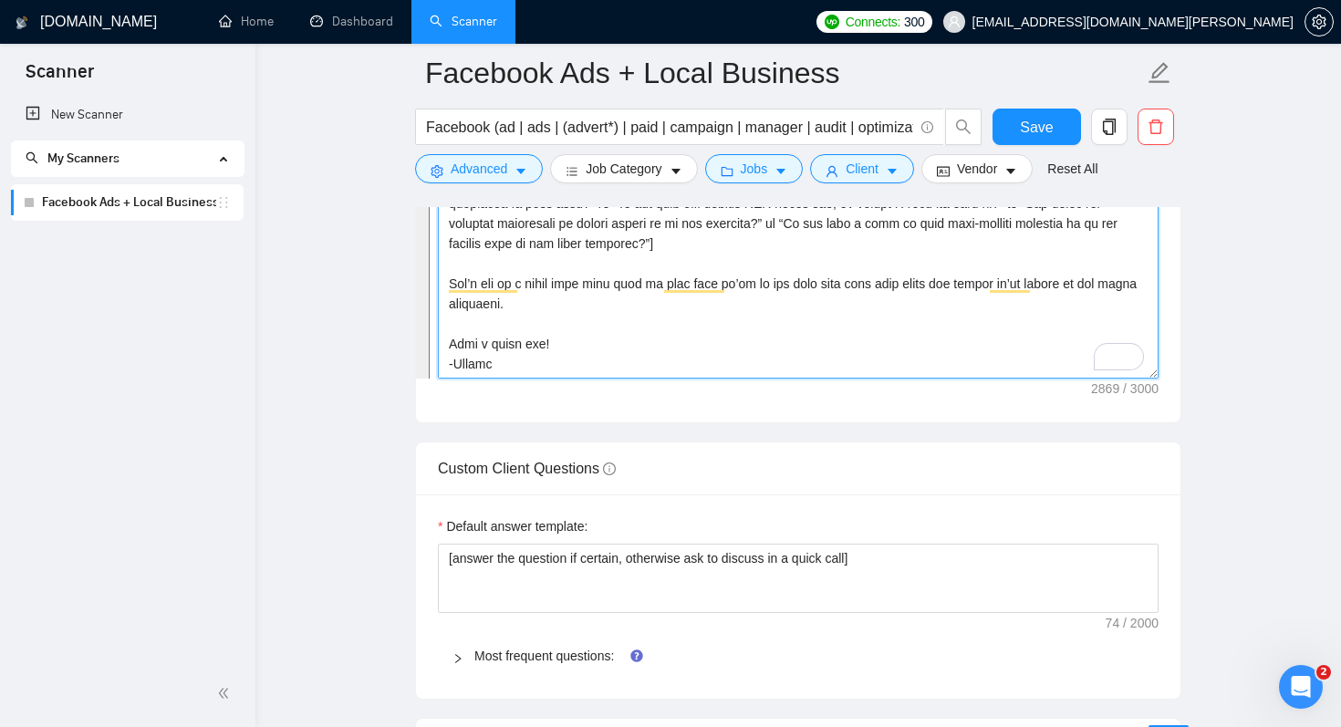
scroll to position [542, 0]
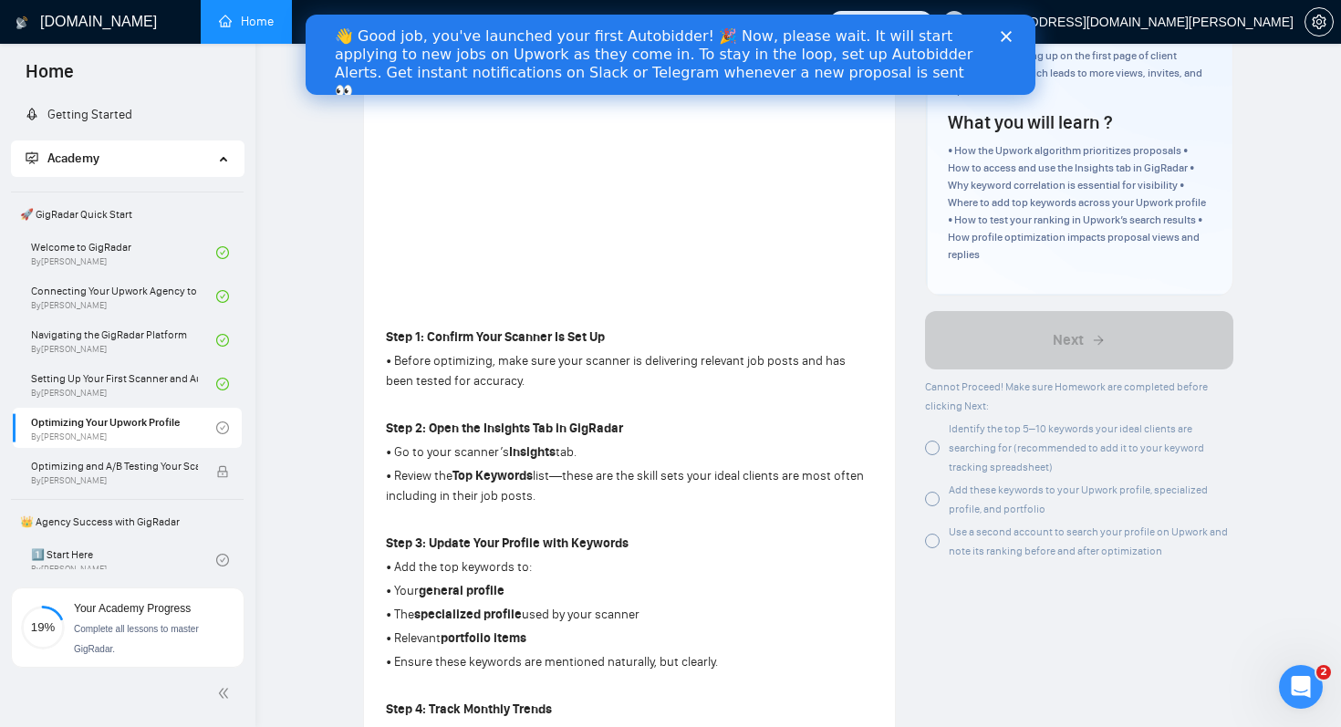
click at [939, 450] on div "Identify the top 5–10 keywords your ideal clients are searching for (recommende…" at bounding box center [1079, 447] width 308 height 57
click at [937, 443] on div at bounding box center [932, 437] width 15 height 15
click at [932, 440] on div at bounding box center [932, 437] width 15 height 15
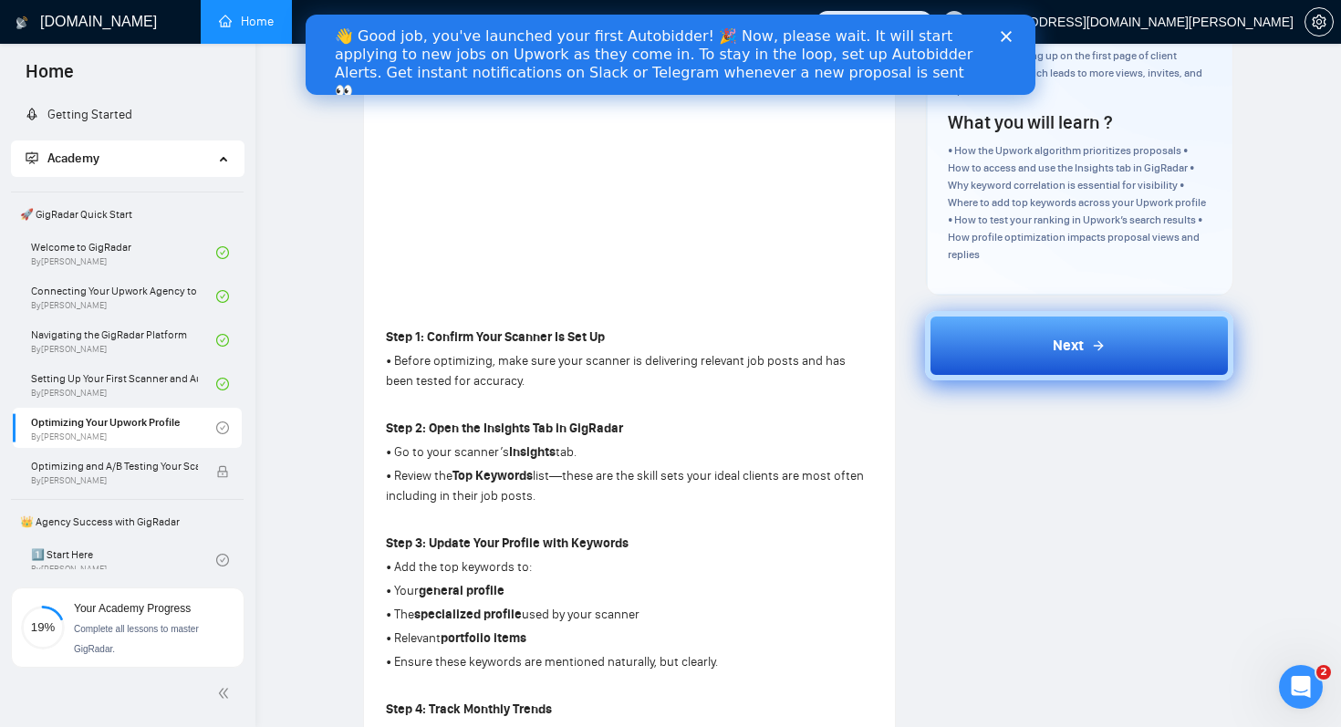
click at [1061, 348] on span "Next" at bounding box center [1067, 346] width 31 height 22
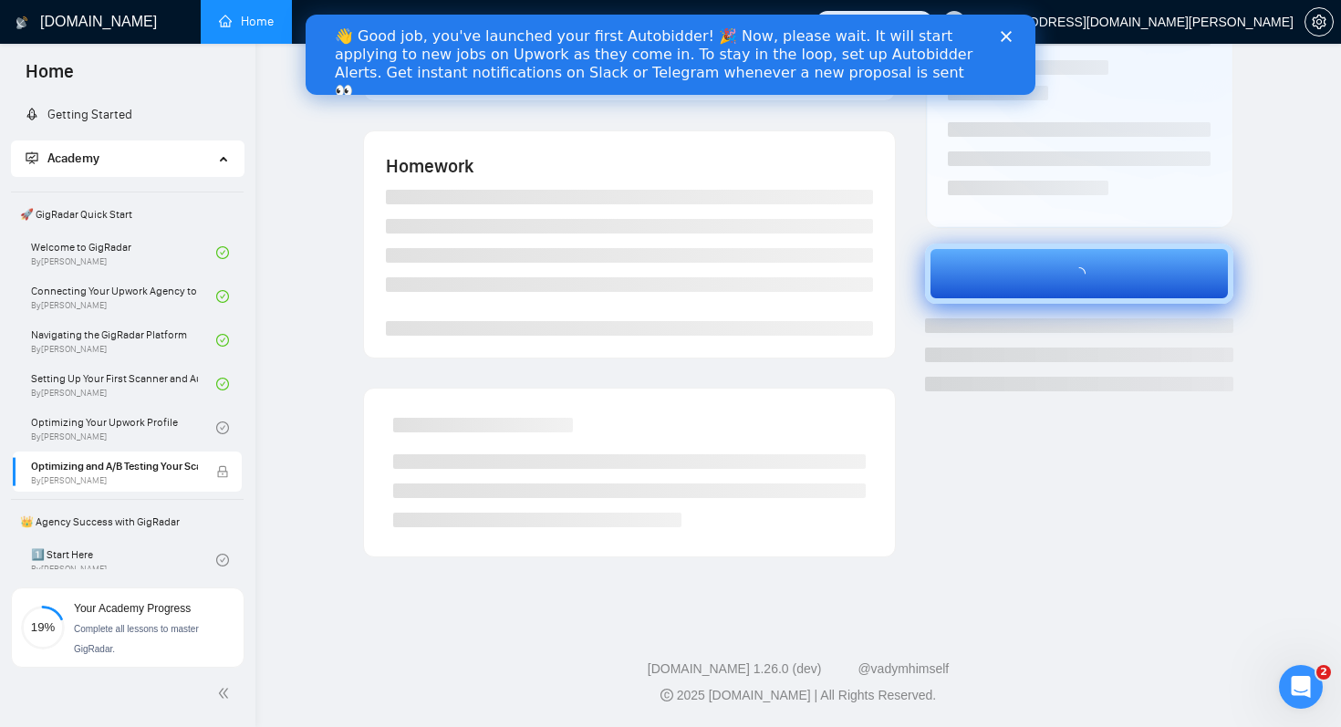
scroll to position [266, 0]
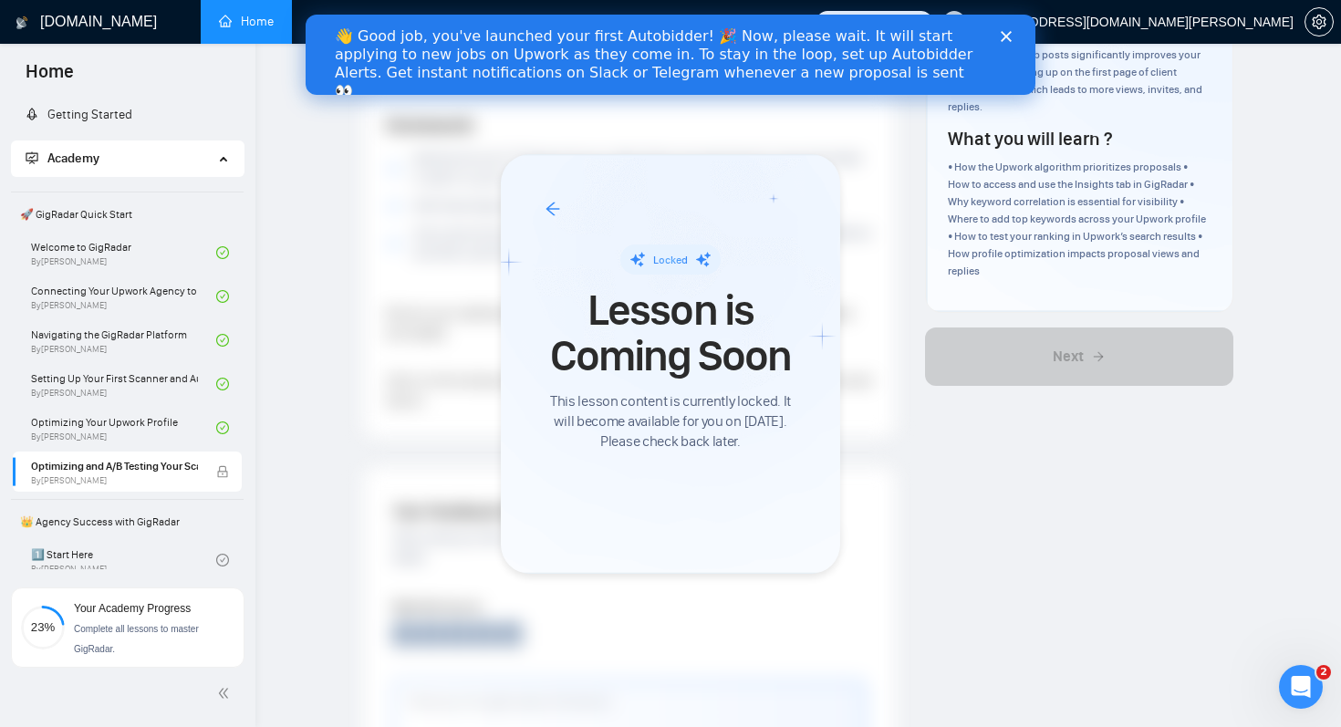
click at [555, 205] on icon "arrow-left" at bounding box center [552, 209] width 16 height 16
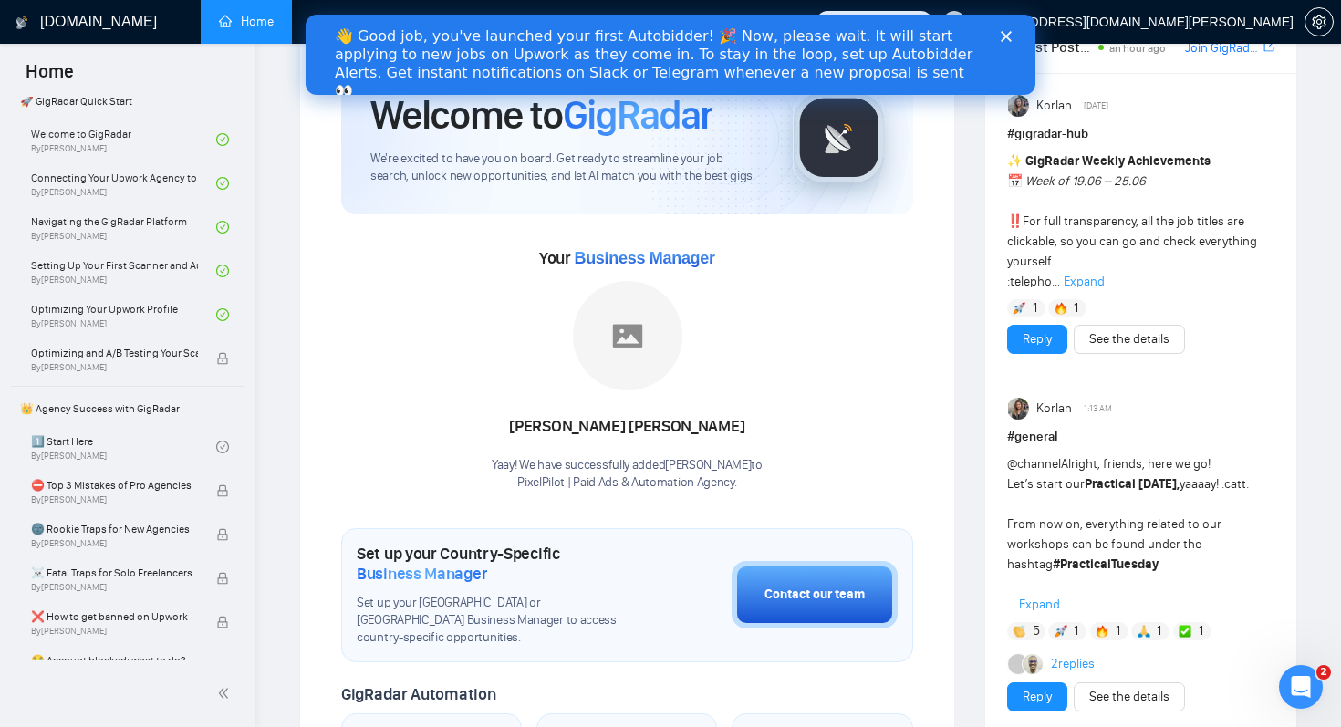
scroll to position [117, 0]
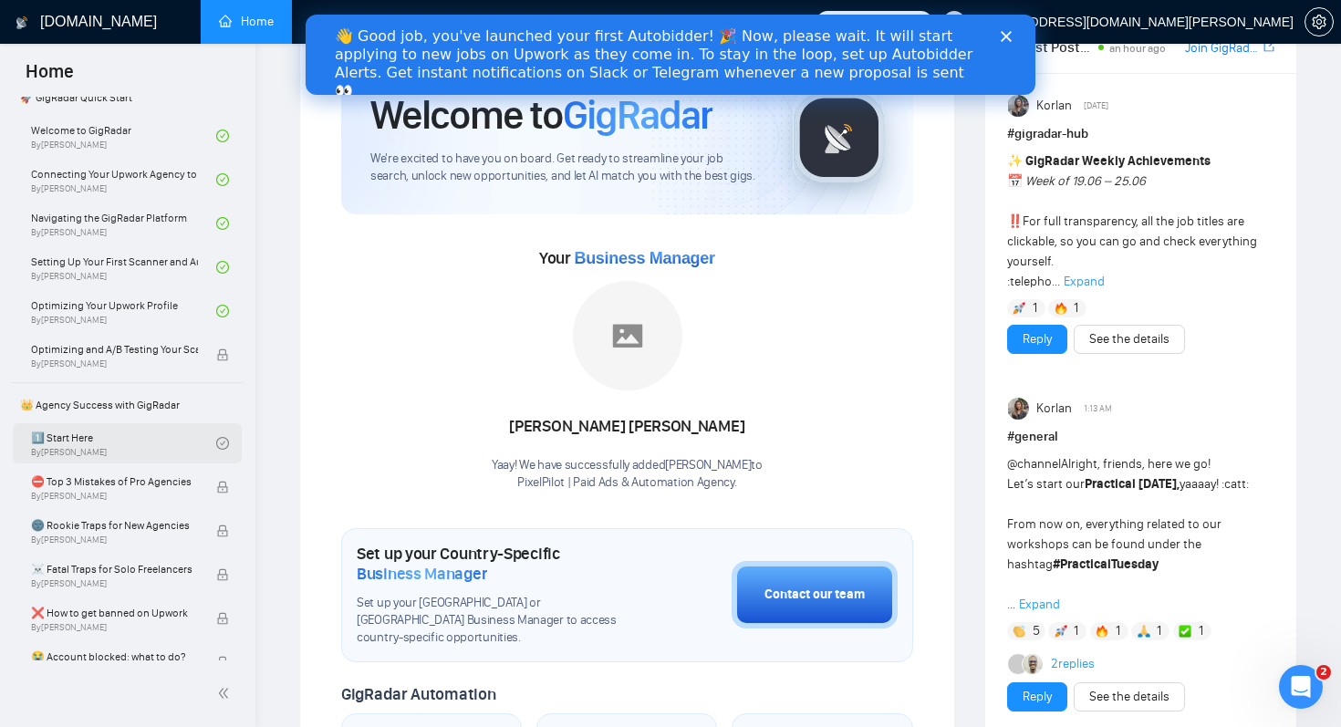
click at [106, 444] on link "1️⃣ Start Here By [PERSON_NAME]" at bounding box center [123, 443] width 185 height 40
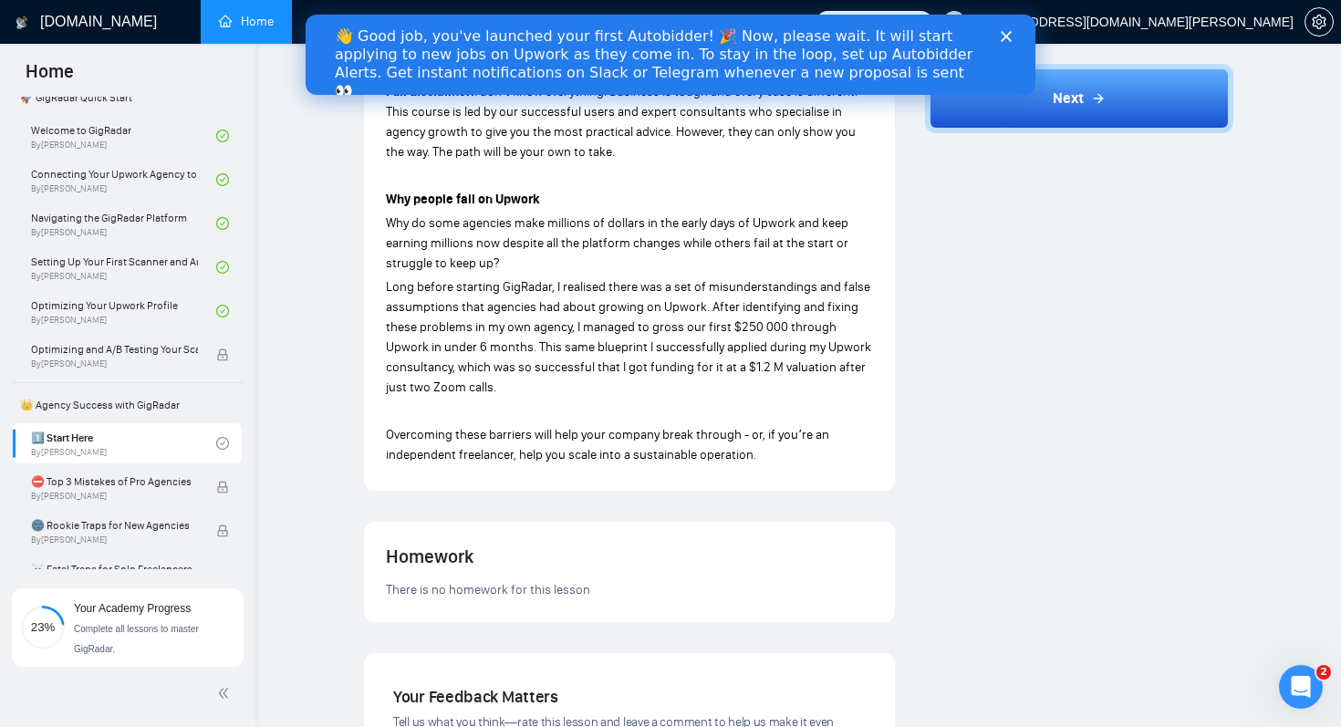
scroll to position [1002, 0]
click at [540, 430] on span "Overcoming these barriers will help your company break through - or, if youʼre …" at bounding box center [607, 443] width 443 height 36
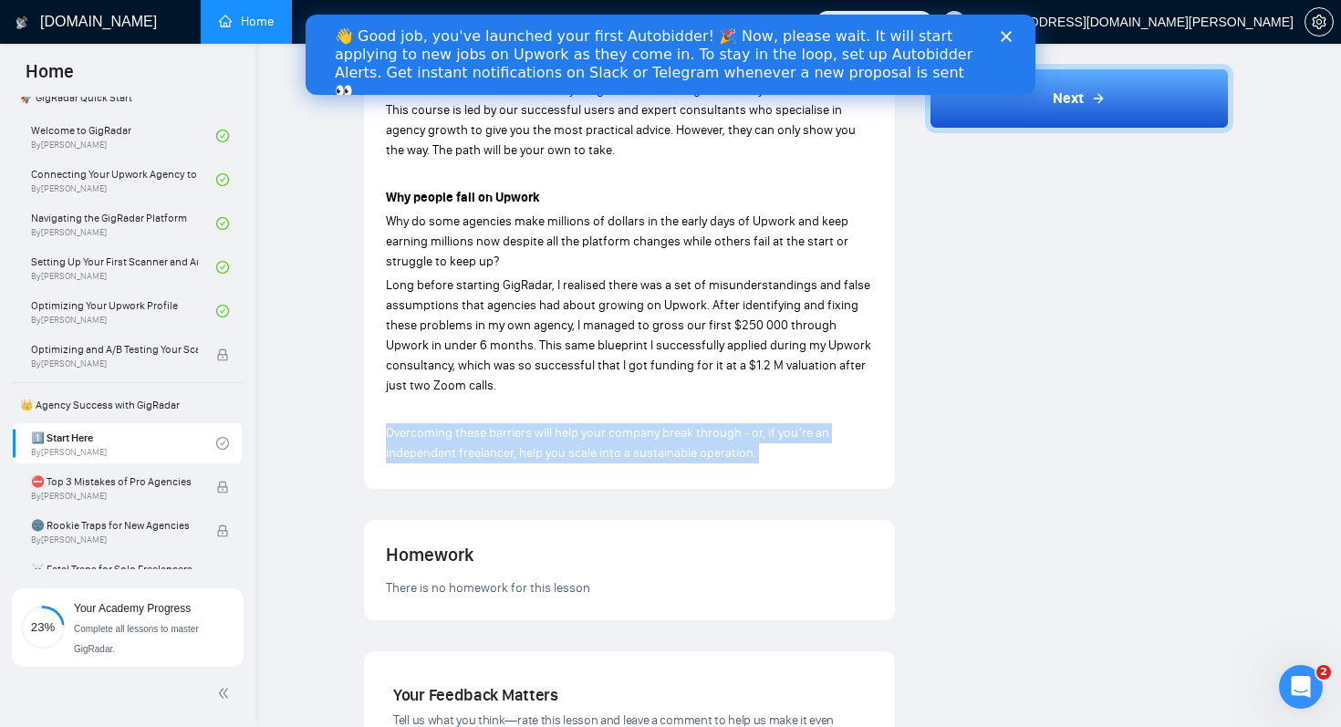
click at [540, 430] on span "Overcoming these barriers will help your company break through - or, if youʼre …" at bounding box center [607, 443] width 443 height 36
click at [581, 443] on p "Overcoming these barriers will help your company break through - or, if youʼre …" at bounding box center [629, 443] width 487 height 40
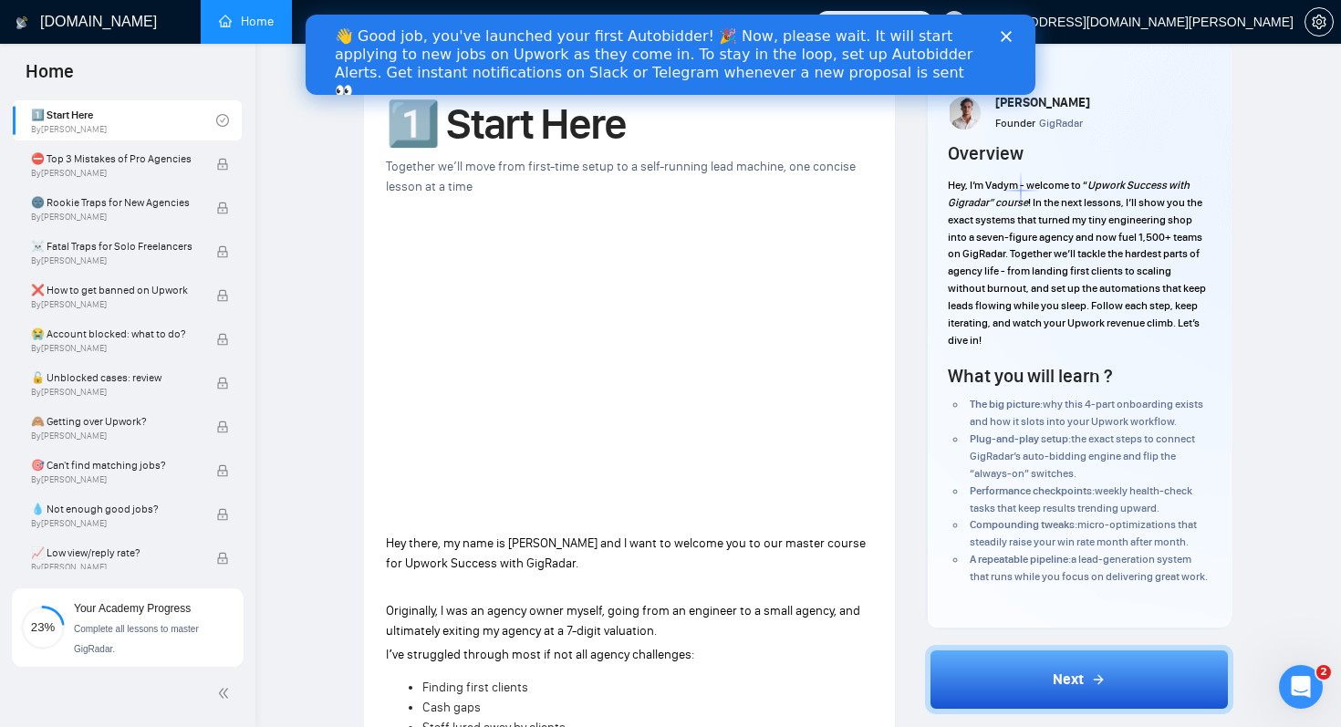
scroll to position [40, 0]
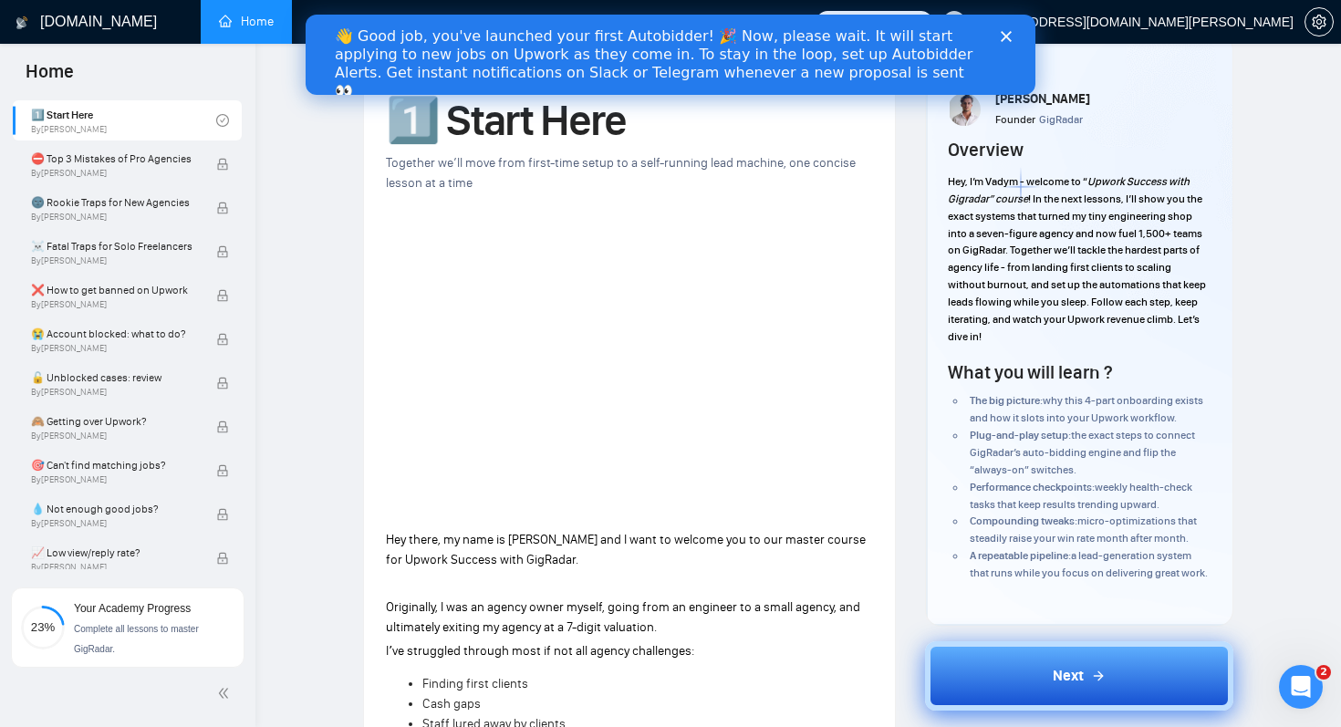
click at [1061, 687] on span "Next" at bounding box center [1067, 676] width 31 height 22
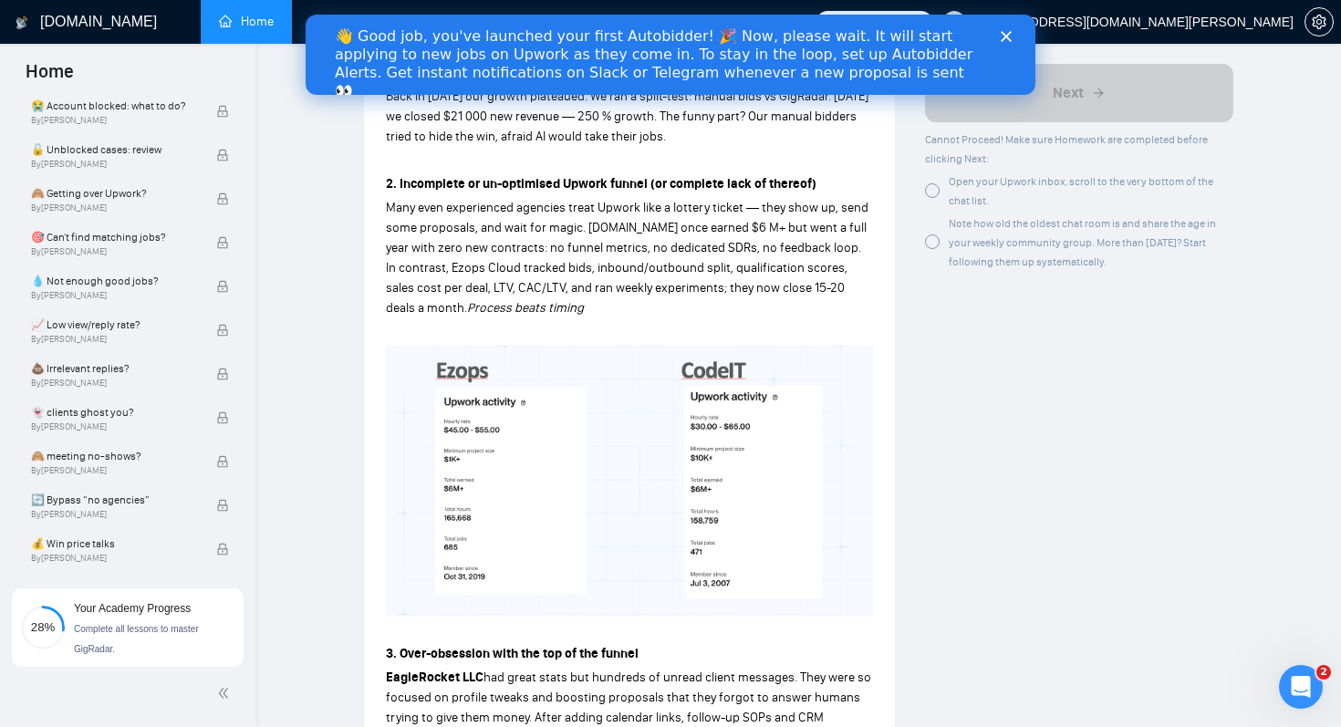
scroll to position [825, 0]
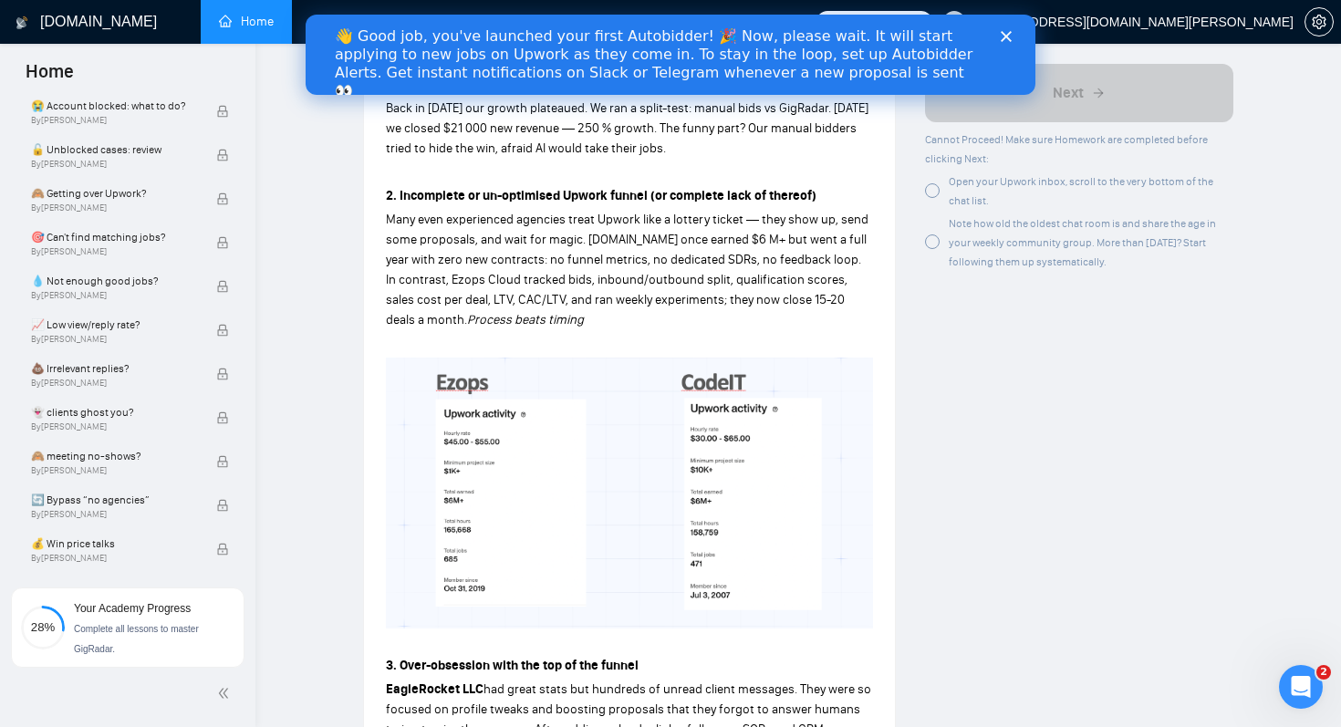
click at [704, 266] on span "Many even experienced agencies treat Upwork like a lottery ticket — they show u…" at bounding box center [627, 270] width 482 height 116
drag, startPoint x: 698, startPoint y: 262, endPoint x: 721, endPoint y: 262, distance: 23.7
click at [721, 262] on span "Many even experienced agencies treat Upwork like a lottery ticket — they show u…" at bounding box center [627, 270] width 482 height 116
copy span "SDR"
click at [609, 242] on span "Many even experienced agencies treat Upwork like a lottery ticket — they show u…" at bounding box center [627, 270] width 482 height 116
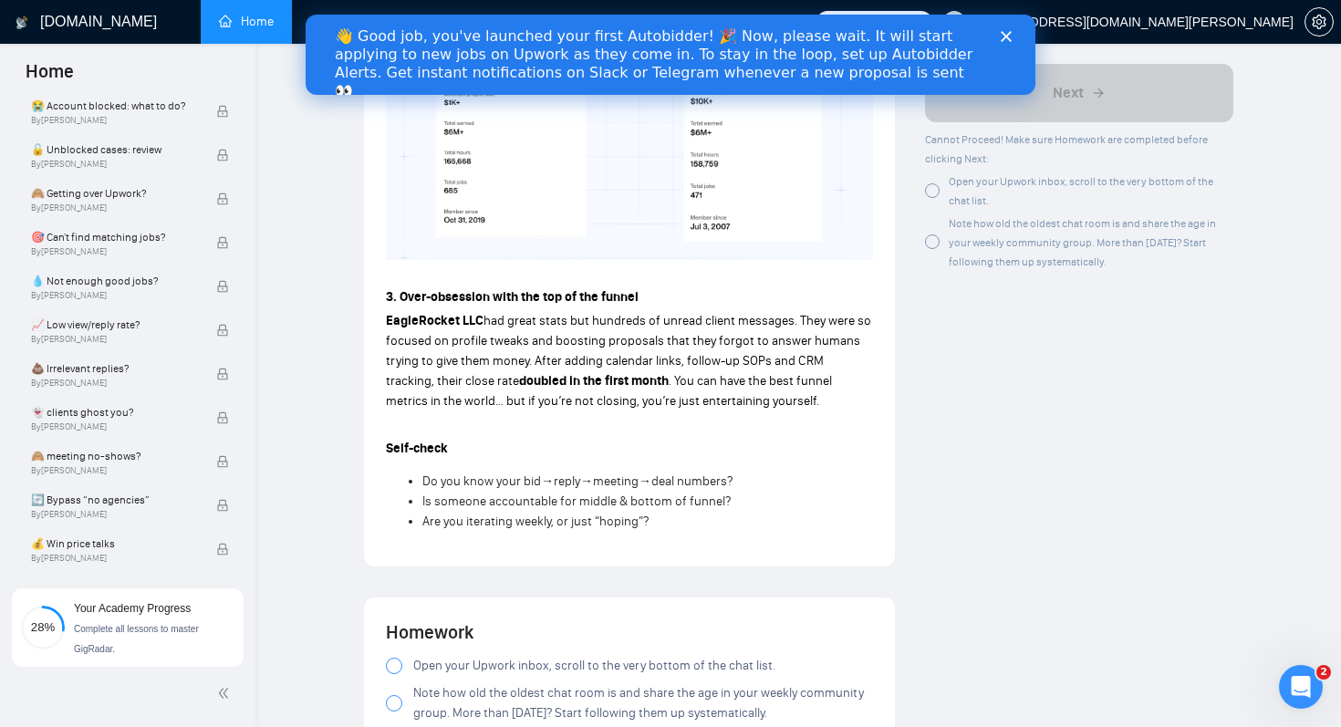
scroll to position [1211, 0]
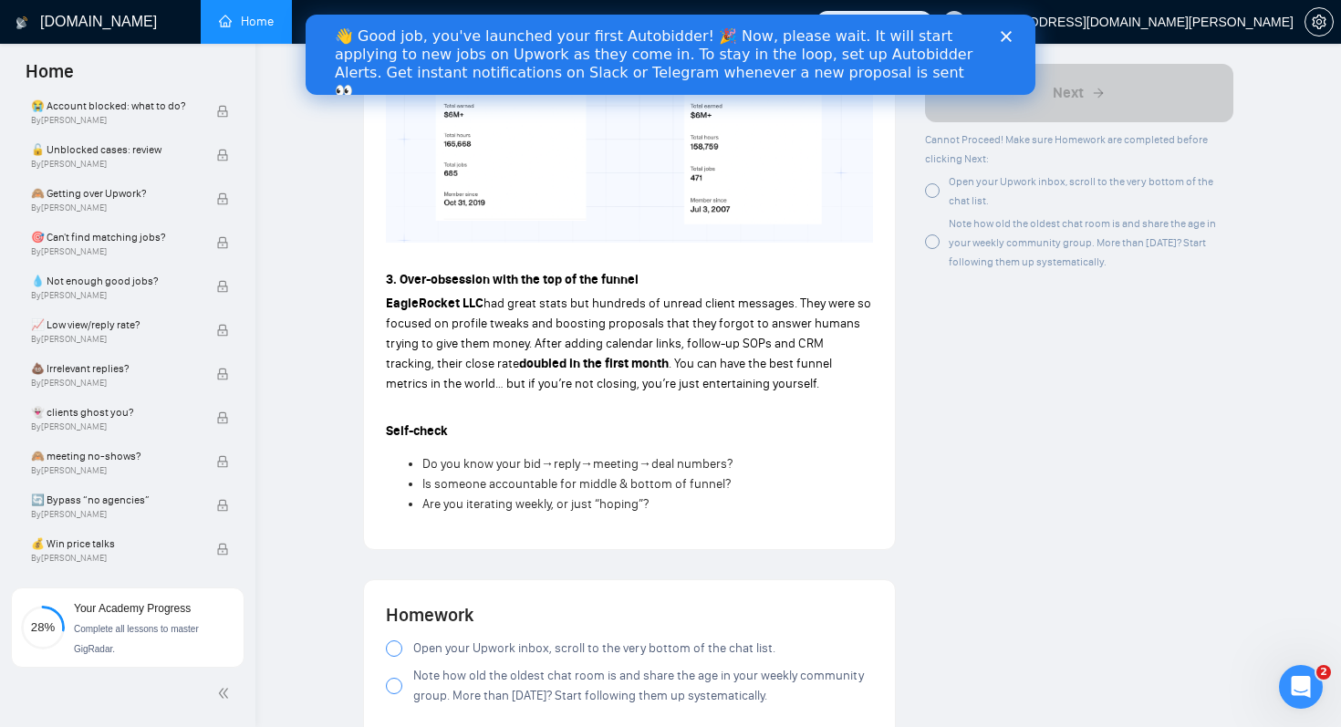
click at [595, 307] on span "had great stats but hundreds of unread client messages. They were so focused on…" at bounding box center [628, 334] width 485 height 76
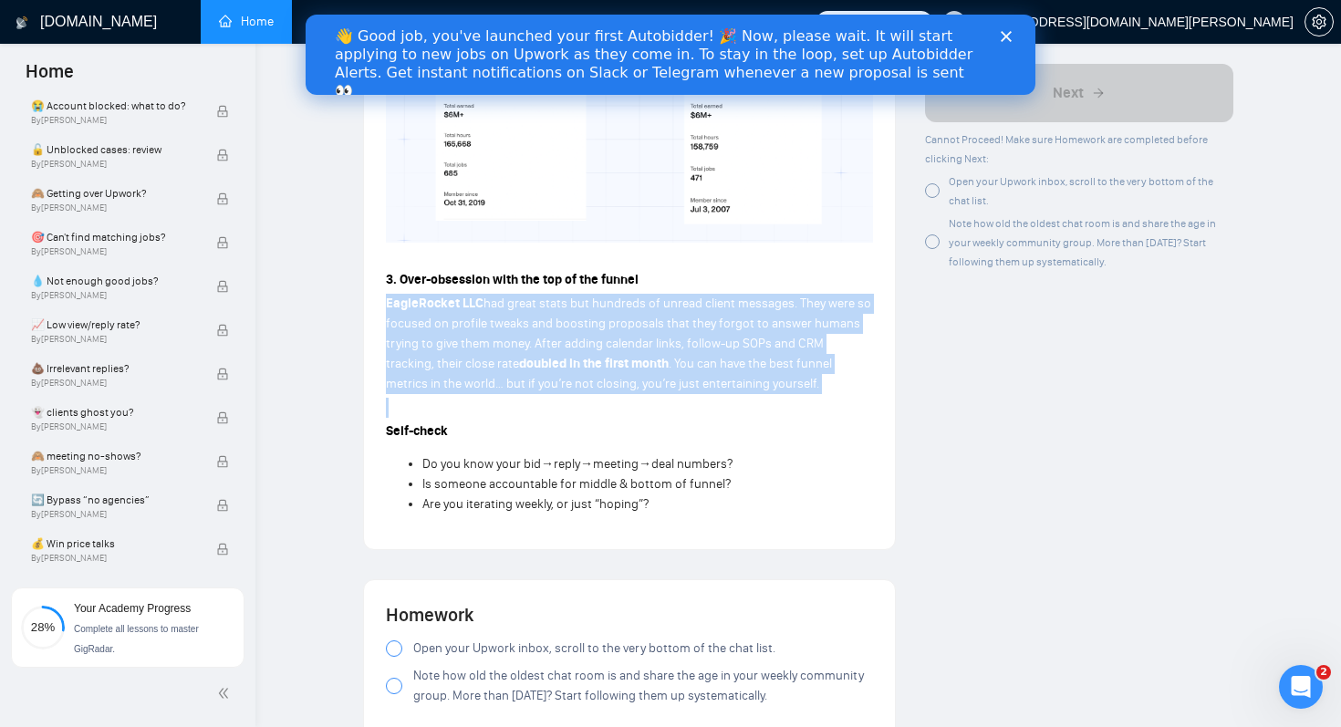
click at [595, 307] on span "had great stats but hundreds of unread client messages. They were so focused on…" at bounding box center [628, 334] width 485 height 76
click at [659, 368] on span ". You can have the best funnel metrics in the world… but if you’re not closing,…" at bounding box center [609, 374] width 446 height 36
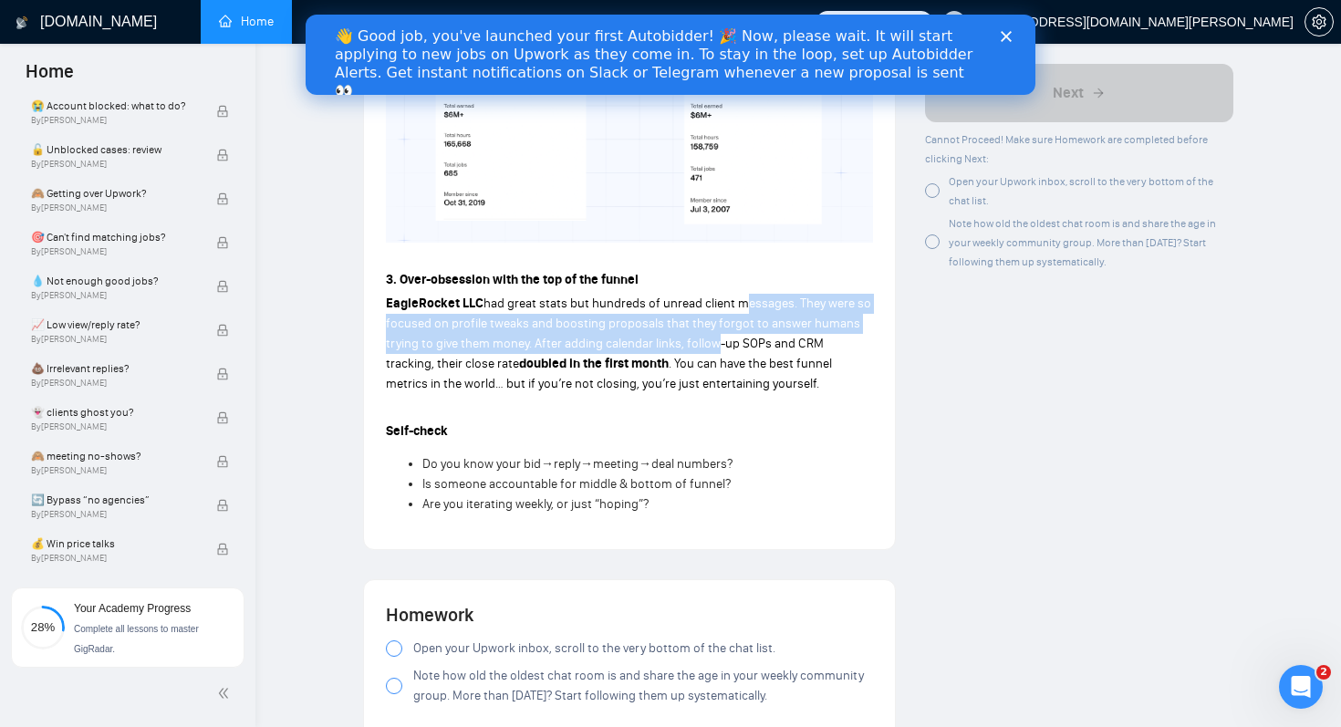
drag, startPoint x: 735, startPoint y: 308, endPoint x: 705, endPoint y: 346, distance: 48.0
click at [706, 346] on span "had great stats but hundreds of unread client messages. They were so focused on…" at bounding box center [628, 334] width 485 height 76
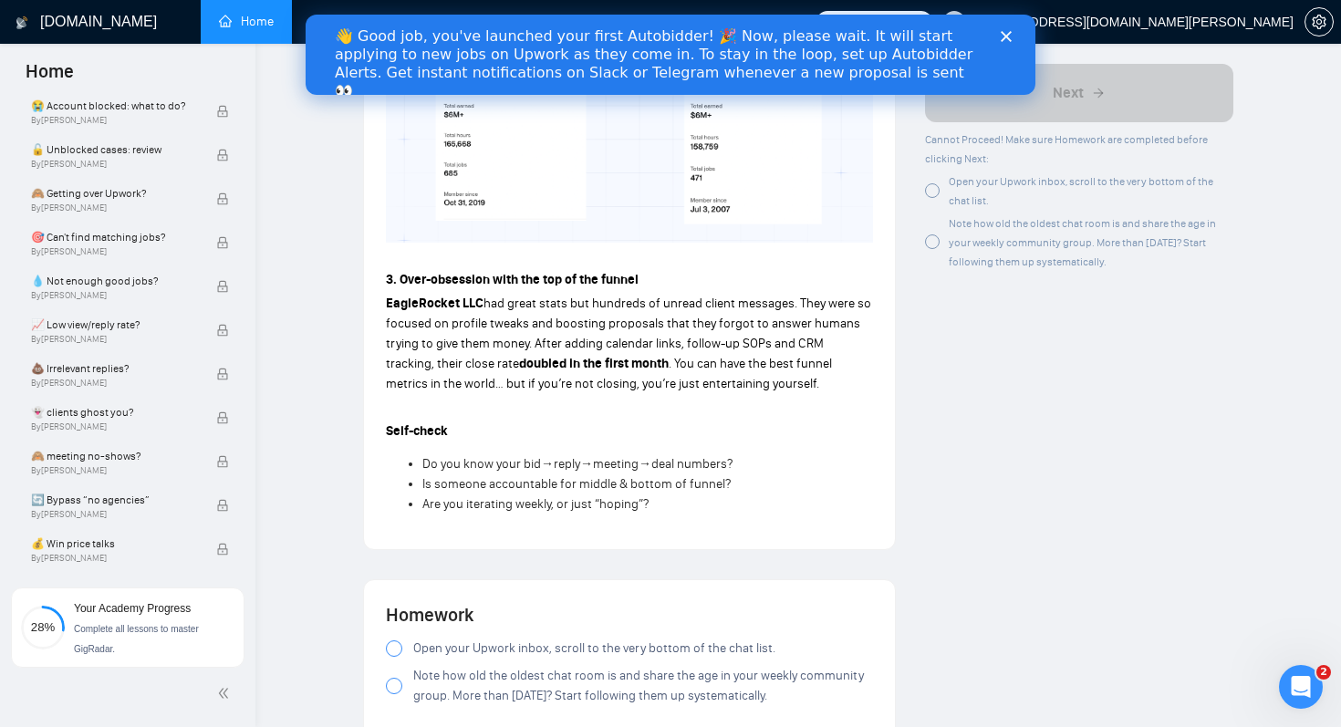
click at [651, 390] on span ". You can have the best funnel metrics in the world… but if you’re not closing,…" at bounding box center [609, 374] width 446 height 36
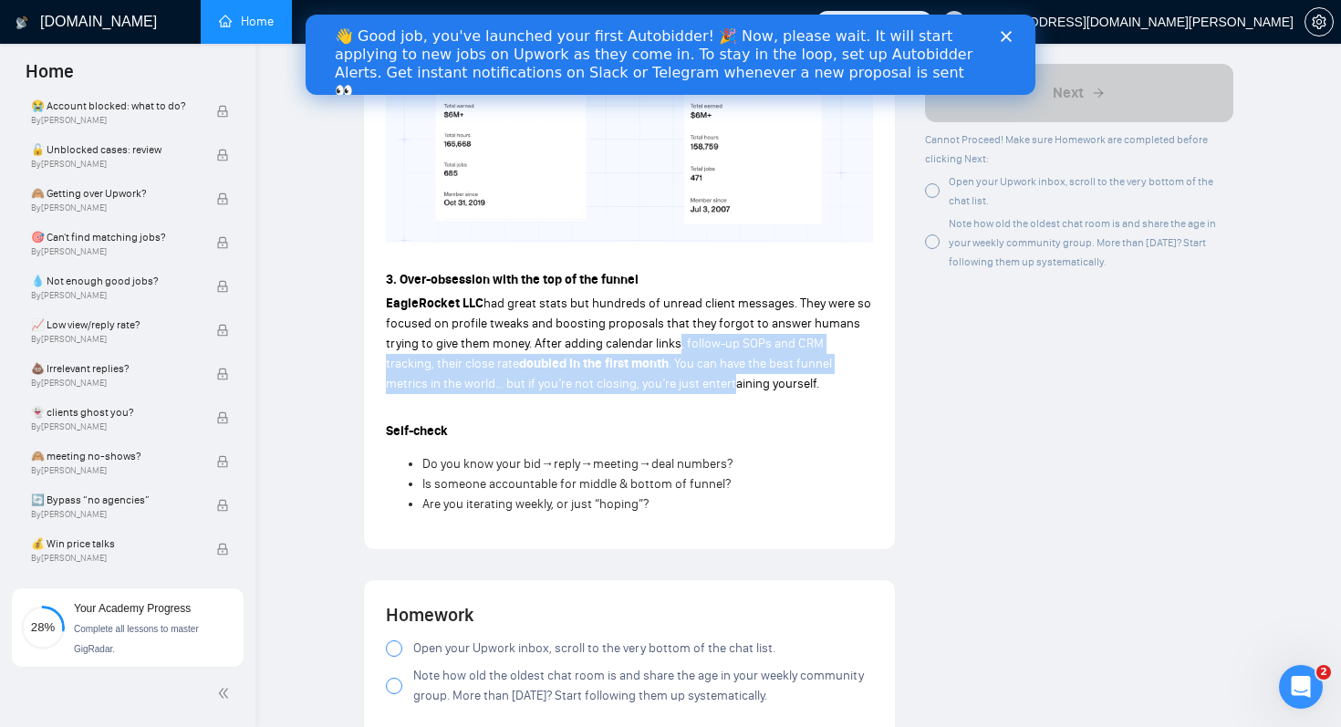
drag, startPoint x: 651, startPoint y: 390, endPoint x: 674, endPoint y: 348, distance: 47.7
click at [674, 348] on p "EagleRocket LLC had great stats but hundreds of unread client messages. They we…" at bounding box center [629, 344] width 487 height 100
click at [704, 328] on span "had great stats but hundreds of unread client messages. They were so focused on…" at bounding box center [628, 334] width 485 height 76
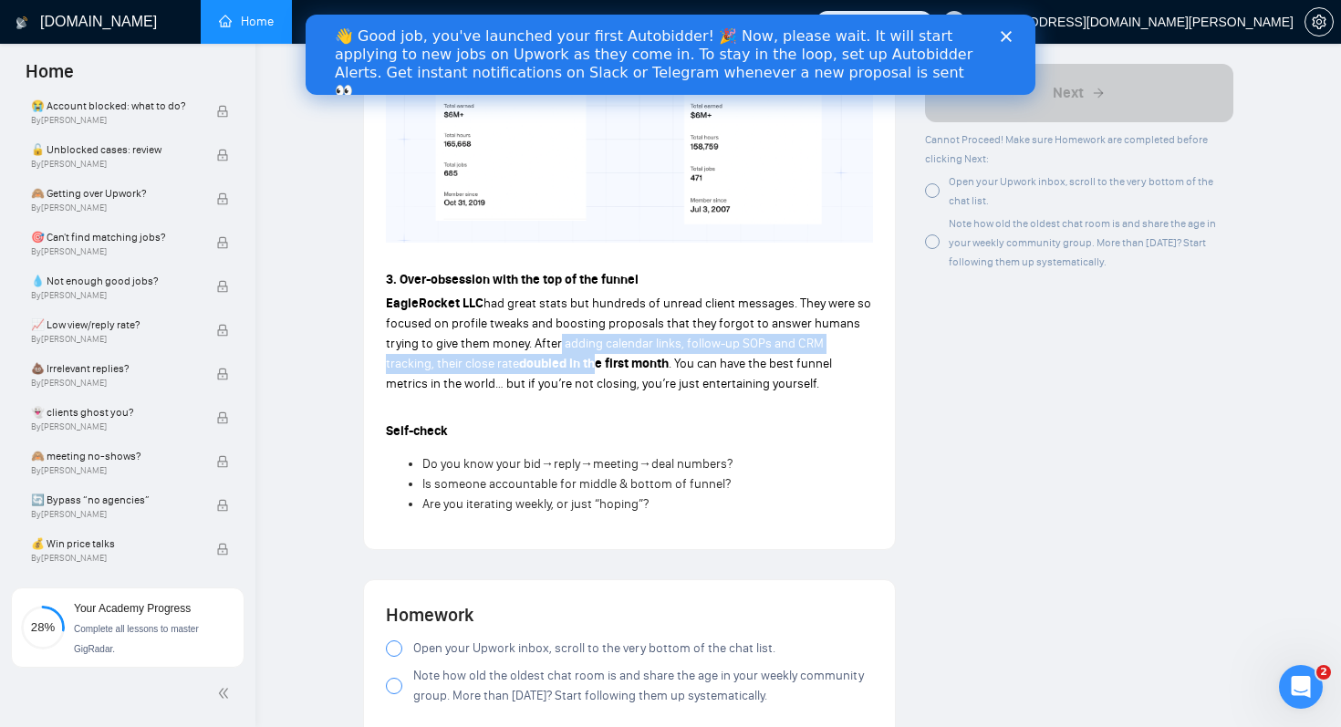
drag, startPoint x: 554, startPoint y: 344, endPoint x: 545, endPoint y: 365, distance: 22.5
click at [545, 365] on p "EagleRocket LLC had great stats but hundreds of unread client messages. They we…" at bounding box center [629, 344] width 487 height 100
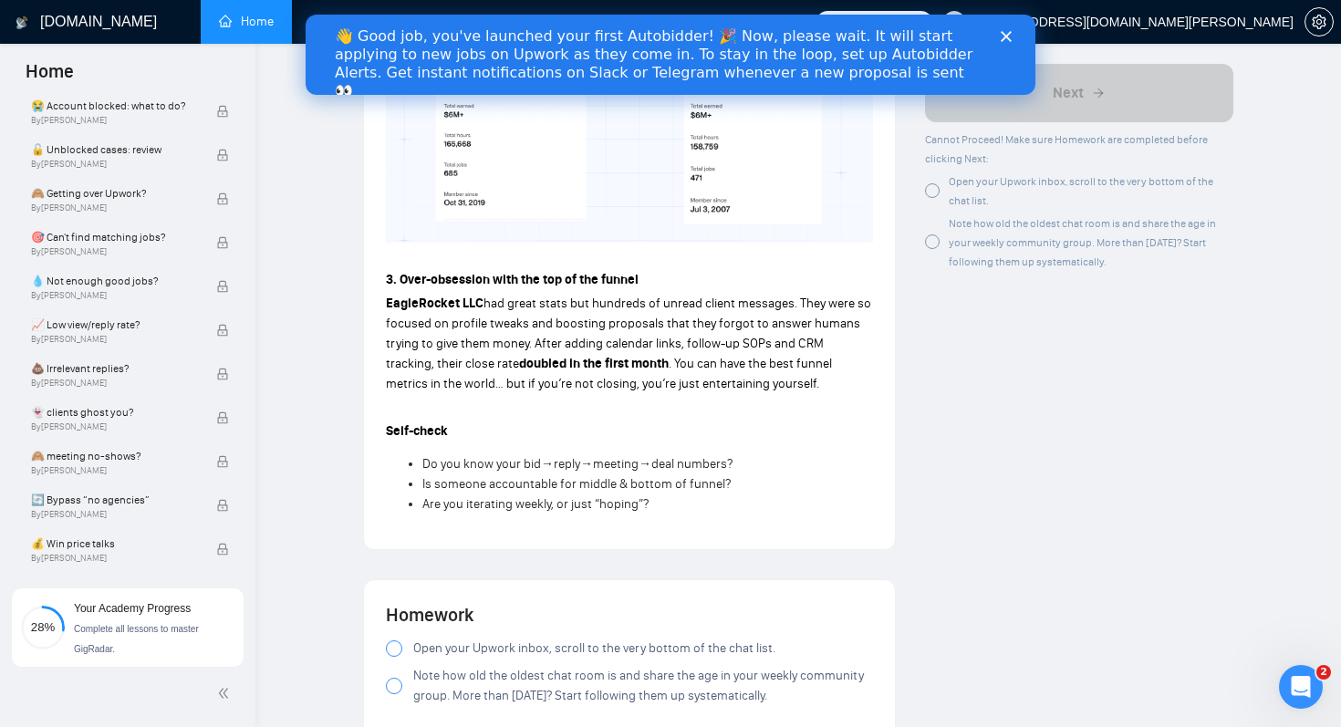
click at [592, 371] on strong "doubled in the first month" at bounding box center [594, 364] width 150 height 16
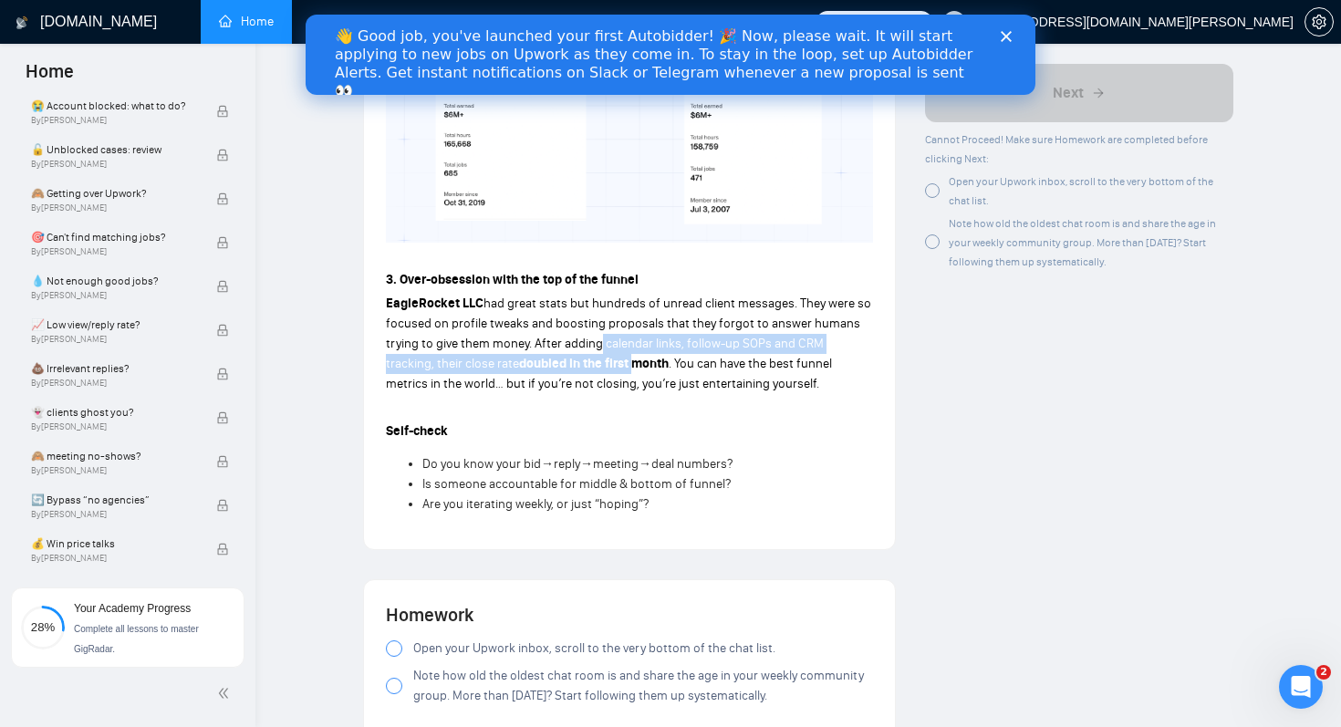
drag, startPoint x: 586, startPoint y: 373, endPoint x: 595, endPoint y: 338, distance: 35.6
click at [595, 338] on p "EagleRocket LLC had great stats but hundreds of unread client messages. They we…" at bounding box center [629, 344] width 487 height 100
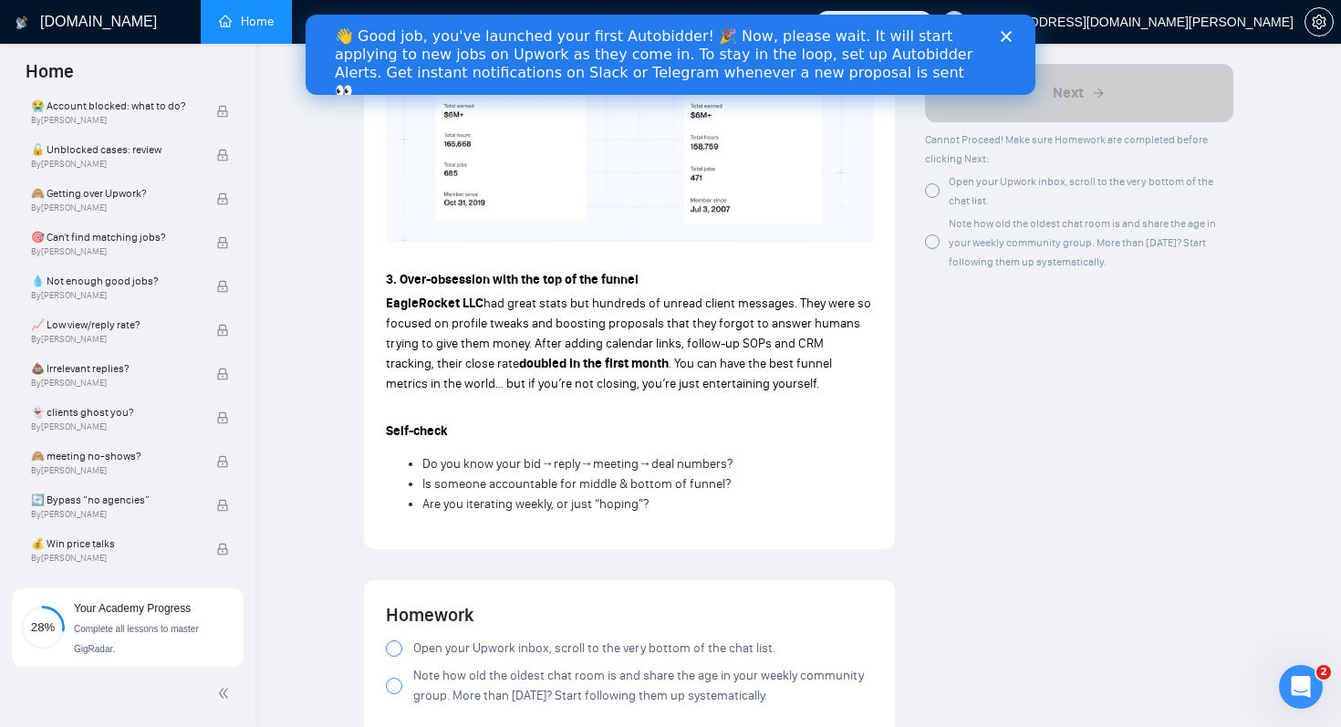
click at [520, 352] on span "had great stats but hundreds of unread client messages. They were so focused on…" at bounding box center [628, 334] width 485 height 76
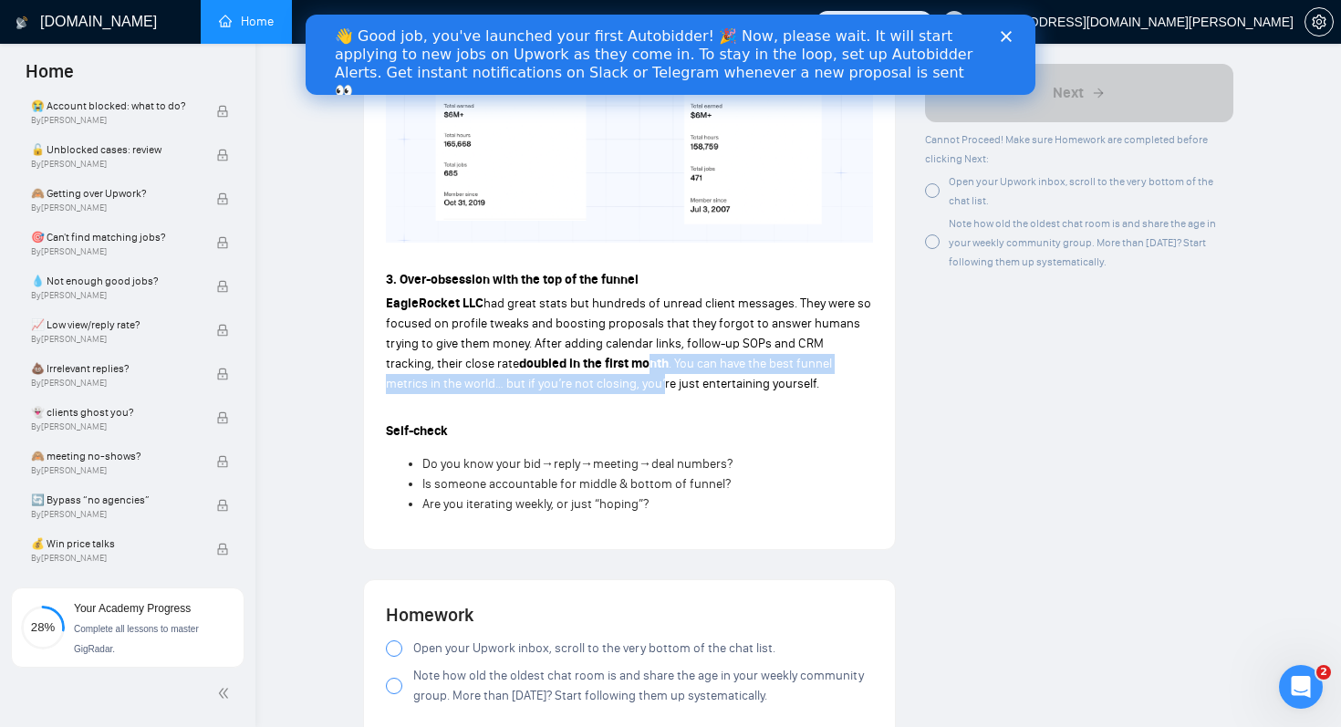
drag, startPoint x: 597, startPoint y: 359, endPoint x: 584, endPoint y: 384, distance: 28.2
click at [584, 384] on p "EagleRocket LLC had great stats but hundreds of unread client messages. They we…" at bounding box center [629, 344] width 487 height 100
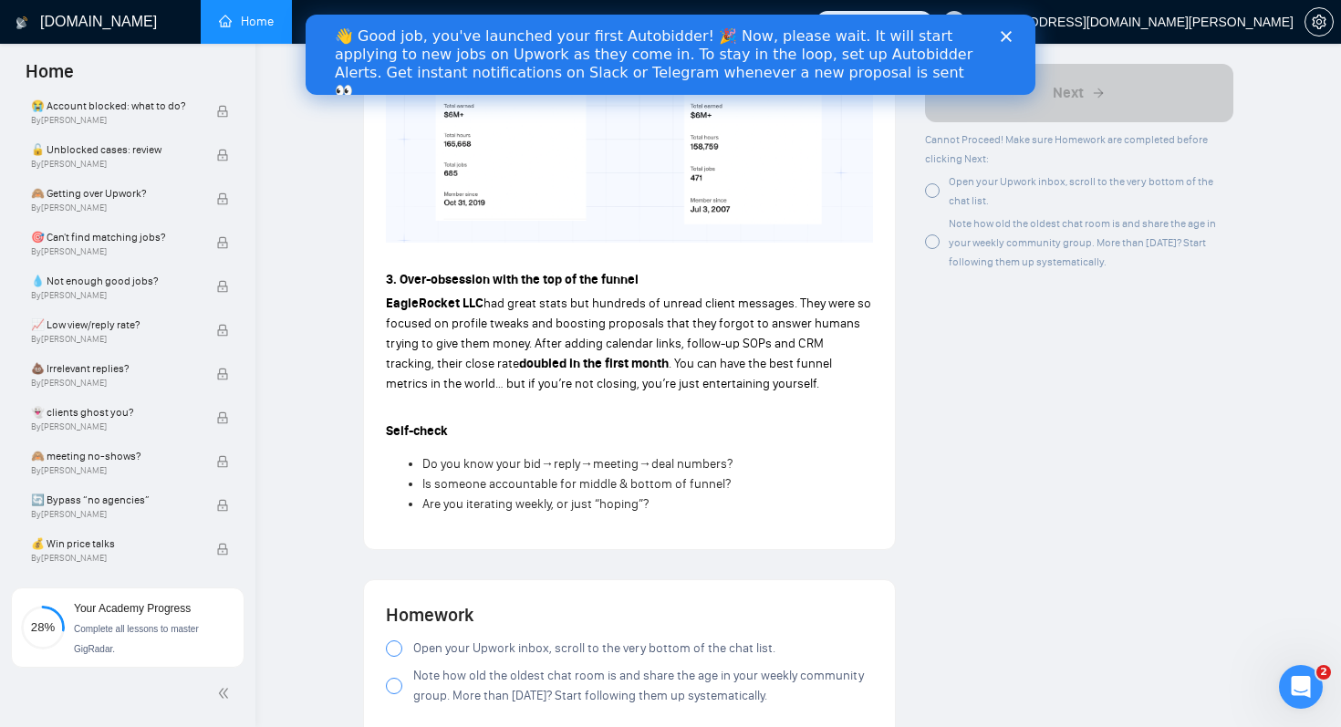
click at [622, 387] on span ". You can have the best funnel metrics in the world… but if you’re not closing,…" at bounding box center [609, 374] width 446 height 36
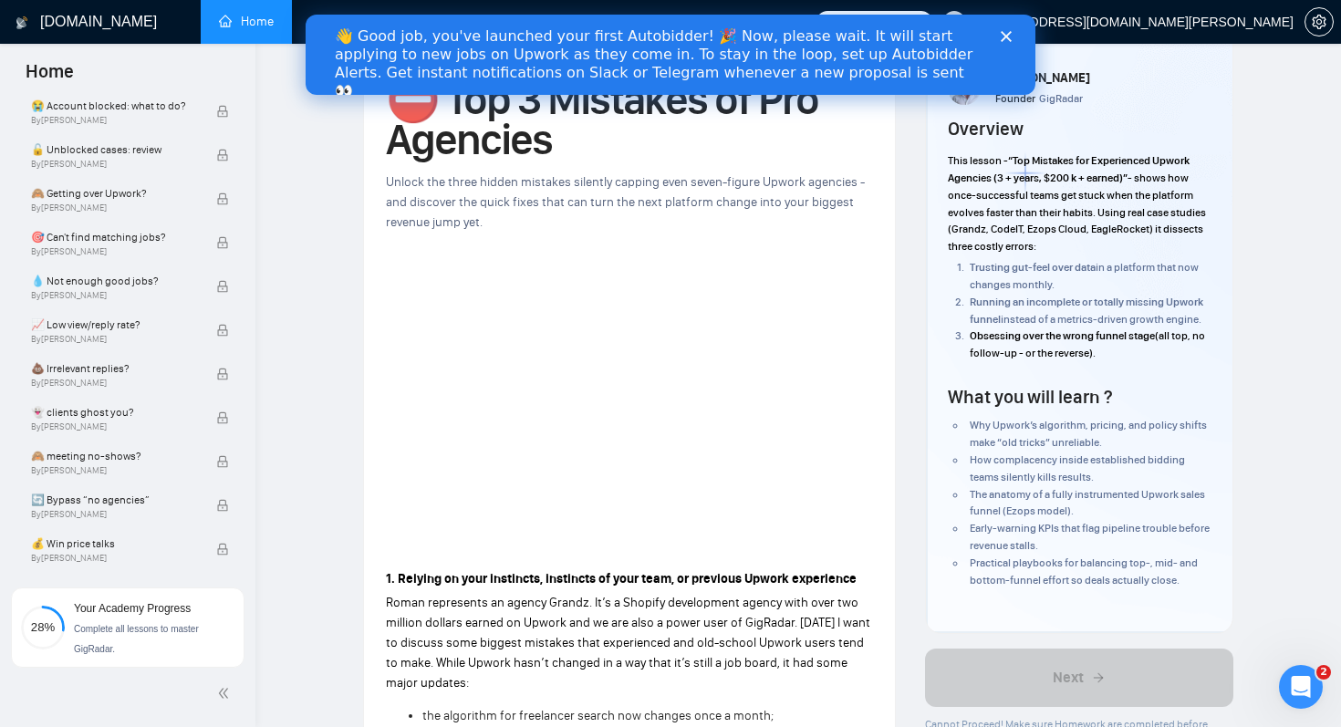
scroll to position [23, 0]
